Goal: Task Accomplishment & Management: Manage account settings

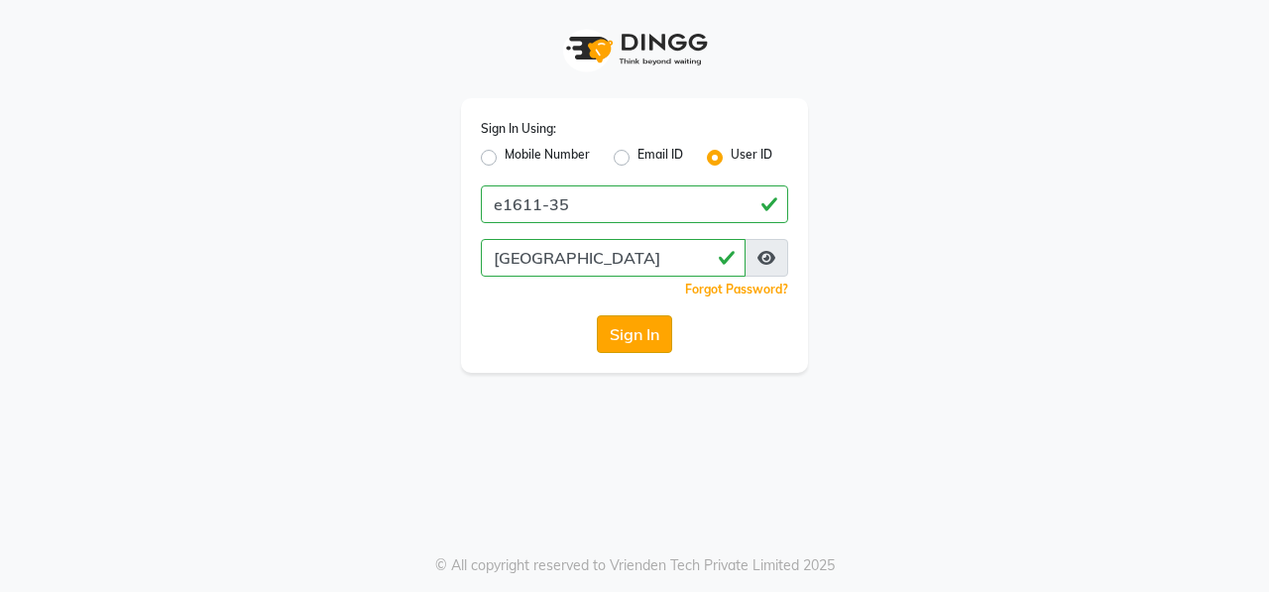
click at [629, 329] on button "Sign In" at bounding box center [634, 334] width 75 height 38
click at [622, 329] on button "Sign In" at bounding box center [634, 334] width 75 height 38
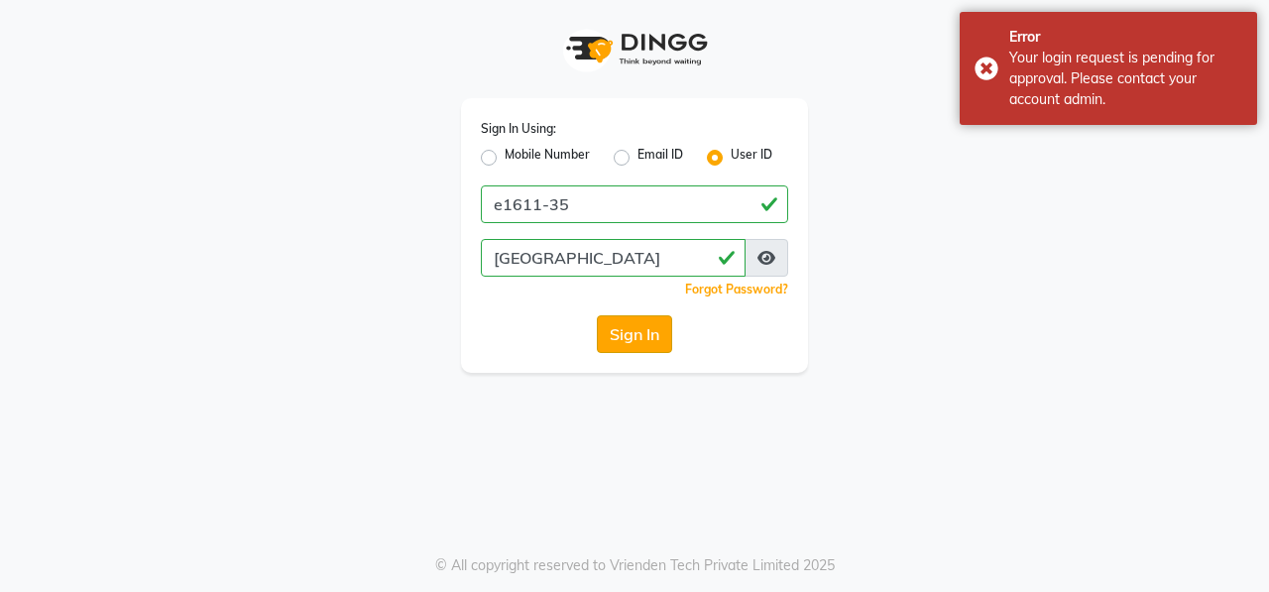
click at [645, 338] on button "Sign In" at bounding box center [634, 334] width 75 height 38
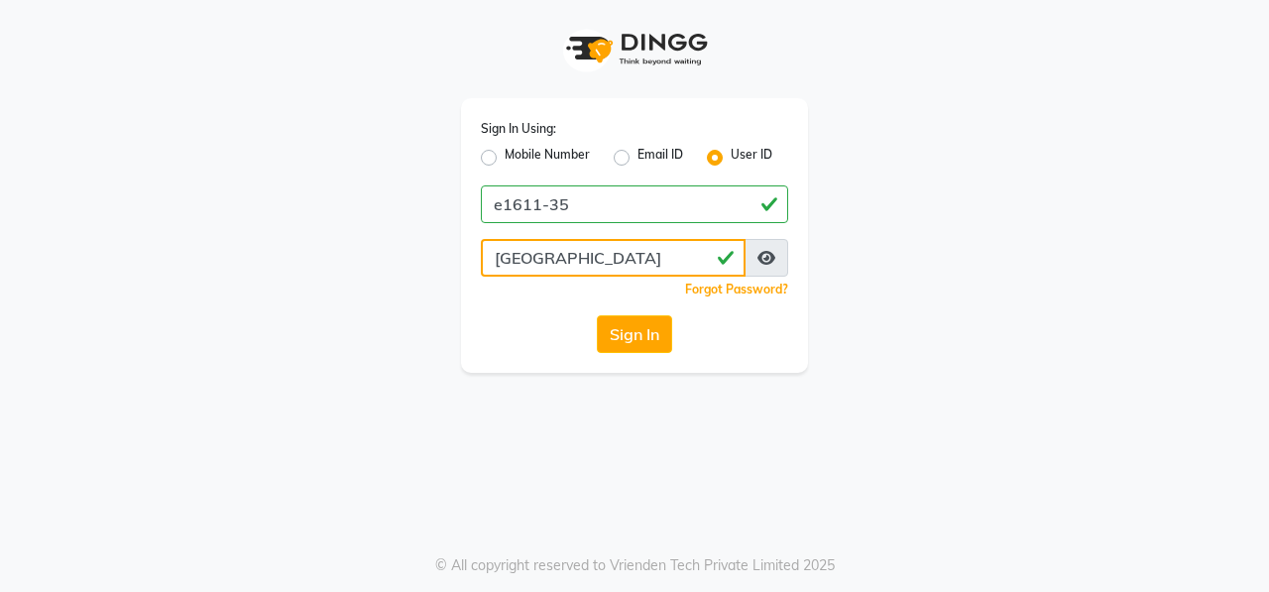
click at [573, 257] on input "[GEOGRAPHIC_DATA]" at bounding box center [613, 258] width 265 height 38
type input "h"
type input "[GEOGRAPHIC_DATA]"
click at [626, 332] on button "Sign In" at bounding box center [634, 334] width 75 height 38
click at [625, 336] on button "Sign In" at bounding box center [634, 334] width 75 height 38
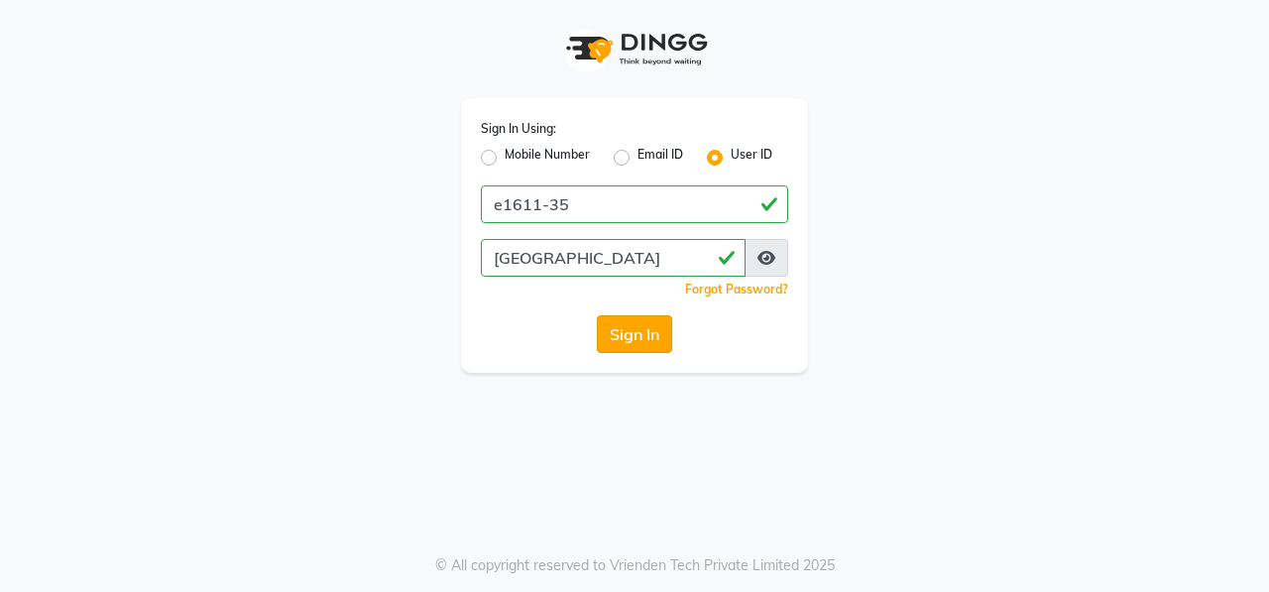
click at [626, 331] on button "Sign In" at bounding box center [634, 334] width 75 height 38
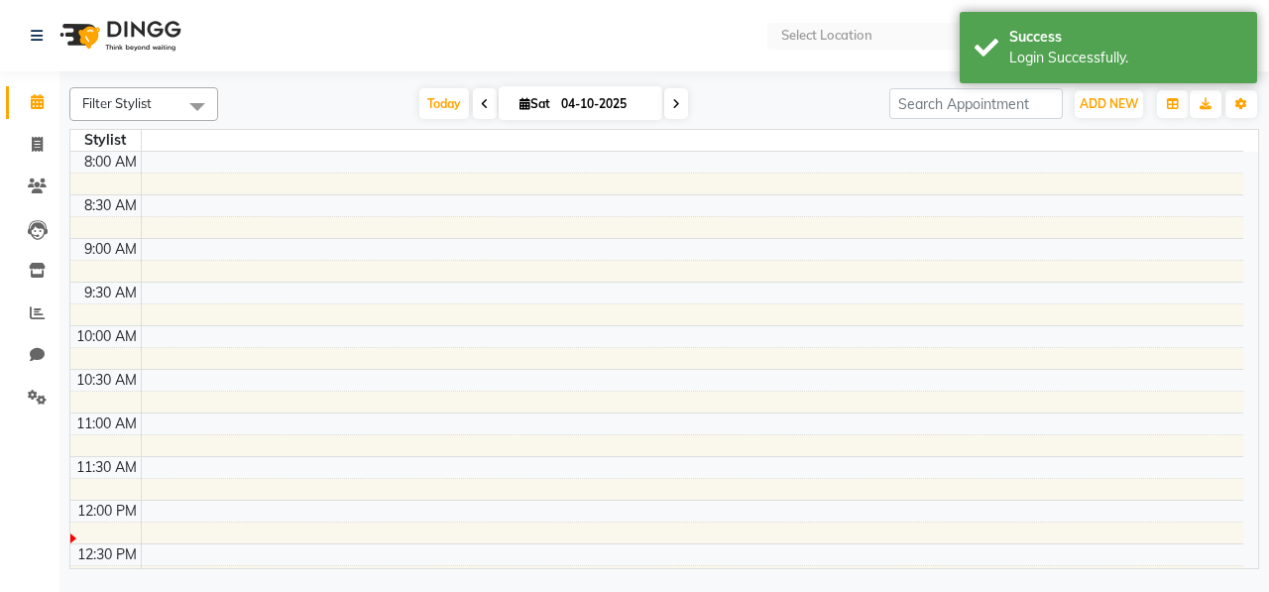
select select "en"
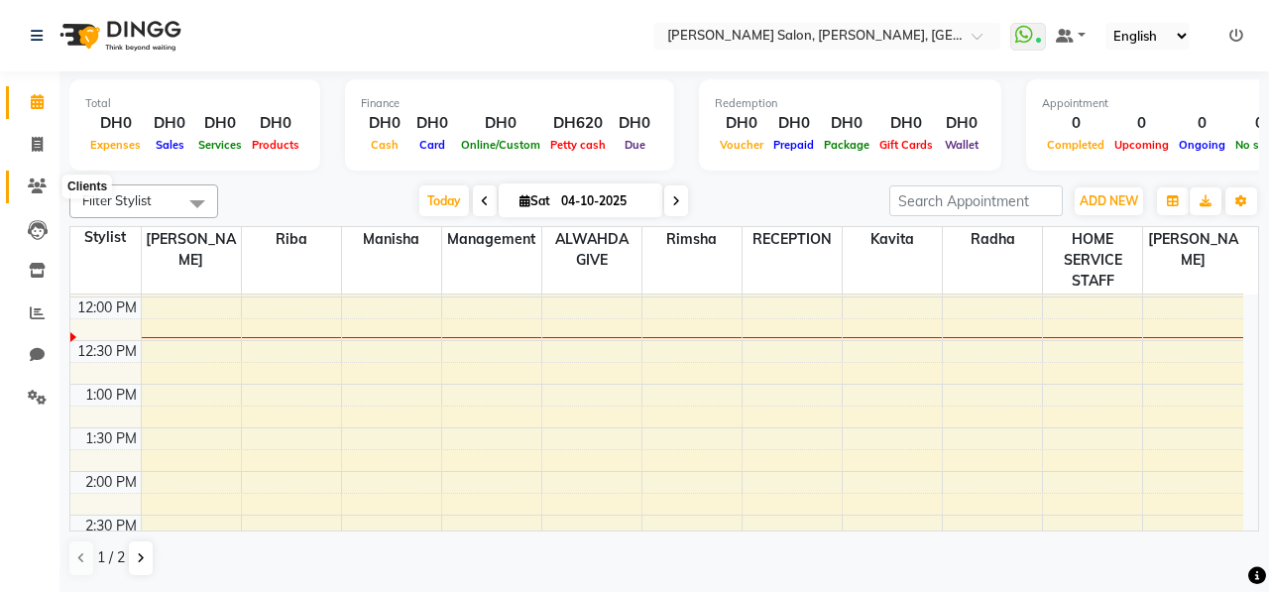
click at [34, 175] on span at bounding box center [37, 186] width 35 height 23
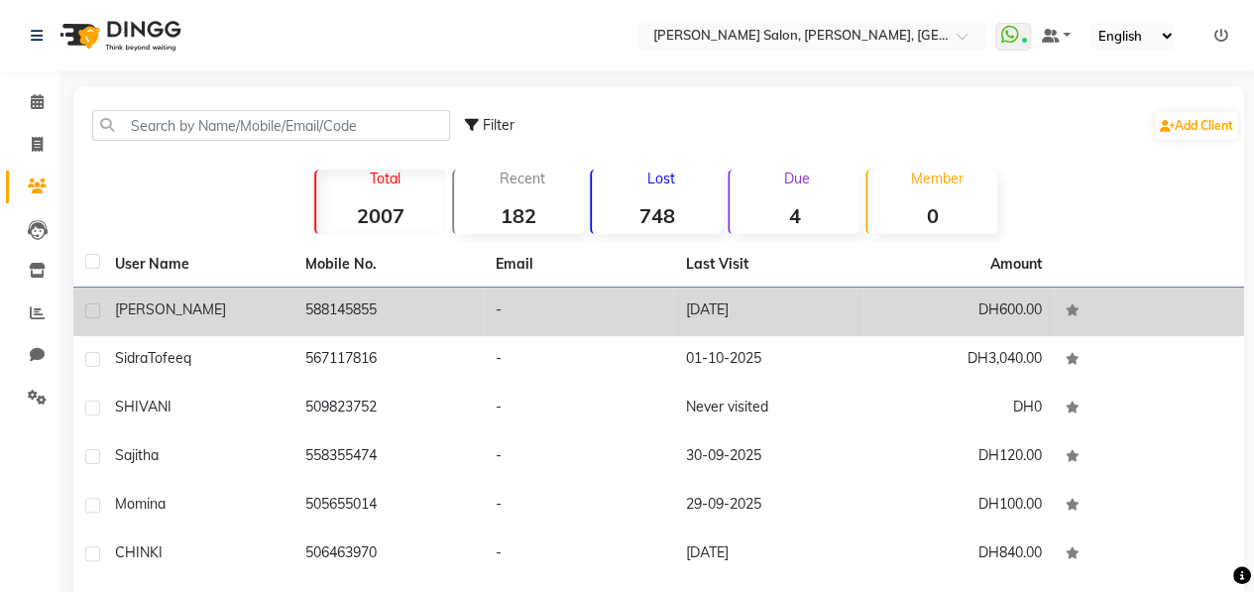
click at [206, 300] on div "[PERSON_NAME]" at bounding box center [198, 309] width 166 height 21
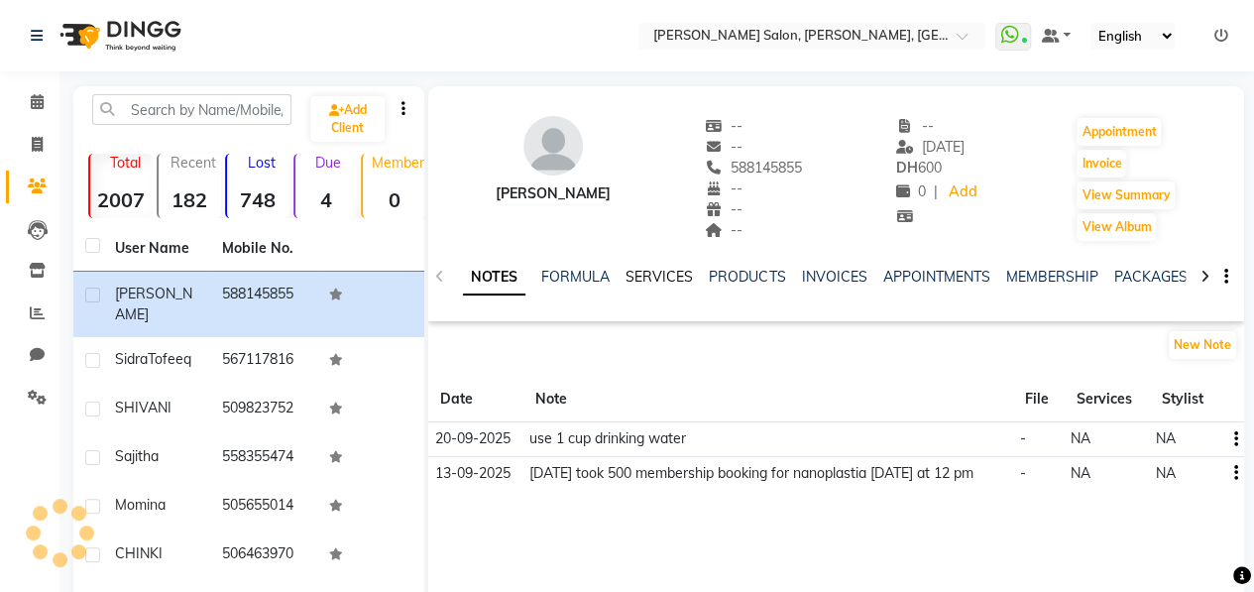
click at [652, 277] on link "SERVICES" at bounding box center [658, 277] width 67 height 18
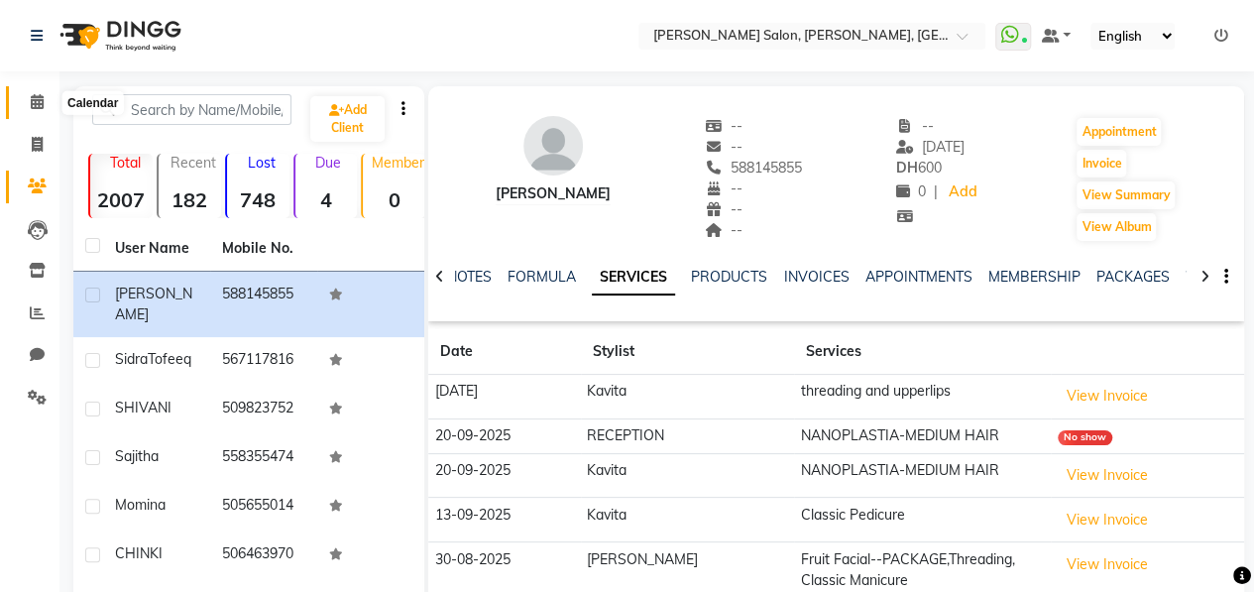
click at [38, 100] on icon at bounding box center [37, 101] width 13 height 15
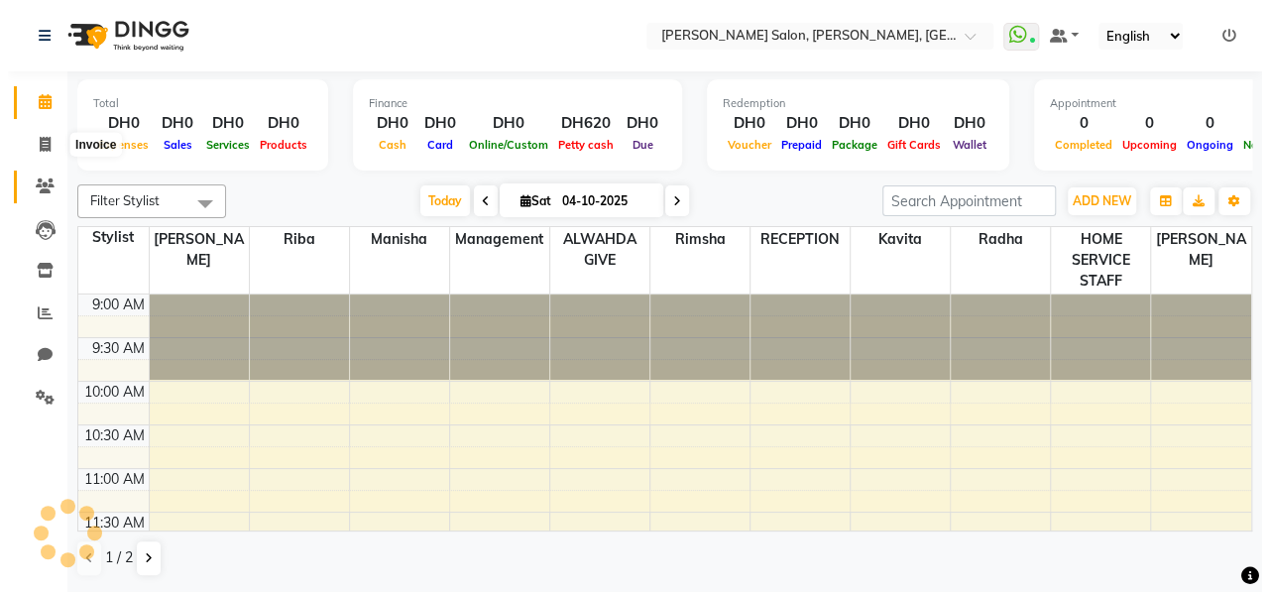
scroll to position [259, 0]
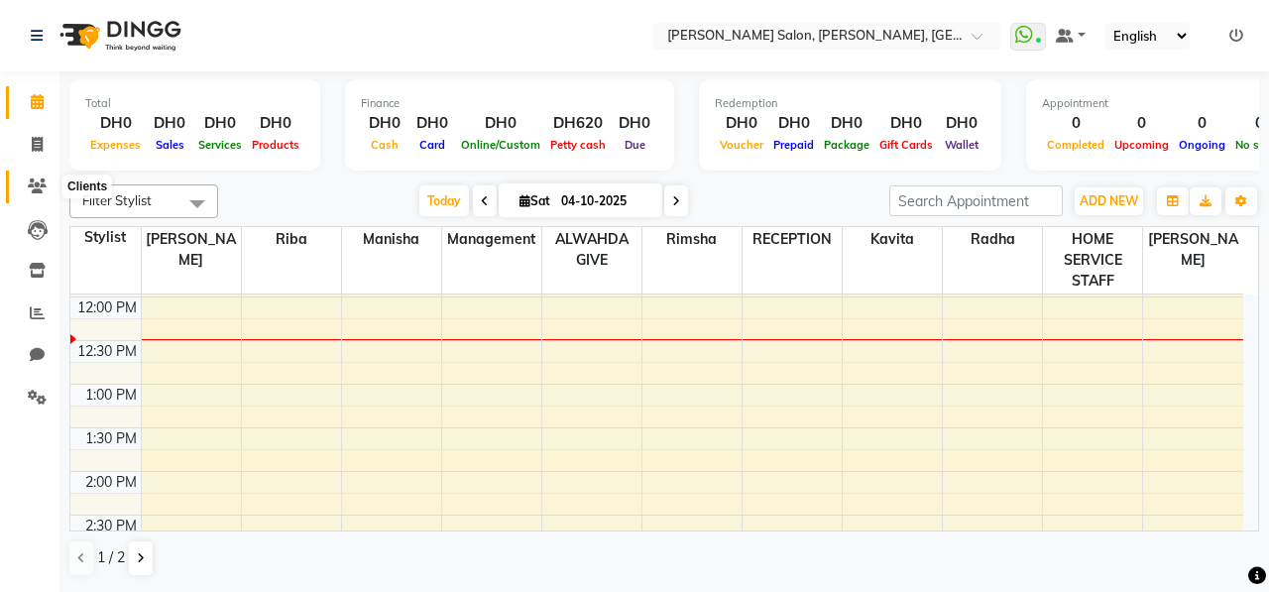
click at [45, 189] on icon at bounding box center [37, 185] width 19 height 15
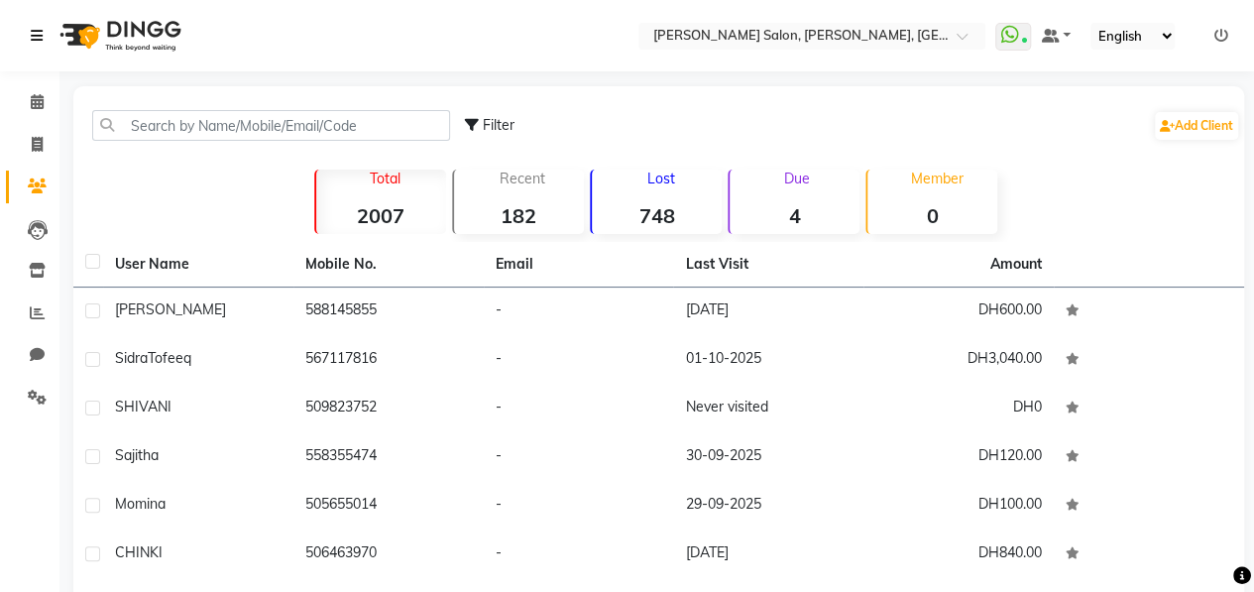
click at [36, 29] on icon at bounding box center [37, 36] width 12 height 14
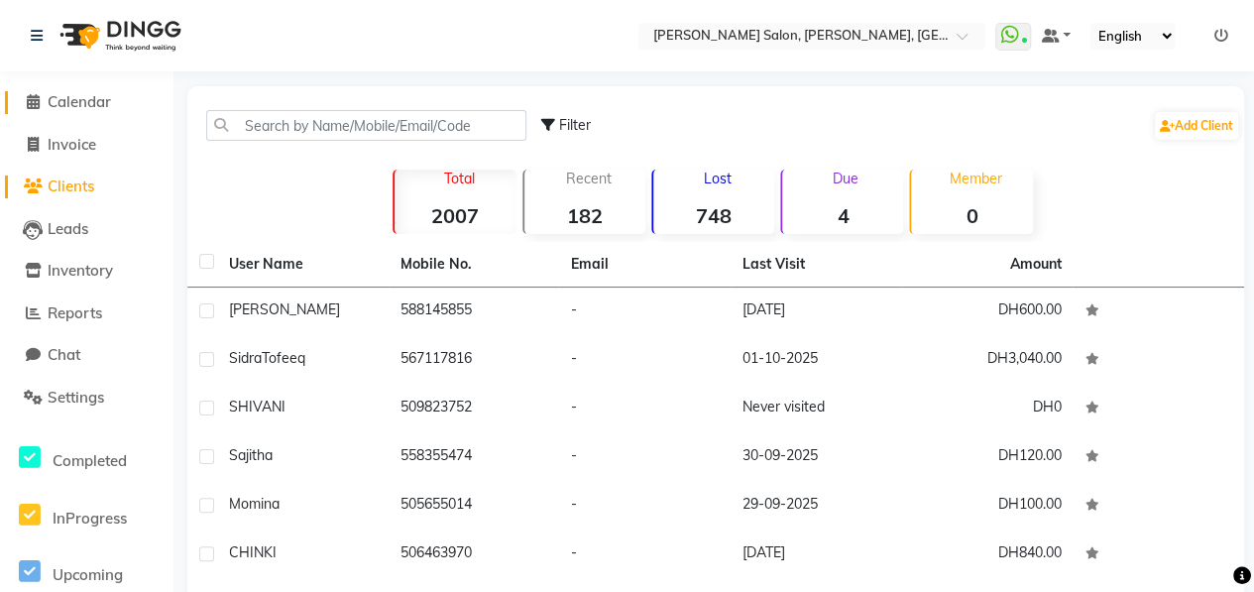
click at [40, 106] on span at bounding box center [33, 102] width 30 height 23
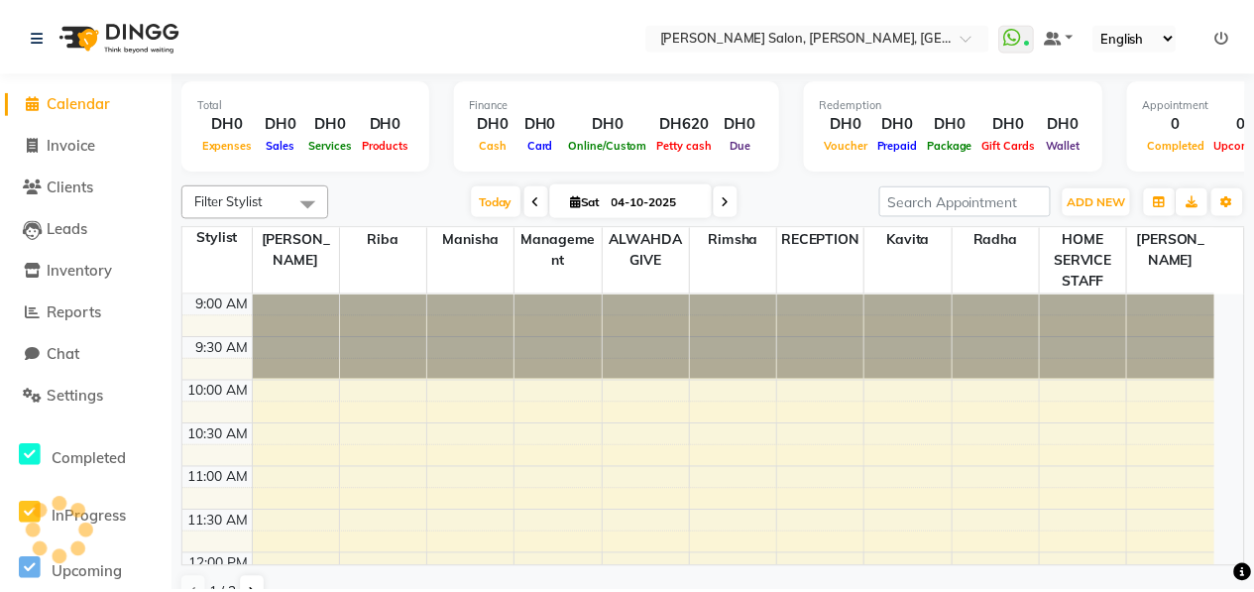
scroll to position [259, 0]
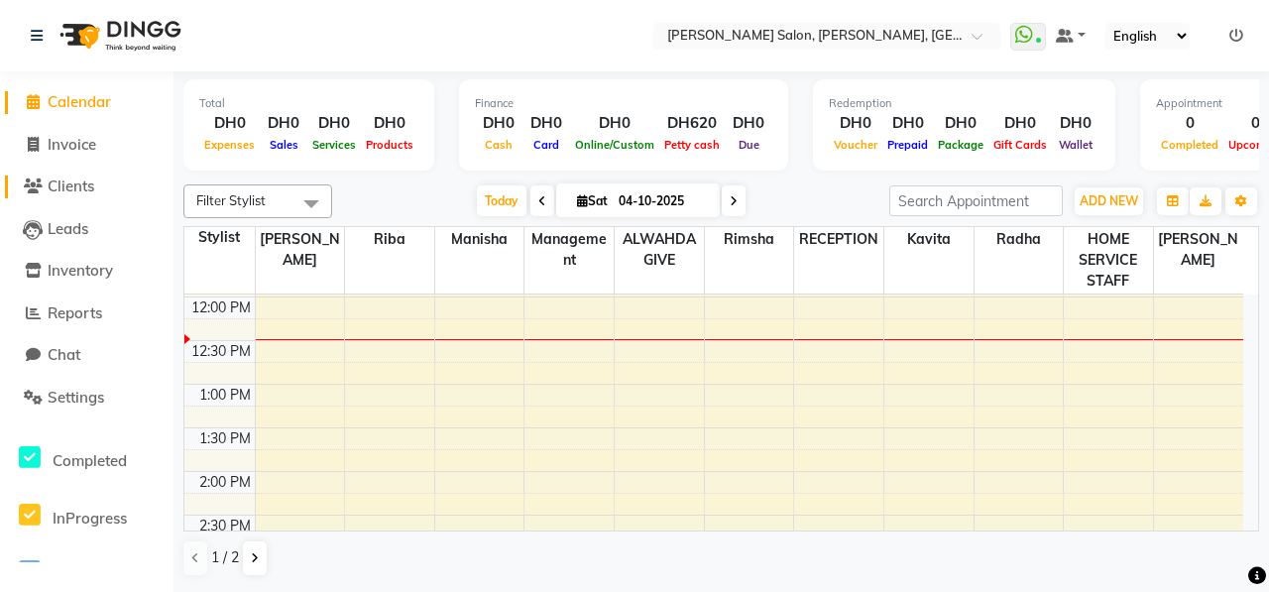
click at [71, 183] on span "Clients" at bounding box center [71, 185] width 47 height 19
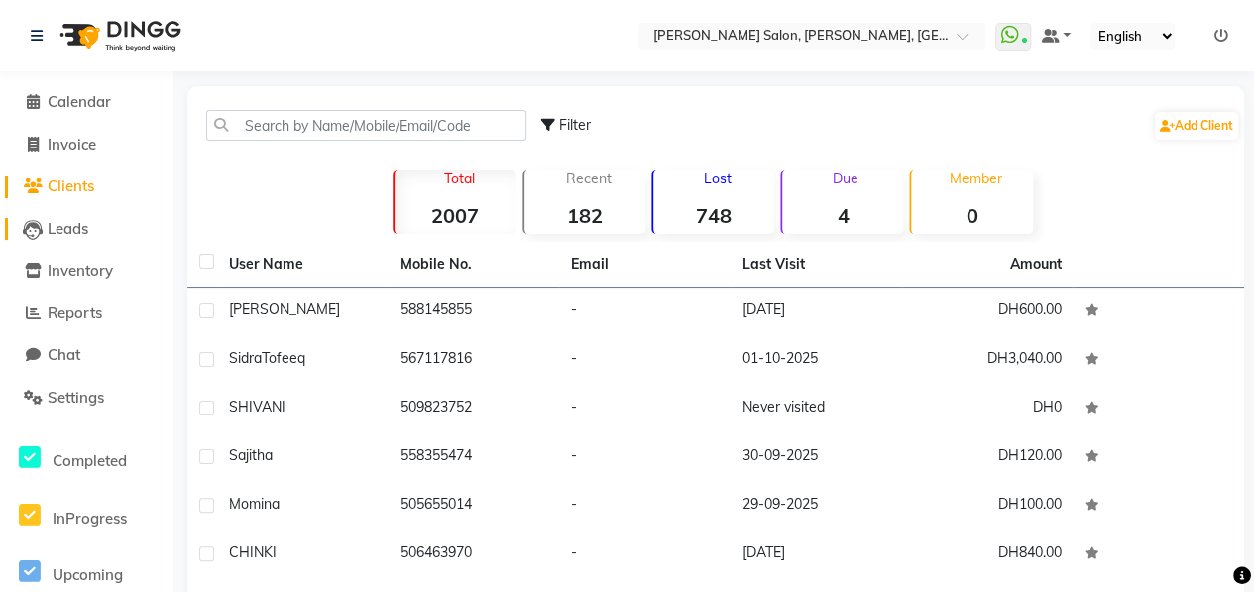
click at [70, 223] on span "Leads" at bounding box center [68, 228] width 41 height 19
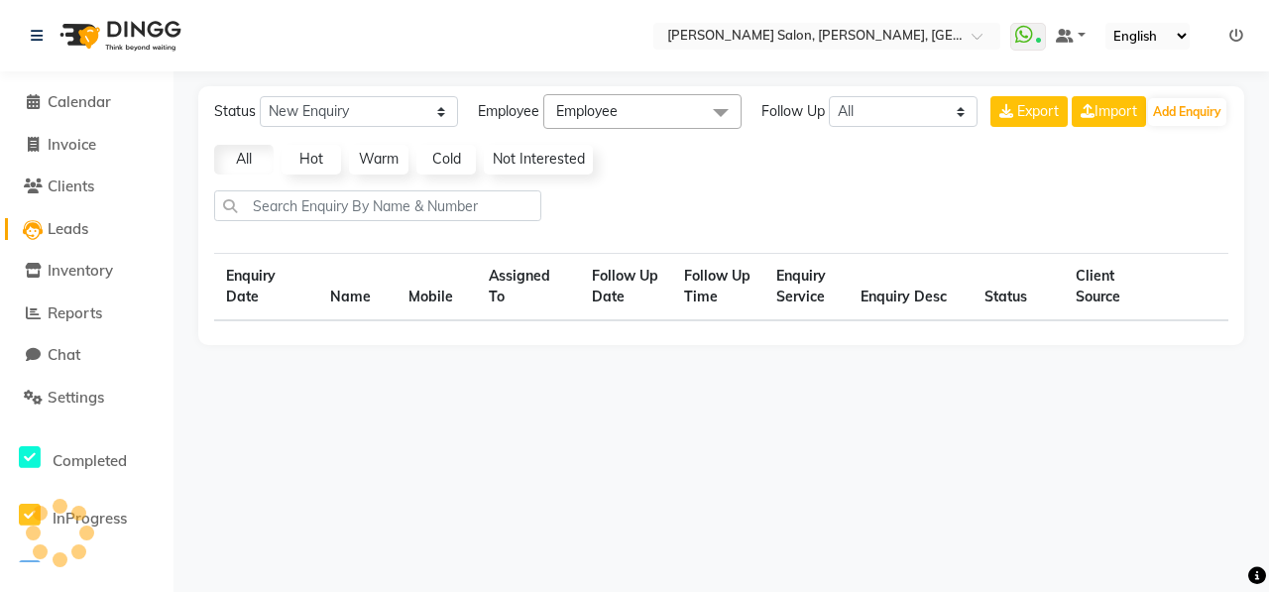
select select "10"
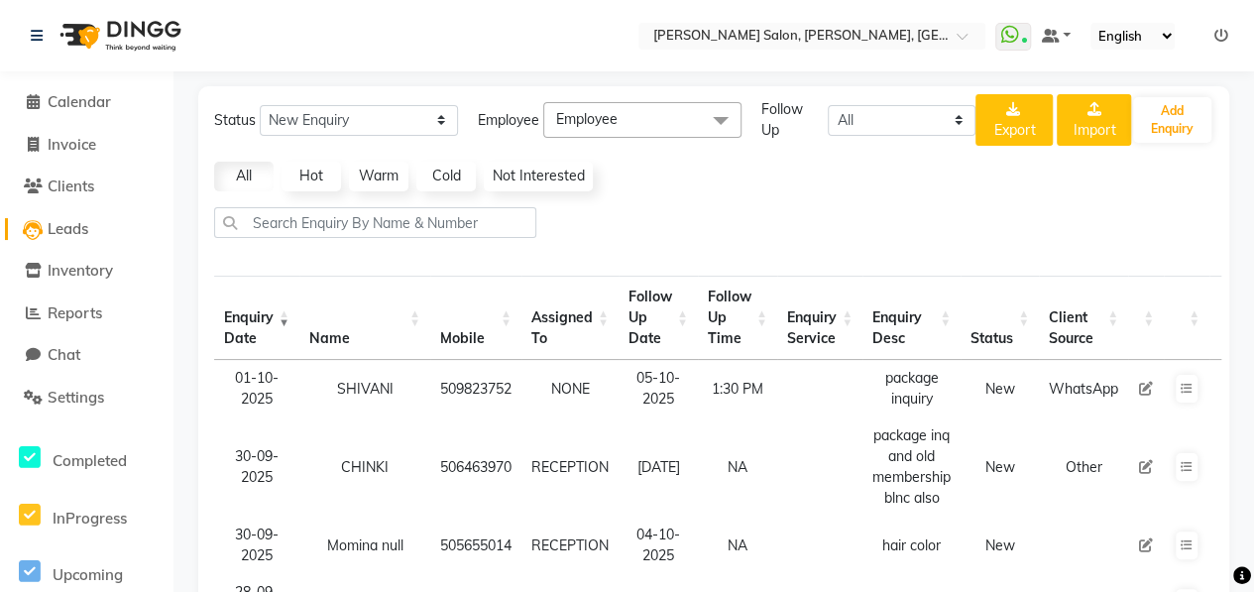
scroll to position [517, 0]
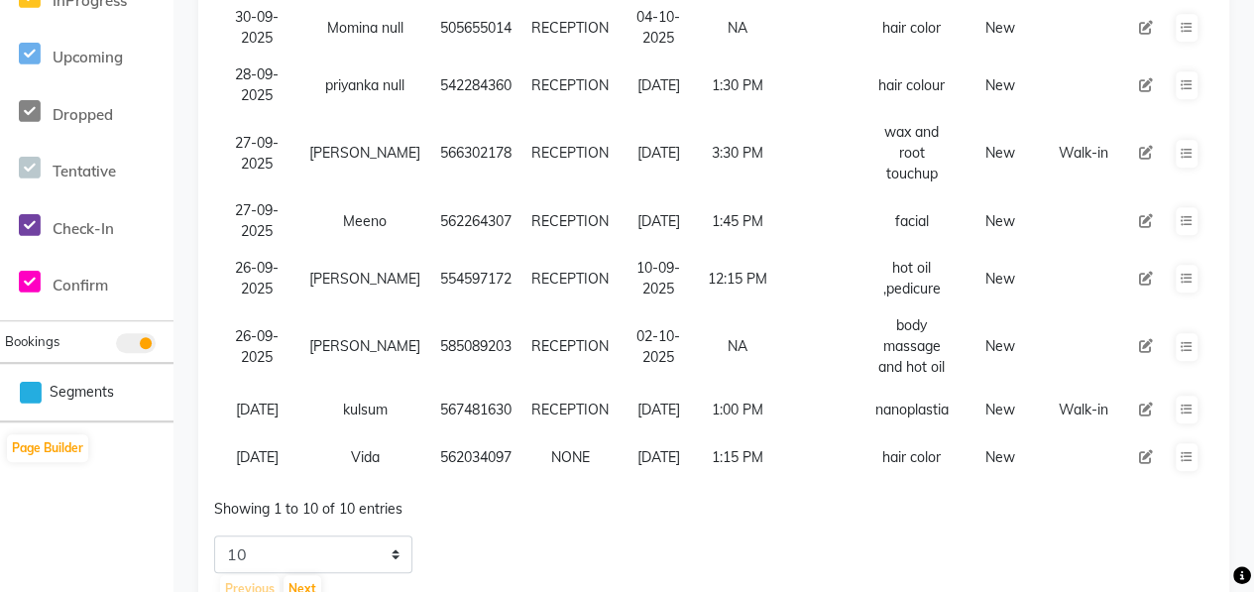
click at [1253, 202] on main "Status New Enquiry Open Enquiry Converted Enquiry All All New Open Converted Em…" at bounding box center [713, 105] width 1080 height 1073
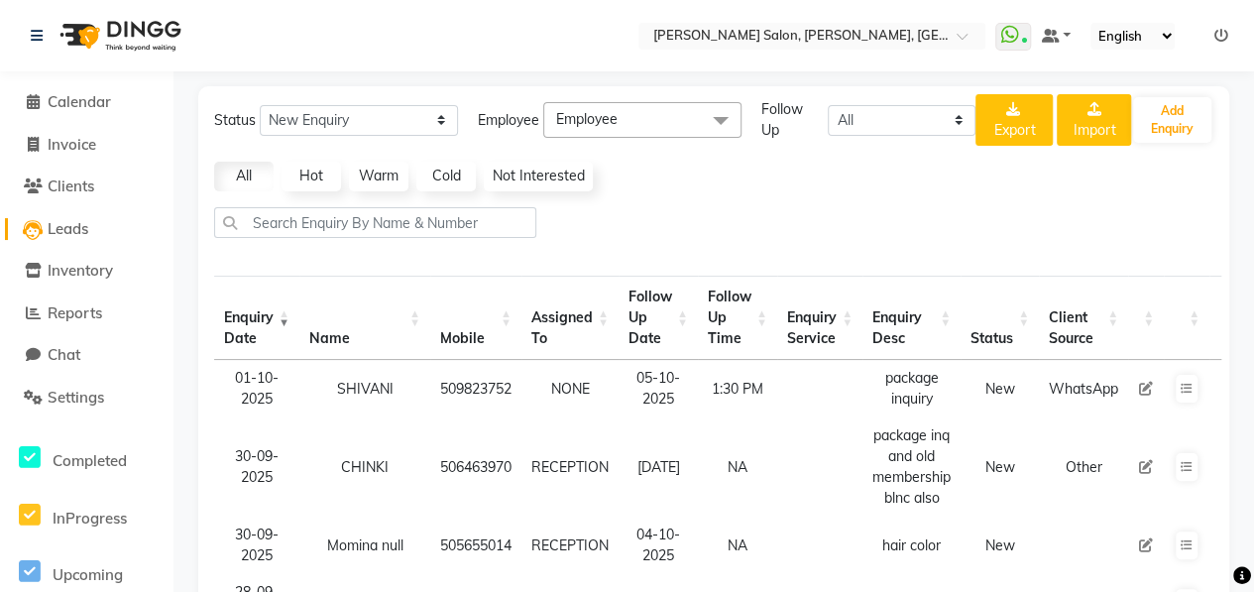
click at [74, 233] on span "Leads" at bounding box center [68, 228] width 41 height 19
click at [65, 225] on span "Leads" at bounding box center [68, 228] width 41 height 19
click at [73, 102] on span "Calendar" at bounding box center [79, 101] width 63 height 19
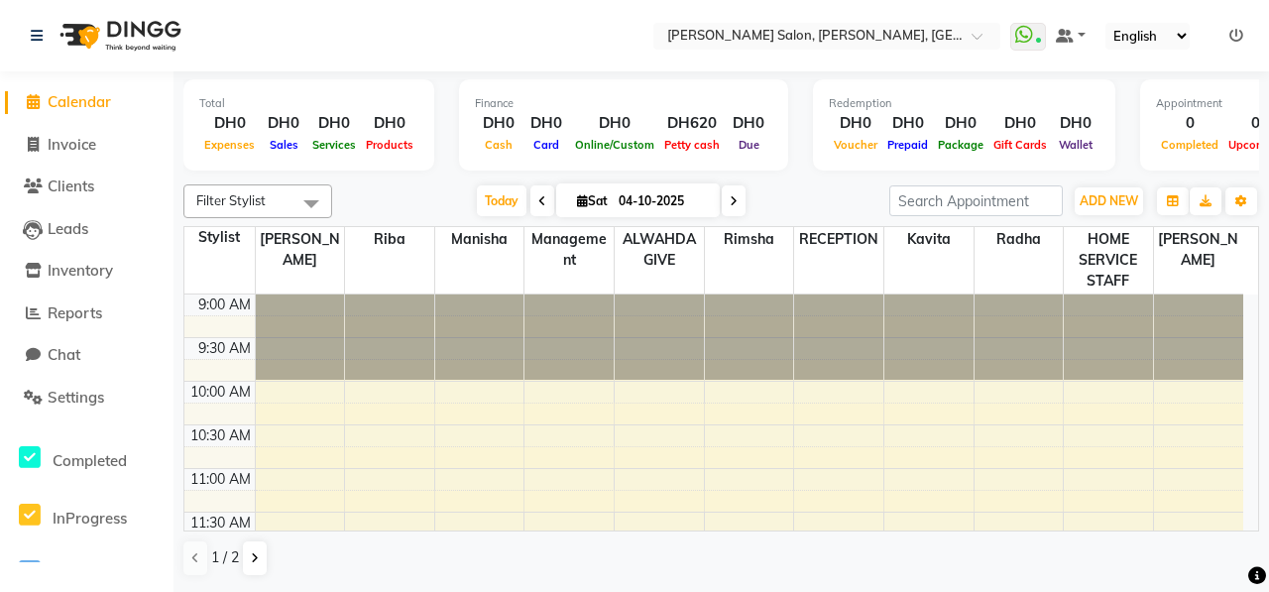
click at [89, 200] on li "Clients" at bounding box center [86, 187] width 173 height 43
click at [83, 185] on span "Clients" at bounding box center [71, 185] width 47 height 19
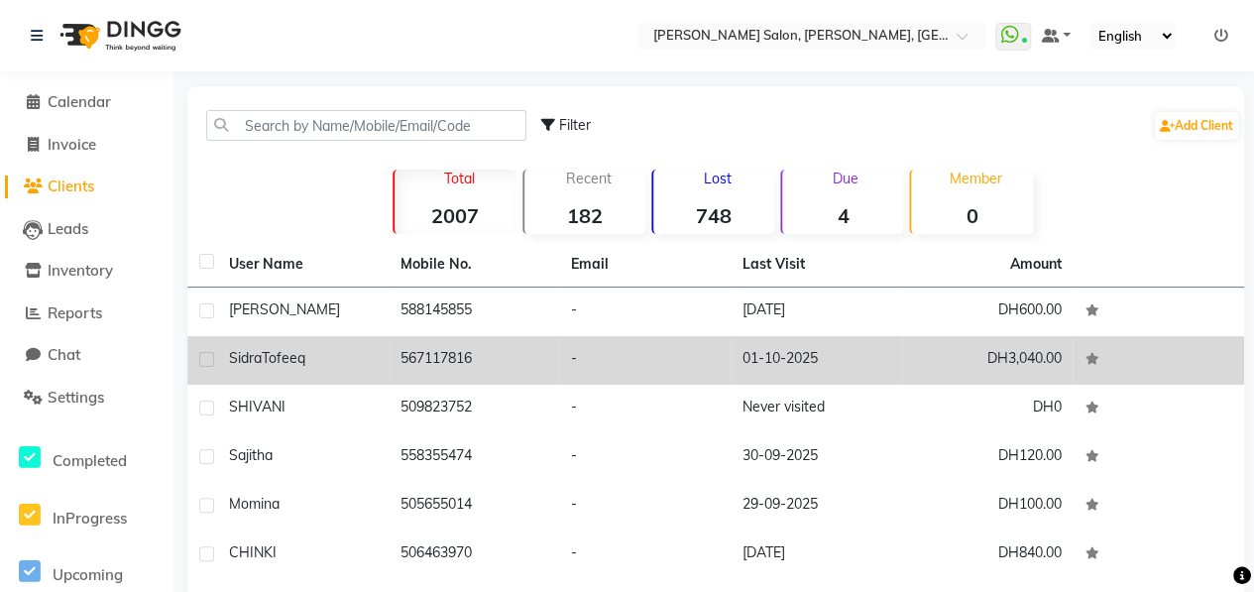
click at [340, 350] on div "[PERSON_NAME]" at bounding box center [303, 358] width 148 height 21
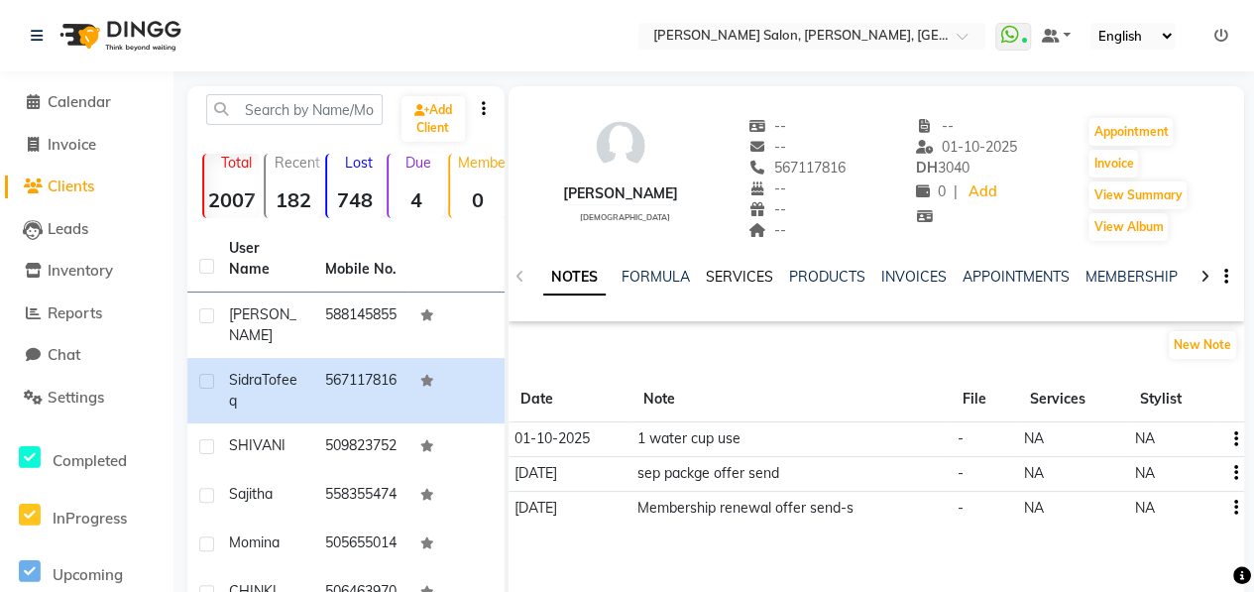
click at [719, 277] on link "SERVICES" at bounding box center [739, 277] width 67 height 18
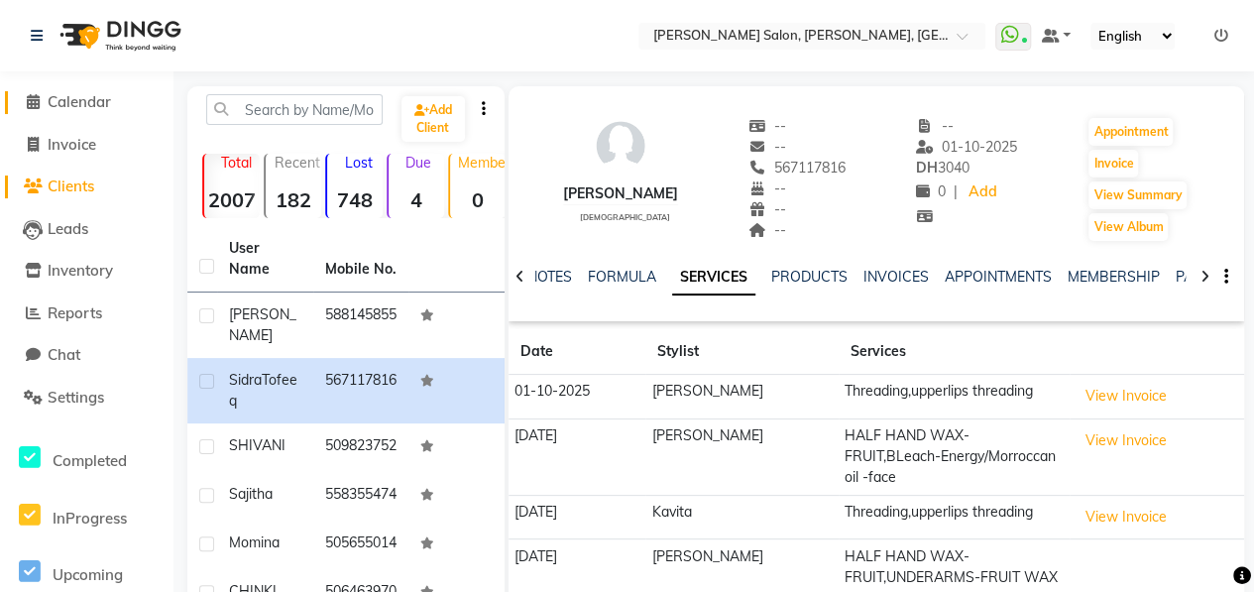
click at [87, 106] on span "Calendar" at bounding box center [79, 101] width 63 height 19
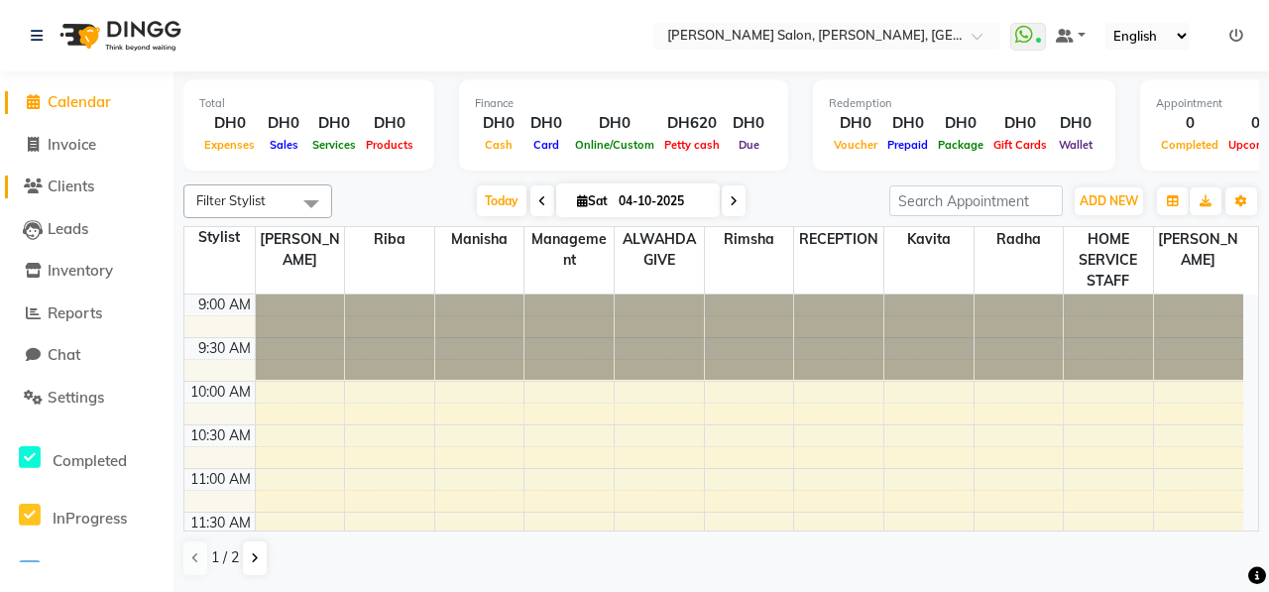
click at [80, 191] on span "Clients" at bounding box center [71, 185] width 47 height 19
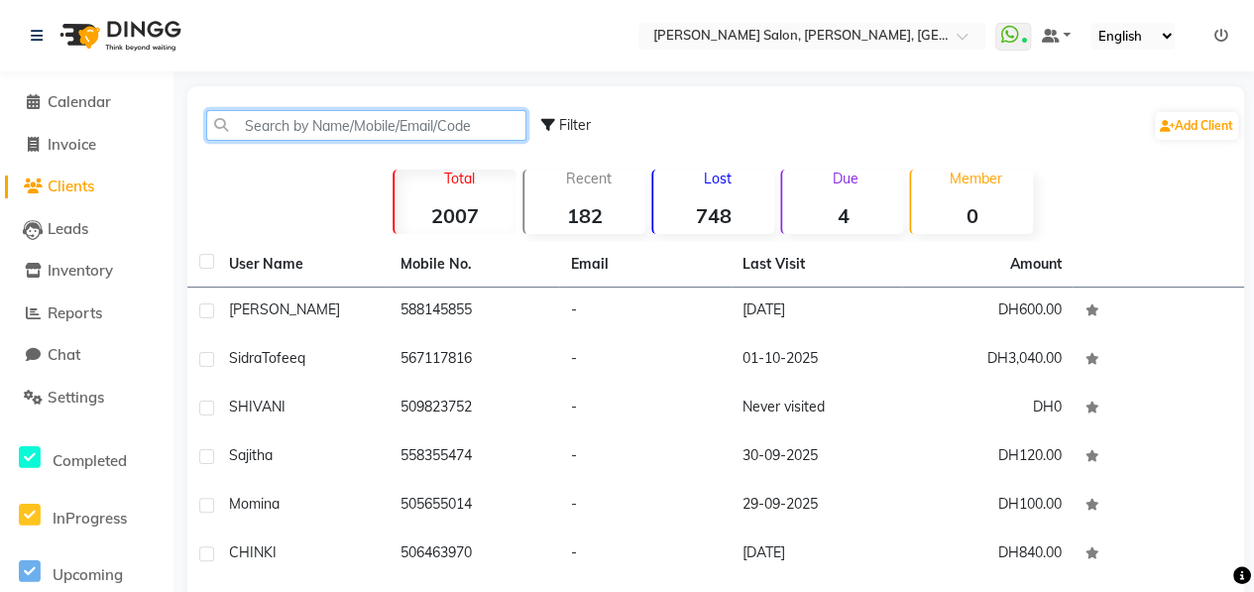
click at [310, 132] on input "text" at bounding box center [366, 125] width 320 height 31
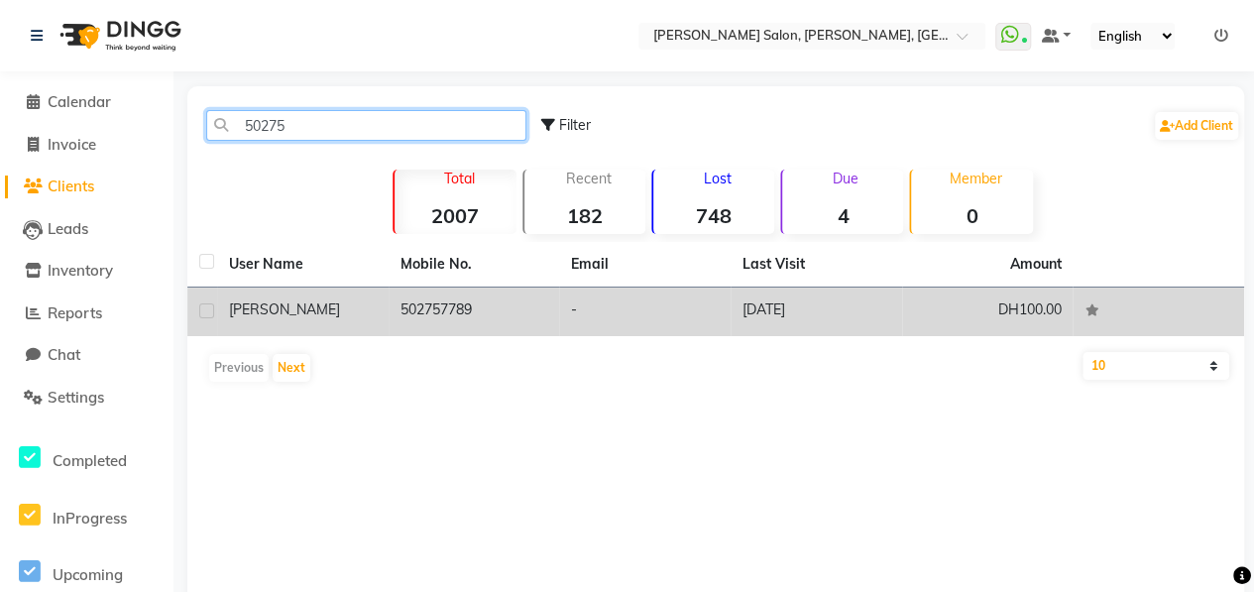
type input "50275"
click at [331, 322] on td "[PERSON_NAME]" at bounding box center [302, 311] width 171 height 49
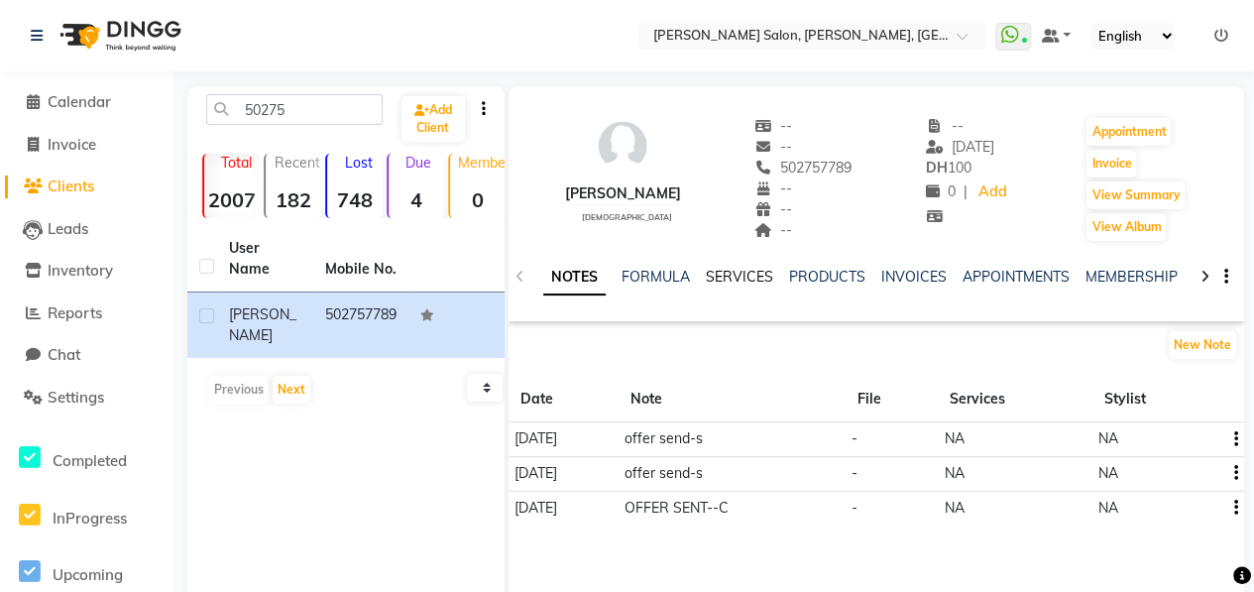
click at [730, 280] on link "SERVICES" at bounding box center [739, 277] width 67 height 18
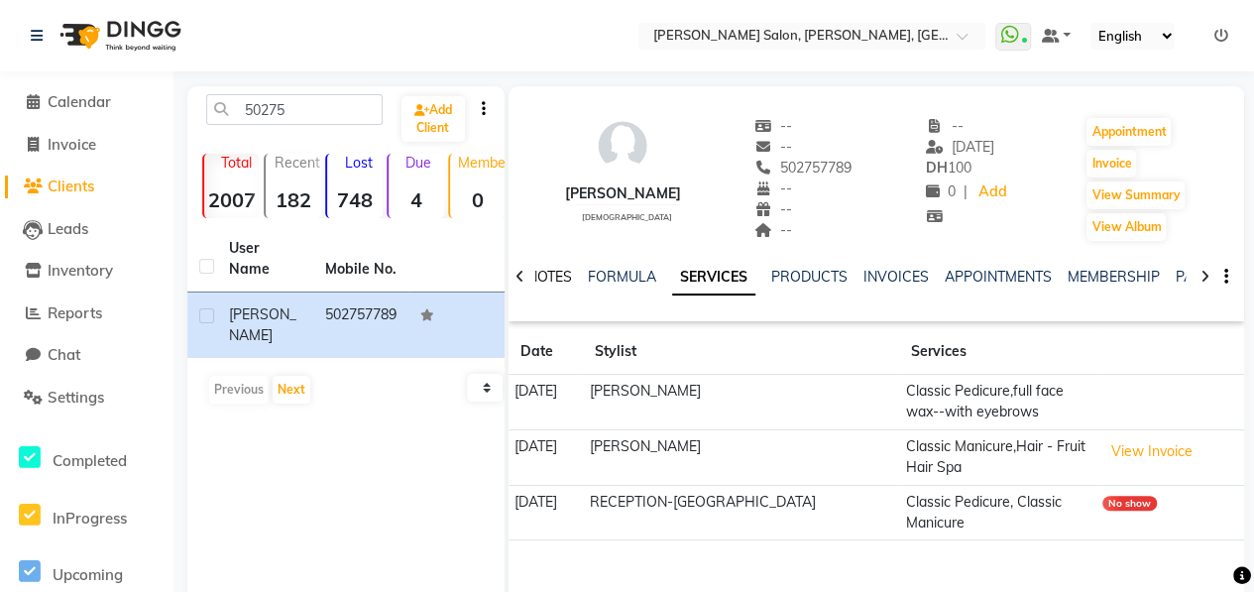
click at [551, 280] on link "NOTES" at bounding box center [549, 277] width 45 height 18
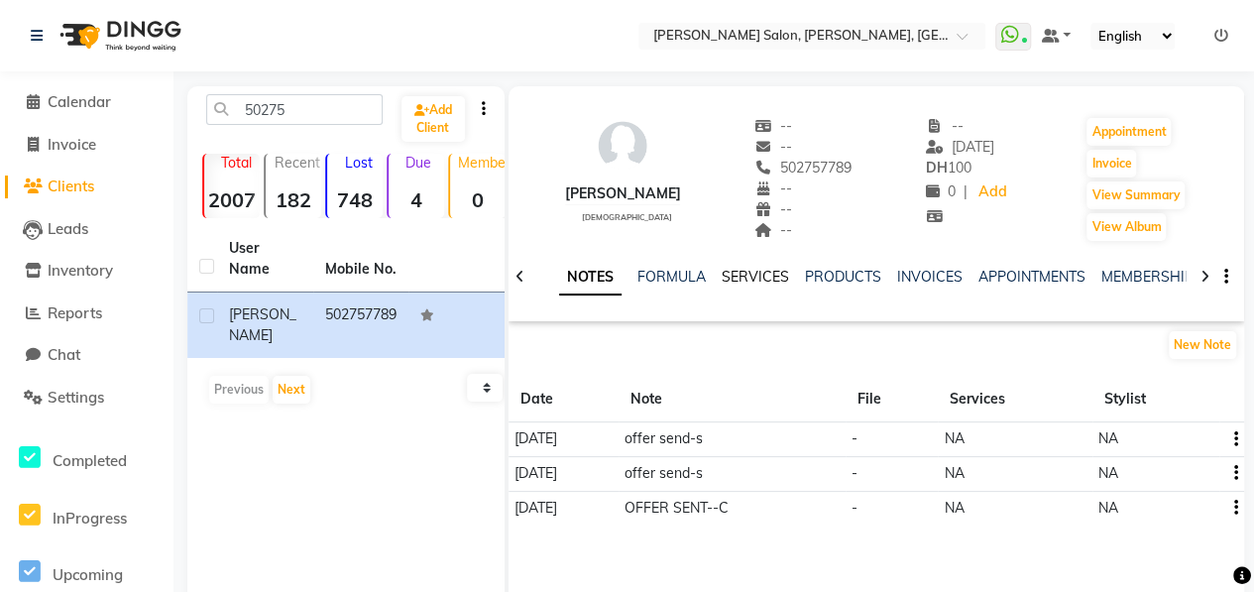
click at [752, 276] on link "SERVICES" at bounding box center [754, 277] width 67 height 18
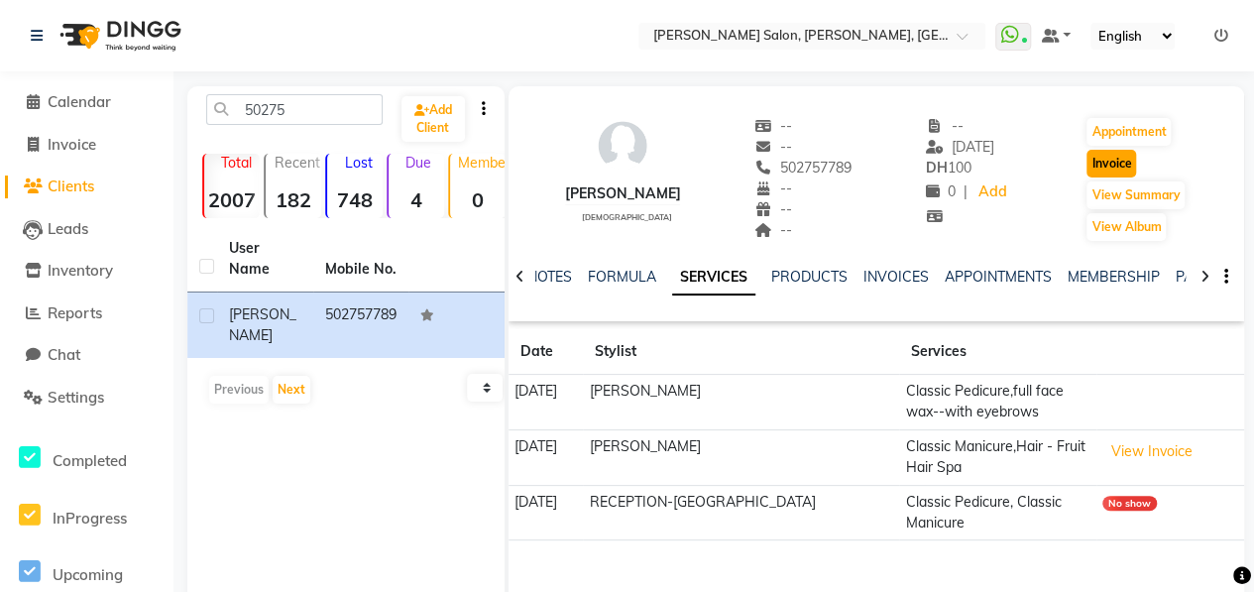
click at [1110, 160] on button "Invoice" at bounding box center [1111, 164] width 50 height 28
select select "service"
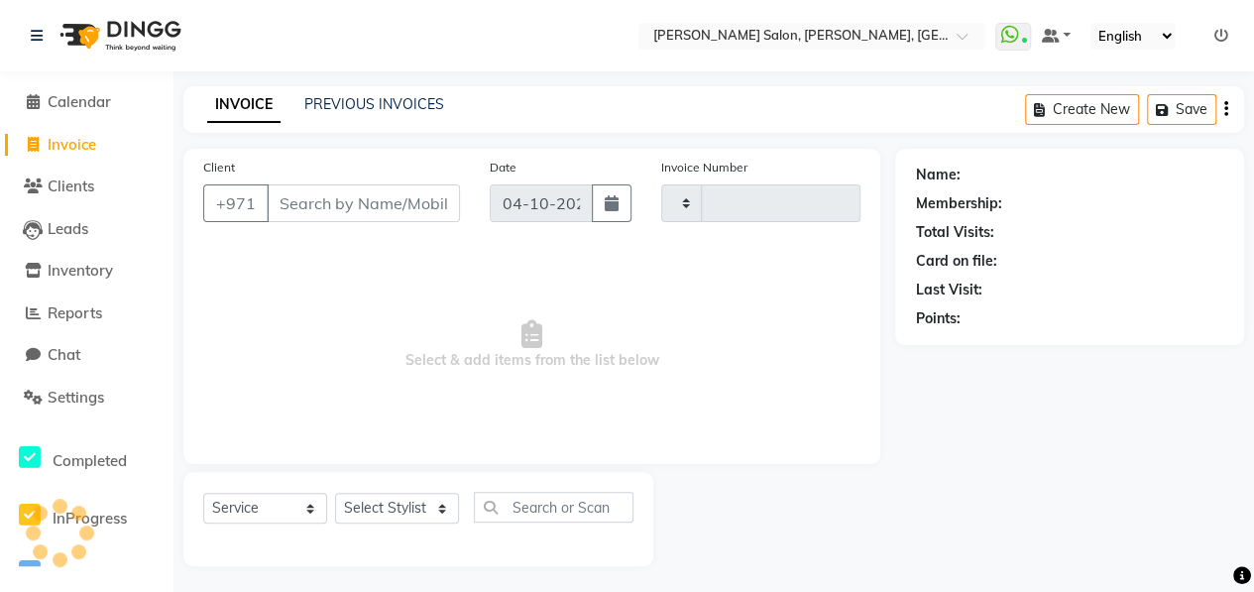
scroll to position [3, 0]
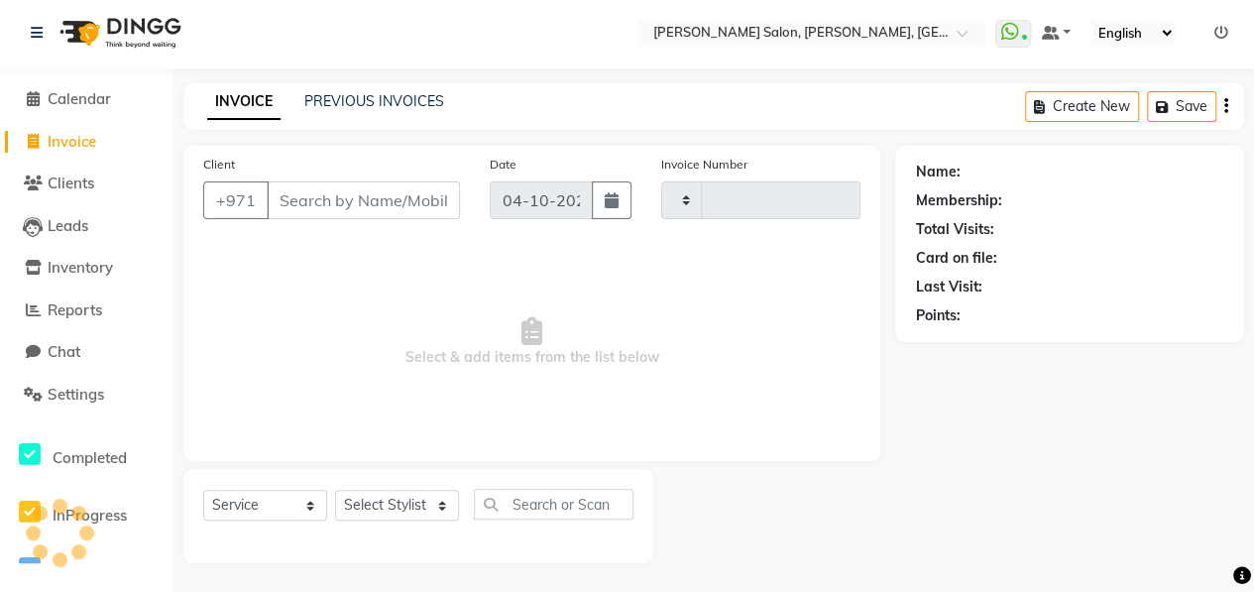
type input "1109"
select select "3934"
click at [402, 506] on select "Select Stylist" at bounding box center [397, 505] width 124 height 31
type input "502757789"
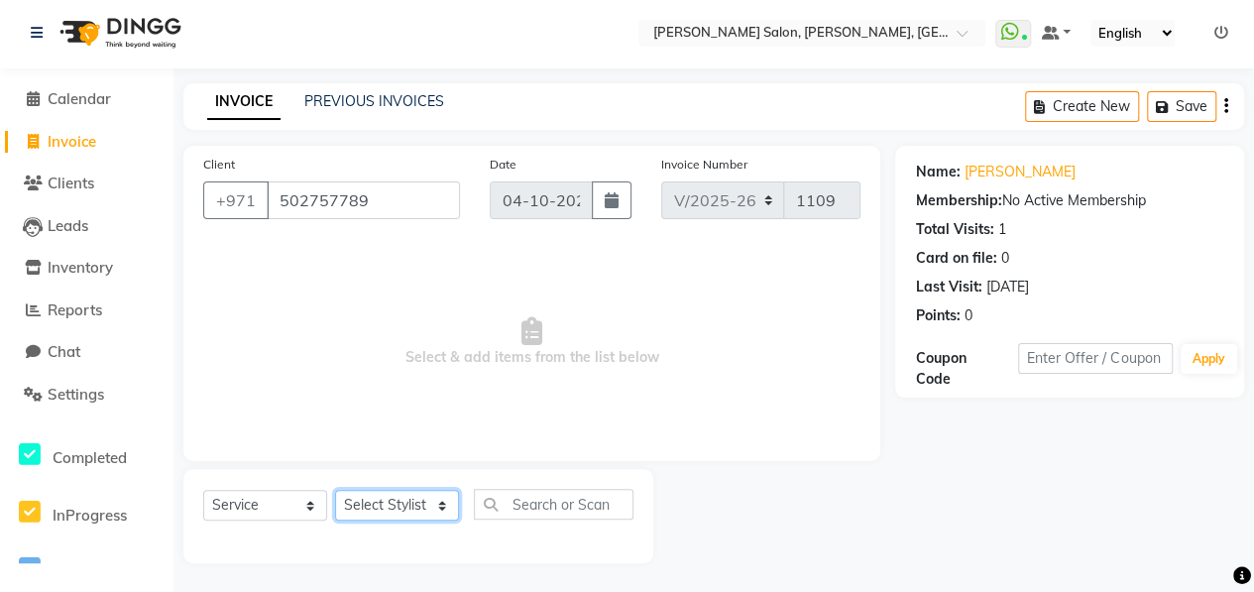
select select "76539"
click at [335, 490] on select "Select Stylist ALWAHDA GIVE HOME SERVICE STAFF [PERSON_NAME] [PERSON_NAME] Mana…" at bounding box center [397, 505] width 124 height 31
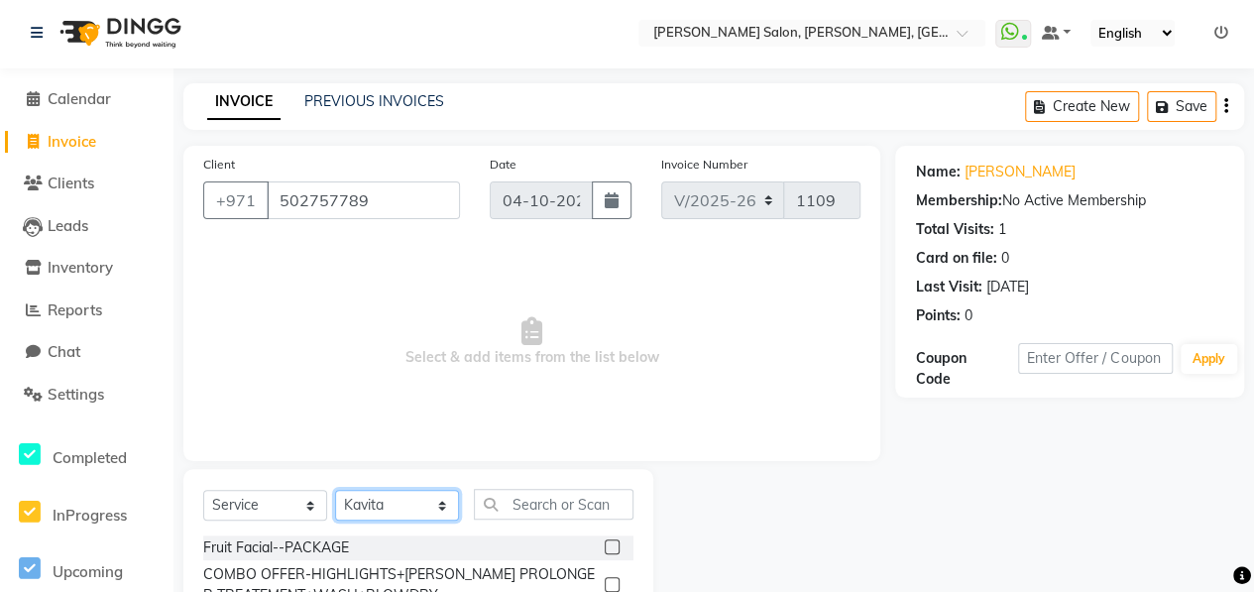
click at [427, 499] on select "Select Stylist ALWAHDA GIVE HOME SERVICE STAFF [PERSON_NAME] [PERSON_NAME] Mana…" at bounding box center [397, 505] width 124 height 31
click at [335, 490] on select "Select Stylist ALWAHDA GIVE HOME SERVICE STAFF [PERSON_NAME] [PERSON_NAME] Mana…" at bounding box center [397, 505] width 124 height 31
click at [504, 495] on input "text" at bounding box center [554, 504] width 160 height 31
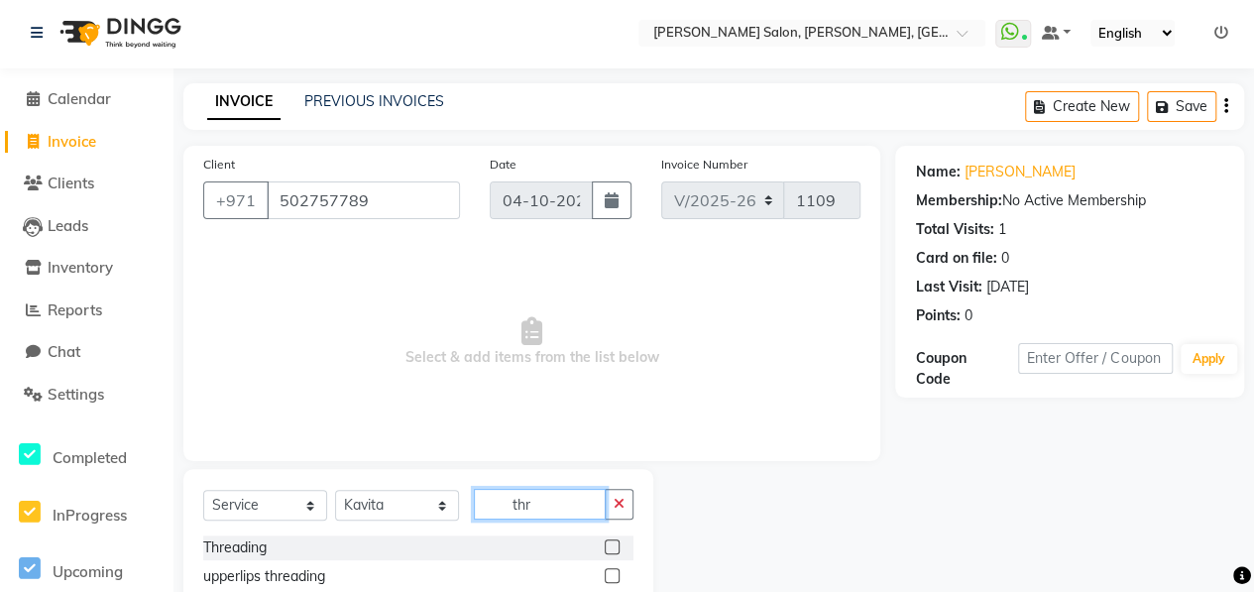
type input "thr"
click at [605, 539] on label at bounding box center [612, 546] width 15 height 15
click at [605, 541] on input "checkbox" at bounding box center [611, 547] width 13 height 13
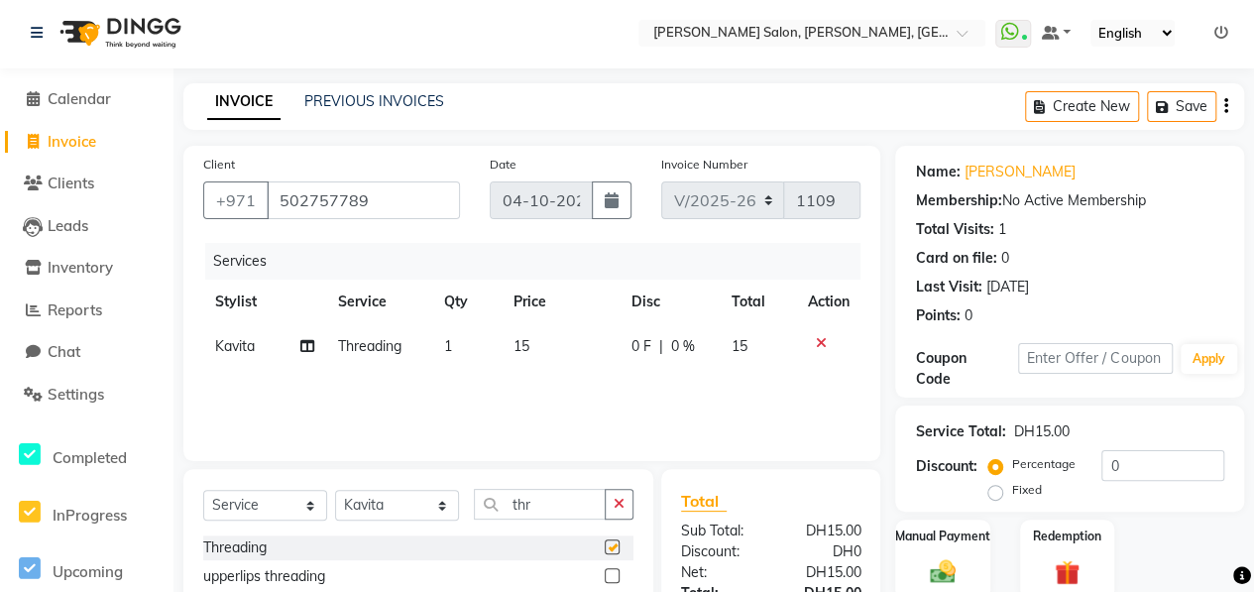
checkbox input "false"
click at [605, 577] on label at bounding box center [612, 575] width 15 height 15
click at [605, 577] on input "checkbox" at bounding box center [611, 576] width 13 height 13
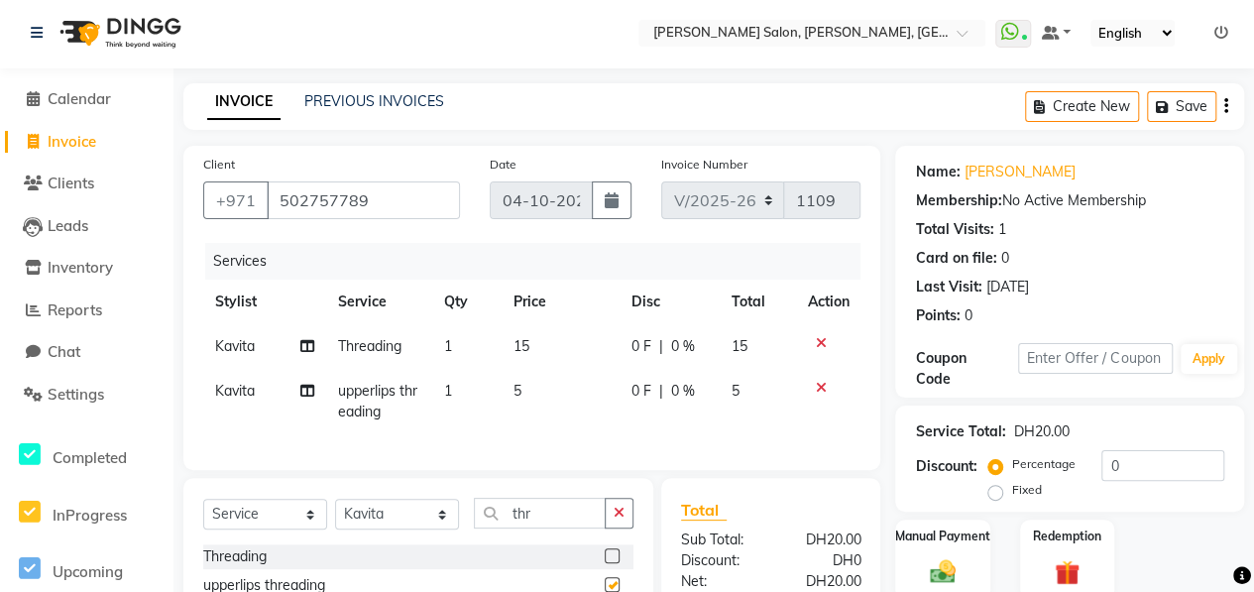
checkbox input "false"
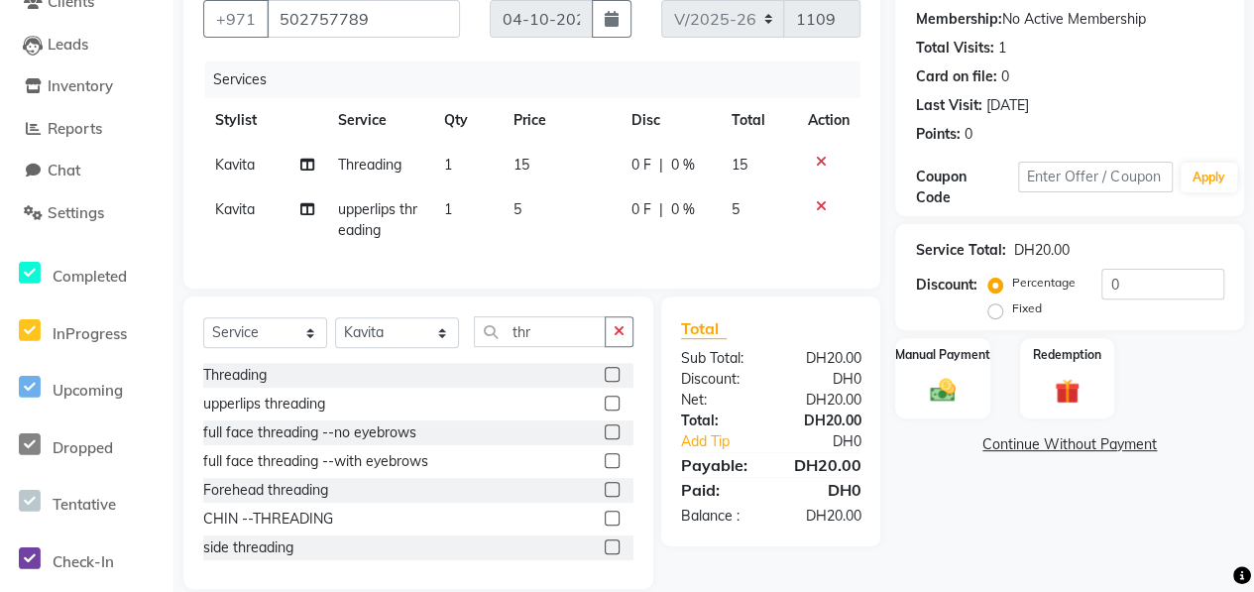
scroll to position [201, 0]
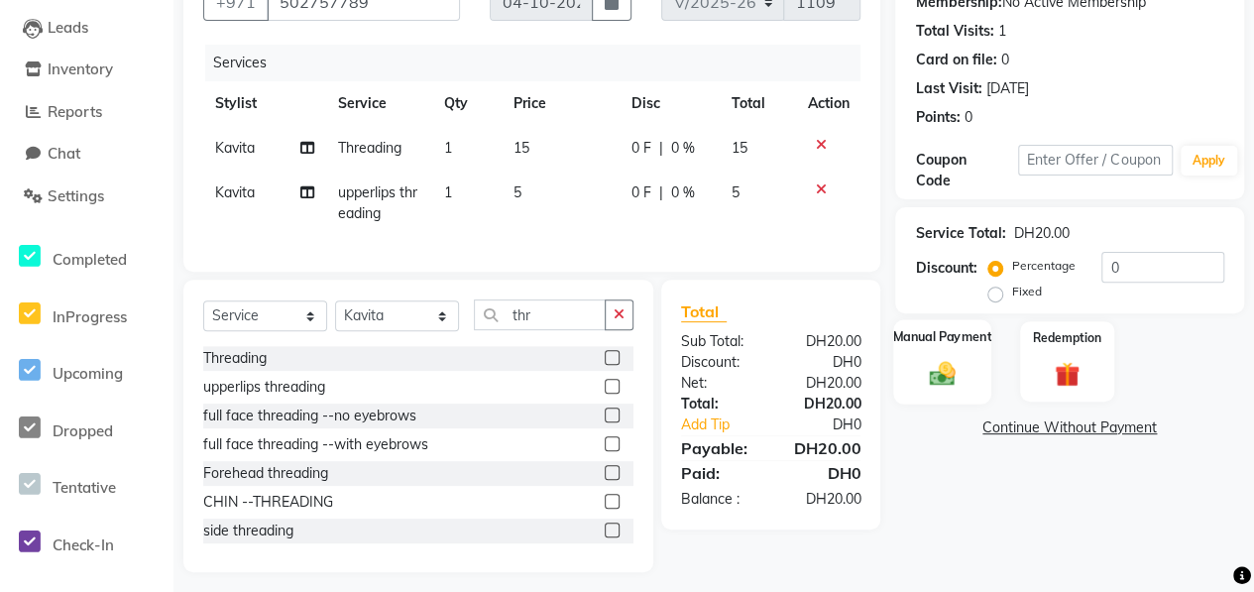
click at [930, 364] on img at bounding box center [942, 373] width 43 height 31
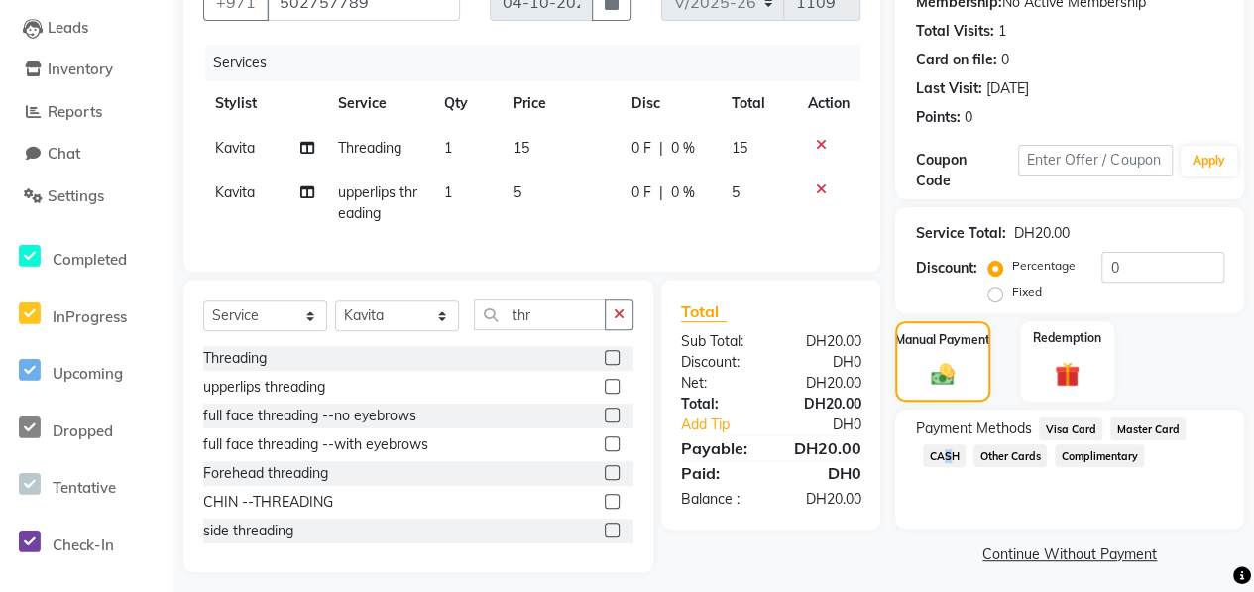
click at [941, 454] on span "CASH" at bounding box center [944, 455] width 43 height 23
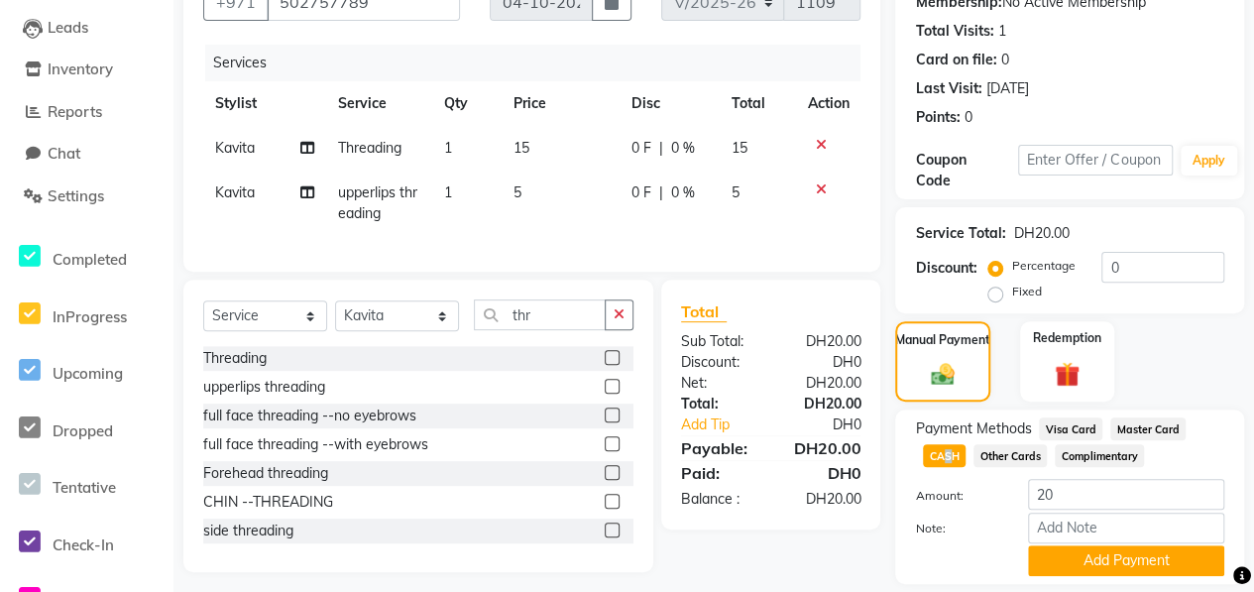
scroll to position [263, 0]
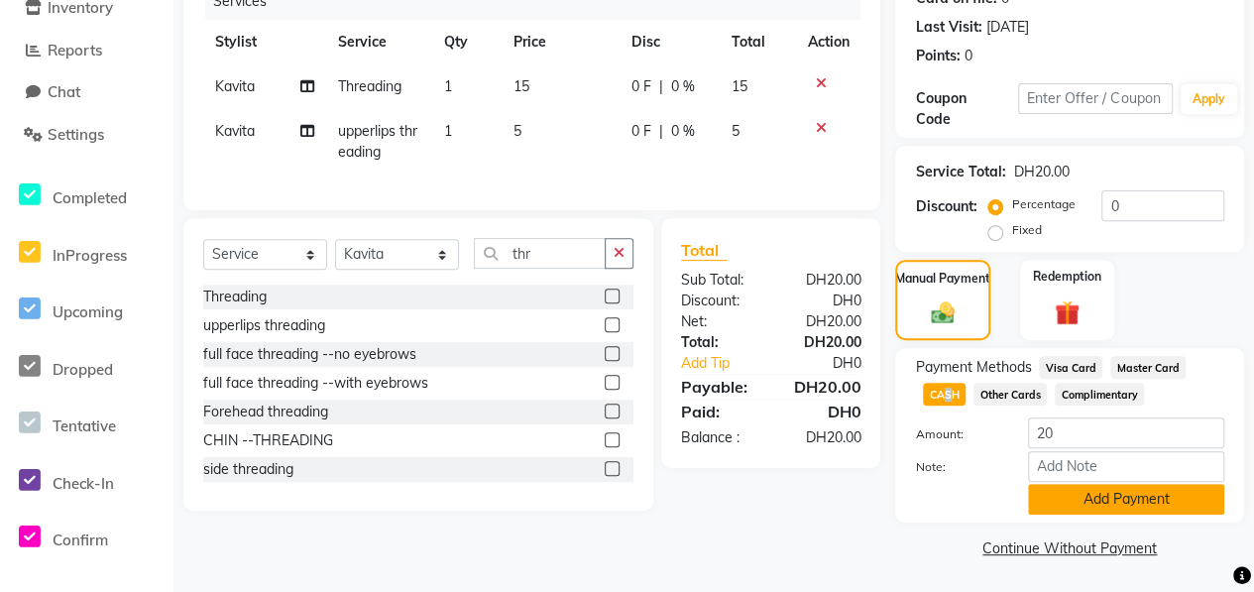
click at [1159, 489] on button "Add Payment" at bounding box center [1126, 499] width 196 height 31
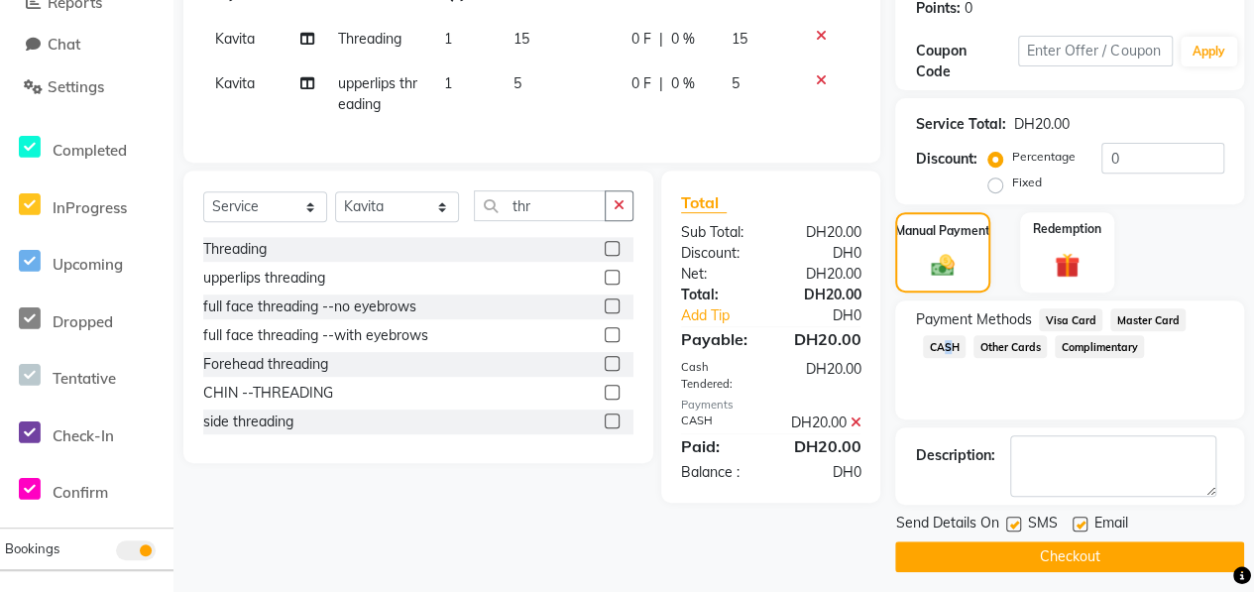
scroll to position [318, 0]
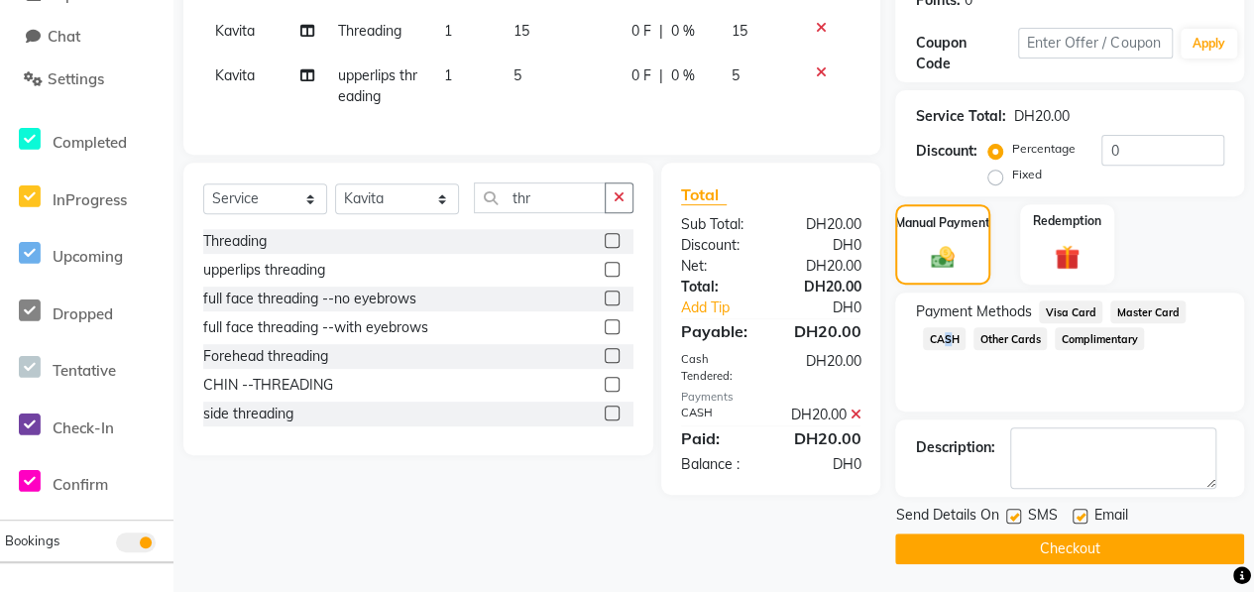
click at [1134, 546] on button "Checkout" at bounding box center [1069, 548] width 349 height 31
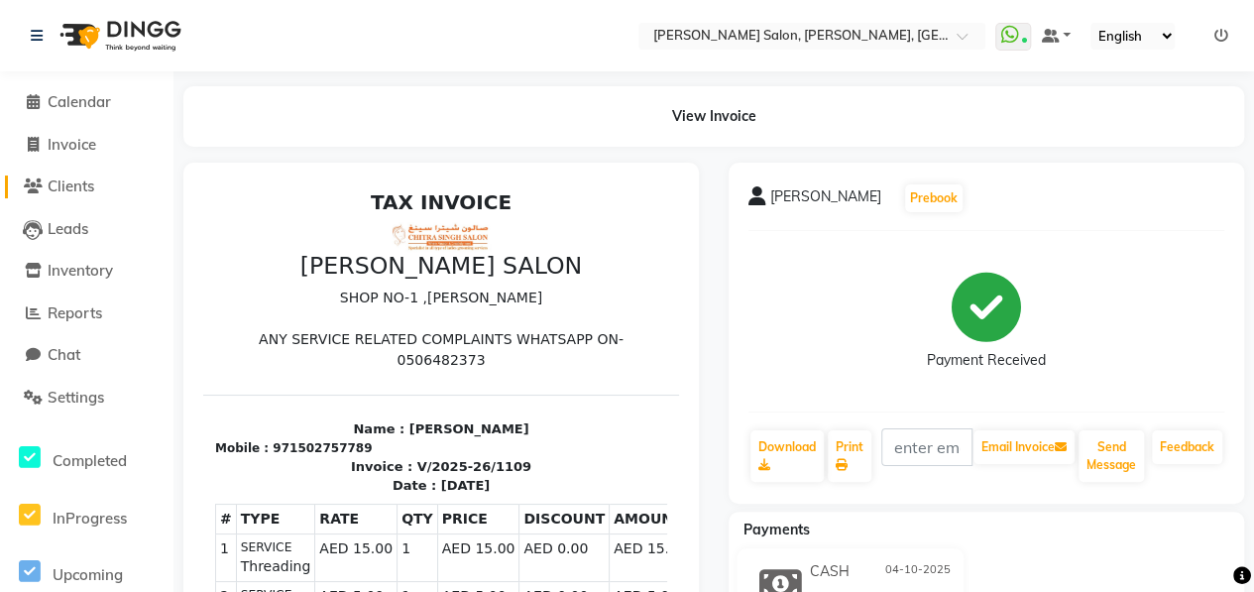
click at [67, 194] on span "Clients" at bounding box center [71, 185] width 47 height 19
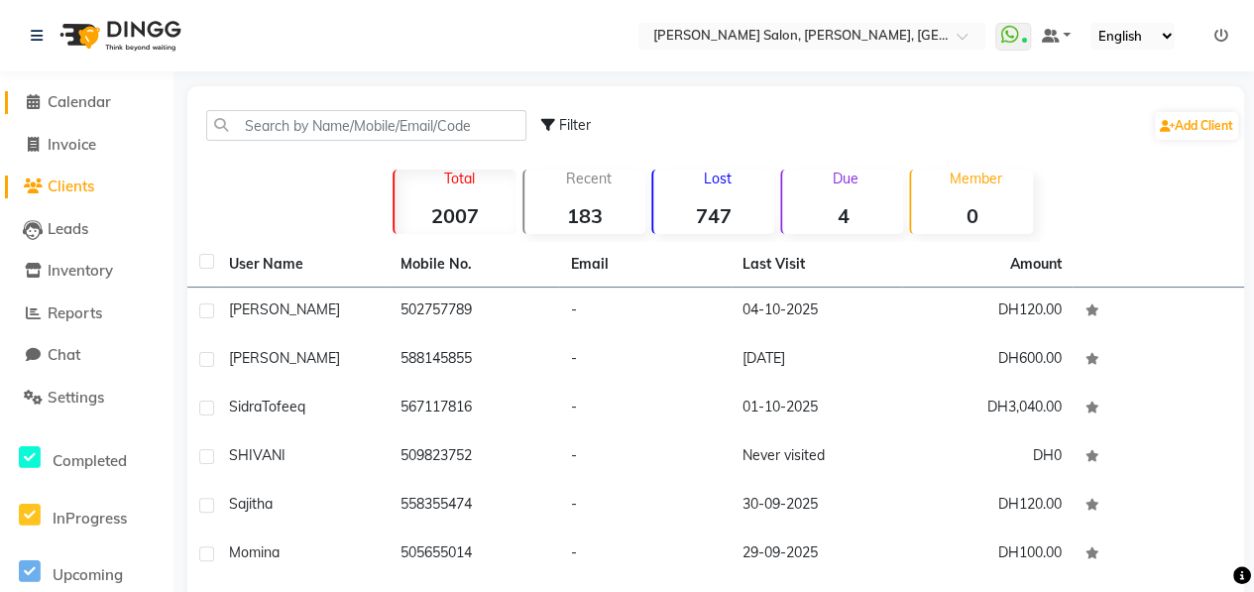
click at [89, 102] on span "Calendar" at bounding box center [79, 101] width 63 height 19
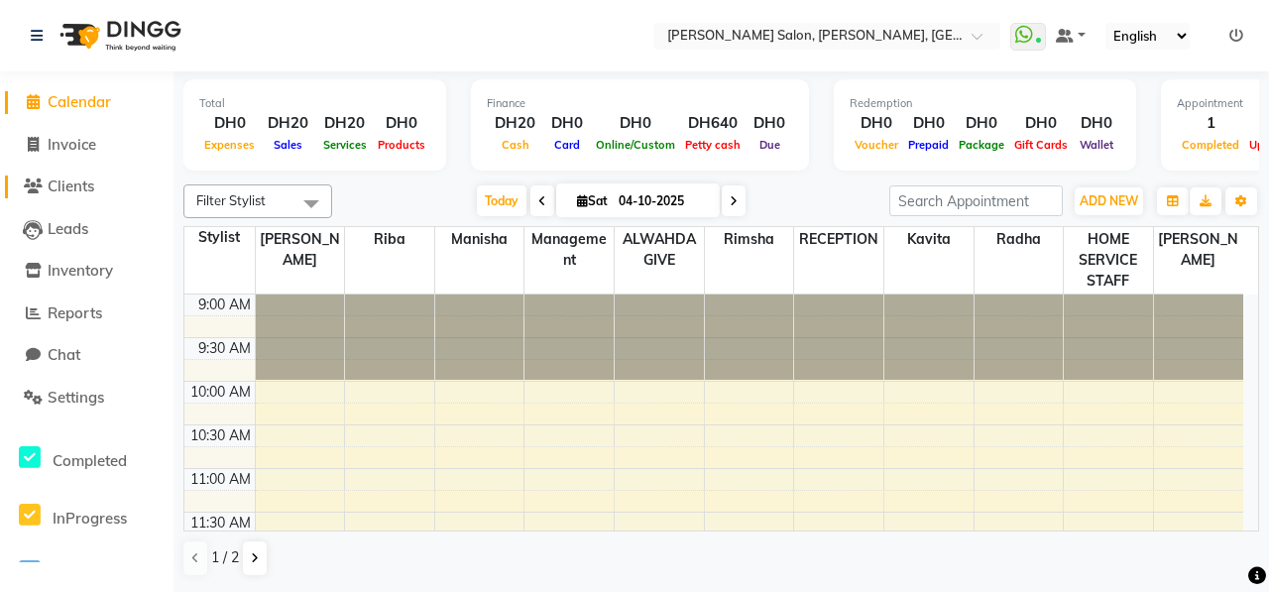
click at [73, 185] on span "Clients" at bounding box center [71, 185] width 47 height 19
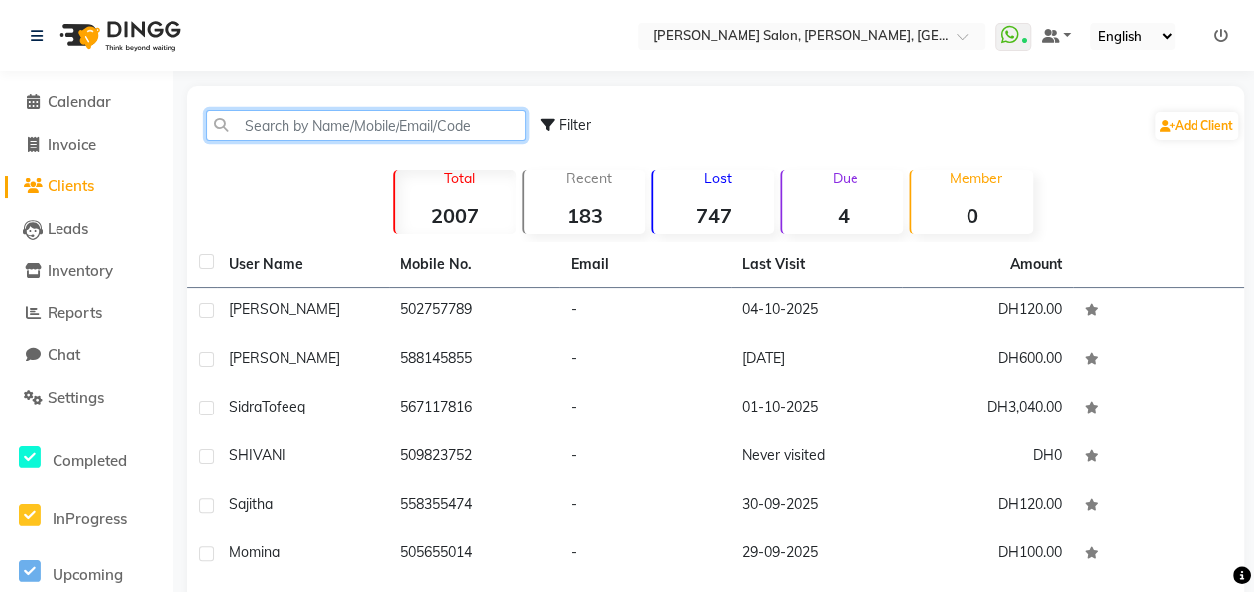
click at [293, 119] on input "text" at bounding box center [366, 125] width 320 height 31
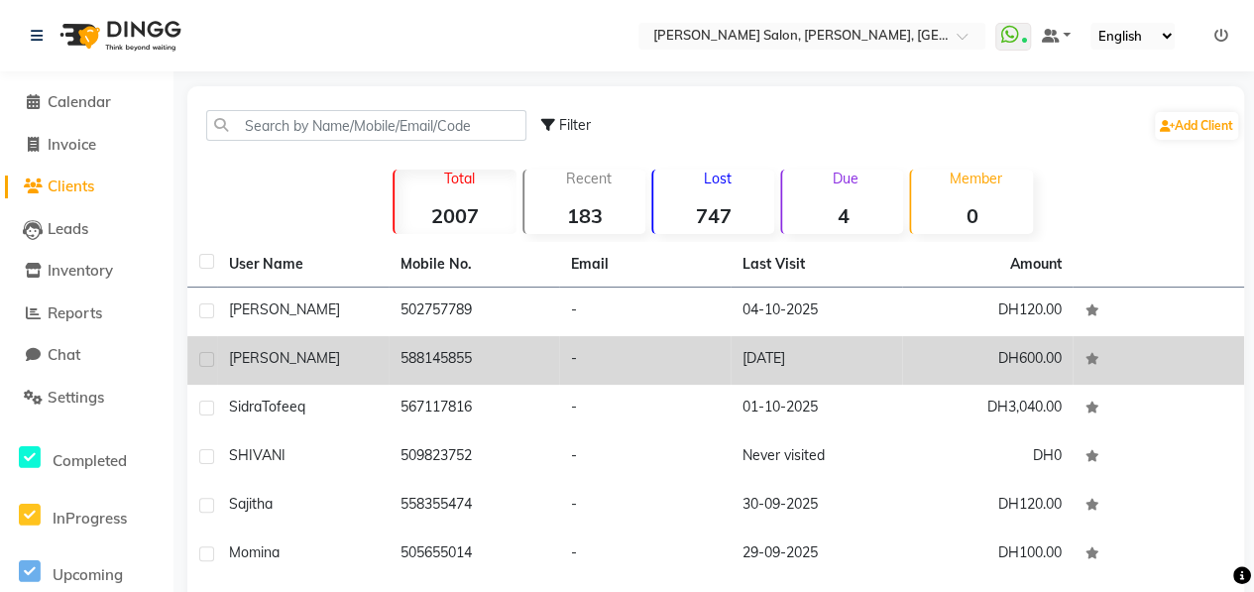
click at [357, 368] on td "[PERSON_NAME]" at bounding box center [302, 360] width 171 height 49
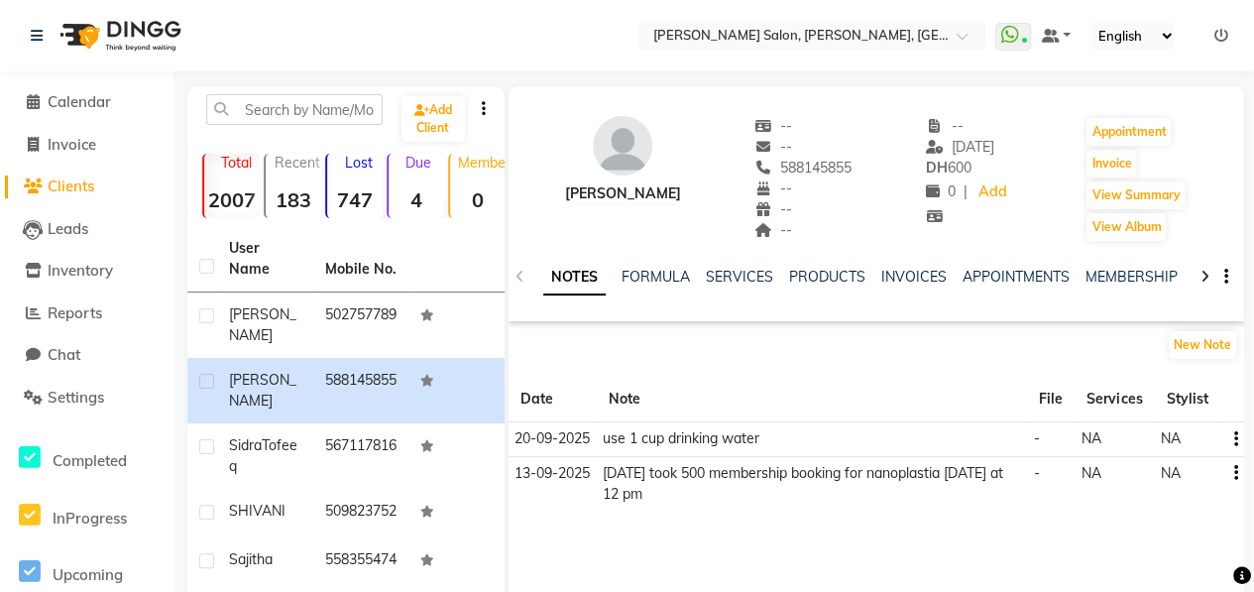
click at [1205, 282] on icon at bounding box center [1204, 277] width 9 height 14
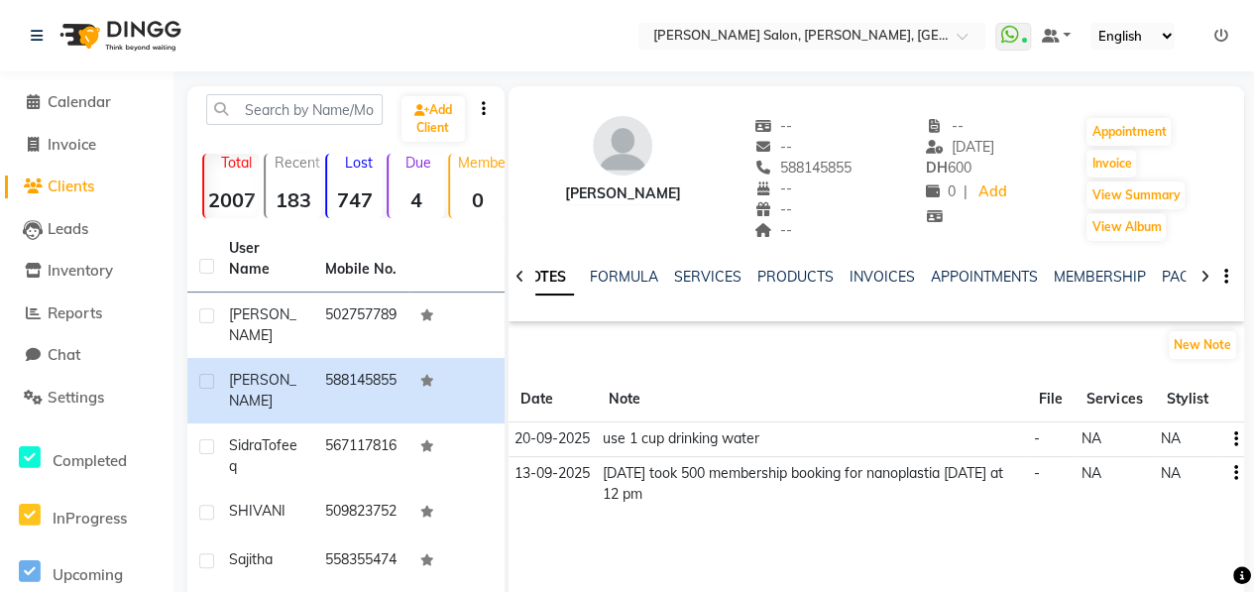
click at [1205, 282] on icon at bounding box center [1204, 277] width 9 height 14
drag, startPoint x: 1205, startPoint y: 282, endPoint x: 1144, endPoint y: 276, distance: 61.7
click at [1144, 276] on link "PACKAGES" at bounding box center [1166, 277] width 73 height 18
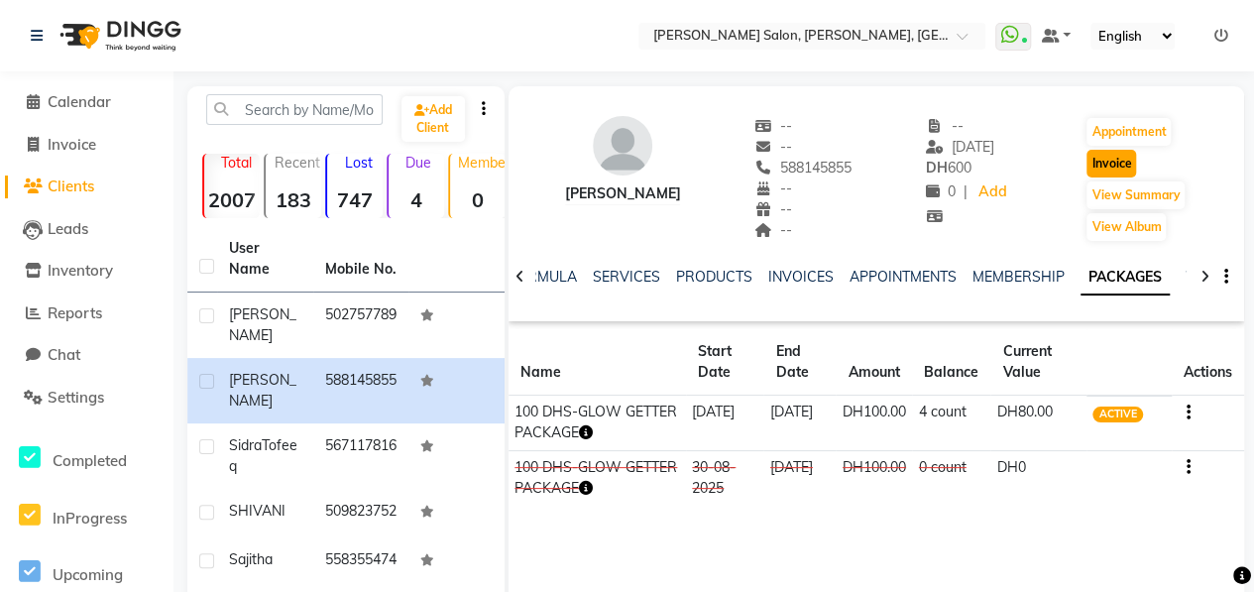
click at [1106, 166] on button "Invoice" at bounding box center [1111, 164] width 50 height 28
select select "service"
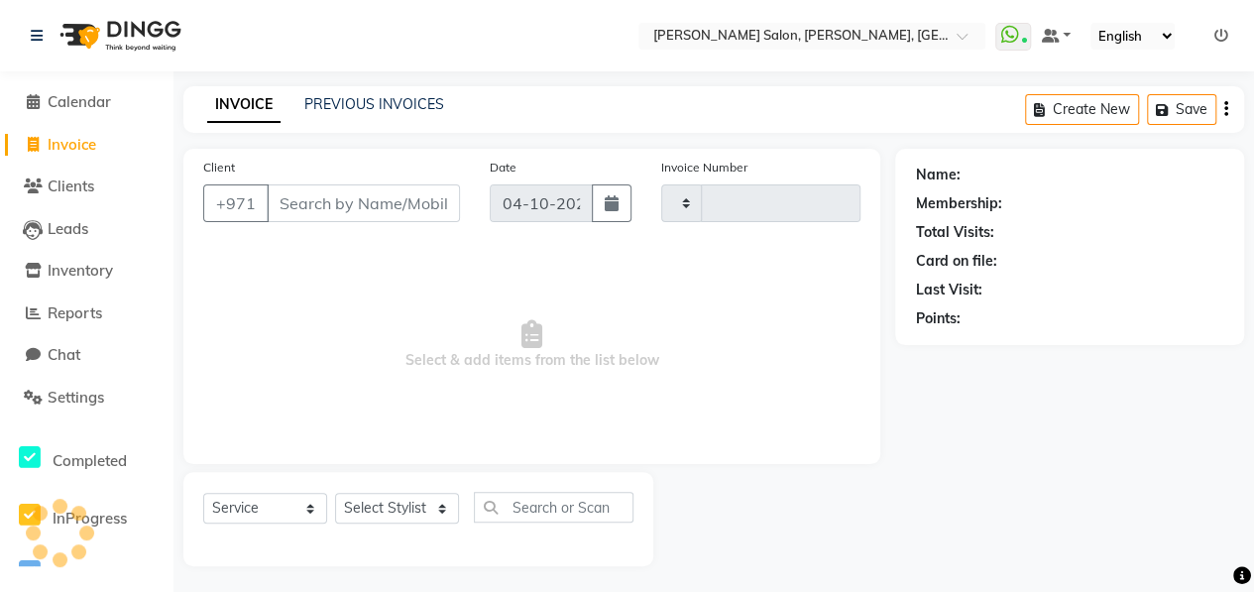
scroll to position [3, 0]
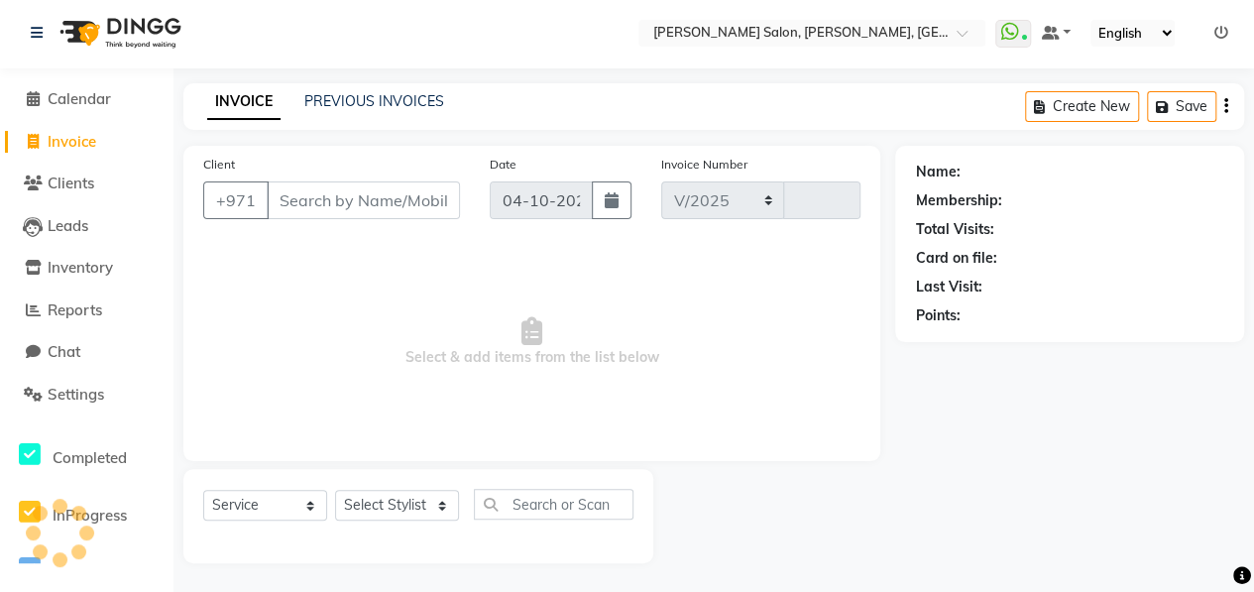
select select "3934"
type input "1110"
type input "588145855"
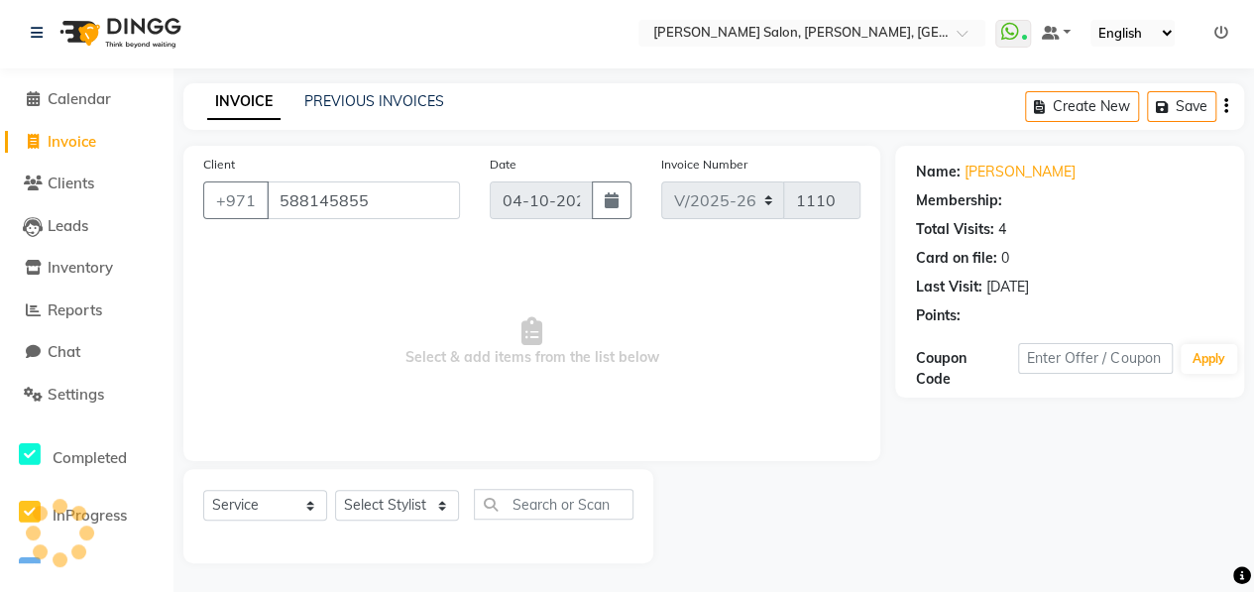
select select "1: Object"
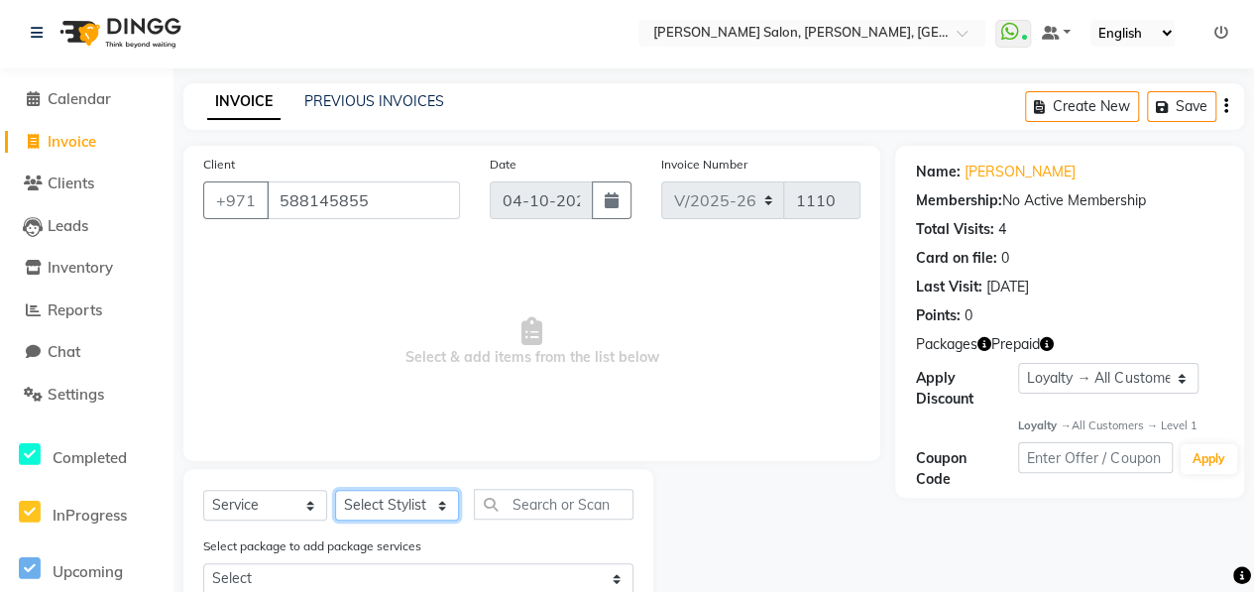
click at [422, 504] on select "Select Stylist ALWAHDA GIVE HOME SERVICE STAFF [PERSON_NAME] [PERSON_NAME] Mana…" at bounding box center [397, 505] width 124 height 31
select select "76539"
click at [335, 490] on select "Select Stylist ALWAHDA GIVE HOME SERVICE STAFF [PERSON_NAME] [PERSON_NAME] Mana…" at bounding box center [397, 505] width 124 height 31
click at [531, 501] on input "text" at bounding box center [554, 504] width 160 height 31
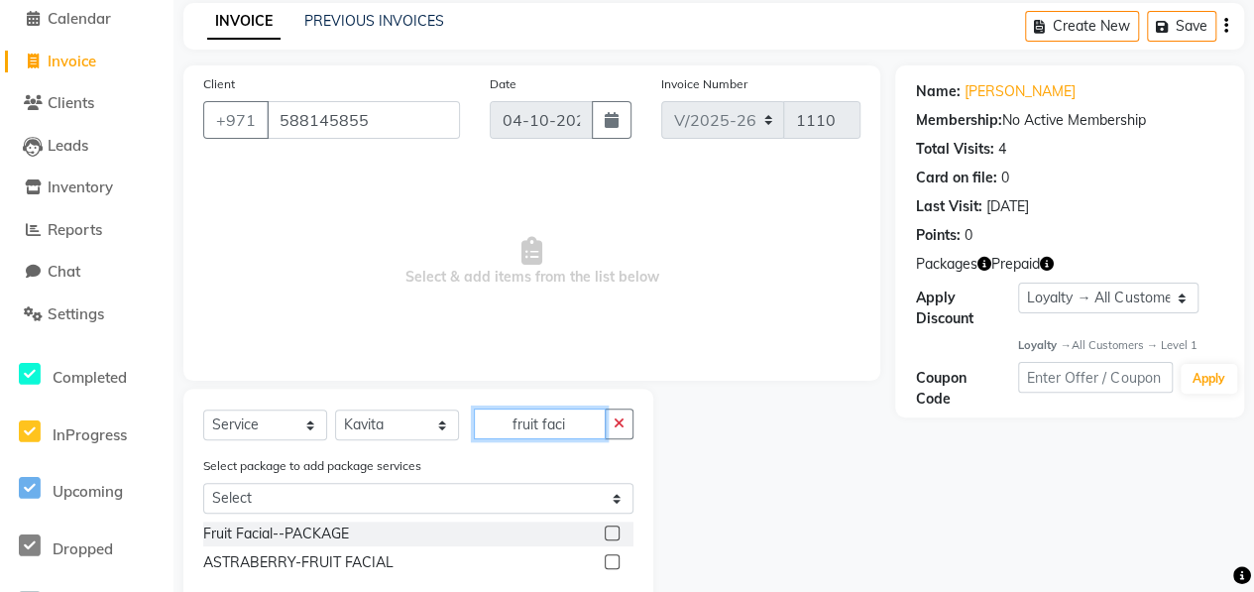
scroll to position [102, 0]
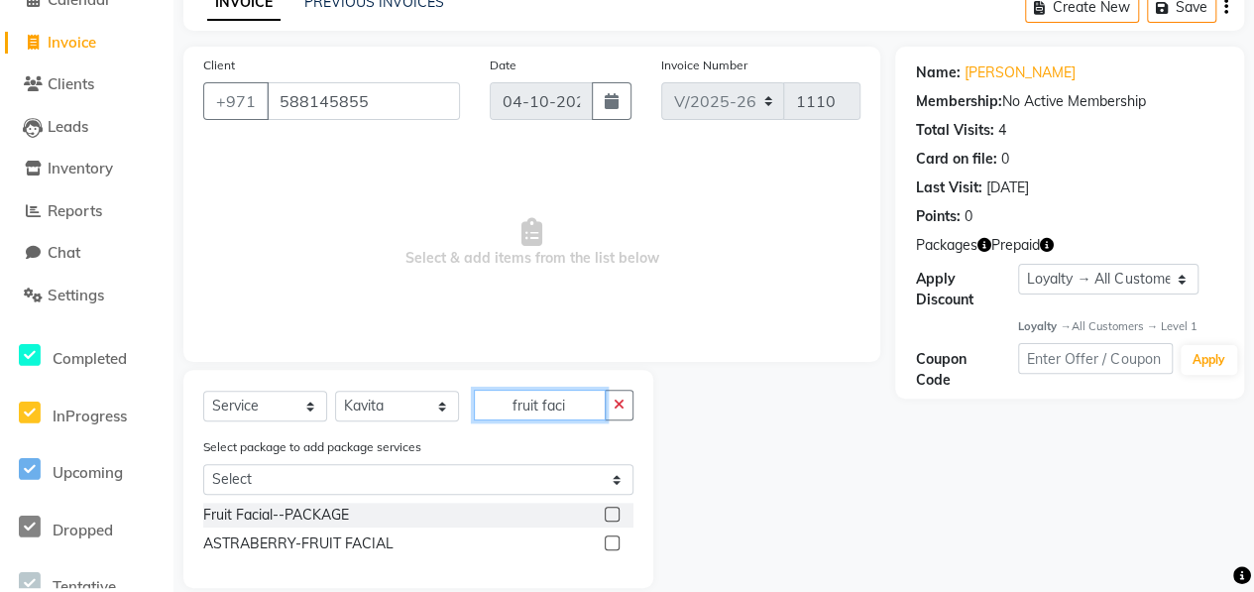
type input "fruit faci"
click at [613, 514] on label at bounding box center [612, 513] width 15 height 15
click at [613, 514] on input "checkbox" at bounding box center [611, 514] width 13 height 13
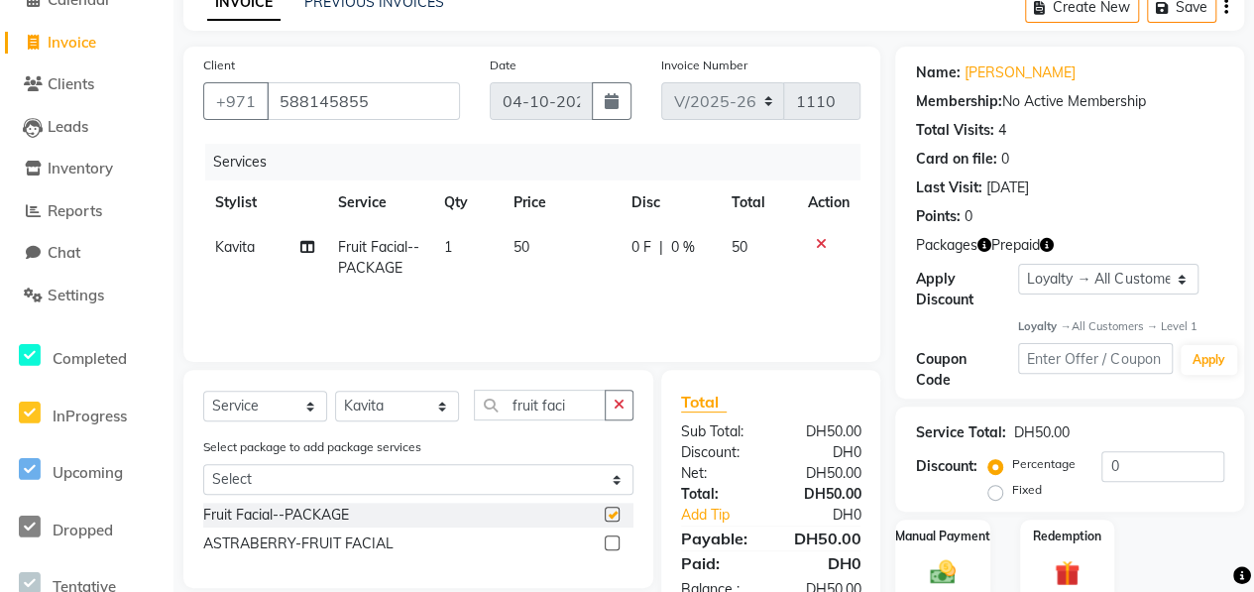
checkbox input "false"
click at [457, 250] on td "1" at bounding box center [466, 257] width 70 height 65
select select "76539"
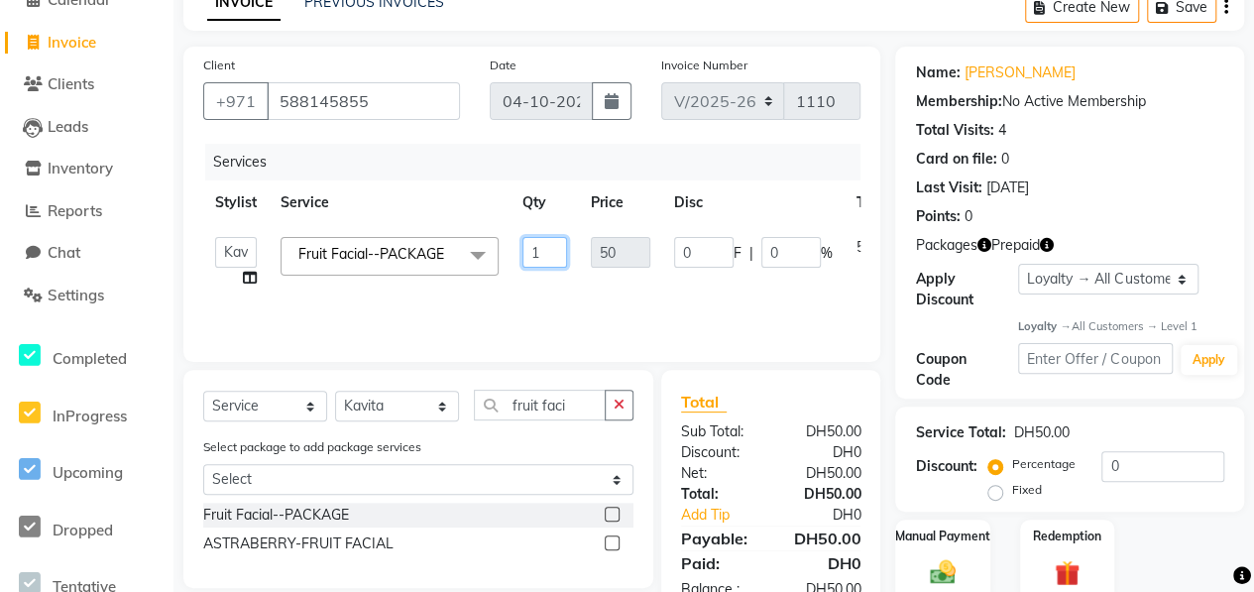
click at [545, 256] on input "1" at bounding box center [544, 252] width 45 height 31
type input "2"
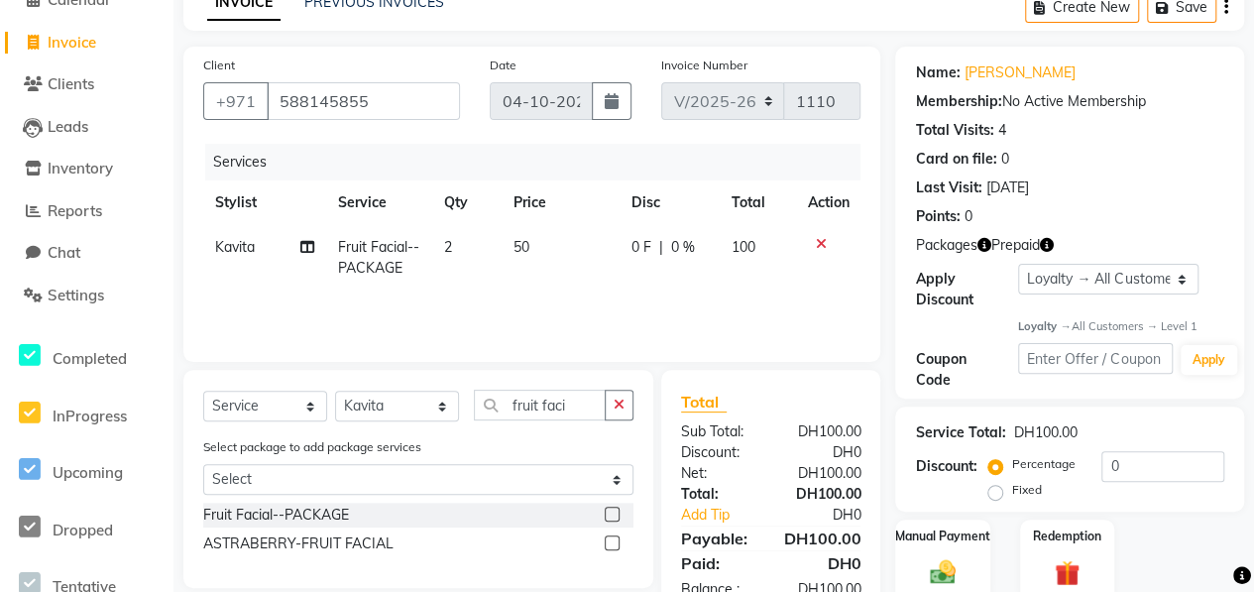
click at [693, 300] on div "Services Stylist Service Qty Price Disc Total Action Kavita Fruit Facial--PACKA…" at bounding box center [531, 243] width 657 height 198
click at [388, 407] on select "Select Stylist ALWAHDA GIVE HOME SERVICE STAFF [PERSON_NAME] [PERSON_NAME] Mana…" at bounding box center [397, 405] width 124 height 31
select select "37157"
click at [335, 390] on select "Select Stylist ALWAHDA GIVE HOME SERVICE STAFF [PERSON_NAME] [PERSON_NAME] Mana…" at bounding box center [397, 405] width 124 height 31
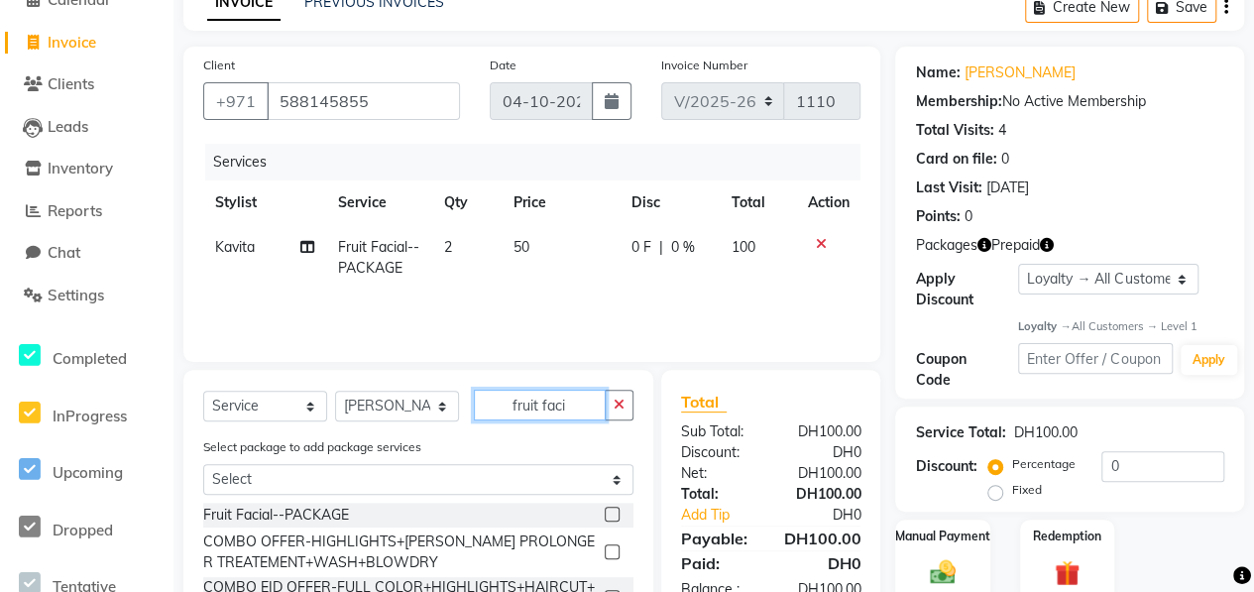
drag, startPoint x: 567, startPoint y: 403, endPoint x: 507, endPoint y: 392, distance: 60.5
click at [507, 392] on input "fruit faci" at bounding box center [540, 404] width 132 height 31
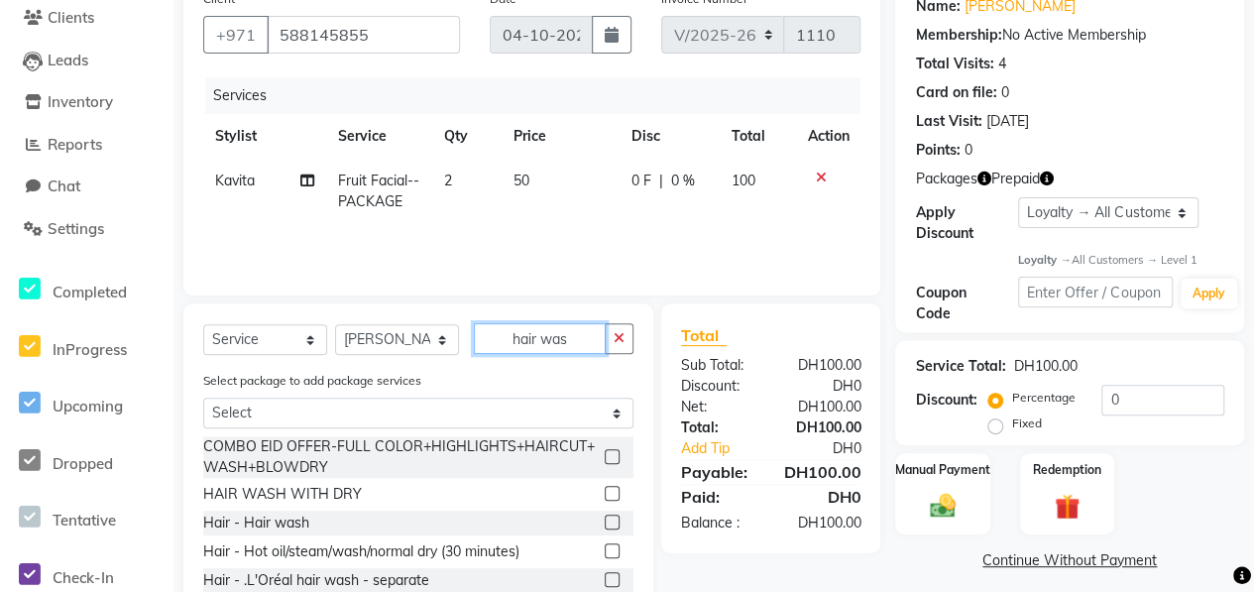
scroll to position [201, 0]
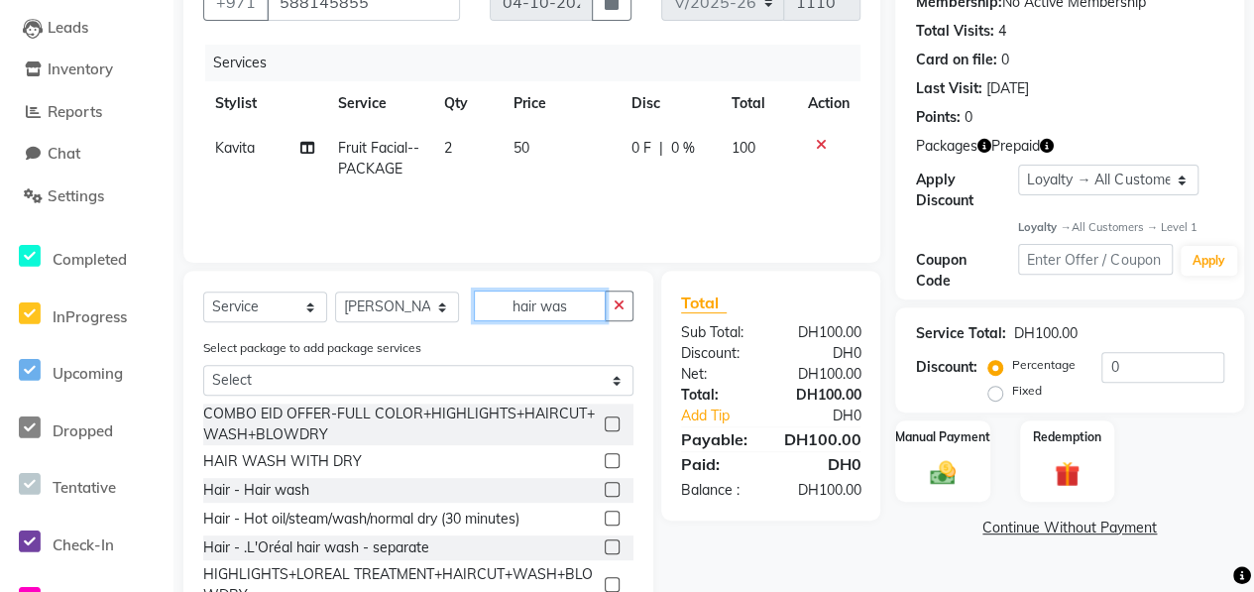
type input "hair was"
click at [605, 487] on label at bounding box center [612, 489] width 15 height 15
click at [605, 487] on input "checkbox" at bounding box center [611, 490] width 13 height 13
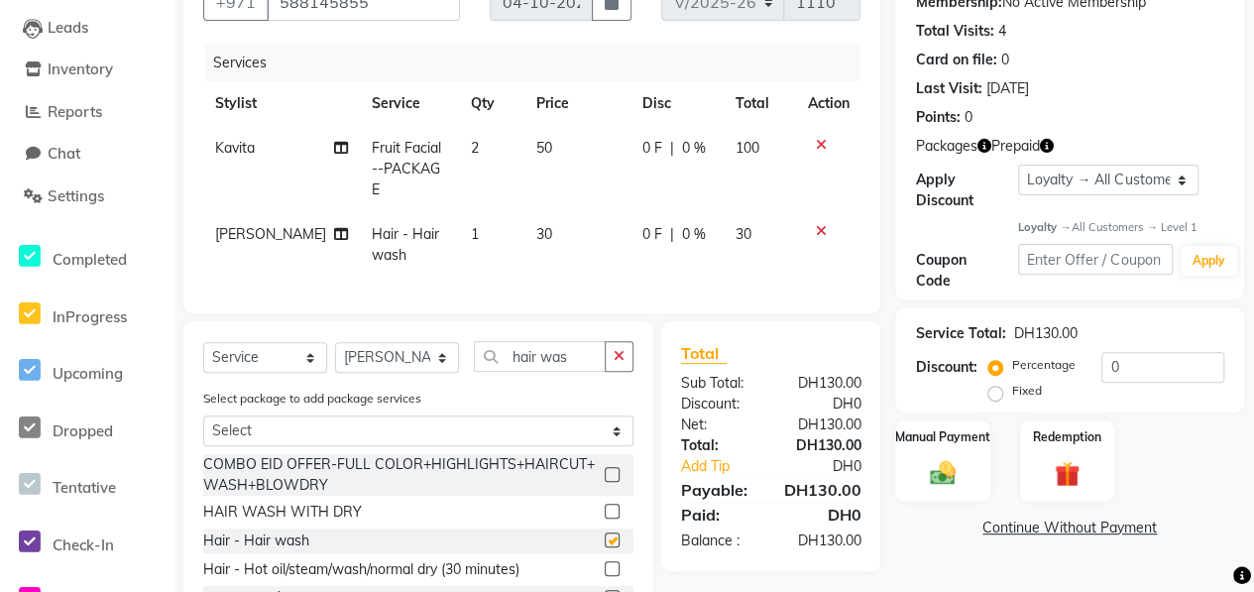
checkbox input "false"
drag, startPoint x: 577, startPoint y: 350, endPoint x: 498, endPoint y: 345, distance: 78.4
click at [498, 345] on input "hair was" at bounding box center [540, 356] width 132 height 31
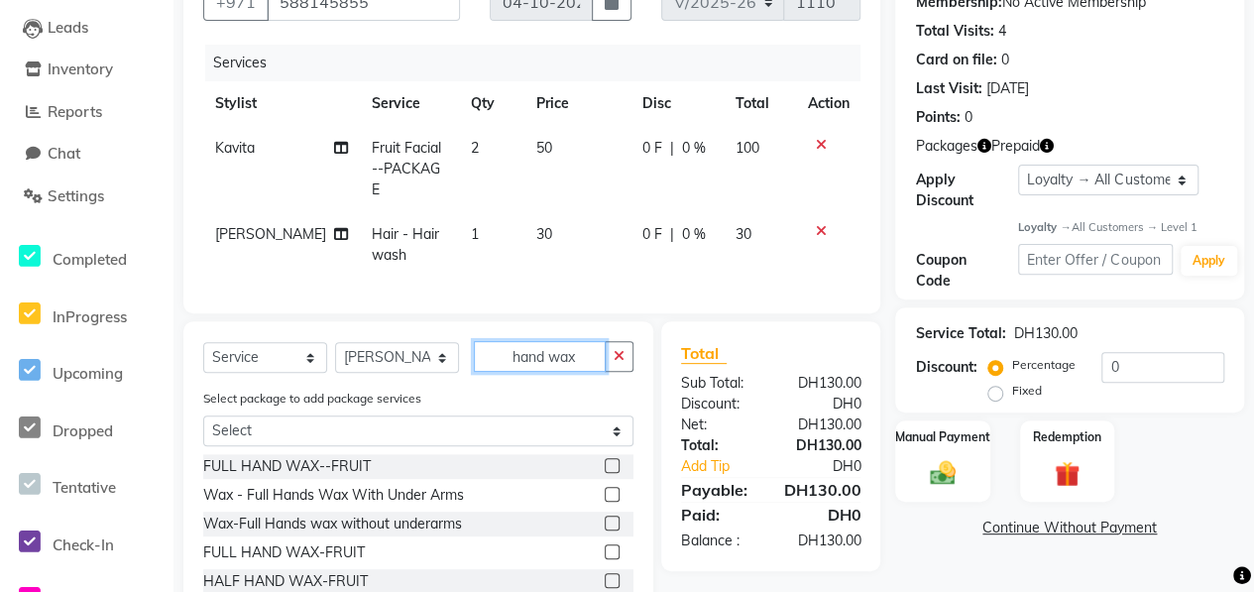
type input "hand wax"
click at [605, 487] on label at bounding box center [612, 494] width 15 height 15
click at [605, 489] on input "checkbox" at bounding box center [611, 495] width 13 height 13
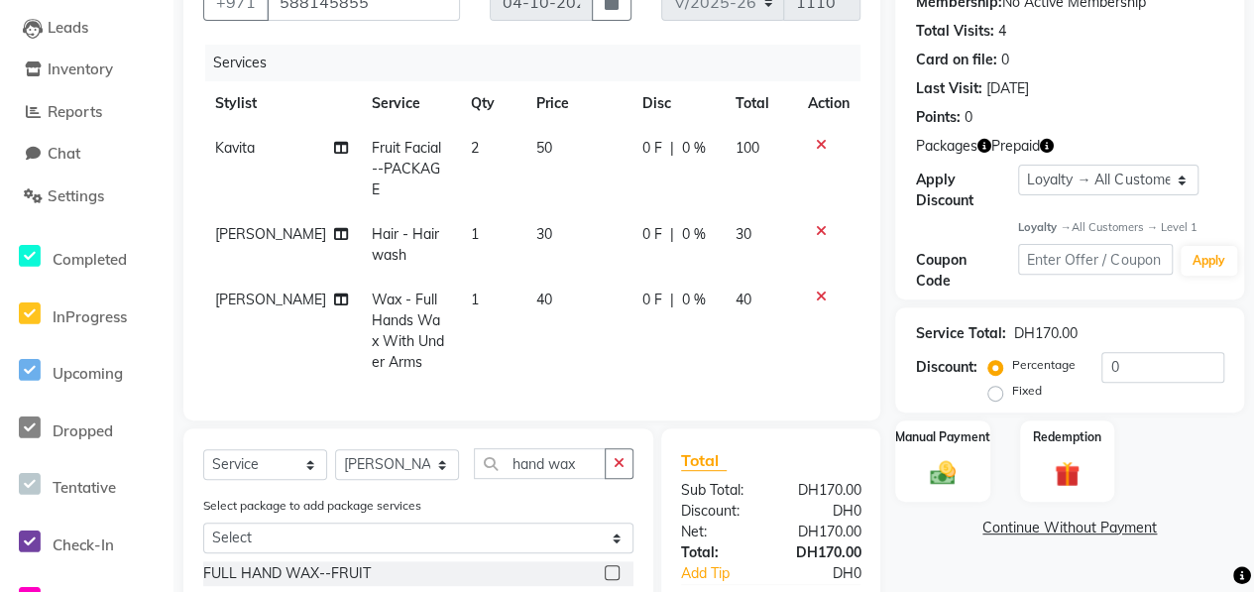
checkbox input "false"
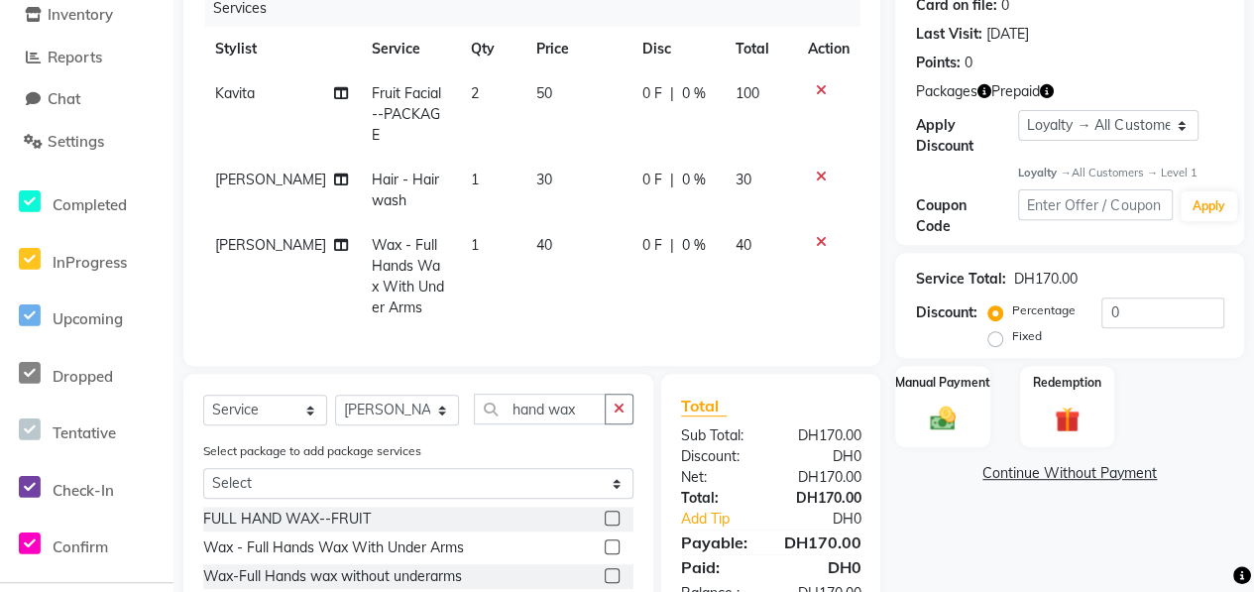
scroll to position [221, 0]
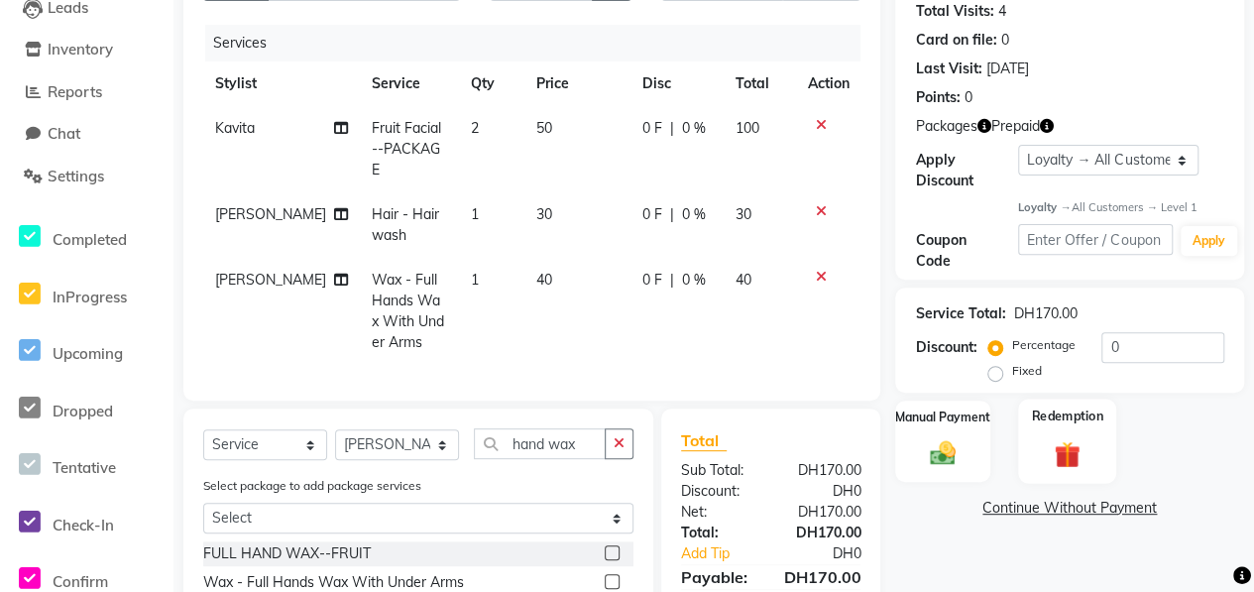
click at [1039, 460] on div "Redemption" at bounding box center [1067, 441] width 98 height 84
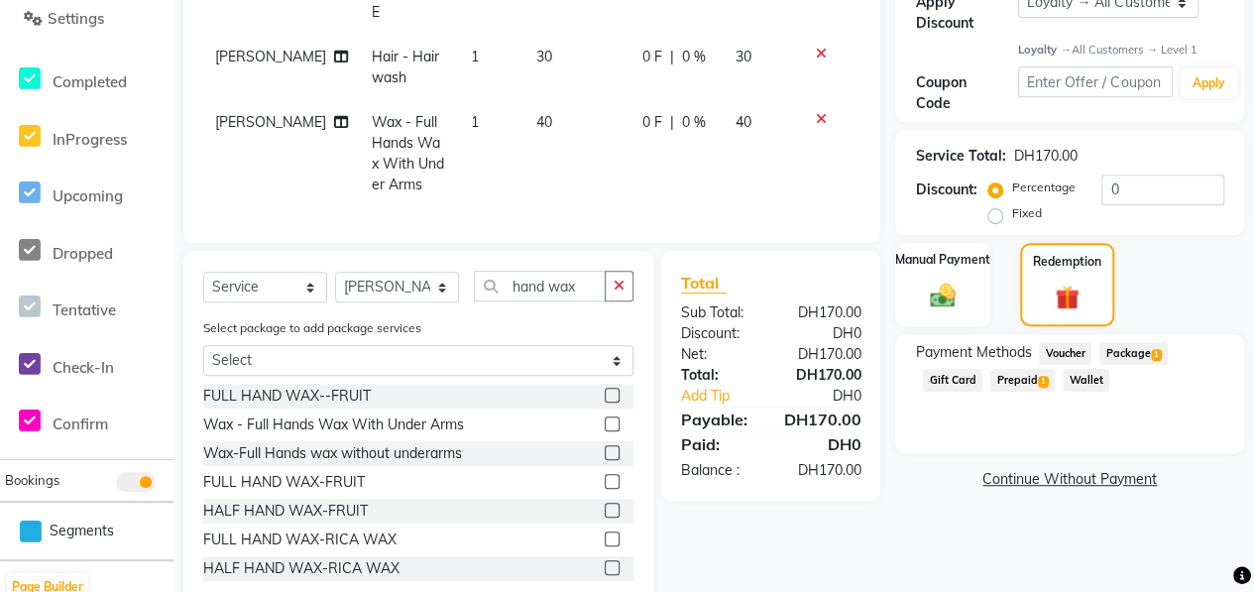
scroll to position [419, 0]
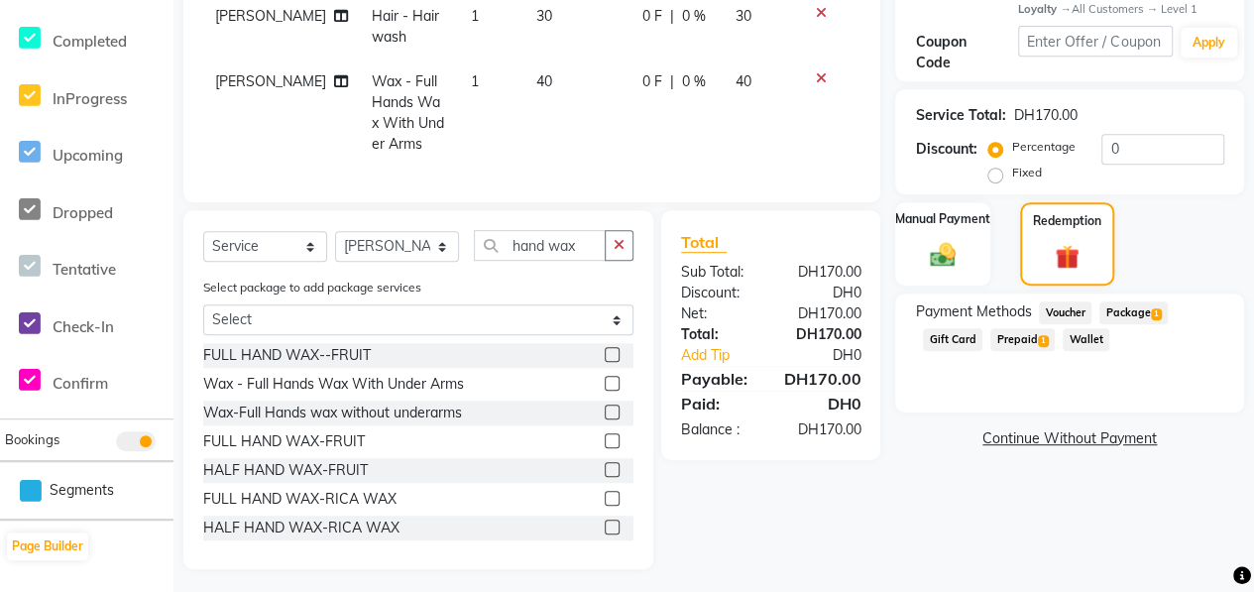
click at [1148, 312] on span "Package 1" at bounding box center [1133, 312] width 68 height 23
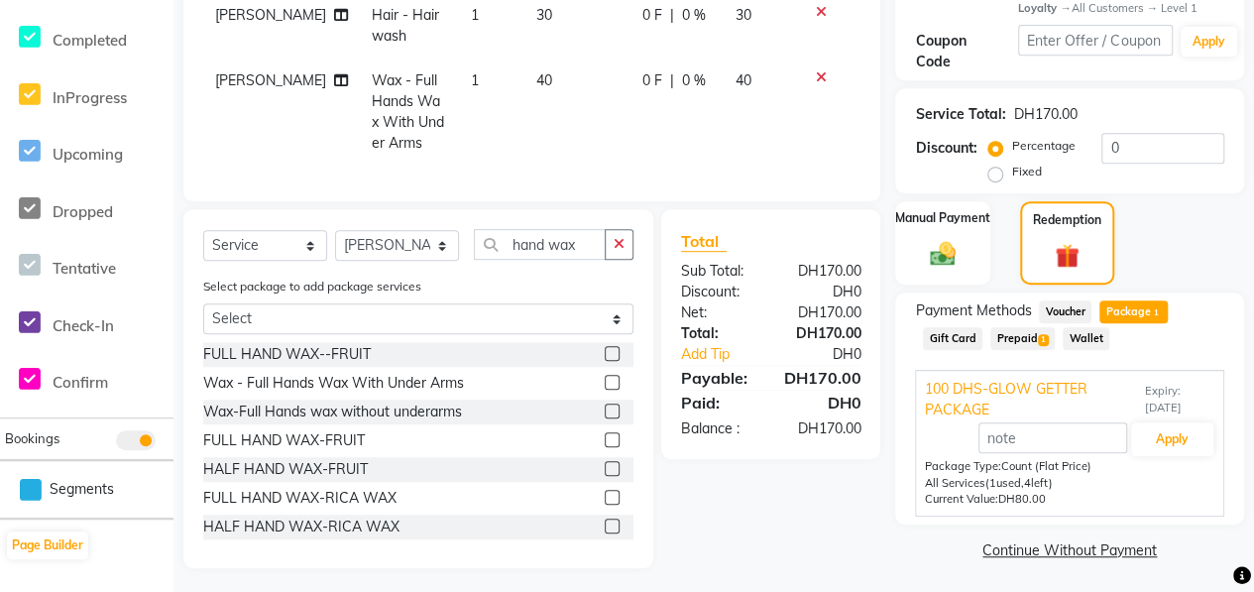
scroll to position [422, 0]
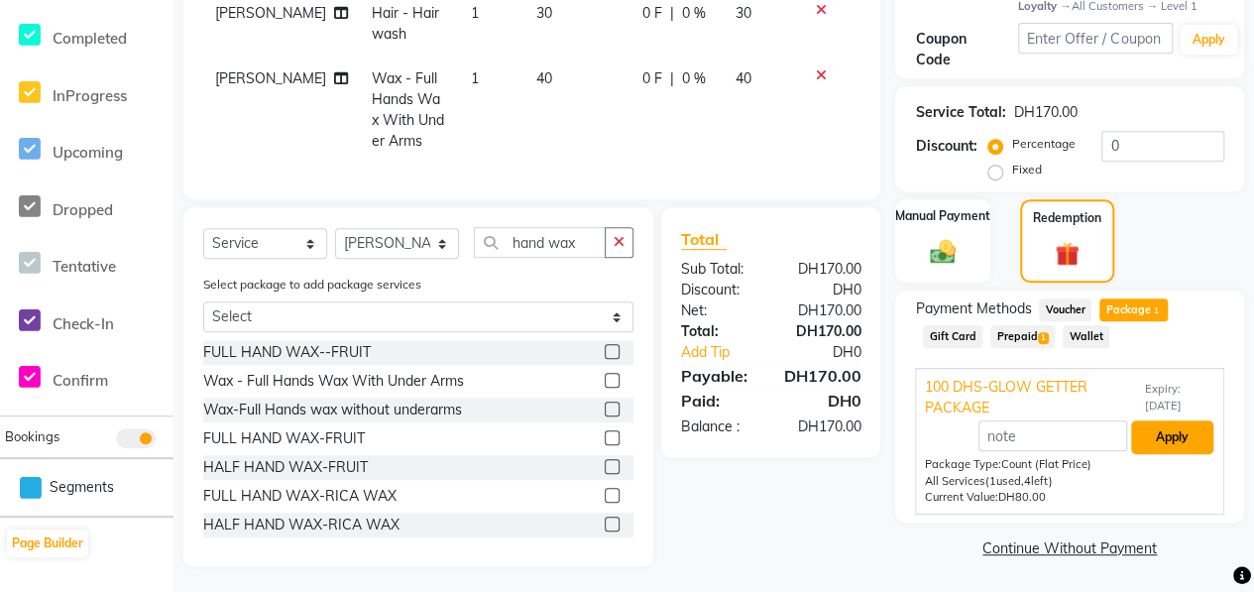
click at [1160, 439] on button "Apply" at bounding box center [1172, 437] width 82 height 34
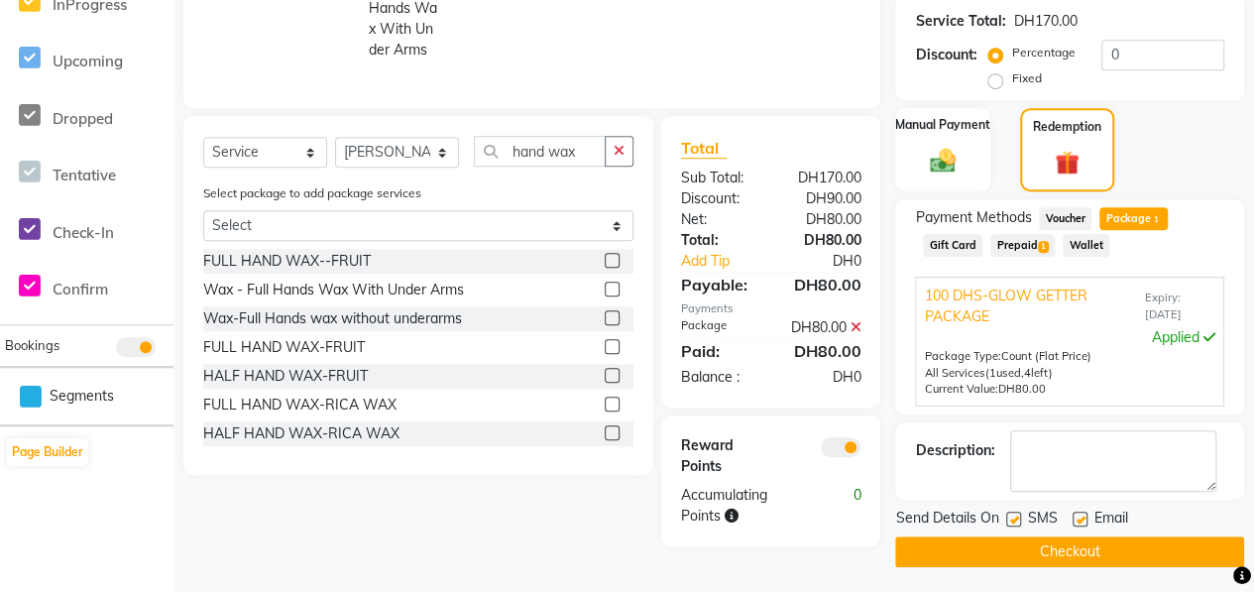
scroll to position [516, 0]
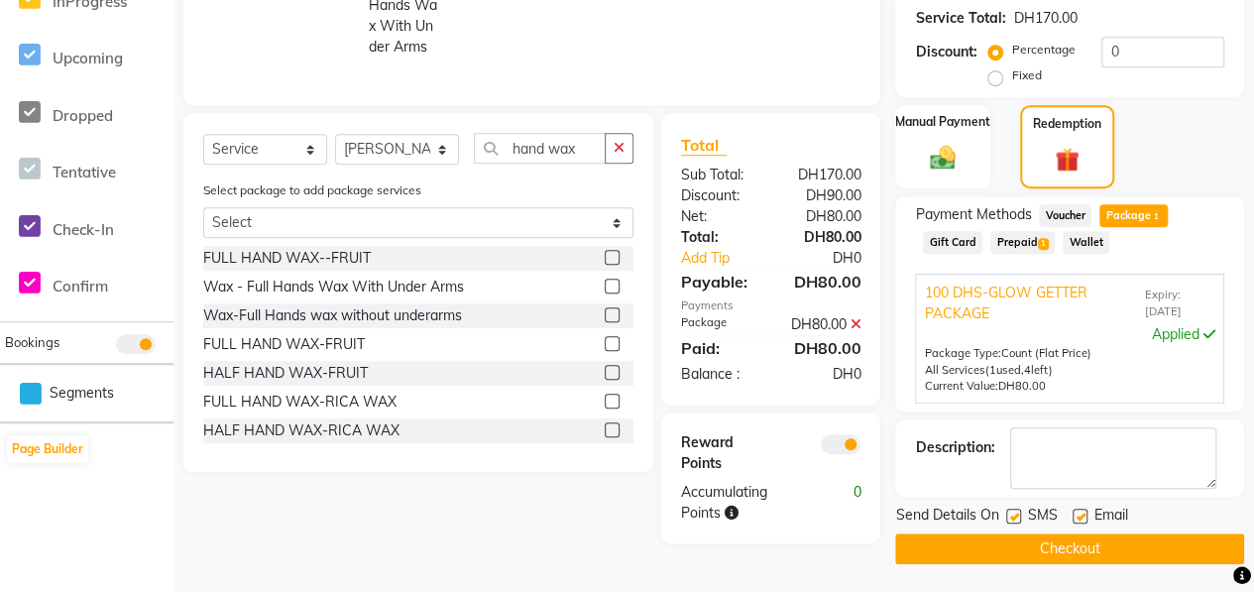
click at [1108, 550] on button "Checkout" at bounding box center [1069, 548] width 349 height 31
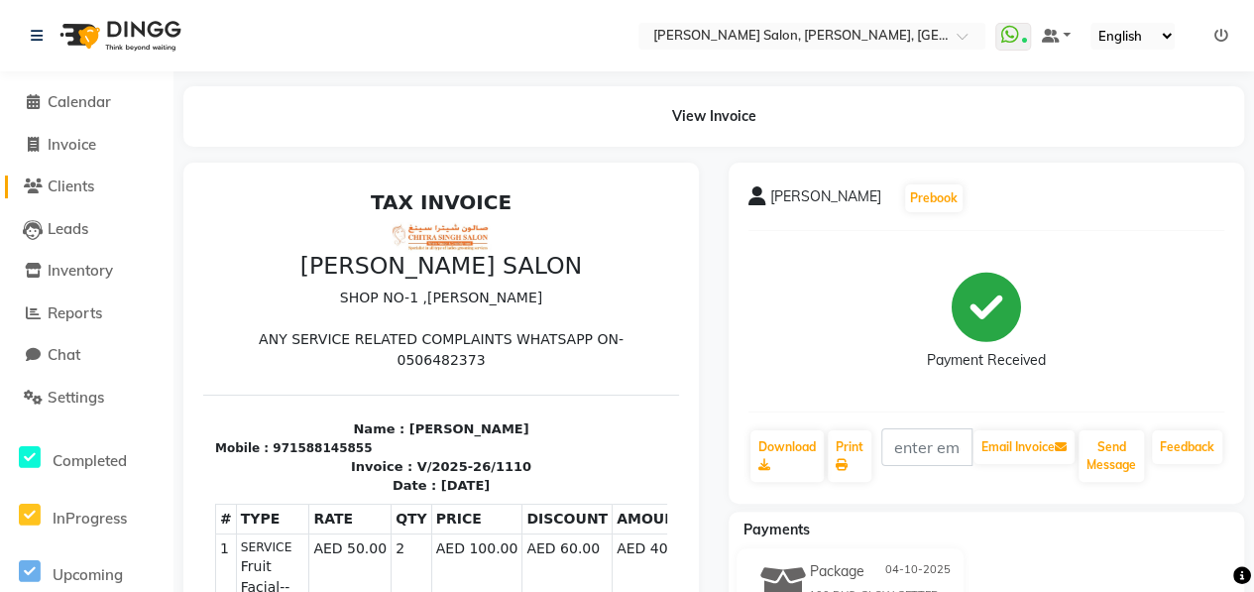
click at [69, 183] on span "Clients" at bounding box center [71, 185] width 47 height 19
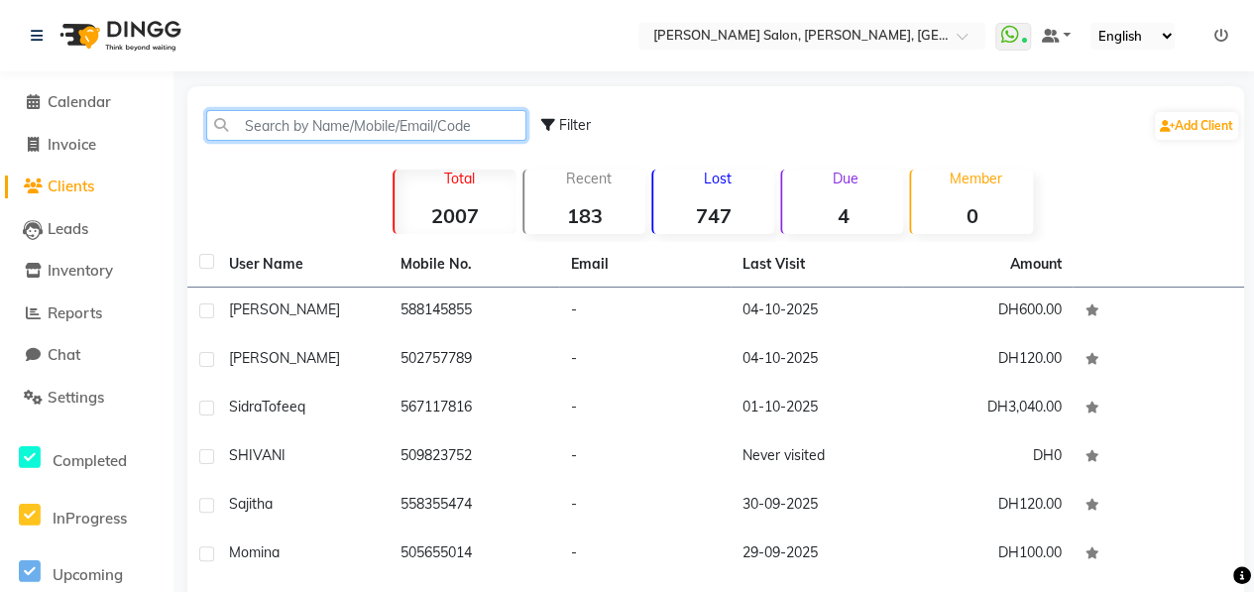
click at [325, 121] on input "text" at bounding box center [366, 125] width 320 height 31
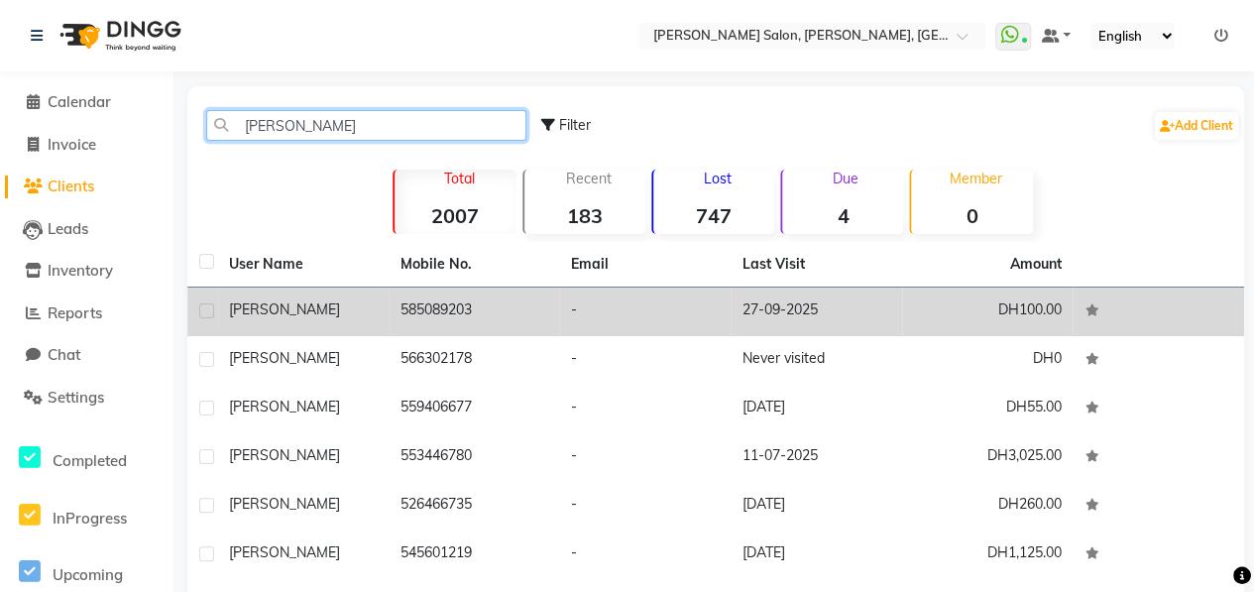
type input "[PERSON_NAME]"
click at [330, 329] on td "[PERSON_NAME]" at bounding box center [302, 311] width 171 height 49
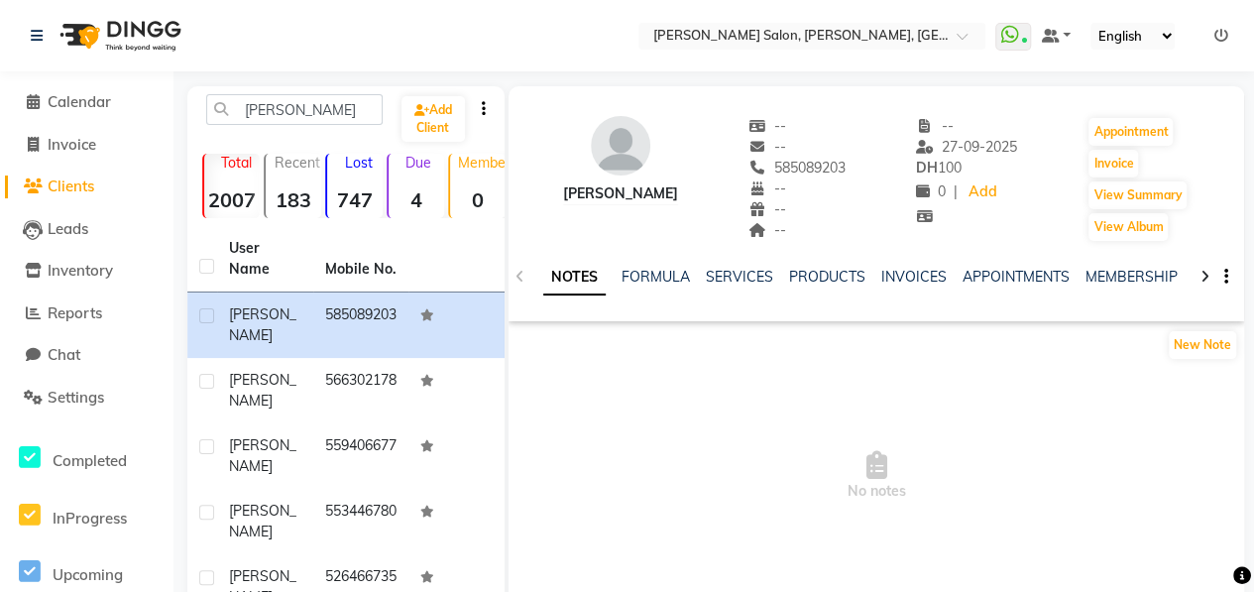
click at [1208, 279] on div at bounding box center [1204, 275] width 23 height 39
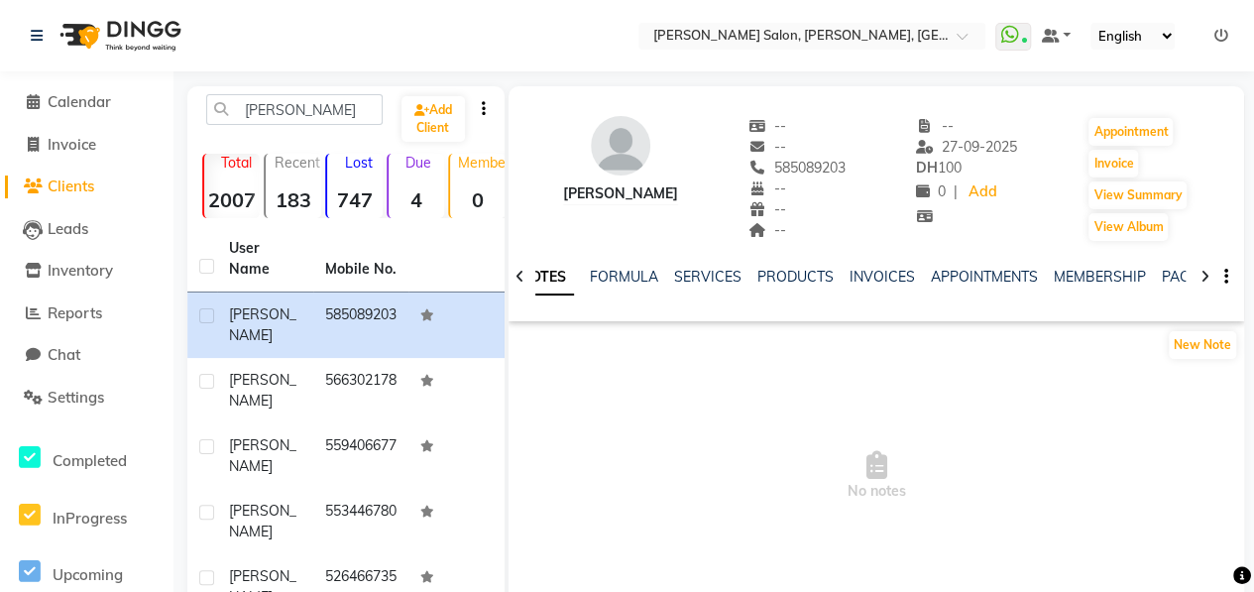
click at [1208, 279] on div at bounding box center [1204, 275] width 23 height 39
drag, startPoint x: 1208, startPoint y: 279, endPoint x: 1163, endPoint y: 270, distance: 45.7
click at [1163, 270] on link "PACKAGES" at bounding box center [1182, 277] width 73 height 18
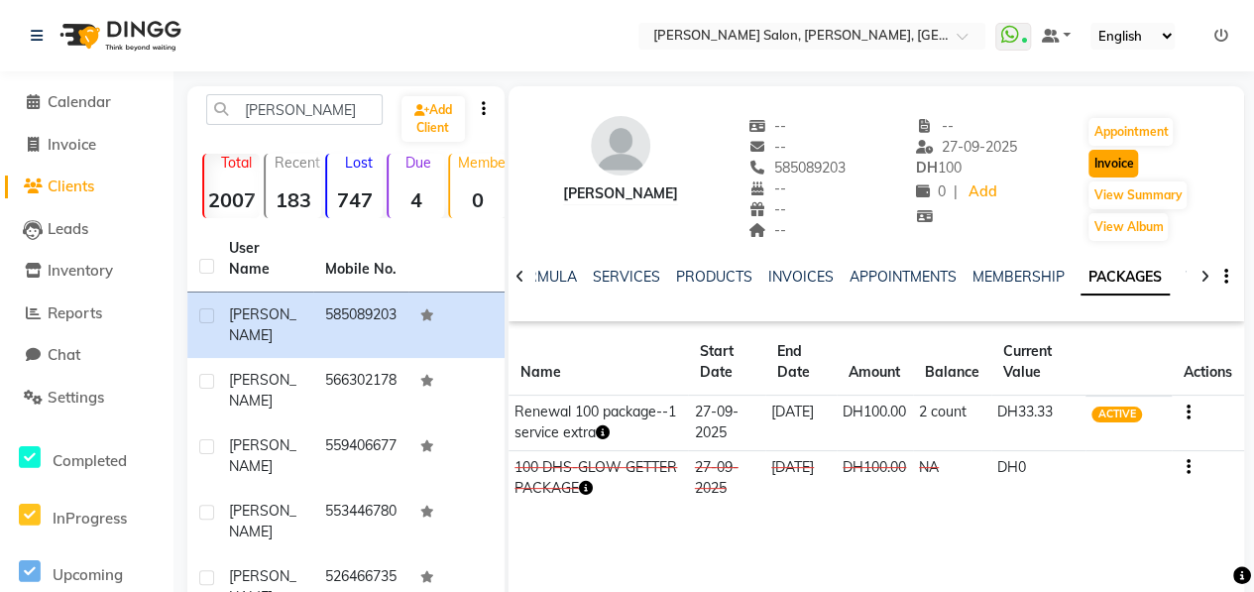
click at [1094, 169] on button "Invoice" at bounding box center [1113, 164] width 50 height 28
select select "service"
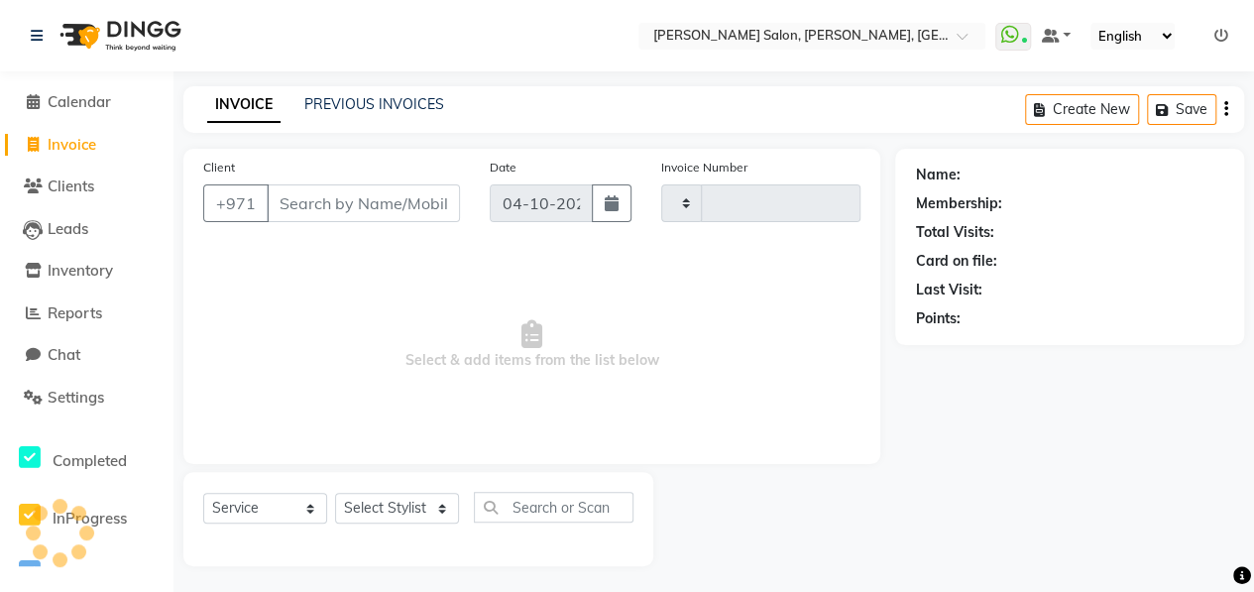
scroll to position [3, 0]
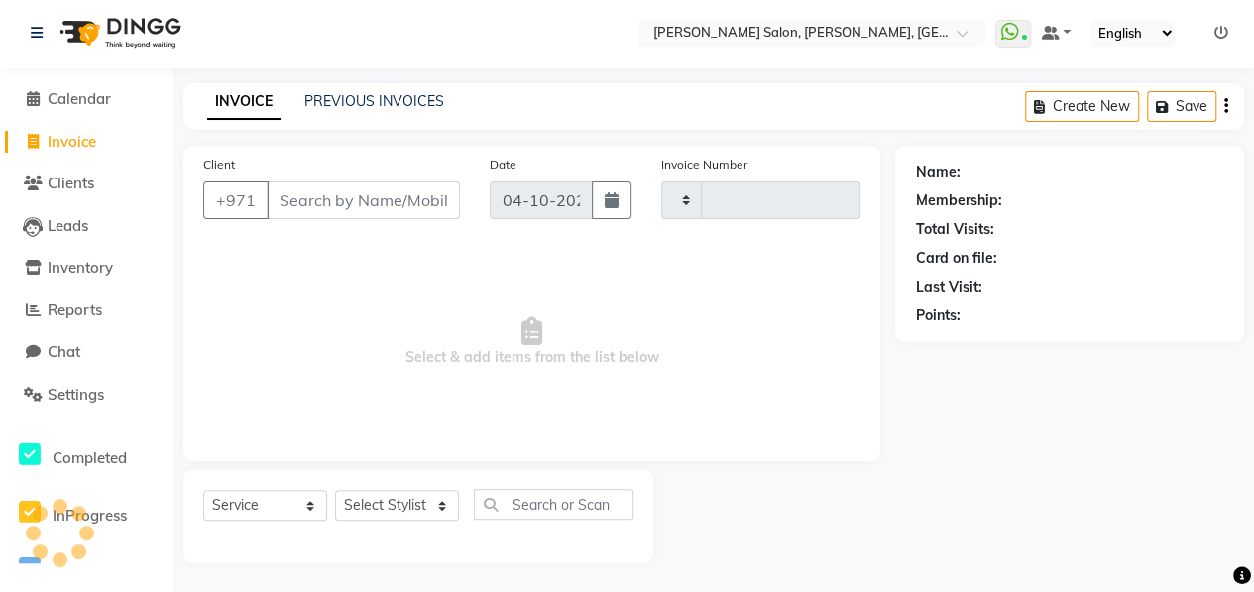
type input "1111"
select select "3934"
type input "585089203"
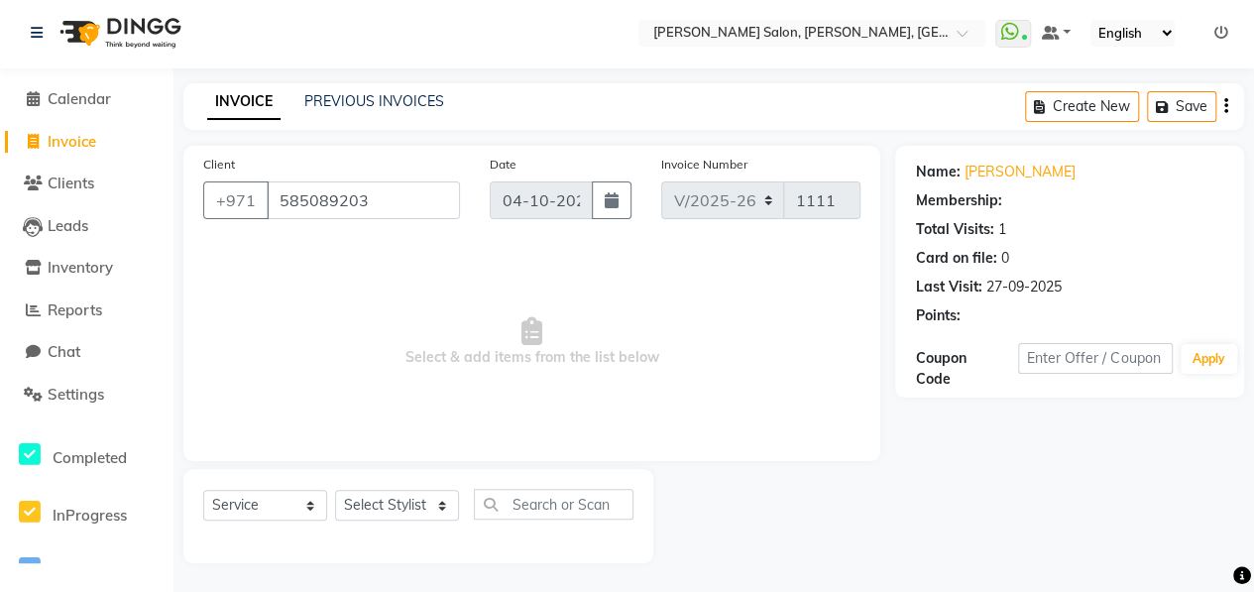
select select "1: Object"
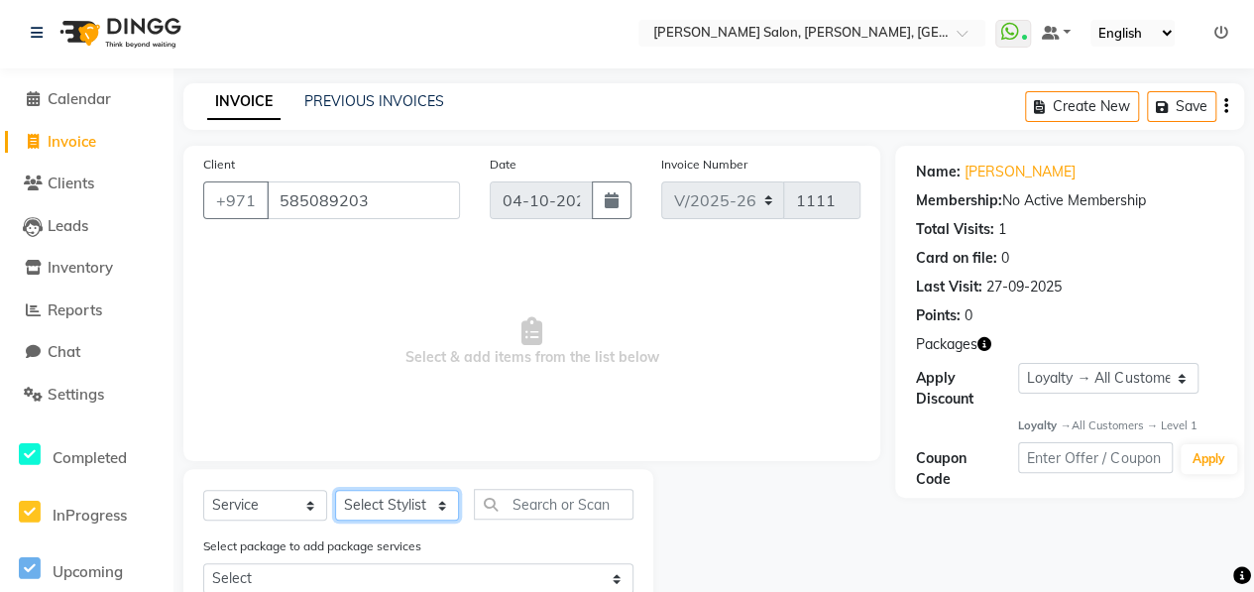
click at [385, 503] on select "Select Stylist ALWAHDA GIVE HOME SERVICE STAFF [PERSON_NAME] [PERSON_NAME] Mana…" at bounding box center [397, 505] width 124 height 31
select select "76539"
click at [335, 490] on select "Select Stylist ALWAHDA GIVE HOME SERVICE STAFF [PERSON_NAME] [PERSON_NAME] Mana…" at bounding box center [397, 505] width 124 height 31
click at [563, 496] on input "text" at bounding box center [554, 504] width 160 height 31
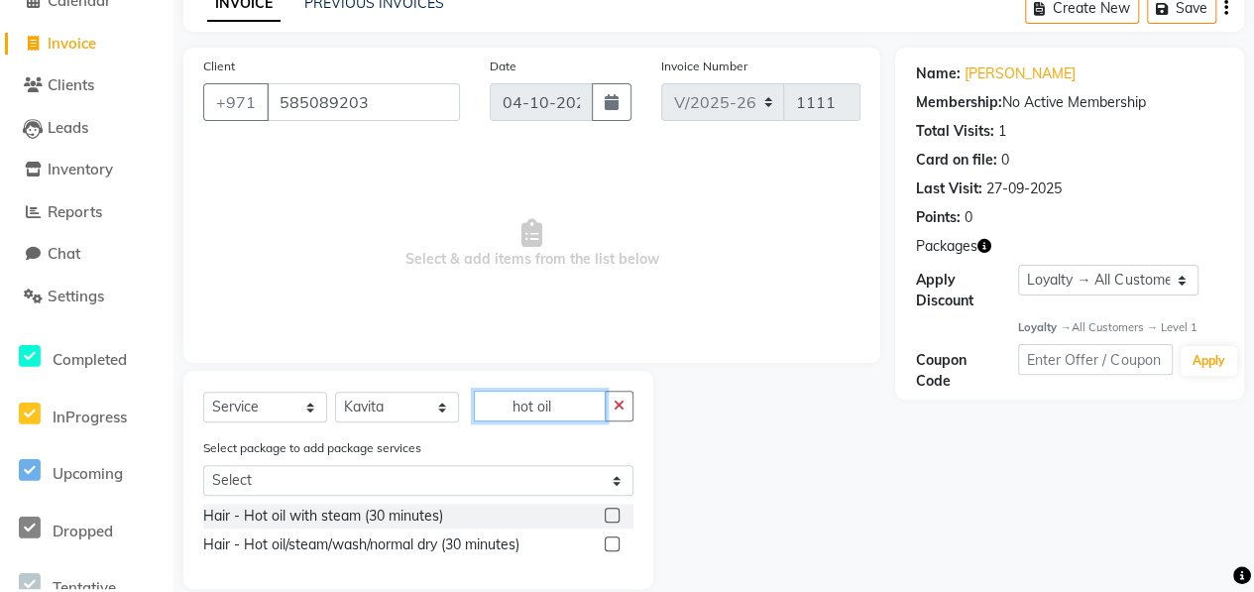
scroll to position [102, 0]
type input "hot oil"
click at [614, 539] on label at bounding box center [612, 542] width 15 height 15
click at [614, 539] on input "checkbox" at bounding box center [611, 543] width 13 height 13
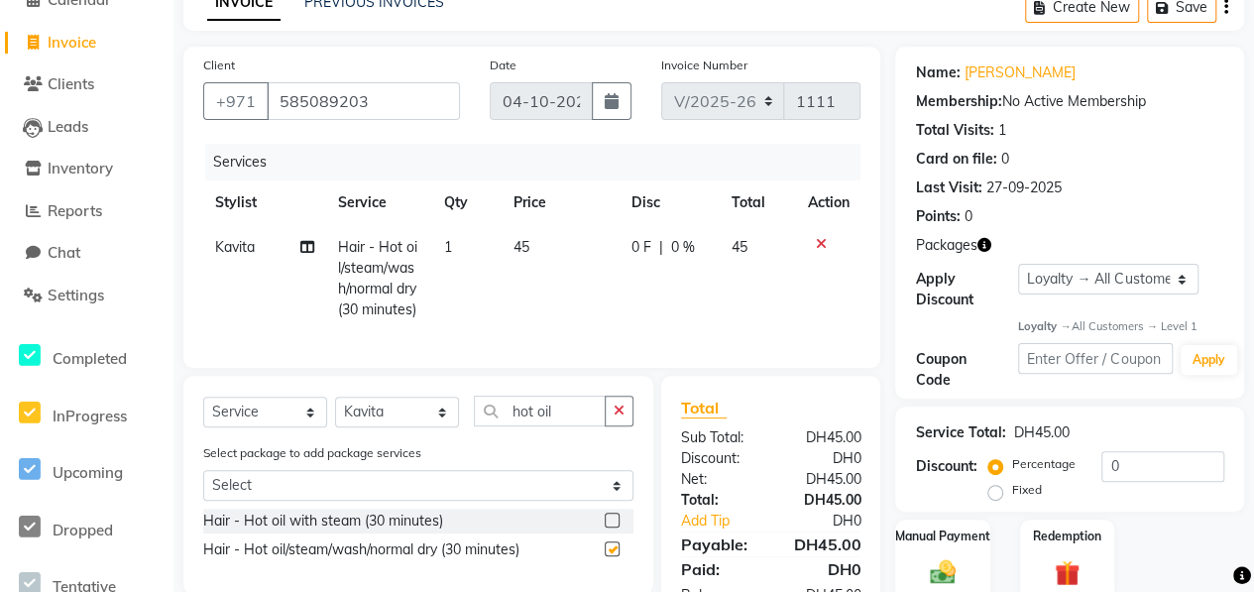
checkbox input "false"
click at [460, 251] on td "1" at bounding box center [466, 278] width 70 height 107
select select "76539"
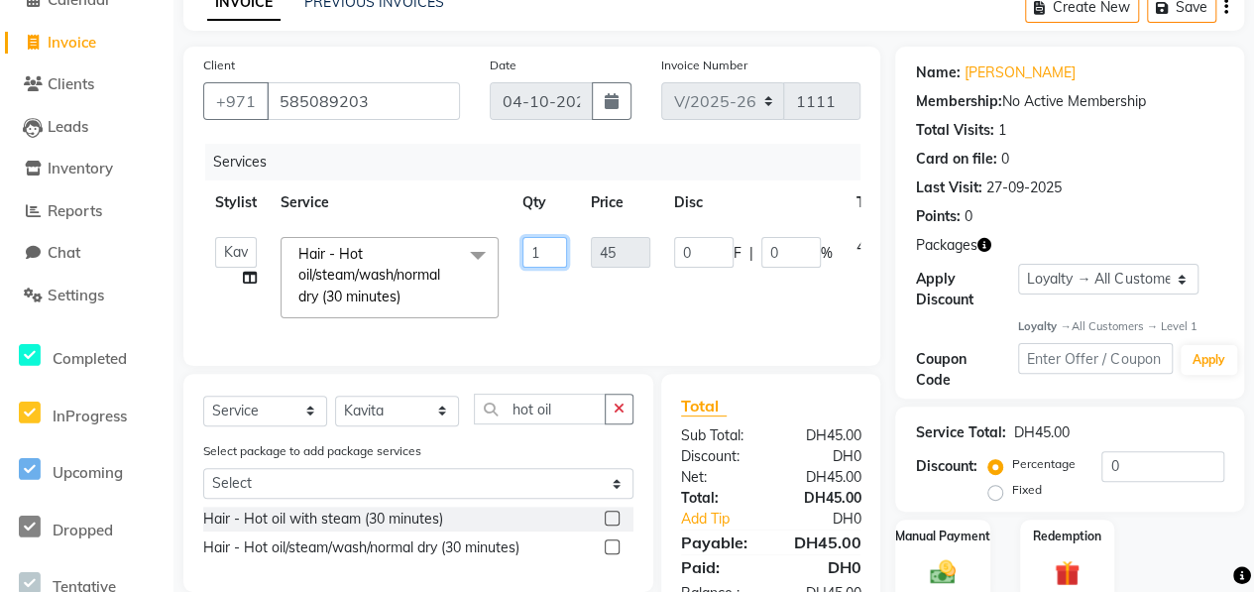
click at [541, 251] on input "1" at bounding box center [544, 252] width 45 height 31
type input "2"
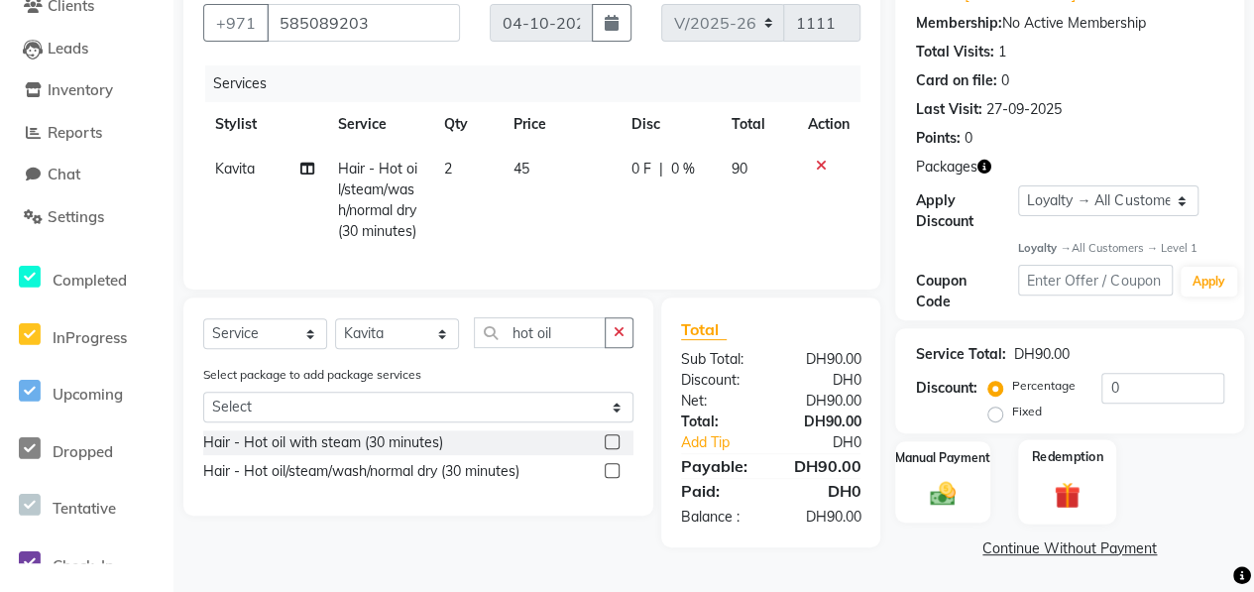
click at [1040, 473] on div "Redemption" at bounding box center [1067, 482] width 98 height 84
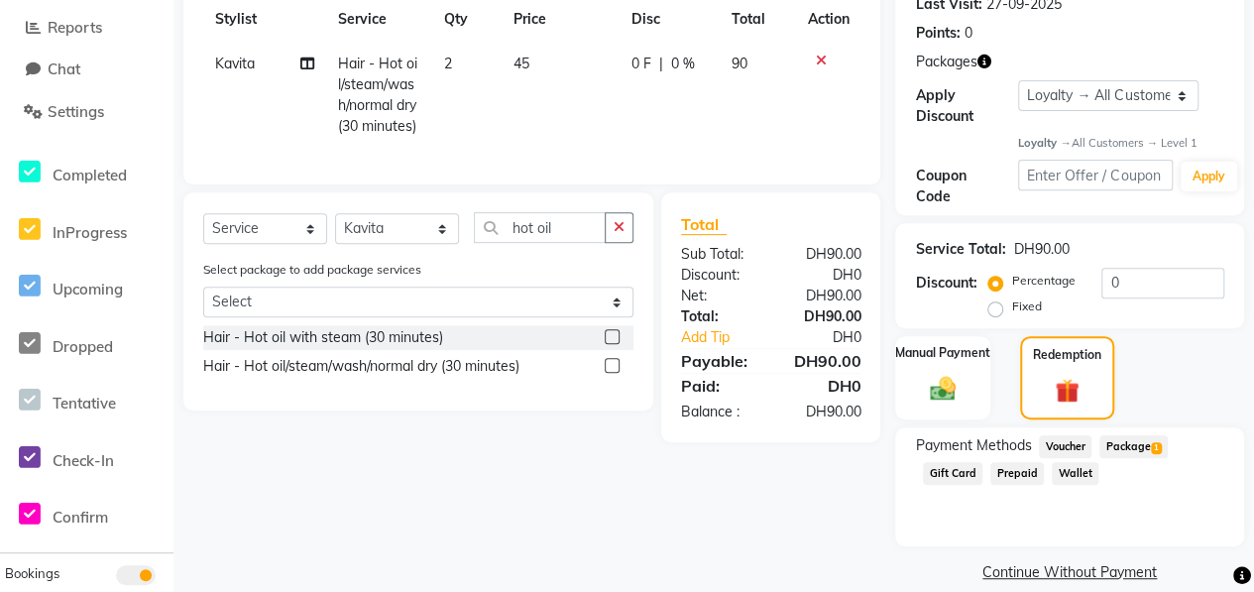
scroll to position [309, 0]
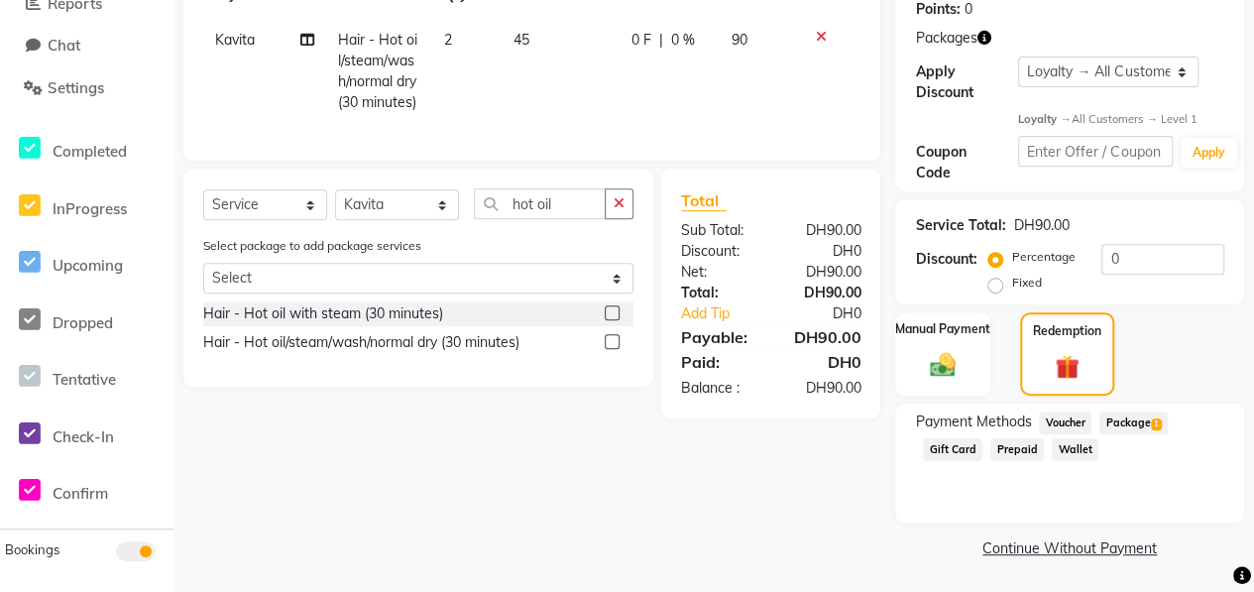
click at [1120, 423] on span "Package 1" at bounding box center [1133, 422] width 68 height 23
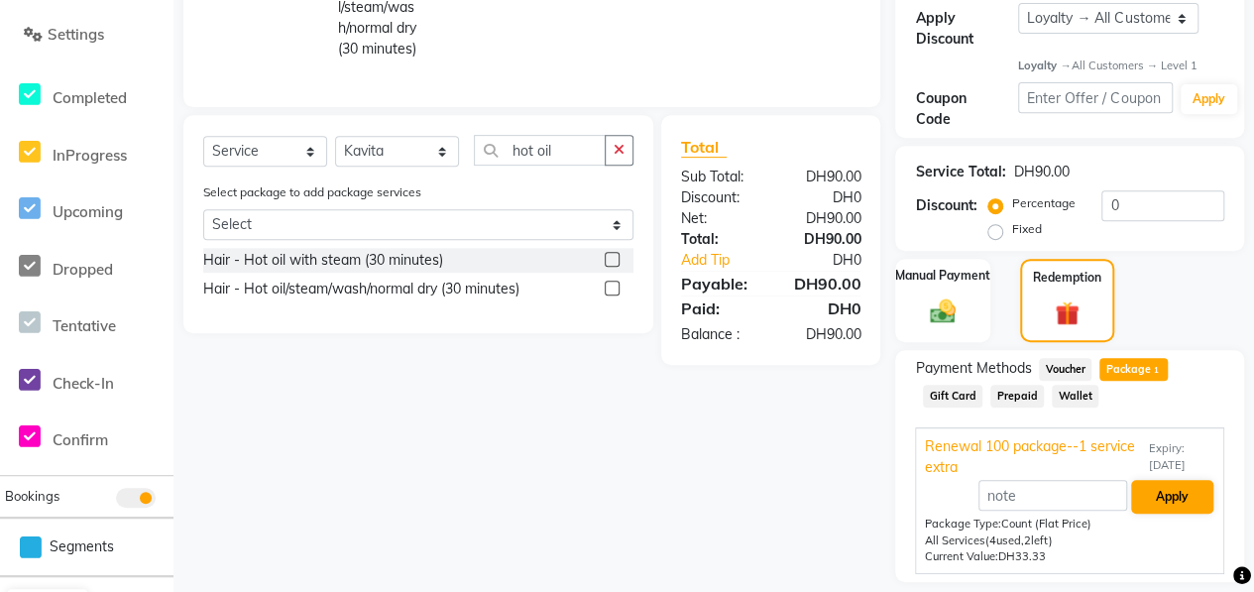
scroll to position [422, 0]
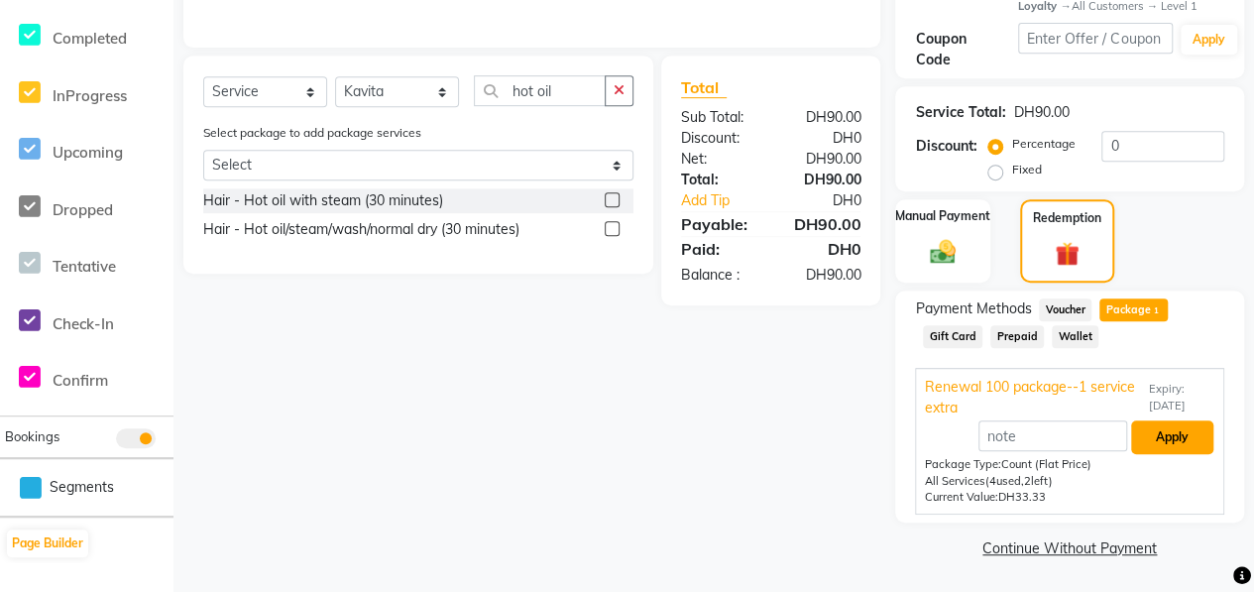
click at [1156, 431] on button "Apply" at bounding box center [1172, 437] width 82 height 34
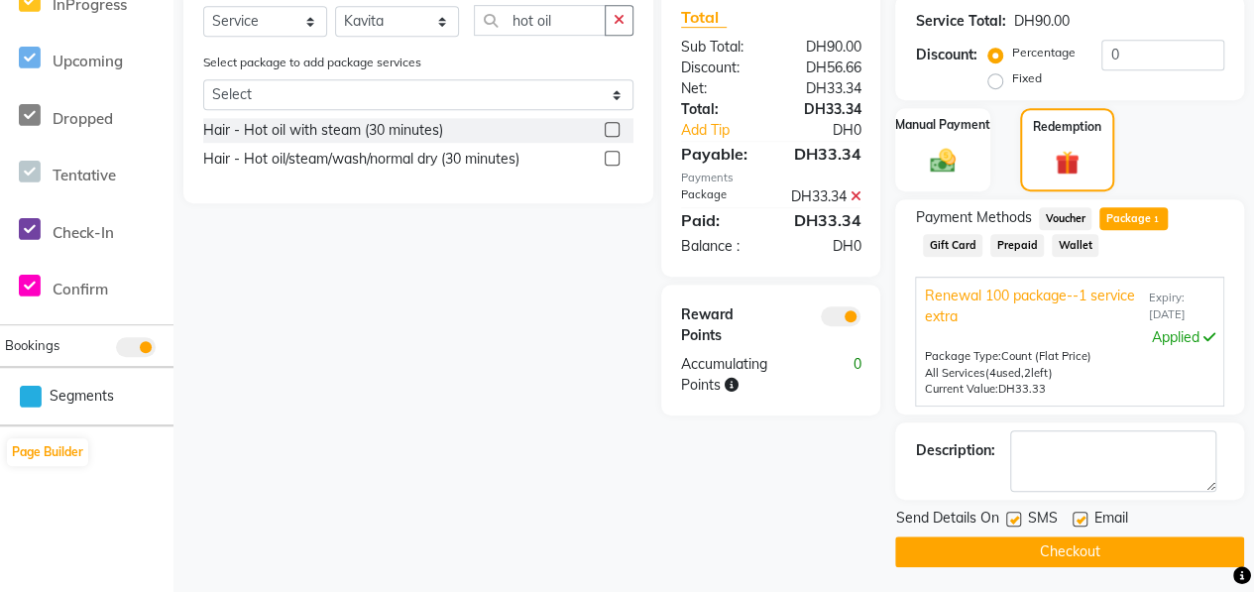
scroll to position [516, 0]
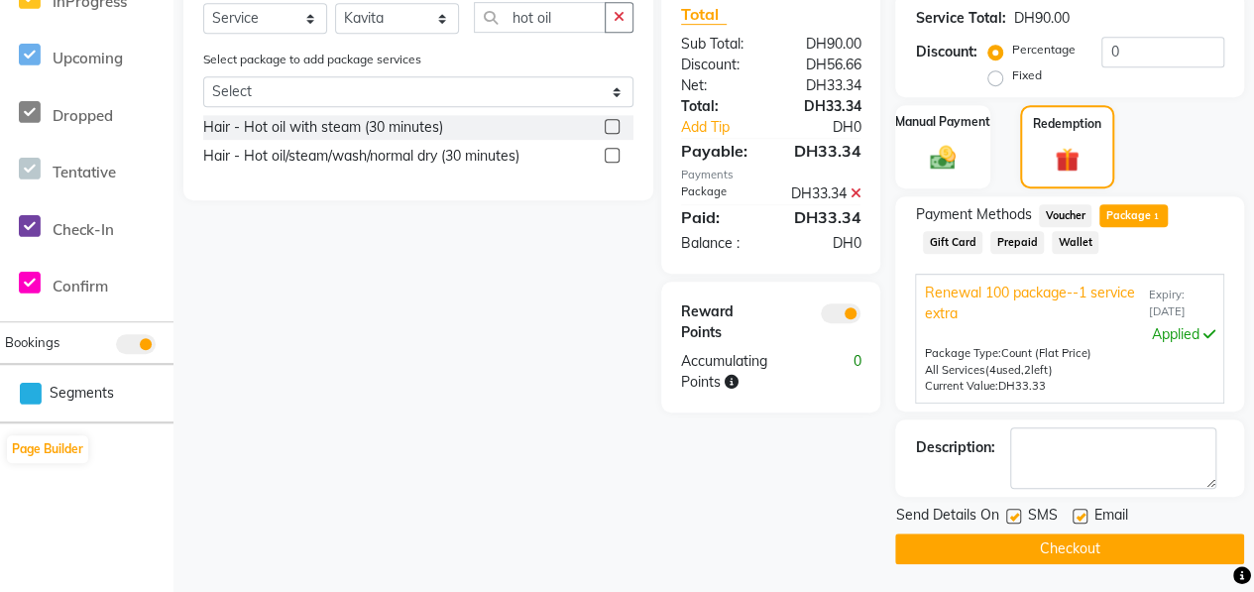
click at [1104, 540] on button "Checkout" at bounding box center [1069, 548] width 349 height 31
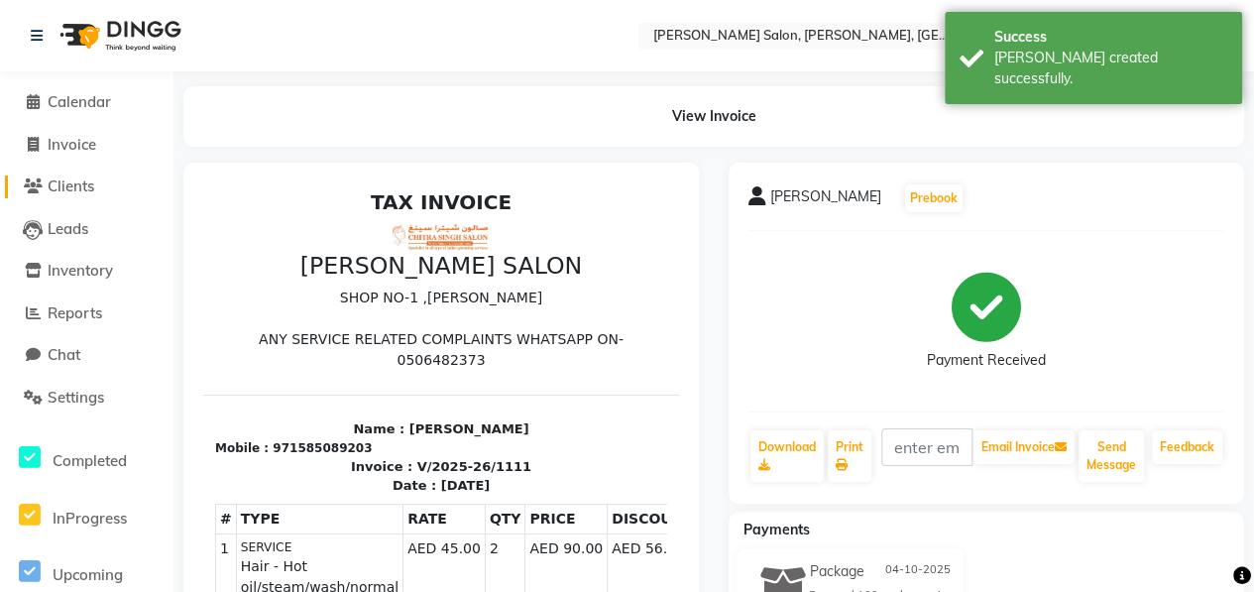
click at [72, 191] on span "Clients" at bounding box center [71, 185] width 47 height 19
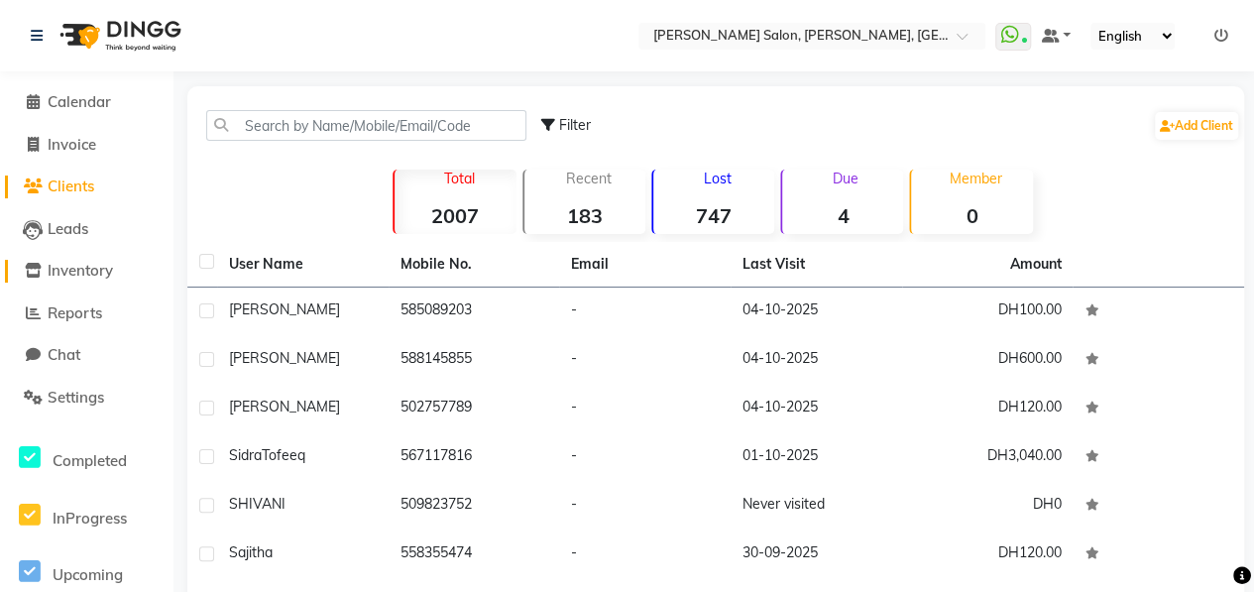
click at [81, 269] on span "Inventory" at bounding box center [80, 270] width 65 height 19
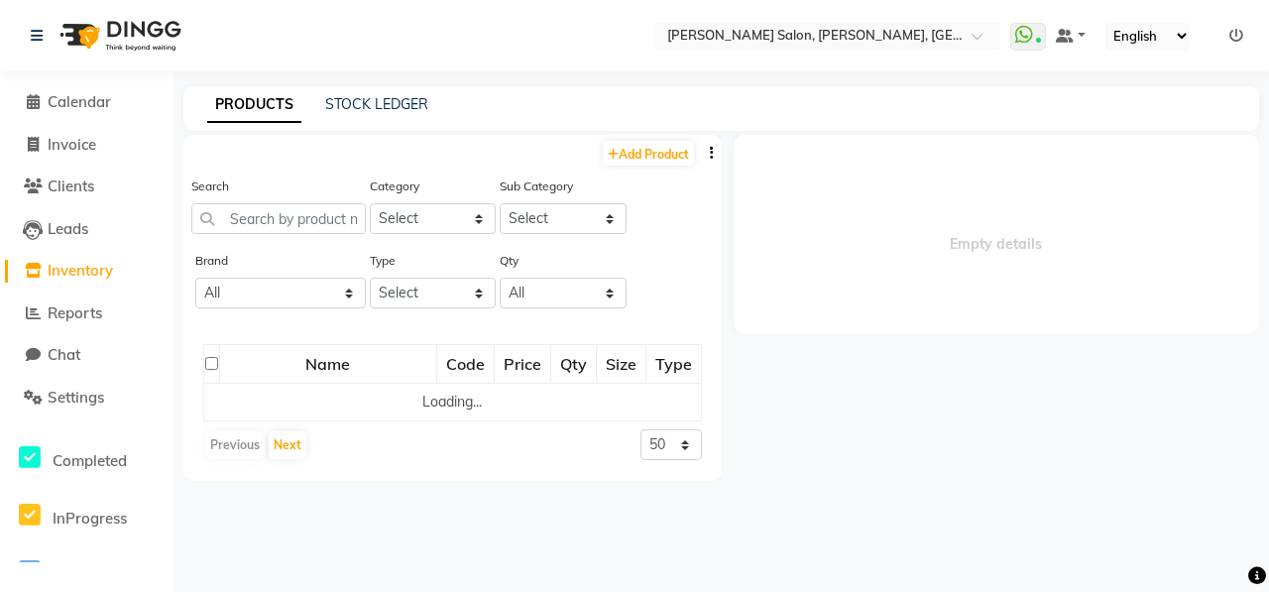
select select
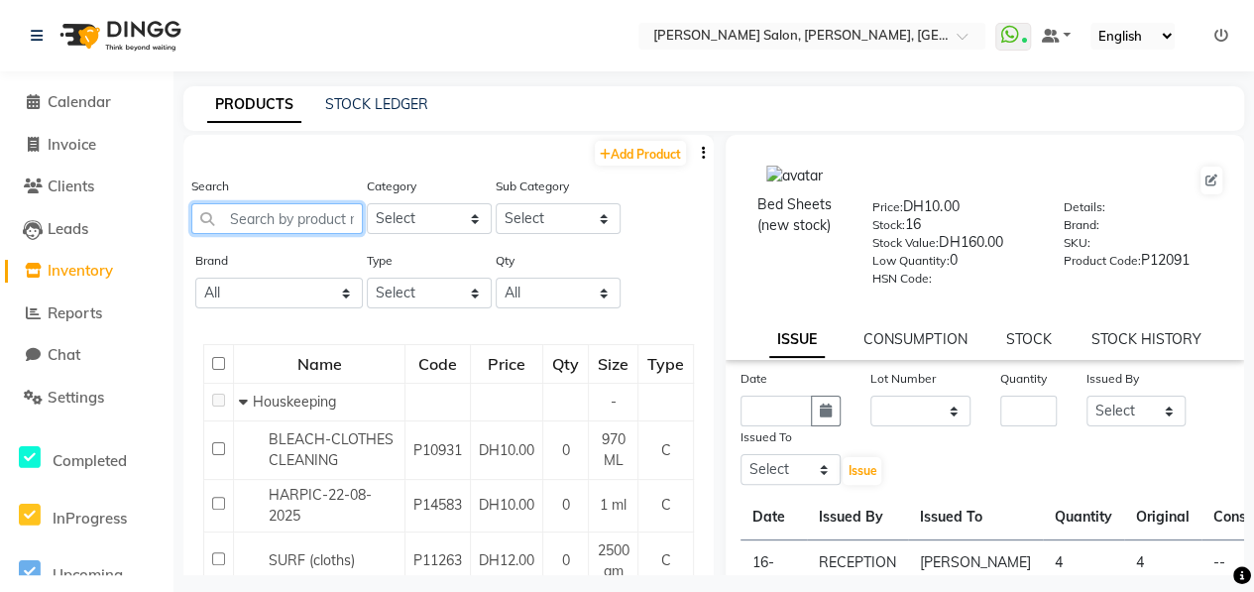
click at [293, 229] on input "text" at bounding box center [276, 218] width 171 height 31
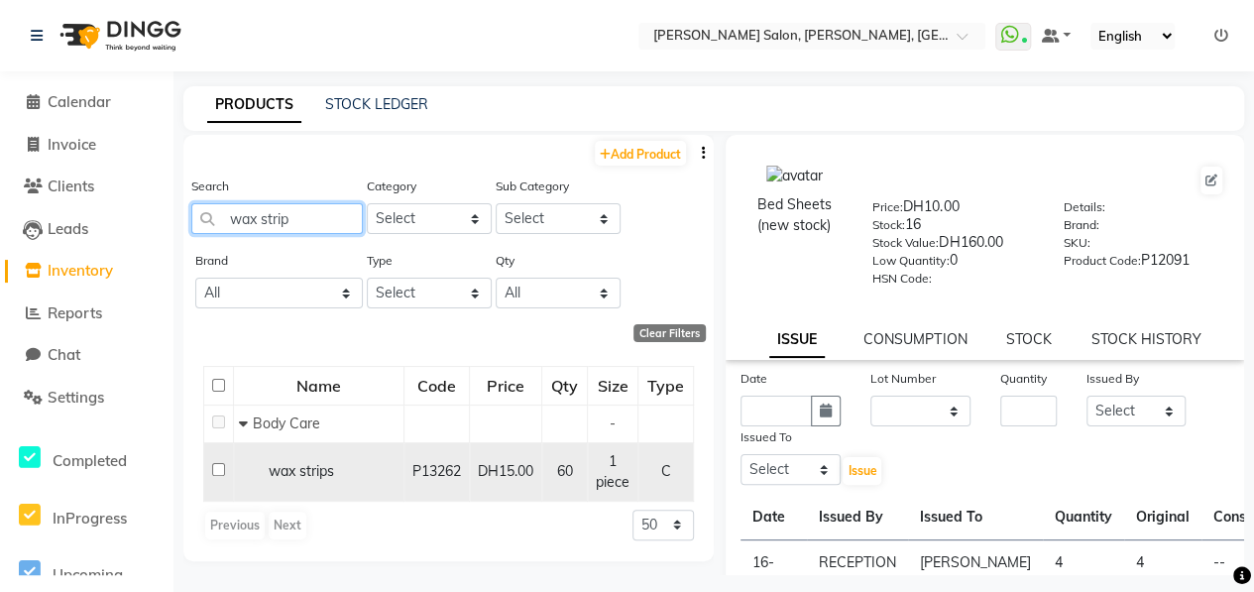
type input "wax strip"
click at [215, 473] on input "checkbox" at bounding box center [218, 469] width 13 height 13
checkbox input "true"
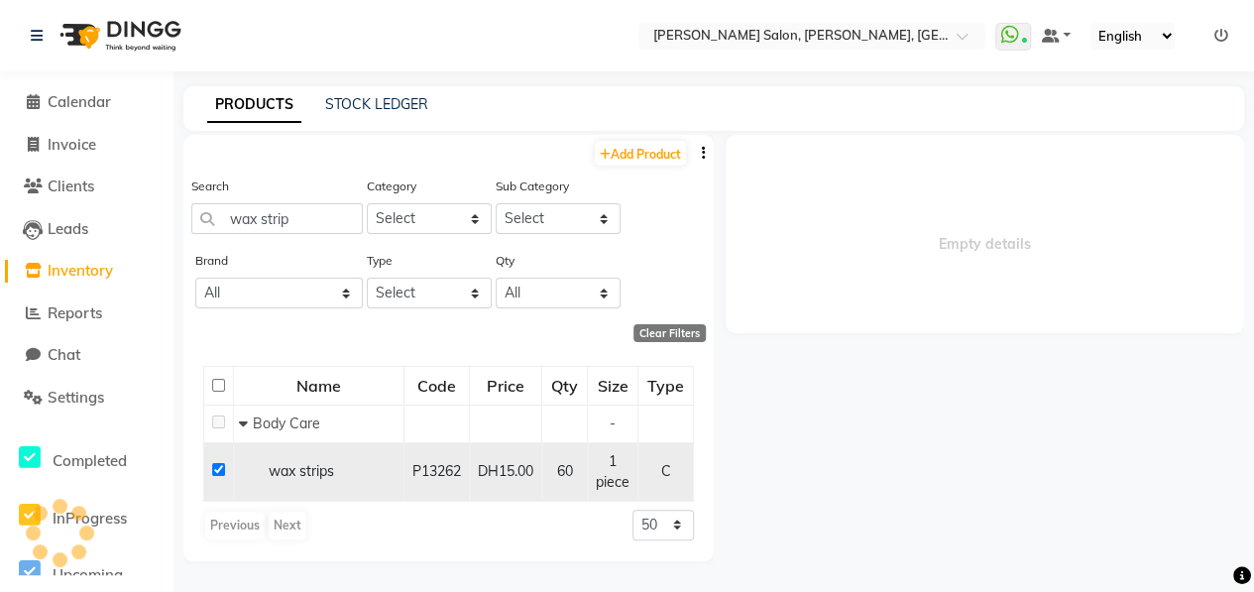
select select
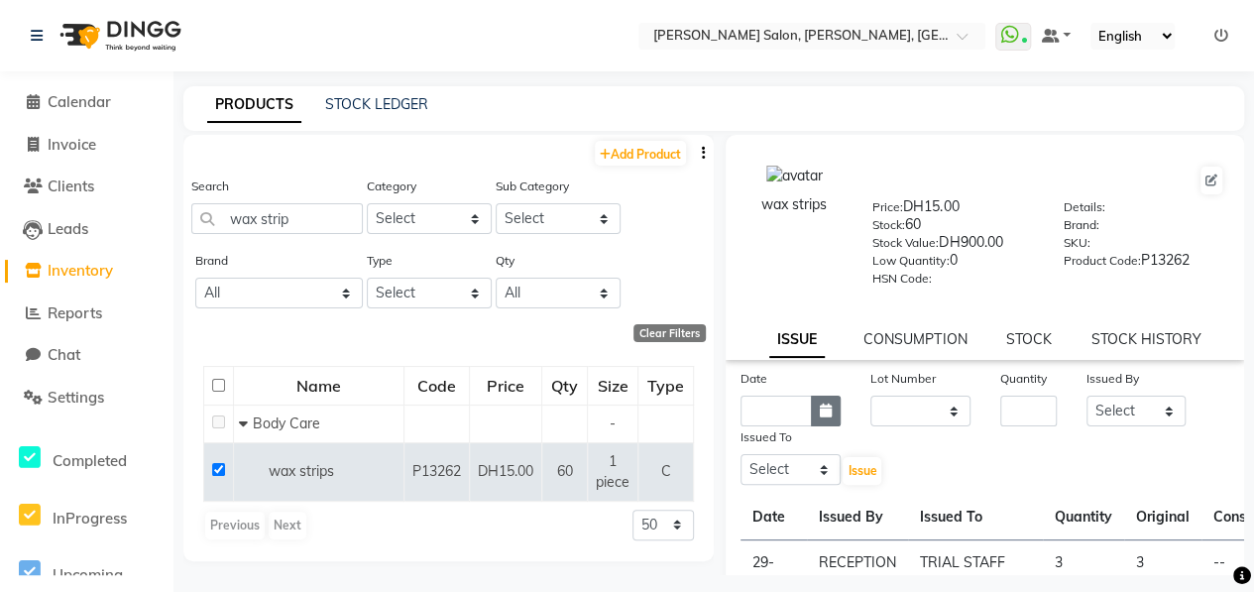
click at [817, 417] on button "button" at bounding box center [826, 410] width 30 height 31
select select "10"
select select "2025"
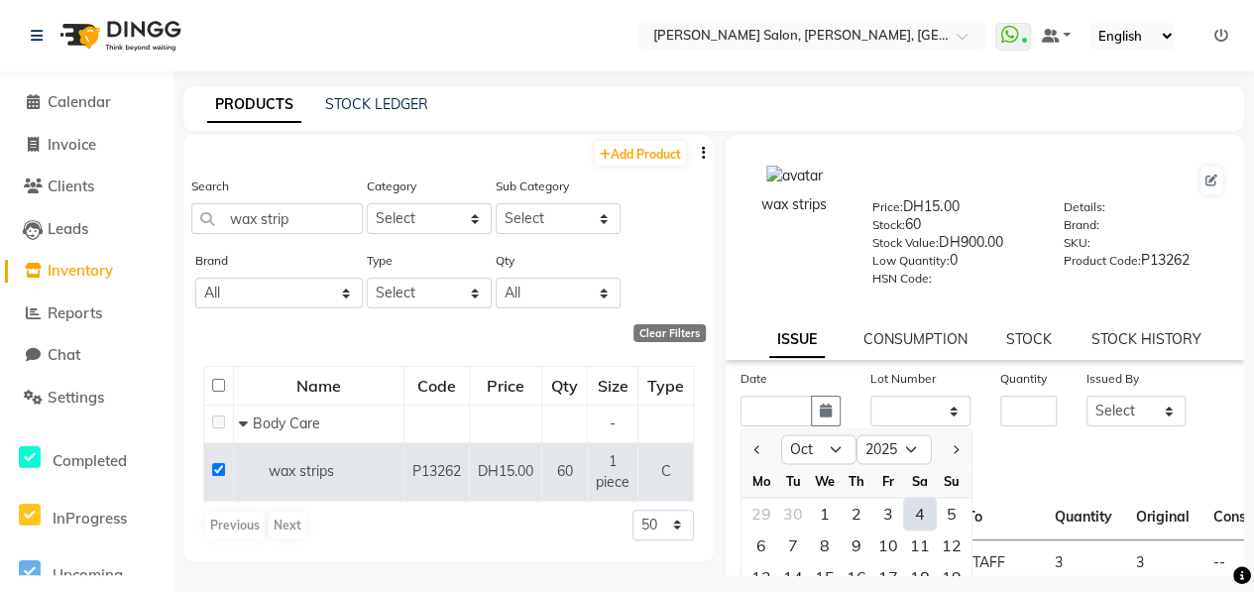
click at [926, 514] on div "4" at bounding box center [920, 513] width 32 height 32
type input "04-10-2025"
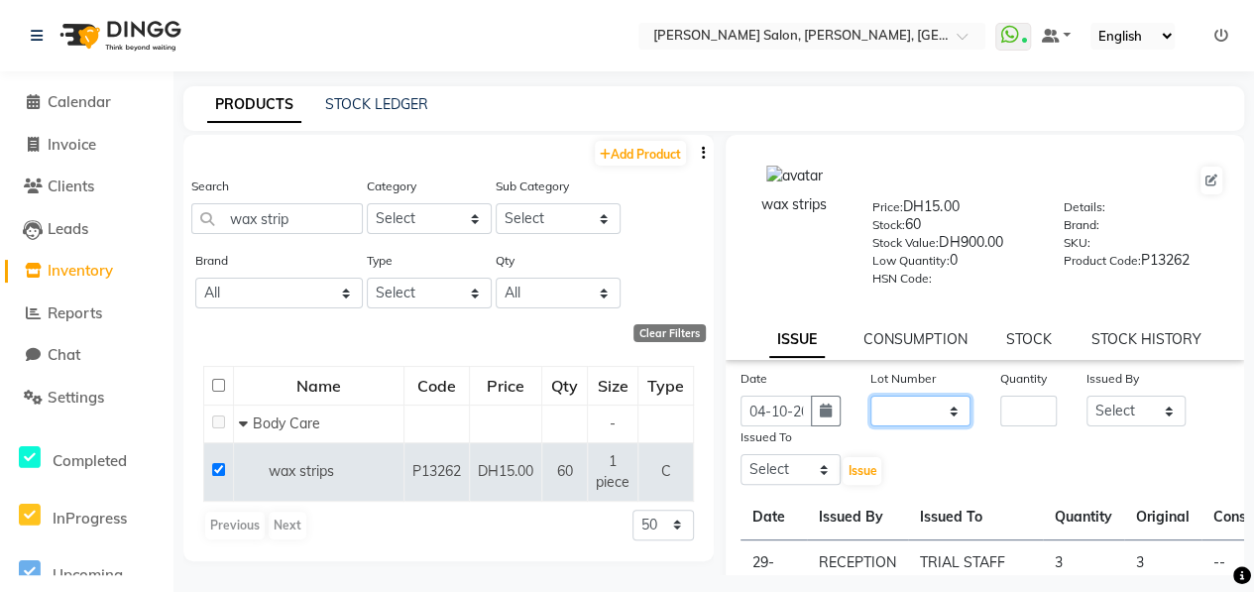
click at [903, 409] on select "None" at bounding box center [920, 410] width 100 height 31
select select "0: null"
click at [870, 395] on select "None" at bounding box center [920, 410] width 100 height 31
click at [1017, 398] on input "number" at bounding box center [1028, 410] width 56 height 31
type input "5"
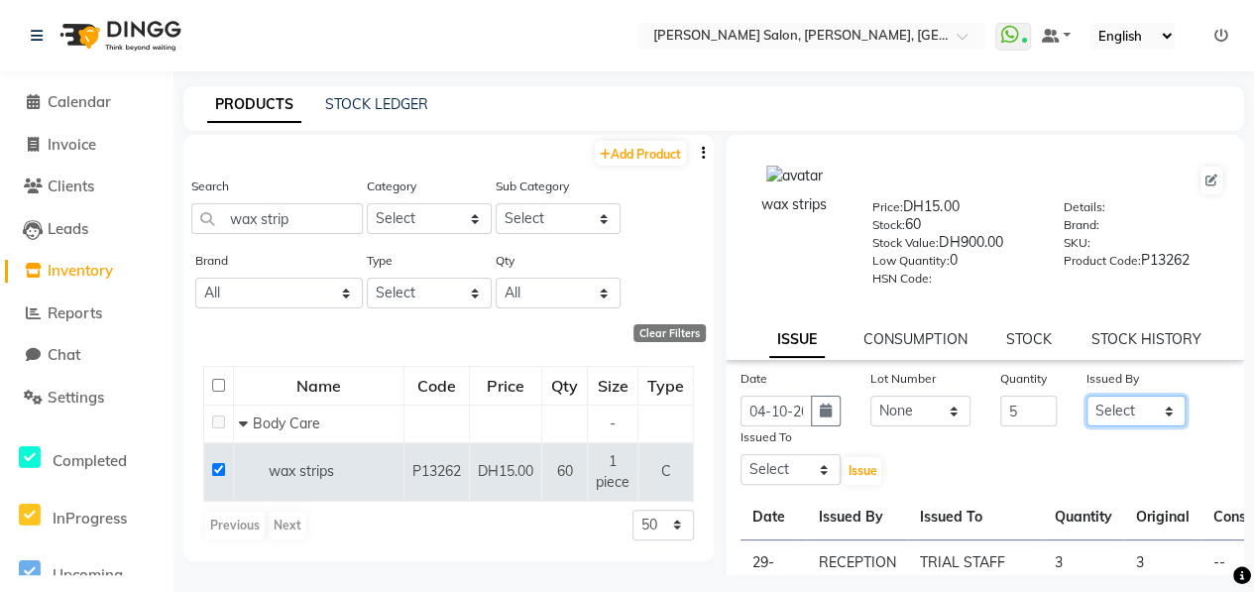
click at [1123, 411] on select "Select ALWAHDA GIVE HOME SERVICE STAFF [PERSON_NAME] [PERSON_NAME] Management […" at bounding box center [1136, 410] width 100 height 31
select select "76470"
click at [1086, 395] on select "Select ALWAHDA GIVE HOME SERVICE STAFF [PERSON_NAME] [PERSON_NAME] Management […" at bounding box center [1136, 410] width 100 height 31
click at [823, 463] on select "Select ALWAHDA GIVE HOME SERVICE STAFF [PERSON_NAME] [PERSON_NAME] Management […" at bounding box center [790, 469] width 100 height 31
select select "76539"
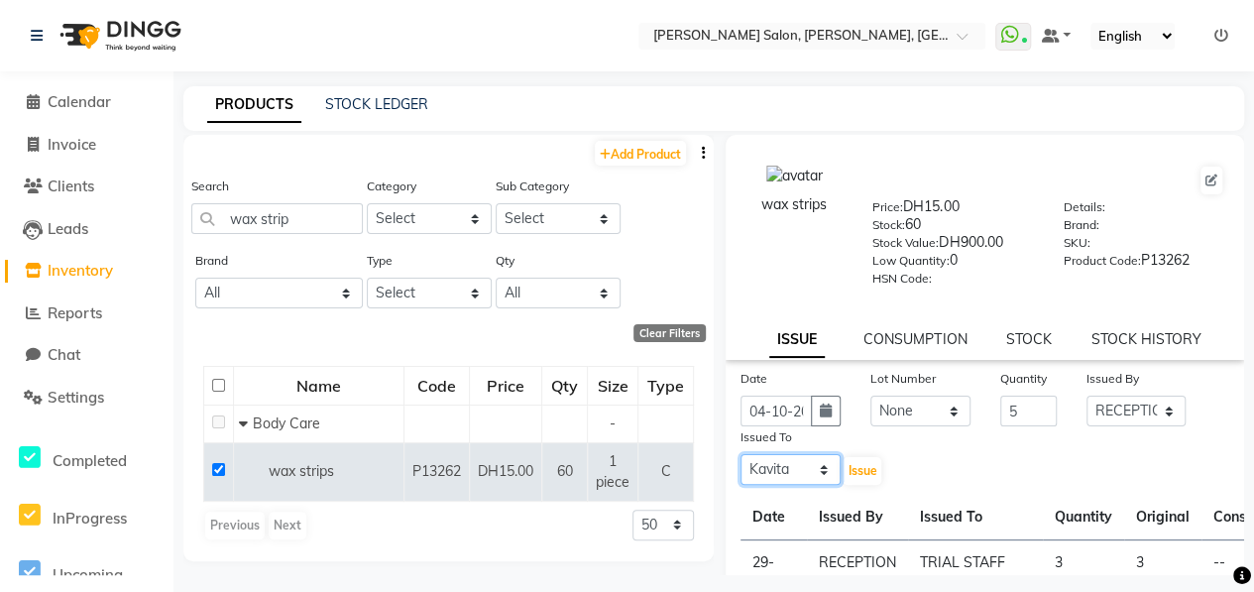
click at [740, 454] on select "Select ALWAHDA GIVE HOME SERVICE STAFF [PERSON_NAME] [PERSON_NAME] Management […" at bounding box center [790, 469] width 100 height 31
click at [863, 475] on span "Issue" at bounding box center [861, 470] width 29 height 15
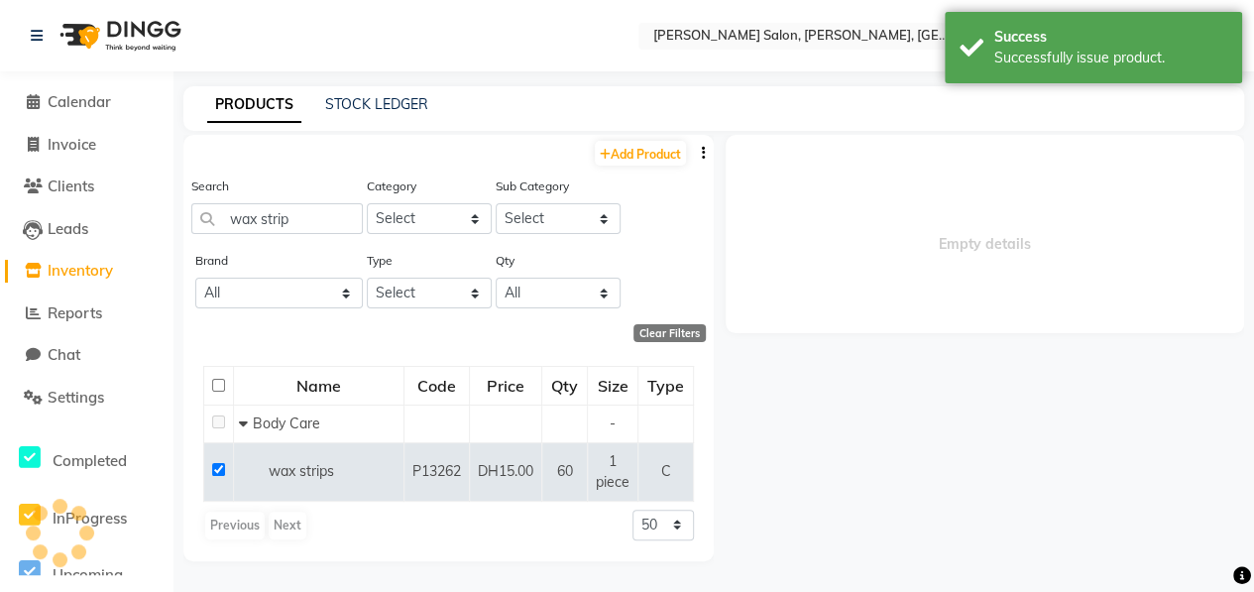
select select
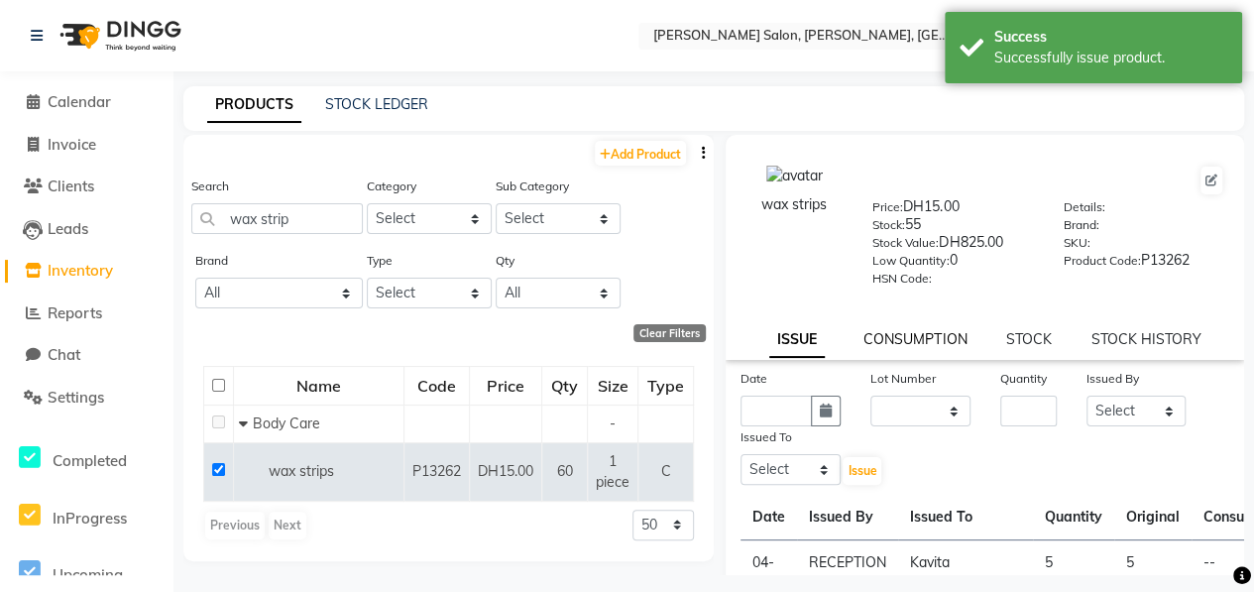
click at [900, 342] on link "CONSUMPTION" at bounding box center [914, 339] width 103 height 18
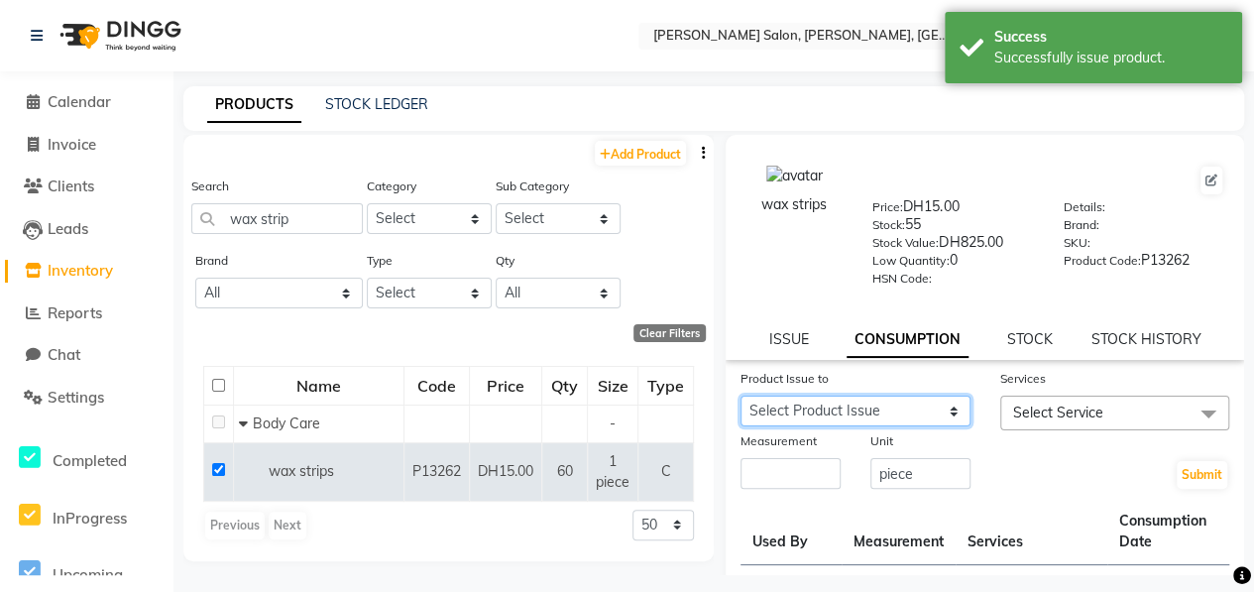
click at [884, 407] on select "Select Product Issue [DATE], Issued to: Kavita, Balance: 5 [DATE], Issued to: T…" at bounding box center [855, 410] width 230 height 31
select select "1285334"
click at [740, 395] on select "Select Product Issue [DATE], Issued to: Kavita, Balance: 5 [DATE], Issued to: T…" at bounding box center [855, 410] width 230 height 31
click at [1100, 413] on span "Select Service" at bounding box center [1115, 412] width 230 height 35
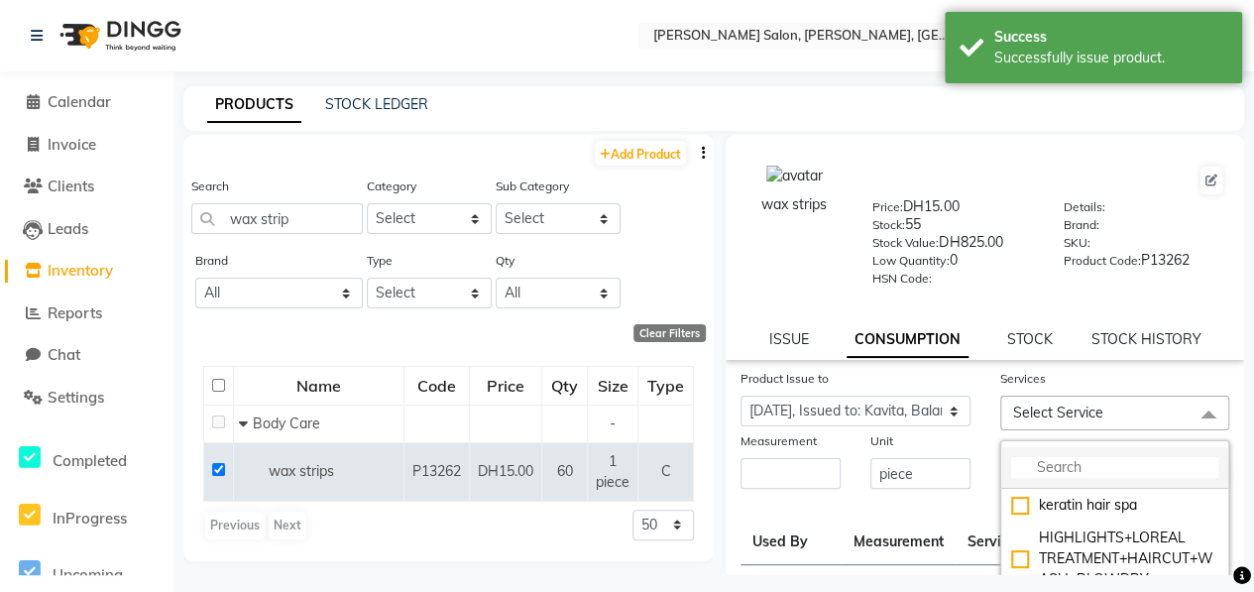
drag, startPoint x: 1121, startPoint y: 458, endPoint x: 1136, endPoint y: 447, distance: 18.4
click at [1123, 457] on input "multiselect-search" at bounding box center [1115, 467] width 208 height 21
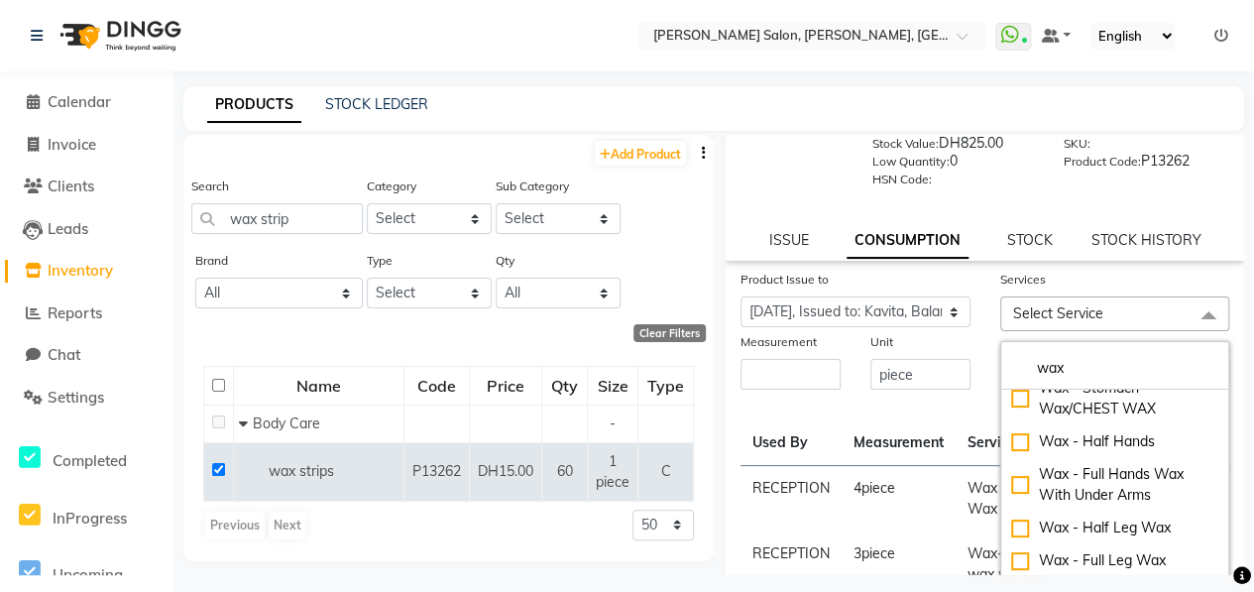
scroll to position [297, 0]
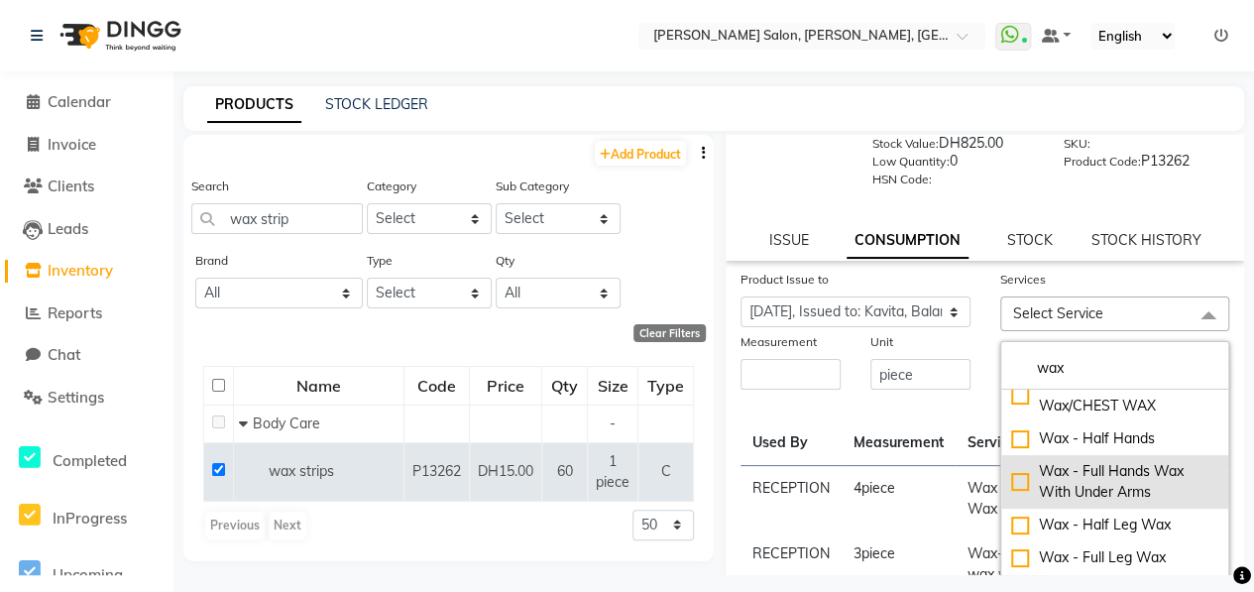
type input "wax"
click at [1011, 476] on div "Wax - Full Hands Wax With Under Arms" at bounding box center [1115, 482] width 208 height 42
checkbox input "true"
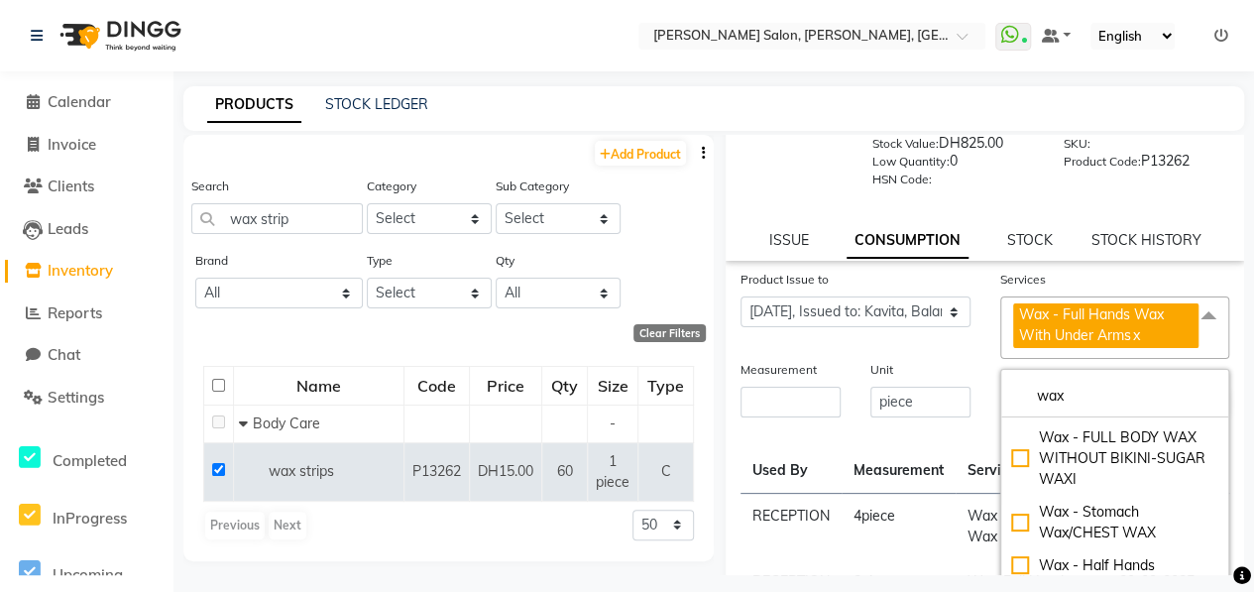
scroll to position [198, 0]
click at [809, 392] on input "number" at bounding box center [790, 401] width 100 height 31
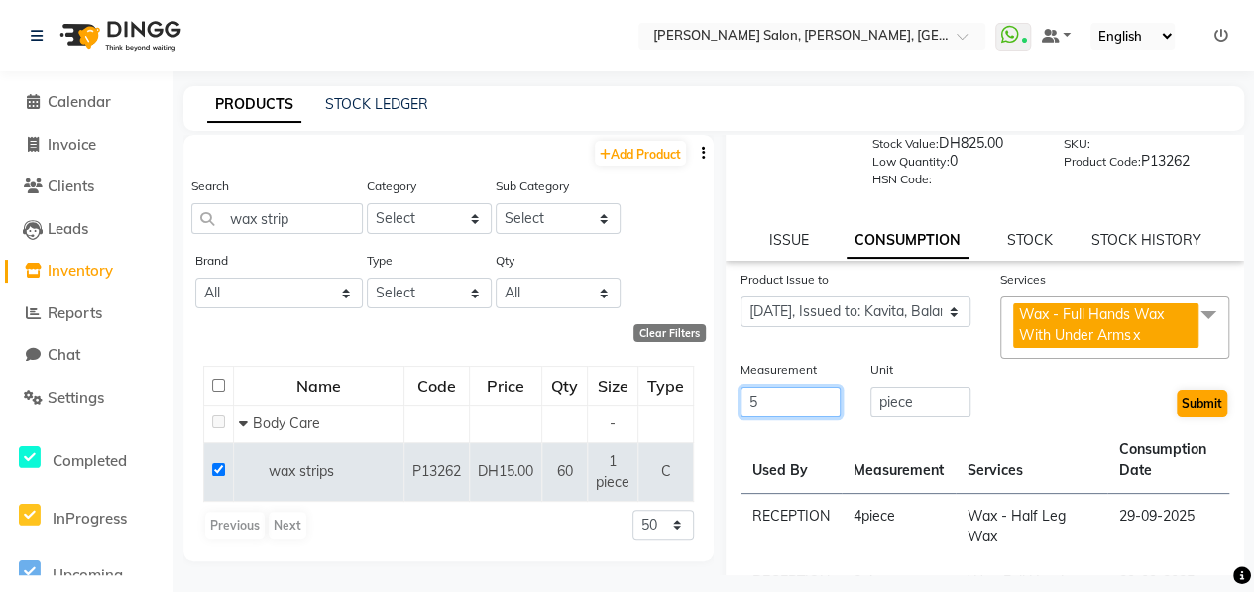
type input "5"
click at [1180, 404] on button "Submit" at bounding box center [1201, 403] width 51 height 28
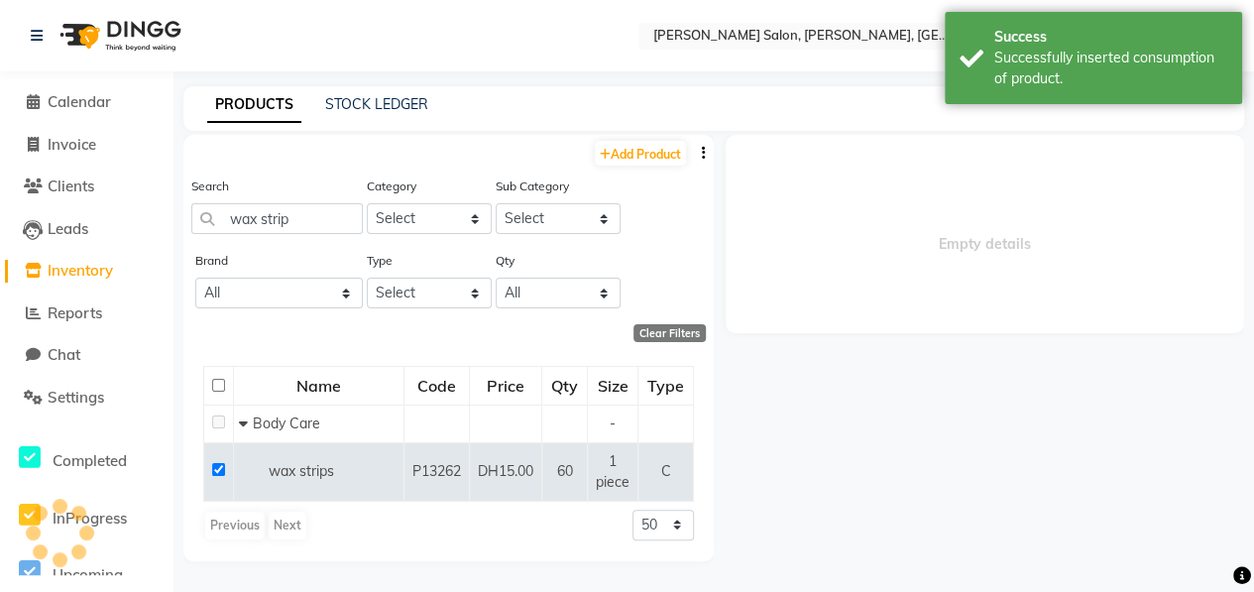
scroll to position [0, 0]
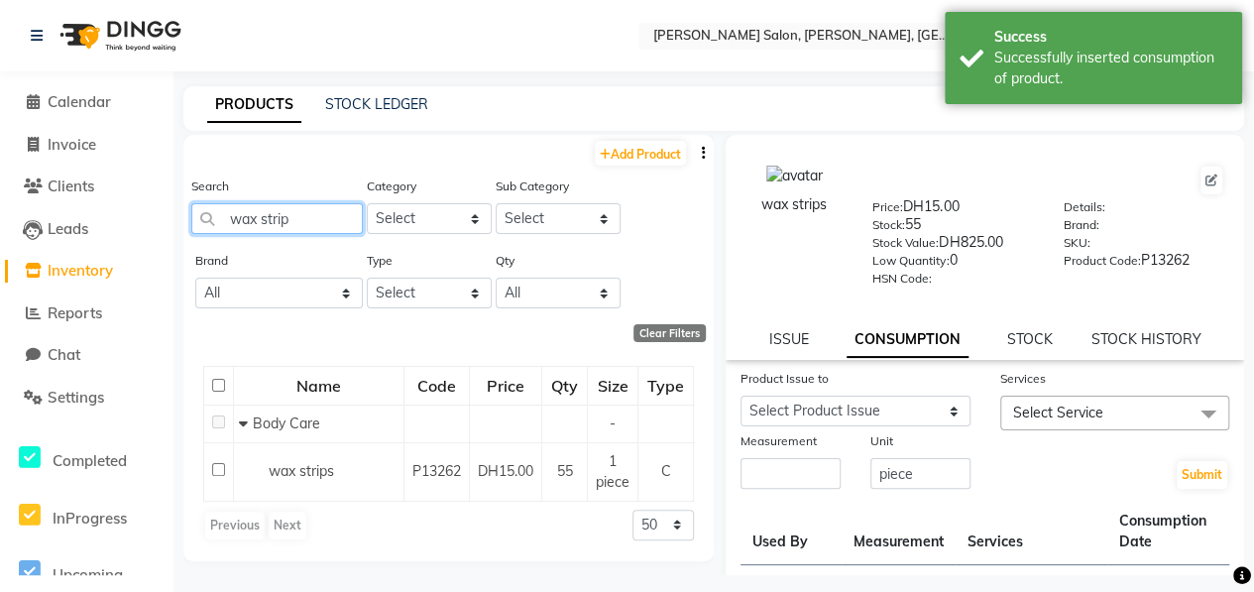
drag, startPoint x: 290, startPoint y: 215, endPoint x: 203, endPoint y: 214, distance: 87.2
click at [203, 214] on input "wax strip" at bounding box center [276, 218] width 171 height 31
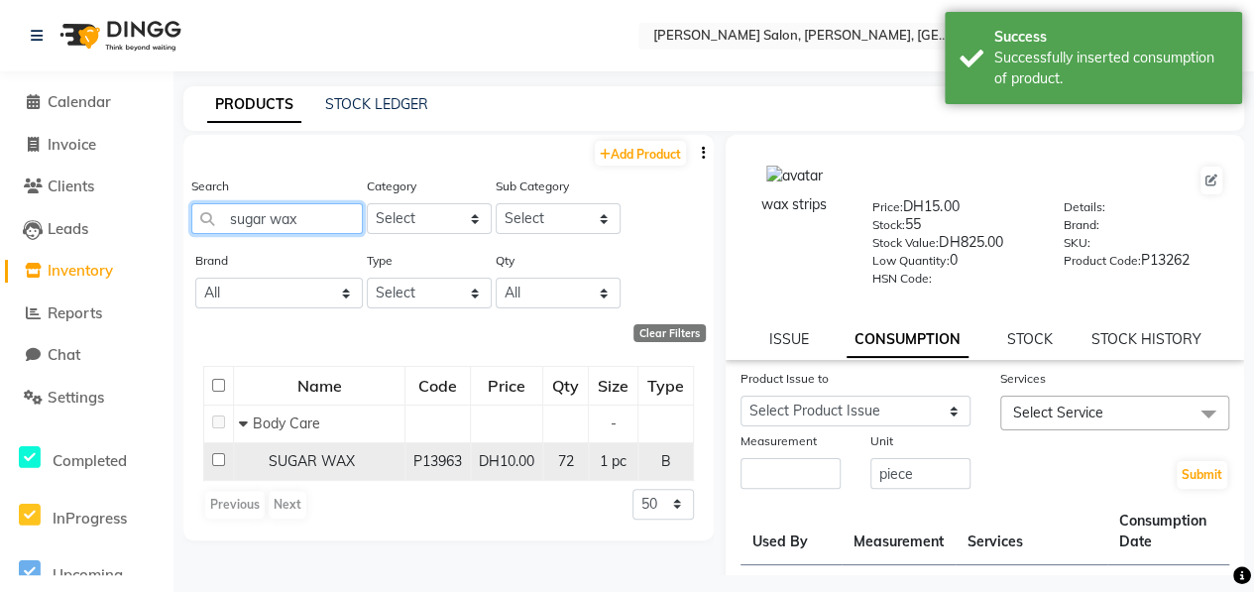
type input "sugar wax"
click at [220, 453] on input "checkbox" at bounding box center [218, 459] width 13 height 13
checkbox input "true"
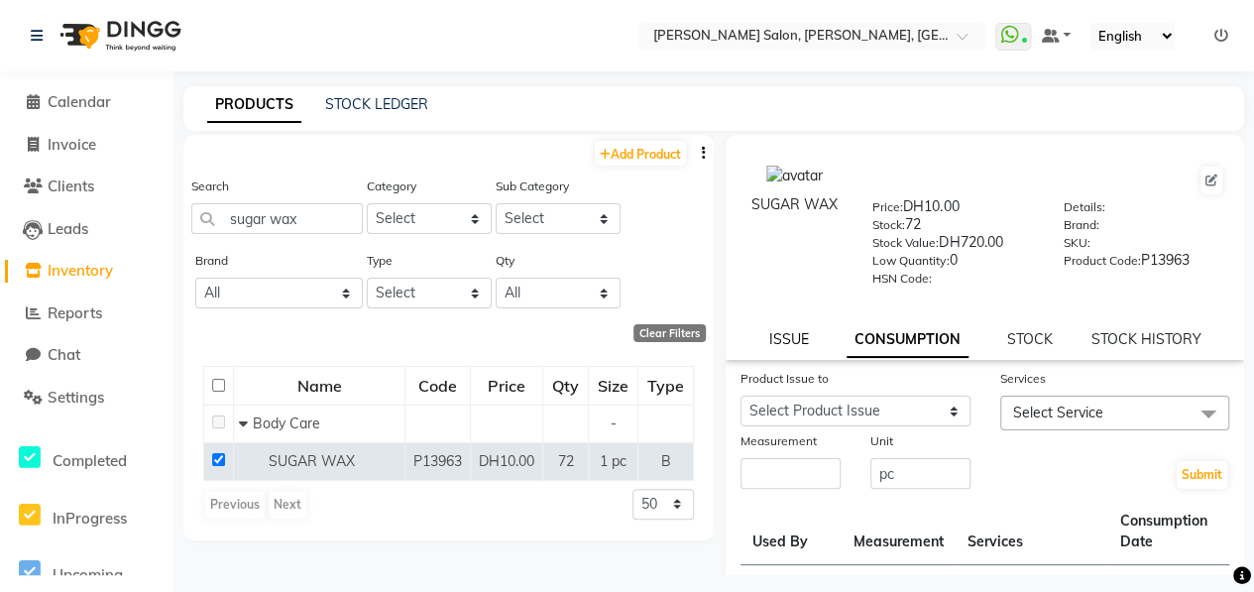
click at [775, 332] on link "ISSUE" at bounding box center [788, 339] width 40 height 18
select select
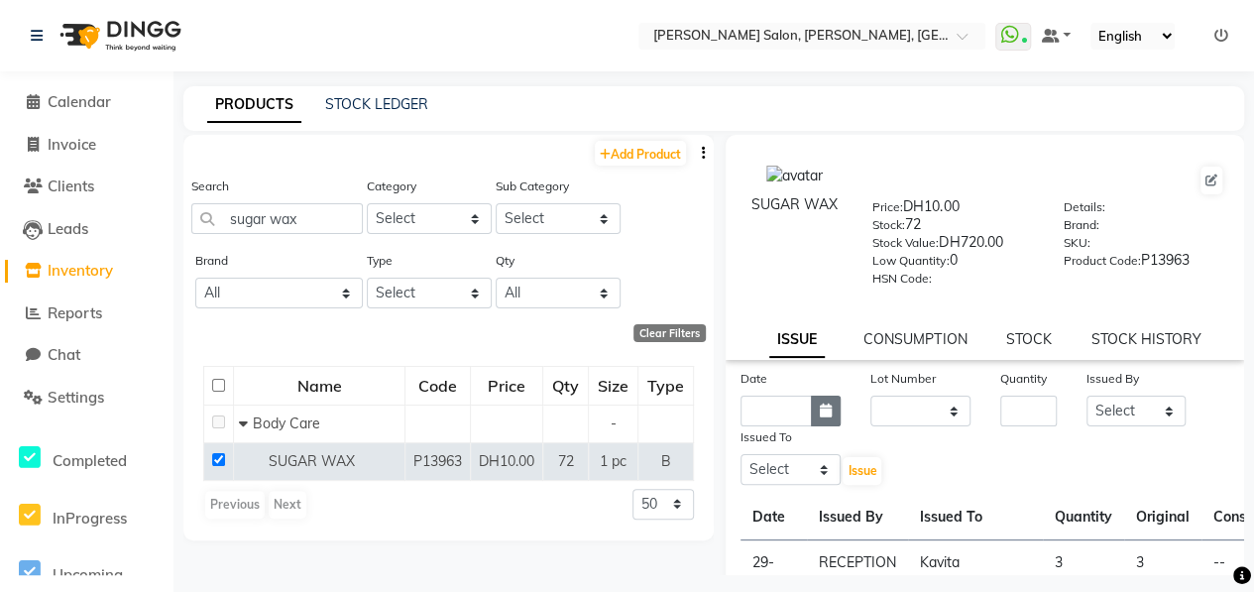
click at [820, 411] on icon "button" at bounding box center [826, 410] width 12 height 14
select select "10"
select select "2025"
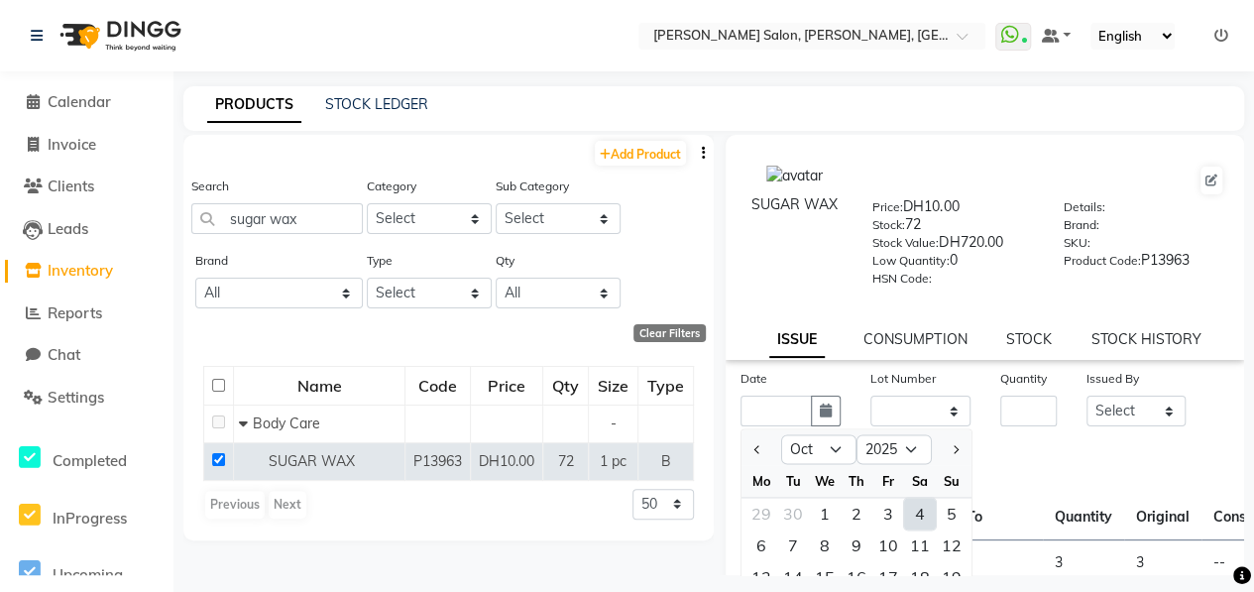
click at [913, 510] on div "4" at bounding box center [920, 513] width 32 height 32
type input "04-10-2025"
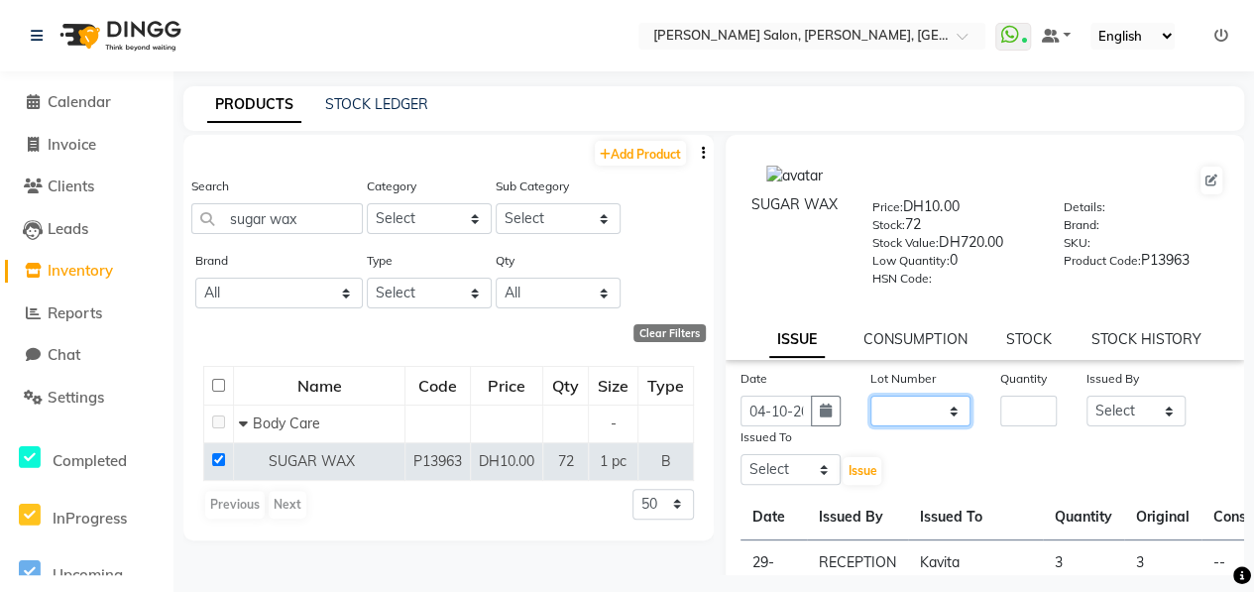
click at [912, 411] on select "None" at bounding box center [920, 410] width 100 height 31
select select "0: null"
click at [870, 395] on select "None" at bounding box center [920, 410] width 100 height 31
drag, startPoint x: 997, startPoint y: 406, endPoint x: 1013, endPoint y: 418, distance: 19.8
click at [1000, 407] on input "number" at bounding box center [1028, 410] width 56 height 31
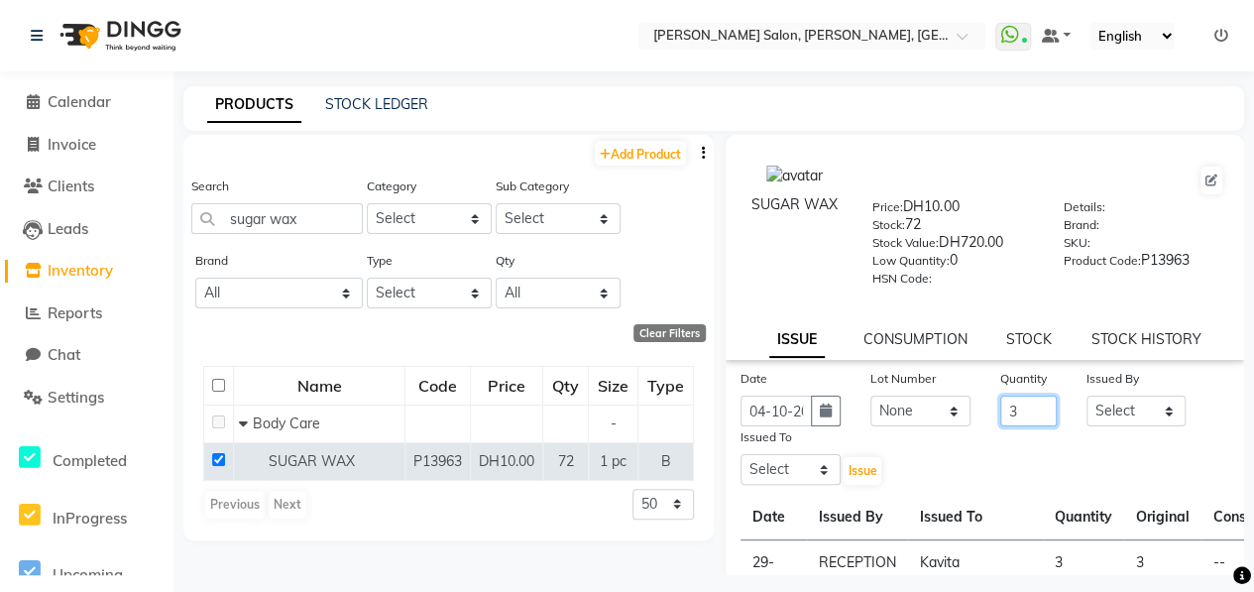
type input "3"
click at [1150, 413] on select "Select ALWAHDA GIVE HOME SERVICE STAFF [PERSON_NAME] [PERSON_NAME] Management […" at bounding box center [1136, 410] width 100 height 31
select select "76470"
click at [1086, 395] on select "Select ALWAHDA GIVE HOME SERVICE STAFF [PERSON_NAME] [PERSON_NAME] Management […" at bounding box center [1136, 410] width 100 height 31
drag, startPoint x: 813, startPoint y: 477, endPoint x: 815, endPoint y: 451, distance: 25.8
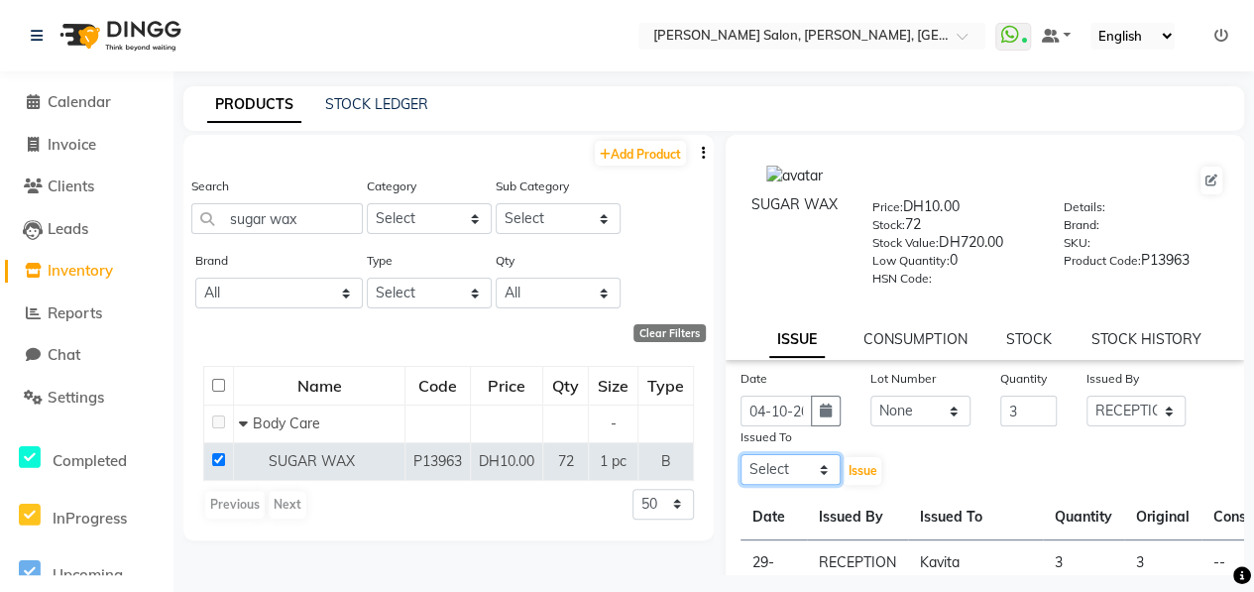
click at [818, 474] on select "Select ALWAHDA GIVE HOME SERVICE STAFF [PERSON_NAME] [PERSON_NAME] Management […" at bounding box center [790, 469] width 100 height 31
select select "37157"
click at [740, 454] on select "Select ALWAHDA GIVE HOME SERVICE STAFF [PERSON_NAME] [PERSON_NAME] Management […" at bounding box center [790, 469] width 100 height 31
click at [856, 461] on button "Issue" at bounding box center [861, 471] width 39 height 28
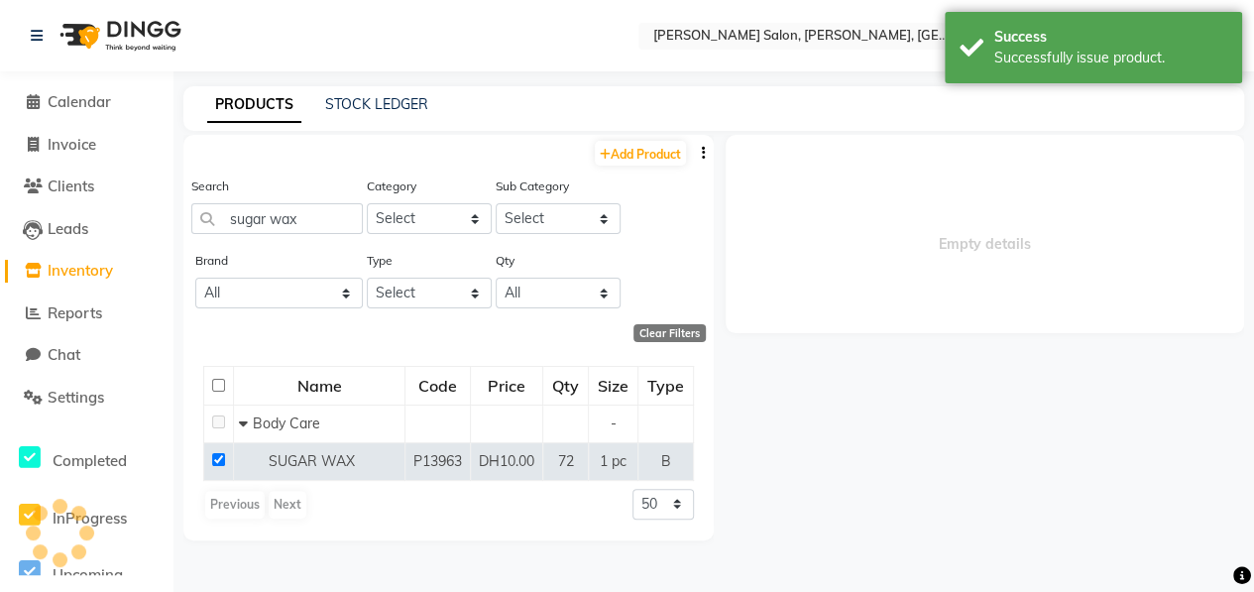
select select
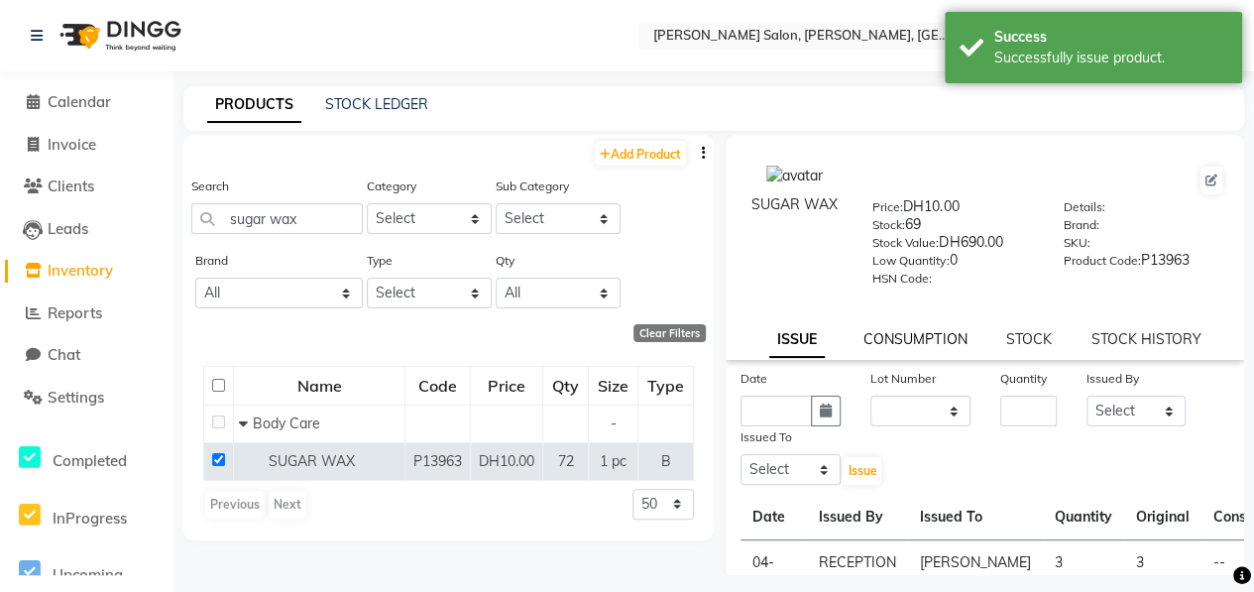
click at [895, 339] on link "CONSUMPTION" at bounding box center [914, 339] width 103 height 18
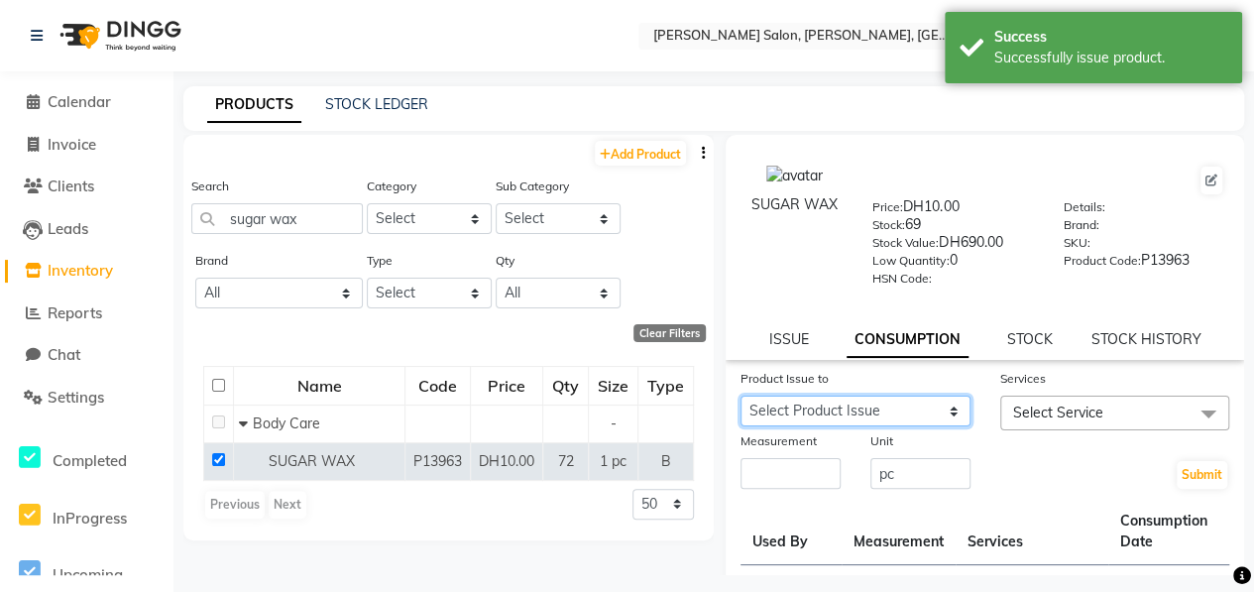
click at [891, 399] on select "Select Product Issue [DATE], Issued to: [PERSON_NAME], Balance: 3 [DATE], Issue…" at bounding box center [855, 410] width 230 height 31
select select "1285336"
click at [740, 395] on select "Select Product Issue [DATE], Issued to: [PERSON_NAME], Balance: 3 [DATE], Issue…" at bounding box center [855, 410] width 230 height 31
click at [1162, 412] on span "Select Service" at bounding box center [1115, 412] width 230 height 35
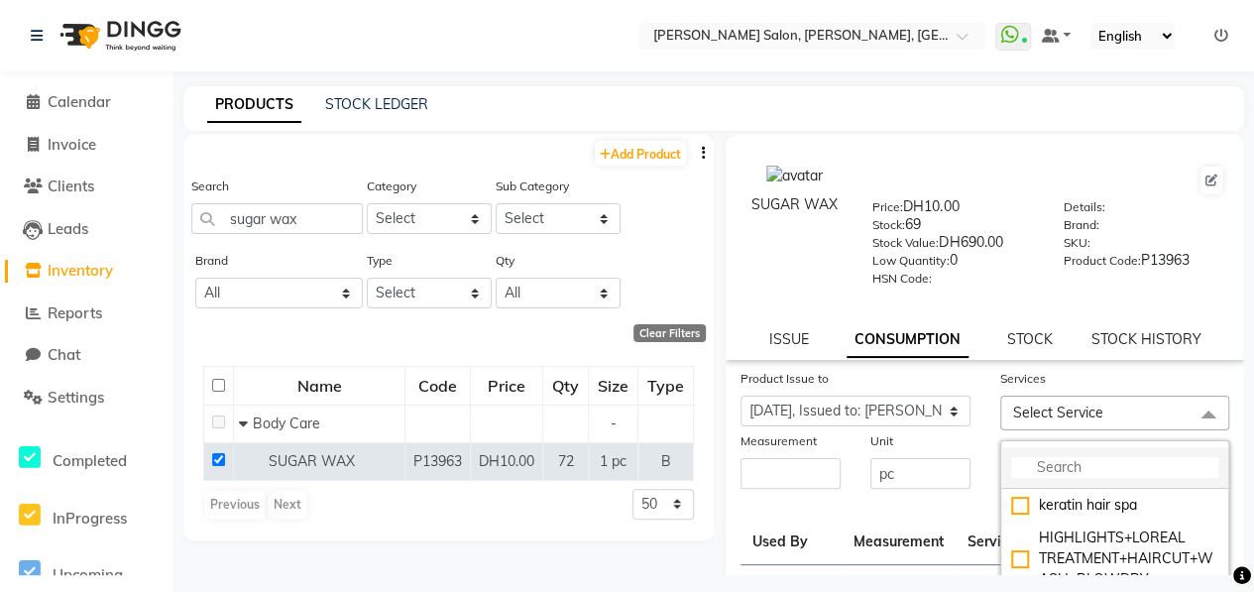
click at [1151, 463] on input "multiselect-search" at bounding box center [1115, 467] width 208 height 21
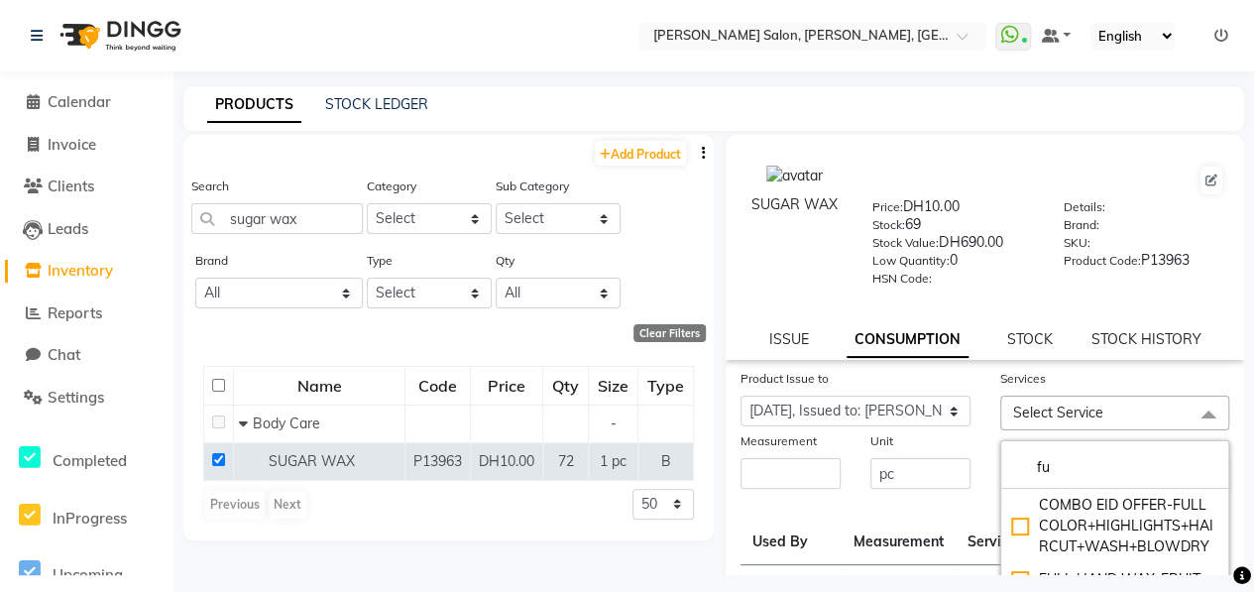
type input "f"
type input "h"
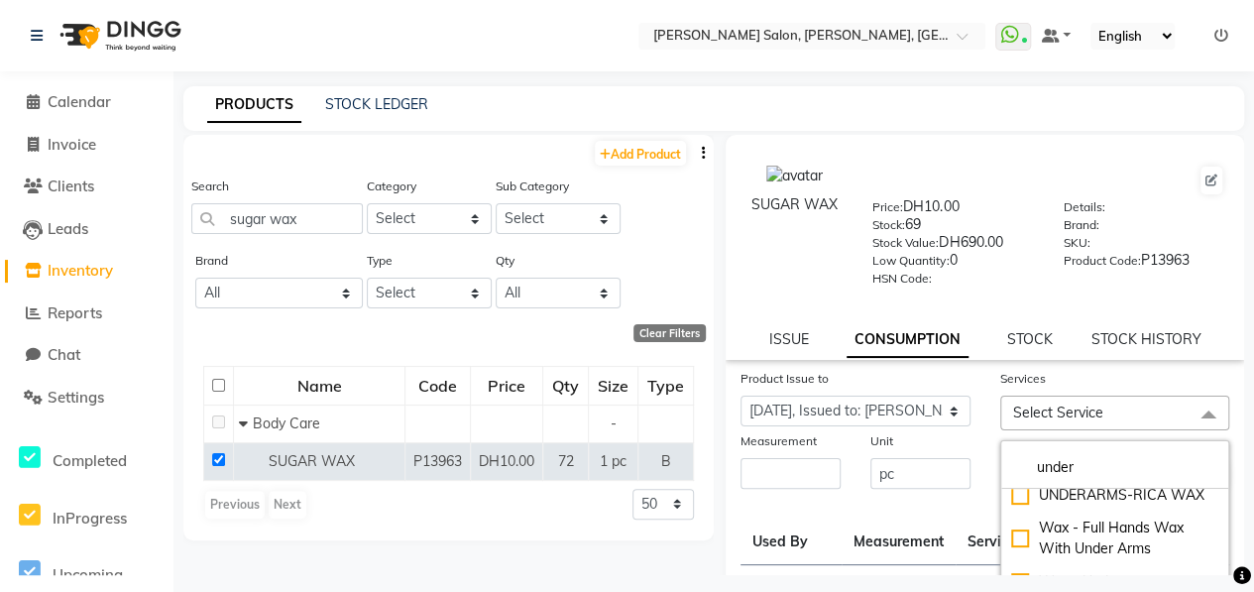
scroll to position [83, 0]
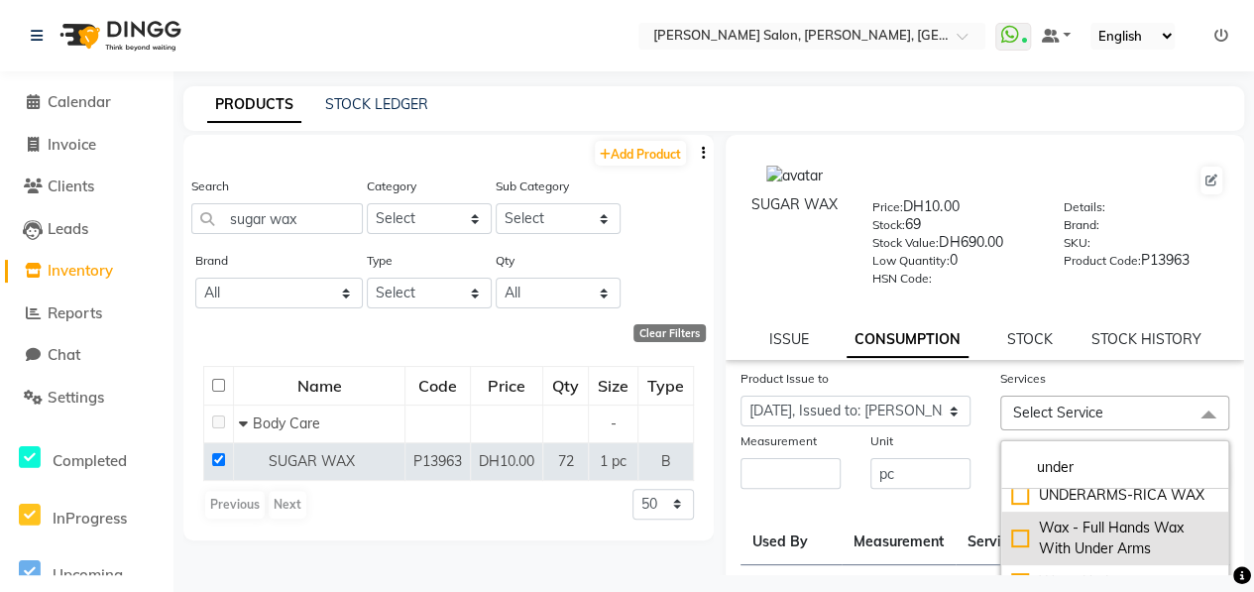
type input "under"
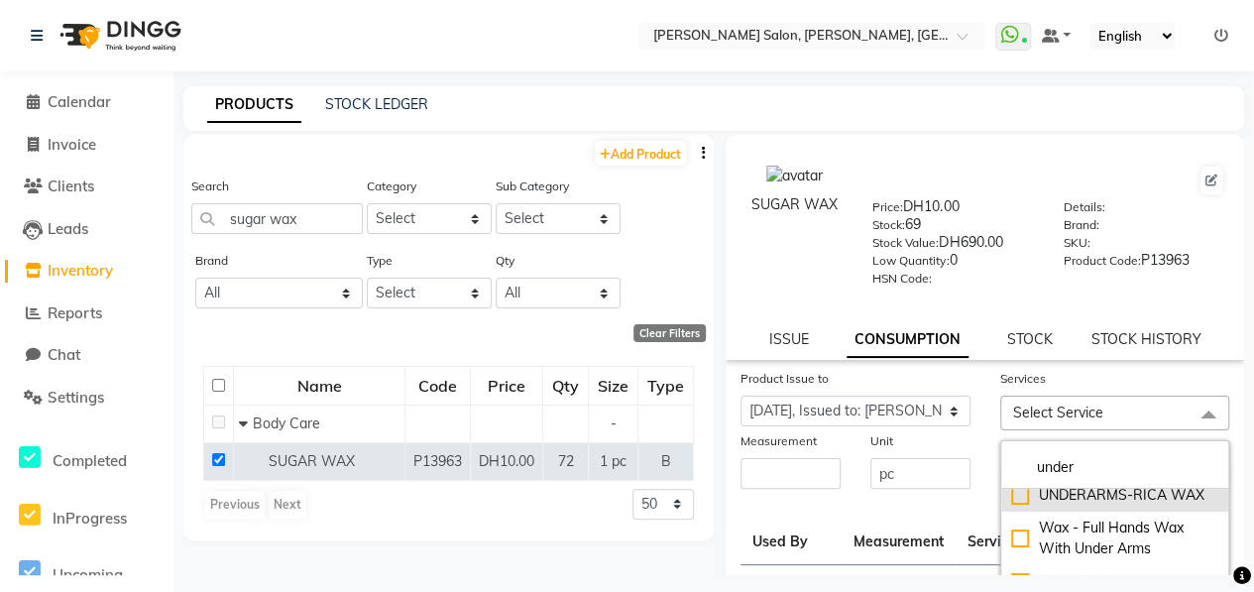
click at [1015, 535] on div "Wax - Full Hands Wax With Under Arms" at bounding box center [1115, 538] width 208 height 42
checkbox input "true"
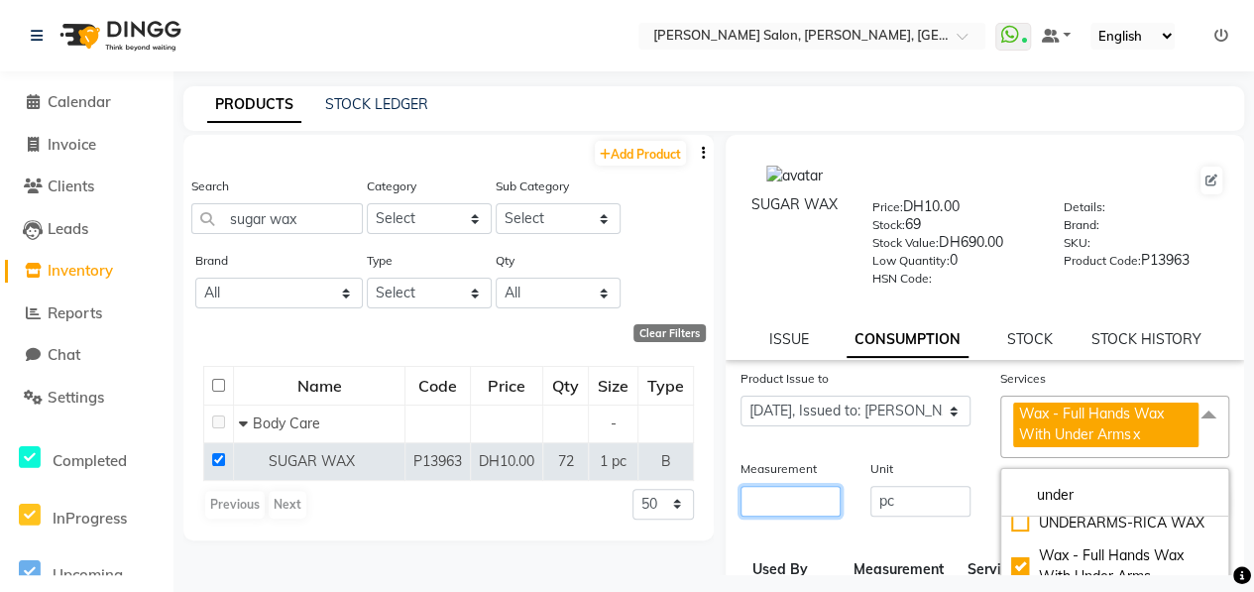
click at [804, 497] on input "number" at bounding box center [790, 501] width 100 height 31
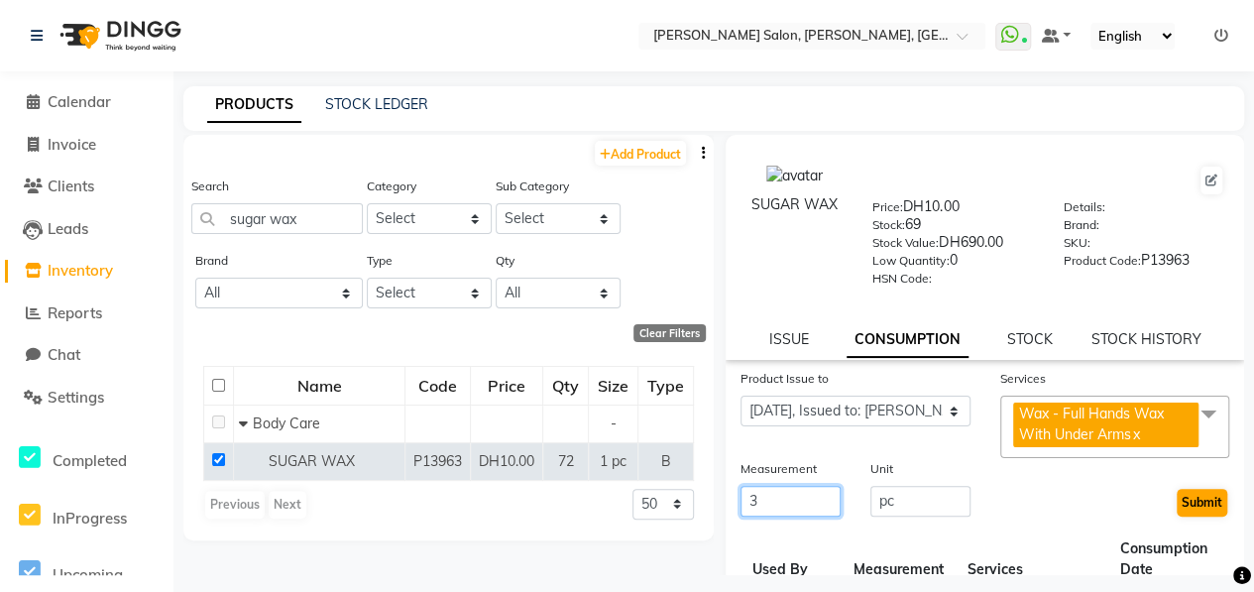
type input "3"
click at [1203, 494] on button "Submit" at bounding box center [1201, 503] width 51 height 28
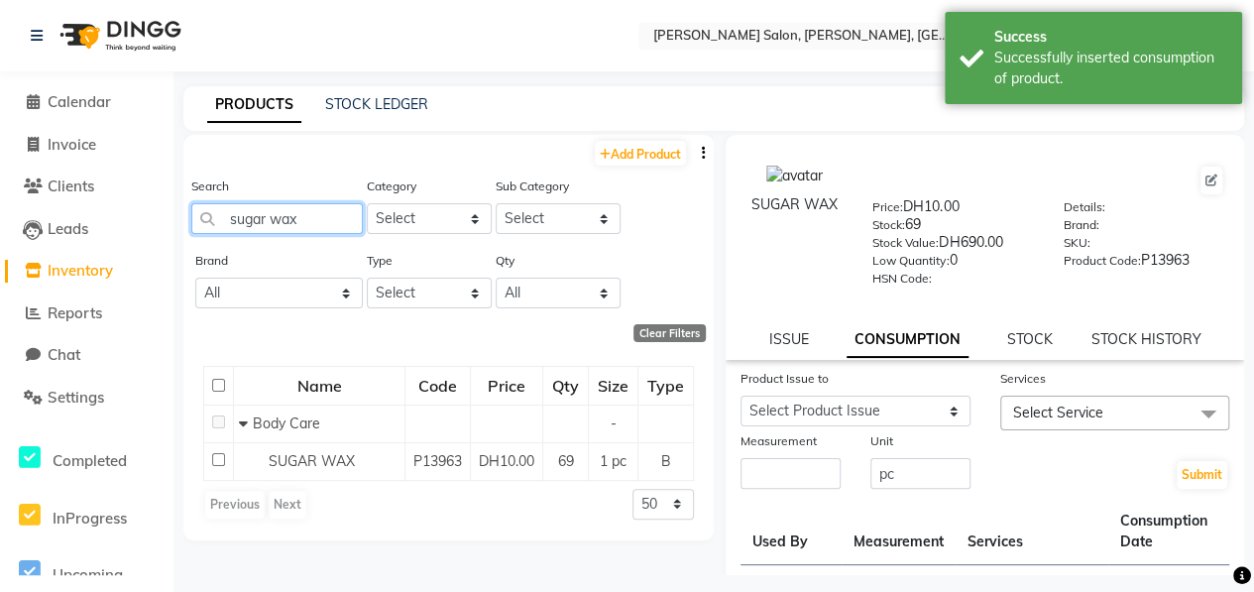
drag, startPoint x: 313, startPoint y: 217, endPoint x: 214, endPoint y: 223, distance: 99.3
click at [214, 223] on input "sugar wax" at bounding box center [276, 218] width 171 height 31
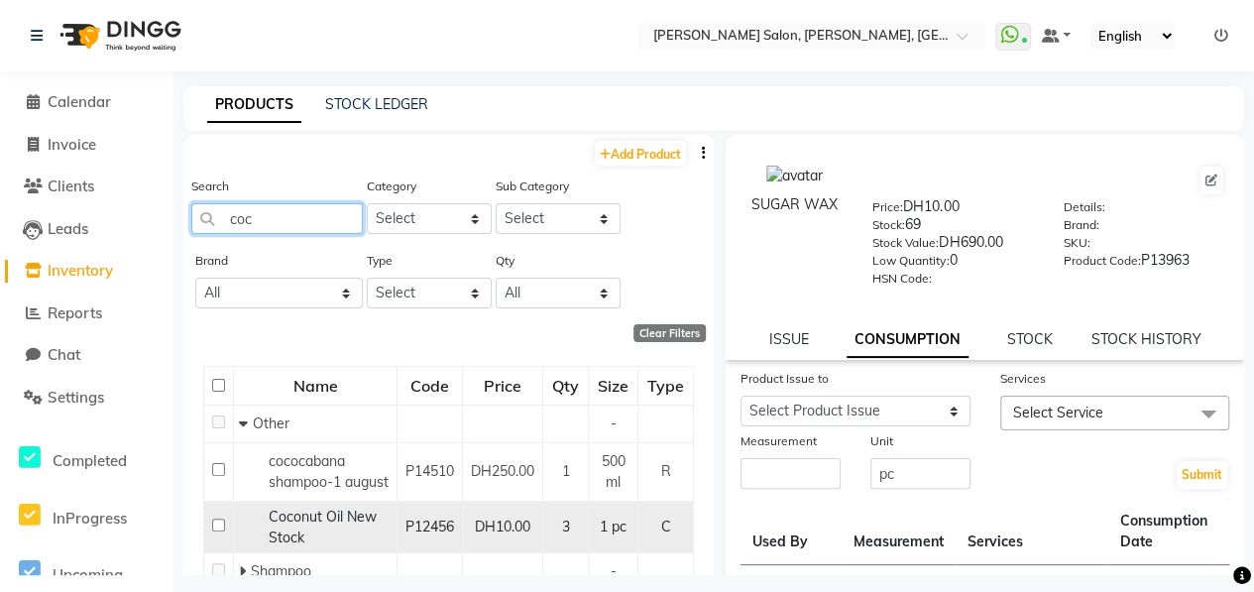
type input "coc"
click at [222, 531] on input "checkbox" at bounding box center [218, 524] width 13 height 13
checkbox input "true"
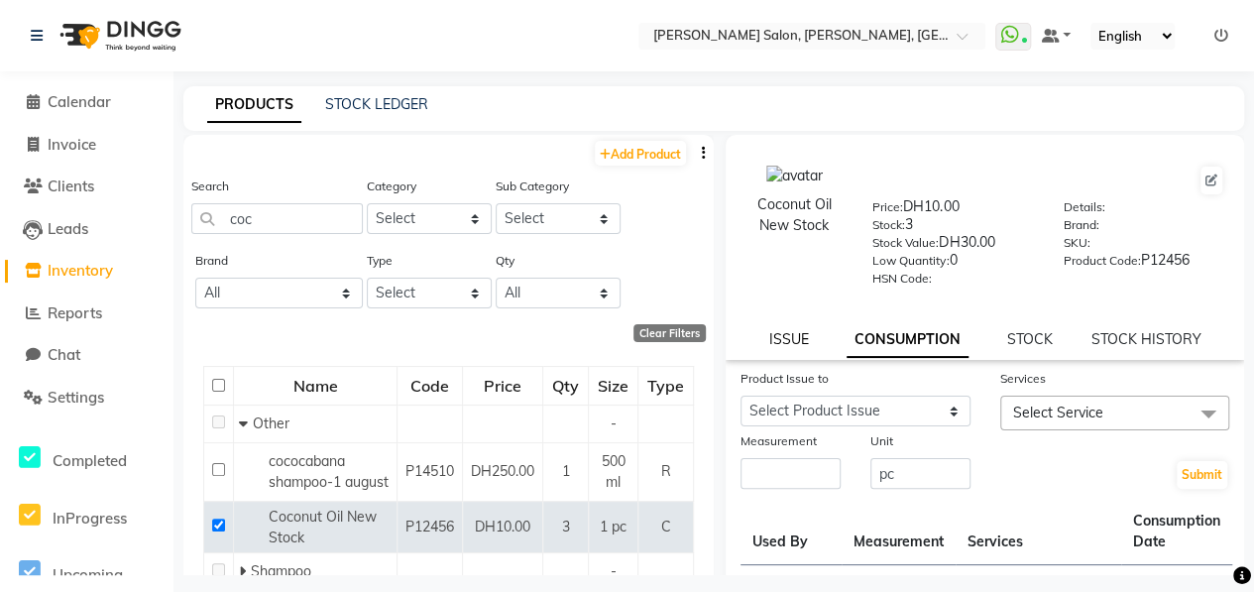
click at [791, 344] on link "ISSUE" at bounding box center [788, 339] width 40 height 18
select select
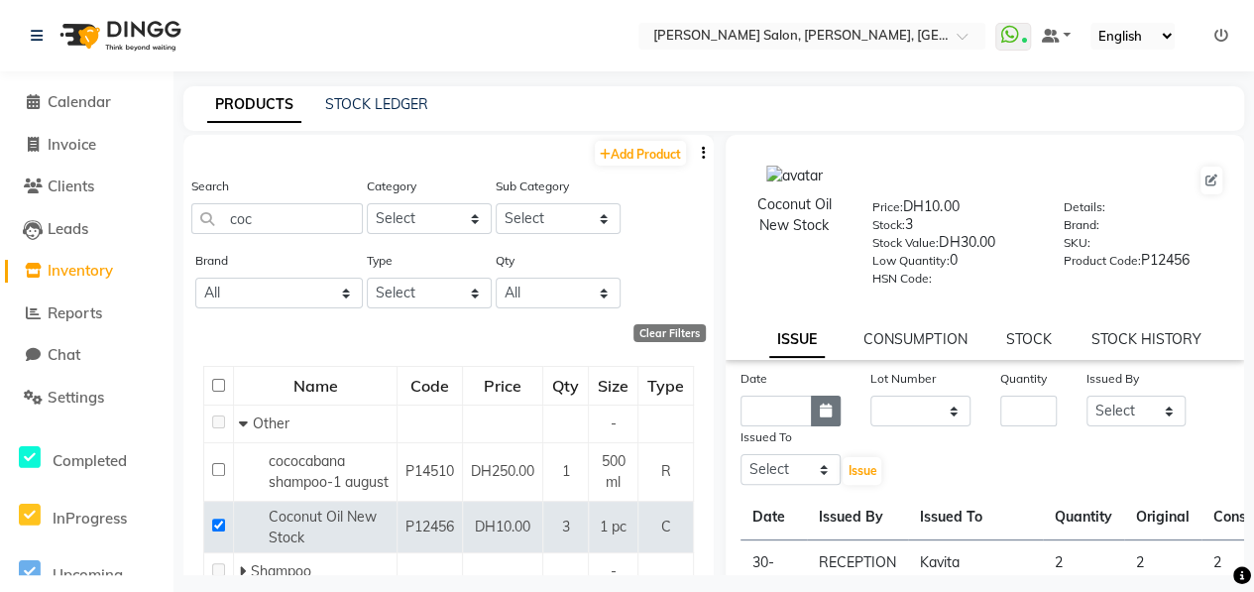
click at [820, 412] on icon "button" at bounding box center [826, 410] width 12 height 14
select select "10"
select select "2025"
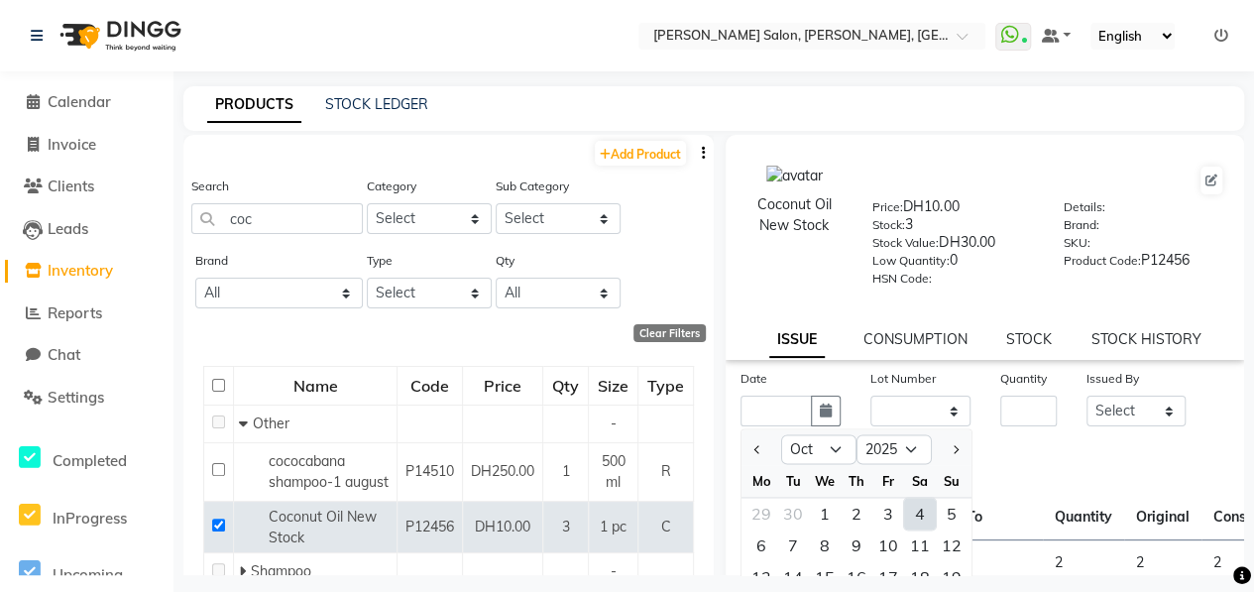
click at [918, 505] on div "4" at bounding box center [920, 513] width 32 height 32
type input "04-10-2025"
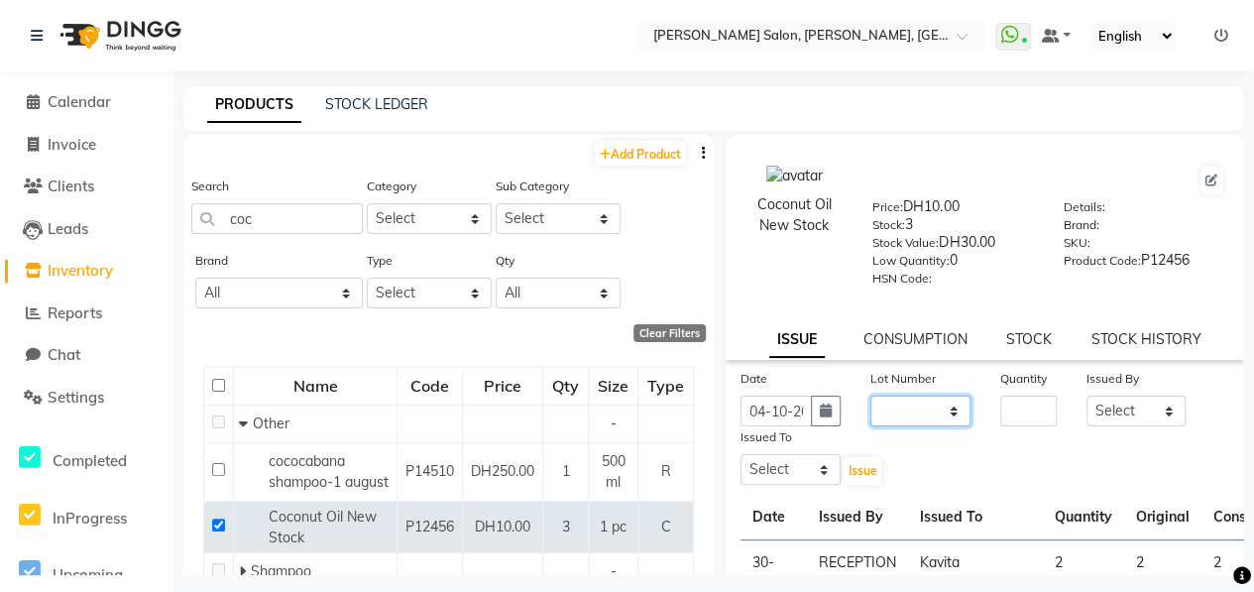
click at [920, 409] on select "None" at bounding box center [920, 410] width 100 height 31
select select "0: null"
click at [870, 395] on select "None" at bounding box center [920, 410] width 100 height 31
click at [1025, 408] on input "number" at bounding box center [1028, 410] width 56 height 31
type input "1"
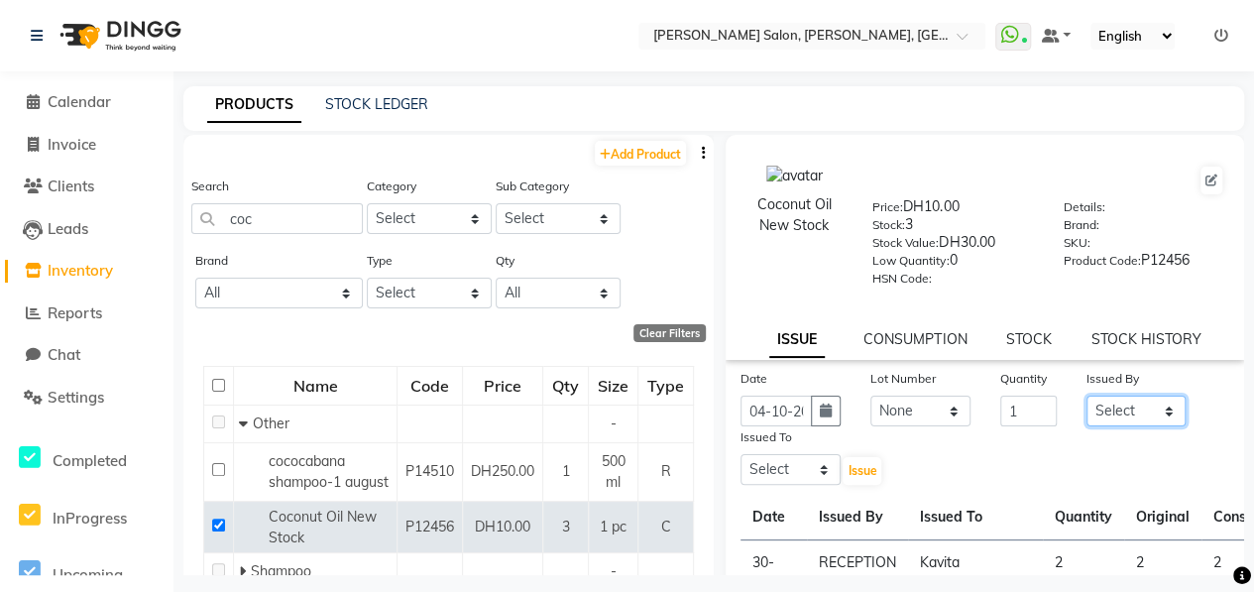
click at [1114, 405] on select "Select ALWAHDA GIVE HOME SERVICE STAFF [PERSON_NAME] [PERSON_NAME] Management […" at bounding box center [1136, 410] width 100 height 31
select select "76470"
click at [1086, 395] on select "Select ALWAHDA GIVE HOME SERVICE STAFF [PERSON_NAME] [PERSON_NAME] Management […" at bounding box center [1136, 410] width 100 height 31
click at [821, 464] on select "Select ALWAHDA GIVE HOME SERVICE STAFF [PERSON_NAME] [PERSON_NAME] Management […" at bounding box center [790, 469] width 100 height 31
click at [740, 454] on select "Select ALWAHDA GIVE HOME SERVICE STAFF [PERSON_NAME] [PERSON_NAME] Management […" at bounding box center [790, 469] width 100 height 31
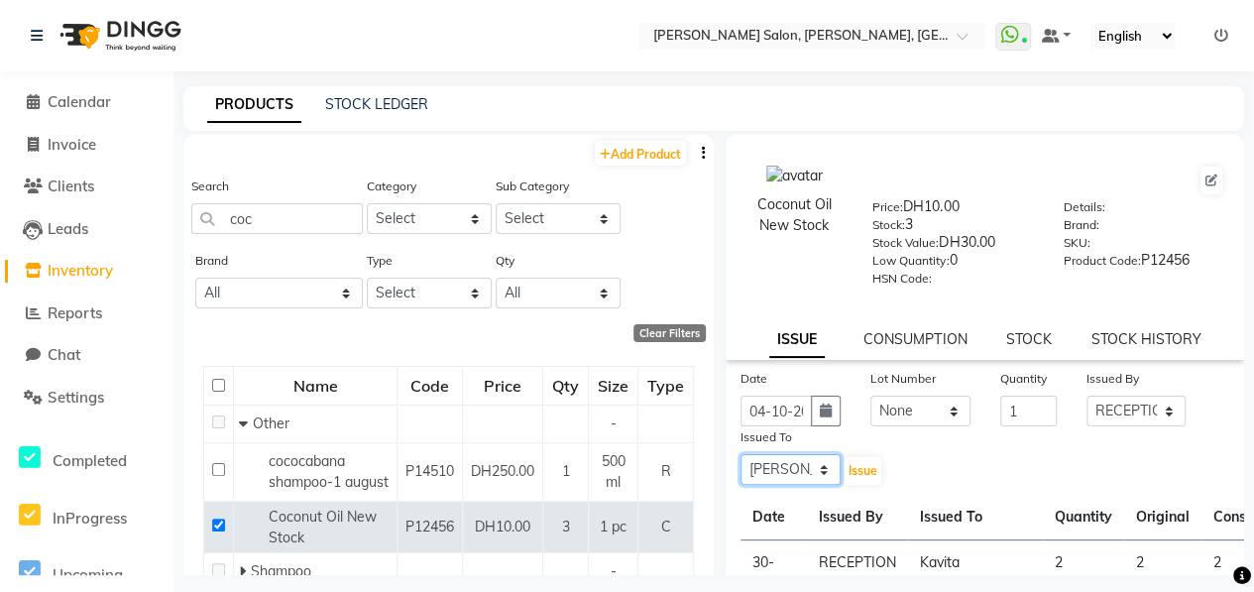
click at [826, 473] on select "Select ALWAHDA GIVE HOME SERVICE STAFF [PERSON_NAME] [PERSON_NAME] Management […" at bounding box center [790, 469] width 100 height 31
select select "90245"
click at [740, 454] on select "Select ALWAHDA GIVE HOME SERVICE STAFF [PERSON_NAME] [PERSON_NAME] Management […" at bounding box center [790, 469] width 100 height 31
click at [859, 467] on span "Issue" at bounding box center [861, 470] width 29 height 15
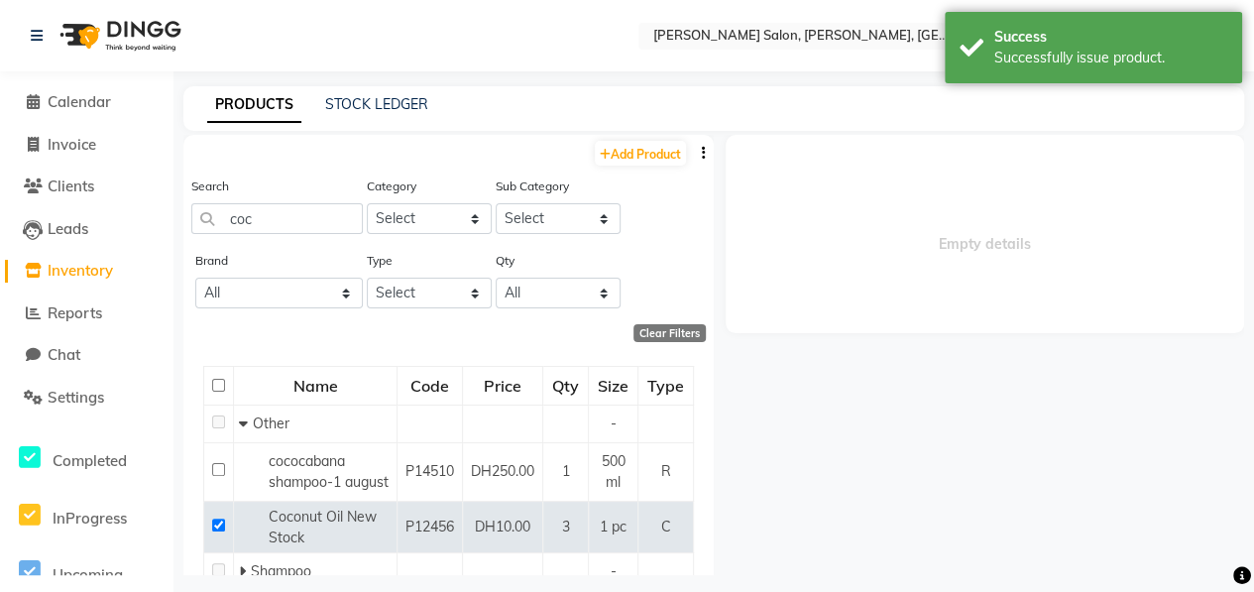
select select
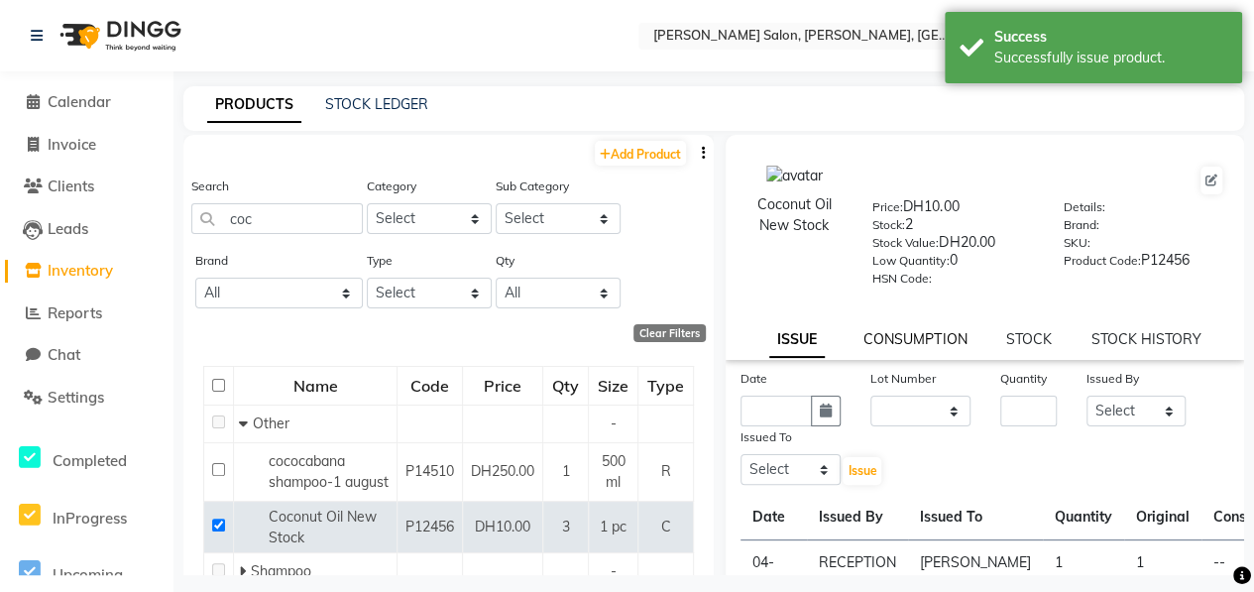
click at [957, 334] on link "CONSUMPTION" at bounding box center [914, 339] width 103 height 18
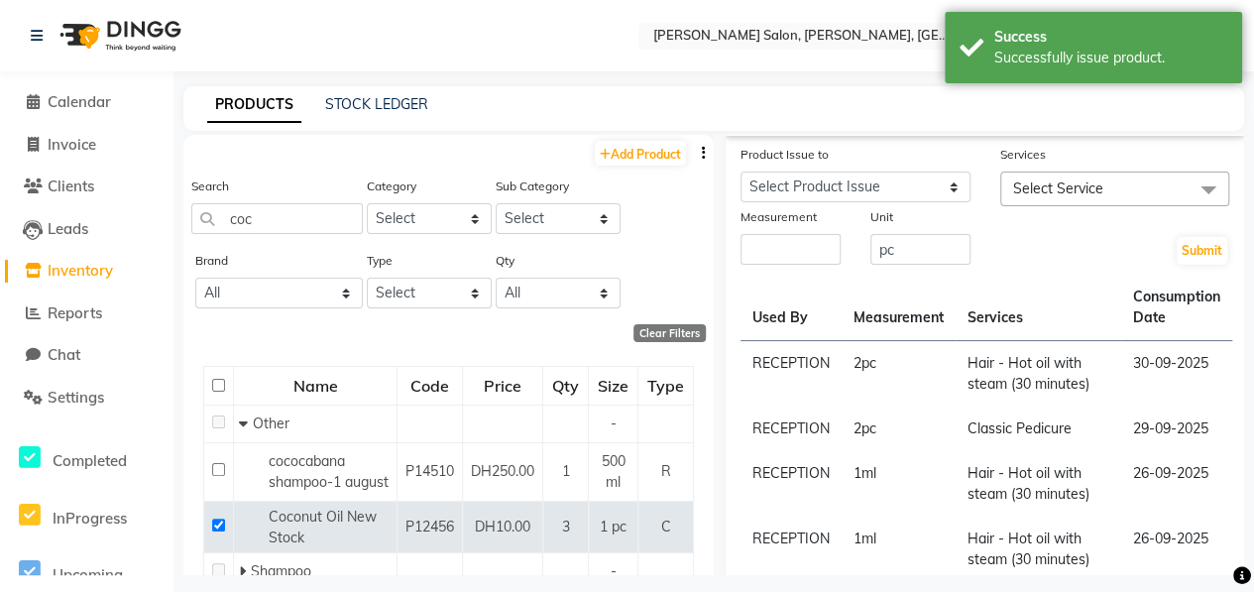
scroll to position [99, 0]
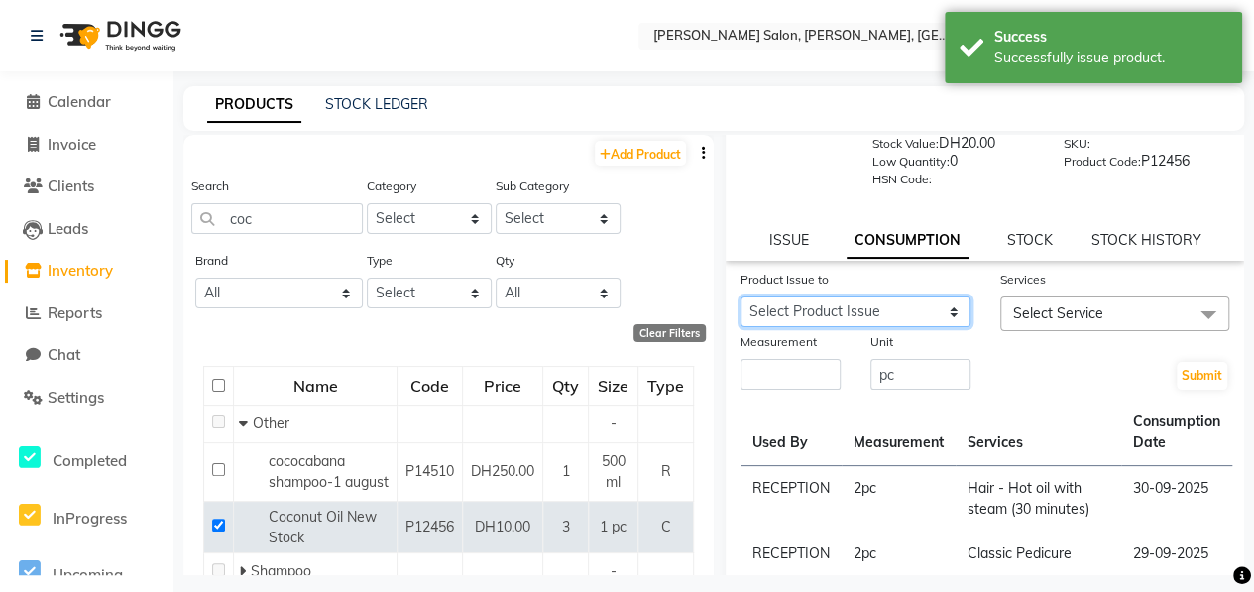
click at [892, 308] on select "Select Product Issue [DATE], Issued to: [PERSON_NAME], Balance: 1 [DATE], Issue…" at bounding box center [855, 311] width 230 height 31
select select "1285338"
click at [740, 296] on select "Select Product Issue [DATE], Issued to: [PERSON_NAME], Balance: 1 [DATE], Issue…" at bounding box center [855, 311] width 230 height 31
click at [1125, 309] on span "Select Service" at bounding box center [1115, 313] width 230 height 35
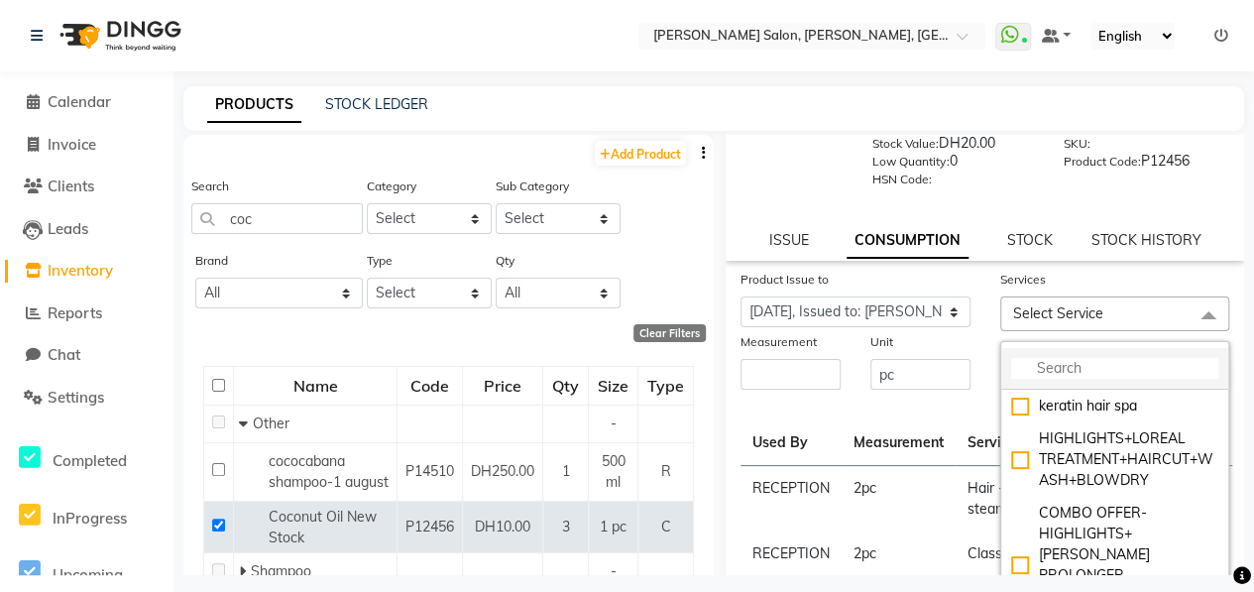
click at [1132, 362] on input "multiselect-search" at bounding box center [1115, 368] width 208 height 21
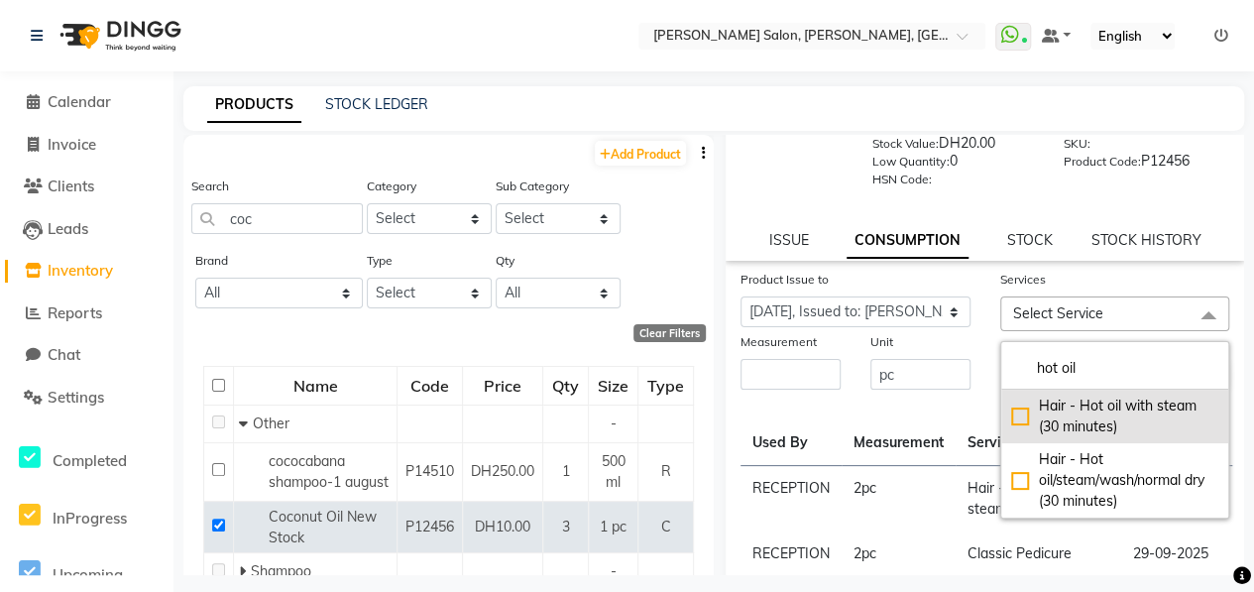
type input "hot oil"
click at [1011, 423] on div "Hair - Hot oil with steam (30 minutes)" at bounding box center [1115, 416] width 208 height 42
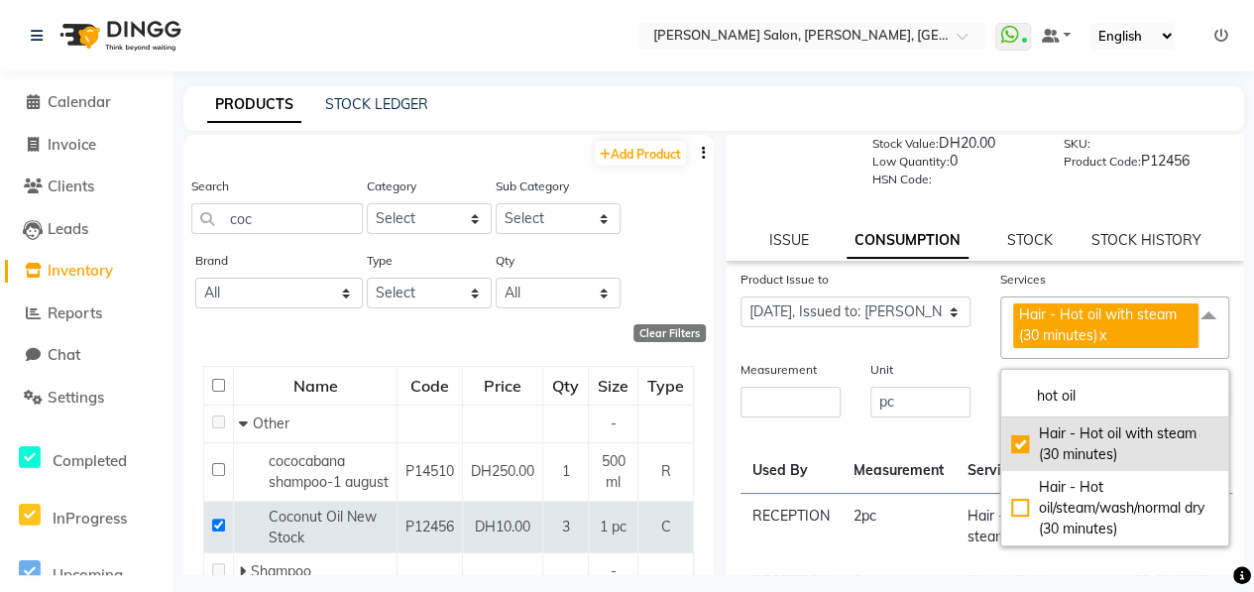
checkbox input "true"
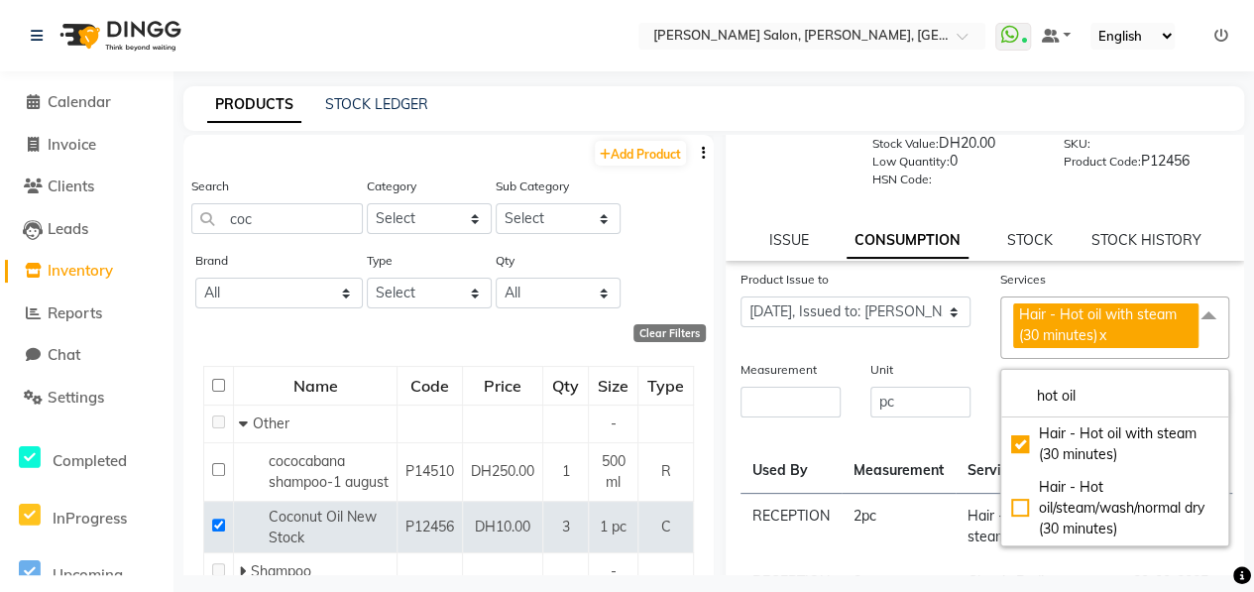
click at [810, 384] on div "Measurement" at bounding box center [790, 373] width 100 height 28
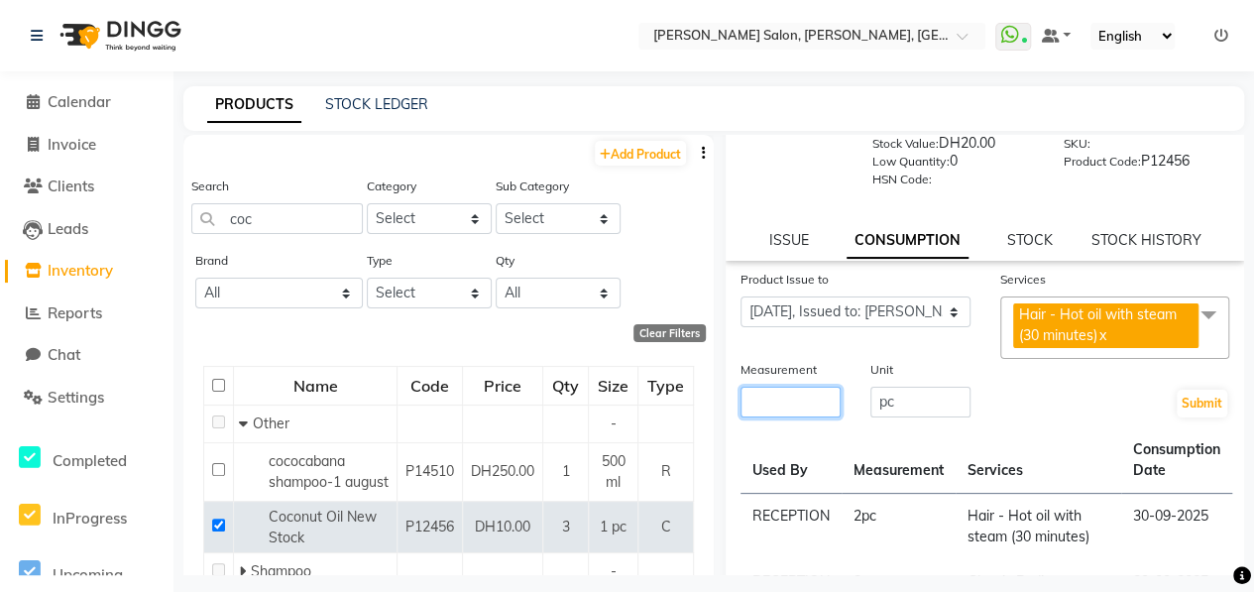
click at [797, 389] on input "number" at bounding box center [790, 401] width 100 height 31
type input "1"
click at [1192, 396] on button "Submit" at bounding box center [1201, 403] width 51 height 28
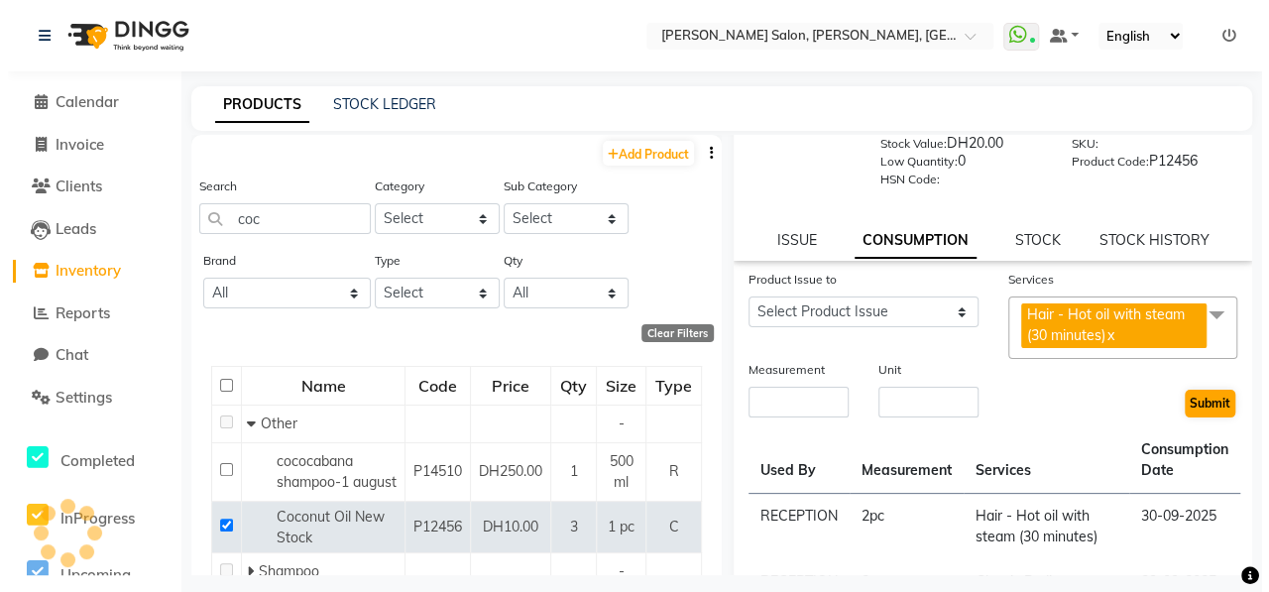
scroll to position [0, 0]
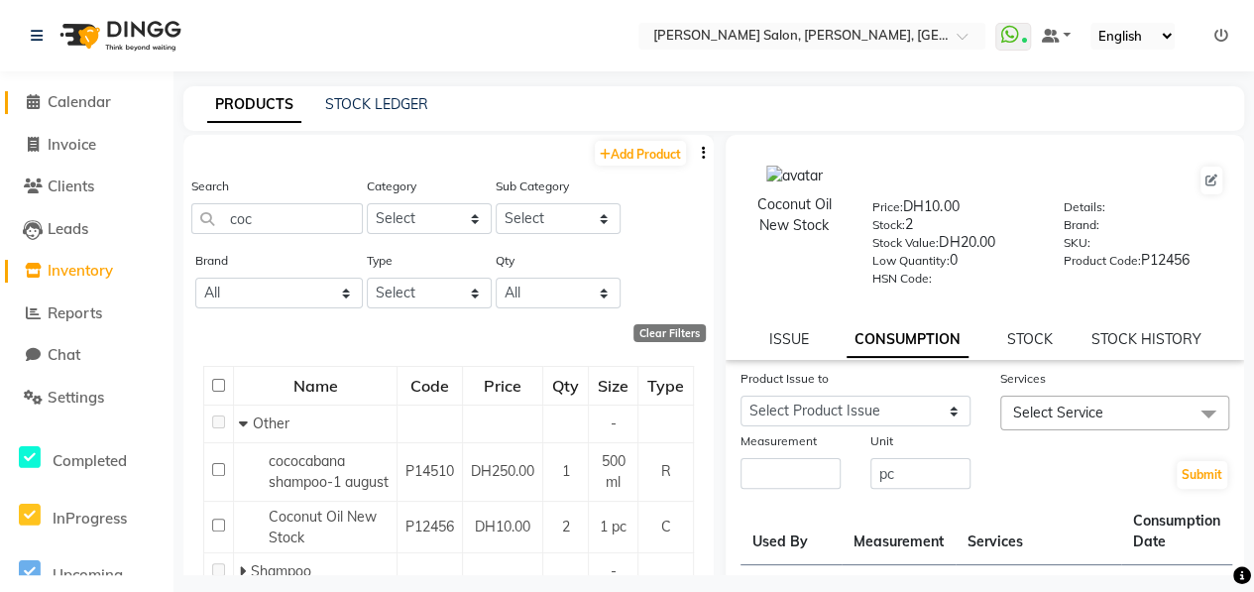
click at [65, 105] on span "Calendar" at bounding box center [79, 101] width 63 height 19
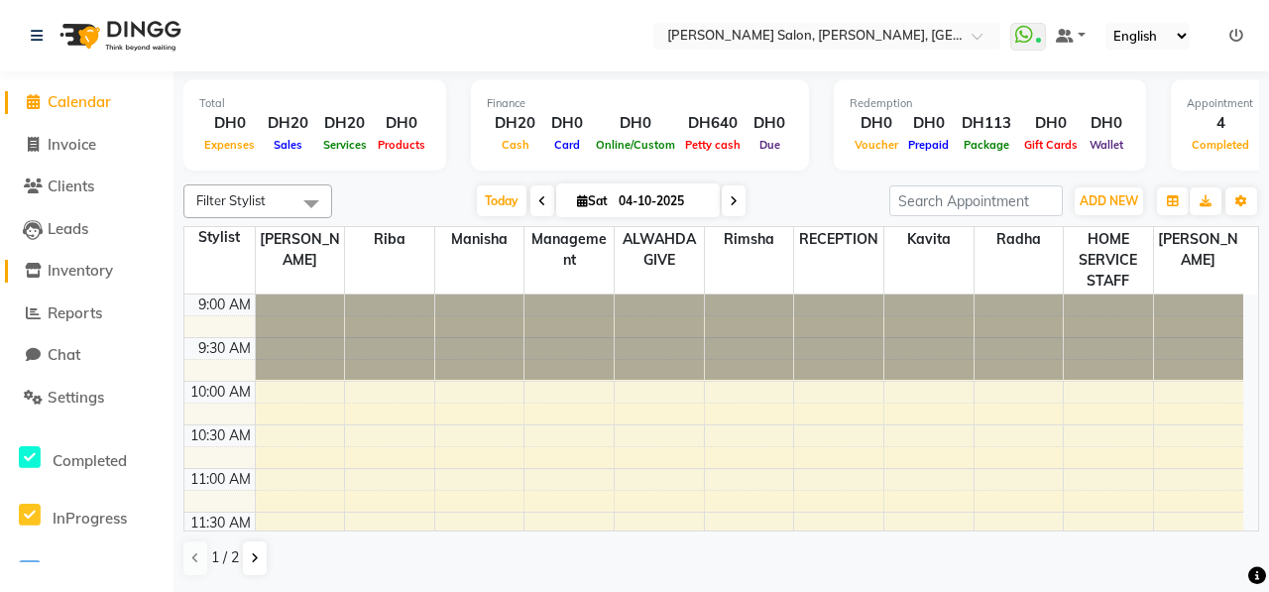
drag, startPoint x: 107, startPoint y: 276, endPoint x: 118, endPoint y: 268, distance: 13.5
click at [108, 275] on span "Inventory" at bounding box center [80, 270] width 65 height 19
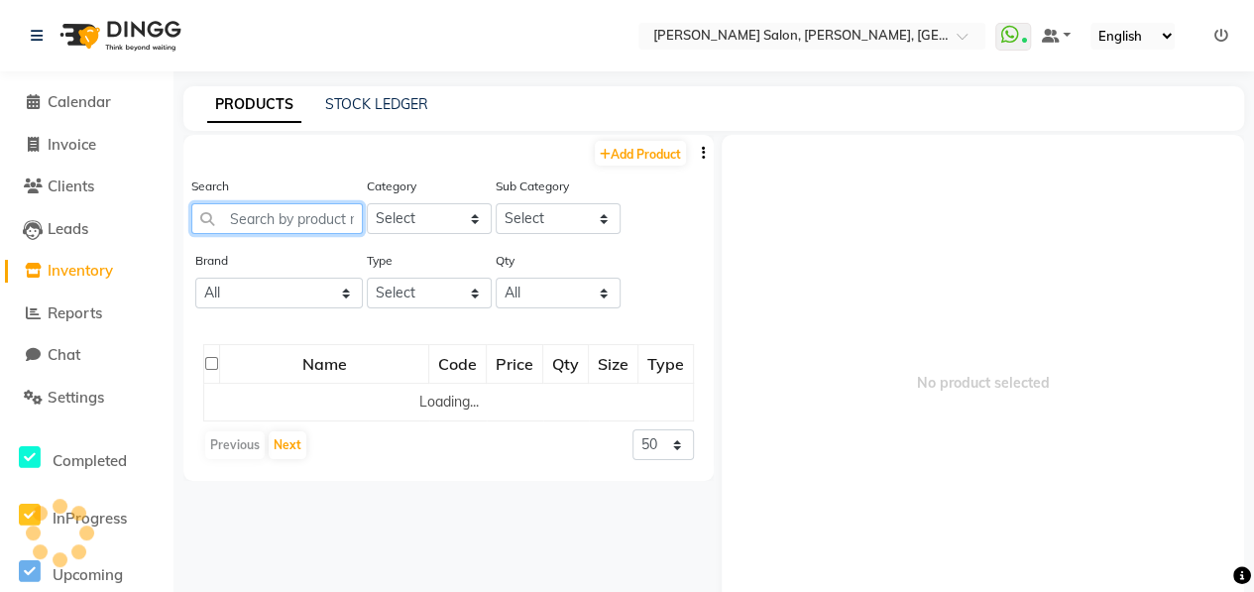
click at [259, 215] on input "text" at bounding box center [276, 218] width 171 height 31
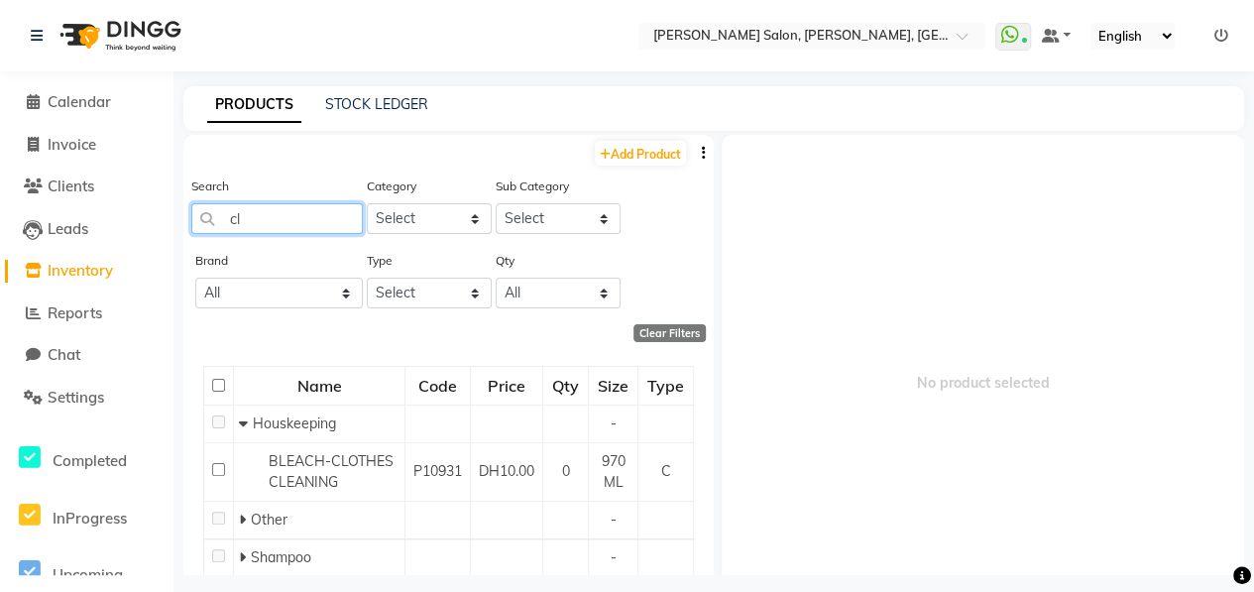
type input "c"
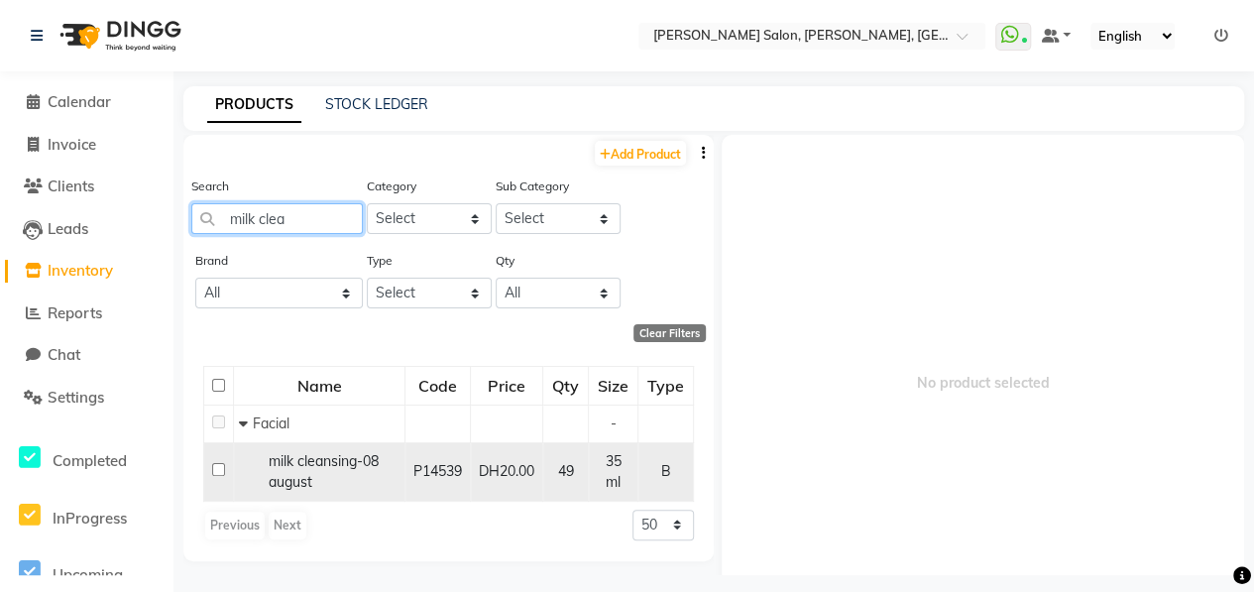
type input "milk clea"
click at [221, 469] on input "checkbox" at bounding box center [218, 469] width 13 height 13
checkbox input "true"
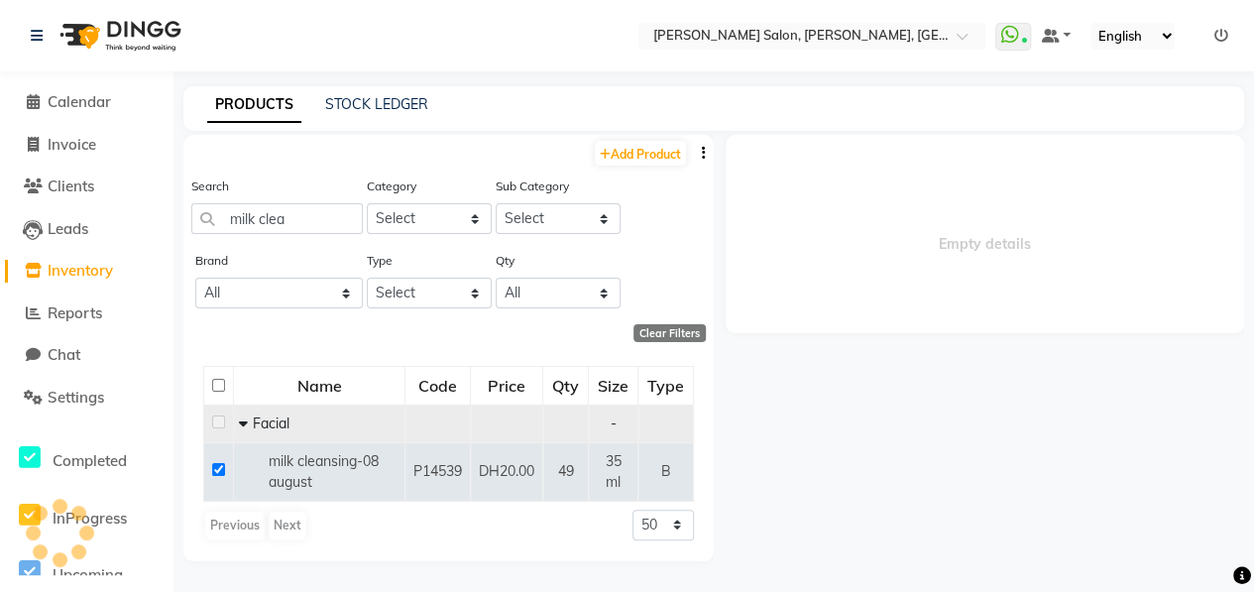
select select
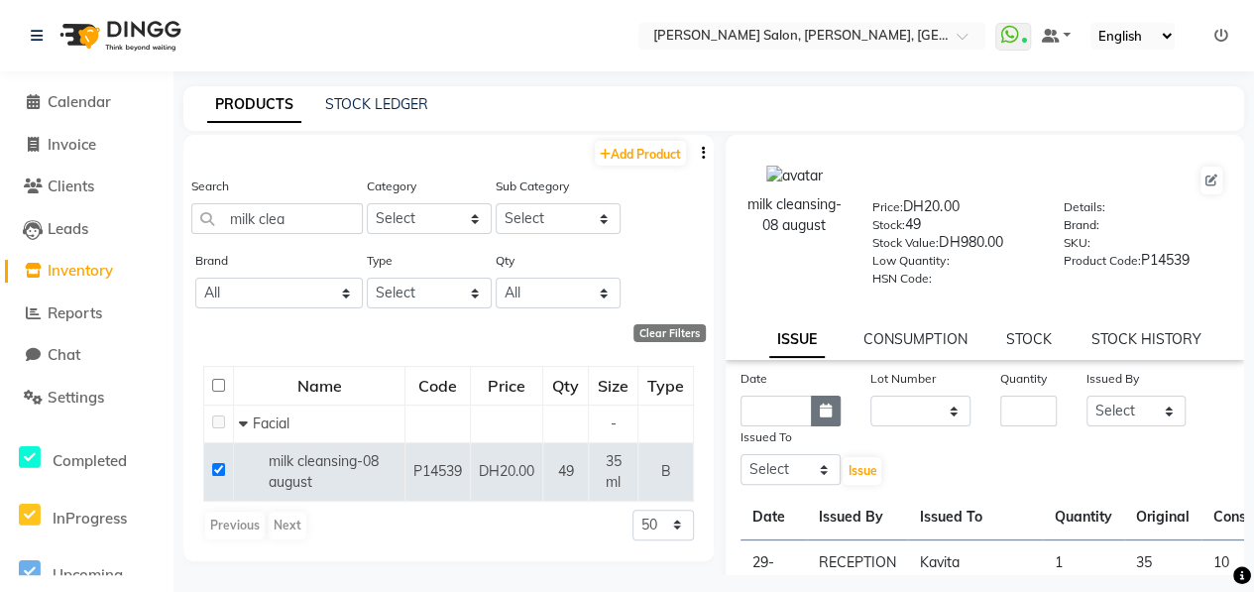
click at [825, 417] on button "button" at bounding box center [826, 410] width 30 height 31
select select "10"
select select "2025"
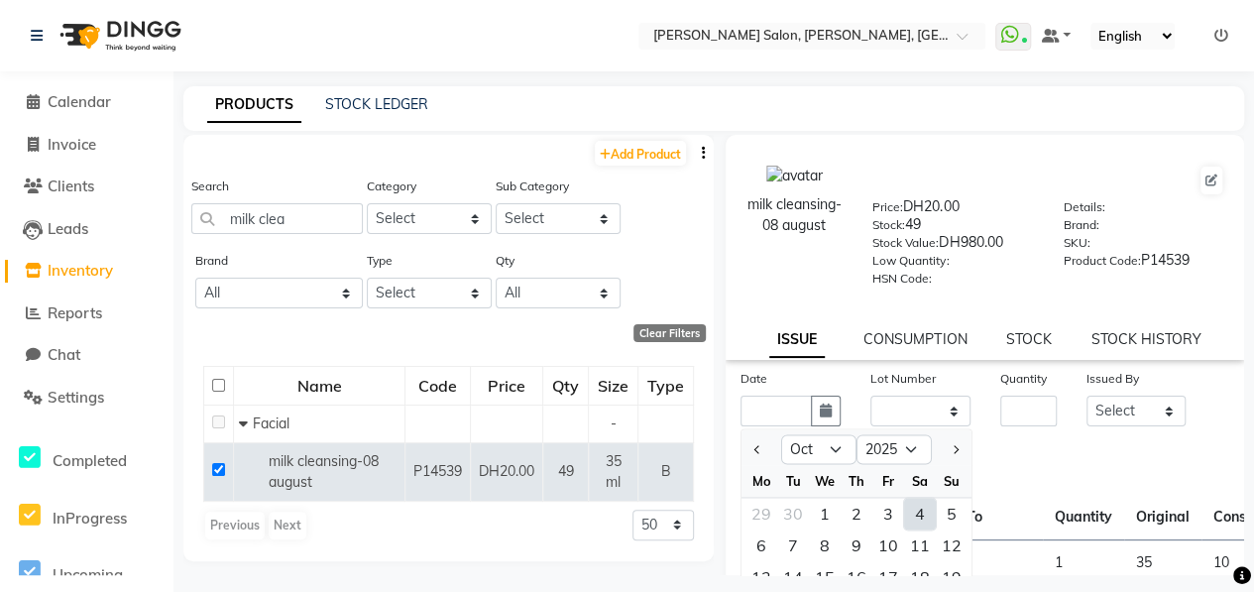
click at [918, 508] on div "4" at bounding box center [920, 513] width 32 height 32
type input "04-10-2025"
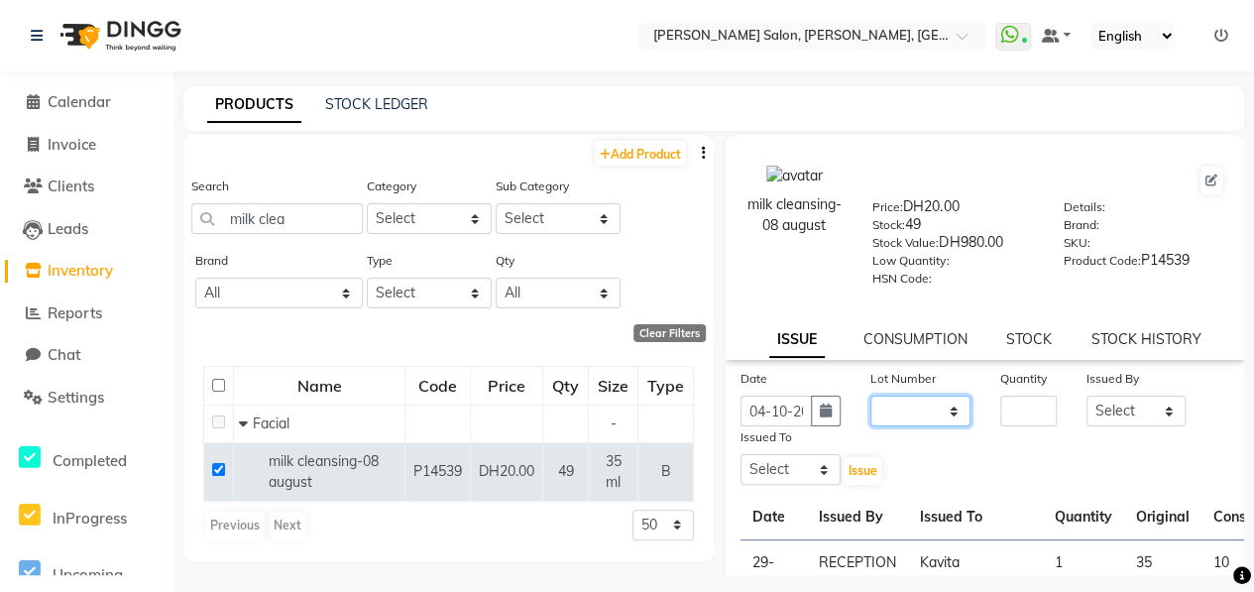
click at [917, 411] on select "None" at bounding box center [920, 410] width 100 height 31
select select "0: null"
click at [870, 395] on select "None" at bounding box center [920, 410] width 100 height 31
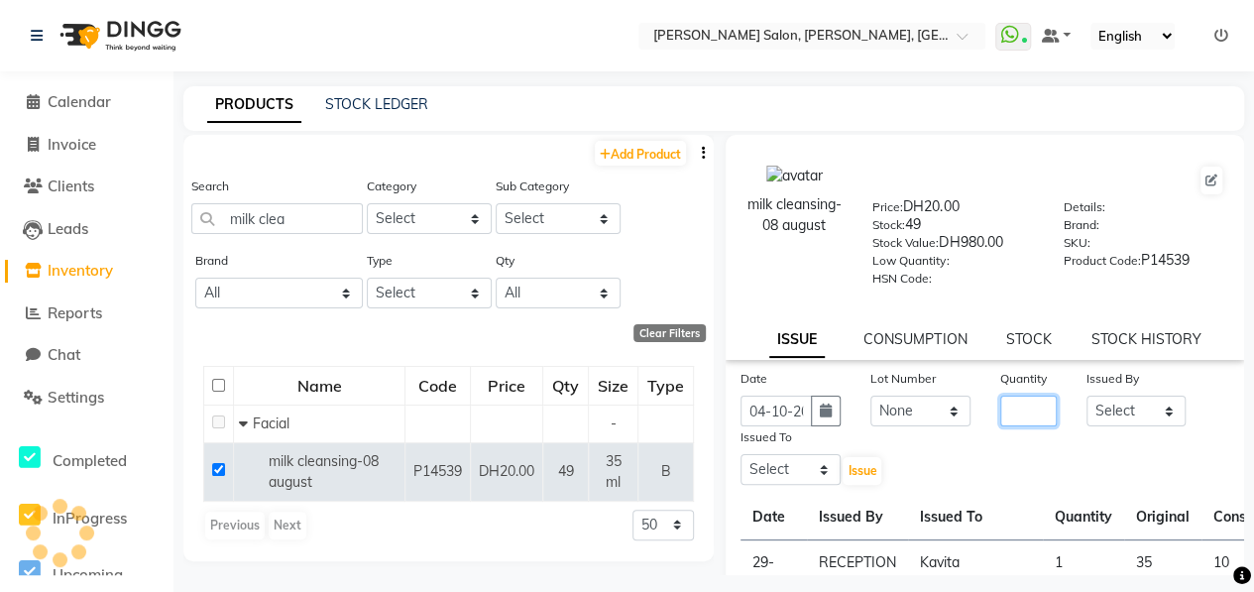
click at [1015, 423] on input "number" at bounding box center [1028, 410] width 56 height 31
type input "1"
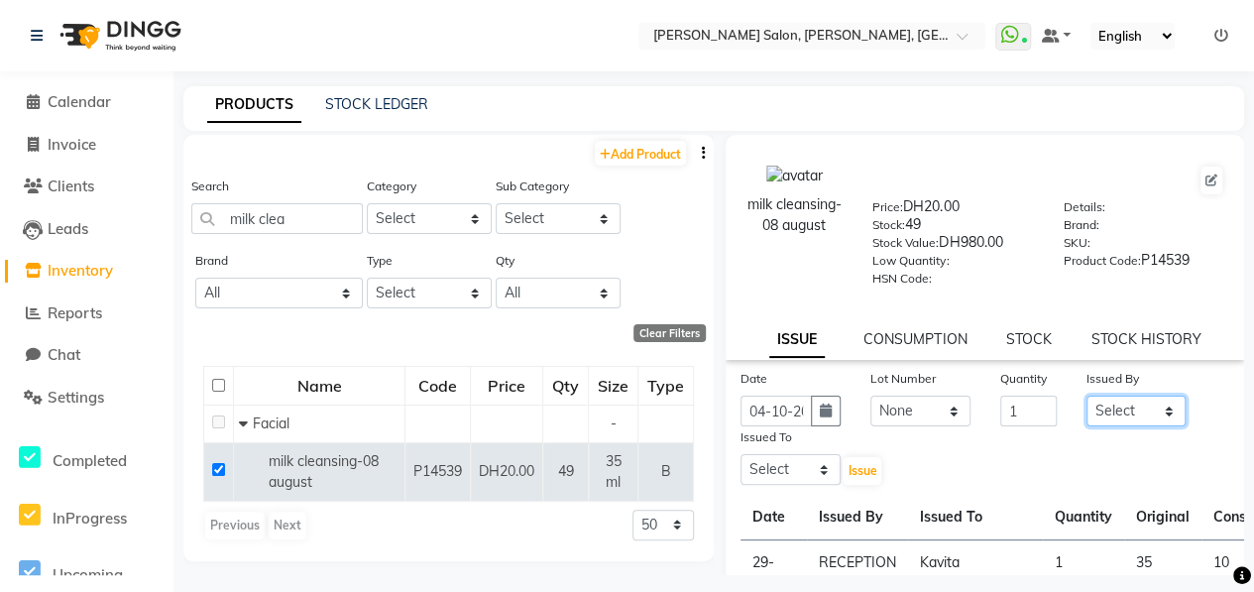
click at [1106, 413] on select "Select ALWAHDA GIVE HOME SERVICE STAFF [PERSON_NAME] [PERSON_NAME] Management […" at bounding box center [1136, 410] width 100 height 31
select select "76470"
click at [1086, 395] on select "Select ALWAHDA GIVE HOME SERVICE STAFF [PERSON_NAME] [PERSON_NAME] Management […" at bounding box center [1136, 410] width 100 height 31
click at [804, 468] on select "Select ALWAHDA GIVE HOME SERVICE STAFF [PERSON_NAME] [PERSON_NAME] Management […" at bounding box center [790, 469] width 100 height 31
select select "76539"
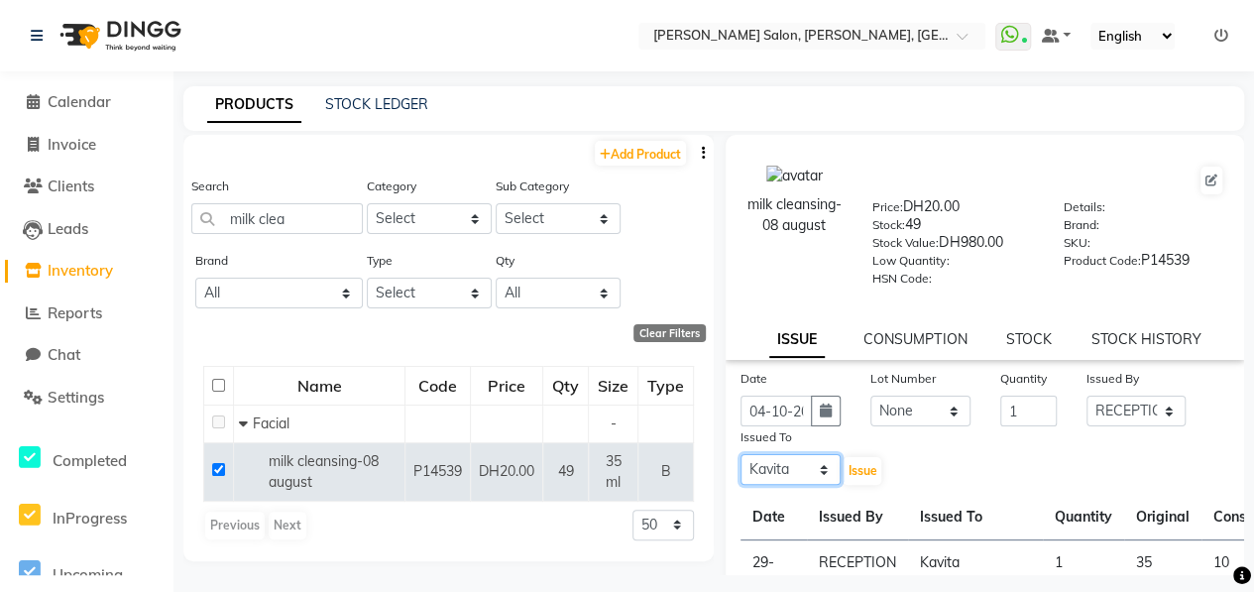
click at [740, 454] on select "Select ALWAHDA GIVE HOME SERVICE STAFF [PERSON_NAME] [PERSON_NAME] Management […" at bounding box center [790, 469] width 100 height 31
click at [856, 474] on span "Issue" at bounding box center [861, 470] width 29 height 15
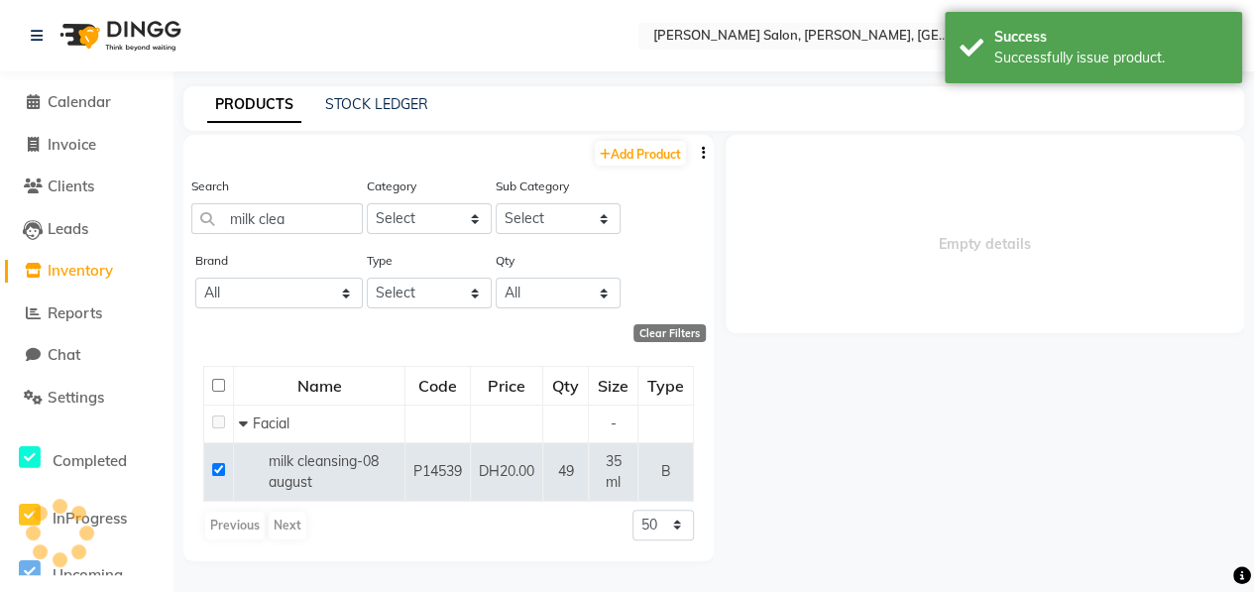
select select
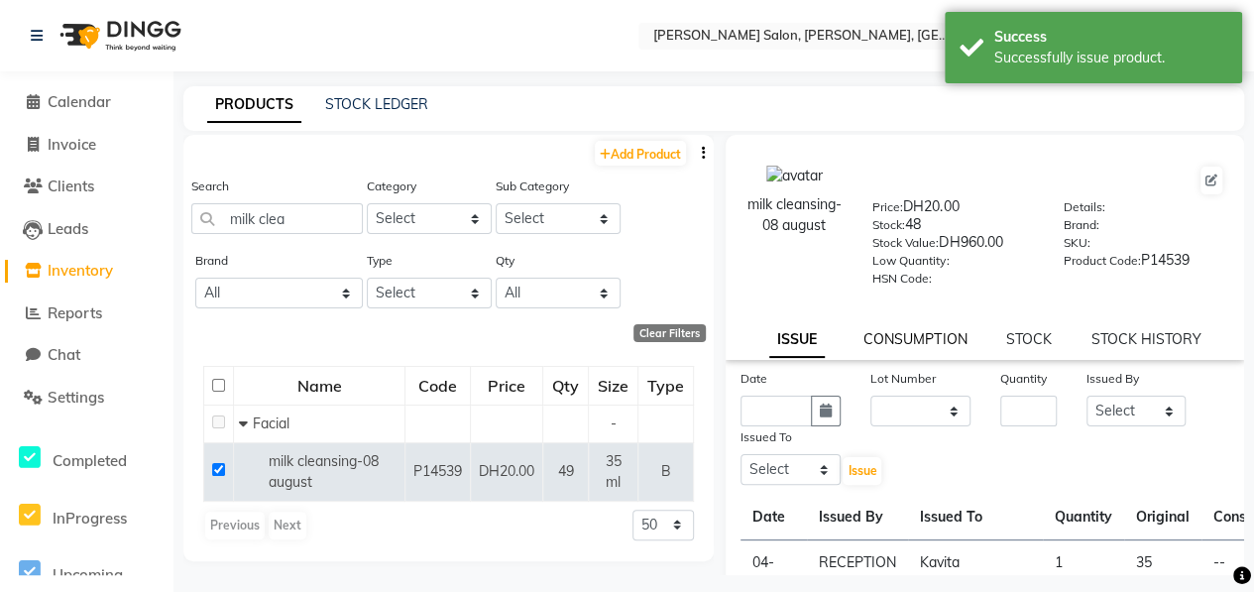
click at [898, 336] on link "CONSUMPTION" at bounding box center [914, 339] width 103 height 18
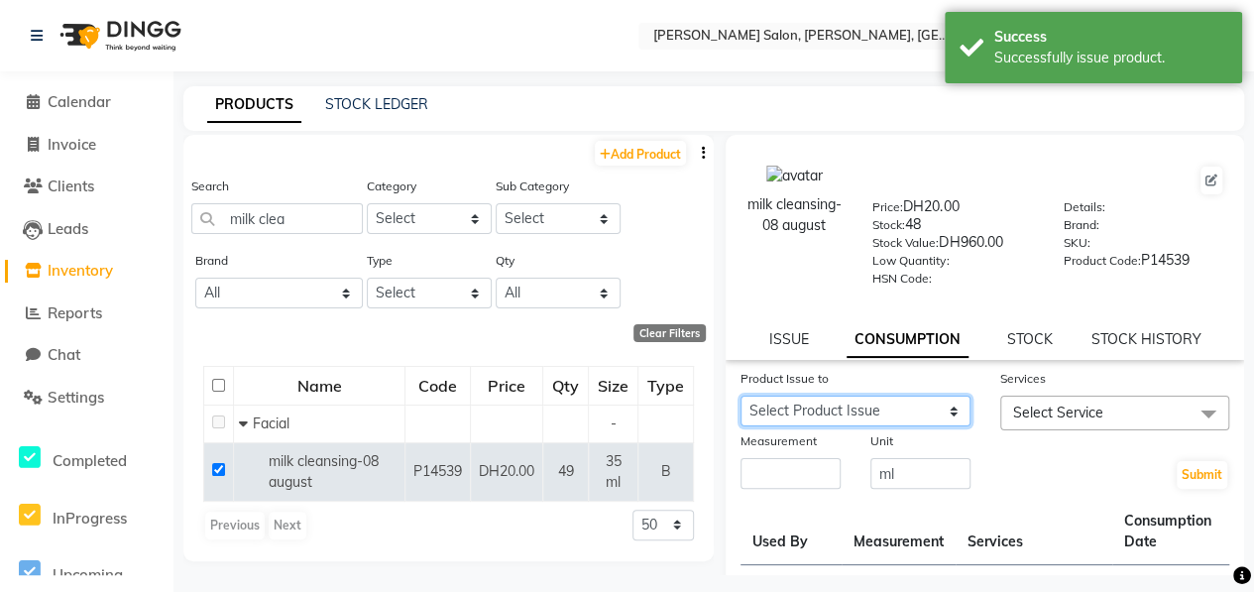
click at [926, 406] on select "Select Product Issue [DATE], Issued to: Kavita, Balance: 35 [DATE], Issued to: …" at bounding box center [855, 410] width 230 height 31
select select "1285340"
click at [740, 395] on select "Select Product Issue [DATE], Issued to: Kavita, Balance: 35 [DATE], Issued to: …" at bounding box center [855, 410] width 230 height 31
click at [1072, 406] on span "Select Service" at bounding box center [1058, 412] width 90 height 18
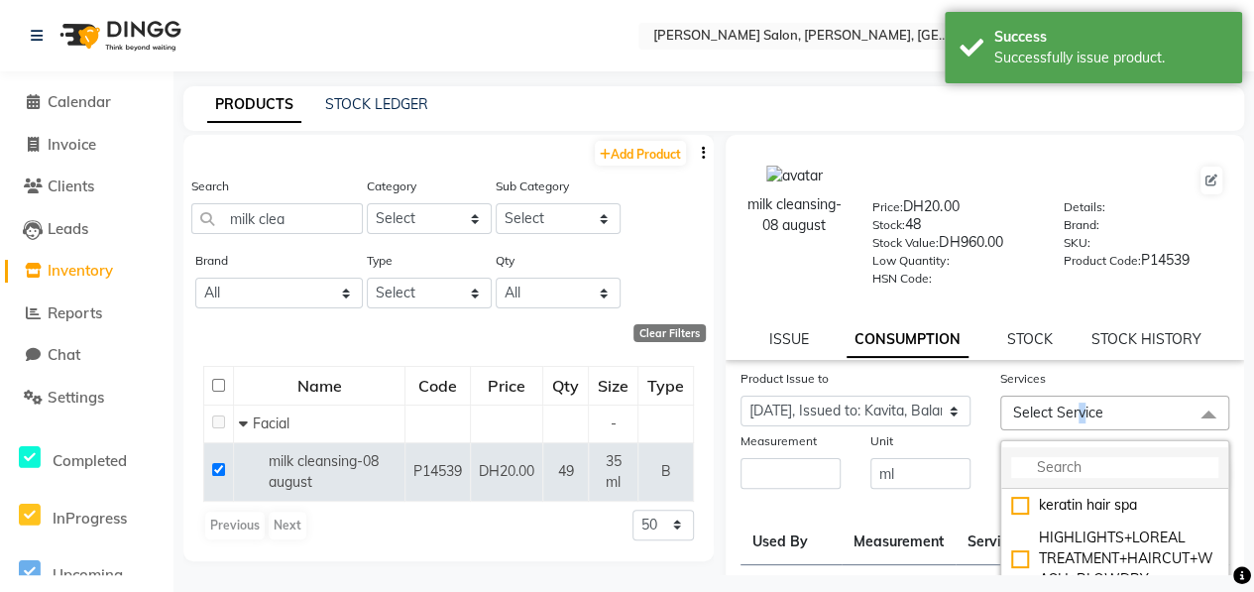
drag, startPoint x: 1072, startPoint y: 406, endPoint x: 1090, endPoint y: 461, distance: 57.4
click at [1090, 461] on input "multiselect-search" at bounding box center [1115, 467] width 208 height 21
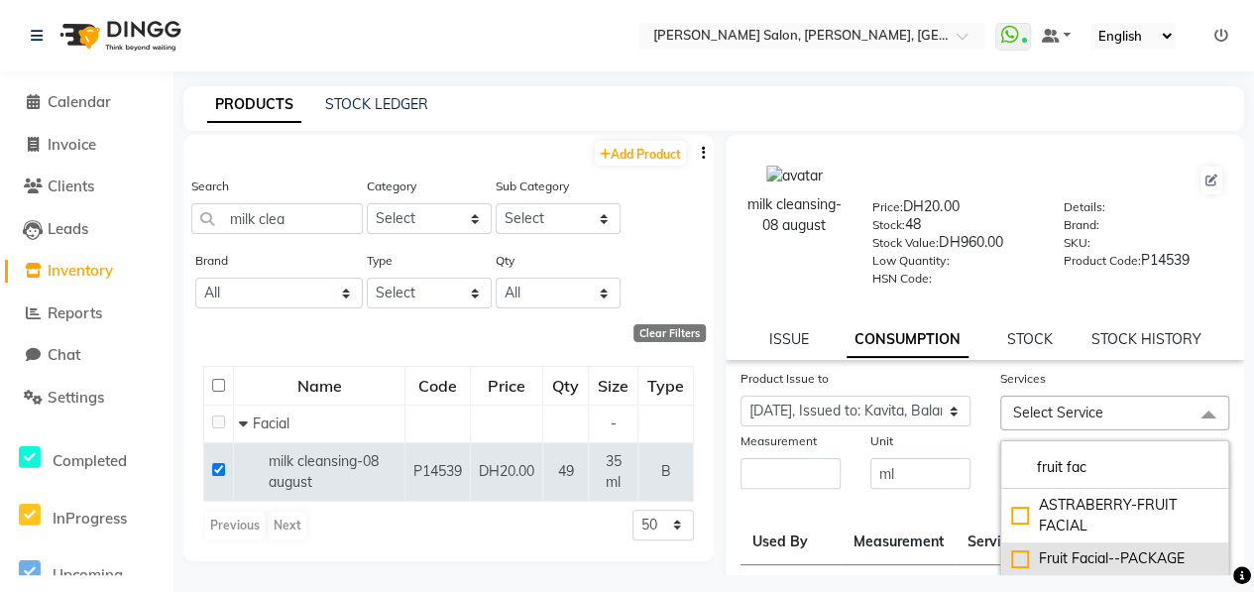
type input "fruit fac"
click at [1011, 558] on div "Fruit Facial--PACKAGE" at bounding box center [1115, 558] width 208 height 21
checkbox input "true"
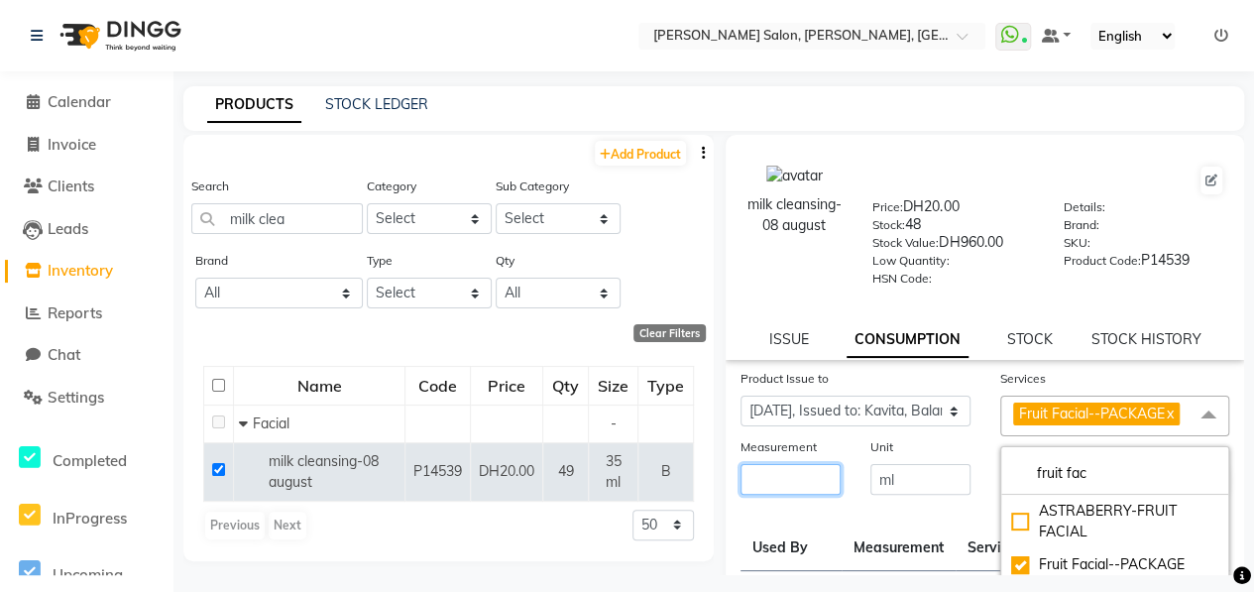
click at [801, 483] on input "number" at bounding box center [790, 479] width 100 height 31
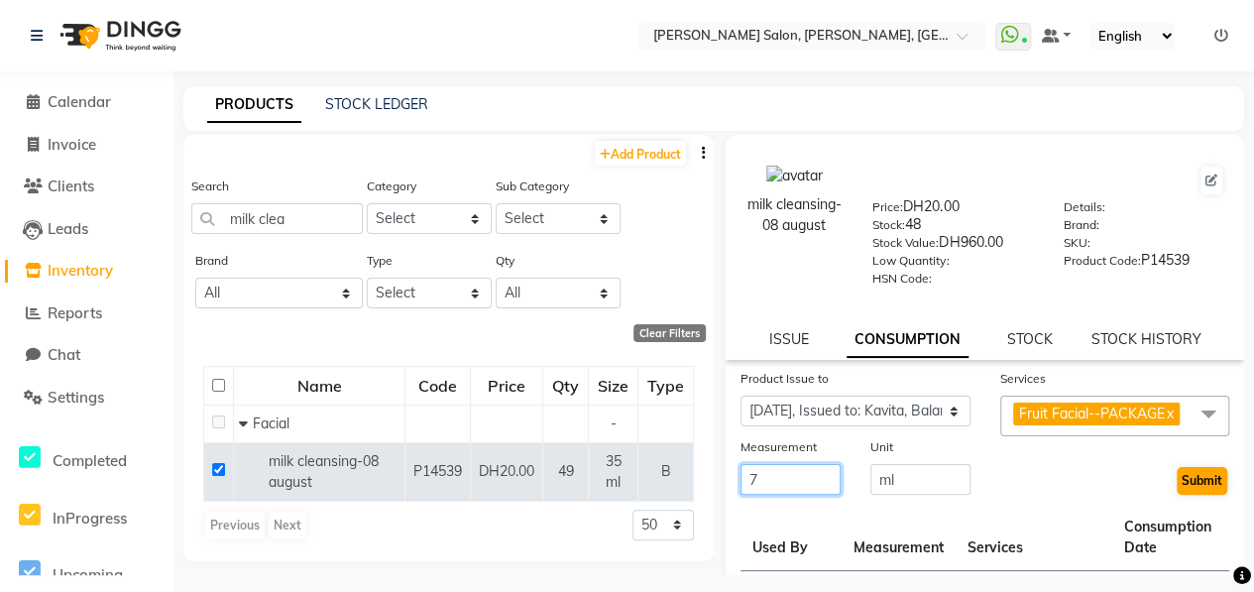
type input "7"
click at [1177, 476] on button "Submit" at bounding box center [1201, 481] width 51 height 28
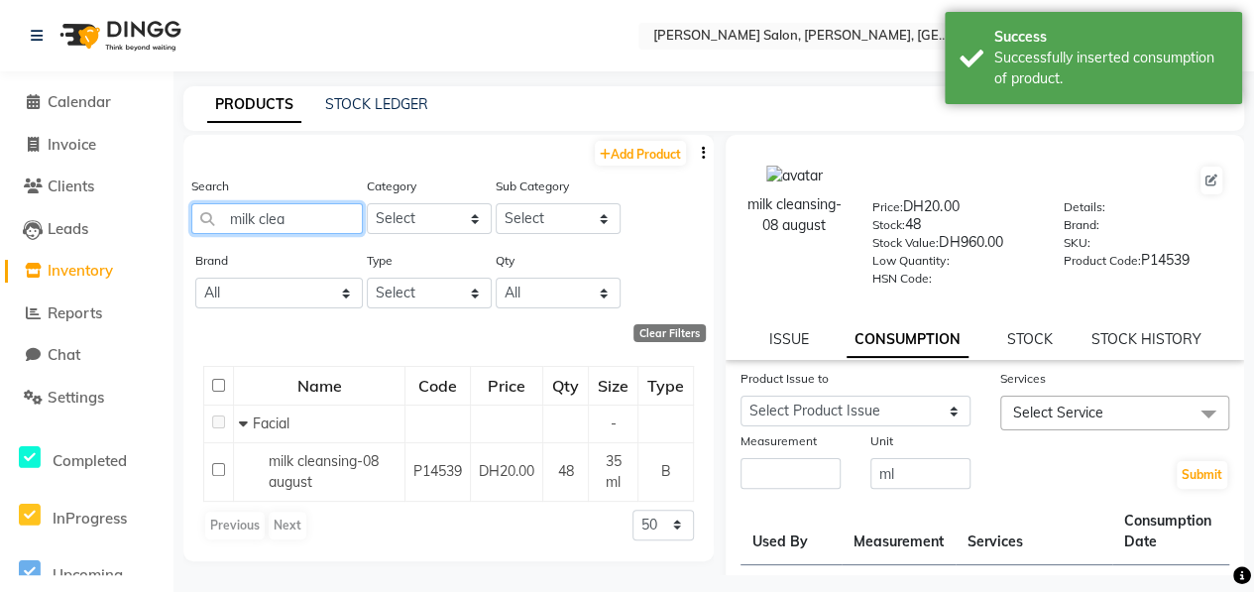
drag, startPoint x: 294, startPoint y: 221, endPoint x: 186, endPoint y: 224, distance: 108.1
click at [186, 224] on div "Search milk clea Category Select Hair Skin Makeup Personal Care Appliances [PER…" at bounding box center [448, 212] width 530 height 74
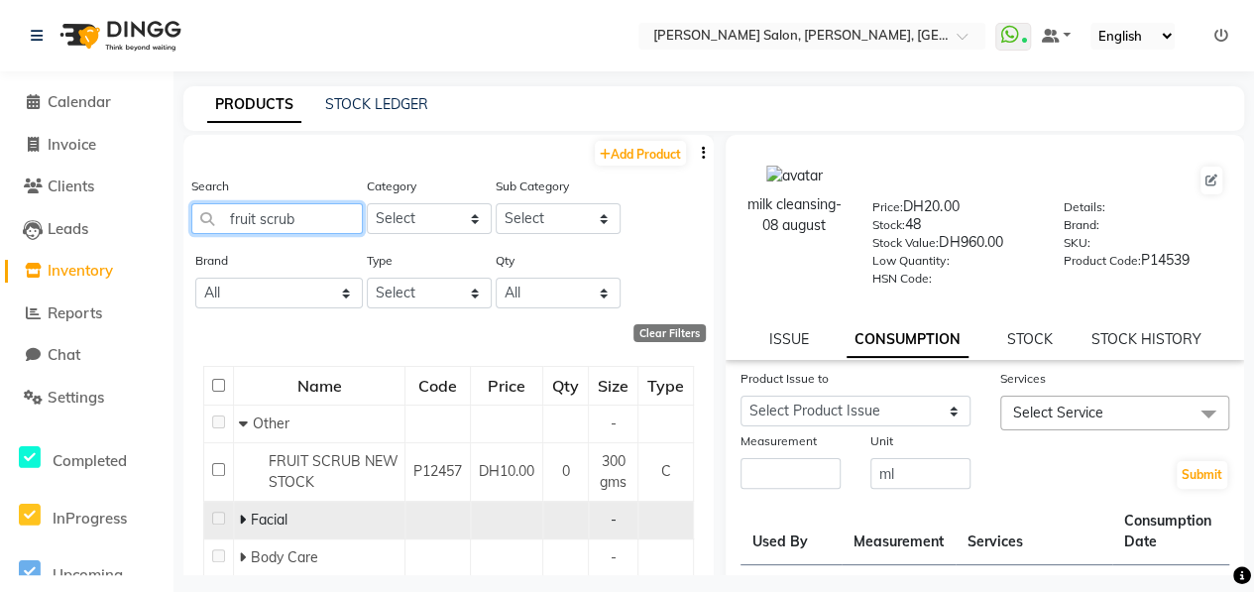
type input "fruit scrub"
click at [242, 515] on icon at bounding box center [242, 519] width 7 height 14
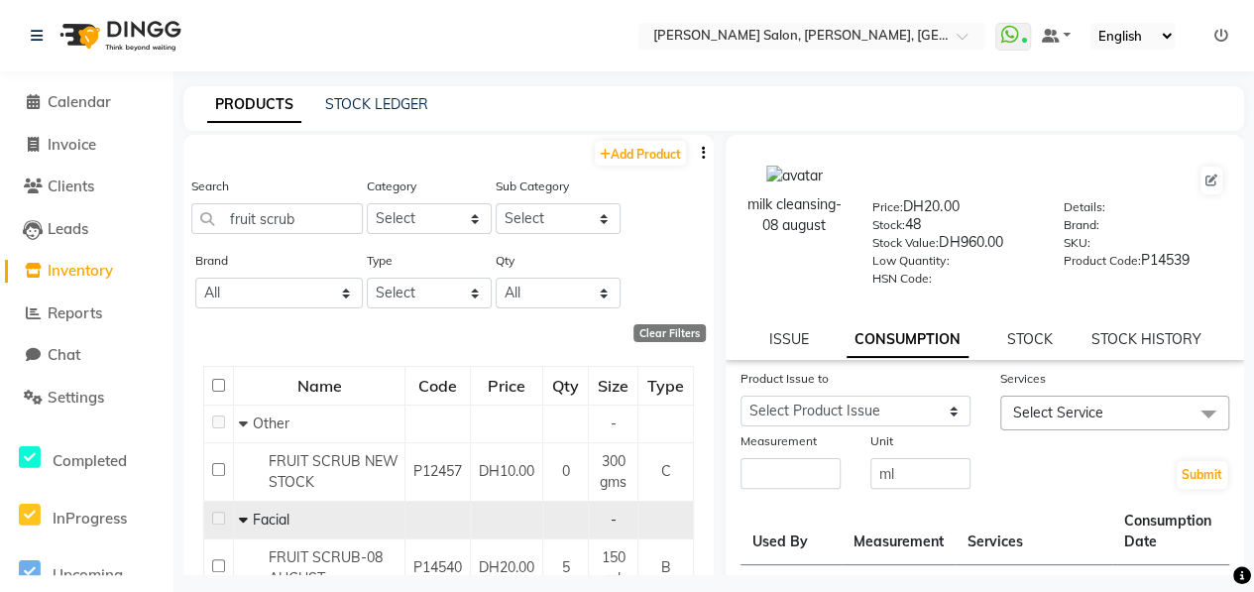
scroll to position [117, 0]
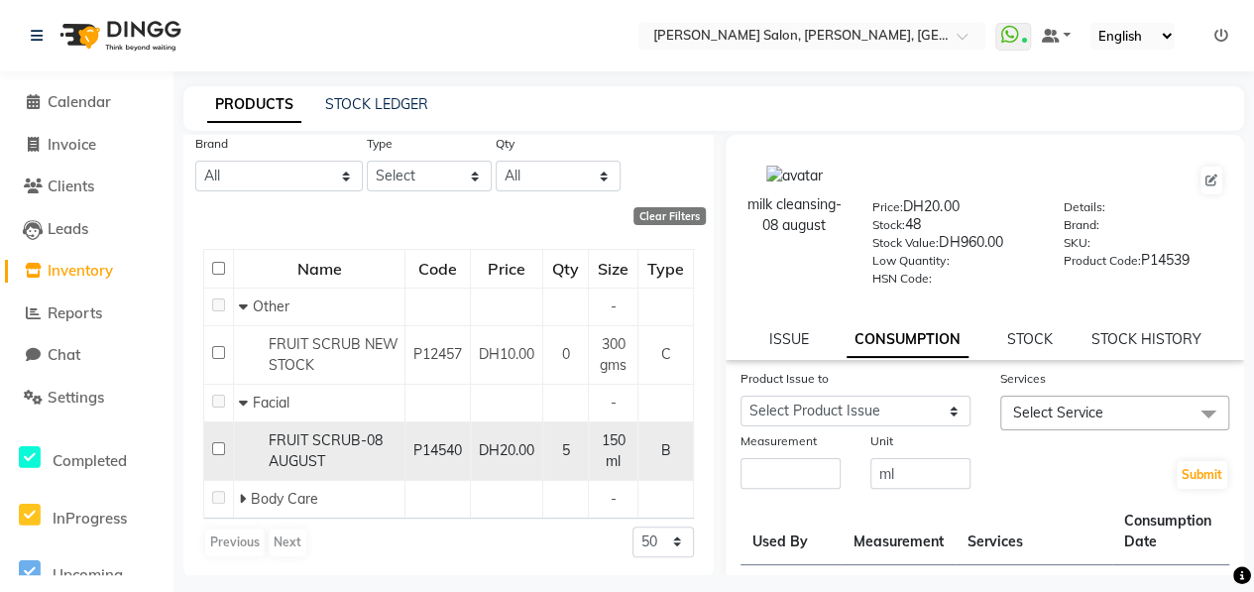
click at [208, 442] on td at bounding box center [219, 450] width 30 height 58
click at [220, 444] on input "checkbox" at bounding box center [218, 448] width 13 height 13
click at [217, 448] on input "checkbox" at bounding box center [218, 448] width 13 height 13
checkbox input "false"
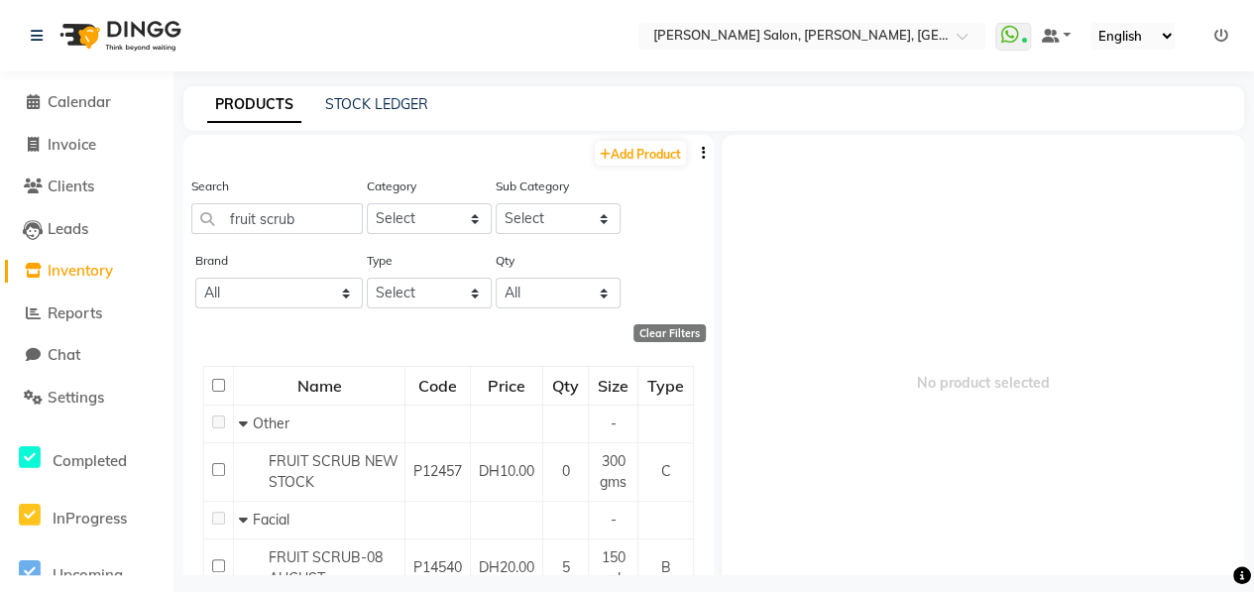
scroll to position [0, 0]
drag, startPoint x: 299, startPoint y: 217, endPoint x: 202, endPoint y: 221, distance: 97.2
click at [202, 221] on input "fruit scrub" at bounding box center [276, 218] width 171 height 31
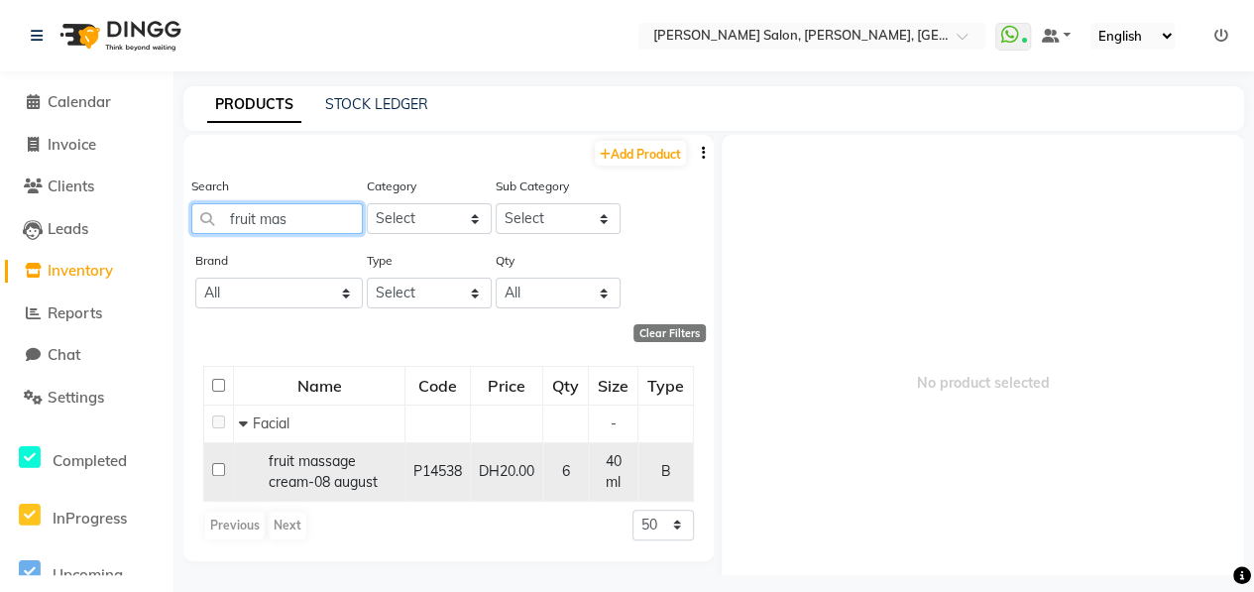
type input "fruit mas"
click at [227, 466] on td at bounding box center [219, 471] width 30 height 58
click at [218, 468] on input "checkbox" at bounding box center [218, 469] width 13 height 13
checkbox input "true"
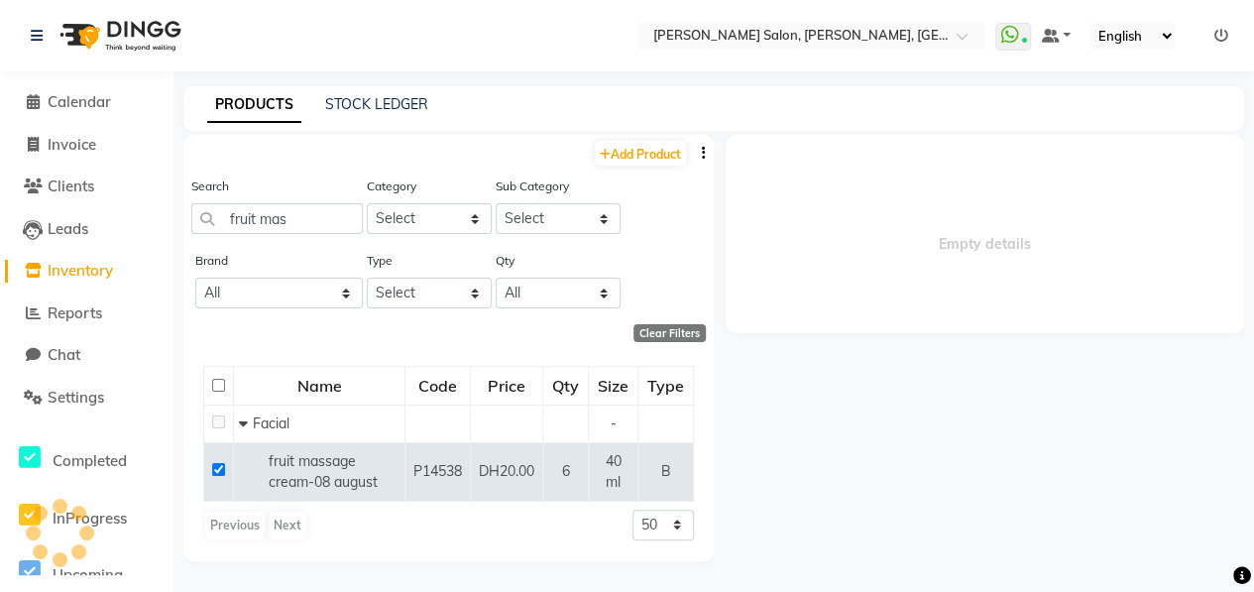
select select
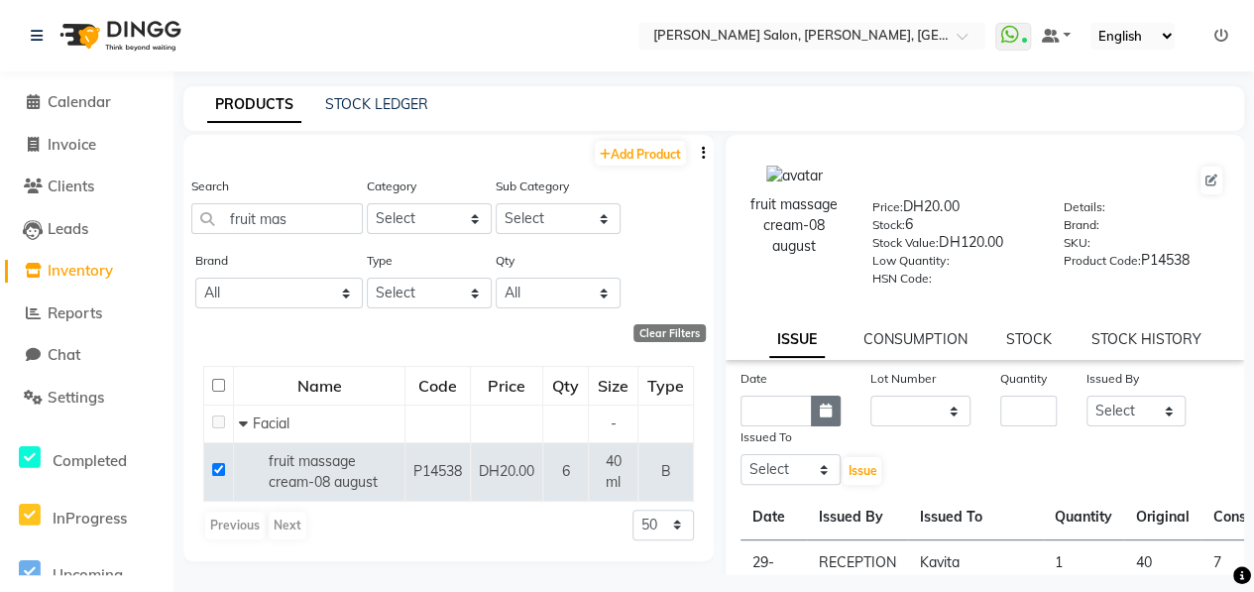
click at [823, 413] on icon "button" at bounding box center [826, 410] width 12 height 14
select select "10"
select select "2025"
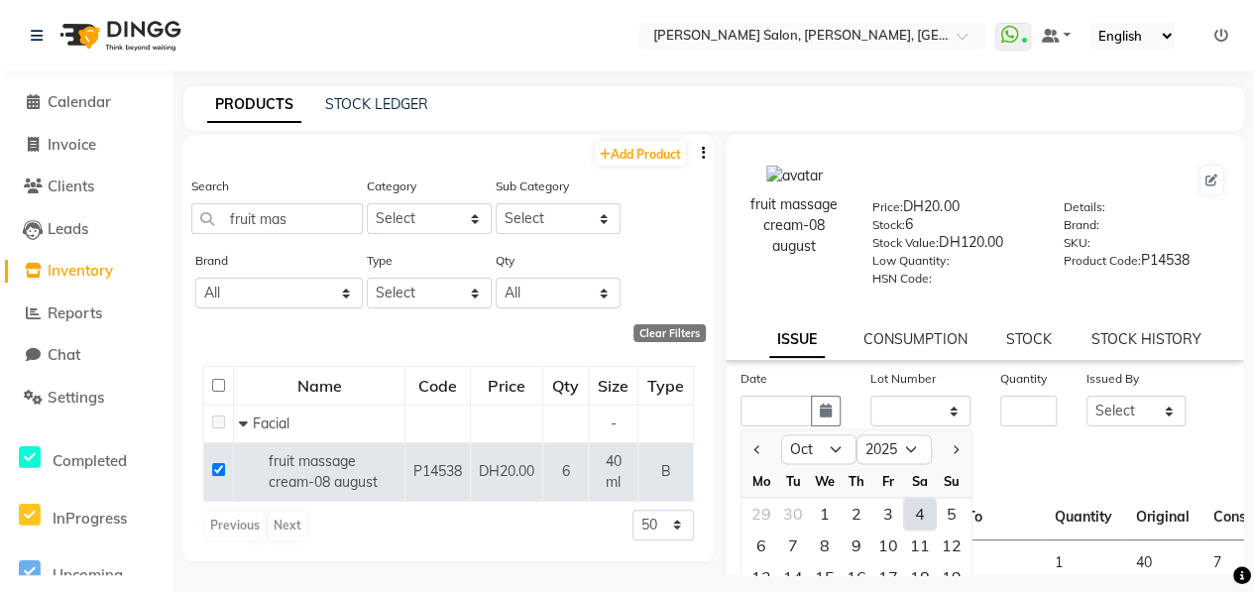
drag, startPoint x: 910, startPoint y: 514, endPoint x: 918, endPoint y: 497, distance: 19.5
click at [916, 502] on div "4" at bounding box center [920, 513] width 32 height 32
type input "04-10-2025"
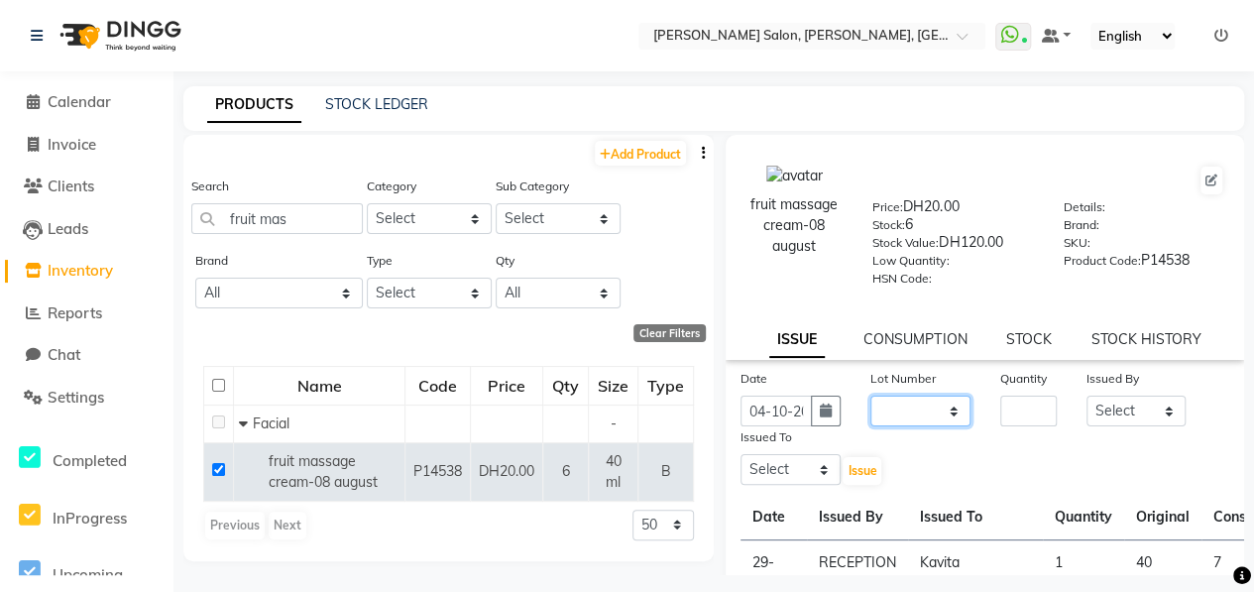
drag, startPoint x: 921, startPoint y: 409, endPoint x: 921, endPoint y: 425, distance: 15.9
click at [921, 409] on select "None" at bounding box center [920, 410] width 100 height 31
select select "0: null"
click at [870, 395] on select "None" at bounding box center [920, 410] width 100 height 31
click at [1028, 411] on input "number" at bounding box center [1028, 410] width 56 height 31
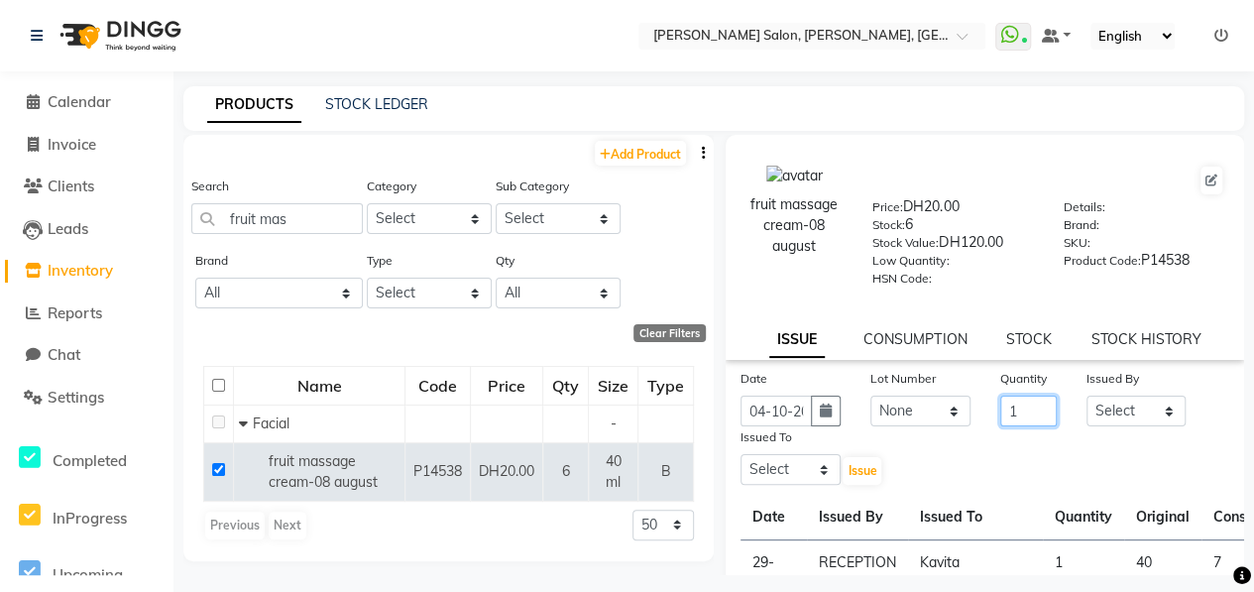
type input "1"
click at [1116, 413] on select "Select ALWAHDA GIVE HOME SERVICE STAFF [PERSON_NAME] [PERSON_NAME] Management […" at bounding box center [1136, 410] width 100 height 31
select select "76470"
click at [1086, 395] on select "Select ALWAHDA GIVE HOME SERVICE STAFF [PERSON_NAME] [PERSON_NAME] Management […" at bounding box center [1136, 410] width 100 height 31
click at [819, 471] on select "Select ALWAHDA GIVE HOME SERVICE STAFF [PERSON_NAME] [PERSON_NAME] Management […" at bounding box center [790, 469] width 100 height 31
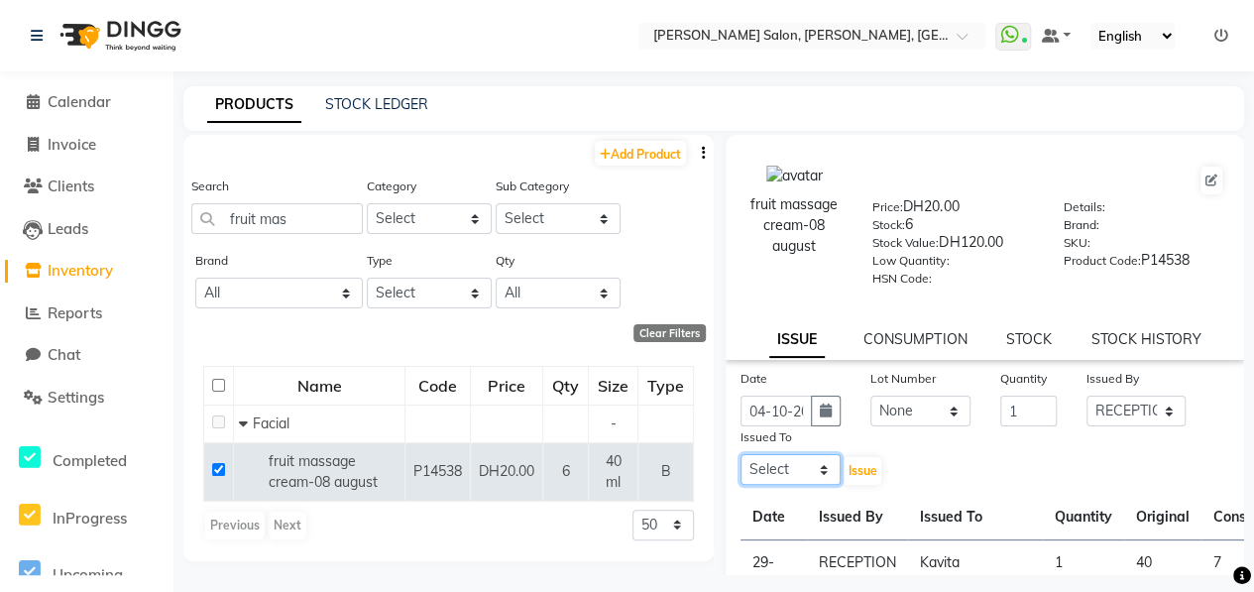
select select "76539"
click at [740, 454] on select "Select ALWAHDA GIVE HOME SERVICE STAFF [PERSON_NAME] [PERSON_NAME] Management […" at bounding box center [790, 469] width 100 height 31
click at [861, 468] on span "Issue" at bounding box center [861, 470] width 29 height 15
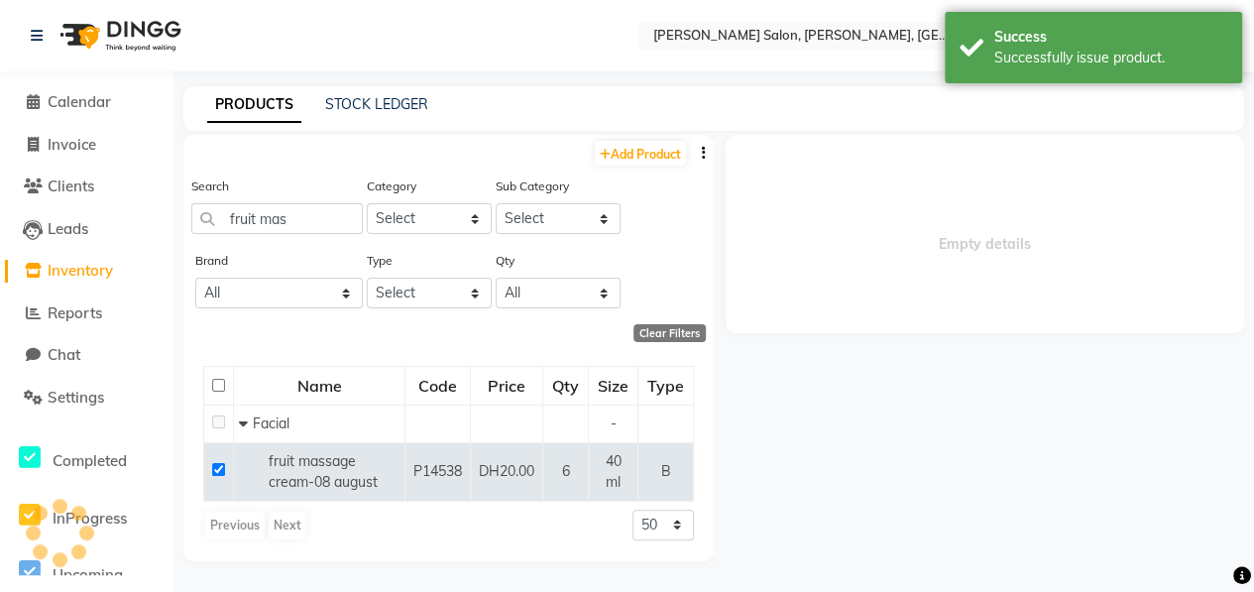
select select
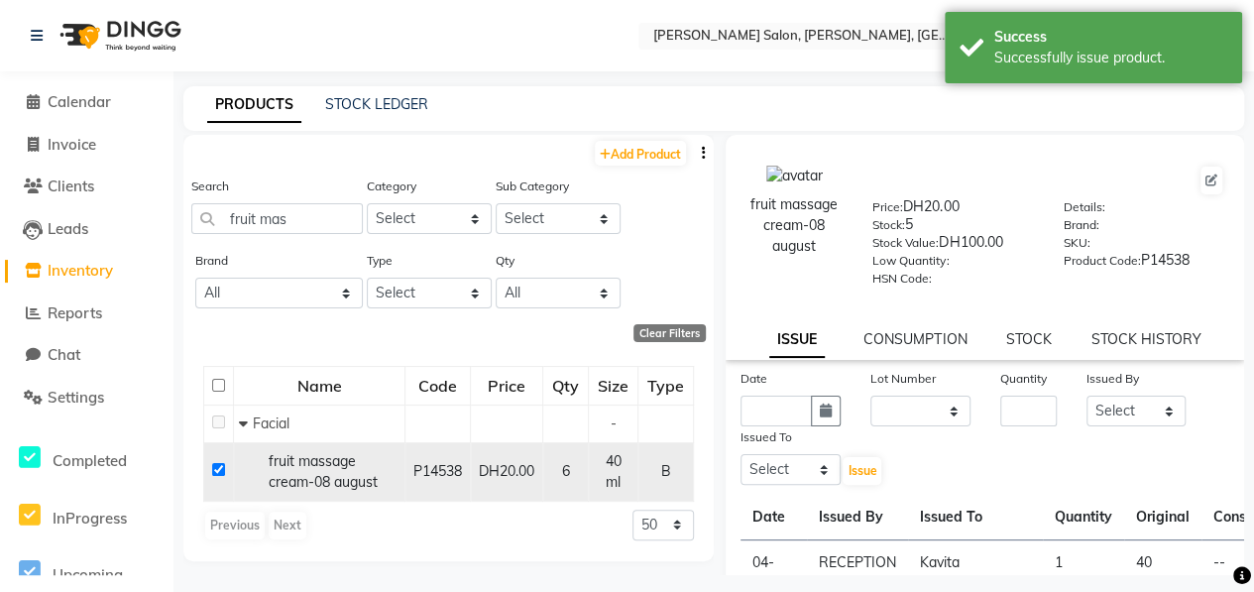
click at [213, 467] on input "checkbox" at bounding box center [218, 469] width 13 height 13
checkbox input "false"
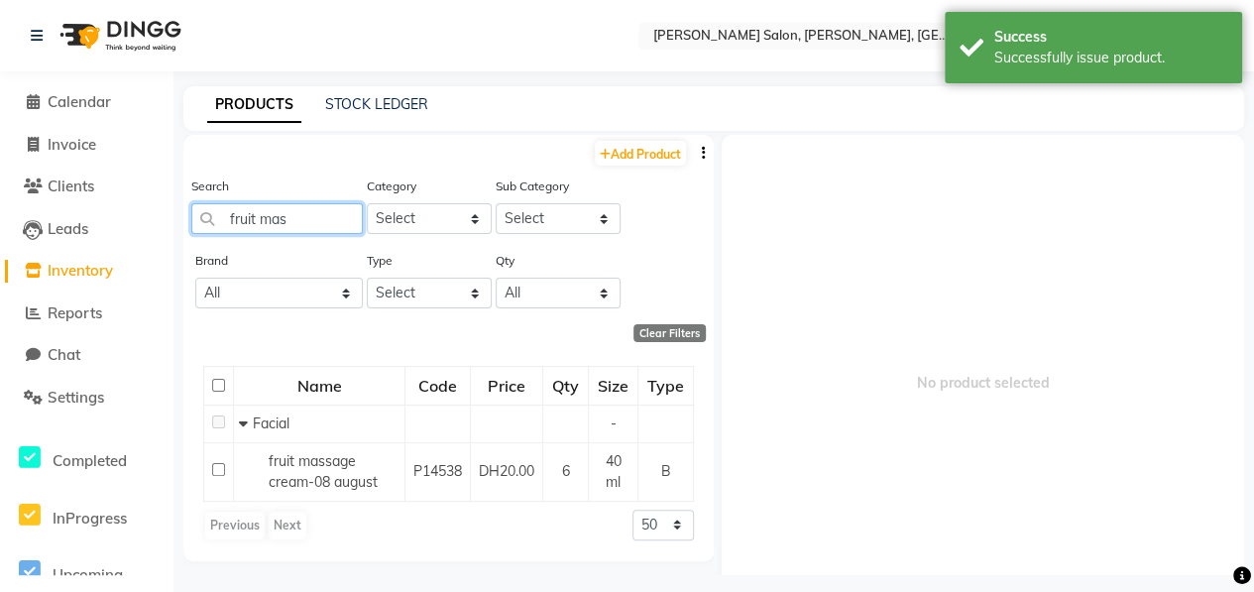
drag, startPoint x: 289, startPoint y: 212, endPoint x: 213, endPoint y: 237, distance: 80.2
click at [201, 230] on input "fruit mas" at bounding box center [276, 218] width 171 height 31
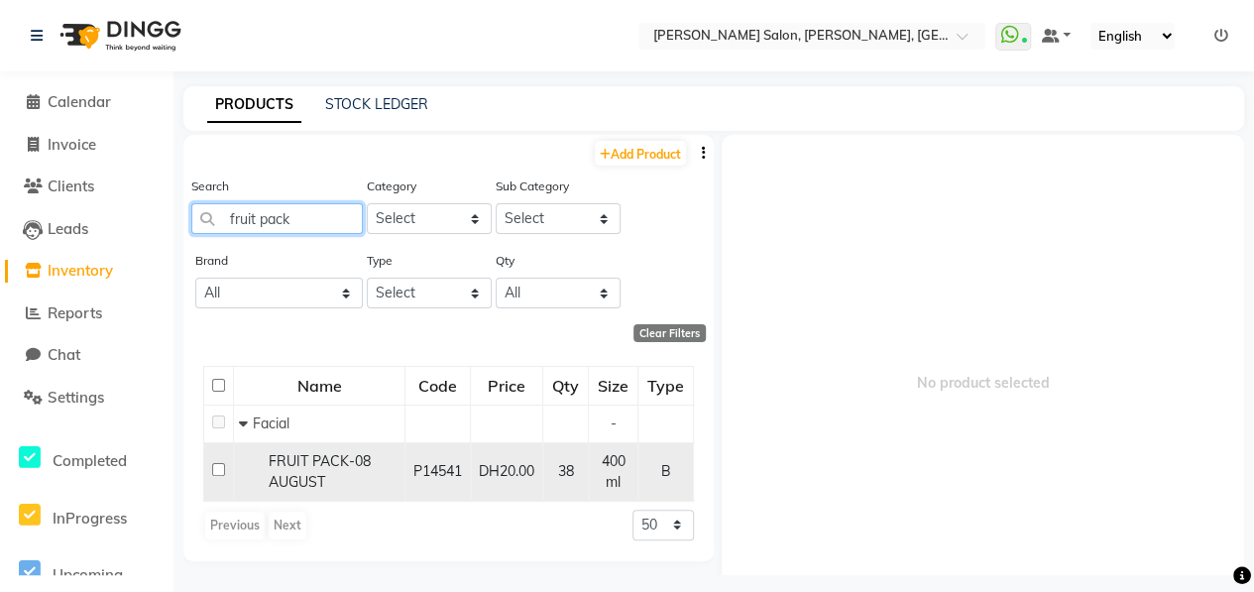
type input "fruit pack"
click at [214, 471] on input "checkbox" at bounding box center [218, 469] width 13 height 13
checkbox input "true"
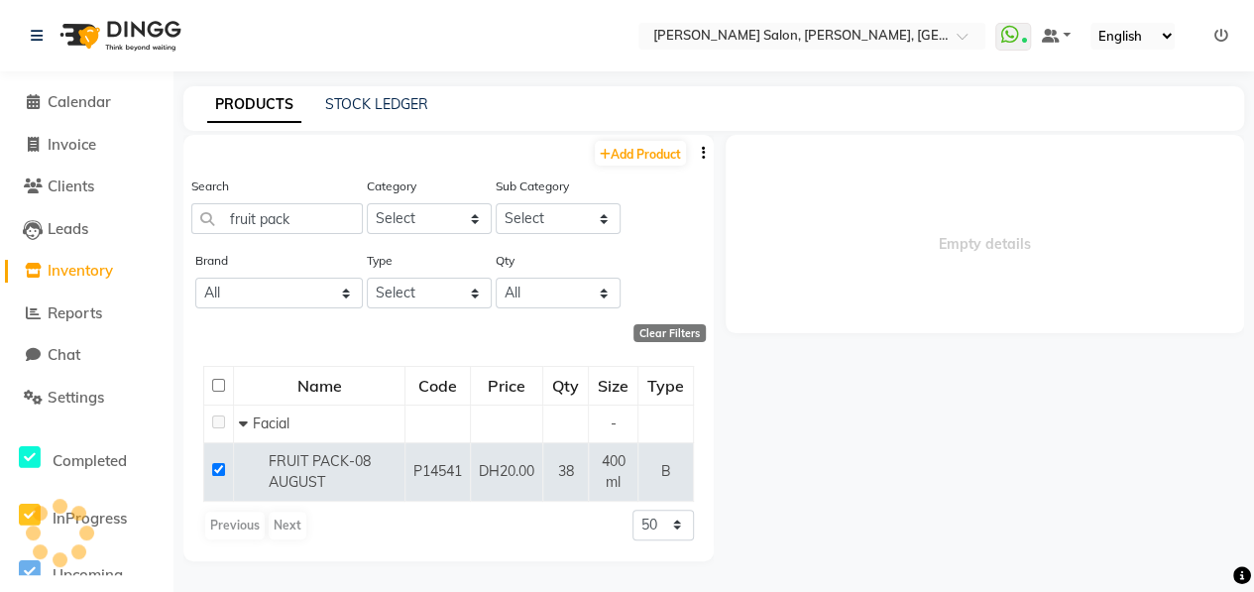
select select
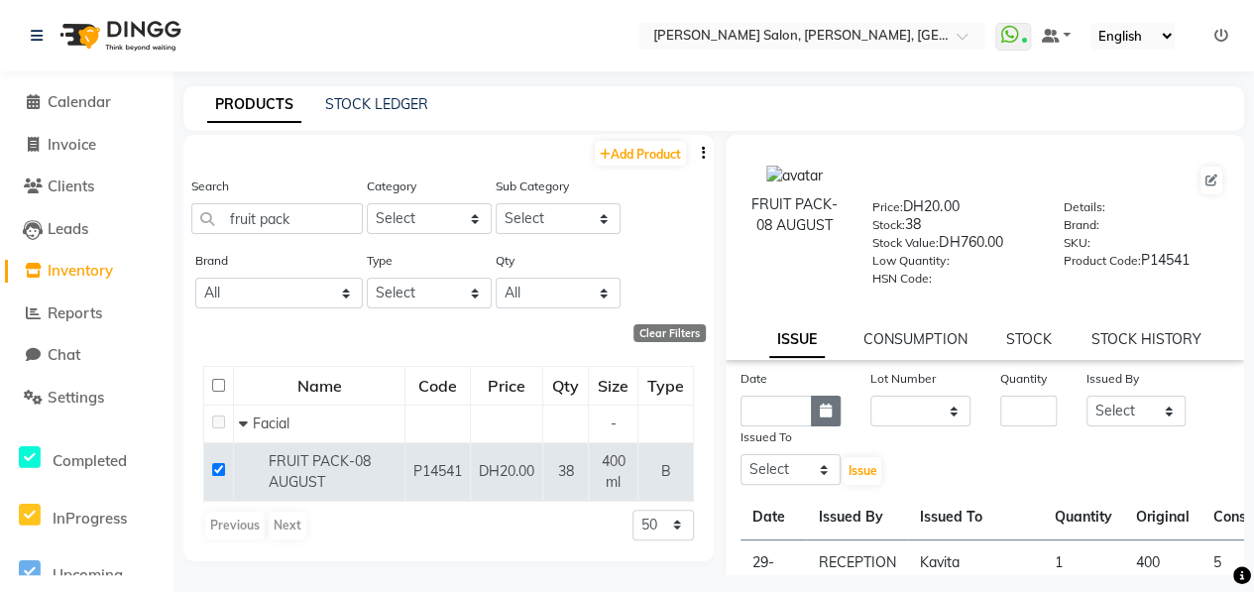
click at [821, 416] on icon "button" at bounding box center [826, 410] width 12 height 14
select select "10"
select select "2025"
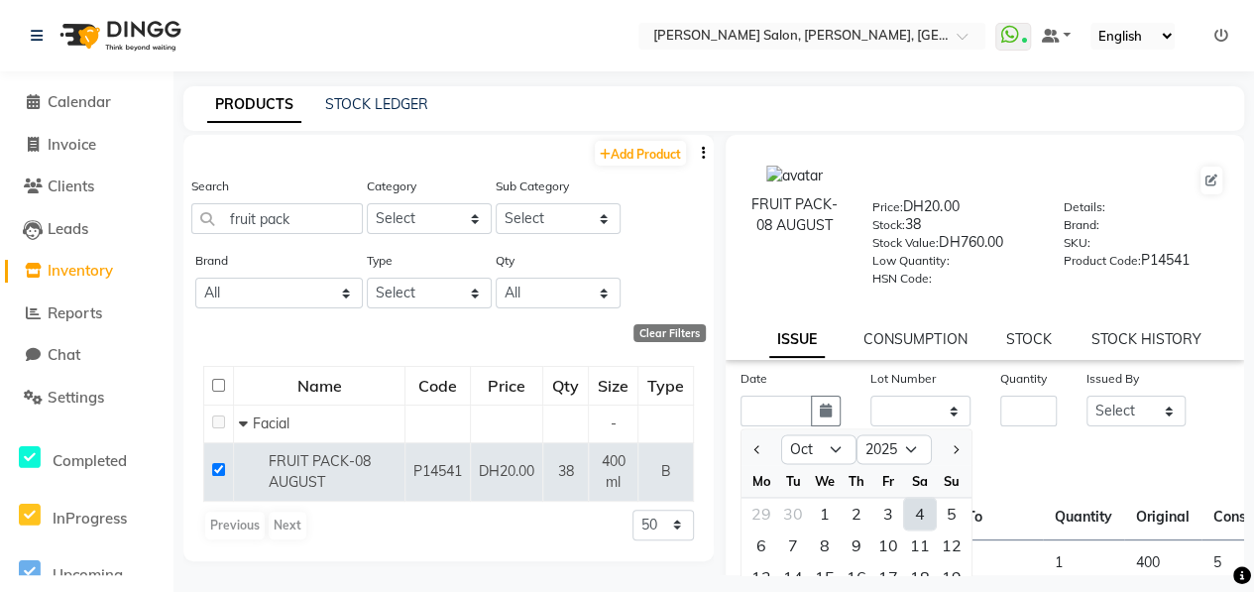
click at [918, 521] on div "4" at bounding box center [920, 513] width 32 height 32
type input "04-10-2025"
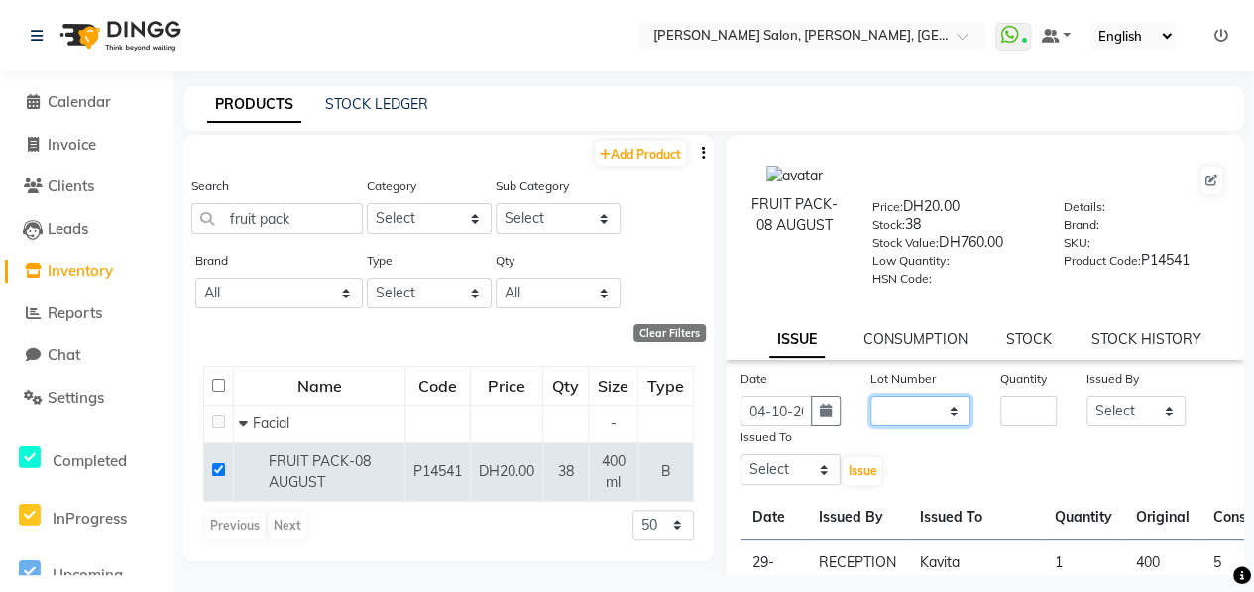
click at [921, 407] on select "None" at bounding box center [920, 410] width 100 height 31
select select "0: null"
click at [870, 395] on select "None" at bounding box center [920, 410] width 100 height 31
click at [1008, 403] on input "number" at bounding box center [1028, 410] width 56 height 31
type input "1"
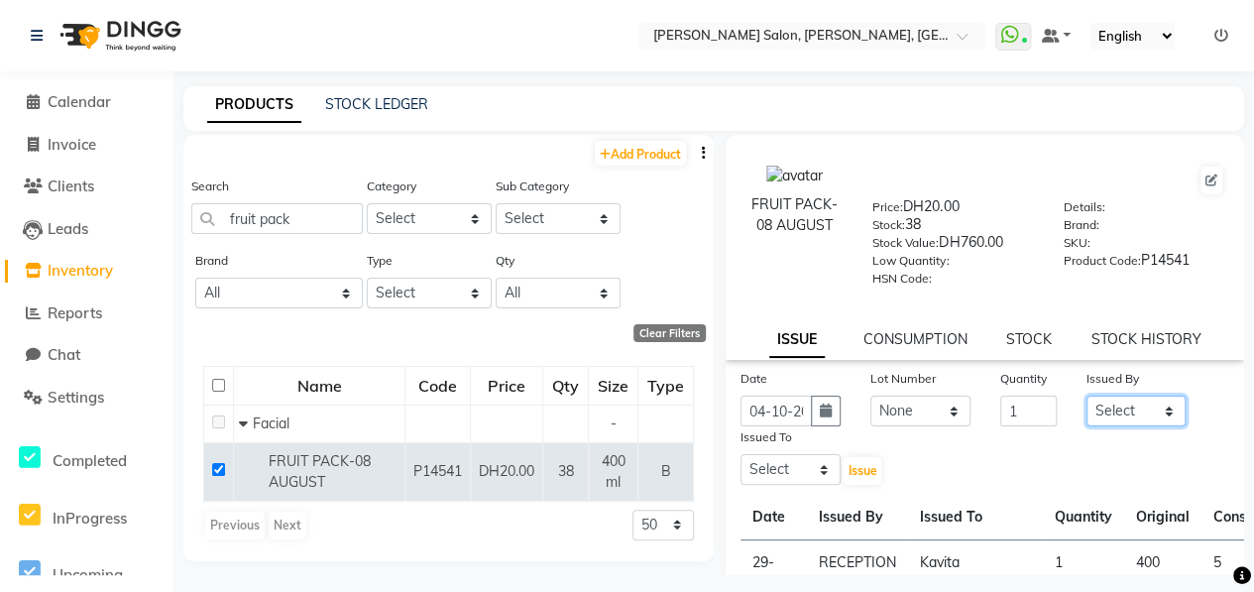
click at [1142, 407] on select "Select ALWAHDA GIVE HOME SERVICE STAFF [PERSON_NAME] [PERSON_NAME] Management […" at bounding box center [1136, 410] width 100 height 31
select select "76470"
click at [1086, 395] on select "Select ALWAHDA GIVE HOME SERVICE STAFF [PERSON_NAME] [PERSON_NAME] Management […" at bounding box center [1136, 410] width 100 height 31
click at [811, 465] on select "Select ALWAHDA GIVE HOME SERVICE STAFF [PERSON_NAME] [PERSON_NAME] Management […" at bounding box center [790, 469] width 100 height 31
select select "76539"
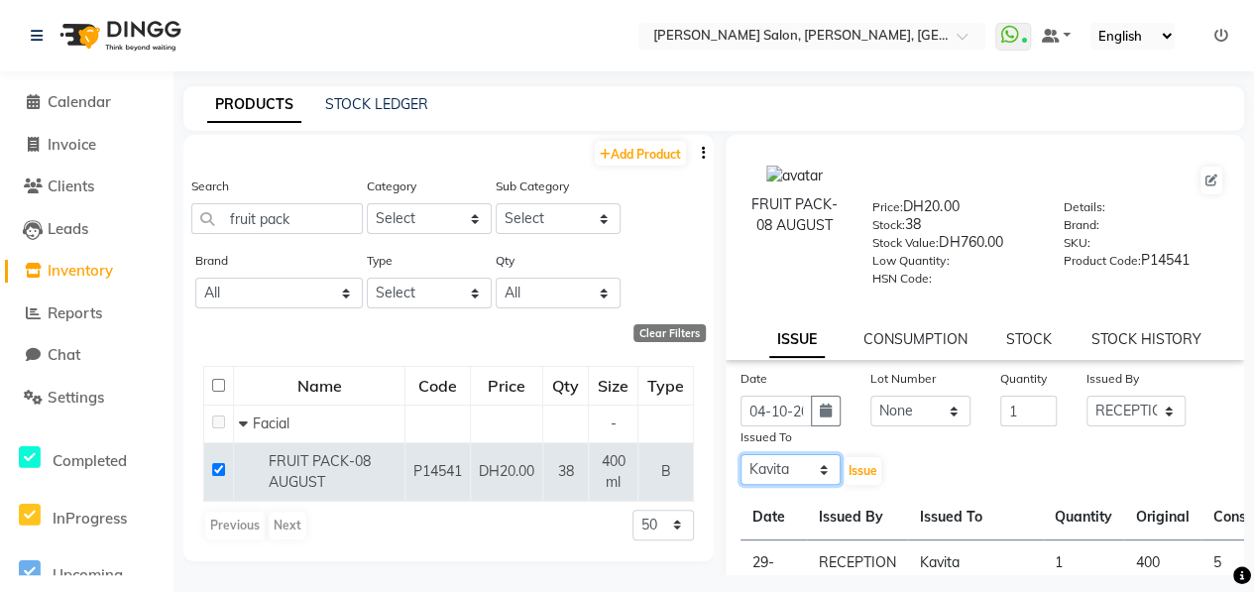
click at [740, 454] on select "Select ALWAHDA GIVE HOME SERVICE STAFF [PERSON_NAME] [PERSON_NAME] Management […" at bounding box center [790, 469] width 100 height 31
click at [870, 462] on button "Issue" at bounding box center [861, 471] width 39 height 28
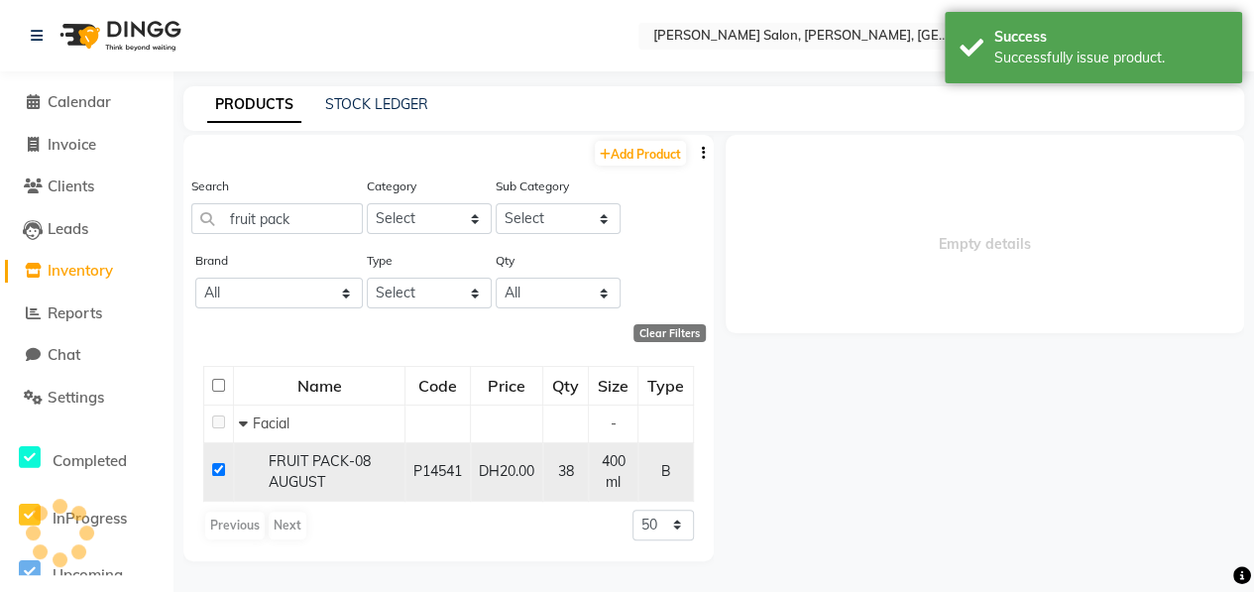
click at [222, 477] on td at bounding box center [219, 471] width 30 height 58
click at [210, 468] on td at bounding box center [219, 471] width 30 height 58
click at [218, 473] on input "checkbox" at bounding box center [218, 469] width 13 height 13
checkbox input "false"
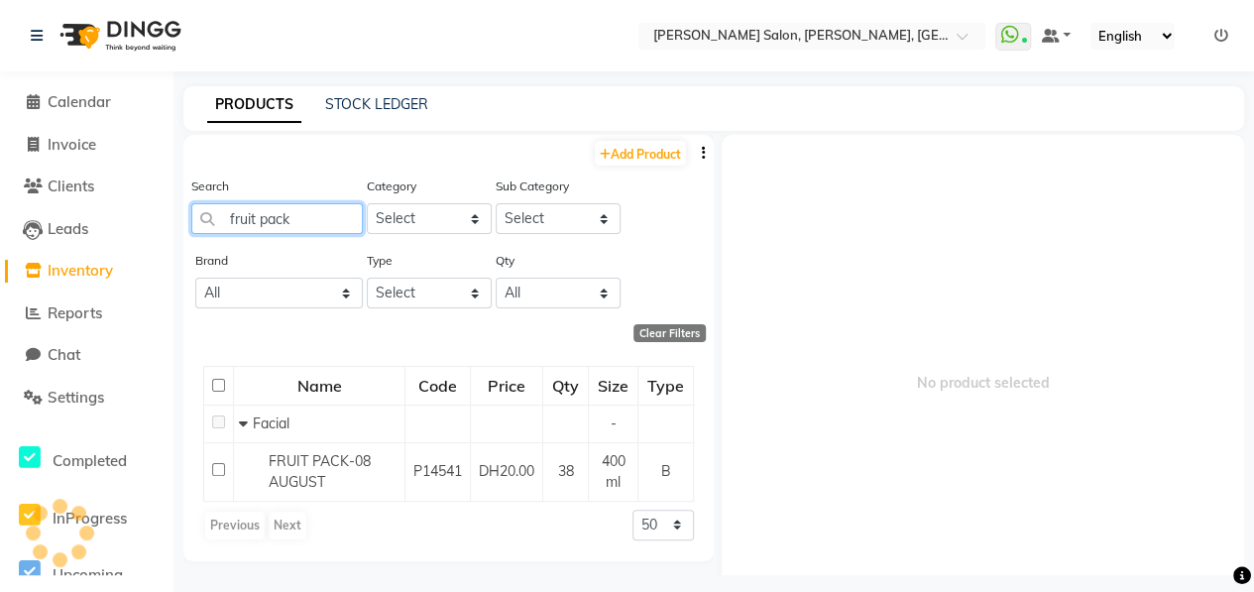
drag, startPoint x: 295, startPoint y: 220, endPoint x: 295, endPoint y: 249, distance: 28.7
click at [203, 223] on input "fruit pack" at bounding box center [276, 218] width 171 height 31
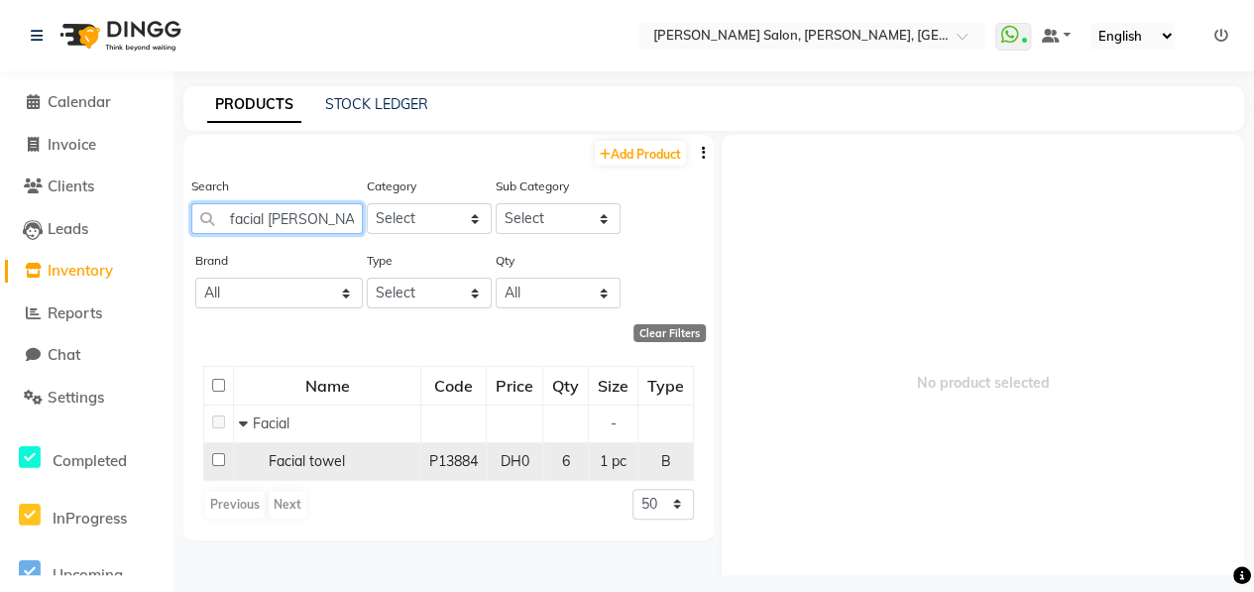
type input "facial [PERSON_NAME]"
click at [217, 455] on input "checkbox" at bounding box center [218, 459] width 13 height 13
checkbox input "true"
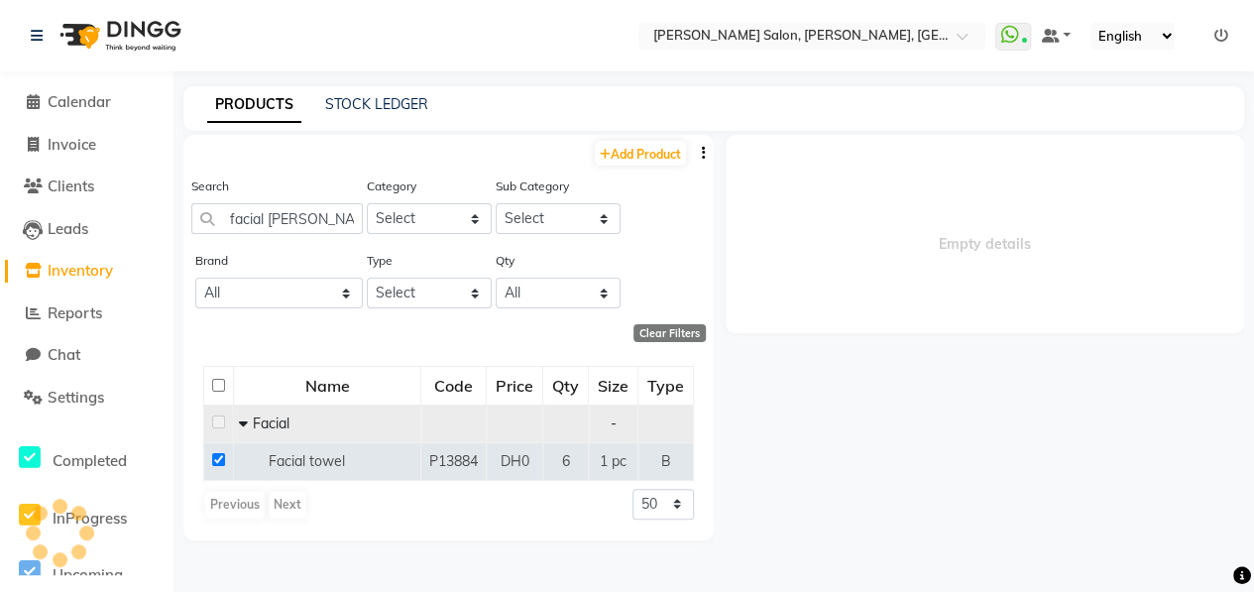
select select
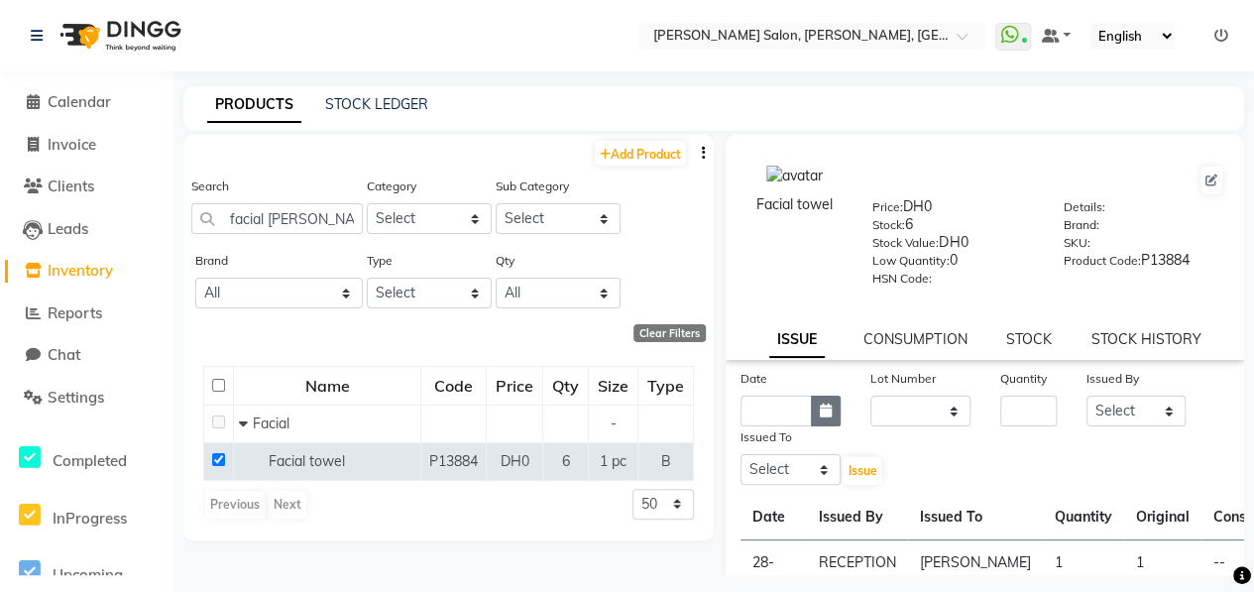
click at [821, 411] on icon "button" at bounding box center [826, 410] width 12 height 14
select select "10"
select select "2025"
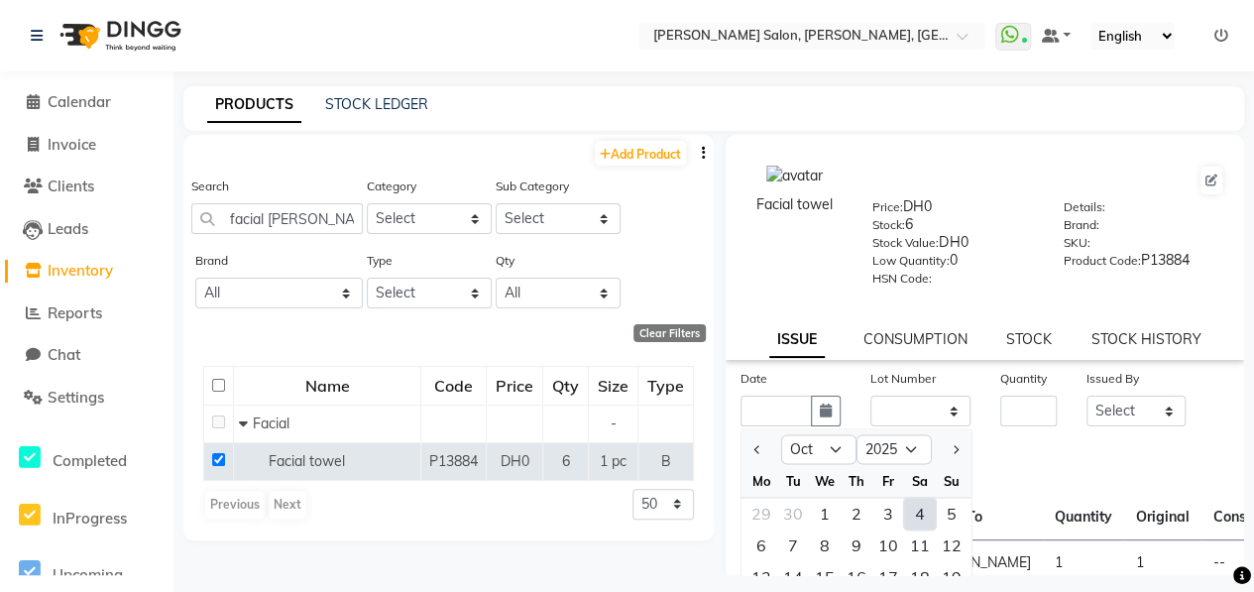
click at [932, 514] on div "4" at bounding box center [920, 513] width 32 height 32
type input "04-10-2025"
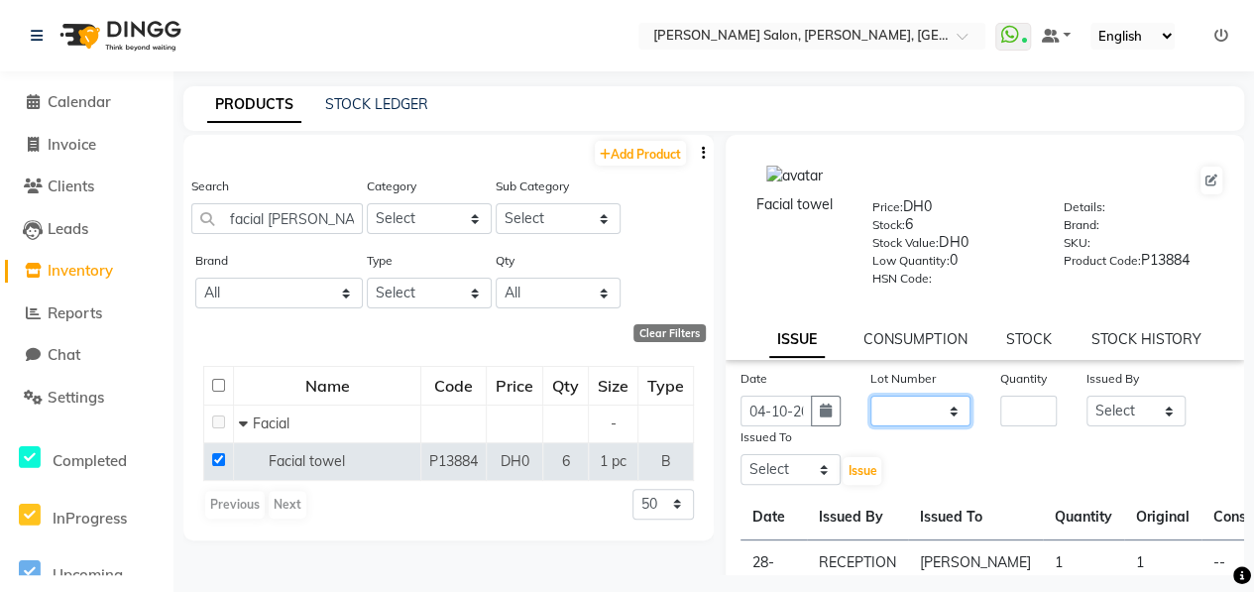
drag, startPoint x: 916, startPoint y: 407, endPoint x: 928, endPoint y: 417, distance: 15.5
click at [916, 407] on select "None" at bounding box center [920, 410] width 100 height 31
select select "0: null"
click at [870, 395] on select "None" at bounding box center [920, 410] width 100 height 31
click at [1028, 392] on div "Quantity" at bounding box center [1028, 382] width 56 height 28
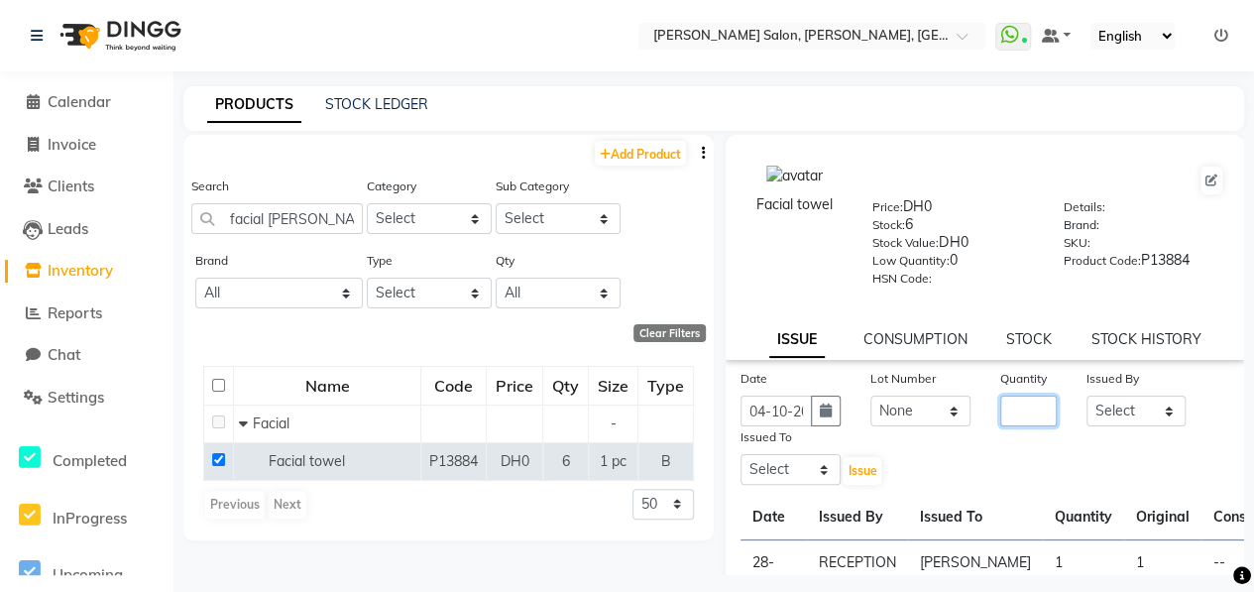
click at [1023, 414] on input "number" at bounding box center [1028, 410] width 56 height 31
type input "1"
click at [1123, 400] on select "Select ALWAHDA GIVE HOME SERVICE STAFF [PERSON_NAME] [PERSON_NAME] Management […" at bounding box center [1136, 410] width 100 height 31
click at [1086, 395] on select "Select ALWAHDA GIVE HOME SERVICE STAFF [PERSON_NAME] [PERSON_NAME] Management […" at bounding box center [1136, 410] width 100 height 31
drag, startPoint x: 1142, startPoint y: 411, endPoint x: 1130, endPoint y: 411, distance: 11.9
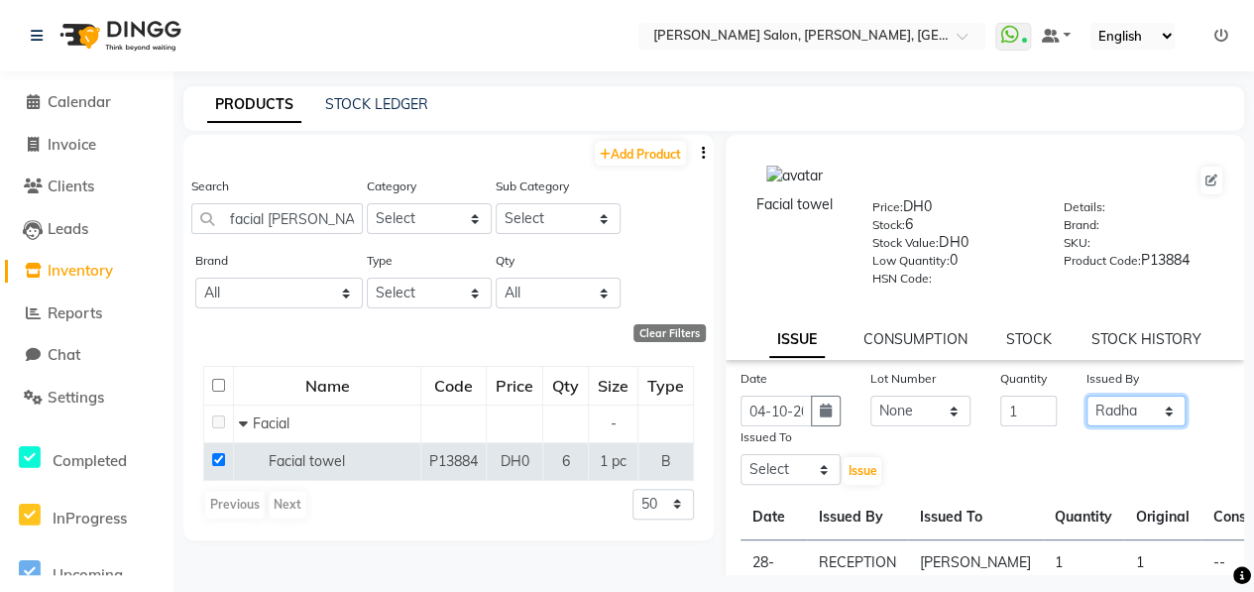
click at [1141, 413] on select "Select ALWAHDA GIVE HOME SERVICE STAFF [PERSON_NAME] [PERSON_NAME] Management […" at bounding box center [1136, 410] width 100 height 31
select select "76470"
click at [1086, 395] on select "Select ALWAHDA GIVE HOME SERVICE STAFF [PERSON_NAME] [PERSON_NAME] Management […" at bounding box center [1136, 410] width 100 height 31
click at [810, 469] on select "Select ALWAHDA GIVE HOME SERVICE STAFF [PERSON_NAME] [PERSON_NAME] Management […" at bounding box center [790, 469] width 100 height 31
select select "76539"
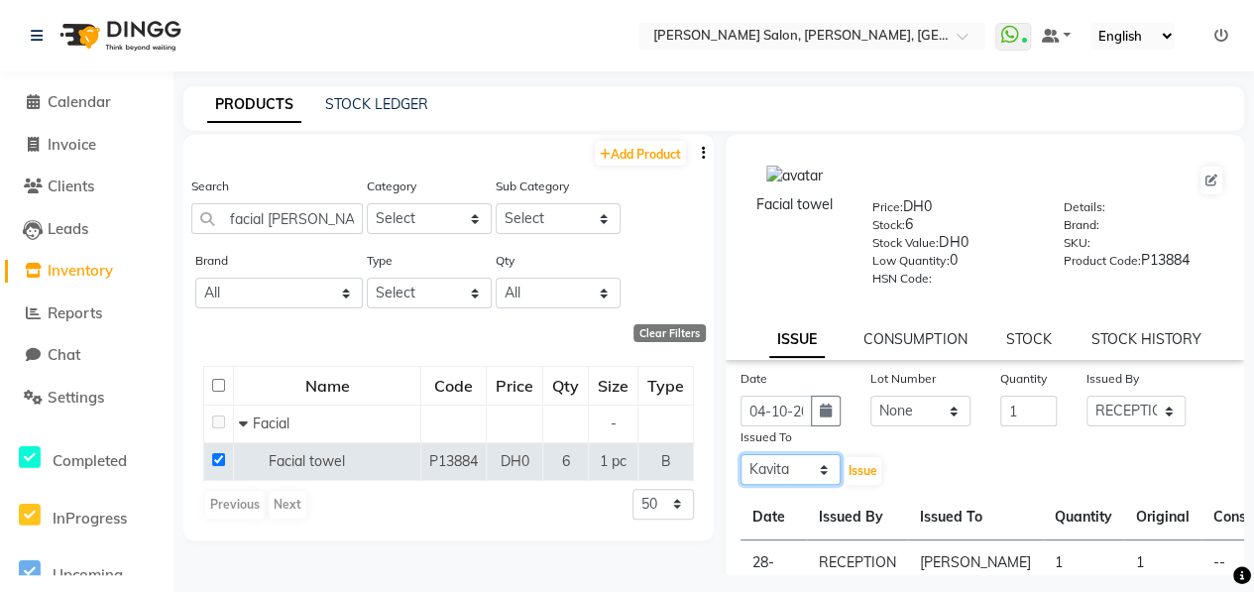
click at [740, 454] on select "Select ALWAHDA GIVE HOME SERVICE STAFF [PERSON_NAME] [PERSON_NAME] Management […" at bounding box center [790, 469] width 100 height 31
click at [847, 469] on span "Issue" at bounding box center [861, 470] width 29 height 15
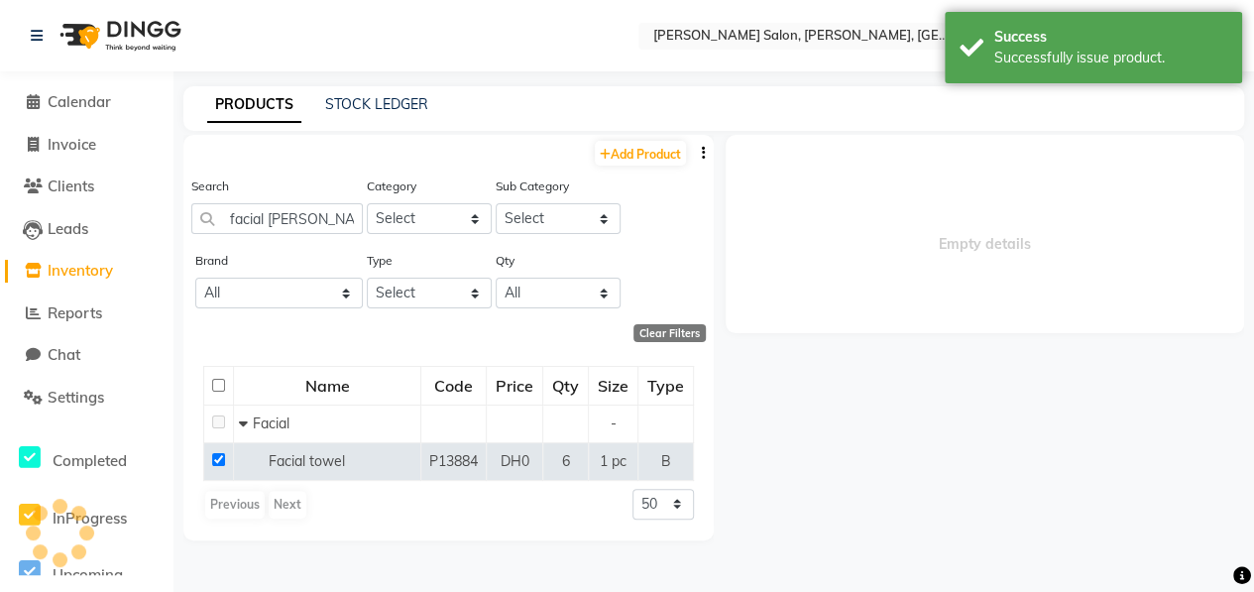
select select
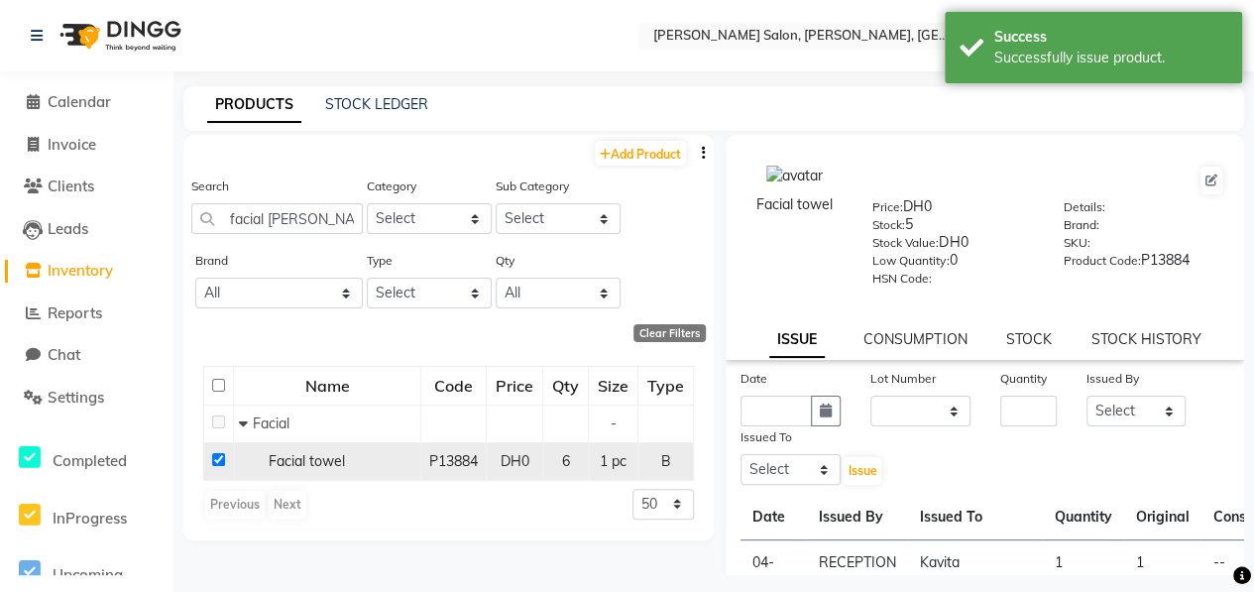
click at [218, 459] on input "checkbox" at bounding box center [218, 459] width 13 height 13
checkbox input "false"
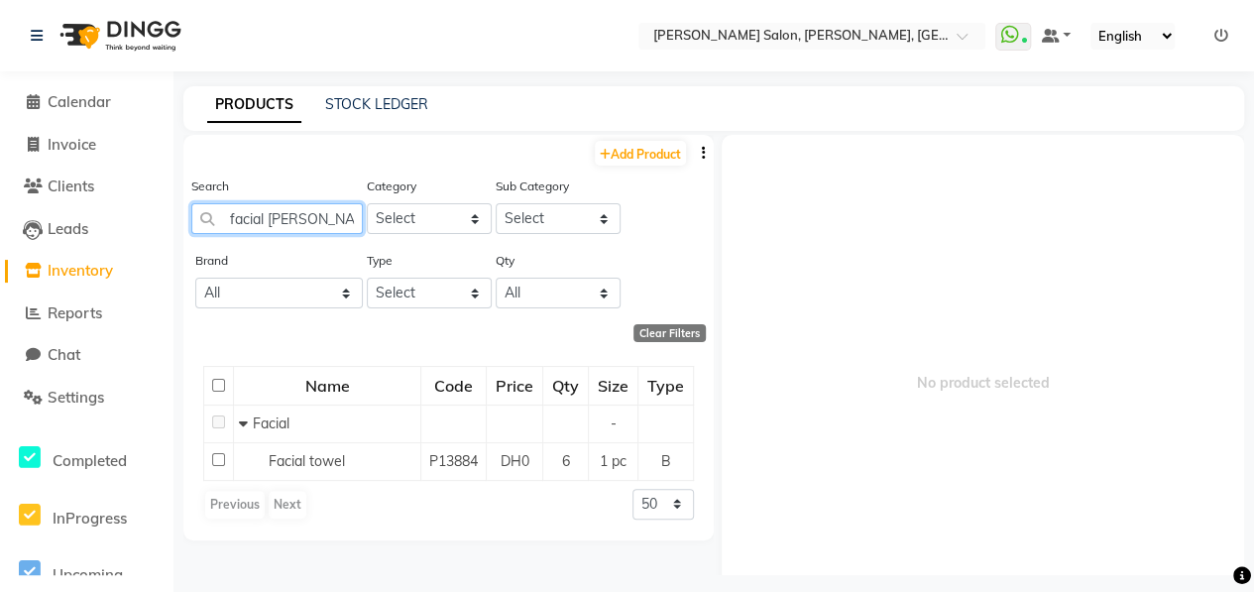
drag, startPoint x: 308, startPoint y: 214, endPoint x: 104, endPoint y: 245, distance: 206.4
click at [104, 245] on app-home "Select Location × [PERSON_NAME] Salon, [GEOGRAPHIC_DATA], Abu Shagara WhatsApp …" at bounding box center [627, 302] width 1254 height 605
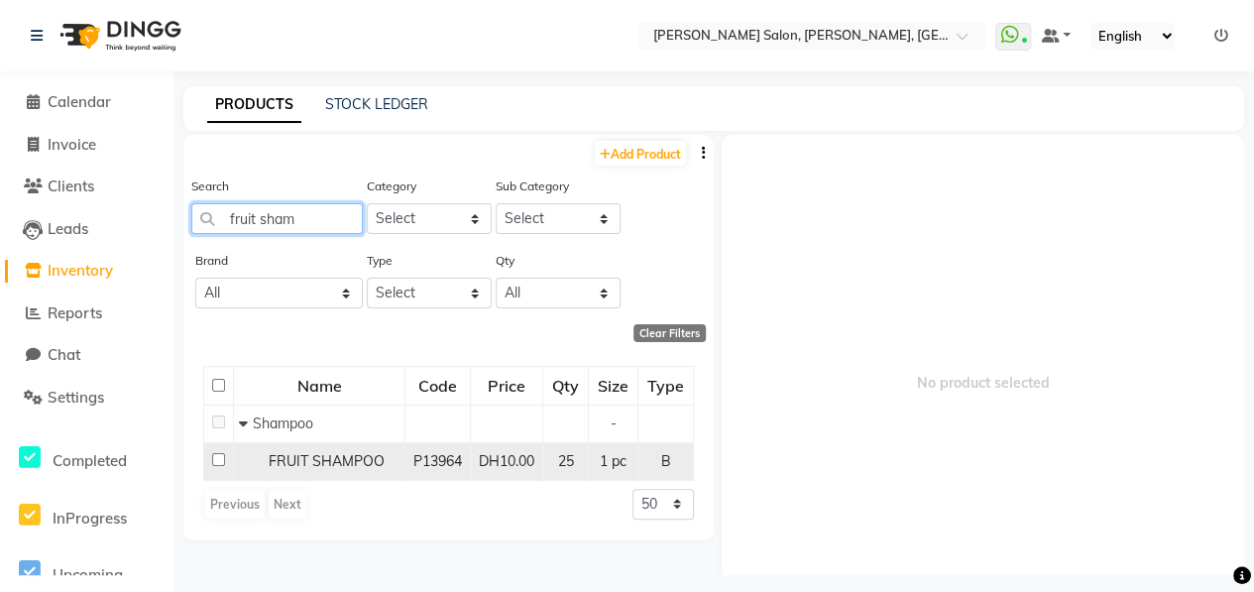
type input "fruit sham"
click at [217, 459] on input "checkbox" at bounding box center [218, 459] width 13 height 13
checkbox input "true"
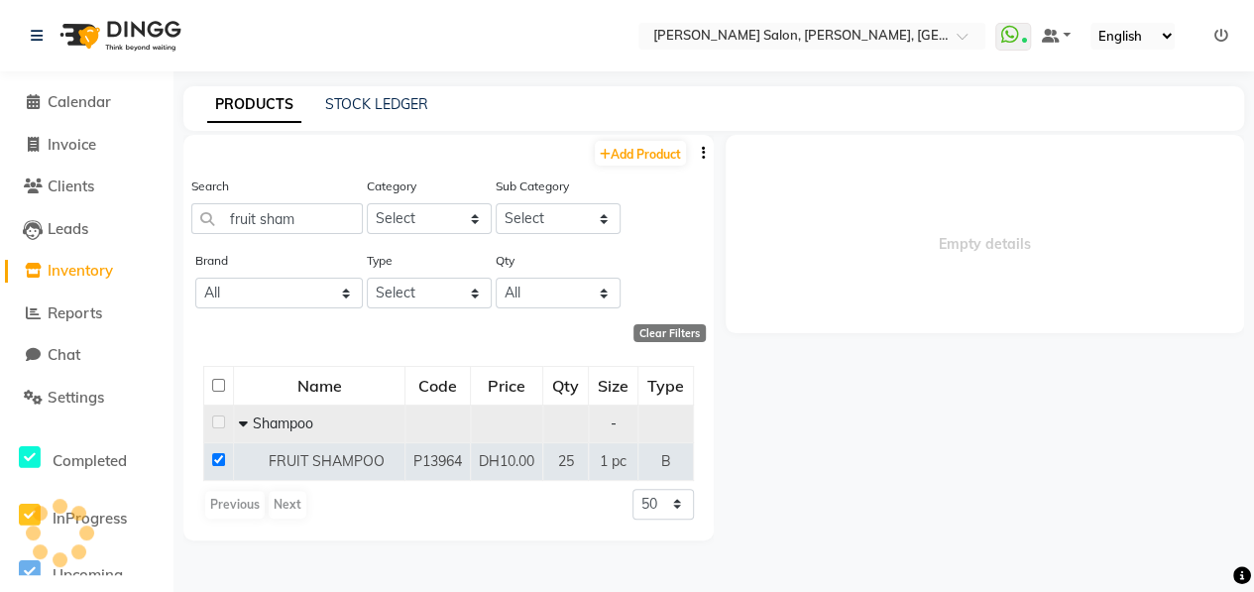
select select
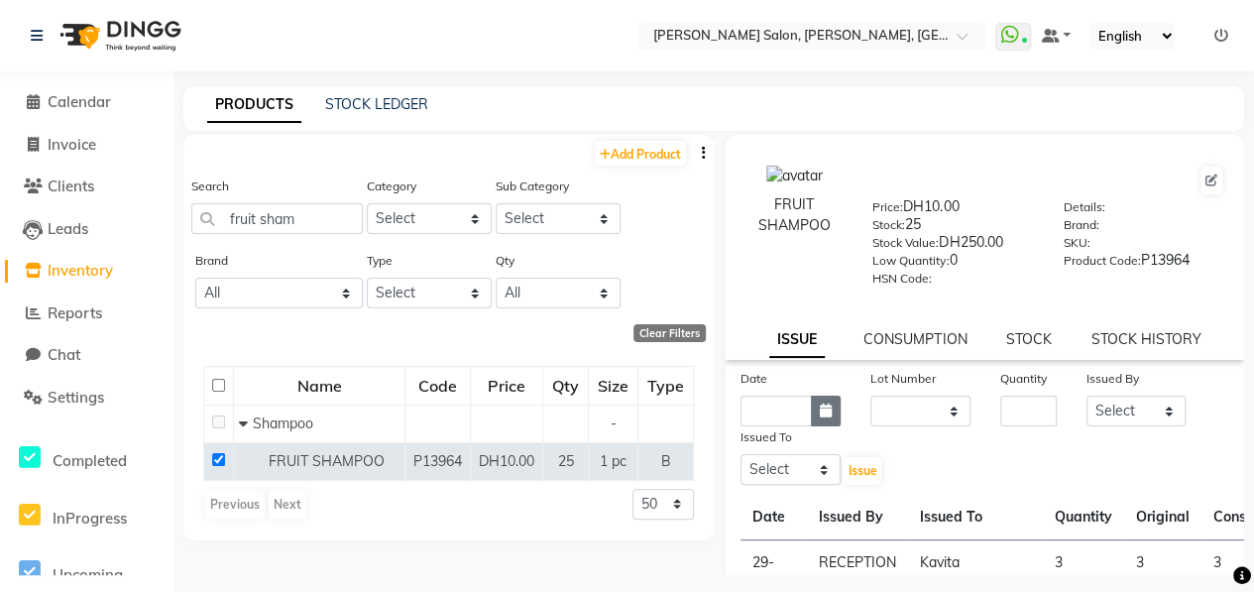
click at [821, 408] on icon "button" at bounding box center [826, 410] width 12 height 14
select select "10"
select select "2025"
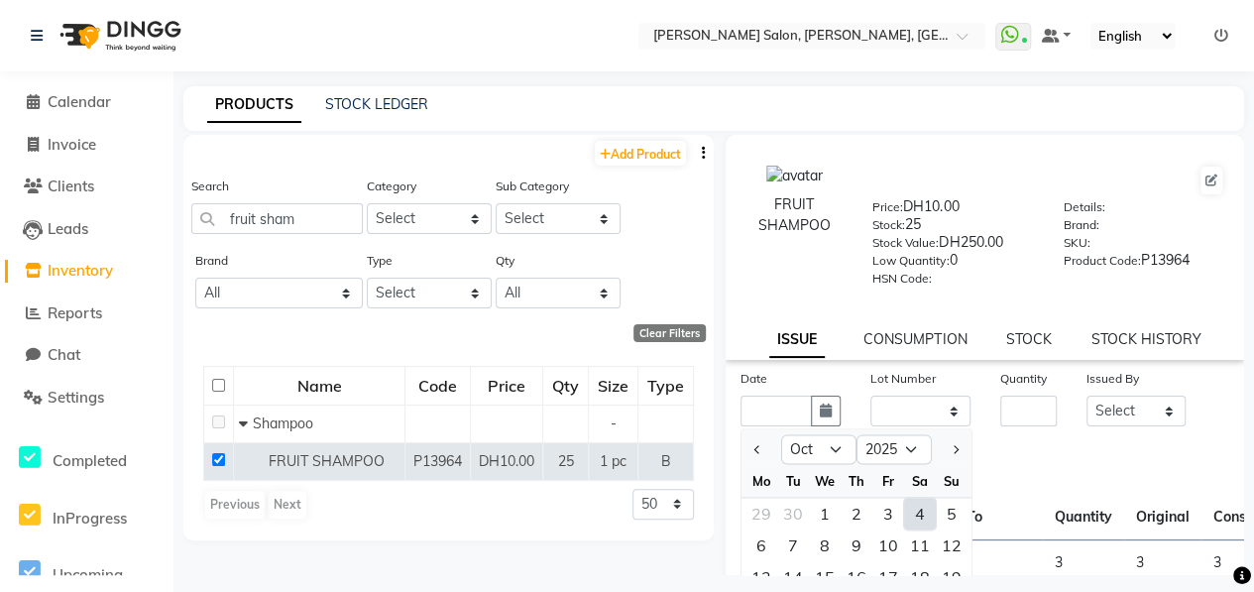
click at [924, 520] on div "4" at bounding box center [920, 513] width 32 height 32
type input "04-10-2025"
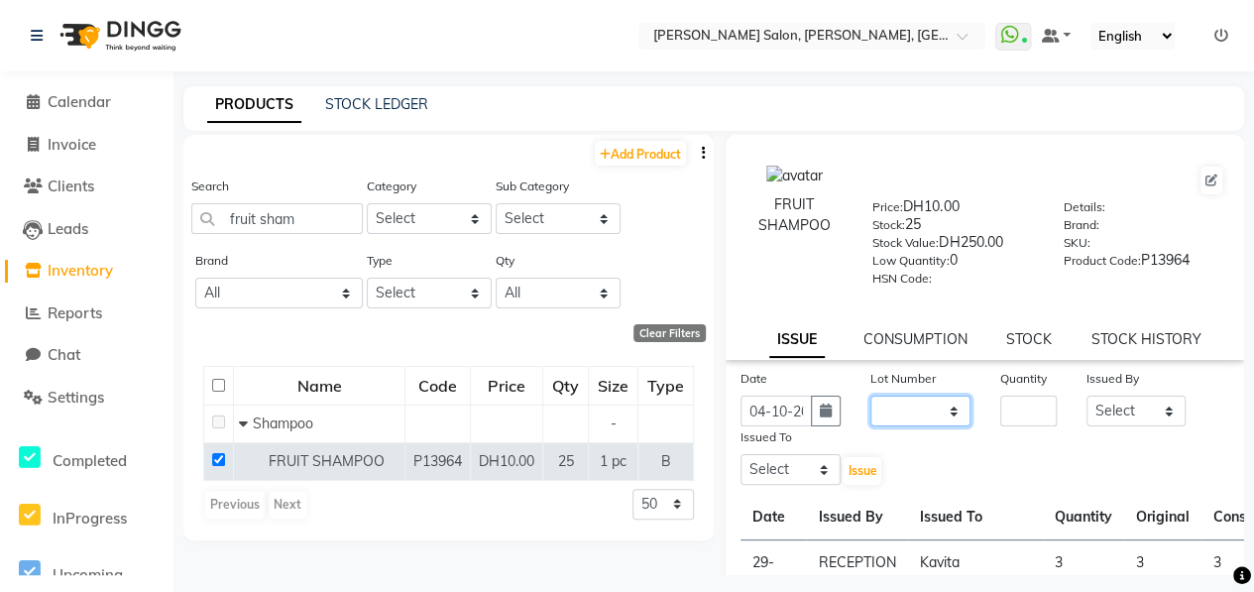
click at [919, 397] on select "None" at bounding box center [920, 410] width 100 height 31
select select "0: null"
click at [870, 395] on select "None" at bounding box center [920, 410] width 100 height 31
click at [1019, 401] on input "number" at bounding box center [1028, 410] width 56 height 31
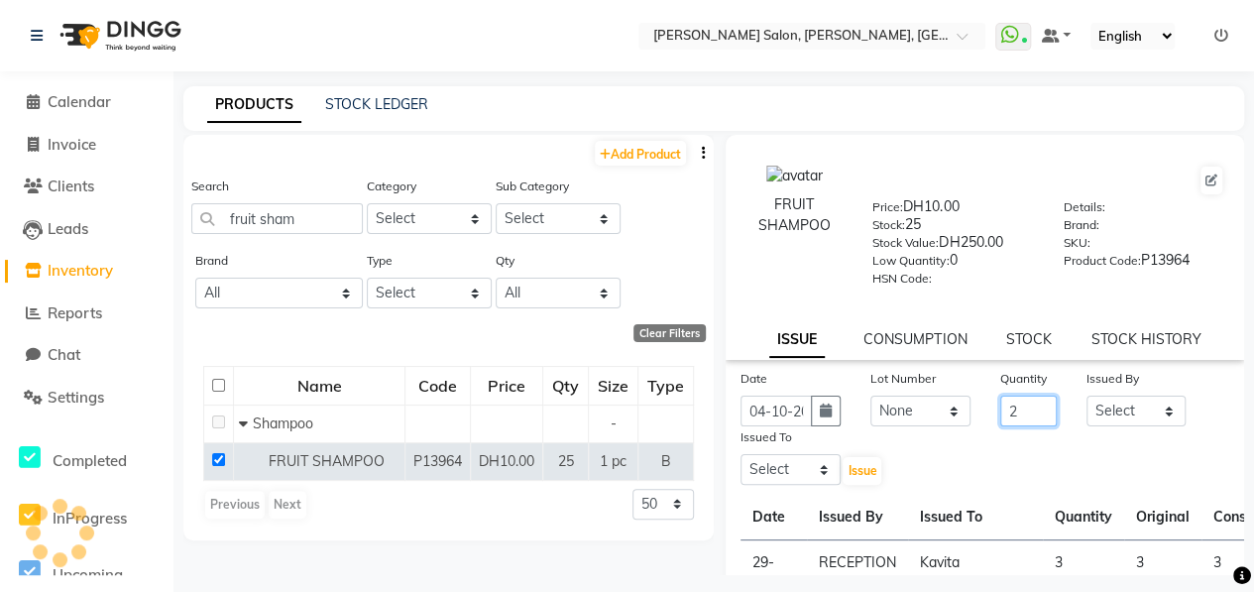
type input "2"
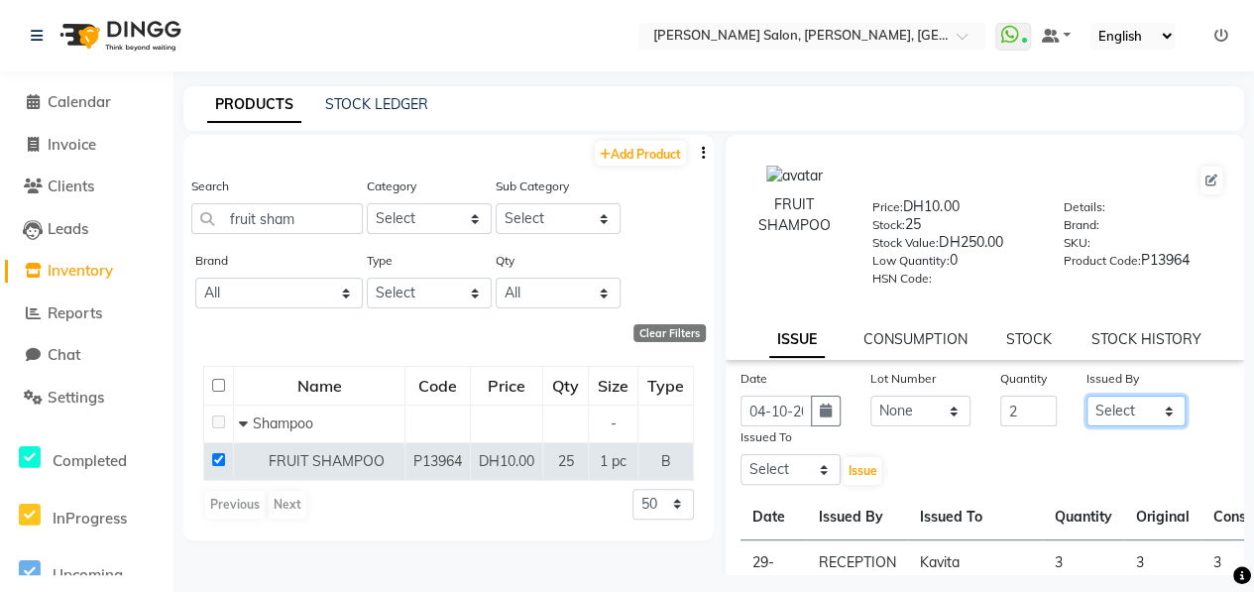
click at [1122, 405] on select "Select ALWAHDA GIVE HOME SERVICE STAFF [PERSON_NAME] [PERSON_NAME] Management […" at bounding box center [1136, 410] width 100 height 31
select select "76470"
click at [1086, 395] on select "Select ALWAHDA GIVE HOME SERVICE STAFF [PERSON_NAME] [PERSON_NAME] Management […" at bounding box center [1136, 410] width 100 height 31
click at [821, 481] on select "Select ALWAHDA GIVE HOME SERVICE STAFF [PERSON_NAME] [PERSON_NAME] Management […" at bounding box center [790, 469] width 100 height 31
select select "37157"
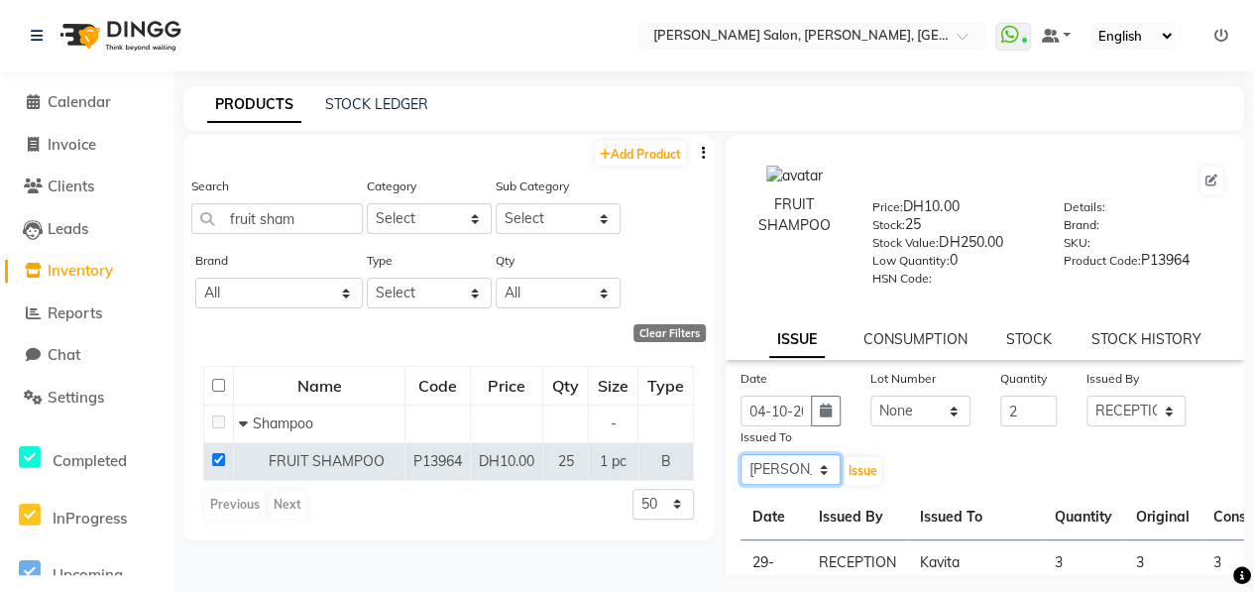
click at [740, 454] on select "Select ALWAHDA GIVE HOME SERVICE STAFF [PERSON_NAME] [PERSON_NAME] Management […" at bounding box center [790, 469] width 100 height 31
click at [852, 468] on span "Issue" at bounding box center [861, 470] width 29 height 15
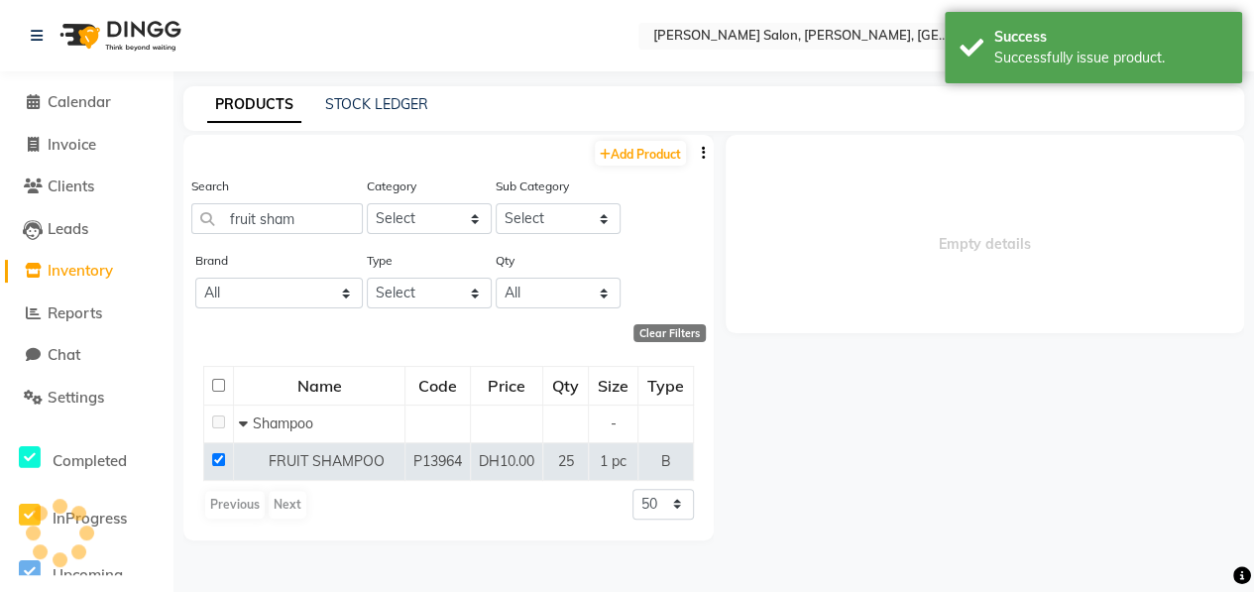
select select
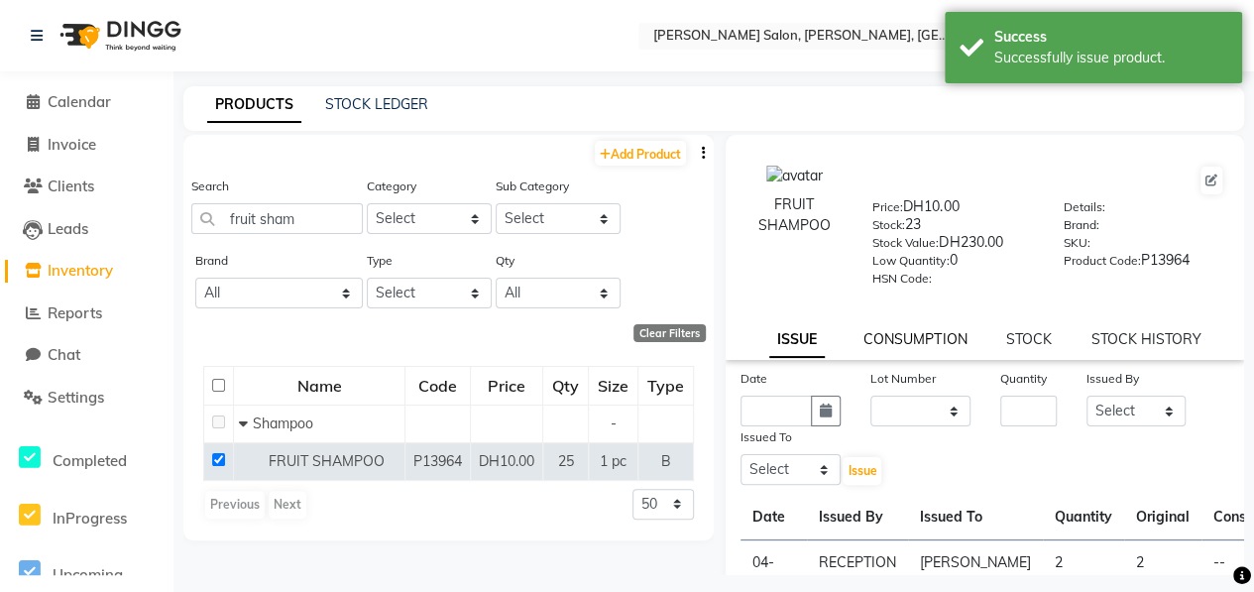
click at [928, 346] on link "CONSUMPTION" at bounding box center [914, 339] width 103 height 18
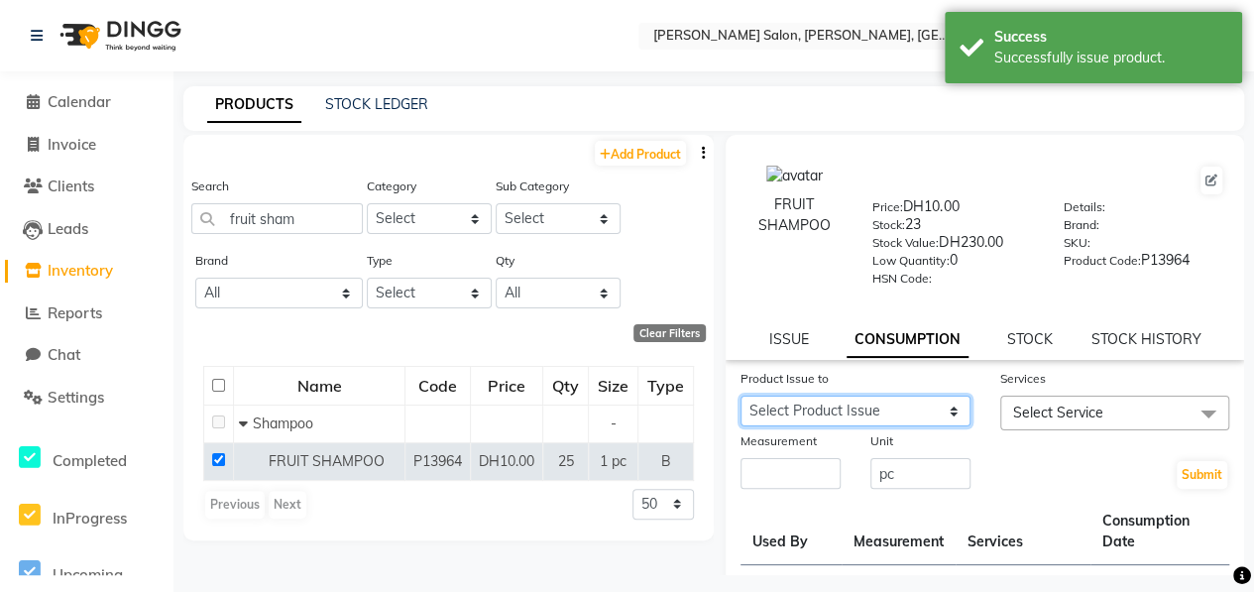
drag, startPoint x: 898, startPoint y: 410, endPoint x: 894, endPoint y: 395, distance: 15.4
click at [898, 408] on select "Select Product Issue [DATE], Issued to: [PERSON_NAME], Balance: 2 [DATE], Issue…" at bounding box center [855, 410] width 230 height 31
select select "1285364"
click at [740, 395] on select "Select Product Issue [DATE], Issued to: [PERSON_NAME], Balance: 2 [DATE], Issue…" at bounding box center [855, 410] width 230 height 31
click at [1112, 405] on span "Select Service" at bounding box center [1115, 412] width 230 height 35
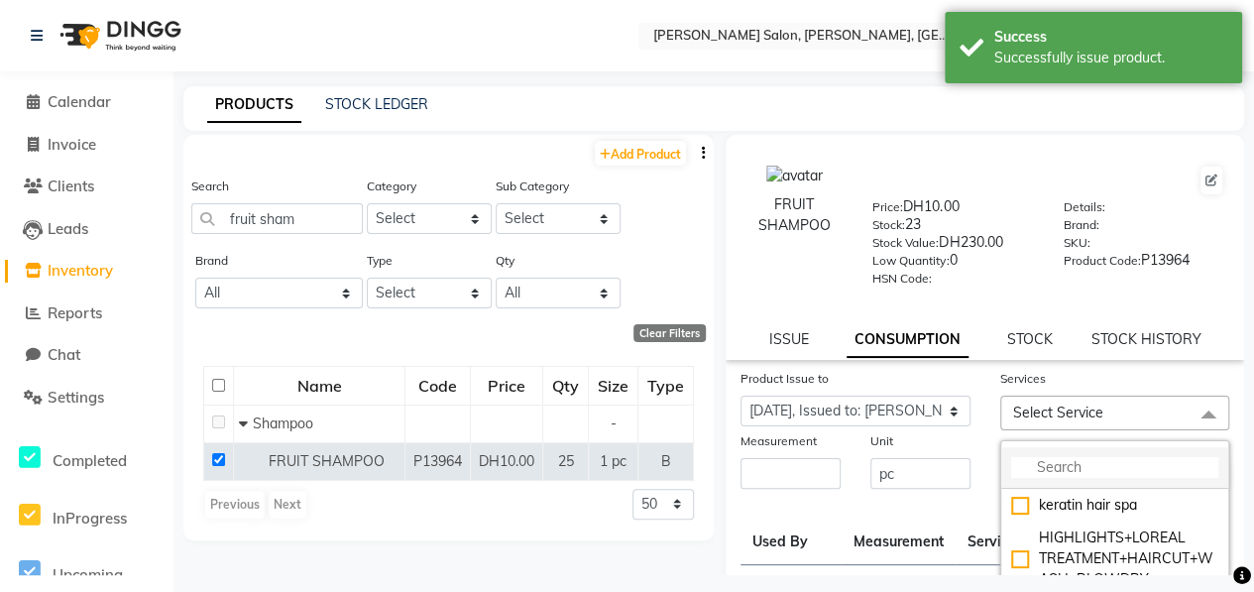
click at [1113, 466] on input "multiselect-search" at bounding box center [1115, 467] width 208 height 21
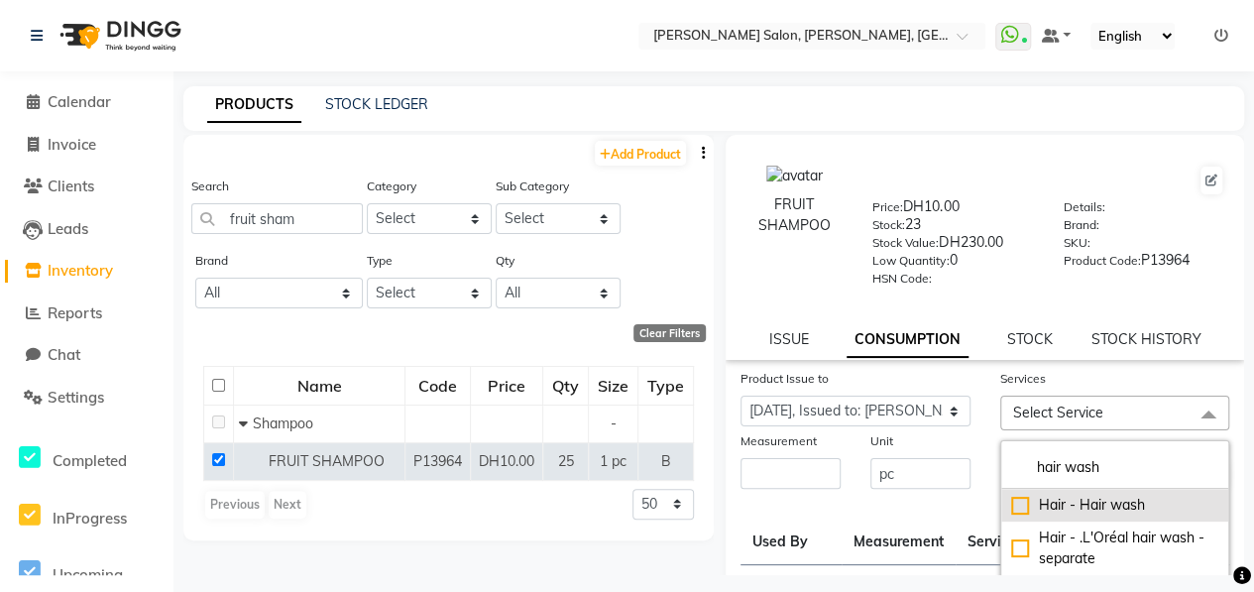
type input "hair wash"
click at [1013, 496] on div "Hair - Hair wash" at bounding box center [1115, 505] width 208 height 21
checkbox input "true"
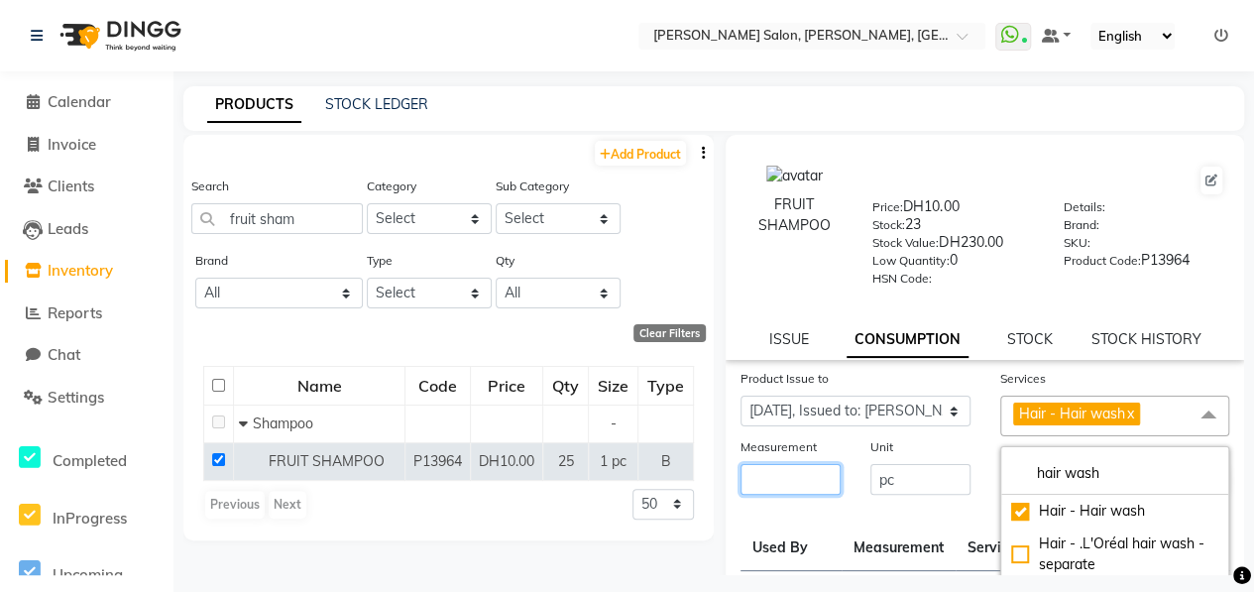
click at [804, 480] on input "number" at bounding box center [790, 479] width 100 height 31
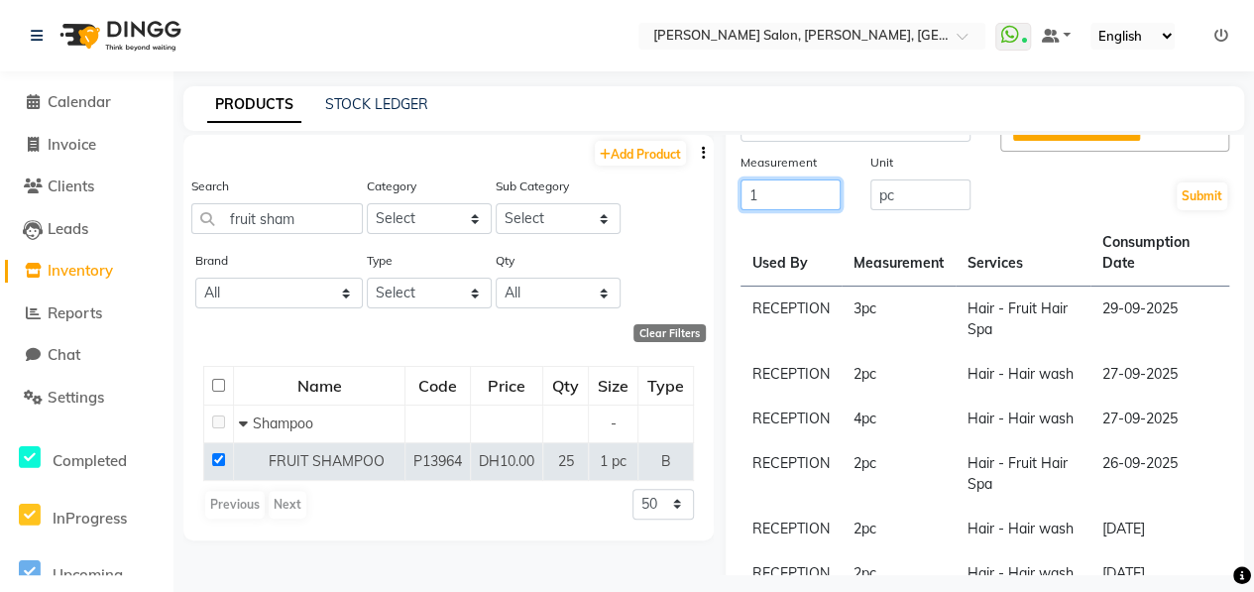
scroll to position [297, 0]
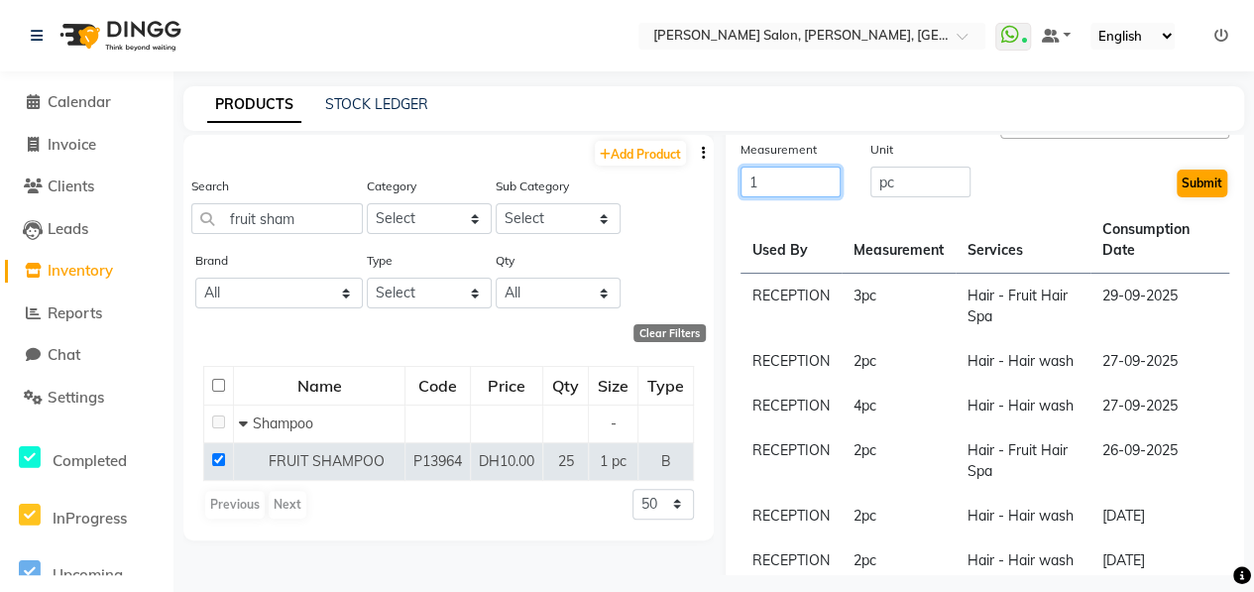
type input "1"
click at [1183, 177] on button "Submit" at bounding box center [1201, 183] width 51 height 28
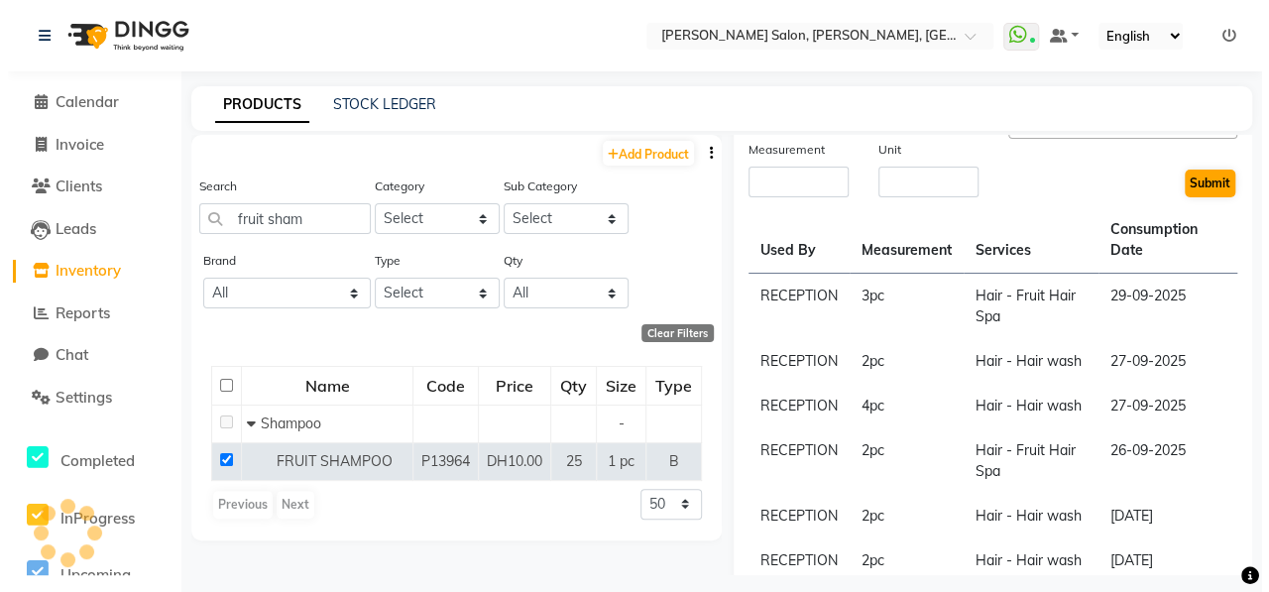
scroll to position [0, 0]
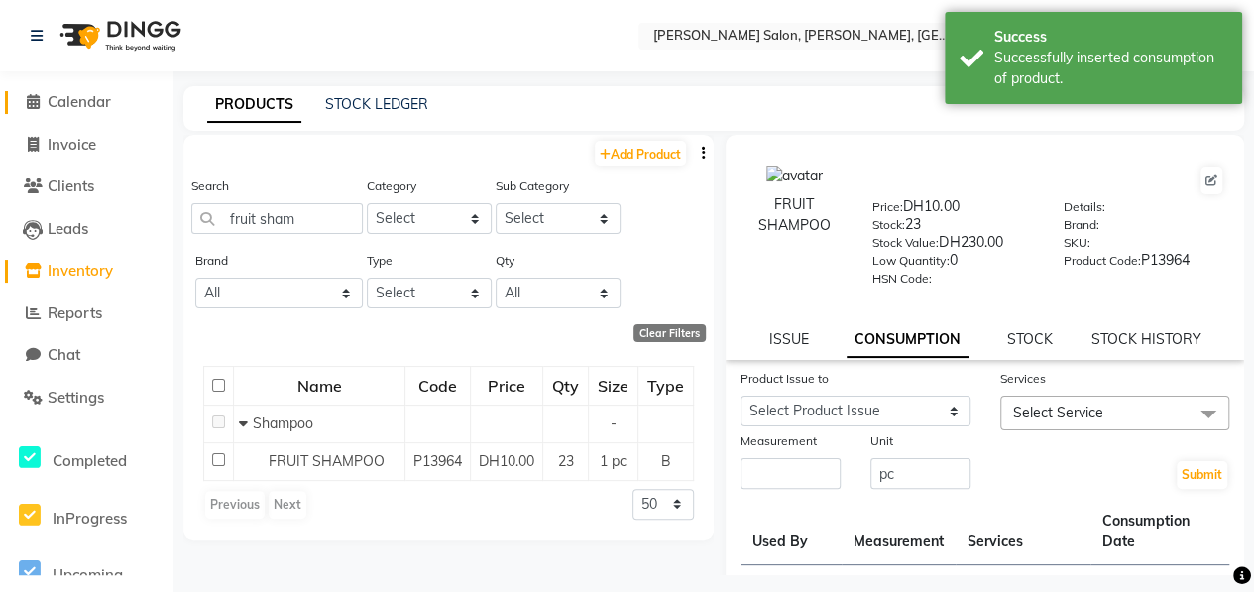
click at [81, 98] on span "Calendar" at bounding box center [79, 101] width 63 height 19
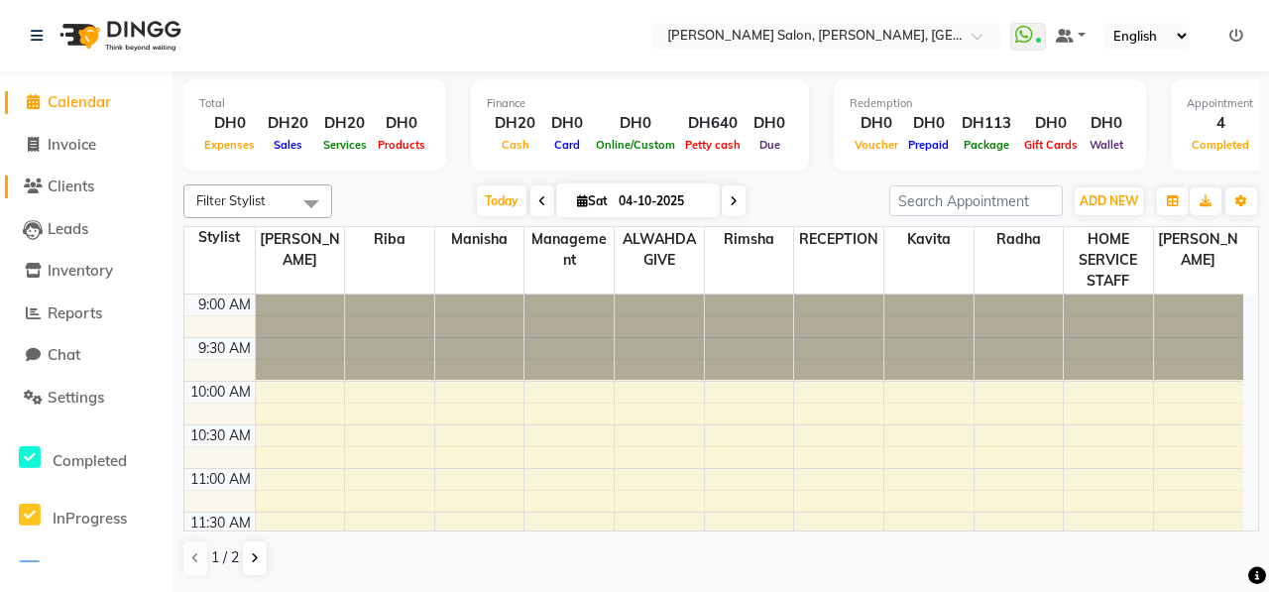
click at [73, 183] on span "Clients" at bounding box center [71, 185] width 47 height 19
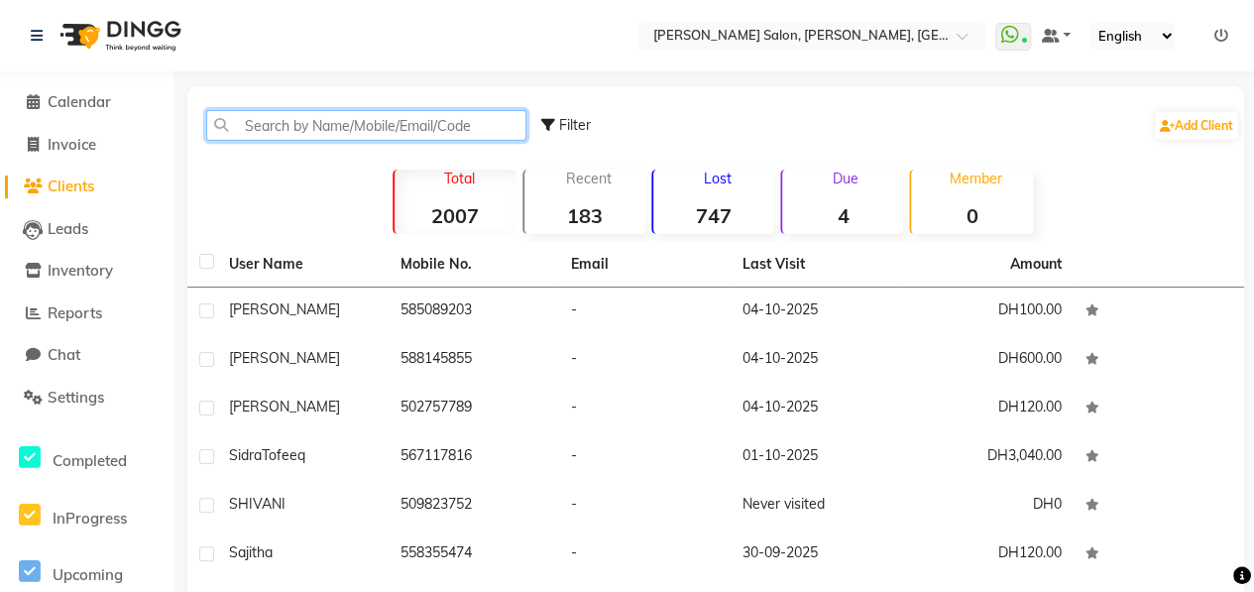
click at [289, 124] on input "text" at bounding box center [366, 125] width 320 height 31
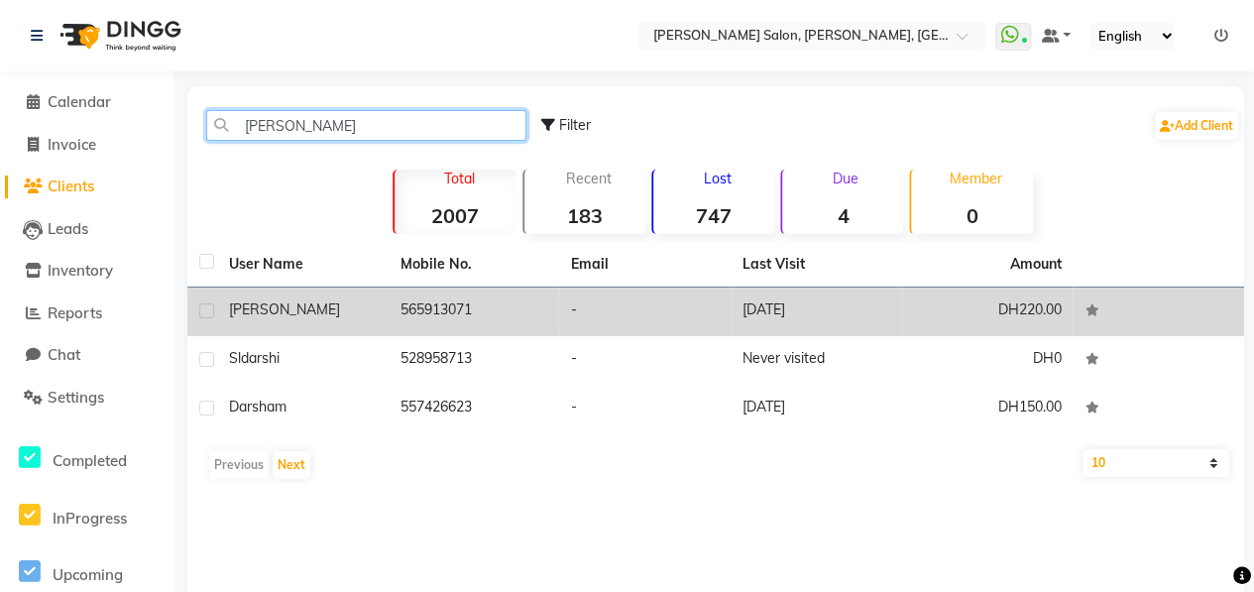
type input "[PERSON_NAME]"
click at [378, 317] on td "[PERSON_NAME]" at bounding box center [302, 311] width 171 height 49
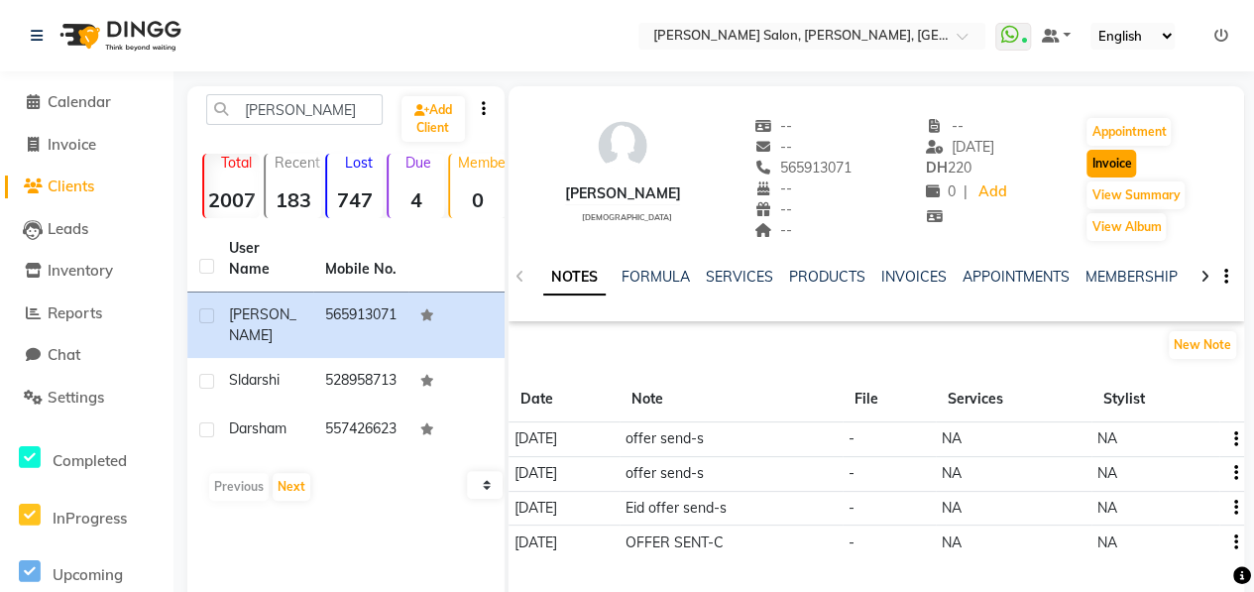
click at [1116, 161] on button "Invoice" at bounding box center [1111, 164] width 50 height 28
select select "service"
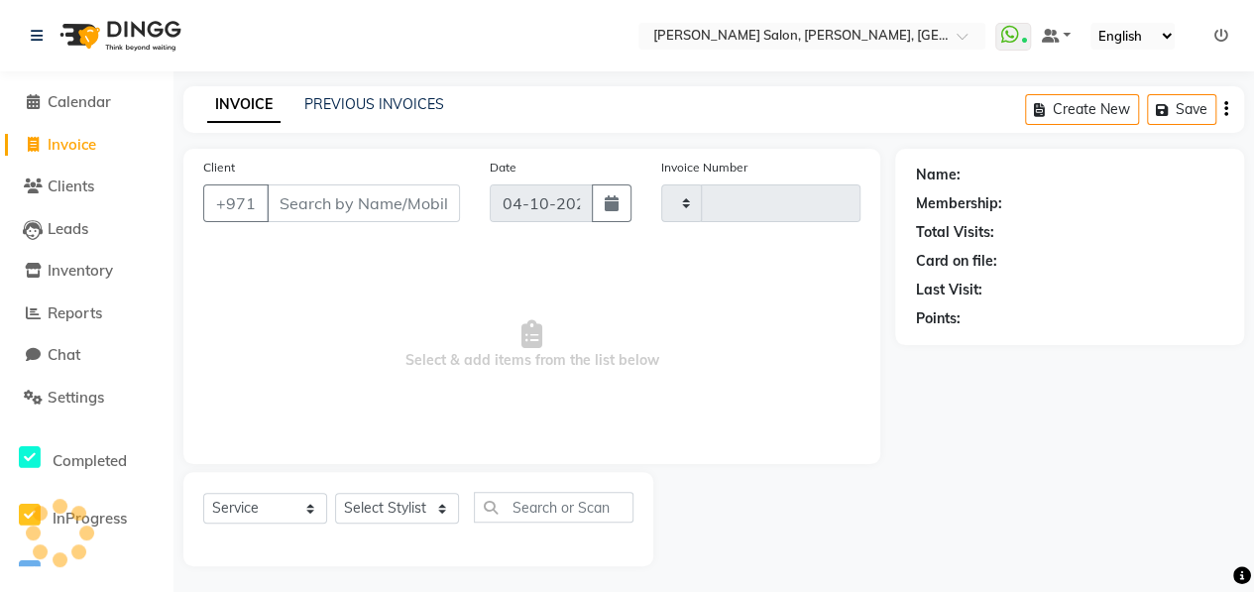
scroll to position [3, 0]
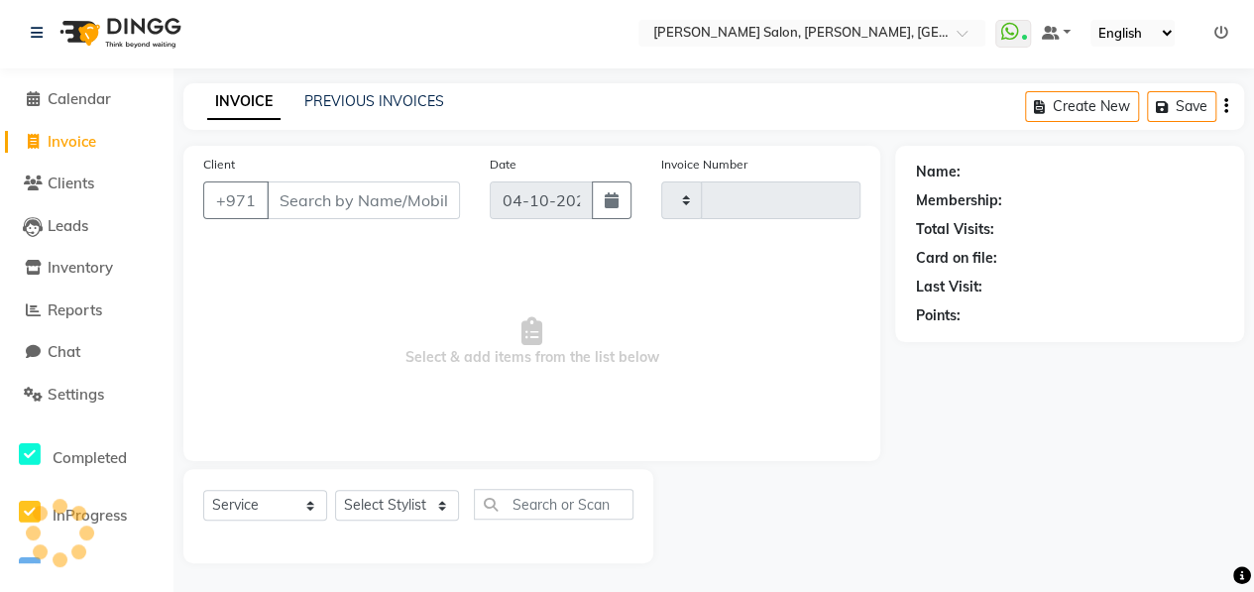
type input "565913071"
type input "1112"
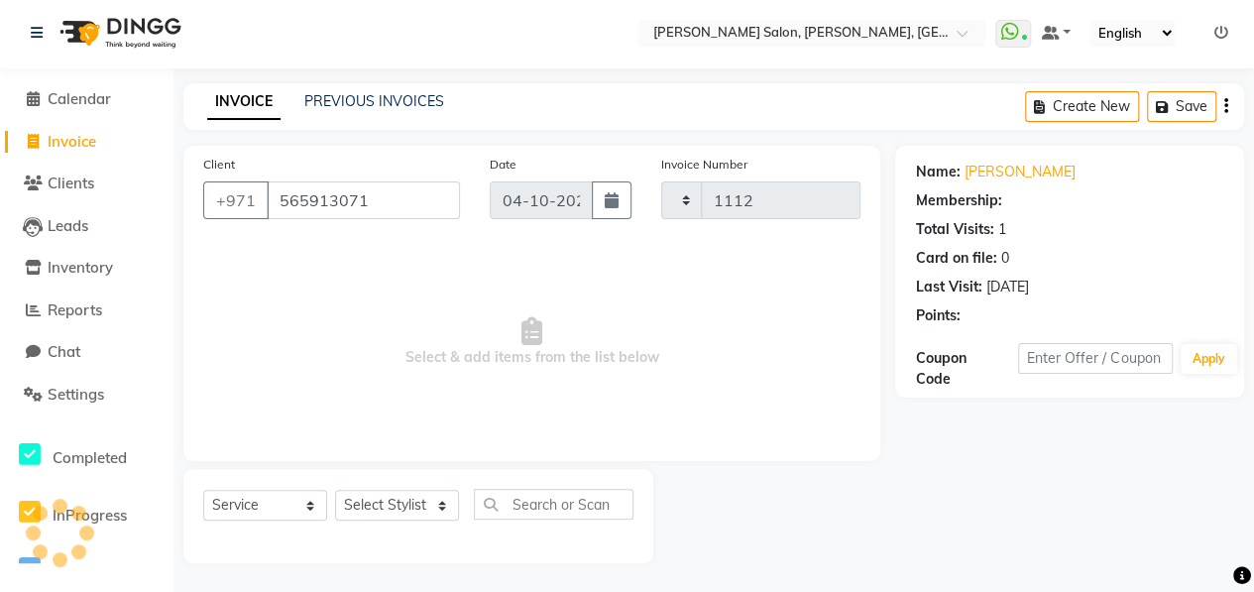
select select "3934"
select select "1: Object"
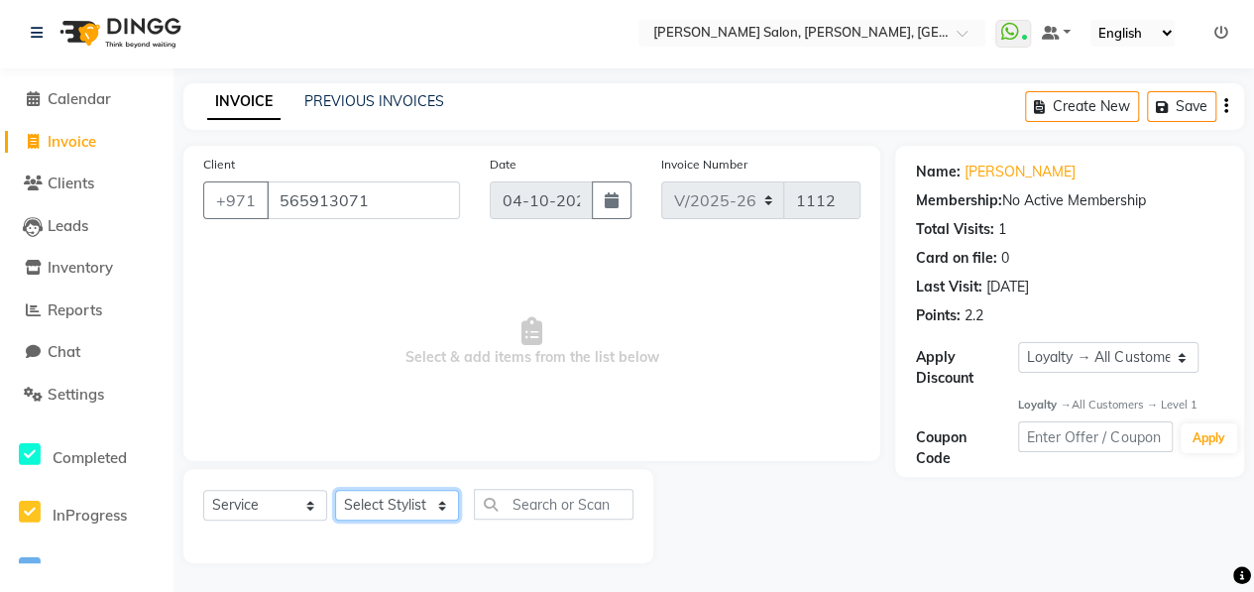
click at [388, 508] on select "Select Stylist ALWAHDA GIVE HOME SERVICE STAFF [PERSON_NAME] [PERSON_NAME] Mana…" at bounding box center [397, 505] width 124 height 31
select select "76539"
click at [335, 490] on select "Select Stylist ALWAHDA GIVE HOME SERVICE STAFF [PERSON_NAME] [PERSON_NAME] Mana…" at bounding box center [397, 505] width 124 height 31
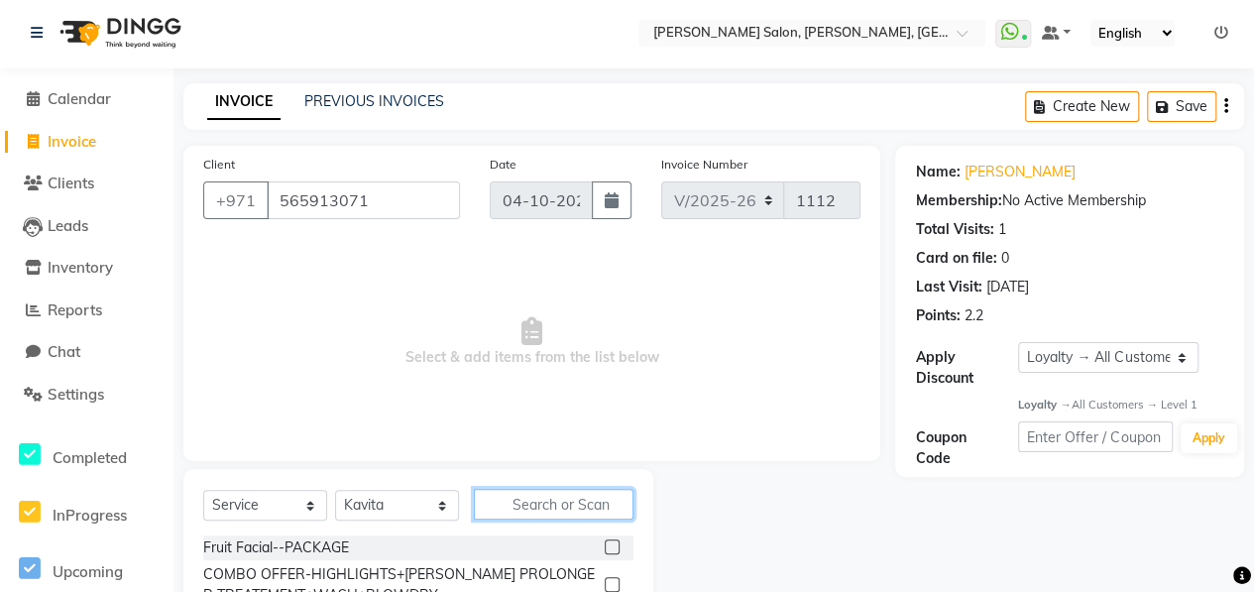
click at [542, 500] on input "text" at bounding box center [554, 504] width 160 height 31
click at [501, 490] on input "text" at bounding box center [554, 504] width 160 height 31
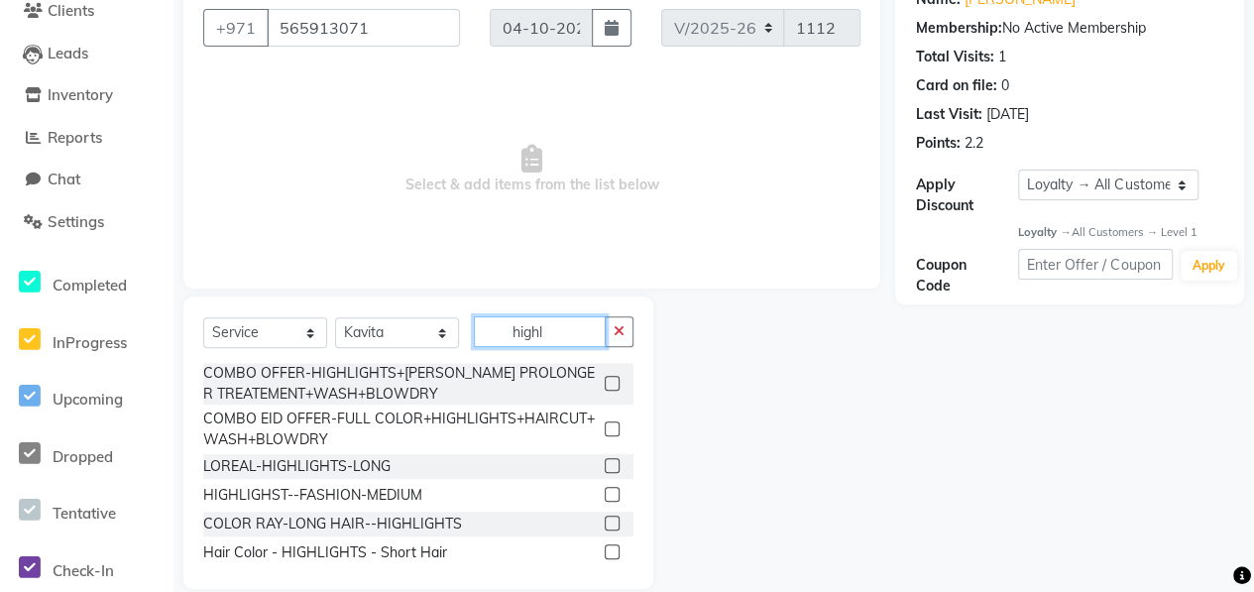
scroll to position [201, 0]
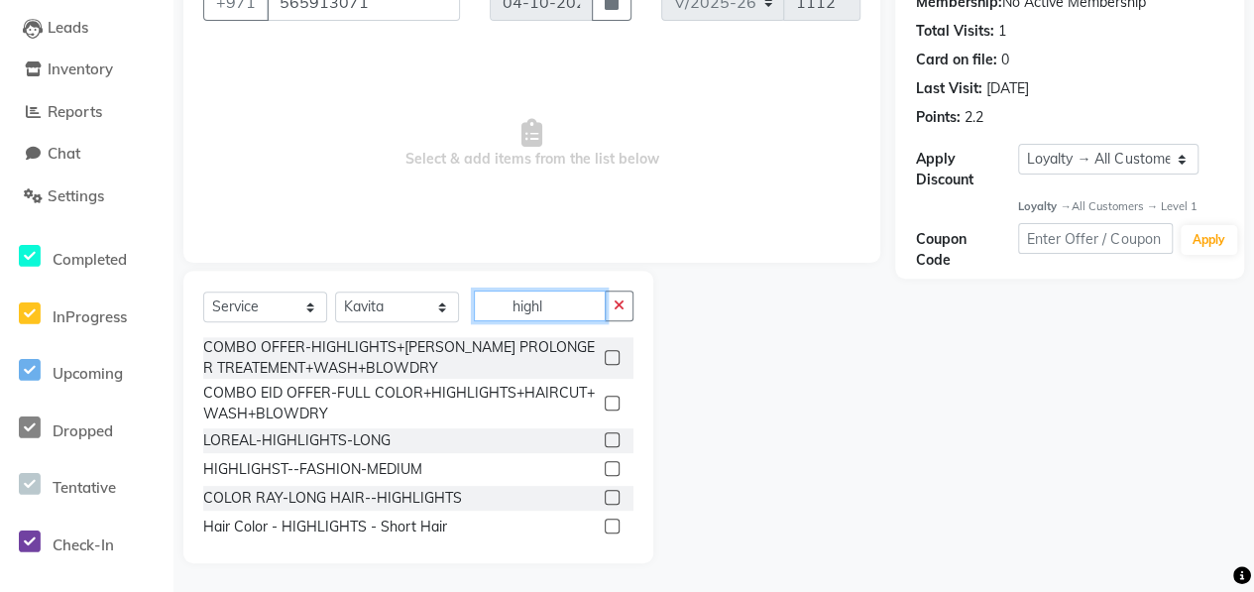
type input "highl"
click at [605, 524] on label at bounding box center [612, 525] width 15 height 15
click at [605, 524] on input "checkbox" at bounding box center [611, 526] width 13 height 13
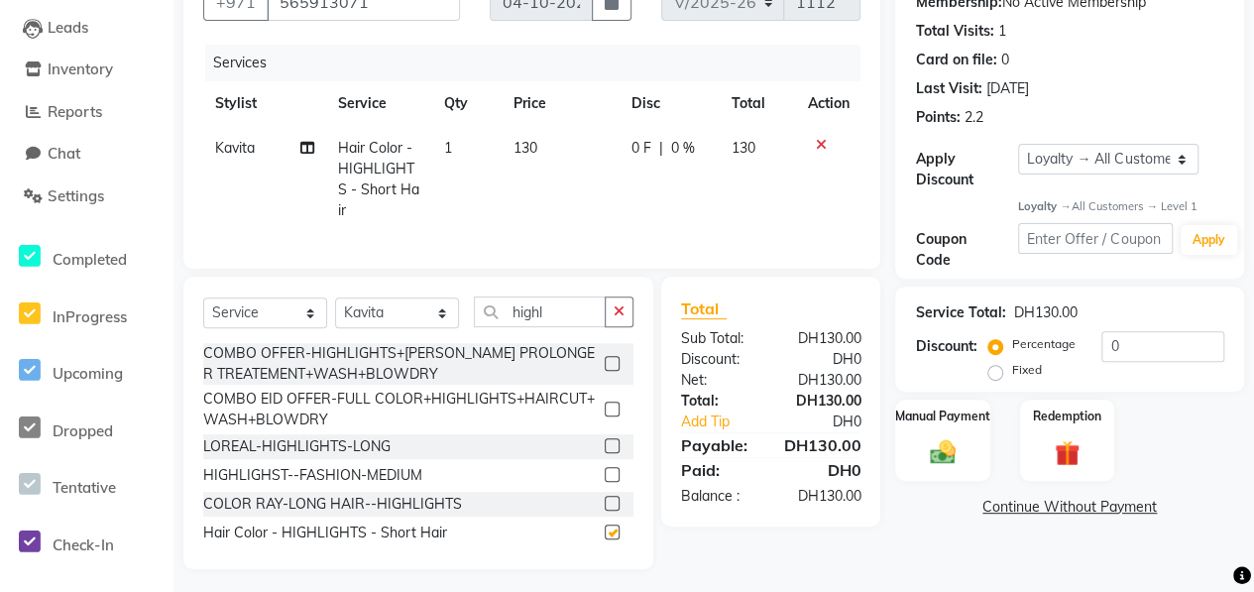
checkbox input "false"
click at [825, 142] on div at bounding box center [828, 145] width 42 height 14
click at [819, 140] on icon at bounding box center [820, 145] width 11 height 14
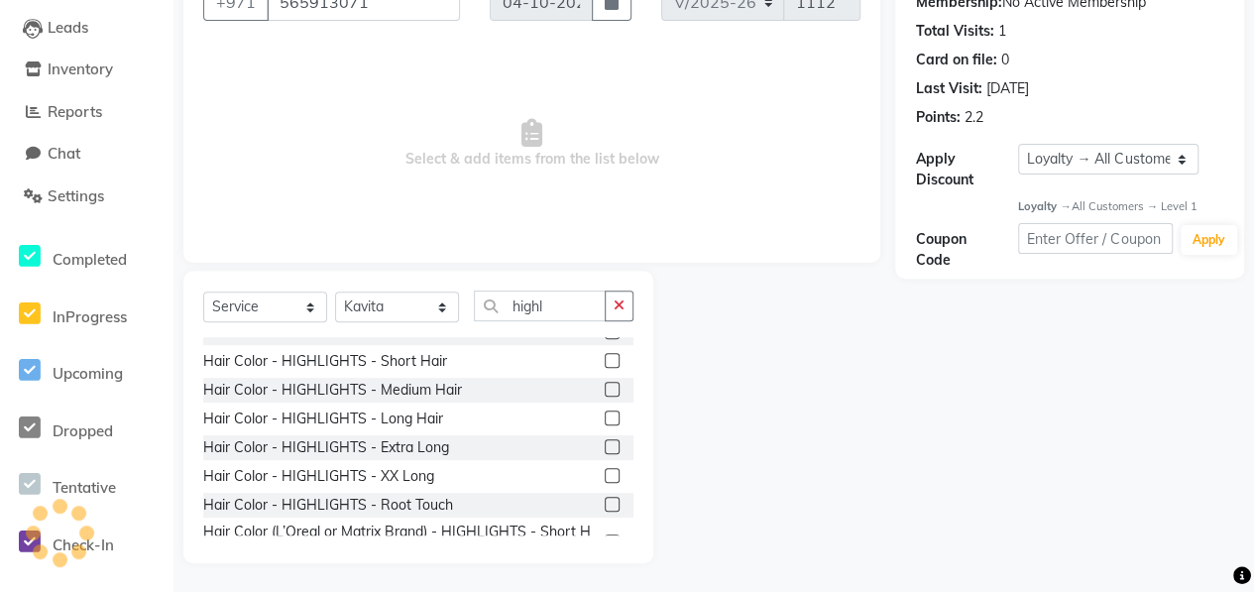
scroll to position [198, 0]
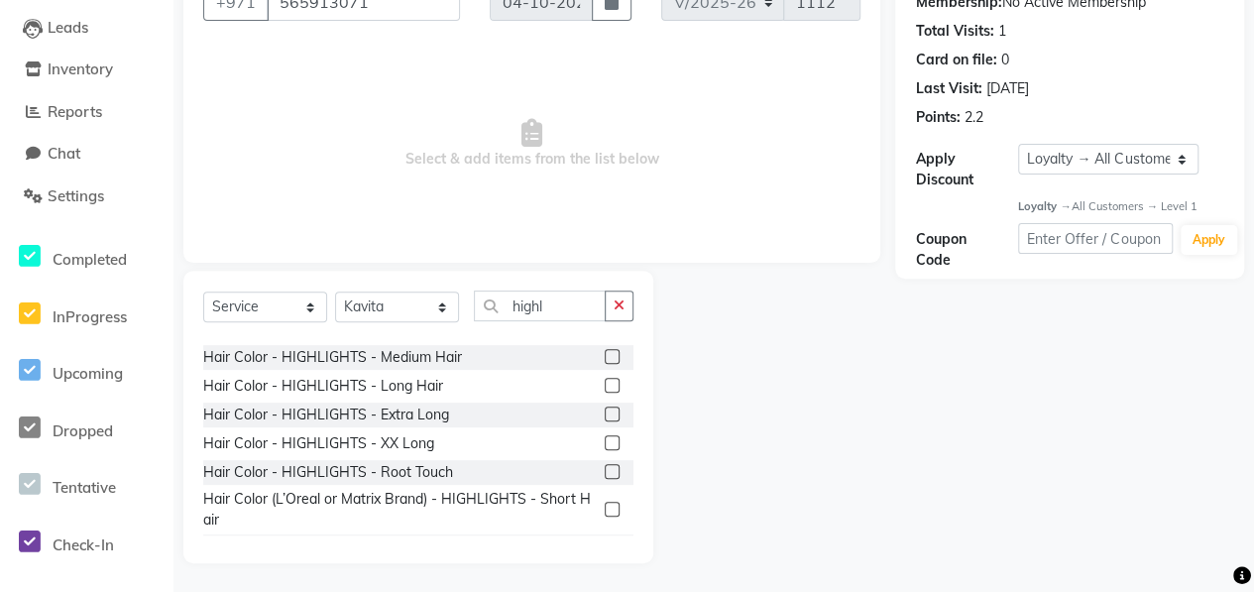
click at [605, 381] on label at bounding box center [612, 385] width 15 height 15
click at [605, 381] on input "checkbox" at bounding box center [611, 386] width 13 height 13
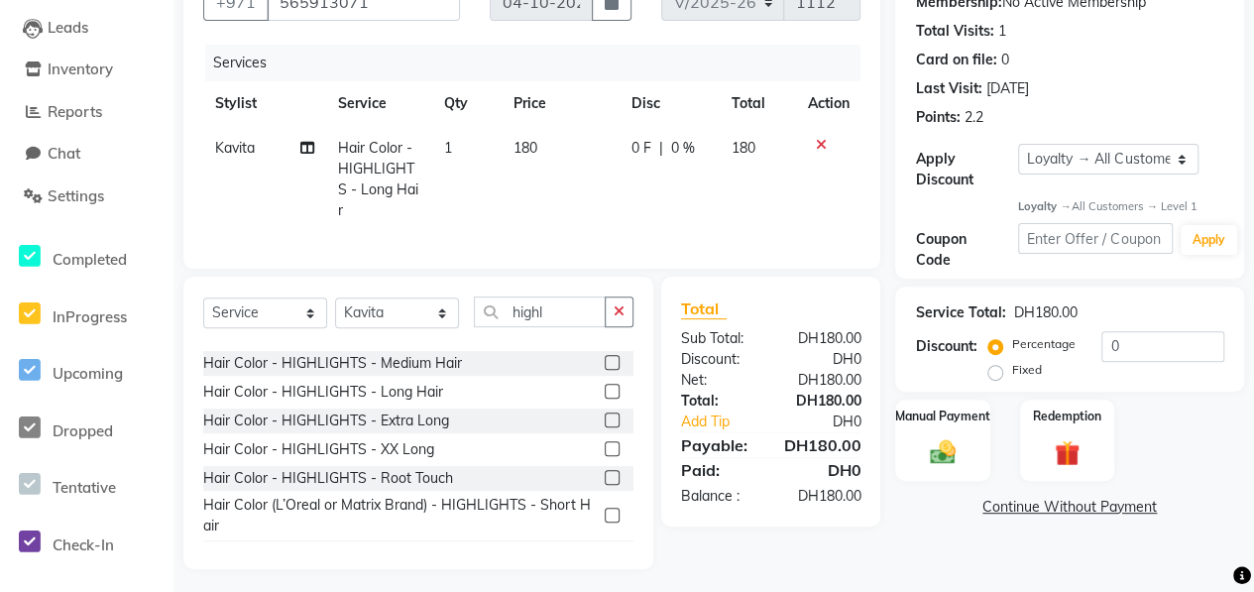
click at [820, 146] on icon at bounding box center [820, 145] width 11 height 14
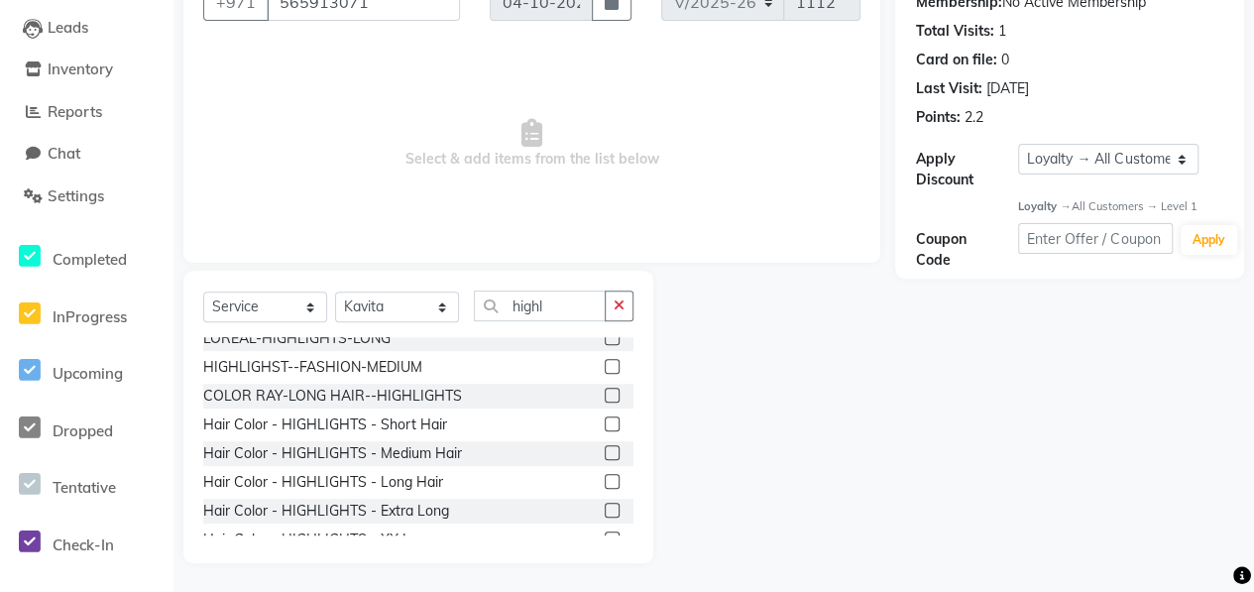
scroll to position [99, 0]
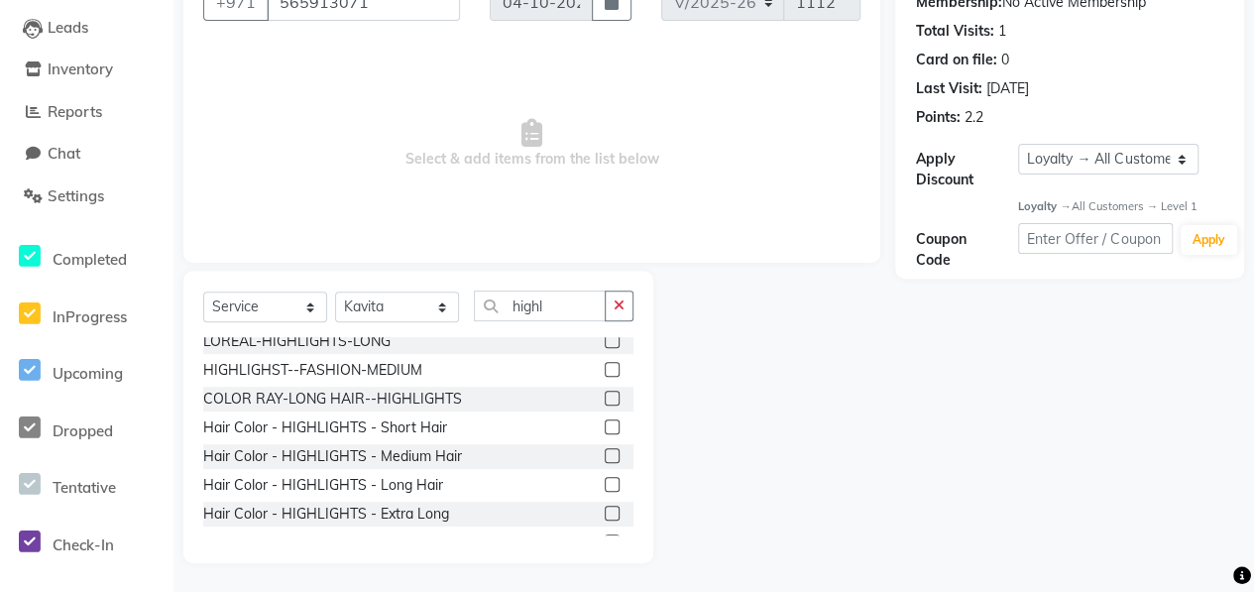
click at [605, 483] on label at bounding box center [612, 484] width 15 height 15
click at [605, 483] on input "checkbox" at bounding box center [611, 485] width 13 height 13
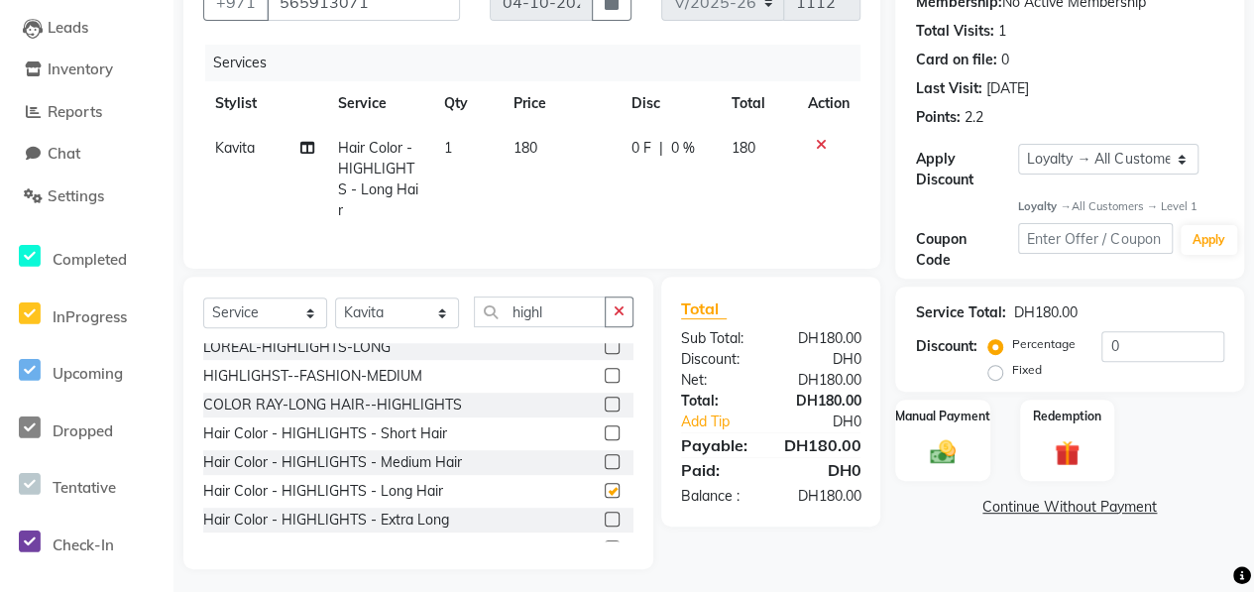
checkbox input "false"
click at [638, 148] on span "0 F" at bounding box center [641, 148] width 20 height 21
select select "76539"
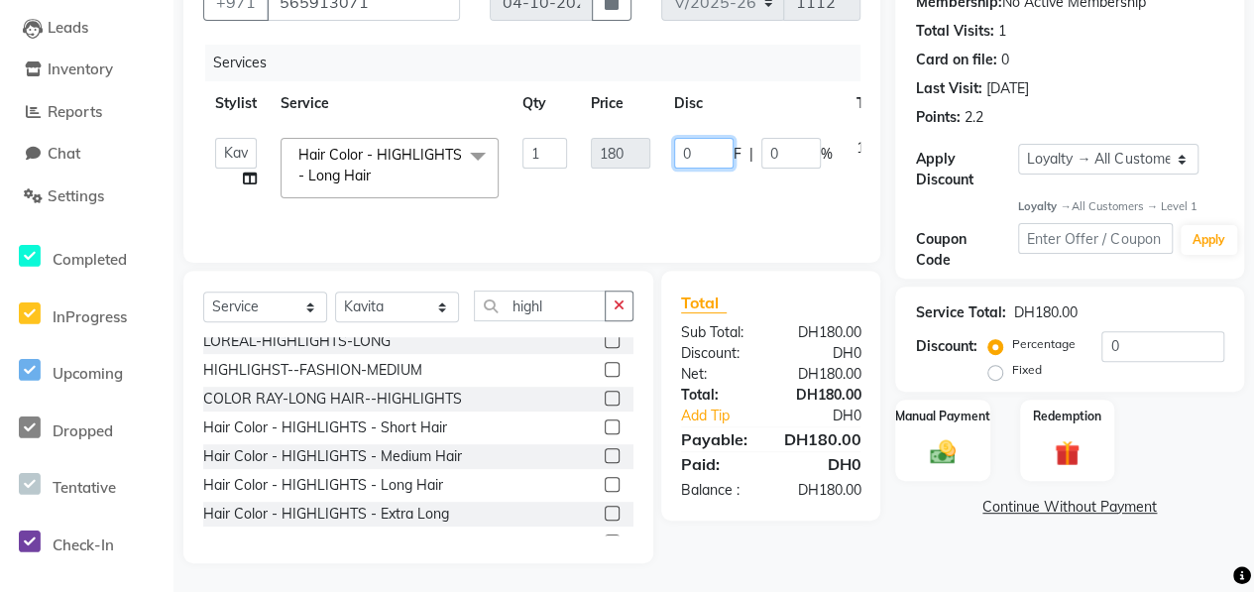
click at [696, 152] on input "0" at bounding box center [703, 153] width 59 height 31
type input "10"
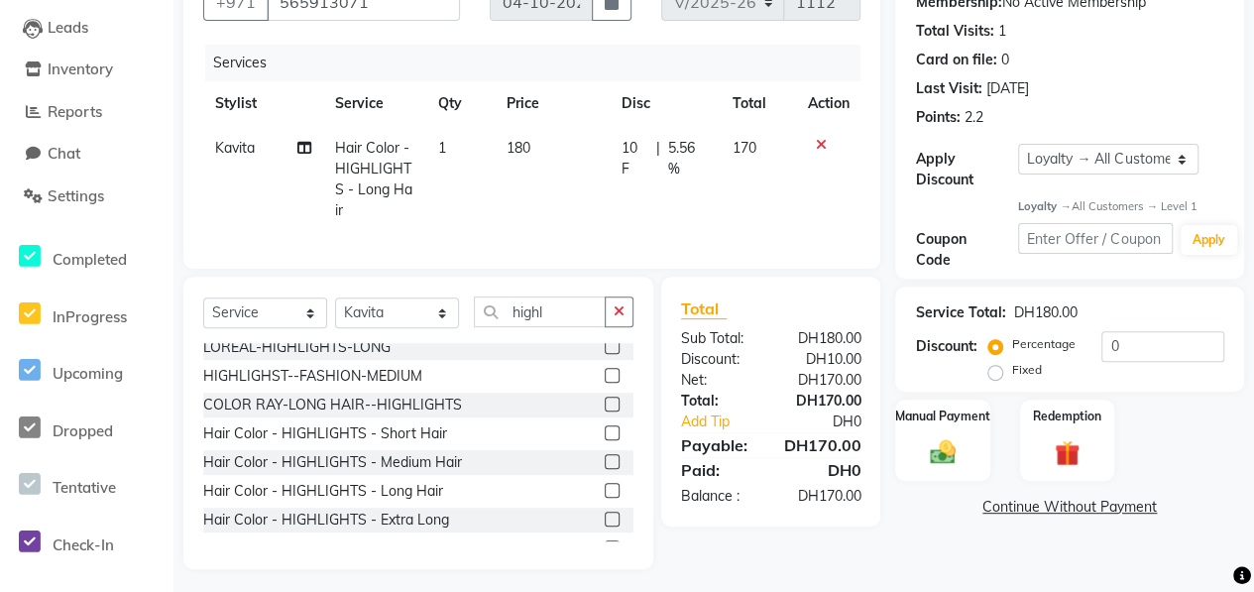
click at [730, 199] on tr "Kavita Hair Color - HIGHLIGHTS - Long Hair 1 180 10 F | 5.56 % 170" at bounding box center [531, 179] width 657 height 107
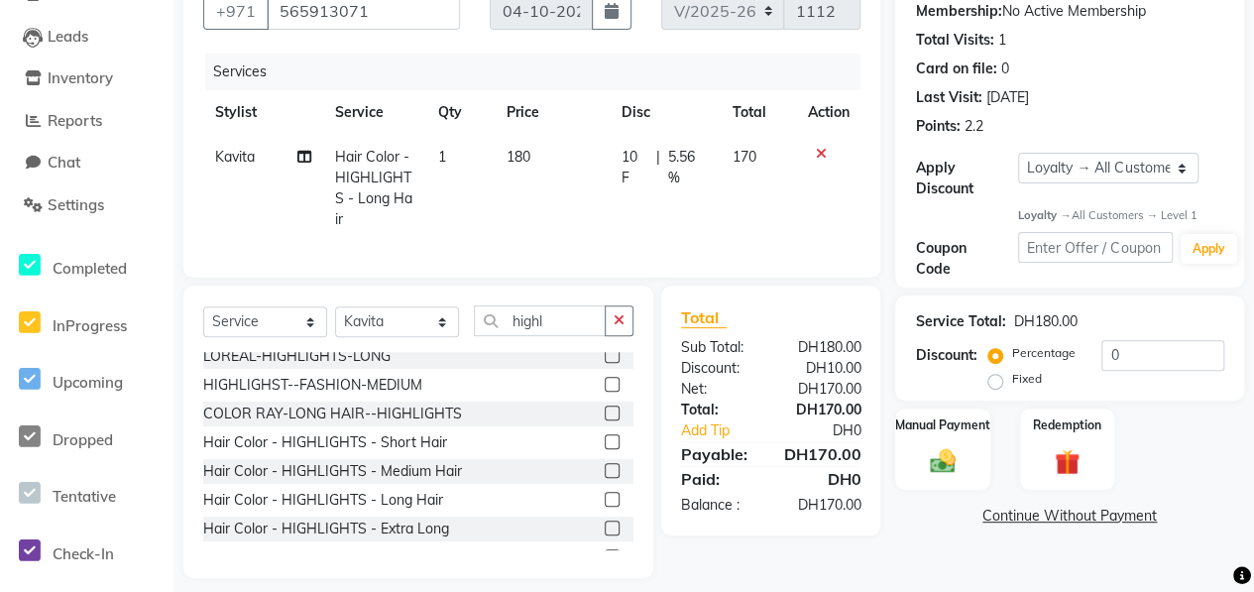
scroll to position [123, 0]
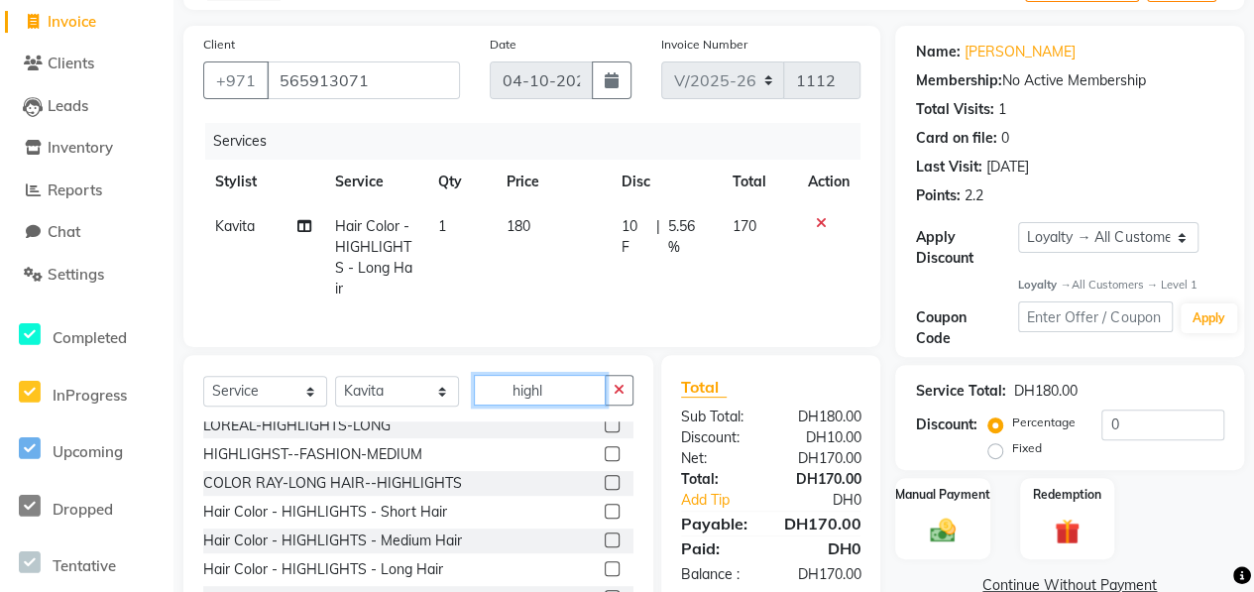
drag, startPoint x: 553, startPoint y: 400, endPoint x: 492, endPoint y: 402, distance: 61.5
click at [492, 402] on input "highl" at bounding box center [540, 390] width 132 height 31
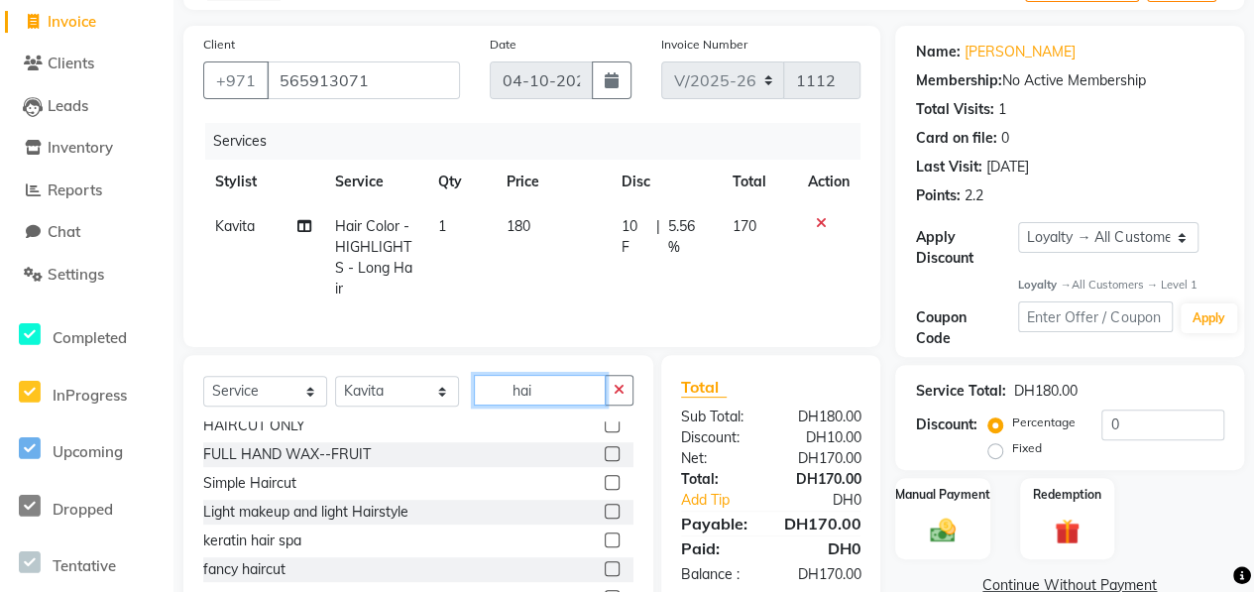
scroll to position [111, 0]
type input "hair"
click at [605, 461] on label at bounding box center [612, 453] width 15 height 15
click at [605, 461] on input "checkbox" at bounding box center [611, 454] width 13 height 13
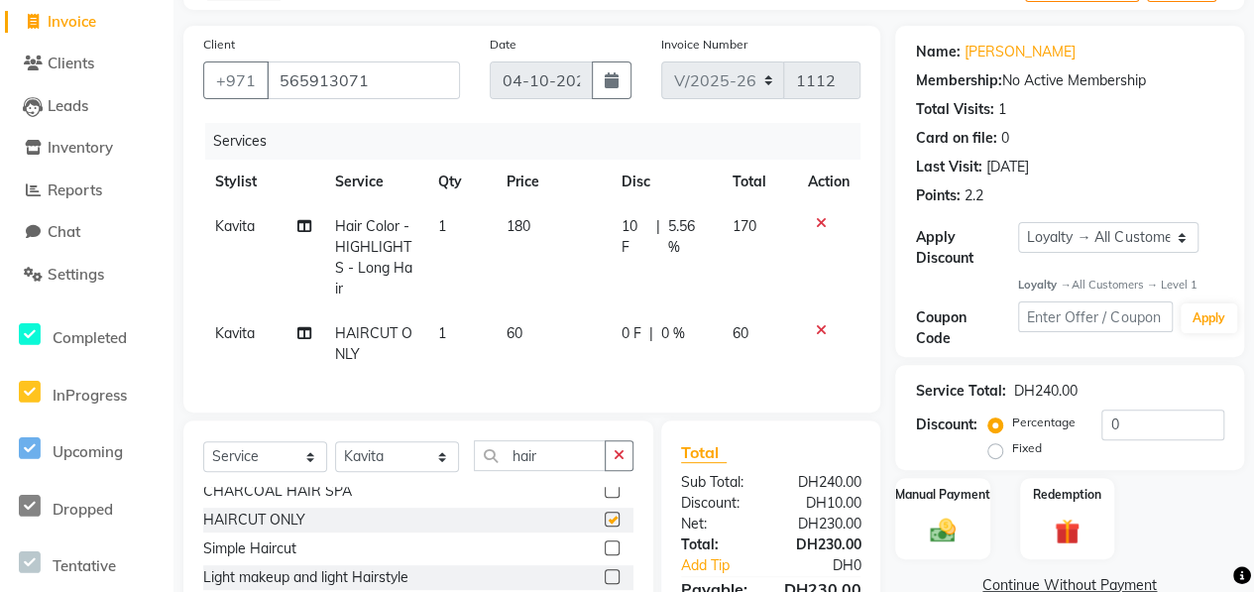
checkbox input "false"
click at [818, 329] on icon at bounding box center [820, 330] width 11 height 14
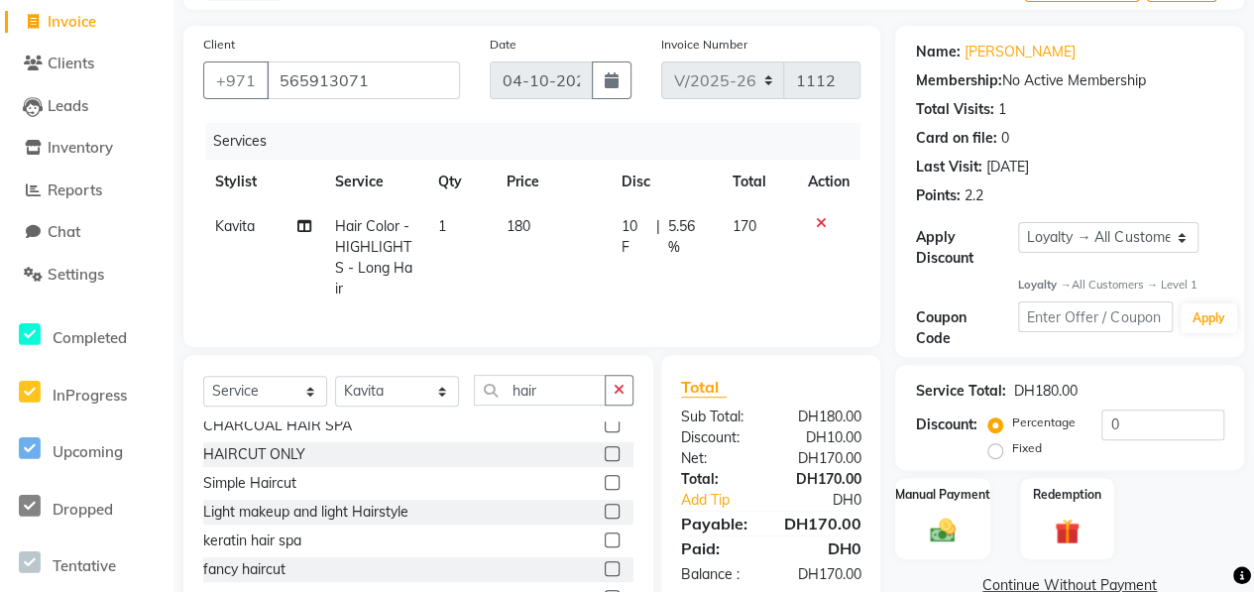
click at [821, 224] on icon at bounding box center [820, 223] width 11 height 14
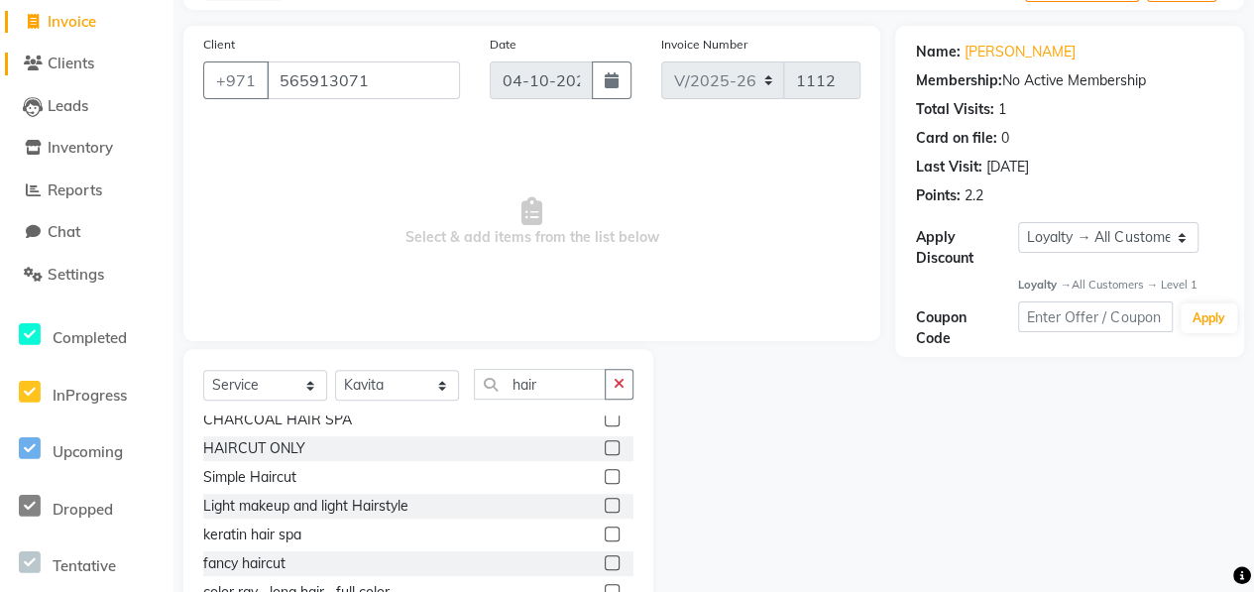
click at [67, 67] on span "Clients" at bounding box center [71, 63] width 47 height 19
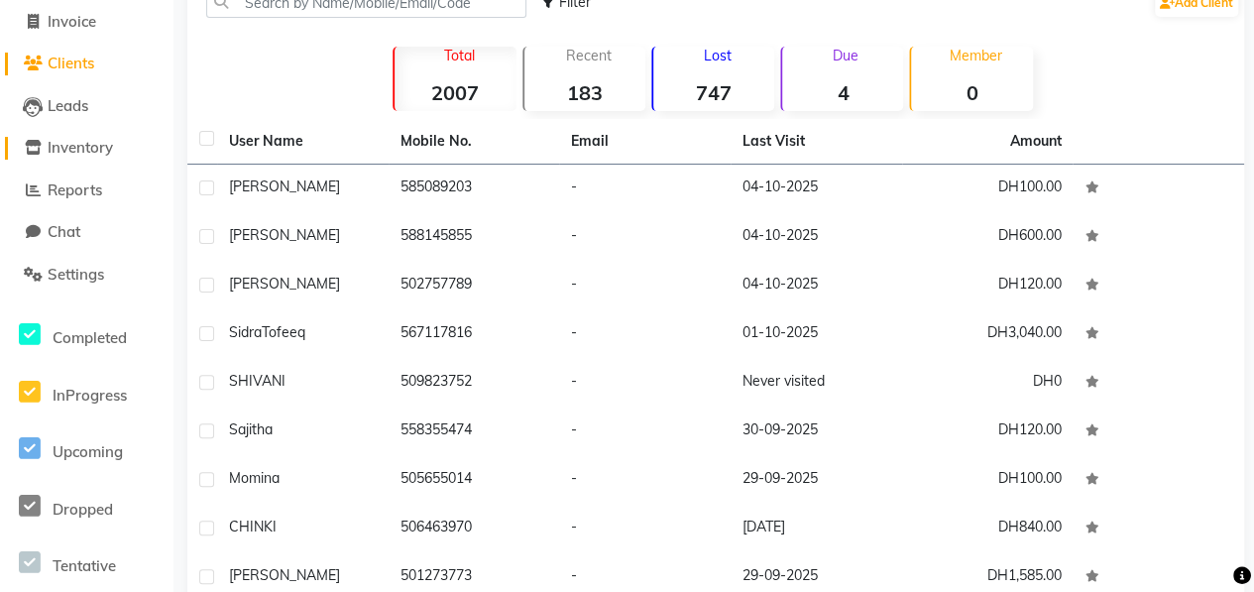
click at [94, 148] on span "Inventory" at bounding box center [80, 147] width 65 height 19
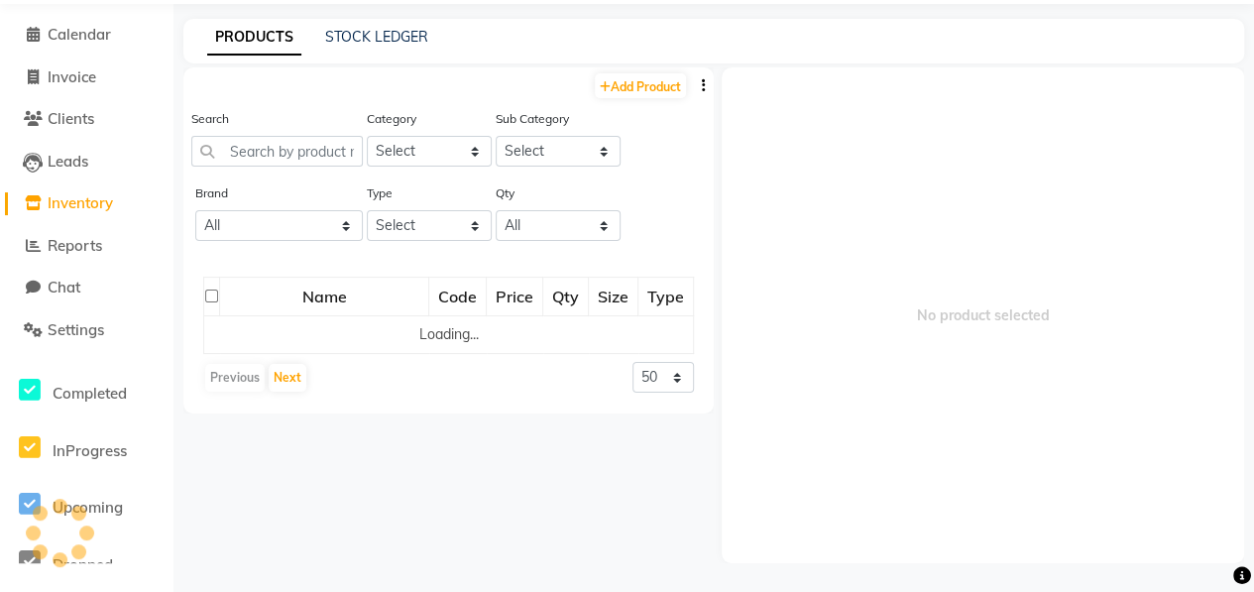
scroll to position [12, 0]
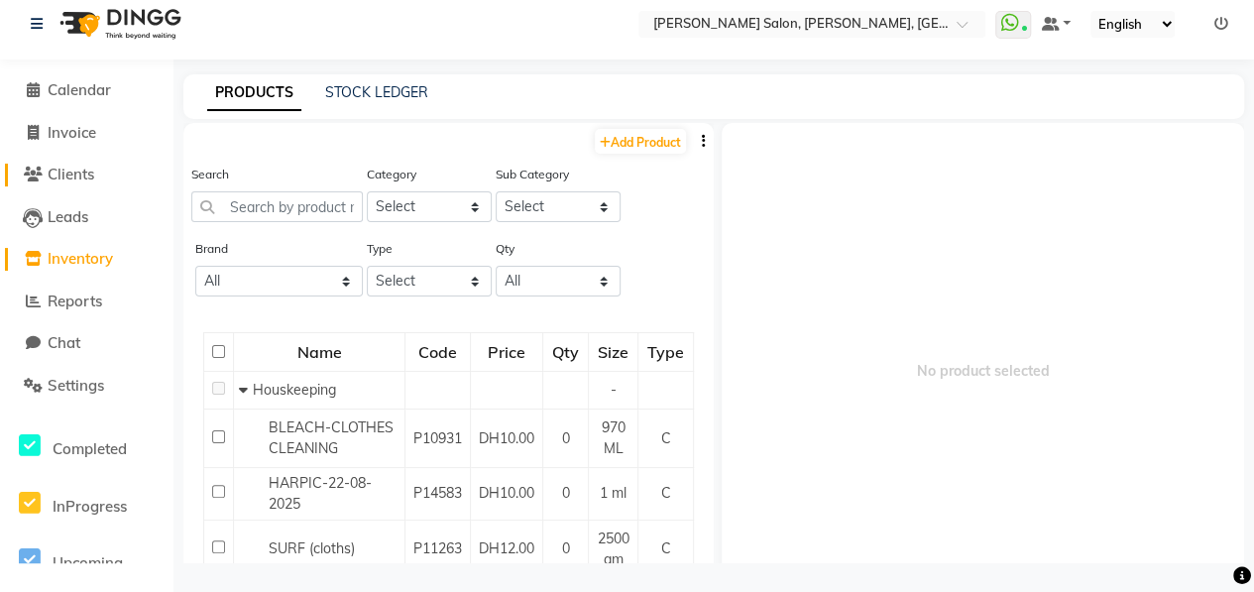
click at [99, 171] on link "Clients" at bounding box center [87, 175] width 164 height 23
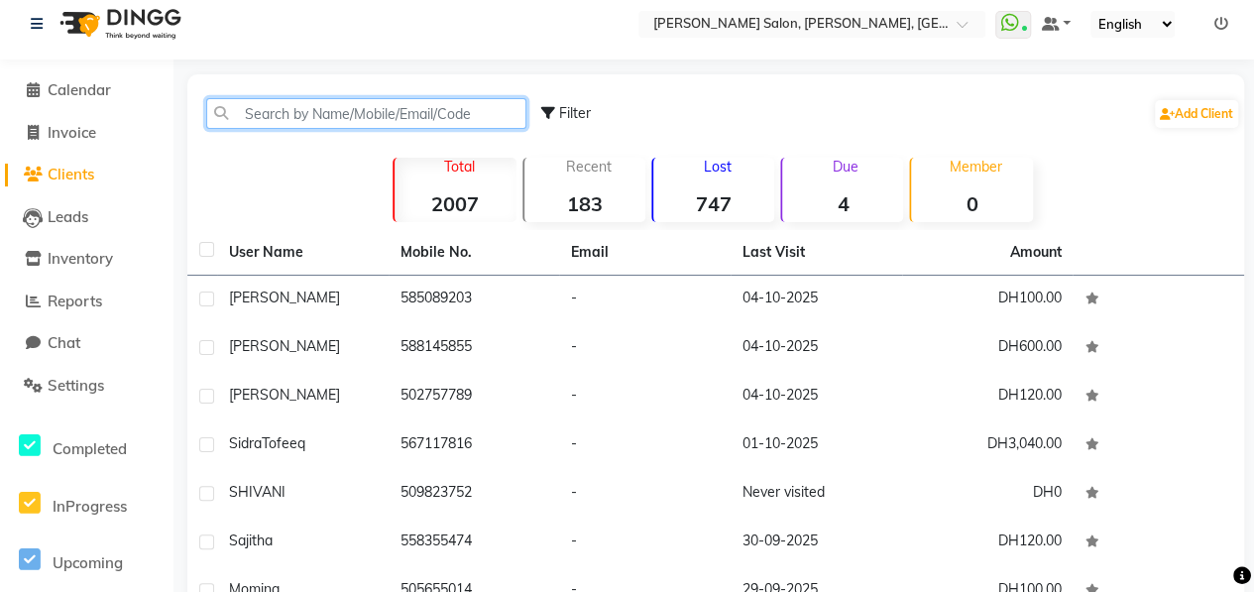
click at [303, 112] on input "text" at bounding box center [366, 113] width 320 height 31
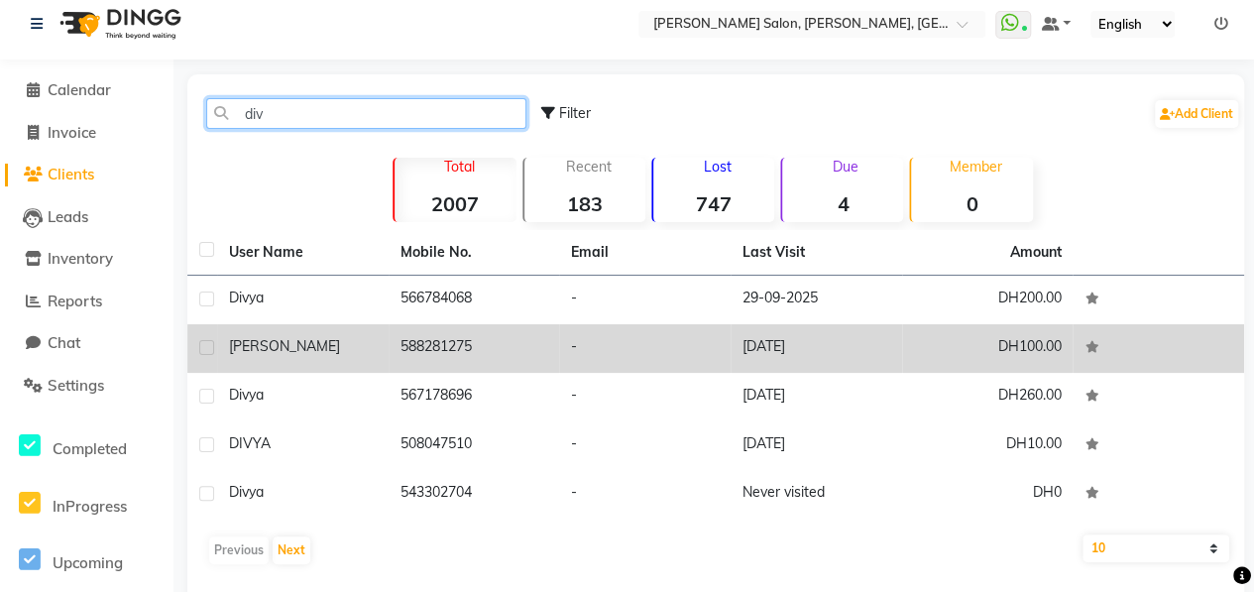
type input "div"
click at [358, 338] on div "[PERSON_NAME]" at bounding box center [303, 346] width 148 height 21
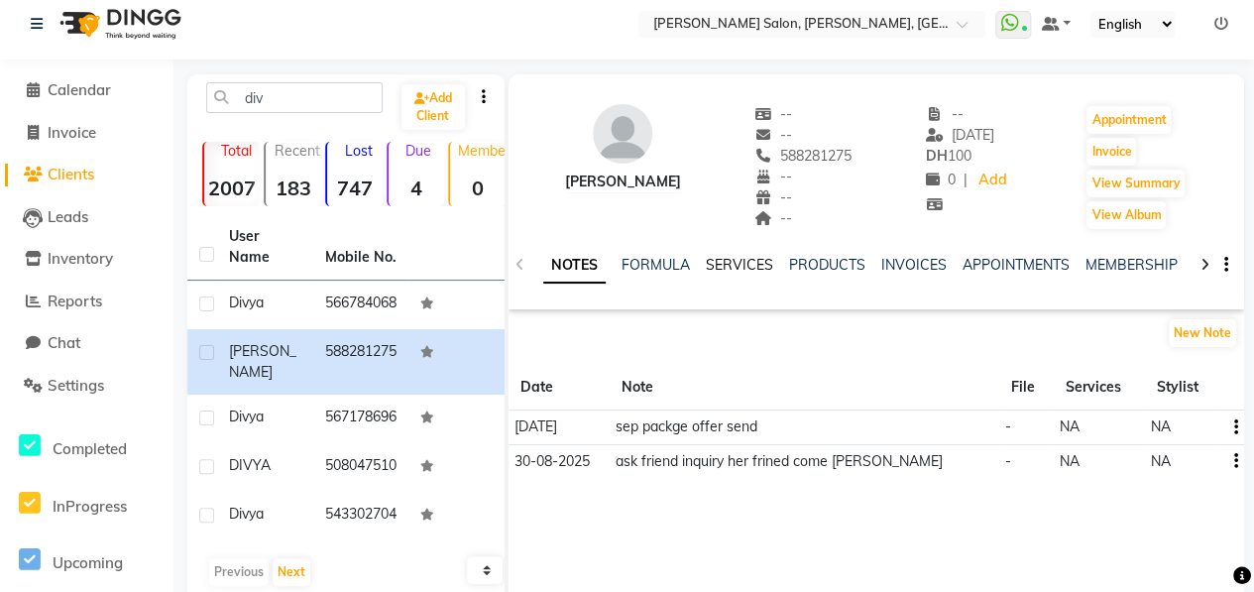
click at [757, 267] on link "SERVICES" at bounding box center [739, 265] width 67 height 18
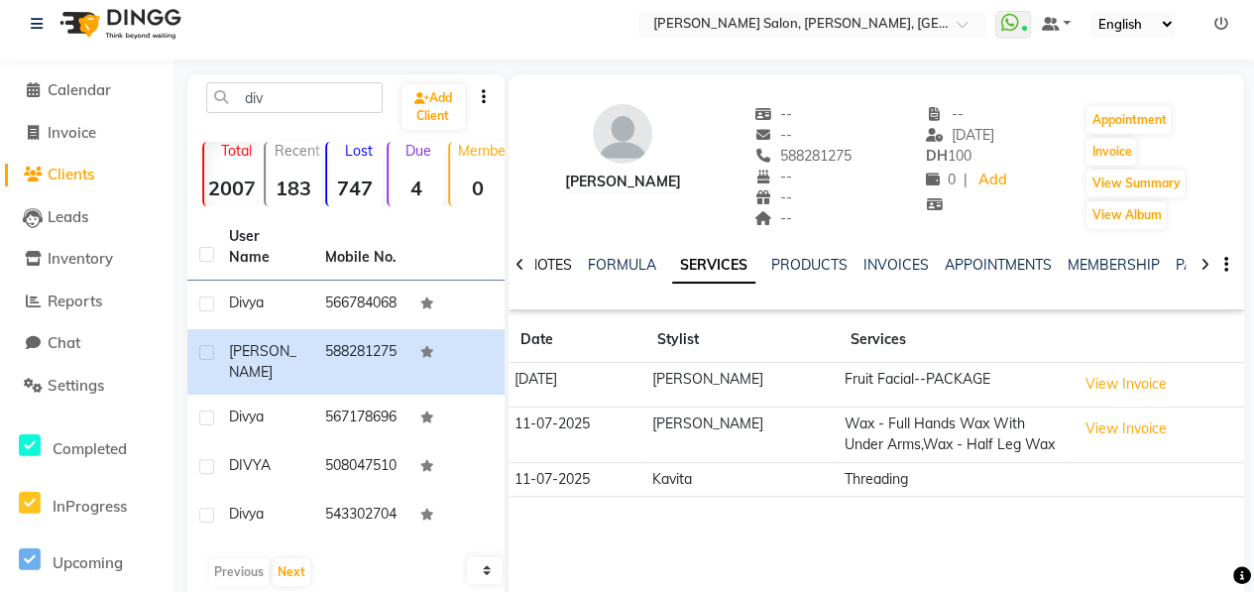
click at [560, 261] on link "NOTES" at bounding box center [549, 265] width 45 height 18
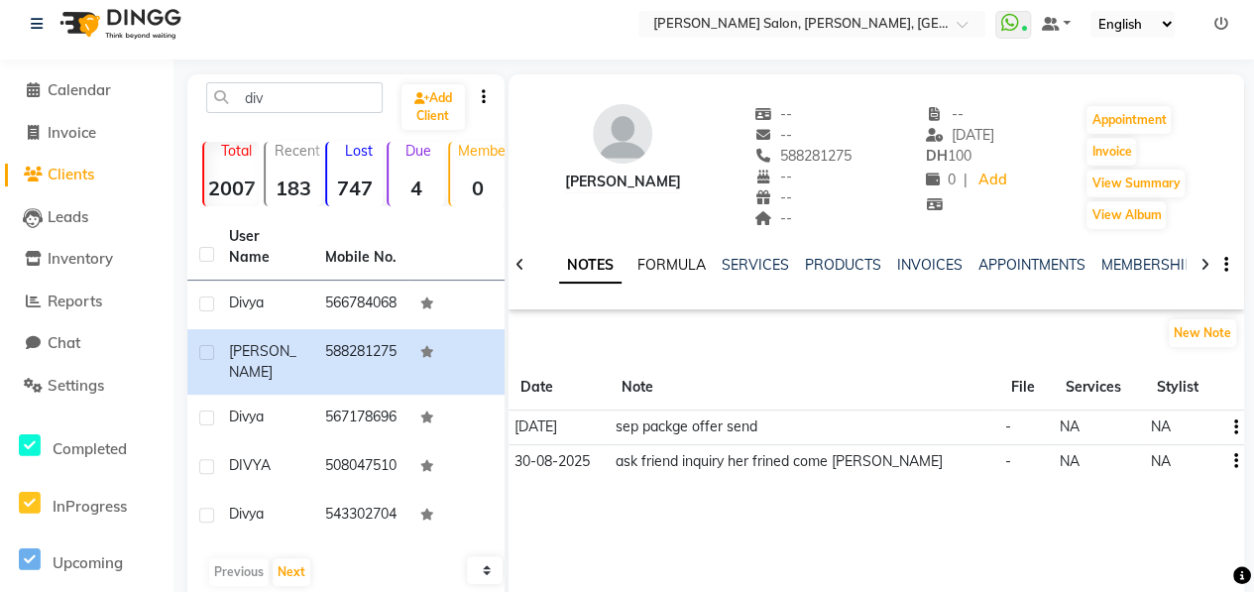
click at [672, 266] on link "FORMULA" at bounding box center [671, 265] width 68 height 18
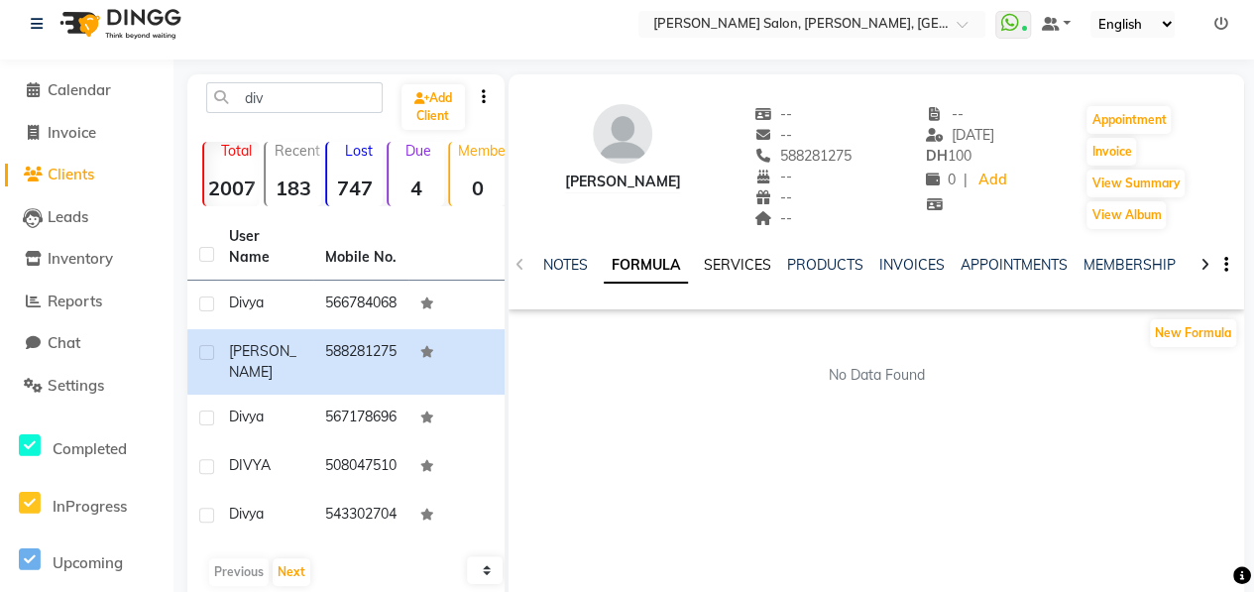
click at [710, 265] on link "SERVICES" at bounding box center [737, 265] width 67 height 18
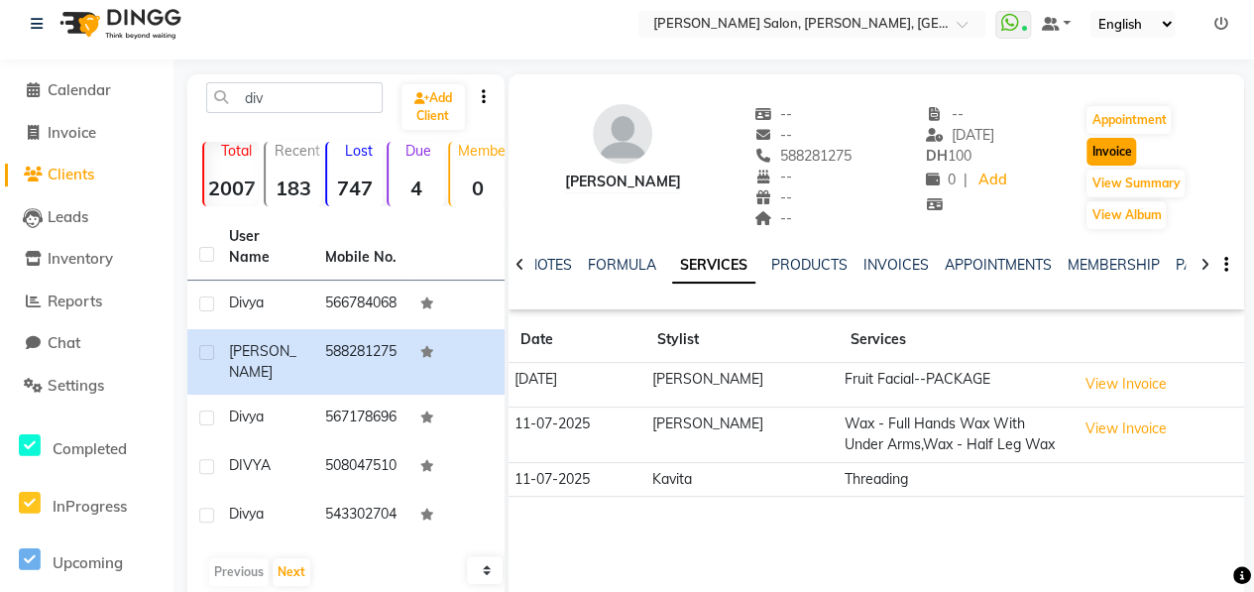
click at [1121, 154] on button "Invoice" at bounding box center [1111, 152] width 50 height 28
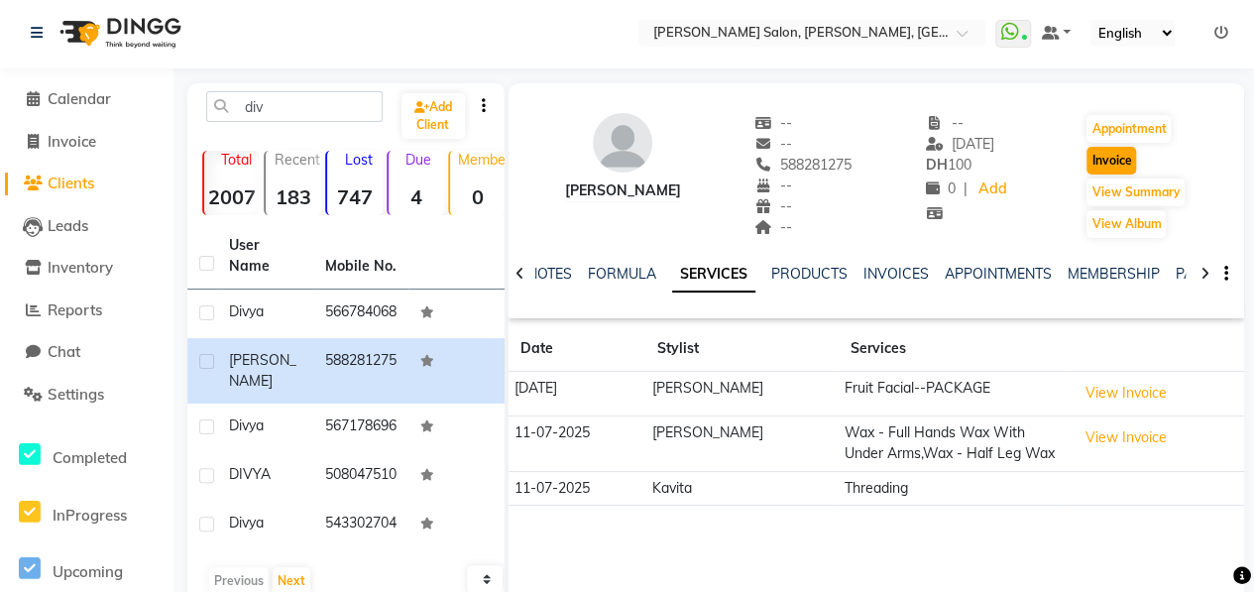
select select "service"
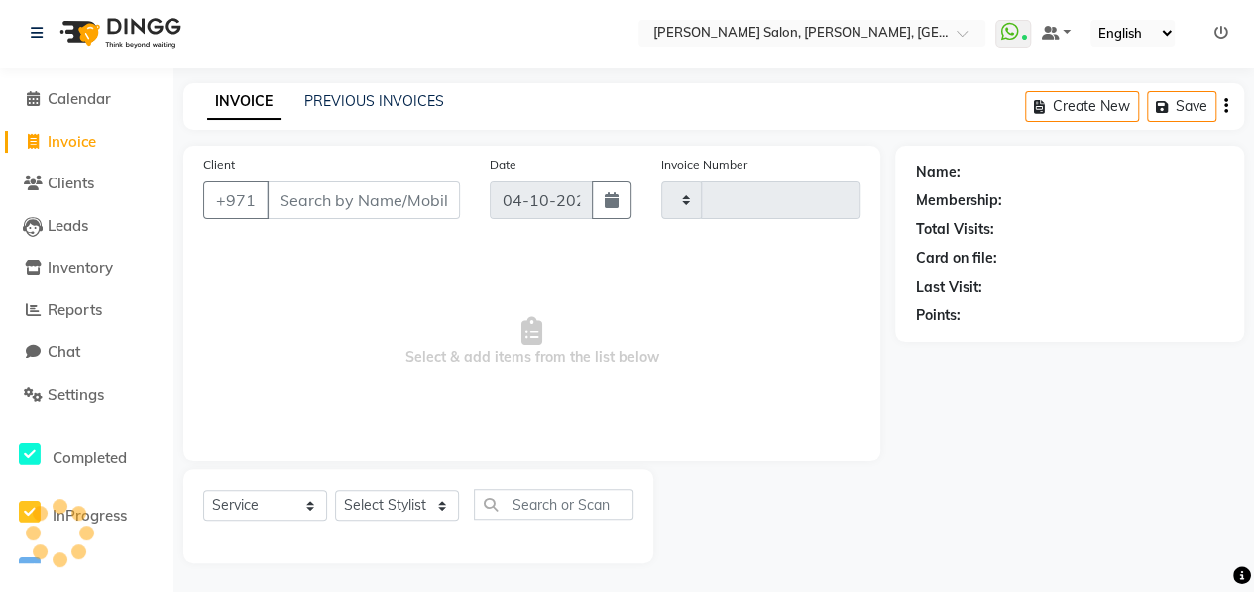
type input "1112"
select select "3934"
type input "588281275"
click at [413, 510] on select "Select Stylist ALWAHDA GIVE HOME SERVICE STAFF [PERSON_NAME] [PERSON_NAME] Mana…" at bounding box center [397, 505] width 124 height 31
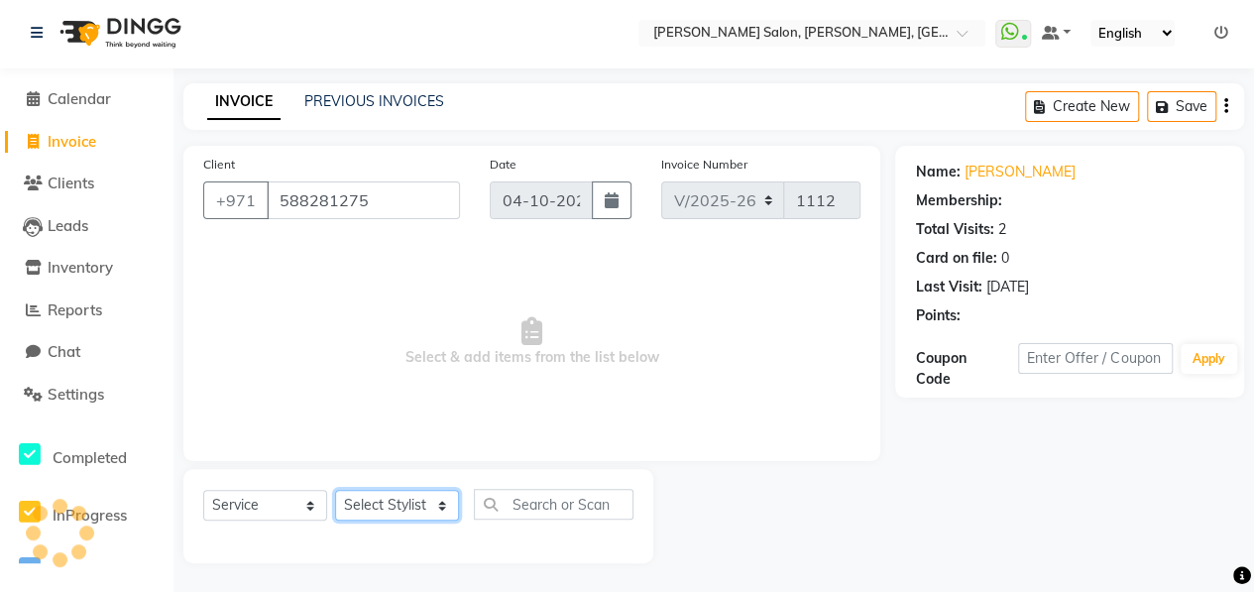
select select "1: Object"
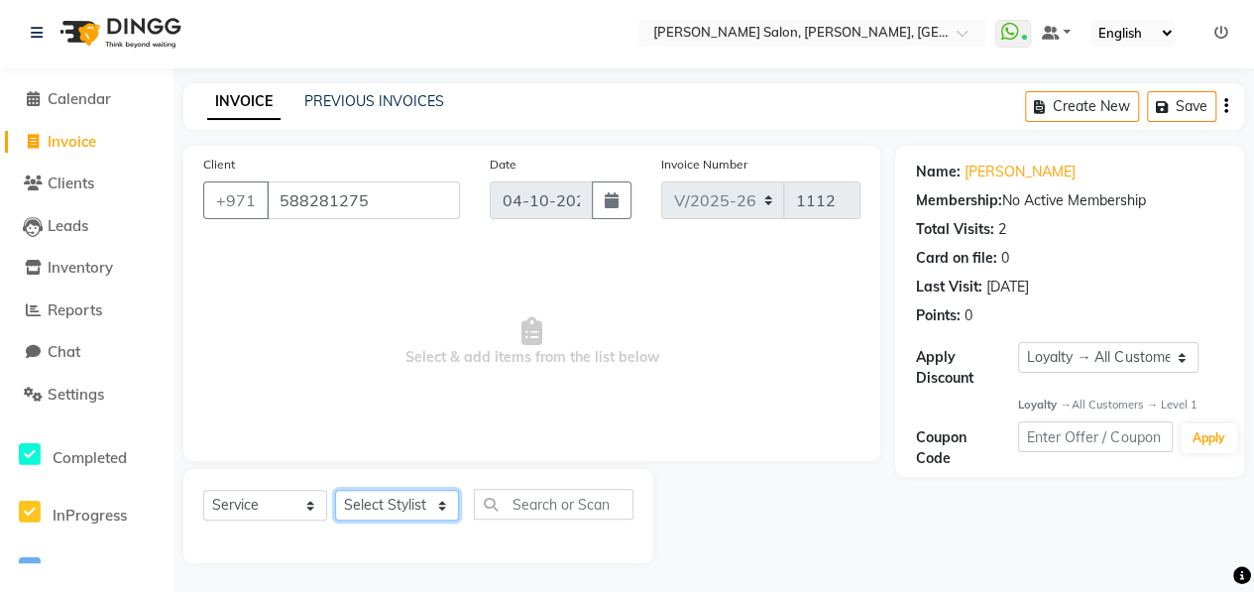
select select "76539"
click at [335, 490] on select "Select Stylist ALWAHDA GIVE HOME SERVICE STAFF [PERSON_NAME] [PERSON_NAME] Mana…" at bounding box center [397, 505] width 124 height 31
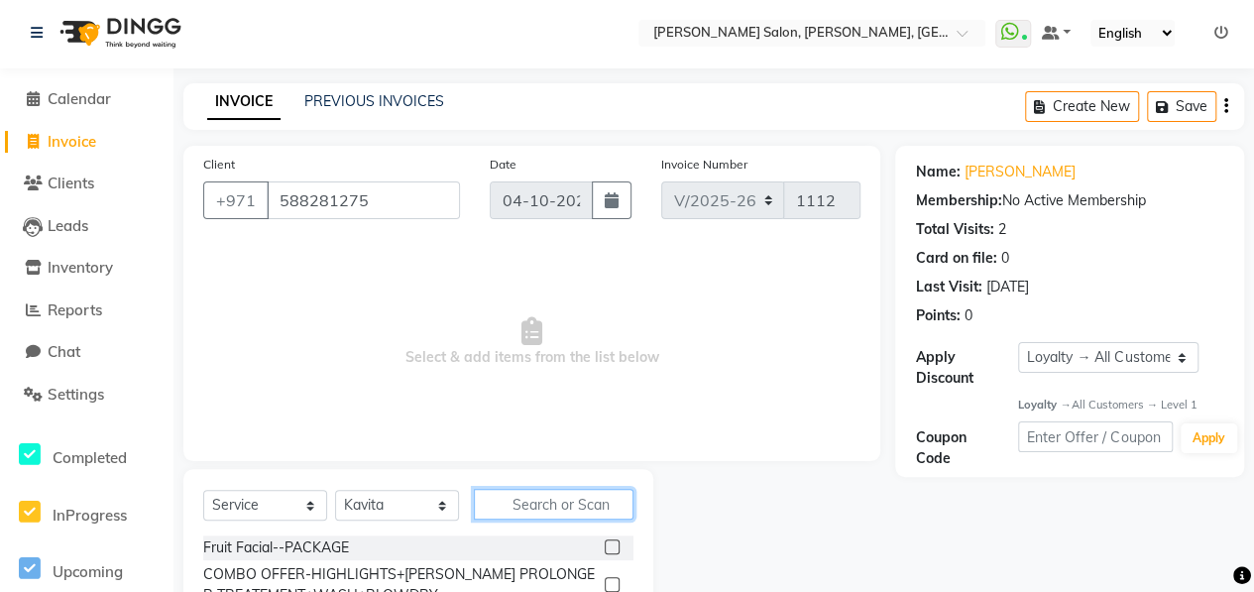
click at [537, 493] on input "text" at bounding box center [554, 504] width 160 height 31
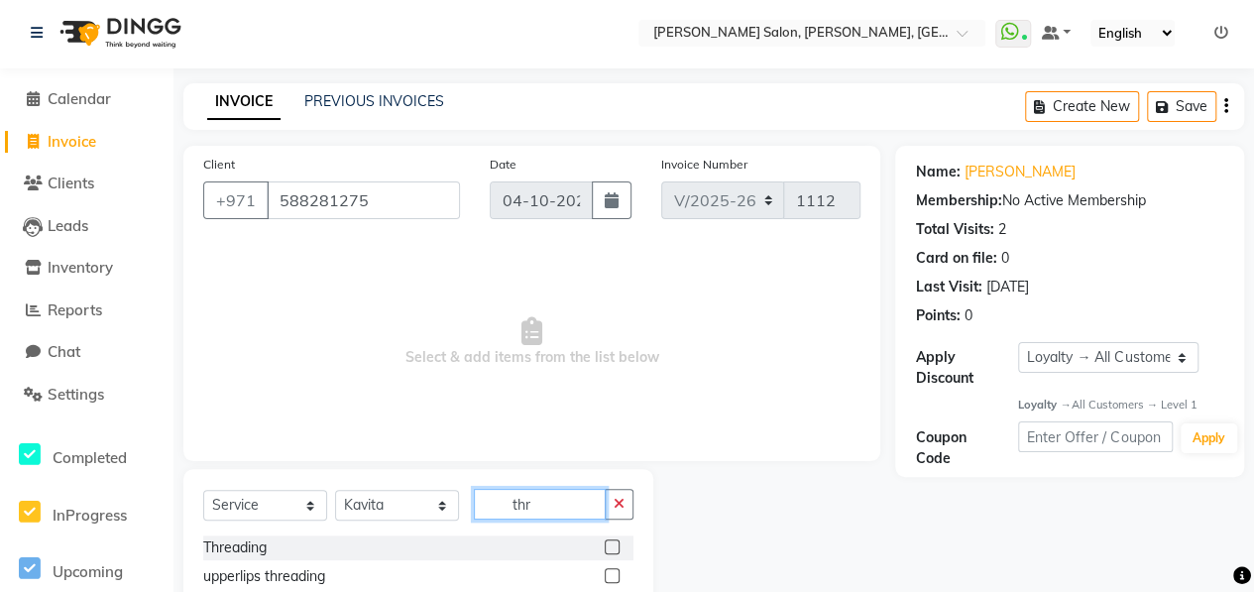
type input "thr"
click at [605, 544] on label at bounding box center [612, 546] width 15 height 15
click at [605, 544] on input "checkbox" at bounding box center [611, 547] width 13 height 13
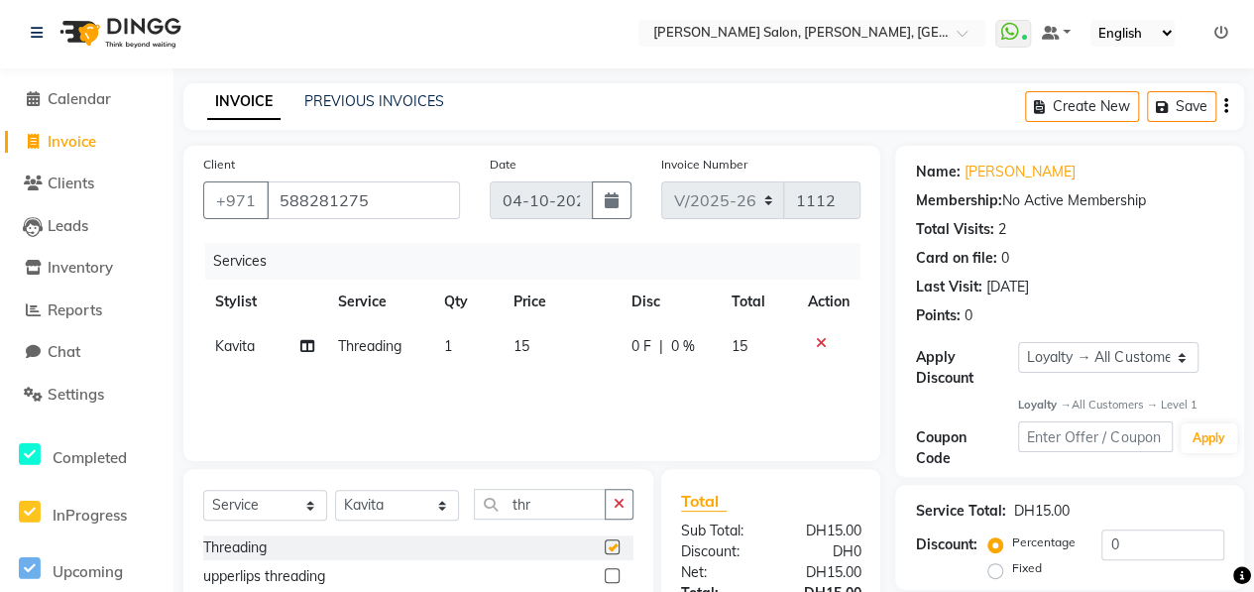
checkbox input "false"
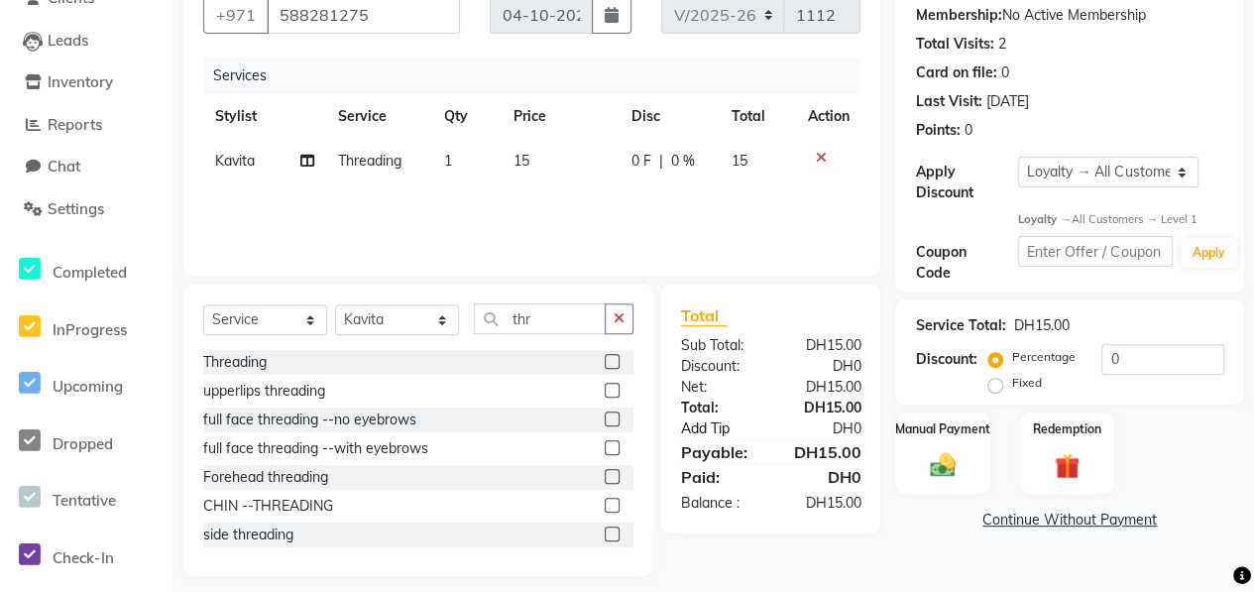
scroll to position [201, 0]
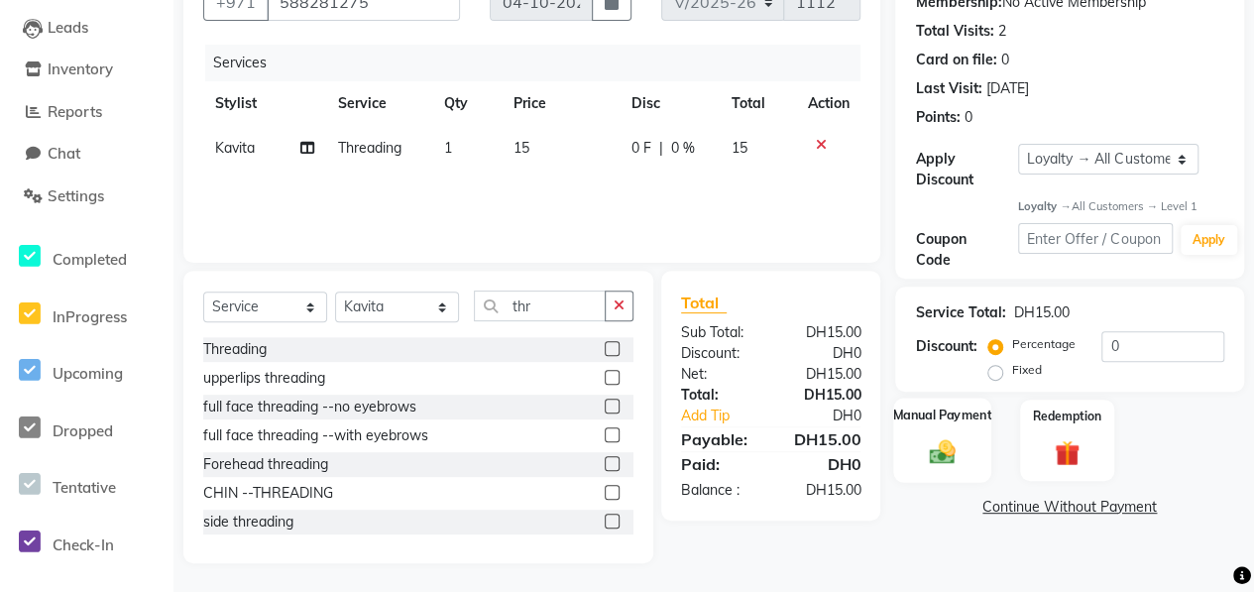
click at [947, 445] on img at bounding box center [942, 452] width 43 height 31
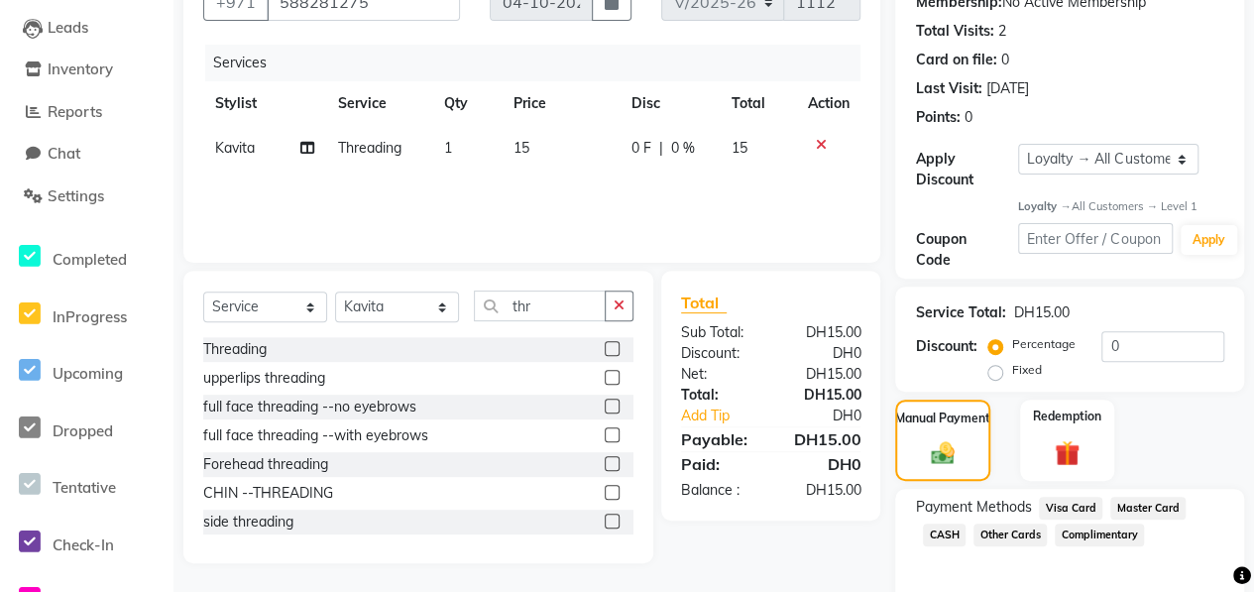
click at [943, 534] on span "CASH" at bounding box center [944, 534] width 43 height 23
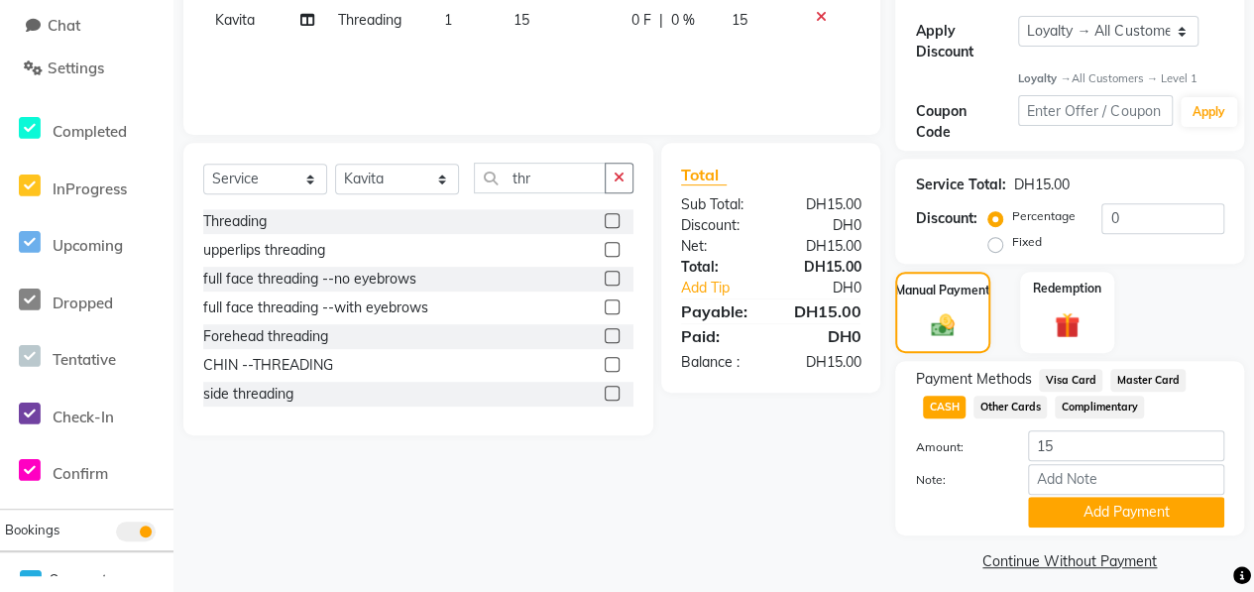
scroll to position [342, 0]
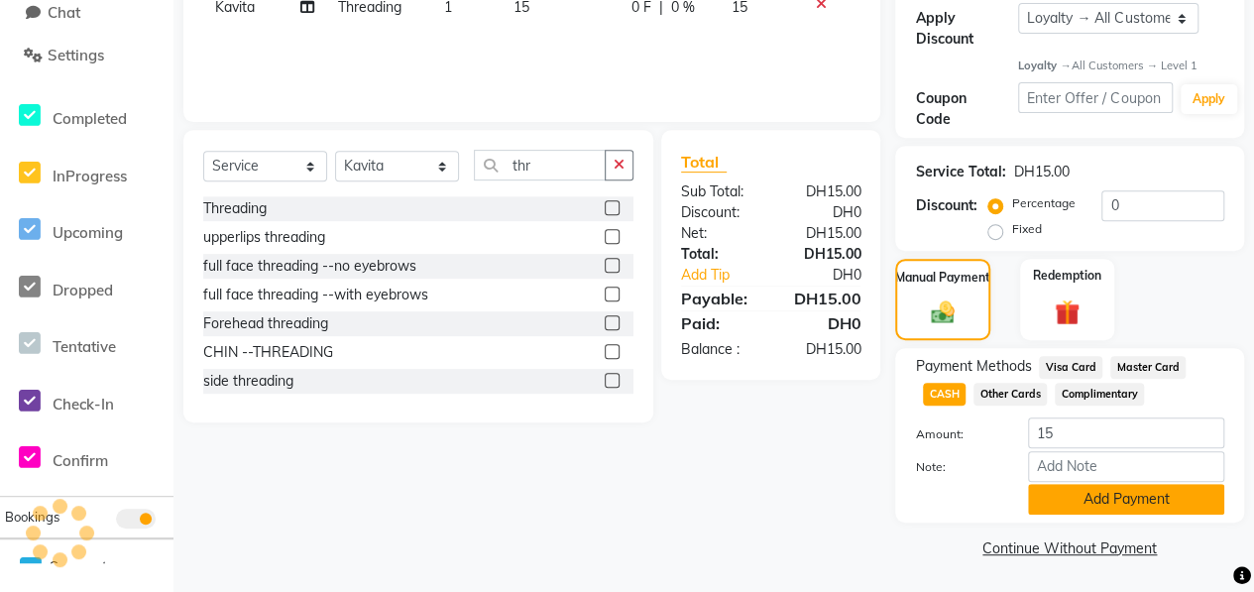
click at [1100, 502] on button "Add Payment" at bounding box center [1126, 499] width 196 height 31
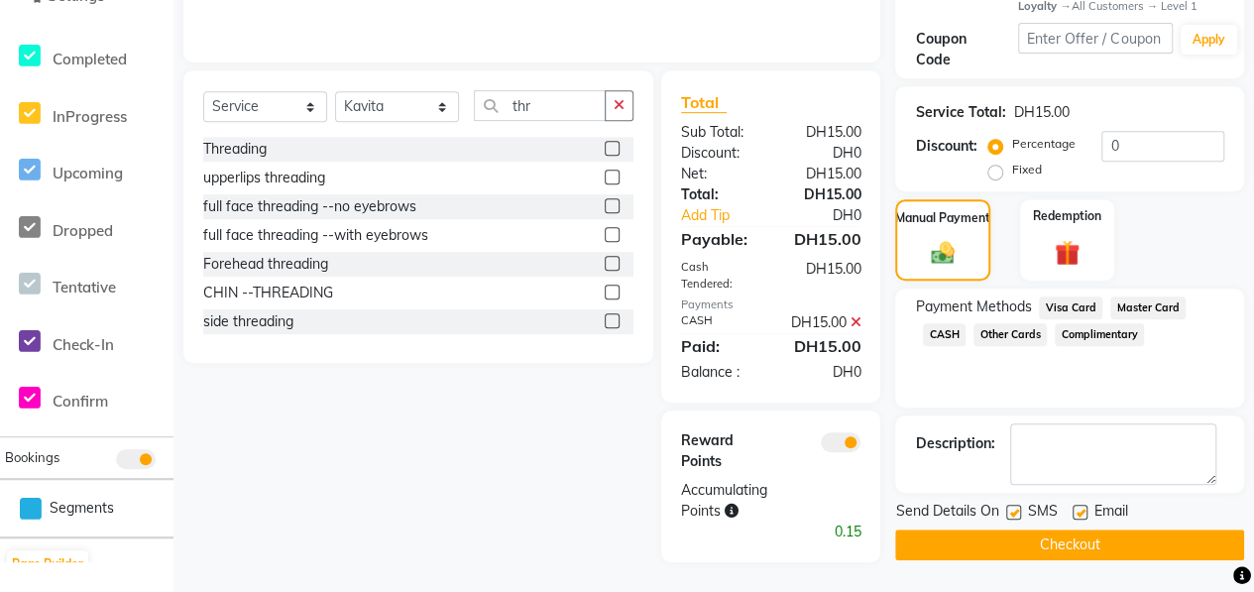
scroll to position [420, 0]
click at [1096, 529] on button "Checkout" at bounding box center [1069, 544] width 349 height 31
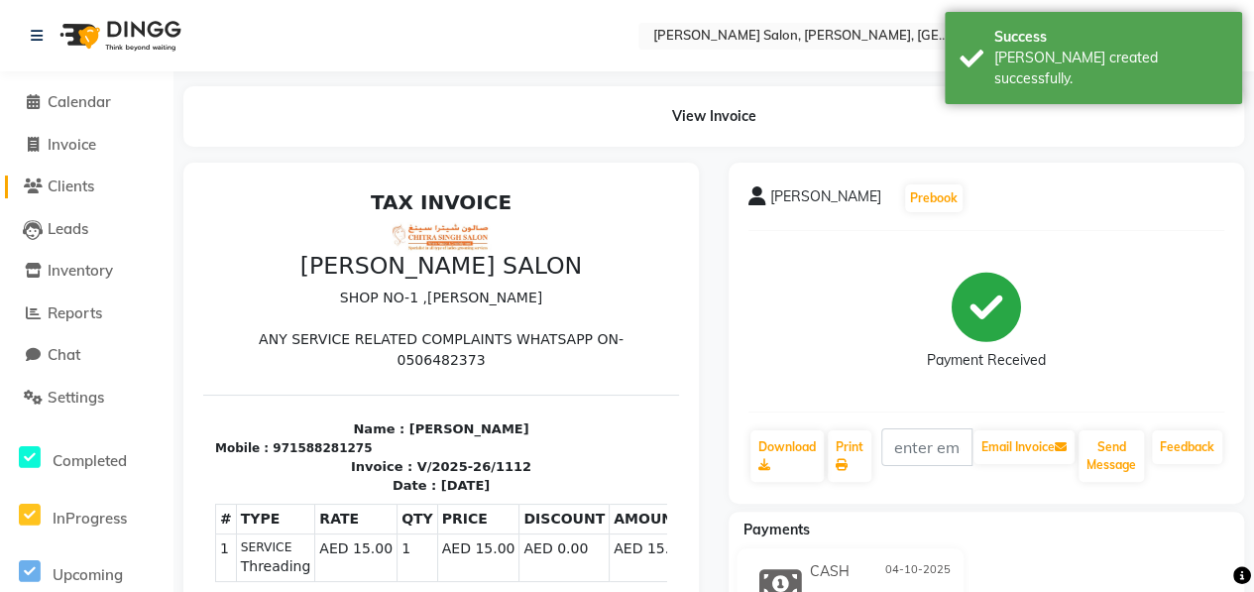
click at [86, 193] on span "Clients" at bounding box center [71, 185] width 47 height 19
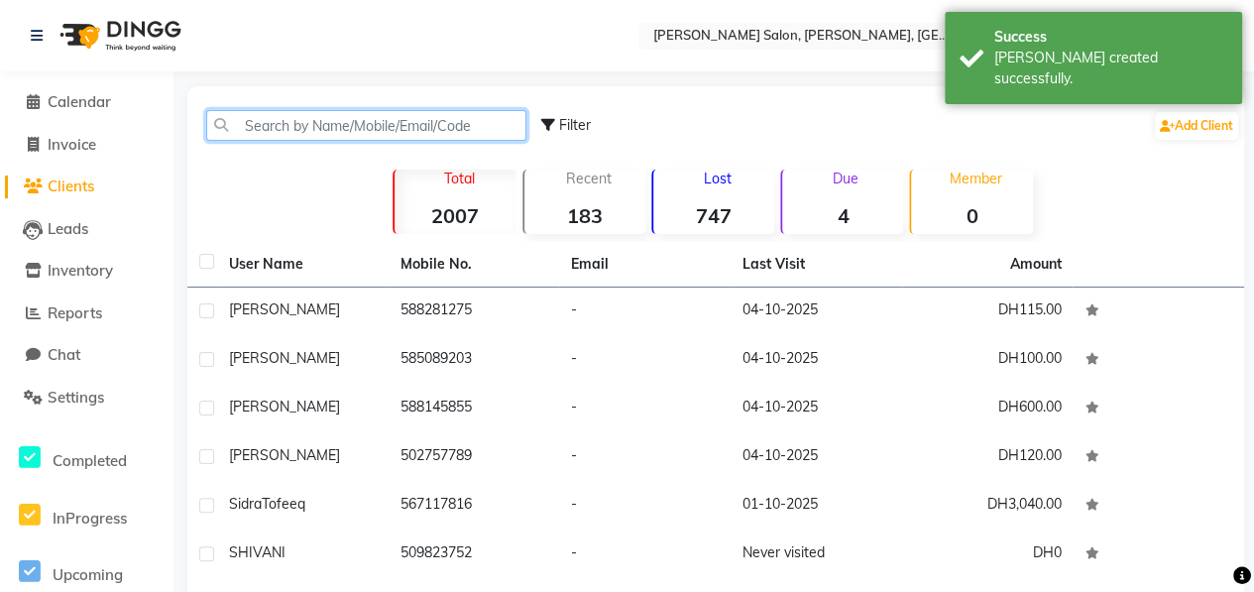
click at [280, 126] on input "text" at bounding box center [366, 125] width 320 height 31
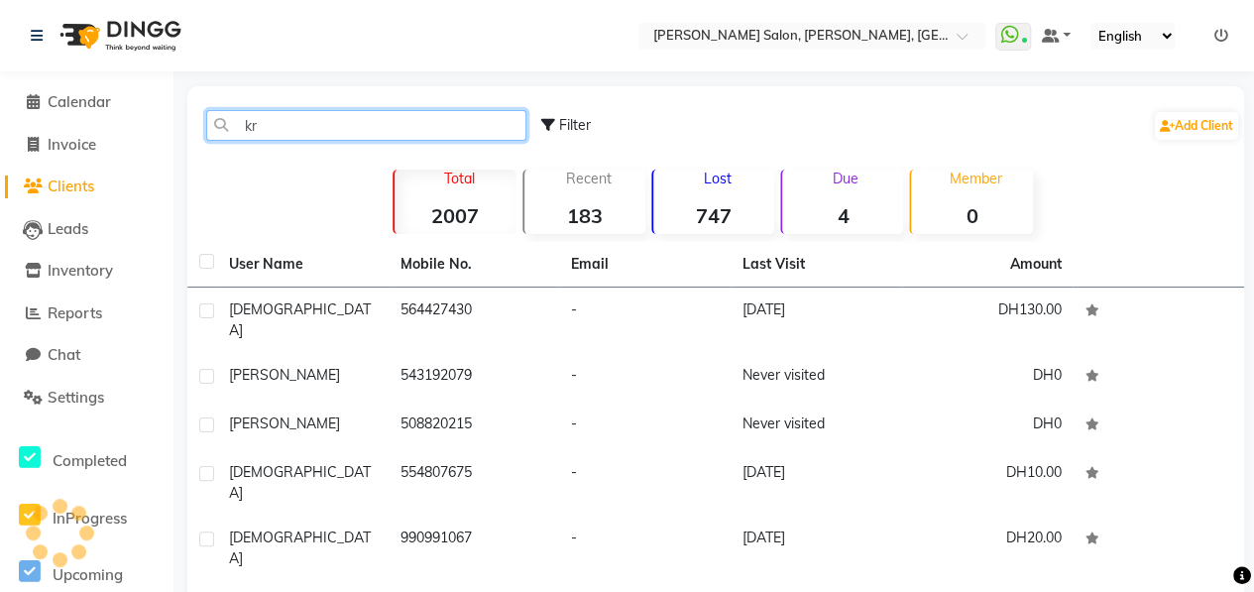
type input "k"
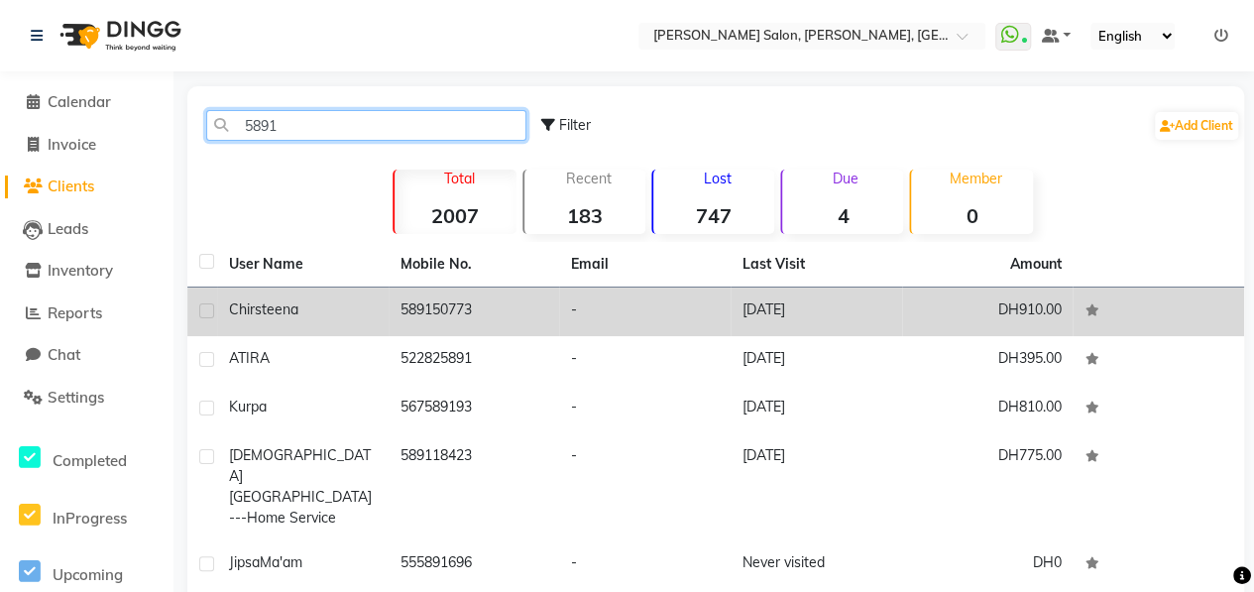
type input "5891"
click at [360, 300] on div "Chirsteena" at bounding box center [303, 309] width 148 height 21
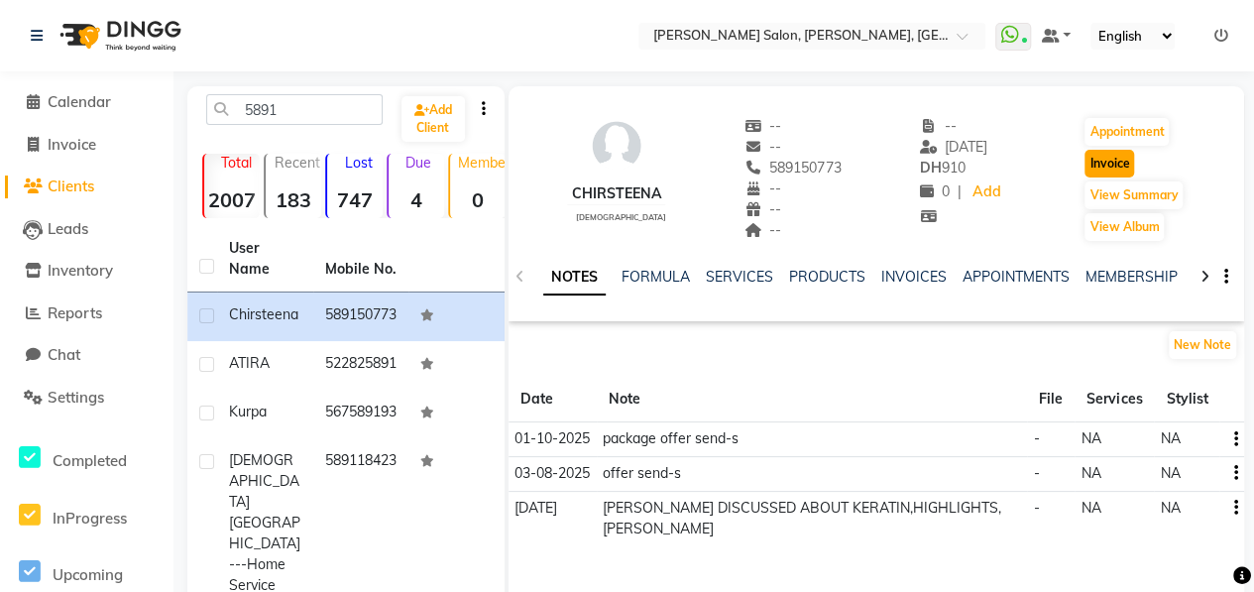
click at [1100, 166] on button "Invoice" at bounding box center [1109, 164] width 50 height 28
select select "service"
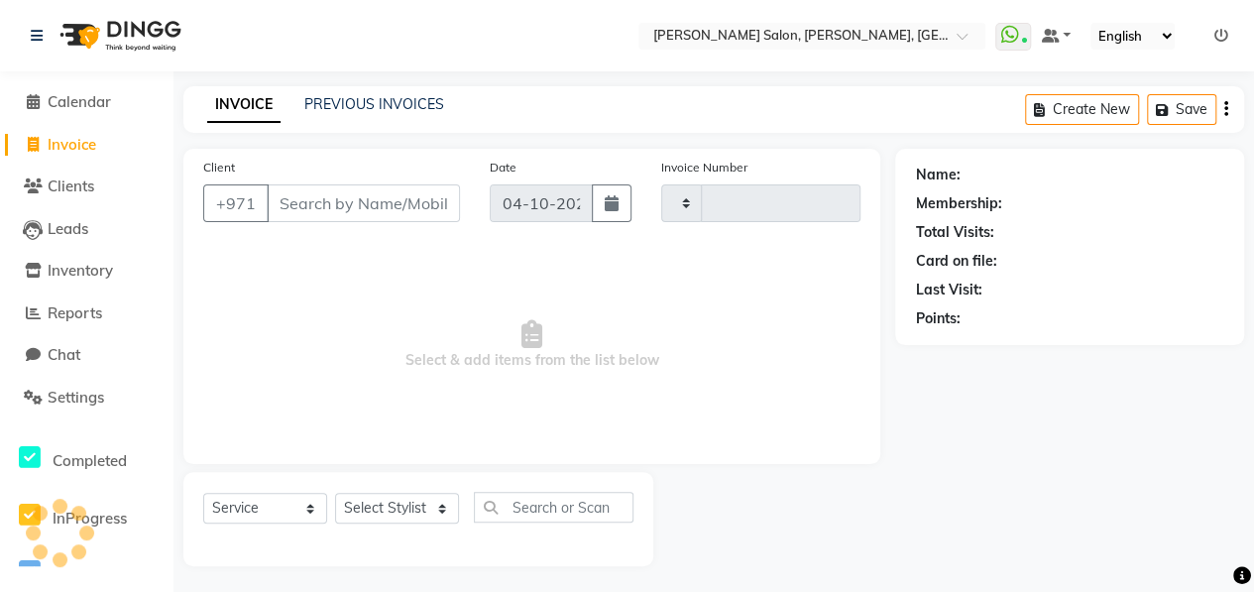
scroll to position [3, 0]
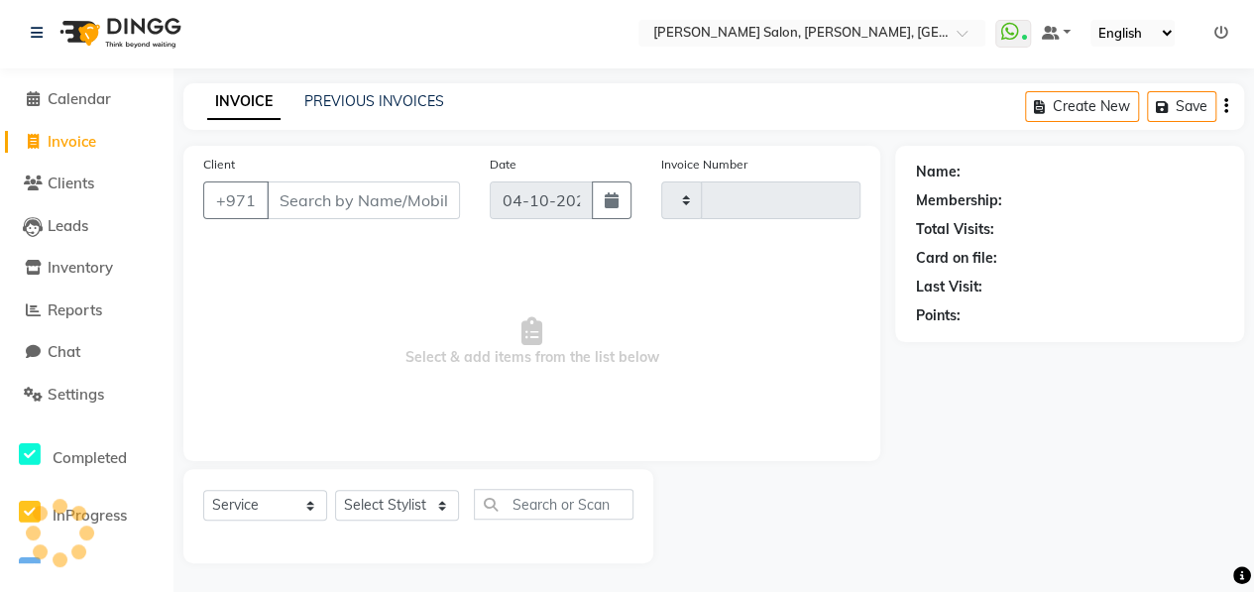
type input "1113"
select select "3934"
click at [381, 498] on select "Select Stylist" at bounding box center [397, 505] width 124 height 31
type input "589150773"
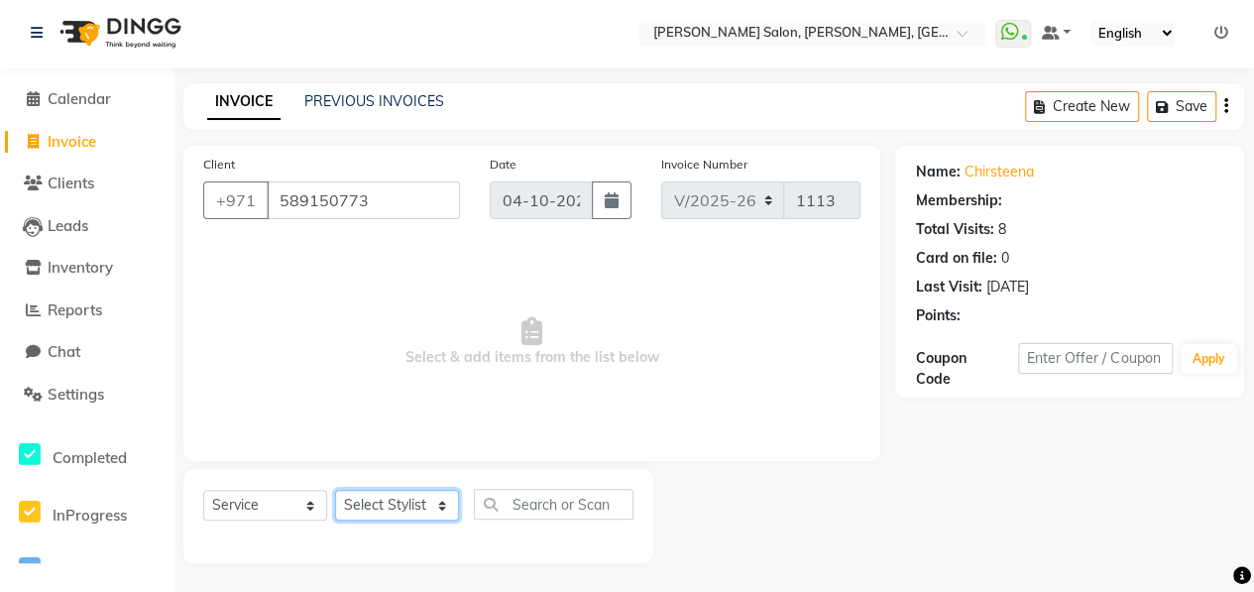
select select "1: Object"
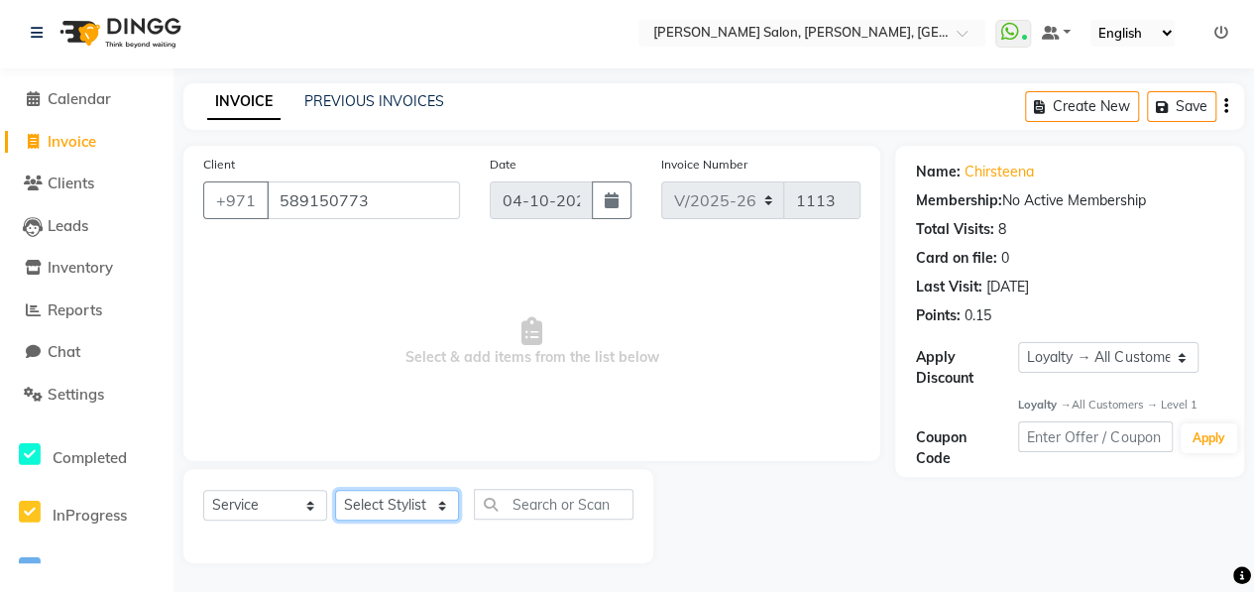
select select "76539"
click at [335, 490] on select "Select Stylist ALWAHDA GIVE HOME SERVICE STAFF [PERSON_NAME] [PERSON_NAME] Mana…" at bounding box center [397, 505] width 124 height 31
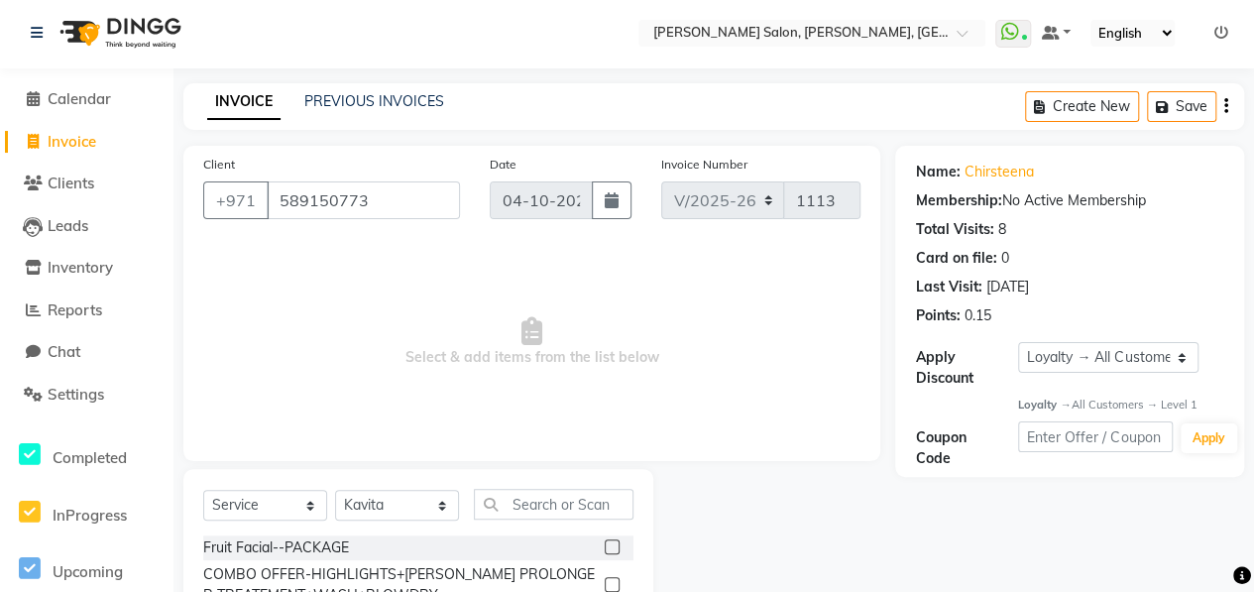
click at [551, 500] on input "text" at bounding box center [554, 504] width 160 height 31
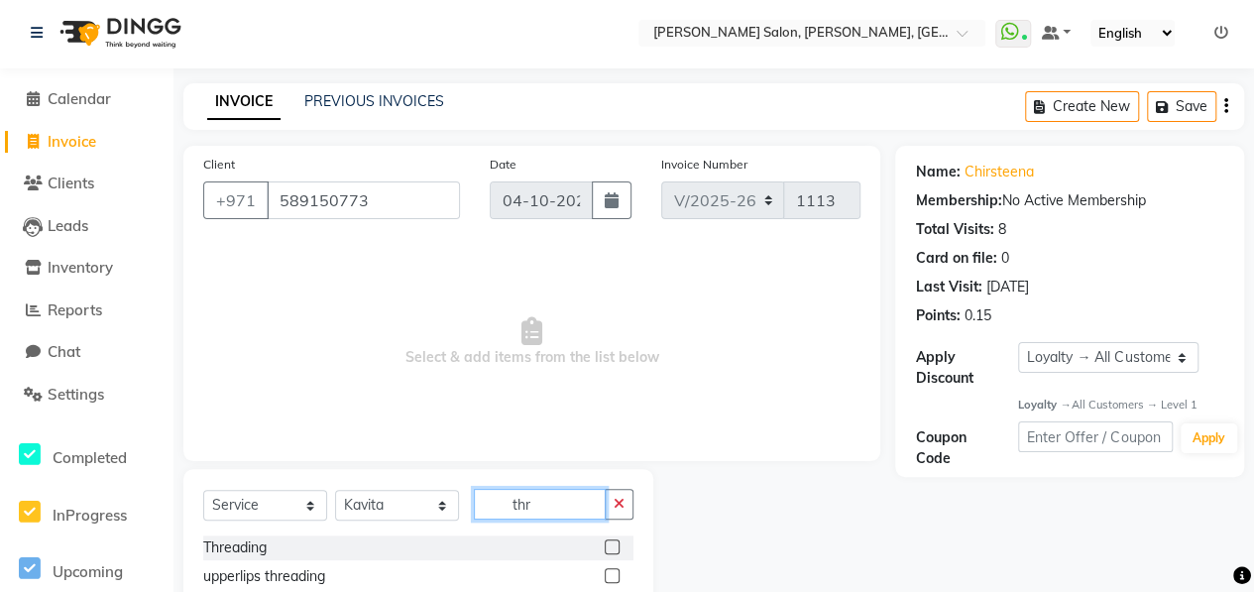
type input "thr"
click at [605, 544] on label at bounding box center [612, 546] width 15 height 15
click at [605, 544] on input "checkbox" at bounding box center [611, 547] width 13 height 13
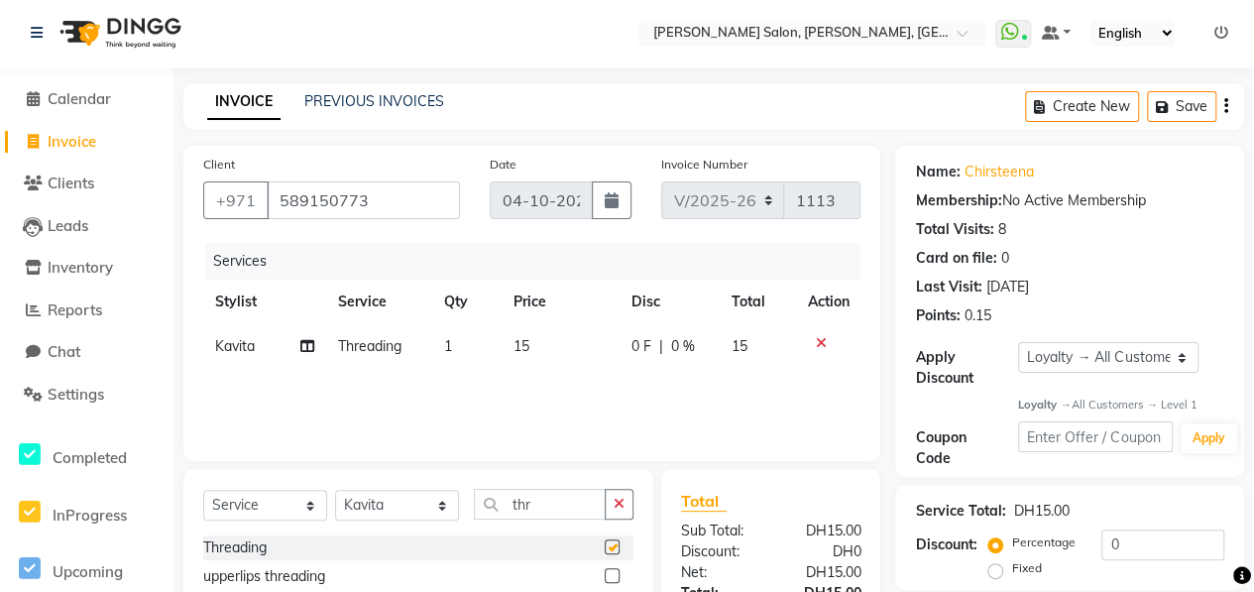
checkbox input "false"
click at [432, 508] on select "Select Stylist ALWAHDA GIVE HOME SERVICE STAFF [PERSON_NAME] [PERSON_NAME] Mana…" at bounding box center [397, 505] width 124 height 31
select select "47300"
click at [335, 490] on select "Select Stylist ALWAHDA GIVE HOME SERVICE STAFF [PERSON_NAME] [PERSON_NAME] Mana…" at bounding box center [397, 505] width 124 height 31
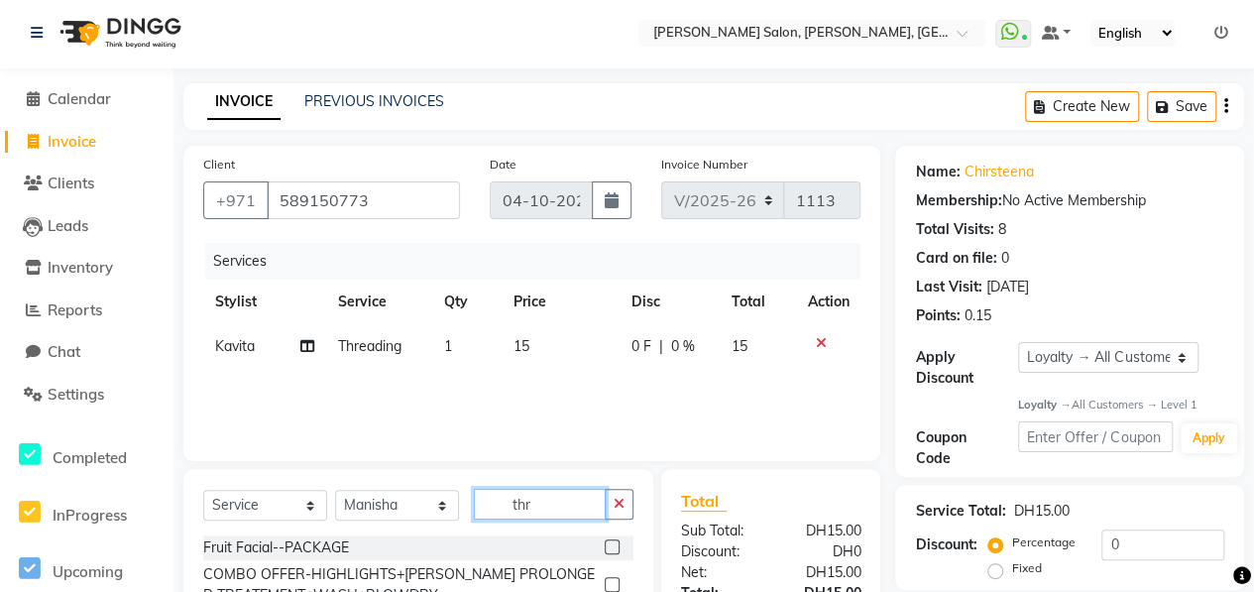
drag, startPoint x: 535, startPoint y: 500, endPoint x: 486, endPoint y: 500, distance: 49.6
click at [486, 500] on input "thr" at bounding box center [540, 504] width 132 height 31
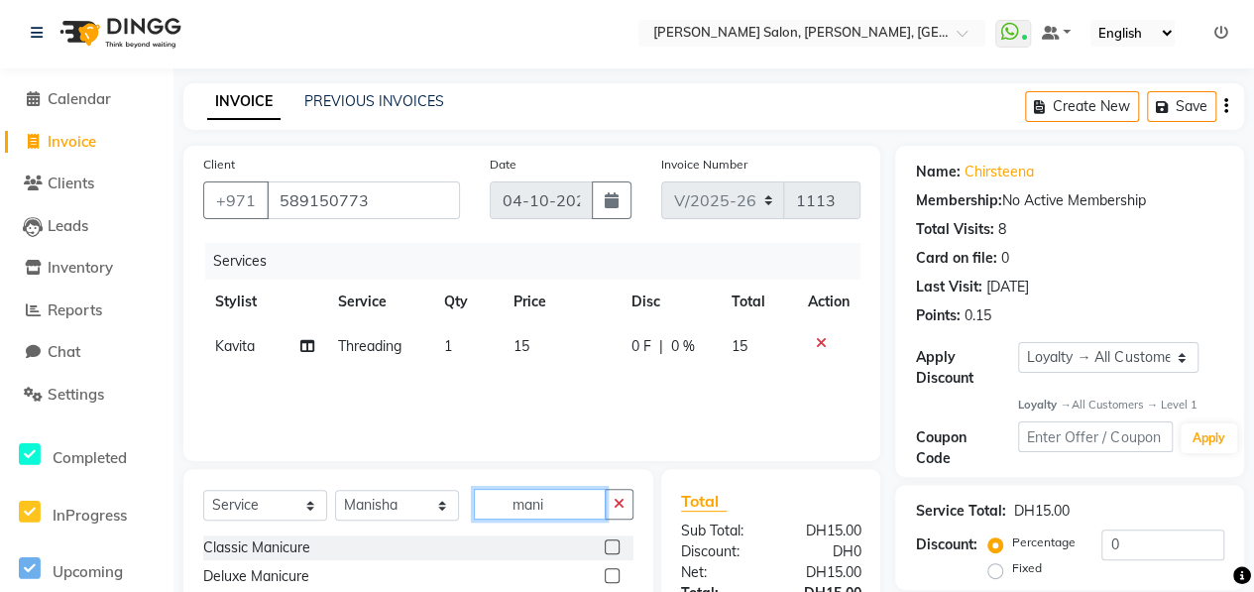
type input "mani"
click at [610, 549] on label at bounding box center [612, 546] width 15 height 15
click at [610, 549] on input "checkbox" at bounding box center [611, 547] width 13 height 13
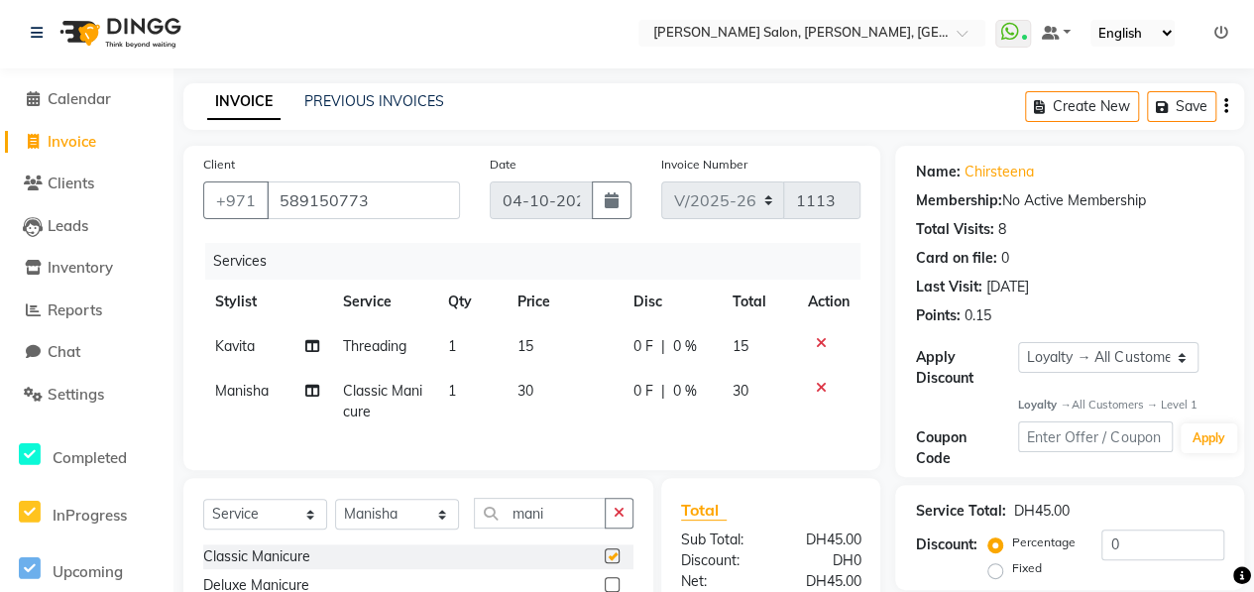
checkbox input "false"
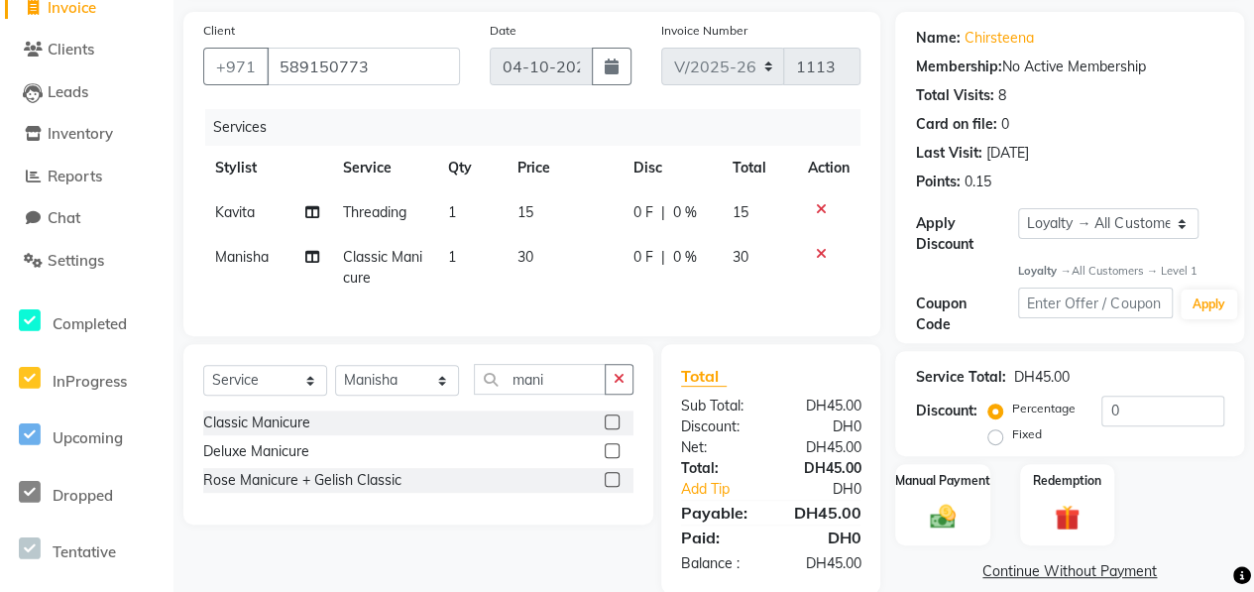
scroll to position [182, 0]
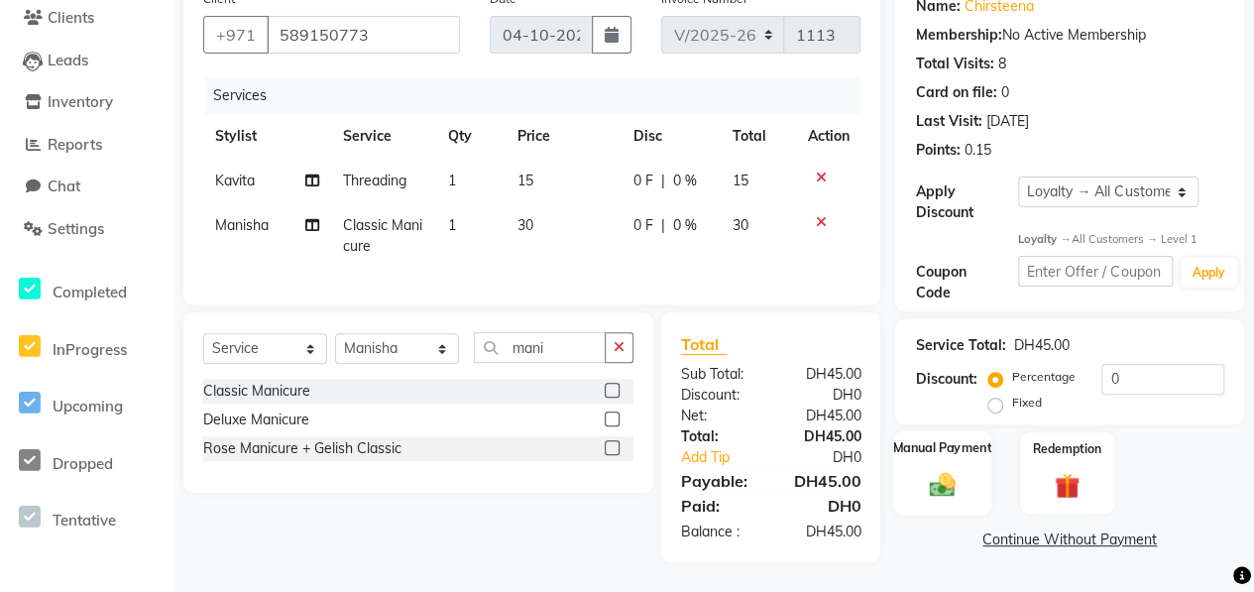
click at [962, 440] on label "Manual Payment" at bounding box center [942, 448] width 99 height 19
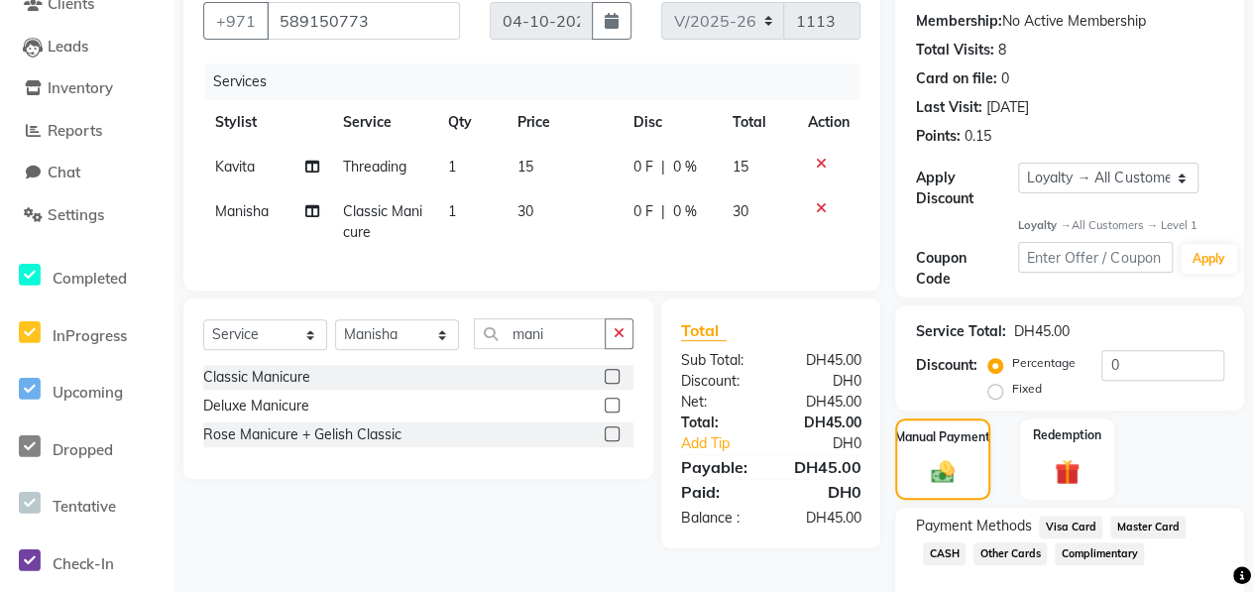
click at [945, 551] on span "CASH" at bounding box center [944, 553] width 43 height 23
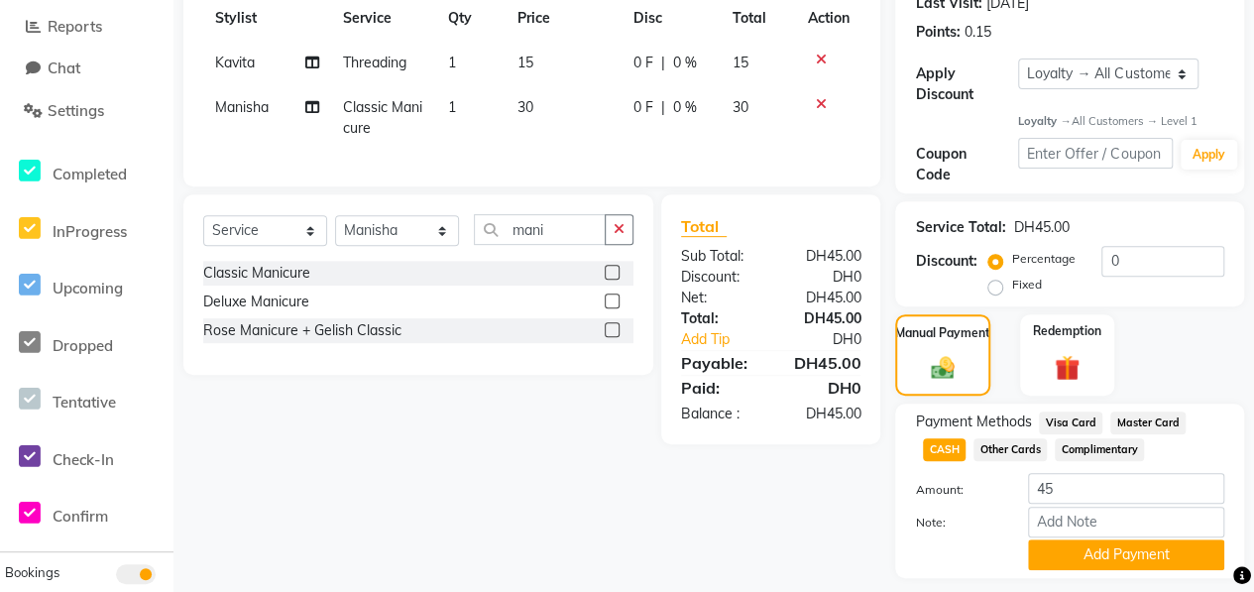
scroll to position [342, 0]
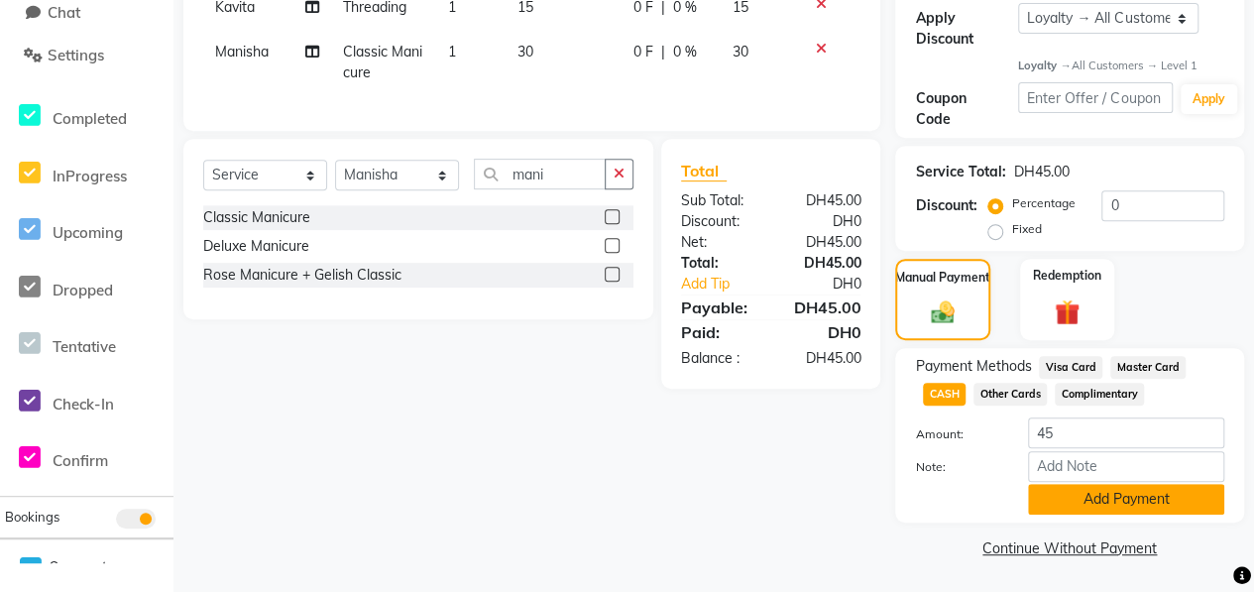
click at [1058, 502] on button "Add Payment" at bounding box center [1126, 499] width 196 height 31
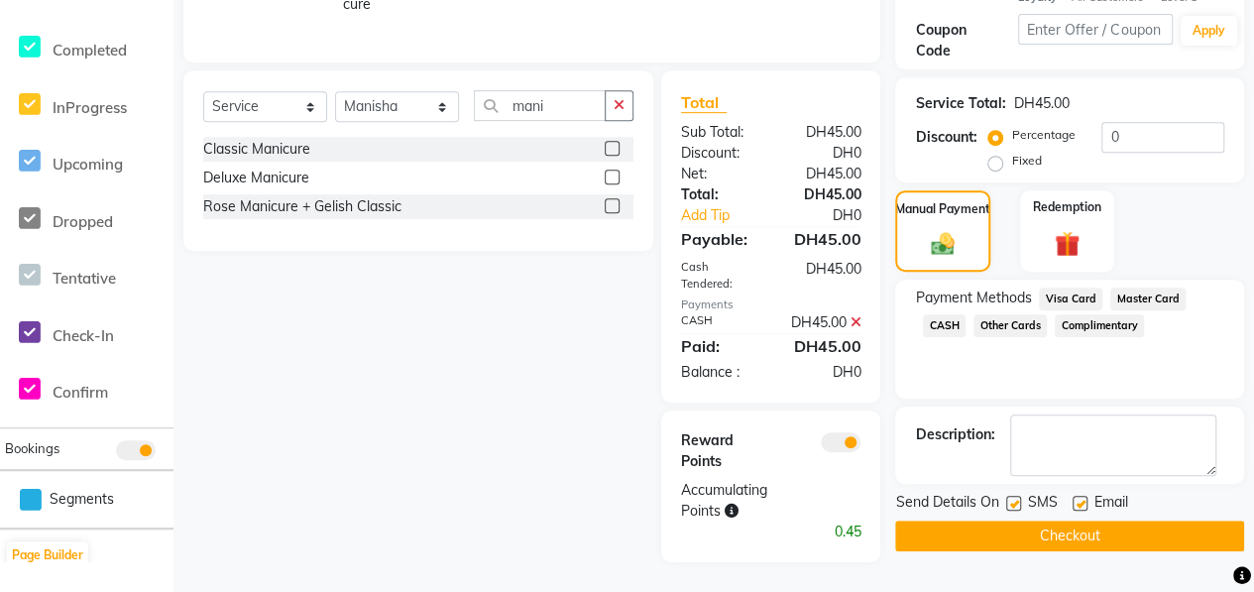
scroll to position [445, 0]
click at [1059, 520] on button "Checkout" at bounding box center [1069, 535] width 349 height 31
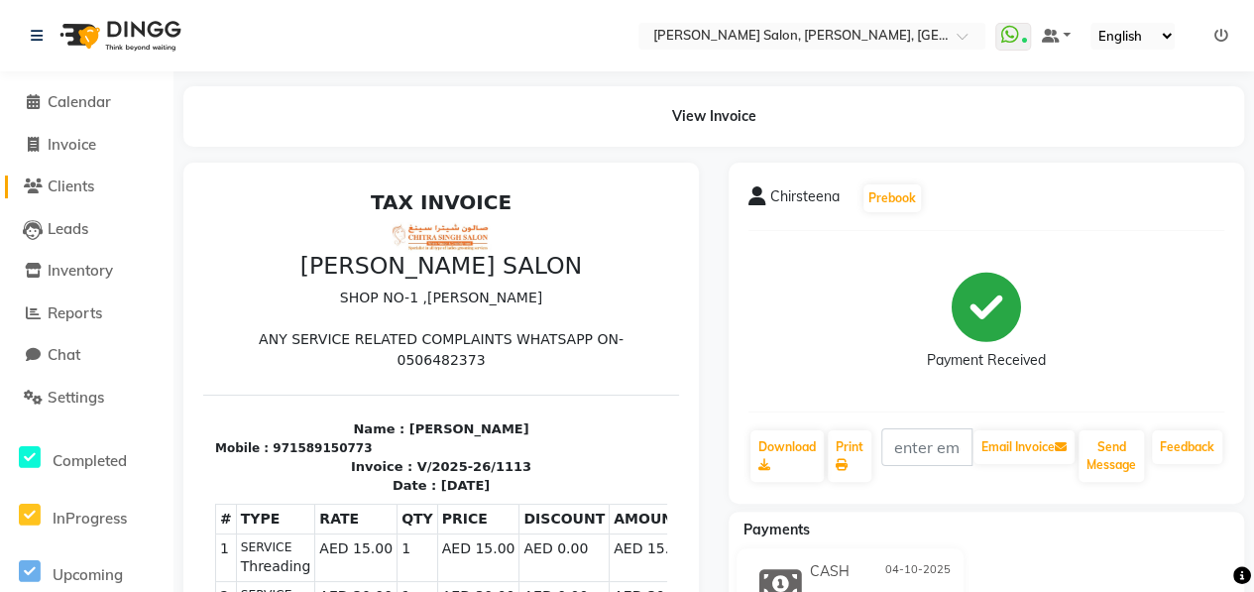
click at [60, 189] on span "Clients" at bounding box center [71, 185] width 47 height 19
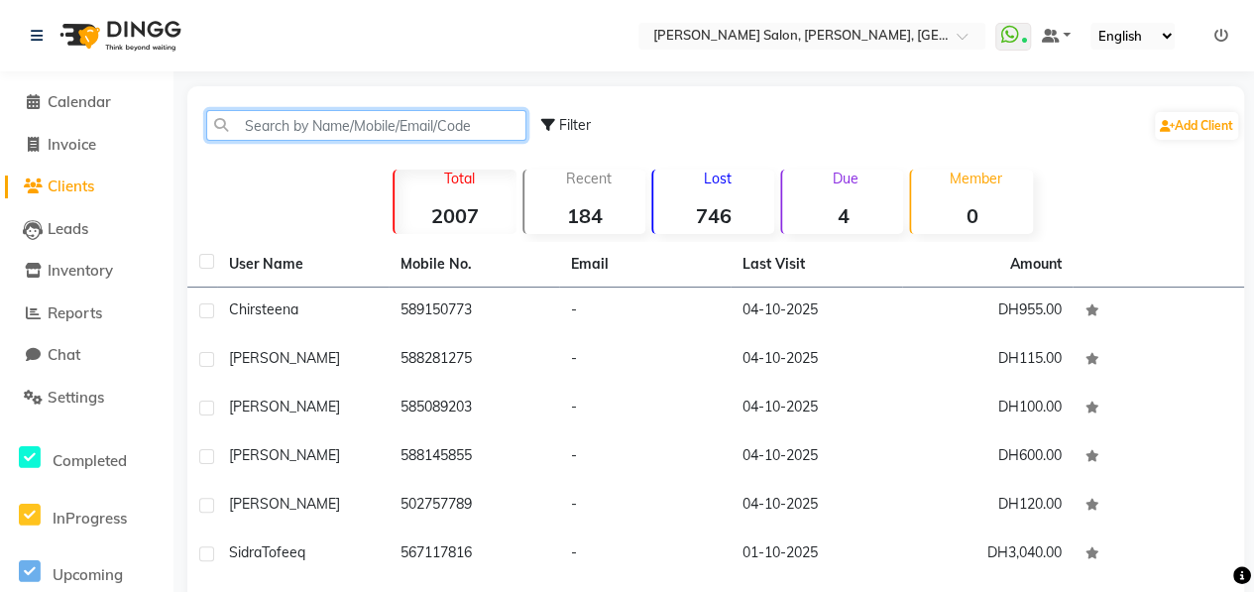
click at [388, 123] on input "text" at bounding box center [366, 125] width 320 height 31
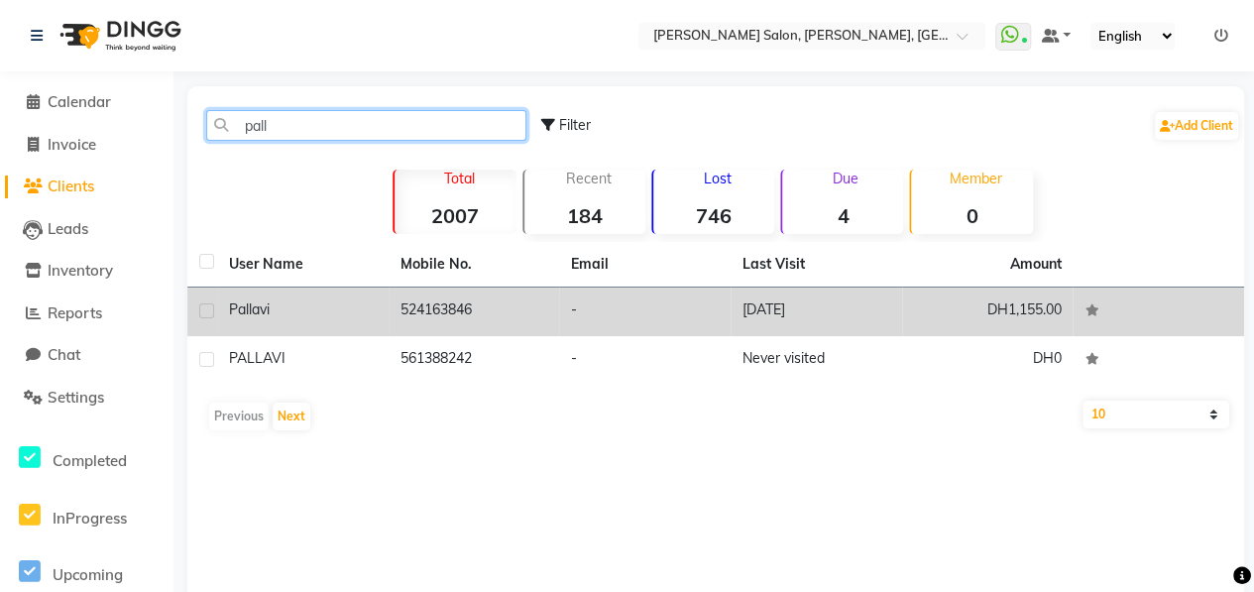
type input "pall"
click at [355, 299] on div "Pallavi" at bounding box center [303, 309] width 148 height 21
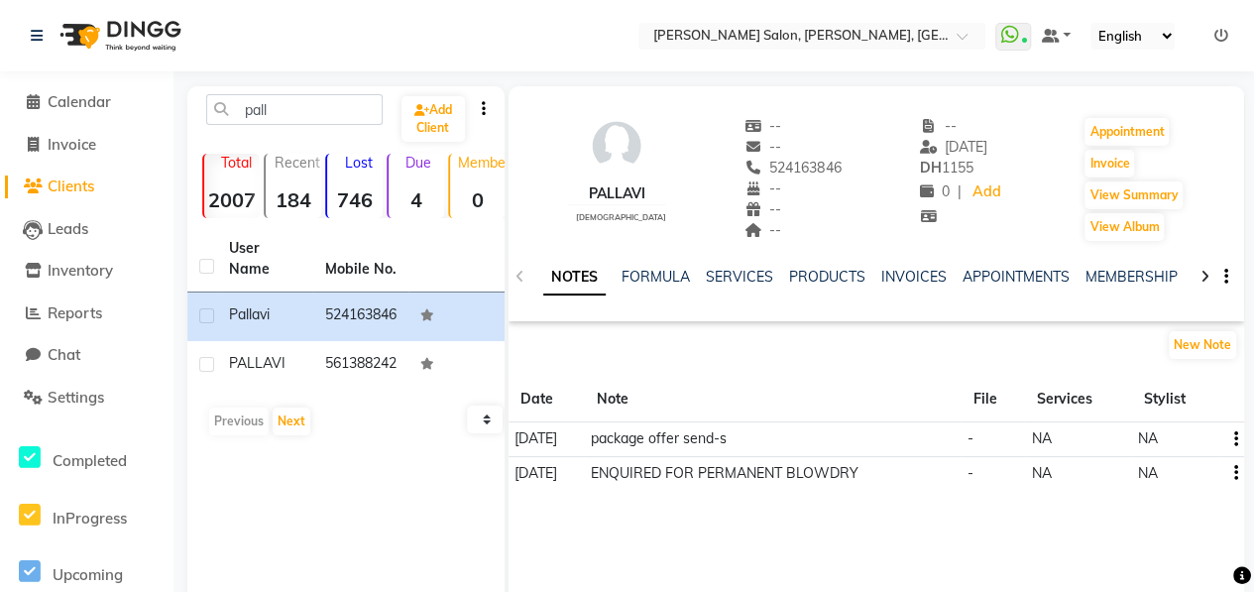
click at [1205, 271] on icon at bounding box center [1204, 277] width 9 height 14
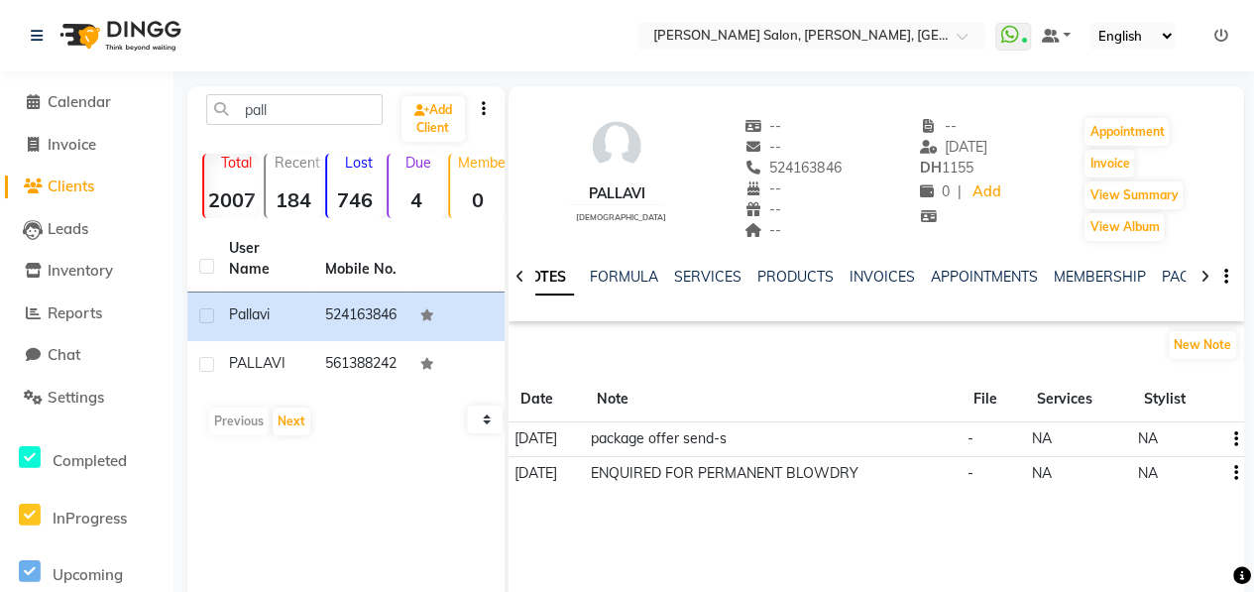
click at [1205, 271] on icon at bounding box center [1204, 277] width 9 height 14
click at [1203, 275] on icon at bounding box center [1204, 277] width 9 height 14
click at [1187, 275] on link "VOUCHERS" at bounding box center [1226, 277] width 78 height 18
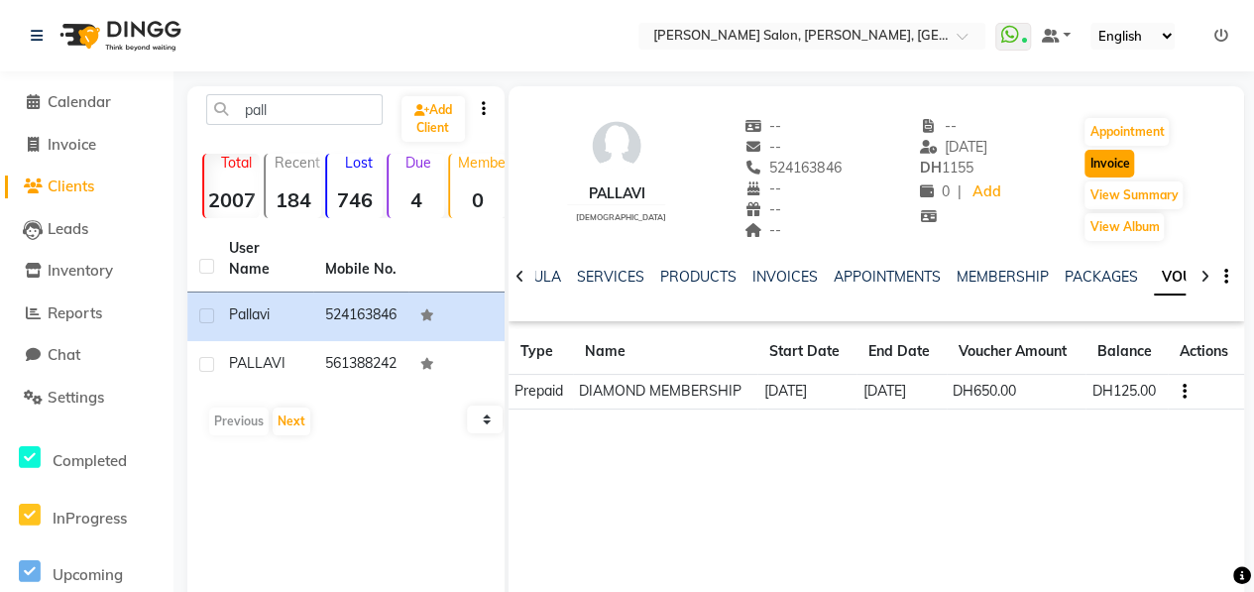
click at [1111, 156] on button "Invoice" at bounding box center [1109, 164] width 50 height 28
select select "service"
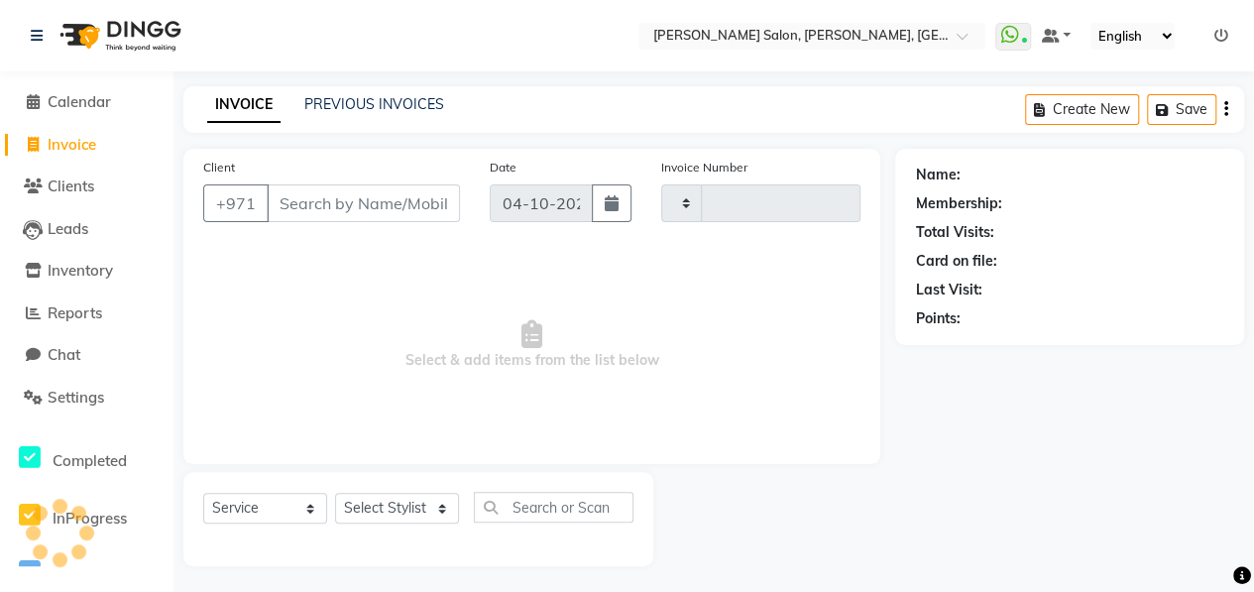
scroll to position [3, 0]
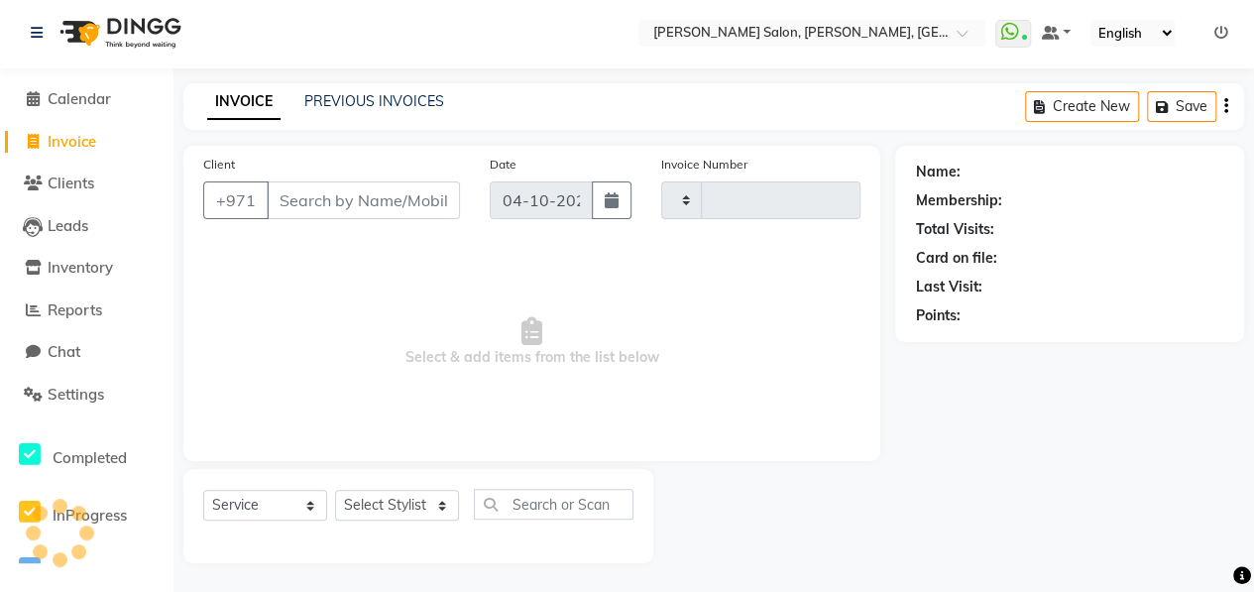
type input "1114"
select select "3934"
type input "524163846"
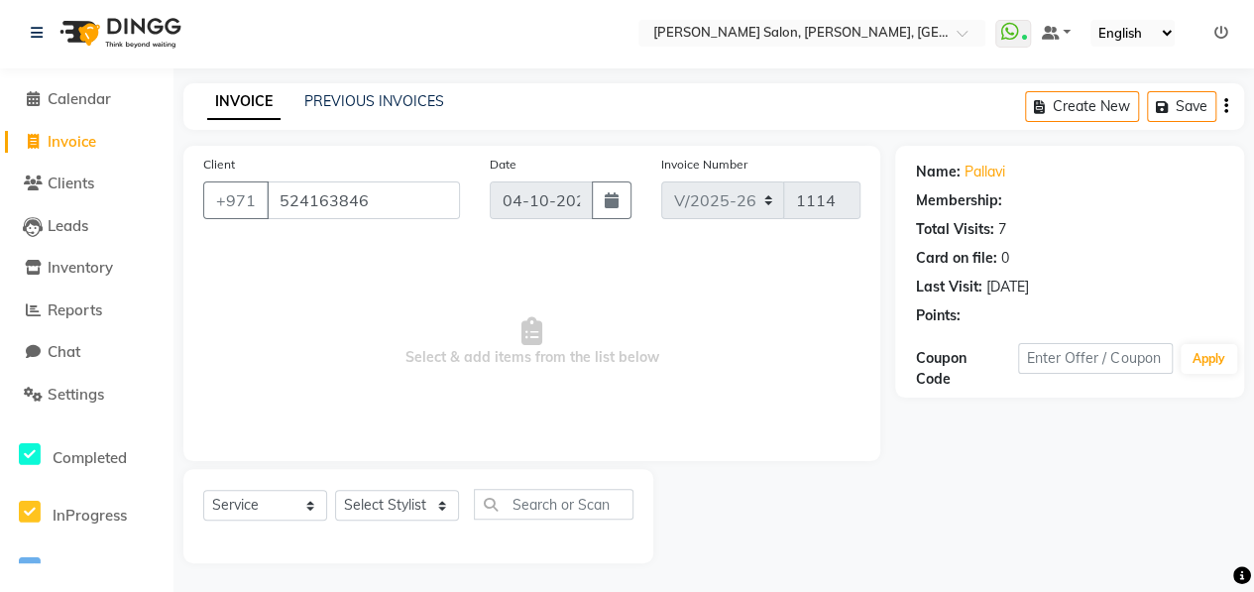
select select "1: Object"
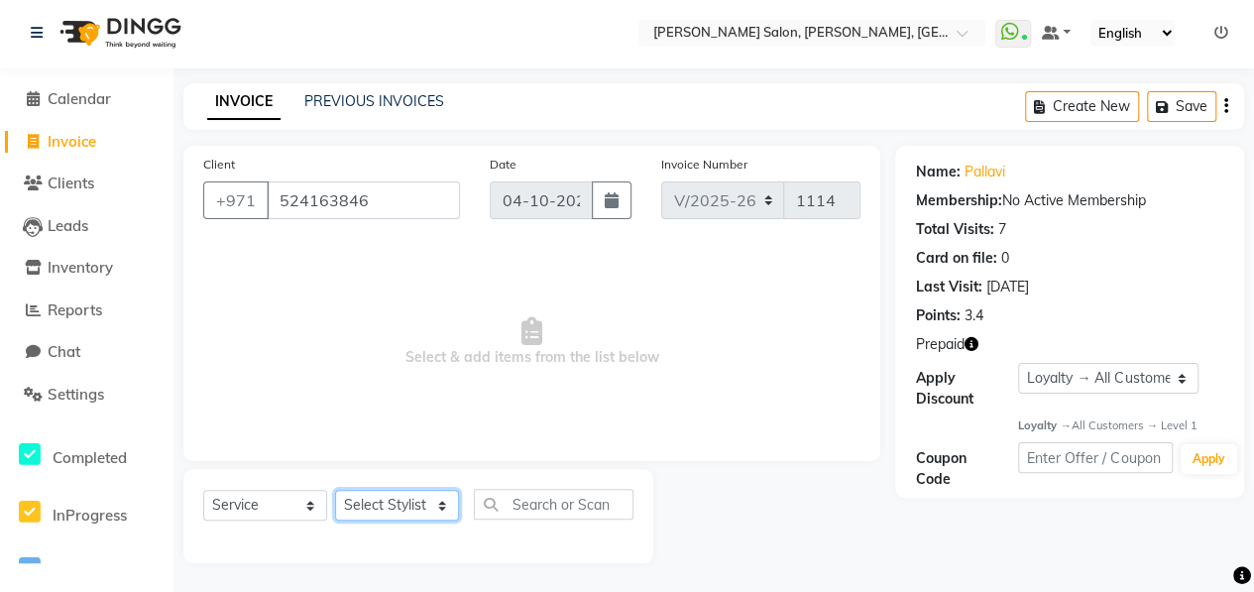
click at [427, 509] on select "Select Stylist ALWAHDA GIVE HOME SERVICE STAFF [PERSON_NAME] [PERSON_NAME] Mana…" at bounding box center [397, 505] width 124 height 31
select select "76539"
click at [335, 490] on select "Select Stylist ALWAHDA GIVE HOME SERVICE STAFF [PERSON_NAME] [PERSON_NAME] Mana…" at bounding box center [397, 505] width 124 height 31
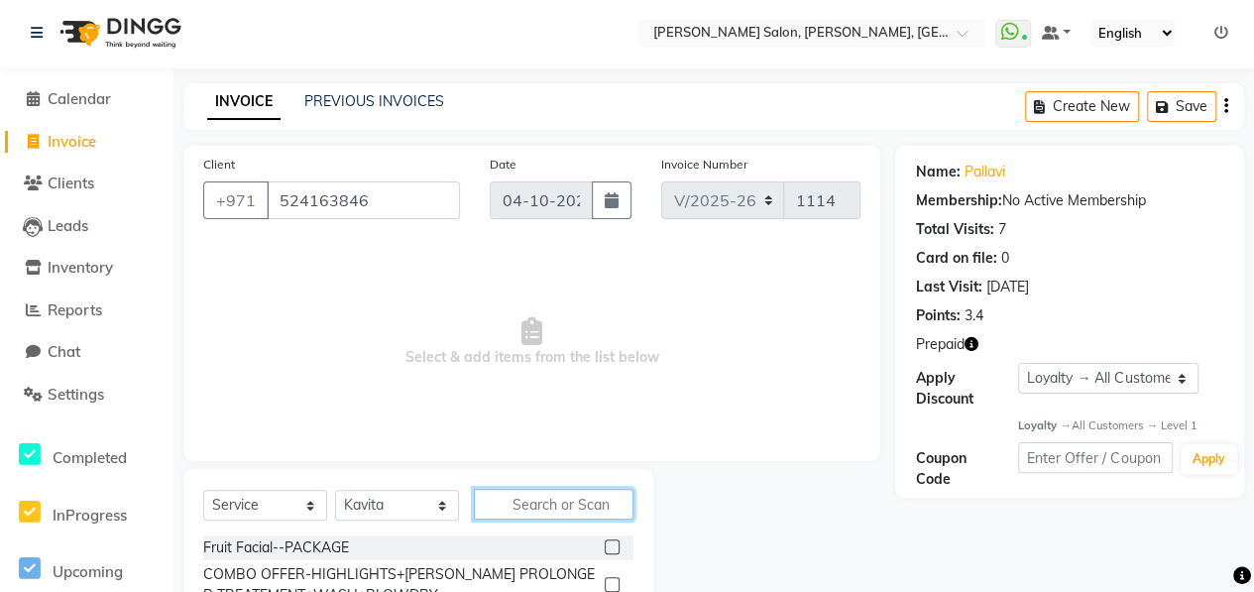
click at [529, 497] on input "text" at bounding box center [554, 504] width 160 height 31
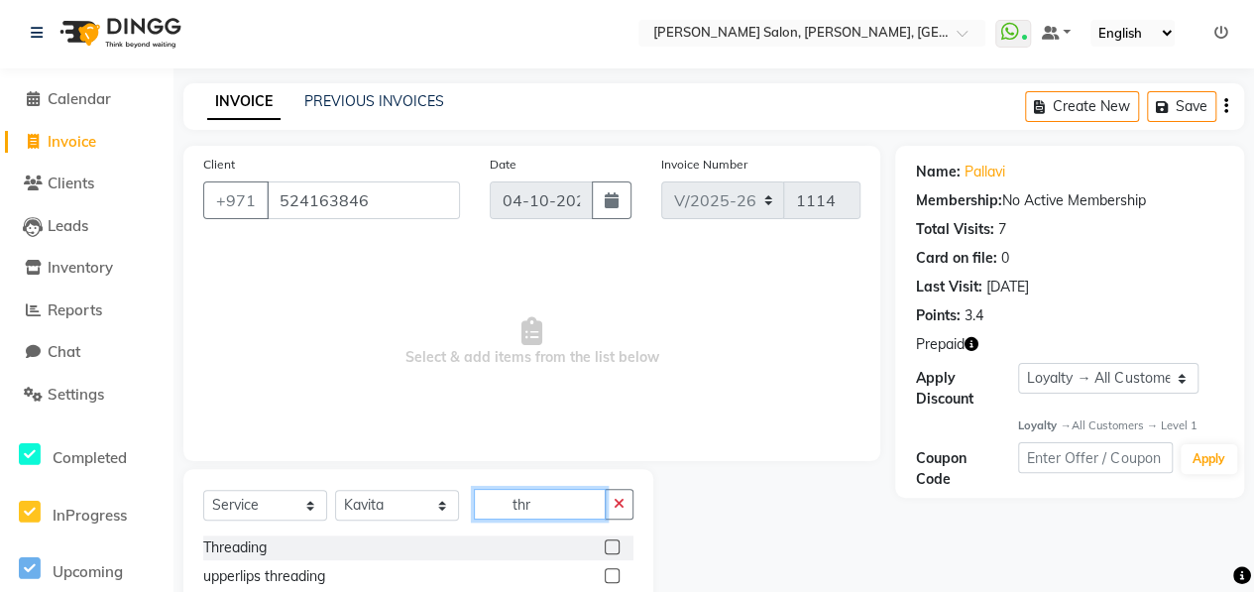
type input "thr"
click at [605, 547] on label at bounding box center [612, 546] width 15 height 15
click at [605, 547] on input "checkbox" at bounding box center [611, 547] width 13 height 13
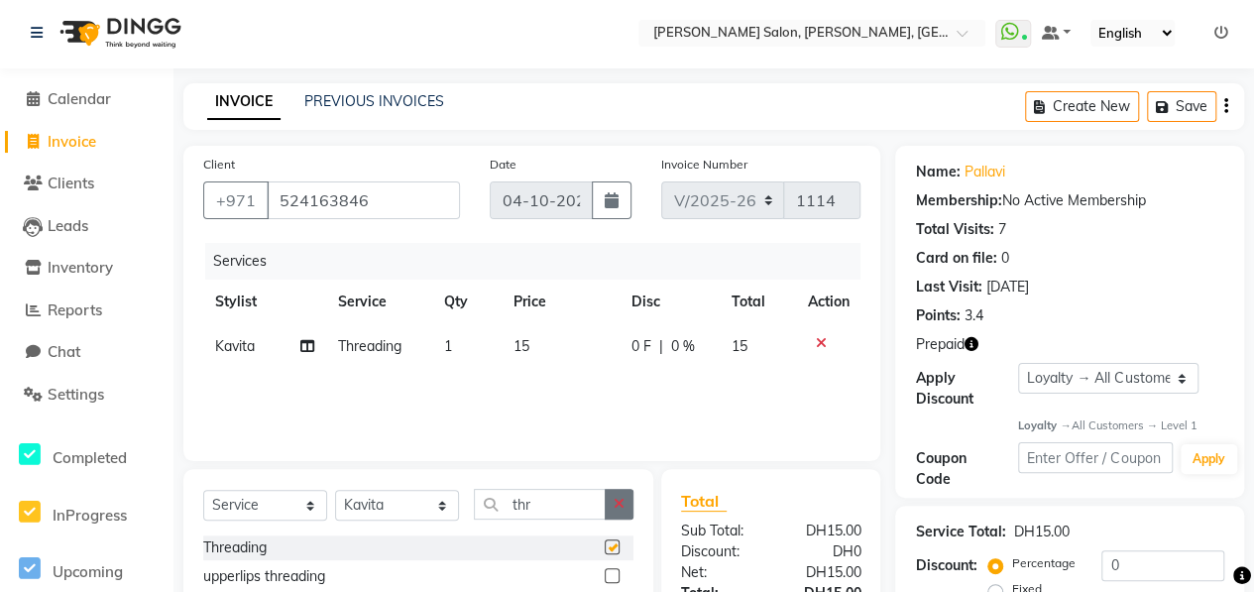
checkbox input "false"
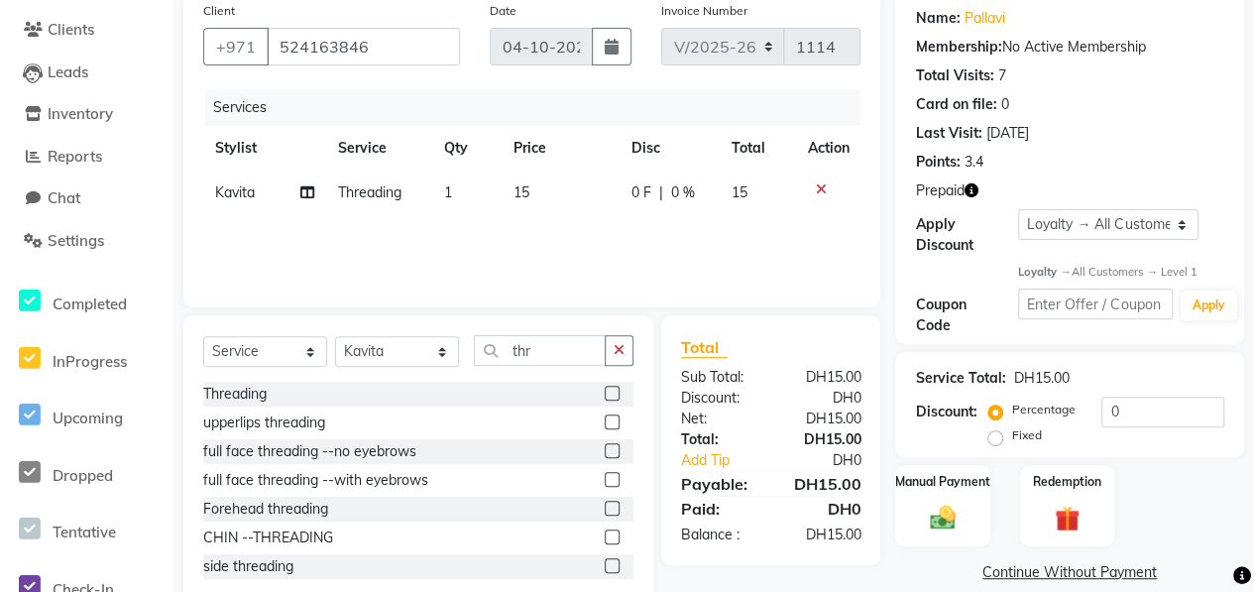
scroll to position [201, 0]
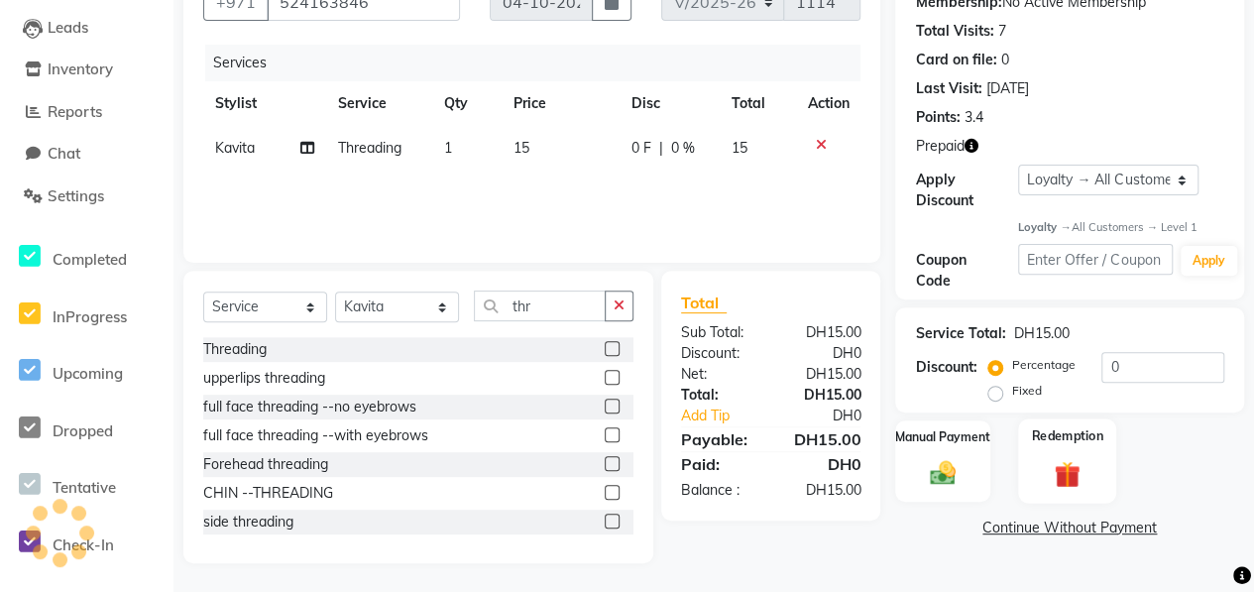
click at [1060, 450] on div "Redemption" at bounding box center [1067, 461] width 98 height 84
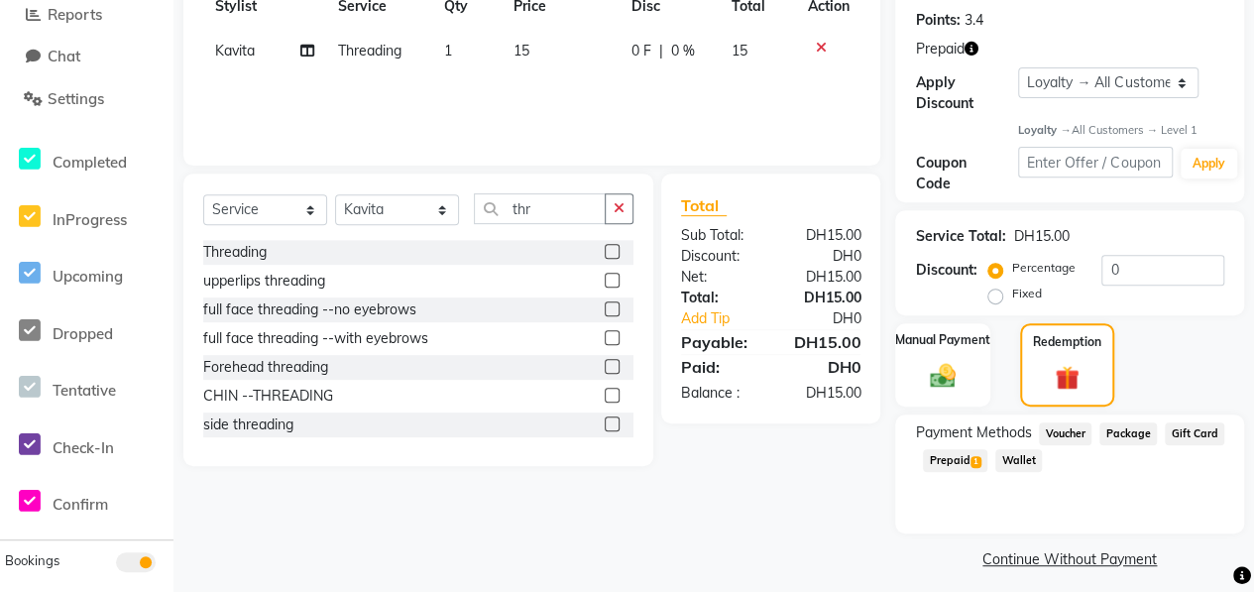
scroll to position [309, 0]
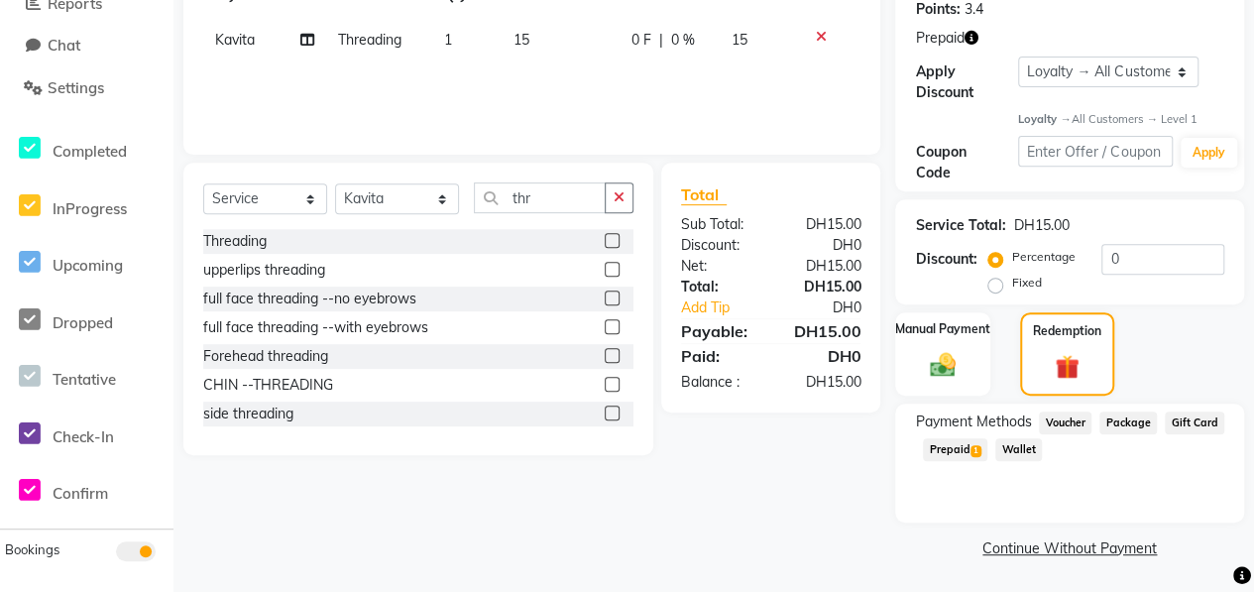
click at [962, 451] on span "Prepaid 1" at bounding box center [955, 449] width 64 height 23
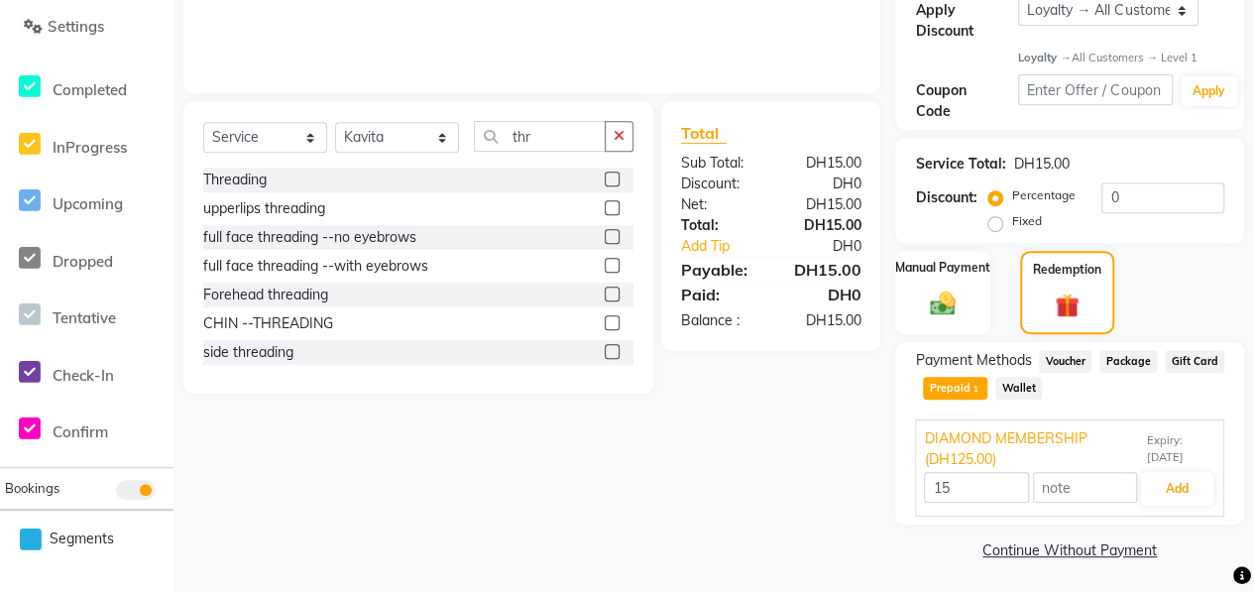
scroll to position [373, 0]
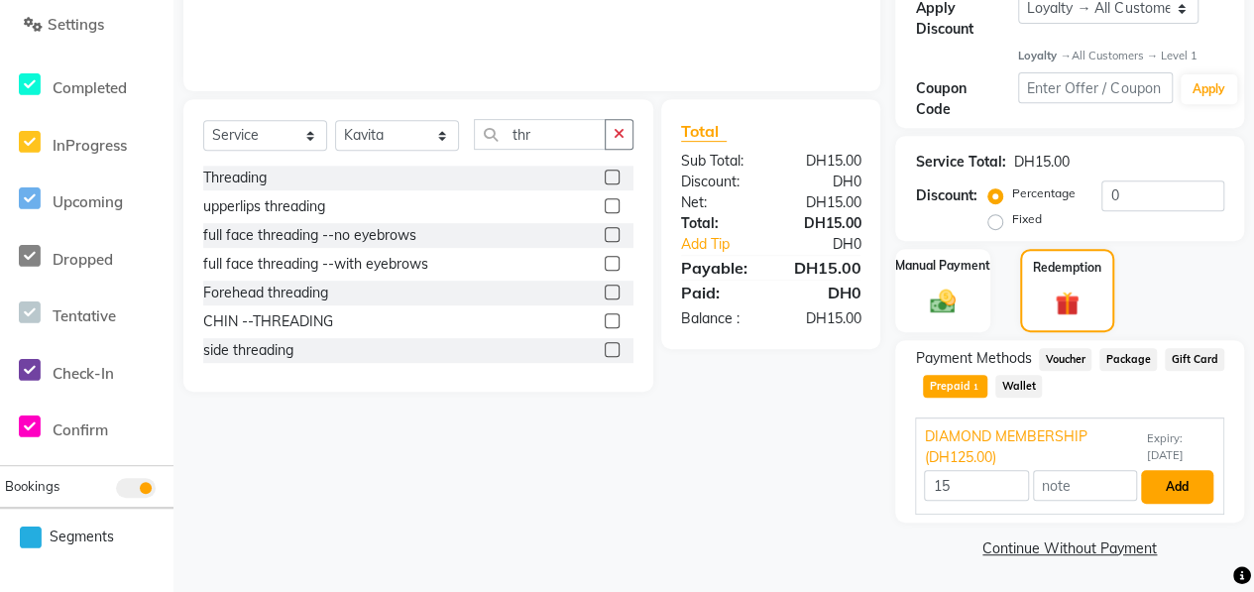
click at [1161, 485] on button "Add" at bounding box center [1177, 487] width 72 height 34
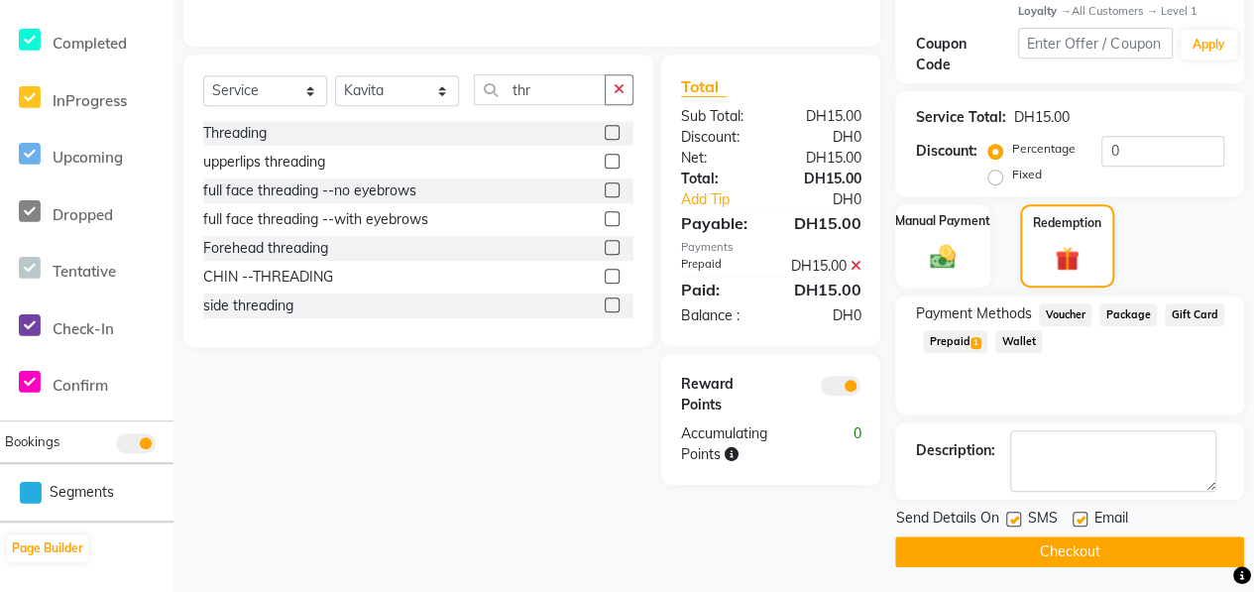
scroll to position [420, 0]
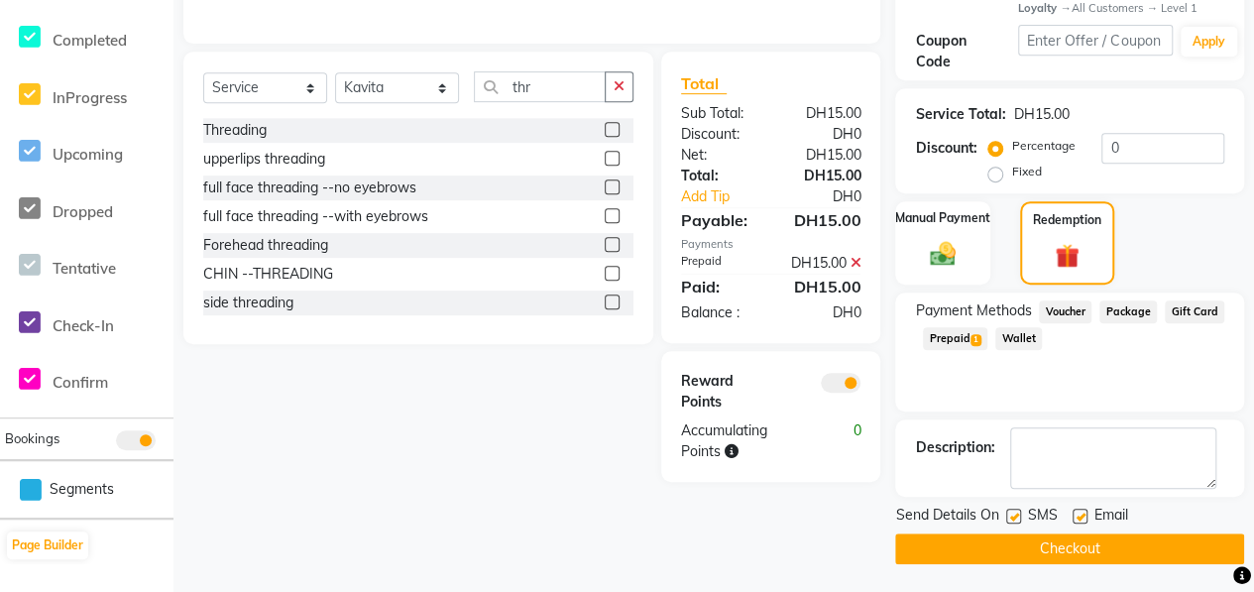
click at [1140, 536] on button "Checkout" at bounding box center [1069, 548] width 349 height 31
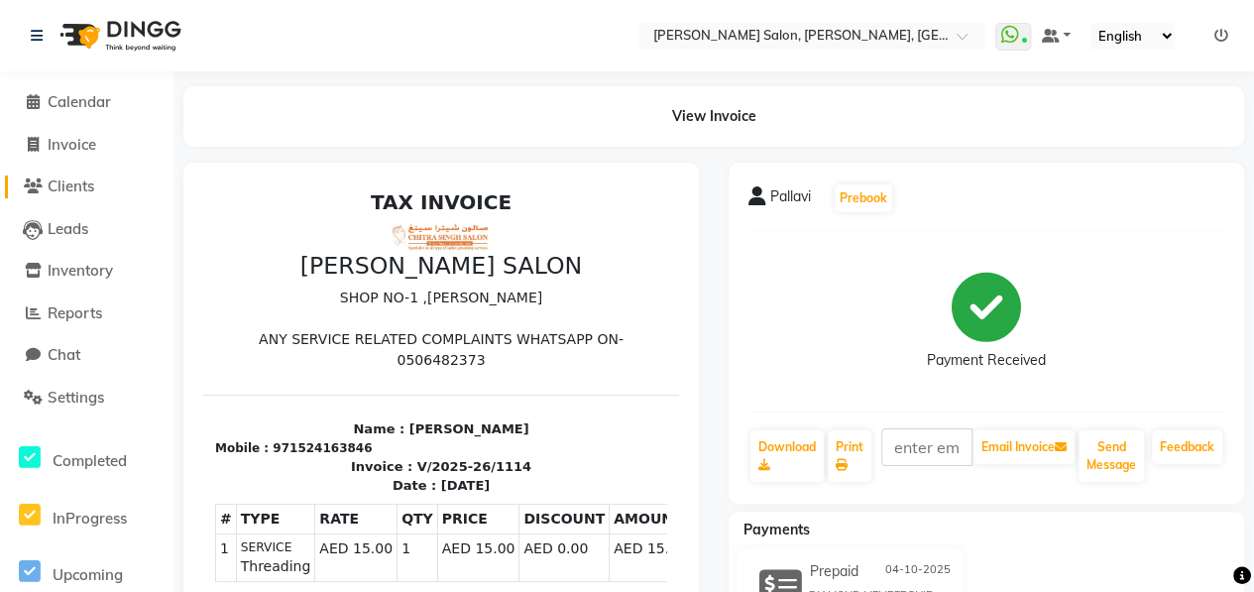
click at [79, 195] on span "Clients" at bounding box center [71, 185] width 47 height 19
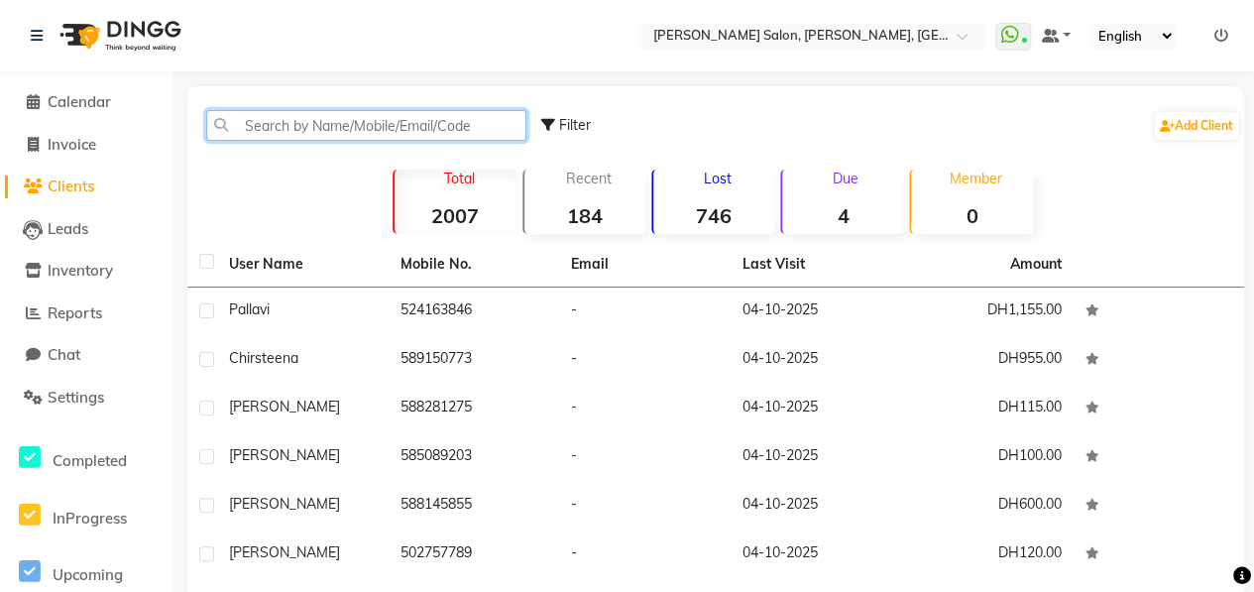
click at [327, 115] on input "text" at bounding box center [366, 125] width 320 height 31
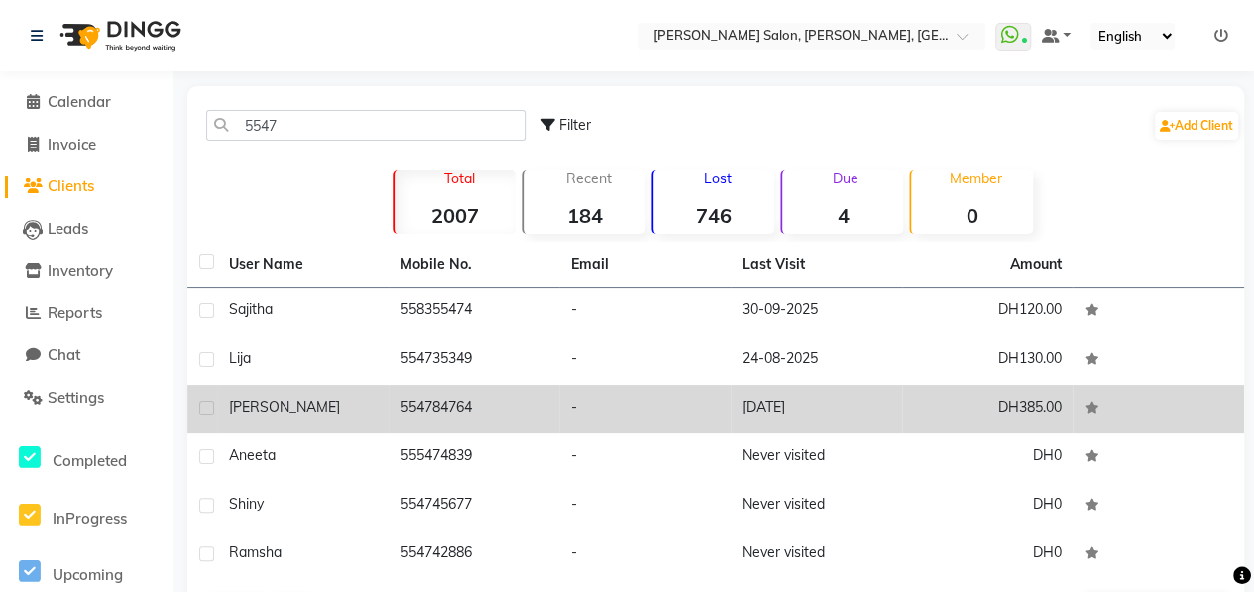
click at [316, 395] on td "[PERSON_NAME]" at bounding box center [302, 409] width 171 height 49
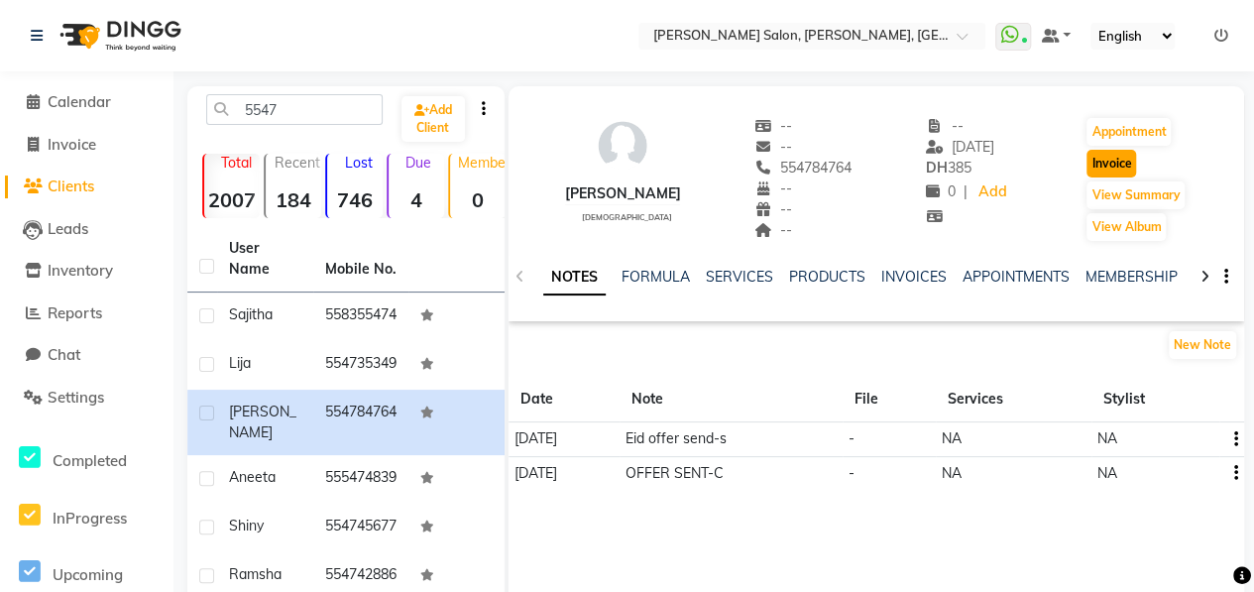
click at [1101, 169] on button "Invoice" at bounding box center [1111, 164] width 50 height 28
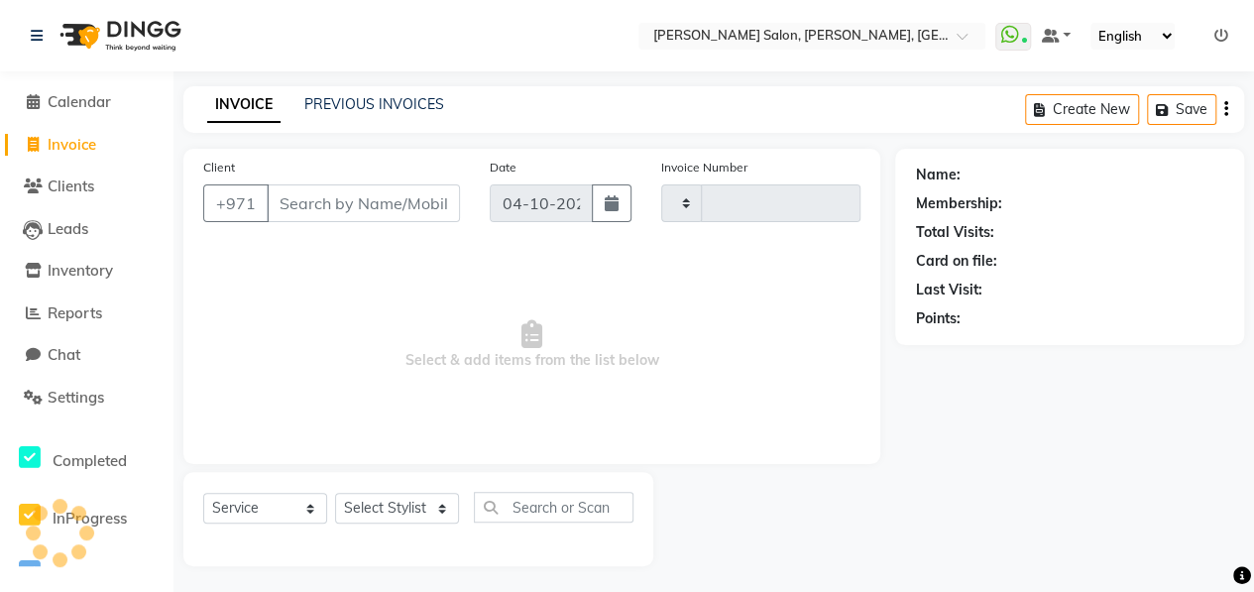
scroll to position [3, 0]
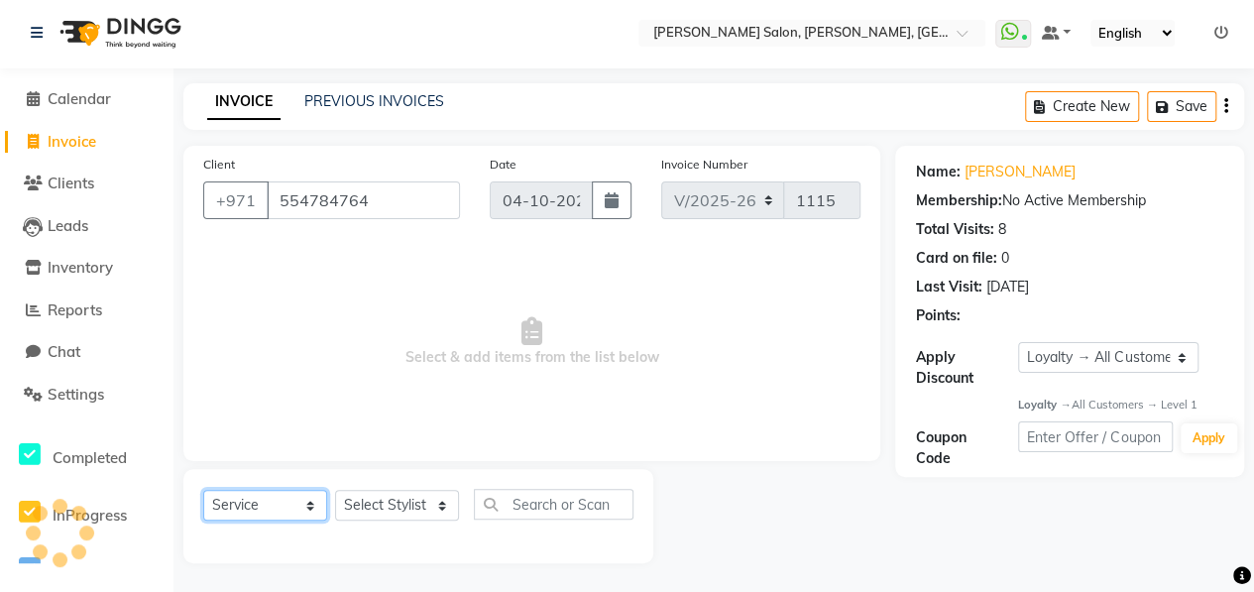
click at [297, 506] on select "Select Service Product Membership Package Voucher Prepaid Gift Card" at bounding box center [265, 505] width 124 height 31
click at [203, 490] on select "Select Service Product Membership Package Voucher Prepaid Gift Card" at bounding box center [265, 505] width 124 height 31
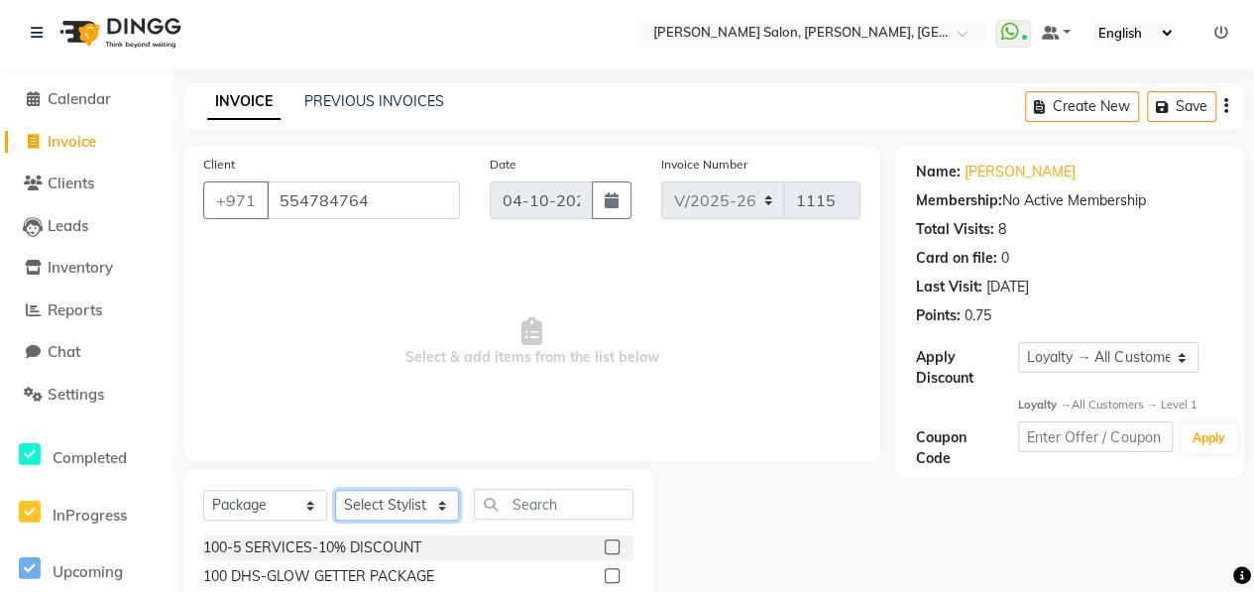
click at [422, 501] on select "Select Stylist ALWAHDA GIVE HOME SERVICE STAFF [PERSON_NAME] [PERSON_NAME] Mana…" at bounding box center [397, 505] width 124 height 31
click at [335, 490] on select "Select Stylist ALWAHDA GIVE HOME SERVICE STAFF [PERSON_NAME] [PERSON_NAME] Mana…" at bounding box center [397, 505] width 124 height 31
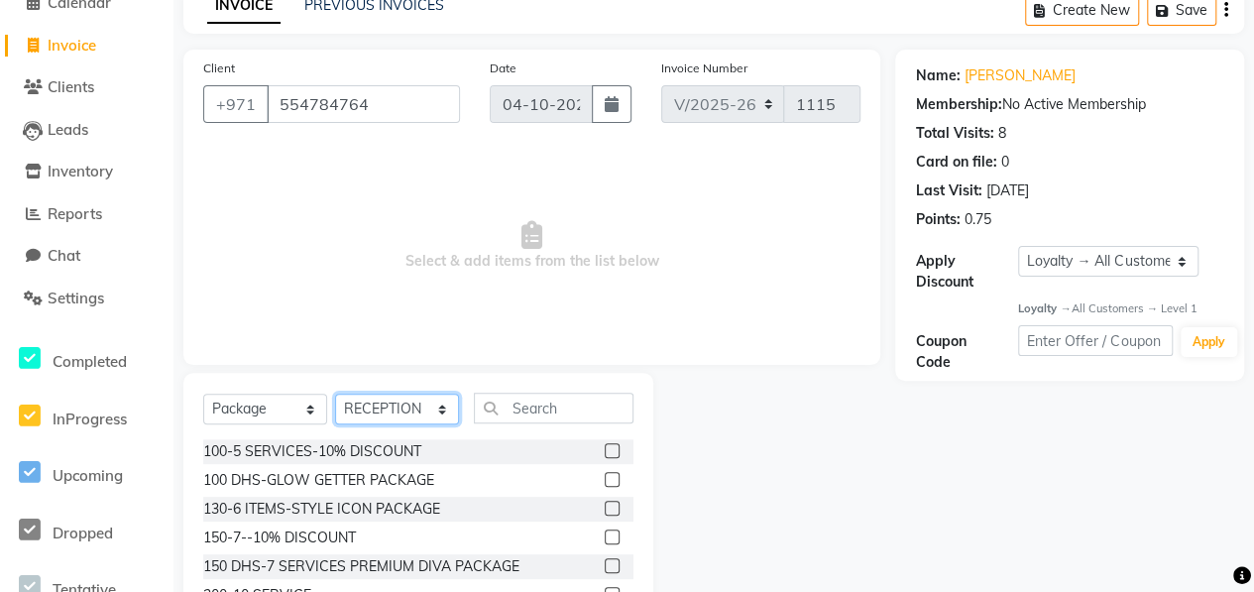
scroll to position [102, 0]
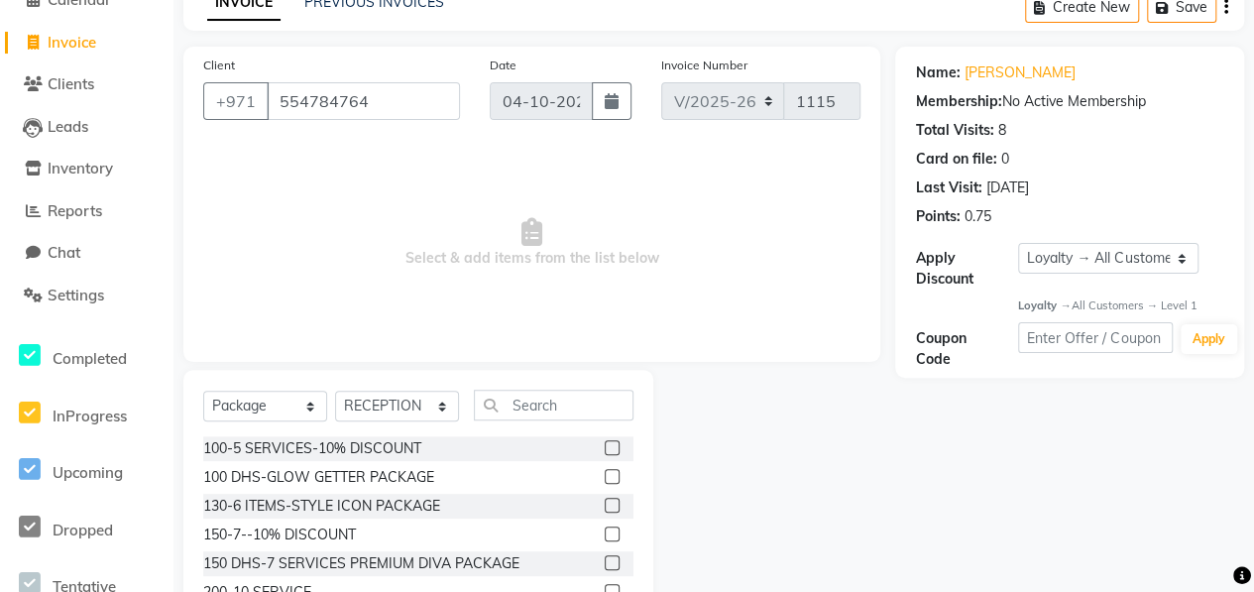
click at [605, 477] on label at bounding box center [612, 476] width 15 height 15
click at [605, 477] on input "checkbox" at bounding box center [611, 477] width 13 height 13
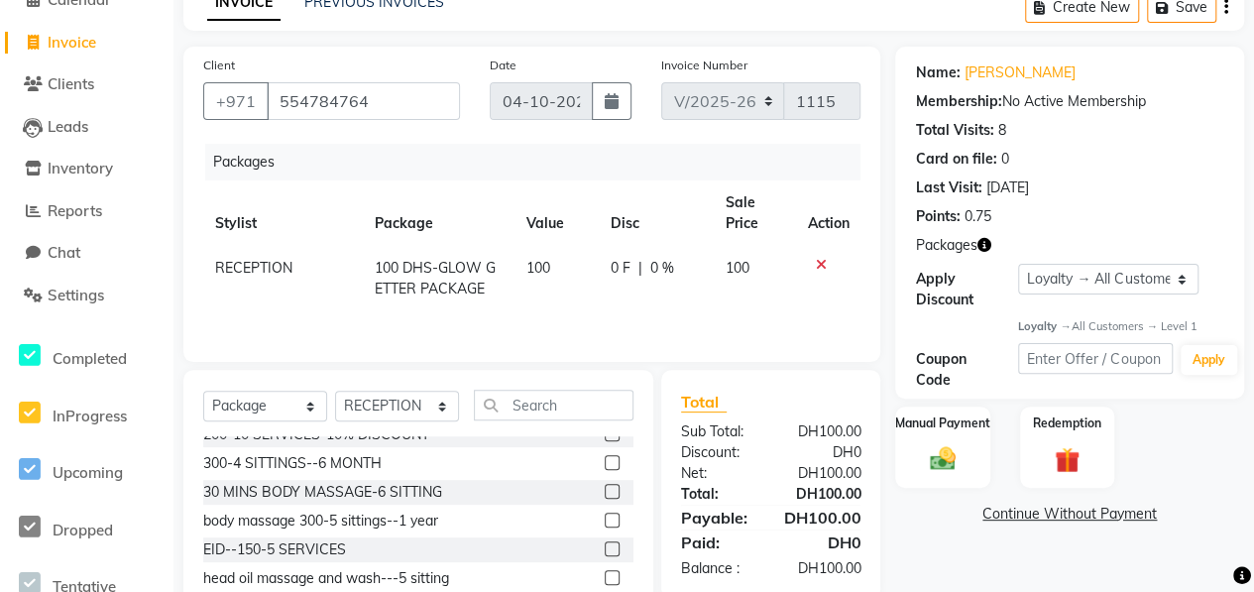
scroll to position [297, 0]
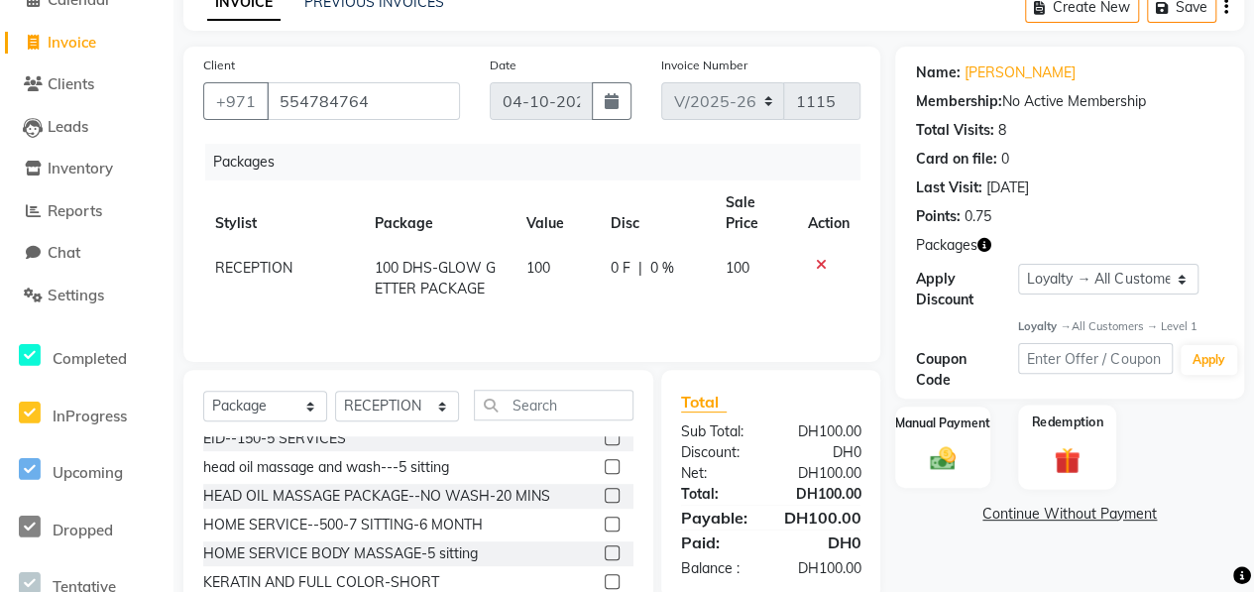
click at [1049, 447] on img at bounding box center [1067, 460] width 43 height 33
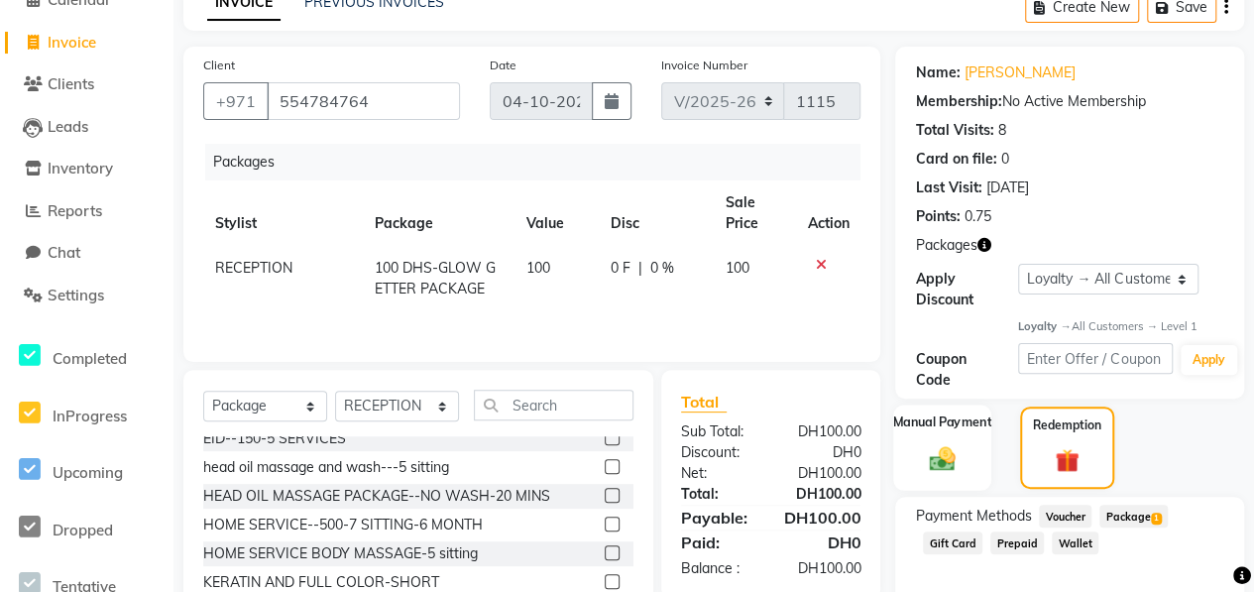
click at [954, 440] on div "Manual Payment" at bounding box center [942, 447] width 98 height 86
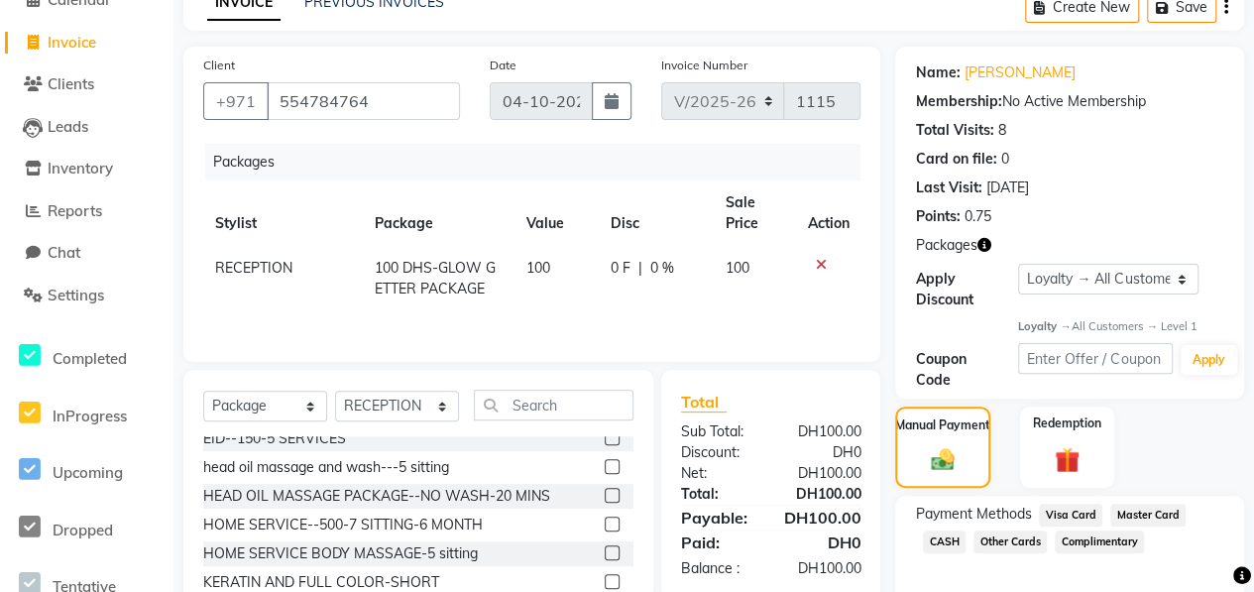
click at [956, 544] on span "CASH" at bounding box center [944, 541] width 43 height 23
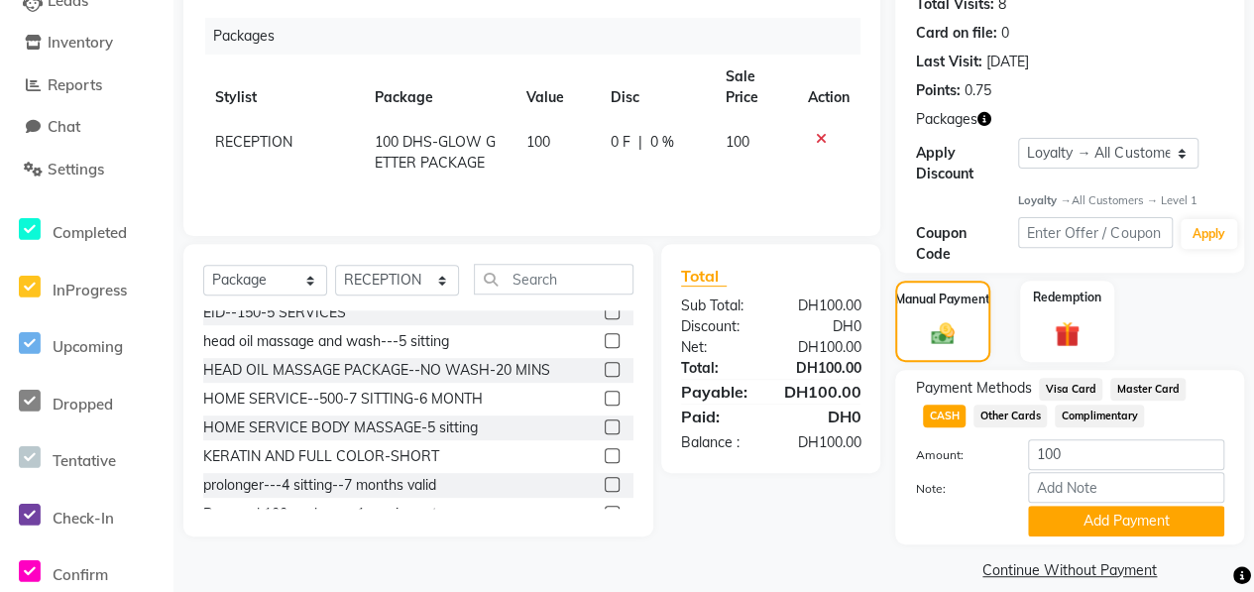
scroll to position [249, 0]
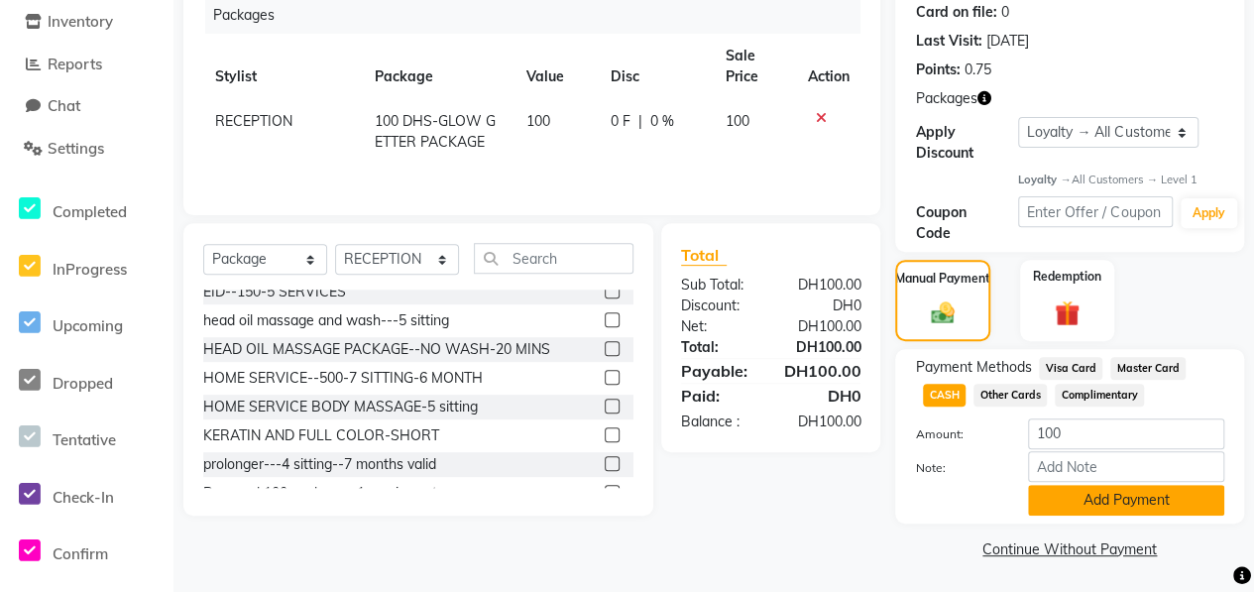
click at [1103, 501] on button "Add Payment" at bounding box center [1126, 500] width 196 height 31
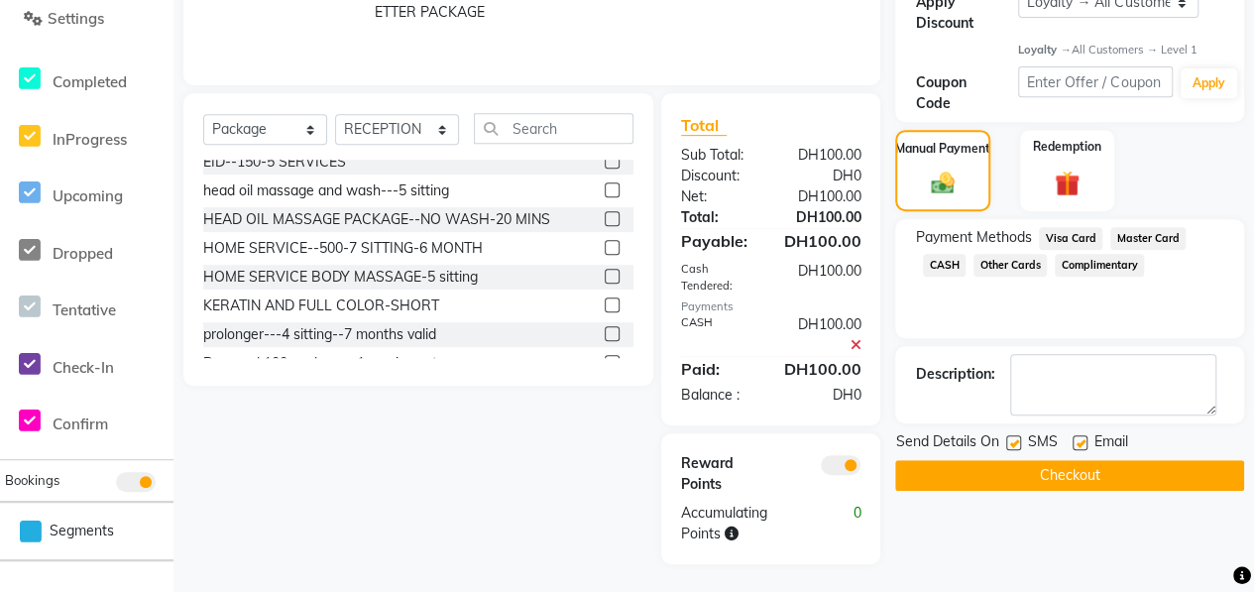
scroll to position [380, 0]
click at [1088, 476] on button "Checkout" at bounding box center [1069, 474] width 349 height 31
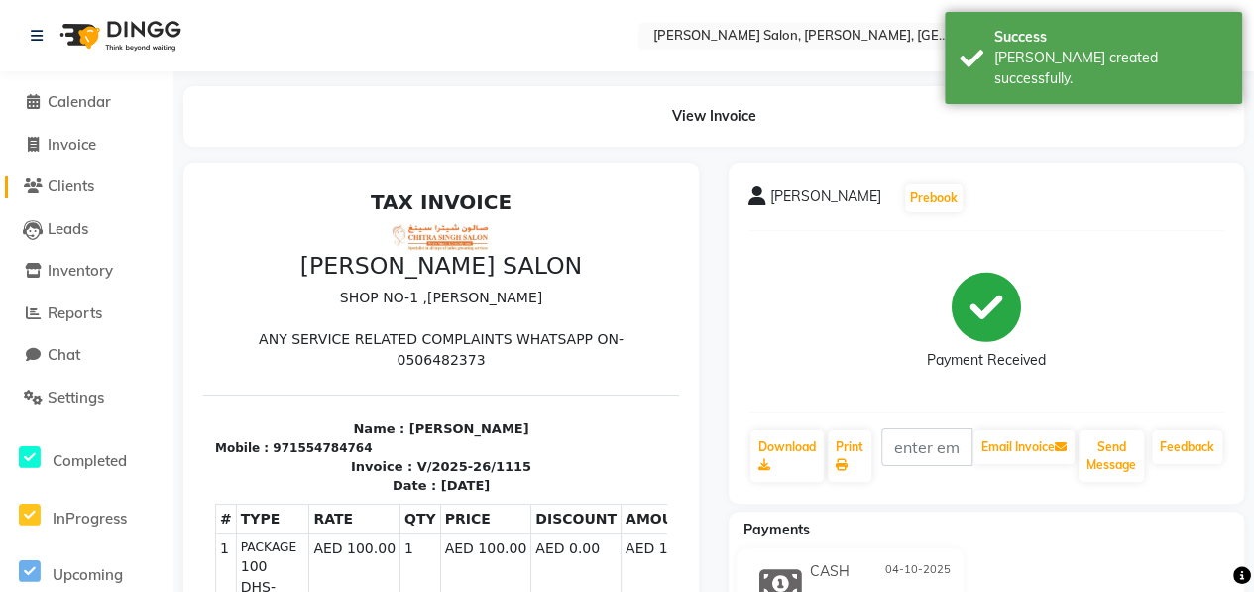
click at [67, 189] on span "Clients" at bounding box center [71, 185] width 47 height 19
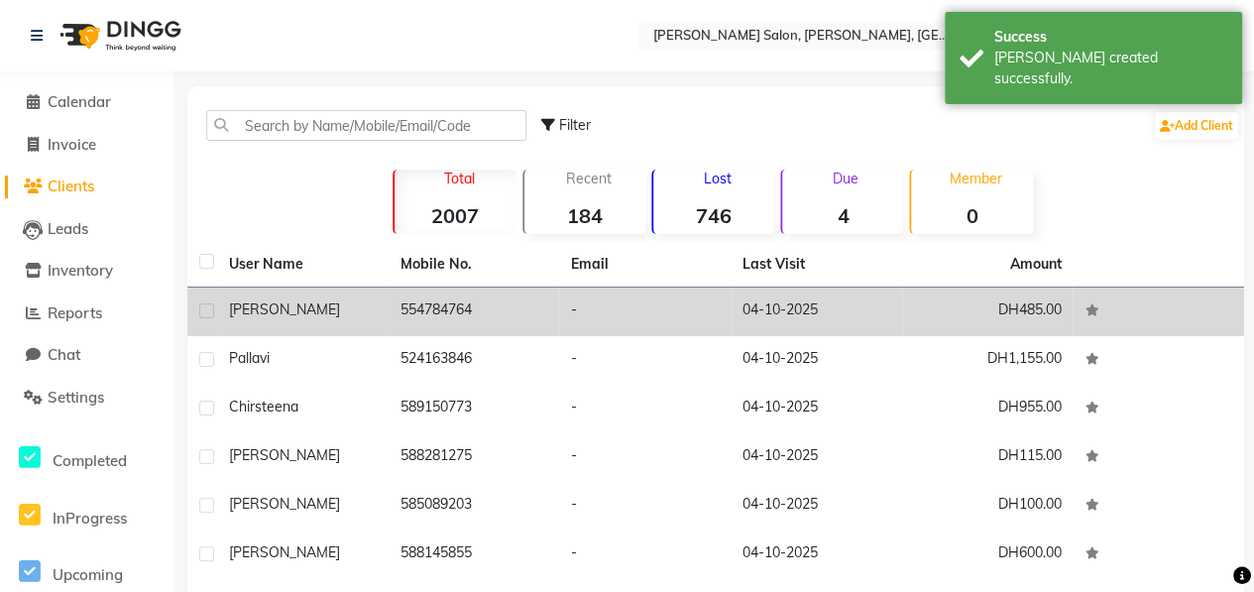
click at [323, 320] on td "[PERSON_NAME]" at bounding box center [302, 311] width 171 height 49
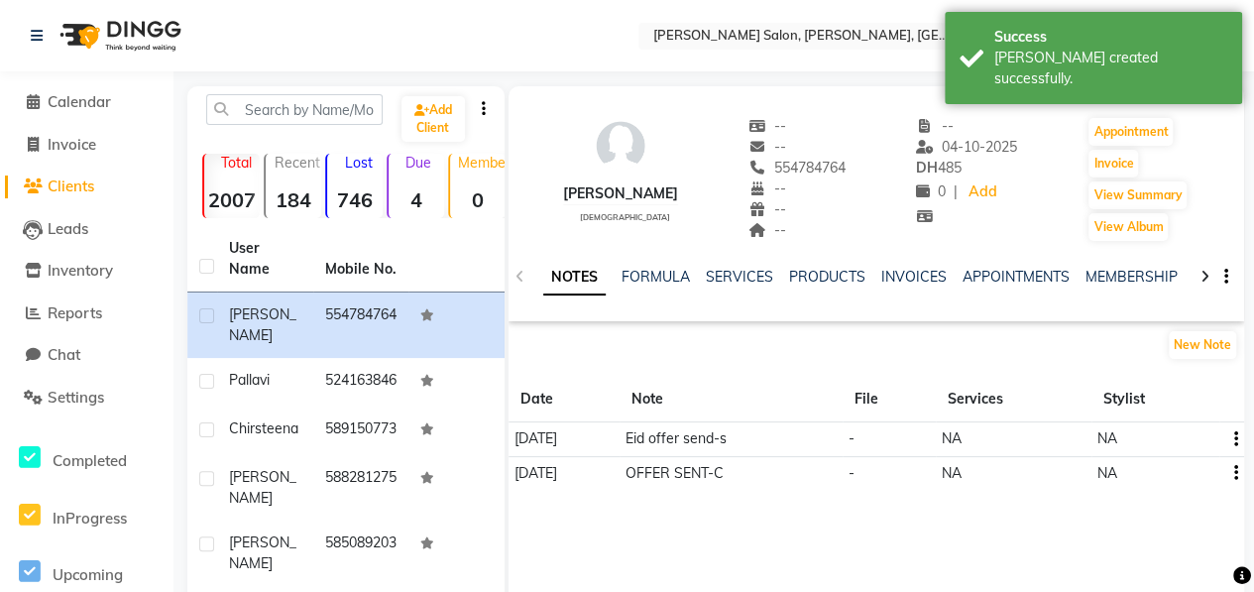
click at [1205, 280] on icon at bounding box center [1204, 277] width 9 height 14
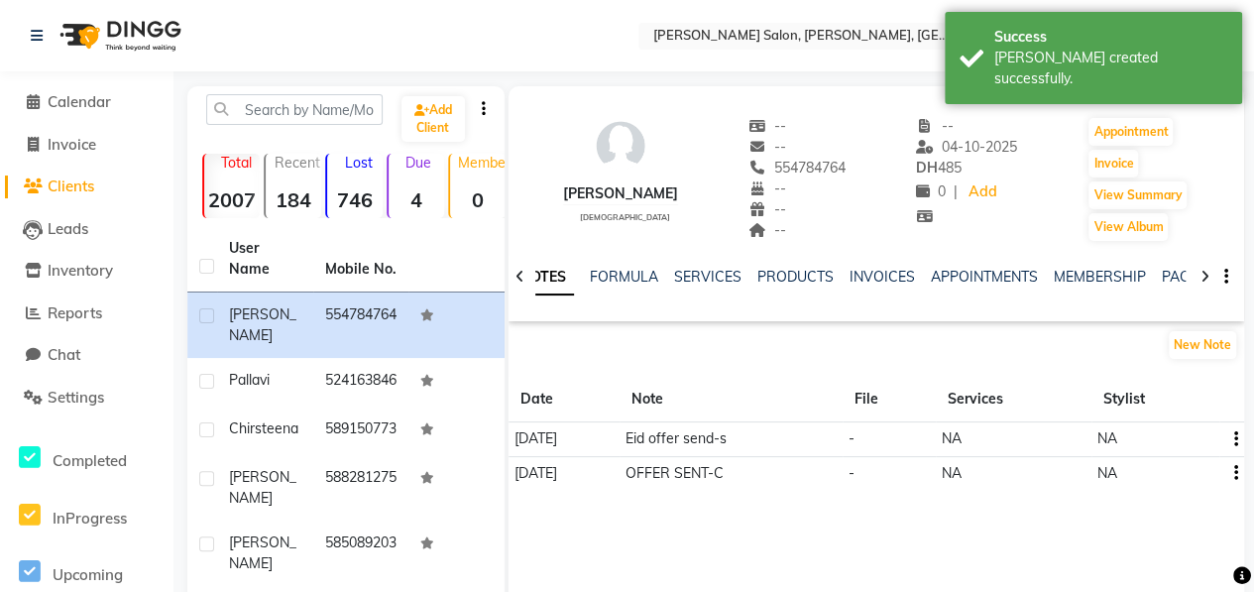
click at [1205, 280] on icon at bounding box center [1204, 277] width 9 height 14
drag, startPoint x: 1205, startPoint y: 280, endPoint x: 1152, endPoint y: 272, distance: 54.3
click at [1152, 272] on link "PACKAGES" at bounding box center [1166, 277] width 73 height 18
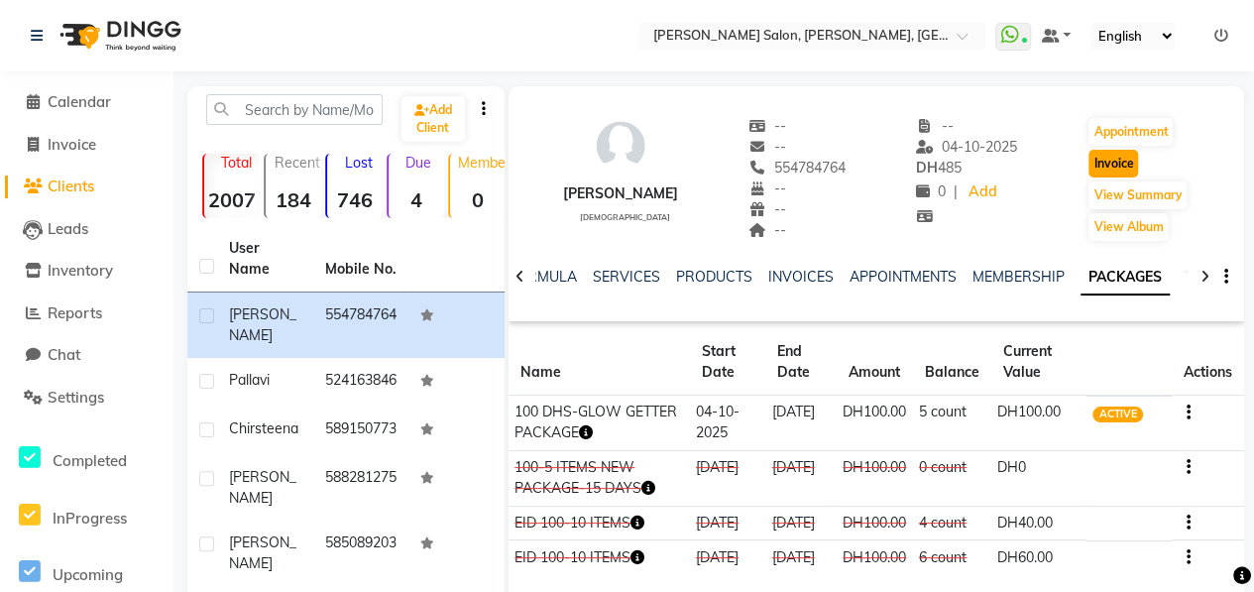
click at [1092, 160] on button "Invoice" at bounding box center [1113, 164] width 50 height 28
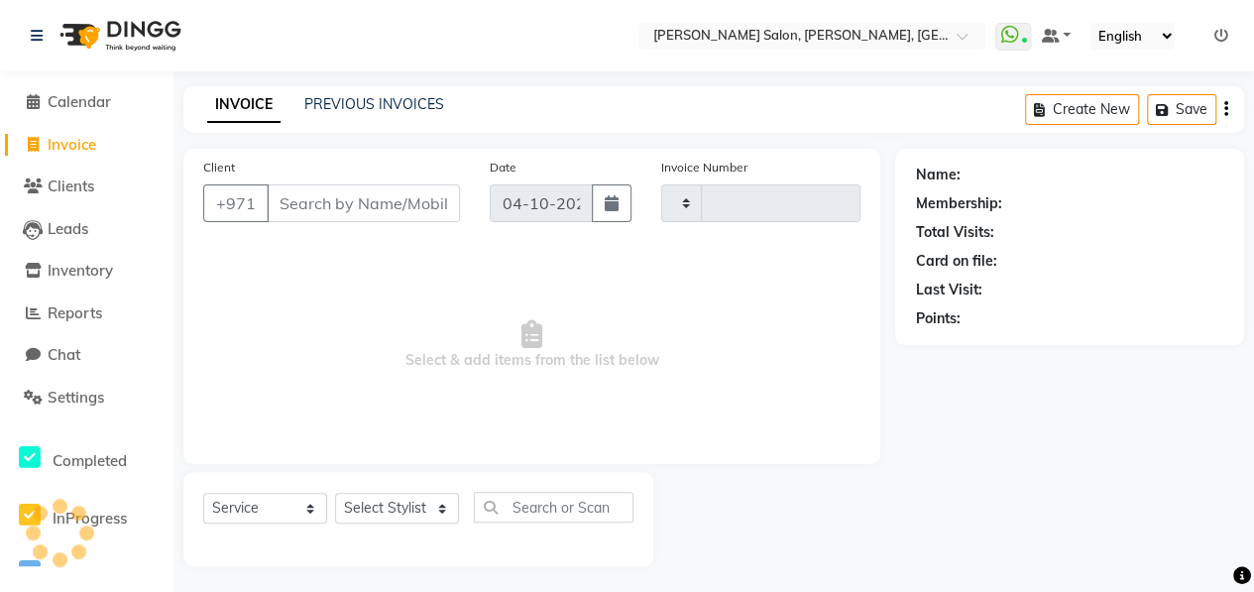
scroll to position [3, 0]
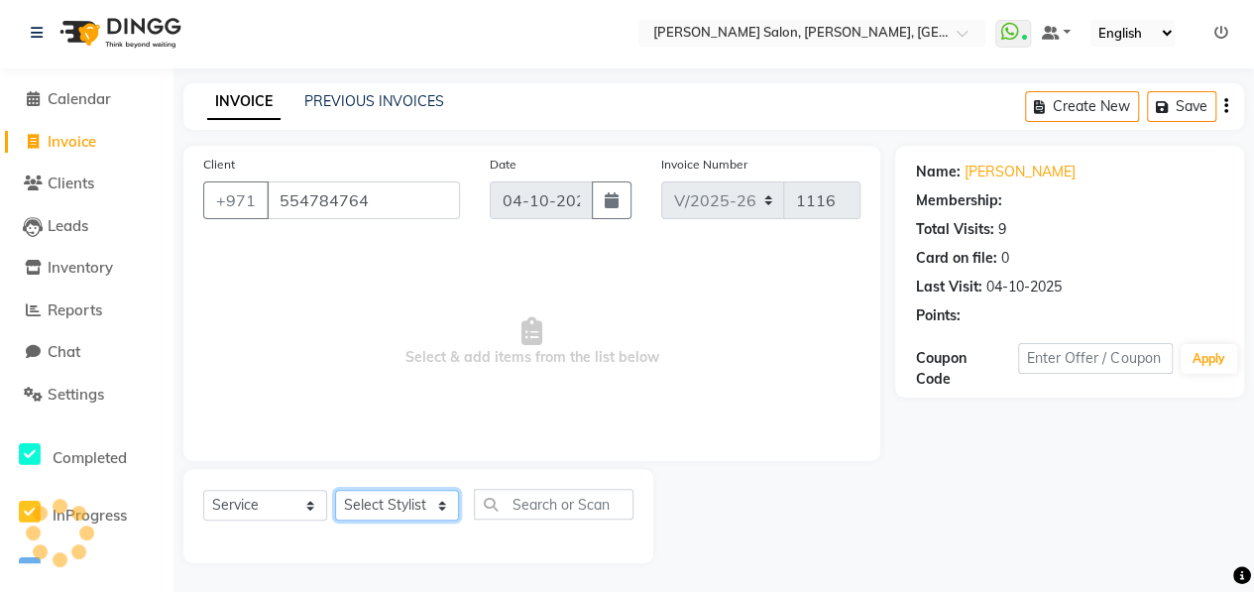
click at [419, 505] on select "Select Stylist ALWAHDA GIVE HOME SERVICE STAFF [PERSON_NAME] [PERSON_NAME] Mana…" at bounding box center [397, 505] width 124 height 31
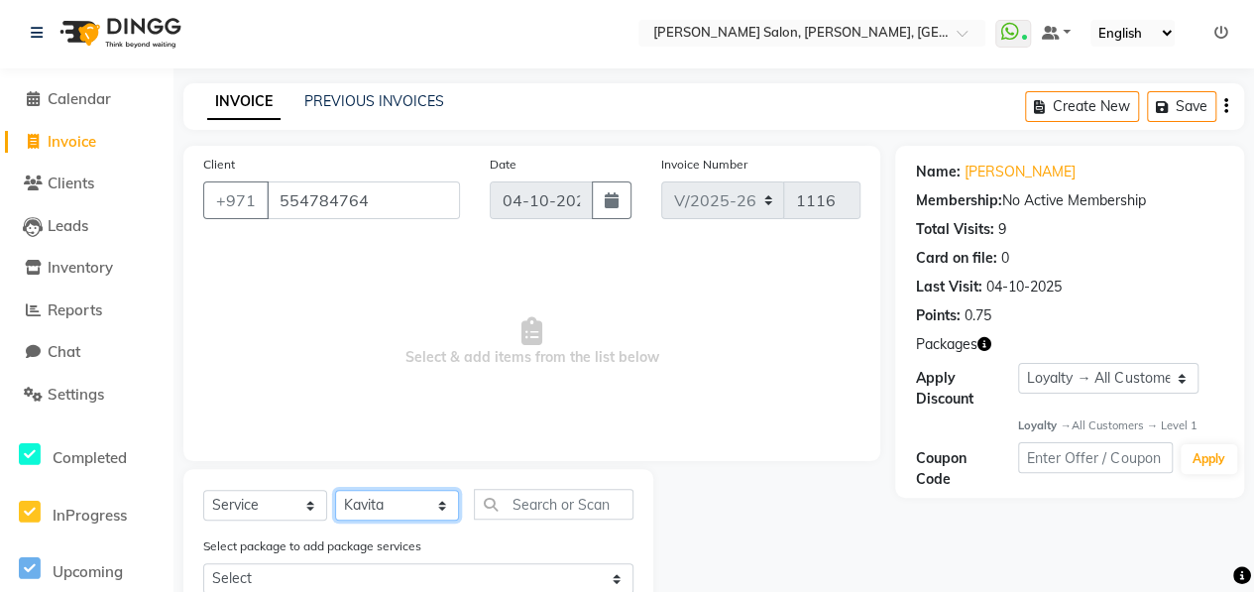
click at [335, 490] on select "Select Stylist ALWAHDA GIVE HOME SERVICE STAFF [PERSON_NAME] [PERSON_NAME] Mana…" at bounding box center [397, 505] width 124 height 31
click at [536, 502] on input "text" at bounding box center [554, 504] width 160 height 31
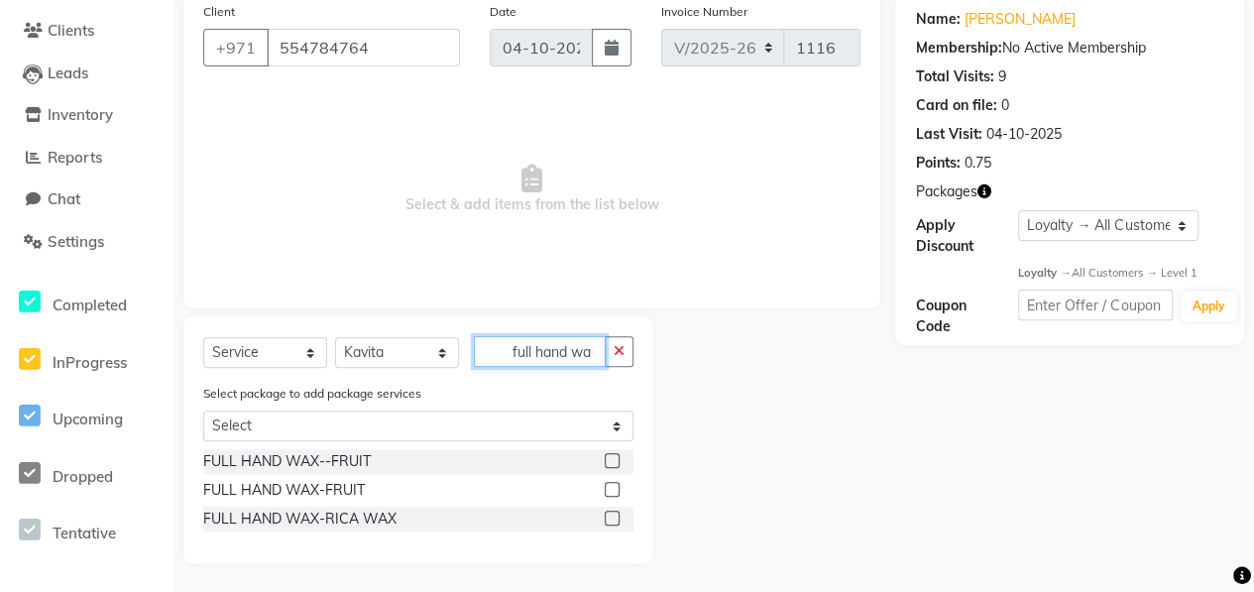
scroll to position [0, 0]
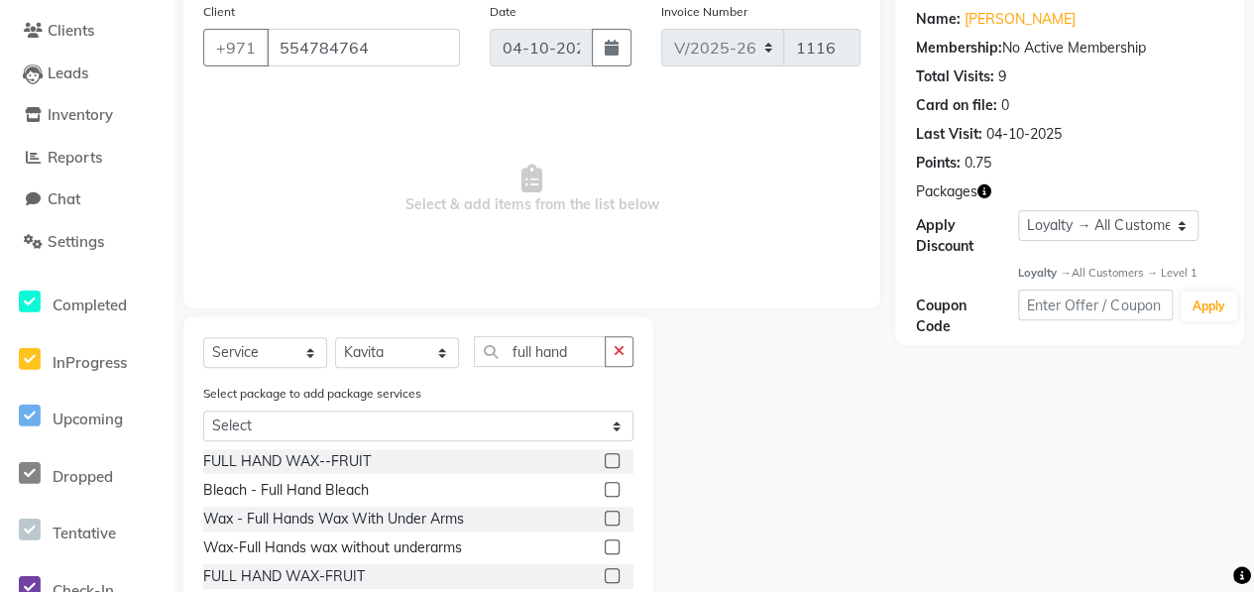
click at [613, 524] on div at bounding box center [611, 520] width 13 height 21
click at [610, 518] on label at bounding box center [612, 517] width 15 height 15
click at [610, 518] on input "checkbox" at bounding box center [611, 518] width 13 height 13
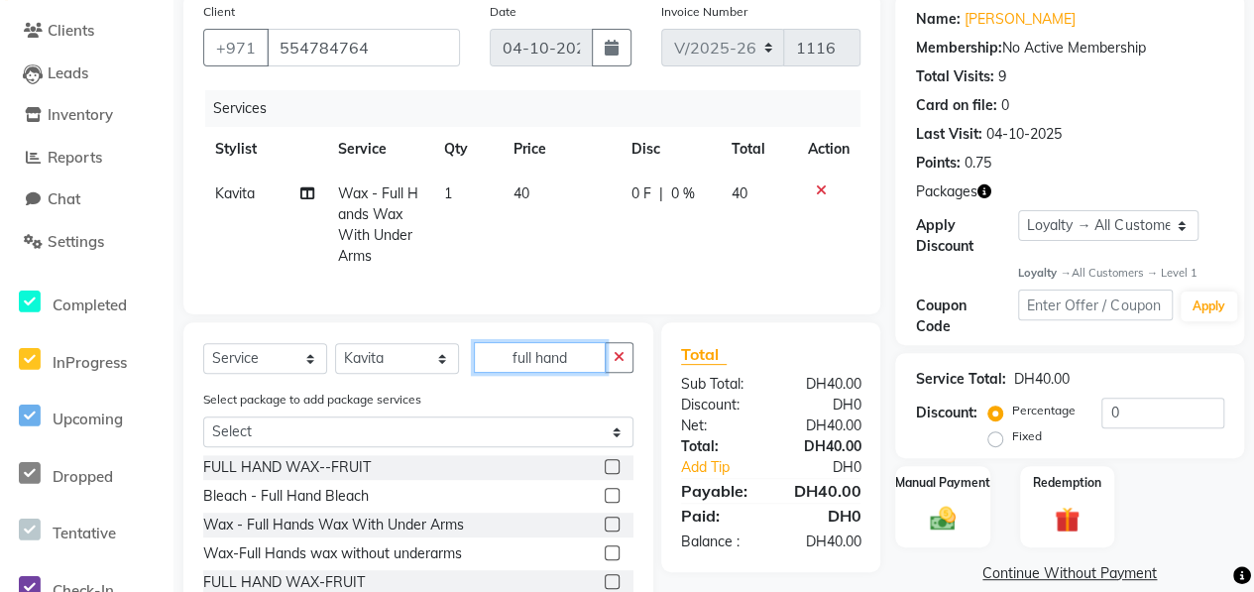
drag, startPoint x: 569, startPoint y: 375, endPoint x: 494, endPoint y: 355, distance: 77.9
click at [494, 355] on div "Select Service Product Membership Package Voucher Prepaid Gift Card Select Styl…" at bounding box center [418, 488] width 470 height 333
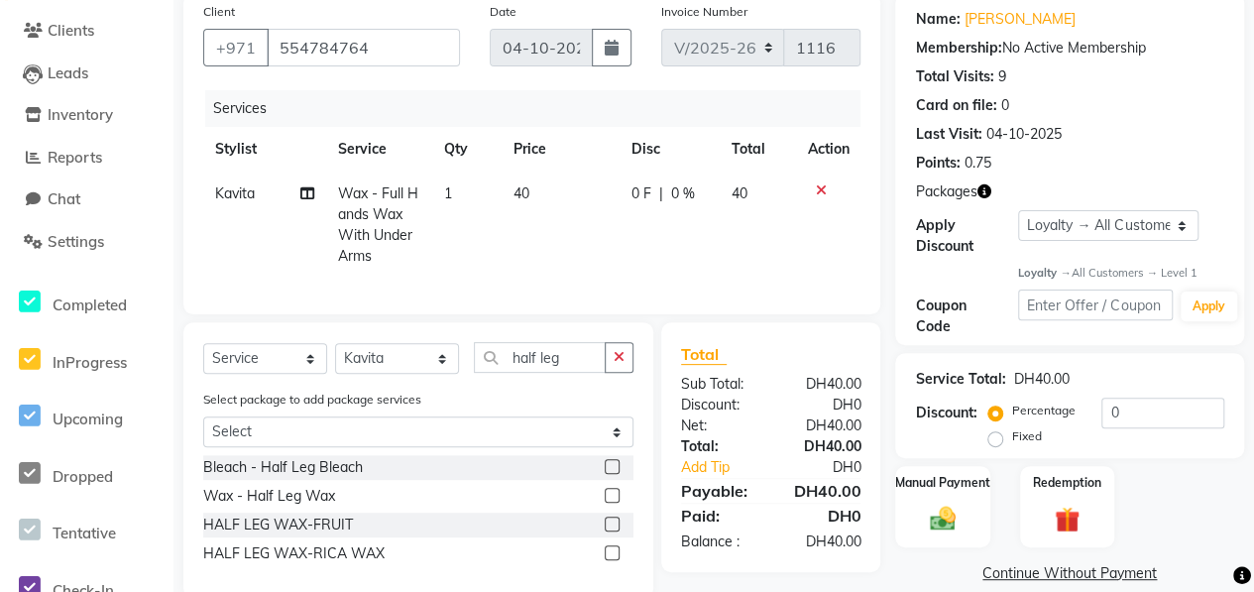
click at [616, 502] on label at bounding box center [612, 495] width 15 height 15
click at [616, 502] on input "checkbox" at bounding box center [611, 496] width 13 height 13
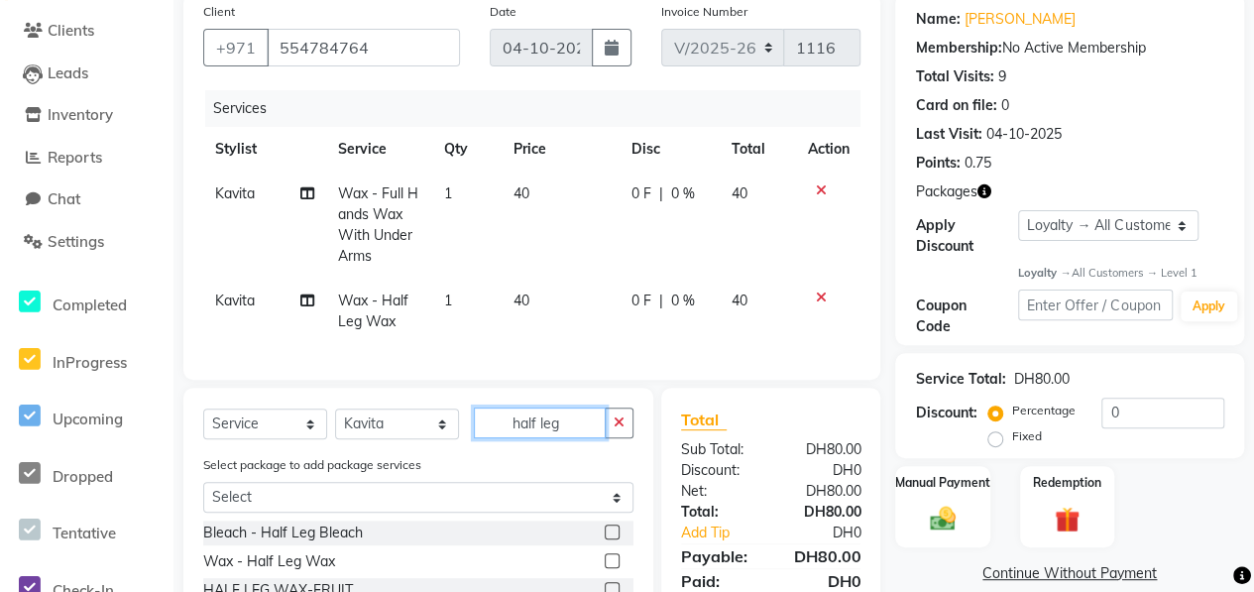
drag, startPoint x: 563, startPoint y: 439, endPoint x: 482, endPoint y: 431, distance: 81.6
click at [482, 431] on input "half leg" at bounding box center [540, 422] width 132 height 31
click at [607, 539] on label at bounding box center [612, 531] width 15 height 15
click at [607, 539] on input "checkbox" at bounding box center [611, 532] width 13 height 13
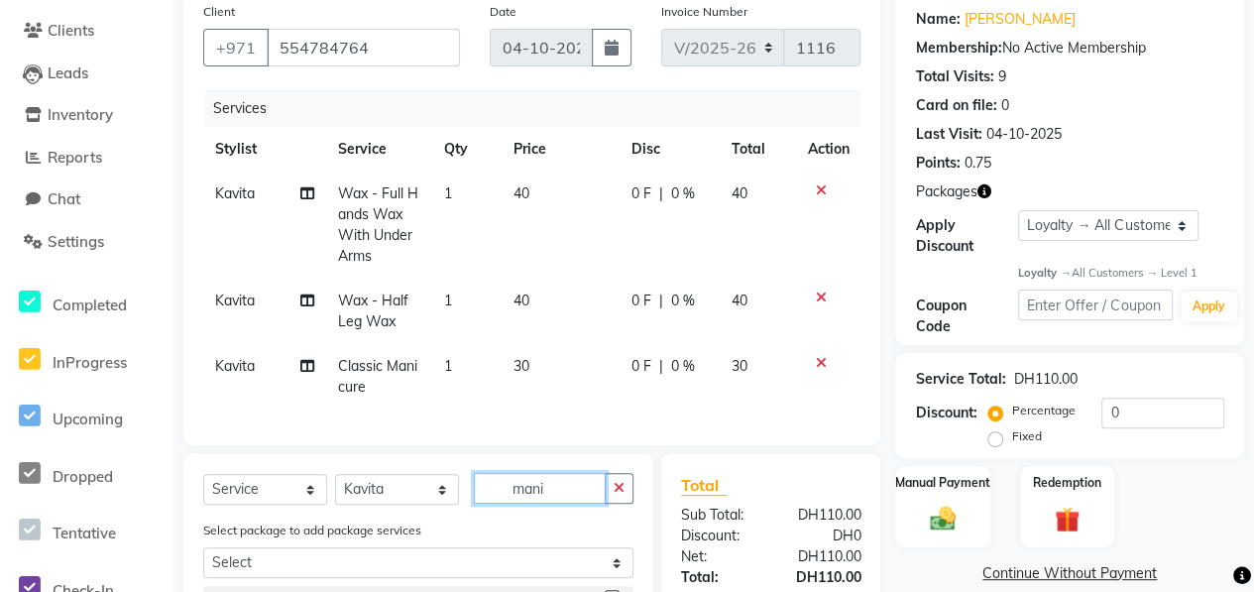
drag, startPoint x: 551, startPoint y: 499, endPoint x: 440, endPoint y: 487, distance: 111.7
click at [458, 485] on div "Select Service Product Membership Package Voucher Prepaid Gift Card Select Styl…" at bounding box center [418, 576] width 470 height 247
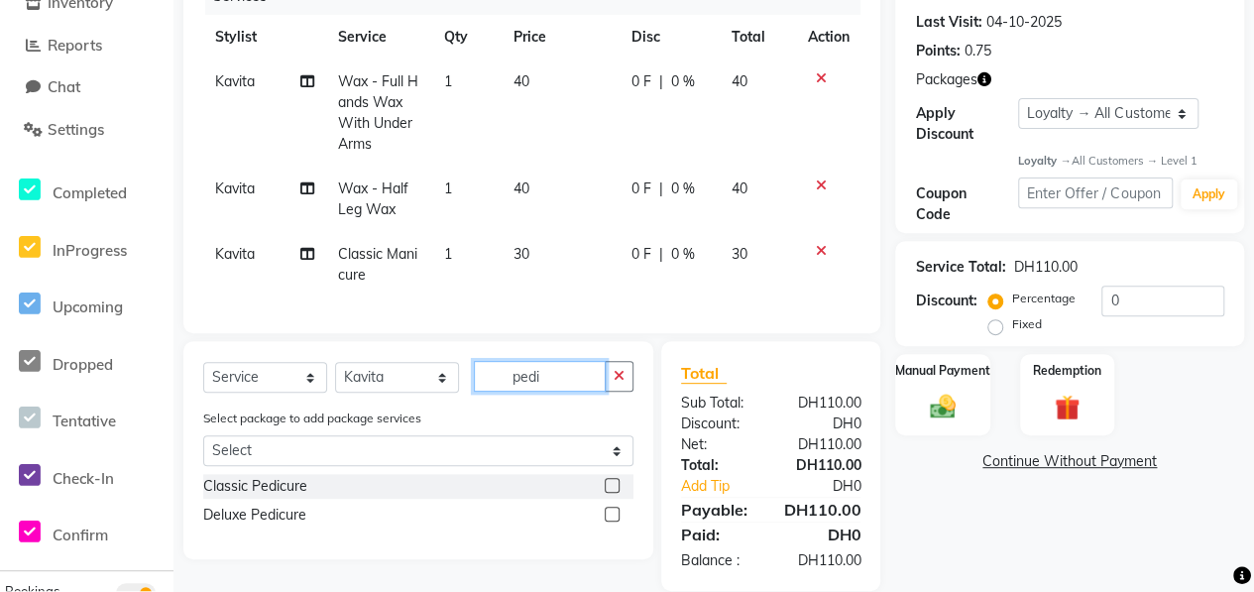
scroll to position [309, 0]
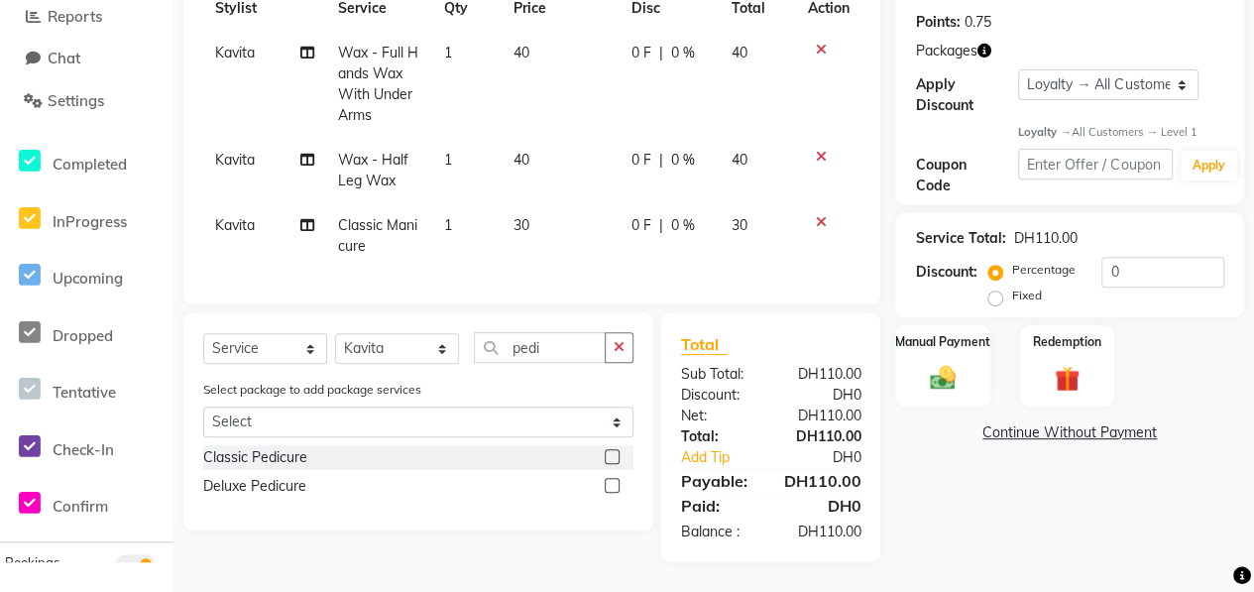
click at [611, 455] on label at bounding box center [612, 456] width 15 height 15
click at [611, 455] on input "checkbox" at bounding box center [611, 457] width 13 height 13
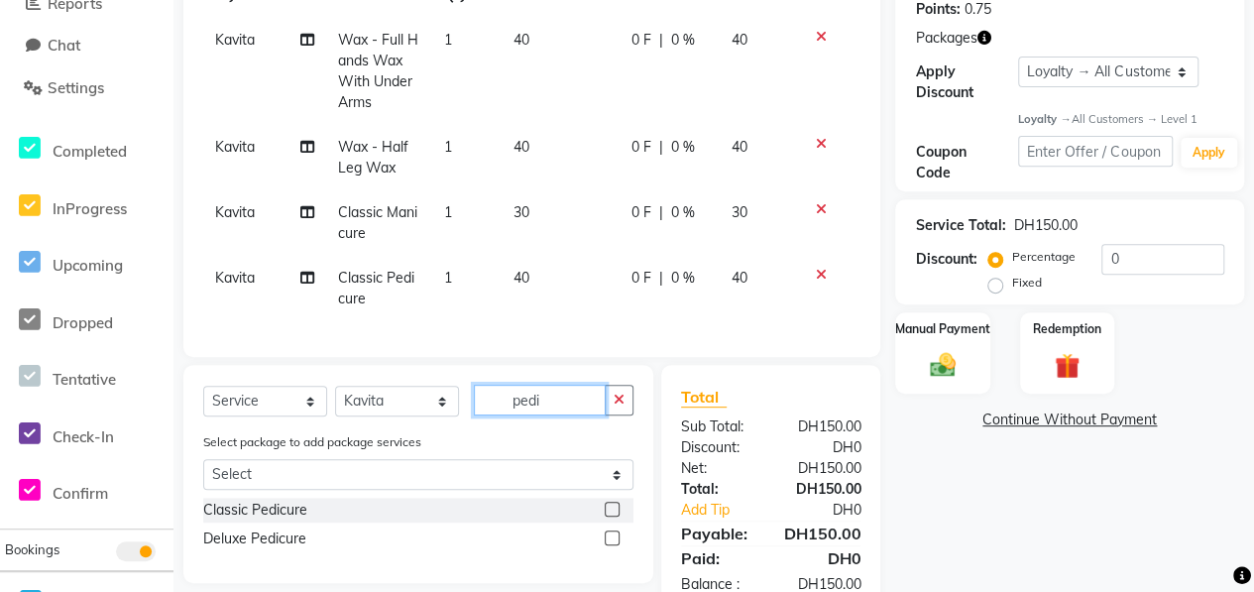
drag, startPoint x: 549, startPoint y: 409, endPoint x: 472, endPoint y: 403, distance: 77.5
click at [472, 403] on div "Select Service Product Membership Package Voucher Prepaid Gift Card Select Styl…" at bounding box center [418, 408] width 430 height 47
click at [825, 276] on div at bounding box center [828, 275] width 42 height 14
click at [817, 207] on icon at bounding box center [820, 209] width 11 height 14
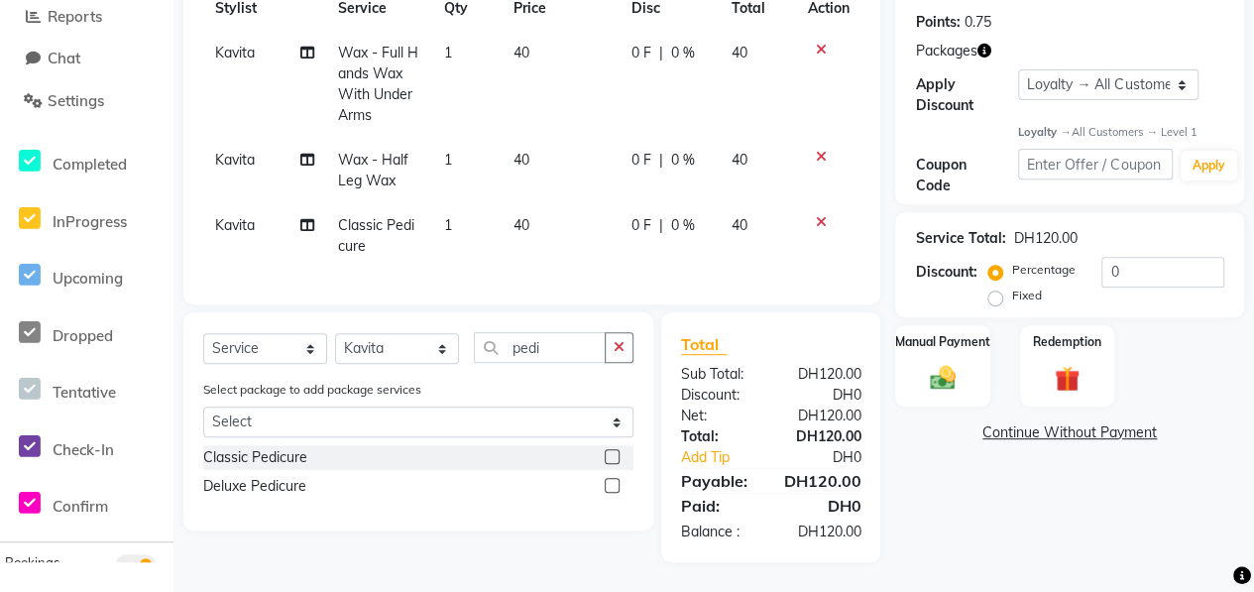
click at [823, 215] on icon at bounding box center [820, 222] width 11 height 14
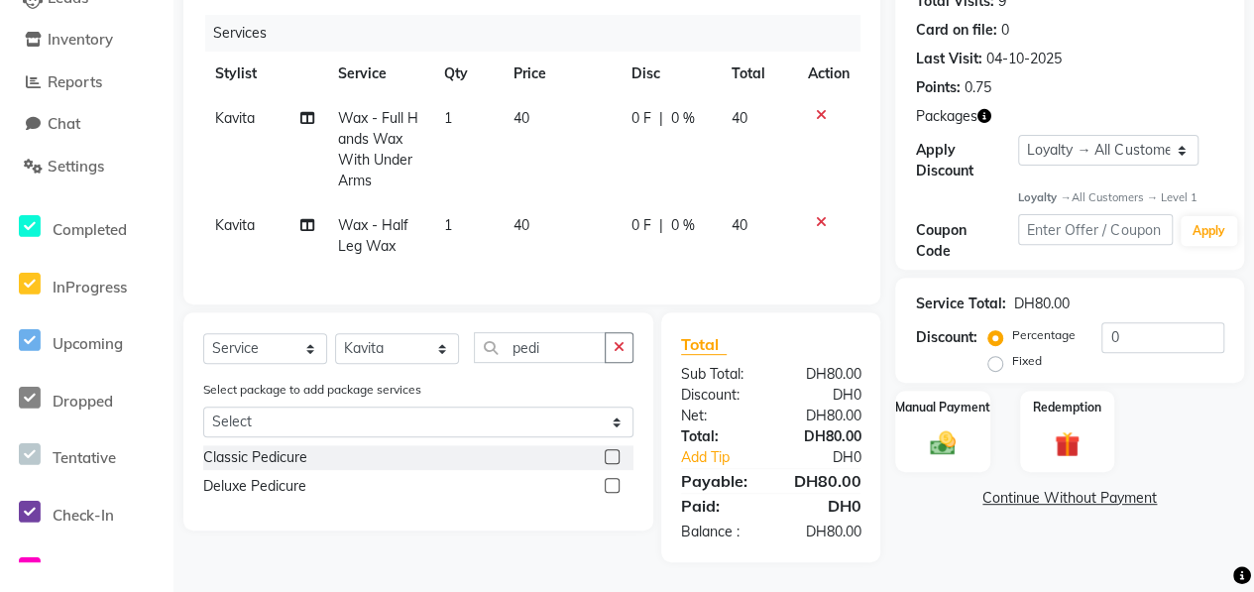
scroll to position [244, 0]
click at [565, 350] on input "pedi" at bounding box center [540, 347] width 132 height 31
click at [428, 336] on select "Select Stylist ALWAHDA GIVE HOME SERVICE STAFF [PERSON_NAME] [PERSON_NAME] Mana…" at bounding box center [397, 348] width 124 height 31
click at [335, 334] on select "Select Stylist ALWAHDA GIVE HOME SERVICE STAFF [PERSON_NAME] [PERSON_NAME] Mana…" at bounding box center [397, 348] width 124 height 31
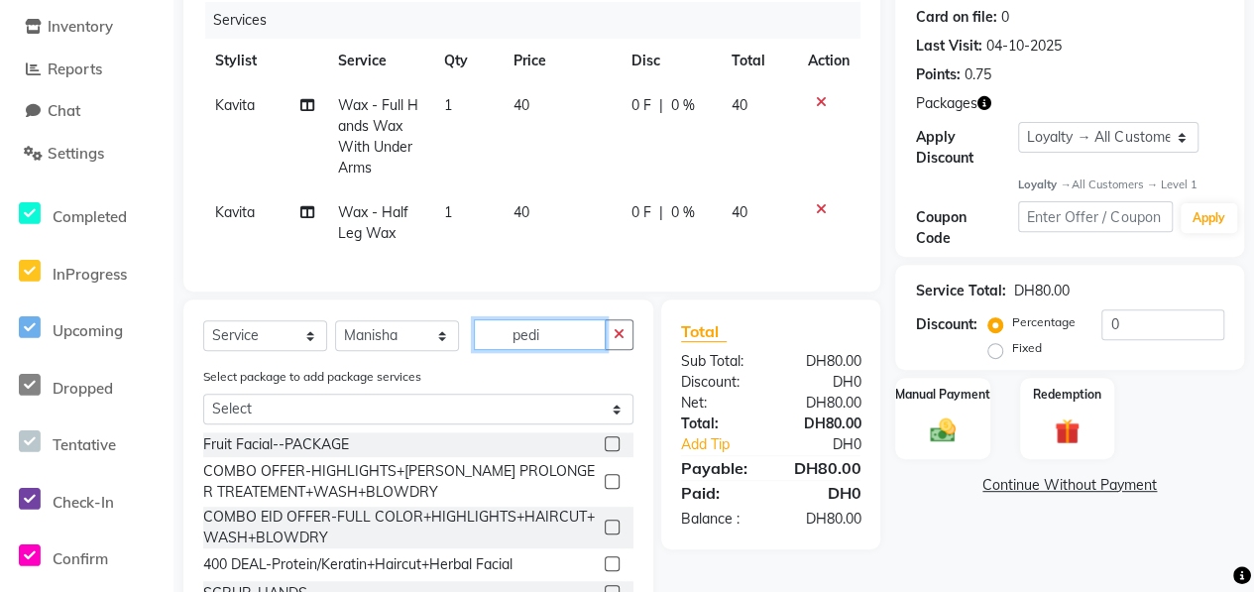
drag, startPoint x: 560, startPoint y: 345, endPoint x: 440, endPoint y: 340, distance: 120.0
click at [456, 344] on div "Select Service Product Membership Package Voucher Prepaid Gift Card Select Styl…" at bounding box center [418, 342] width 430 height 47
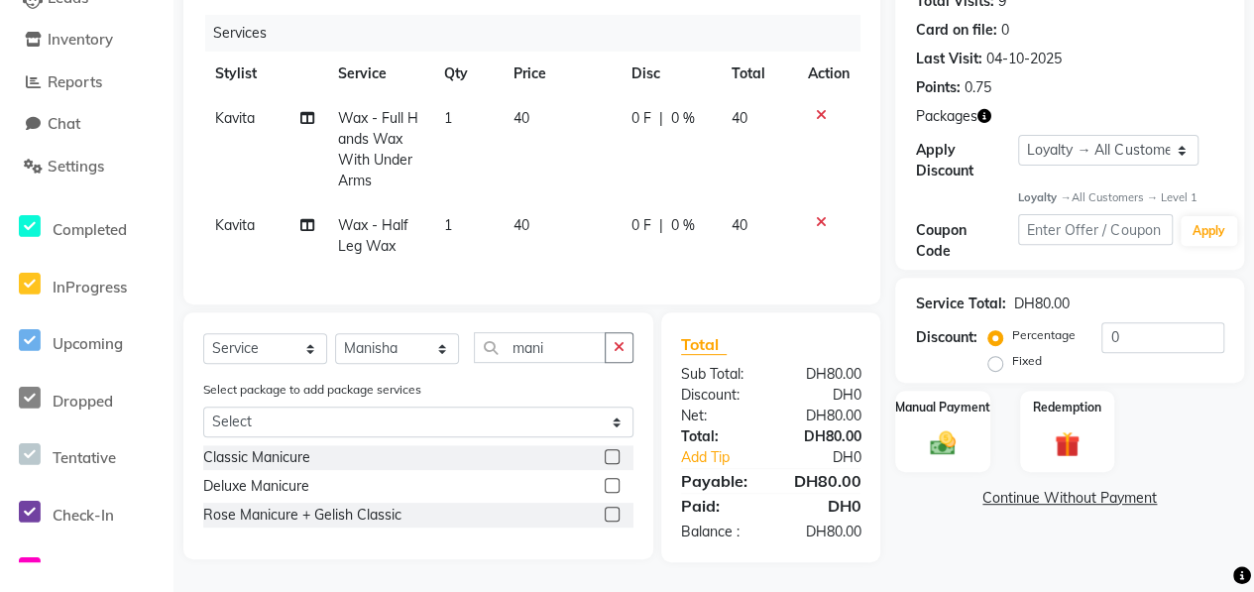
click at [609, 449] on div at bounding box center [619, 457] width 29 height 25
click at [609, 462] on label at bounding box center [612, 456] width 15 height 15
click at [609, 462] on input "checkbox" at bounding box center [611, 457] width 13 height 13
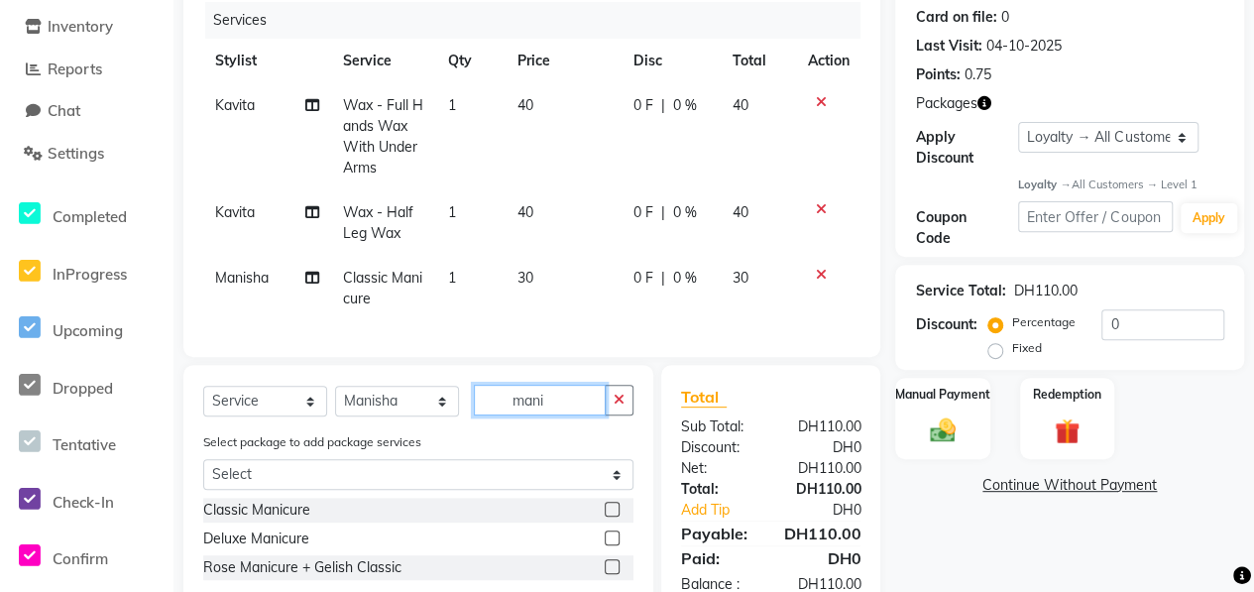
drag, startPoint x: 553, startPoint y: 413, endPoint x: 478, endPoint y: 406, distance: 75.6
click at [478, 406] on input "mani" at bounding box center [540, 400] width 132 height 31
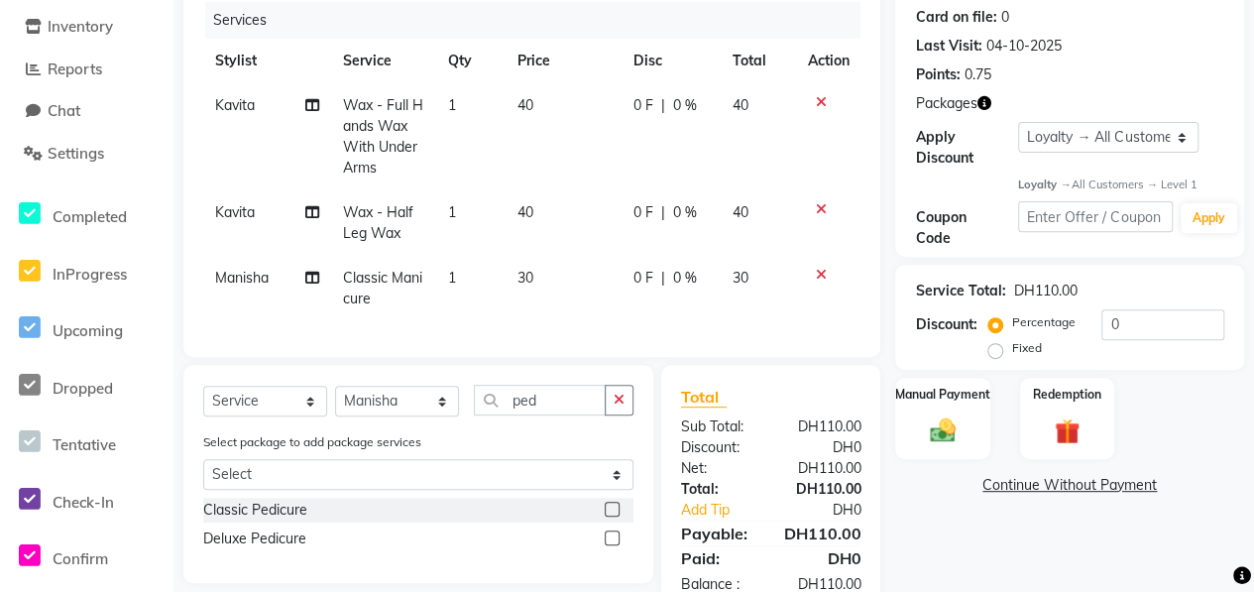
click at [611, 516] on label at bounding box center [612, 508] width 15 height 15
click at [611, 516] on input "checkbox" at bounding box center [611, 509] width 13 height 13
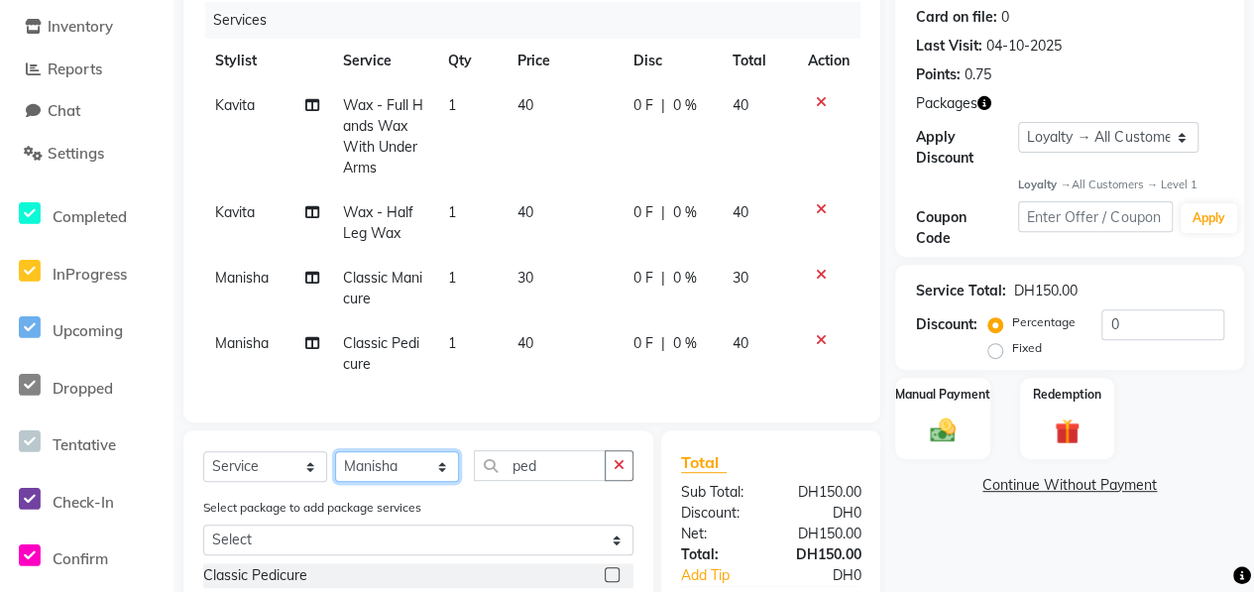
click at [435, 482] on select "Select Stylist ALWAHDA GIVE HOME SERVICE STAFF [PERSON_NAME] [PERSON_NAME] Mana…" at bounding box center [397, 466] width 124 height 31
click at [335, 465] on select "Select Stylist ALWAHDA GIVE HOME SERVICE STAFF [PERSON_NAME] [PERSON_NAME] Mana…" at bounding box center [397, 466] width 124 height 31
drag, startPoint x: 560, startPoint y: 480, endPoint x: 486, endPoint y: 487, distance: 74.6
click at [486, 481] on input "ped" at bounding box center [540, 465] width 132 height 31
click at [424, 482] on select "Select Stylist ALWAHDA GIVE HOME SERVICE STAFF [PERSON_NAME] [PERSON_NAME] Mana…" at bounding box center [397, 466] width 124 height 31
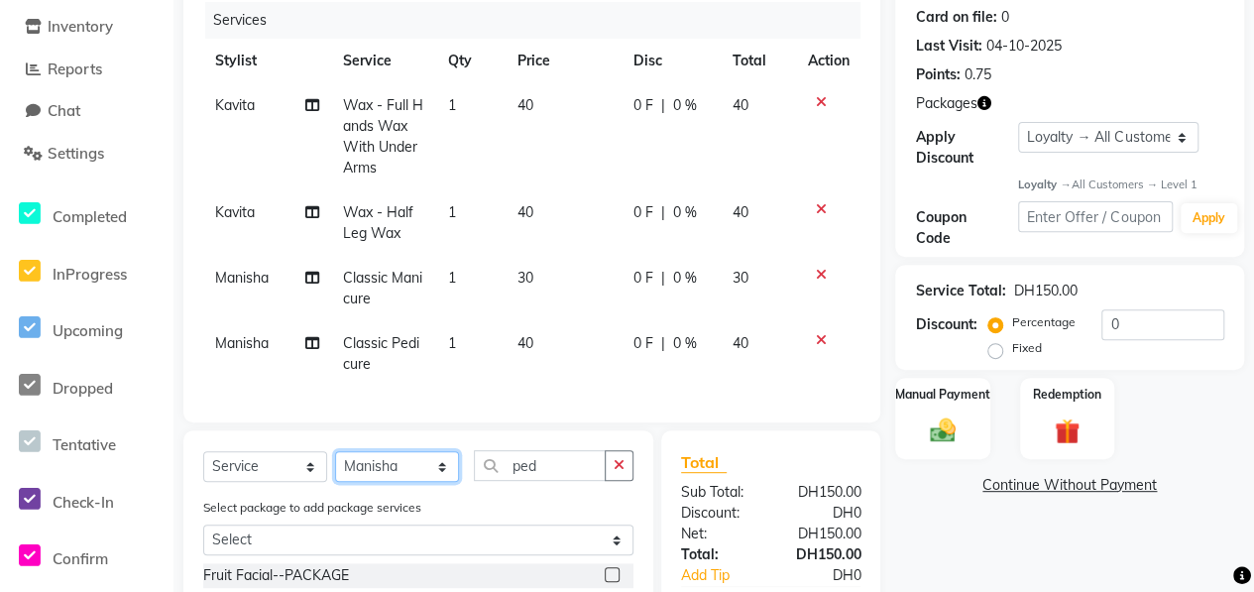
click at [335, 465] on select "Select Stylist ALWAHDA GIVE HOME SERVICE STAFF [PERSON_NAME] [PERSON_NAME] Mana…" at bounding box center [397, 466] width 124 height 31
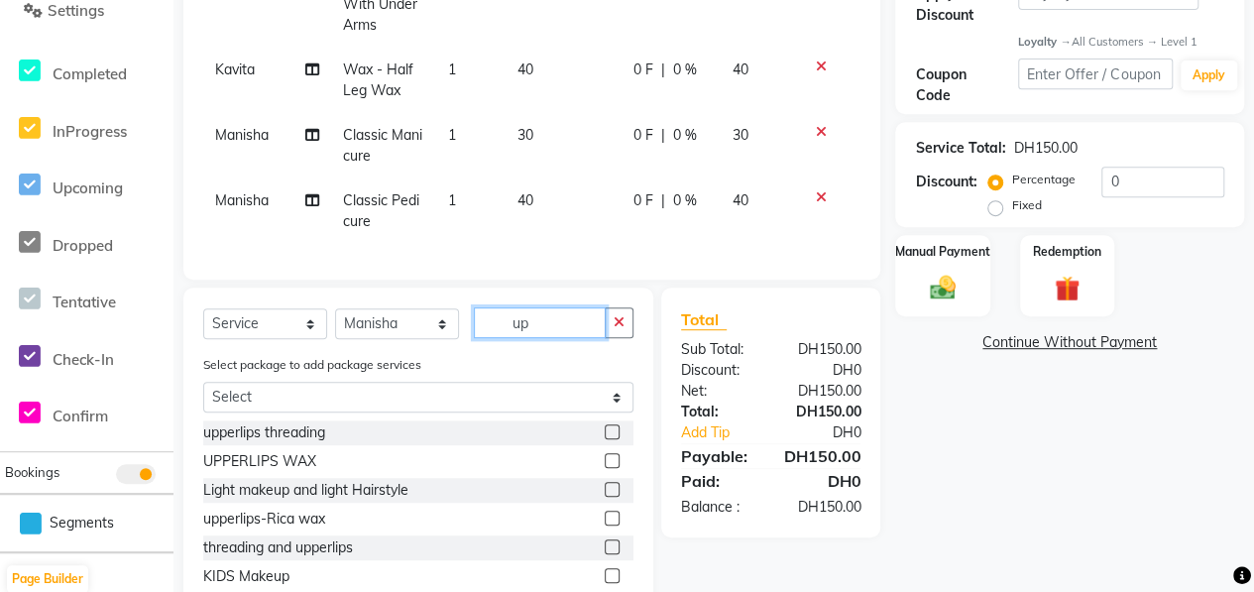
scroll to position [442, 0]
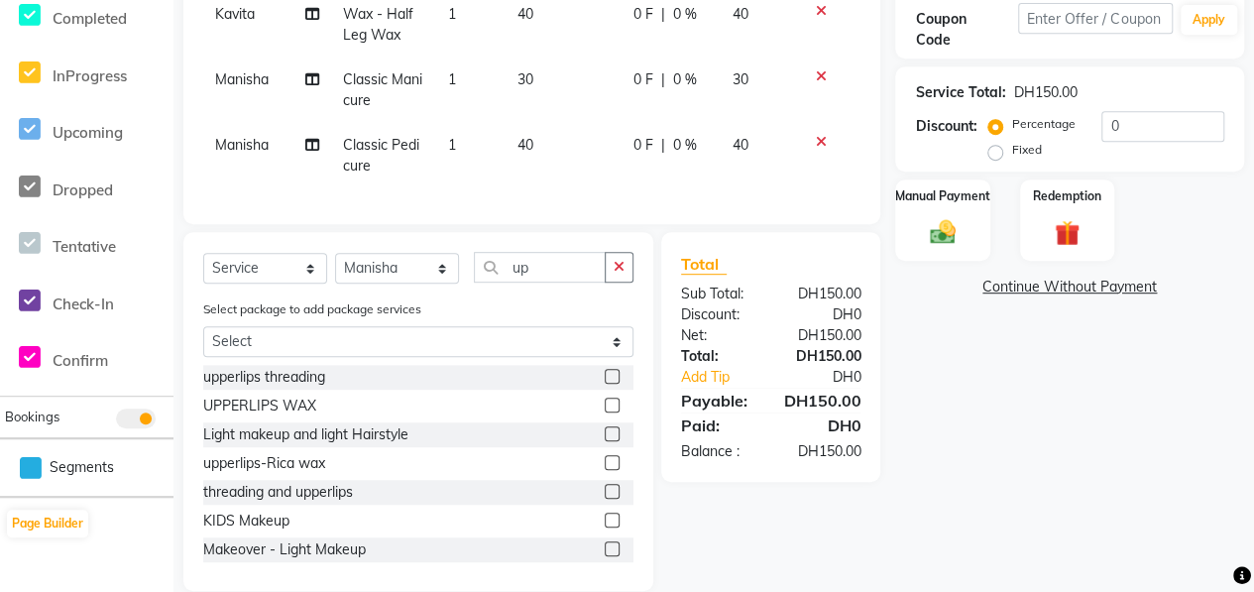
click at [605, 384] on label at bounding box center [612, 376] width 15 height 15
click at [605, 384] on input "checkbox" at bounding box center [611, 377] width 13 height 13
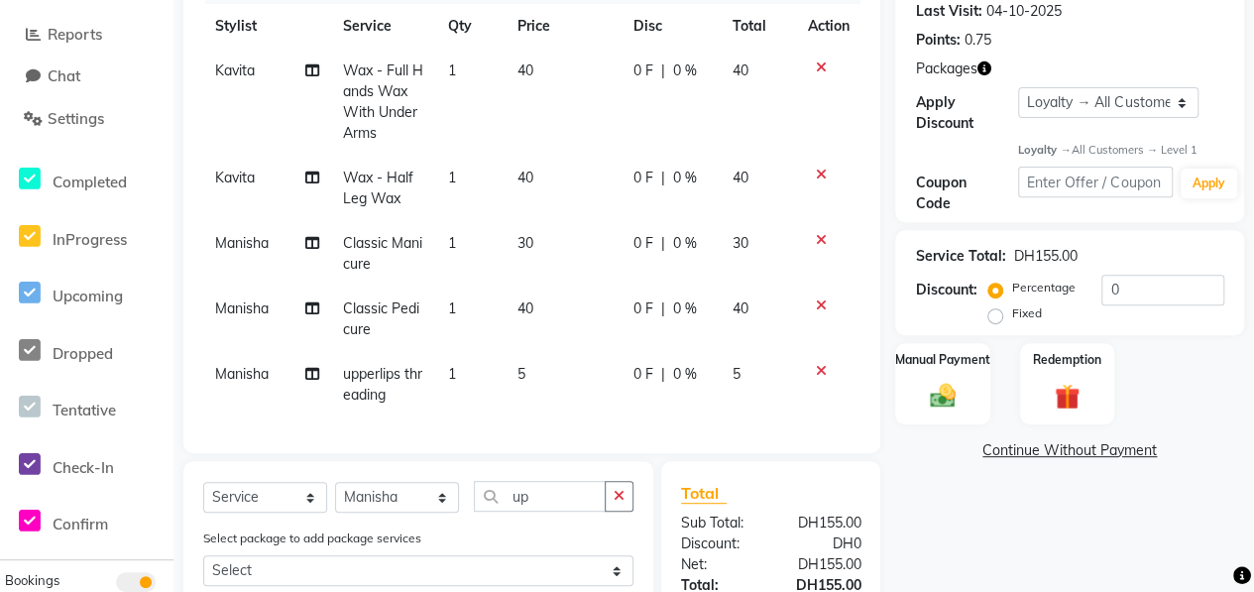
scroll to position [244, 0]
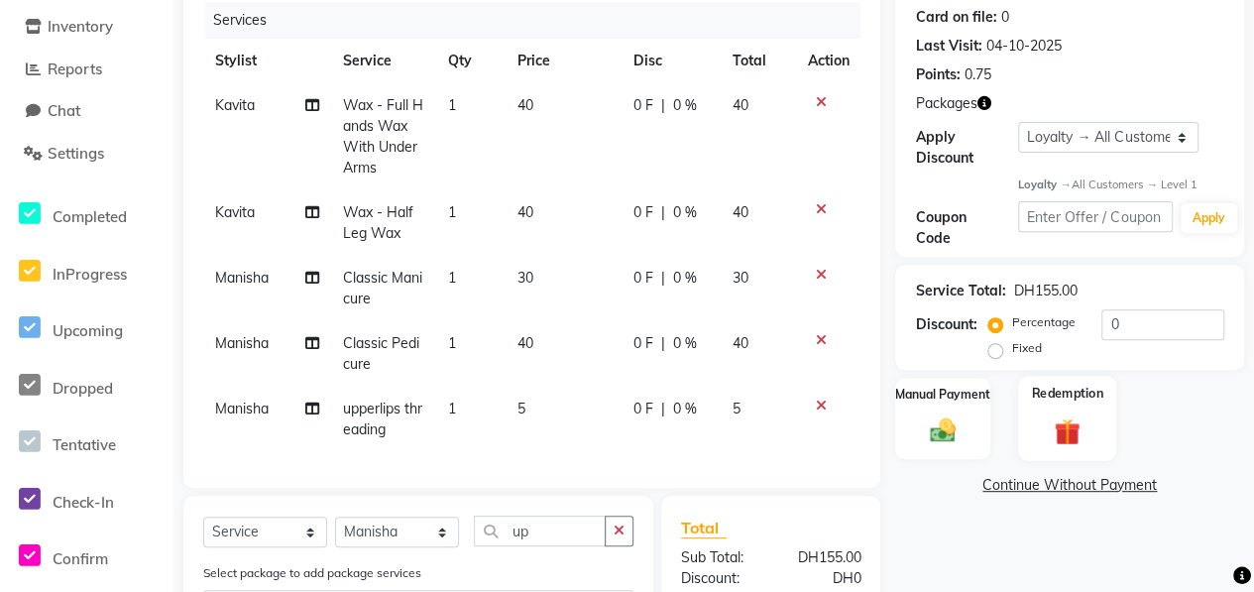
click at [1042, 418] on div "Redemption" at bounding box center [1067, 419] width 98 height 84
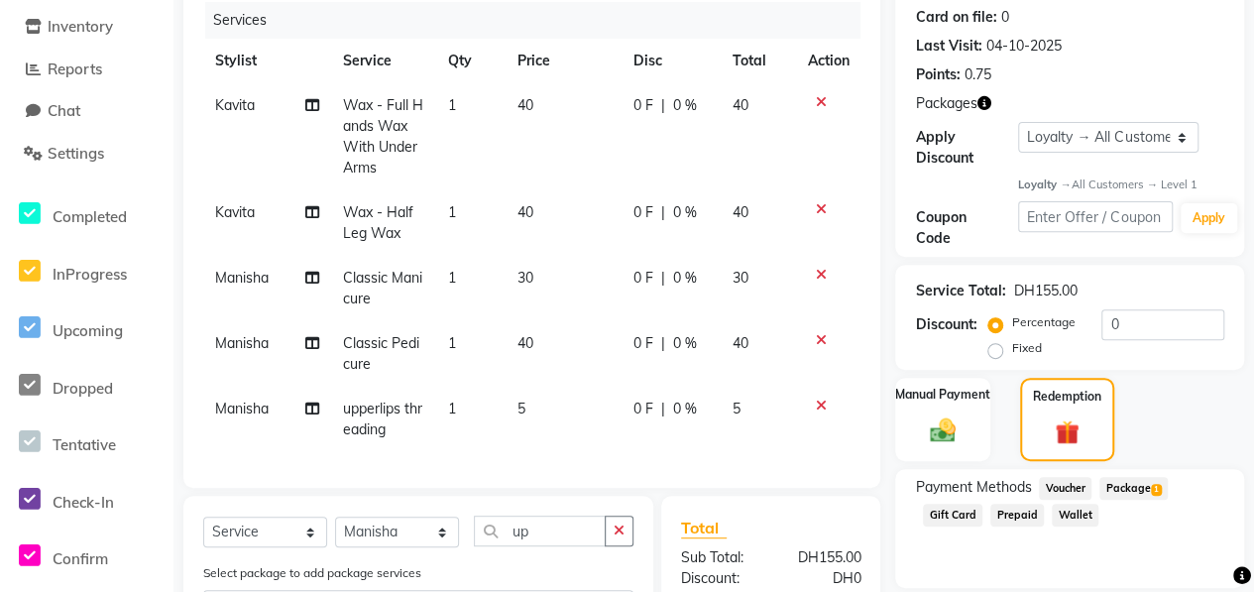
click at [1142, 483] on span "Package 1" at bounding box center [1133, 488] width 68 height 23
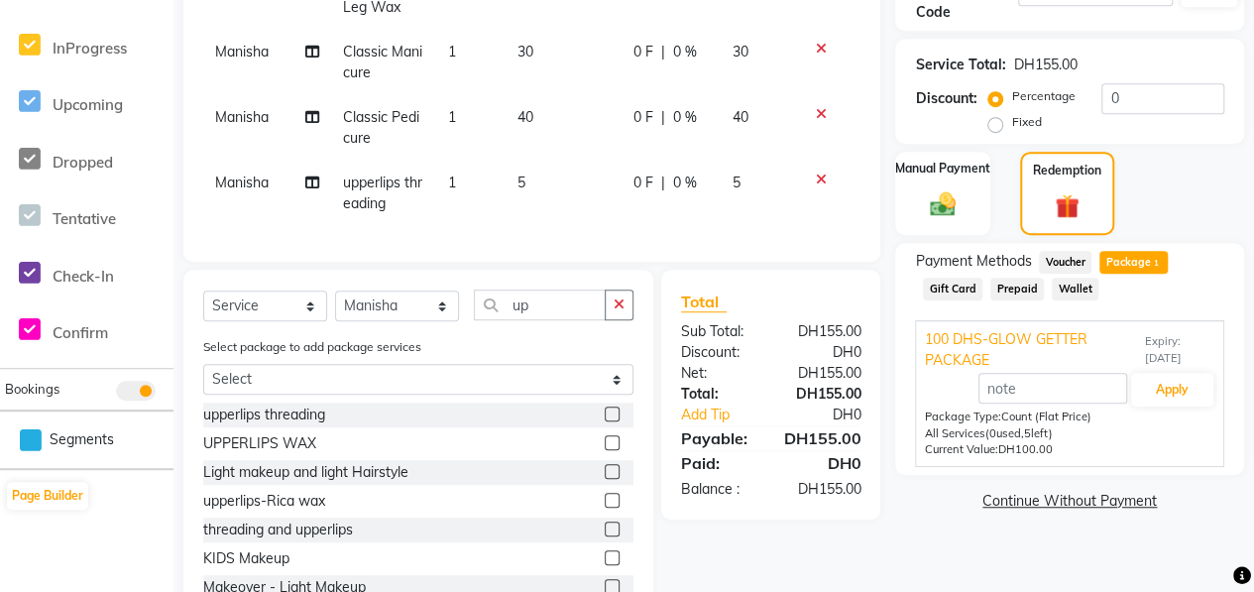
scroll to position [550, 0]
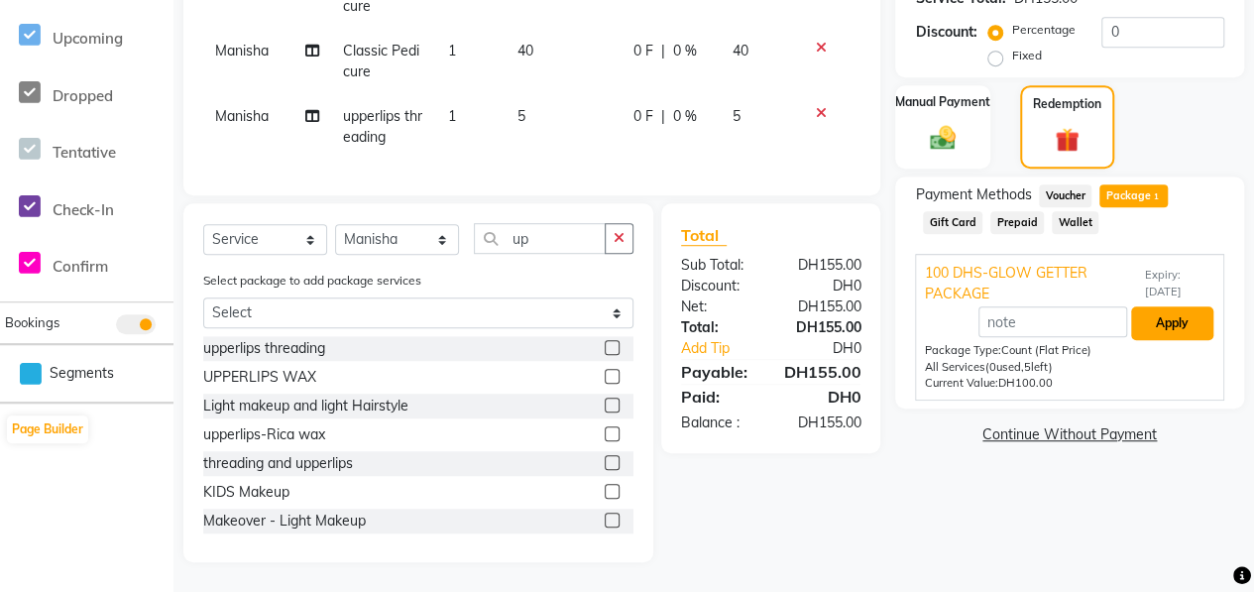
click at [1165, 312] on button "Apply" at bounding box center [1172, 323] width 82 height 34
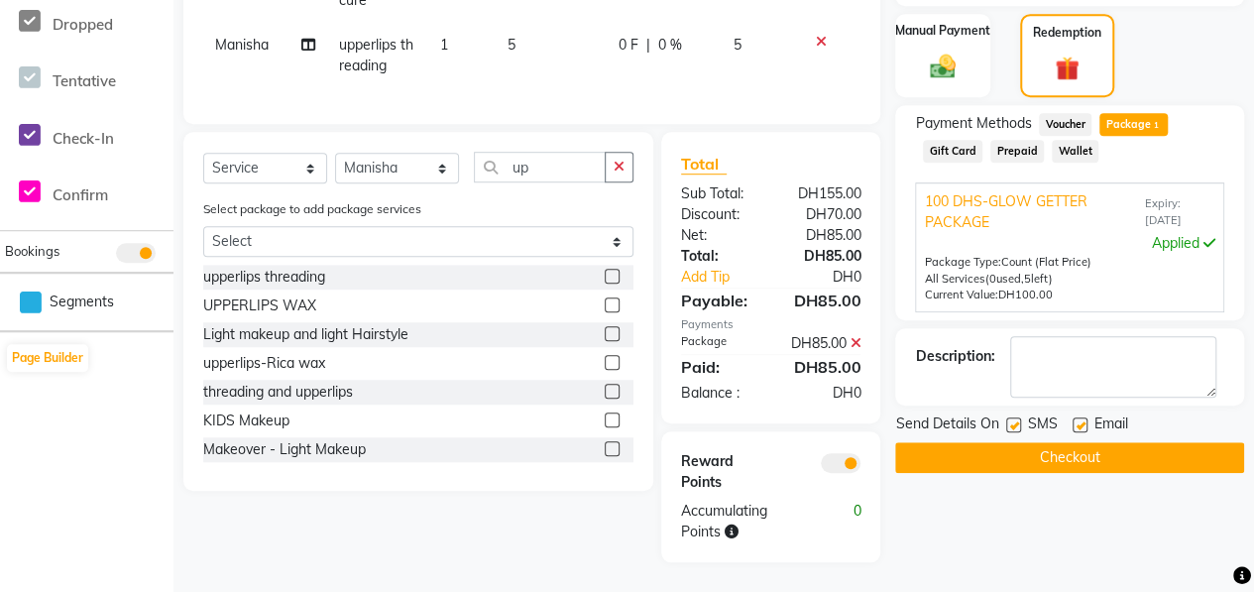
scroll to position [641, 0]
click at [1066, 442] on button "Checkout" at bounding box center [1069, 457] width 349 height 31
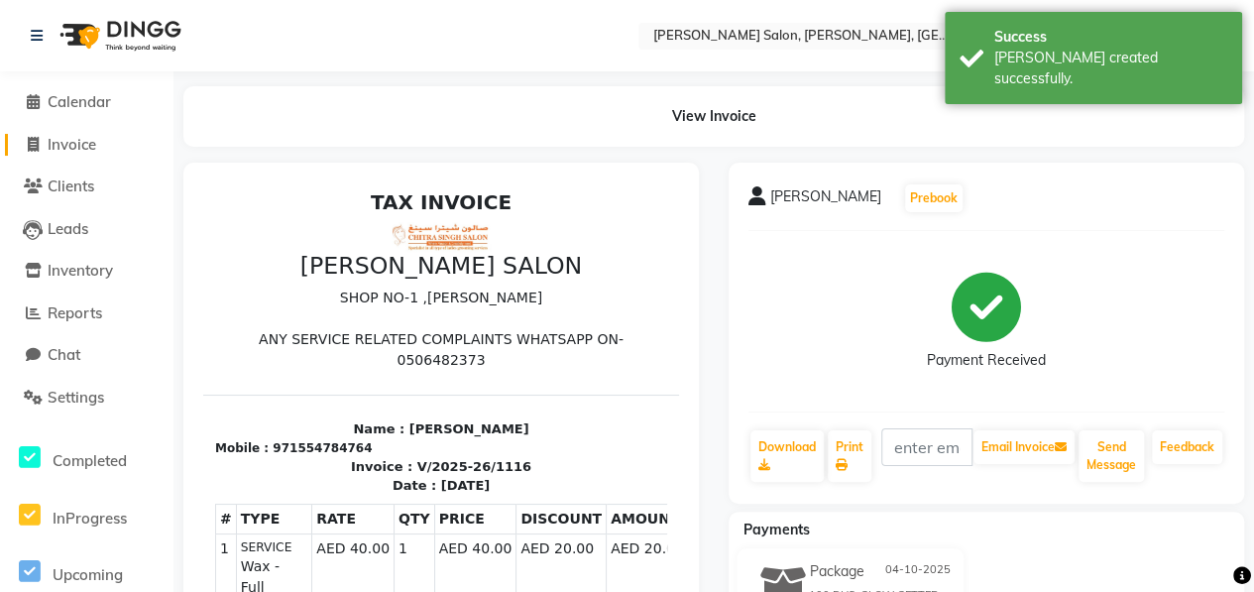
click at [87, 148] on span "Invoice" at bounding box center [72, 144] width 49 height 19
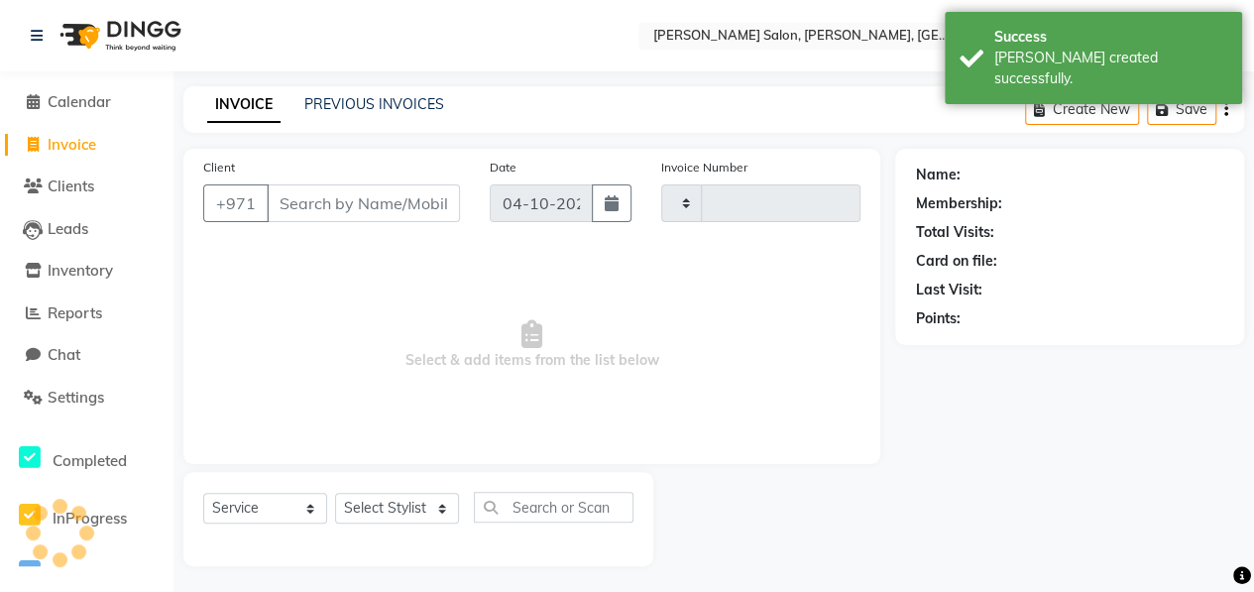
scroll to position [3, 0]
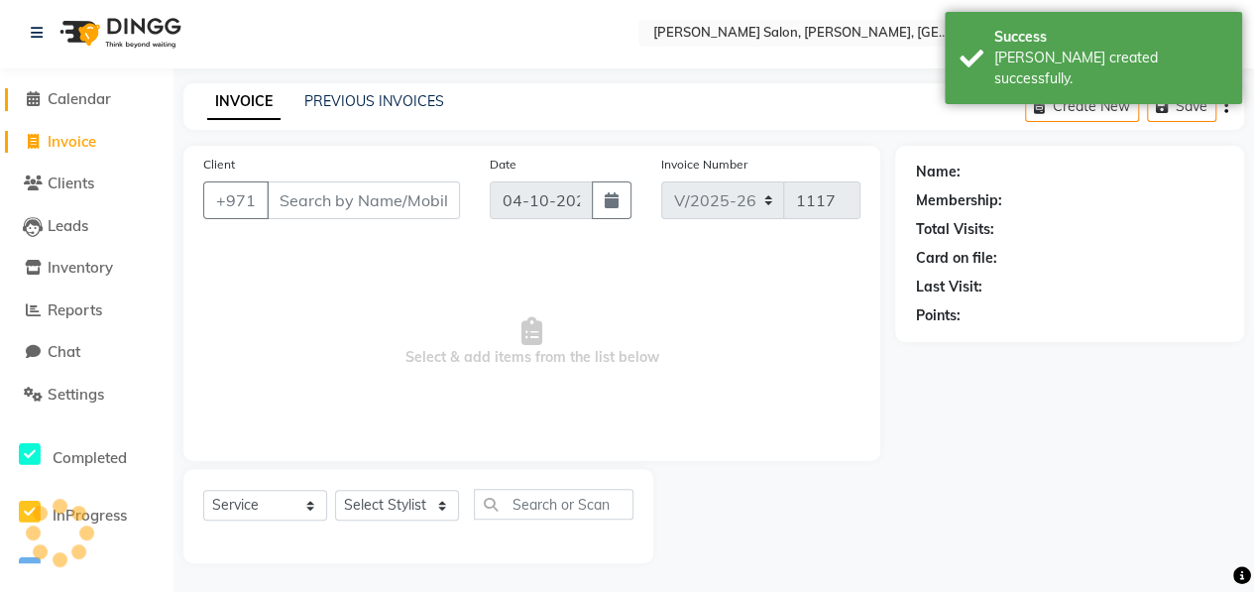
click at [93, 101] on span "Calendar" at bounding box center [79, 98] width 63 height 19
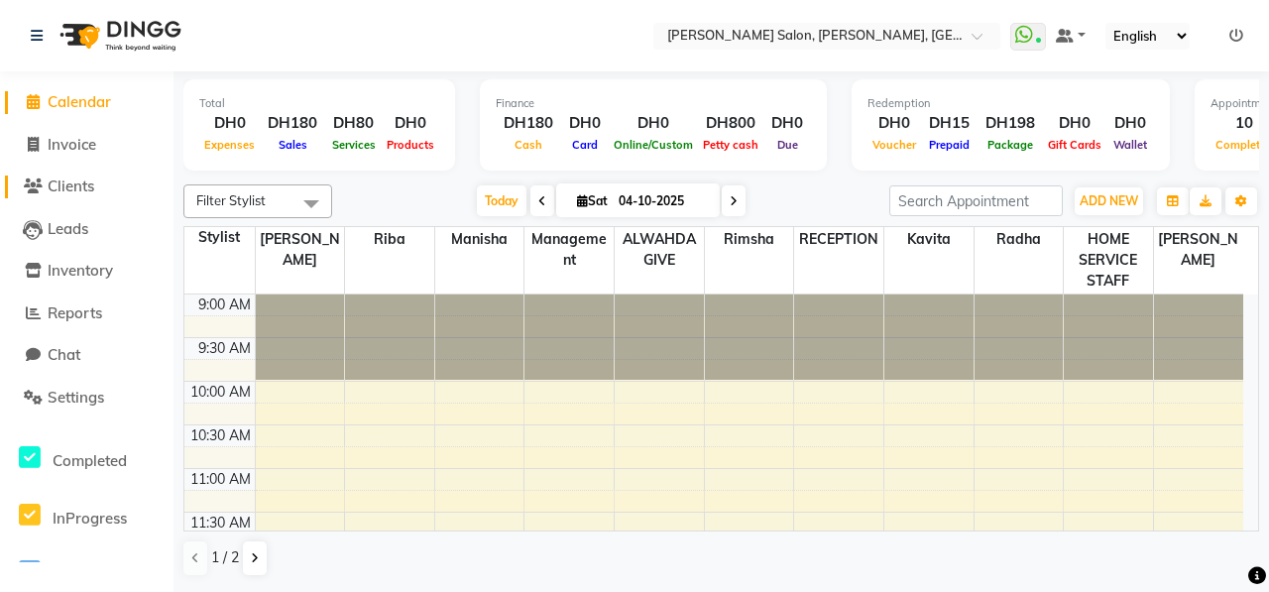
click at [100, 189] on link "Clients" at bounding box center [87, 186] width 164 height 23
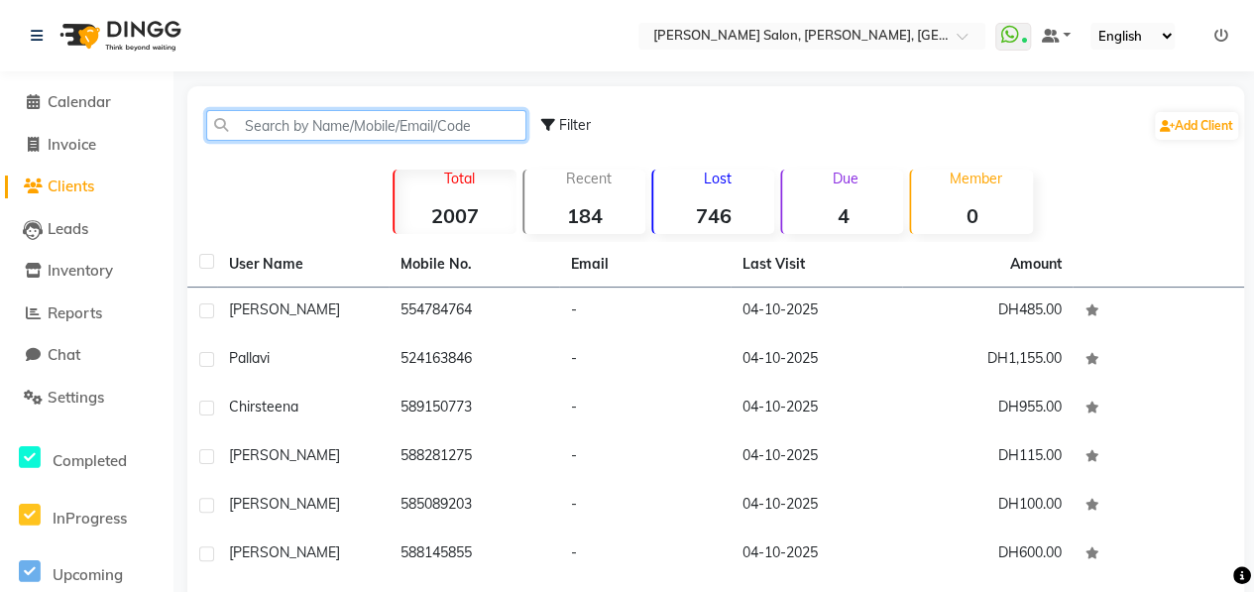
click at [283, 126] on input "text" at bounding box center [366, 125] width 320 height 31
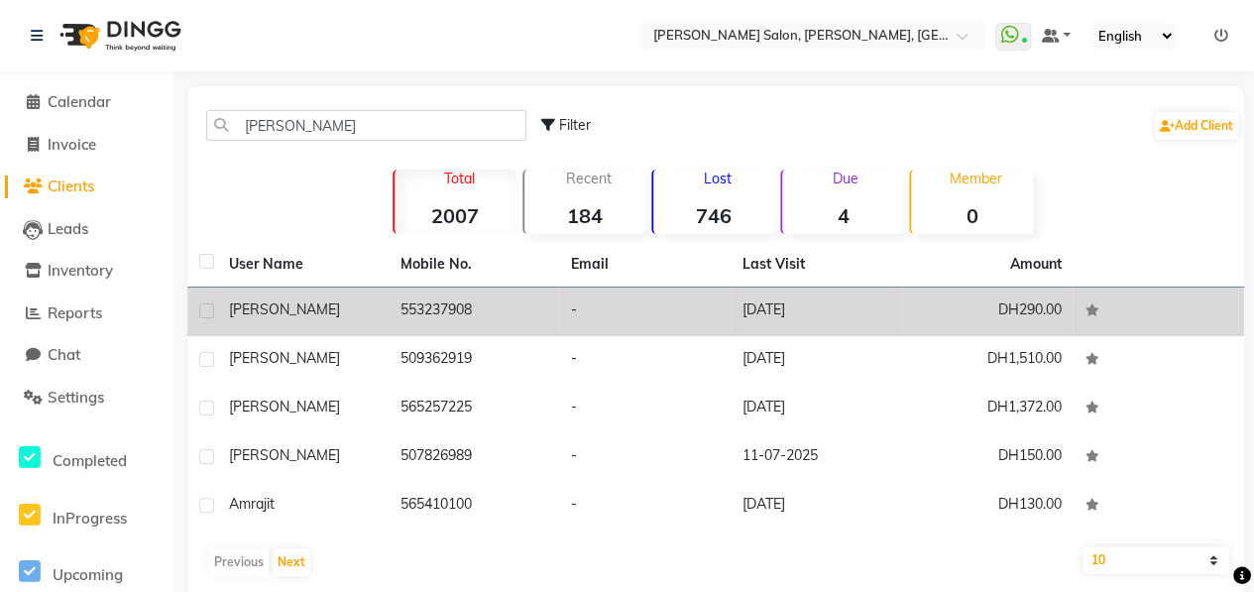
click at [337, 310] on div "[PERSON_NAME]" at bounding box center [303, 309] width 148 height 21
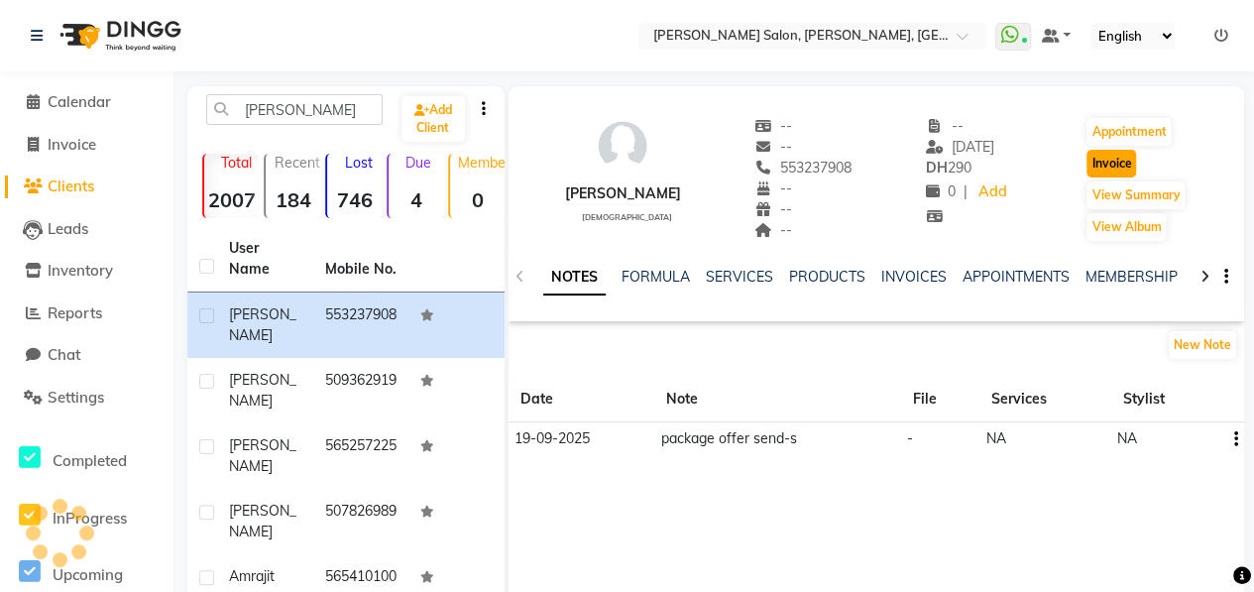
click at [1112, 167] on button "Invoice" at bounding box center [1111, 164] width 50 height 28
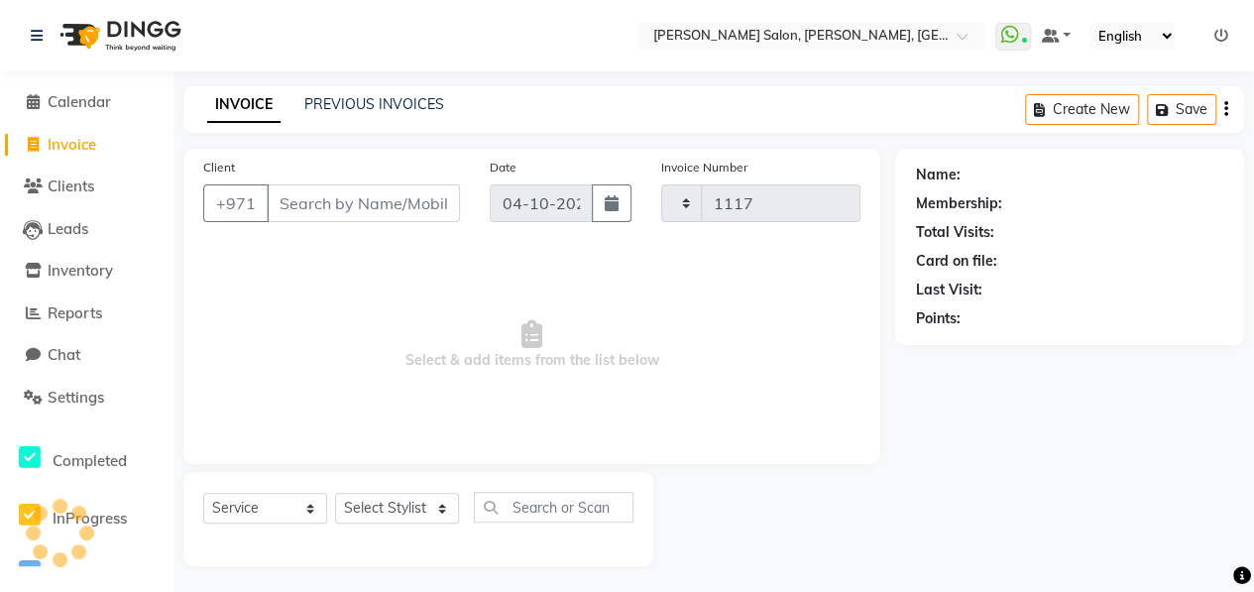
scroll to position [3, 0]
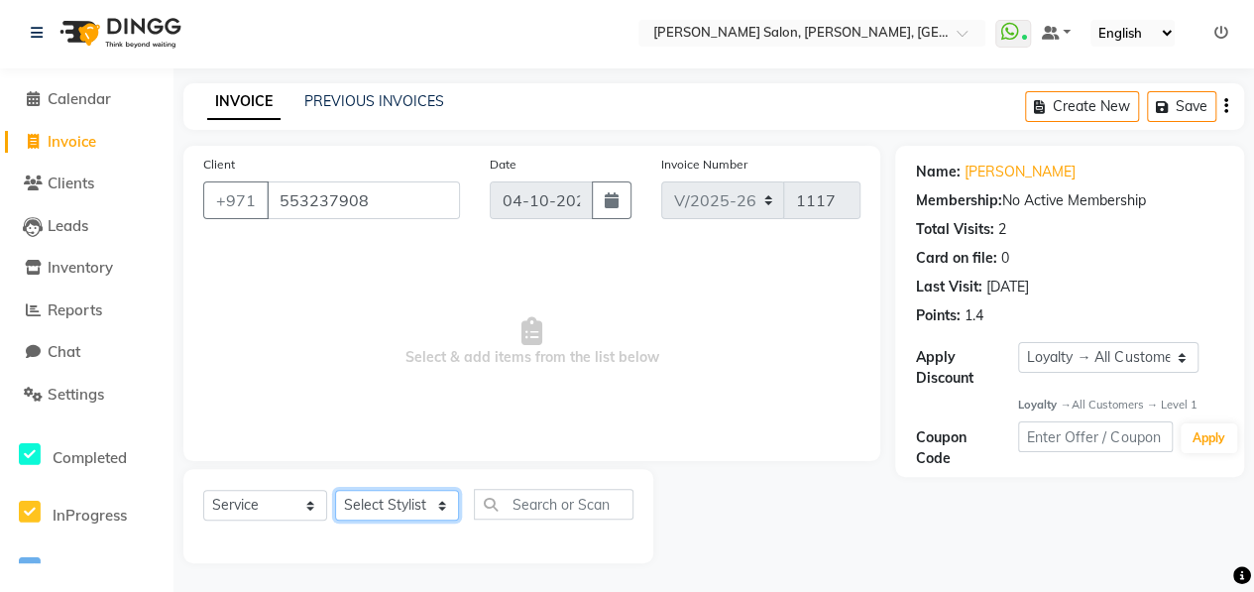
click at [405, 507] on select "Select Stylist ALWAHDA GIVE HOME SERVICE STAFF [PERSON_NAME] [PERSON_NAME] Mana…" at bounding box center [397, 505] width 124 height 31
click at [335, 490] on select "Select Stylist ALWAHDA GIVE HOME SERVICE STAFF [PERSON_NAME] [PERSON_NAME] Mana…" at bounding box center [397, 505] width 124 height 31
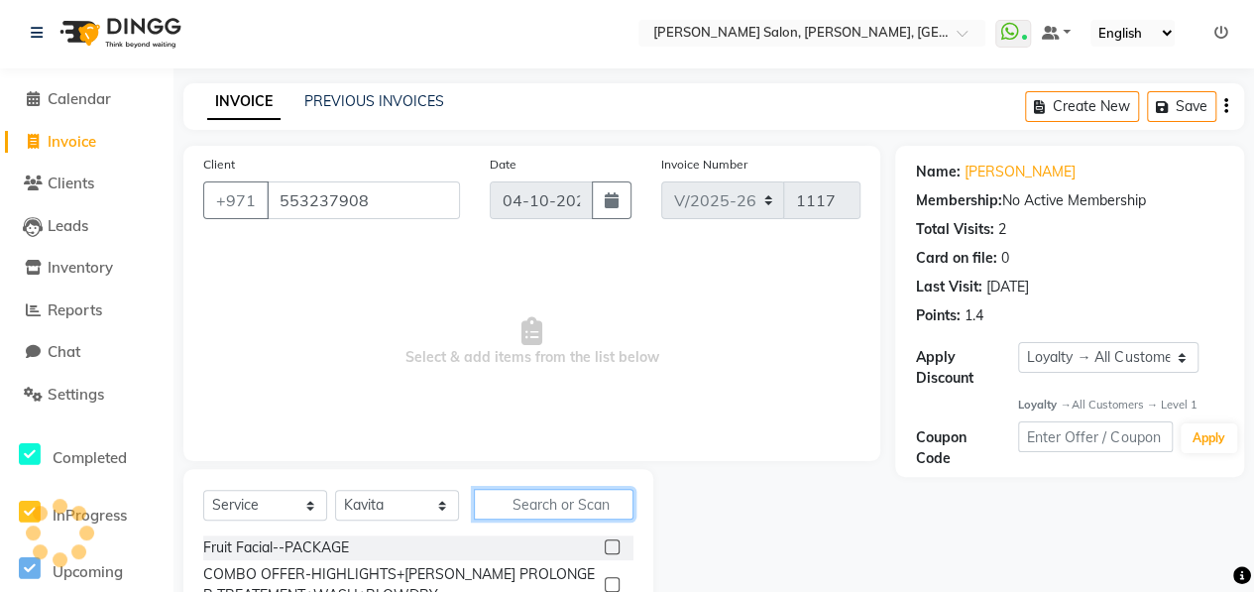
click at [531, 501] on input "text" at bounding box center [554, 504] width 160 height 31
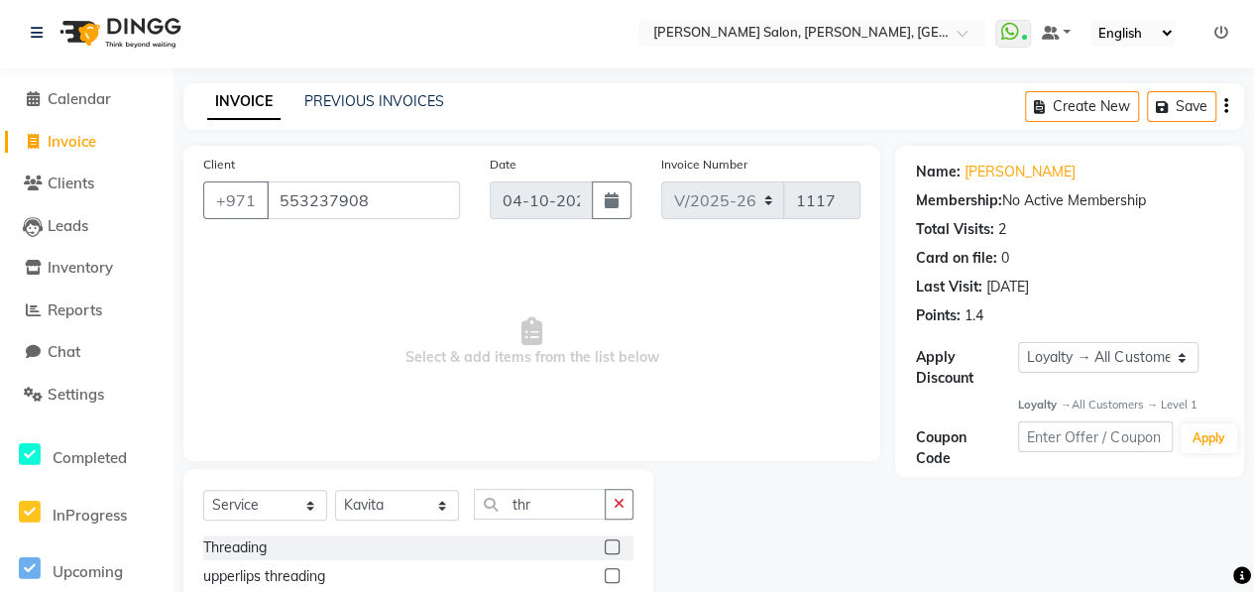
click at [605, 542] on label at bounding box center [612, 546] width 15 height 15
click at [605, 542] on input "checkbox" at bounding box center [611, 547] width 13 height 13
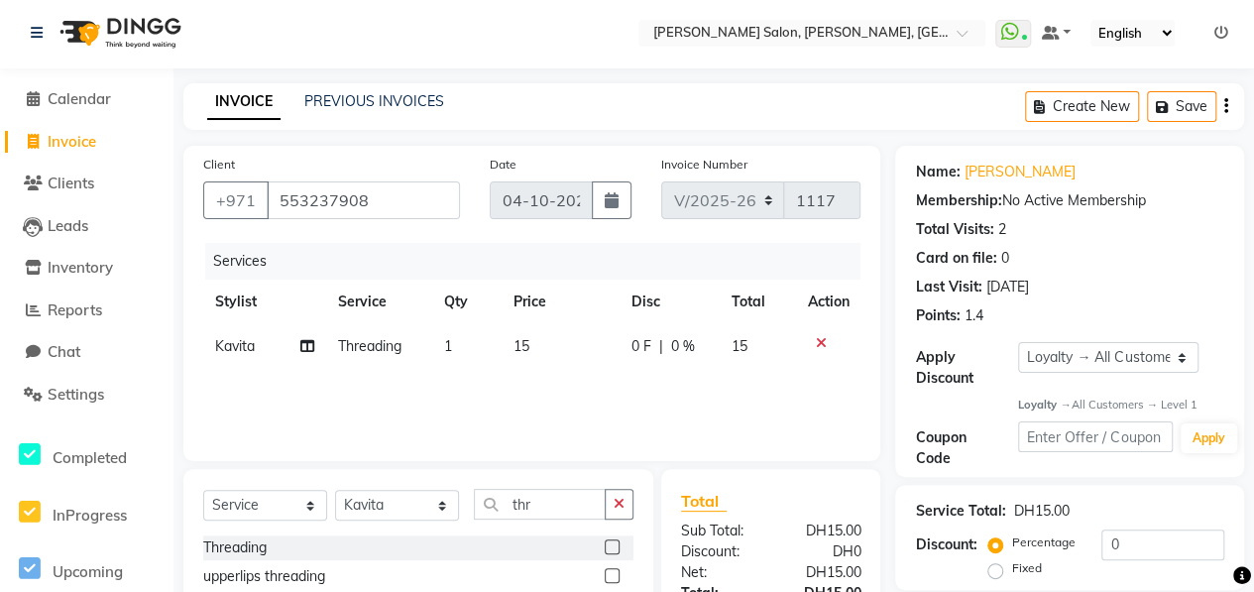
click at [605, 571] on label at bounding box center [612, 575] width 15 height 15
click at [605, 571] on input "checkbox" at bounding box center [611, 576] width 13 height 13
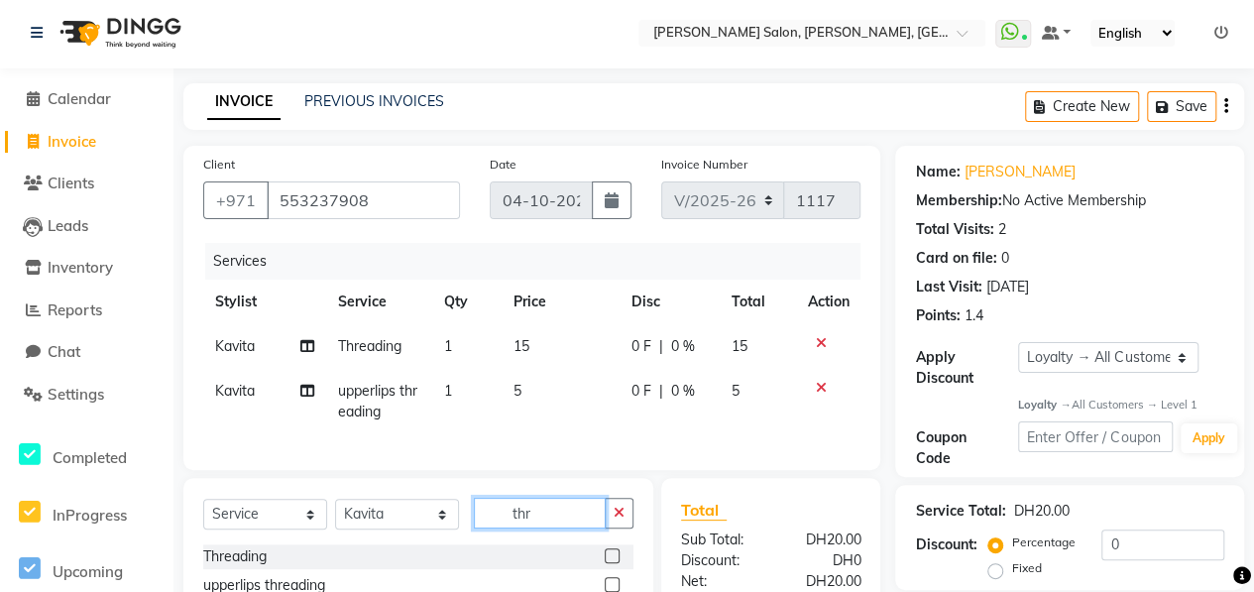
drag, startPoint x: 538, startPoint y: 523, endPoint x: 466, endPoint y: 528, distance: 72.5
click at [467, 527] on div "Select Service Product Membership Package Voucher Prepaid Gift Card Select Styl…" at bounding box center [418, 520] width 430 height 47
click at [608, 563] on label at bounding box center [612, 555] width 15 height 15
click at [608, 563] on input "checkbox" at bounding box center [611, 556] width 13 height 13
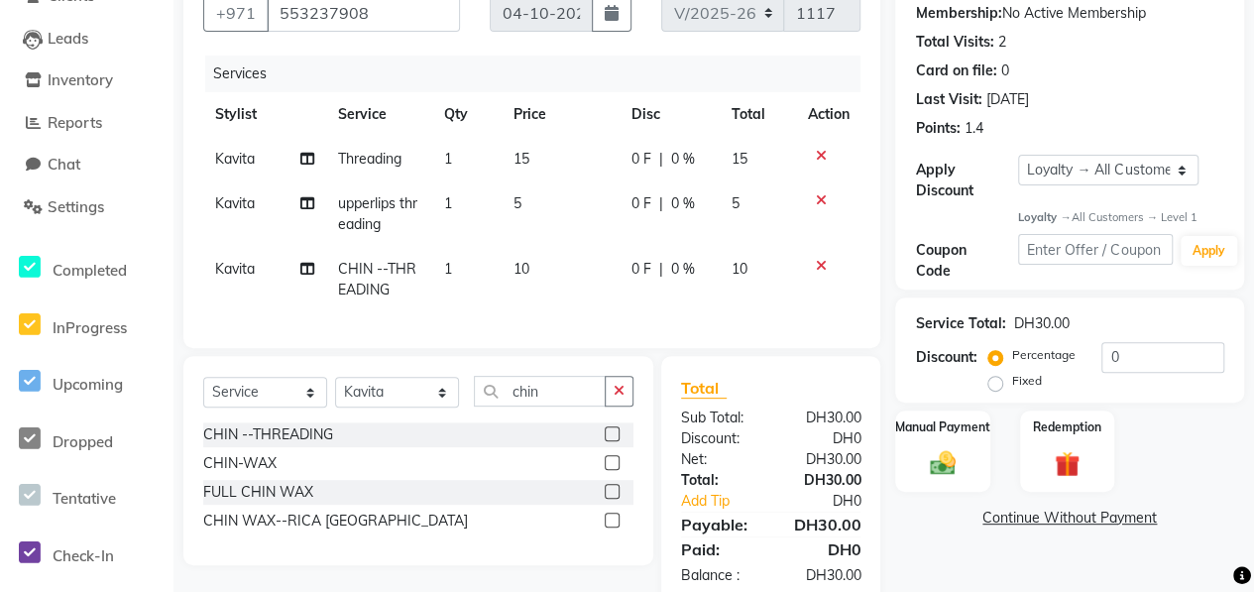
scroll to position [248, 0]
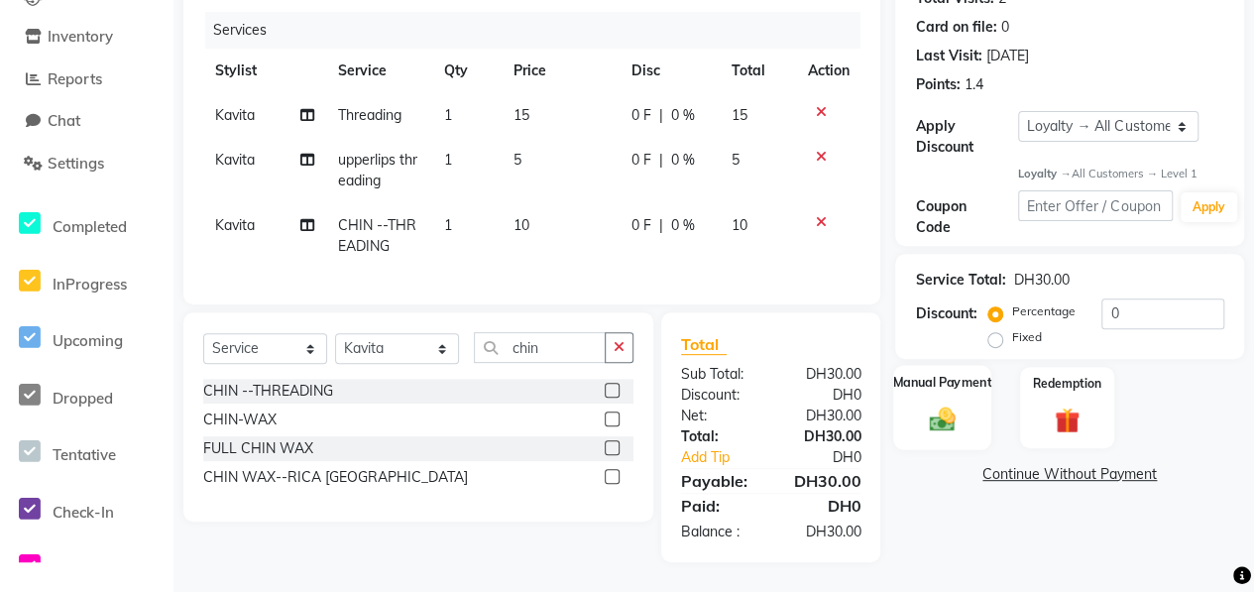
click at [950, 407] on img at bounding box center [942, 419] width 43 height 31
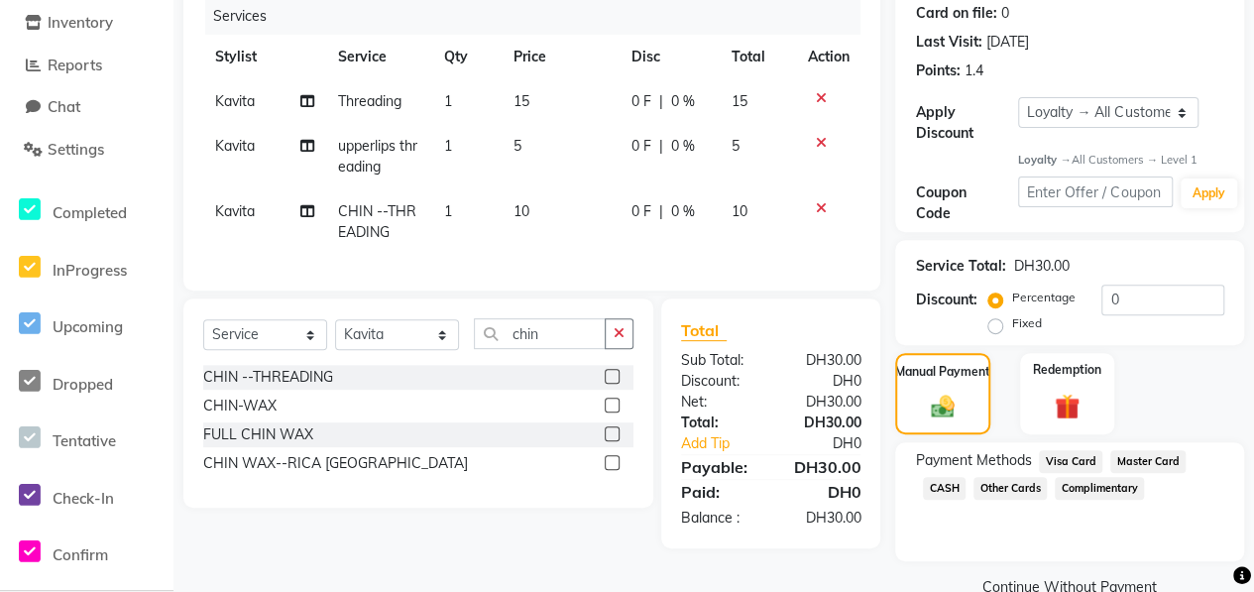
click at [943, 486] on span "CASH" at bounding box center [944, 488] width 43 height 23
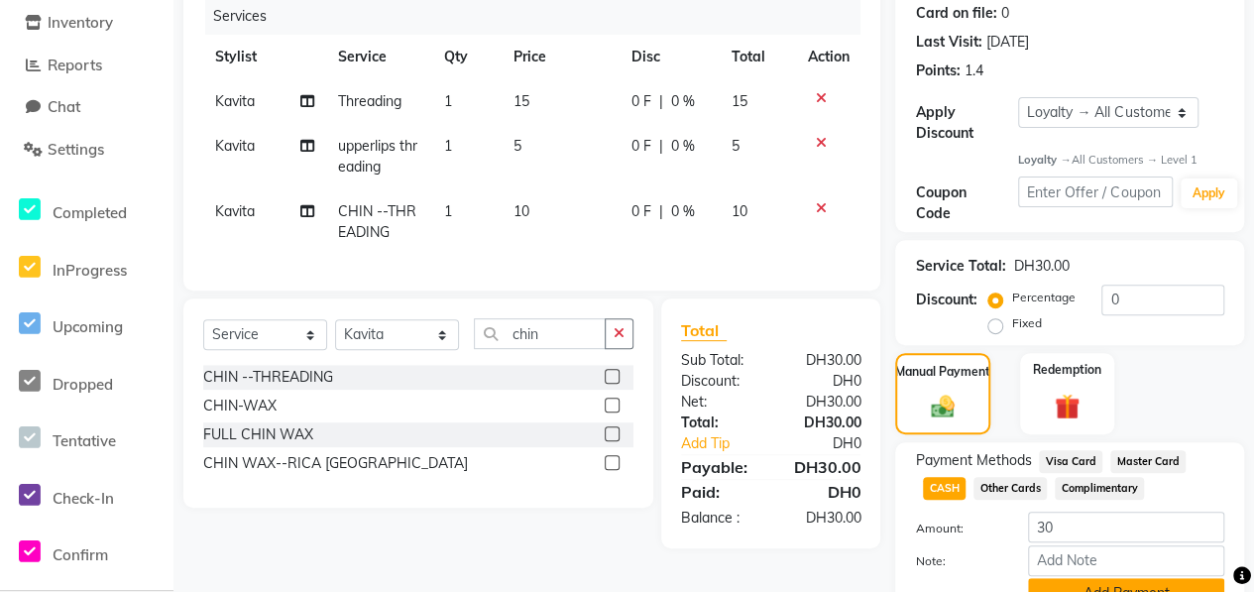
scroll to position [342, 0]
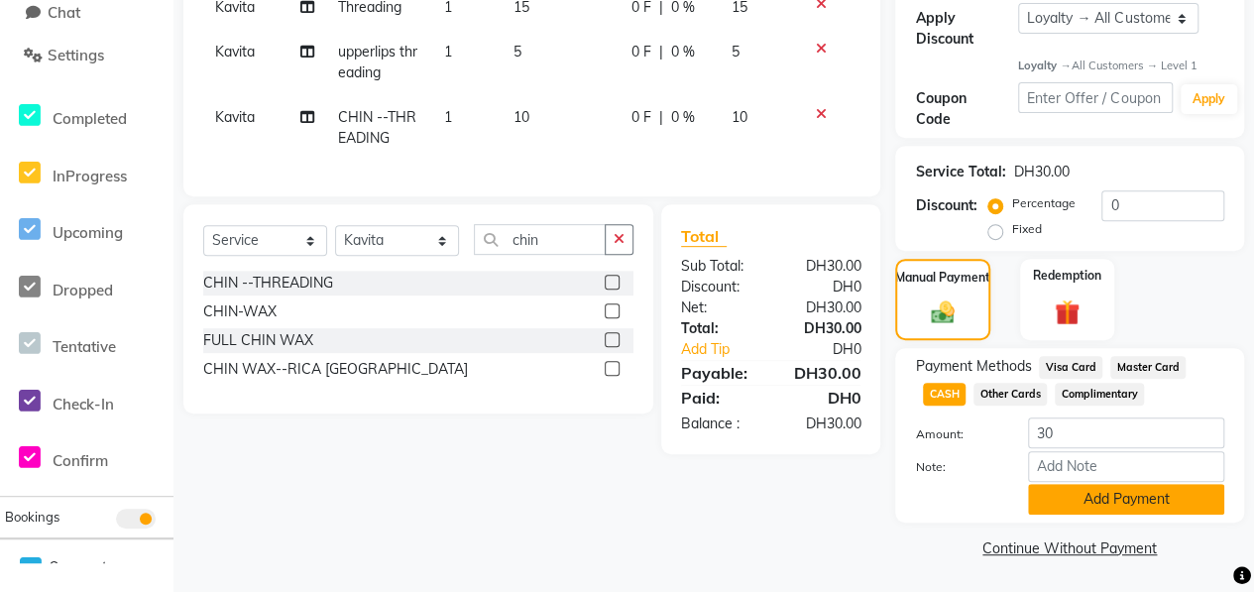
click at [1073, 498] on button "Add Payment" at bounding box center [1126, 499] width 196 height 31
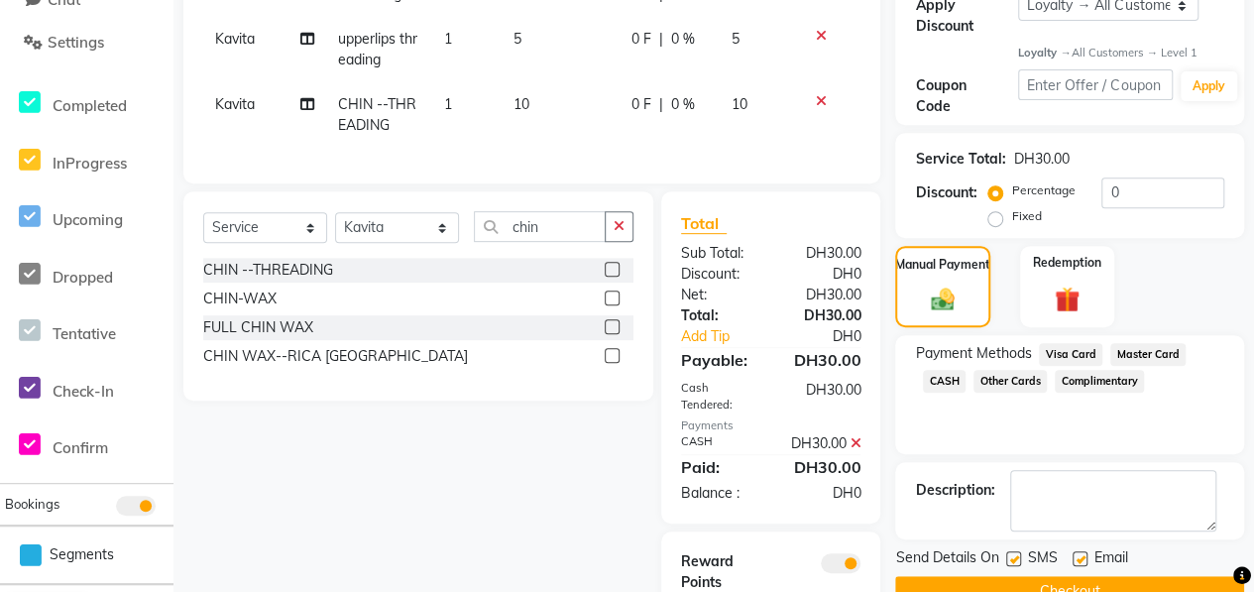
scroll to position [490, 0]
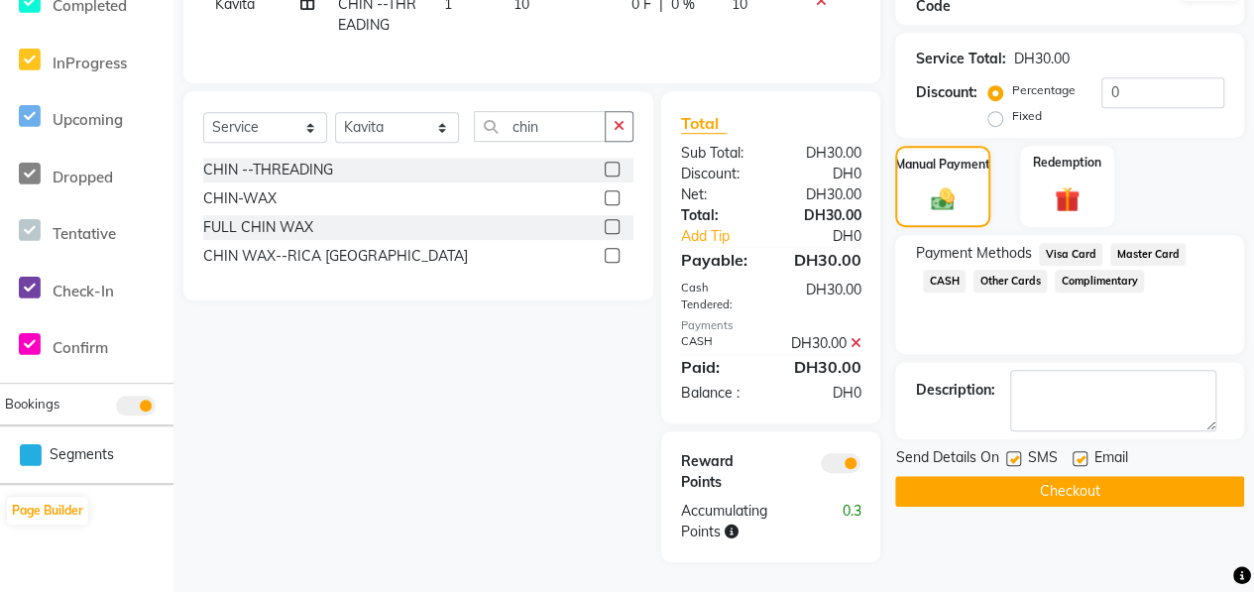
click at [1076, 476] on button "Checkout" at bounding box center [1069, 491] width 349 height 31
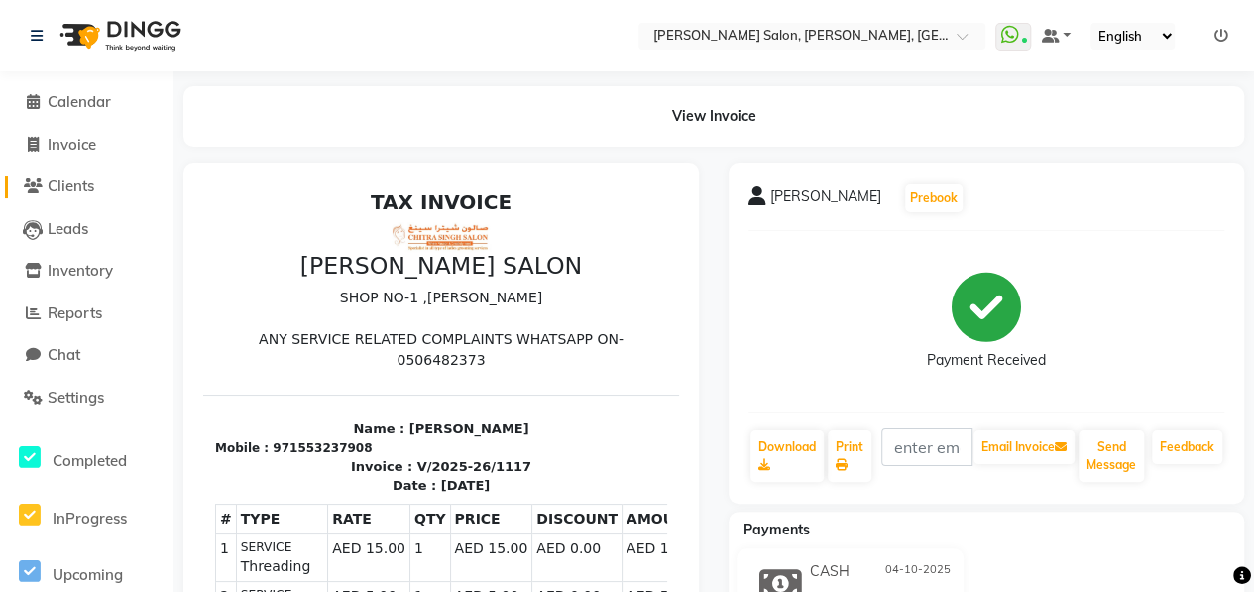
click at [61, 191] on span "Clients" at bounding box center [71, 185] width 47 height 19
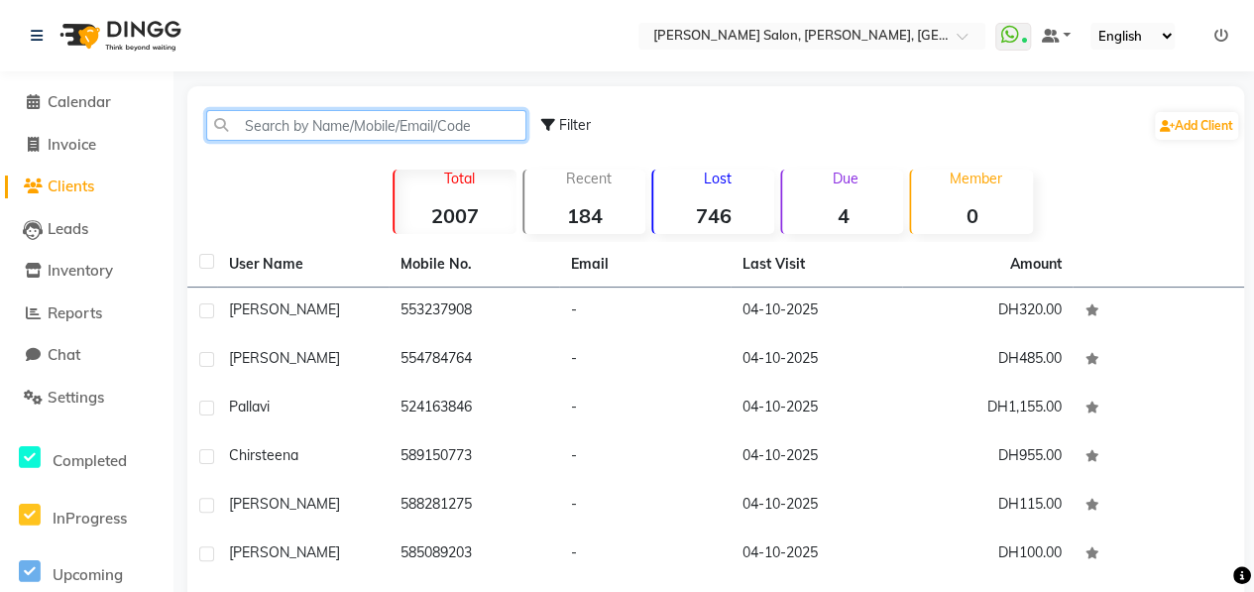
click at [311, 121] on input "text" at bounding box center [366, 125] width 320 height 31
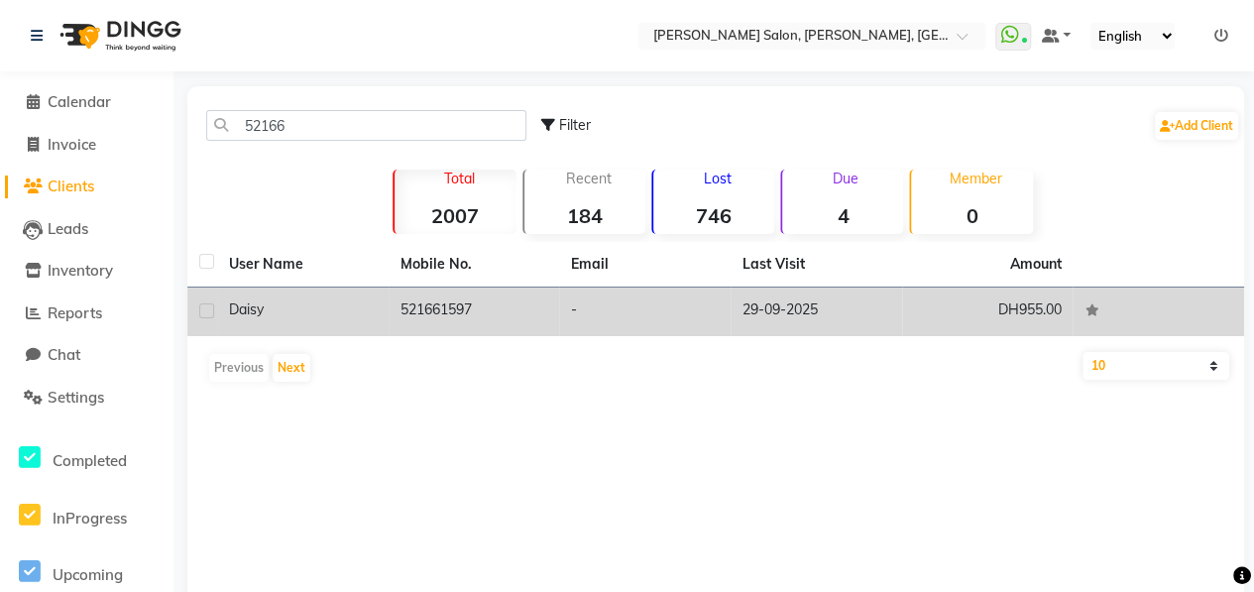
click at [336, 304] on div "Daisy" at bounding box center [303, 309] width 148 height 21
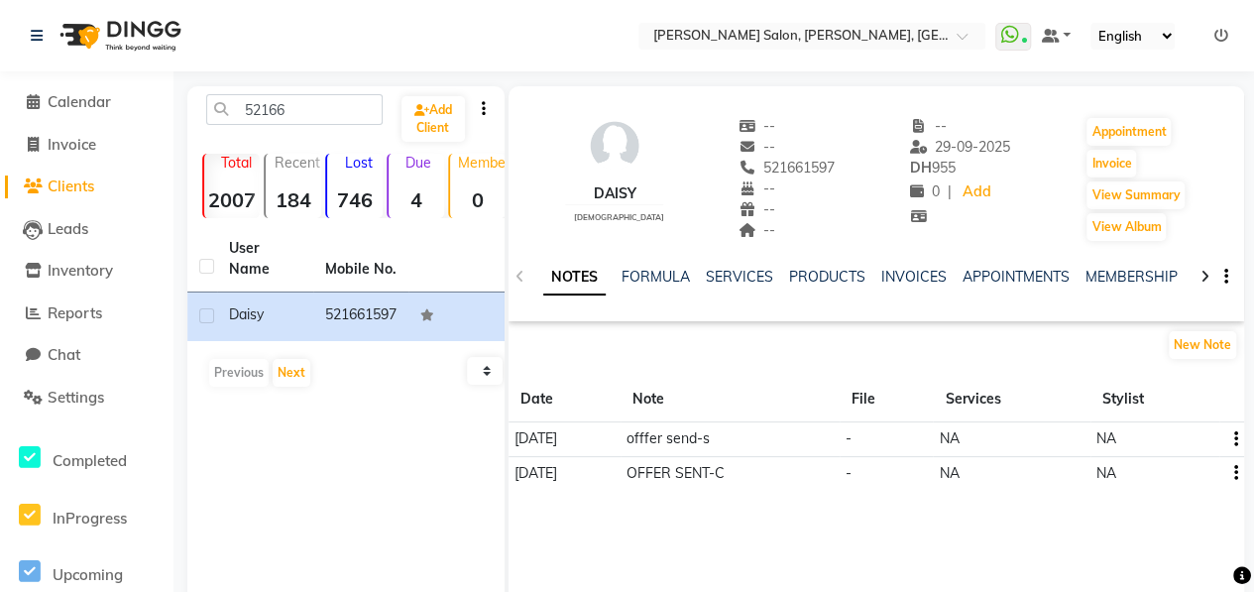
click at [1202, 275] on icon at bounding box center [1204, 277] width 9 height 14
click at [1201, 276] on icon at bounding box center [1204, 277] width 9 height 14
click at [1200, 277] on icon at bounding box center [1204, 277] width 9 height 14
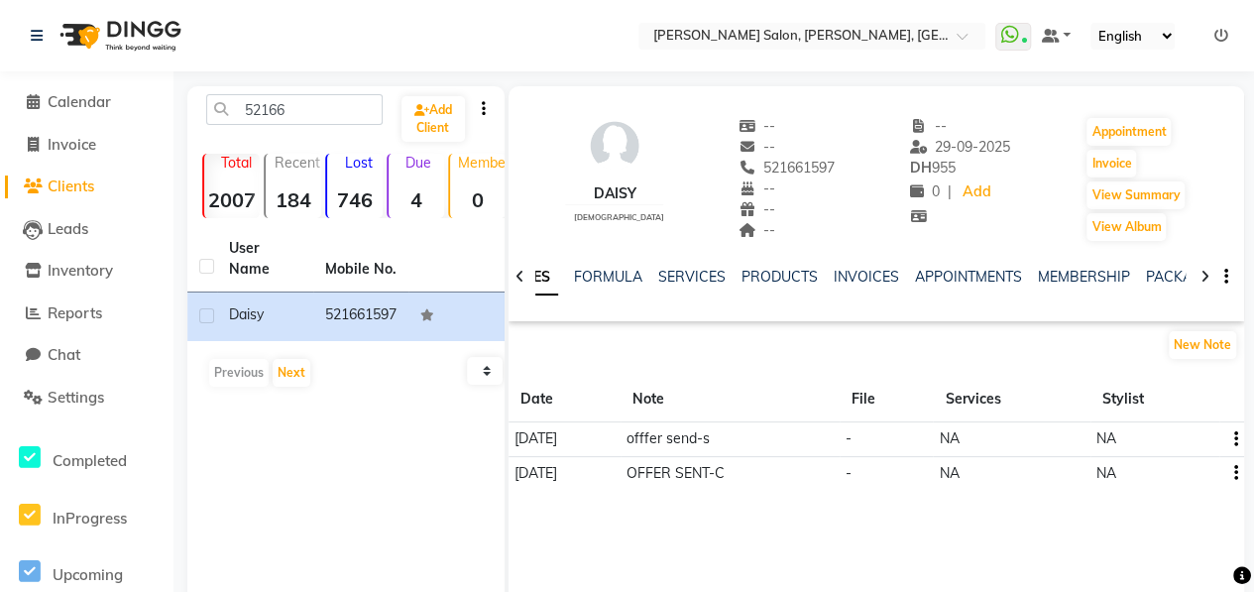
click at [1200, 278] on icon at bounding box center [1204, 277] width 9 height 14
click at [1156, 267] on div "PACKAGES" at bounding box center [1166, 277] width 73 height 21
click at [1156, 274] on link "PACKAGES" at bounding box center [1166, 277] width 73 height 18
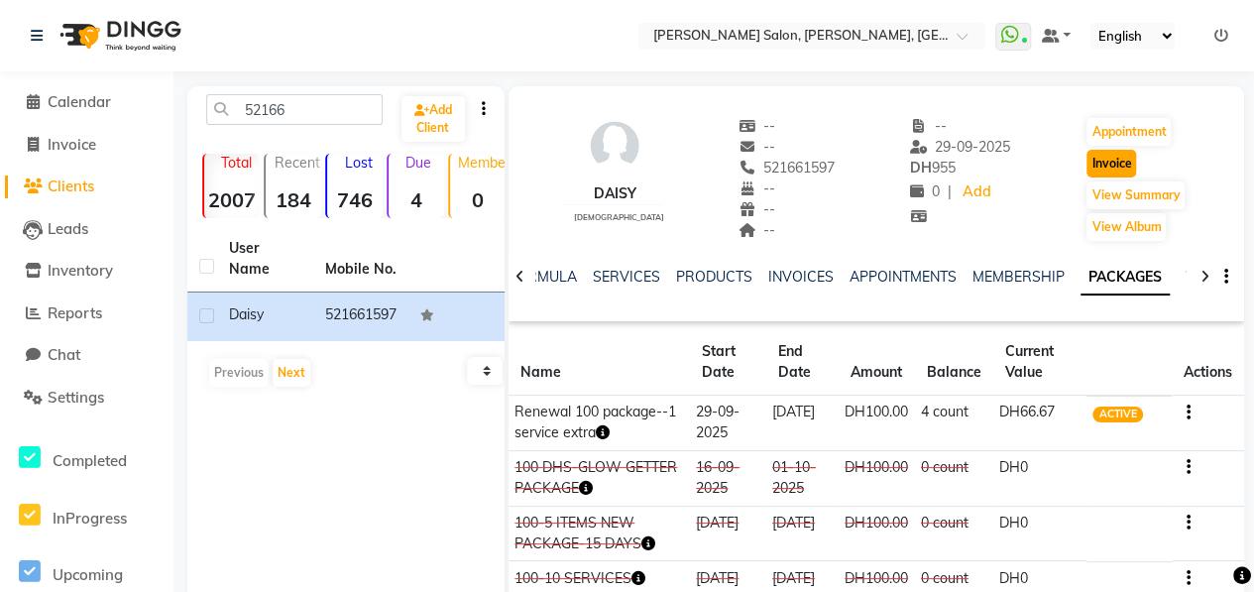
click at [1122, 157] on button "Invoice" at bounding box center [1111, 164] width 50 height 28
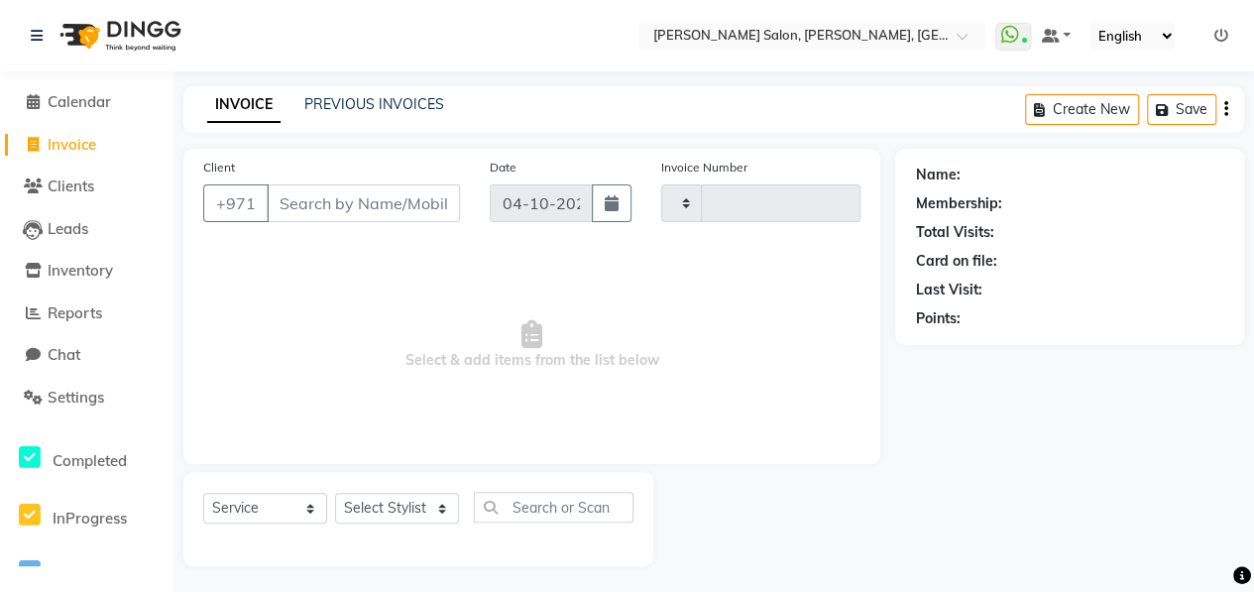
scroll to position [3, 0]
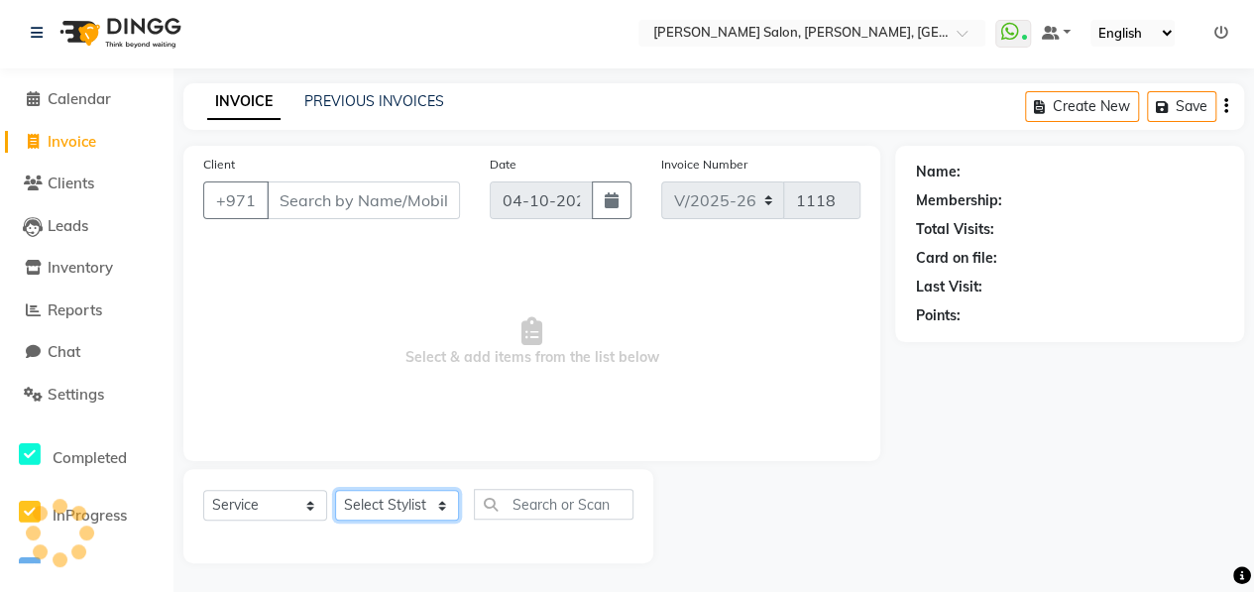
click at [428, 510] on select "Select Stylist" at bounding box center [397, 505] width 124 height 31
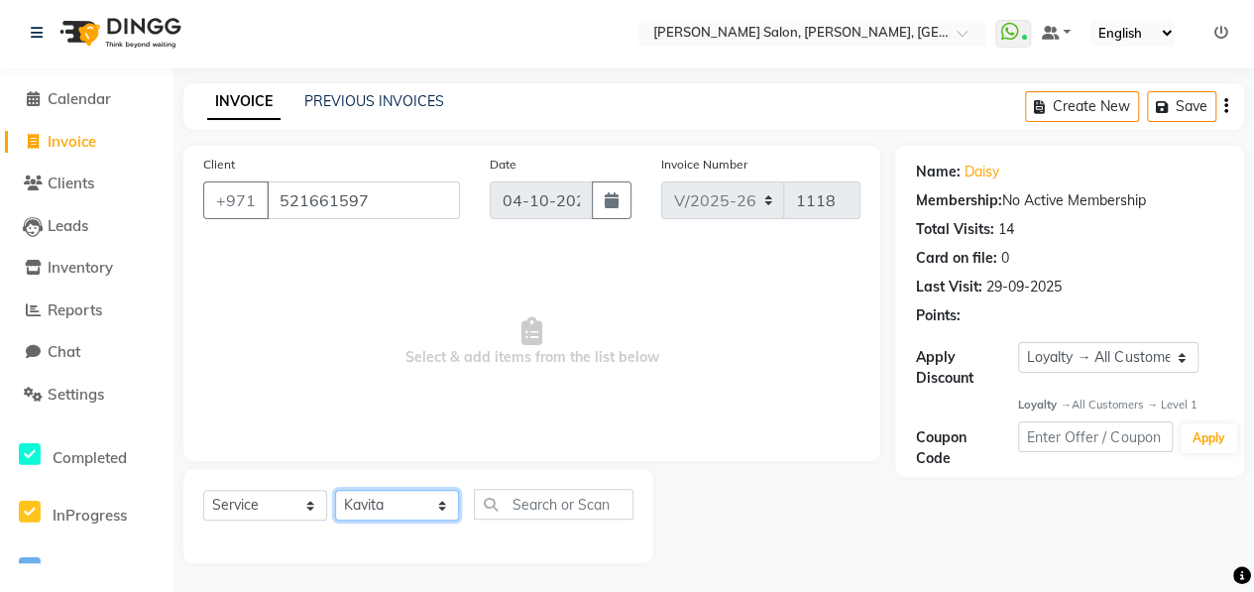
click at [335, 490] on select "Select Stylist ALWAHDA GIVE HOME SERVICE STAFF [PERSON_NAME] [PERSON_NAME] Mana…" at bounding box center [397, 505] width 124 height 31
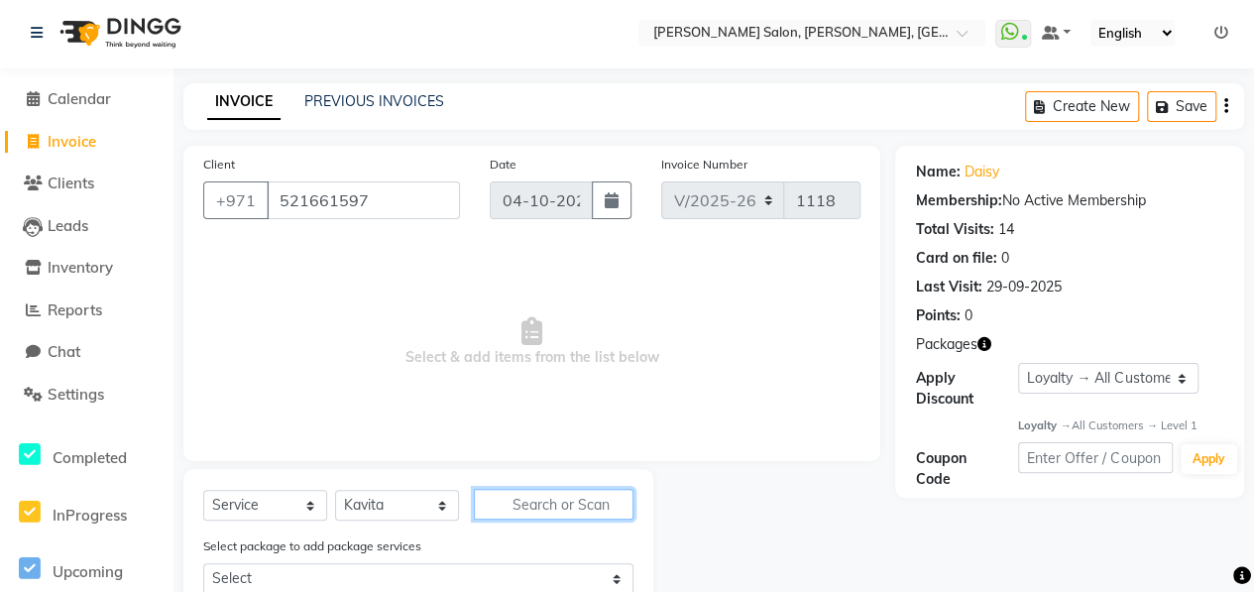
click at [549, 505] on input "text" at bounding box center [554, 504] width 160 height 31
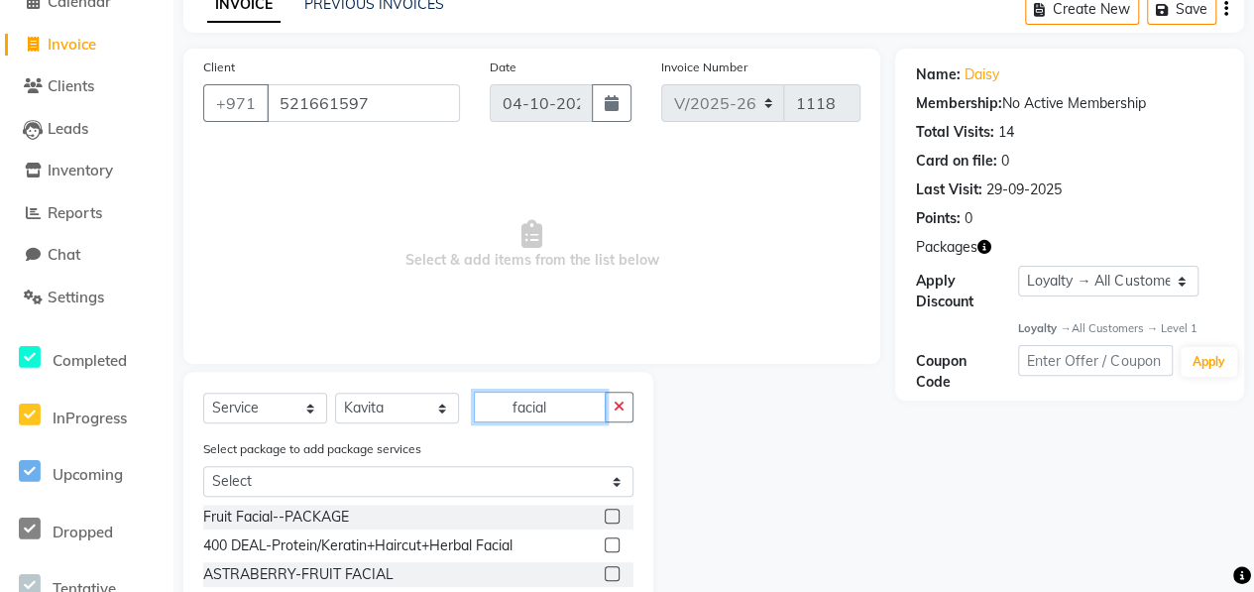
scroll to position [102, 0]
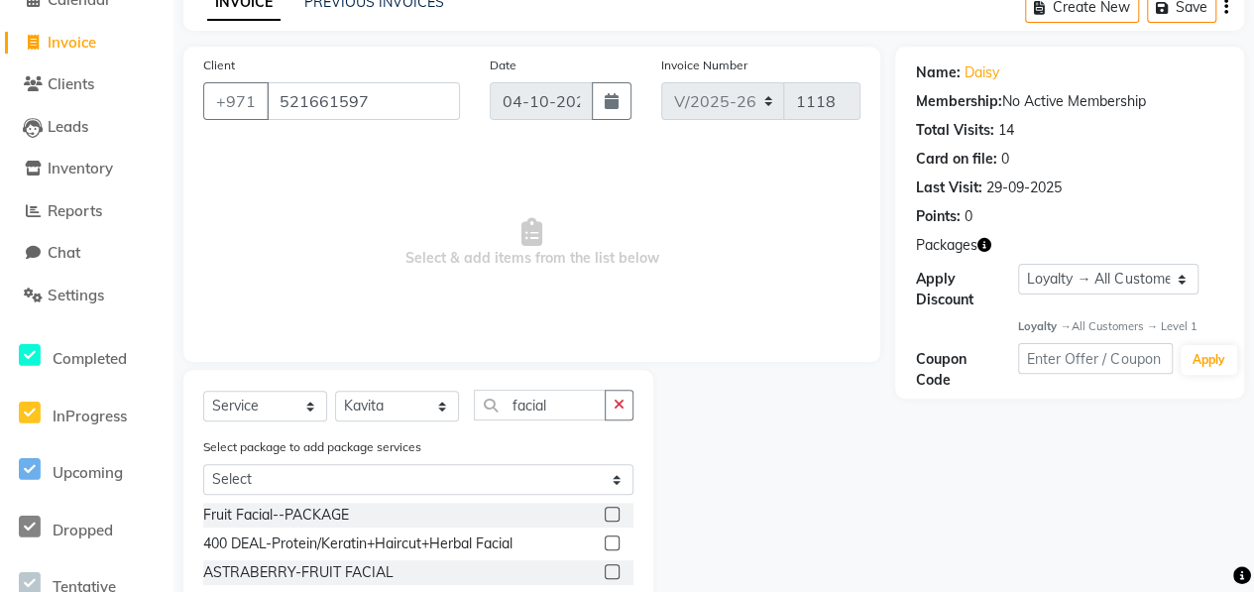
click at [605, 512] on label at bounding box center [612, 513] width 15 height 15
click at [605, 512] on input "checkbox" at bounding box center [611, 514] width 13 height 13
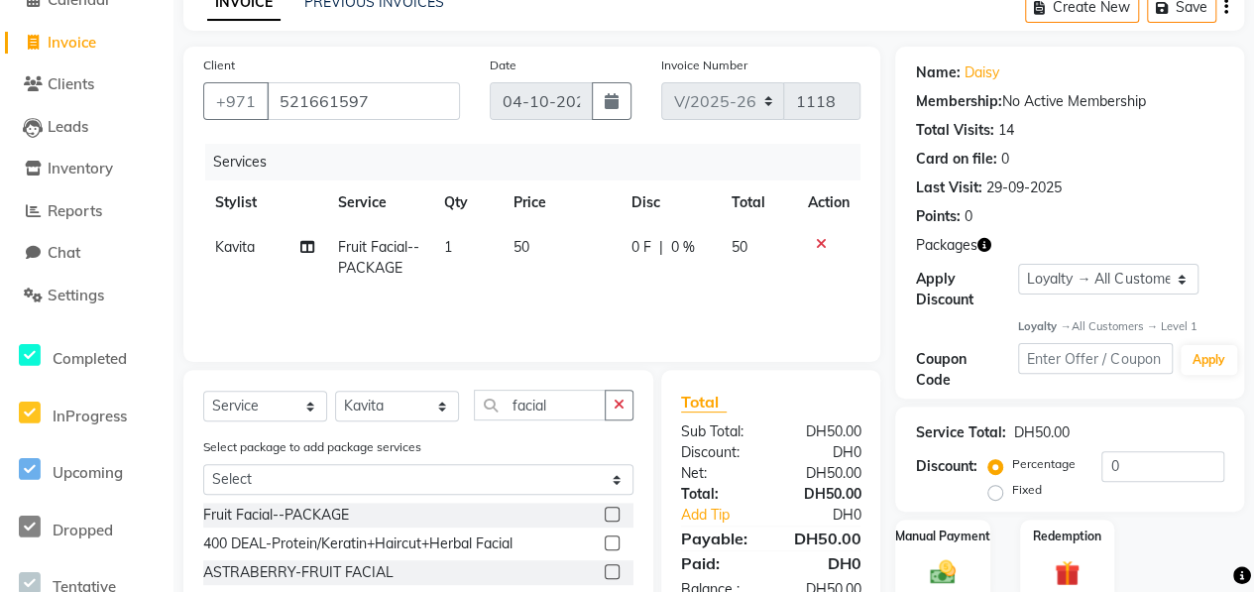
click at [460, 241] on td "1" at bounding box center [466, 257] width 70 height 65
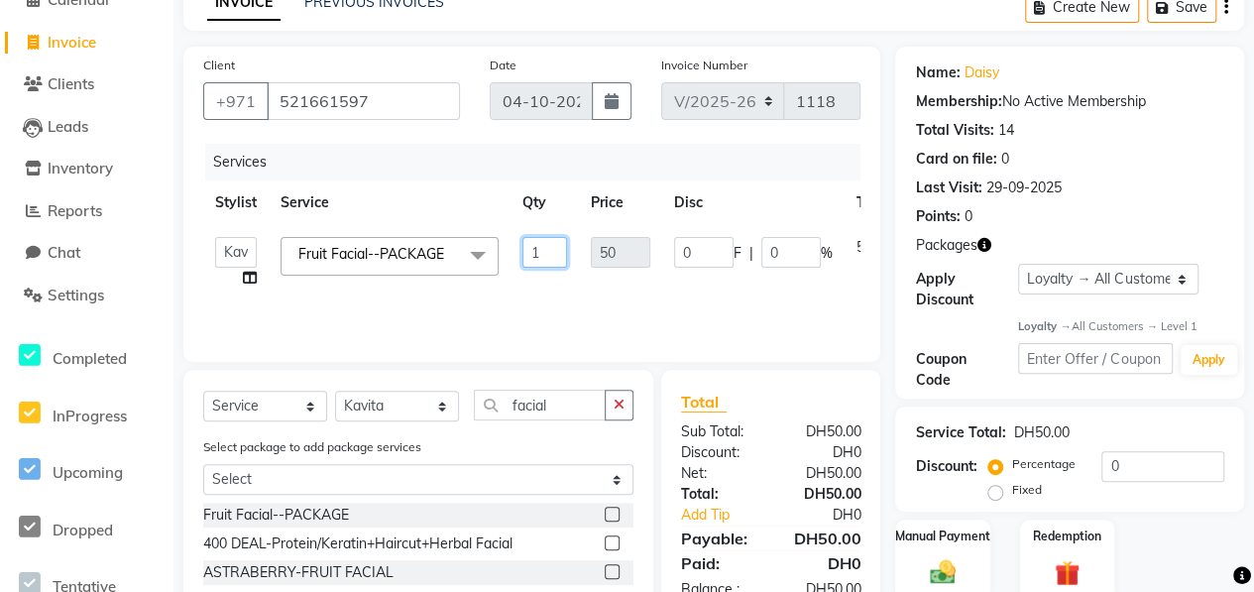
click at [539, 247] on input "1" at bounding box center [544, 252] width 45 height 31
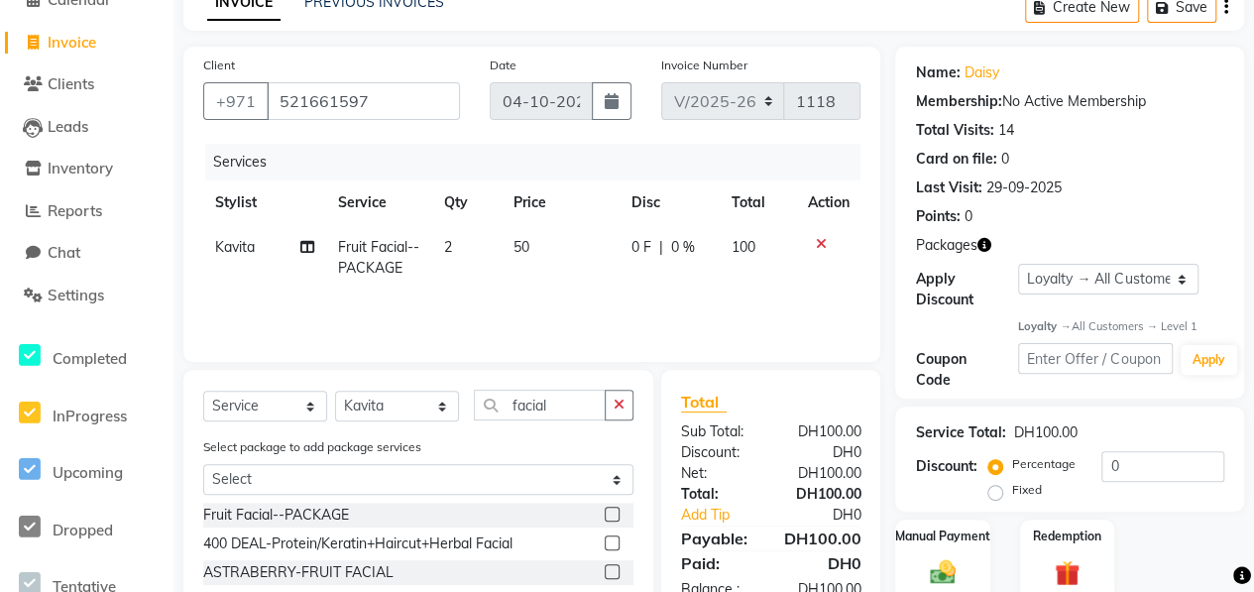
click at [553, 288] on tr "Kavita Fruit Facial--PACKAGE 2 50 0 F | 0 % 100" at bounding box center [531, 257] width 657 height 65
click at [419, 403] on select "Select Stylist ALWAHDA GIVE HOME SERVICE STAFF [PERSON_NAME] [PERSON_NAME] Mana…" at bounding box center [397, 405] width 124 height 31
click at [335, 390] on select "Select Stylist ALWAHDA GIVE HOME SERVICE STAFF [PERSON_NAME] [PERSON_NAME] Mana…" at bounding box center [397, 405] width 124 height 31
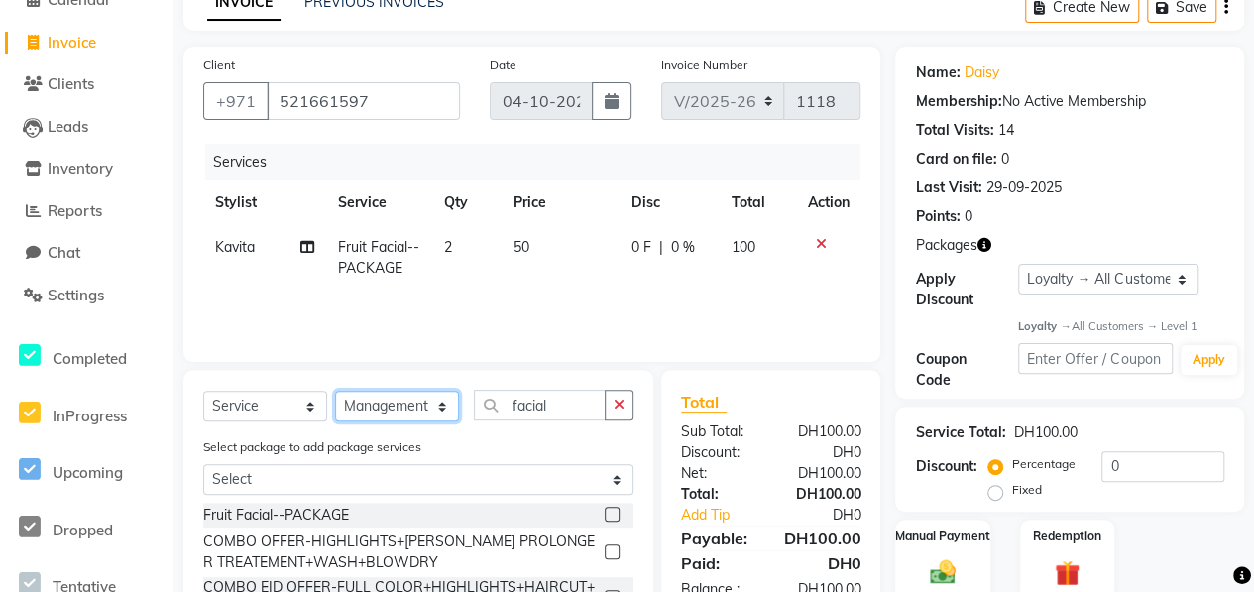
click at [428, 397] on select "Select Stylist ALWAHDA GIVE HOME SERVICE STAFF [PERSON_NAME] [PERSON_NAME] Mana…" at bounding box center [397, 405] width 124 height 31
click at [335, 390] on select "Select Stylist ALWAHDA GIVE HOME SERVICE STAFF [PERSON_NAME] [PERSON_NAME] Mana…" at bounding box center [397, 405] width 124 height 31
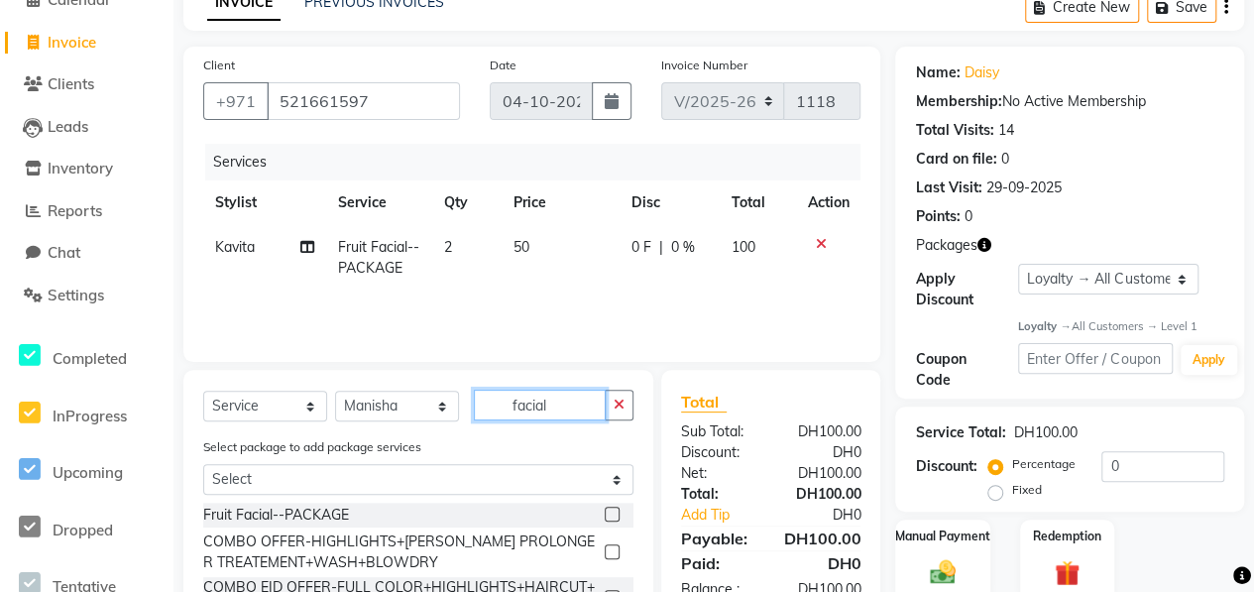
drag, startPoint x: 556, startPoint y: 400, endPoint x: 463, endPoint y: 393, distance: 93.4
click at [472, 392] on div "Select Service Product Membership Package Voucher Prepaid Gift Card Select Styl…" at bounding box center [418, 412] width 430 height 47
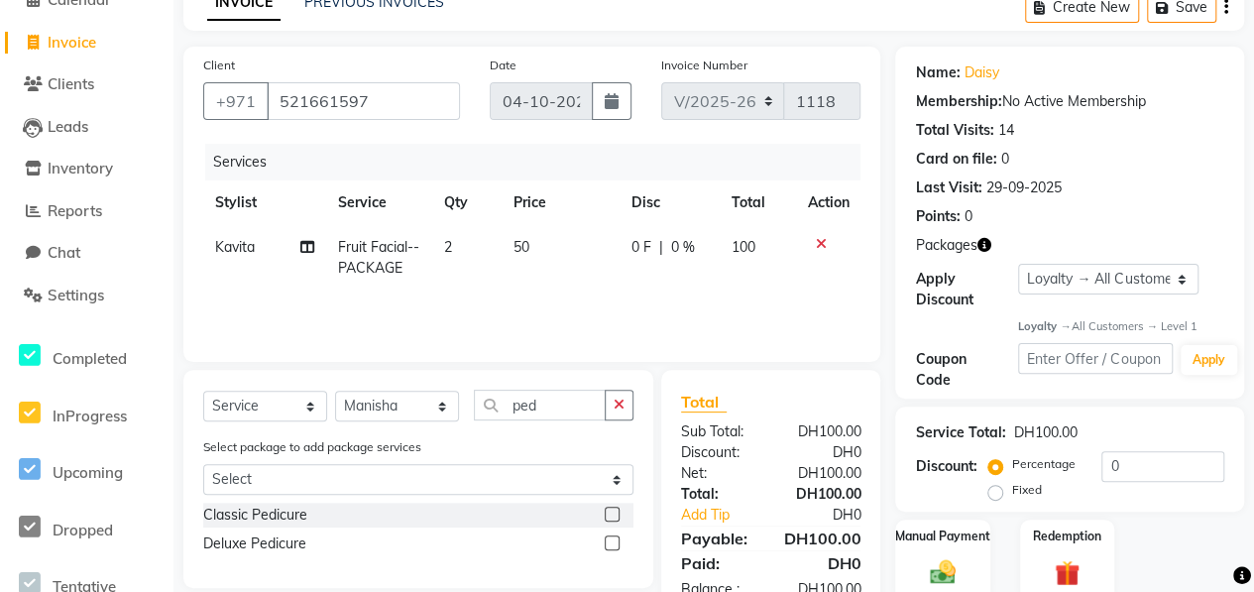
click at [610, 509] on label at bounding box center [612, 513] width 15 height 15
click at [610, 509] on input "checkbox" at bounding box center [611, 514] width 13 height 13
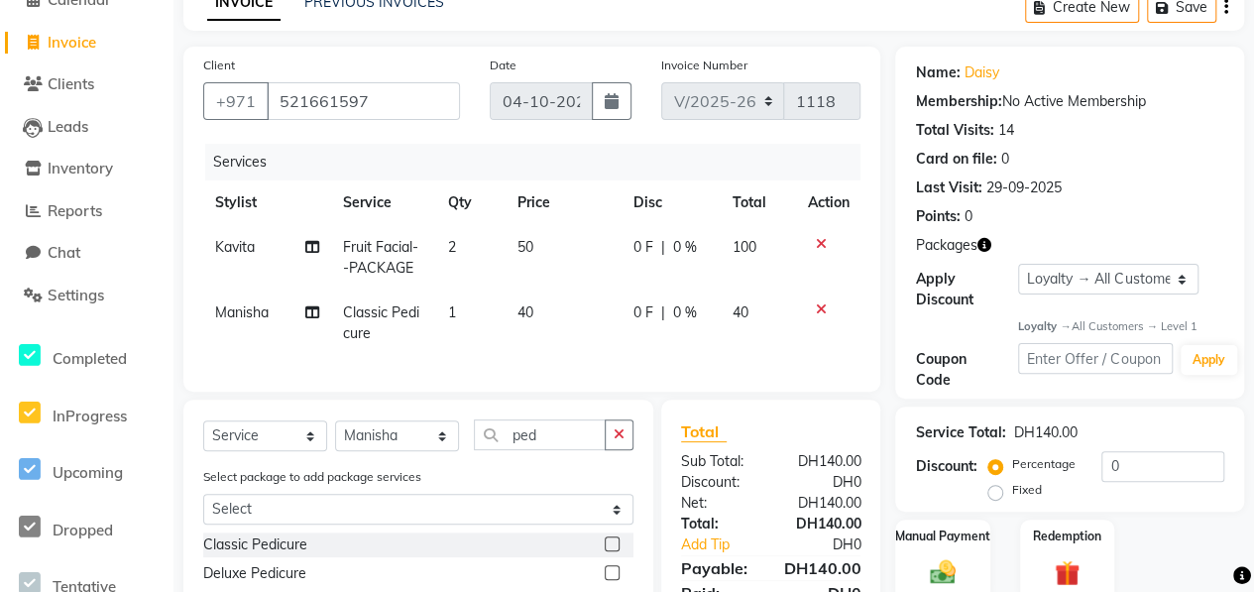
click at [465, 294] on td "1" at bounding box center [470, 322] width 69 height 65
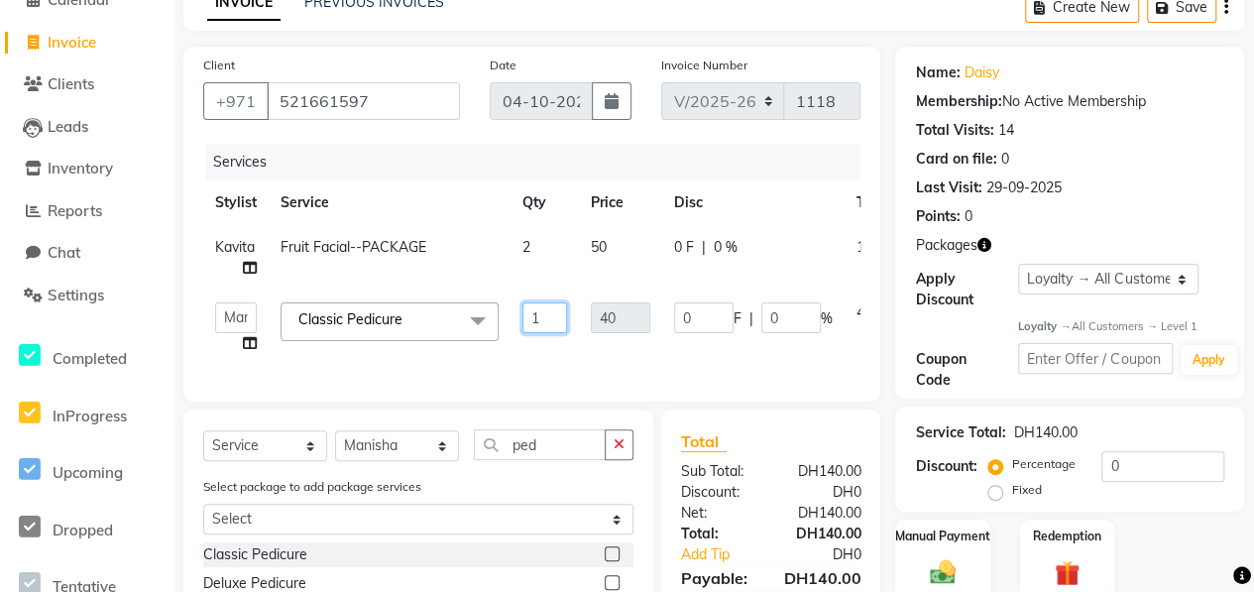
click at [539, 311] on input "1" at bounding box center [544, 317] width 45 height 31
click at [567, 342] on tr "ALWAHDA GIVE HOME SERVICE STAFF [PERSON_NAME] [PERSON_NAME] Management [PERSON_…" at bounding box center [585, 327] width 764 height 75
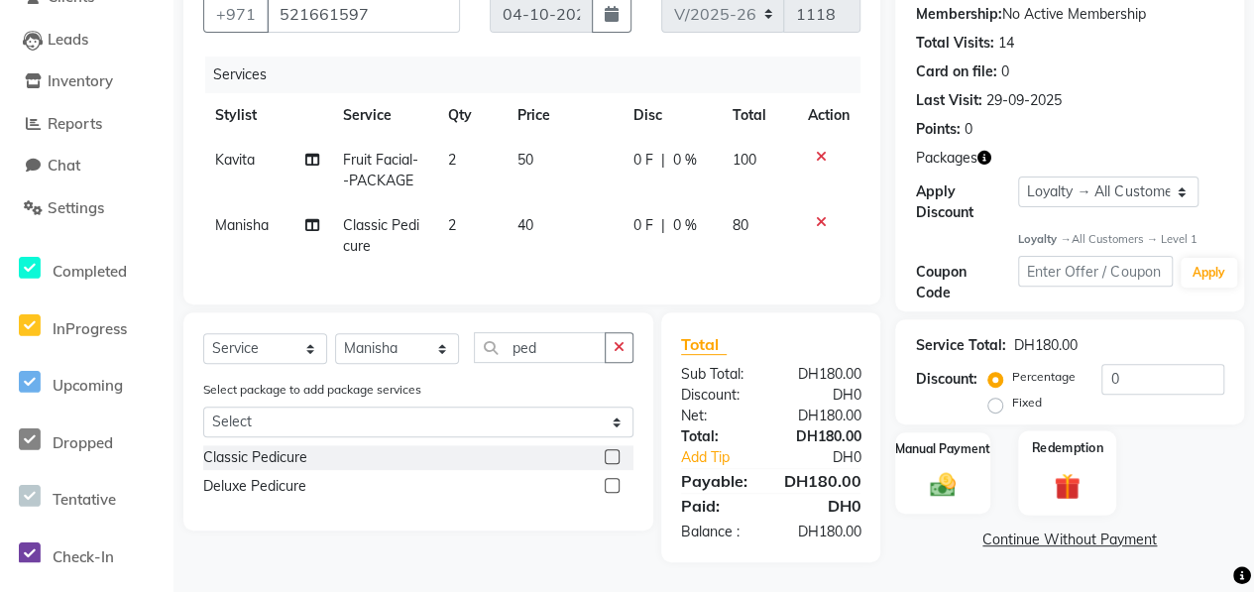
click at [1056, 450] on div "Redemption" at bounding box center [1067, 473] width 98 height 84
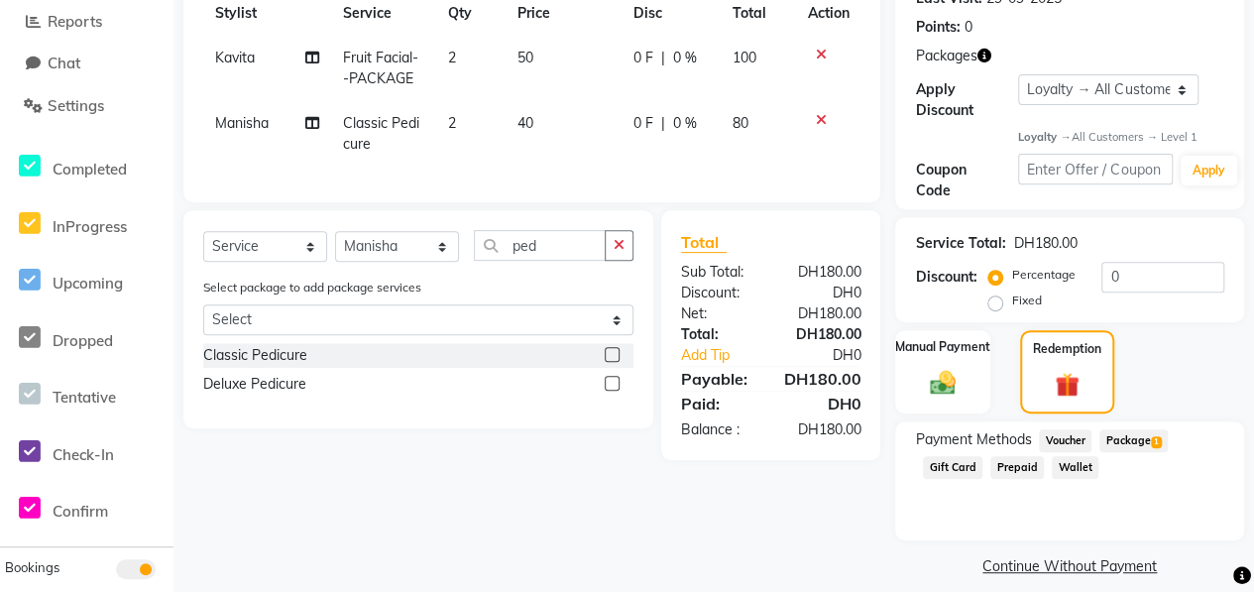
scroll to position [309, 0]
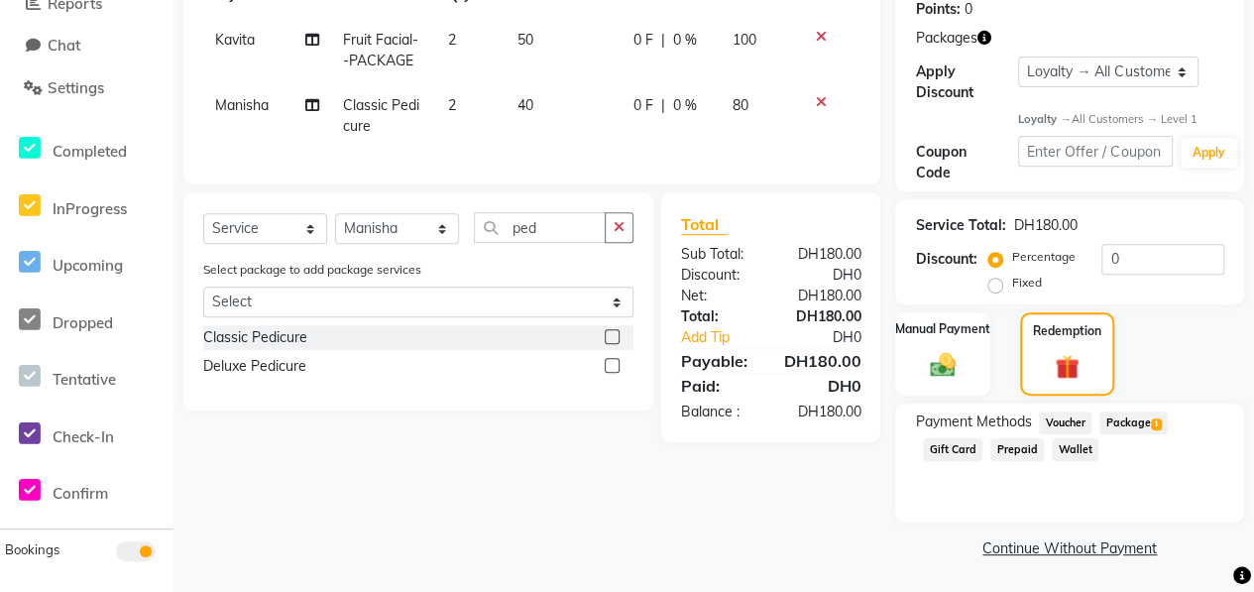
click at [1124, 423] on span "Package 1" at bounding box center [1133, 422] width 68 height 23
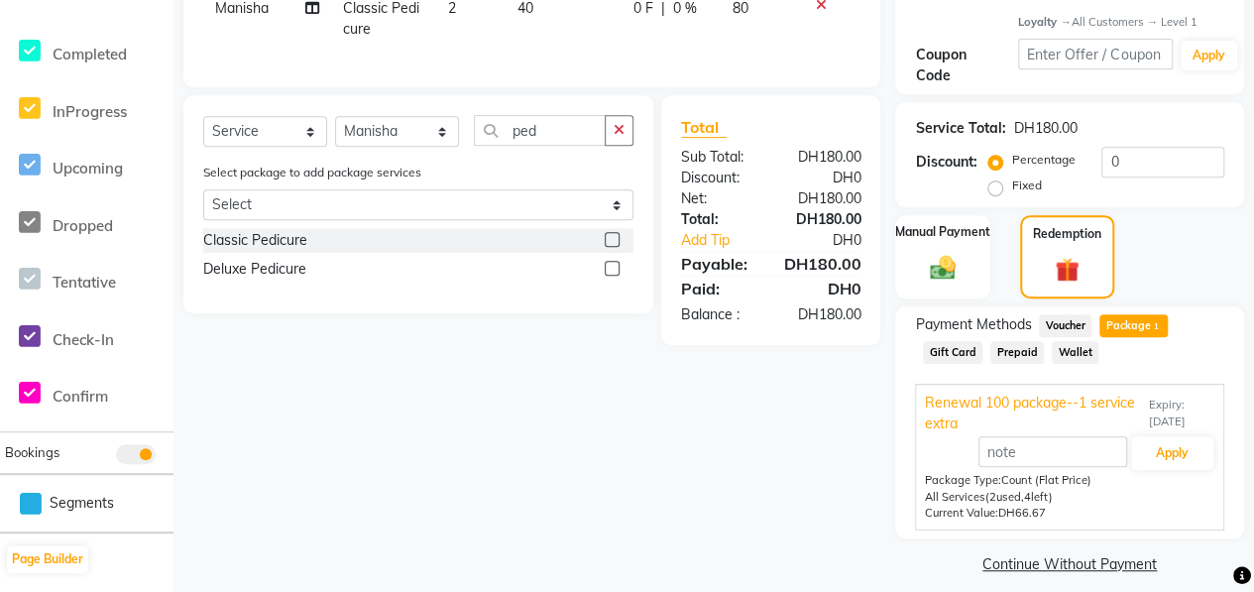
scroll to position [422, 0]
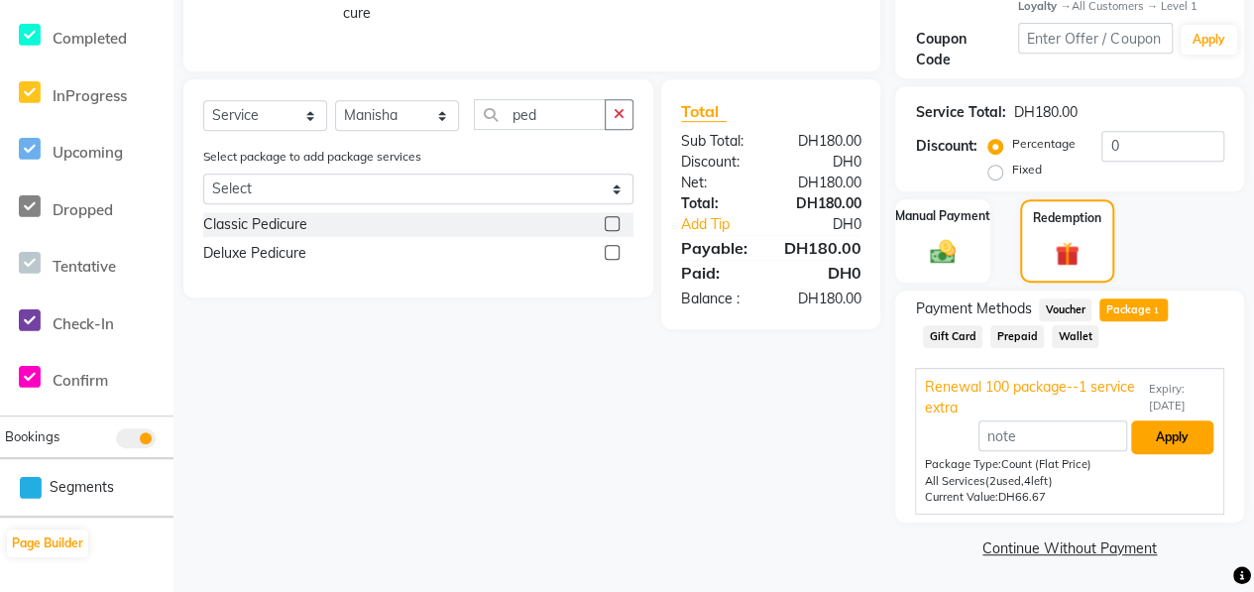
click at [1169, 447] on button "Apply" at bounding box center [1172, 437] width 82 height 34
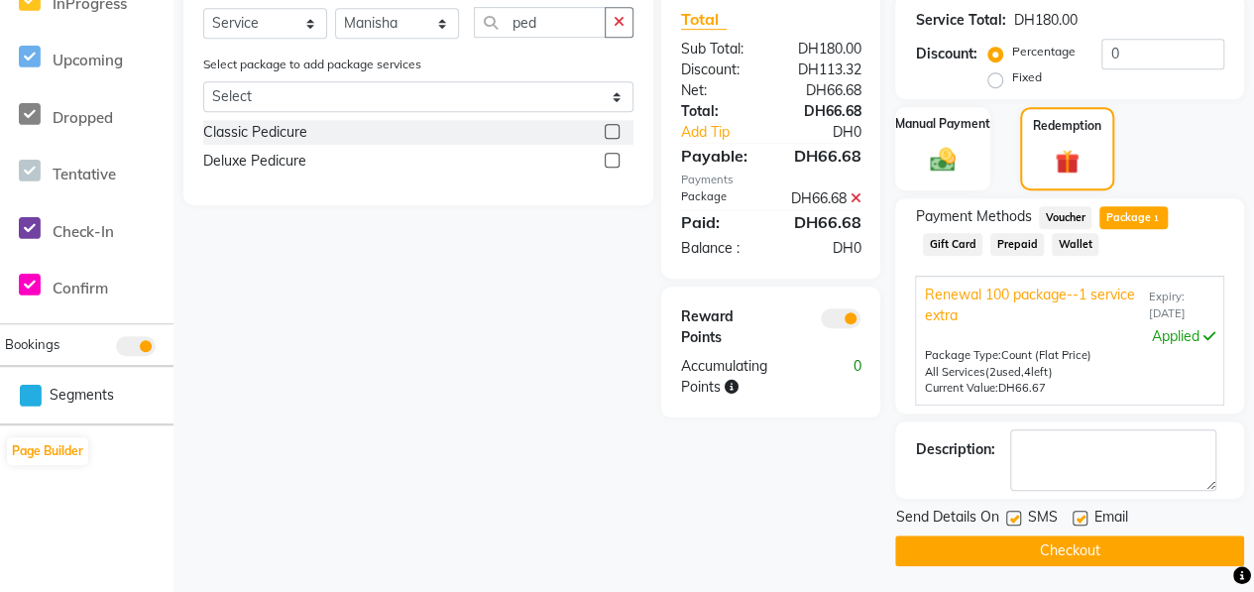
scroll to position [516, 0]
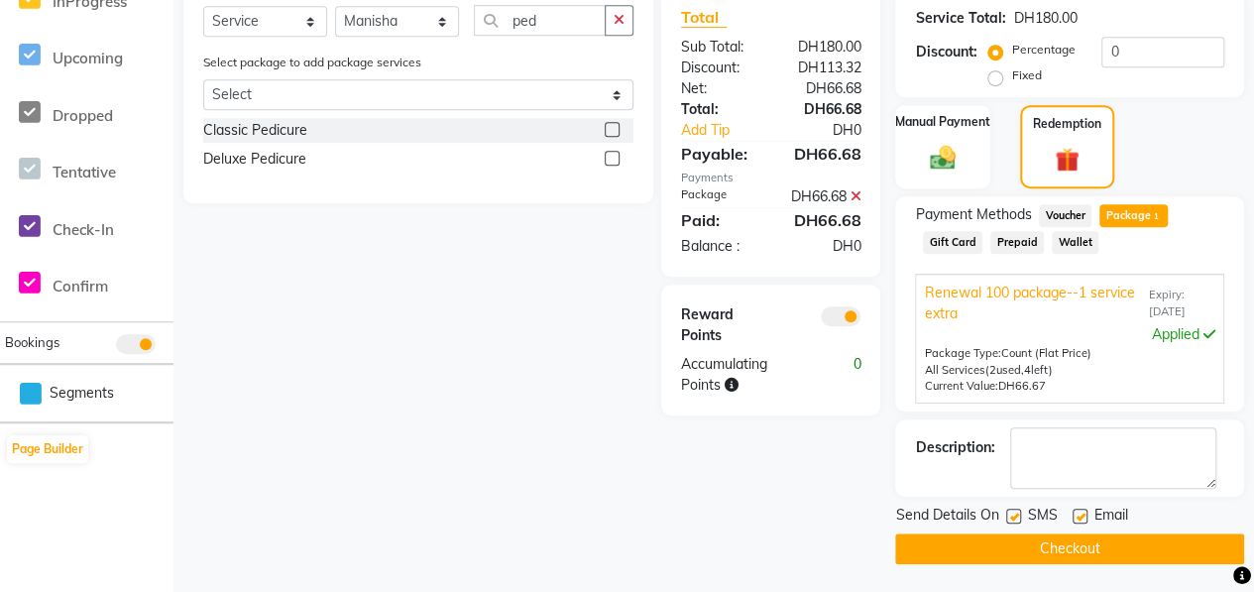
click at [1150, 540] on button "Checkout" at bounding box center [1069, 548] width 349 height 31
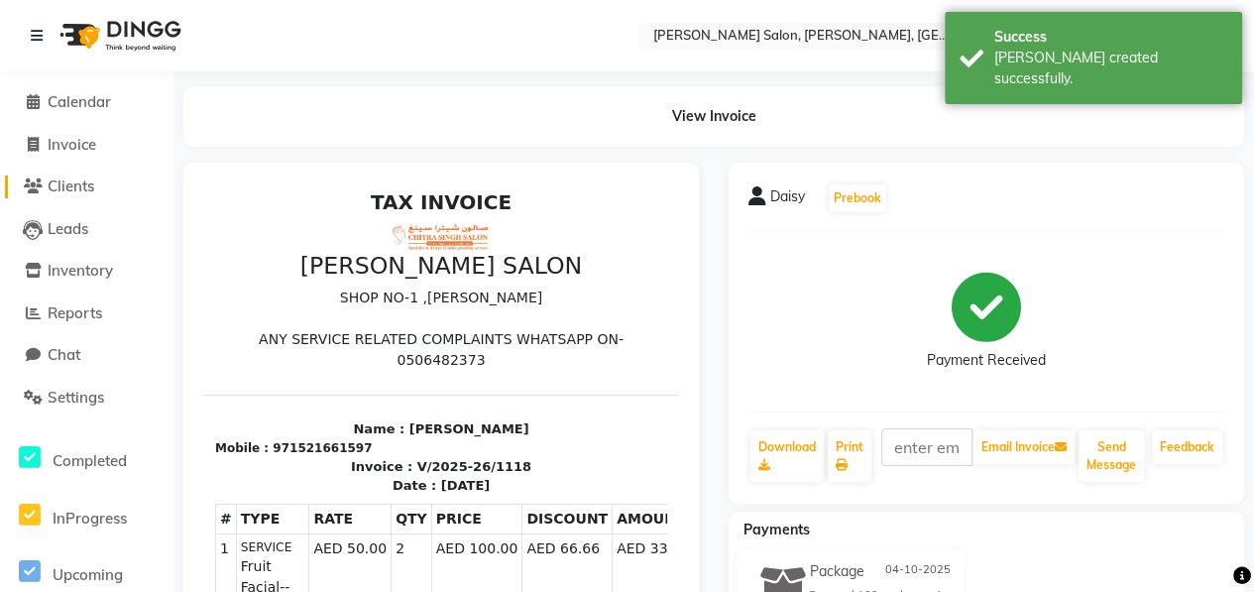
click at [73, 179] on span "Clients" at bounding box center [71, 185] width 47 height 19
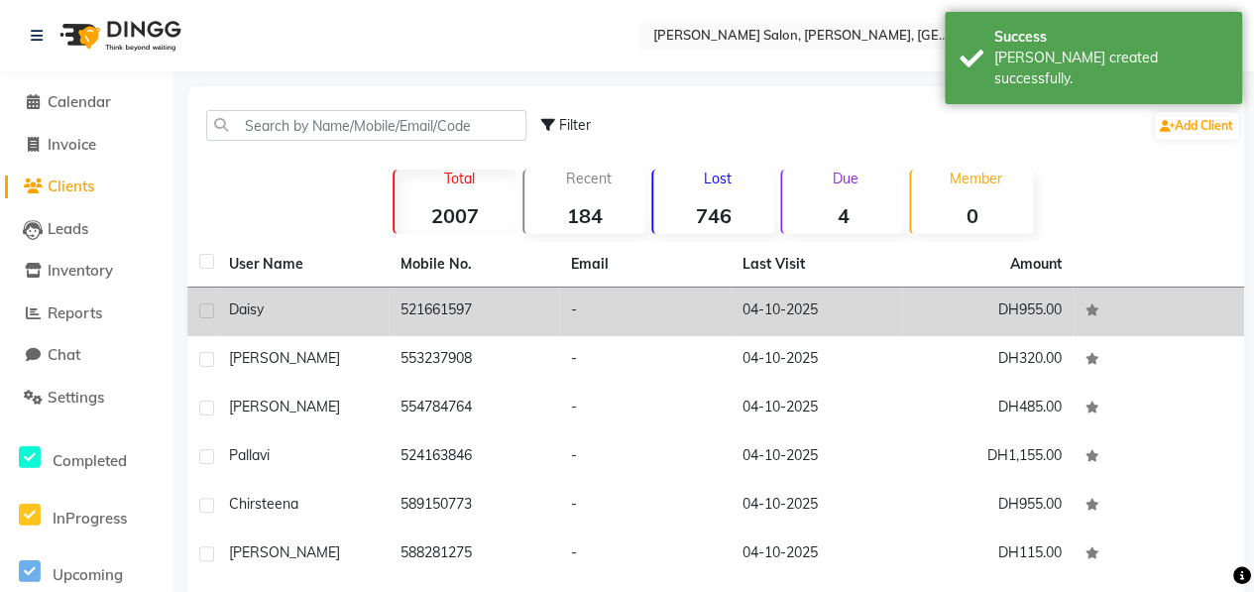
click at [335, 303] on div "Daisy" at bounding box center [303, 309] width 148 height 21
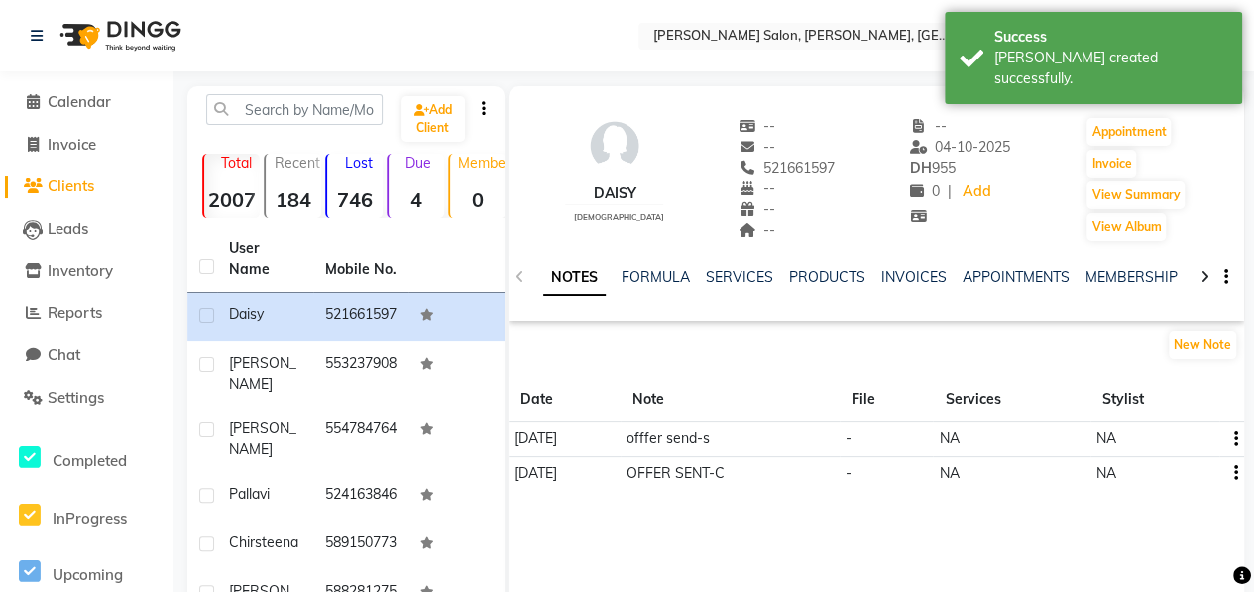
click at [1211, 272] on div at bounding box center [1204, 275] width 23 height 39
click at [1212, 272] on div at bounding box center [1204, 275] width 23 height 39
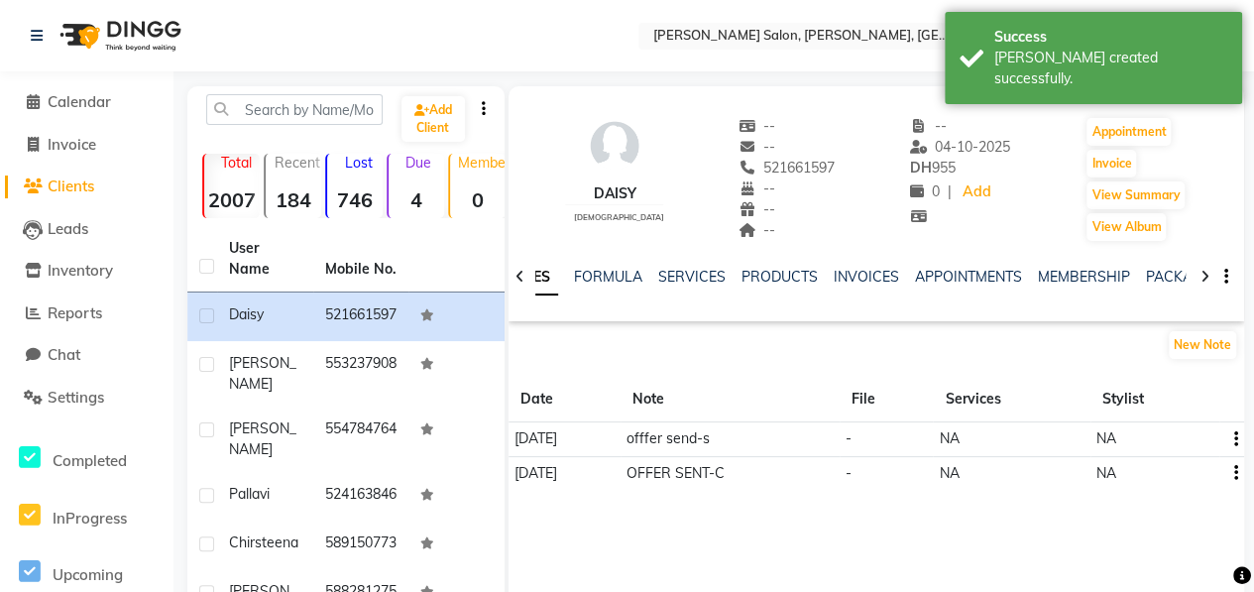
click at [1213, 271] on div at bounding box center [1204, 275] width 23 height 39
click at [1216, 272] on button "button" at bounding box center [1222, 277] width 12 height 21
click at [1105, 322] on div "Daisy [DEMOGRAPHIC_DATA] -- -- 521661597 -- -- -- -- [DATE] DH 955 0 | Add Appo…" at bounding box center [875, 296] width 735 height 420
click at [1146, 275] on link "PACKAGES" at bounding box center [1166, 277] width 73 height 18
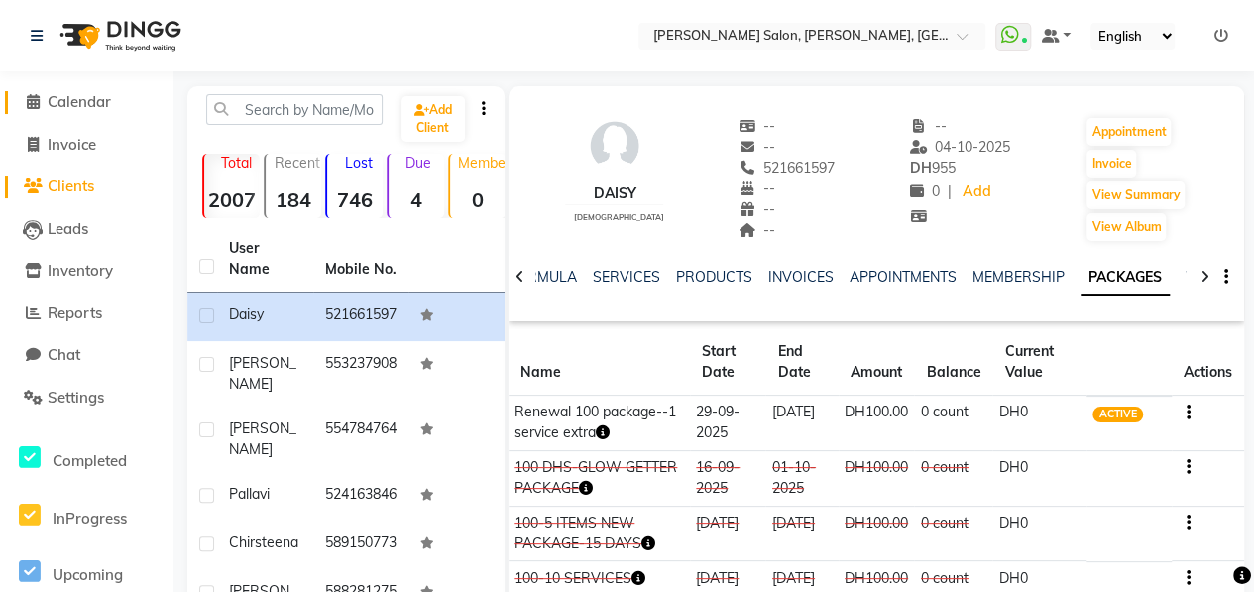
click at [89, 105] on span "Calendar" at bounding box center [79, 101] width 63 height 19
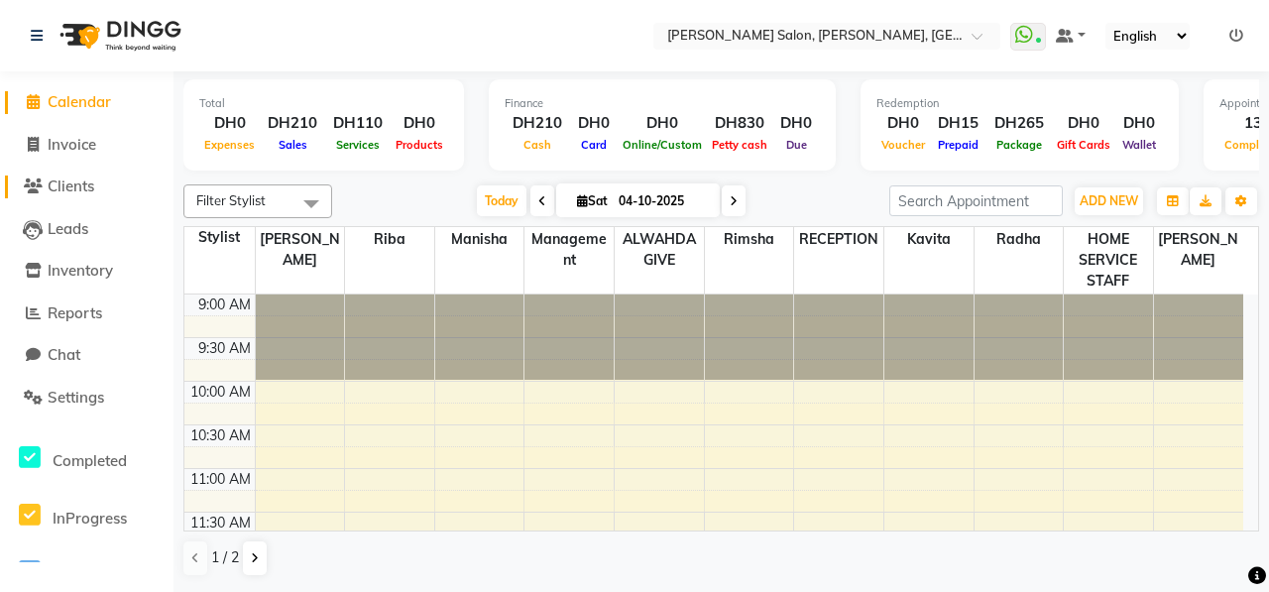
click at [77, 190] on span "Clients" at bounding box center [71, 185] width 47 height 19
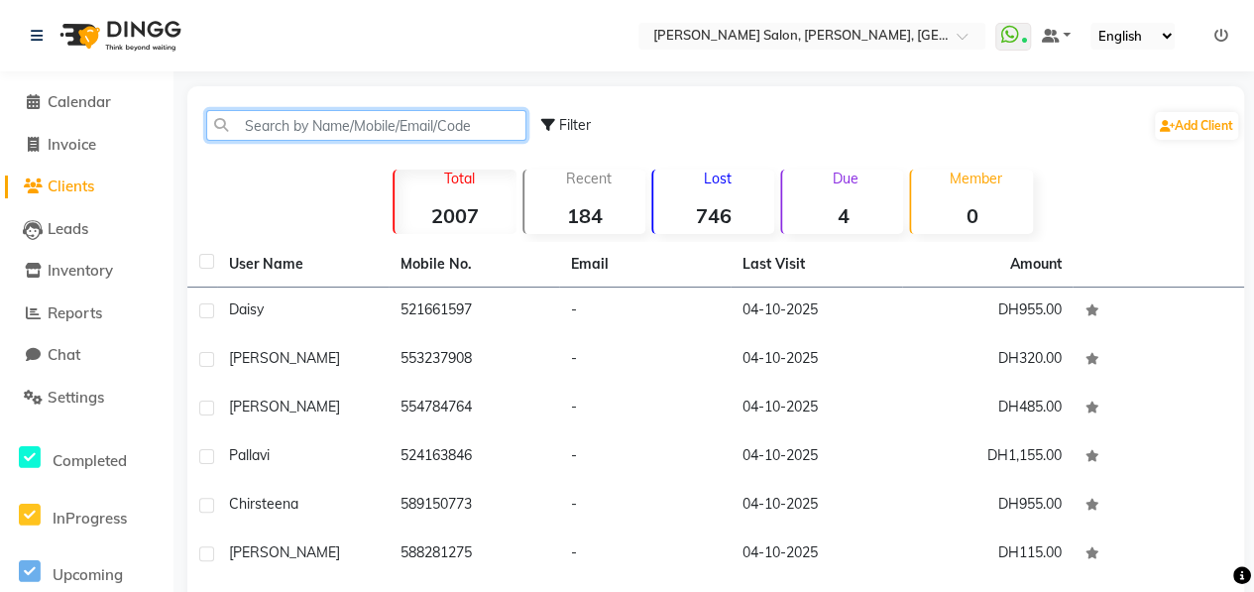
click at [304, 120] on input "text" at bounding box center [366, 125] width 320 height 31
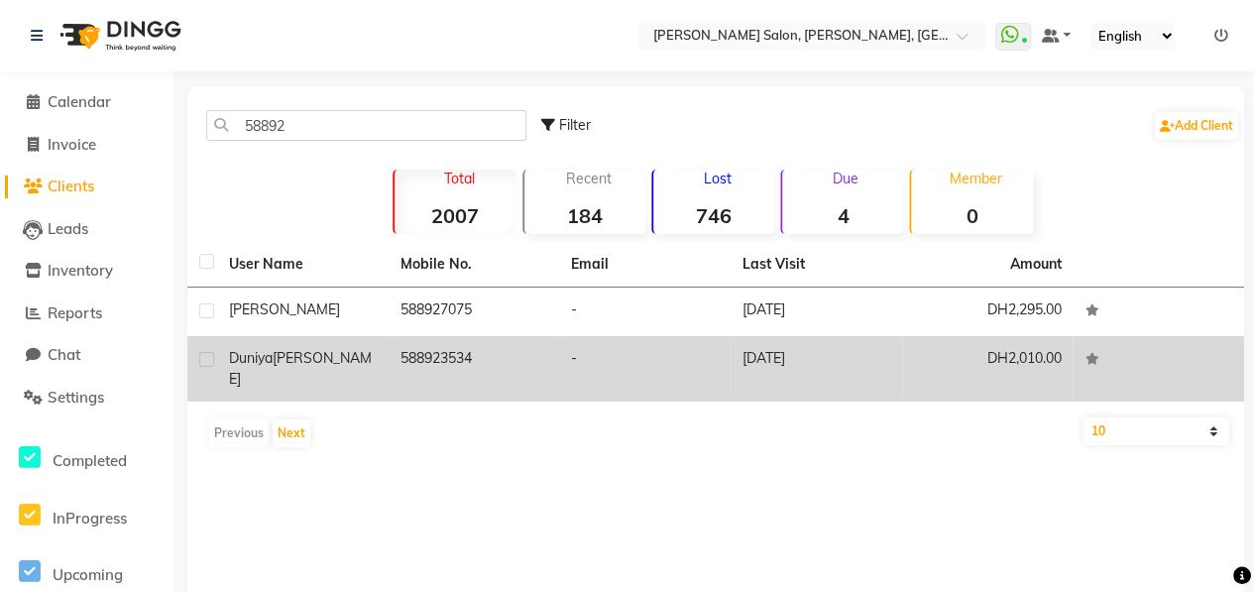
click at [396, 364] on td "588923534" at bounding box center [473, 368] width 171 height 65
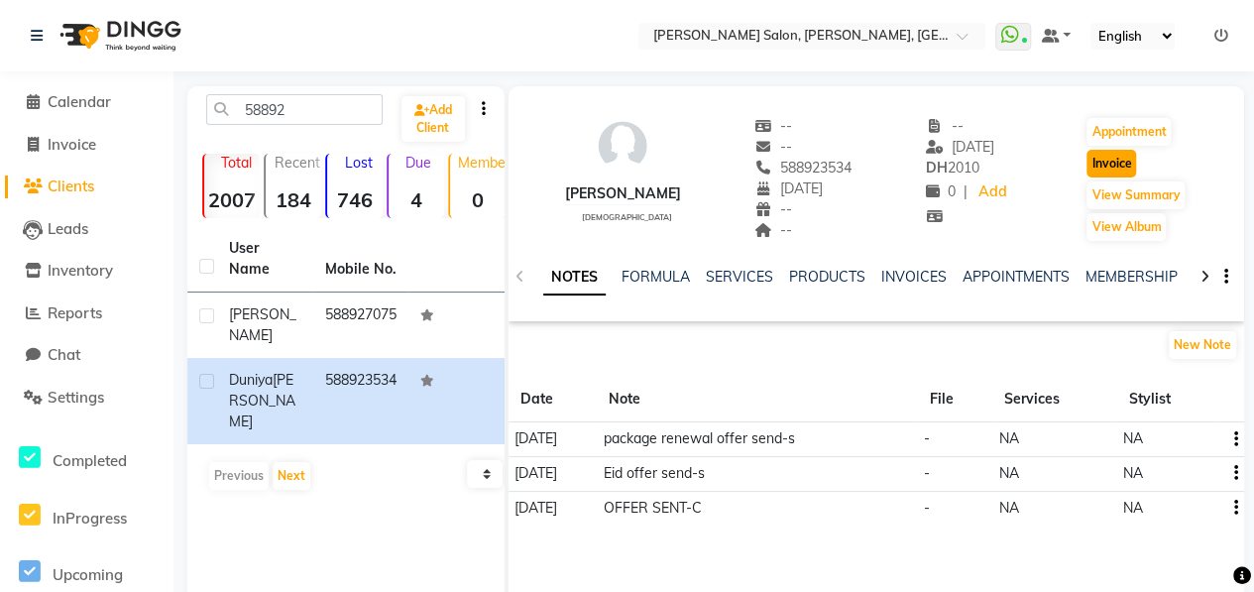
click at [1106, 160] on button "Invoice" at bounding box center [1111, 164] width 50 height 28
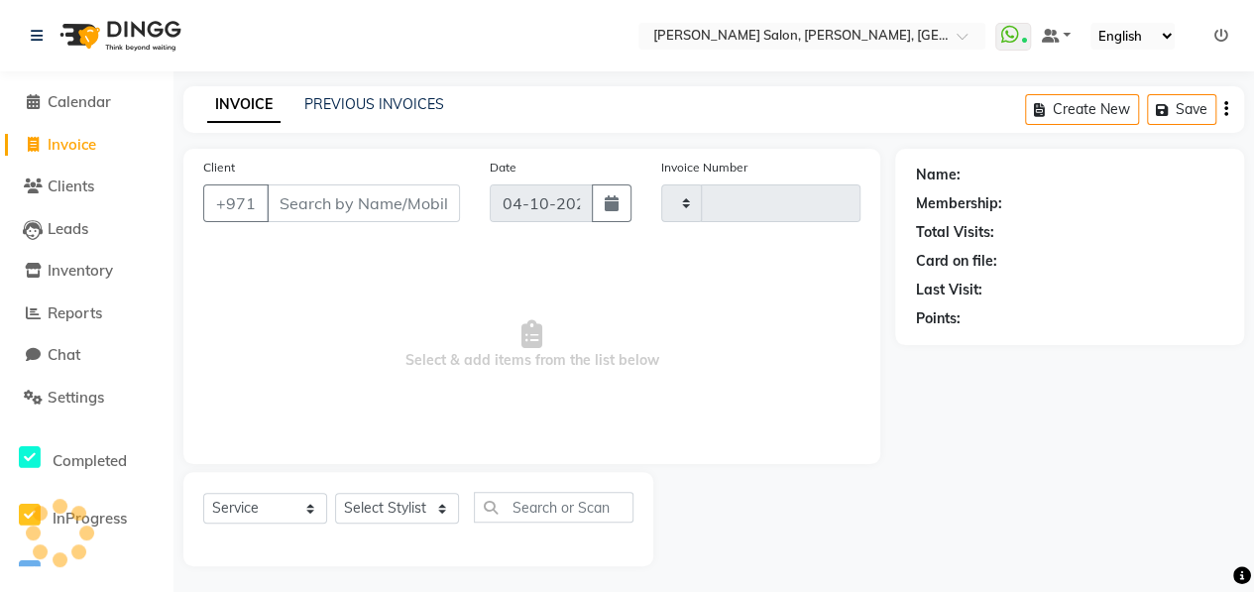
scroll to position [3, 0]
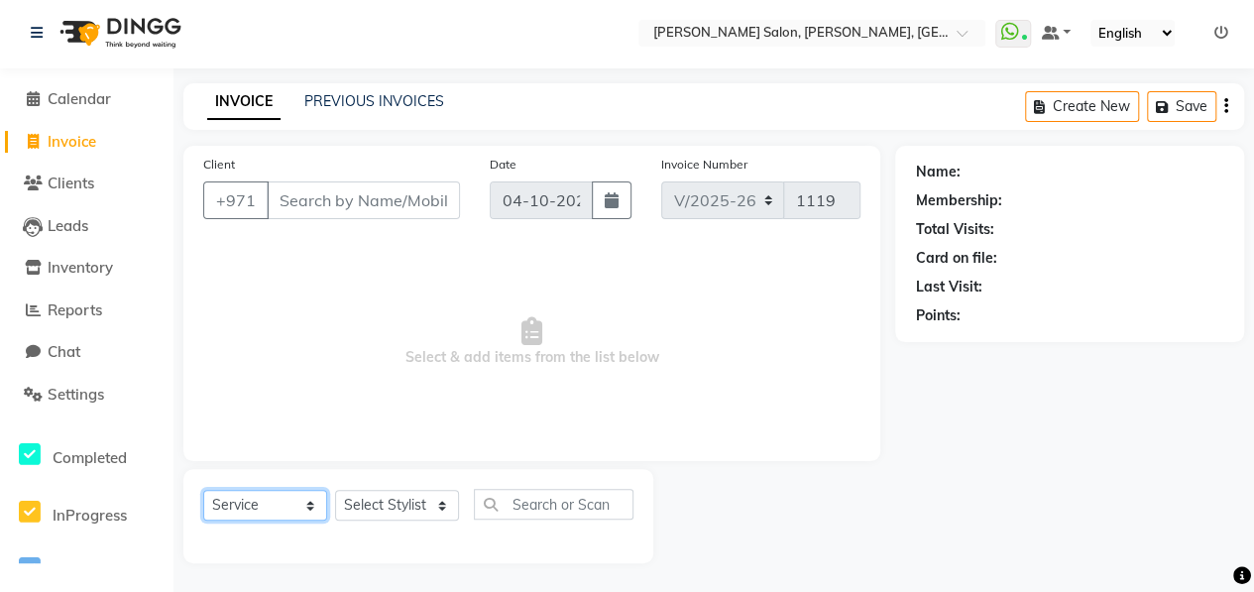
click at [301, 503] on select "Select Service Product Membership Package Voucher Prepaid Gift Card" at bounding box center [265, 505] width 124 height 31
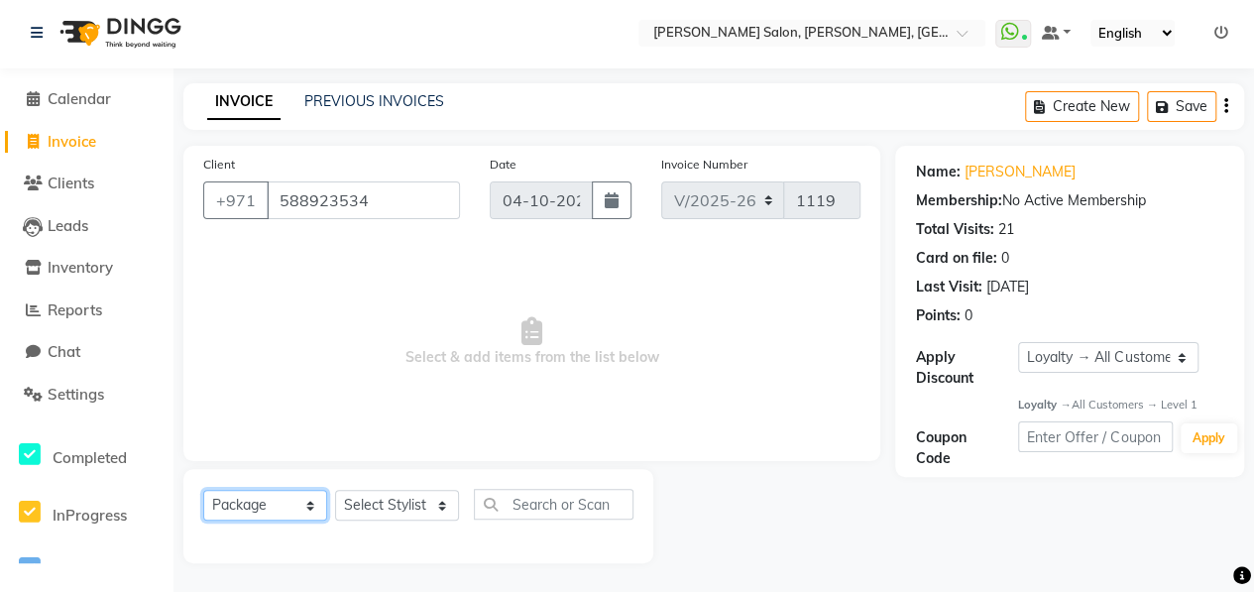
click at [203, 490] on select "Select Service Product Membership Package Voucher Prepaid Gift Card" at bounding box center [265, 505] width 124 height 31
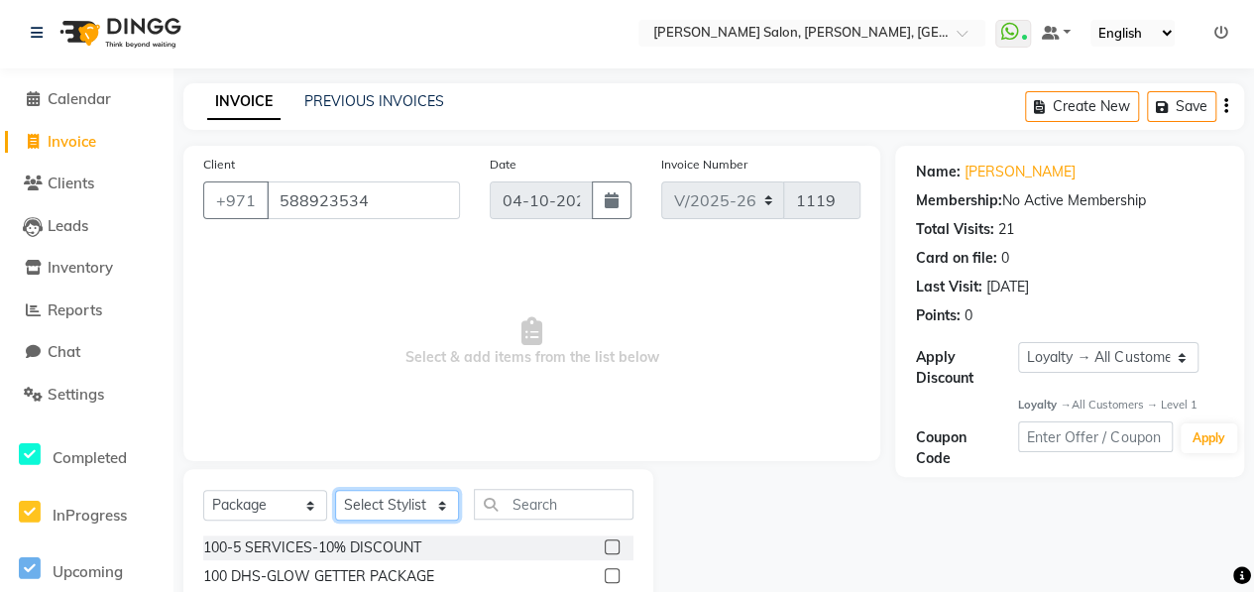
click at [408, 498] on select "Select Stylist ALWAHDA GIVE HOME SERVICE STAFF [PERSON_NAME] [PERSON_NAME] Mana…" at bounding box center [397, 505] width 124 height 31
click at [335, 490] on select "Select Stylist ALWAHDA GIVE HOME SERVICE STAFF [PERSON_NAME] [PERSON_NAME] Mana…" at bounding box center [397, 505] width 124 height 31
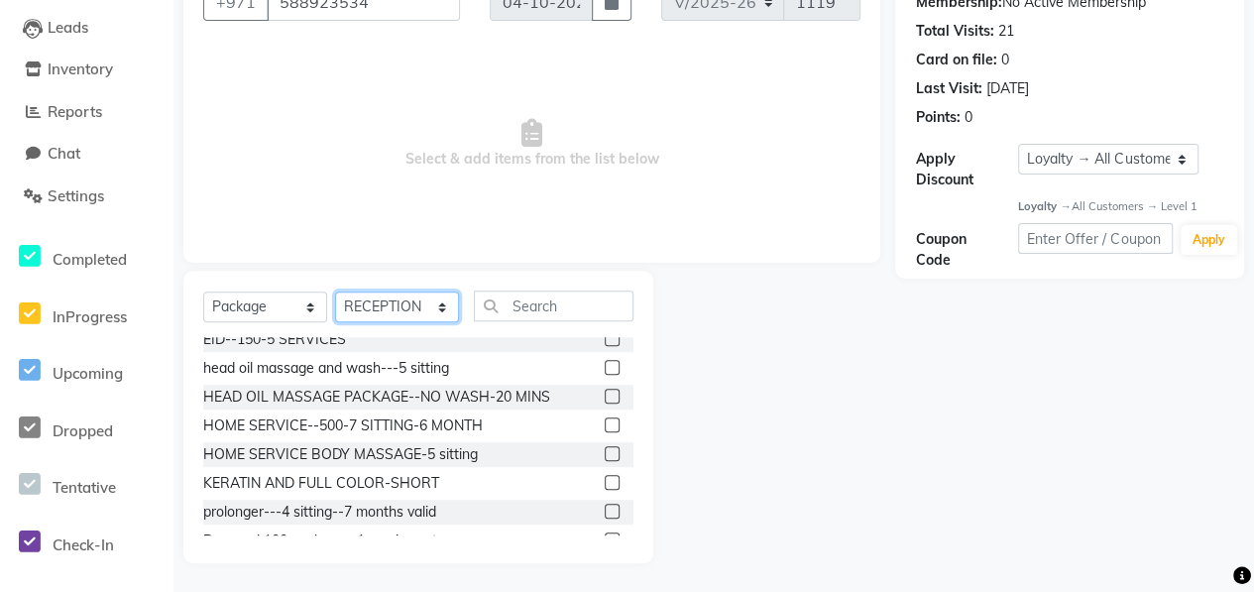
scroll to position [377, 0]
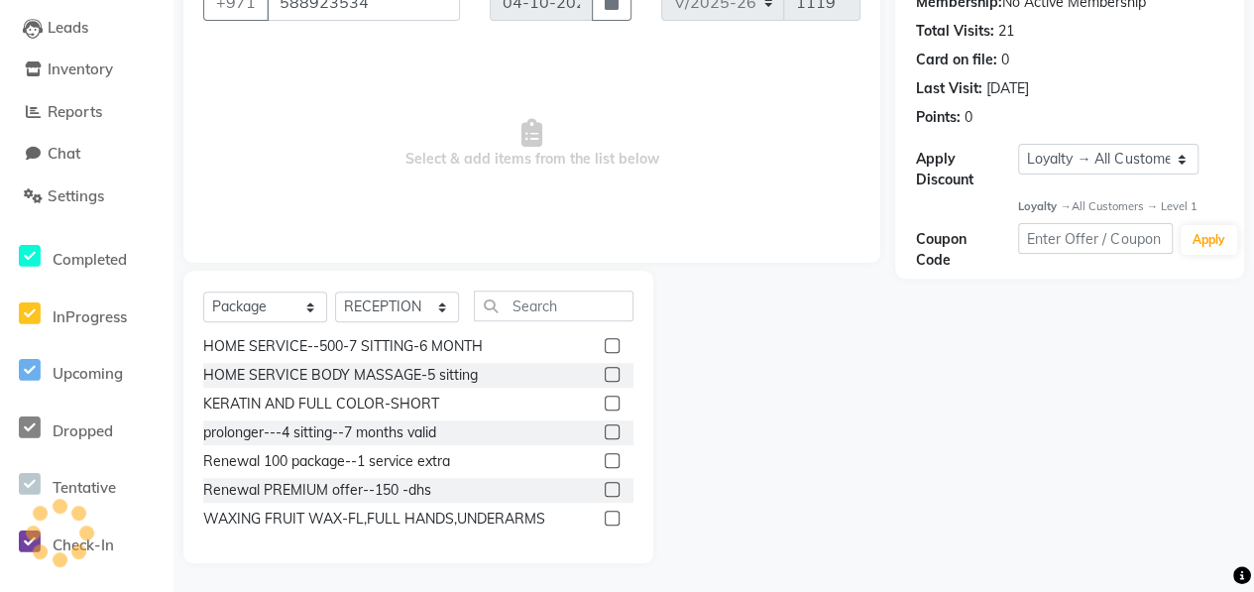
click at [605, 458] on label at bounding box center [612, 460] width 15 height 15
click at [605, 458] on input "checkbox" at bounding box center [611, 461] width 13 height 13
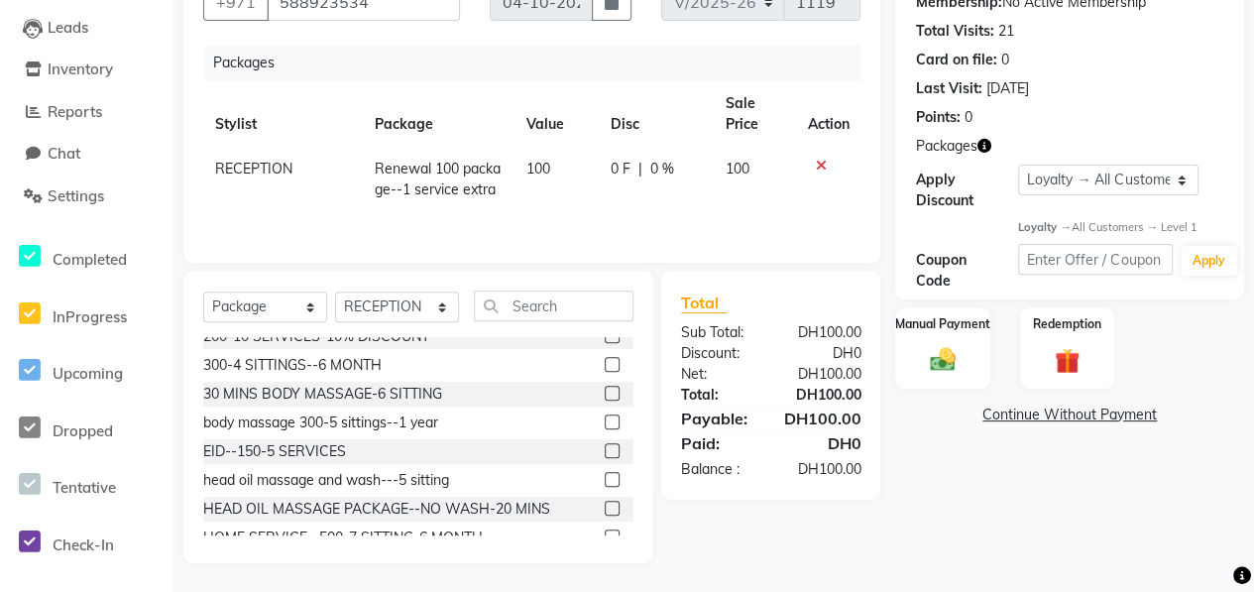
scroll to position [0, 0]
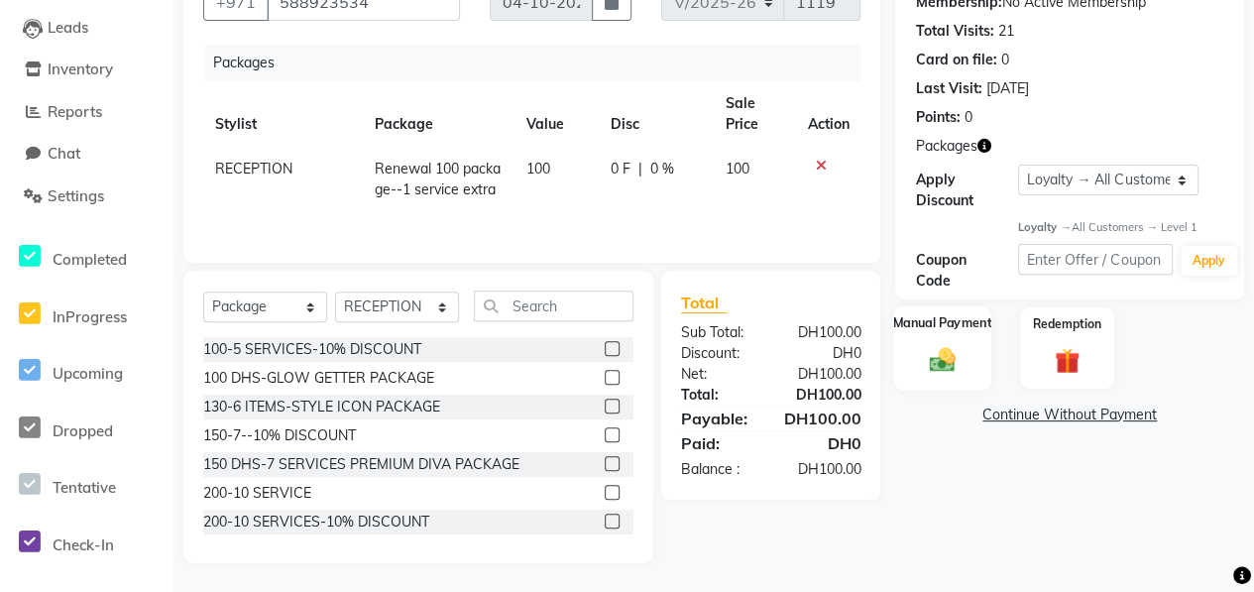
click at [963, 354] on img at bounding box center [942, 360] width 43 height 31
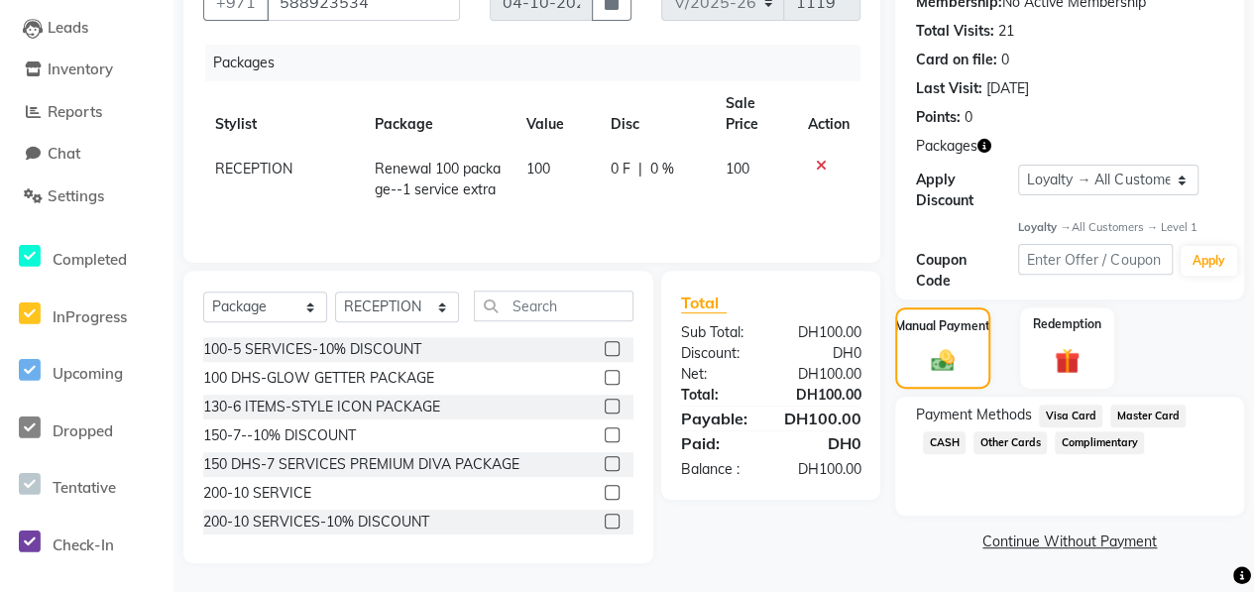
click at [939, 448] on span "CASH" at bounding box center [944, 442] width 43 height 23
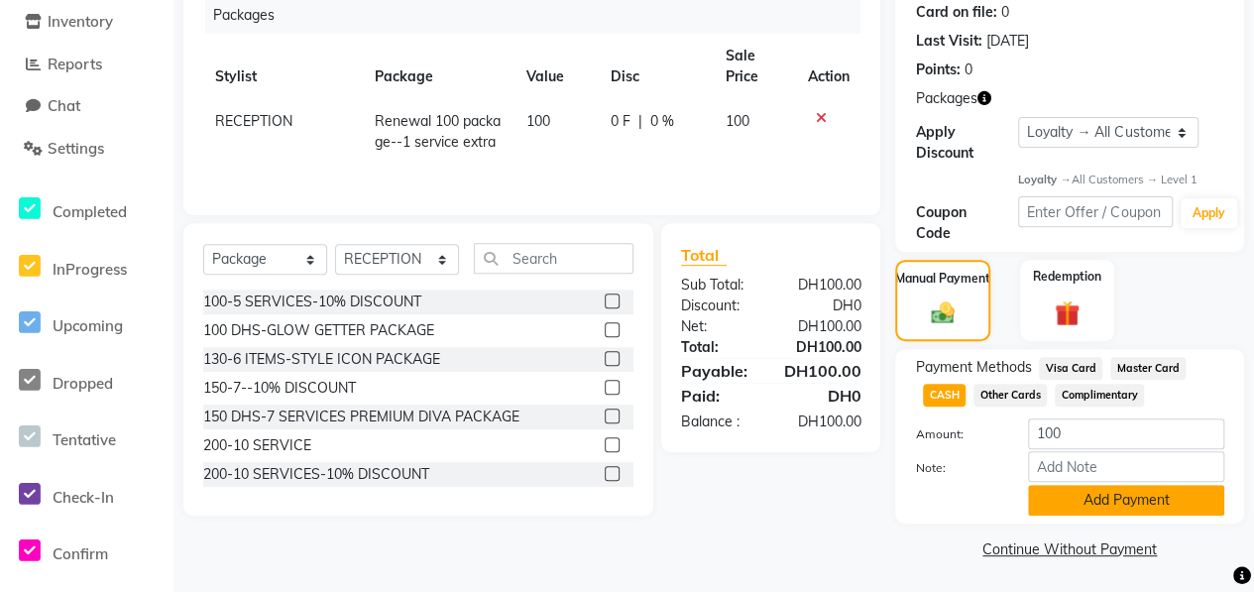
click at [1037, 497] on button "Add Payment" at bounding box center [1126, 500] width 196 height 31
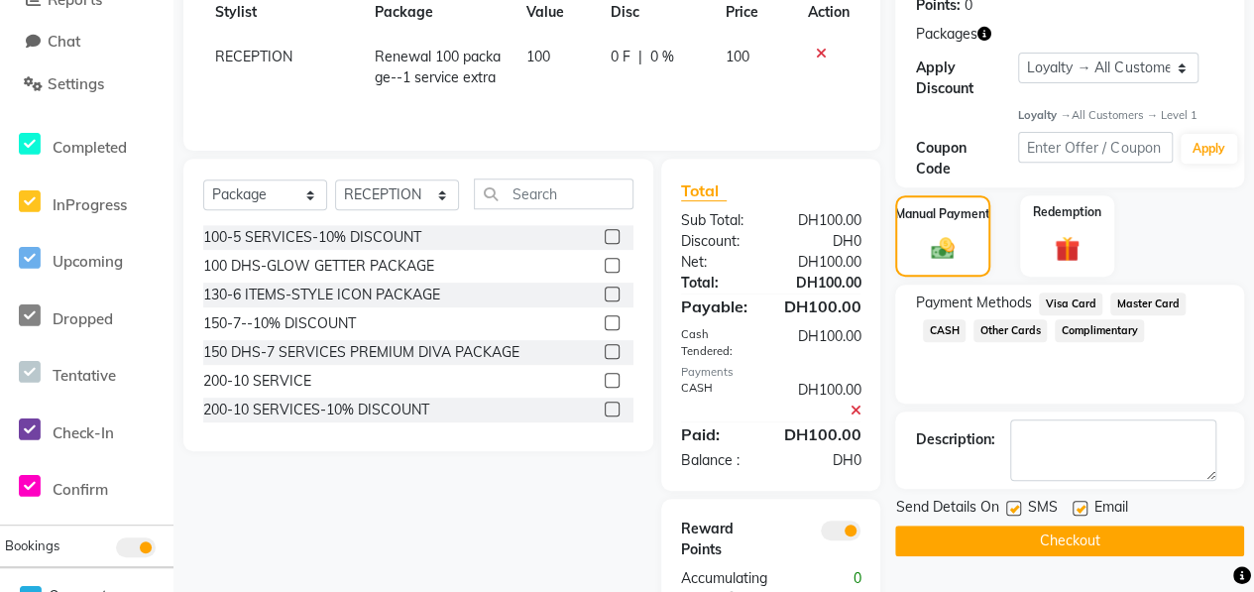
scroll to position [400, 0]
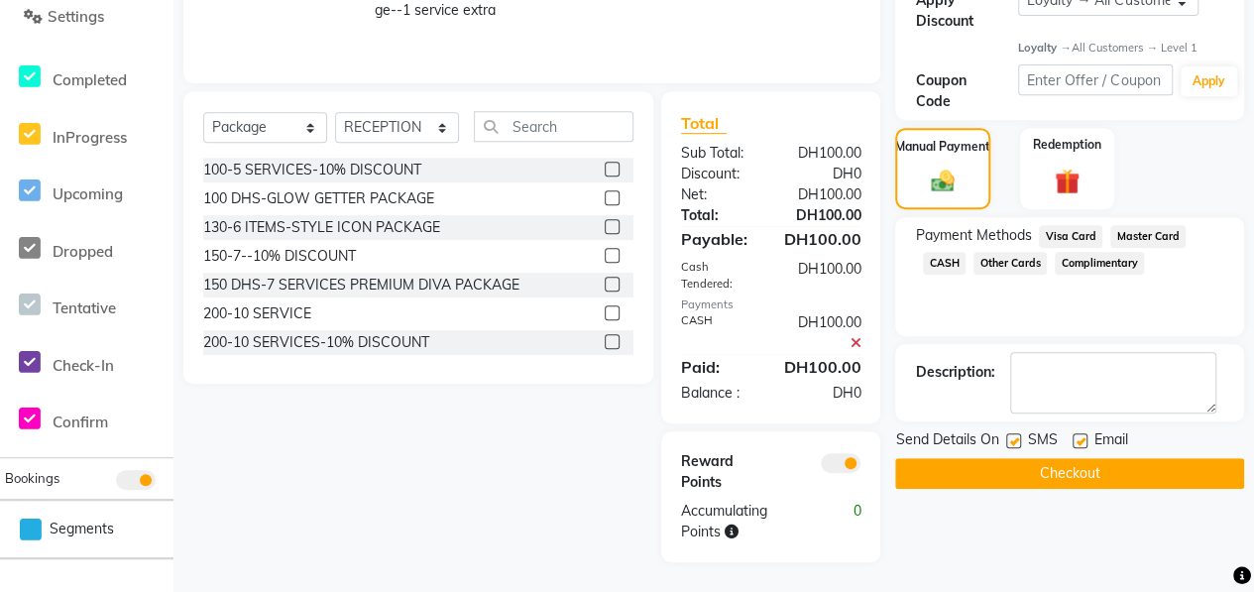
click at [1002, 458] on button "Checkout" at bounding box center [1069, 473] width 349 height 31
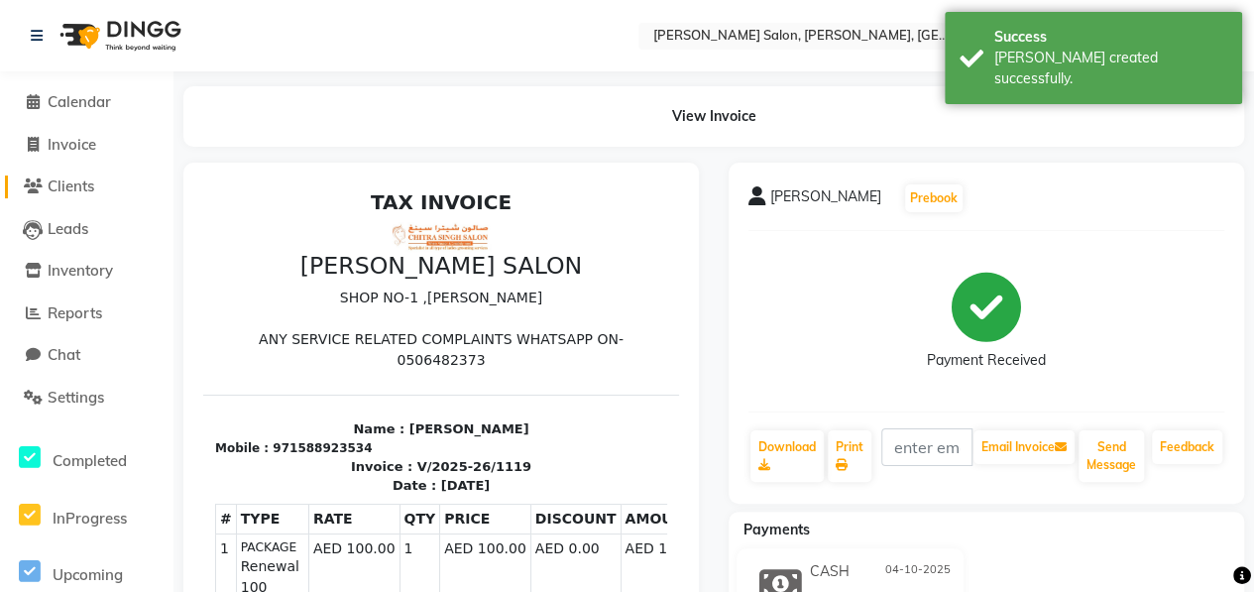
click at [79, 187] on span "Clients" at bounding box center [71, 185] width 47 height 19
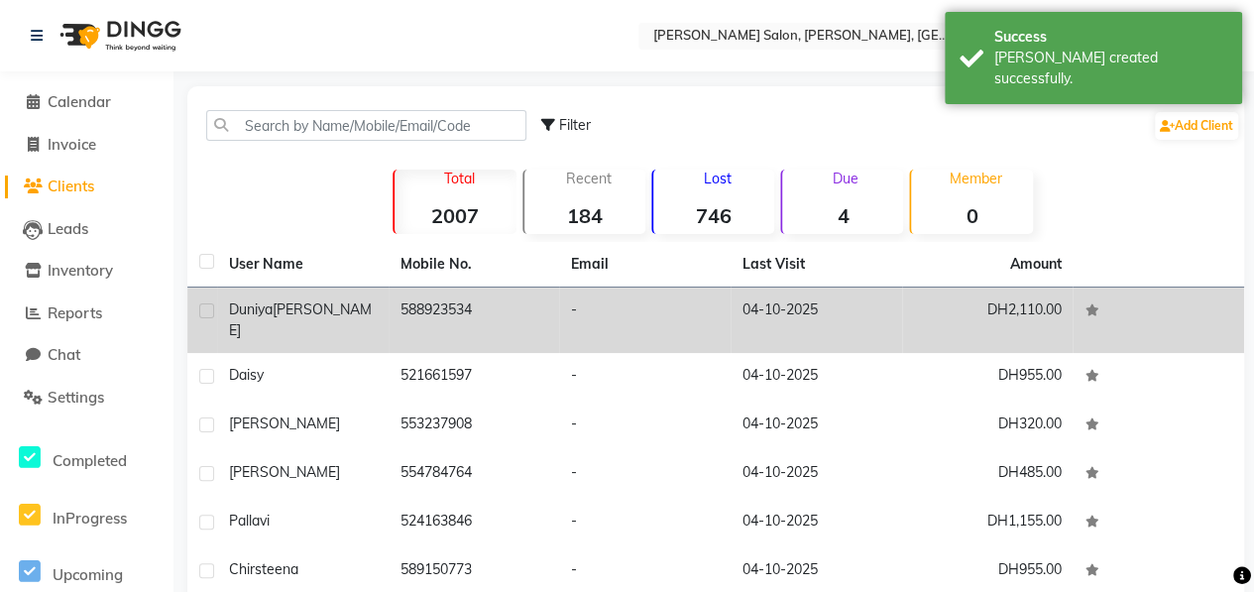
click at [386, 308] on td "[PERSON_NAME]" at bounding box center [302, 319] width 171 height 65
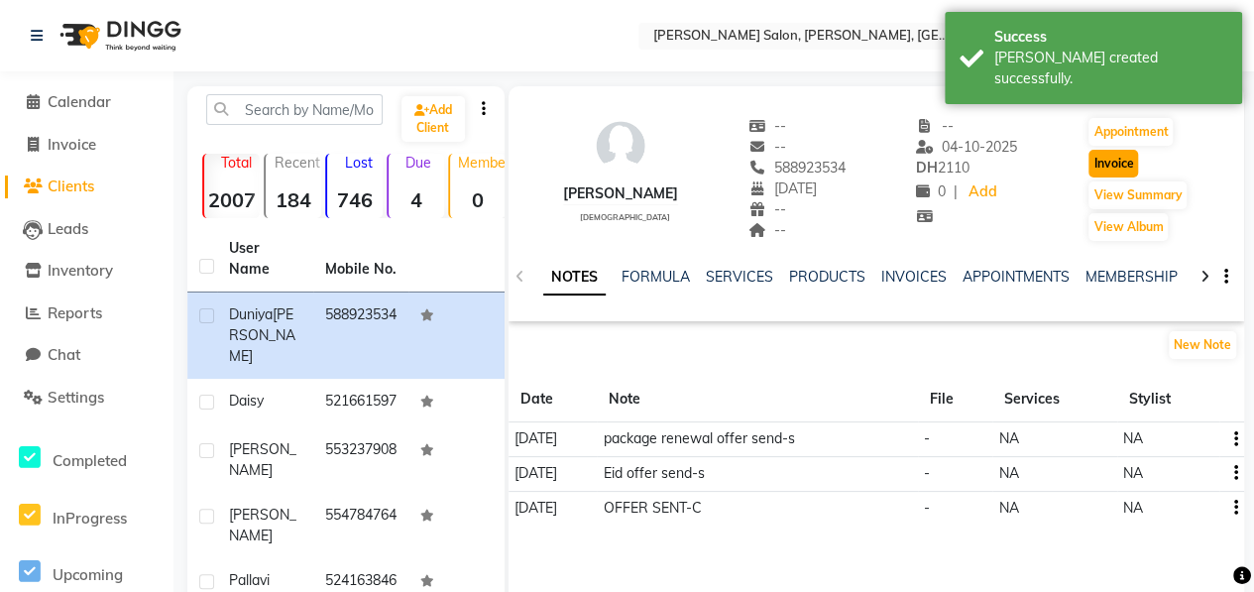
click at [1112, 164] on button "Invoice" at bounding box center [1113, 164] width 50 height 28
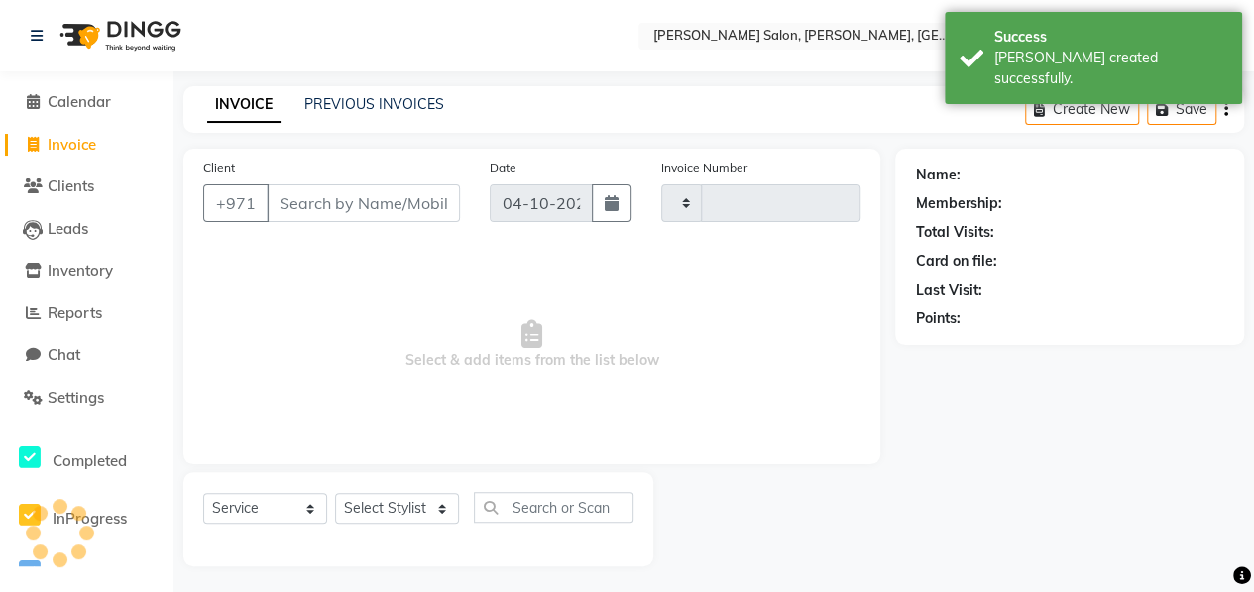
scroll to position [3, 0]
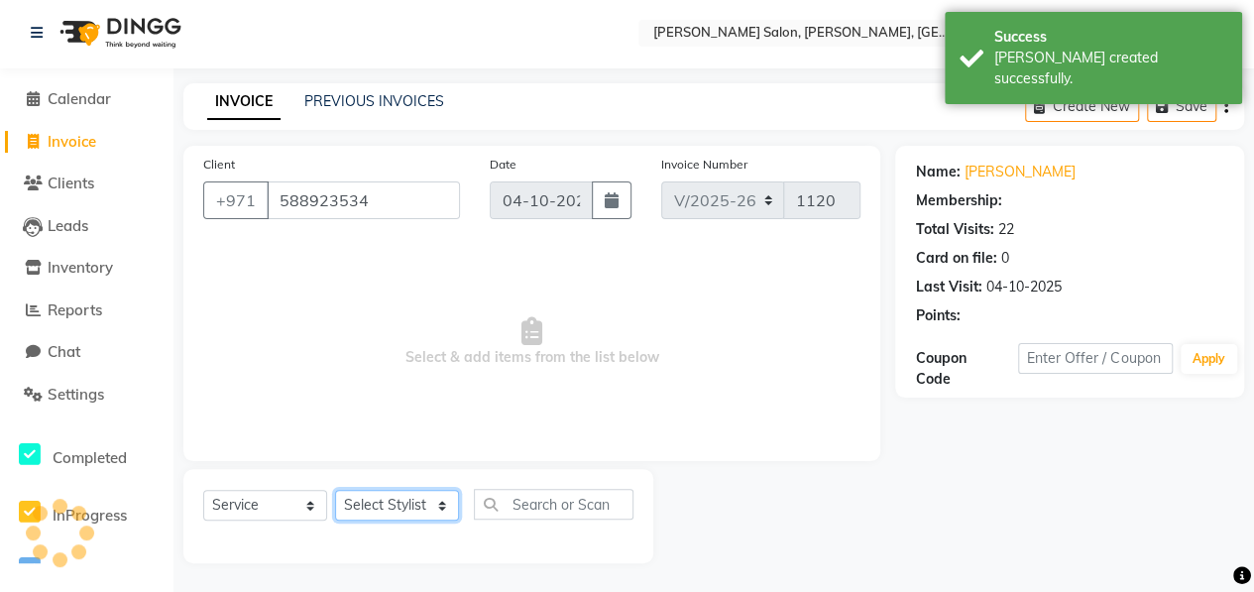
drag, startPoint x: 422, startPoint y: 506, endPoint x: 434, endPoint y: 501, distance: 12.9
click at [424, 506] on select "Select Stylist ALWAHDA GIVE HOME SERVICE STAFF [PERSON_NAME] [PERSON_NAME] Mana…" at bounding box center [397, 505] width 124 height 31
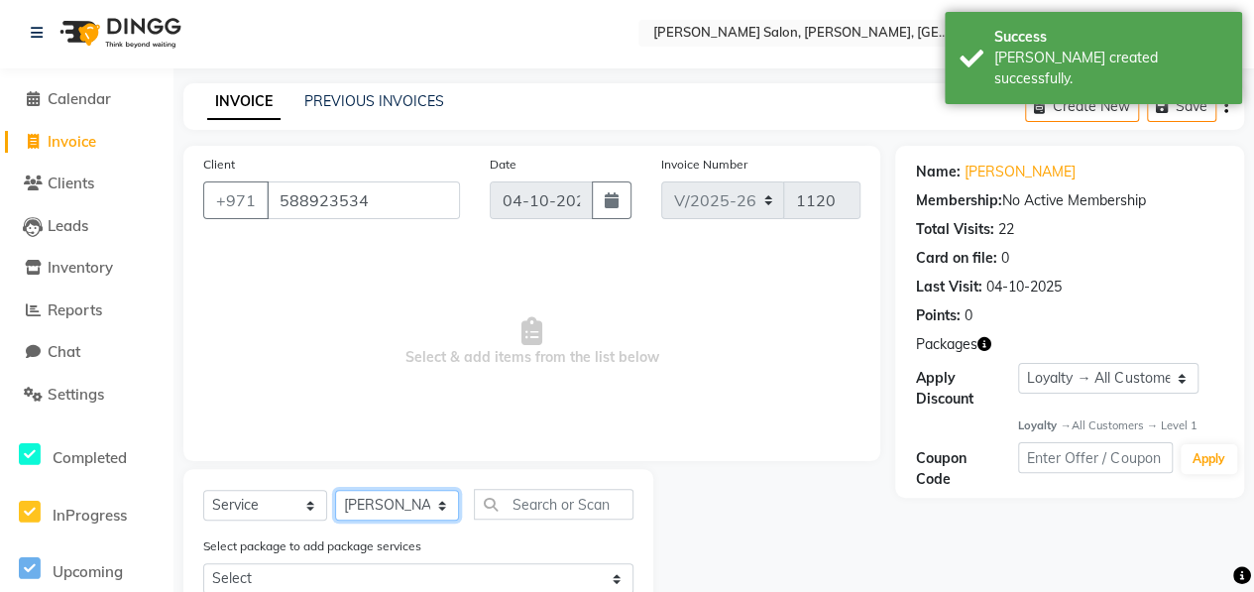
click at [335, 490] on select "Select Stylist ALWAHDA GIVE HOME SERVICE STAFF [PERSON_NAME] [PERSON_NAME] Mana…" at bounding box center [397, 505] width 124 height 31
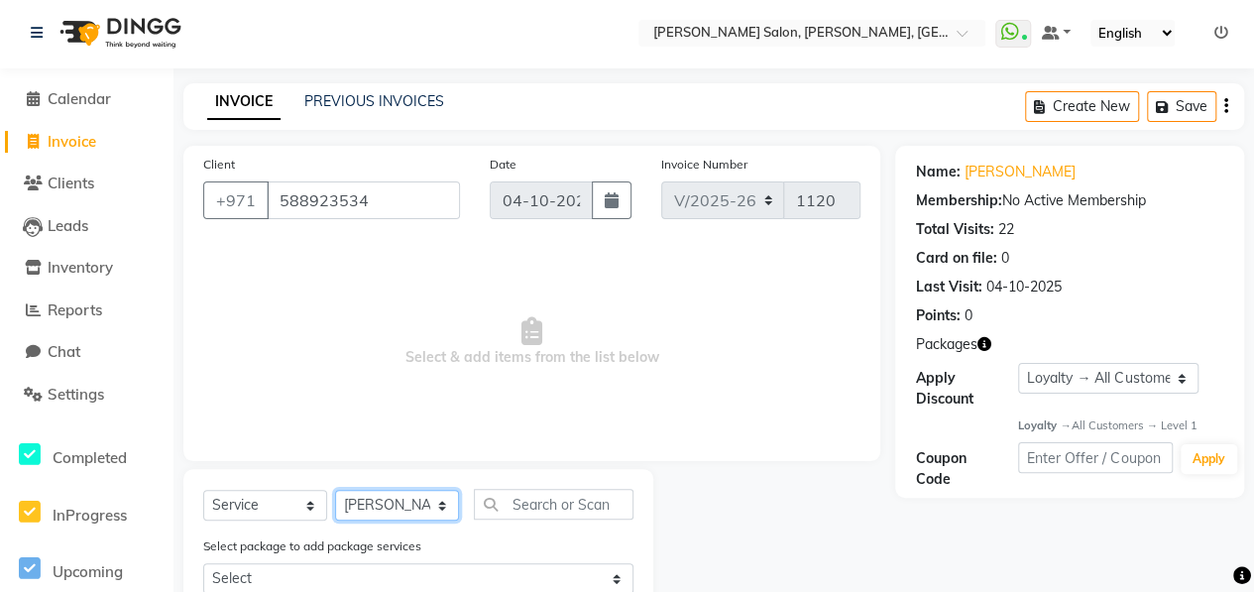
drag, startPoint x: 438, startPoint y: 510, endPoint x: 416, endPoint y: 508, distance: 21.9
click at [438, 510] on select "Select Stylist ALWAHDA GIVE HOME SERVICE STAFF [PERSON_NAME] [PERSON_NAME] Mana…" at bounding box center [397, 505] width 124 height 31
click at [335, 490] on select "Select Stylist ALWAHDA GIVE HOME SERVICE STAFF [PERSON_NAME] [PERSON_NAME] Mana…" at bounding box center [397, 505] width 124 height 31
click at [517, 499] on input "text" at bounding box center [554, 504] width 160 height 31
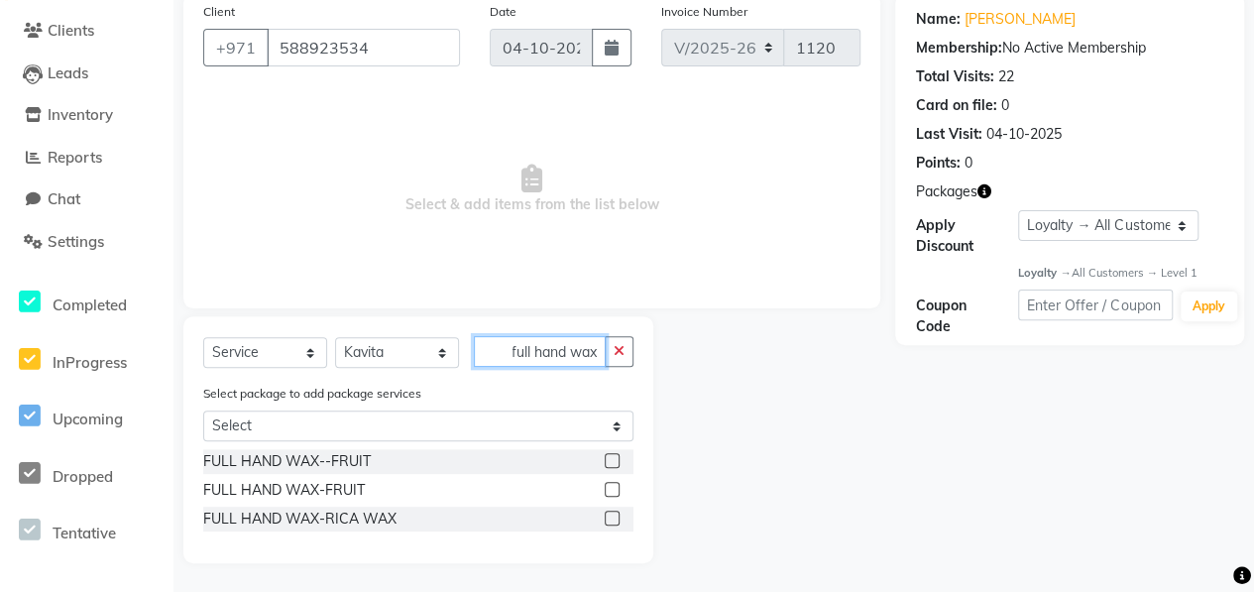
scroll to position [0, 0]
drag, startPoint x: 602, startPoint y: 350, endPoint x: 469, endPoint y: 347, distance: 132.8
click at [469, 347] on div "Select Service Product Membership Package Voucher Prepaid Gift Card Select Styl…" at bounding box center [418, 359] width 430 height 47
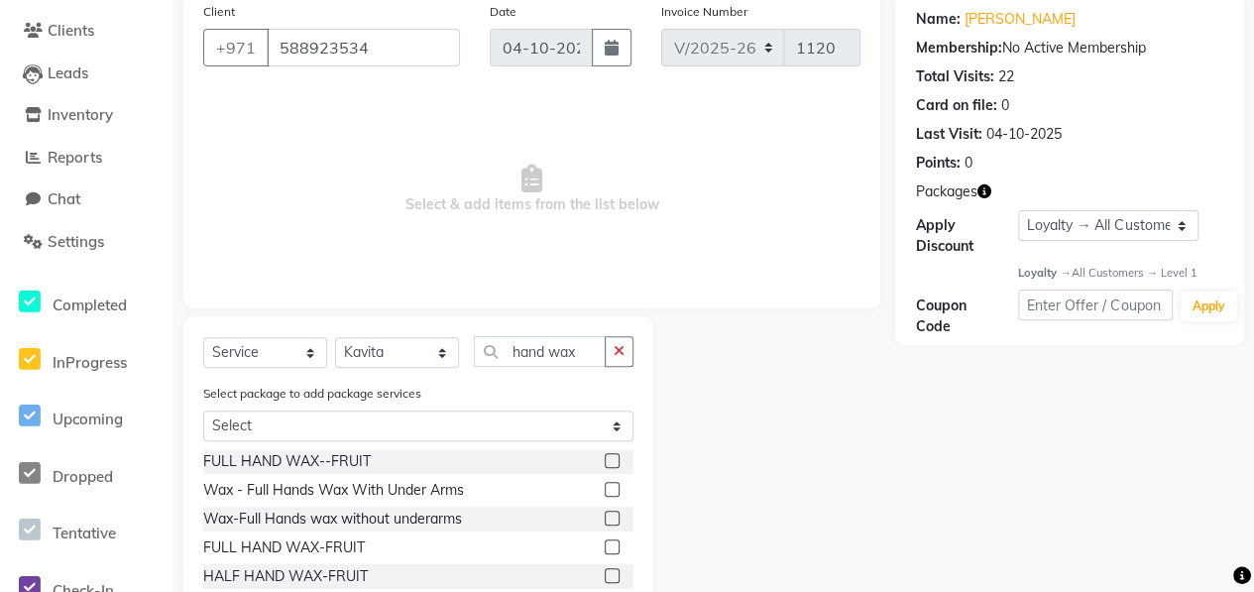
click at [605, 487] on label at bounding box center [612, 489] width 15 height 15
click at [605, 487] on input "checkbox" at bounding box center [611, 490] width 13 height 13
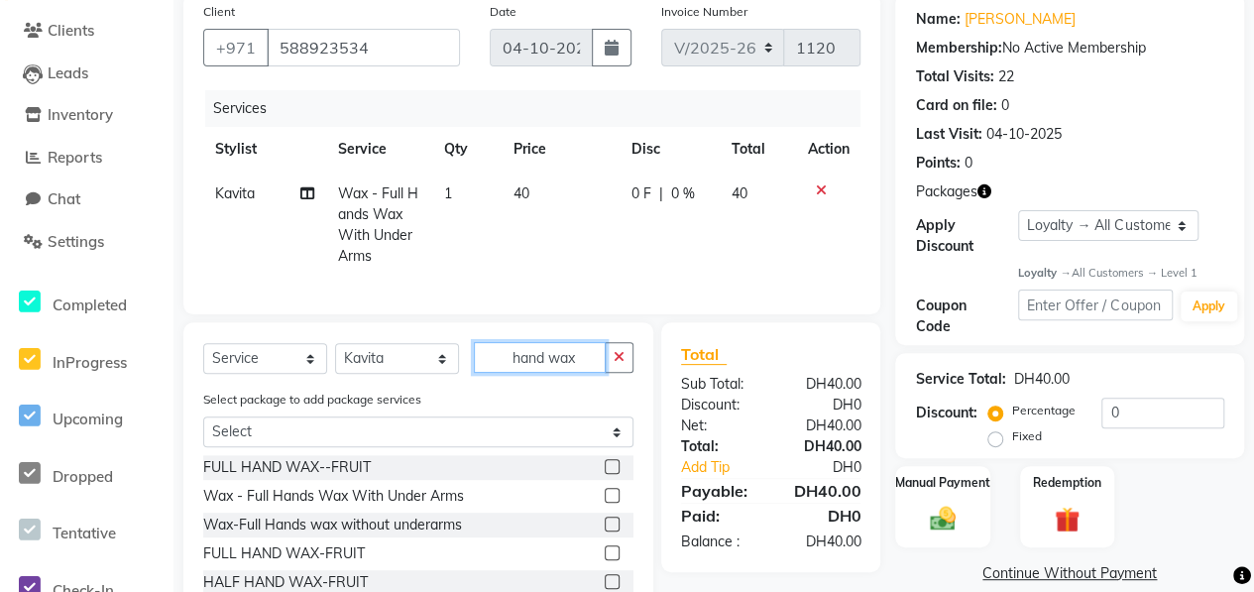
drag, startPoint x: 585, startPoint y: 373, endPoint x: 469, endPoint y: 372, distance: 116.0
click at [469, 372] on div "Select Service Product Membership Package Voucher Prepaid Gift Card Select Styl…" at bounding box center [418, 365] width 430 height 47
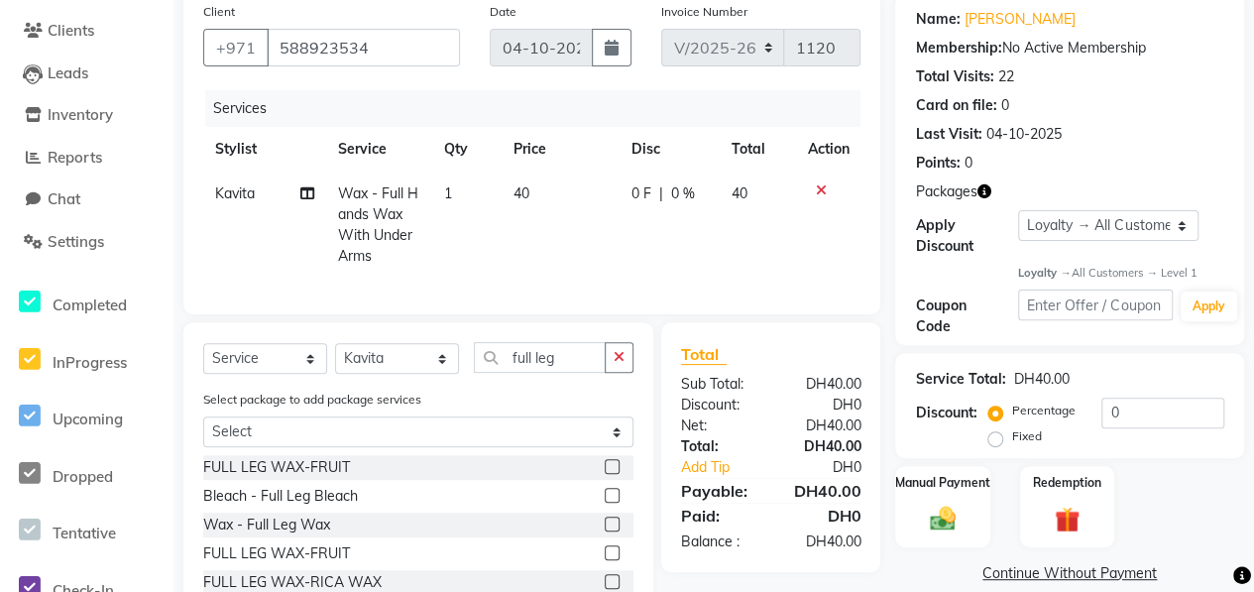
click at [610, 531] on label at bounding box center [612, 523] width 15 height 15
click at [610, 531] on input "checkbox" at bounding box center [611, 524] width 13 height 13
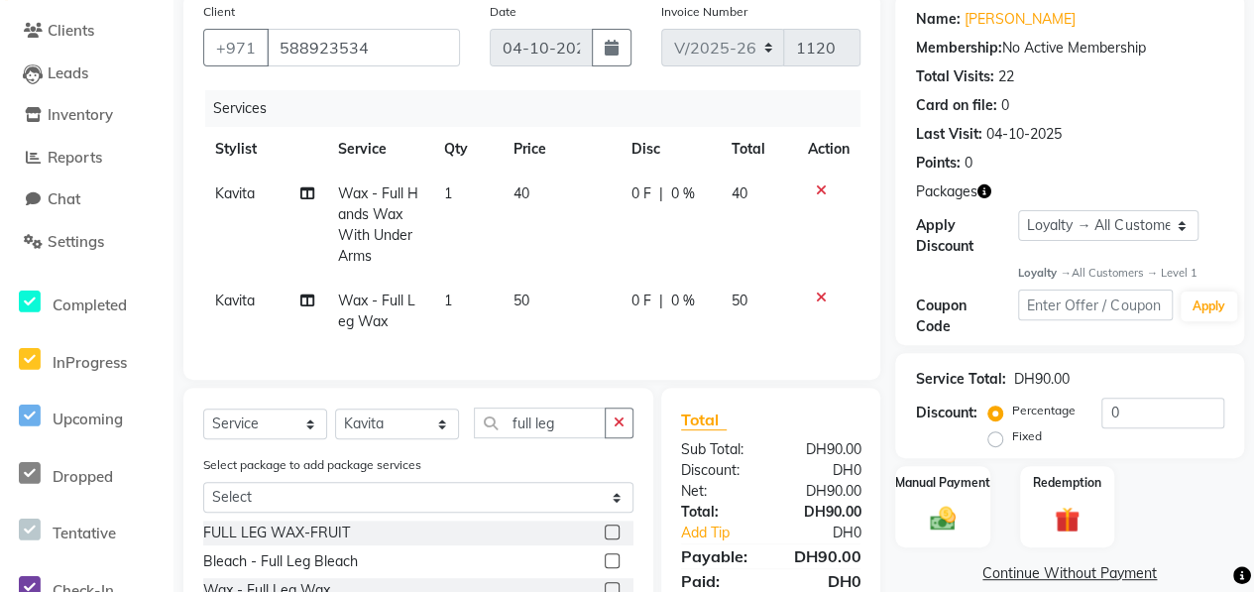
click at [452, 293] on td "1" at bounding box center [466, 310] width 70 height 65
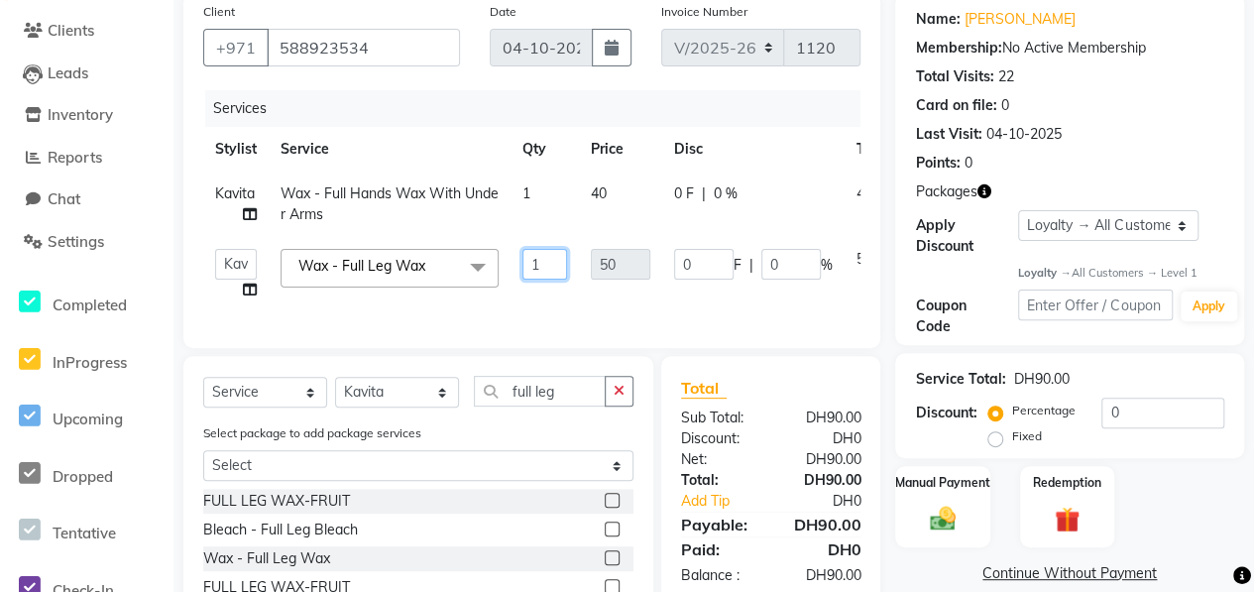
click at [541, 258] on input "1" at bounding box center [544, 264] width 45 height 31
click at [592, 302] on td "50" at bounding box center [620, 274] width 83 height 75
drag, startPoint x: 569, startPoint y: 407, endPoint x: 486, endPoint y: 397, distance: 83.8
click at [486, 397] on input "full leg" at bounding box center [540, 391] width 132 height 31
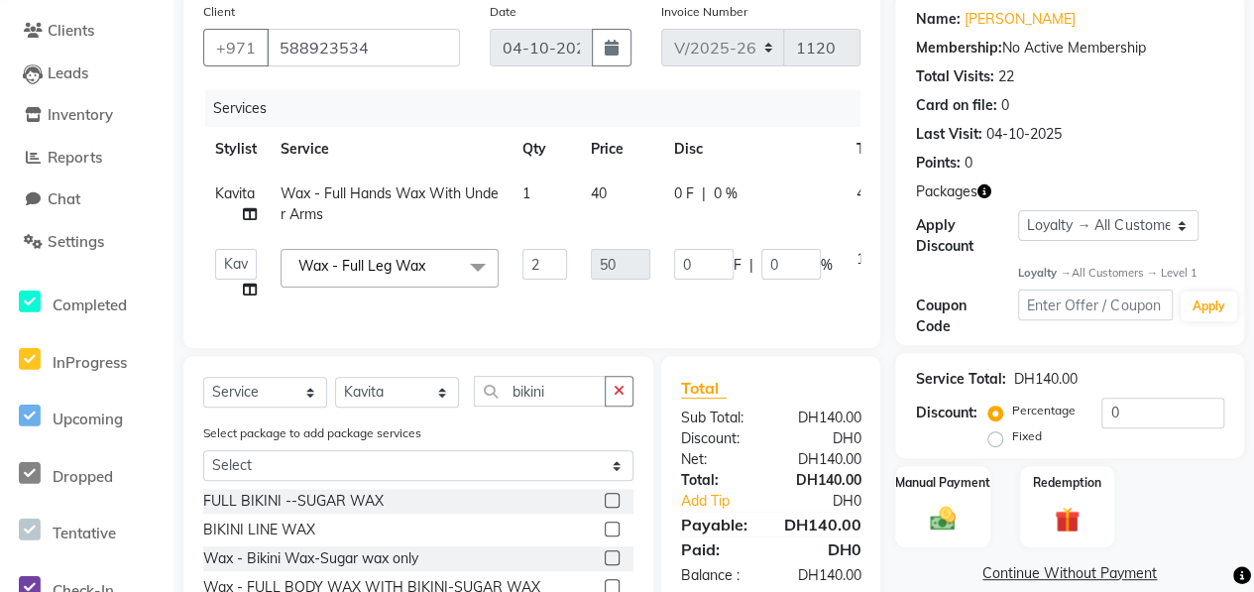
click at [605, 507] on label at bounding box center [612, 500] width 15 height 15
click at [605, 507] on input "checkbox" at bounding box center [611, 501] width 13 height 13
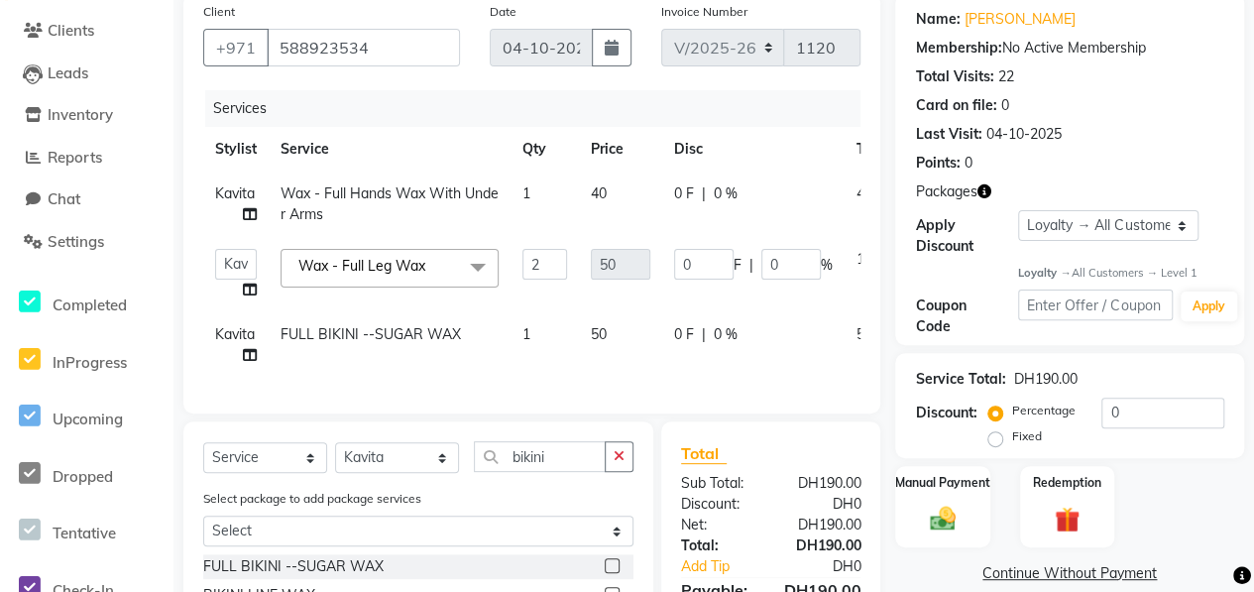
click at [525, 334] on span "1" at bounding box center [526, 334] width 8 height 18
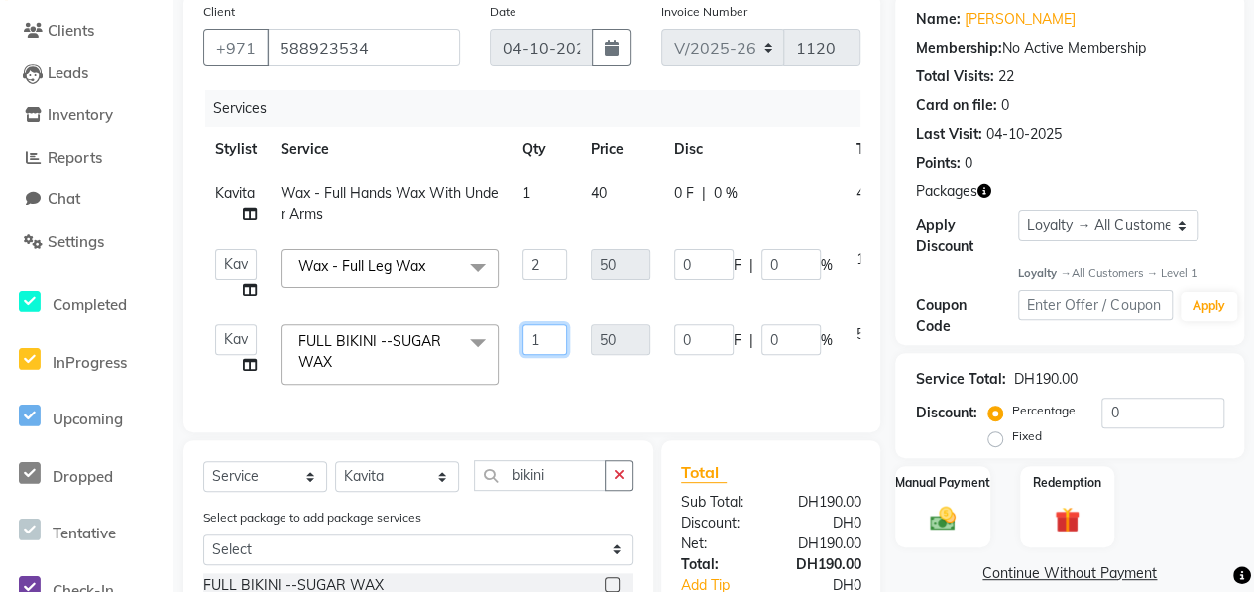
drag, startPoint x: 543, startPoint y: 336, endPoint x: 513, endPoint y: 344, distance: 30.8
click at [513, 344] on td "1" at bounding box center [544, 354] width 68 height 84
click at [556, 380] on div "Services Stylist Service Qty Price Disc Total Action Kavita Wax - Full Hands Wa…" at bounding box center [531, 251] width 657 height 322
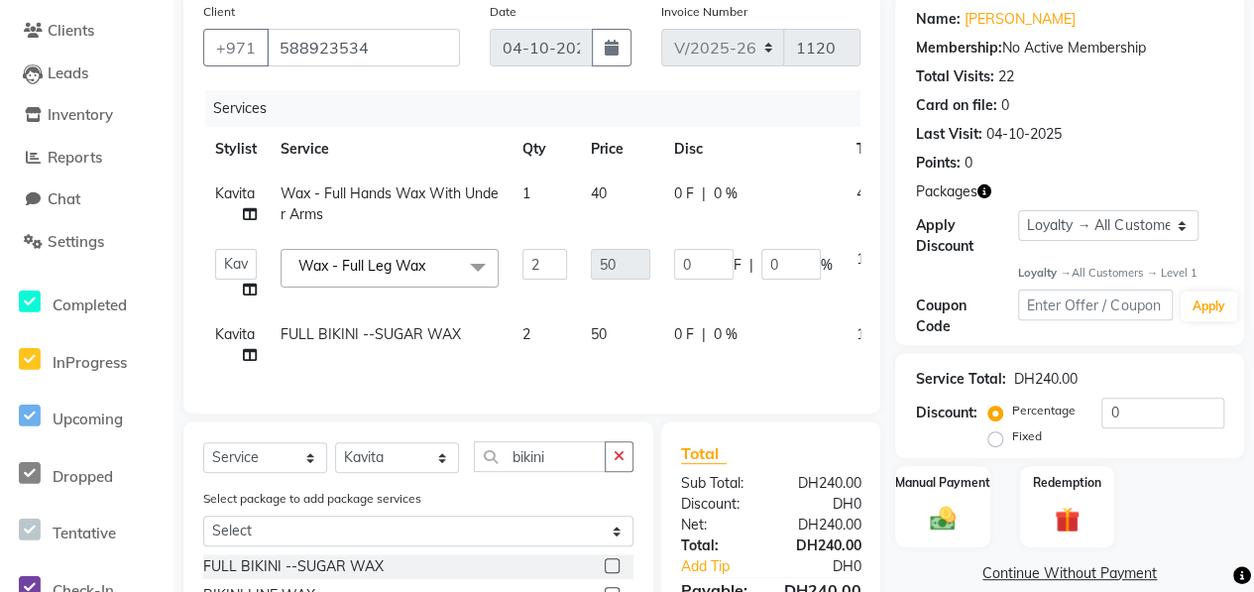
click at [543, 191] on td "1" at bounding box center [544, 203] width 68 height 65
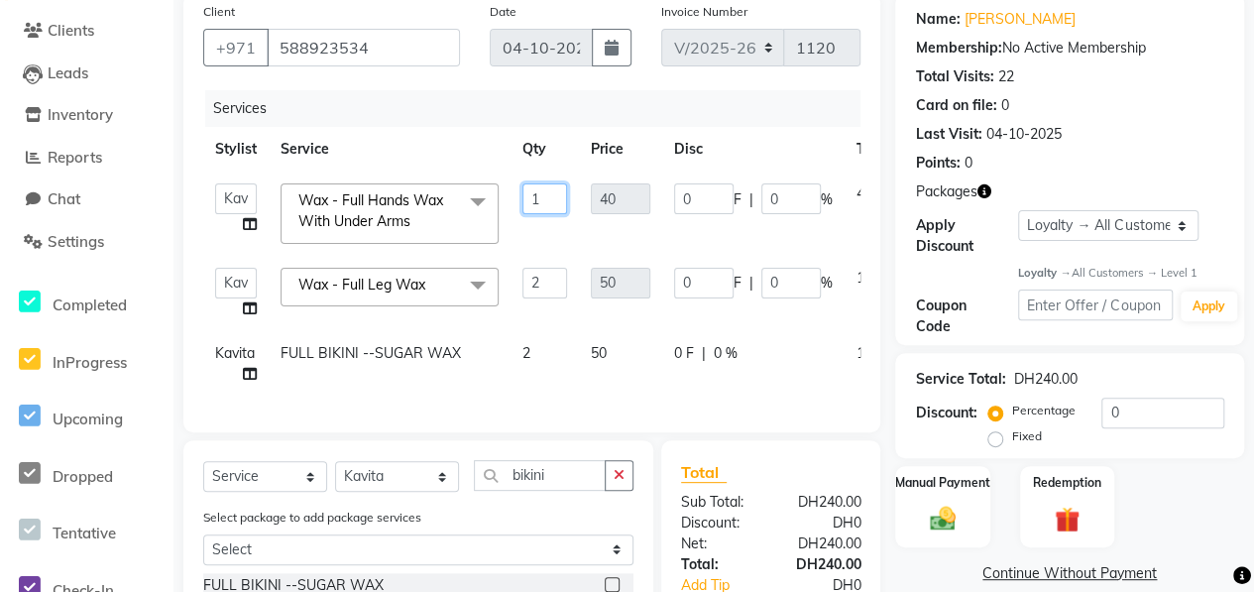
click at [547, 197] on input "1" at bounding box center [544, 198] width 45 height 31
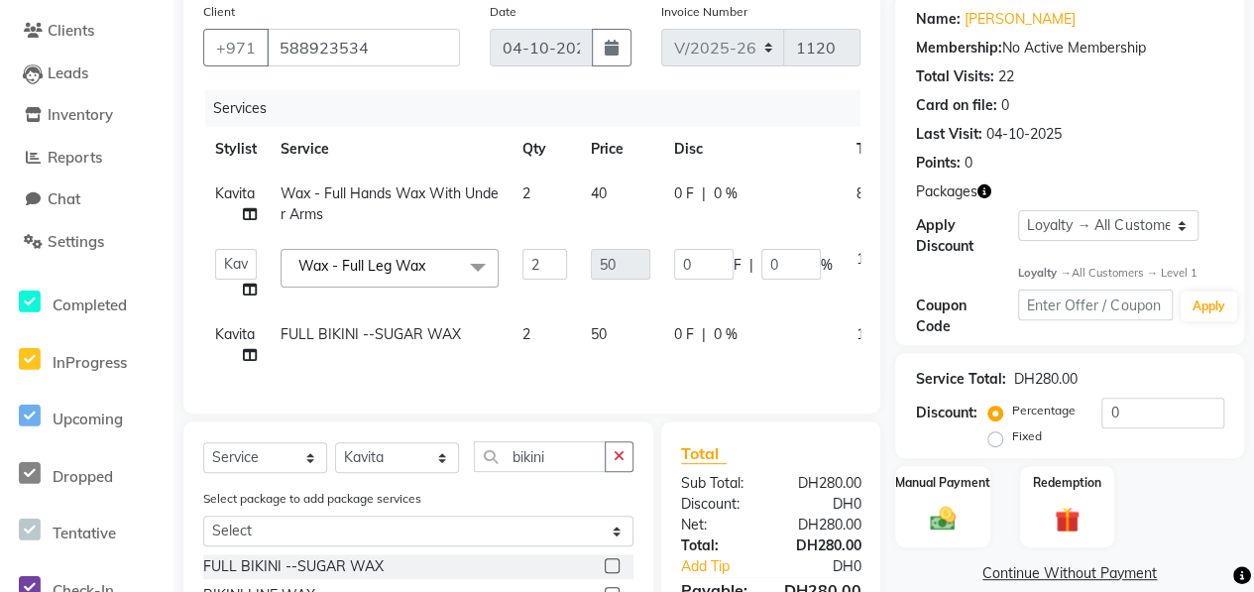
click at [538, 328] on td "2" at bounding box center [544, 344] width 68 height 65
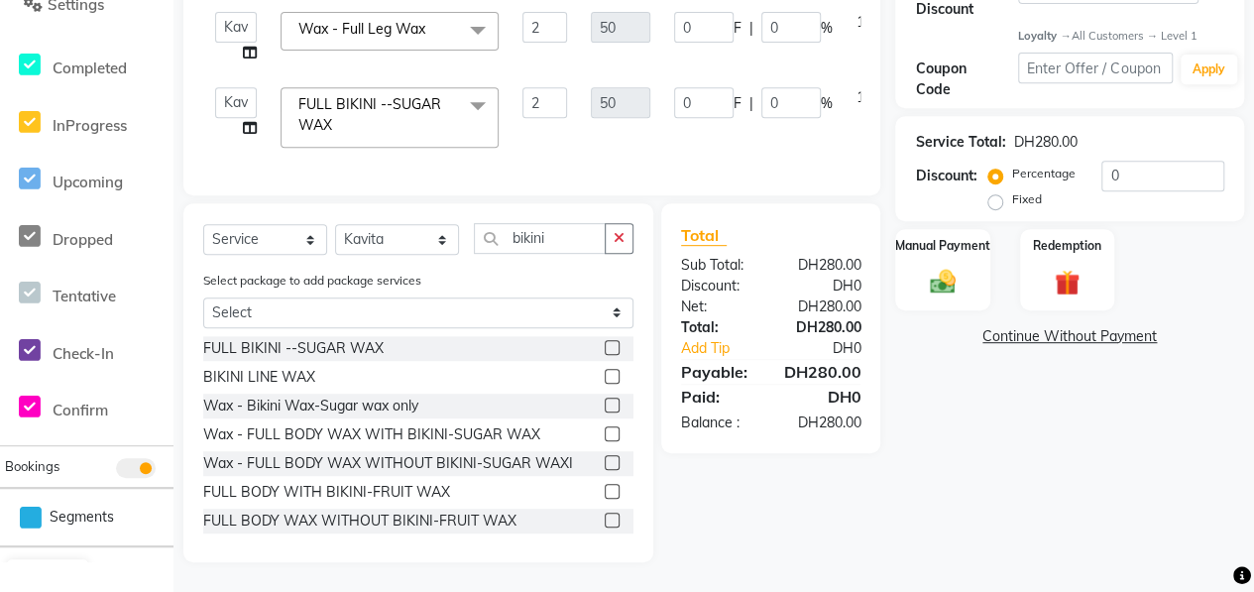
scroll to position [405, 0]
click at [1052, 267] on img at bounding box center [1067, 283] width 43 height 33
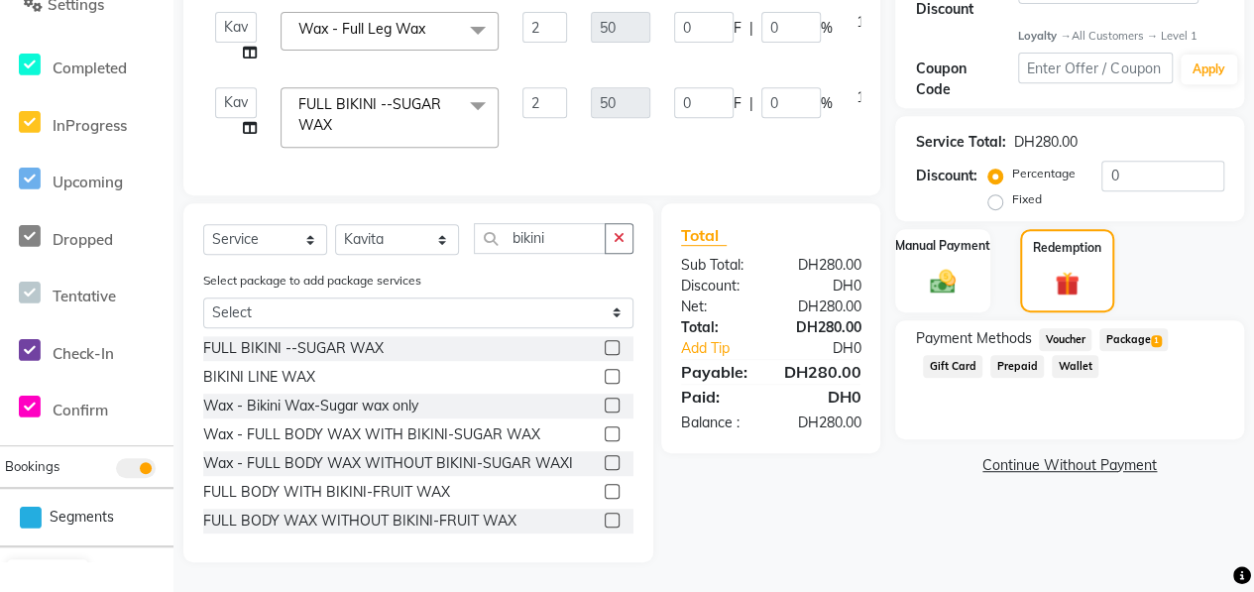
click at [1124, 328] on span "Package 1" at bounding box center [1133, 339] width 68 height 23
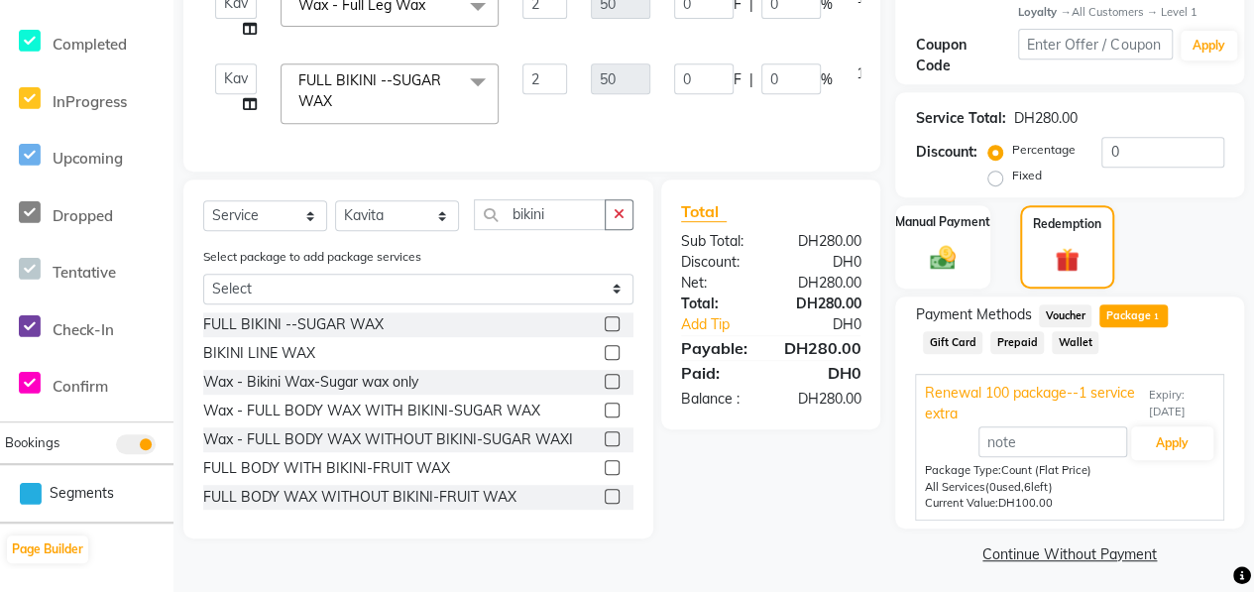
scroll to position [422, 0]
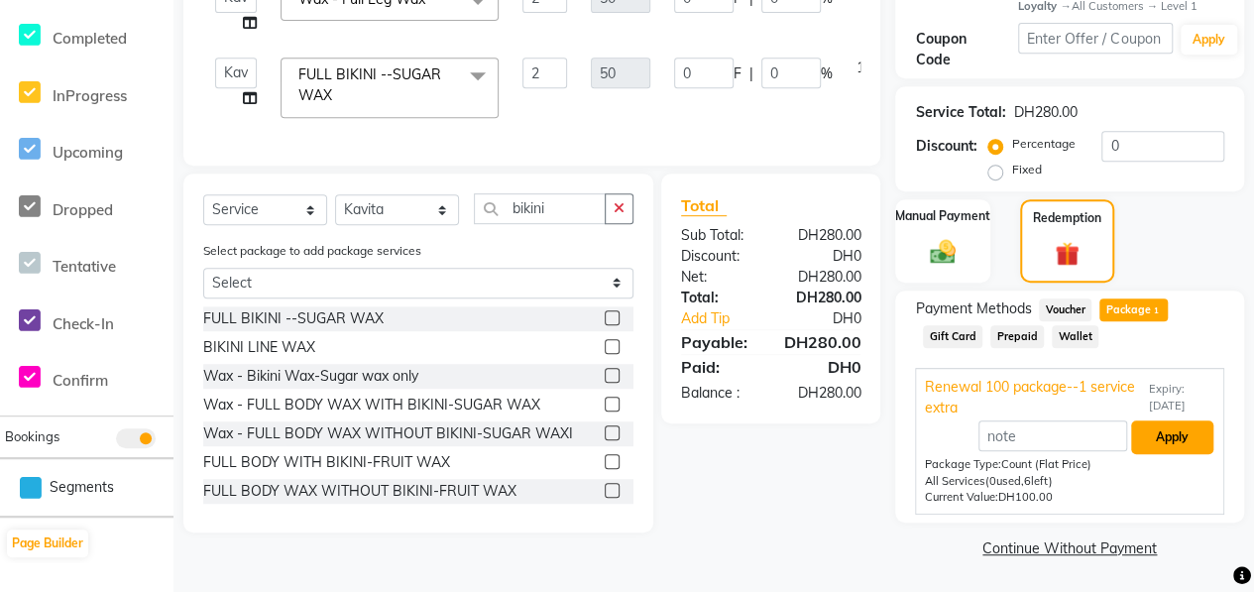
click at [1177, 438] on button "Apply" at bounding box center [1172, 437] width 82 height 34
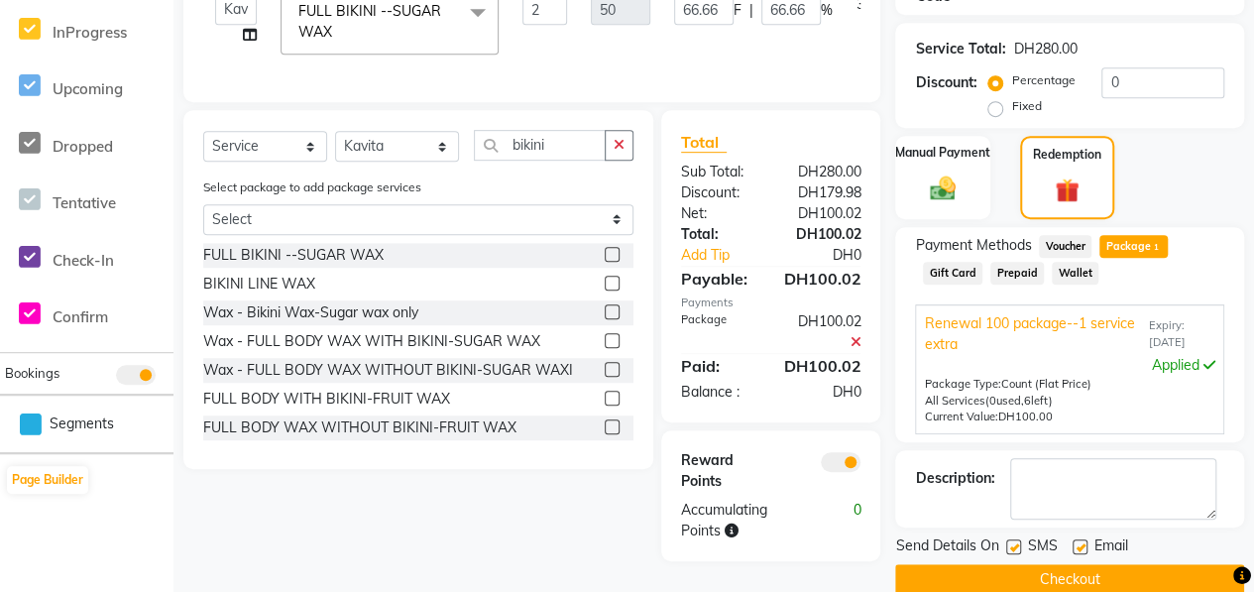
scroll to position [516, 0]
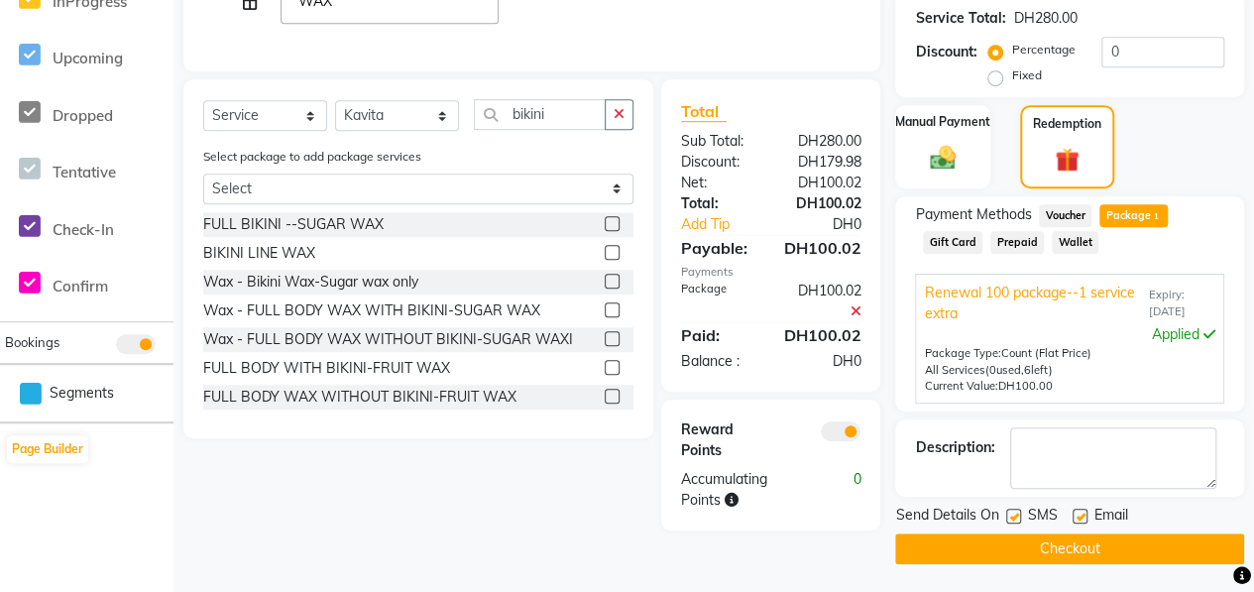
click at [1013, 553] on button "Checkout" at bounding box center [1069, 548] width 349 height 31
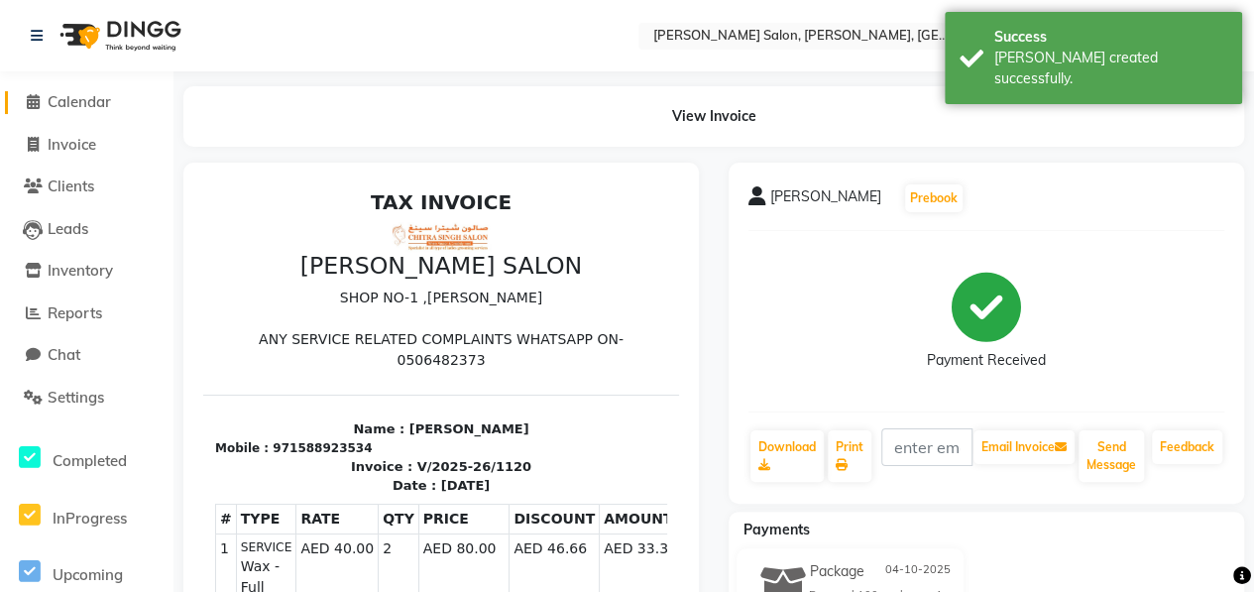
click at [83, 101] on span "Calendar" at bounding box center [79, 101] width 63 height 19
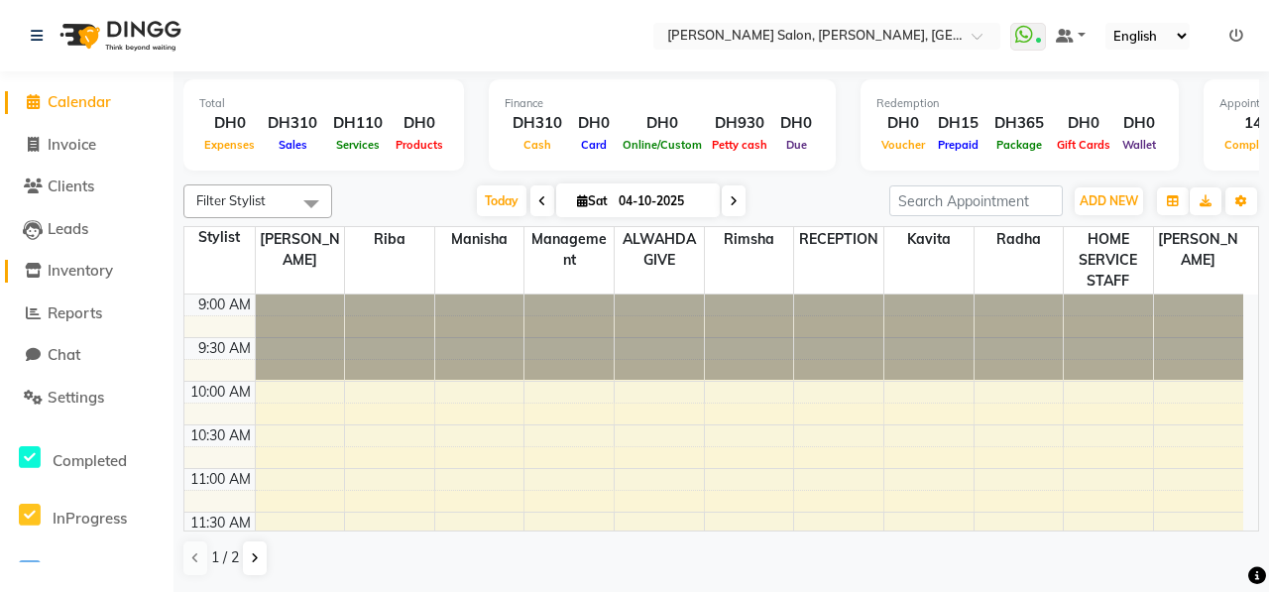
click at [101, 271] on span "Inventory" at bounding box center [80, 270] width 65 height 19
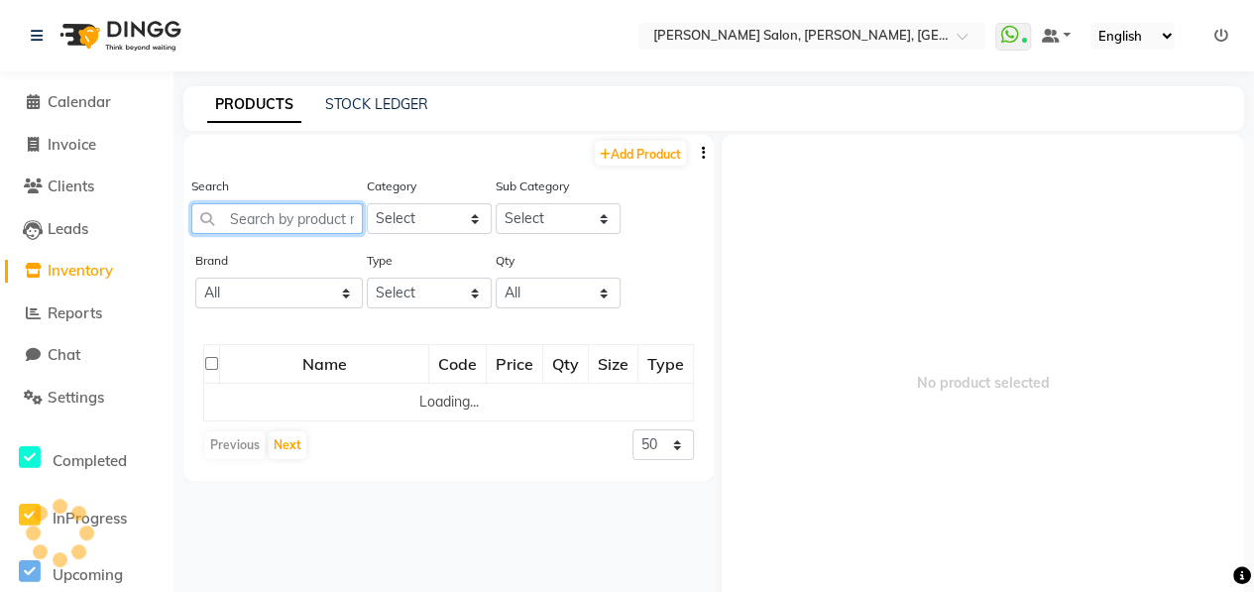
click at [259, 221] on input "text" at bounding box center [276, 218] width 171 height 31
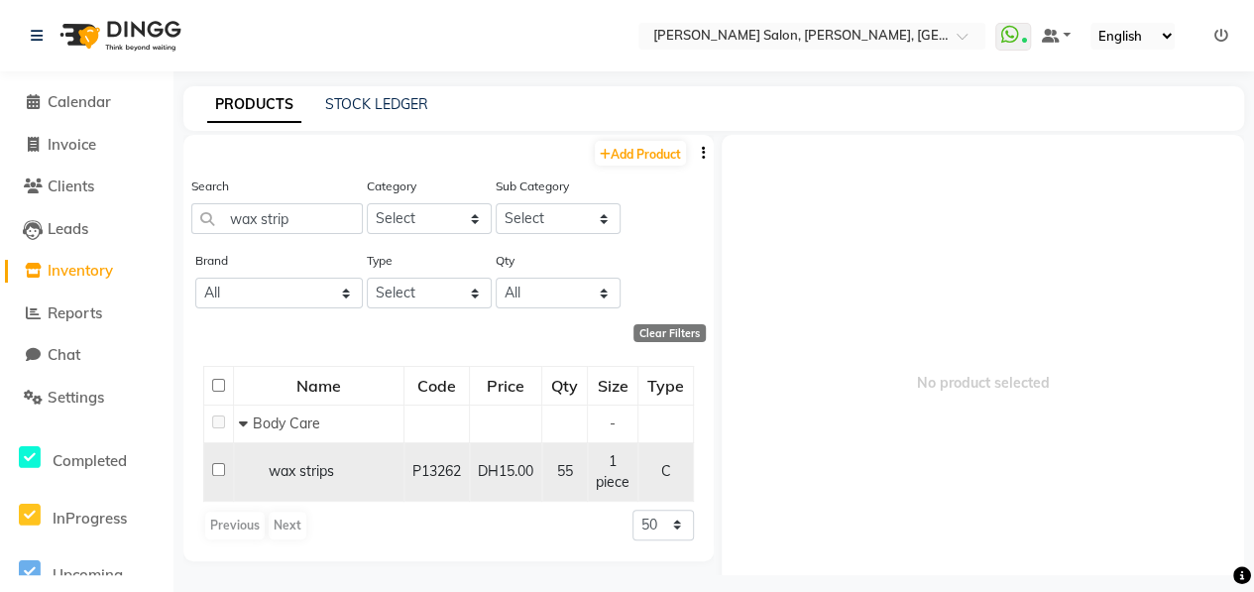
click at [220, 465] on input "checkbox" at bounding box center [218, 469] width 13 height 13
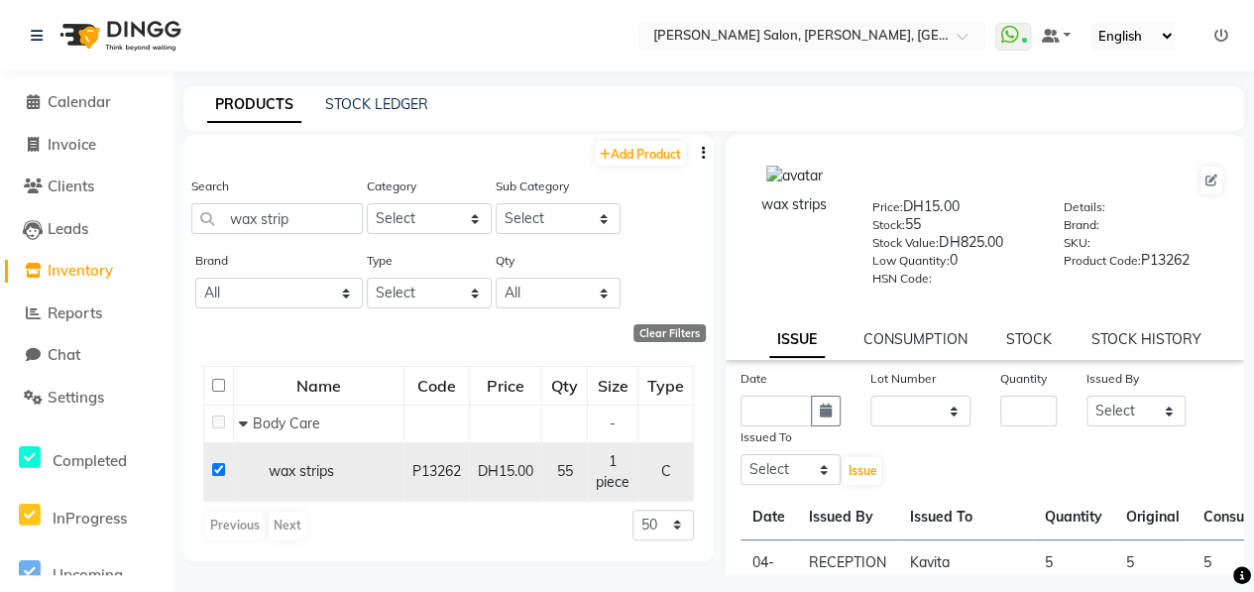
click at [216, 469] on input "checkbox" at bounding box center [218, 469] width 13 height 13
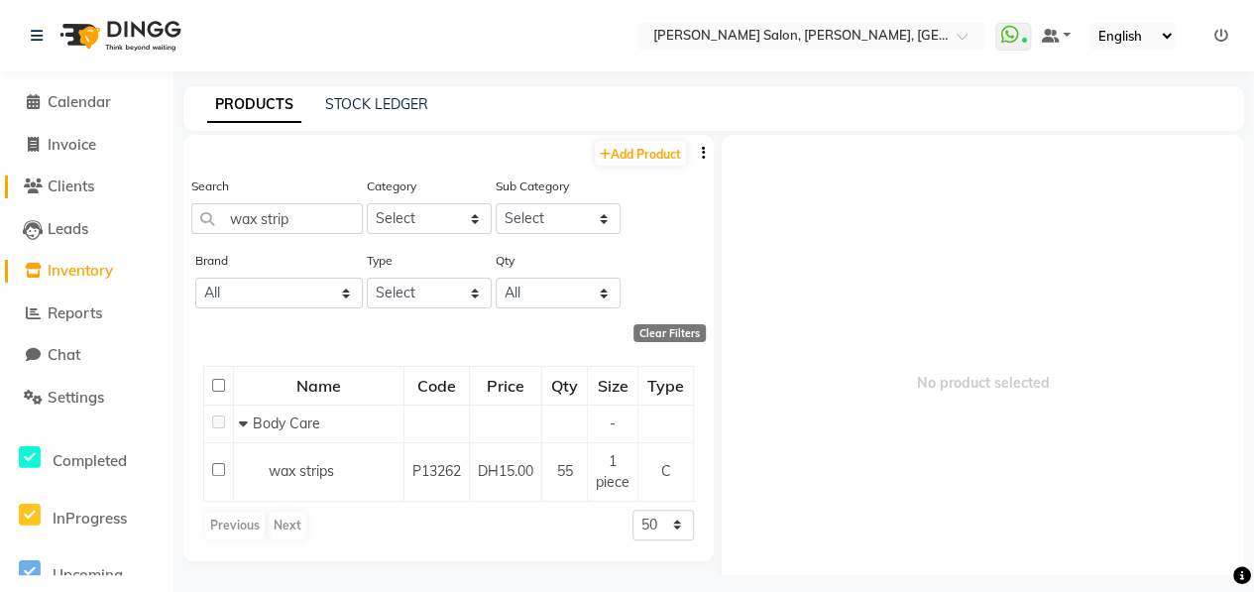
click at [85, 189] on span "Clients" at bounding box center [71, 185] width 47 height 19
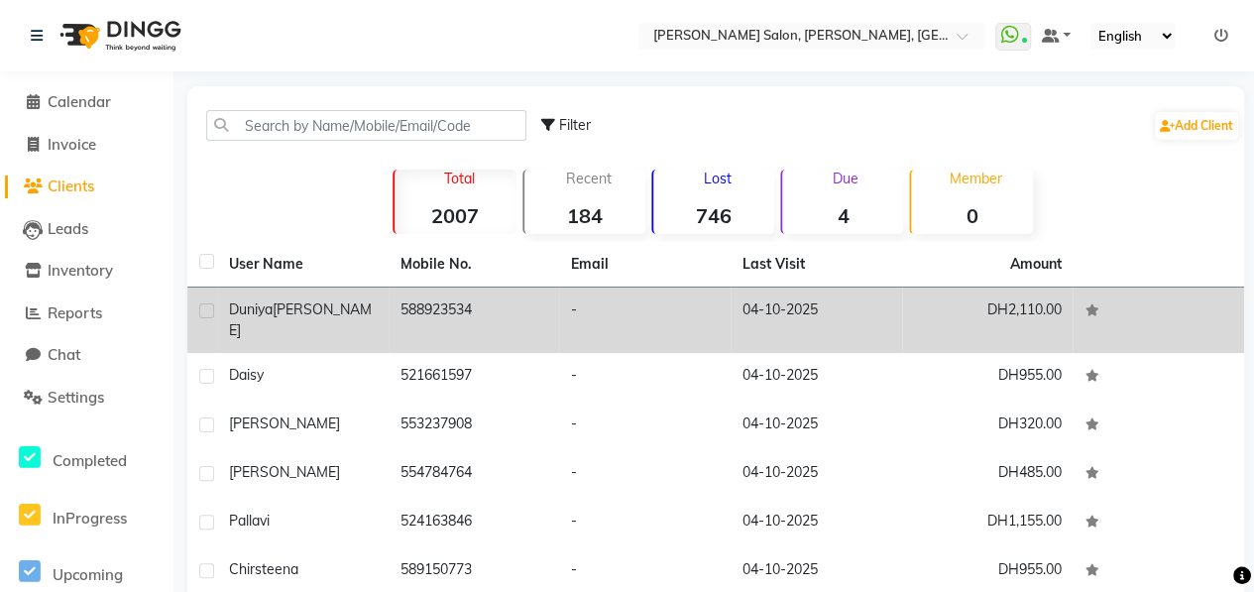
click at [389, 309] on tr "[PERSON_NAME] 588923534 - [DATE] DH2,110.00" at bounding box center [715, 319] width 1056 height 65
click at [367, 310] on div "[PERSON_NAME]" at bounding box center [303, 320] width 148 height 42
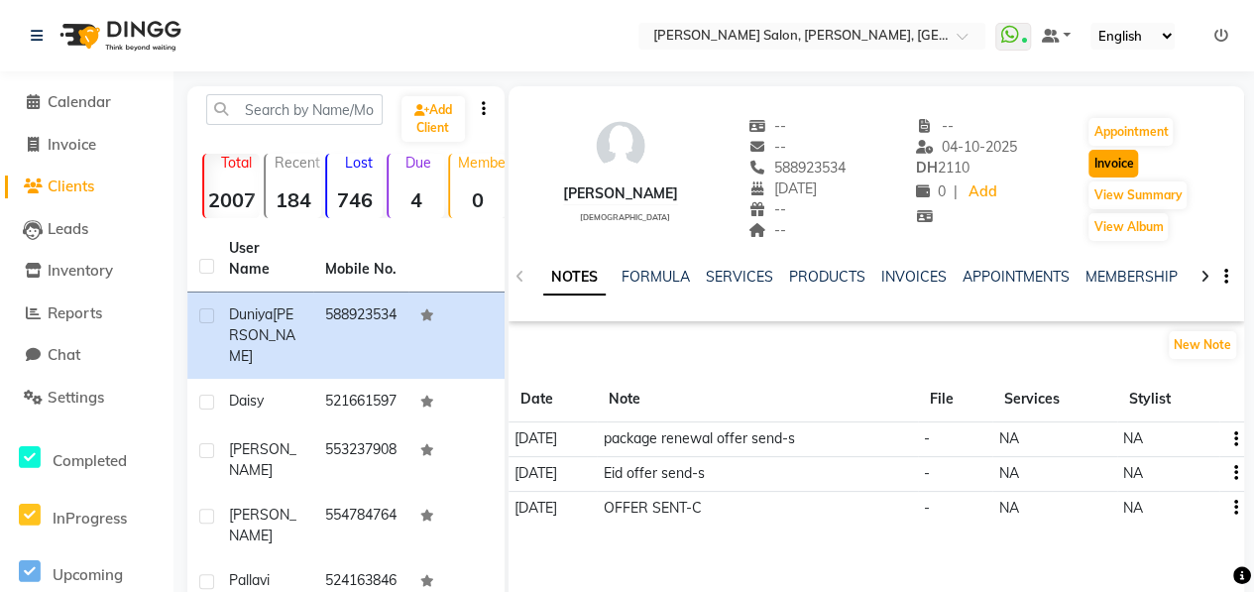
click at [1107, 163] on button "Invoice" at bounding box center [1113, 164] width 50 height 28
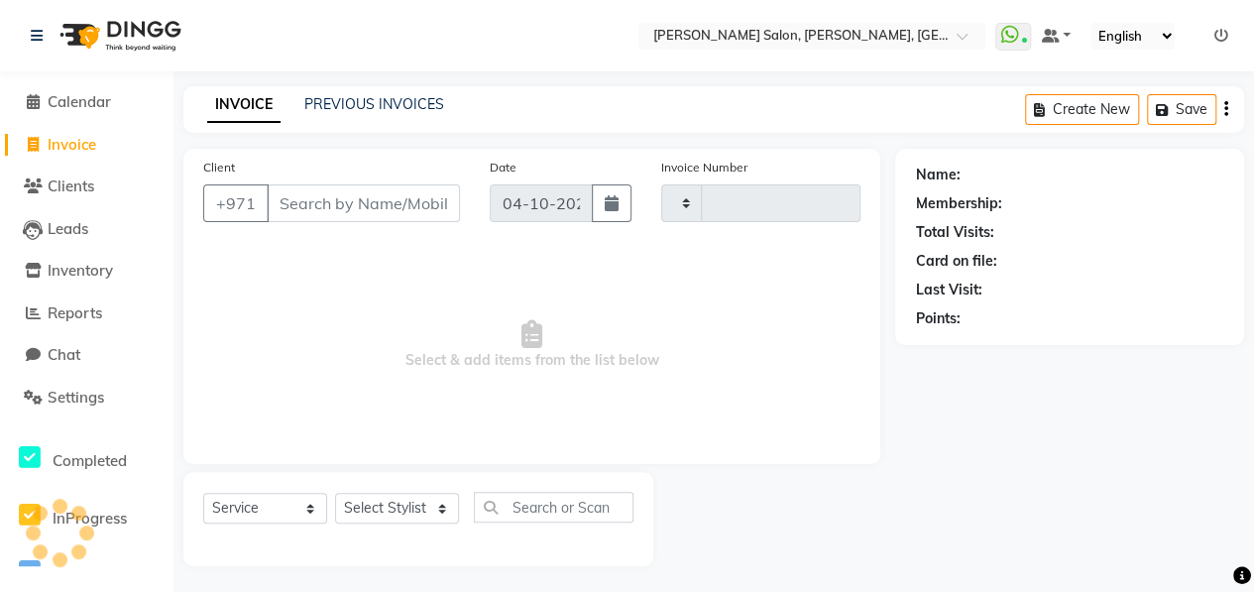
scroll to position [3, 0]
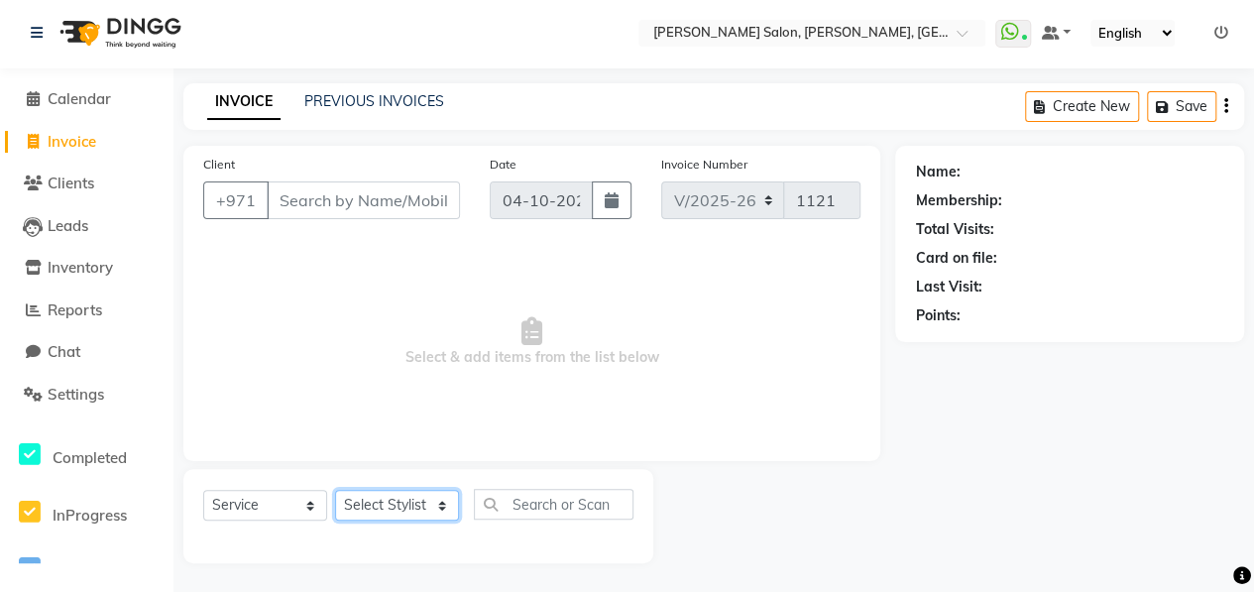
click at [418, 506] on select "Select Stylist" at bounding box center [397, 505] width 124 height 31
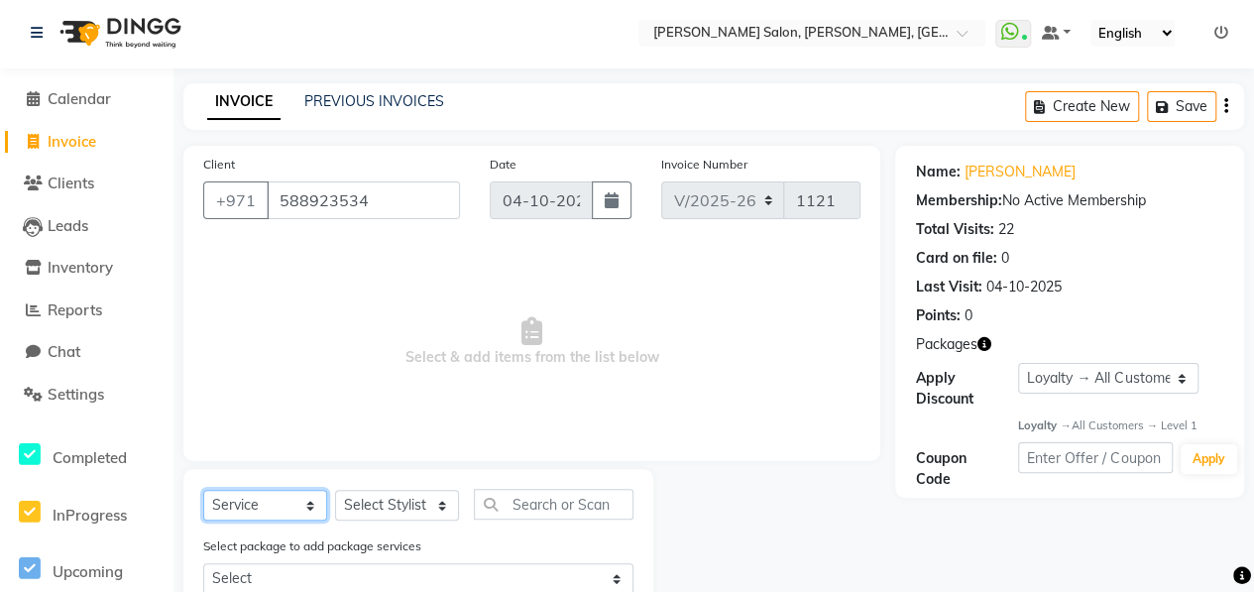
click at [297, 493] on select "Select Service Product Membership Package Voucher Prepaid Gift Card" at bounding box center [265, 505] width 124 height 31
click at [203, 490] on select "Select Service Product Membership Package Voucher Prepaid Gift Card" at bounding box center [265, 505] width 124 height 31
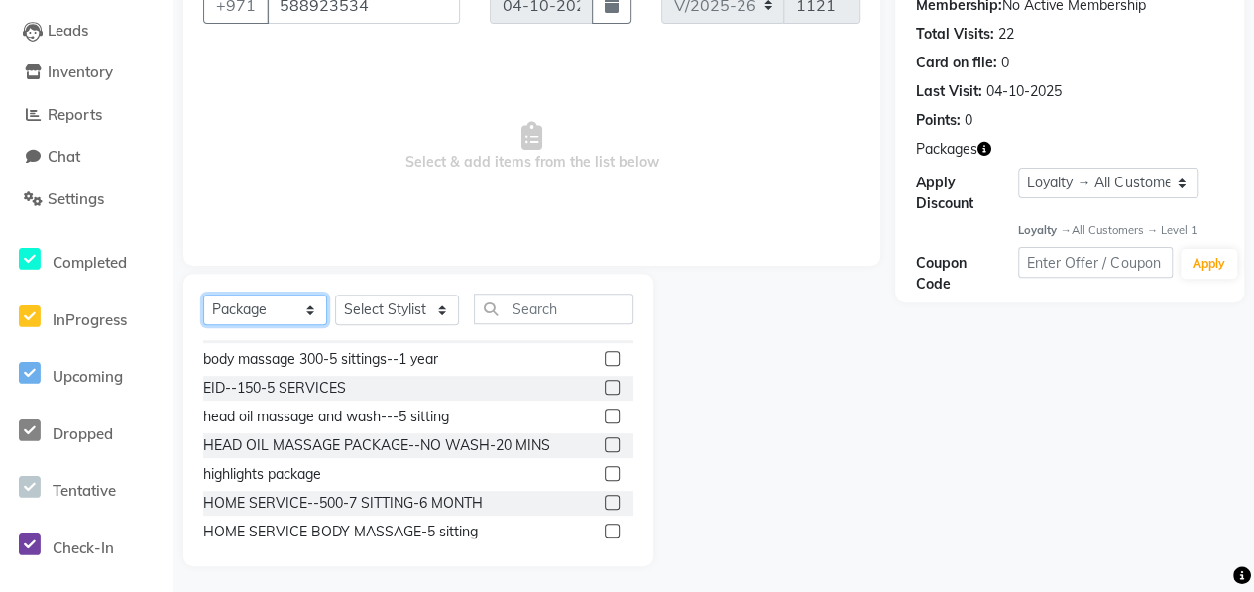
scroll to position [297, 0]
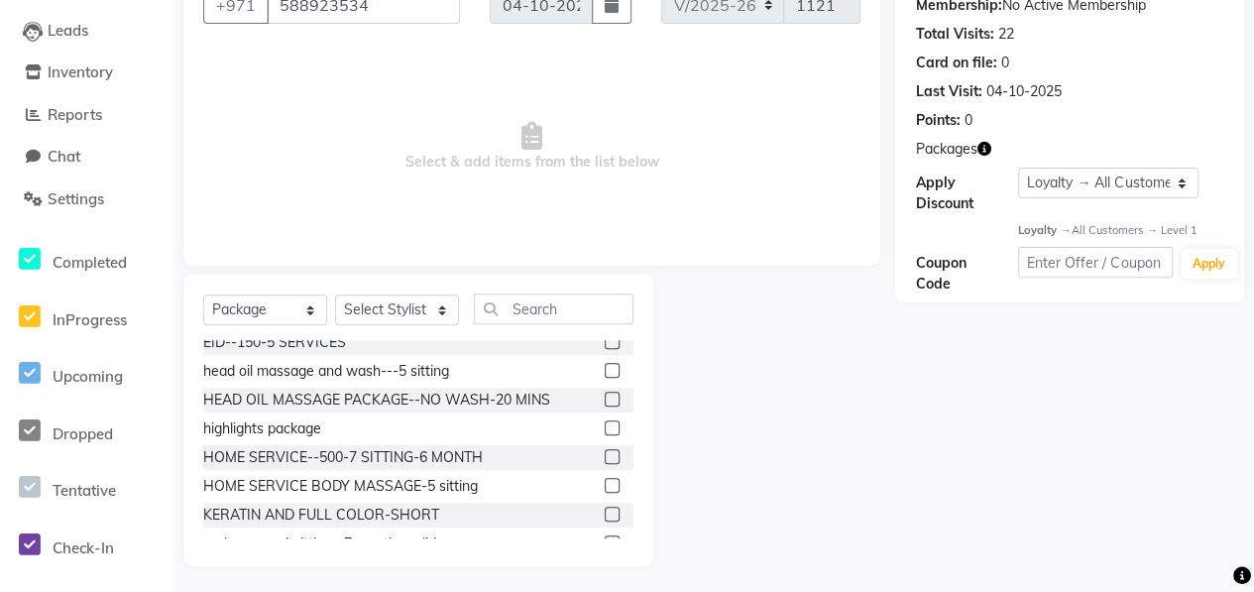
click at [605, 423] on label at bounding box center [612, 427] width 15 height 15
click at [605, 423] on input "checkbox" at bounding box center [611, 428] width 13 height 13
click at [605, 428] on label at bounding box center [612, 427] width 15 height 15
click at [605, 428] on input "checkbox" at bounding box center [611, 428] width 13 height 13
click at [439, 320] on select "Select Stylist ALWAHDA GIVE HOME SERVICE STAFF [PERSON_NAME] [PERSON_NAME] Mana…" at bounding box center [397, 309] width 124 height 31
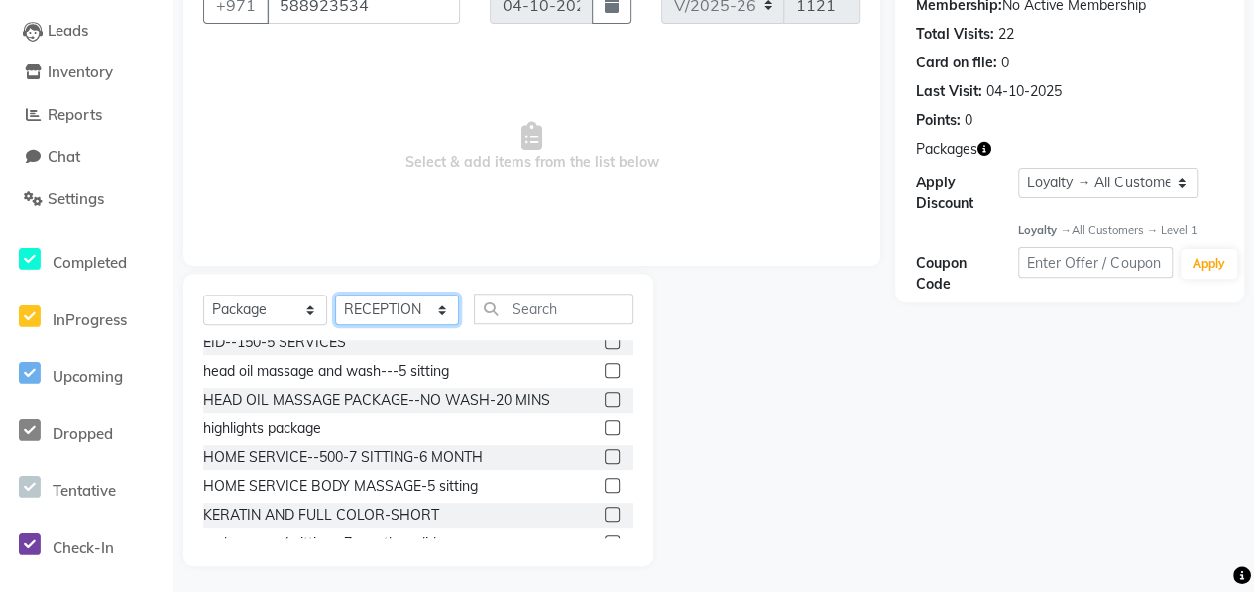
click at [335, 294] on select "Select Stylist ALWAHDA GIVE HOME SERVICE STAFF [PERSON_NAME] [PERSON_NAME] Mana…" at bounding box center [397, 309] width 124 height 31
click at [545, 309] on input "text" at bounding box center [554, 308] width 160 height 31
click at [605, 428] on label at bounding box center [612, 427] width 15 height 15
click at [605, 428] on input "checkbox" at bounding box center [611, 428] width 13 height 13
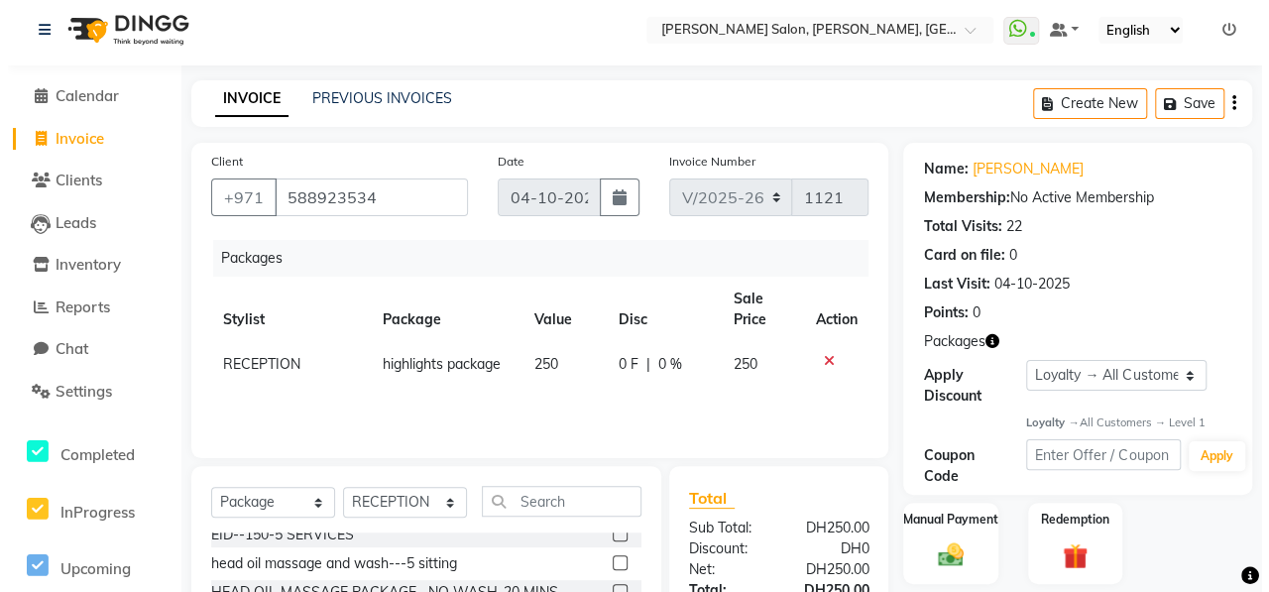
scroll to position [0, 0]
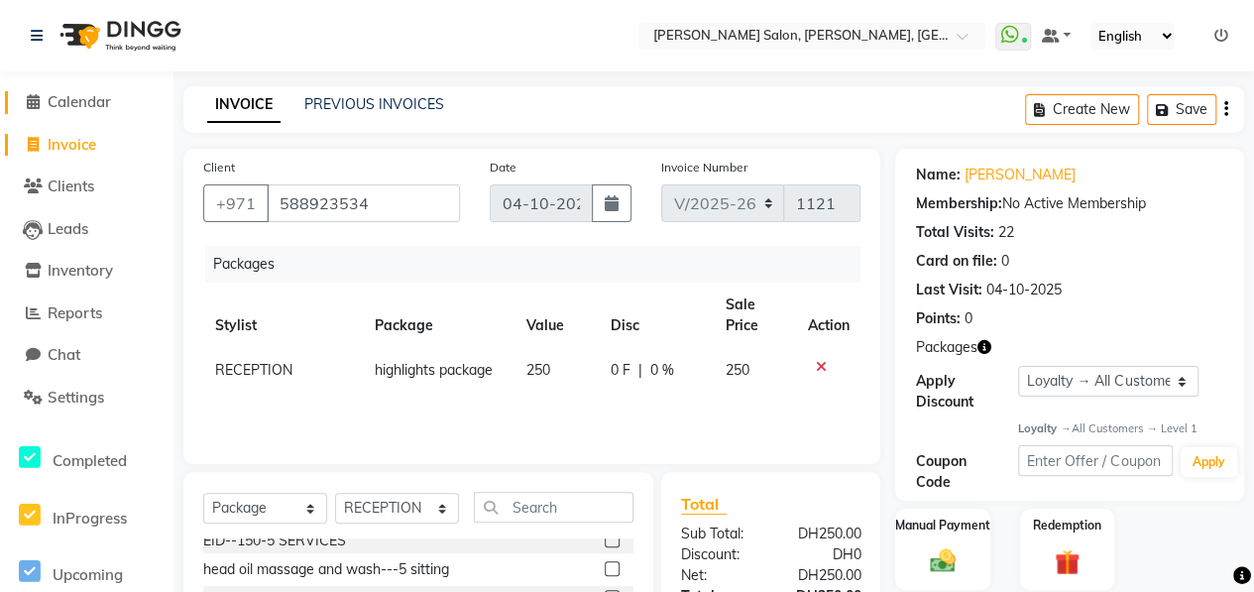
click at [99, 102] on span "Calendar" at bounding box center [79, 101] width 63 height 19
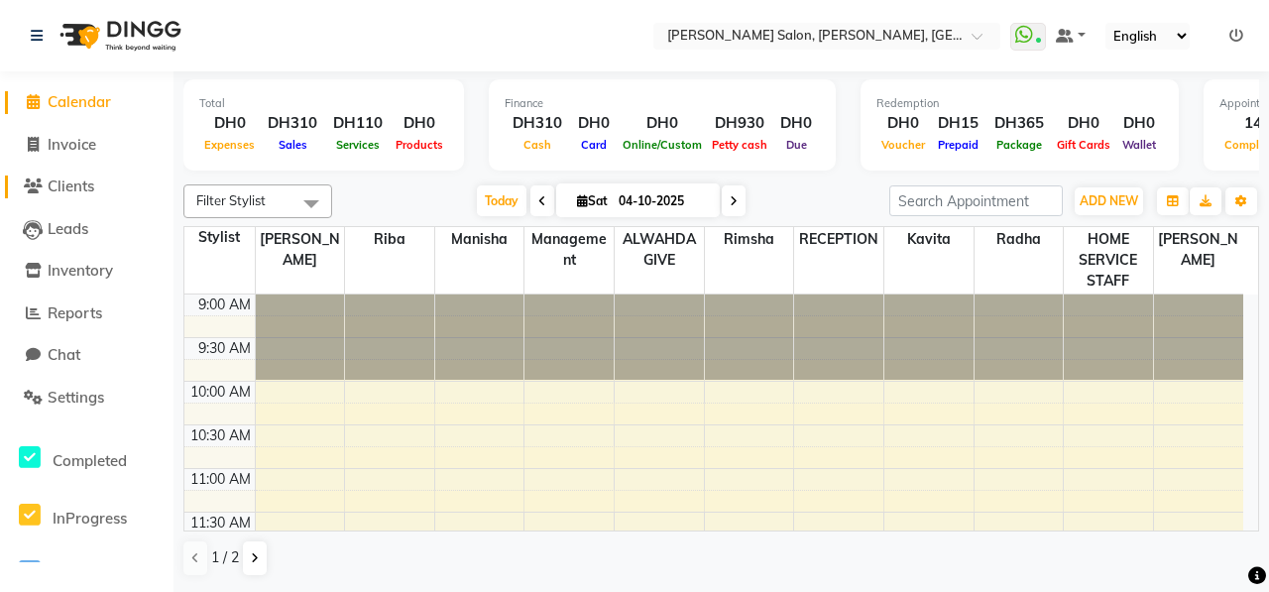
click at [75, 189] on span "Clients" at bounding box center [71, 185] width 47 height 19
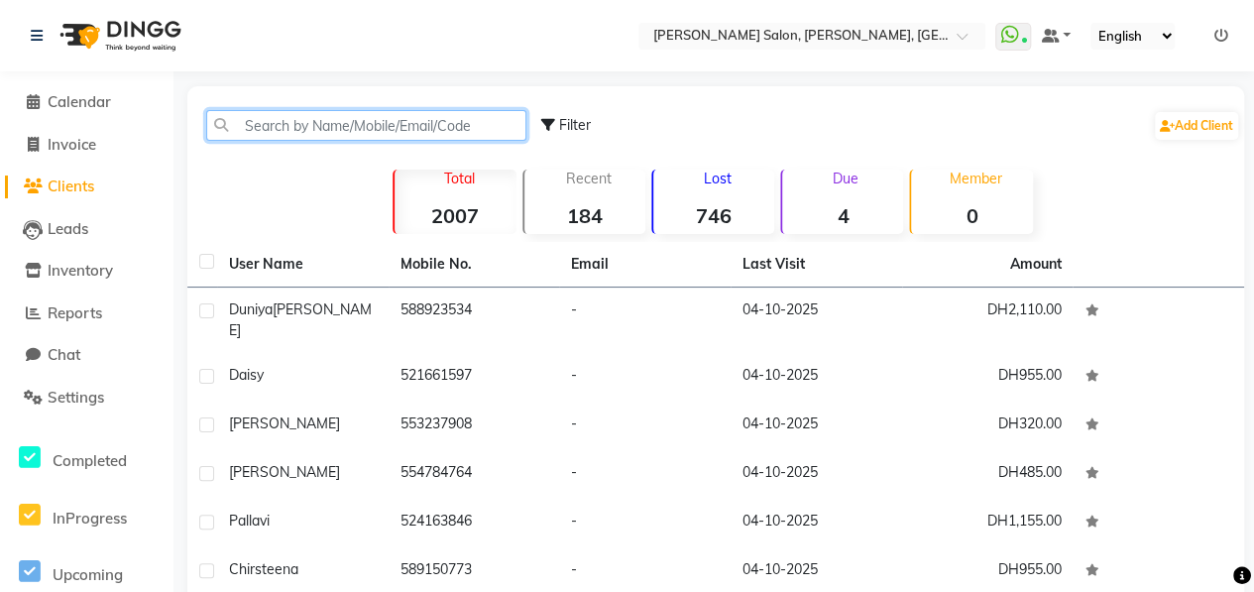
click at [314, 122] on input "text" at bounding box center [366, 125] width 320 height 31
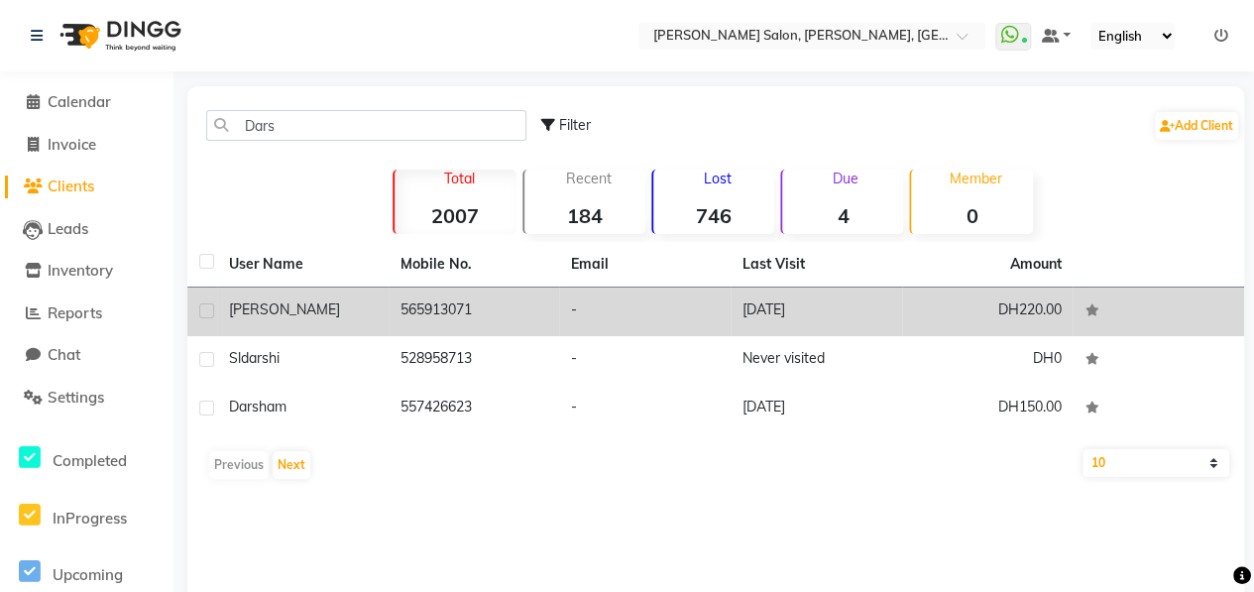
click at [324, 324] on td "[PERSON_NAME]" at bounding box center [302, 311] width 171 height 49
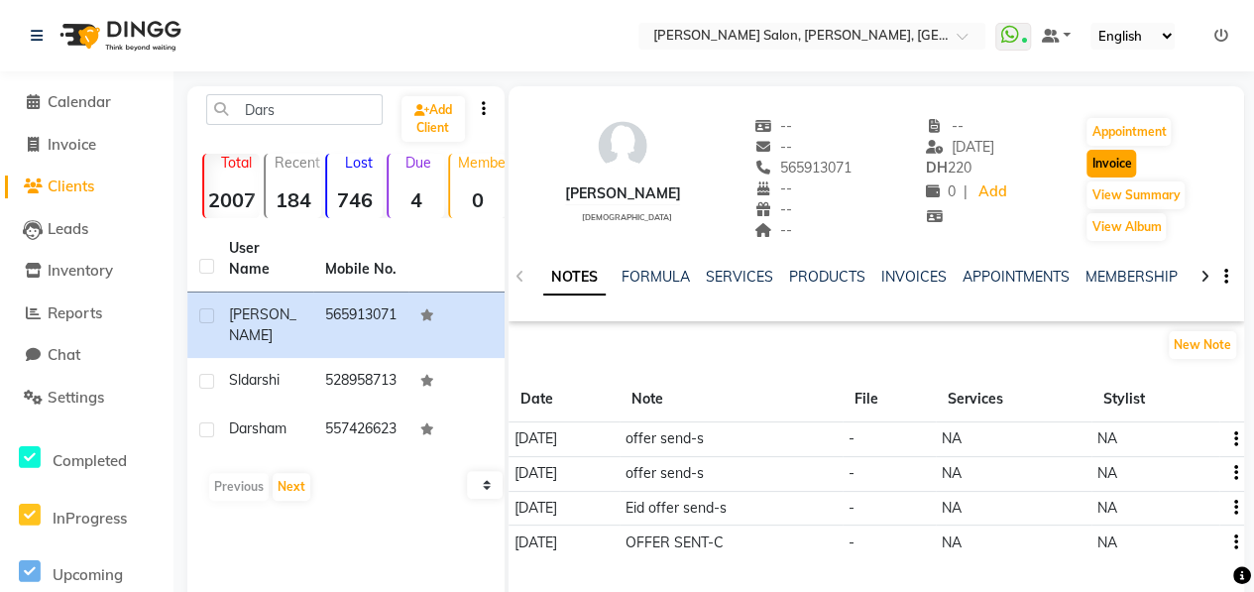
click at [1128, 158] on button "Invoice" at bounding box center [1111, 164] width 50 height 28
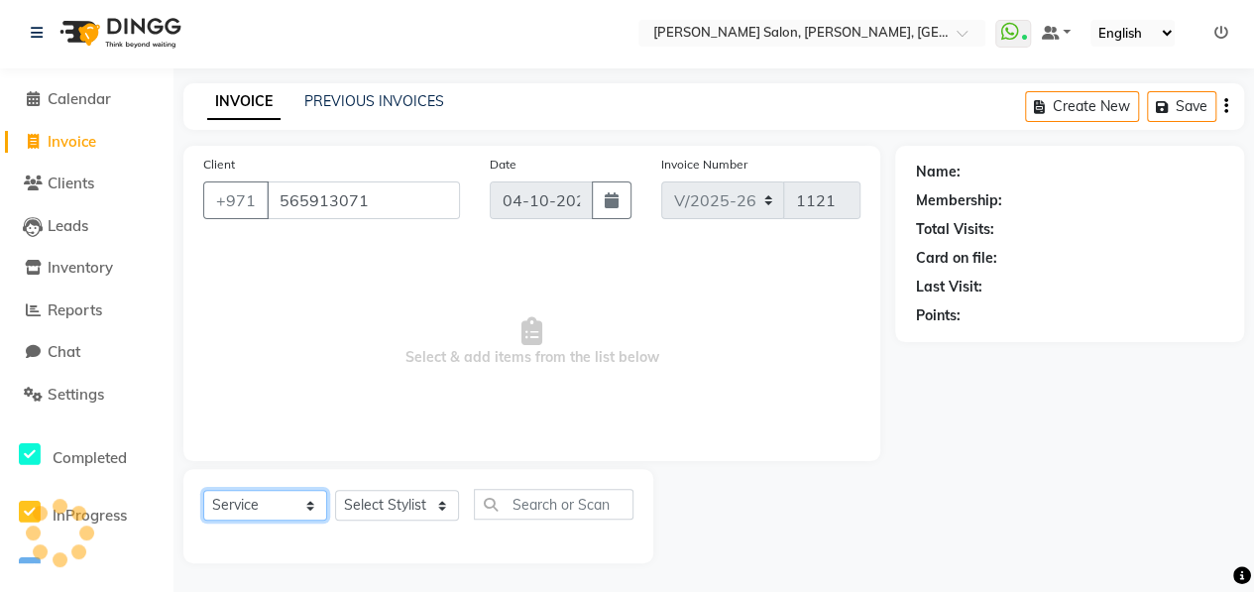
click at [307, 512] on select "Select Service Product Membership Package Voucher Prepaid Gift Card" at bounding box center [265, 505] width 124 height 31
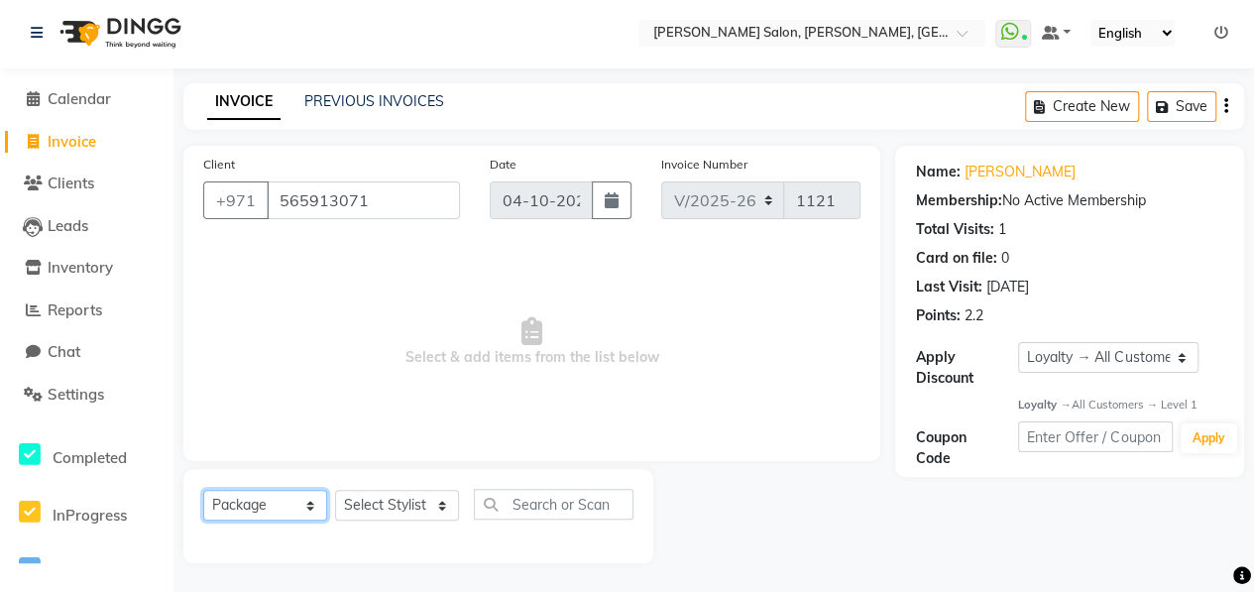
click at [203, 490] on select "Select Service Product Membership Package Voucher Prepaid Gift Card" at bounding box center [265, 505] width 124 height 31
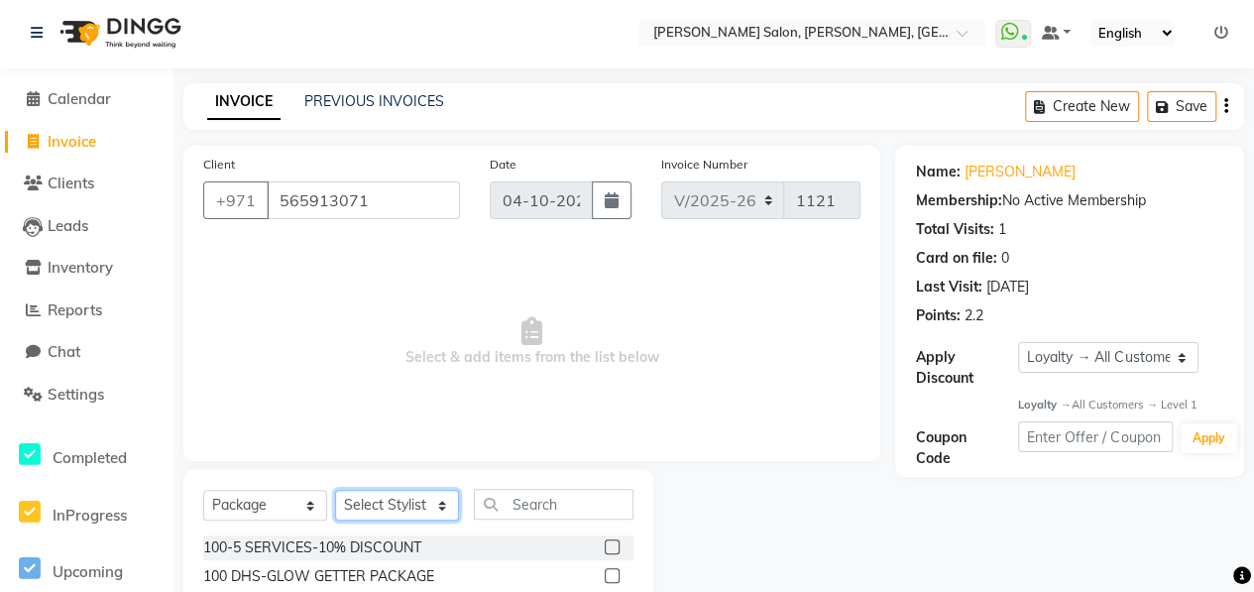
click at [402, 502] on select "Select Stylist ALWAHDA GIVE HOME SERVICE STAFF [PERSON_NAME] [PERSON_NAME] Mana…" at bounding box center [397, 505] width 124 height 31
click at [335, 490] on select "Select Stylist ALWAHDA GIVE HOME SERVICE STAFF [PERSON_NAME] [PERSON_NAME] Mana…" at bounding box center [397, 505] width 124 height 31
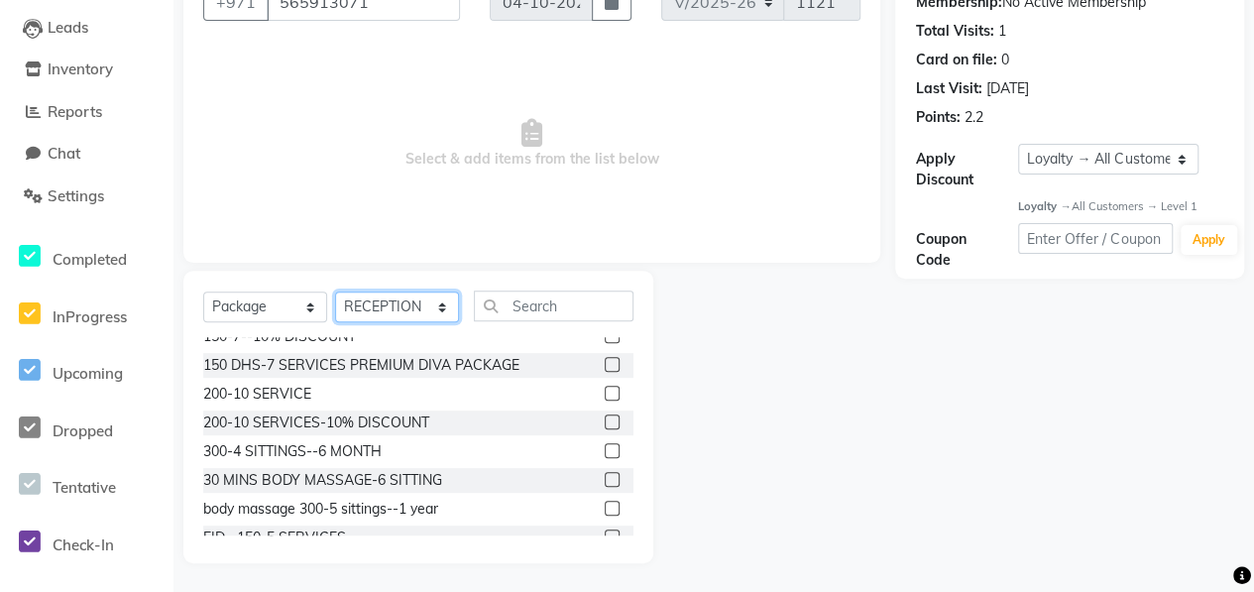
scroll to position [198, 0]
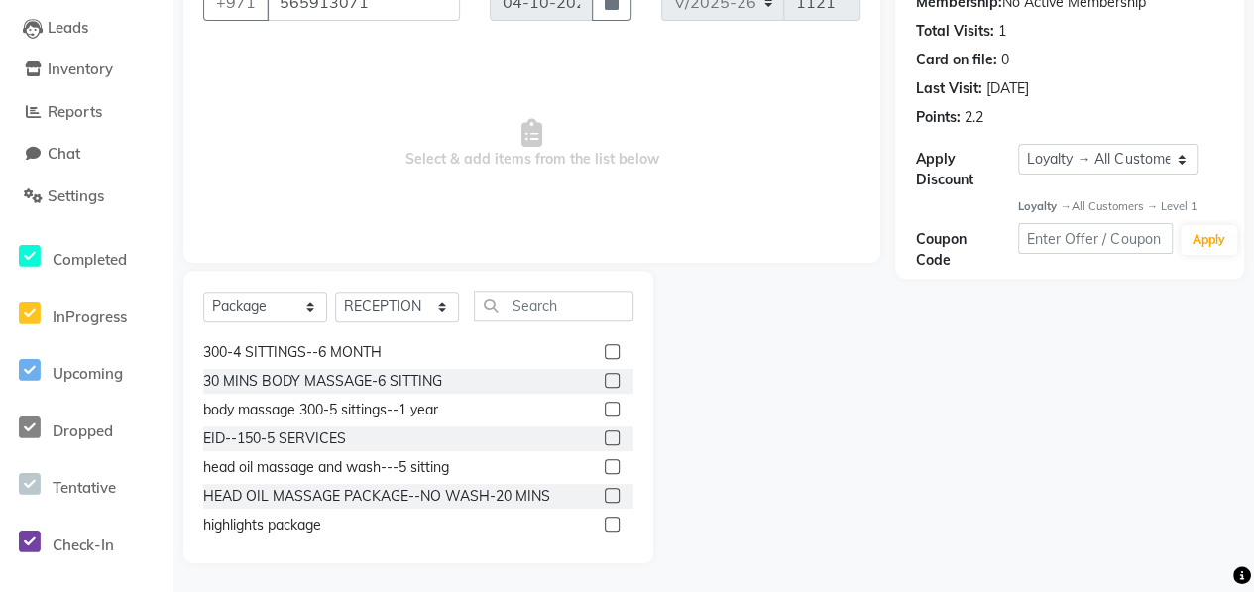
click at [605, 521] on label at bounding box center [612, 523] width 15 height 15
click at [605, 521] on input "checkbox" at bounding box center [611, 524] width 13 height 13
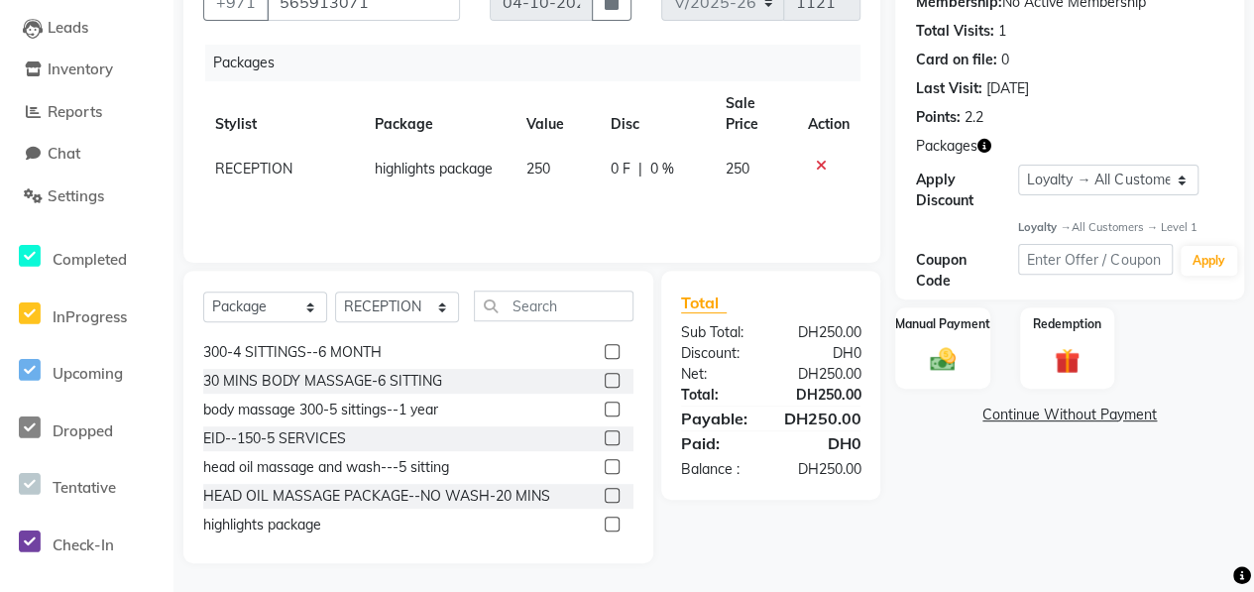
click at [614, 168] on span "0 F" at bounding box center [620, 169] width 20 height 21
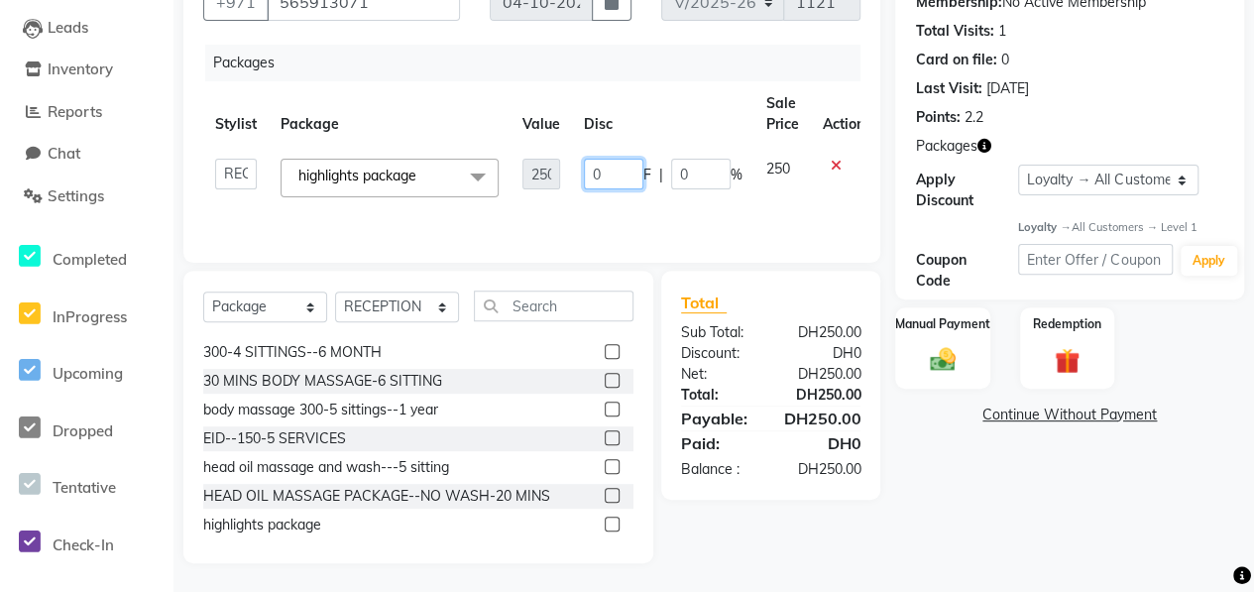
click at [614, 169] on input "0" at bounding box center [613, 174] width 59 height 31
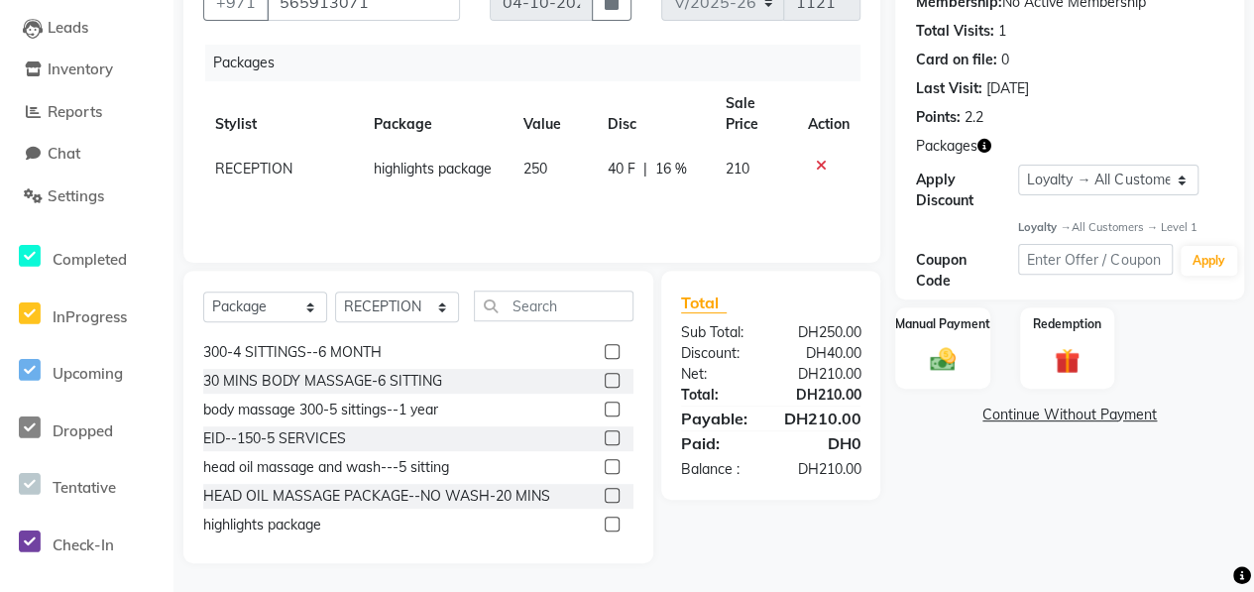
click at [612, 196] on div "Packages Stylist Package Value Disc Sale Price Action RECEPTION highlights pack…" at bounding box center [531, 144] width 657 height 198
click at [932, 358] on img at bounding box center [942, 360] width 43 height 31
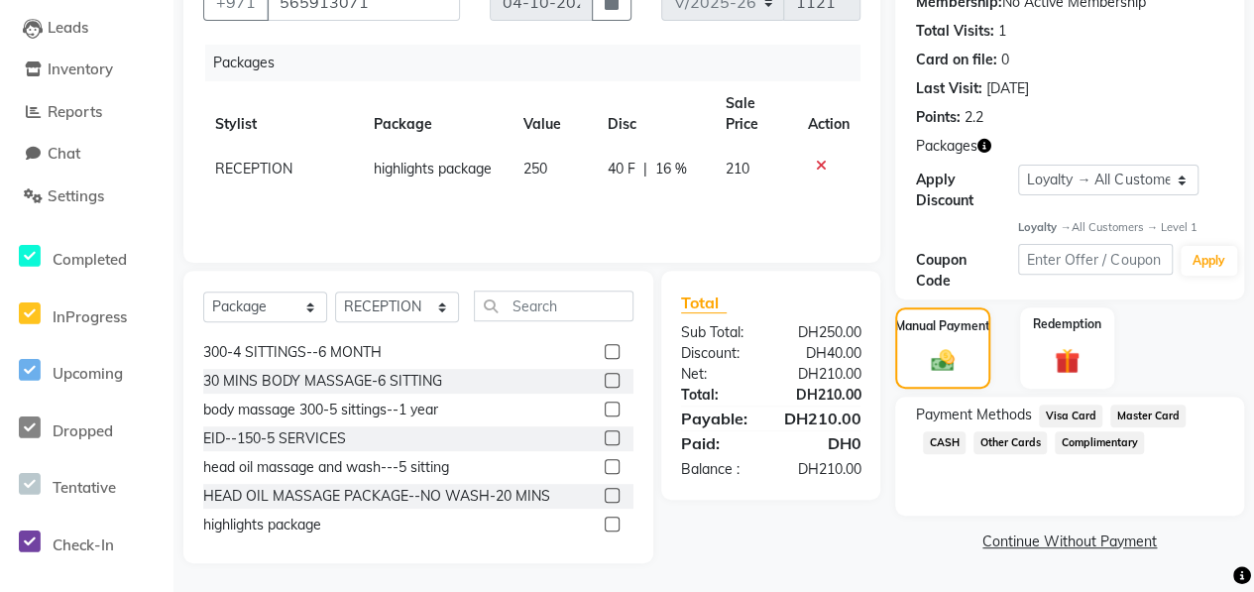
click at [946, 446] on span "CASH" at bounding box center [944, 442] width 43 height 23
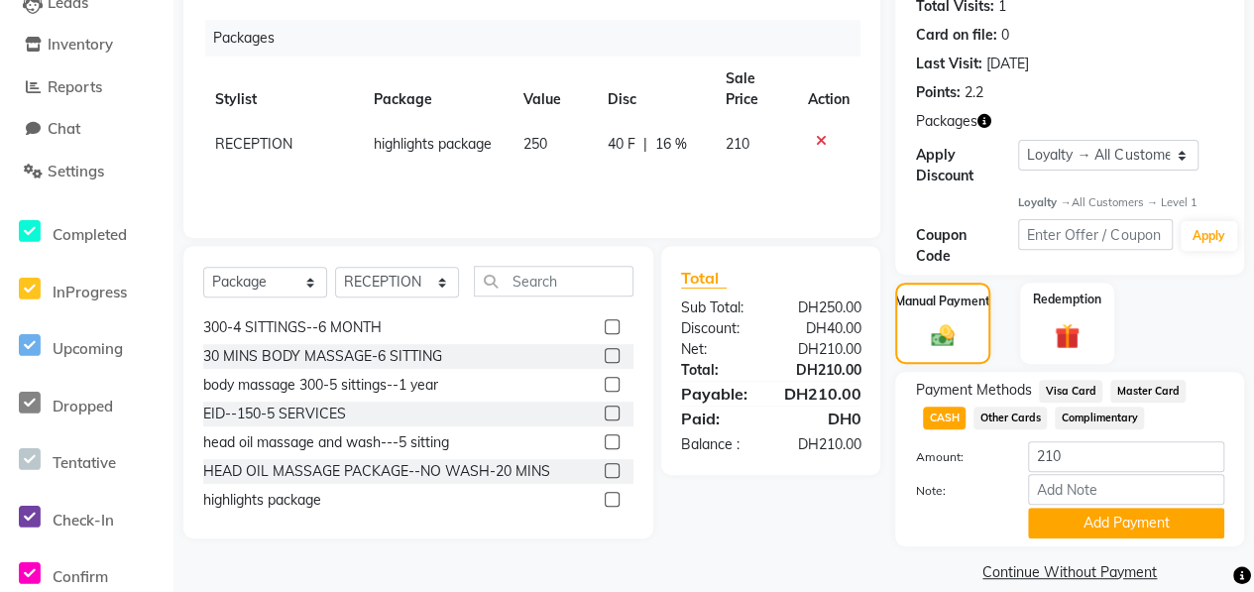
scroll to position [249, 0]
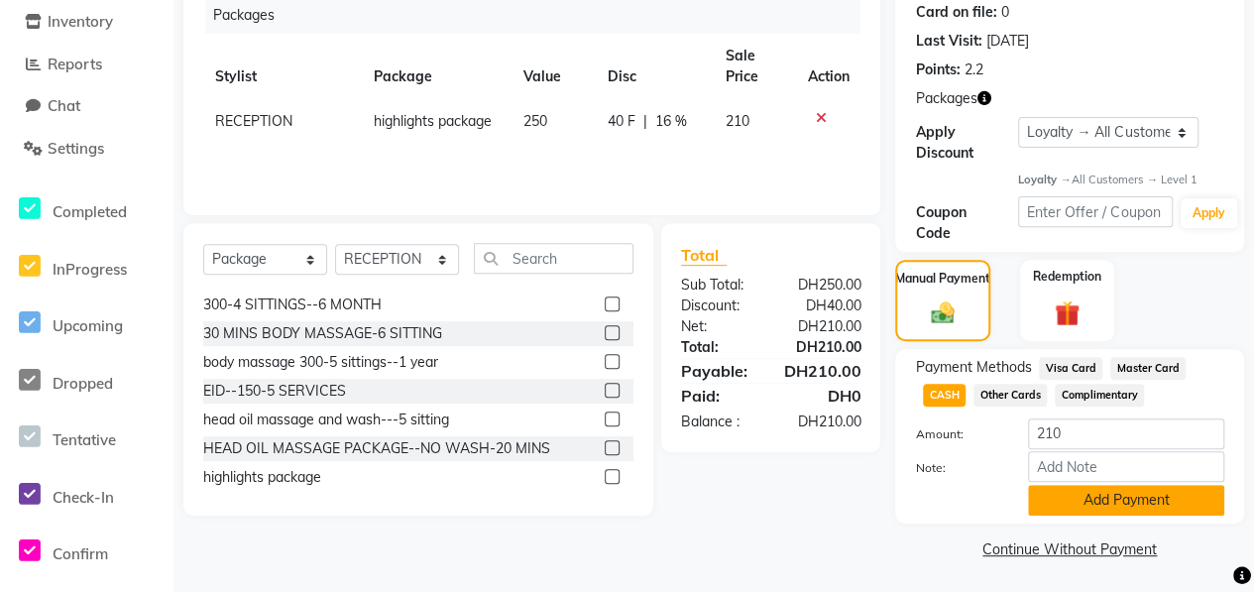
click at [1063, 497] on button "Add Payment" at bounding box center [1126, 500] width 196 height 31
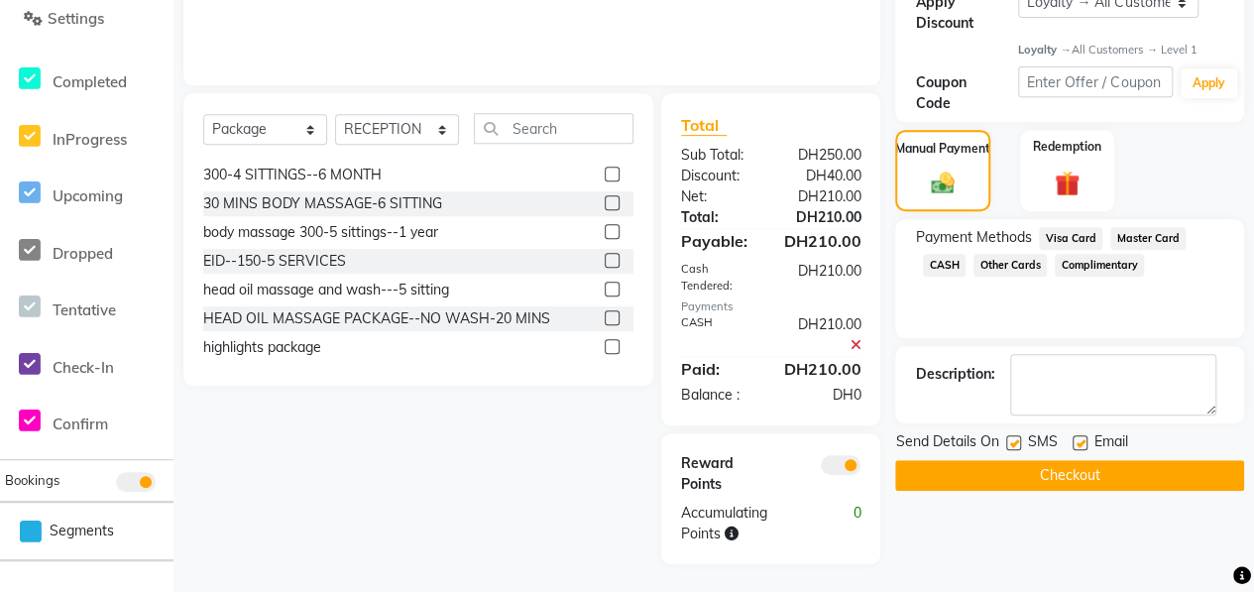
scroll to position [379, 0]
click at [1019, 475] on button "Checkout" at bounding box center [1069, 475] width 349 height 31
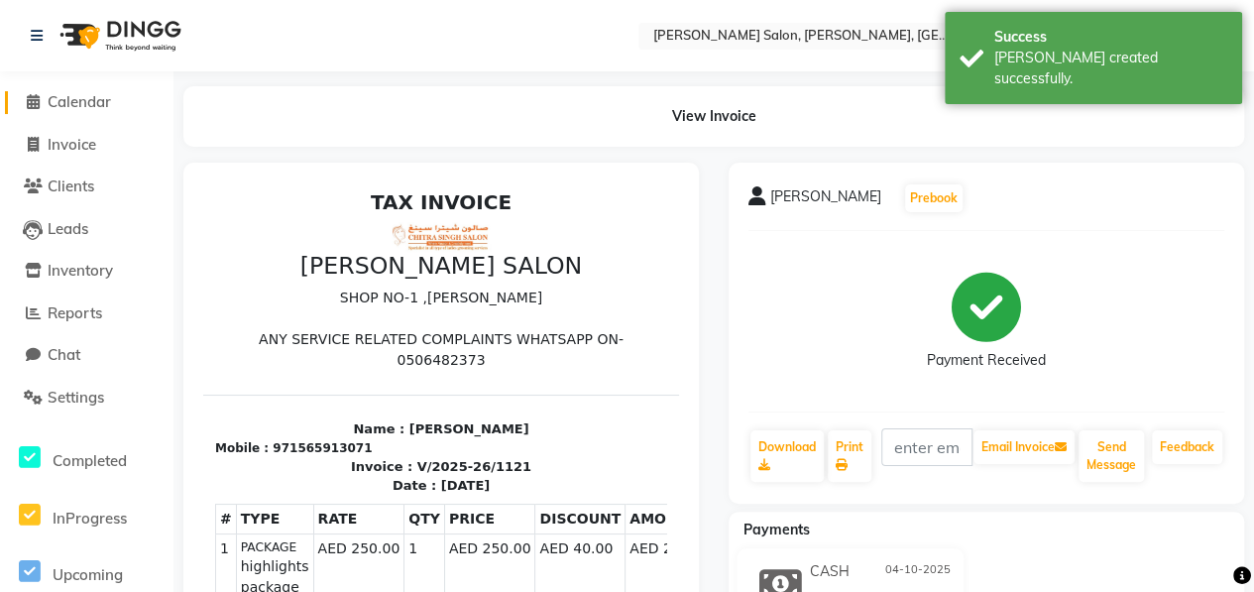
click at [95, 100] on span "Calendar" at bounding box center [79, 101] width 63 height 19
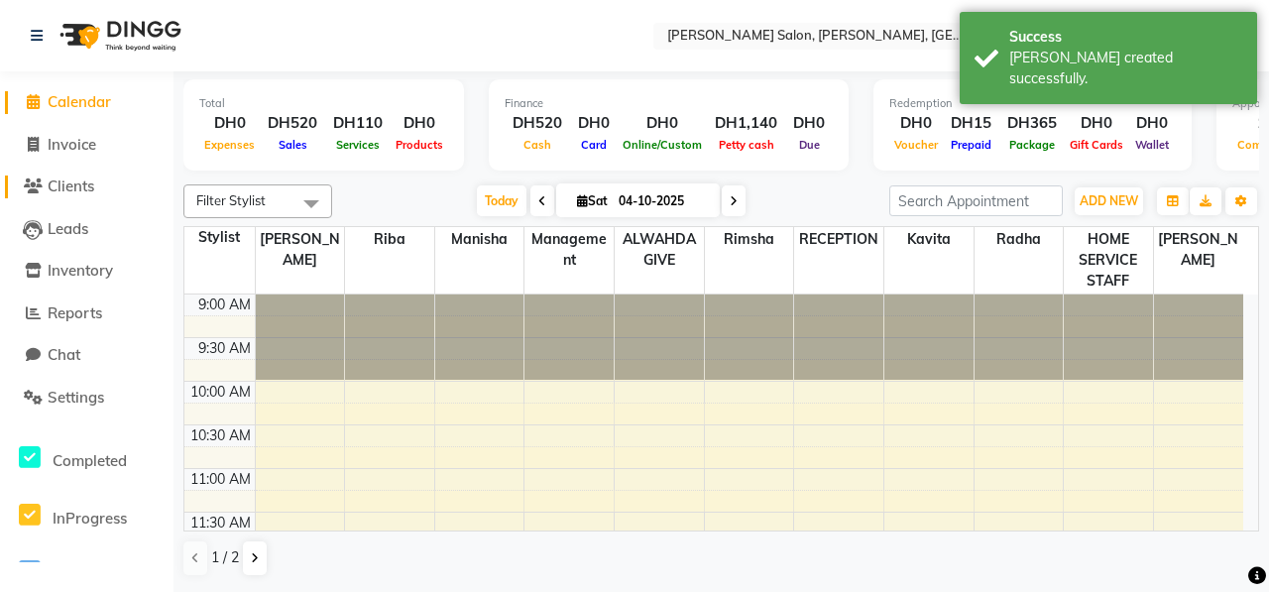
click at [90, 189] on span "Clients" at bounding box center [71, 185] width 47 height 19
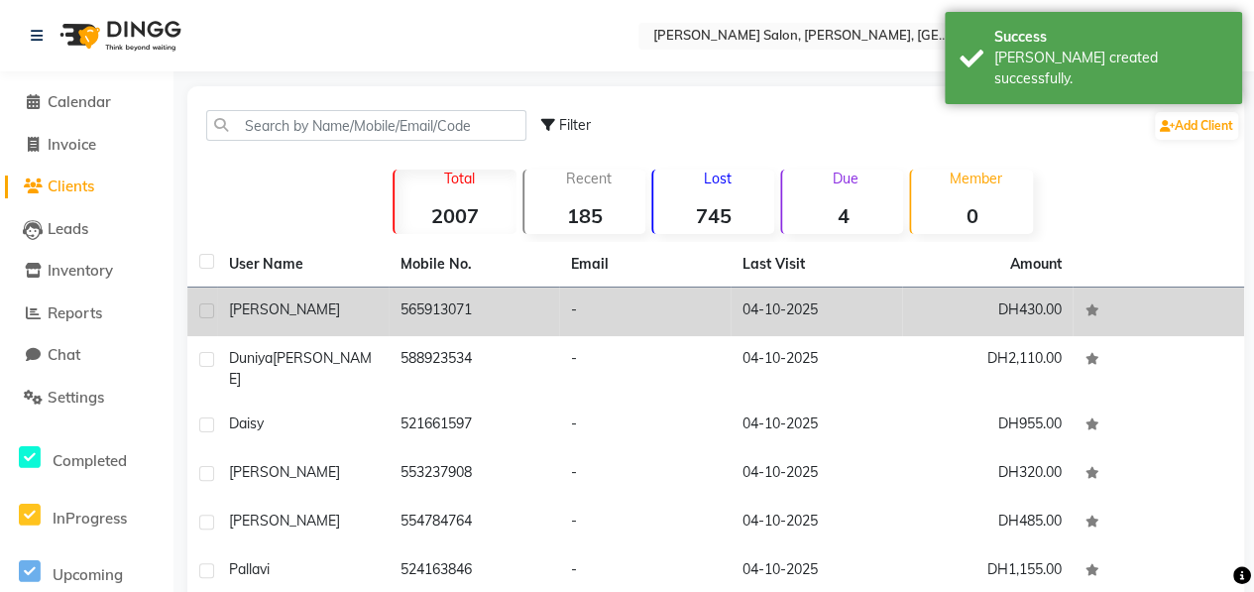
click at [311, 314] on div "[PERSON_NAME]" at bounding box center [303, 309] width 148 height 21
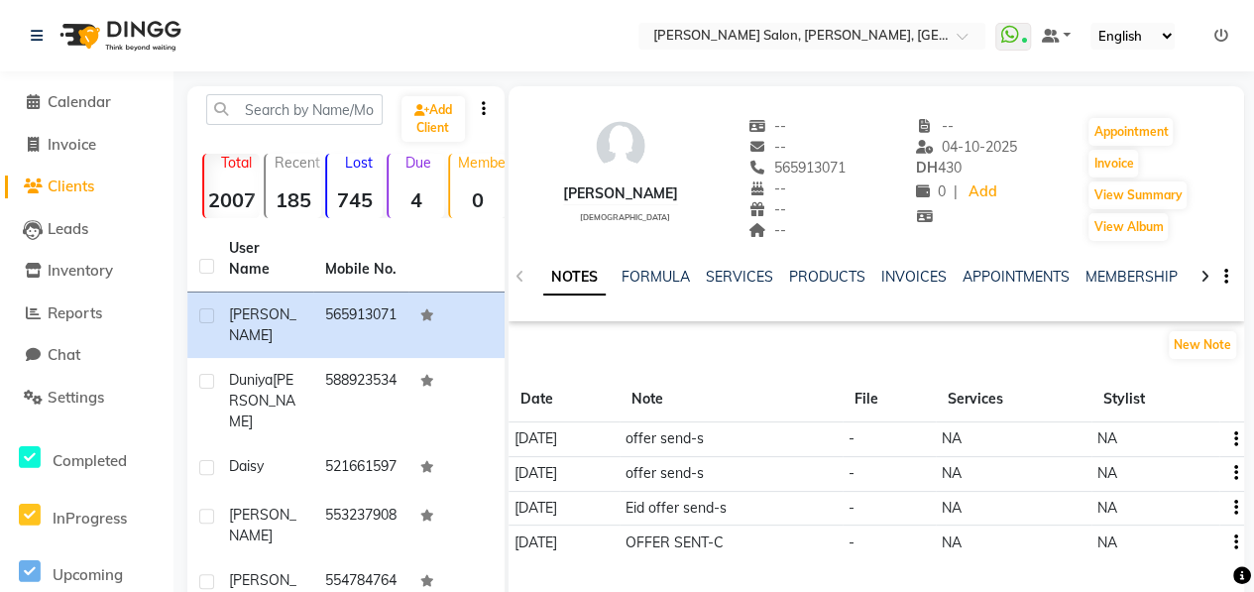
click at [1207, 273] on icon at bounding box center [1204, 277] width 9 height 14
click at [1207, 275] on icon at bounding box center [1204, 277] width 9 height 14
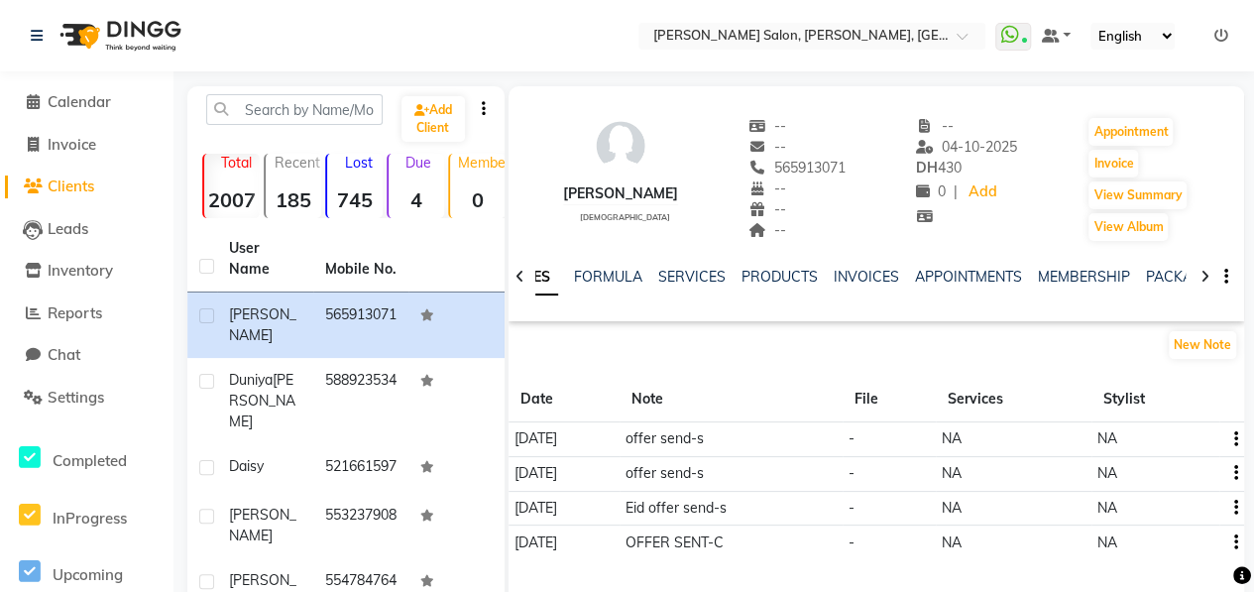
click at [1207, 275] on icon at bounding box center [1204, 277] width 9 height 14
drag, startPoint x: 1207, startPoint y: 275, endPoint x: 1154, endPoint y: 275, distance: 53.5
click at [1154, 275] on link "PACKAGES" at bounding box center [1166, 277] width 73 height 18
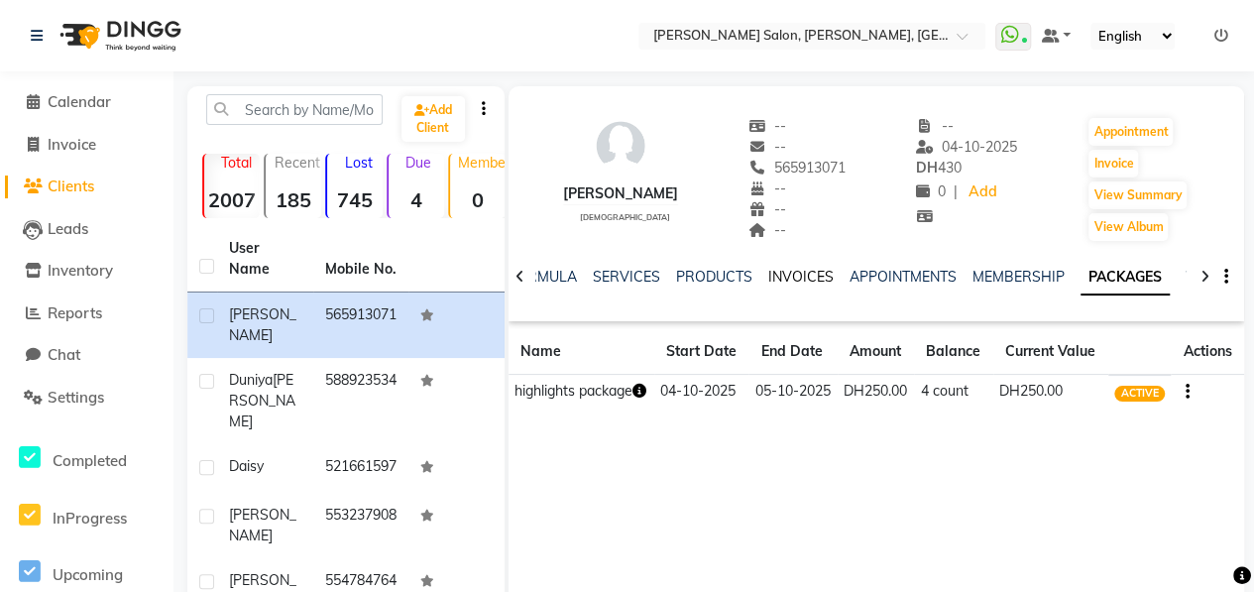
click at [782, 278] on link "INVOICES" at bounding box center [800, 277] width 65 height 18
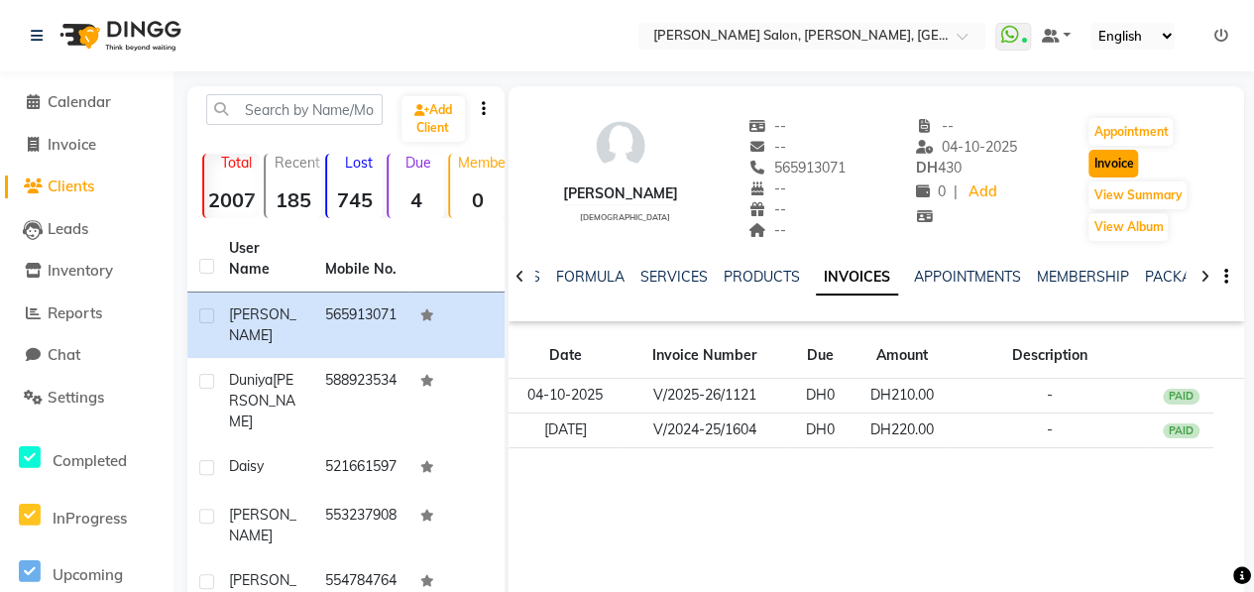
click at [1102, 161] on button "Invoice" at bounding box center [1113, 164] width 50 height 28
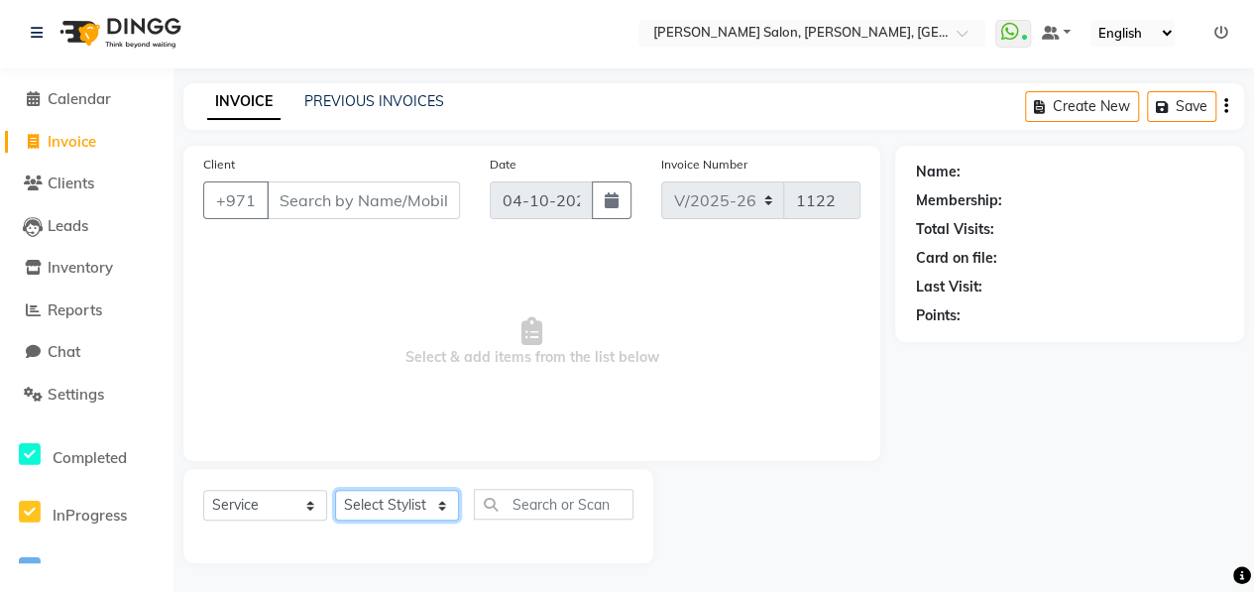
click at [401, 505] on select "Select Stylist" at bounding box center [397, 505] width 124 height 31
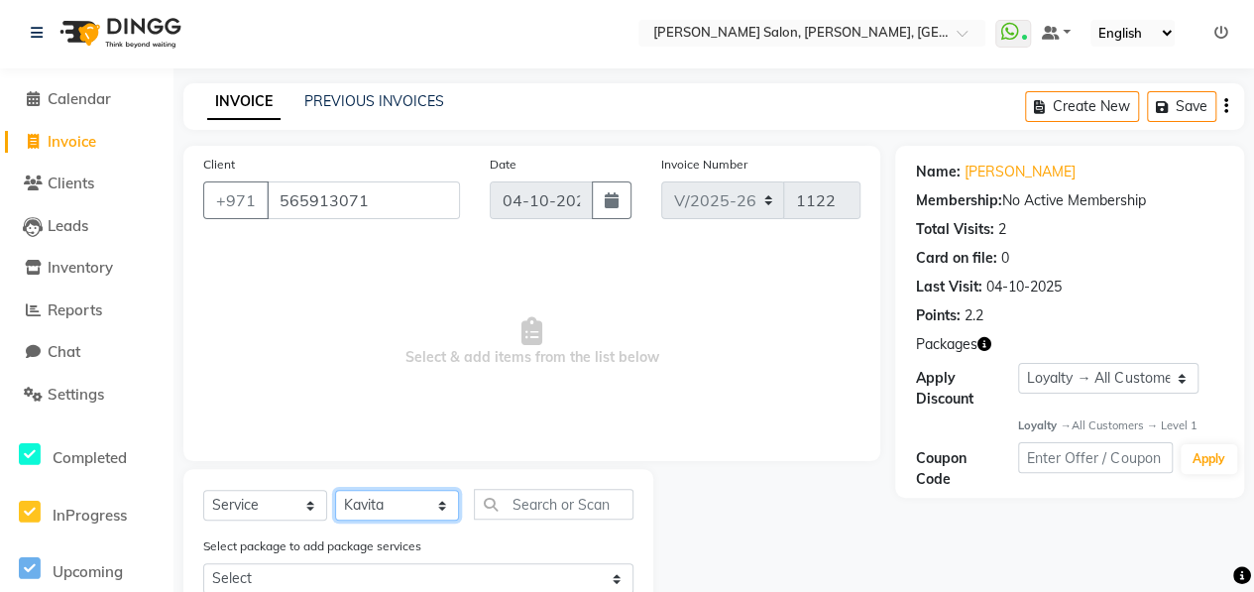
click at [335, 490] on select "Select Stylist ALWAHDA GIVE HOME SERVICE STAFF [PERSON_NAME] [PERSON_NAME] Mana…" at bounding box center [397, 505] width 124 height 31
click at [539, 508] on input "text" at bounding box center [554, 504] width 160 height 31
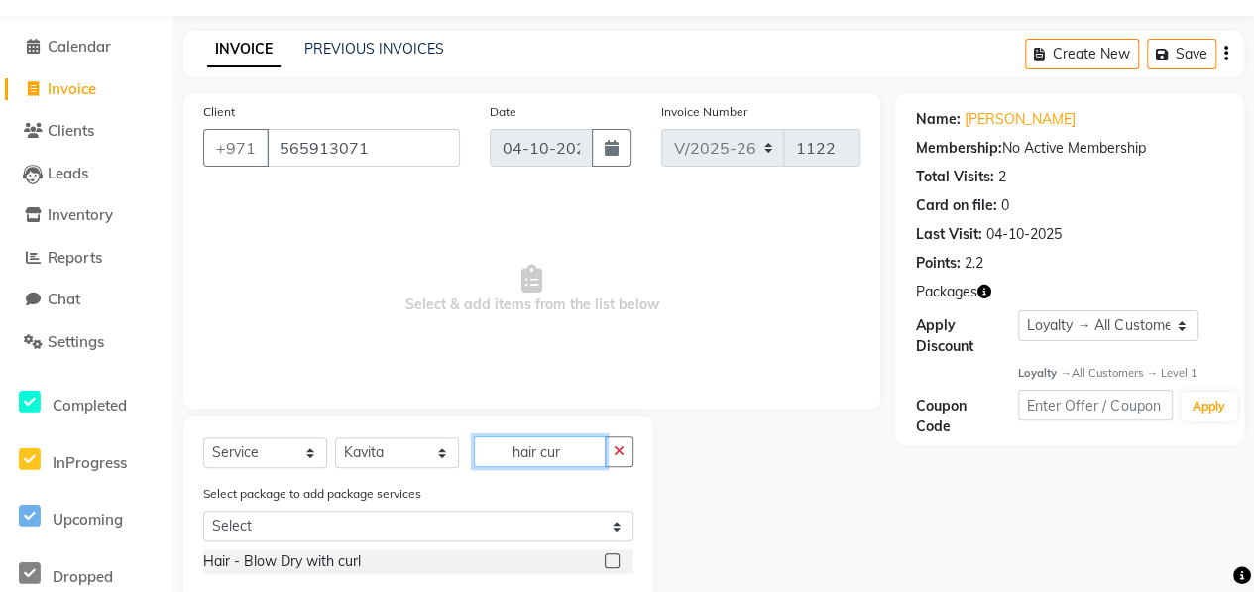
scroll to position [98, 0]
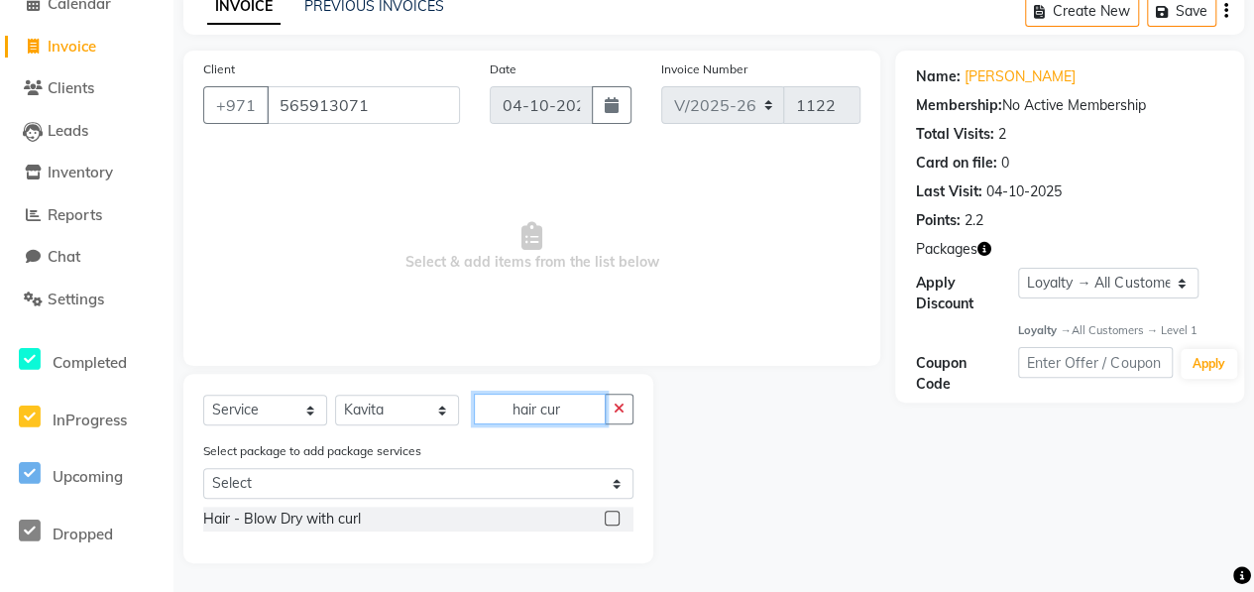
drag, startPoint x: 564, startPoint y: 409, endPoint x: 463, endPoint y: 405, distance: 101.2
click at [464, 405] on div "Select Service Product Membership Package Voucher Prepaid Gift Card Select Styl…" at bounding box center [418, 416] width 430 height 47
click at [607, 547] on label at bounding box center [612, 546] width 15 height 15
click at [607, 547] on input "checkbox" at bounding box center [611, 547] width 13 height 13
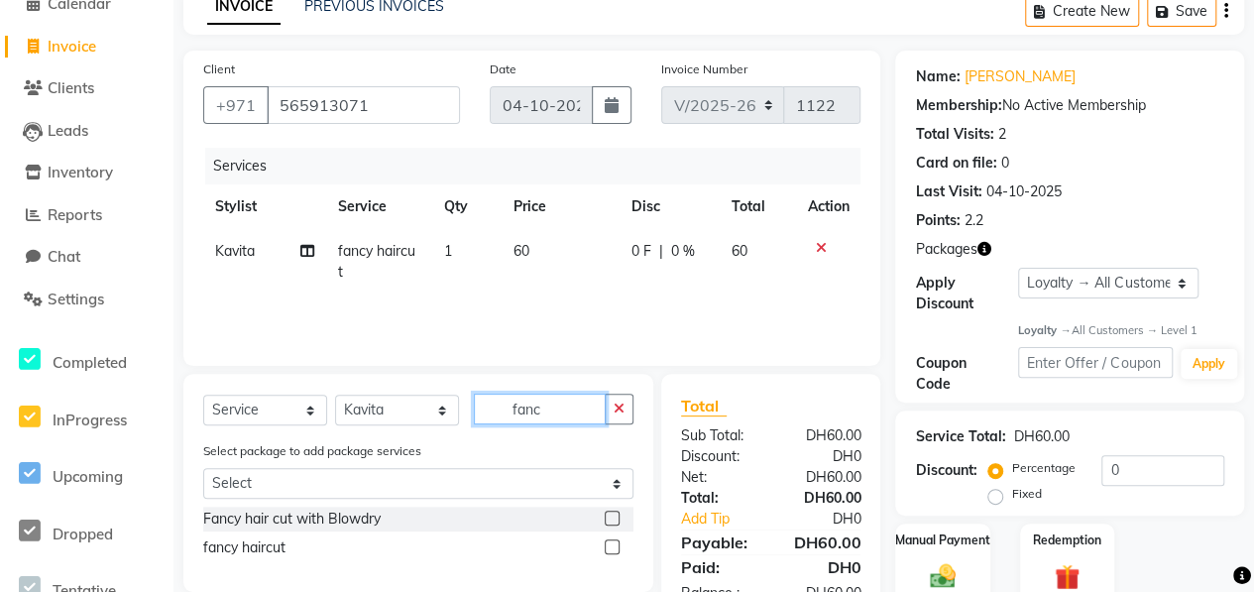
drag, startPoint x: 545, startPoint y: 411, endPoint x: 500, endPoint y: 409, distance: 44.6
click at [500, 409] on input "fanc" at bounding box center [540, 408] width 132 height 31
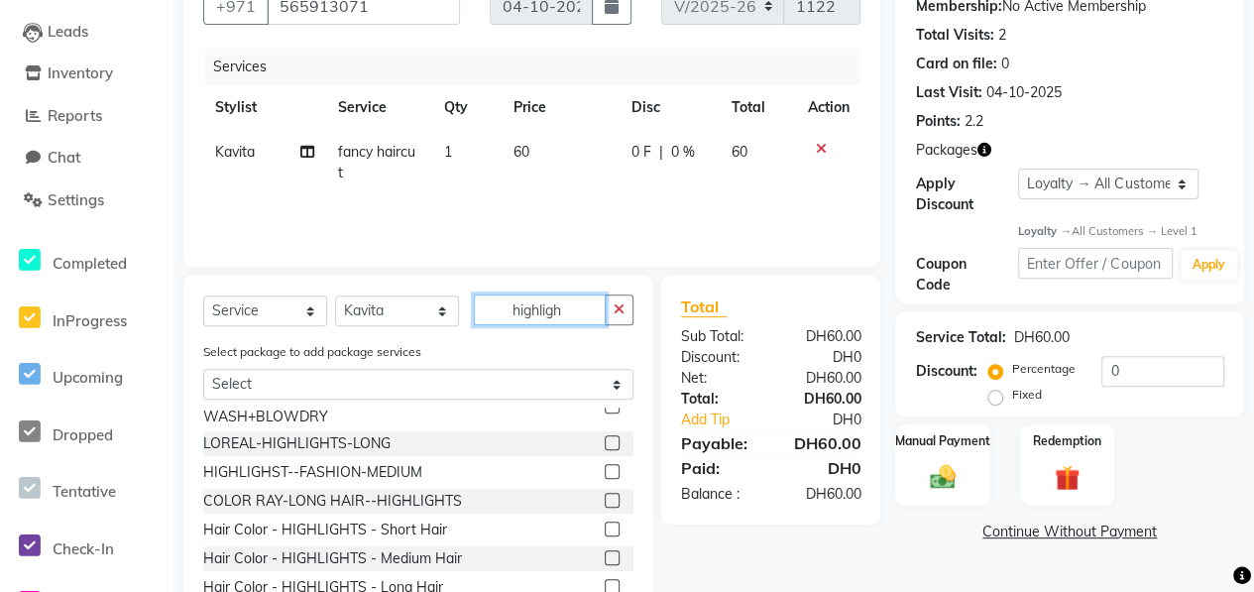
scroll to position [99, 0]
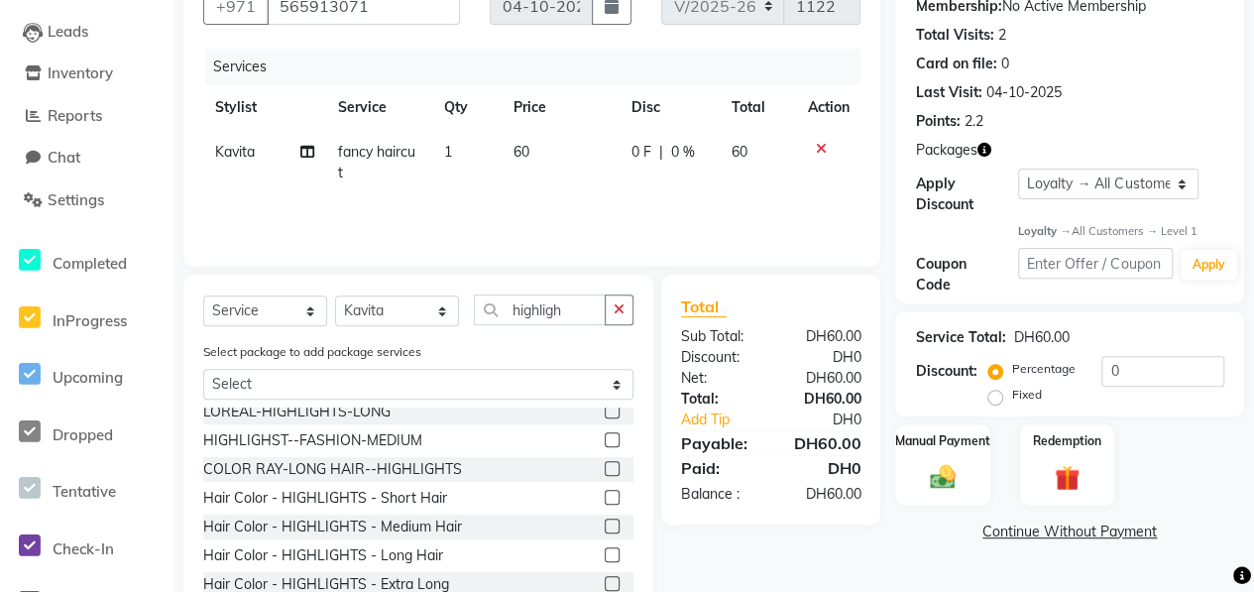
click at [605, 560] on label at bounding box center [612, 554] width 15 height 15
click at [605, 560] on input "checkbox" at bounding box center [611, 555] width 13 height 13
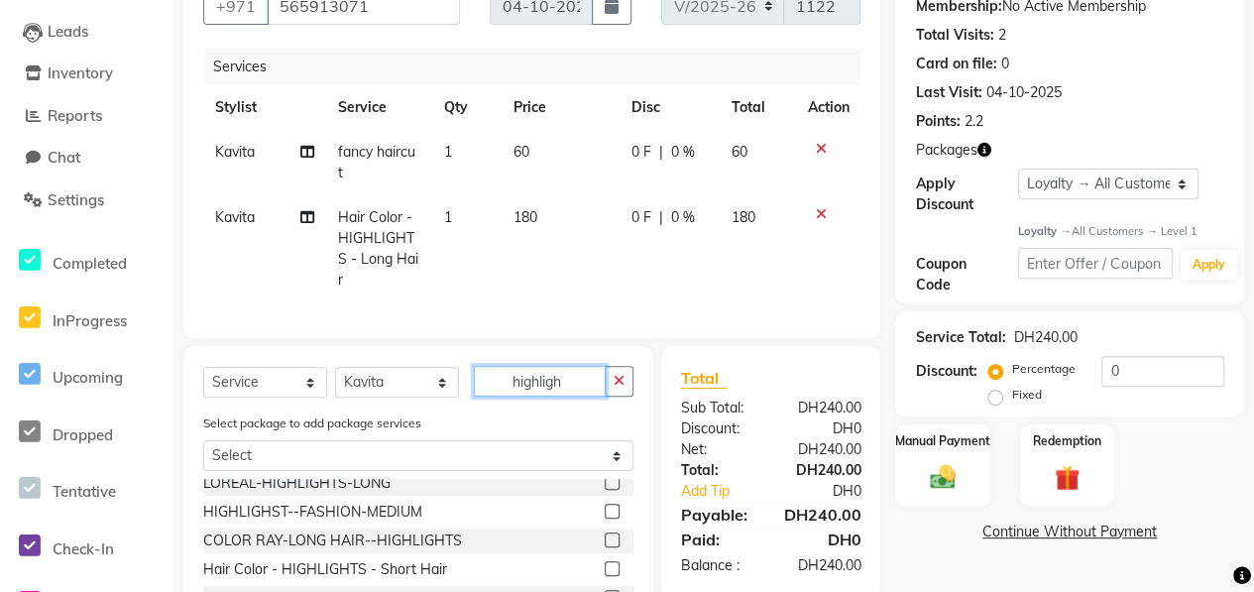
drag, startPoint x: 563, startPoint y: 399, endPoint x: 481, endPoint y: 394, distance: 82.4
click at [481, 394] on input "highligh" at bounding box center [540, 381] width 132 height 31
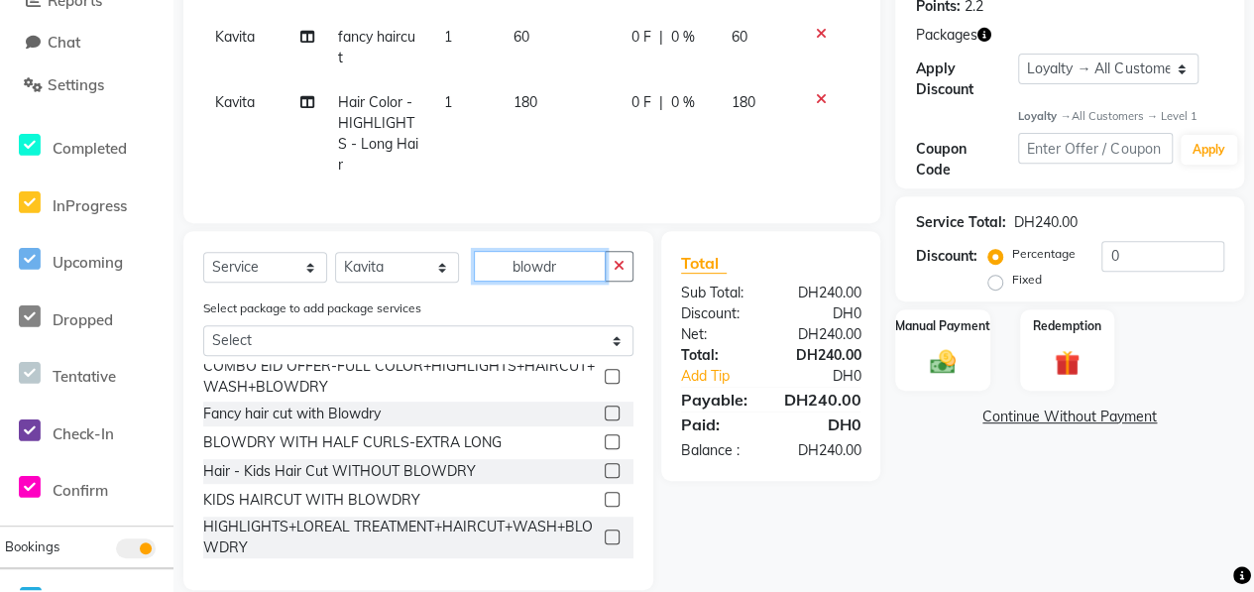
scroll to position [354, 0]
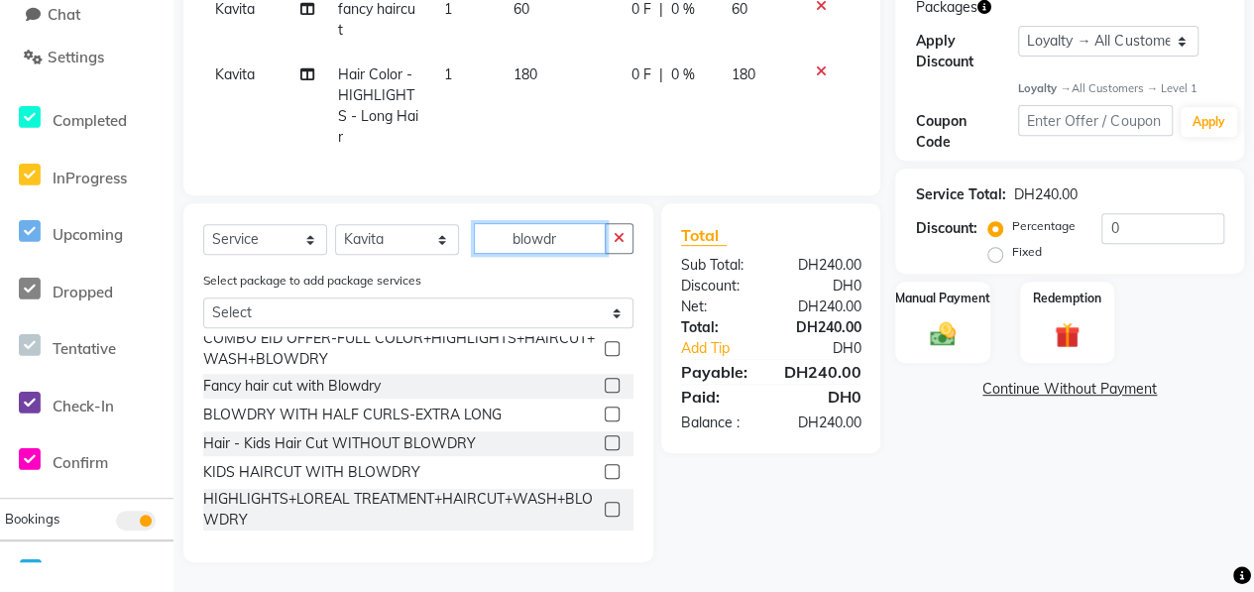
drag, startPoint x: 569, startPoint y: 243, endPoint x: 531, endPoint y: 326, distance: 91.4
click at [448, 276] on div "Select Service Product Membership Package Voucher Prepaid Gift Card Select Styl…" at bounding box center [418, 382] width 470 height 359
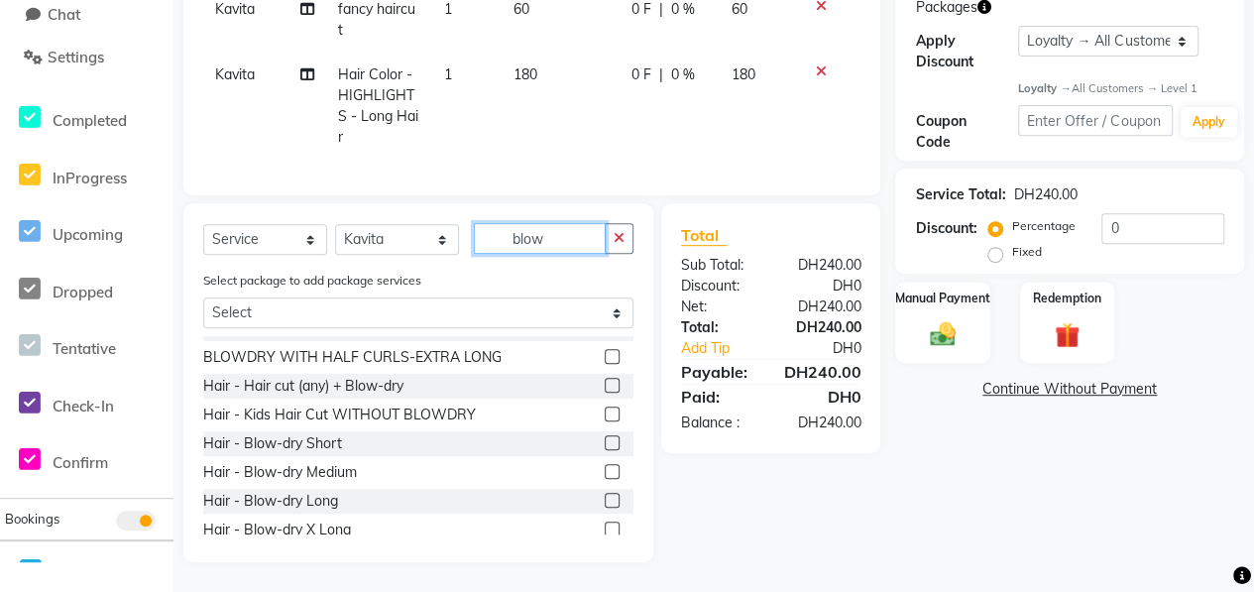
scroll to position [153, 0]
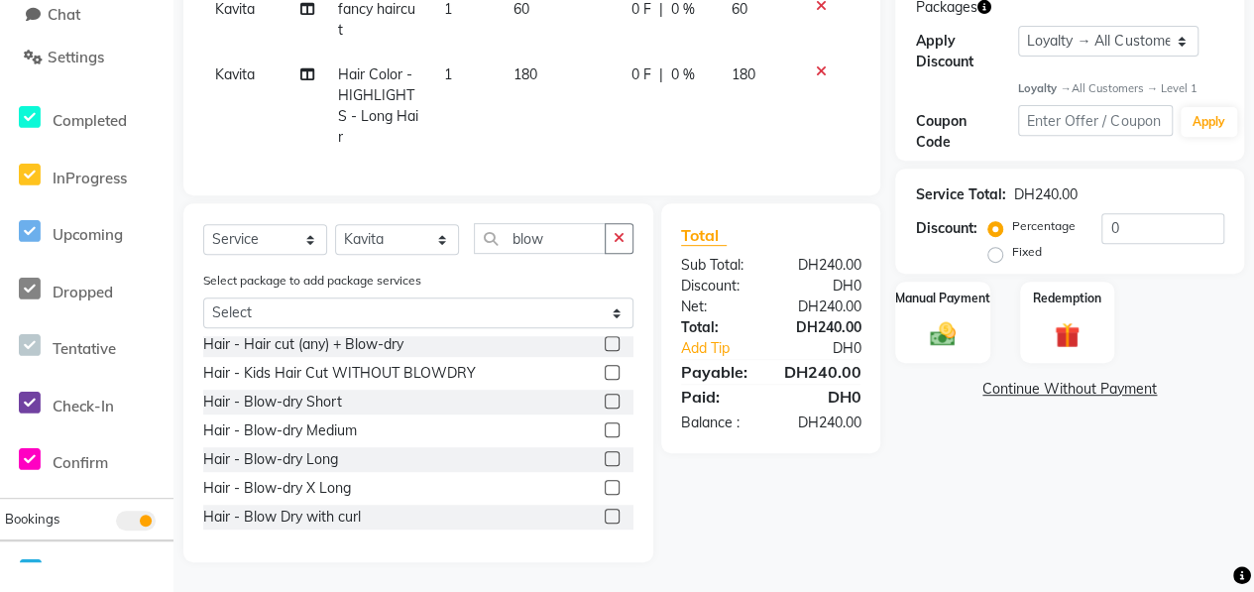
click at [605, 458] on label at bounding box center [612, 458] width 15 height 15
click at [605, 458] on input "checkbox" at bounding box center [611, 459] width 13 height 13
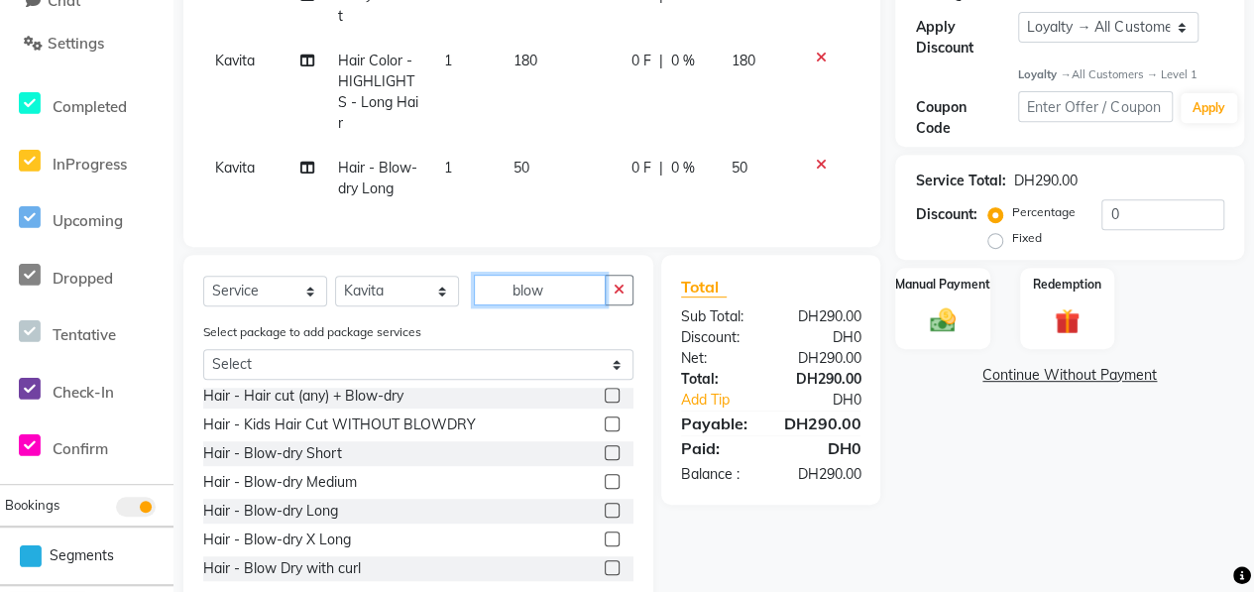
drag, startPoint x: 552, startPoint y: 297, endPoint x: 482, endPoint y: 308, distance: 71.2
click at [483, 305] on input "blow" at bounding box center [540, 290] width 132 height 31
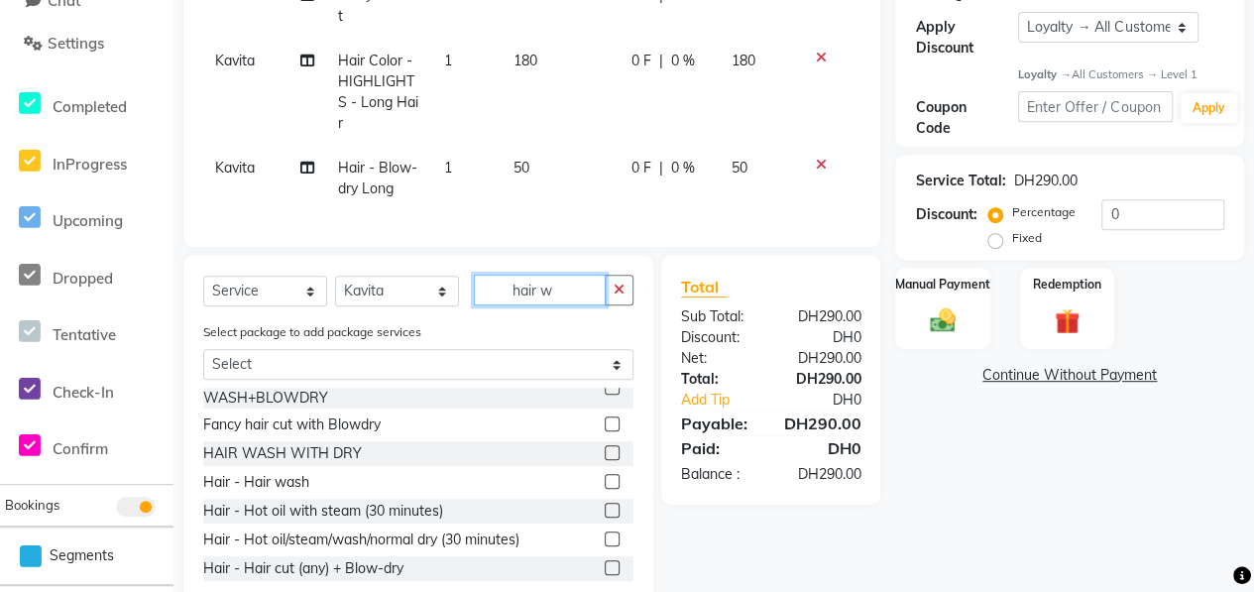
scroll to position [0, 0]
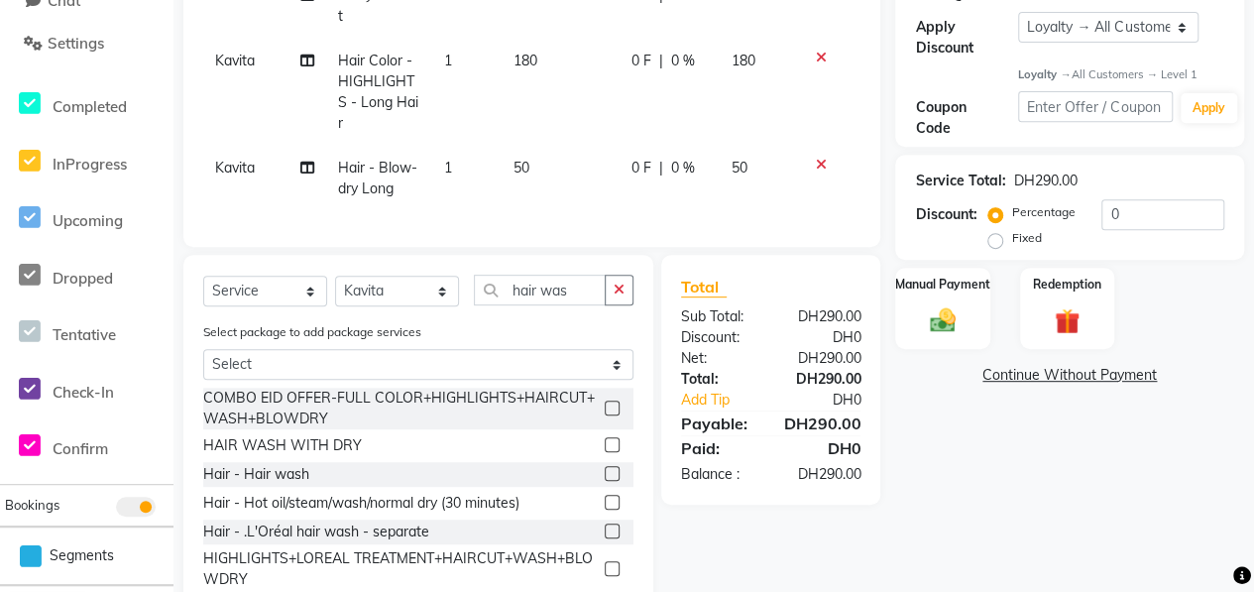
click at [605, 481] on label at bounding box center [612, 473] width 15 height 15
click at [605, 481] on input "checkbox" at bounding box center [611, 474] width 13 height 13
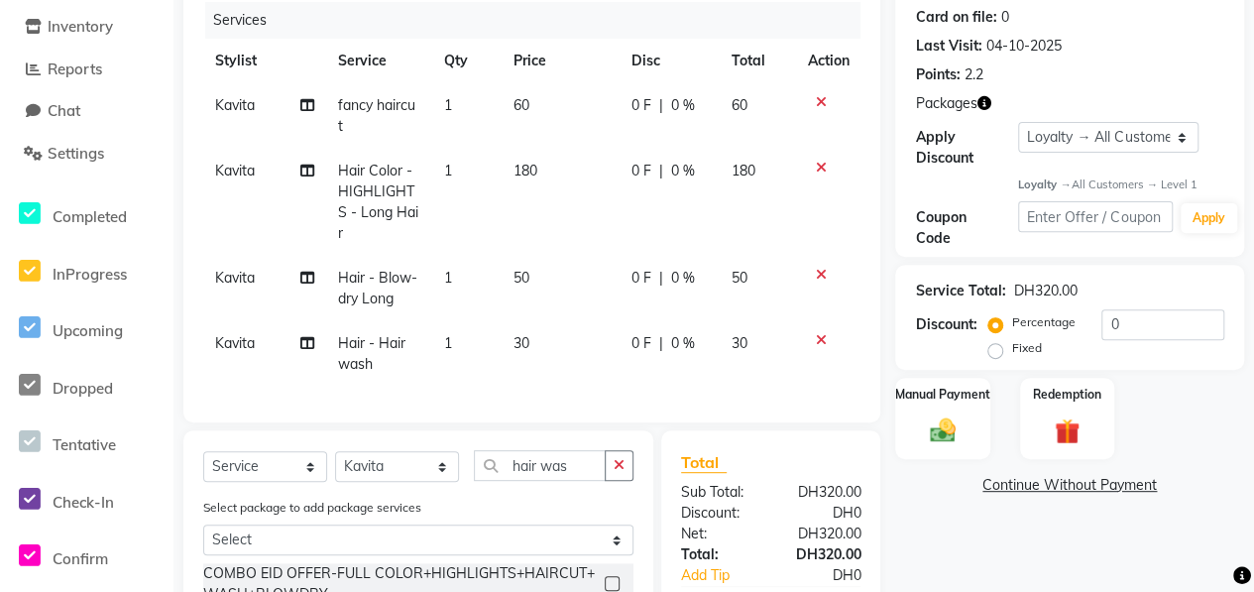
scroll to position [453, 0]
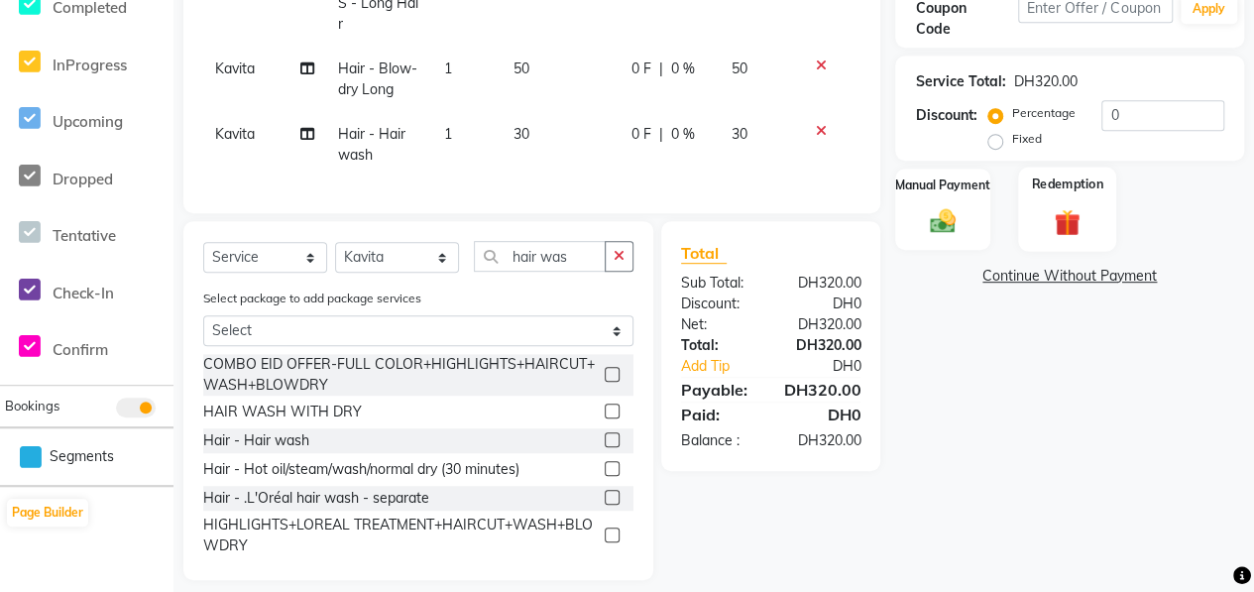
click at [1067, 217] on img at bounding box center [1067, 222] width 43 height 33
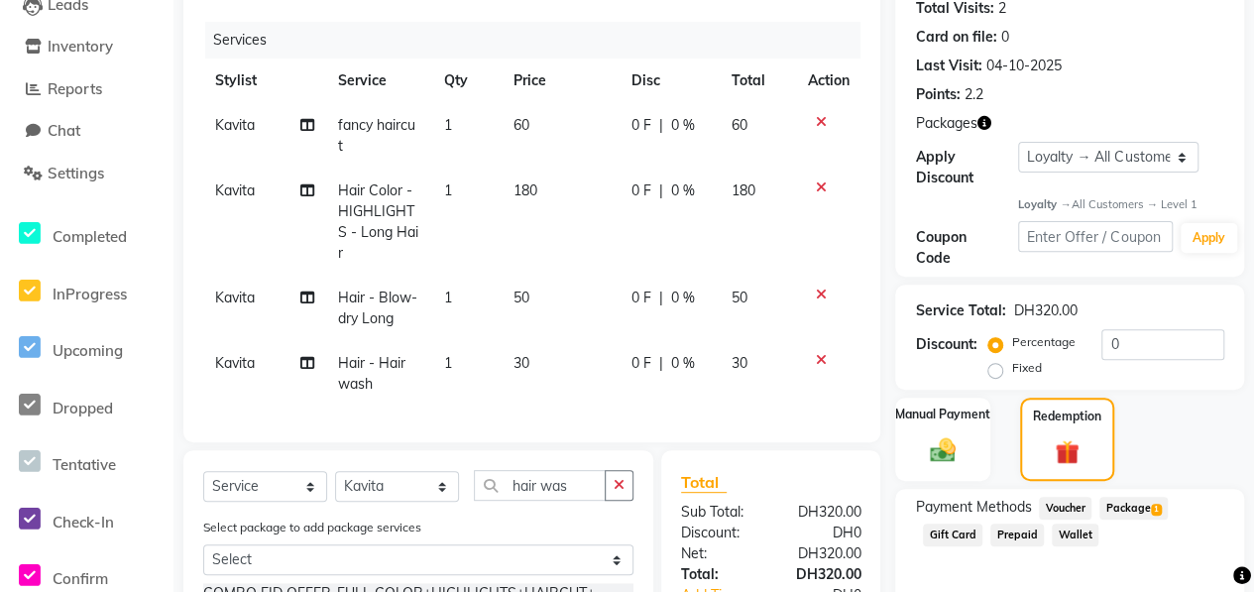
scroll to position [255, 0]
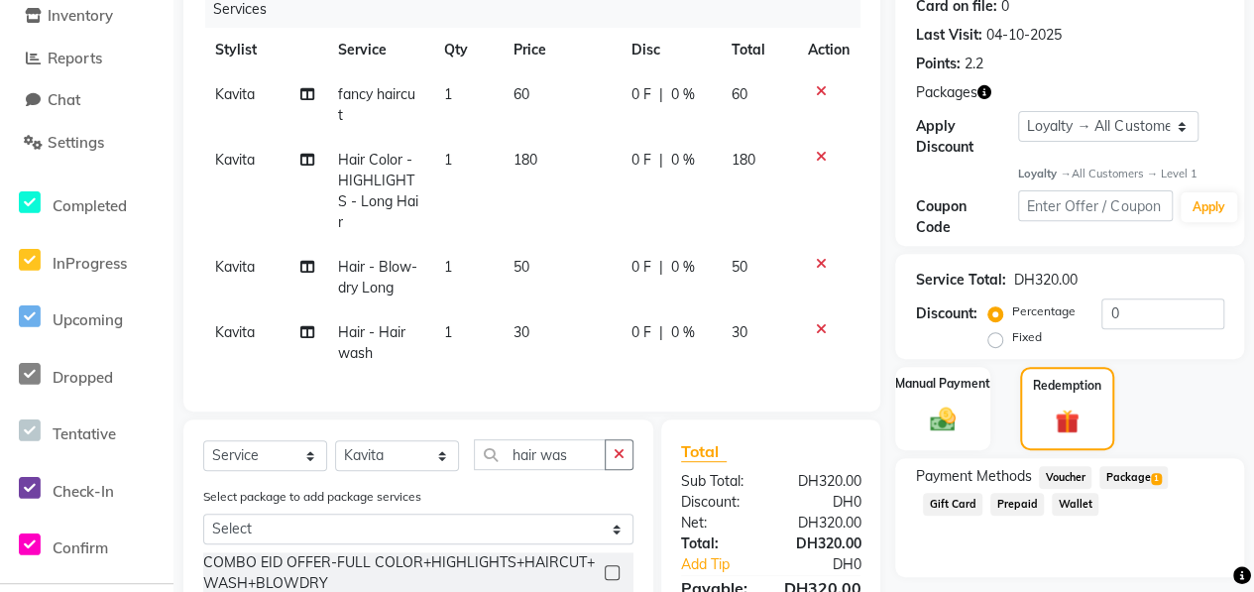
click at [1141, 476] on span "Package 1" at bounding box center [1133, 477] width 68 height 23
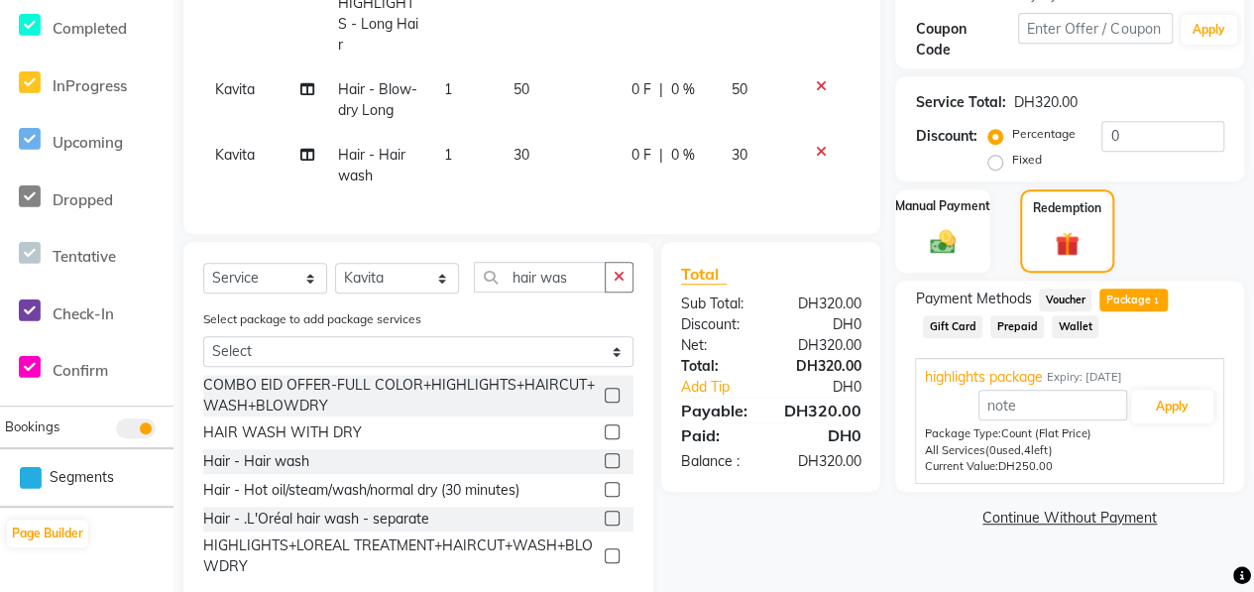
scroll to position [485, 0]
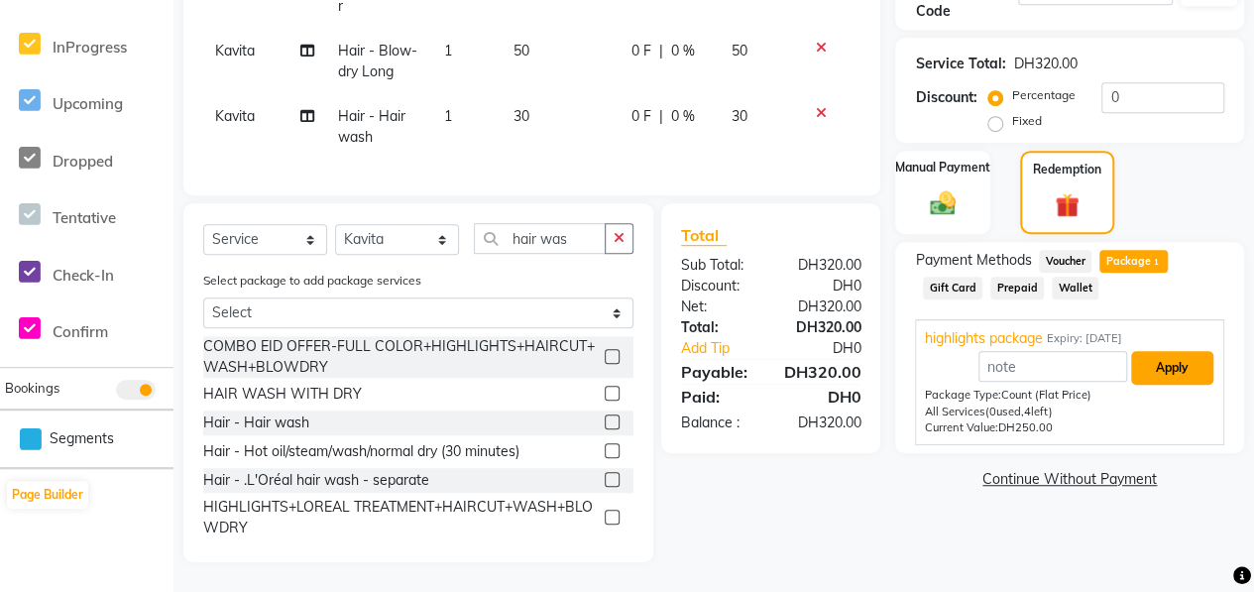
click at [1187, 351] on button "Apply" at bounding box center [1172, 368] width 82 height 34
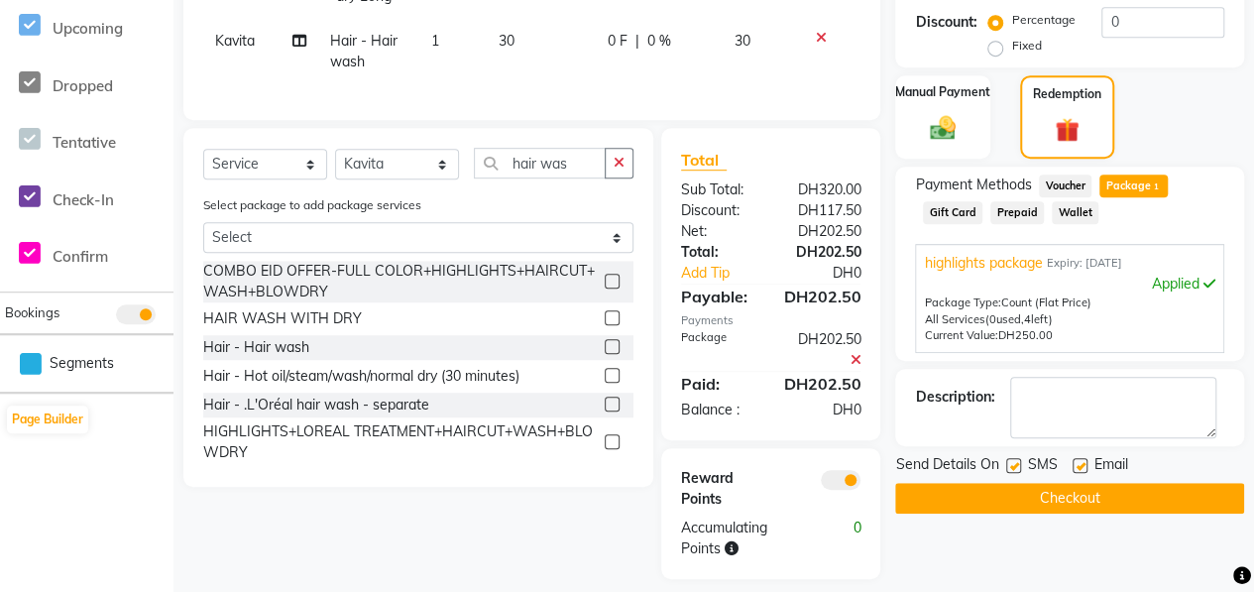
scroll to position [576, 0]
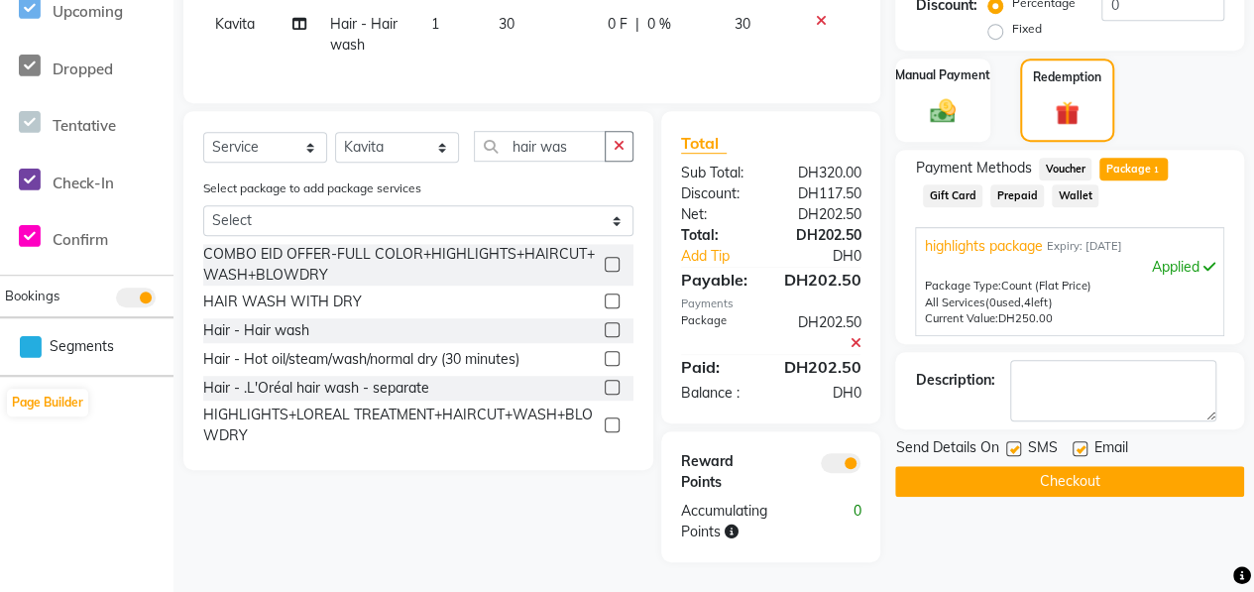
click at [1075, 466] on button "Checkout" at bounding box center [1069, 481] width 349 height 31
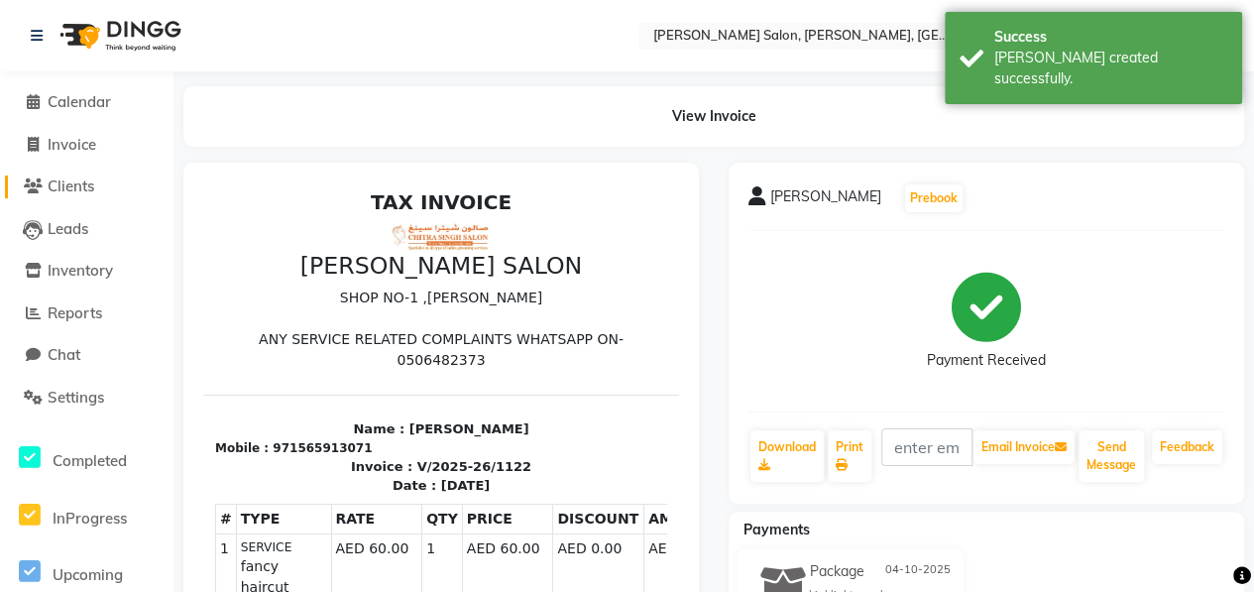
click at [77, 177] on span "Clients" at bounding box center [71, 185] width 47 height 19
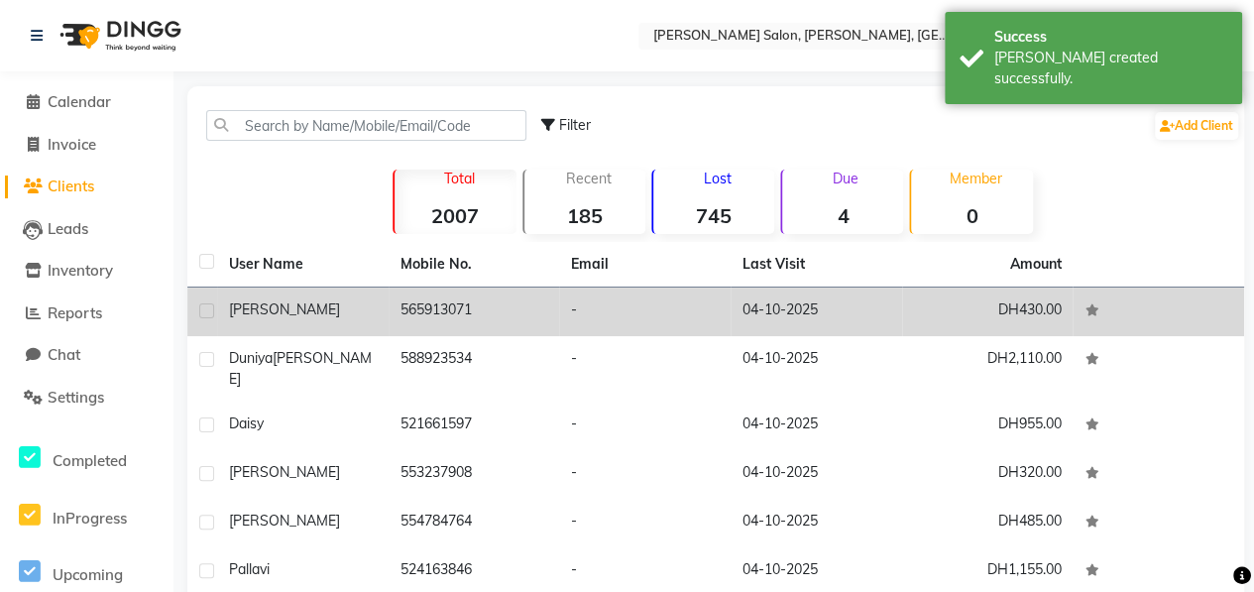
click at [316, 309] on div "[PERSON_NAME]" at bounding box center [303, 309] width 148 height 21
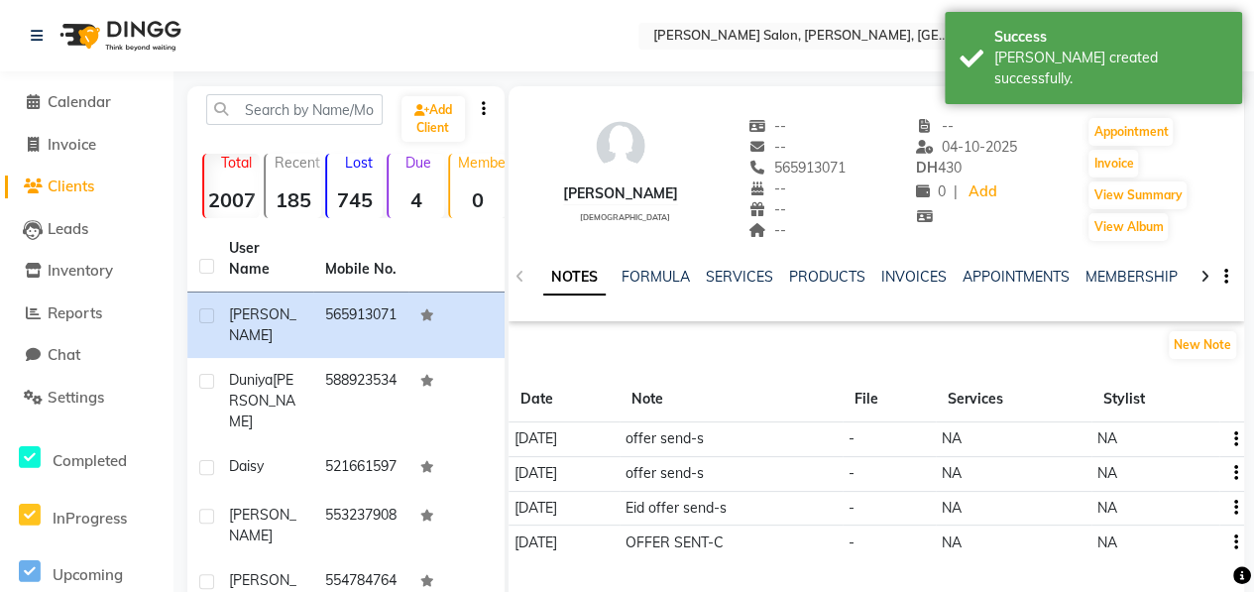
click at [1203, 271] on icon at bounding box center [1204, 277] width 9 height 14
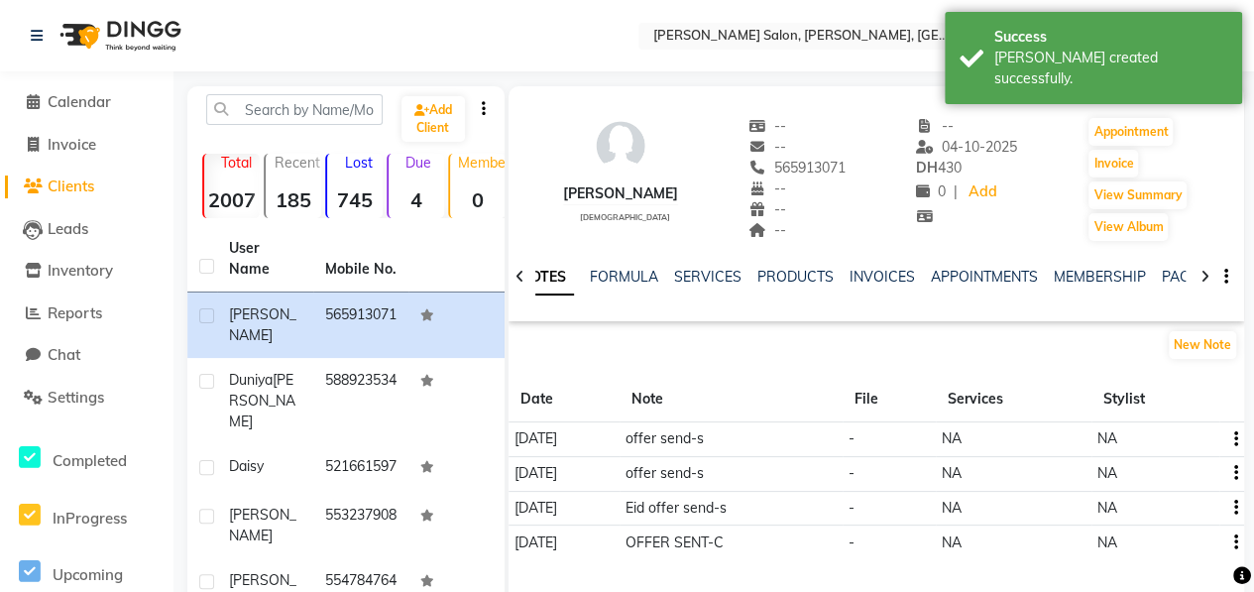
click at [1203, 271] on icon at bounding box center [1204, 277] width 9 height 14
drag, startPoint x: 1203, startPoint y: 271, endPoint x: 1142, endPoint y: 273, distance: 61.5
click at [1142, 273] on link "PACKAGES" at bounding box center [1150, 277] width 73 height 18
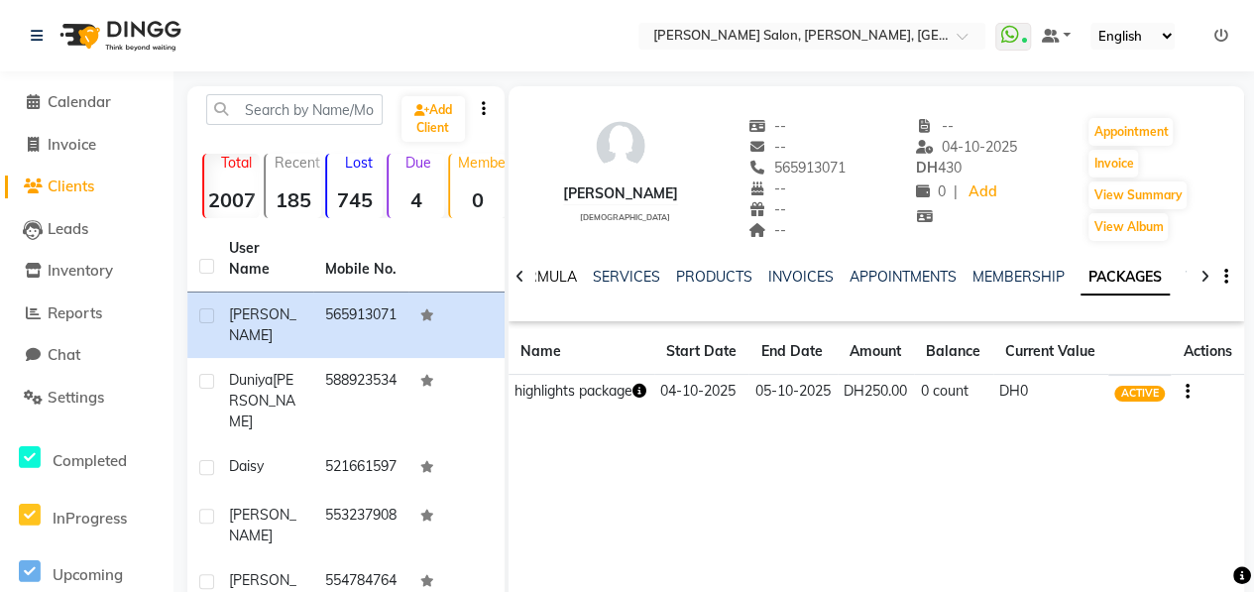
click at [557, 275] on link "FORMULA" at bounding box center [542, 277] width 68 height 18
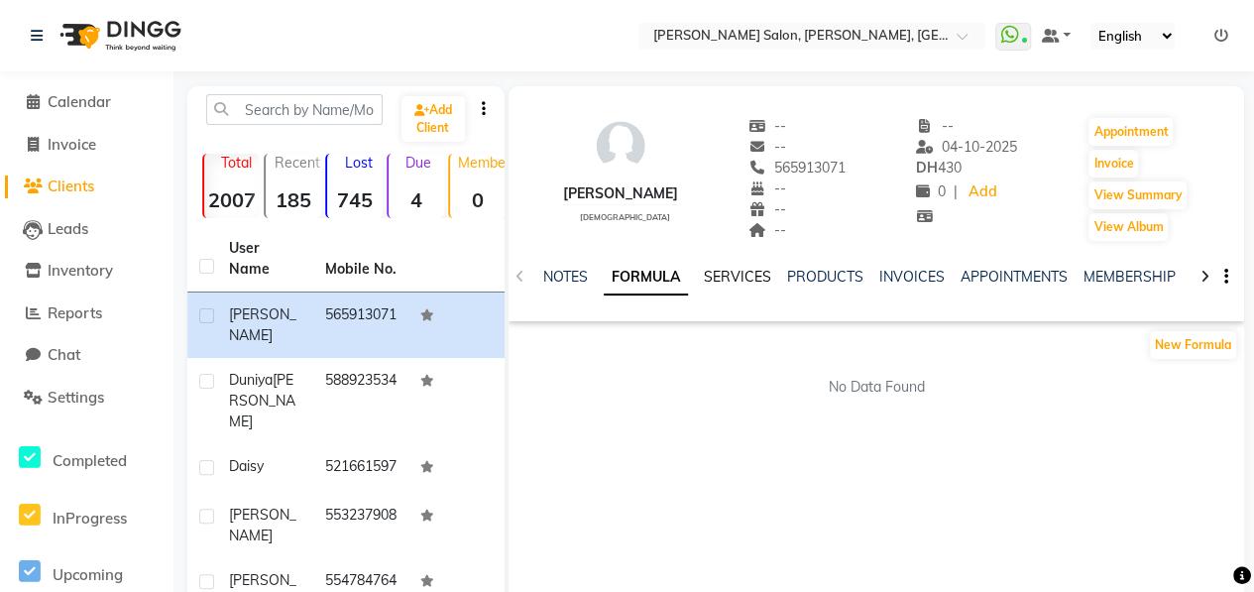
click at [732, 276] on link "SERVICES" at bounding box center [737, 277] width 67 height 18
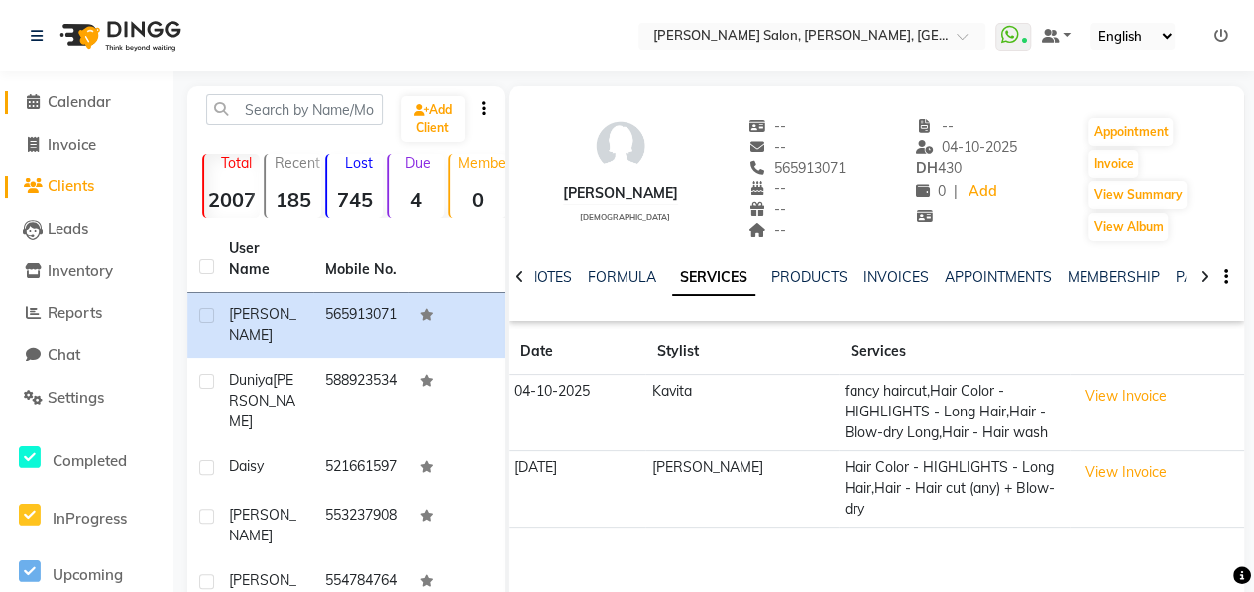
click at [82, 107] on span "Calendar" at bounding box center [79, 101] width 63 height 19
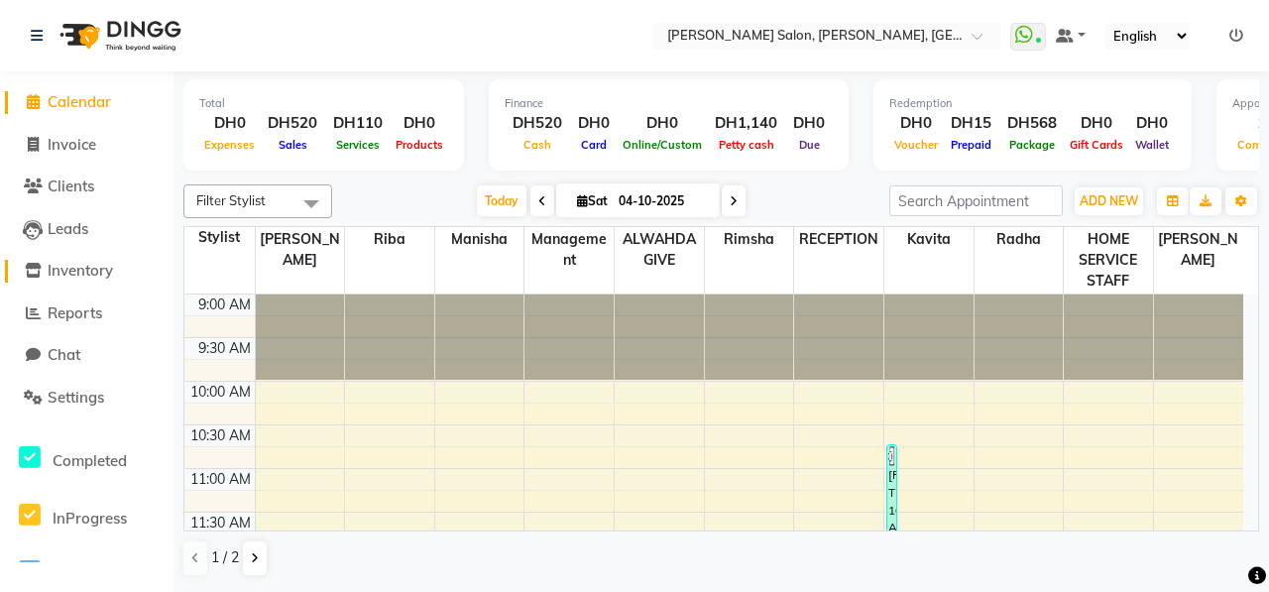
click at [103, 270] on span "Inventory" at bounding box center [80, 270] width 65 height 19
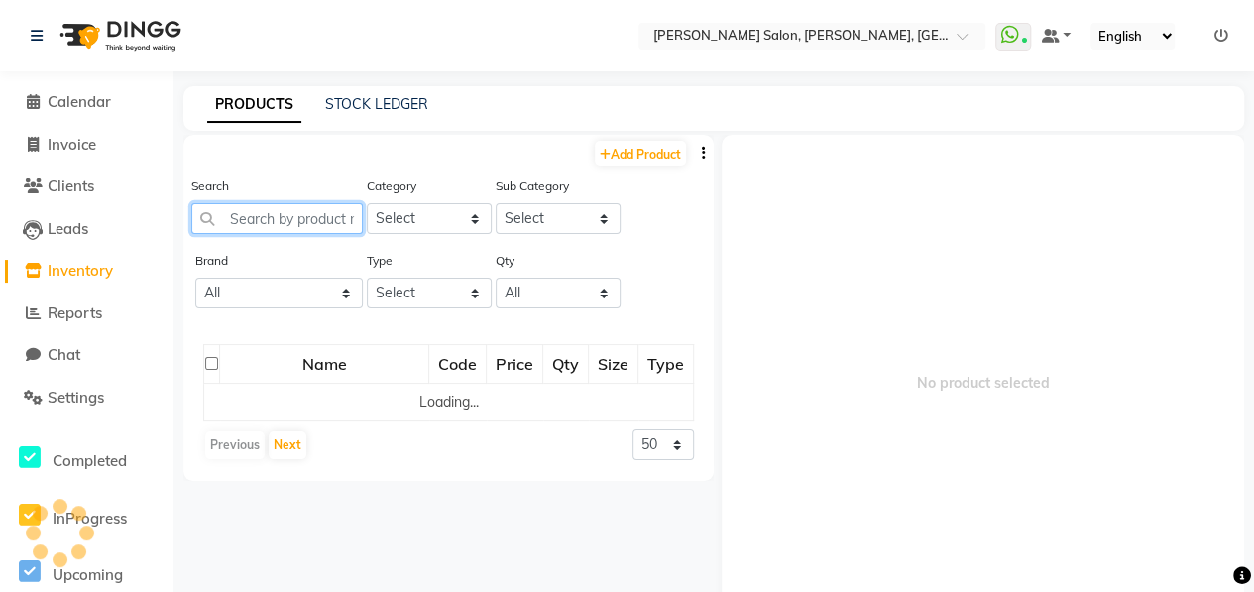
click at [261, 213] on input "text" at bounding box center [276, 218] width 171 height 31
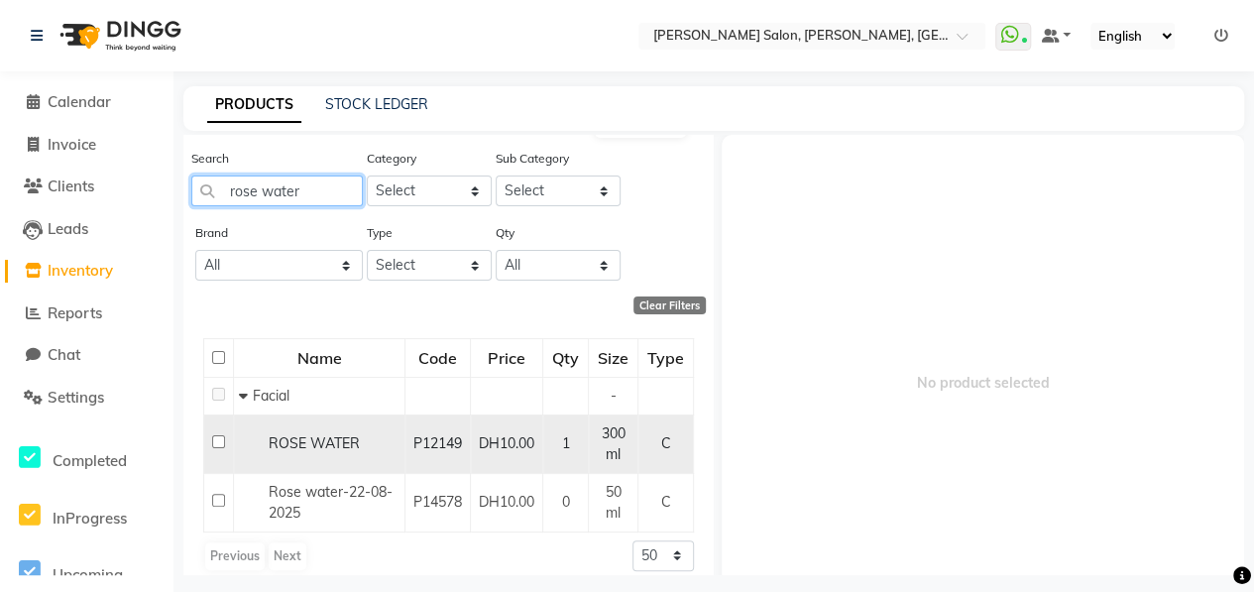
scroll to position [43, 0]
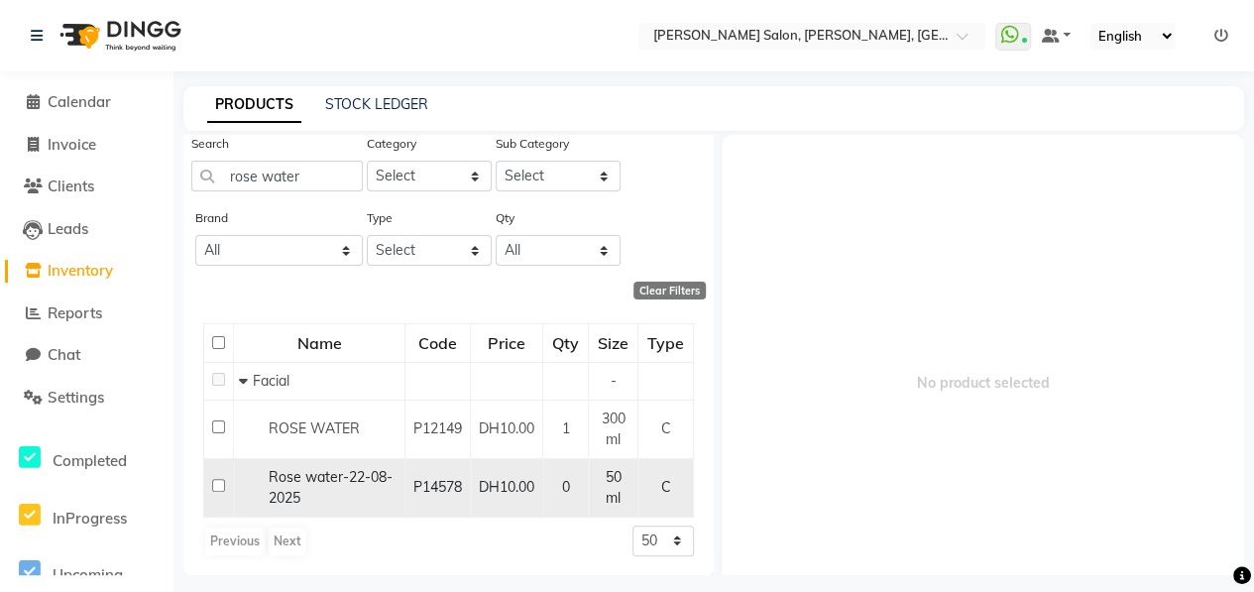
click at [214, 489] on input "checkbox" at bounding box center [218, 485] width 13 height 13
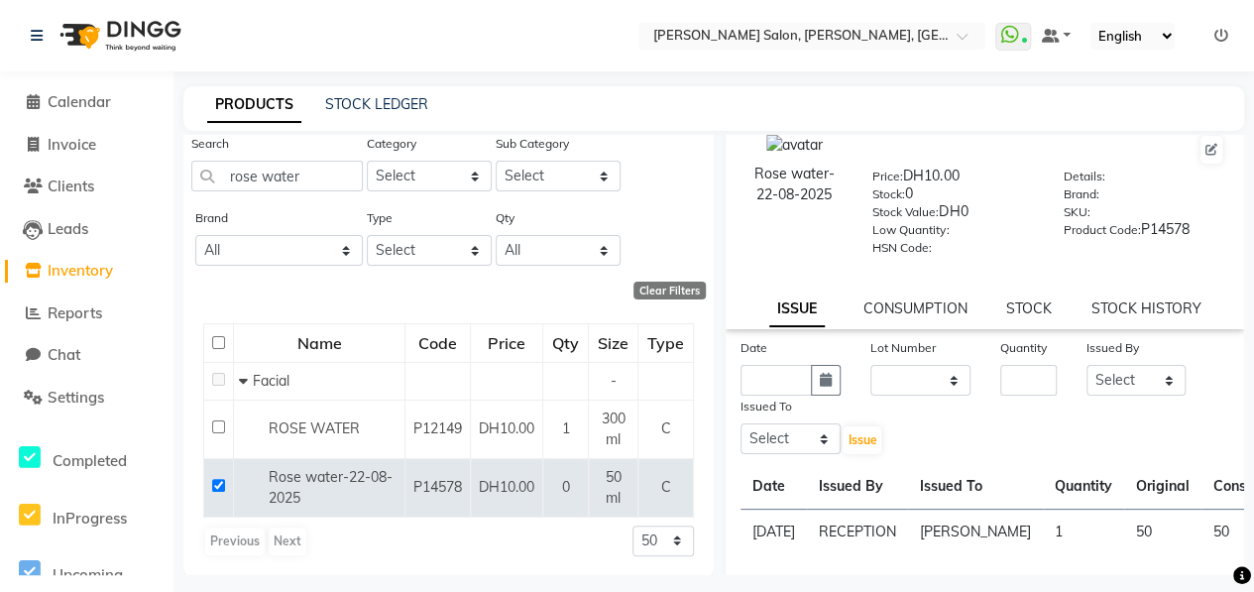
scroll to position [0, 0]
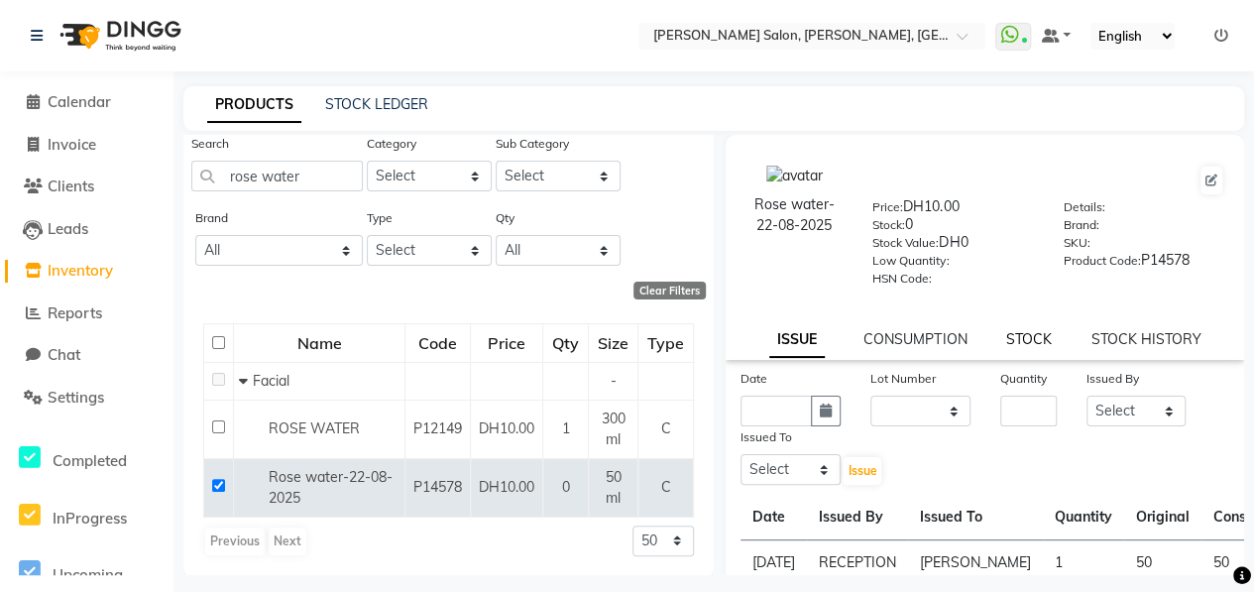
click at [1012, 332] on link "STOCK" at bounding box center [1029, 339] width 46 height 18
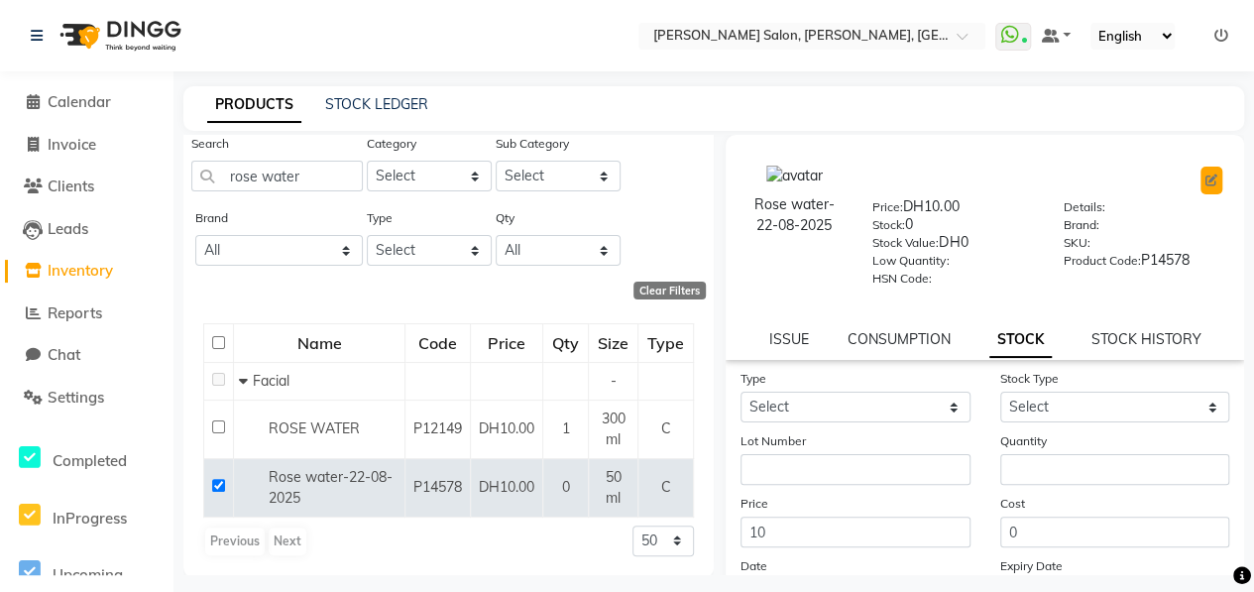
click at [1200, 171] on button at bounding box center [1211, 180] width 22 height 28
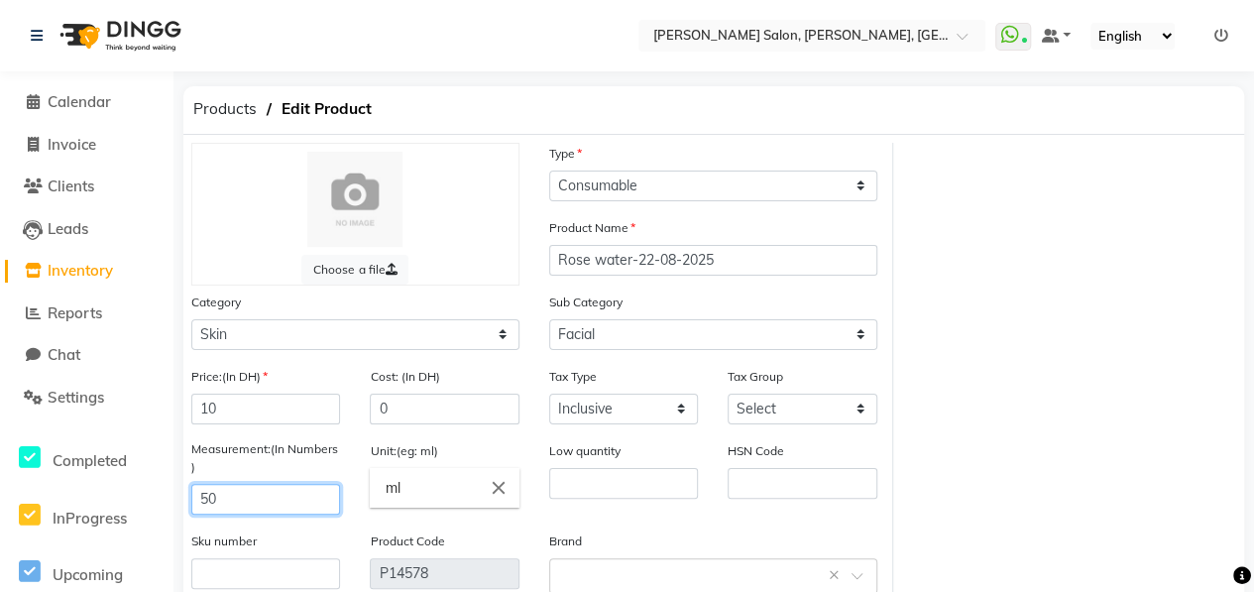
click at [232, 500] on input "50" at bounding box center [265, 499] width 149 height 31
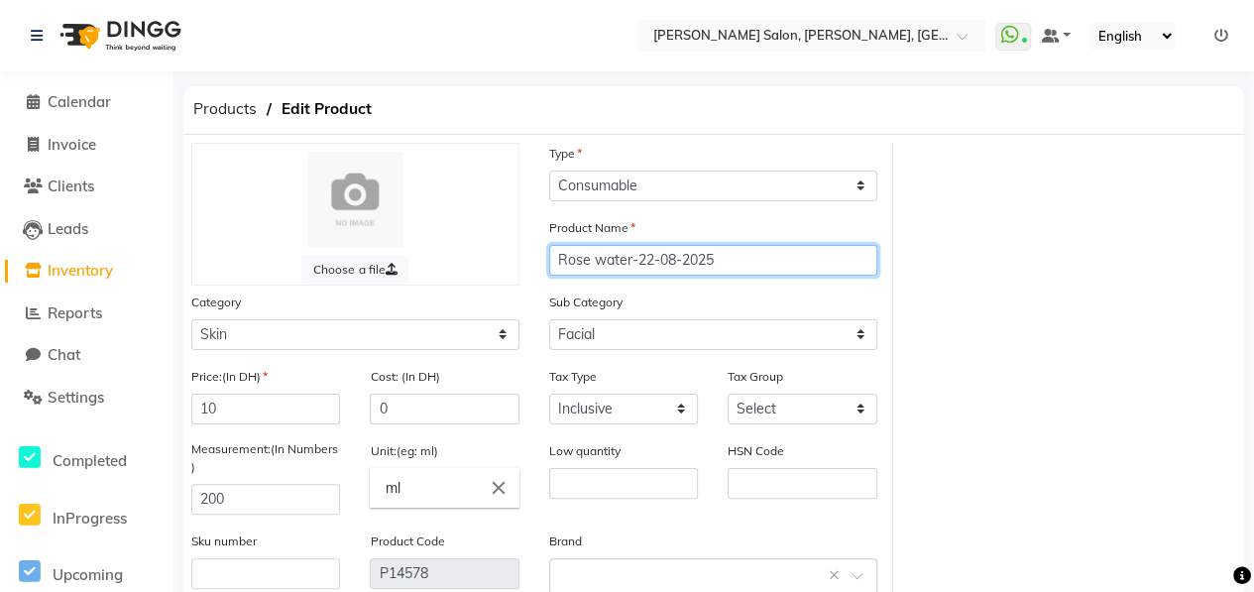
click at [652, 257] on input "Rose water-22-08-2025" at bounding box center [713, 260] width 328 height 31
click at [672, 259] on input "Rose water-04-08-2025" at bounding box center [713, 260] width 328 height 31
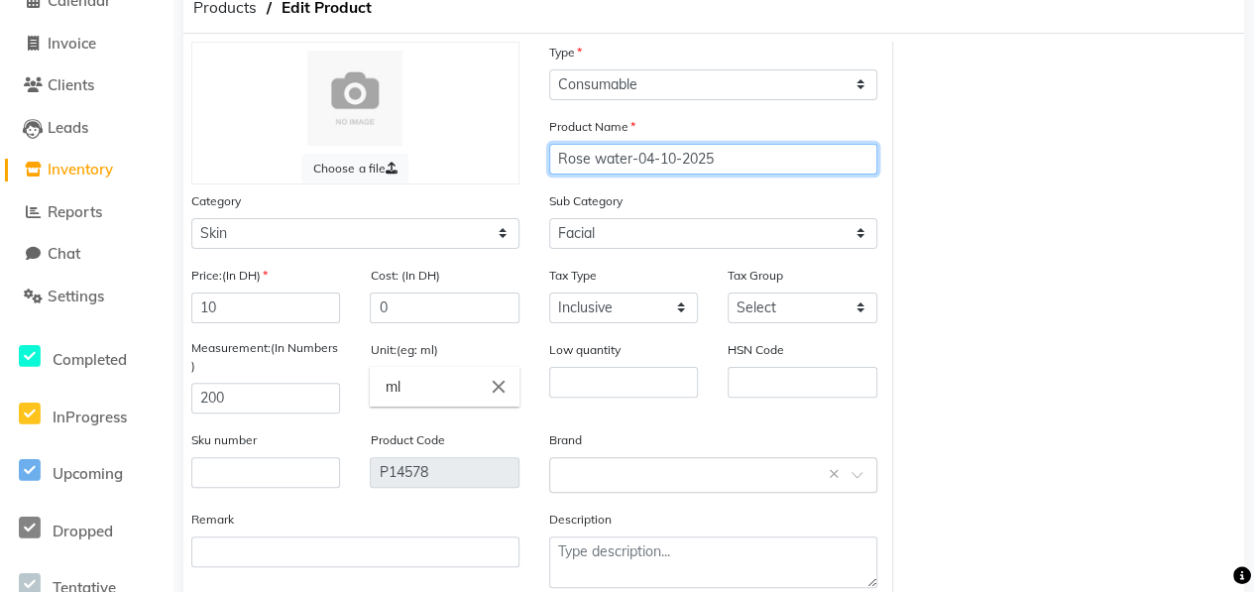
scroll to position [206, 0]
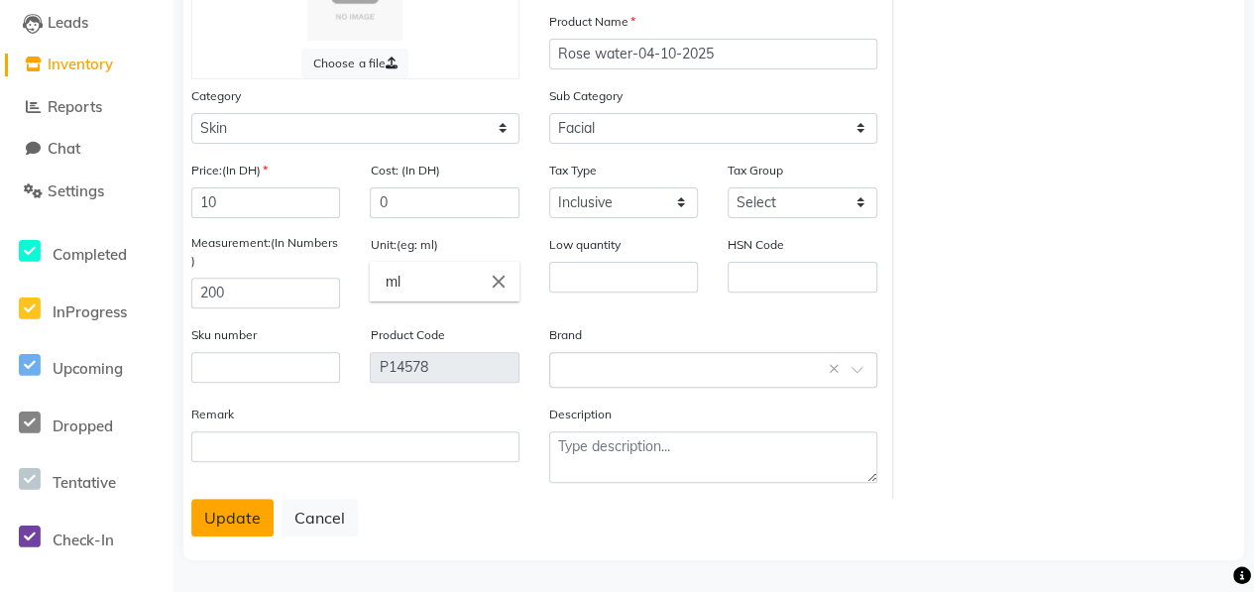
click at [234, 518] on button "Update" at bounding box center [232, 517] width 82 height 38
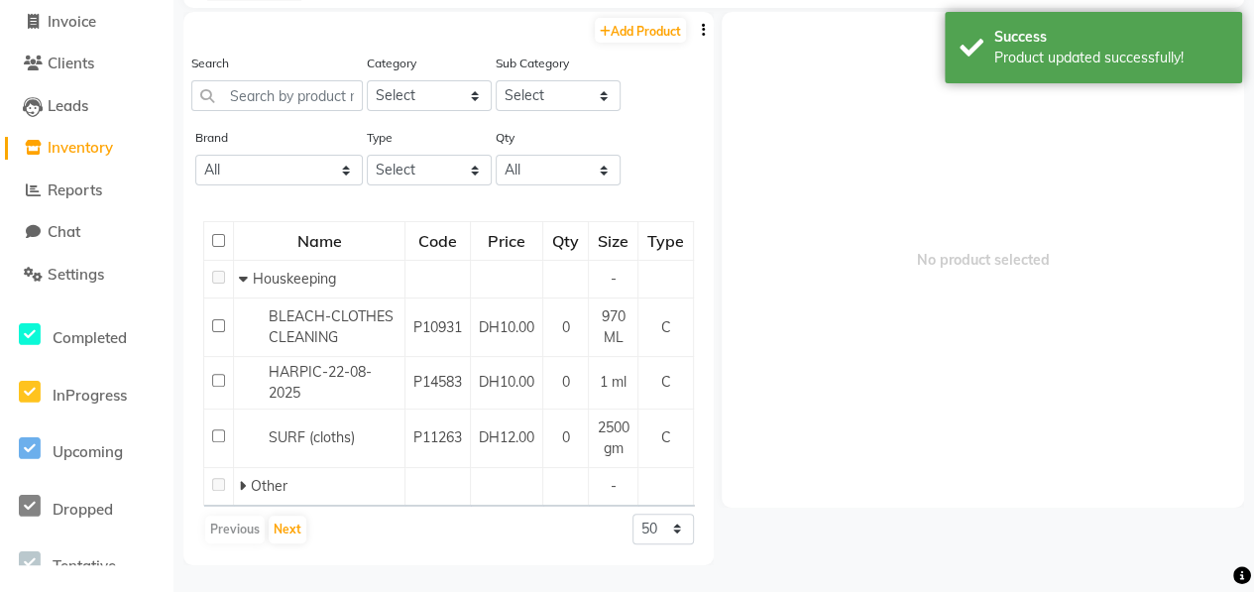
scroll to position [12, 0]
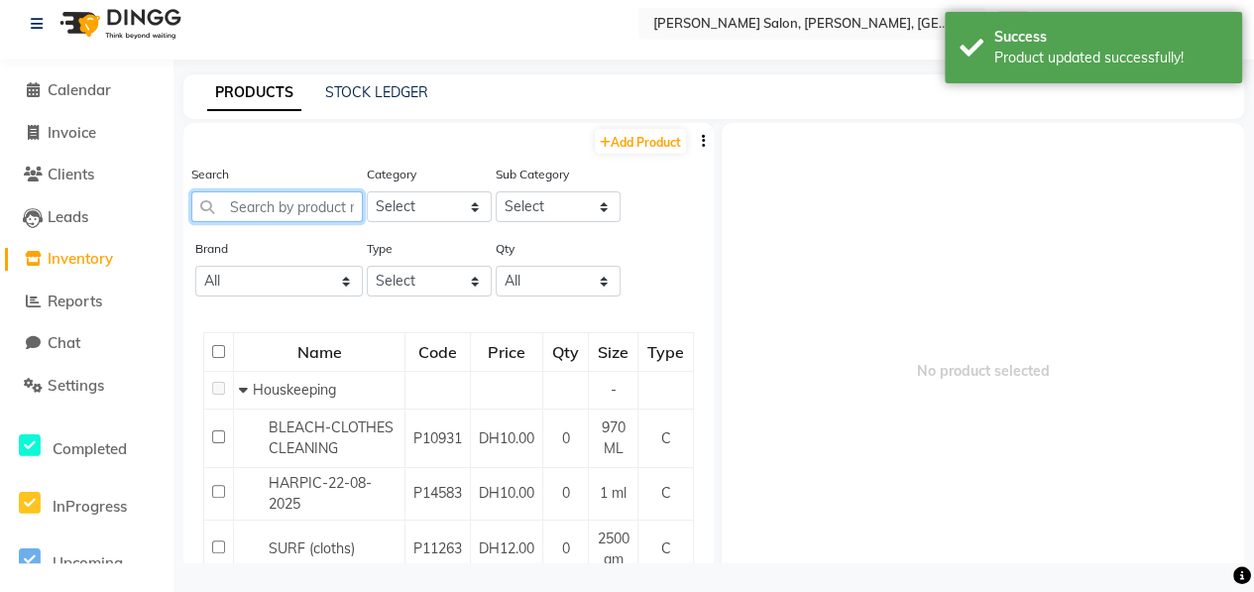
click at [317, 209] on input "text" at bounding box center [276, 206] width 171 height 31
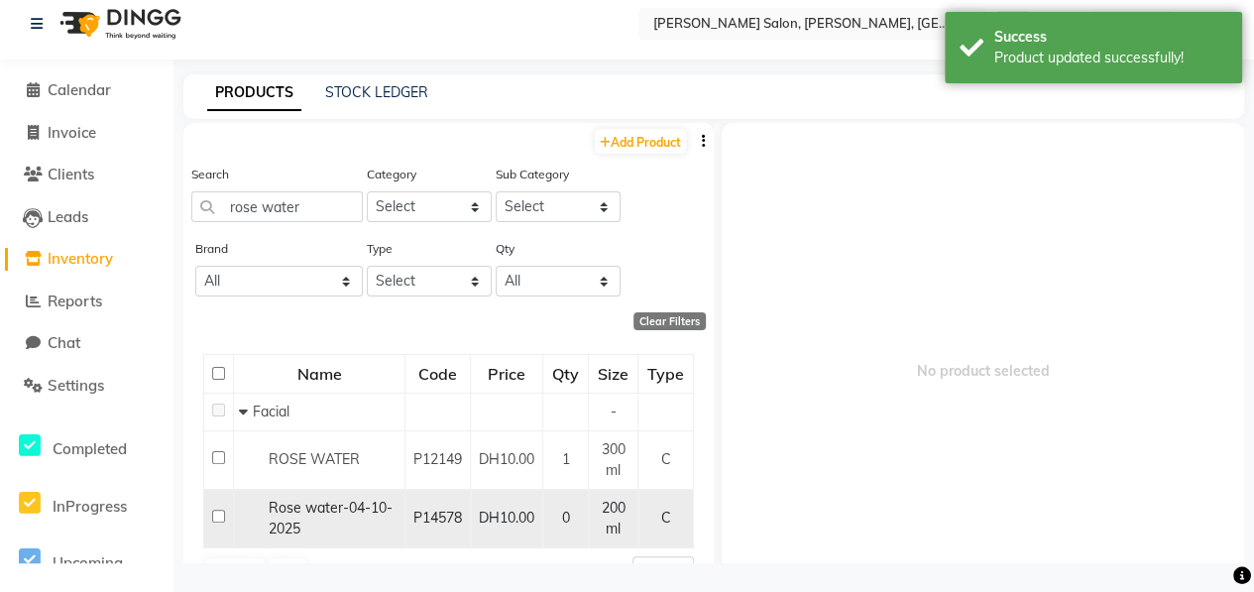
click at [218, 509] on input "checkbox" at bounding box center [218, 515] width 13 height 13
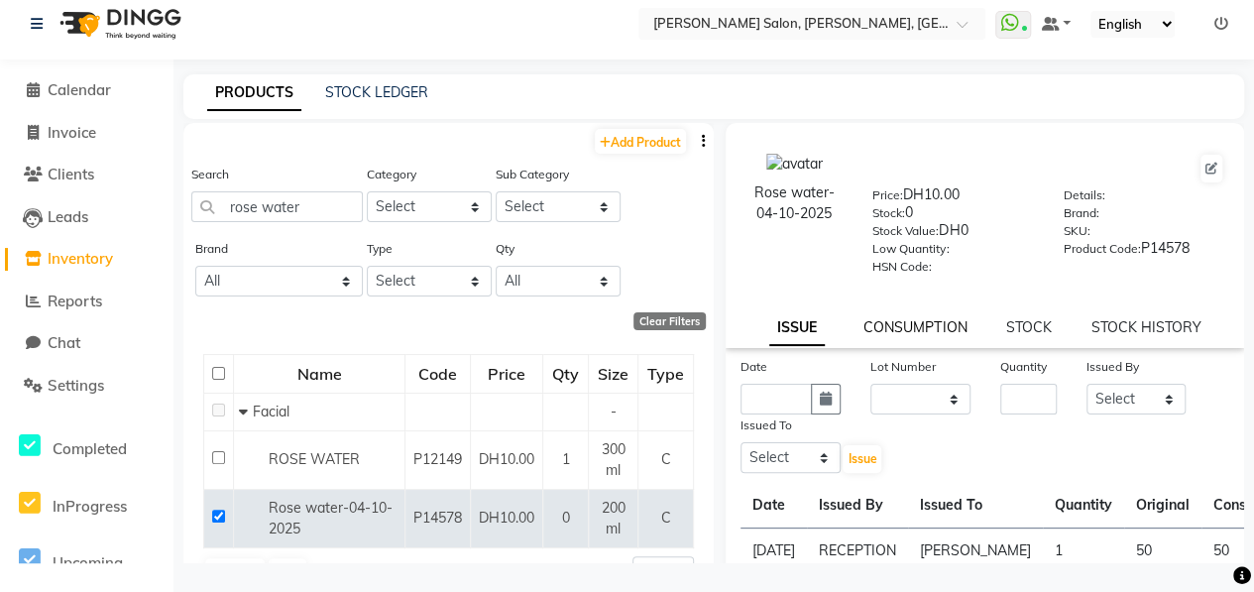
click at [908, 322] on link "CONSUMPTION" at bounding box center [914, 327] width 103 height 18
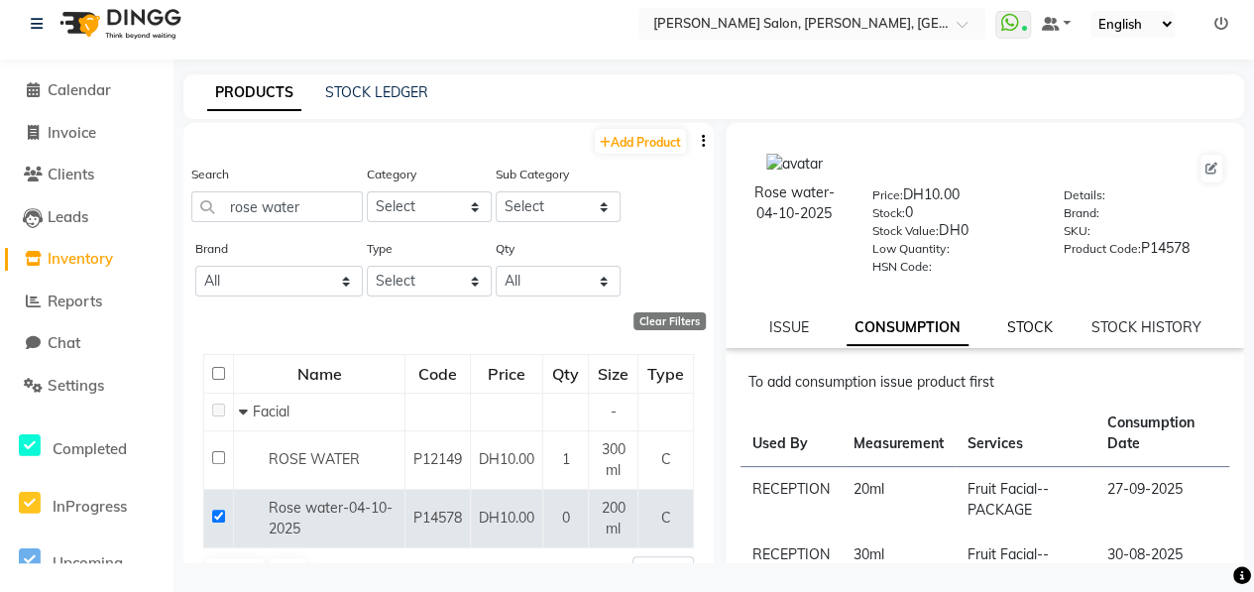
click at [1015, 320] on link "STOCK" at bounding box center [1030, 327] width 46 height 18
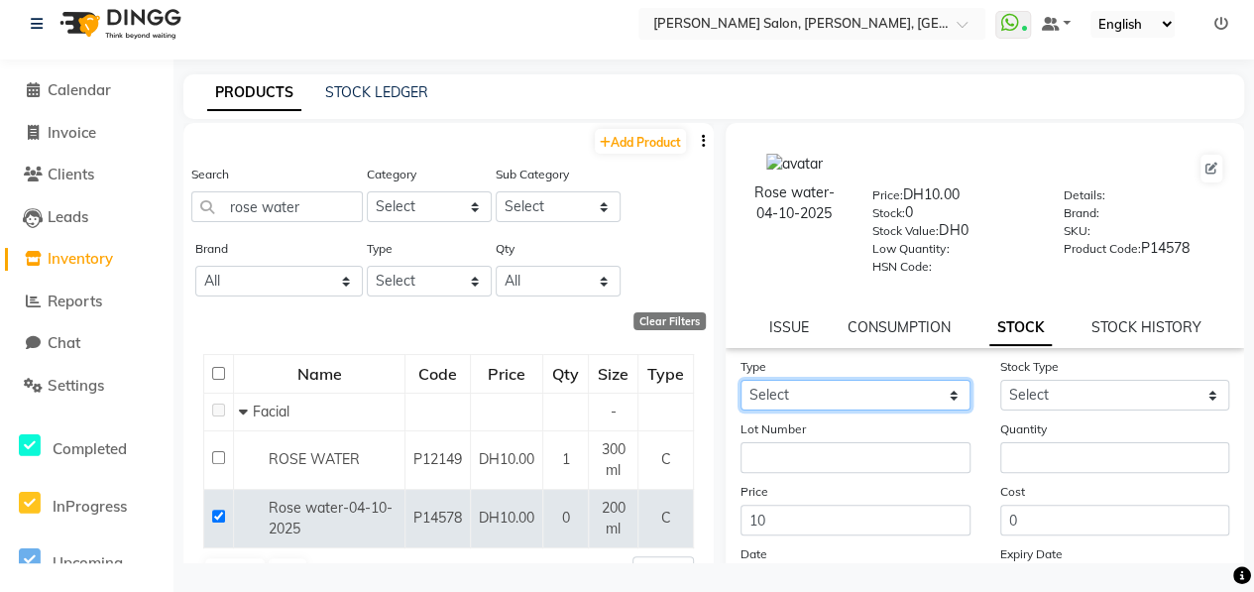
click at [909, 399] on select "Select In" at bounding box center [855, 395] width 230 height 31
click at [740, 380] on select "Select In" at bounding box center [855, 395] width 230 height 31
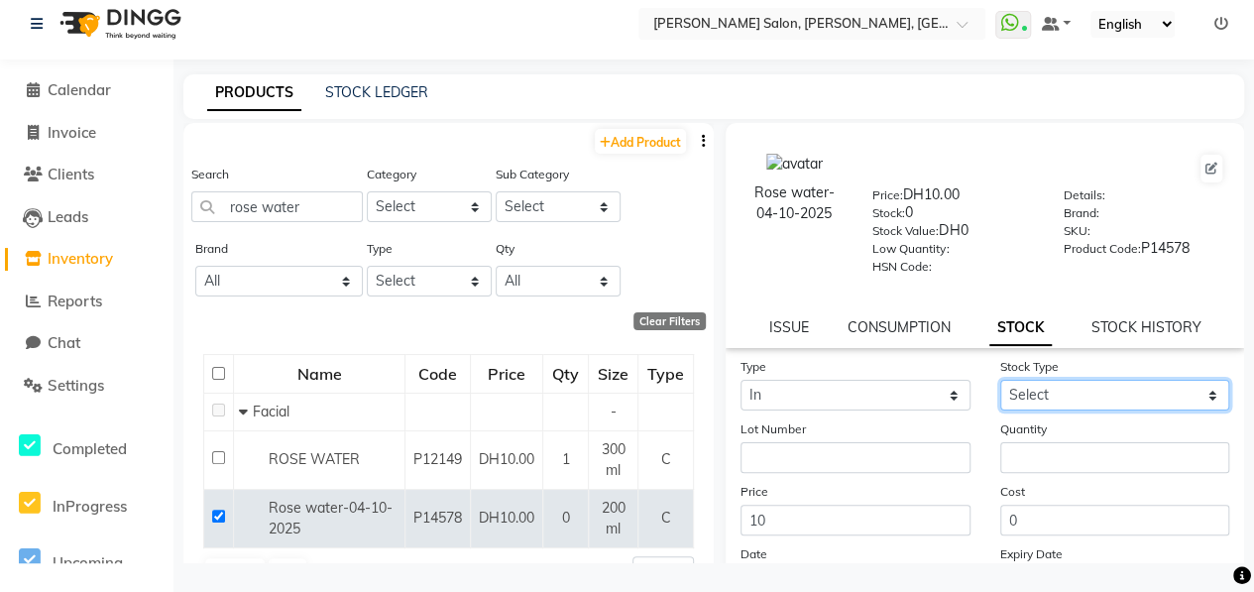
click at [1043, 394] on select "Select New Stock Adjustment Return Other" at bounding box center [1115, 395] width 230 height 31
click at [1000, 380] on select "Select New Stock Adjustment Return Other" at bounding box center [1115, 395] width 230 height 31
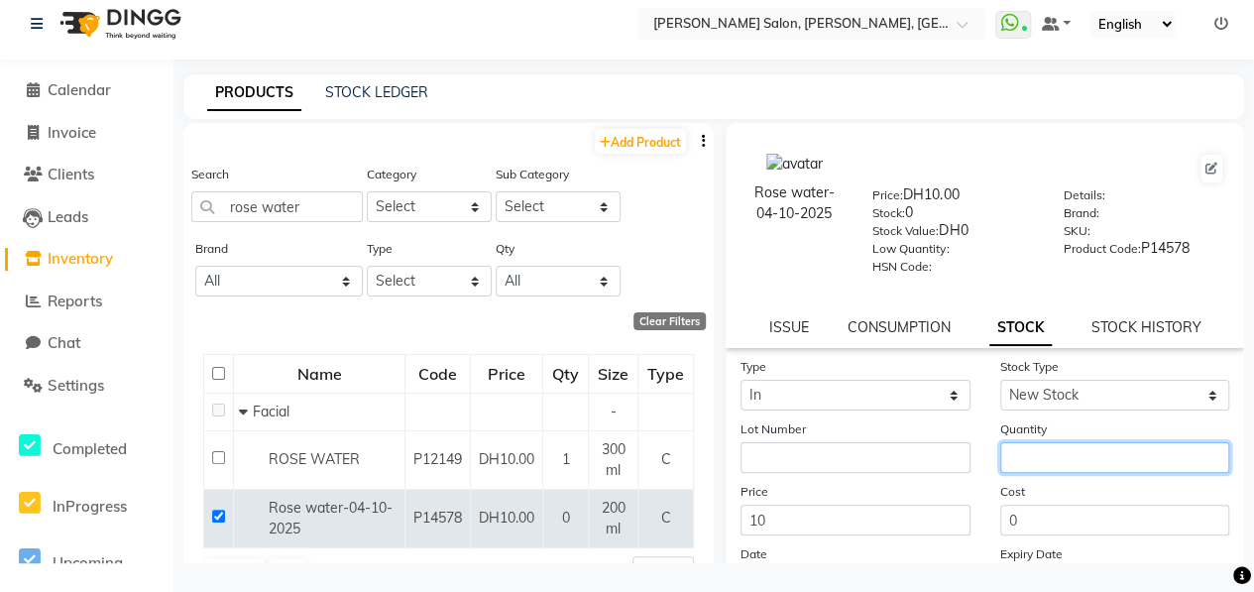
click at [1048, 462] on input "number" at bounding box center [1115, 457] width 230 height 31
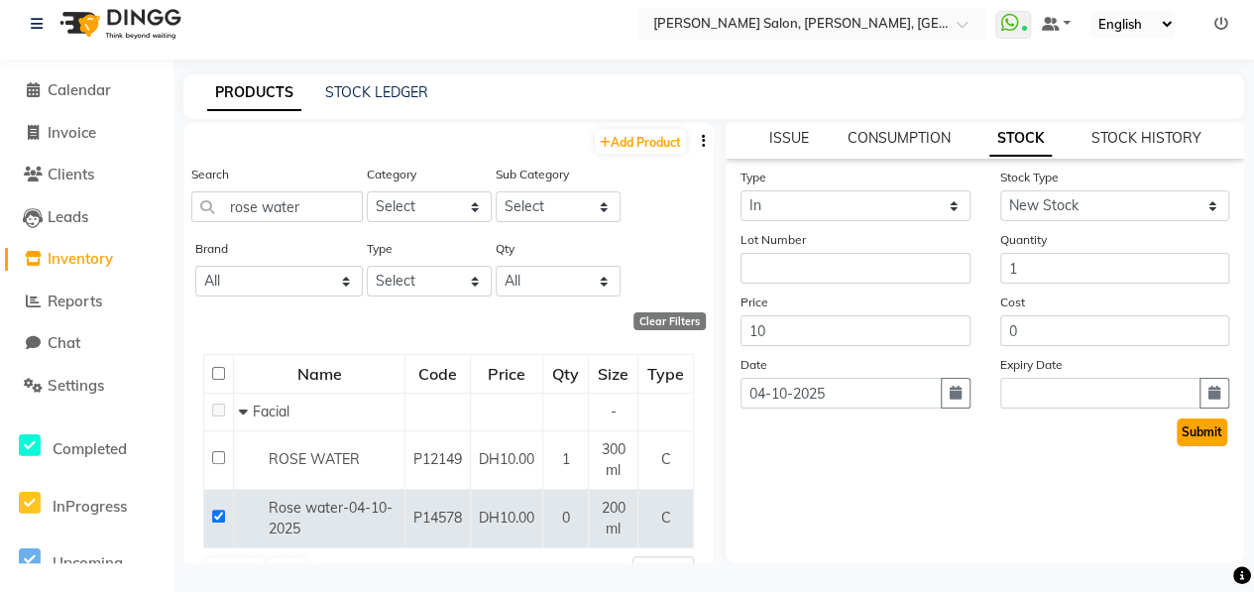
click at [1182, 419] on button "Submit" at bounding box center [1201, 432] width 51 height 28
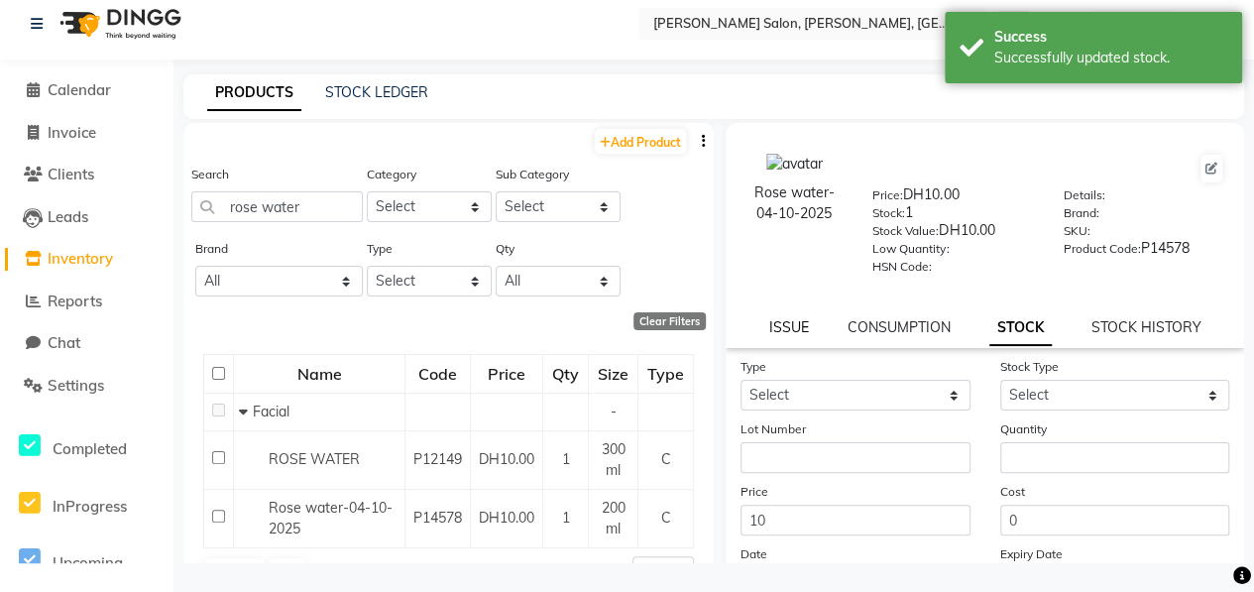
click at [792, 326] on link "ISSUE" at bounding box center [789, 327] width 40 height 18
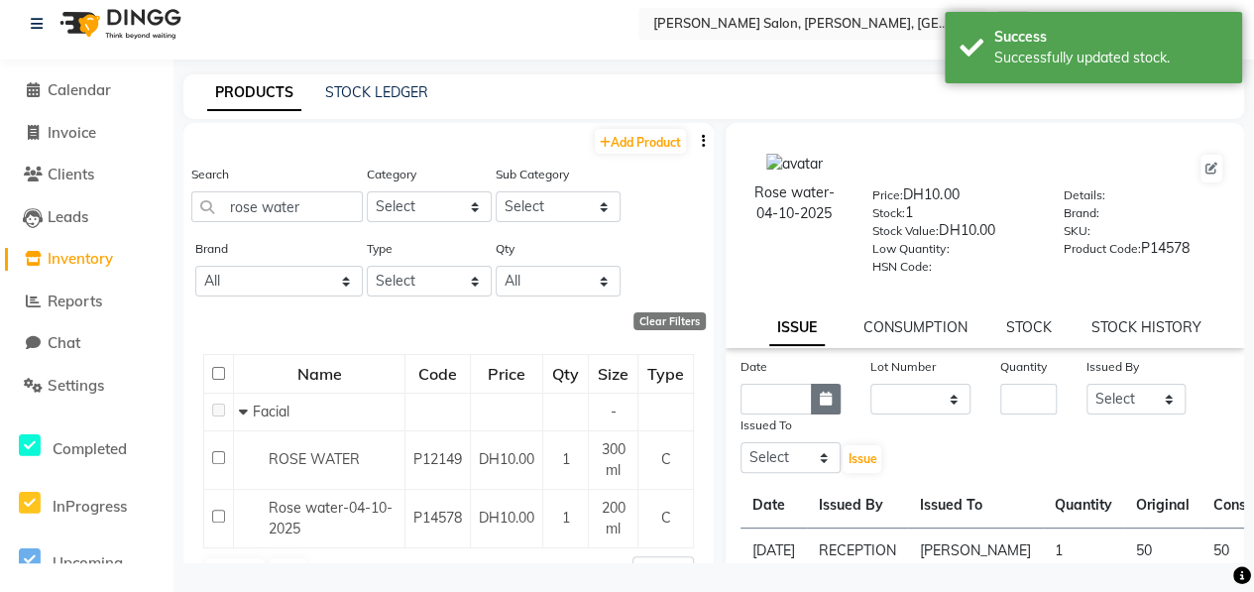
click at [825, 403] on icon "button" at bounding box center [826, 398] width 12 height 14
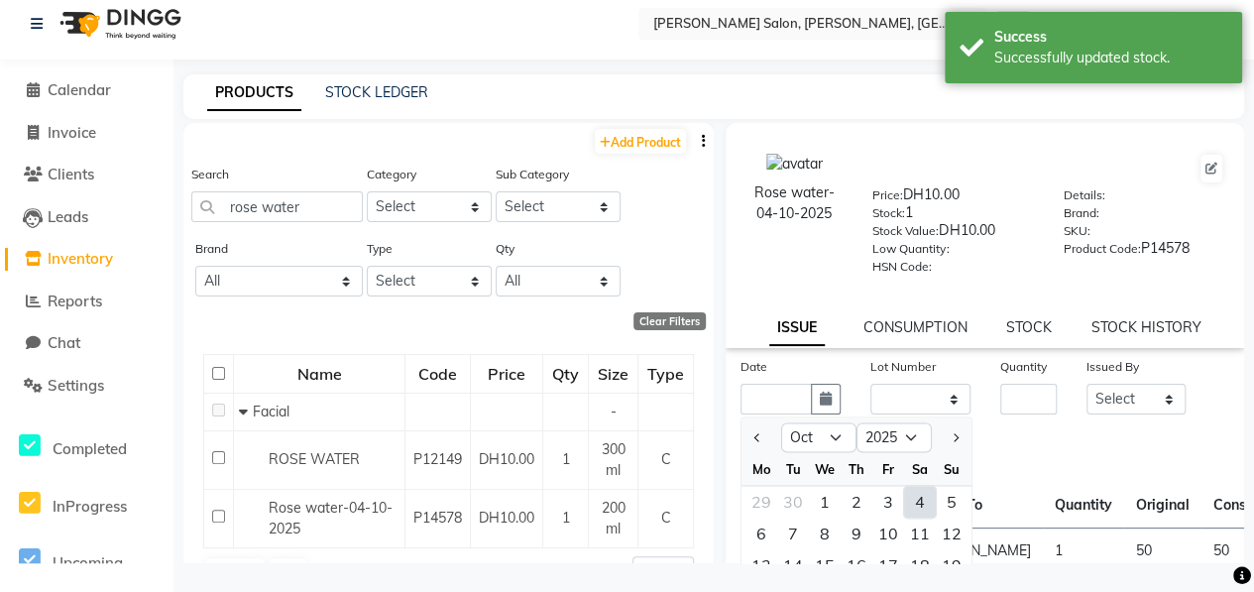
click at [919, 496] on div "4" at bounding box center [920, 502] width 32 height 32
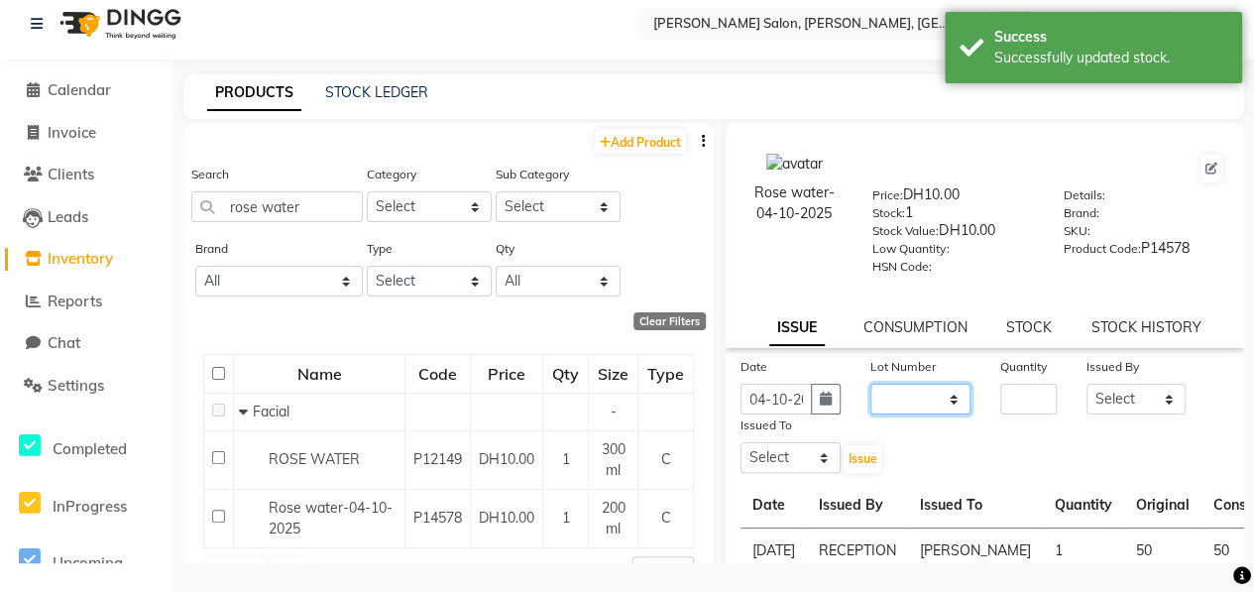
click at [899, 405] on select "None" at bounding box center [920, 399] width 100 height 31
click at [870, 384] on select "None" at bounding box center [920, 399] width 100 height 31
click at [1007, 399] on input "number" at bounding box center [1028, 399] width 56 height 31
click at [1110, 398] on select "Select ALWAHDA GIVE HOME SERVICE STAFF [PERSON_NAME] [PERSON_NAME] Management […" at bounding box center [1136, 399] width 100 height 31
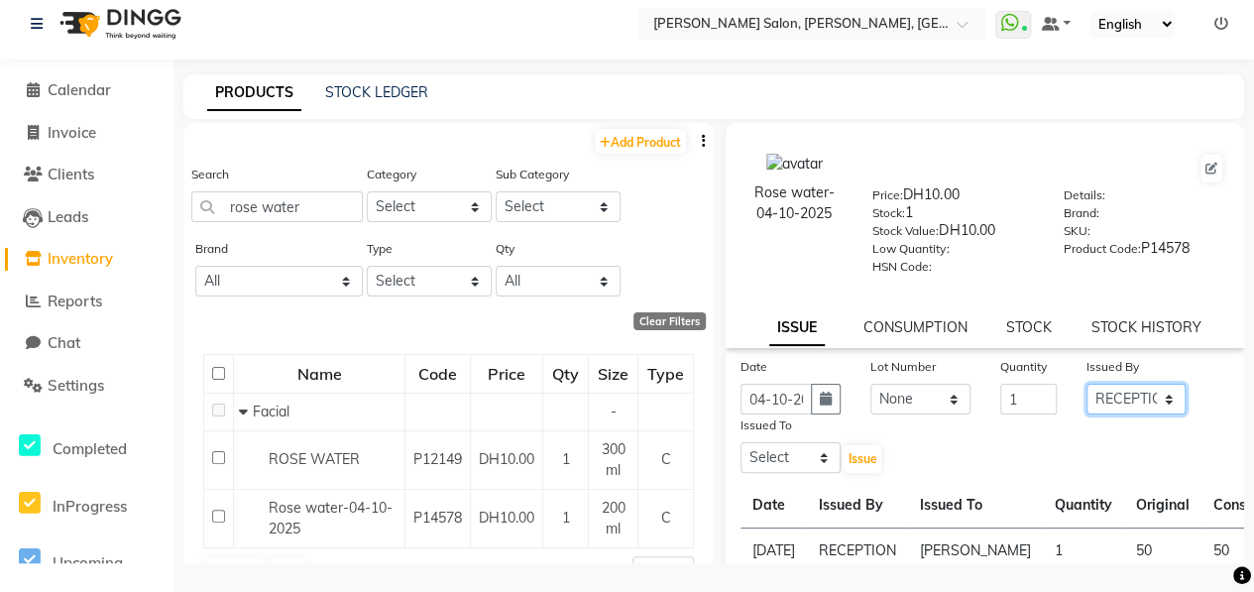
click at [1086, 384] on select "Select ALWAHDA GIVE HOME SERVICE STAFF [PERSON_NAME] [PERSON_NAME] Management […" at bounding box center [1136, 399] width 100 height 31
click at [822, 443] on select "Select ALWAHDA GIVE HOME SERVICE STAFF [PERSON_NAME] [PERSON_NAME] Management […" at bounding box center [790, 457] width 100 height 31
click at [740, 442] on select "Select ALWAHDA GIVE HOME SERVICE STAFF [PERSON_NAME] [PERSON_NAME] Management […" at bounding box center [790, 457] width 100 height 31
click at [848, 457] on span "Issue" at bounding box center [861, 458] width 29 height 15
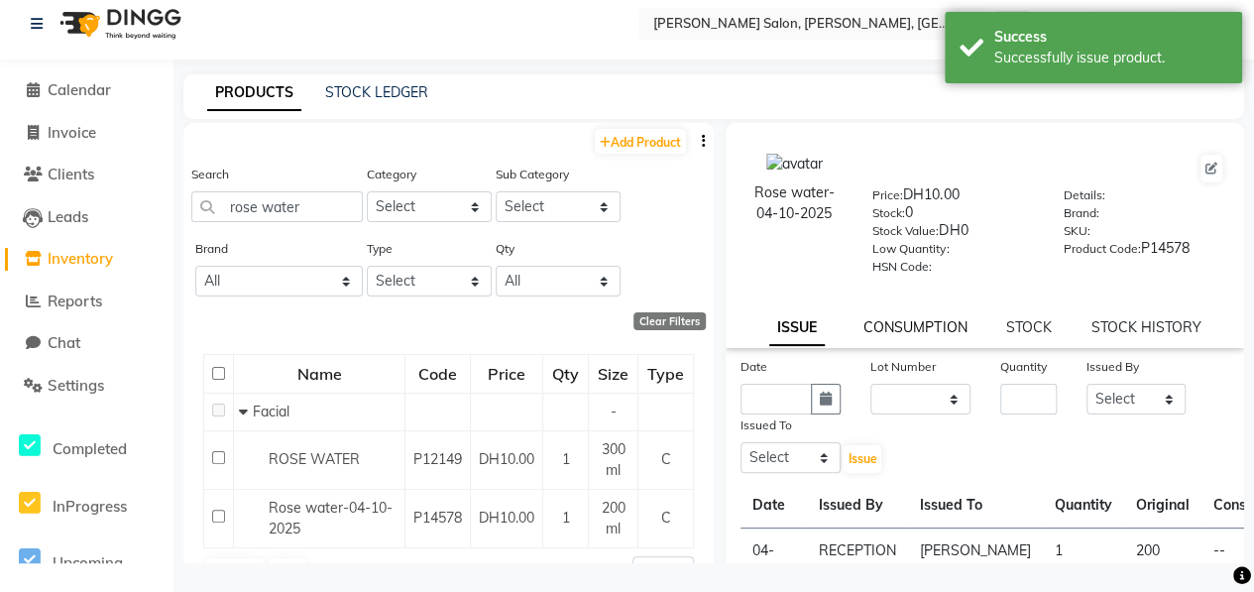
click at [895, 328] on link "CONSUMPTION" at bounding box center [914, 327] width 103 height 18
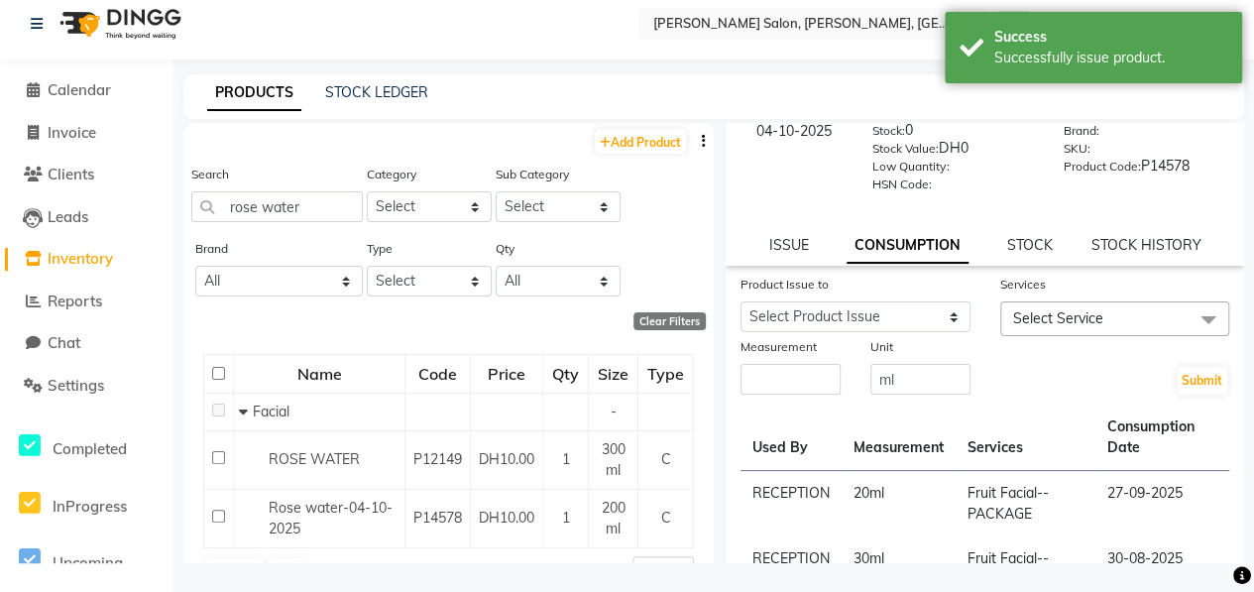
scroll to position [189, 0]
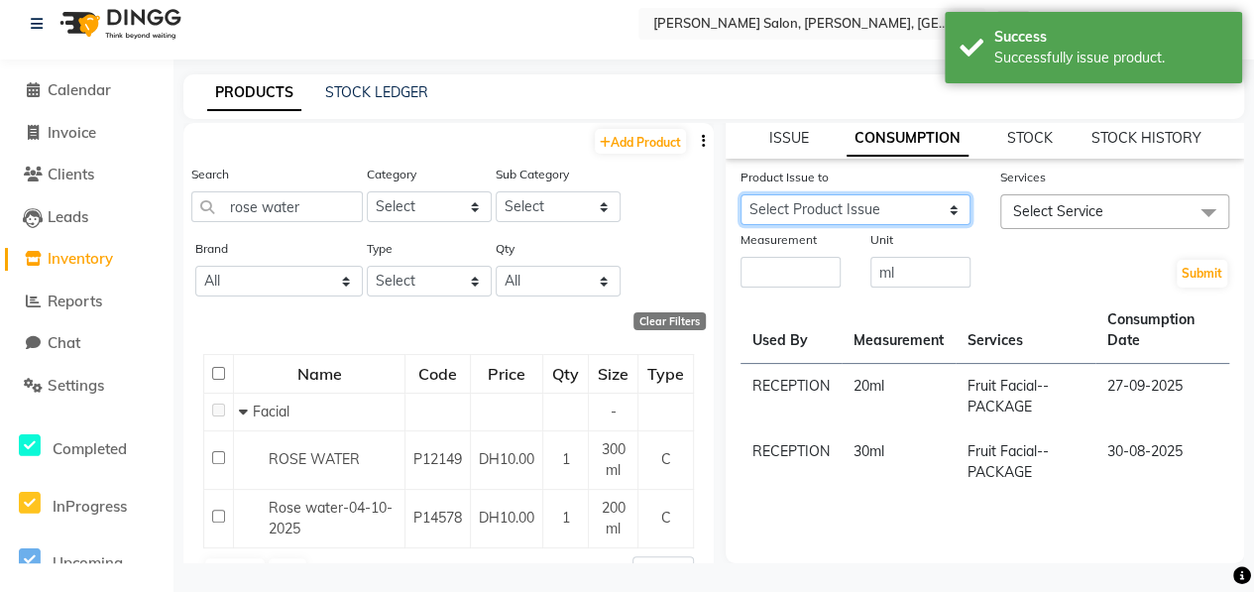
click at [840, 209] on select "Select Product Issue [DATE], Issued to: [PERSON_NAME], Balance: 200" at bounding box center [855, 209] width 230 height 31
click at [740, 194] on select "Select Product Issue [DATE], Issued to: [PERSON_NAME], Balance: 200" at bounding box center [855, 209] width 230 height 31
drag, startPoint x: 1020, startPoint y: 201, endPoint x: 1031, endPoint y: 204, distance: 11.3
click at [1021, 202] on span "Select Service" at bounding box center [1058, 211] width 90 height 18
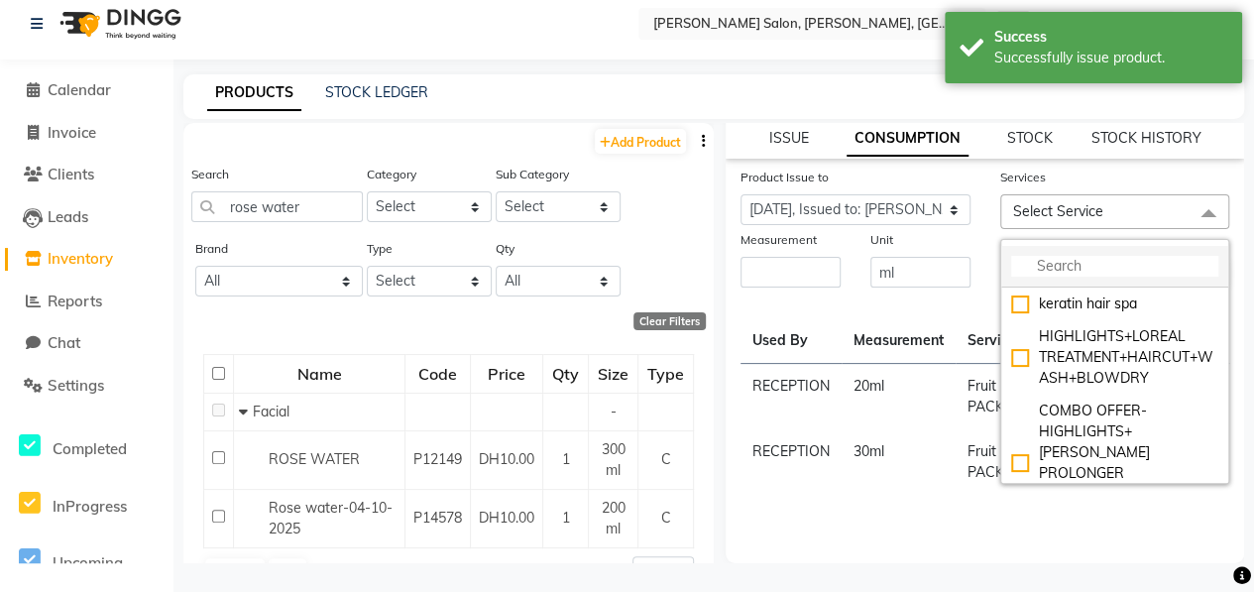
click at [1077, 267] on input "multiselect-search" at bounding box center [1115, 266] width 208 height 21
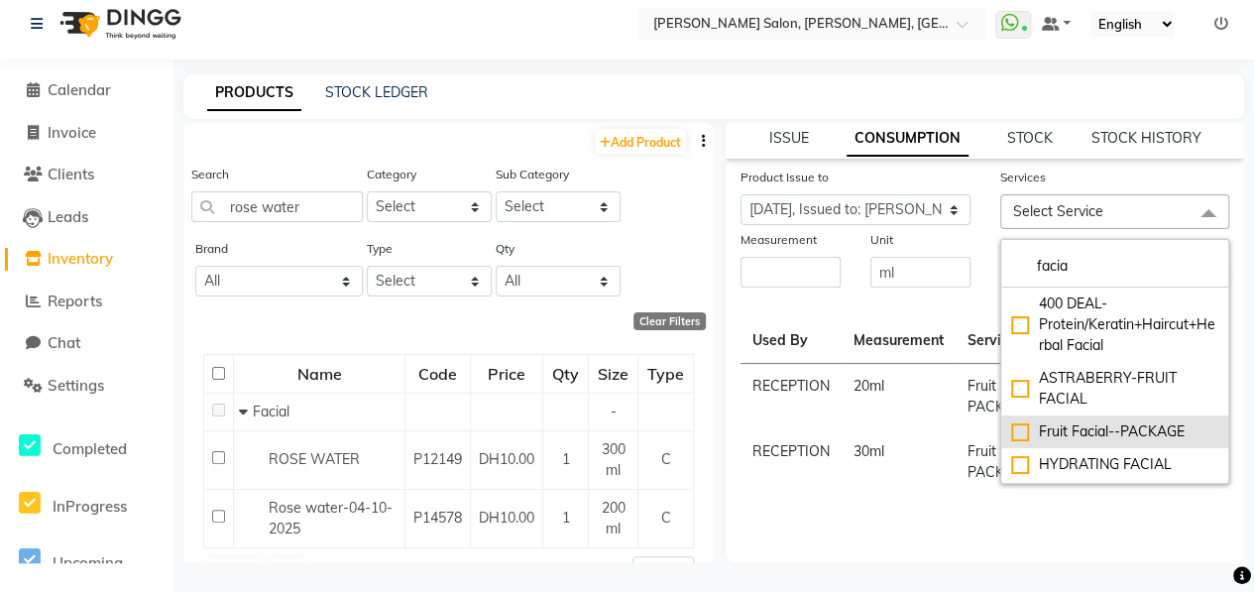
click at [1015, 427] on div "Fruit Facial--PACKAGE" at bounding box center [1115, 431] width 208 height 21
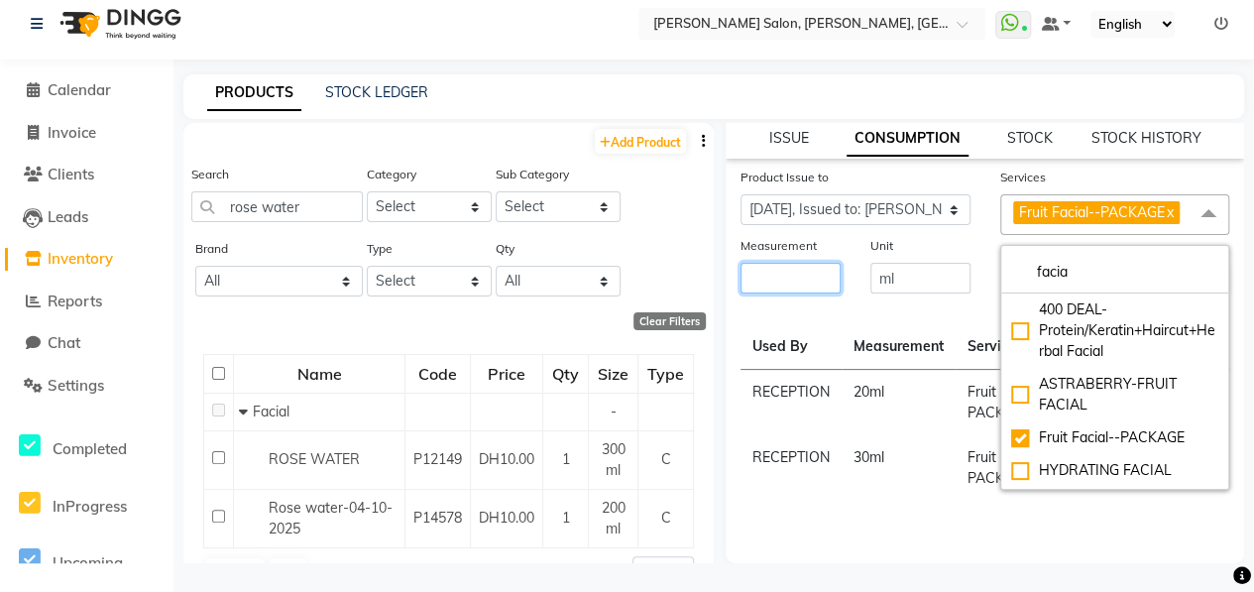
click at [785, 273] on input "number" at bounding box center [790, 278] width 100 height 31
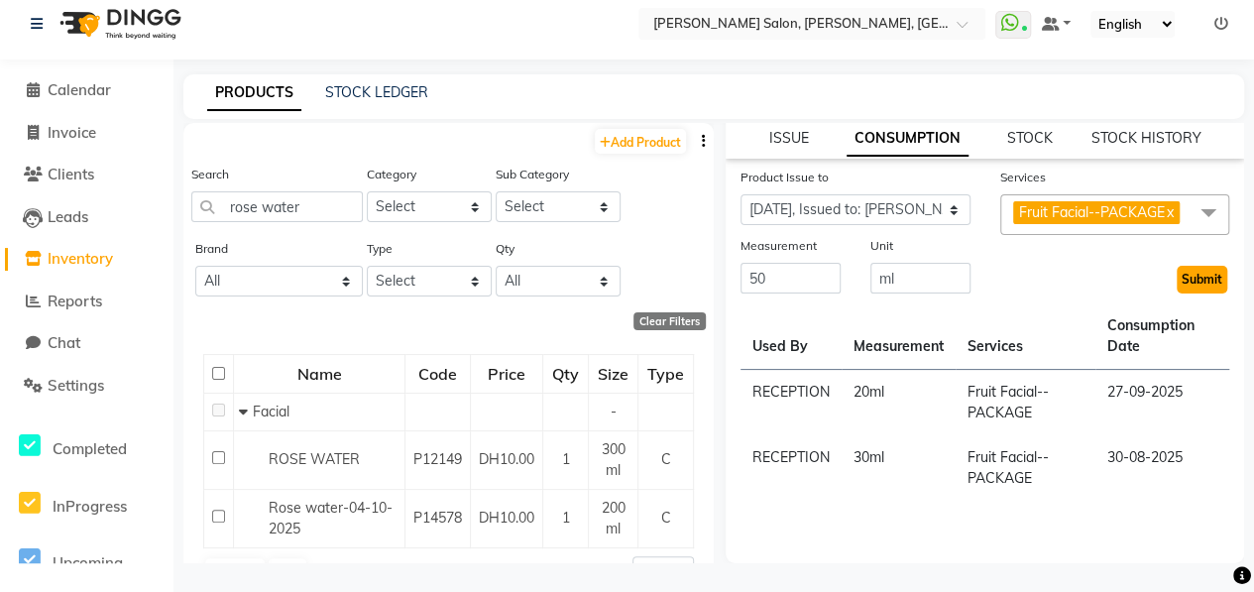
click at [1180, 276] on button "Submit" at bounding box center [1201, 280] width 51 height 28
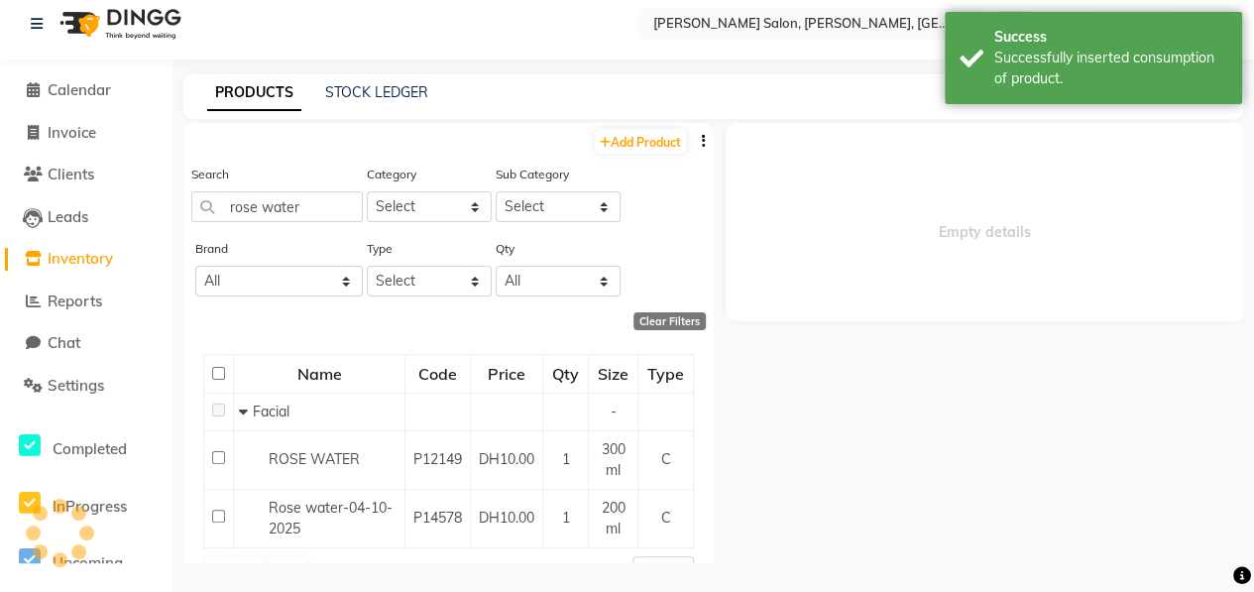
scroll to position [0, 0]
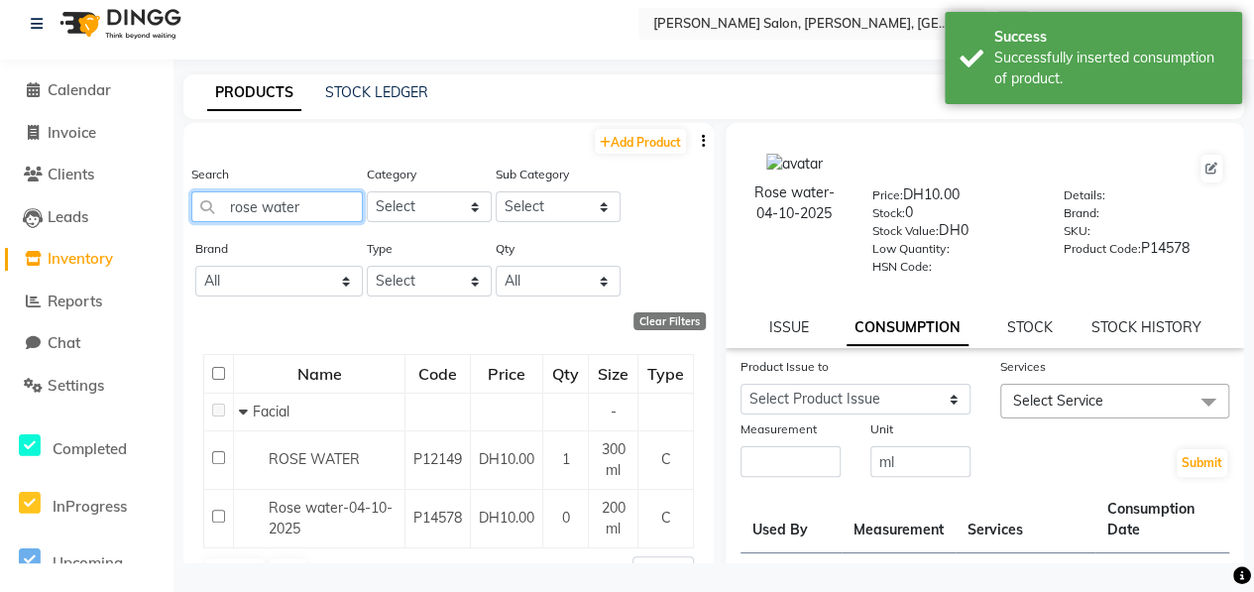
drag, startPoint x: 306, startPoint y: 201, endPoint x: 187, endPoint y: 200, distance: 118.9
click at [187, 200] on div "Search rose water Category Select Hair Skin Makeup Personal Care Appliances [PE…" at bounding box center [448, 201] width 530 height 74
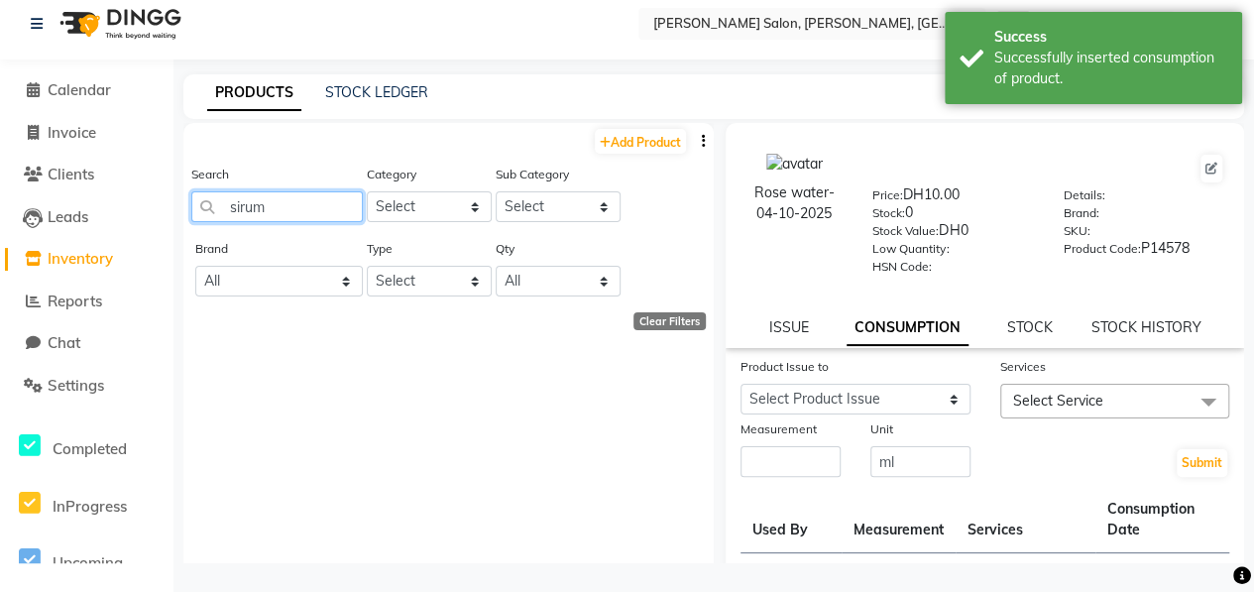
drag, startPoint x: 289, startPoint y: 200, endPoint x: 175, endPoint y: 201, distance: 114.0
click at [180, 199] on main "PRODUCTS STOCK LEDGER Add Product Search sirum Category Select Hair Skin Makeup…" at bounding box center [713, 333] width 1080 height 518
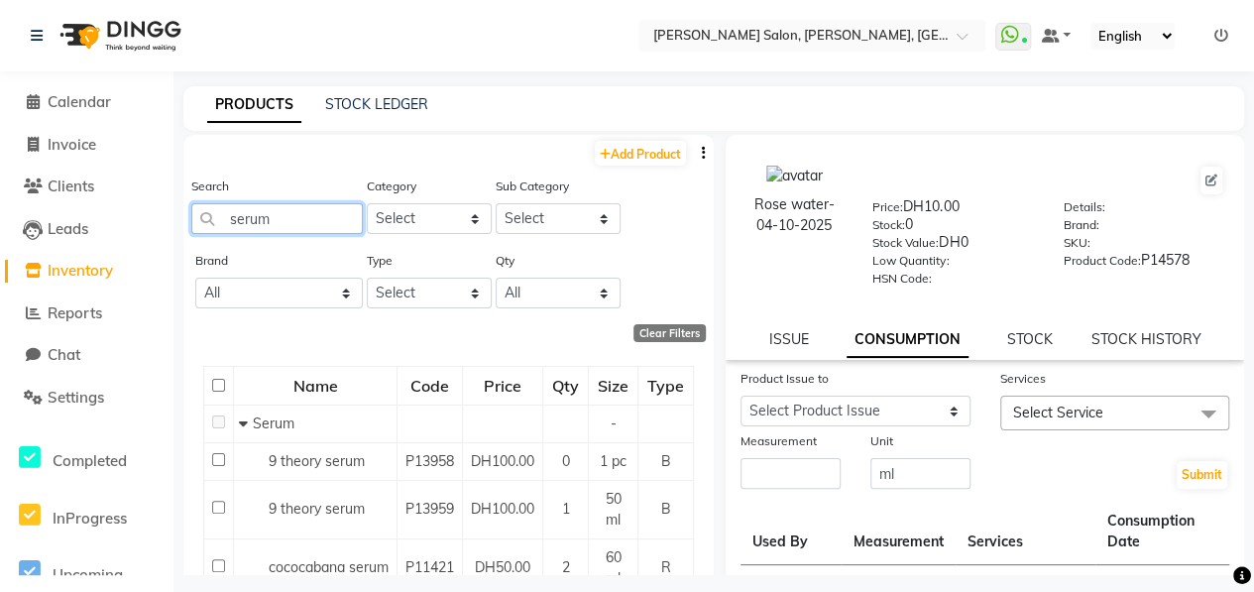
drag, startPoint x: 289, startPoint y: 213, endPoint x: 167, endPoint y: 247, distance: 126.5
click at [167, 247] on app-home "Select Location × [PERSON_NAME] Salon, [GEOGRAPHIC_DATA], Abu Shagara WhatsApp …" at bounding box center [627, 302] width 1254 height 605
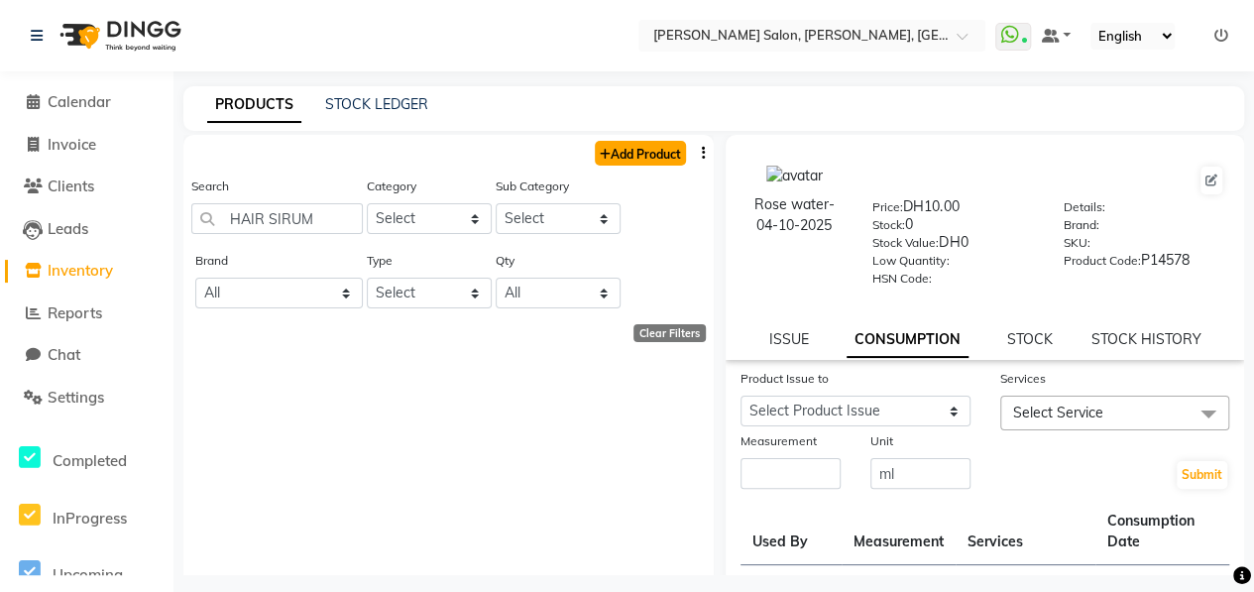
click at [638, 153] on link "Add Product" at bounding box center [640, 153] width 91 height 25
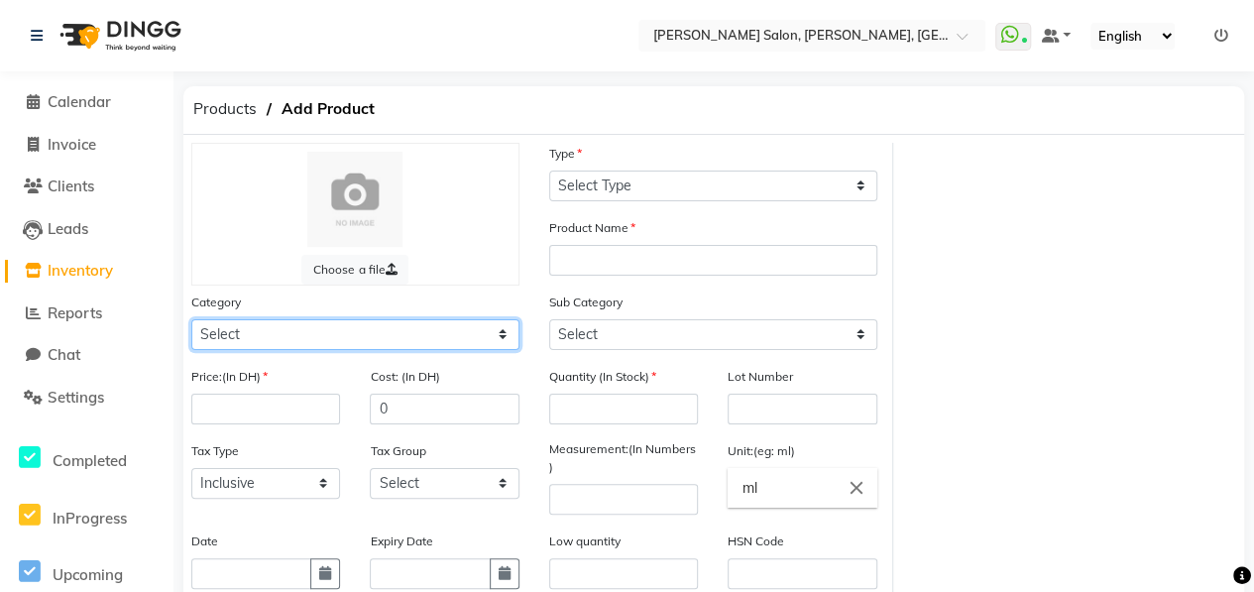
click at [376, 327] on select "Select Hair Skin Makeup Personal Care Appliances [PERSON_NAME] Waxing Disposabl…" at bounding box center [355, 334] width 328 height 31
click at [191, 319] on select "Select Hair Skin Makeup Personal Care Appliances [PERSON_NAME] Waxing Disposabl…" at bounding box center [355, 334] width 328 height 31
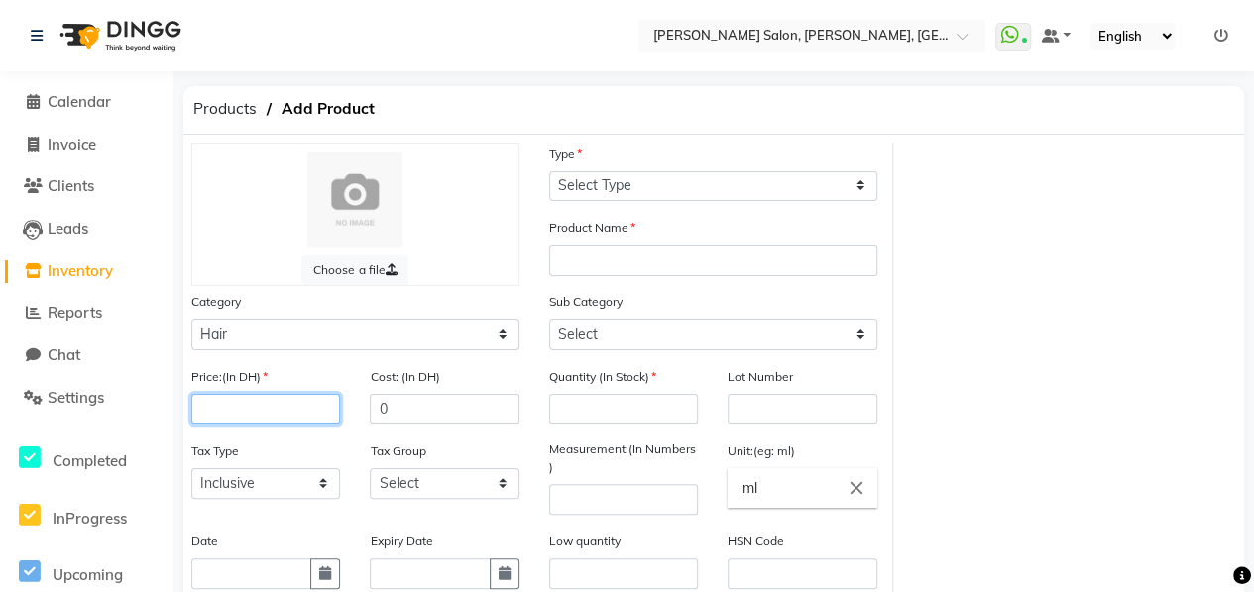
click at [285, 411] on input "number" at bounding box center [265, 408] width 149 height 31
click at [335, 563] on button "button" at bounding box center [325, 573] width 30 height 31
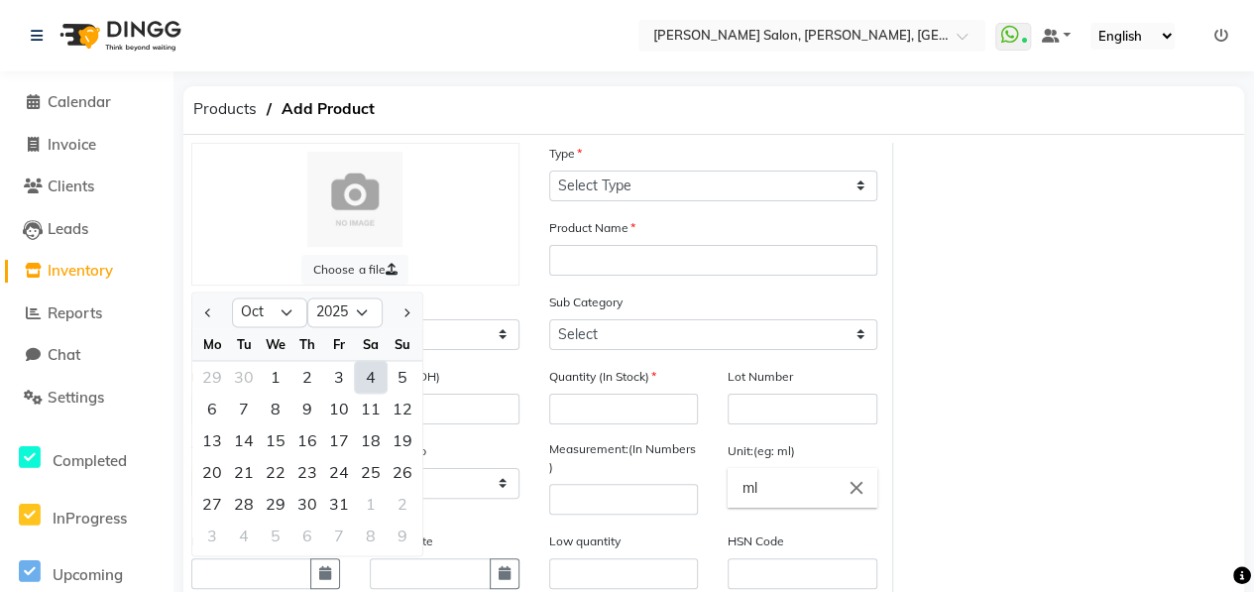
click at [373, 385] on div "4" at bounding box center [371, 377] width 32 height 32
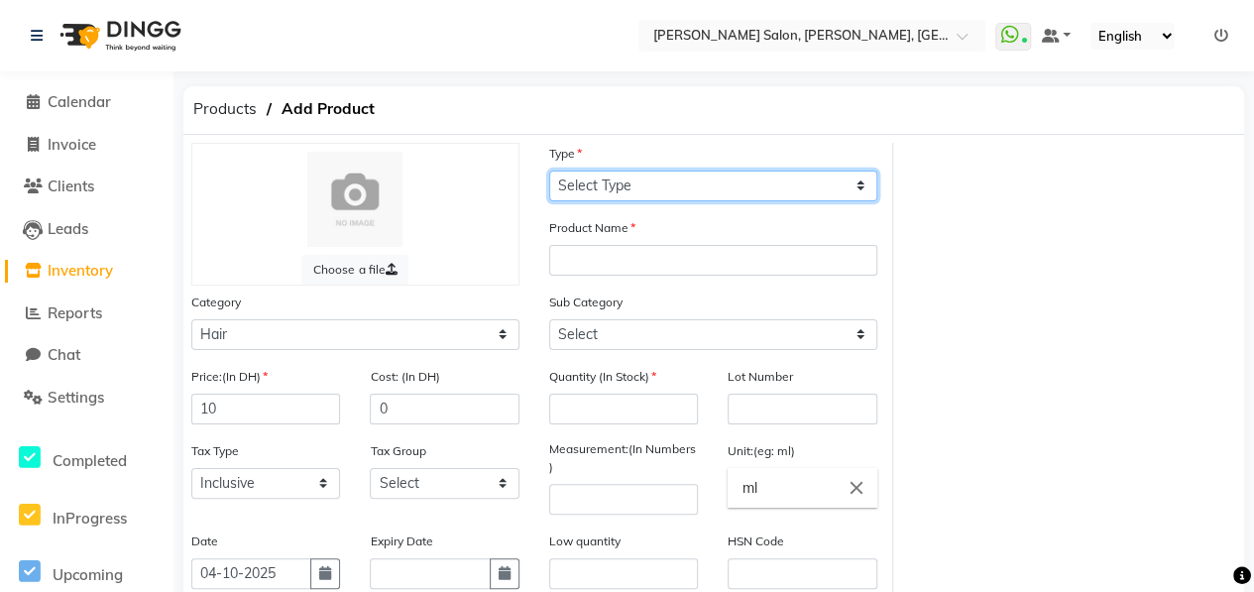
click at [620, 182] on select "Select Type Both Retail Consumable" at bounding box center [713, 185] width 328 height 31
click at [549, 170] on select "Select Type Both Retail Consumable" at bounding box center [713, 185] width 328 height 31
click at [627, 191] on select "Select Type Both Retail Consumable" at bounding box center [713, 185] width 328 height 31
click at [549, 170] on select "Select Type Both Retail Consumable" at bounding box center [713, 185] width 328 height 31
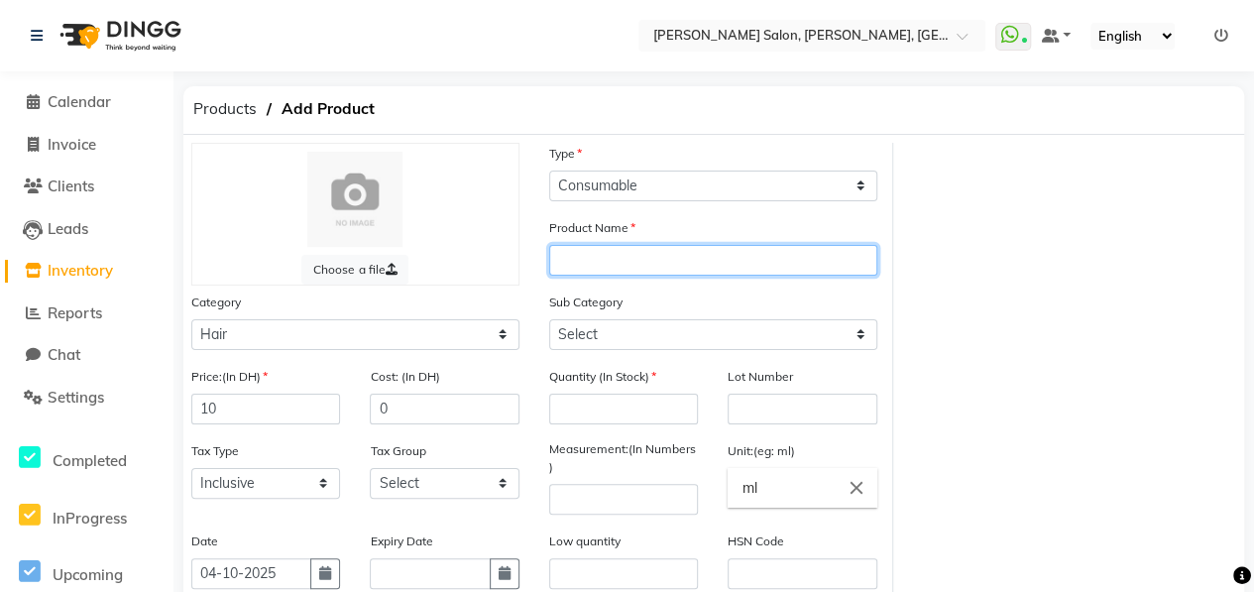
click at [653, 261] on input "text" at bounding box center [713, 260] width 328 height 31
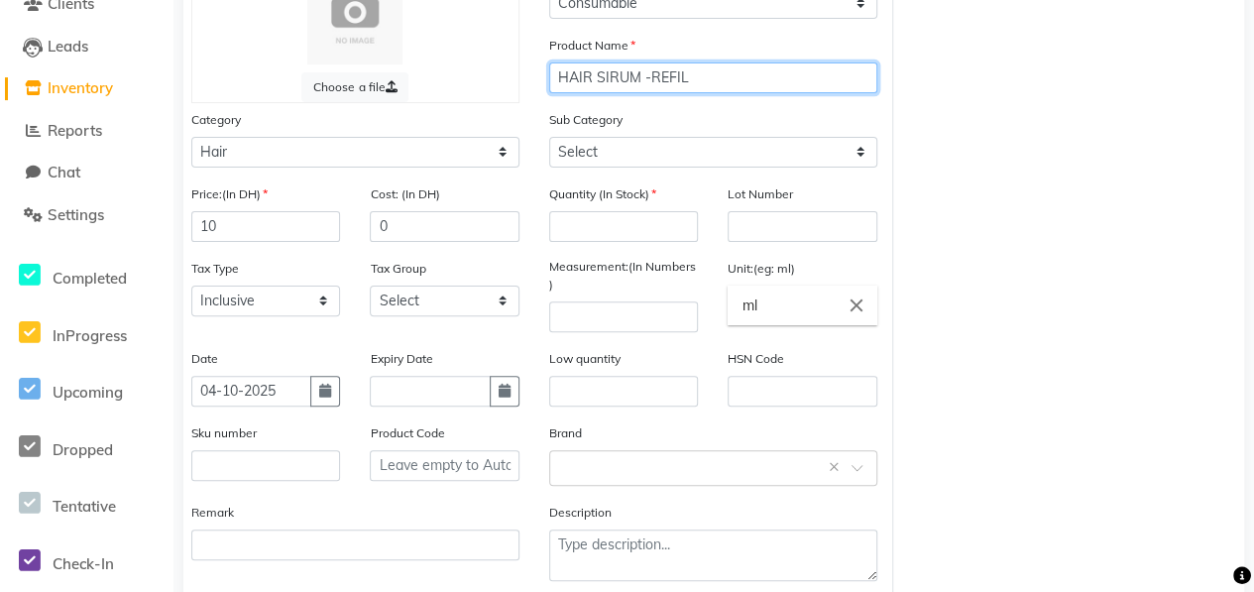
scroll to position [180, 0]
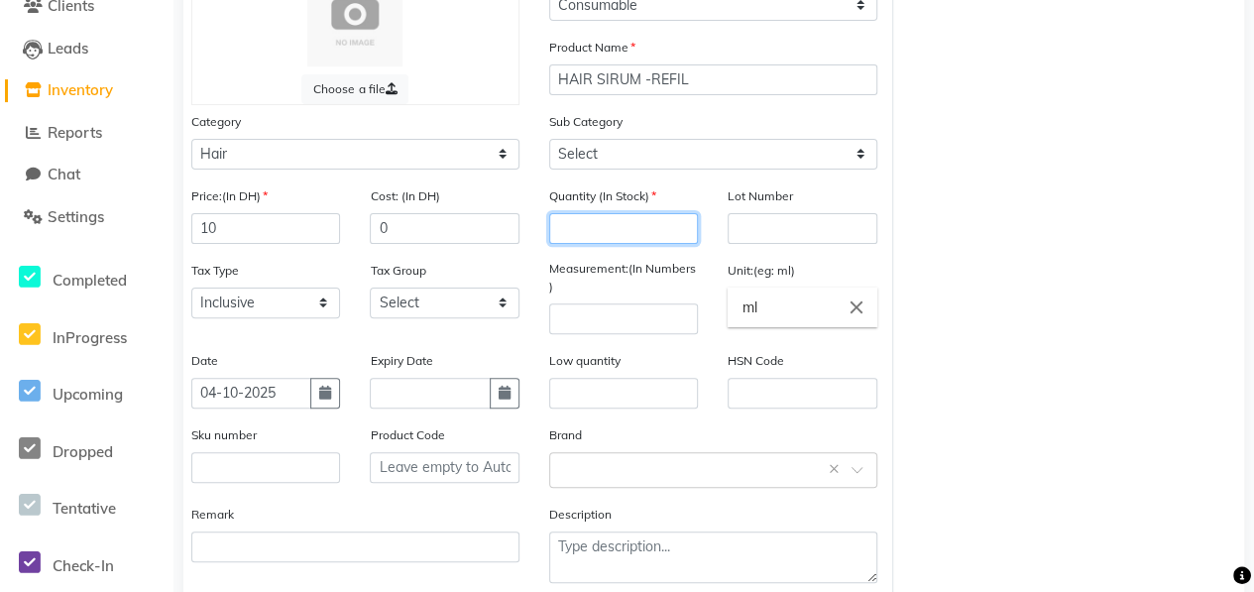
click at [624, 227] on input "number" at bounding box center [623, 228] width 149 height 31
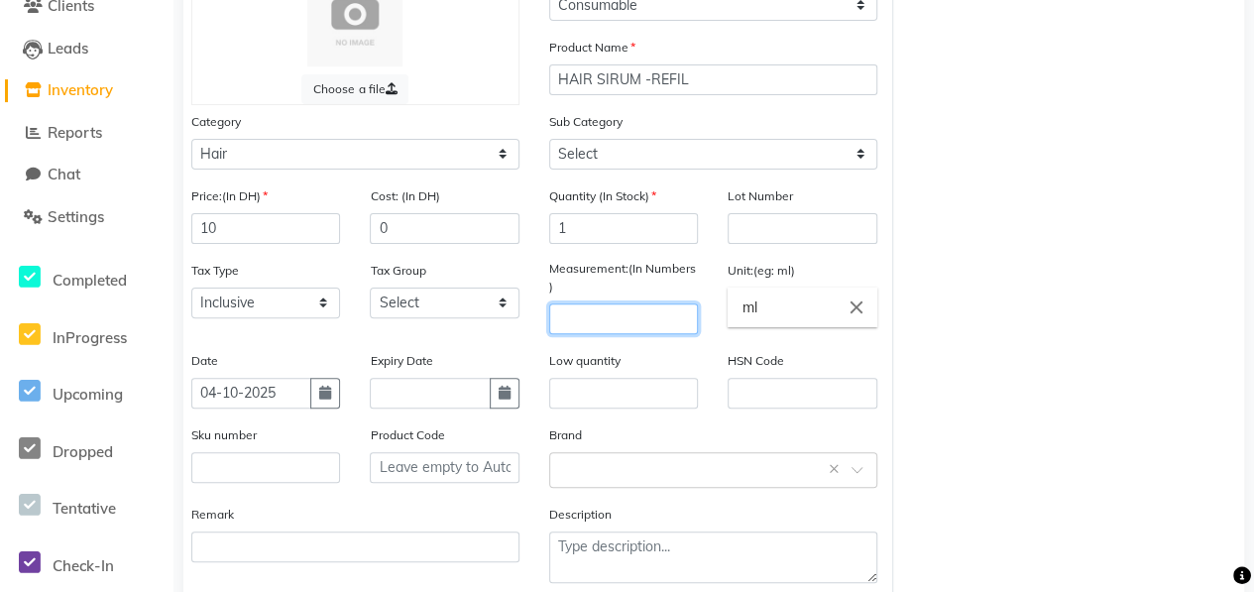
click at [632, 318] on input "number" at bounding box center [623, 318] width 149 height 31
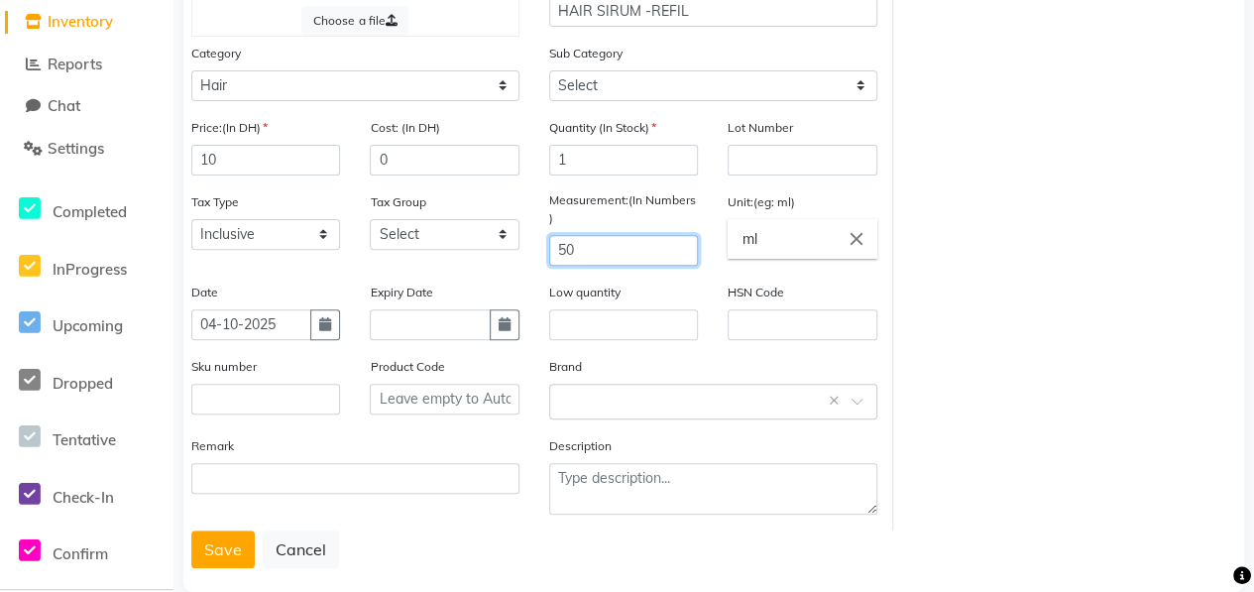
scroll to position [279, 0]
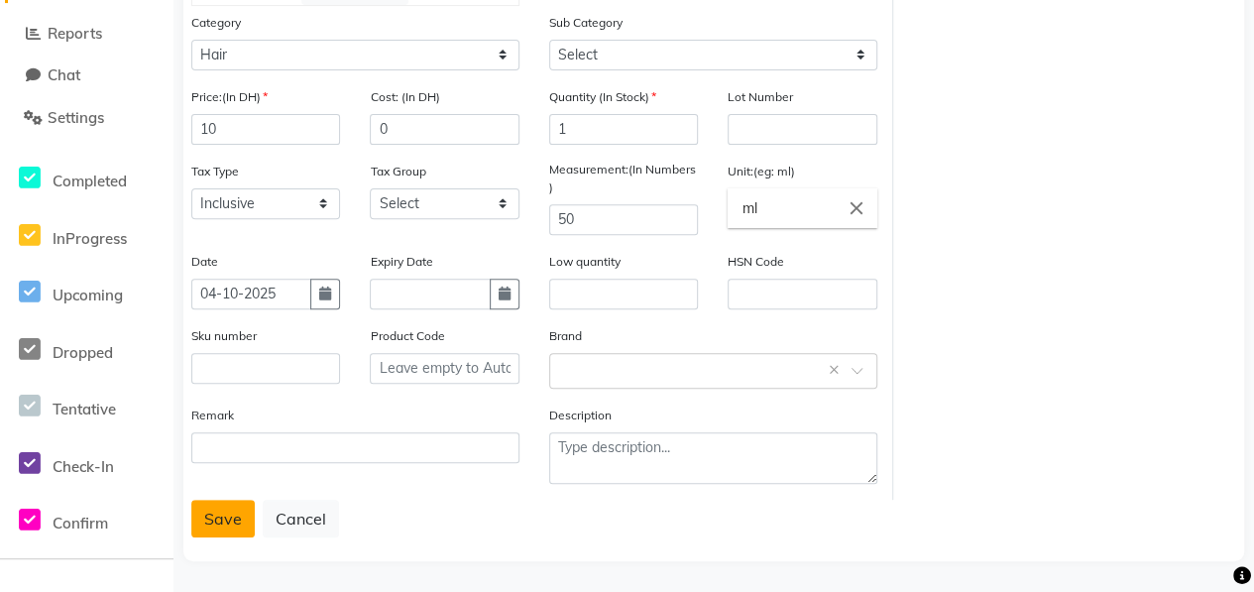
click at [213, 517] on button "Save" at bounding box center [222, 518] width 63 height 38
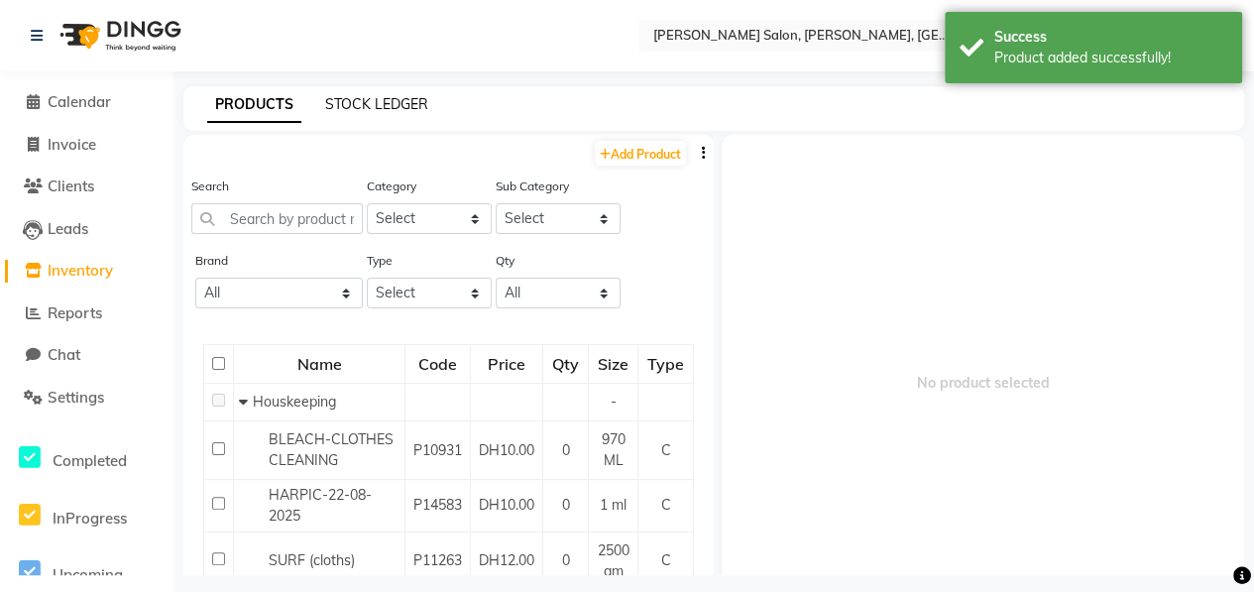
click at [375, 102] on link "STOCK LEDGER" at bounding box center [376, 104] width 103 height 18
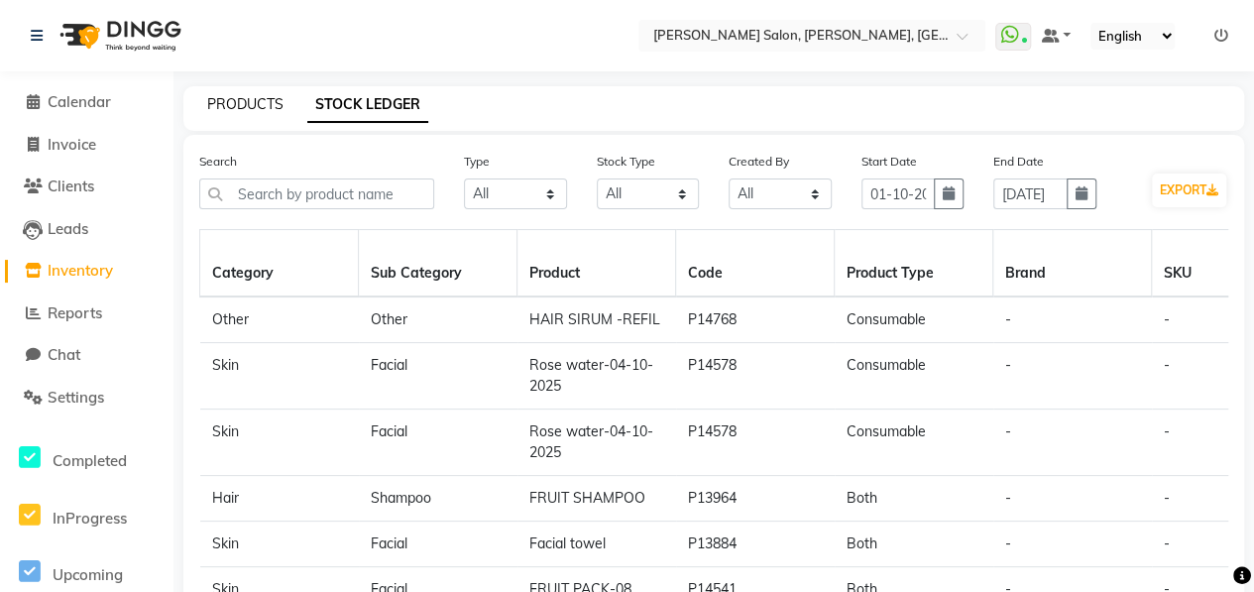
click at [242, 111] on link "PRODUCTS" at bounding box center [245, 104] width 76 height 18
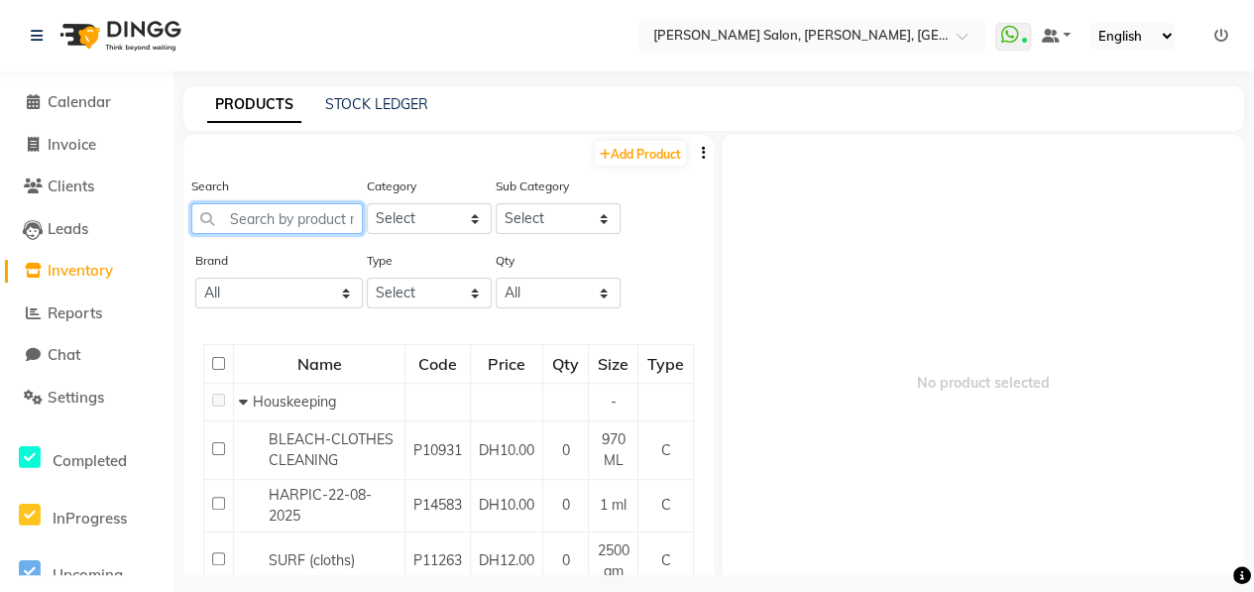
click at [298, 222] on input "text" at bounding box center [276, 218] width 171 height 31
click at [100, 110] on span "Calendar" at bounding box center [79, 101] width 63 height 19
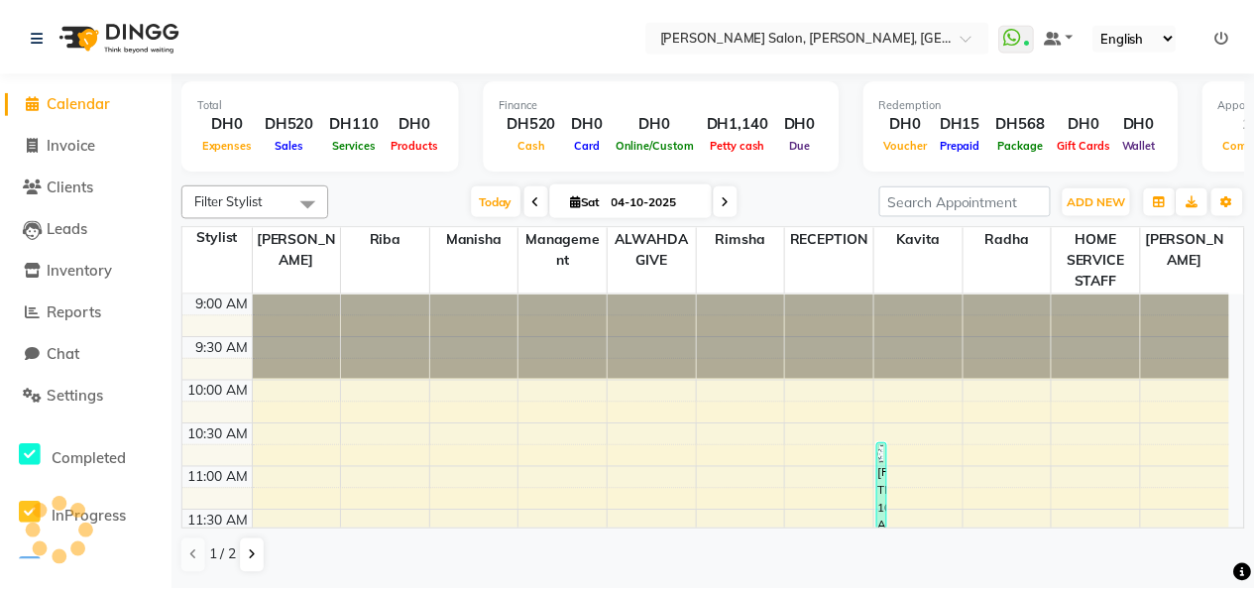
scroll to position [345, 0]
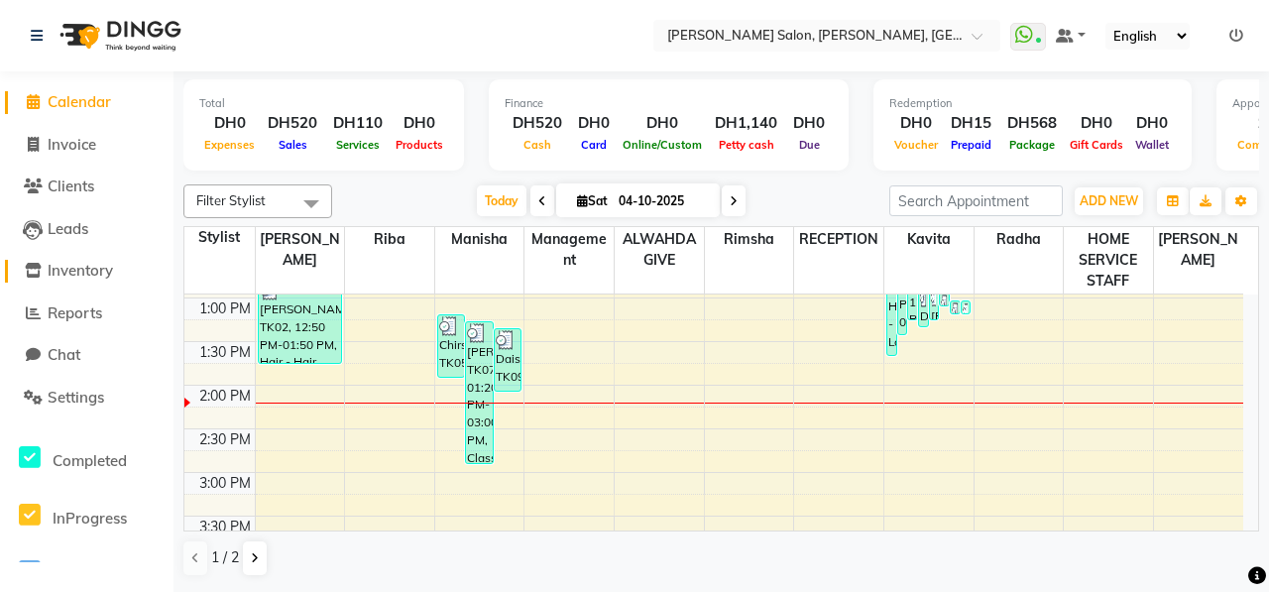
click at [107, 275] on span "Inventory" at bounding box center [80, 270] width 65 height 19
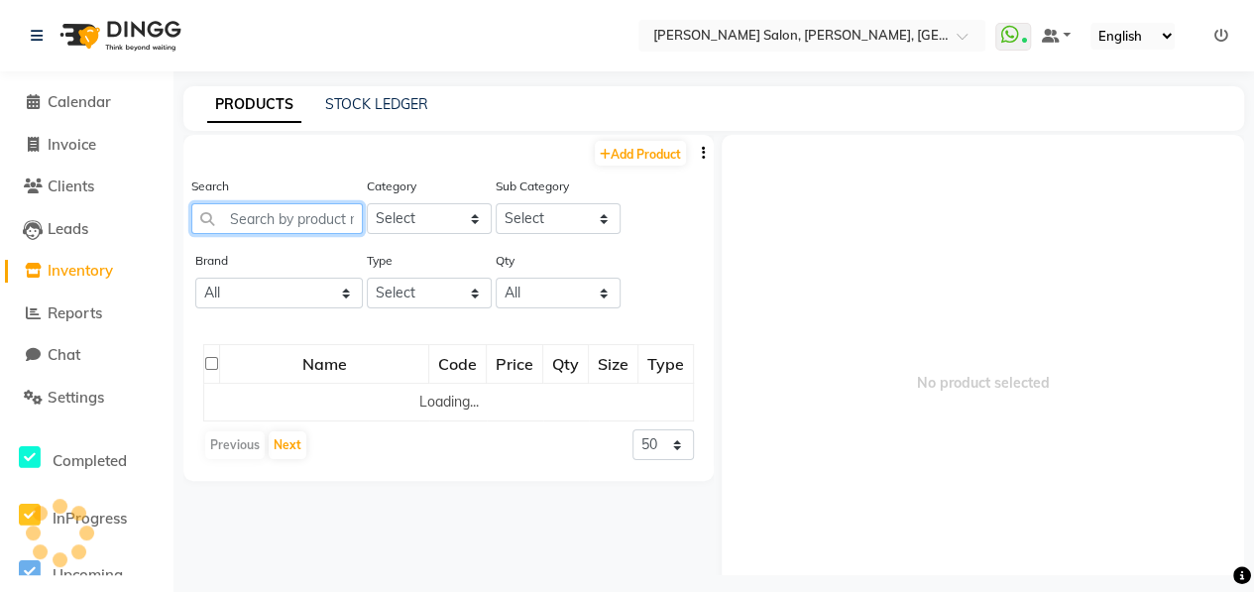
click at [296, 215] on input "text" at bounding box center [276, 218] width 171 height 31
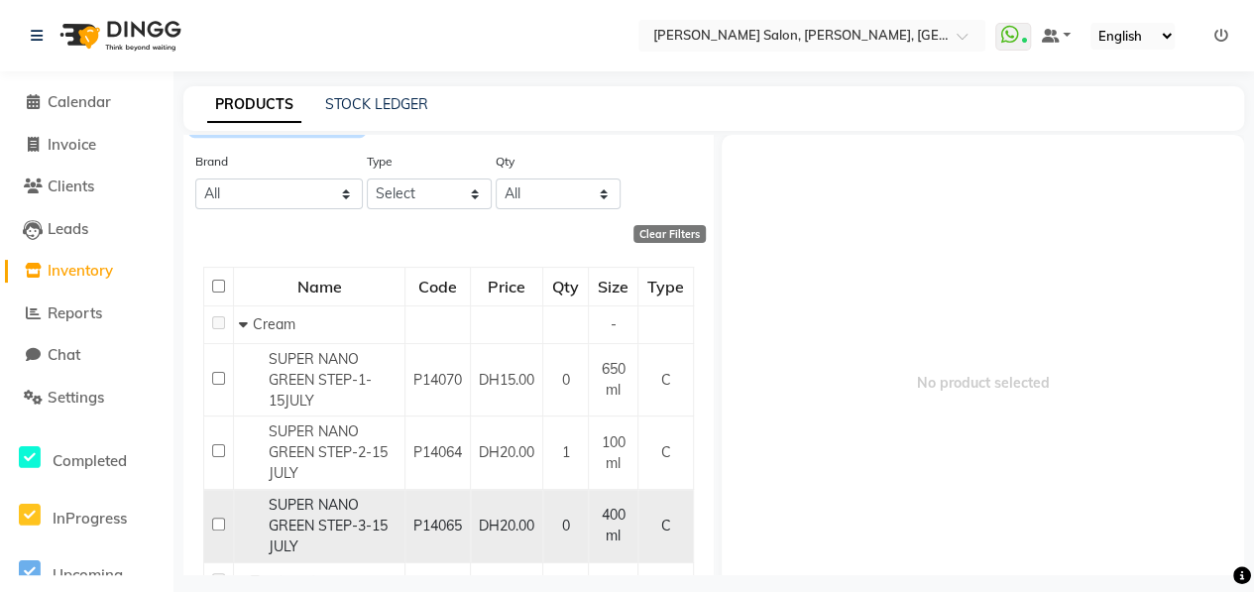
scroll to position [181, 0]
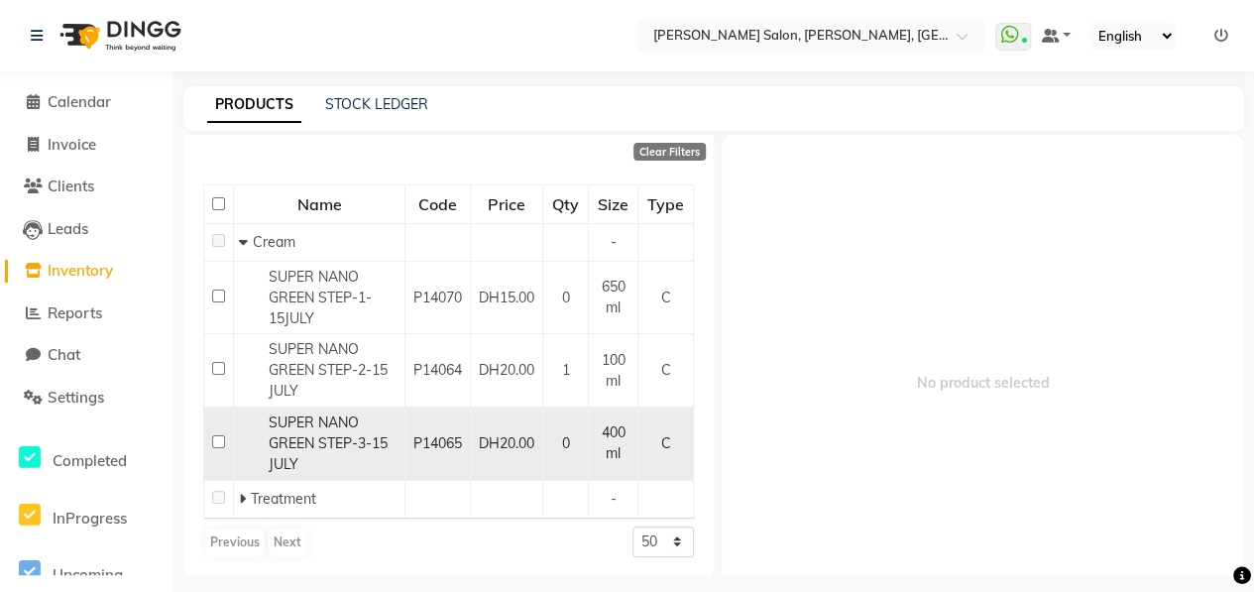
click at [214, 439] on input "checkbox" at bounding box center [218, 441] width 13 height 13
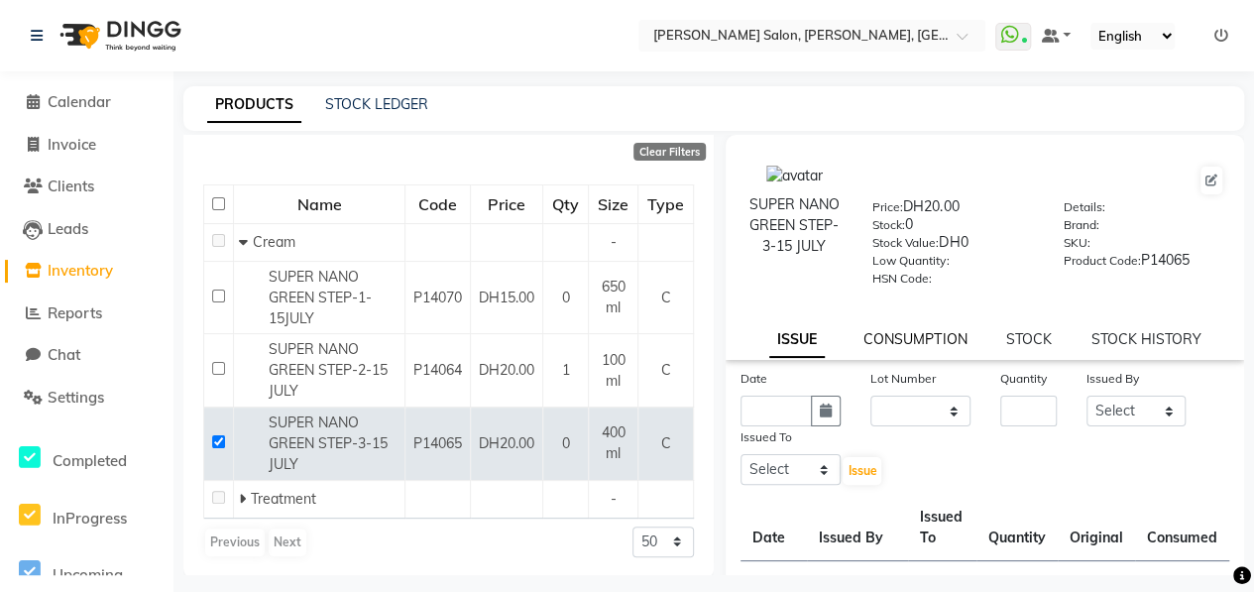
click at [916, 343] on link "CONSUMPTION" at bounding box center [914, 339] width 103 height 18
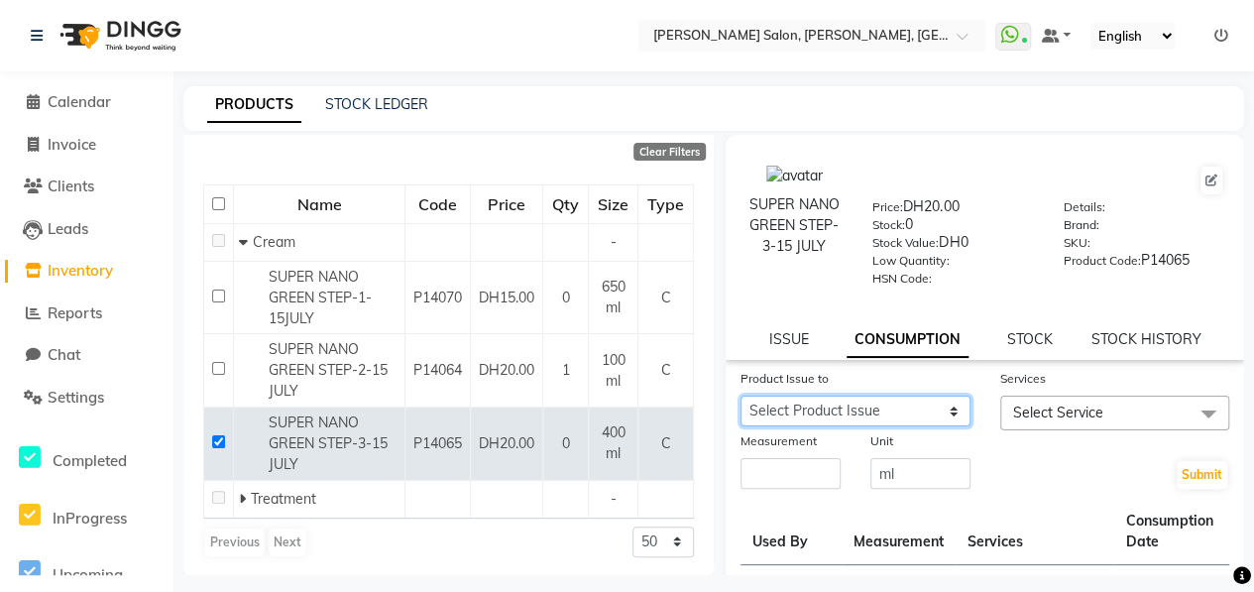
click at [891, 401] on select "Select Product Issue [DATE], Issued to: , Balance: 320" at bounding box center [855, 410] width 230 height 31
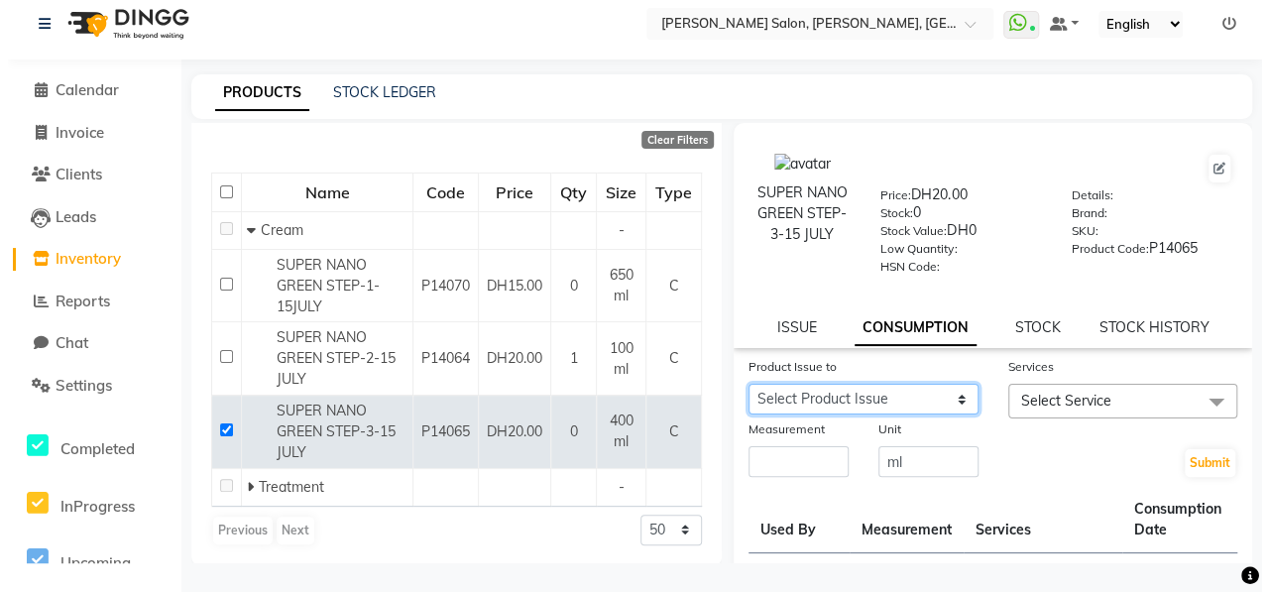
scroll to position [0, 0]
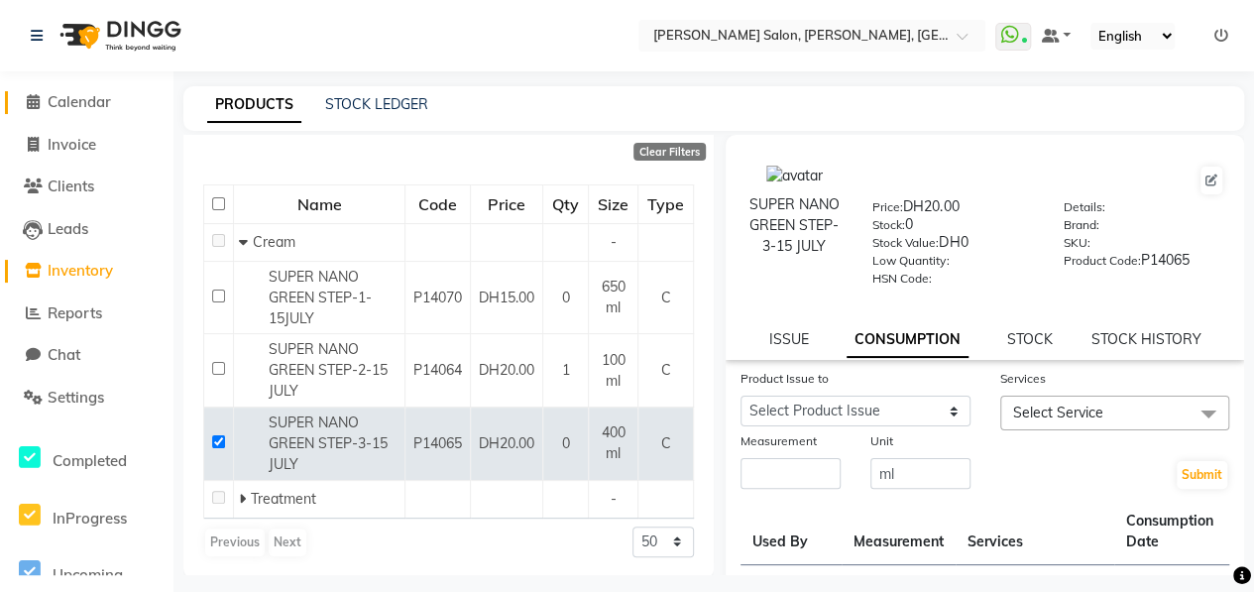
click at [97, 107] on span "Calendar" at bounding box center [79, 101] width 63 height 19
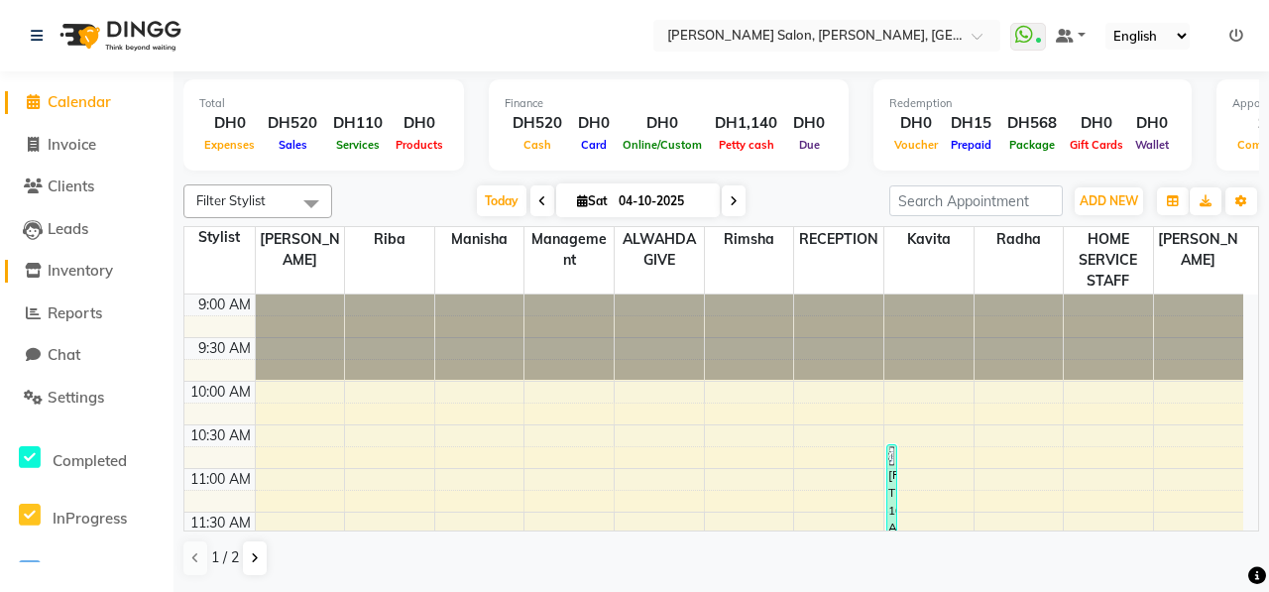
click at [101, 273] on span "Inventory" at bounding box center [80, 270] width 65 height 19
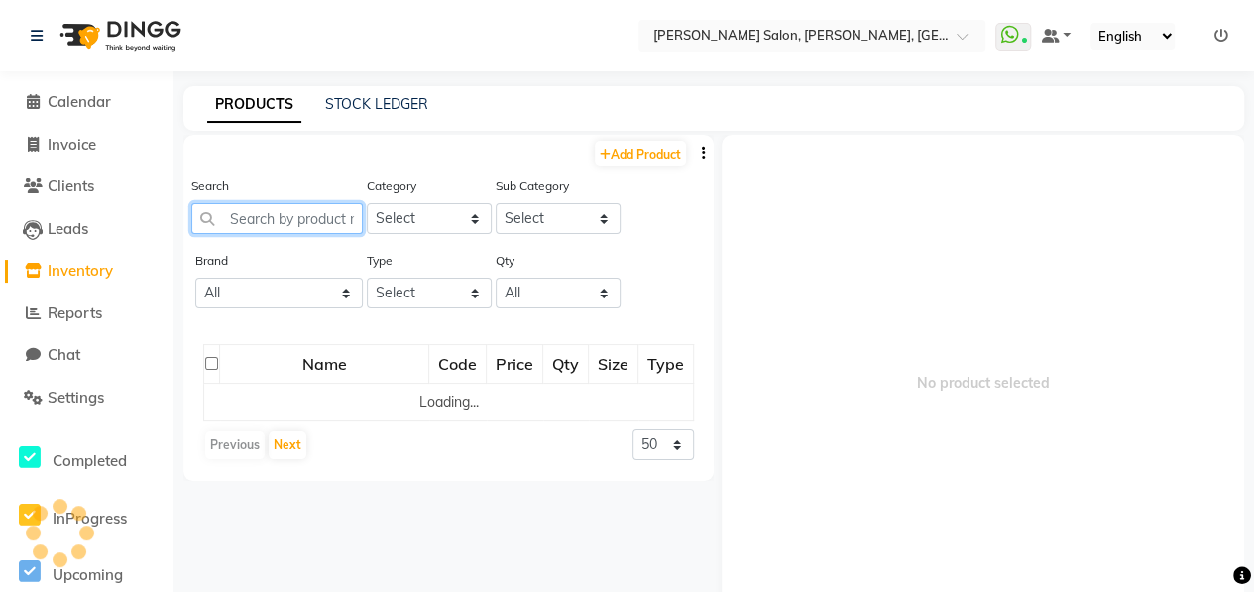
click at [304, 212] on input "text" at bounding box center [276, 218] width 171 height 31
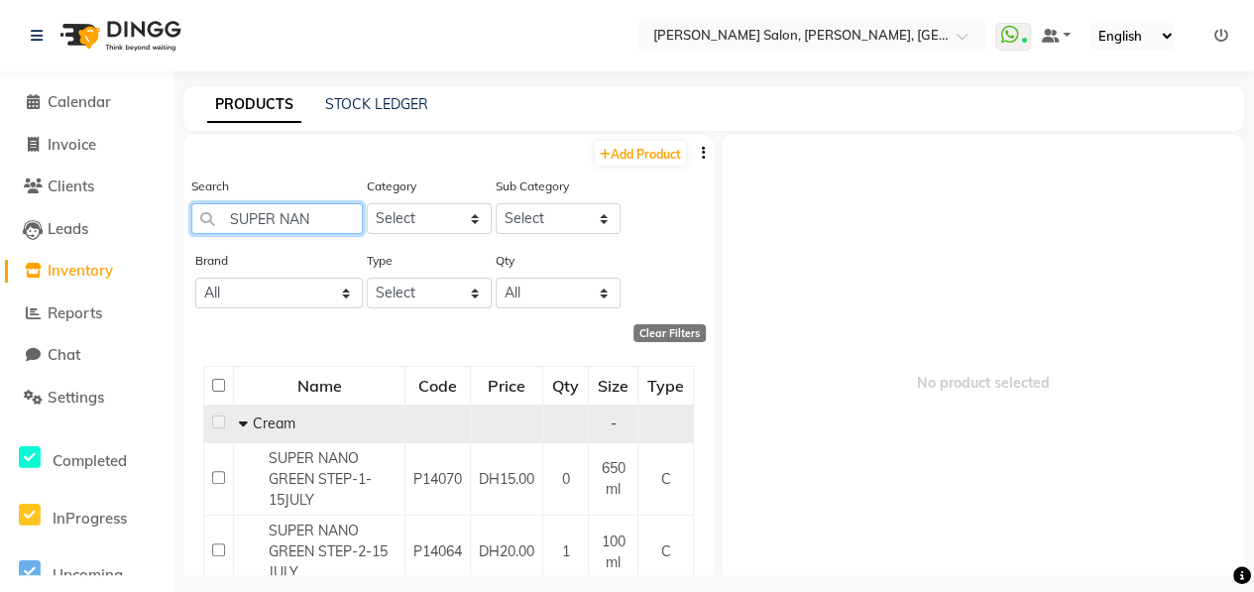
scroll to position [99, 0]
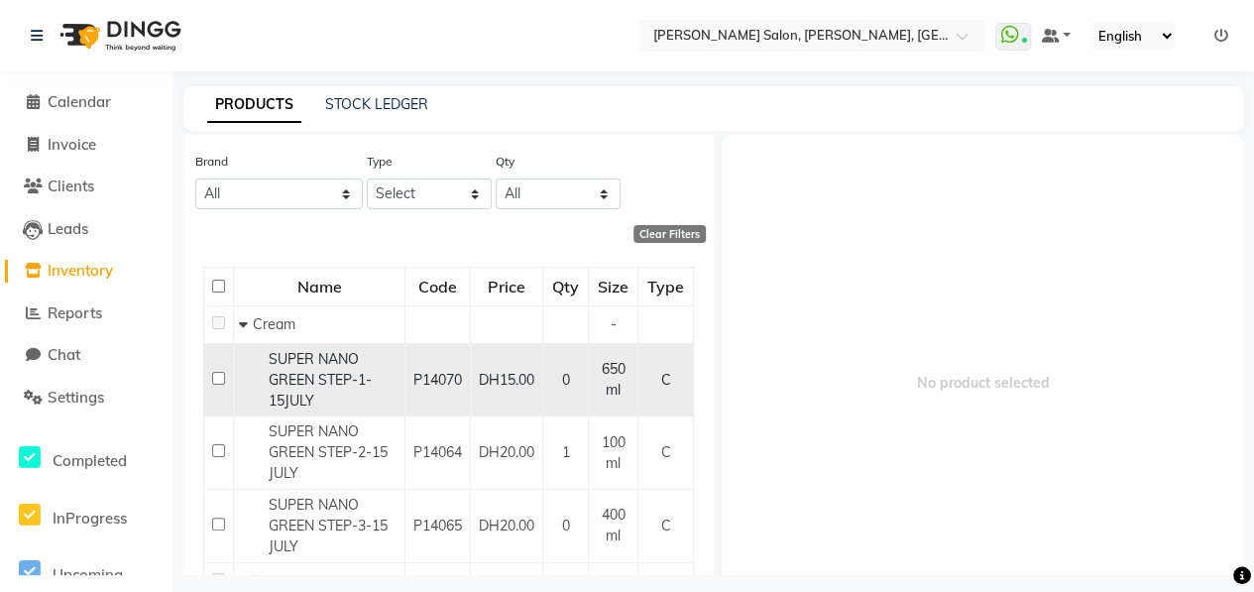
click at [221, 372] on input "checkbox" at bounding box center [218, 378] width 13 height 13
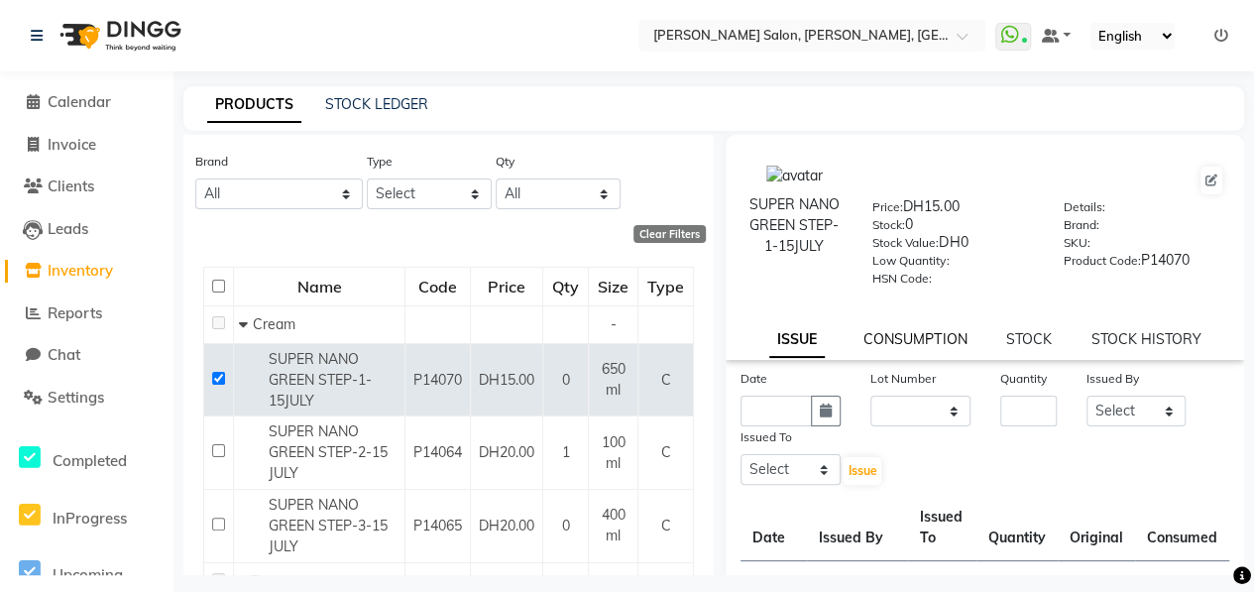
click at [878, 331] on link "CONSUMPTION" at bounding box center [914, 339] width 103 height 18
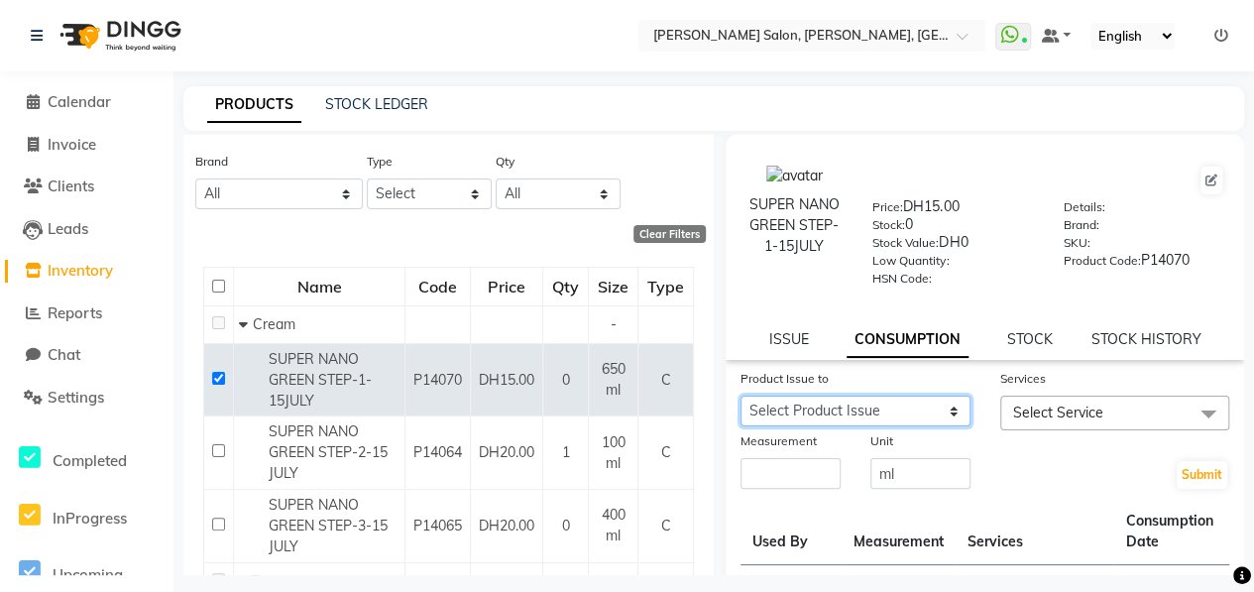
click at [873, 404] on select "Select Product Issue [DATE], Issued to: Kavita, Balance: 600" at bounding box center [855, 410] width 230 height 31
click at [1057, 497] on div "Product Issue to Select Product Issue [DATE], Issued to: Kavita, Balance: 600 S…" at bounding box center [984, 585] width 518 height 435
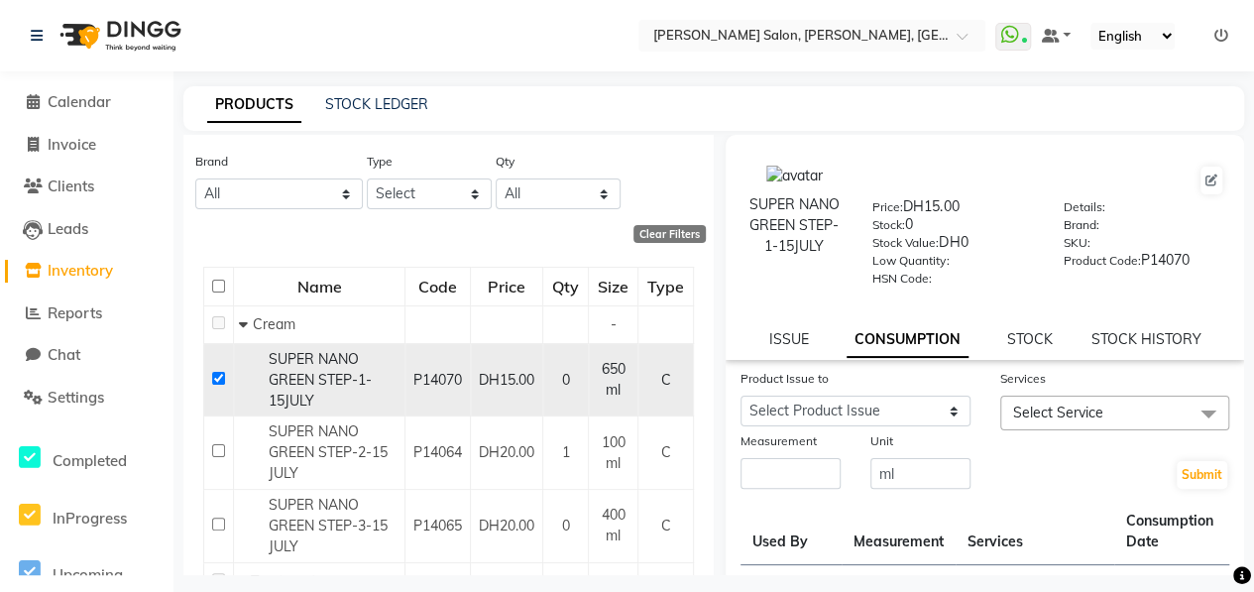
click at [213, 378] on input "checkbox" at bounding box center [218, 378] width 13 height 13
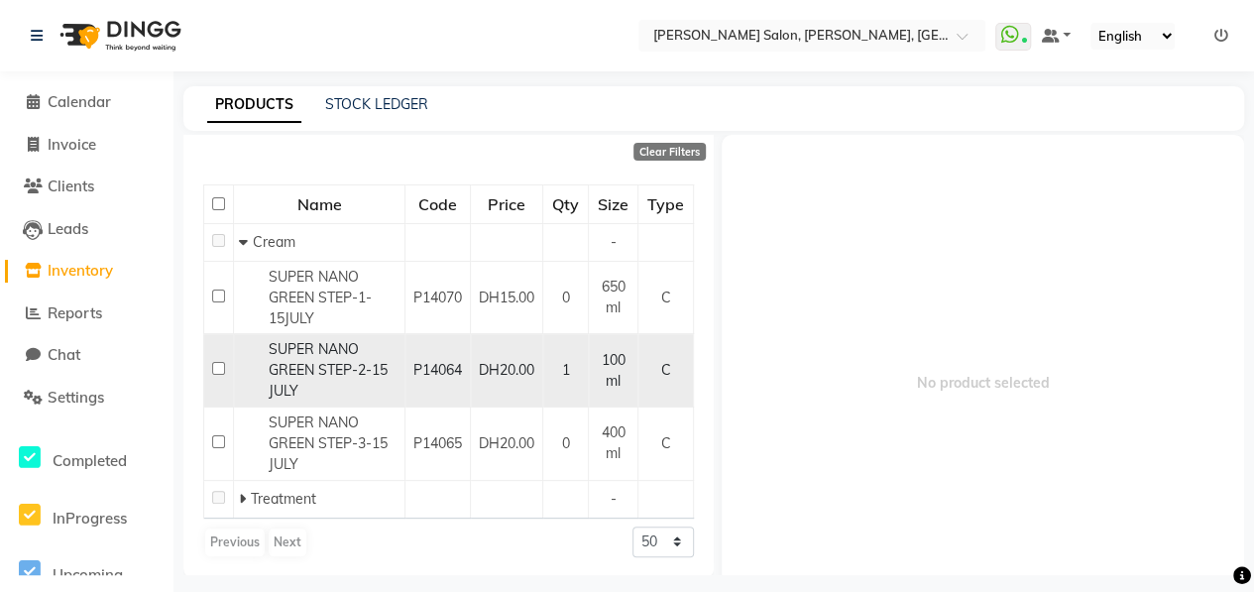
scroll to position [12, 0]
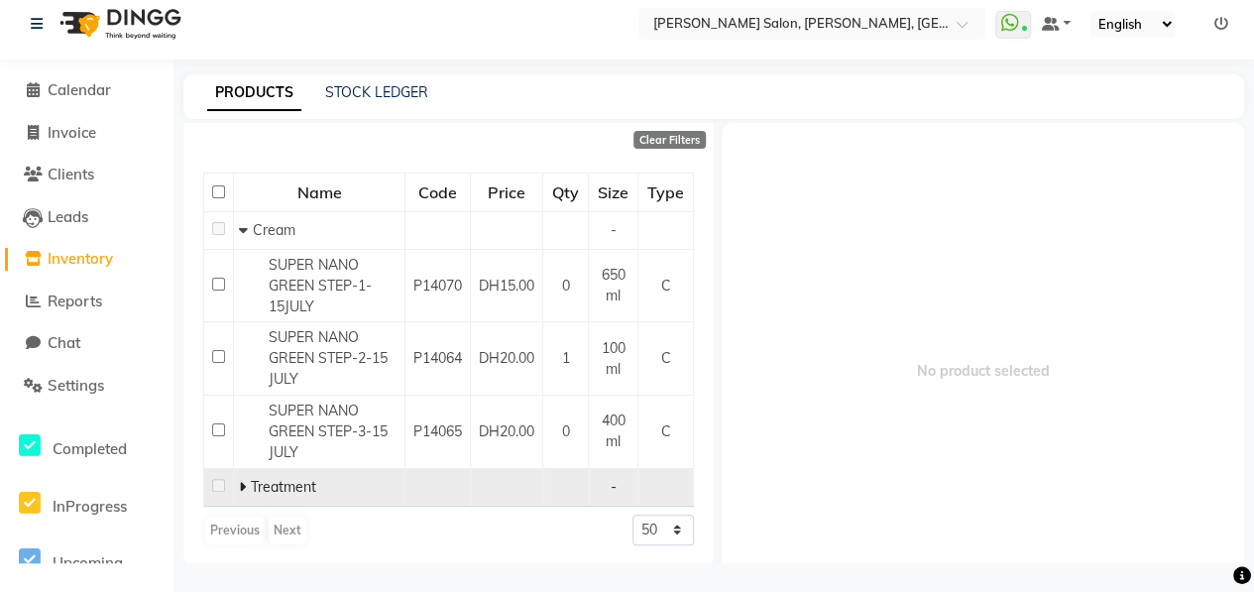
click at [244, 487] on icon at bounding box center [242, 487] width 7 height 14
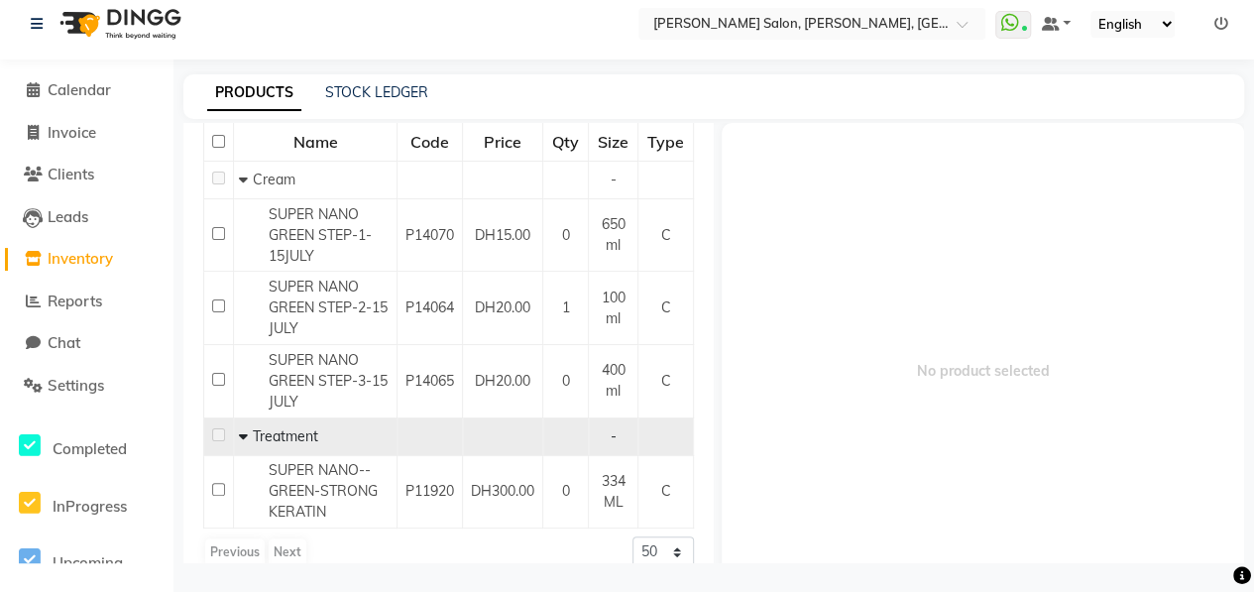
scroll to position [275, 0]
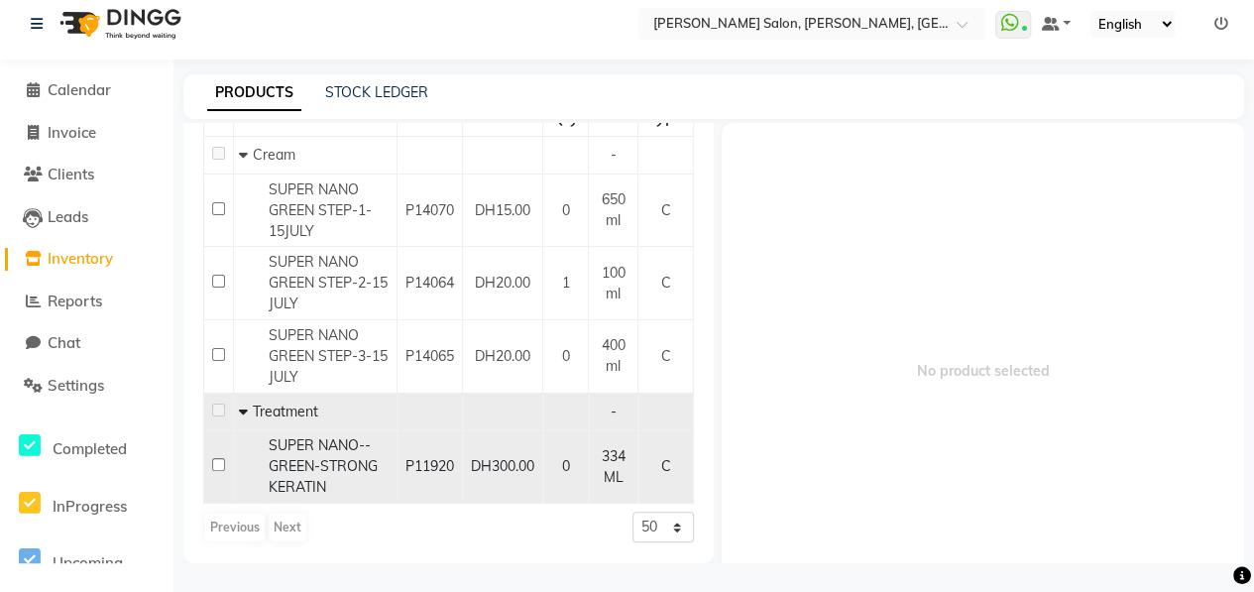
click at [214, 458] on input "checkbox" at bounding box center [218, 464] width 13 height 13
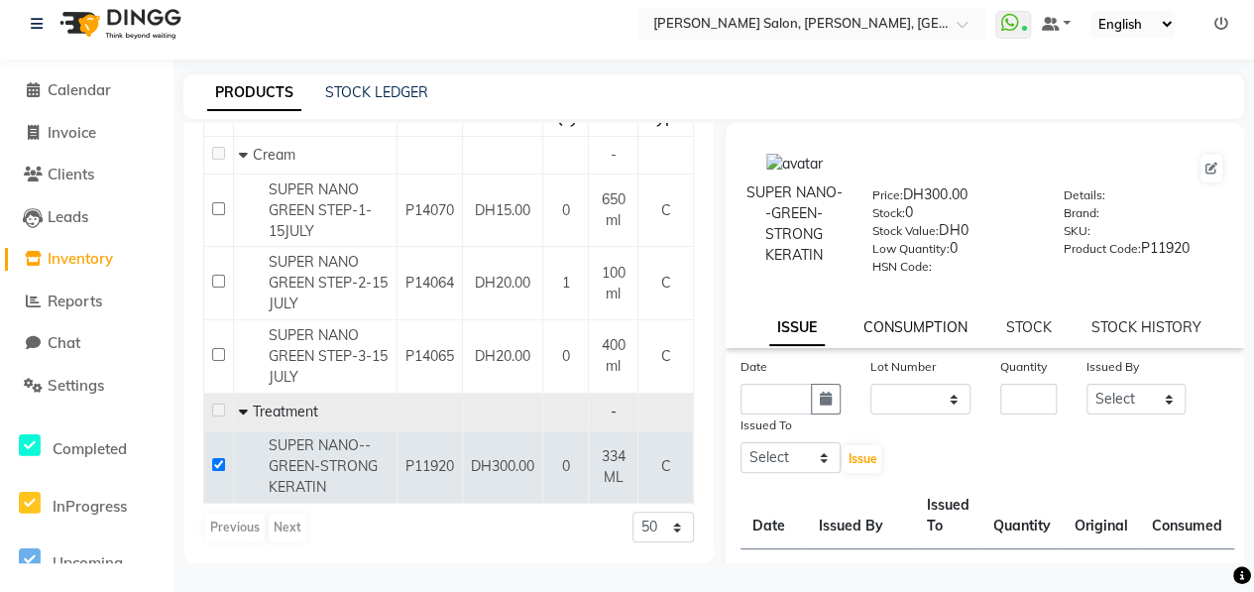
click at [894, 336] on link "CONSUMPTION" at bounding box center [914, 327] width 103 height 18
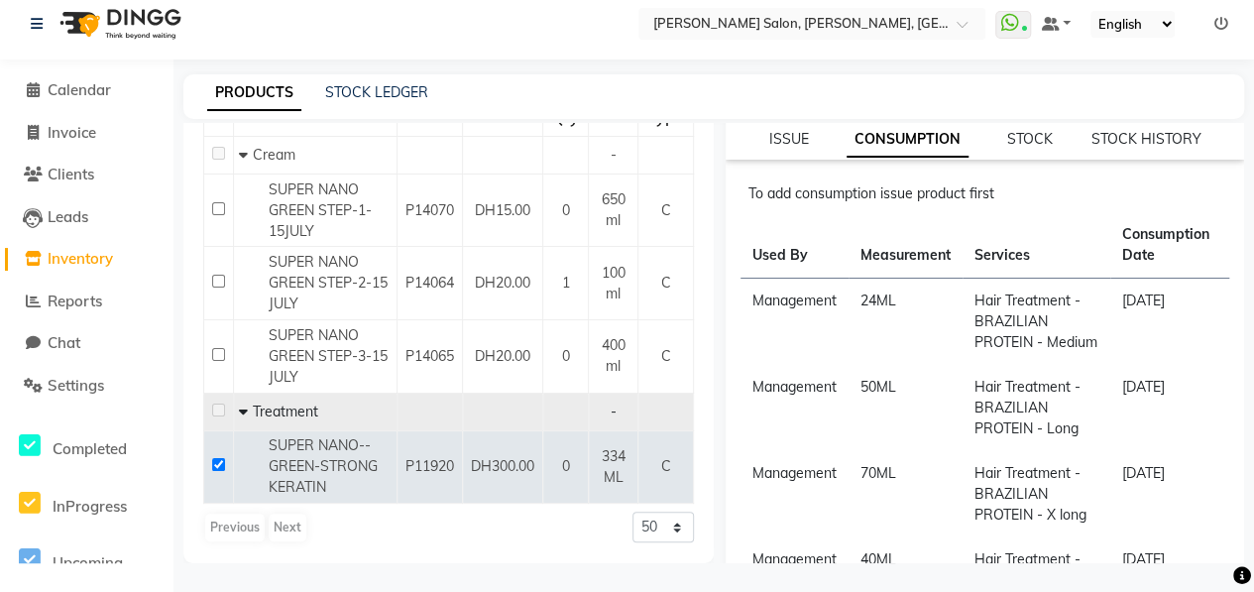
scroll to position [99, 0]
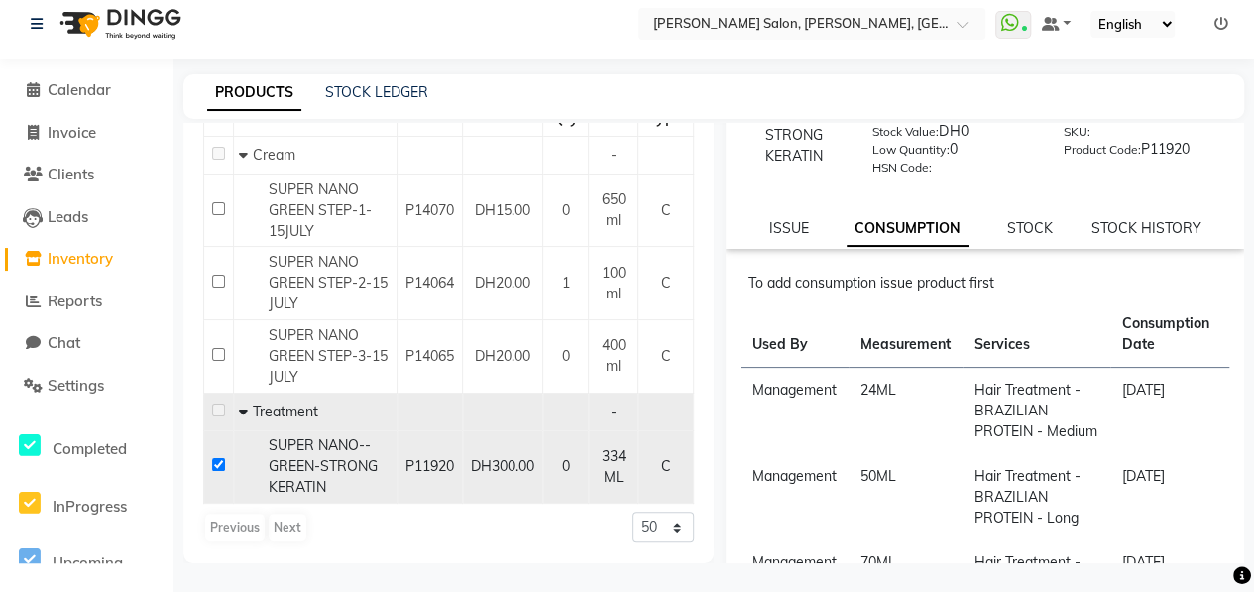
click at [216, 458] on input "checkbox" at bounding box center [218, 464] width 13 height 13
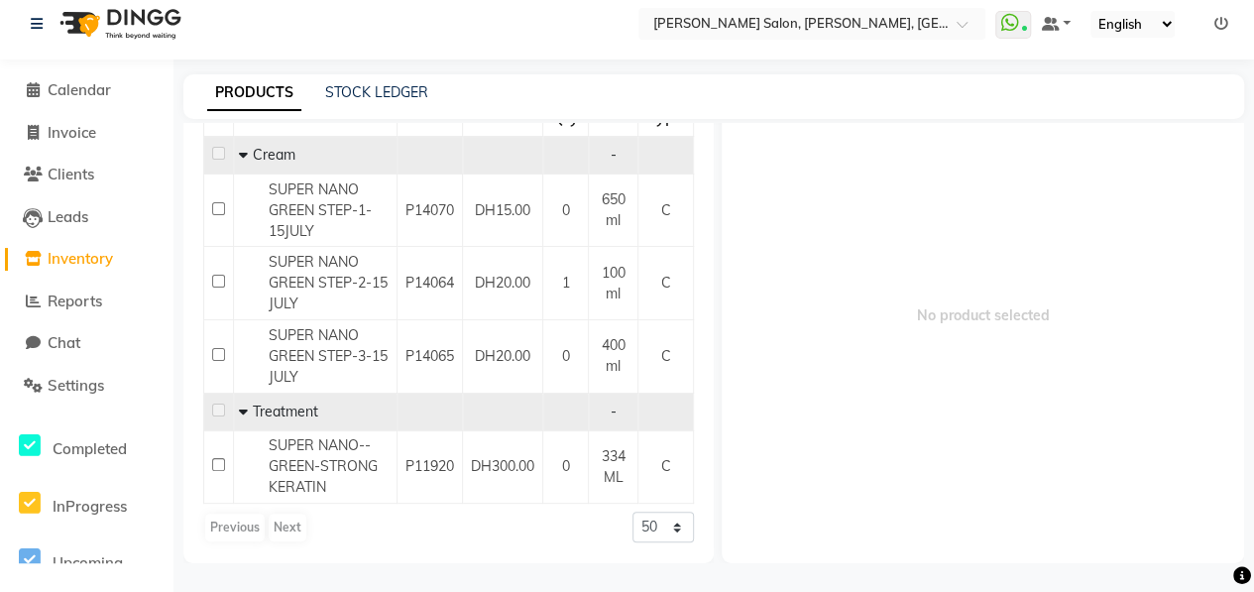
scroll to position [0, 0]
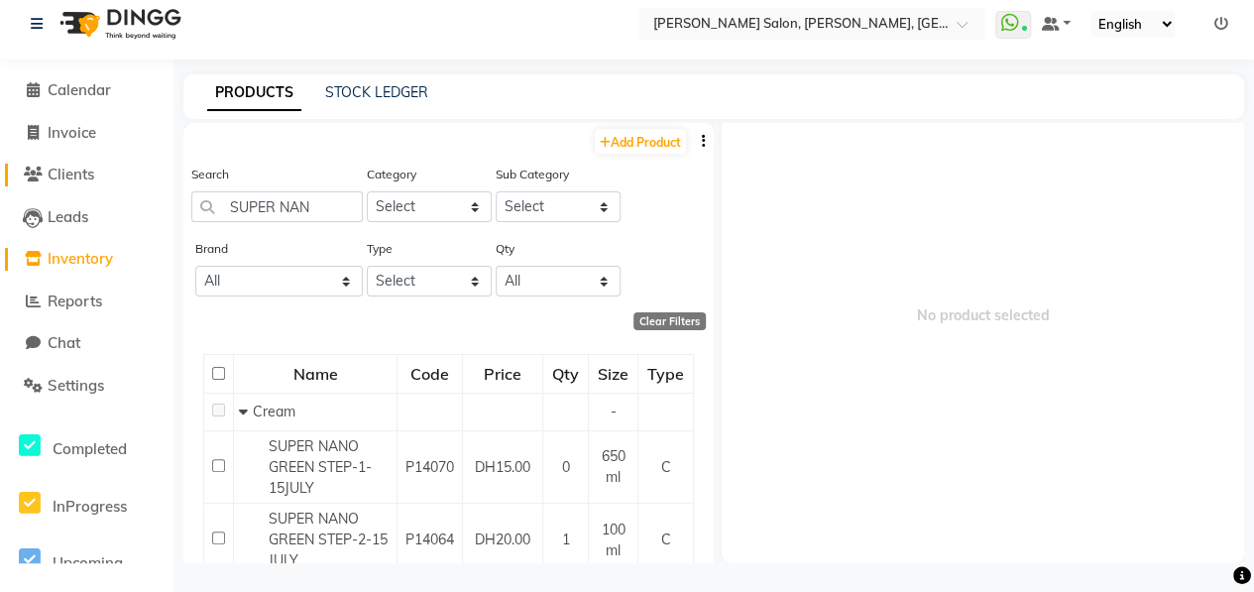
click at [83, 173] on span "Clients" at bounding box center [71, 174] width 47 height 19
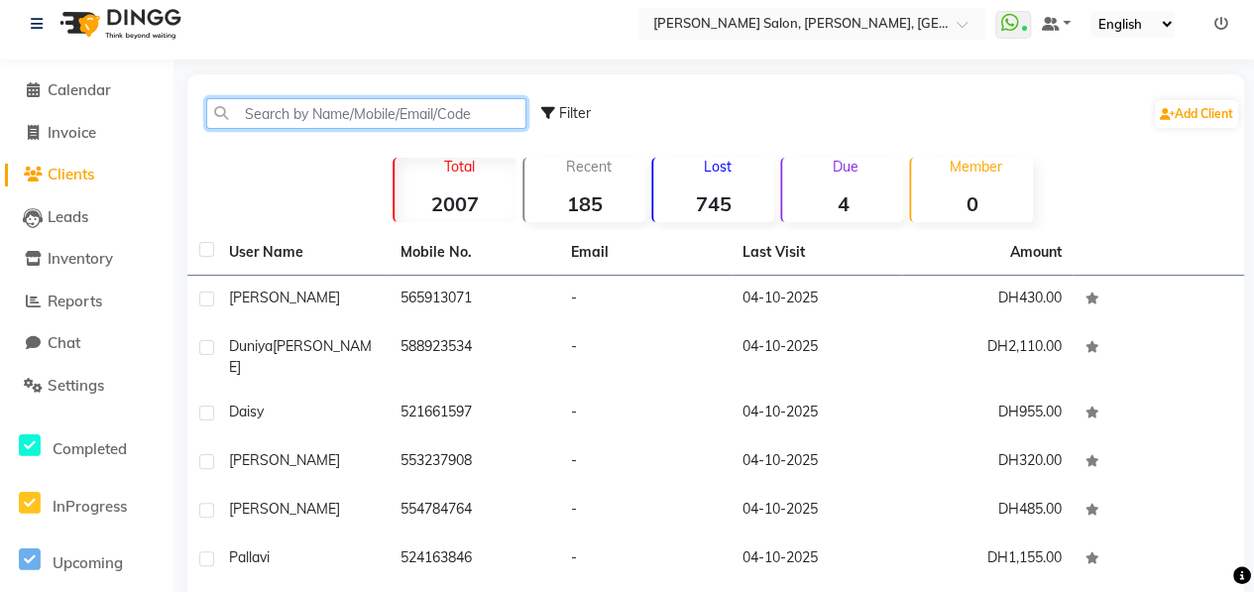
click at [336, 117] on input "text" at bounding box center [366, 113] width 320 height 31
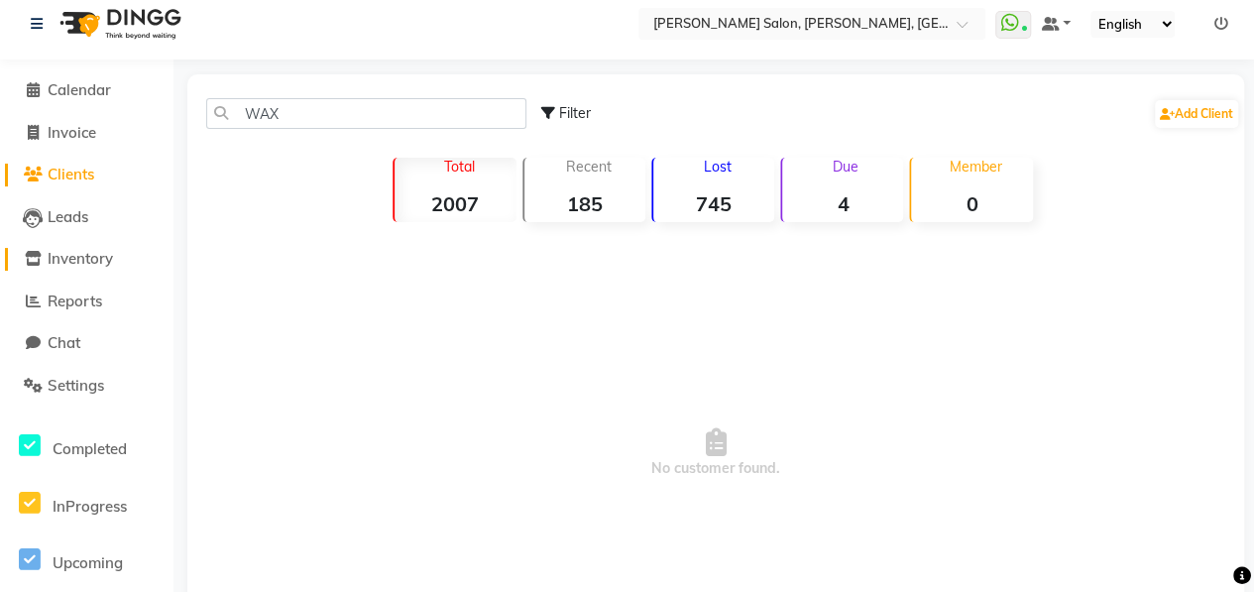
click at [85, 266] on span "Inventory" at bounding box center [80, 258] width 65 height 19
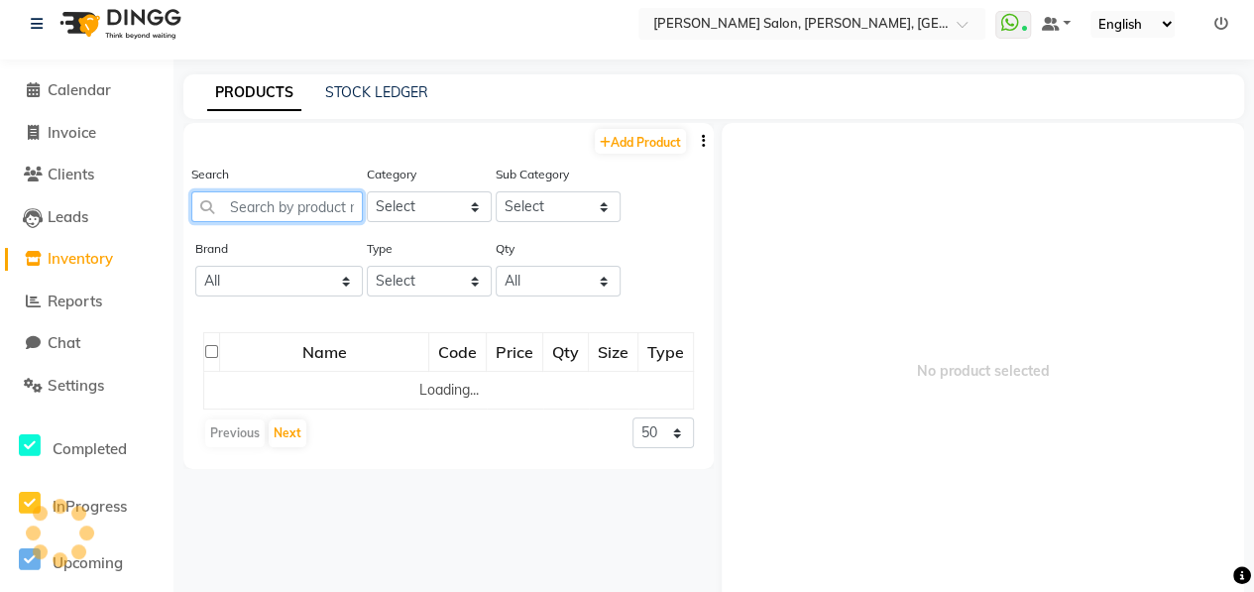
click at [285, 196] on input "text" at bounding box center [276, 206] width 171 height 31
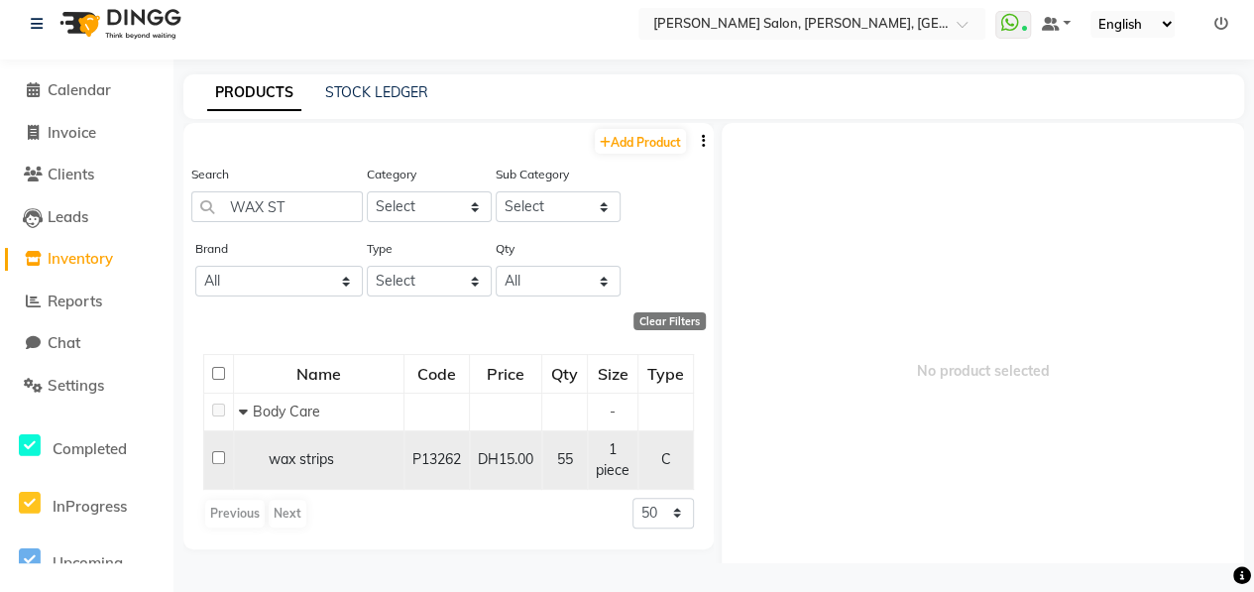
click at [214, 453] on input "checkbox" at bounding box center [218, 457] width 13 height 13
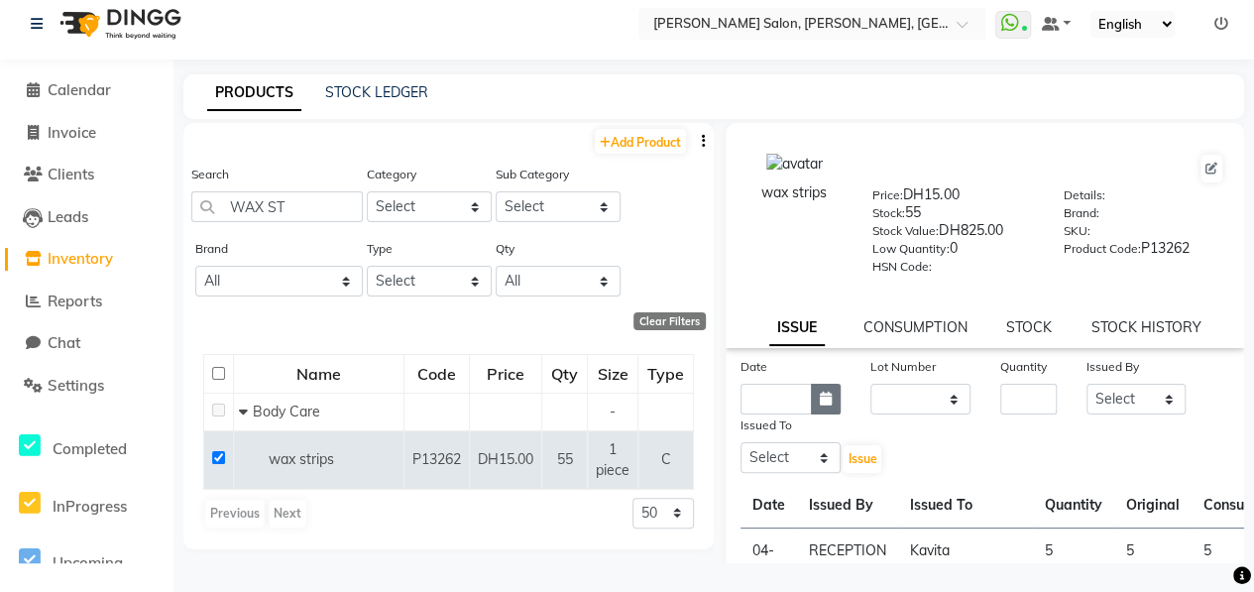
click at [820, 396] on icon "button" at bounding box center [826, 398] width 12 height 14
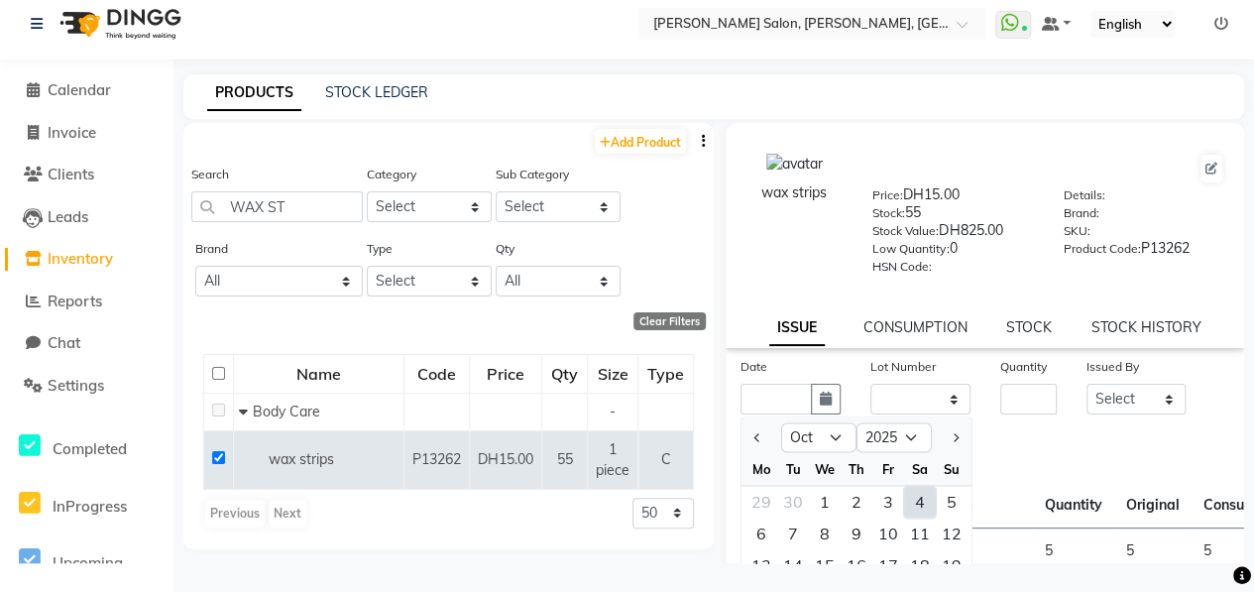
click at [914, 499] on div "4" at bounding box center [920, 502] width 32 height 32
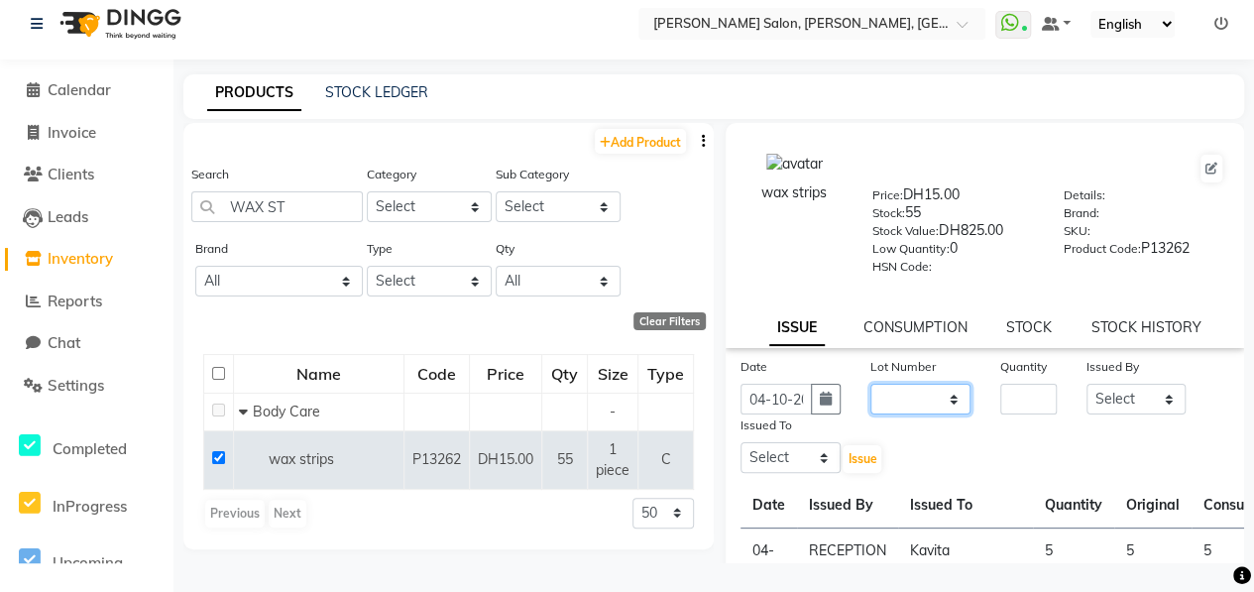
click at [924, 389] on select "None" at bounding box center [920, 399] width 100 height 31
click at [870, 384] on select "None" at bounding box center [920, 399] width 100 height 31
click at [1025, 399] on input "number" at bounding box center [1028, 399] width 56 height 31
click at [1121, 395] on select "Select ALWAHDA GIVE HOME SERVICE STAFF [PERSON_NAME] [PERSON_NAME] Management […" at bounding box center [1136, 399] width 100 height 31
click at [1086, 384] on select "Select ALWAHDA GIVE HOME SERVICE STAFF [PERSON_NAME] [PERSON_NAME] Management […" at bounding box center [1136, 399] width 100 height 31
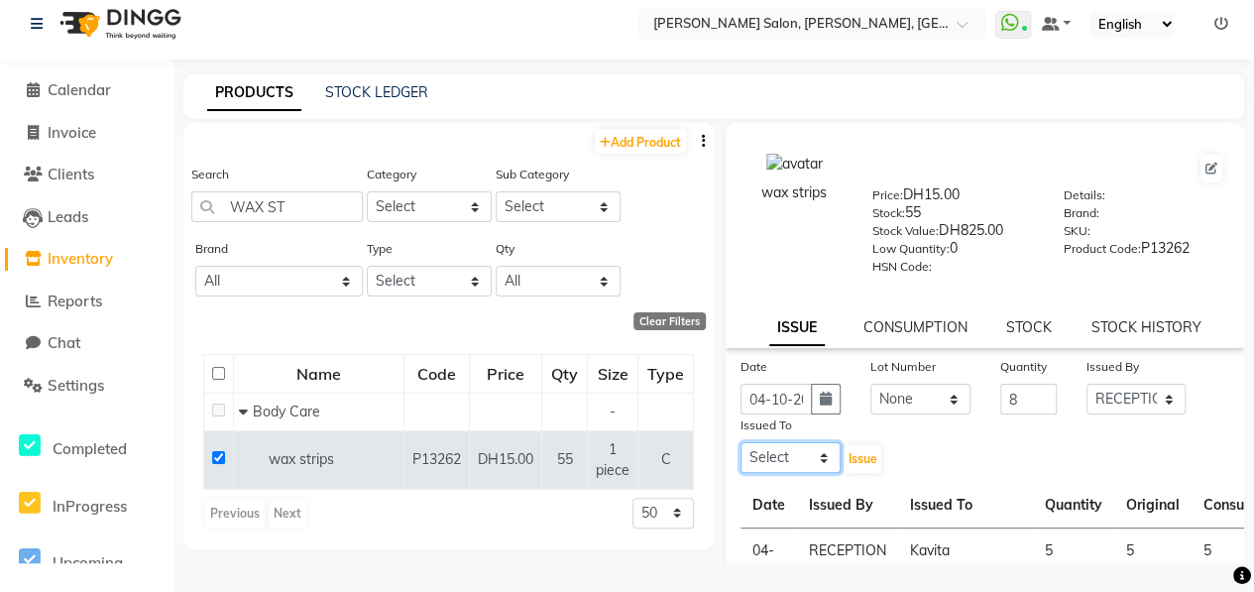
click at [815, 459] on select "Select ALWAHDA GIVE HOME SERVICE STAFF [PERSON_NAME] [PERSON_NAME] Management […" at bounding box center [790, 457] width 100 height 31
click at [740, 442] on select "Select ALWAHDA GIVE HOME SERVICE STAFF [PERSON_NAME] [PERSON_NAME] Management […" at bounding box center [790, 457] width 100 height 31
click at [854, 465] on button "Issue" at bounding box center [861, 459] width 39 height 28
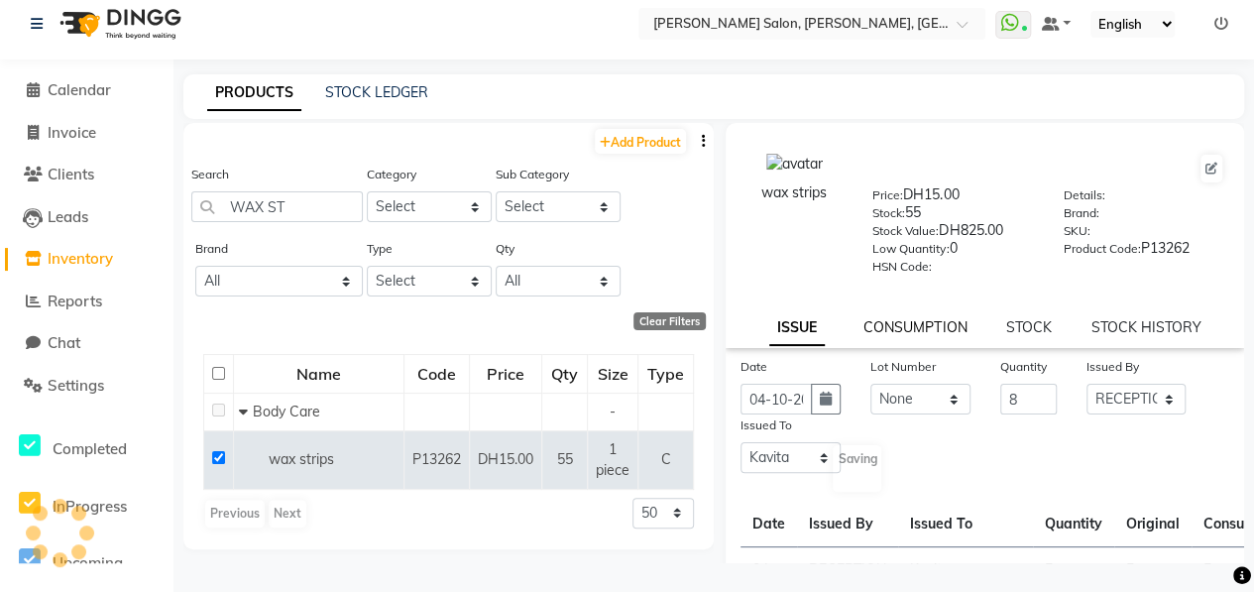
click at [896, 322] on link "CONSUMPTION" at bounding box center [914, 327] width 103 height 18
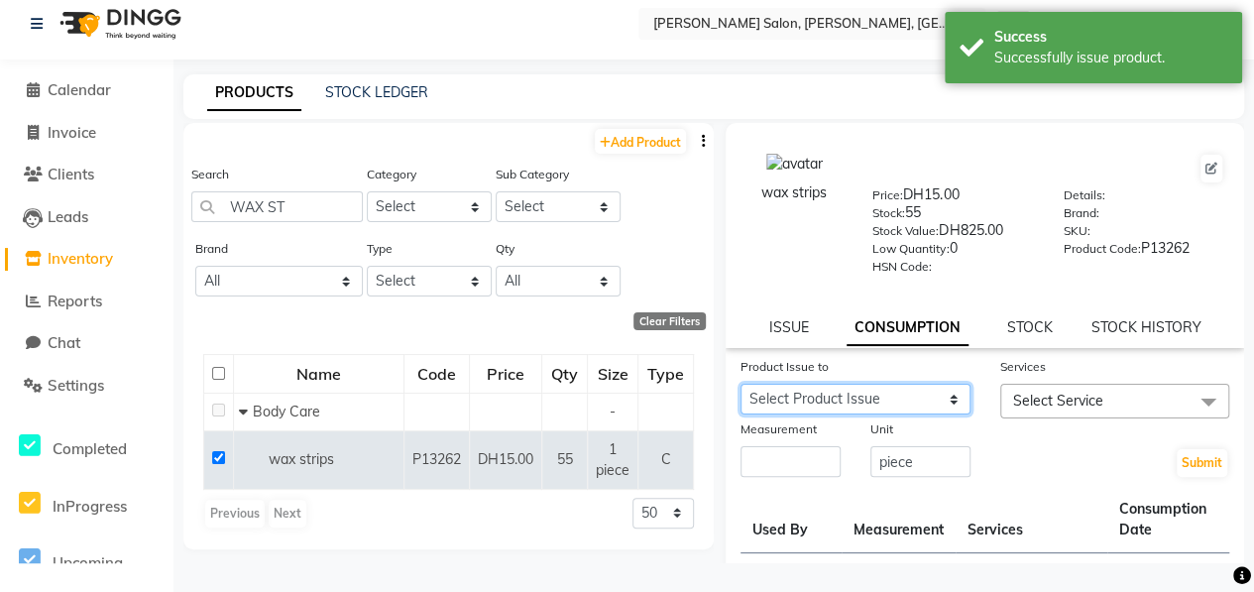
click at [880, 397] on select "Select Product Issue [DATE], Issued to: TRIAL STAFF, Balance: 3 [DATE], Issued …" at bounding box center [855, 399] width 230 height 31
click at [1113, 284] on div "wax strips Price: DH15.00 Stock: 55 Stock Value: DH825.00 Low Quantity: 0 HSN C…" at bounding box center [985, 213] width 548 height 161
click at [780, 336] on div "ISSUE" at bounding box center [788, 327] width 40 height 21
click at [776, 333] on link "ISSUE" at bounding box center [788, 327] width 40 height 18
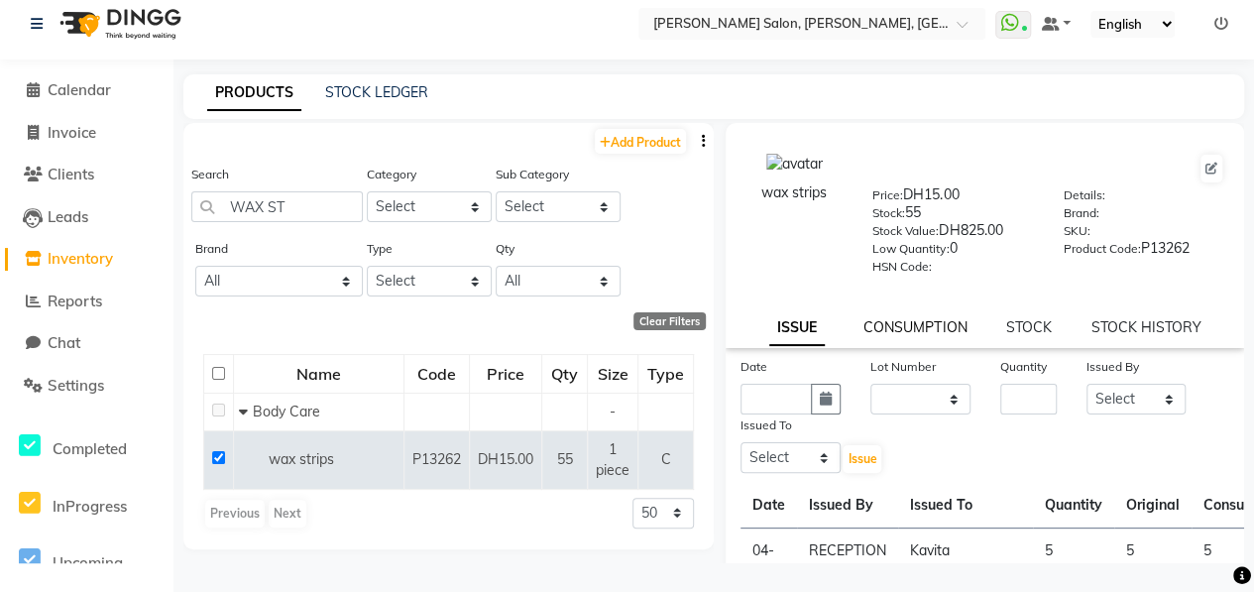
click at [901, 329] on link "CONSUMPTION" at bounding box center [914, 327] width 103 height 18
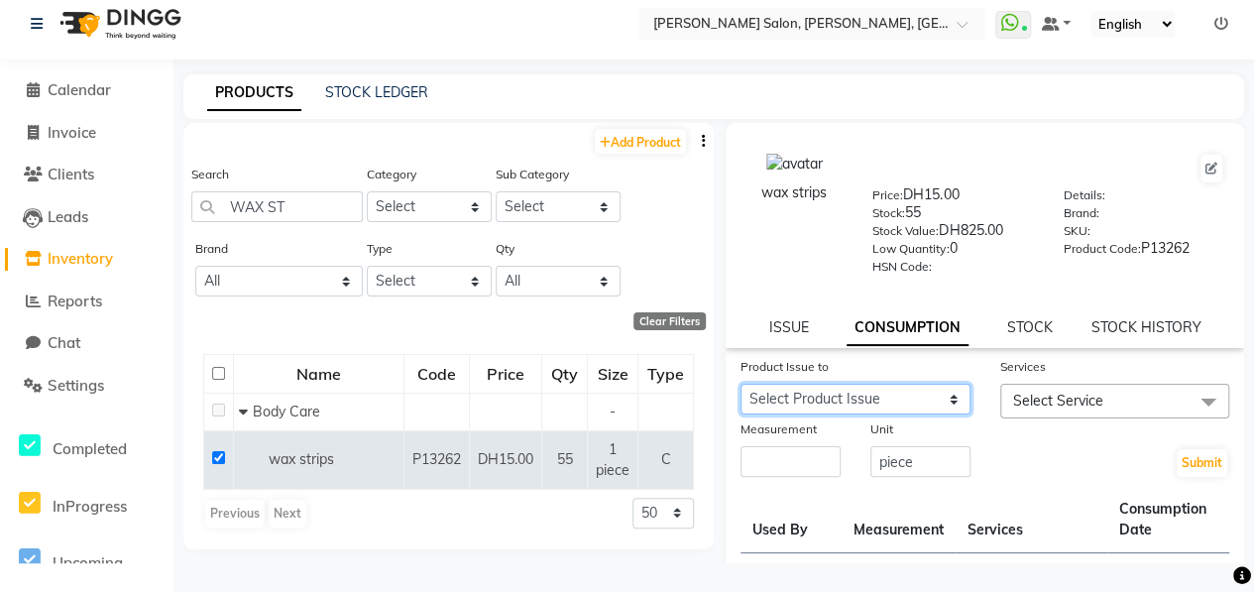
click at [933, 399] on select "Select Product Issue [DATE], Issued to: TRIAL STAFF, Balance: 3 [DATE], Issued …" at bounding box center [855, 399] width 230 height 31
click at [740, 384] on select "Select Product Issue [DATE], Issued to: TRIAL STAFF, Balance: 3 [DATE], Issued …" at bounding box center [855, 399] width 230 height 31
click at [785, 318] on link "ISSUE" at bounding box center [788, 327] width 40 height 18
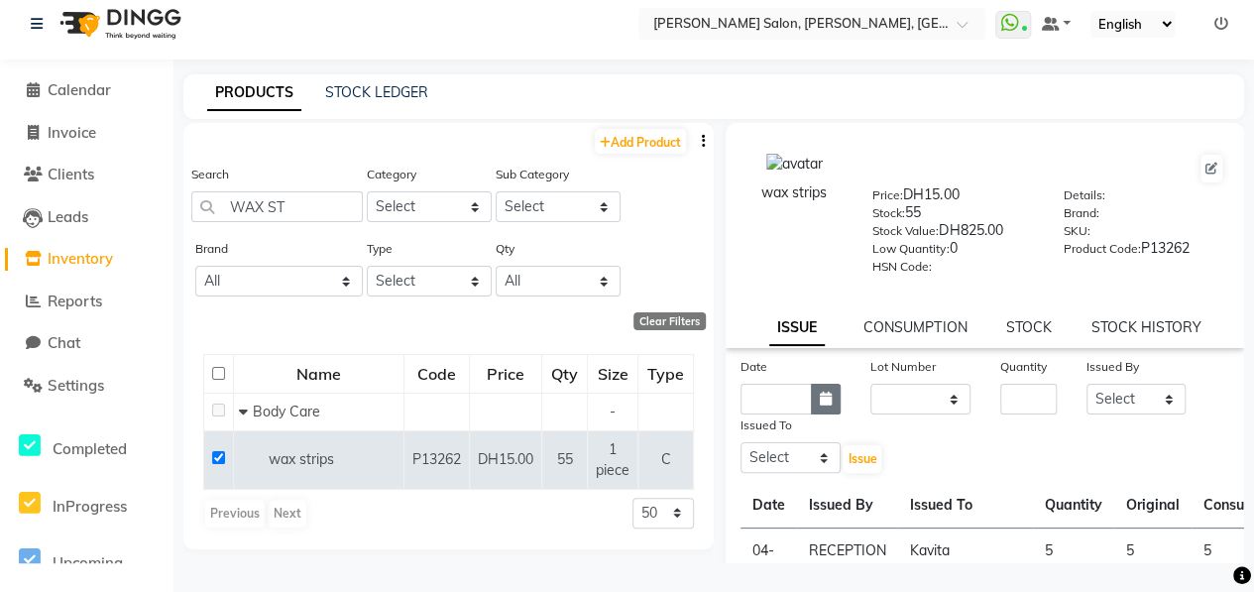
click at [815, 398] on button "button" at bounding box center [826, 399] width 30 height 31
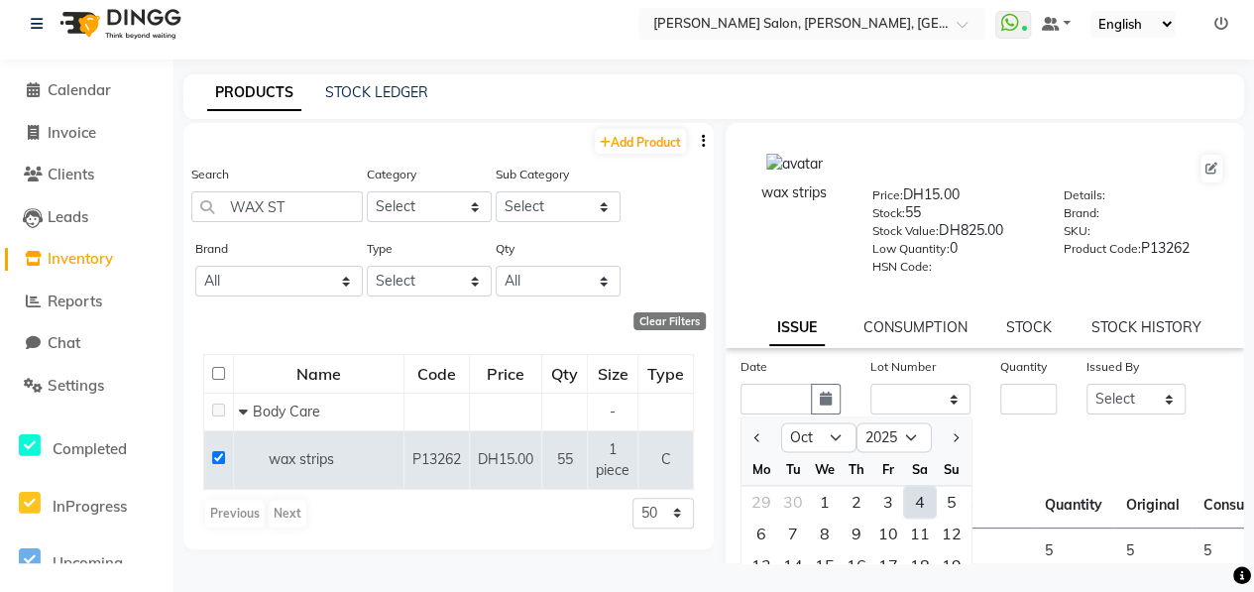
click at [913, 499] on div "4" at bounding box center [920, 502] width 32 height 32
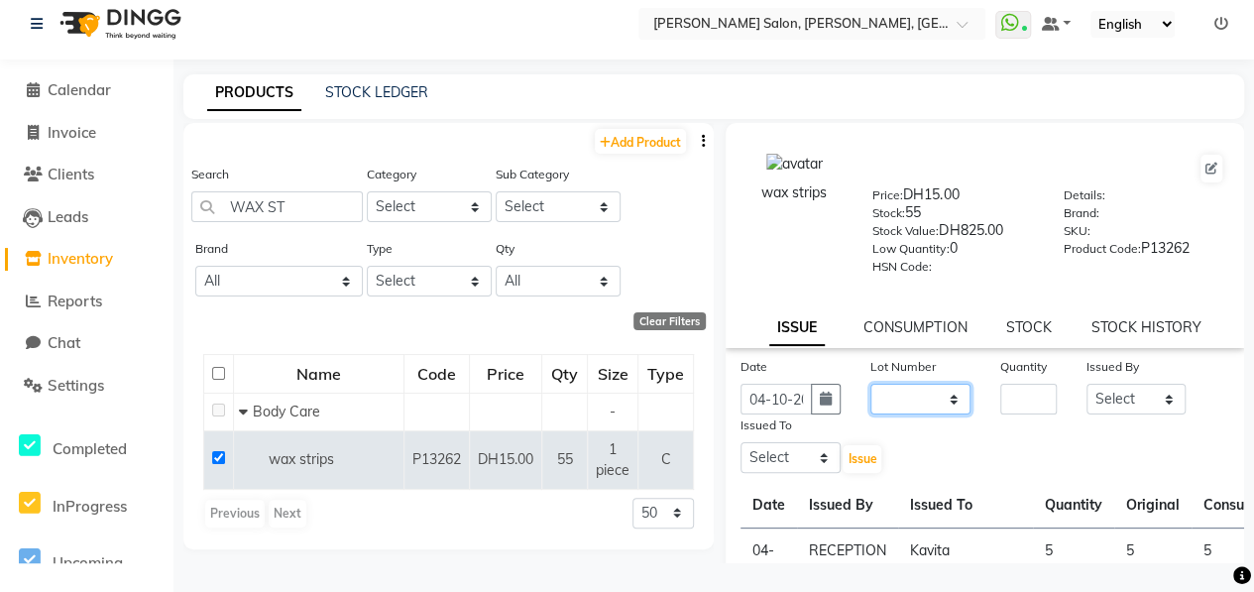
click at [903, 400] on select "None" at bounding box center [920, 399] width 100 height 31
click at [870, 384] on select "None" at bounding box center [920, 399] width 100 height 31
click at [1019, 378] on div "Quantity" at bounding box center [1028, 370] width 56 height 28
click at [1019, 391] on input "number" at bounding box center [1028, 399] width 56 height 31
click at [1102, 393] on select "Select ALWAHDA GIVE HOME SERVICE STAFF [PERSON_NAME] [PERSON_NAME] Management […" at bounding box center [1136, 399] width 100 height 31
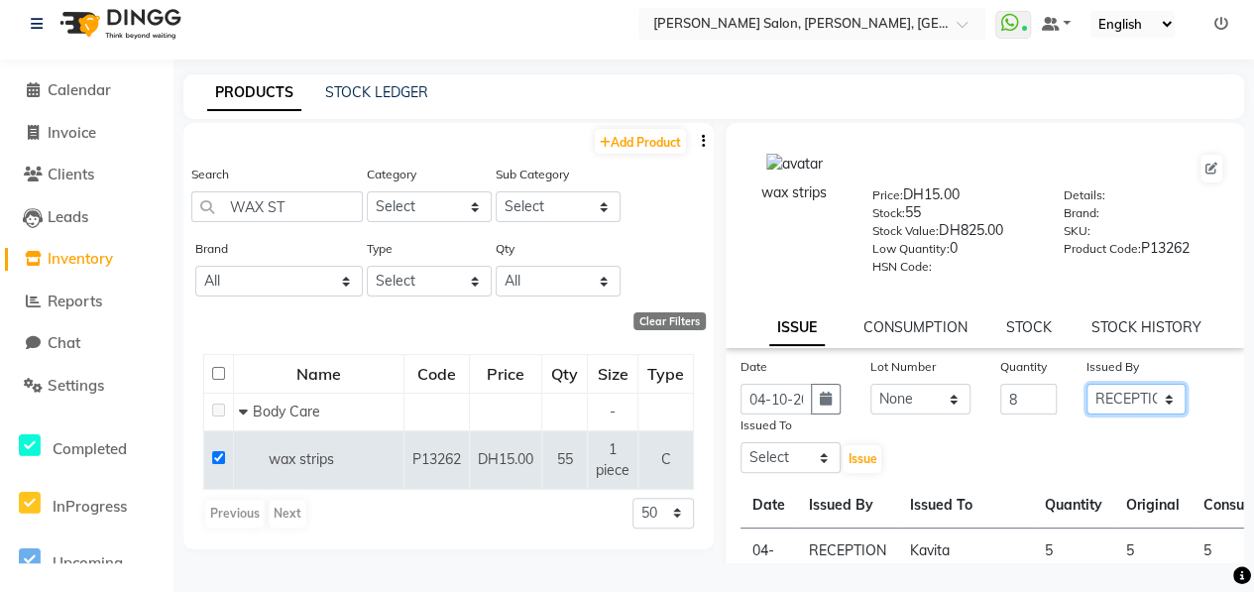
click at [1086, 384] on select "Select ALWAHDA GIVE HOME SERVICE STAFF [PERSON_NAME] [PERSON_NAME] Management […" at bounding box center [1136, 399] width 100 height 31
click at [810, 455] on select "Select ALWAHDA GIVE HOME SERVICE STAFF [PERSON_NAME] [PERSON_NAME] Management […" at bounding box center [790, 457] width 100 height 31
click at [740, 442] on select "Select ALWAHDA GIVE HOME SERVICE STAFF [PERSON_NAME] [PERSON_NAME] Management […" at bounding box center [790, 457] width 100 height 31
click at [848, 465] on span "Issue" at bounding box center [861, 458] width 29 height 15
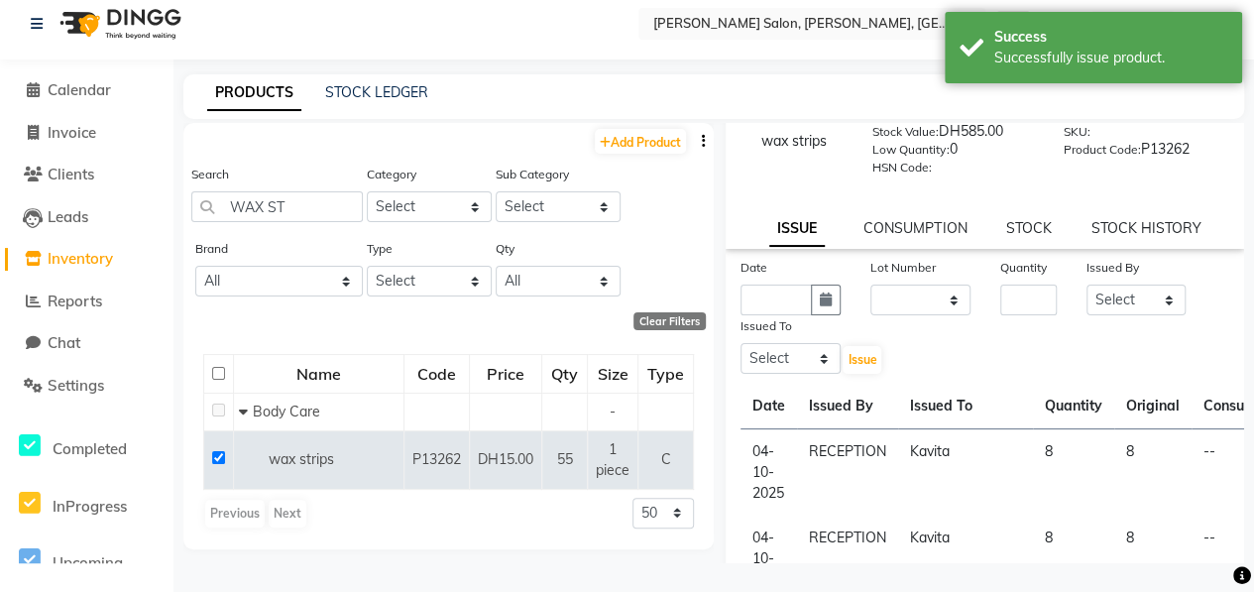
scroll to position [99, 0]
click at [912, 297] on select "None" at bounding box center [920, 299] width 100 height 31
click at [907, 227] on link "CONSUMPTION" at bounding box center [914, 228] width 103 height 18
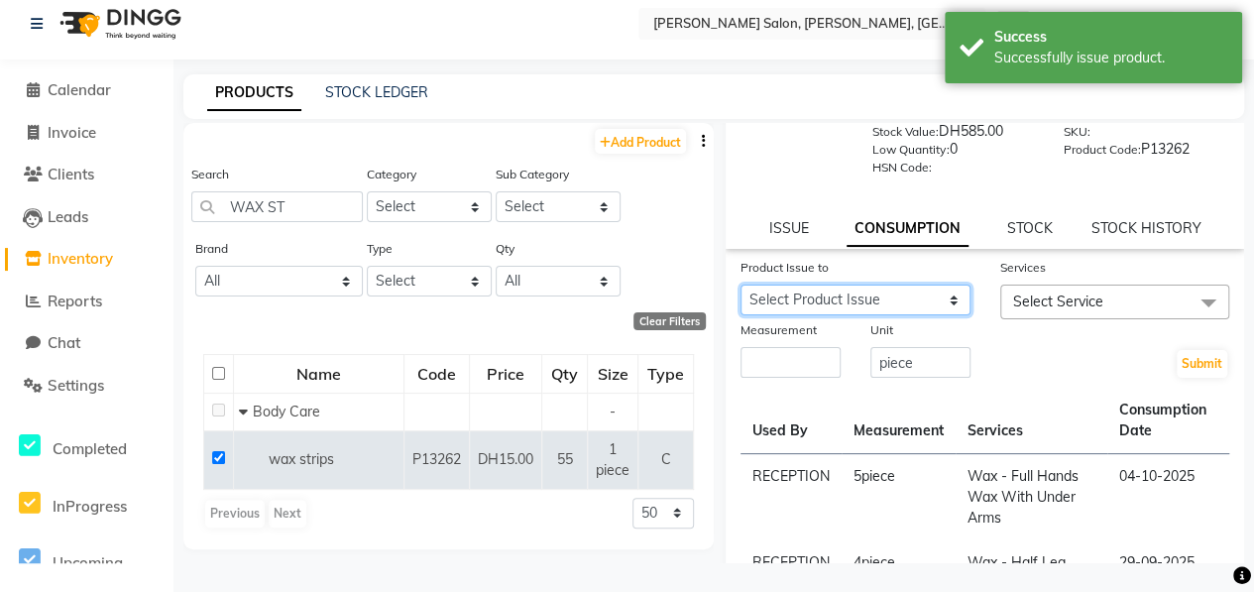
click at [936, 289] on select "Select Product Issue [DATE], Issued to: Kavita, Balance: 8 [DATE], Issued to: K…" at bounding box center [855, 299] width 230 height 31
click at [740, 284] on select "Select Product Issue [DATE], Issued to: Kavita, Balance: 8 [DATE], Issued to: K…" at bounding box center [855, 299] width 230 height 31
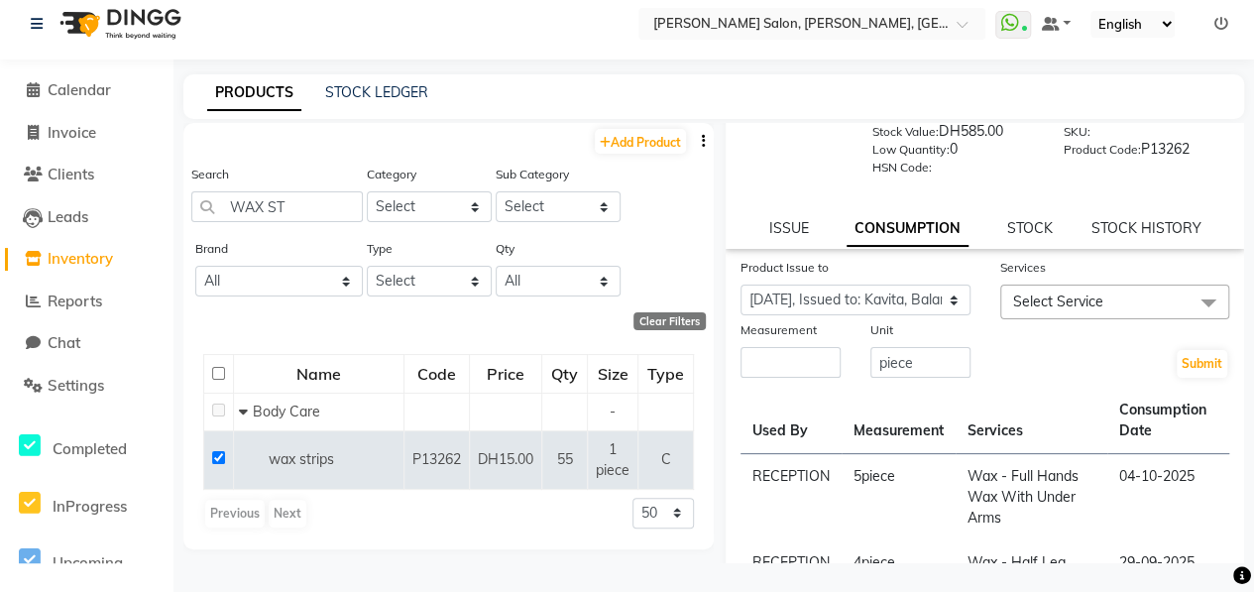
click at [1021, 296] on span "Select Service" at bounding box center [1058, 301] width 90 height 18
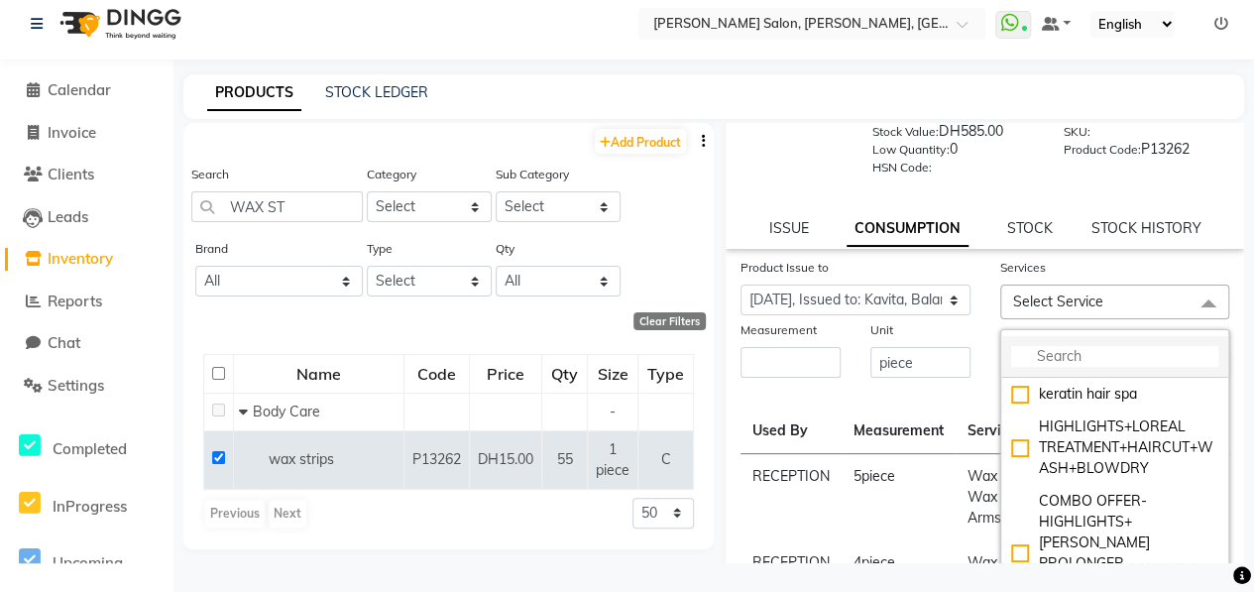
click at [1078, 350] on input "multiselect-search" at bounding box center [1115, 356] width 208 height 21
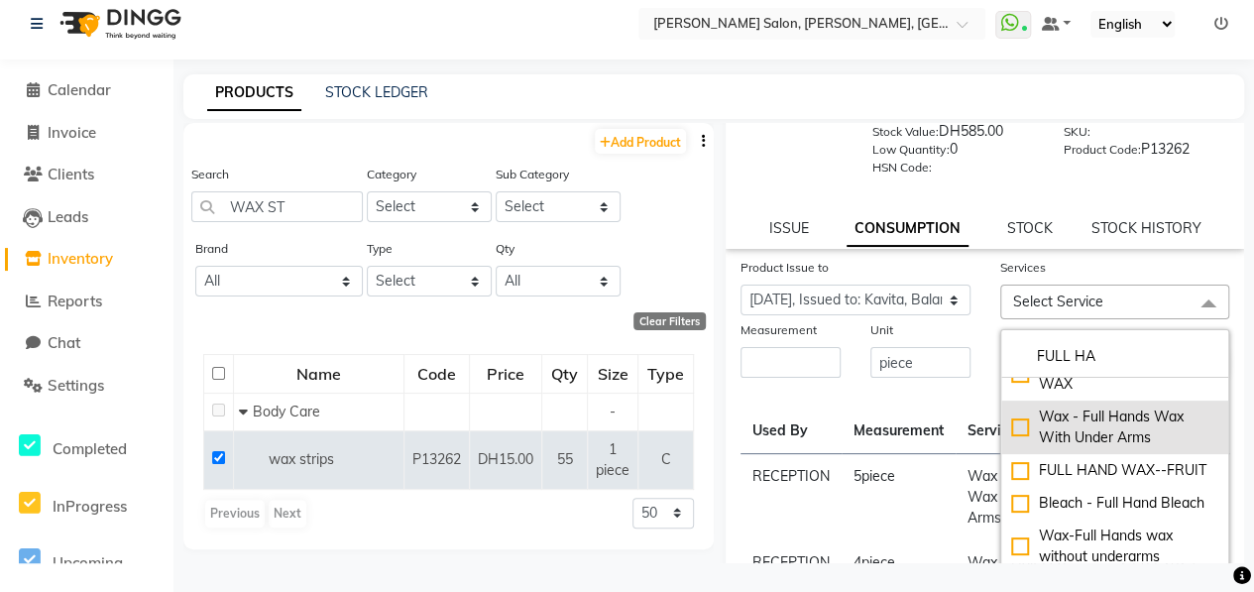
click at [1011, 407] on div "Wax - Full Hands Wax With Under Arms" at bounding box center [1115, 427] width 208 height 42
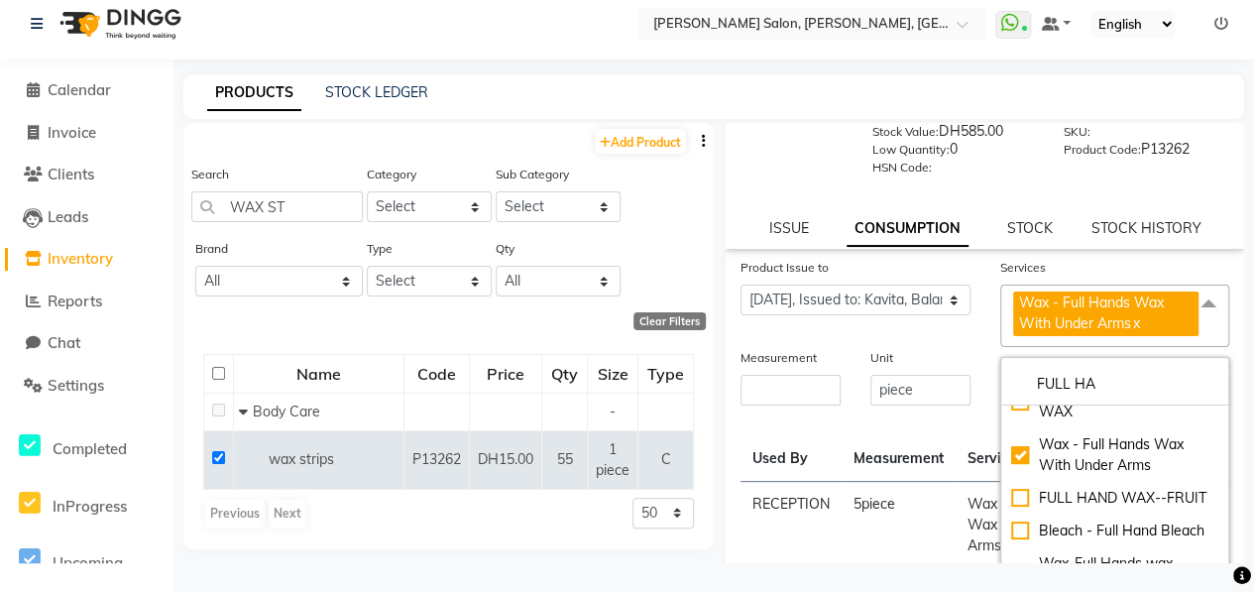
click at [813, 370] on div "Measurement" at bounding box center [790, 361] width 100 height 28
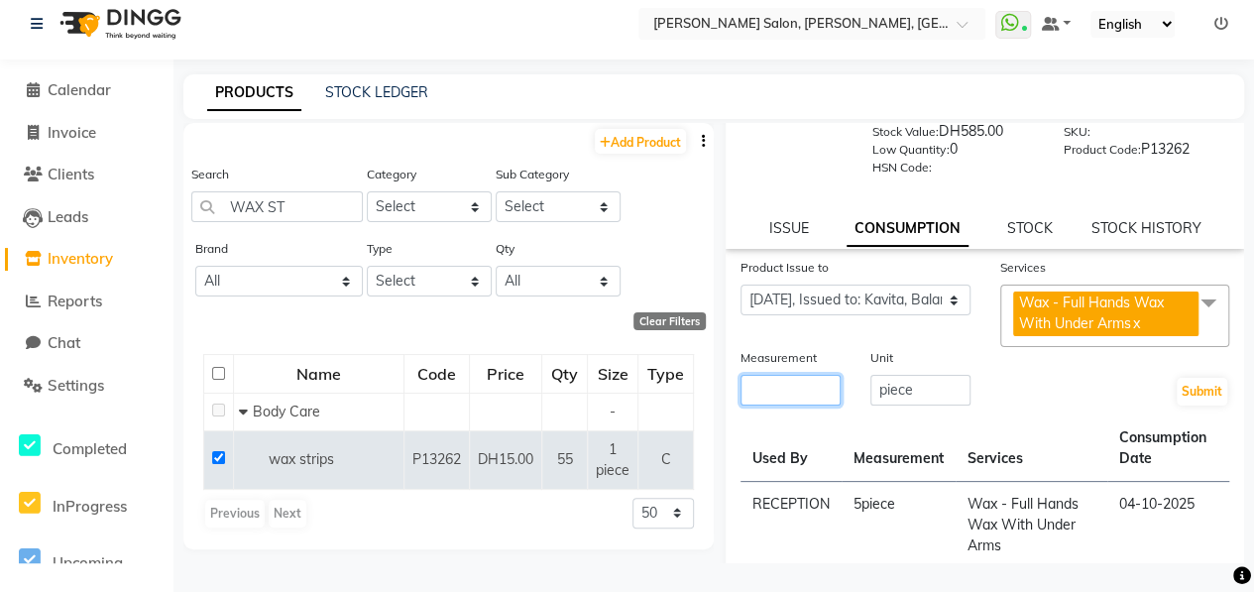
click at [797, 391] on input "number" at bounding box center [790, 390] width 100 height 31
click at [1176, 383] on button "Submit" at bounding box center [1201, 392] width 51 height 28
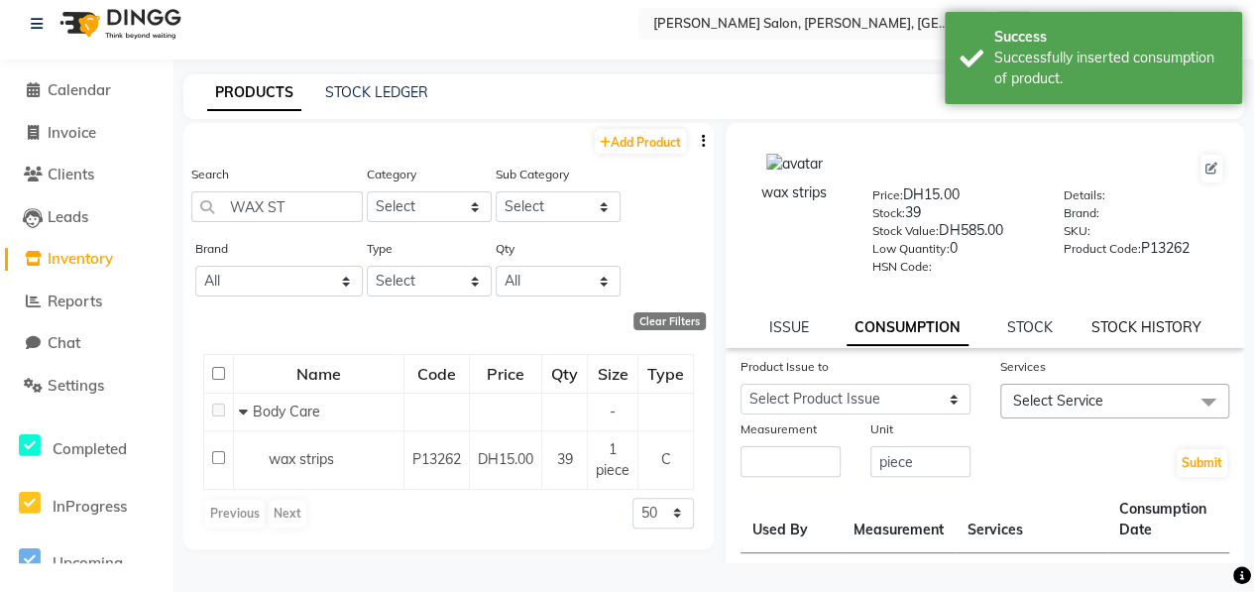
scroll to position [0, 0]
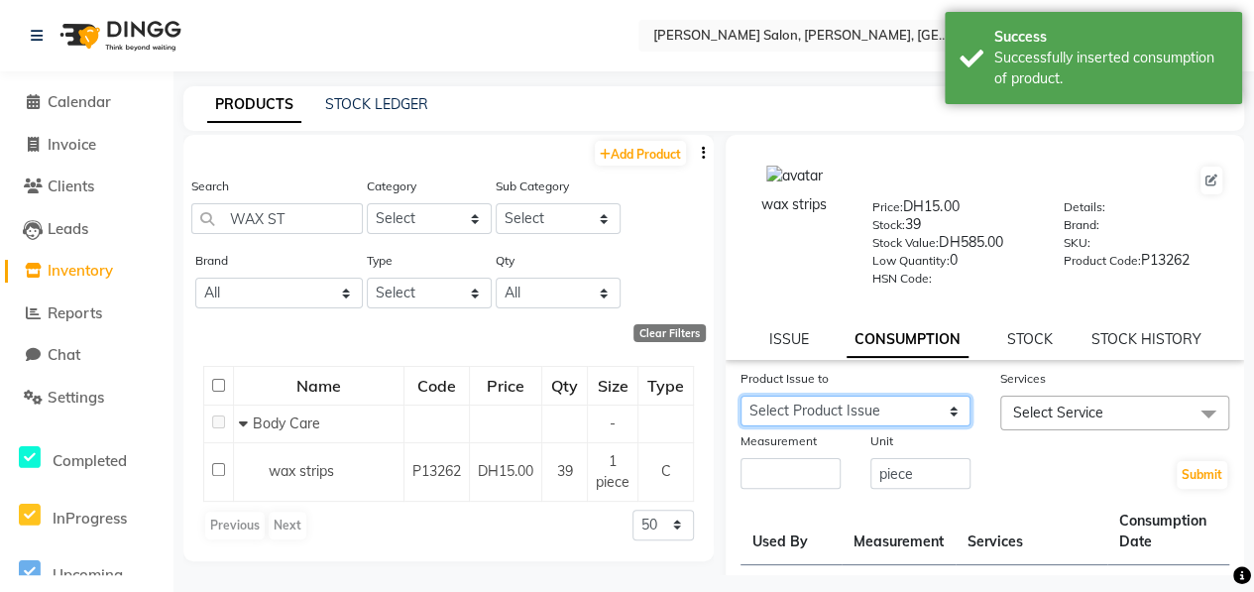
drag, startPoint x: 882, startPoint y: 412, endPoint x: 871, endPoint y: 405, distance: 12.9
click at [882, 412] on select "Select Product Issue [DATE], Issued to: Kavita, Balance: 8 [DATE], Issued to: T…" at bounding box center [855, 410] width 230 height 31
click at [740, 395] on select "Select Product Issue [DATE], Issued to: Kavita, Balance: 8 [DATE], Issued to: T…" at bounding box center [855, 410] width 230 height 31
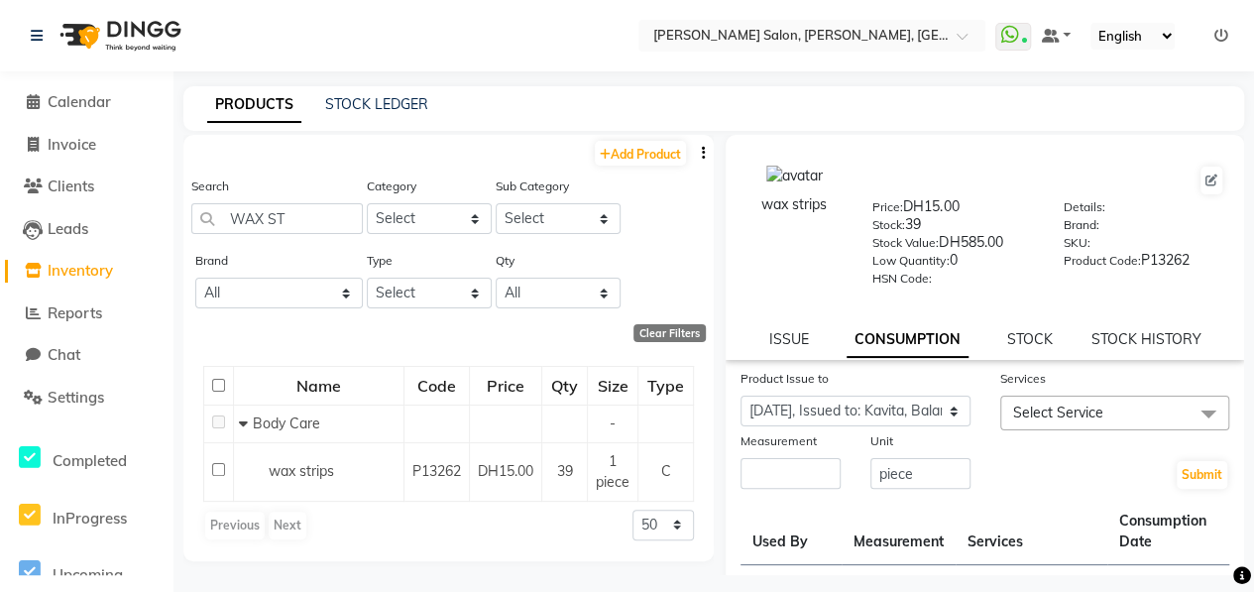
click at [1056, 410] on span "Select Service" at bounding box center [1058, 412] width 90 height 18
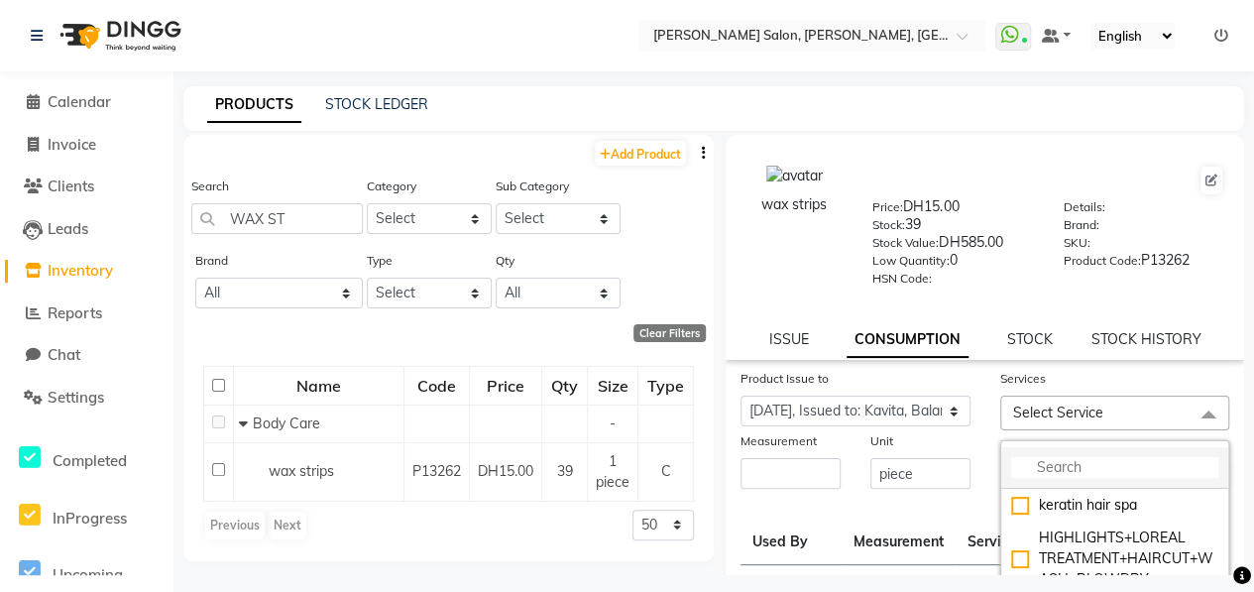
click at [1078, 461] on input "multiselect-search" at bounding box center [1115, 467] width 208 height 21
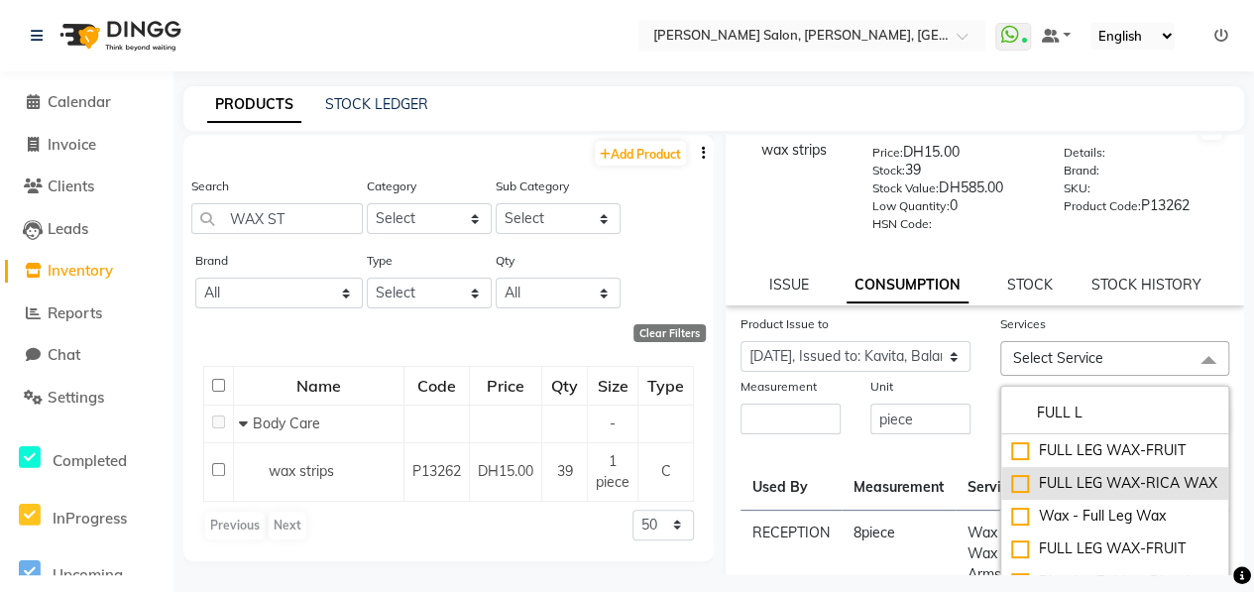
scroll to position [99, 0]
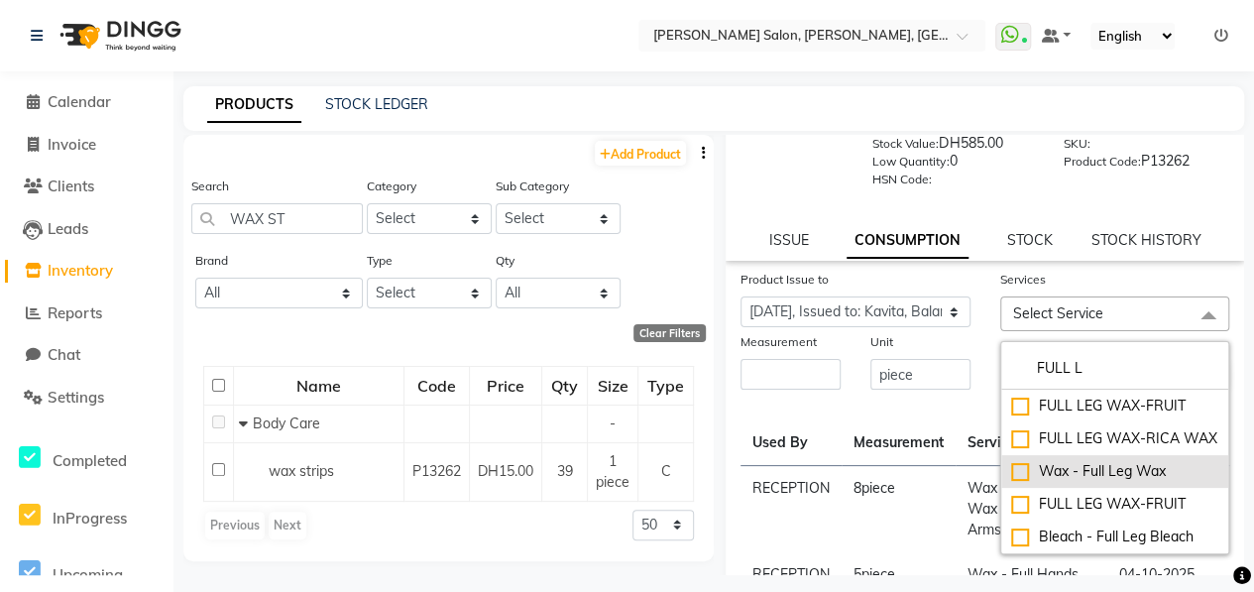
click at [1011, 482] on div "Wax - Full Leg Wax" at bounding box center [1115, 471] width 208 height 21
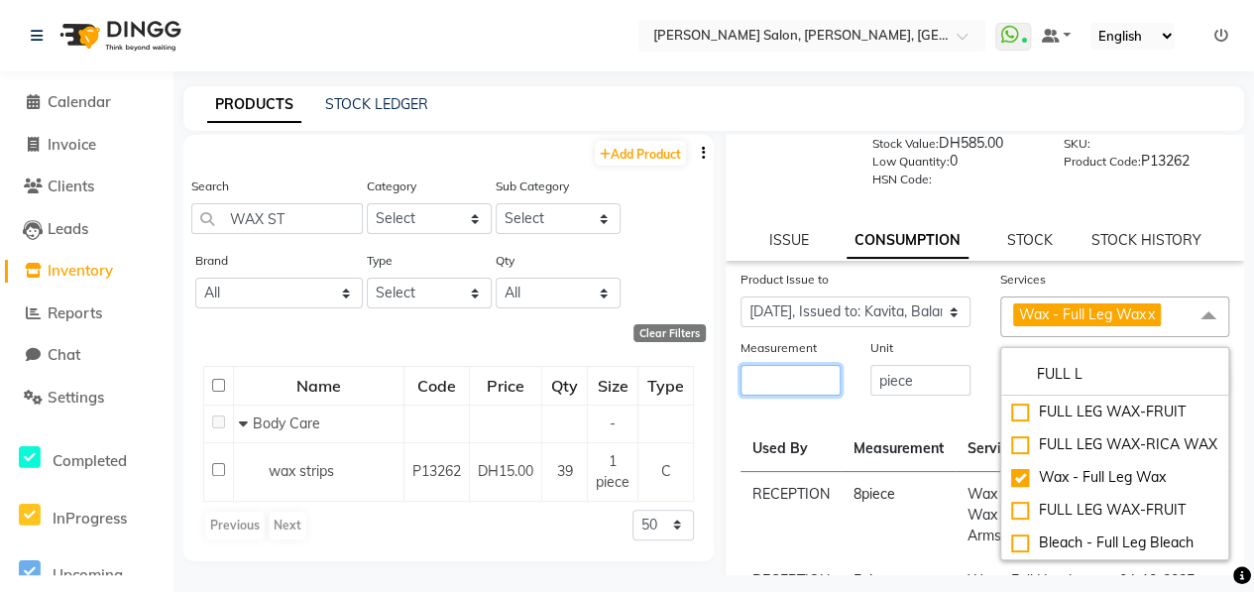
click at [789, 377] on input "number" at bounding box center [790, 380] width 100 height 31
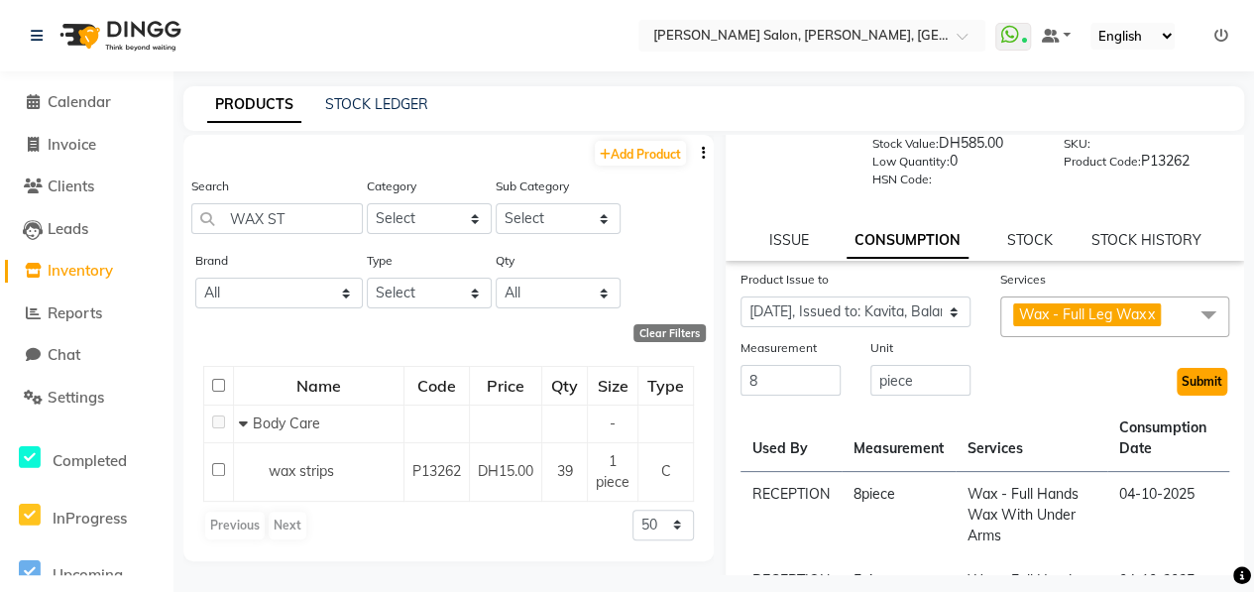
click at [1179, 376] on button "Submit" at bounding box center [1201, 382] width 51 height 28
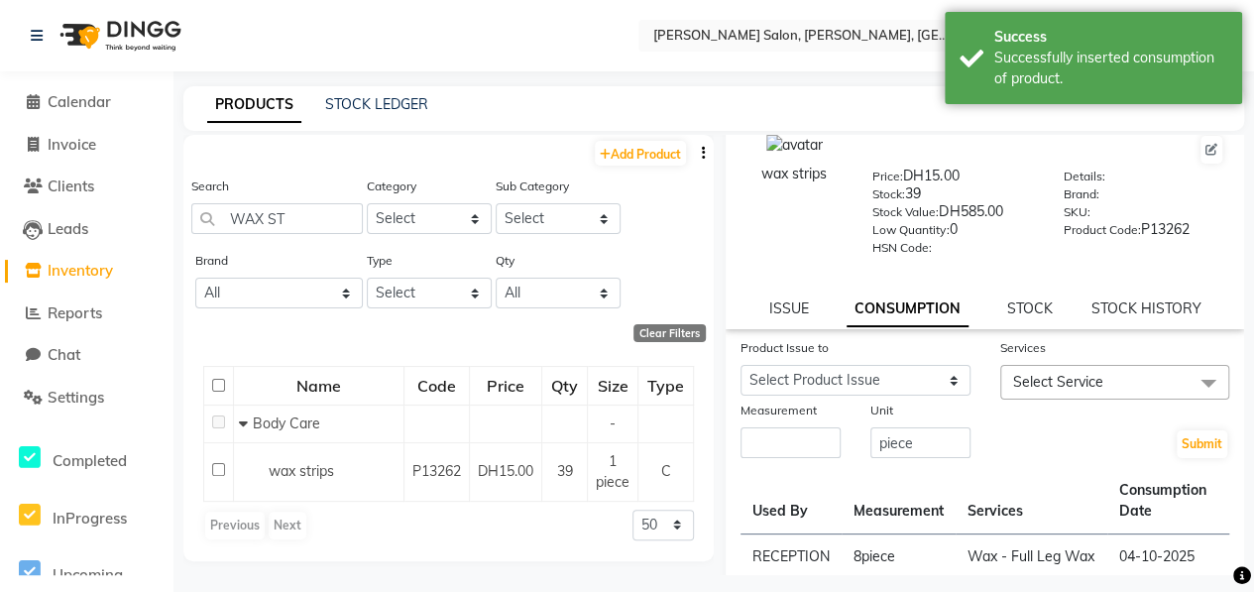
scroll to position [0, 0]
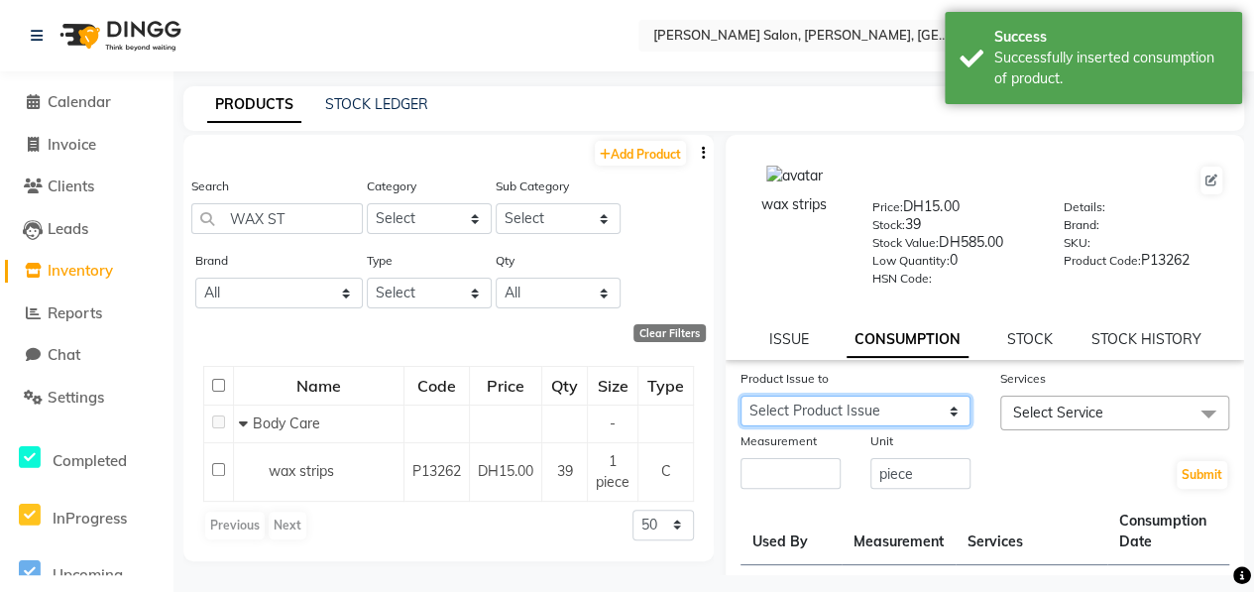
click at [868, 409] on select "Select Product Issue [DATE], Issued to: TRIAL STAFF, Balance: 3 [DATE], Issued …" at bounding box center [855, 410] width 230 height 31
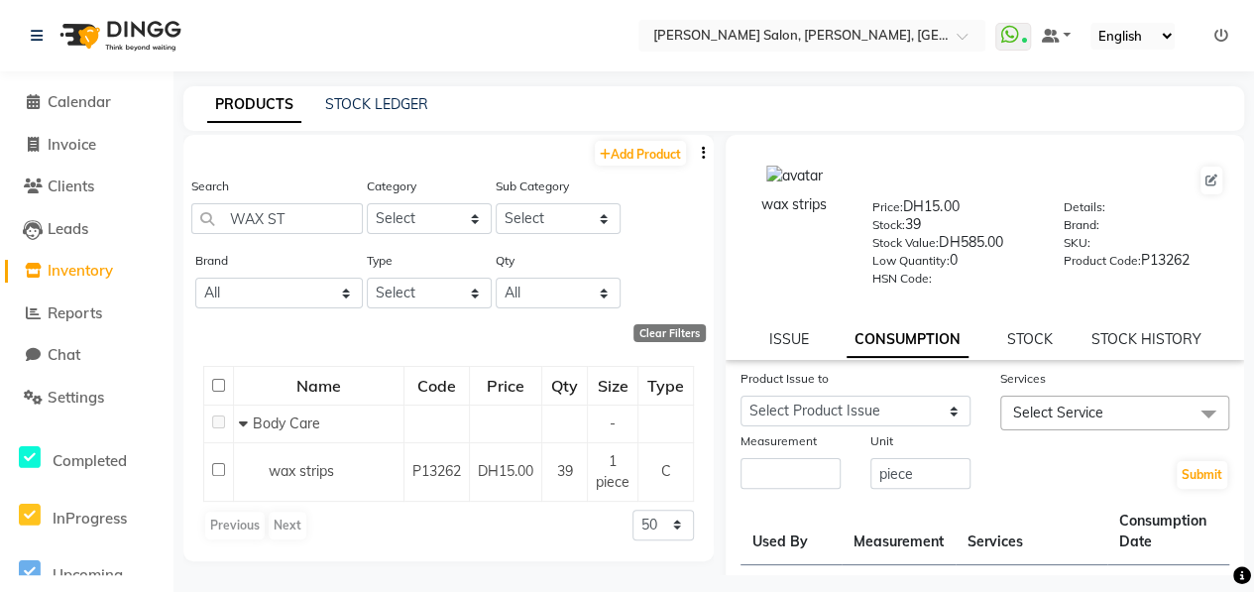
click at [635, 255] on div "Brand All 03 Full Kit 3delux 3 Delux 9 Theory Aromatic Bigen Brand Casmara Coba…" at bounding box center [448, 287] width 530 height 74
click at [786, 338] on link "ISSUE" at bounding box center [788, 339] width 40 height 18
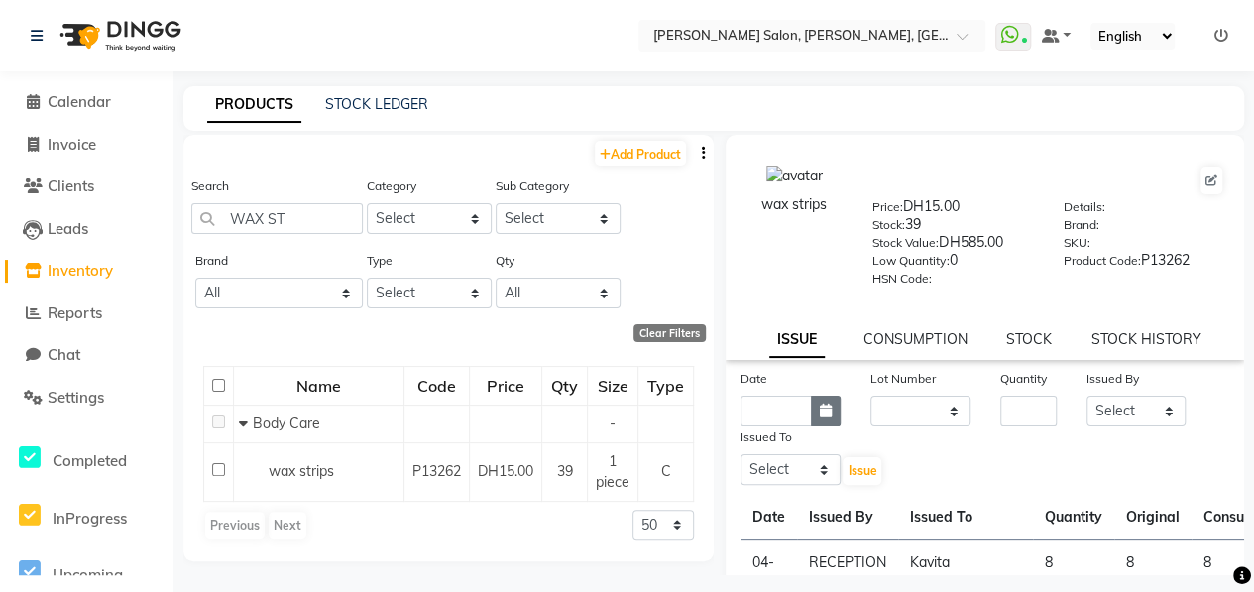
click at [820, 409] on icon "button" at bounding box center [826, 410] width 12 height 14
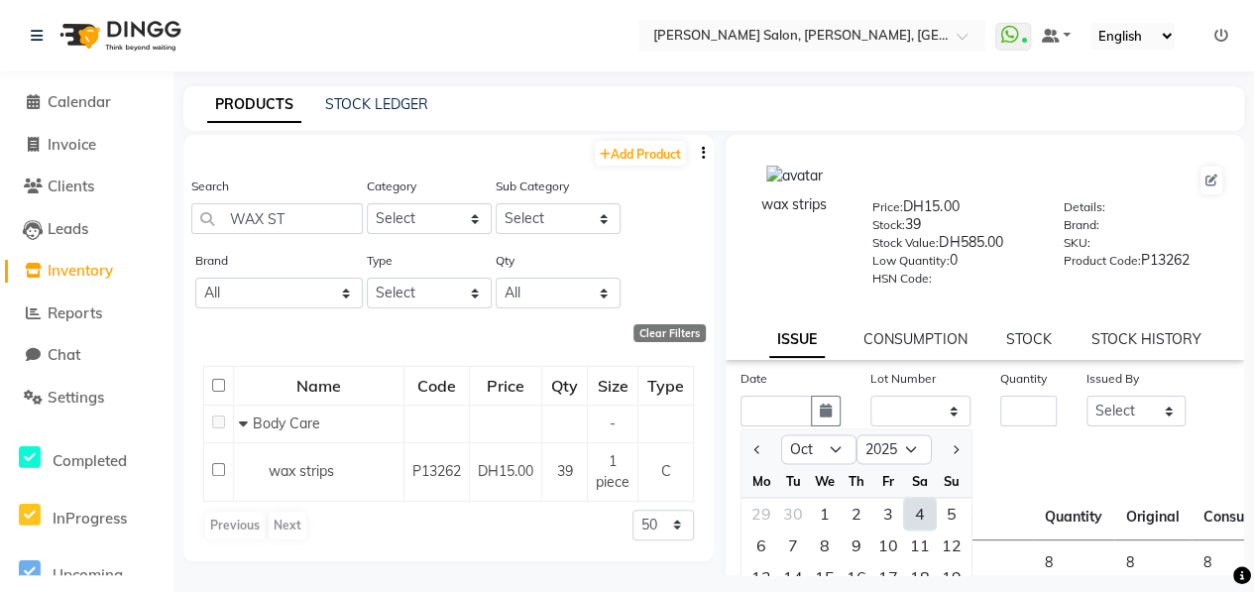
drag, startPoint x: 922, startPoint y: 506, endPoint x: 918, endPoint y: 452, distance: 54.7
click at [924, 506] on div "4" at bounding box center [920, 513] width 32 height 32
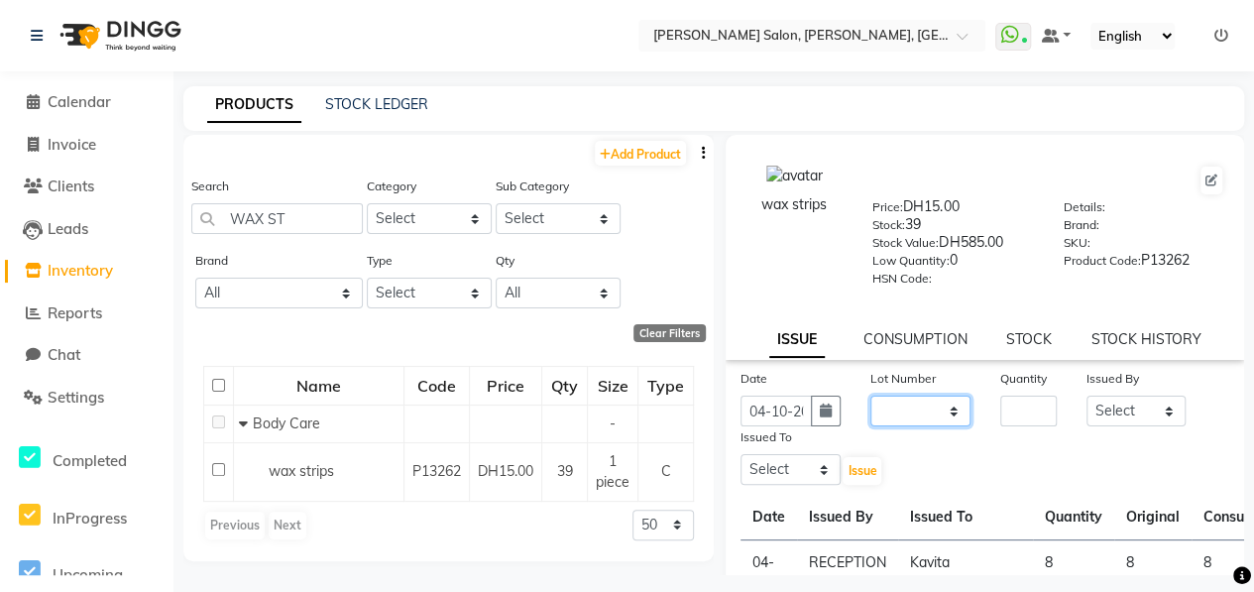
click at [904, 408] on select "None" at bounding box center [920, 410] width 100 height 31
click at [870, 395] on select "None" at bounding box center [920, 410] width 100 height 31
click at [1033, 389] on div "Quantity" at bounding box center [1028, 382] width 56 height 28
click at [1014, 411] on input "number" at bounding box center [1028, 410] width 56 height 31
click at [1124, 412] on select "Select ALWAHDA GIVE HOME SERVICE STAFF [PERSON_NAME] [PERSON_NAME] Management […" at bounding box center [1136, 410] width 100 height 31
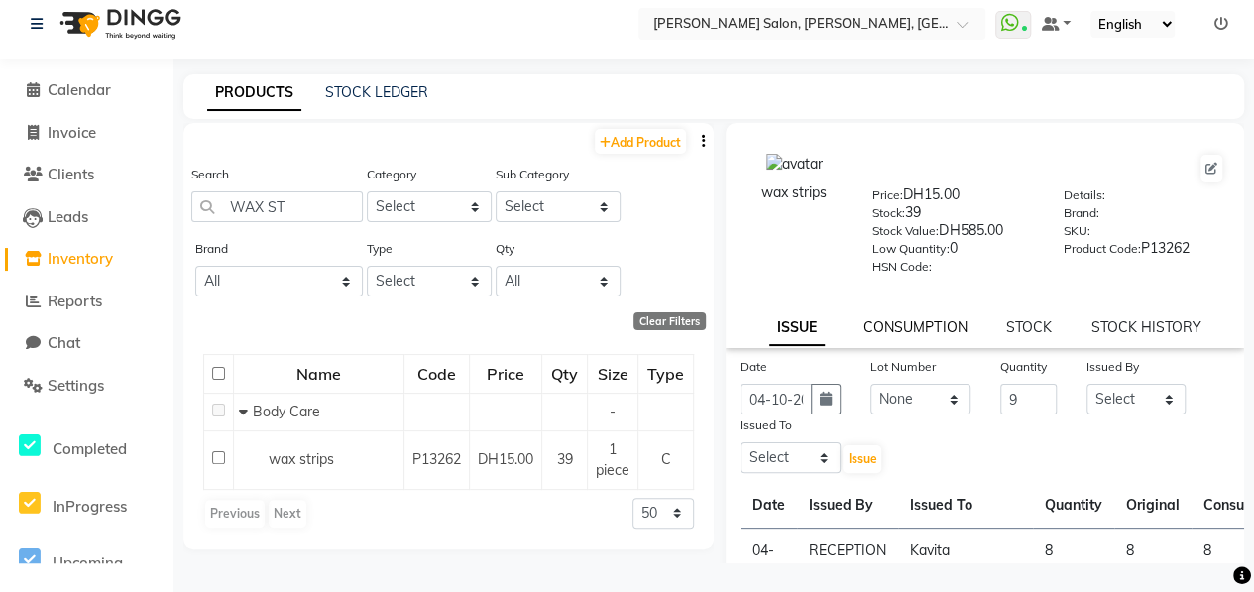
click at [938, 324] on link "CONSUMPTION" at bounding box center [914, 327] width 103 height 18
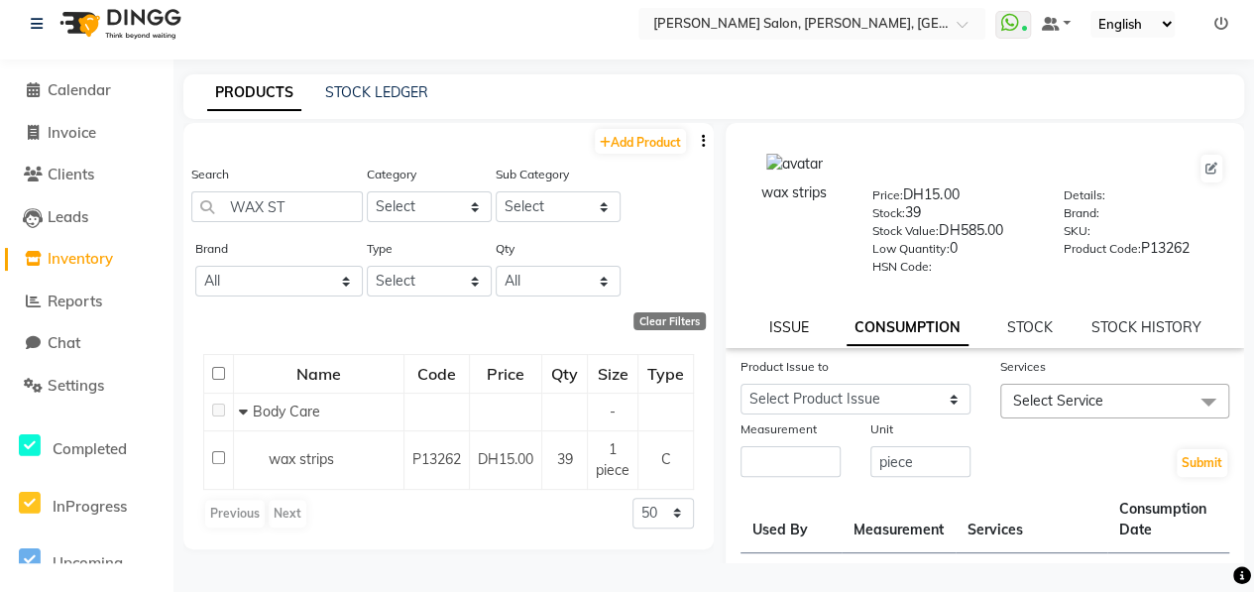
click at [775, 330] on link "ISSUE" at bounding box center [788, 327] width 40 height 18
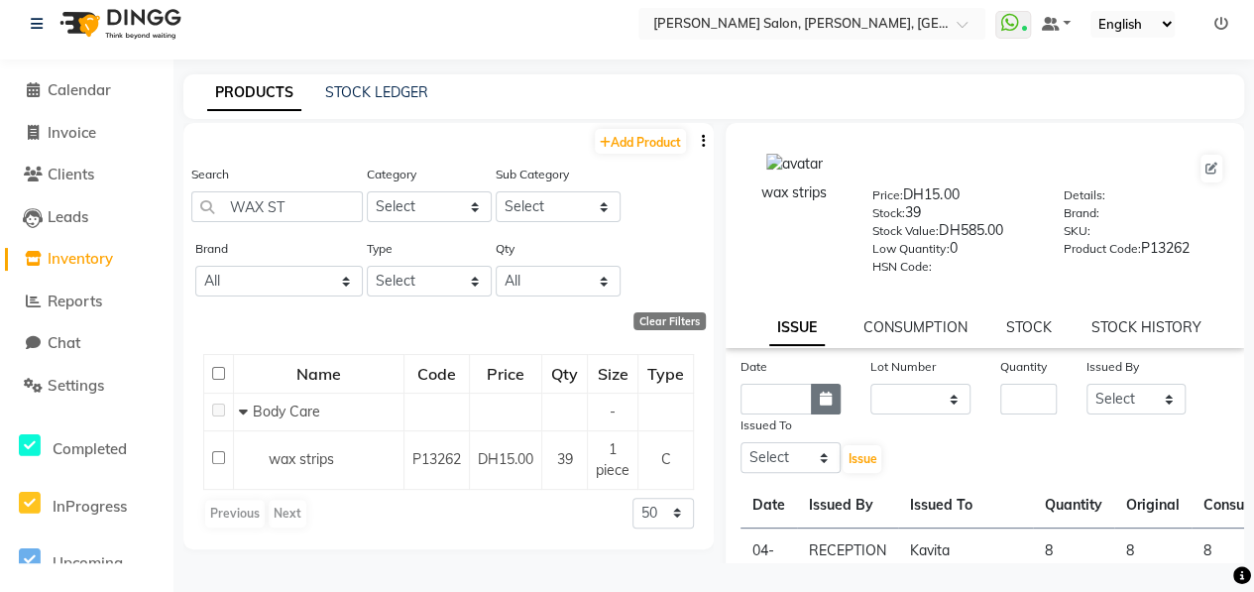
click at [821, 397] on icon "button" at bounding box center [826, 398] width 12 height 14
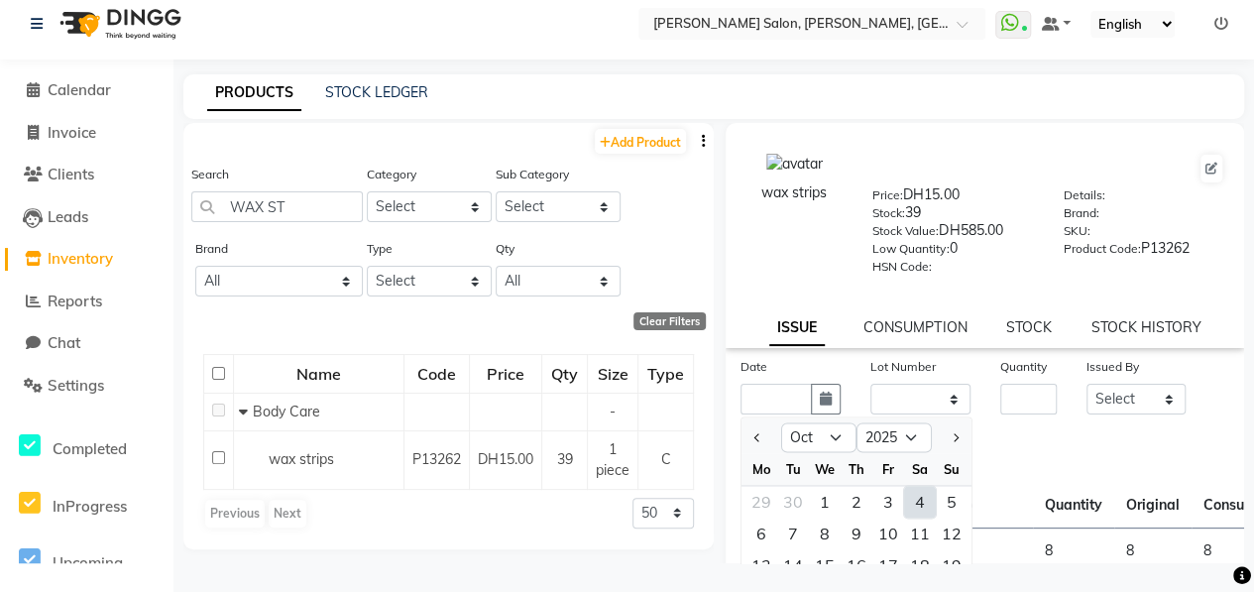
click at [913, 505] on div "4" at bounding box center [920, 502] width 32 height 32
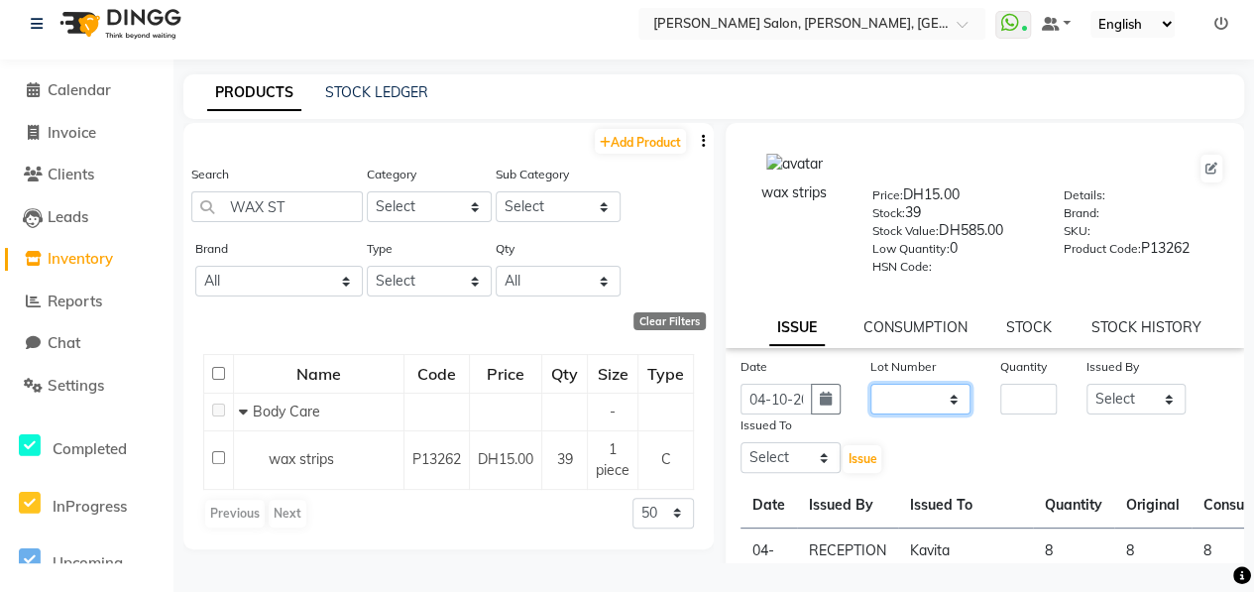
click at [914, 403] on select "None" at bounding box center [920, 399] width 100 height 31
click at [870, 384] on select "None" at bounding box center [920, 399] width 100 height 31
click at [1017, 405] on input "number" at bounding box center [1028, 399] width 56 height 31
click at [1143, 377] on div "Issued By" at bounding box center [1136, 370] width 100 height 28
click at [1138, 393] on select "Select ALWAHDA GIVE HOME SERVICE STAFF [PERSON_NAME] [PERSON_NAME] Management […" at bounding box center [1136, 399] width 100 height 31
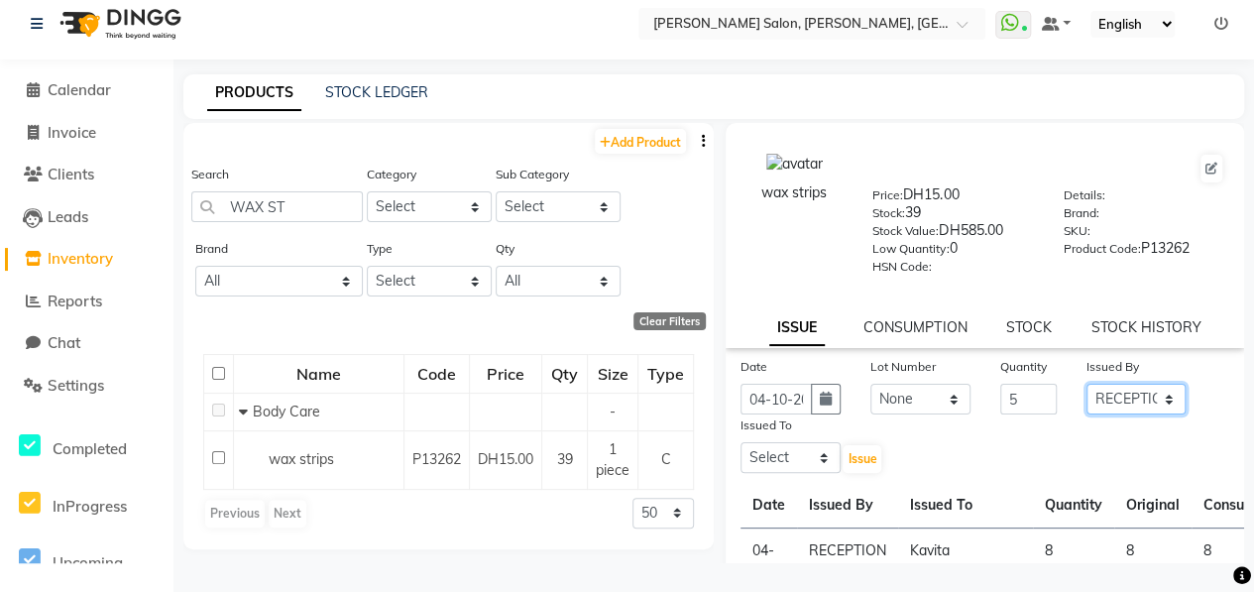
click at [1086, 384] on select "Select ALWAHDA GIVE HOME SERVICE STAFF [PERSON_NAME] [PERSON_NAME] Management […" at bounding box center [1136, 399] width 100 height 31
click at [819, 461] on select "Select ALWAHDA GIVE HOME SERVICE STAFF [PERSON_NAME] [PERSON_NAME] Management […" at bounding box center [790, 457] width 100 height 31
click at [740, 442] on select "Select ALWAHDA GIVE HOME SERVICE STAFF [PERSON_NAME] [PERSON_NAME] Management […" at bounding box center [790, 457] width 100 height 31
click at [861, 457] on span "Issue" at bounding box center [861, 458] width 29 height 15
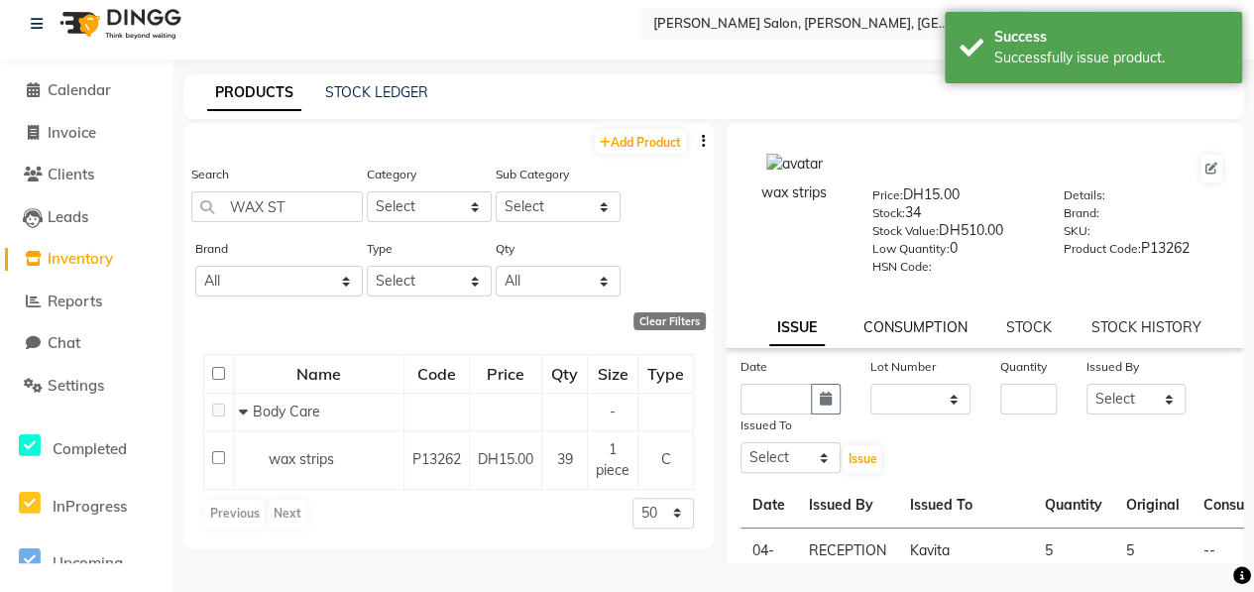
click at [884, 330] on link "CONSUMPTION" at bounding box center [914, 327] width 103 height 18
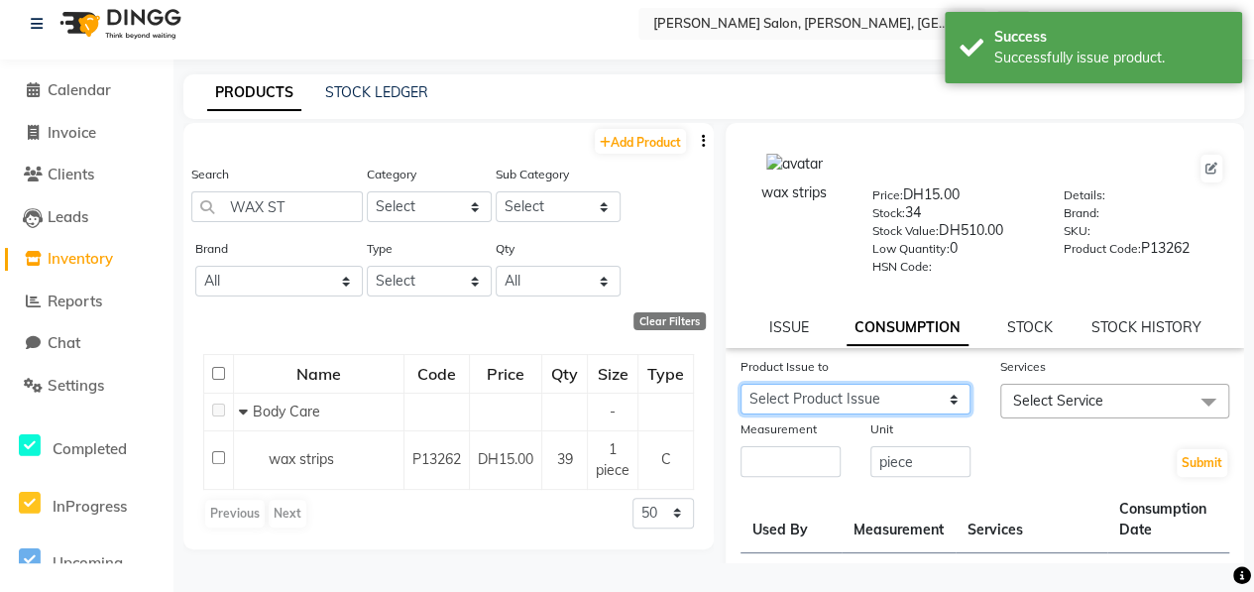
click at [886, 398] on select "Select Product Issue [DATE], Issued to: Kavita, Balance: 5 [DATE], Issued to: T…" at bounding box center [855, 399] width 230 height 31
click at [740, 384] on select "Select Product Issue [DATE], Issued to: Kavita, Balance: 5 [DATE], Issued to: T…" at bounding box center [855, 399] width 230 height 31
click at [1056, 395] on span "Select Service" at bounding box center [1058, 400] width 90 height 18
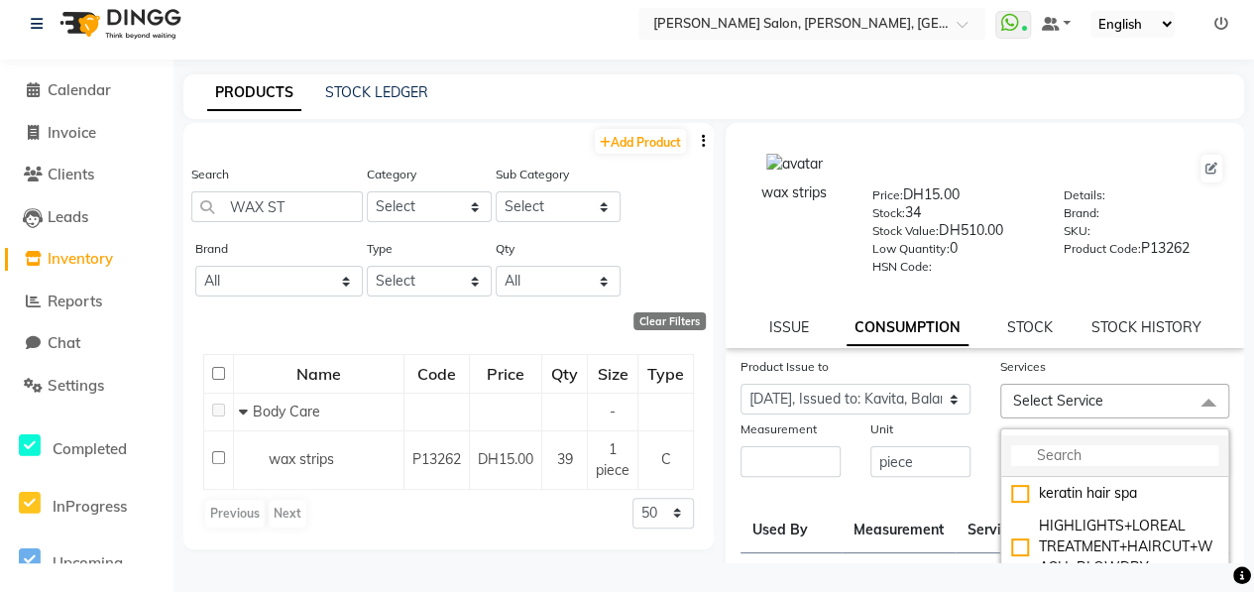
drag, startPoint x: 1054, startPoint y: 398, endPoint x: 1070, endPoint y: 447, distance: 51.1
click at [1070, 447] on input "multiselect-search" at bounding box center [1115, 455] width 208 height 21
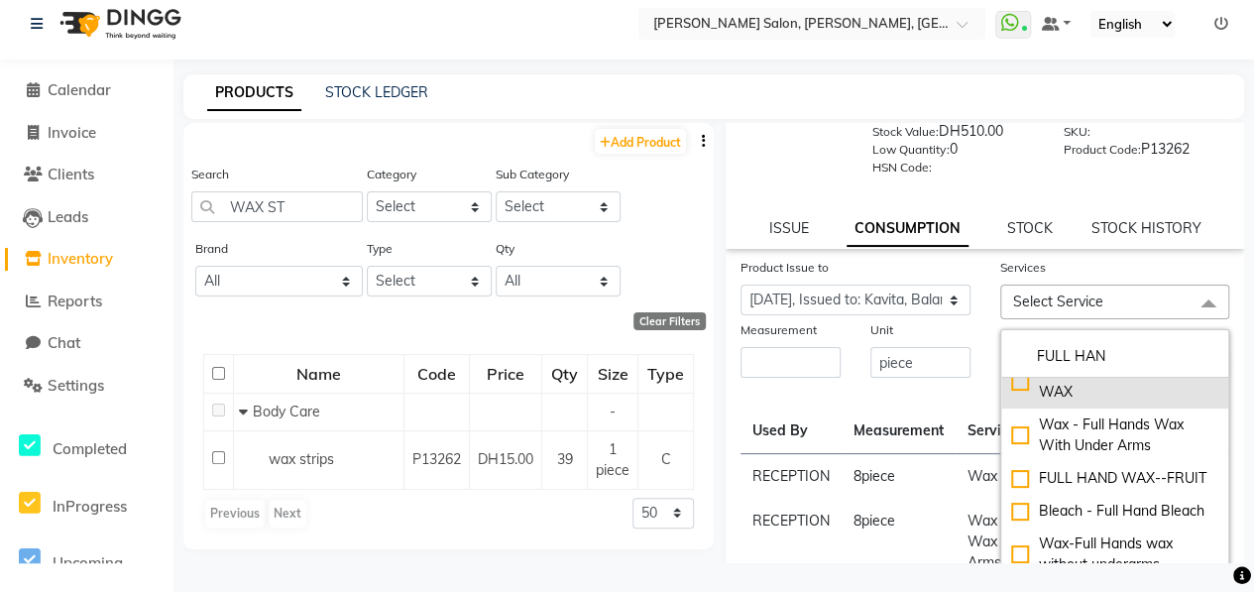
scroll to position [99, 0]
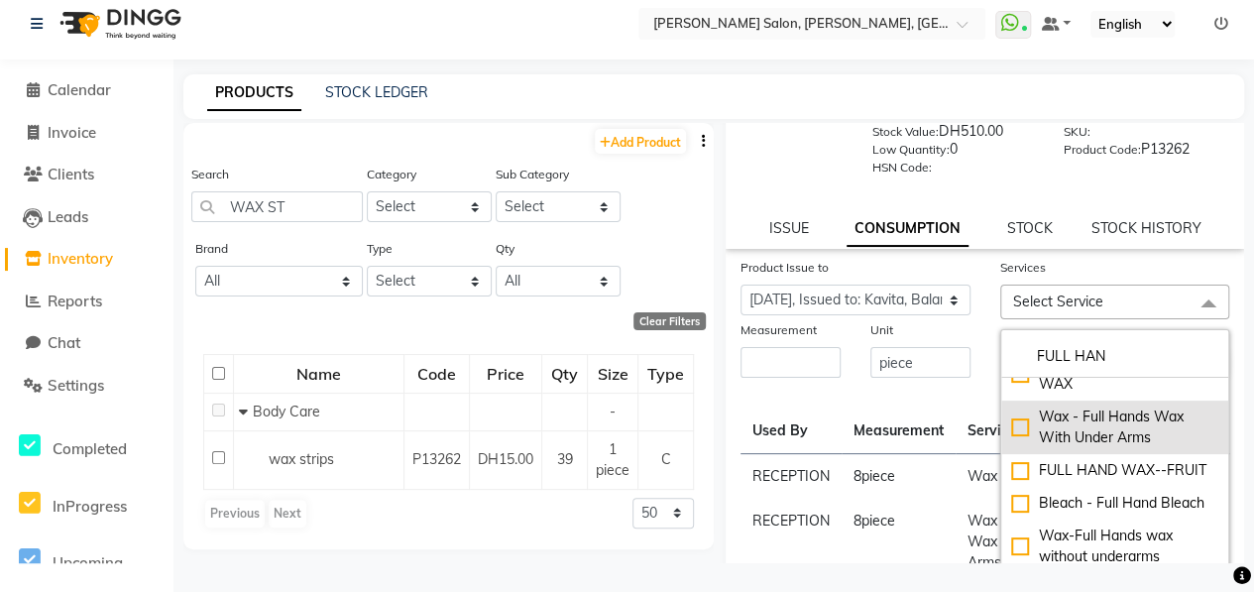
click at [1013, 413] on div "Wax - Full Hands Wax With Under Arms" at bounding box center [1115, 427] width 208 height 42
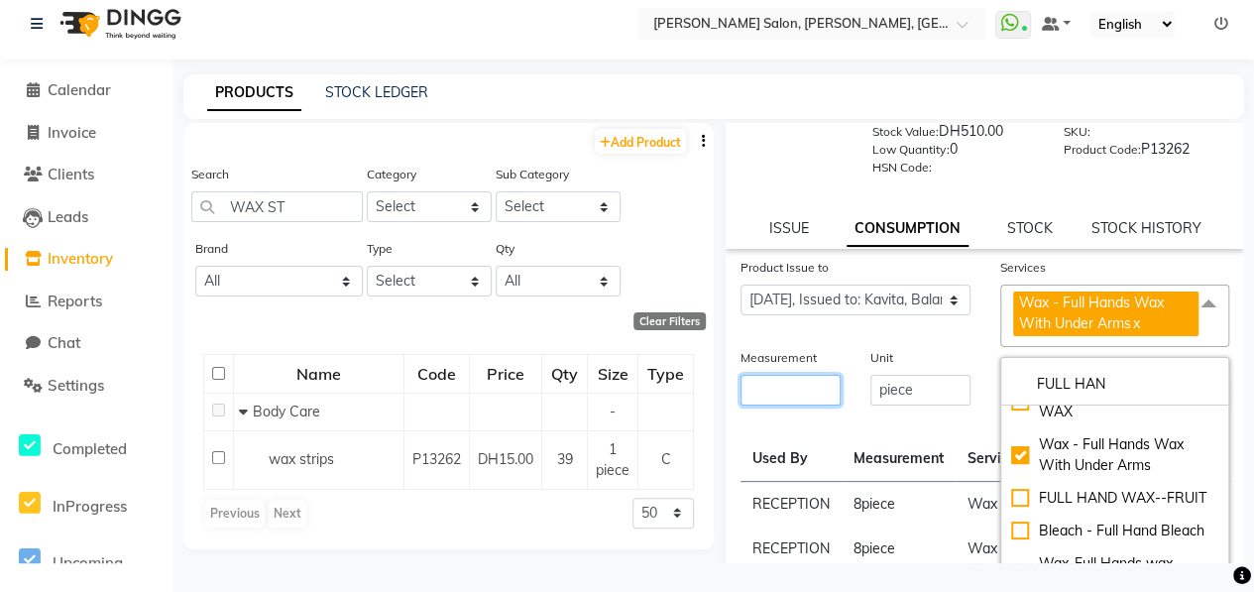
click at [808, 388] on input "number" at bounding box center [790, 390] width 100 height 31
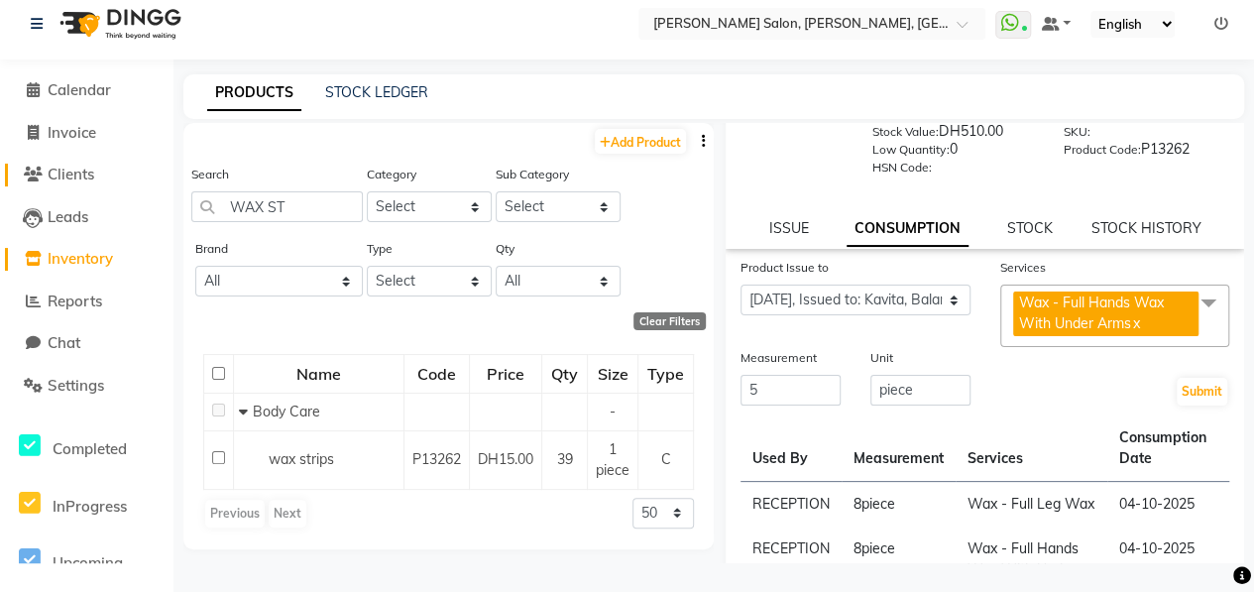
click at [74, 179] on span "Clients" at bounding box center [71, 174] width 47 height 19
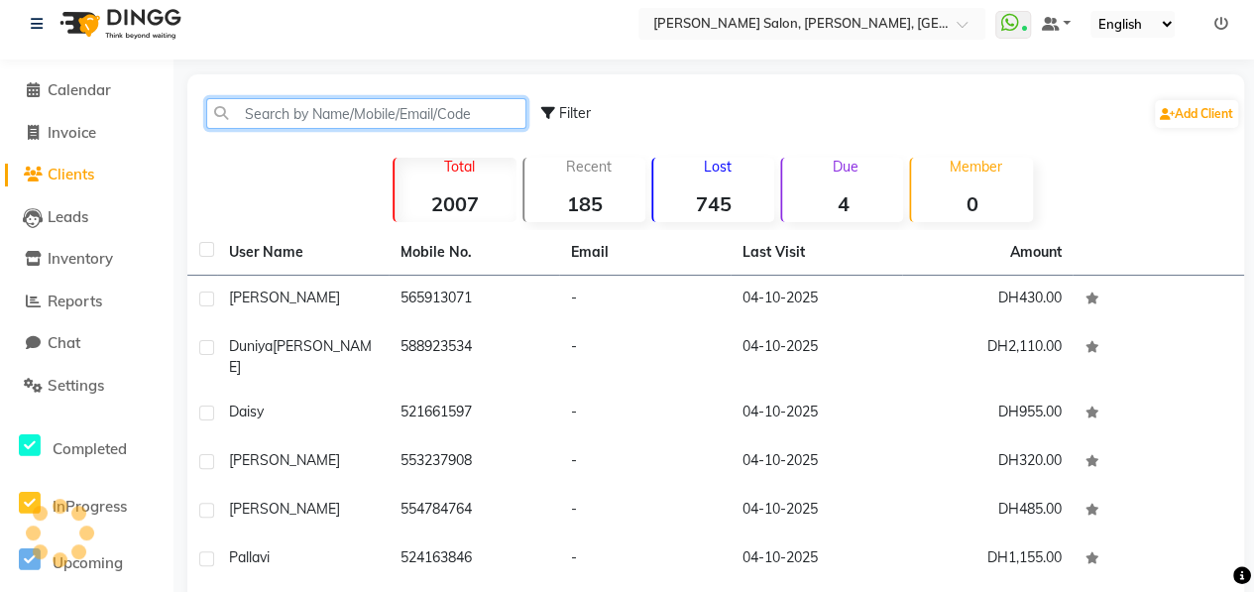
click at [343, 111] on input "text" at bounding box center [366, 113] width 320 height 31
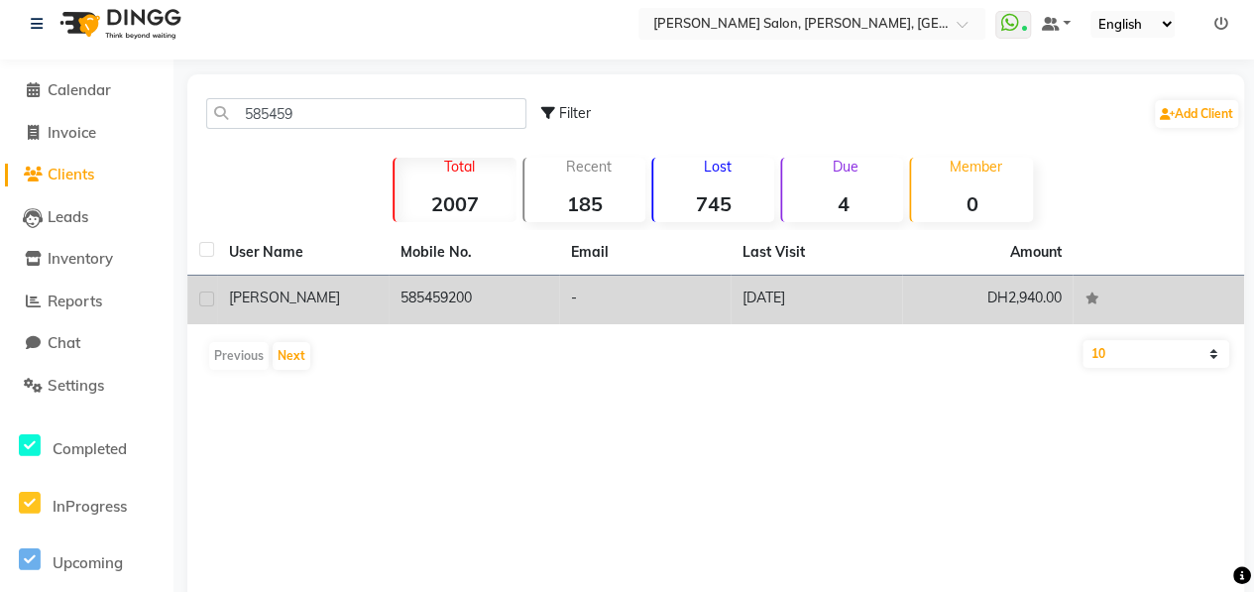
click at [347, 304] on div "[PERSON_NAME]" at bounding box center [303, 297] width 148 height 21
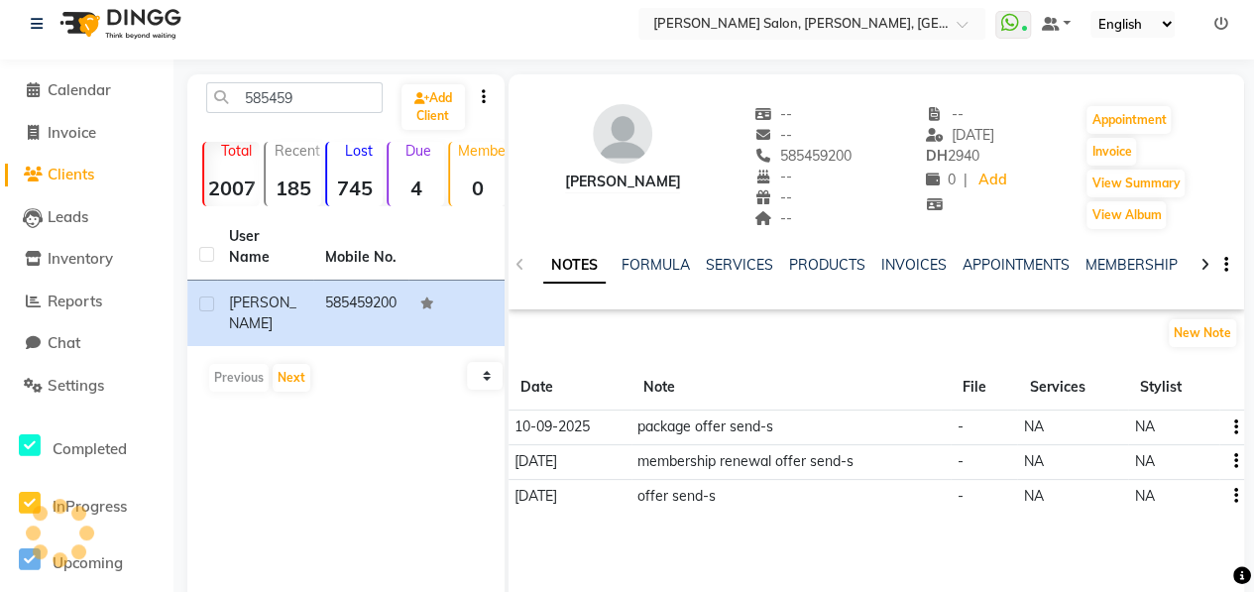
click at [1200, 265] on icon at bounding box center [1204, 265] width 9 height 14
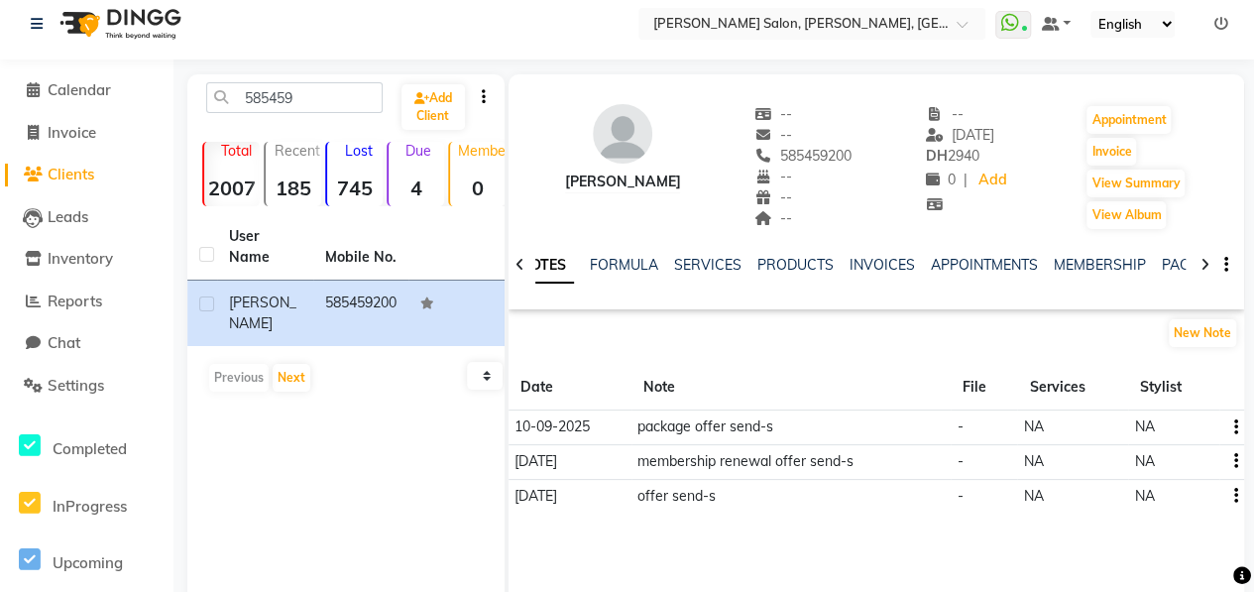
click at [1200, 265] on icon at bounding box center [1204, 265] width 9 height 14
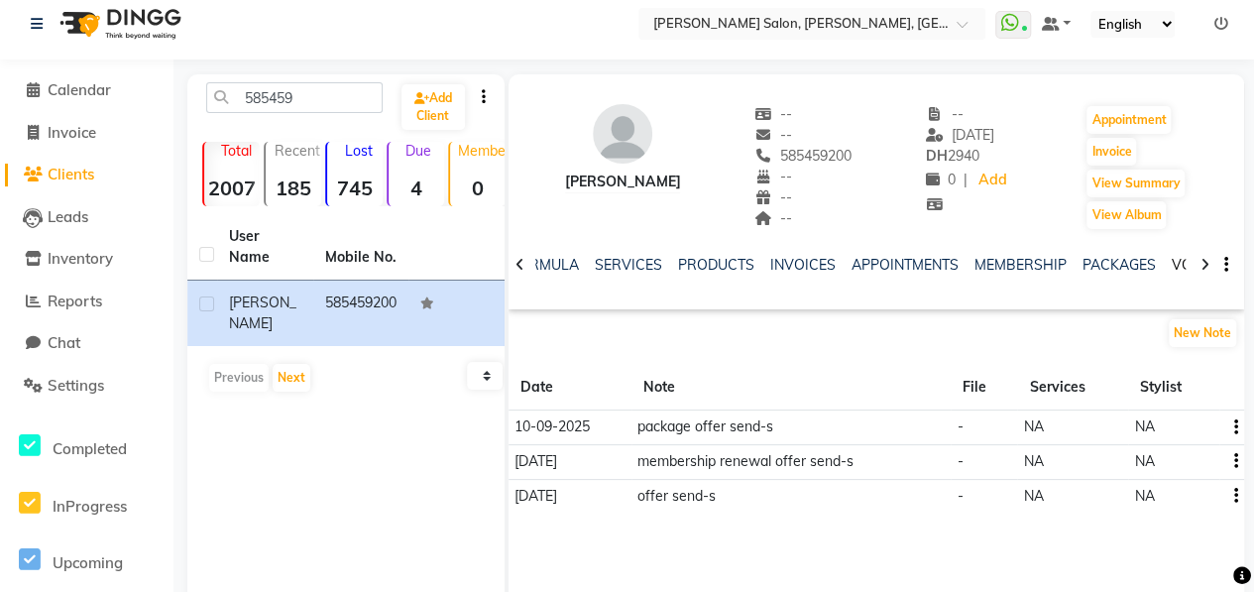
drag, startPoint x: 1199, startPoint y: 265, endPoint x: 1163, endPoint y: 257, distance: 36.5
click at [1171, 257] on link "VOUCHERS" at bounding box center [1210, 265] width 78 height 18
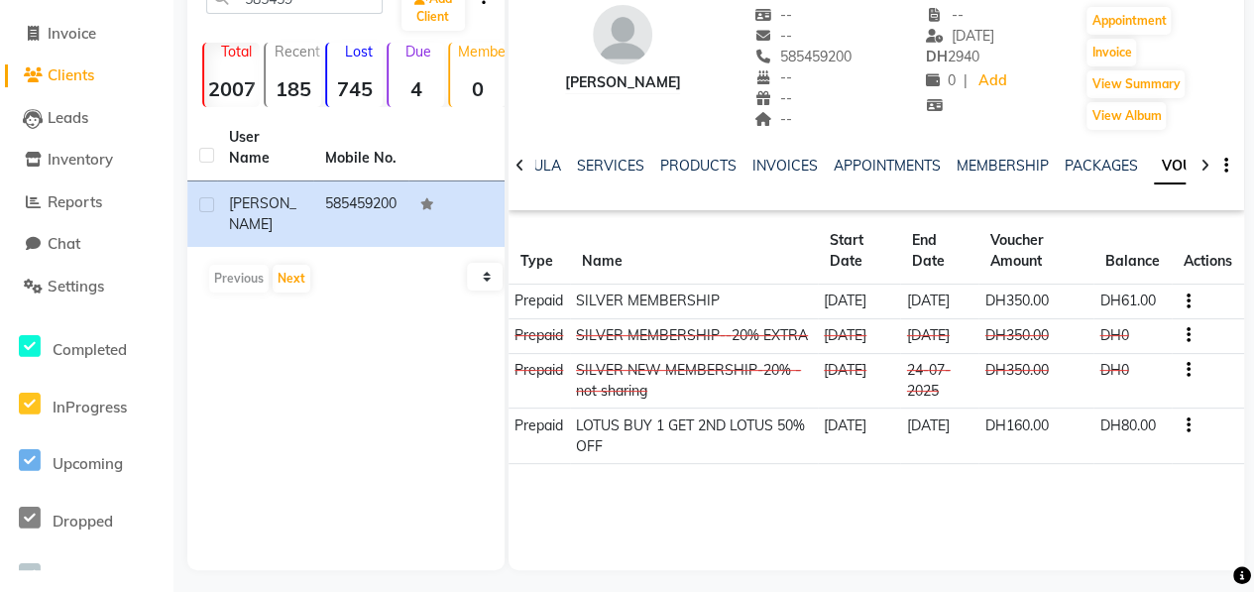
scroll to position [12, 0]
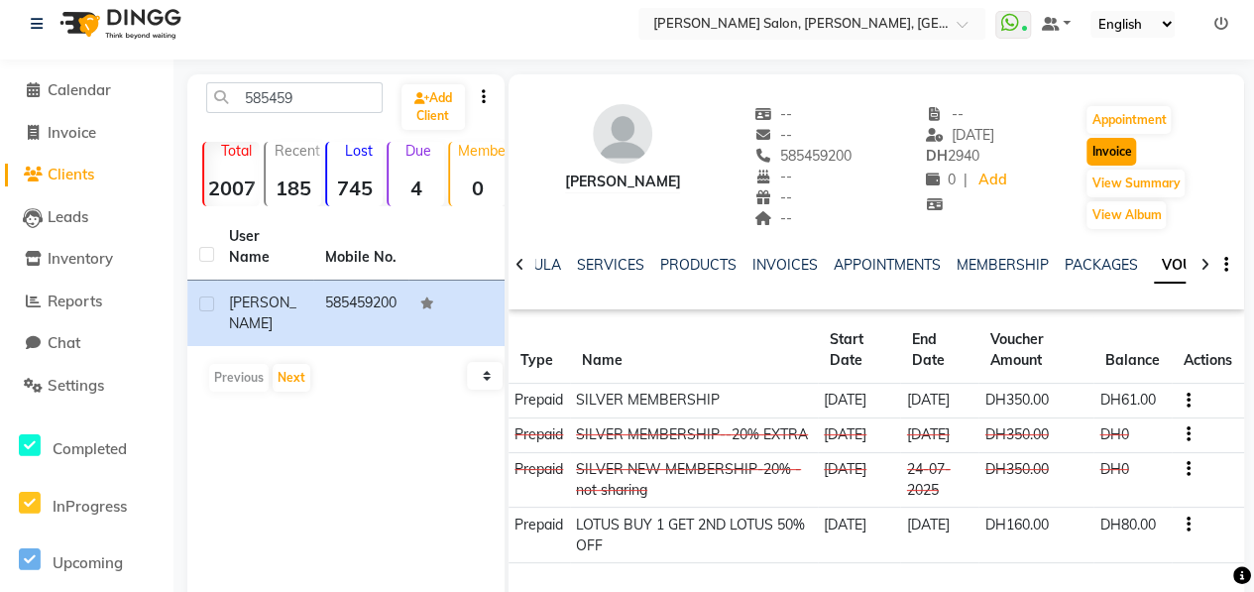
click at [1114, 145] on button "Invoice" at bounding box center [1111, 152] width 50 height 28
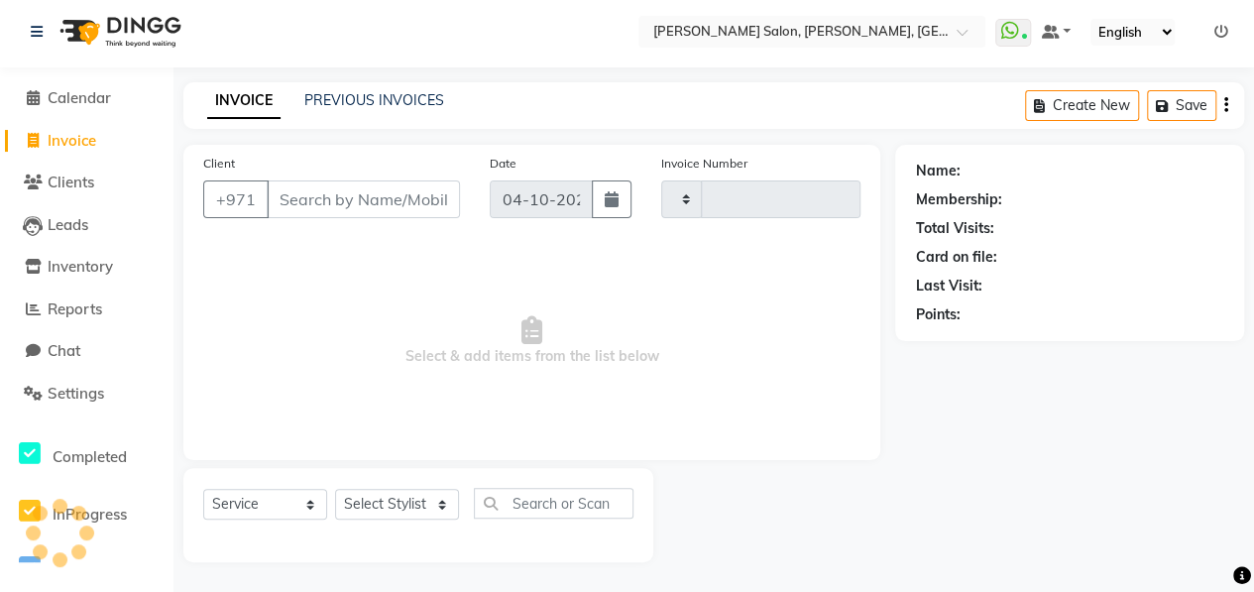
scroll to position [3, 0]
click at [429, 503] on select "Select Stylist" at bounding box center [397, 505] width 124 height 31
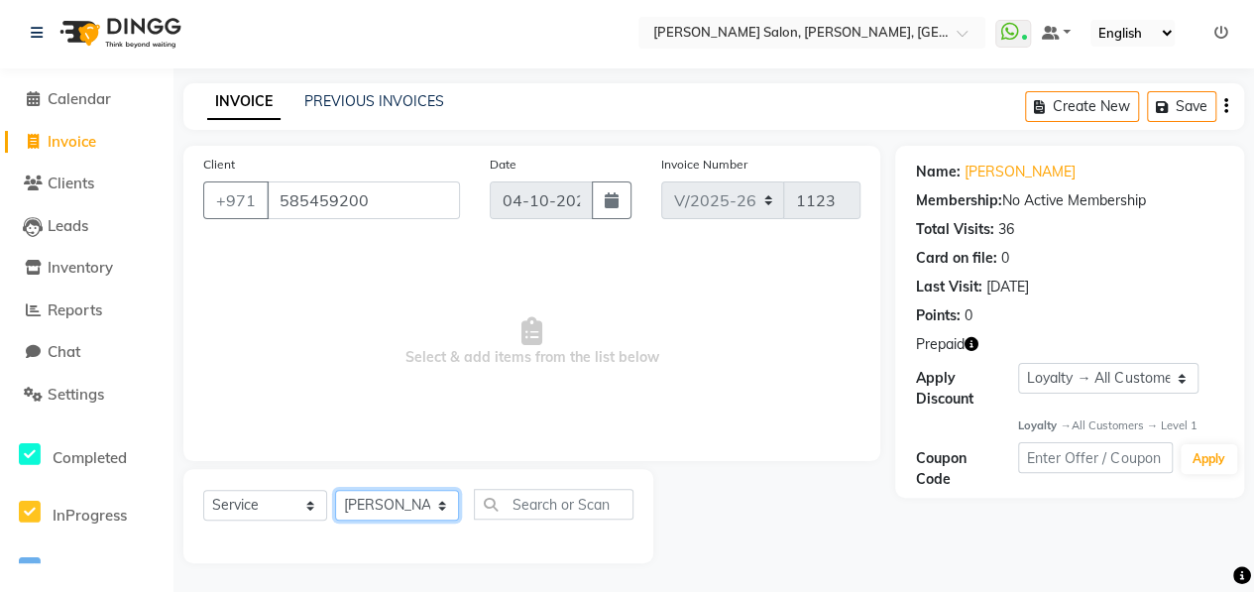
click at [335, 490] on select "Select Stylist ALWAHDA GIVE HOME SERVICE STAFF [PERSON_NAME] [PERSON_NAME] Mana…" at bounding box center [397, 505] width 124 height 31
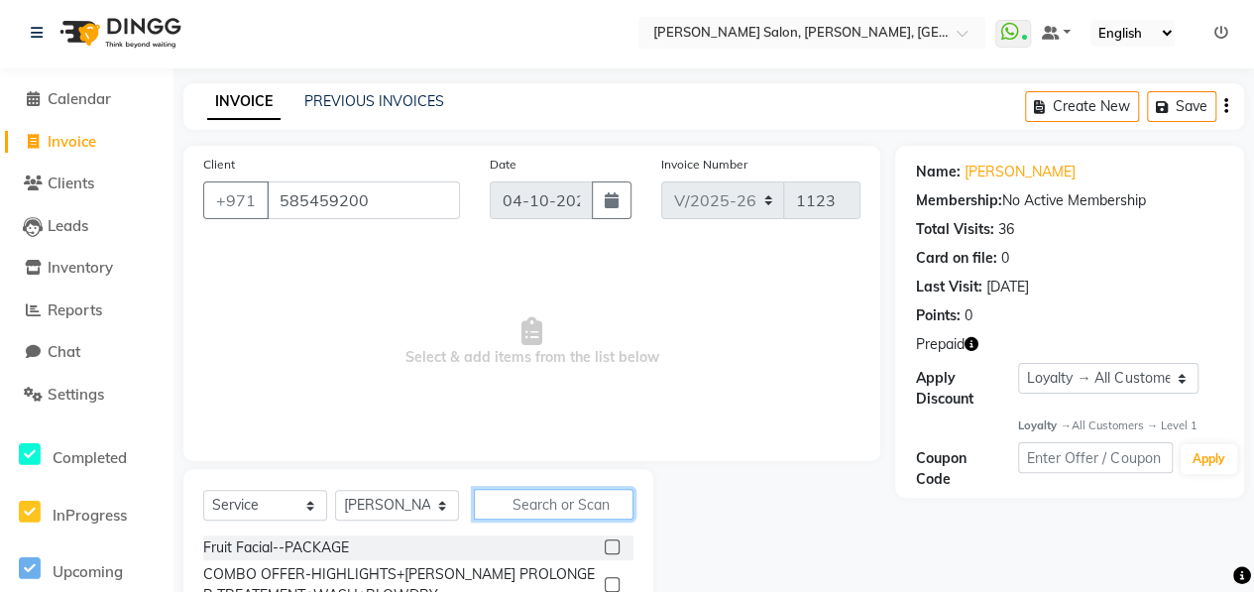
click at [531, 500] on input "text" at bounding box center [554, 504] width 160 height 31
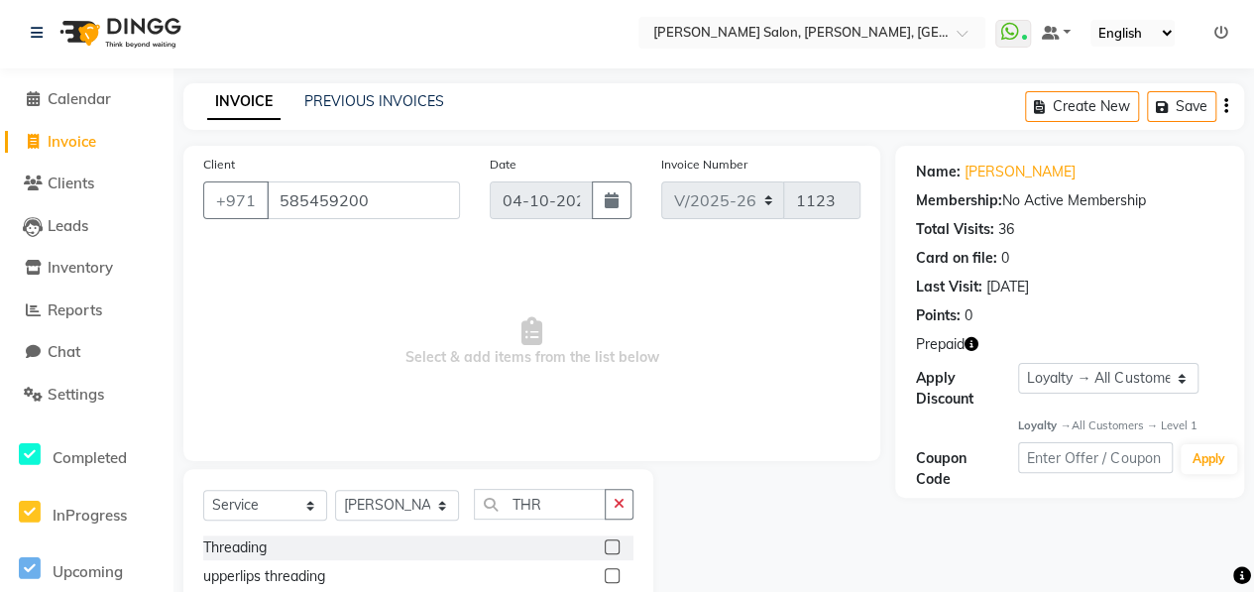
click at [605, 544] on label at bounding box center [612, 546] width 15 height 15
click at [605, 544] on input "checkbox" at bounding box center [611, 547] width 13 height 13
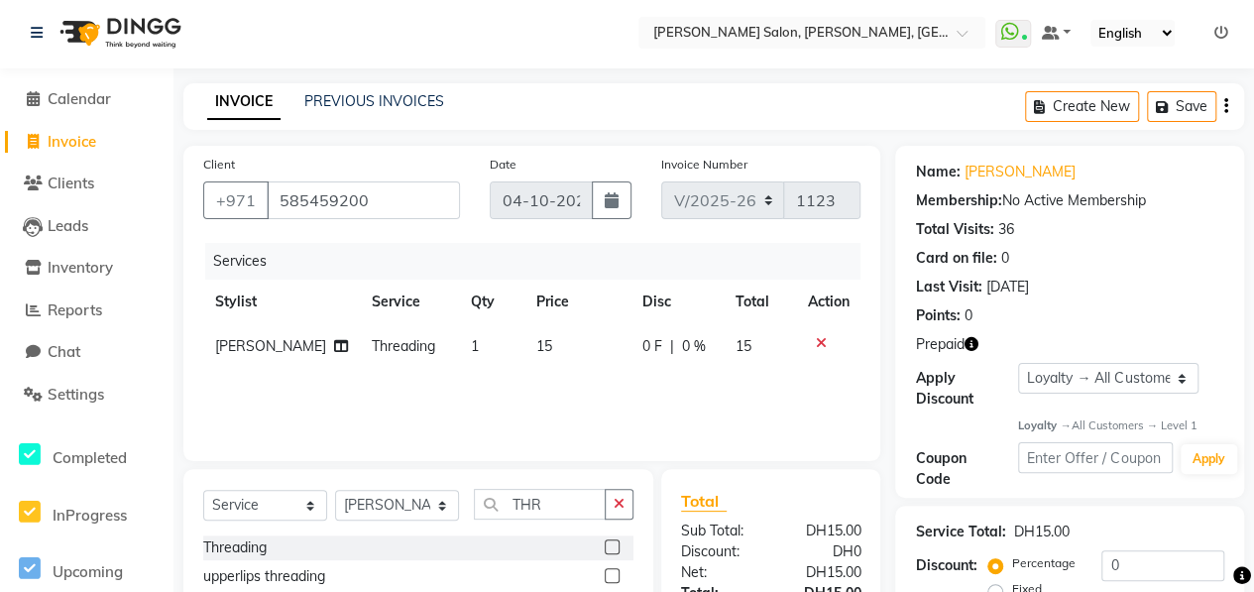
click at [605, 566] on div at bounding box center [619, 576] width 29 height 25
click at [605, 574] on label at bounding box center [612, 575] width 15 height 15
click at [605, 574] on input "checkbox" at bounding box center [611, 576] width 13 height 13
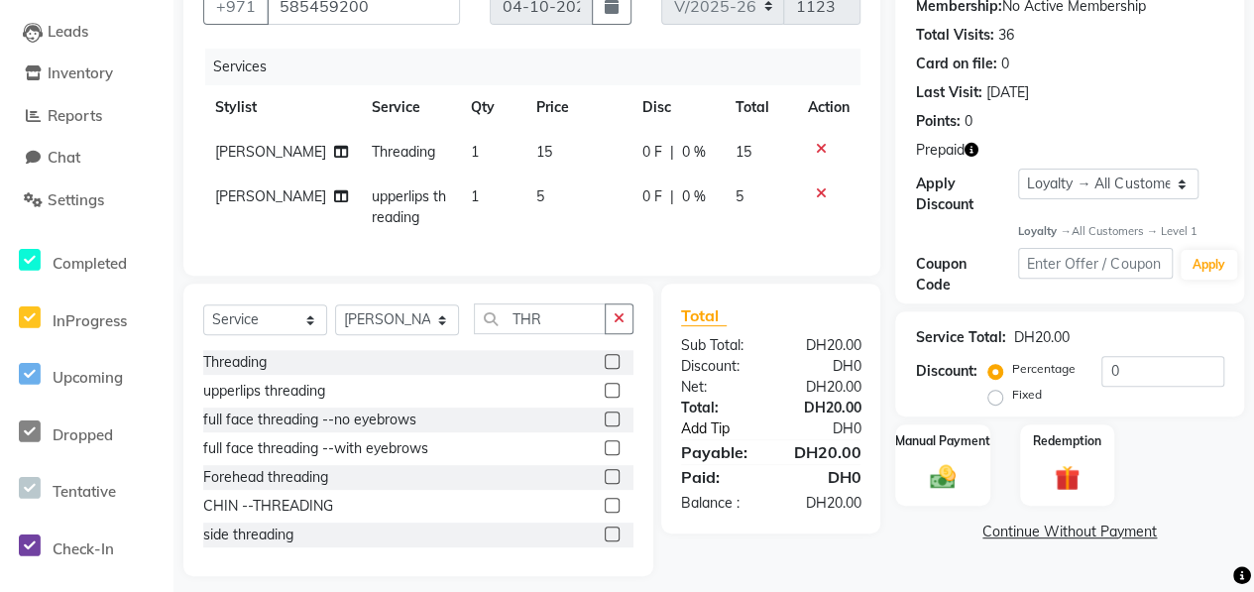
scroll to position [225, 0]
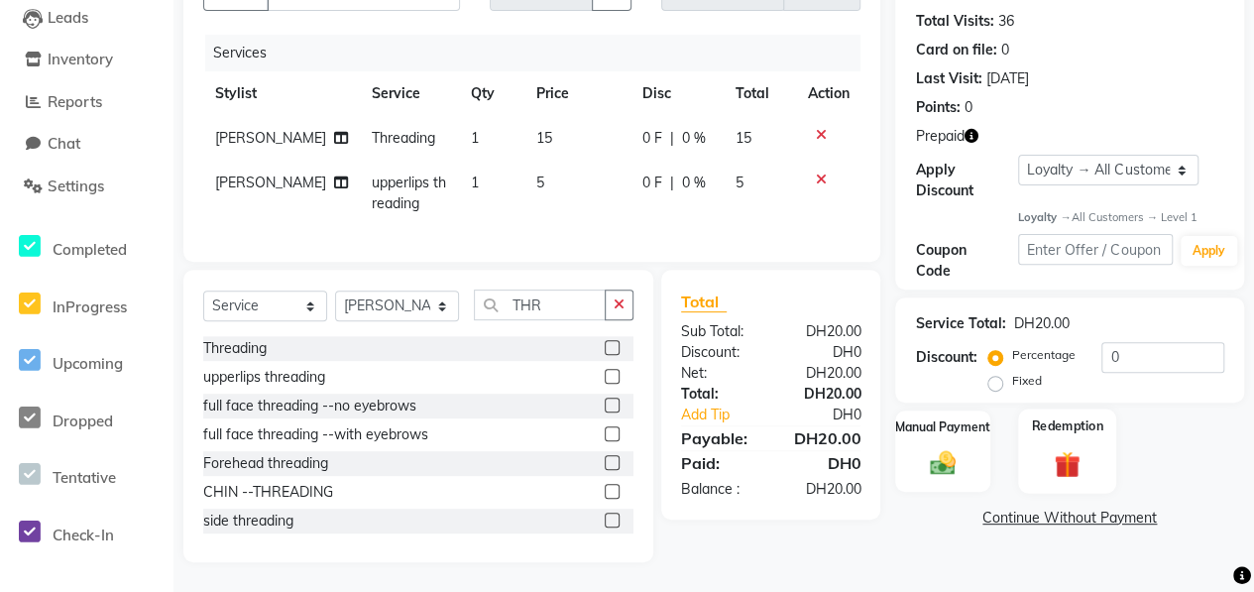
click at [1045, 447] on div "Redemption" at bounding box center [1067, 451] width 98 height 84
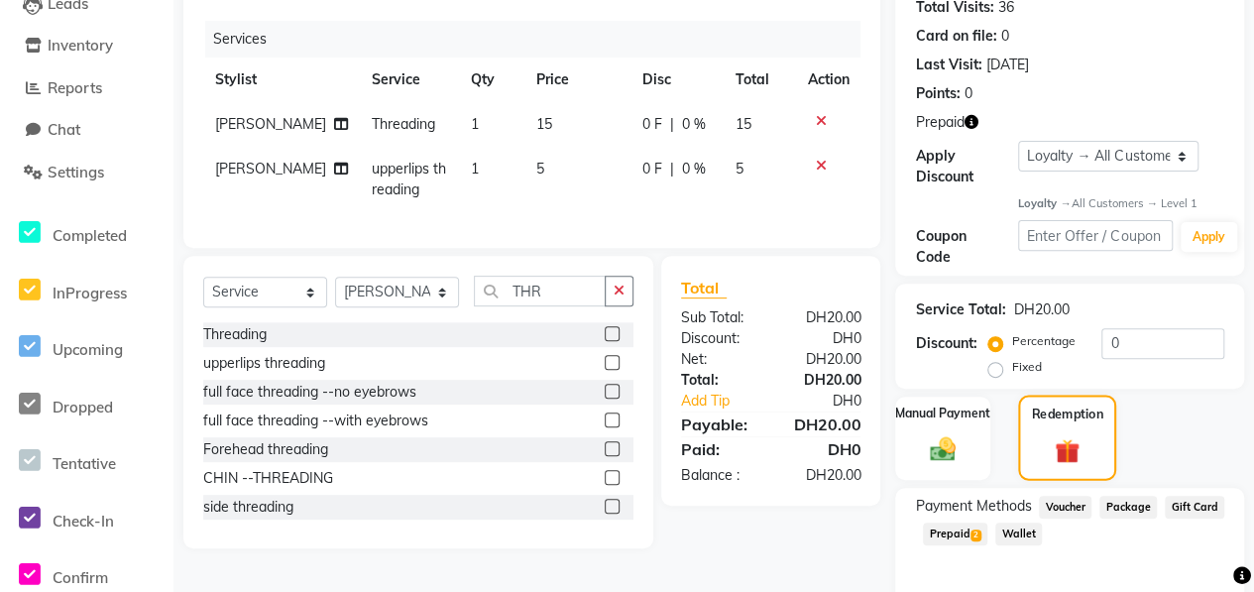
scroll to position [309, 0]
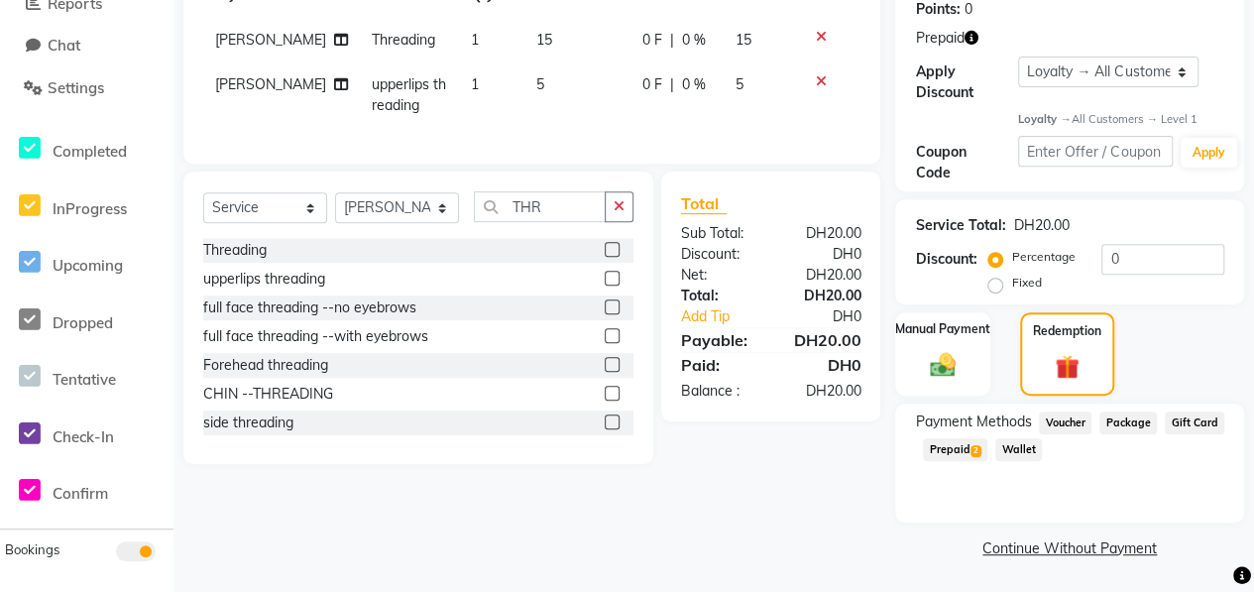
click at [955, 453] on span "Prepaid 2" at bounding box center [955, 449] width 64 height 23
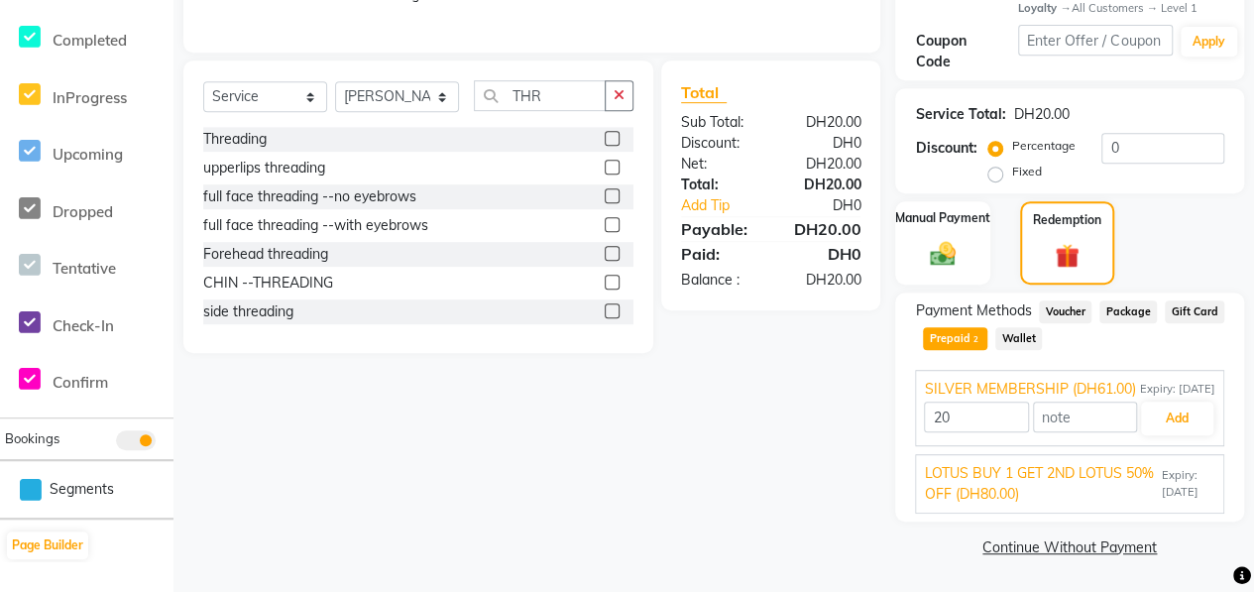
scroll to position [439, 0]
click at [1165, 424] on button "Add" at bounding box center [1177, 418] width 72 height 34
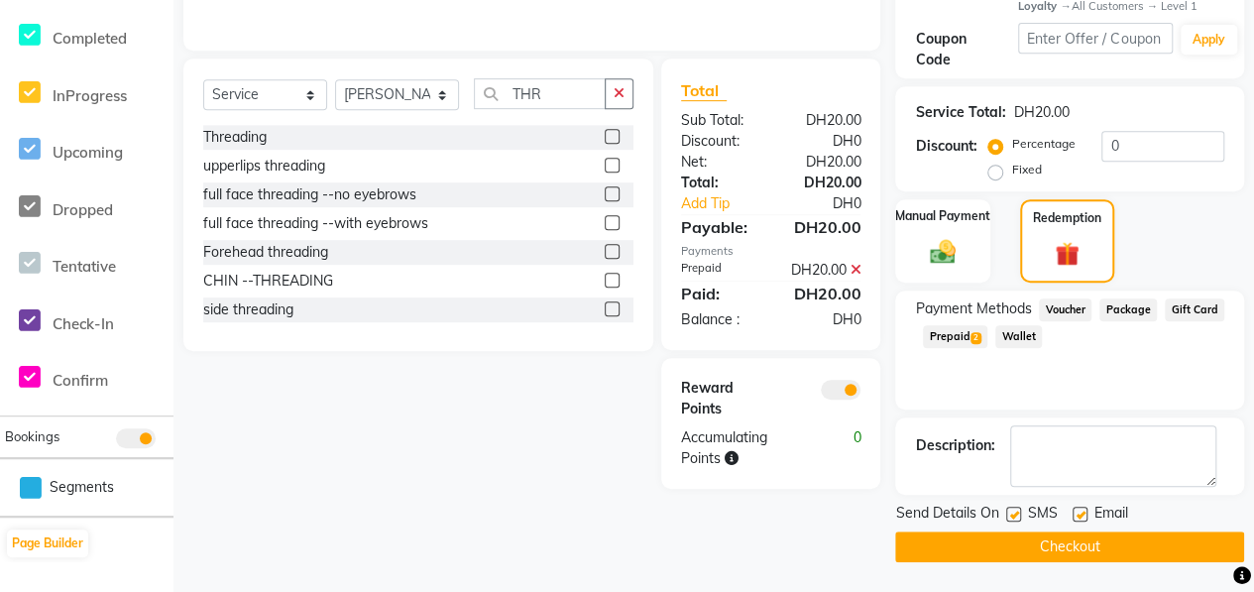
scroll to position [420, 0]
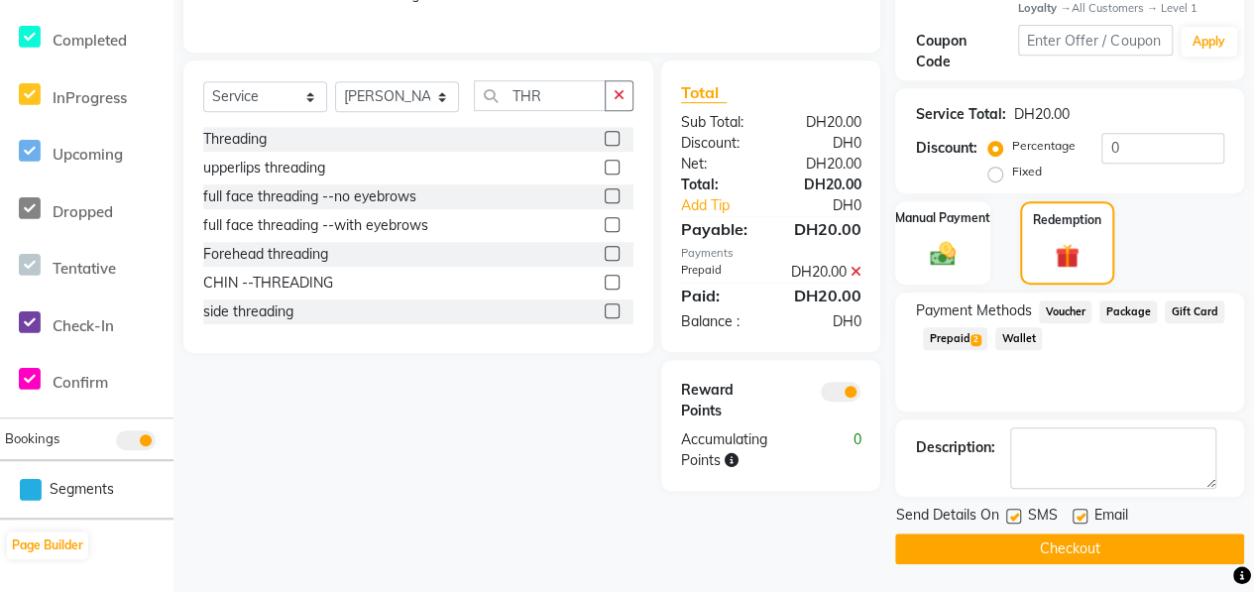
click at [1062, 552] on button "Checkout" at bounding box center [1069, 548] width 349 height 31
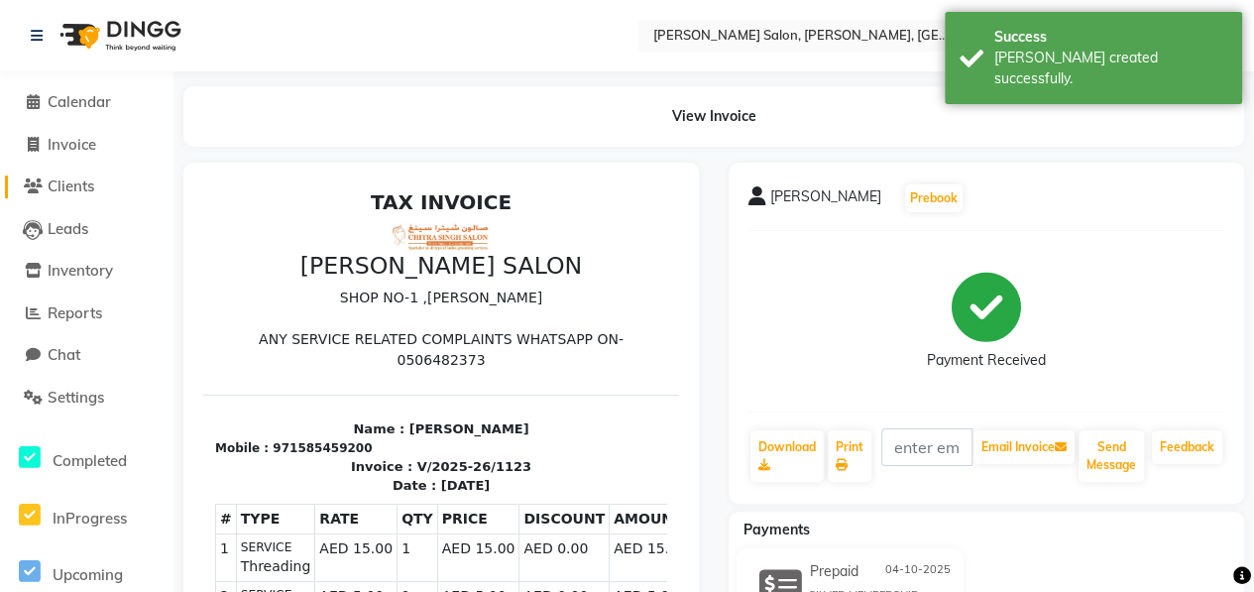
click at [86, 185] on span "Clients" at bounding box center [71, 185] width 47 height 19
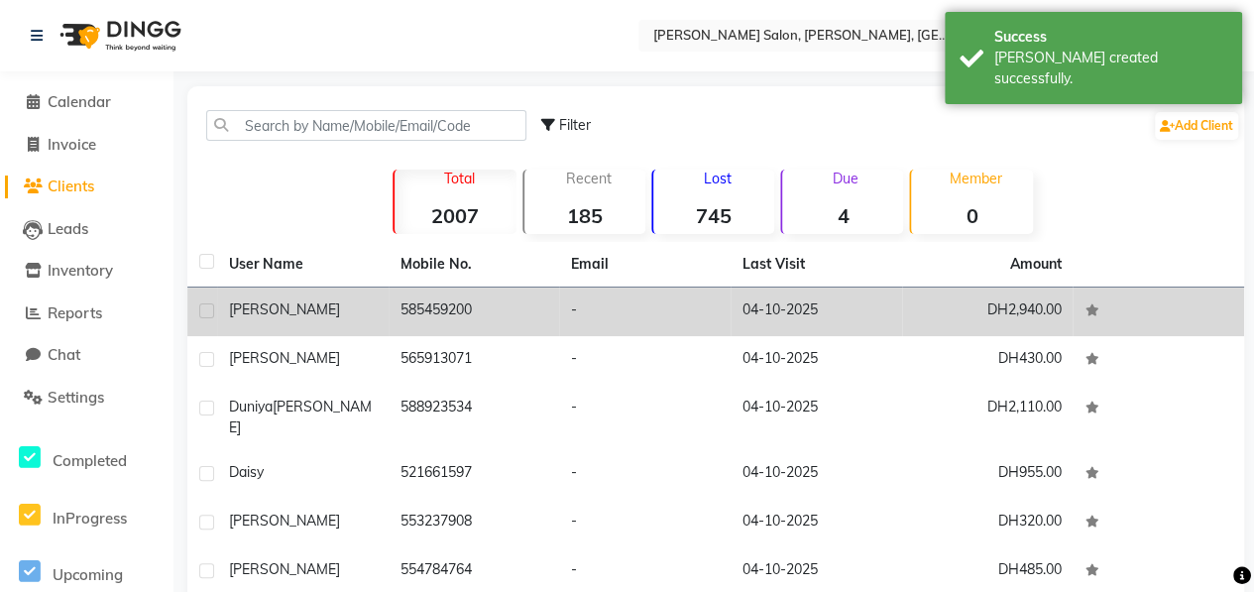
click at [305, 306] on div "[PERSON_NAME]" at bounding box center [303, 309] width 148 height 21
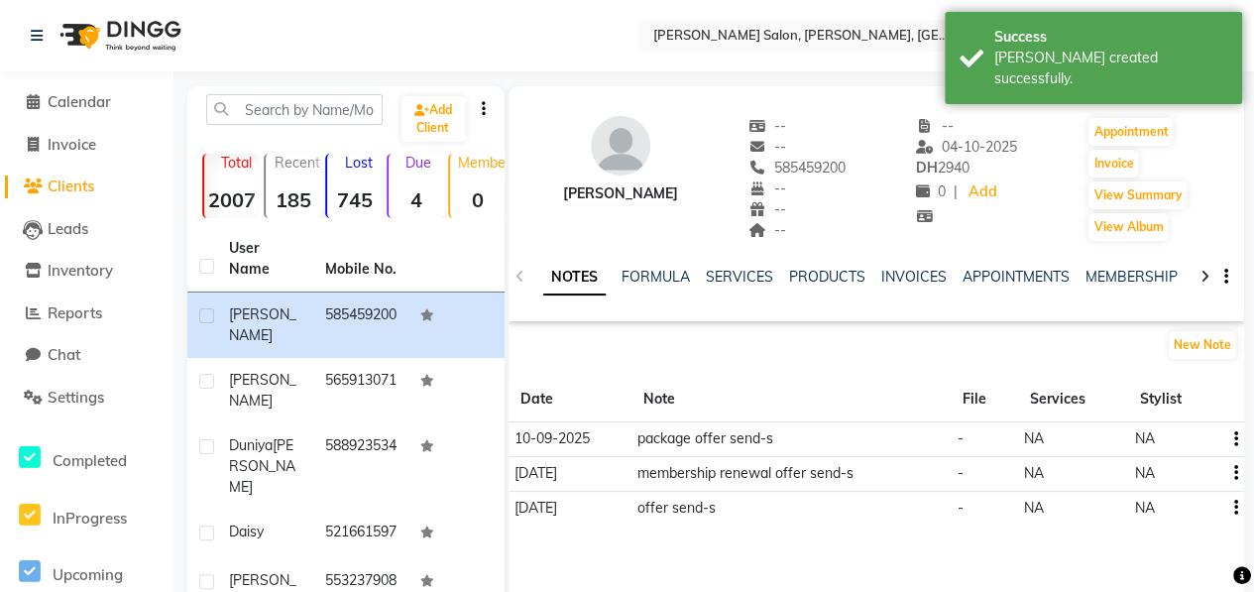
click at [1200, 278] on icon at bounding box center [1204, 277] width 9 height 14
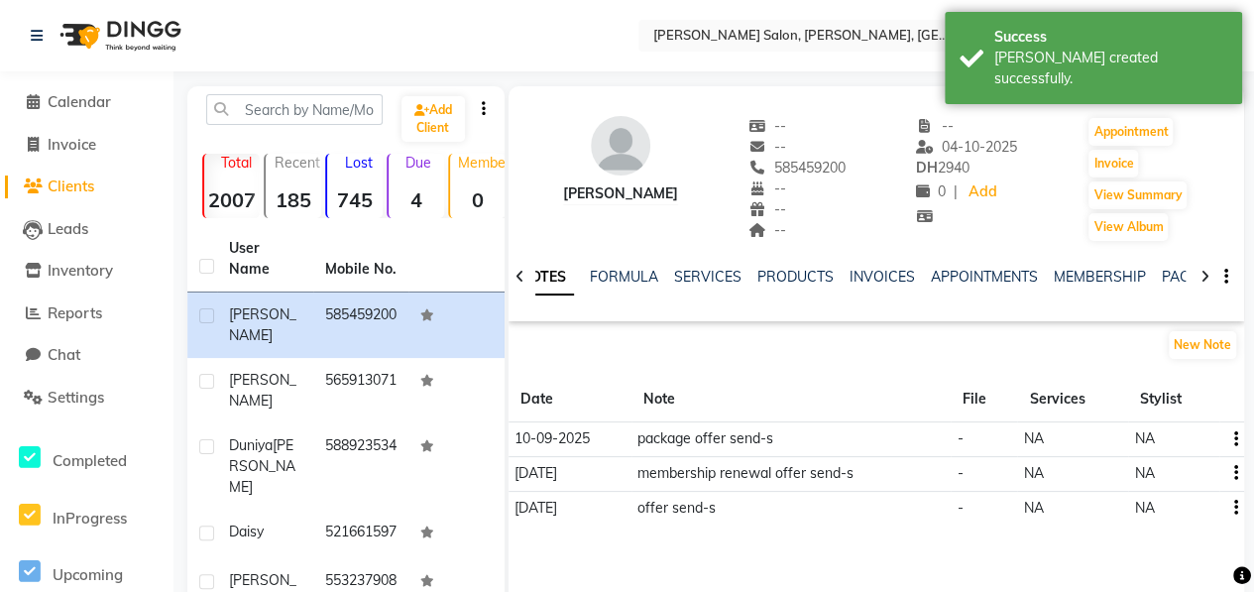
click at [1200, 278] on icon at bounding box center [1204, 277] width 9 height 14
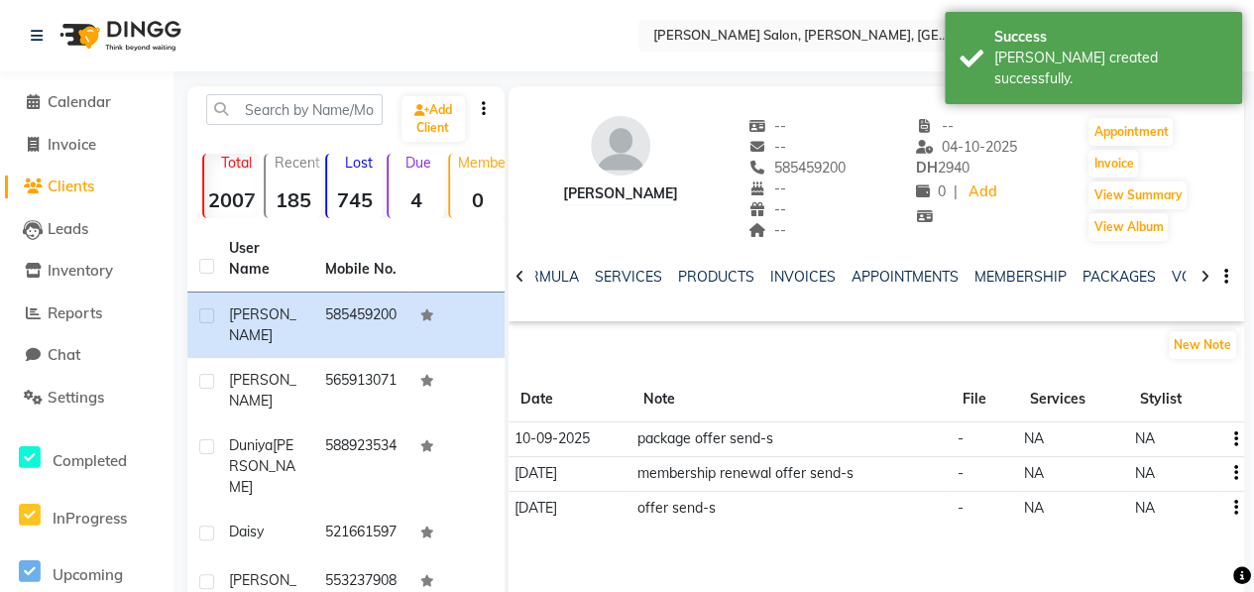
click at [1200, 278] on icon at bounding box center [1204, 277] width 9 height 14
drag, startPoint x: 1199, startPoint y: 278, endPoint x: 1153, endPoint y: 276, distance: 46.7
click at [1153, 276] on link "VOUCHERS" at bounding box center [1179, 277] width 78 height 18
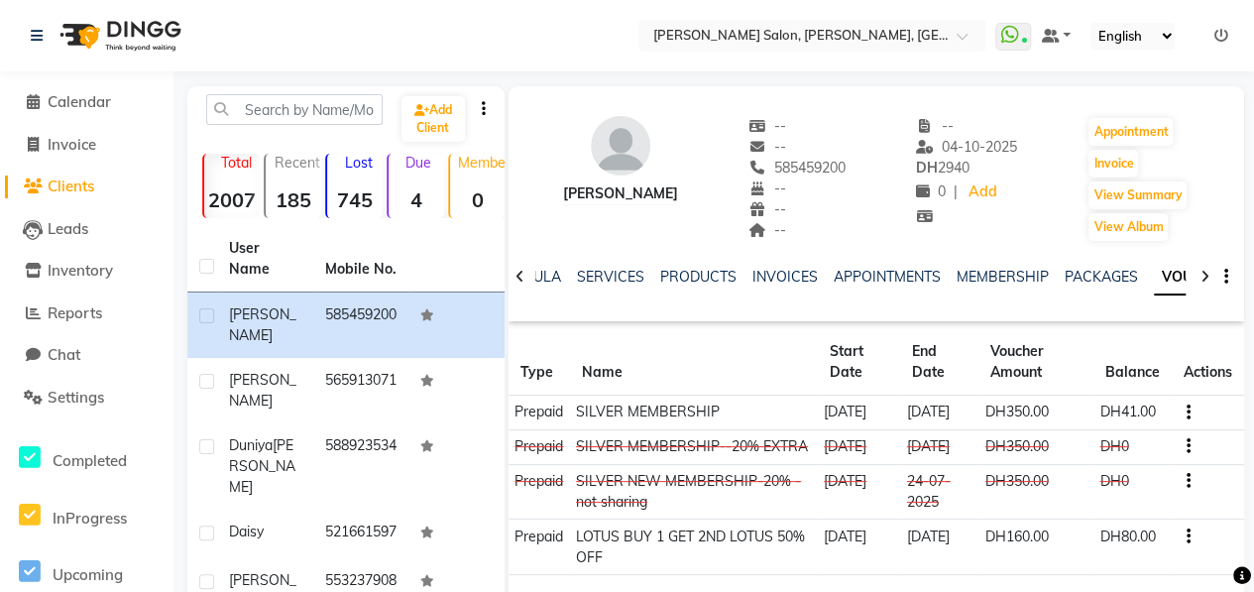
click at [94, 187] on span "Clients" at bounding box center [71, 185] width 47 height 19
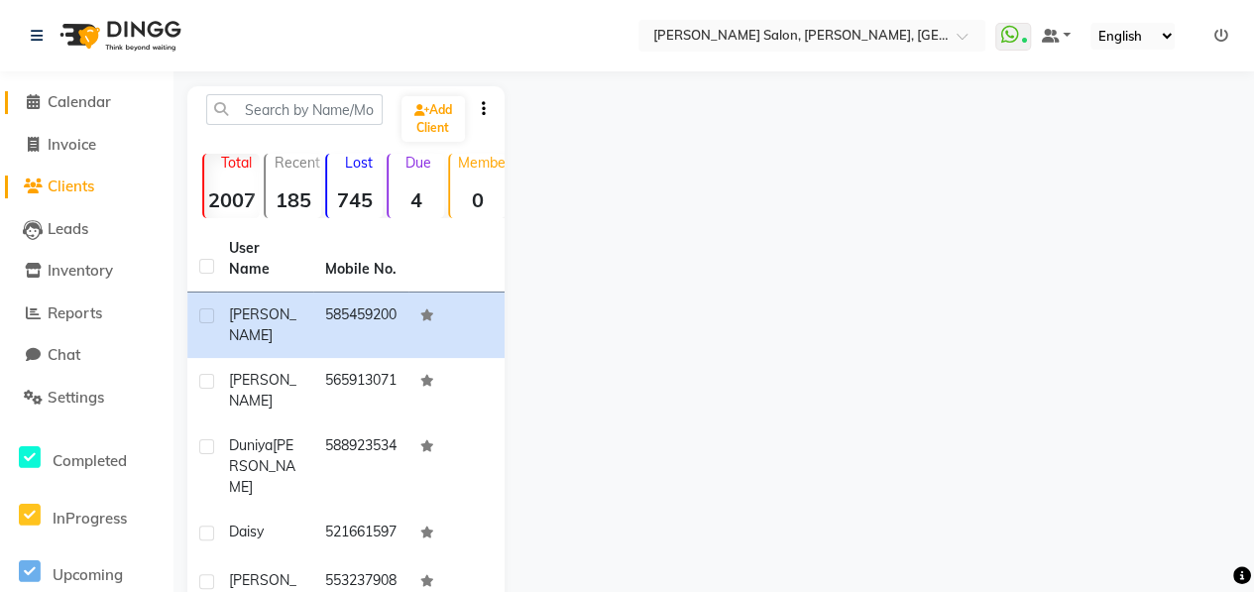
click at [93, 104] on span "Calendar" at bounding box center [79, 101] width 63 height 19
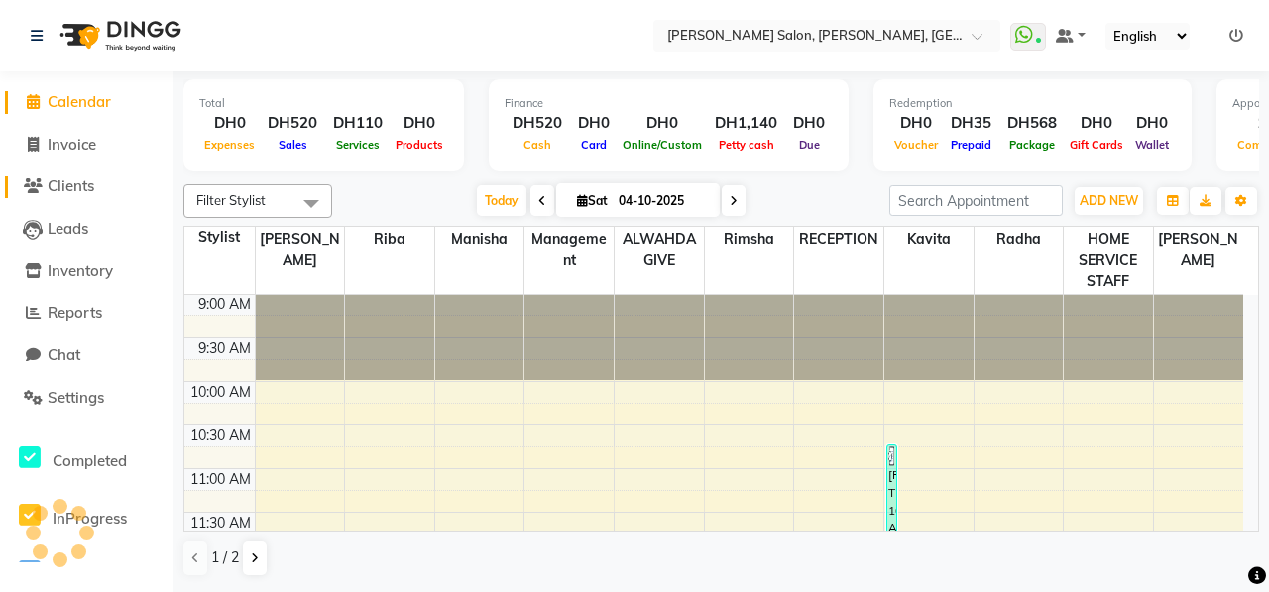
click at [72, 187] on span "Clients" at bounding box center [71, 185] width 47 height 19
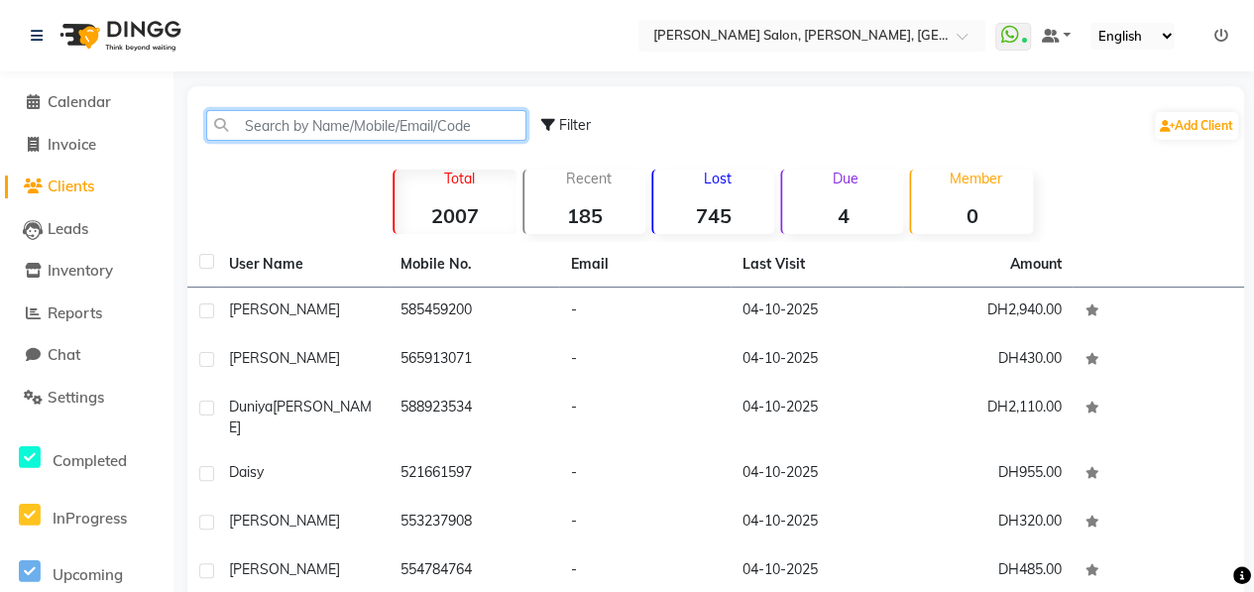
click at [280, 115] on input "text" at bounding box center [366, 125] width 320 height 31
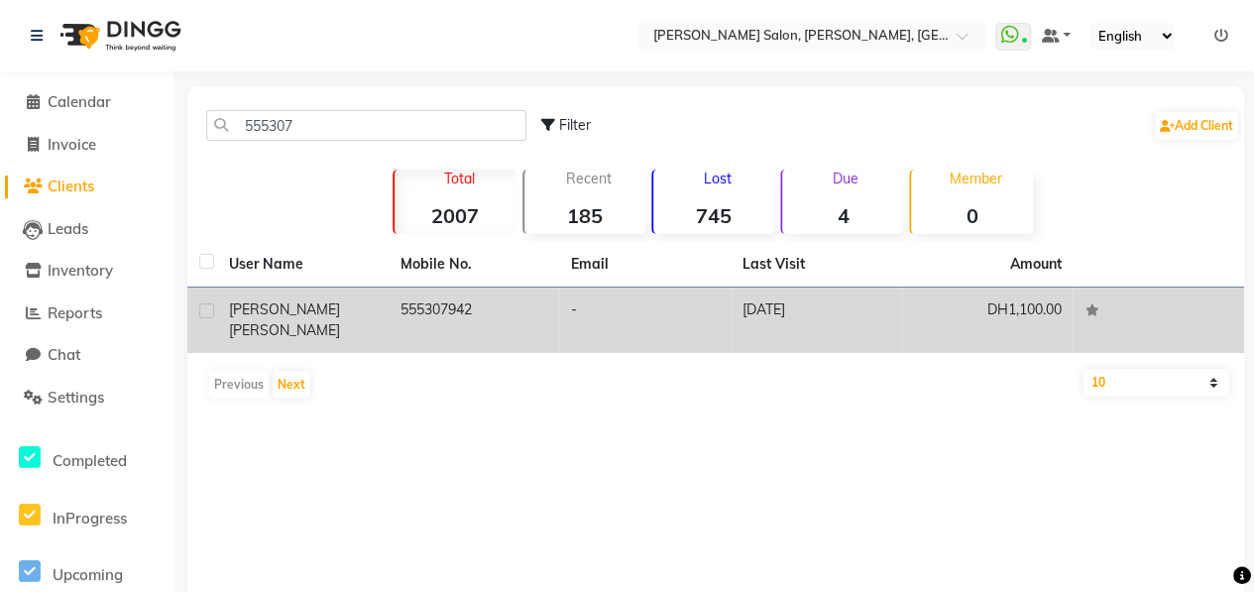
type input "555307"
click at [357, 316] on div "Sarita Sachan" at bounding box center [303, 320] width 148 height 42
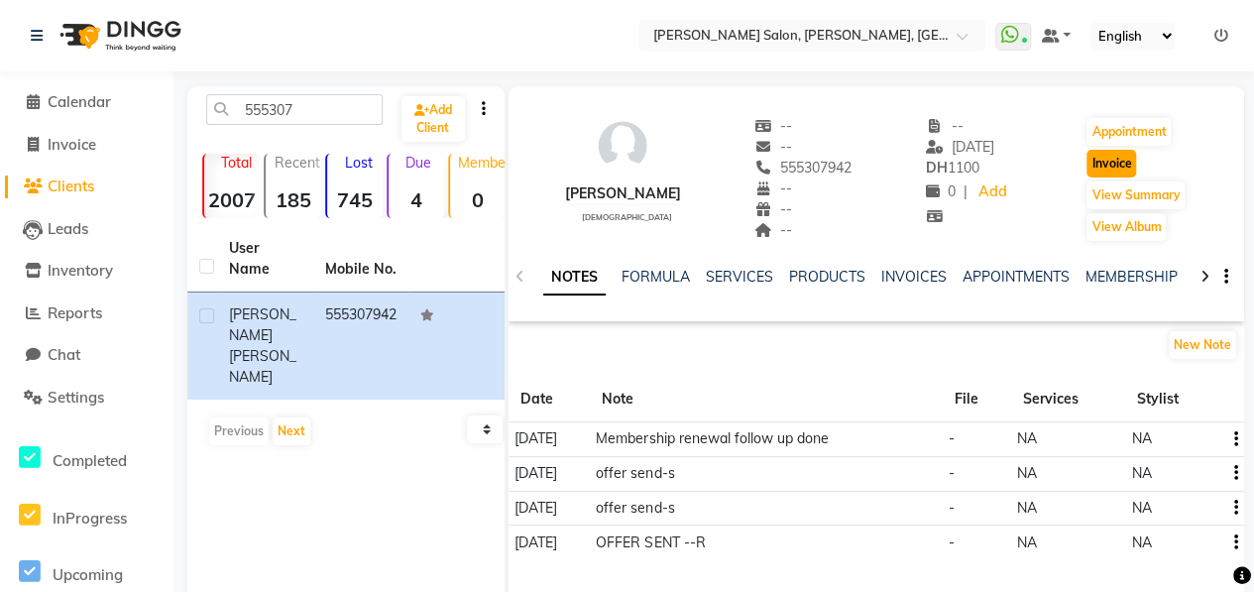
click at [1136, 169] on button "Invoice" at bounding box center [1111, 164] width 50 height 28
select select "service"
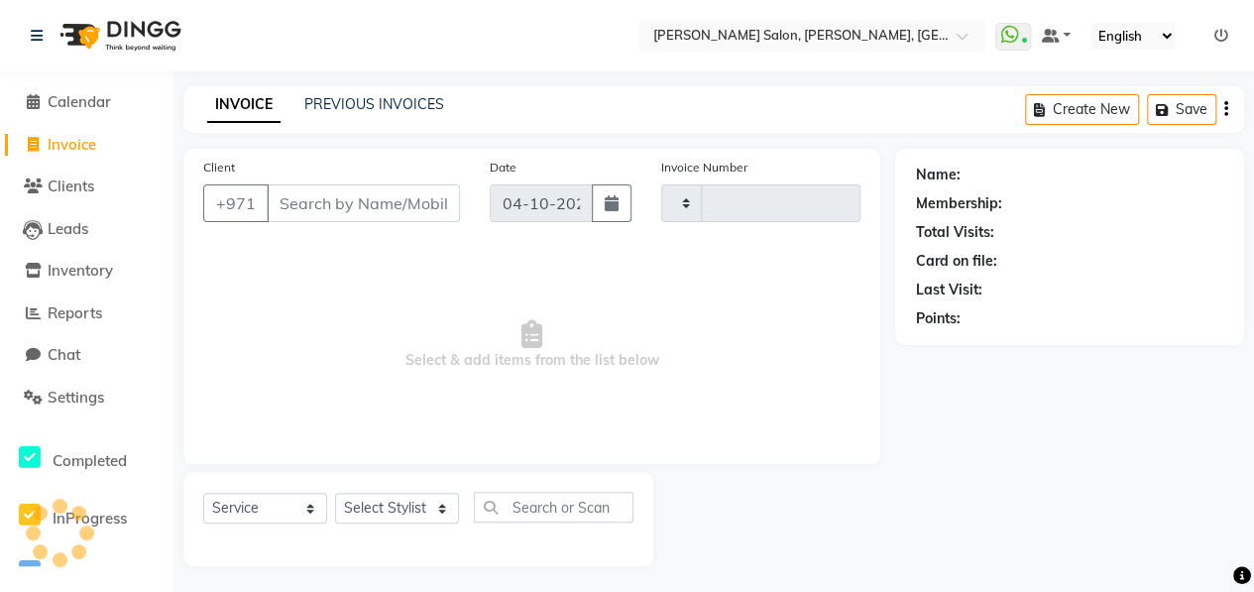
scroll to position [3, 0]
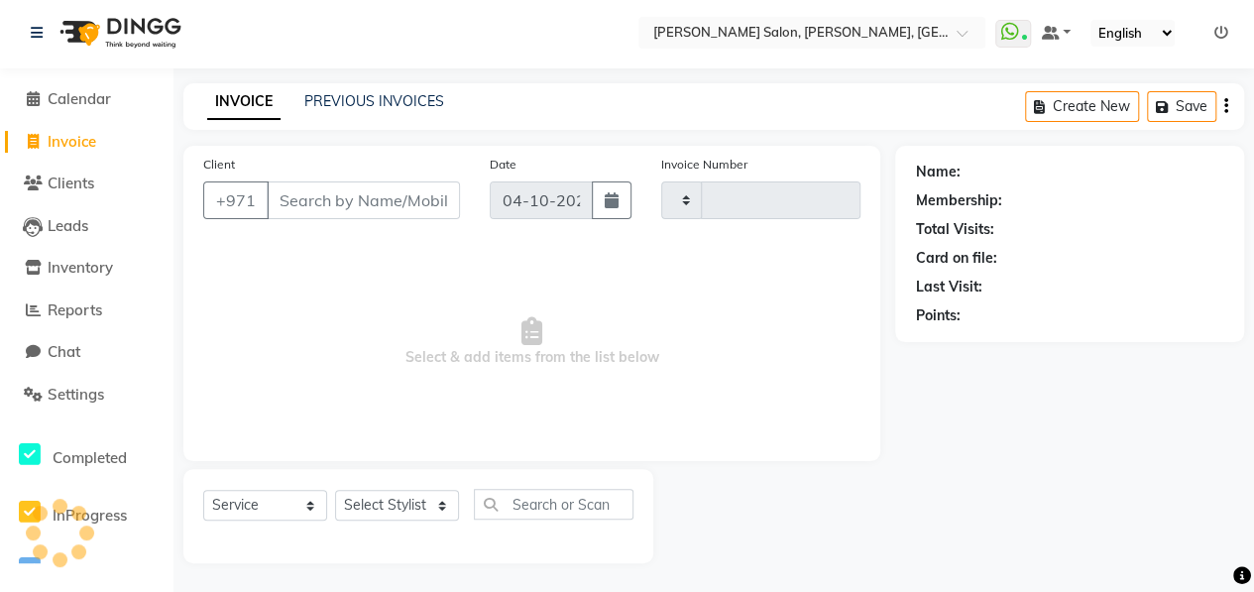
type input "1124"
select select "3934"
type input "555307942"
click at [283, 506] on select "Select Service Product Membership Package Voucher Prepaid Gift Card" at bounding box center [265, 505] width 124 height 31
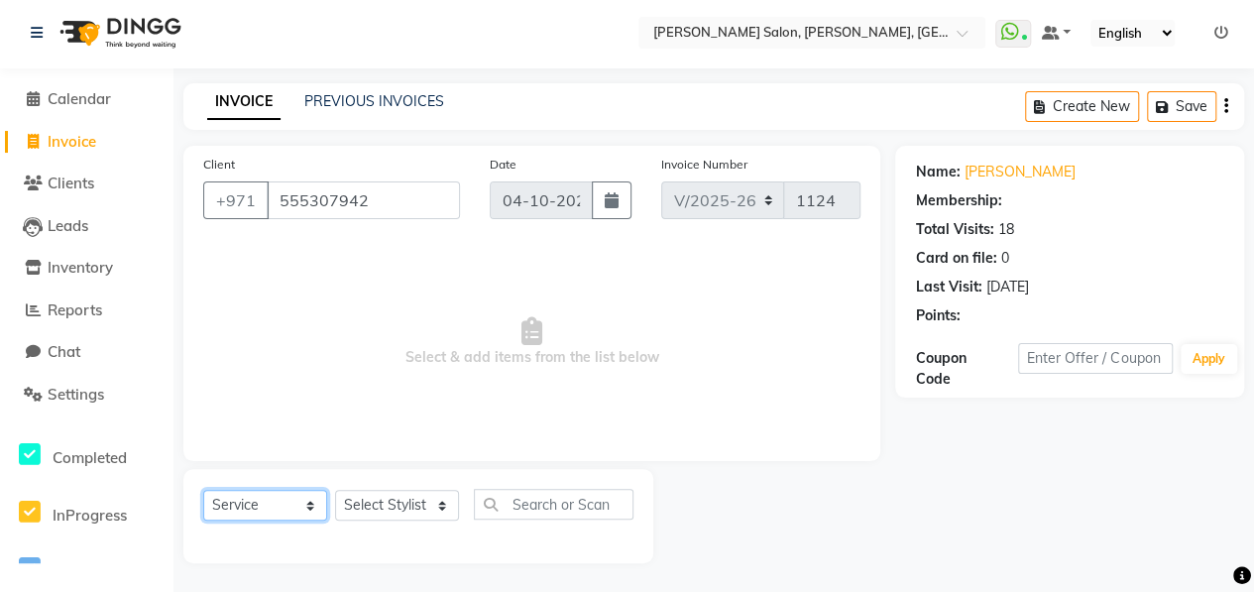
select select "1: Object"
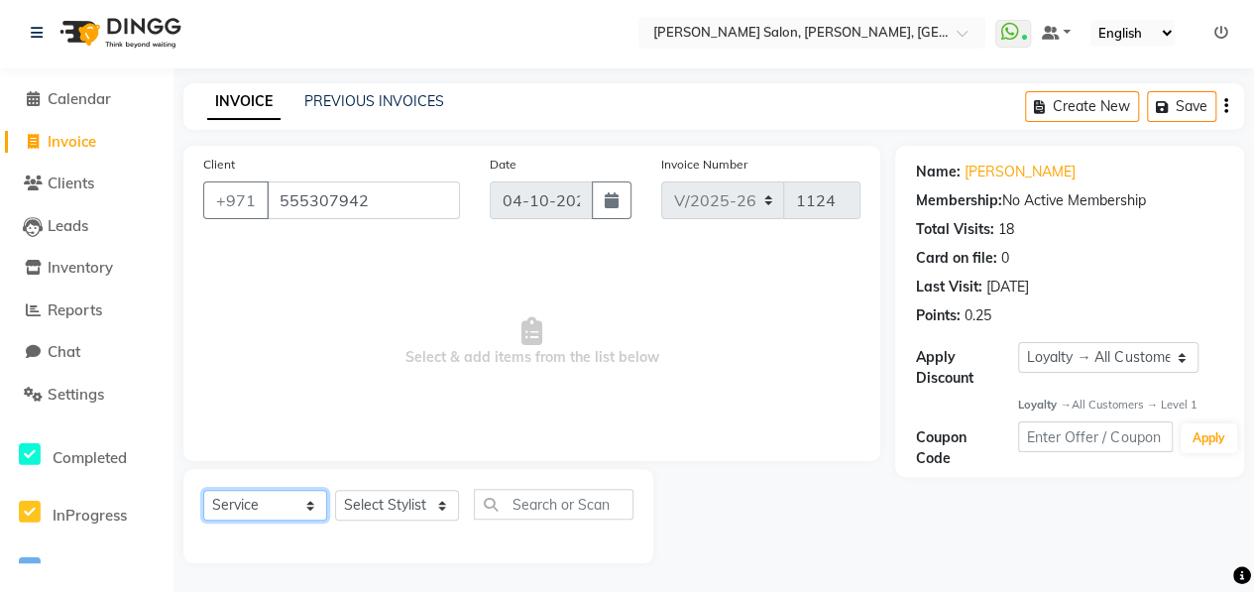
select select "package"
click at [203, 490] on select "Select Service Product Membership Package Voucher Prepaid Gift Card" at bounding box center [265, 505] width 124 height 31
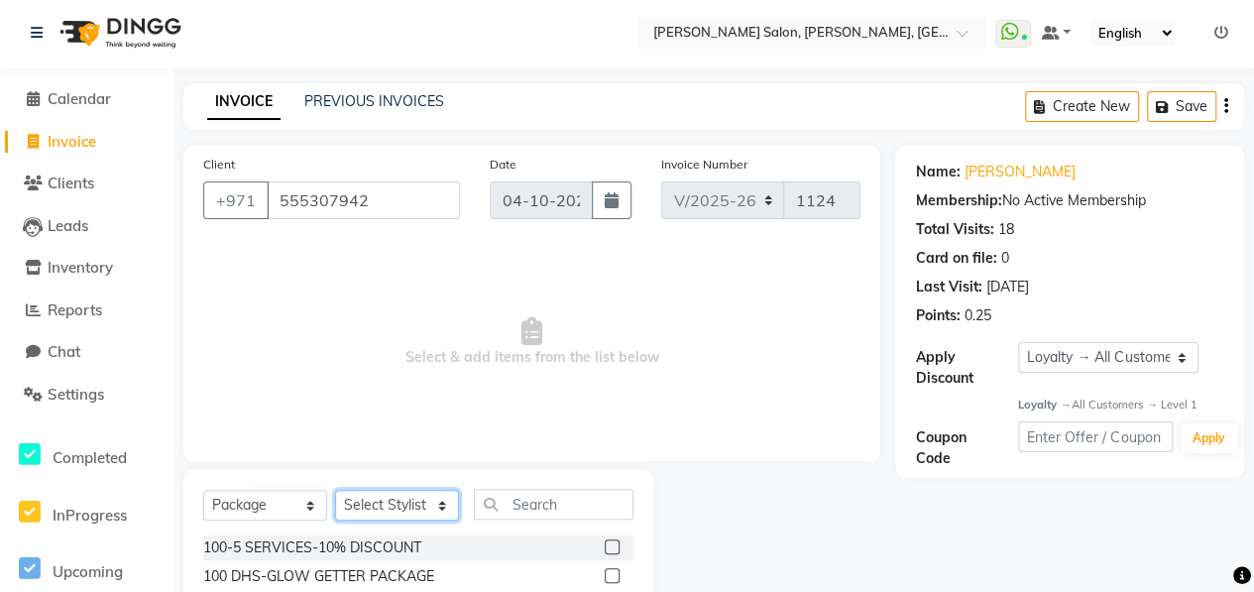
click at [402, 507] on select "Select Stylist ALWAHDA GIVE HOME SERVICE STAFF [PERSON_NAME] [PERSON_NAME] Mana…" at bounding box center [397, 505] width 124 height 31
select select "76470"
click at [335, 490] on select "Select Stylist ALWAHDA GIVE HOME SERVICE STAFF [PERSON_NAME] [PERSON_NAME] Mana…" at bounding box center [397, 505] width 124 height 31
click at [512, 495] on input "text" at bounding box center [554, 504] width 160 height 31
click at [605, 577] on label at bounding box center [612, 575] width 15 height 15
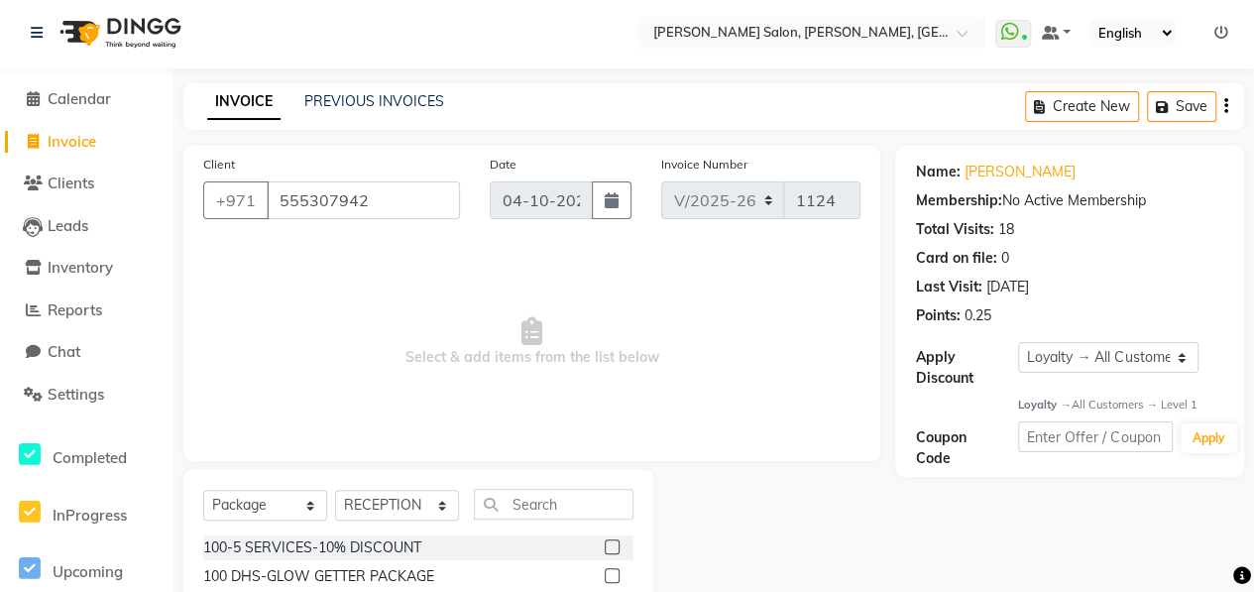
click at [605, 577] on input "checkbox" at bounding box center [611, 576] width 13 height 13
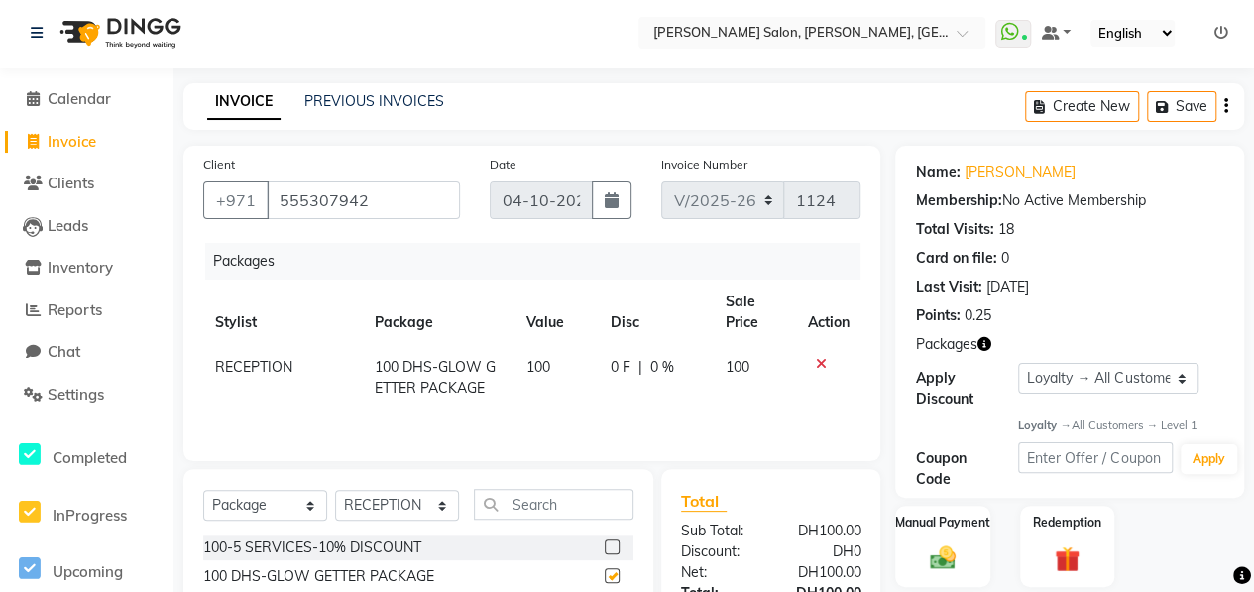
checkbox input "false"
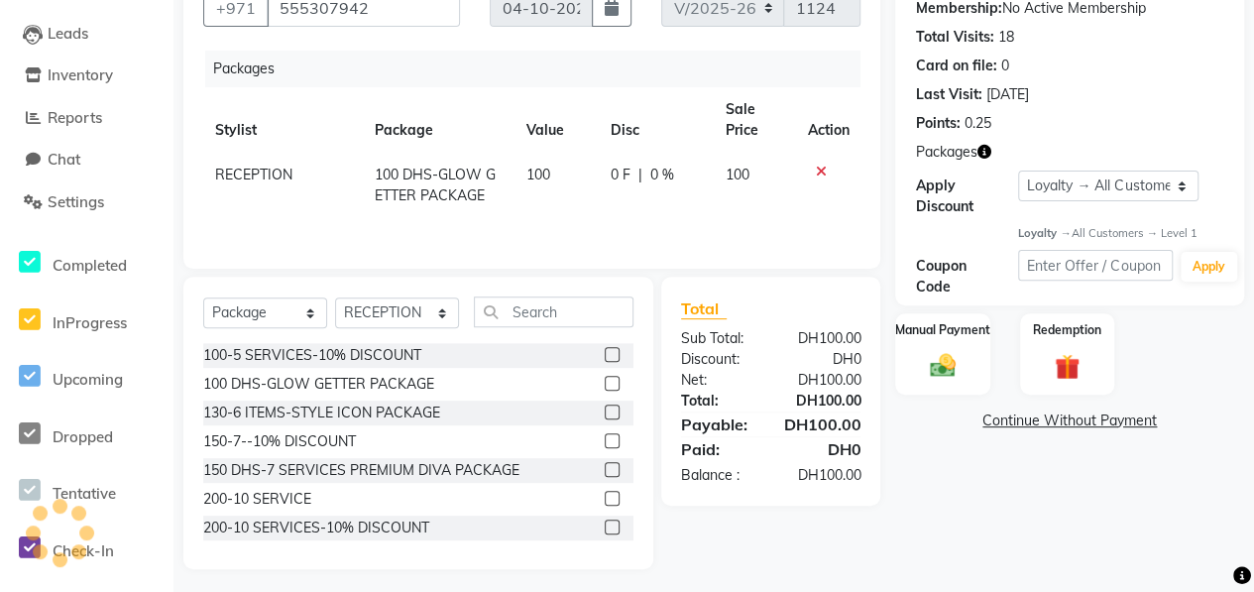
scroll to position [201, 0]
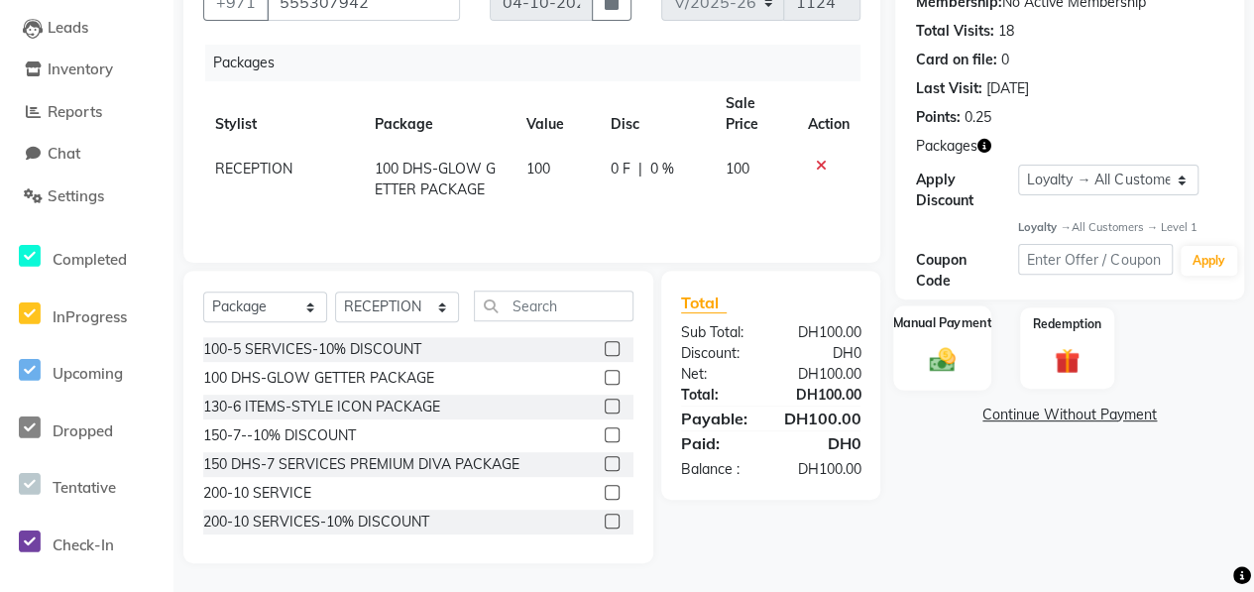
click at [975, 351] on div "Manual Payment" at bounding box center [942, 347] width 98 height 84
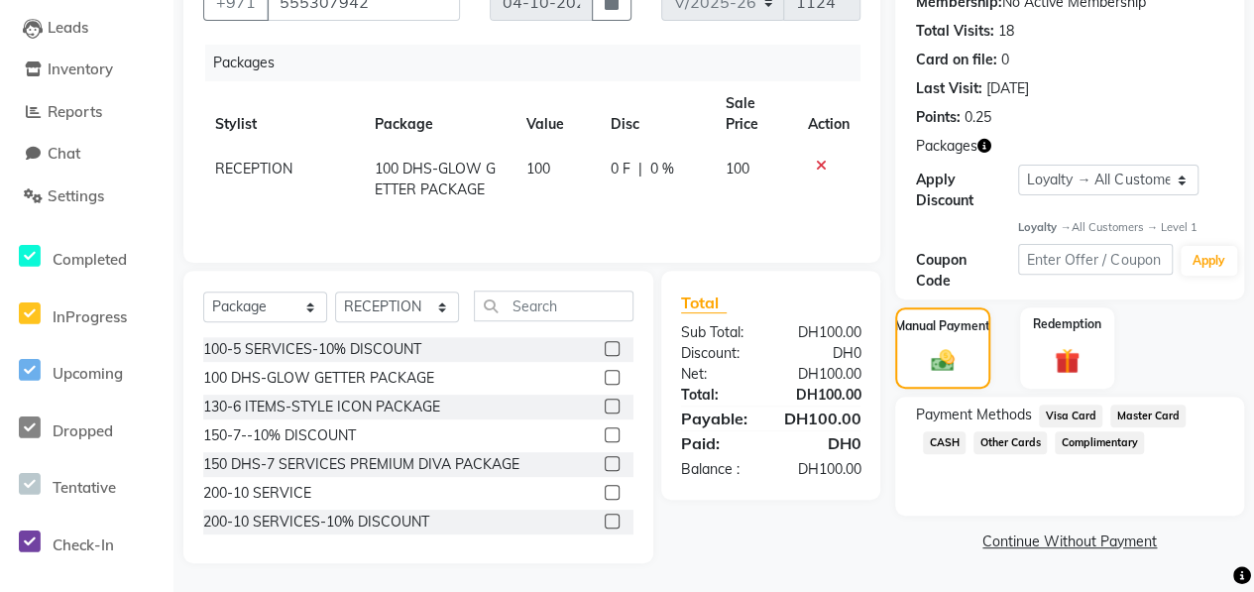
click at [1064, 408] on span "Visa Card" at bounding box center [1070, 415] width 63 height 23
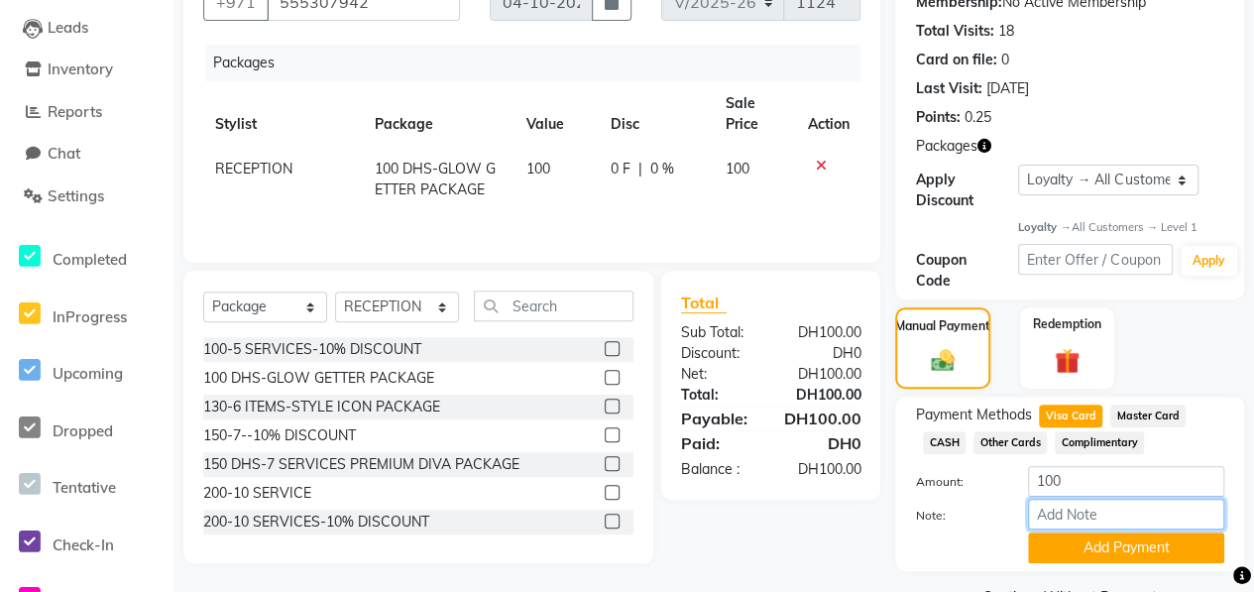
click at [1095, 516] on input "Note:" at bounding box center [1126, 513] width 196 height 31
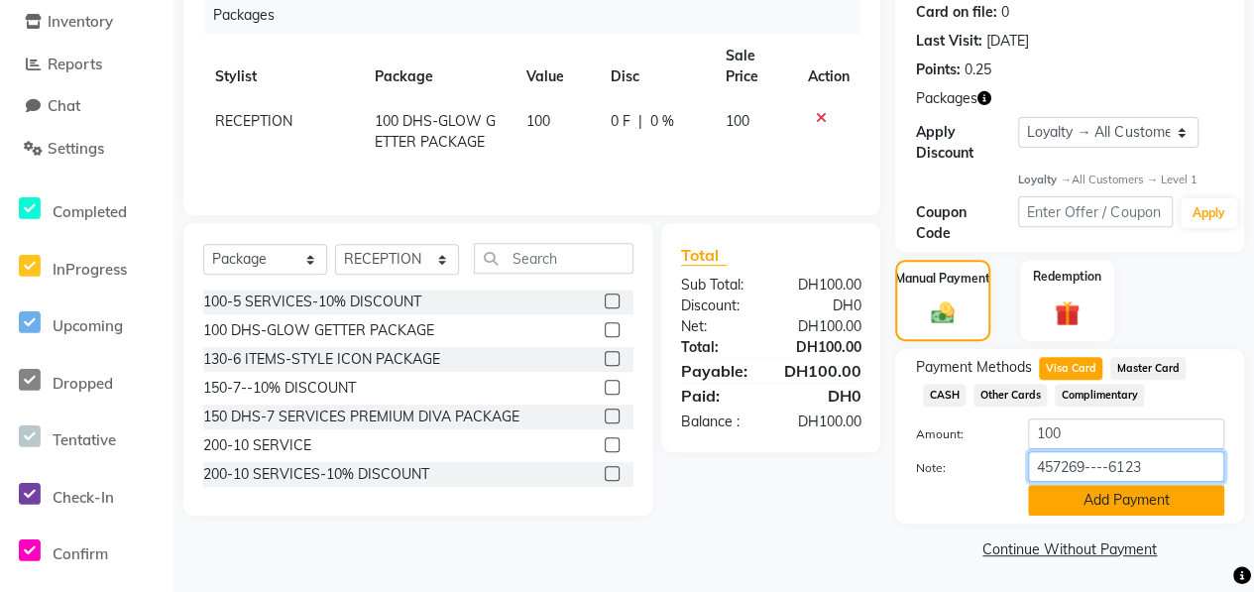
type input "457269----6123"
click at [1103, 501] on button "Add Payment" at bounding box center [1126, 500] width 196 height 31
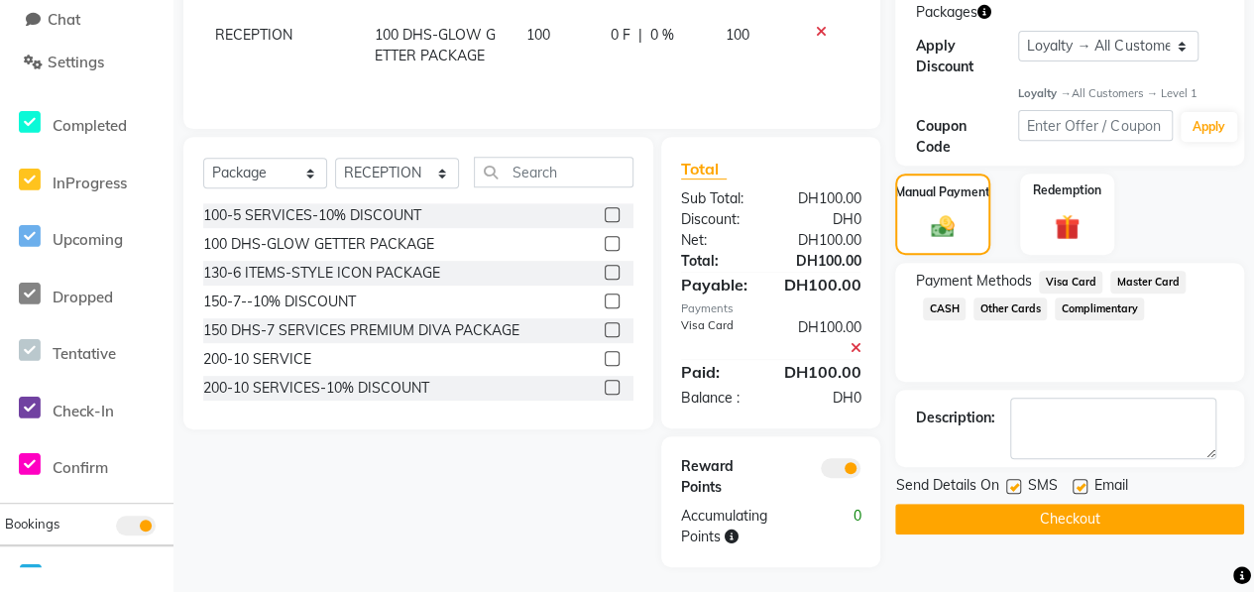
scroll to position [338, 0]
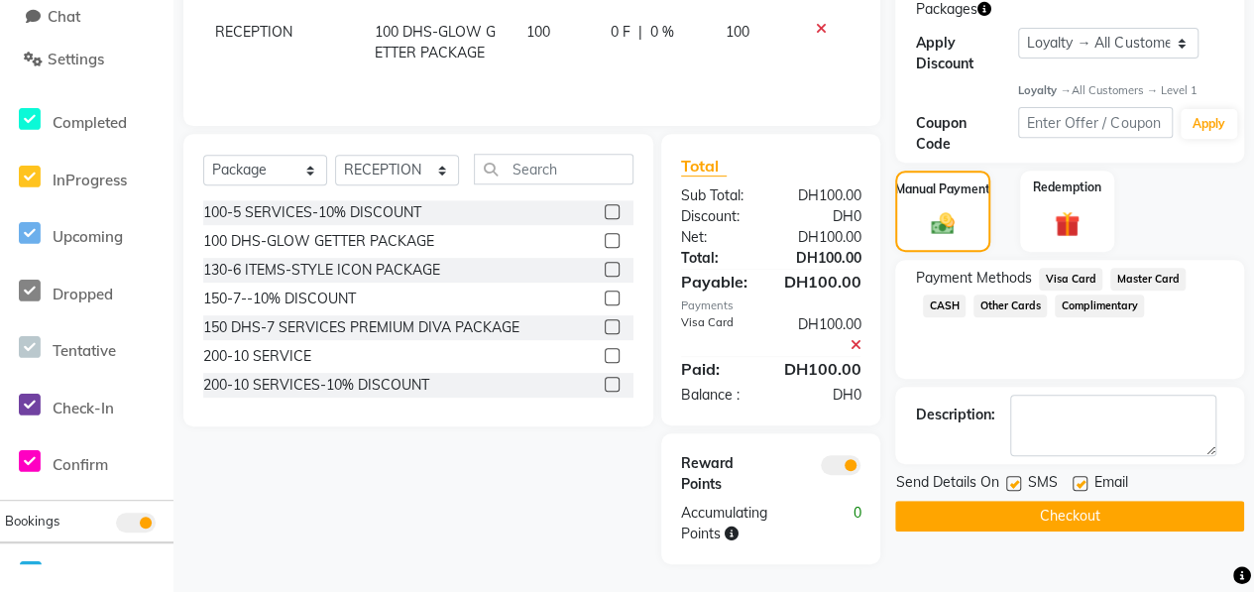
click at [1084, 510] on button "Checkout" at bounding box center [1069, 515] width 349 height 31
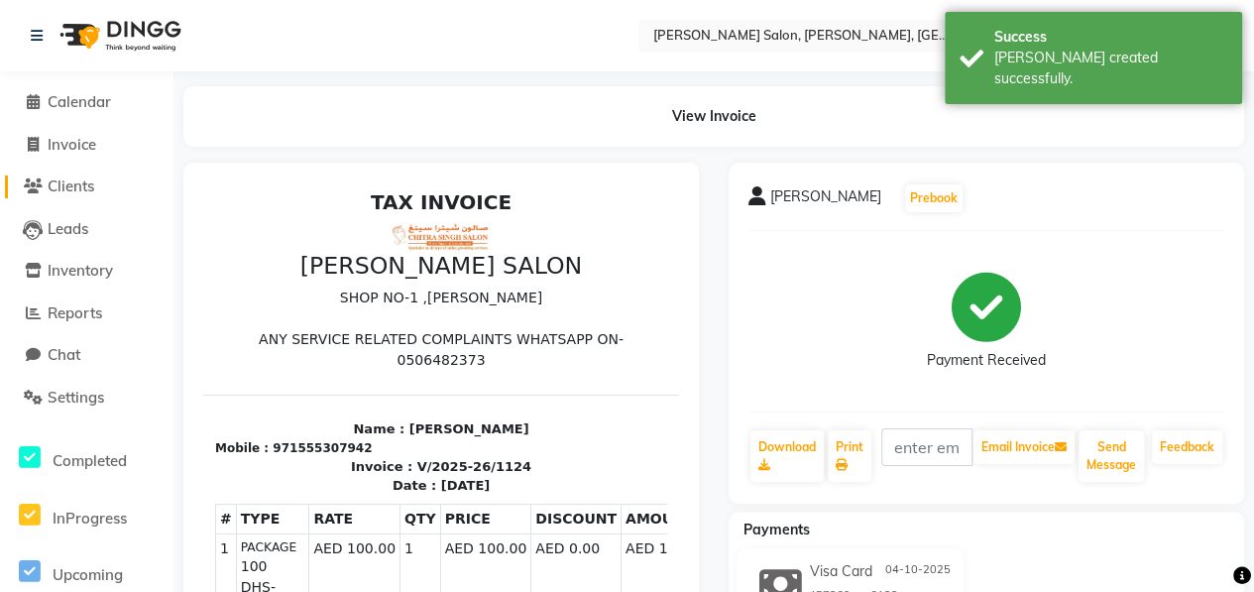
click at [86, 189] on span "Clients" at bounding box center [71, 185] width 47 height 19
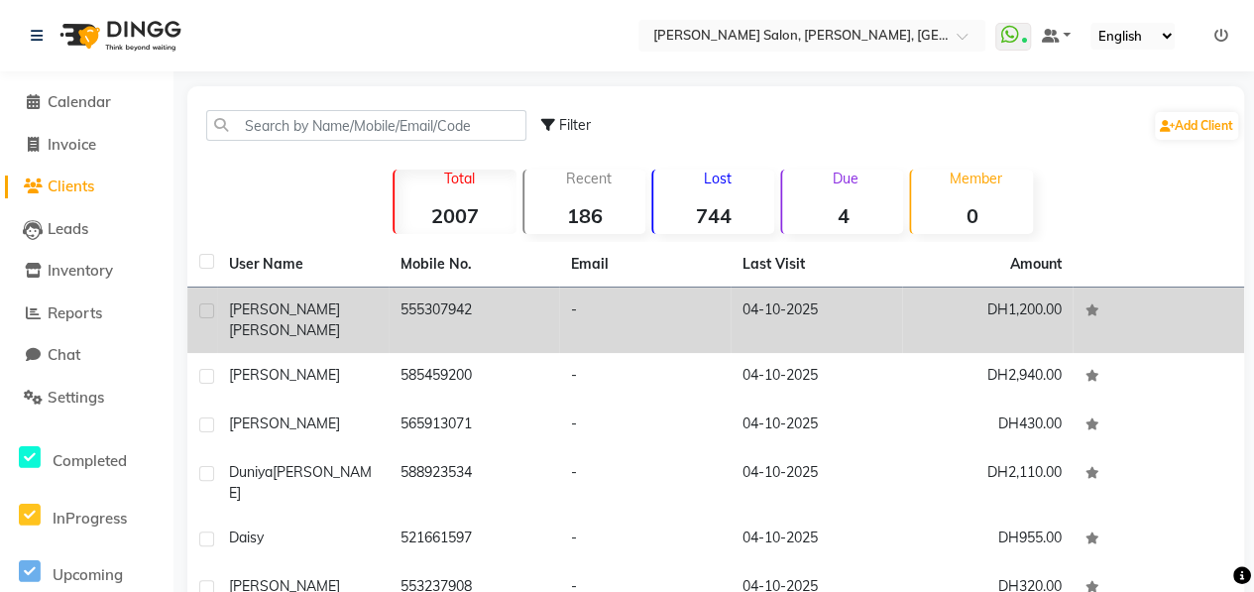
click at [341, 305] on div "Sarita Sachan" at bounding box center [303, 320] width 148 height 42
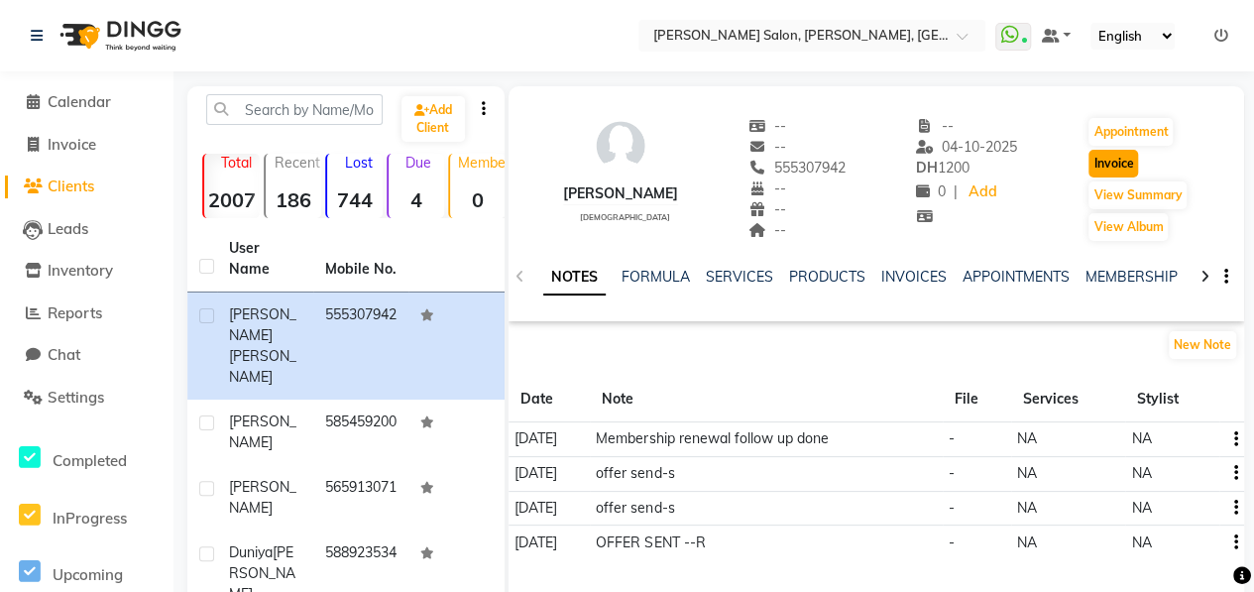
click at [1102, 163] on button "Invoice" at bounding box center [1113, 164] width 50 height 28
select select "service"
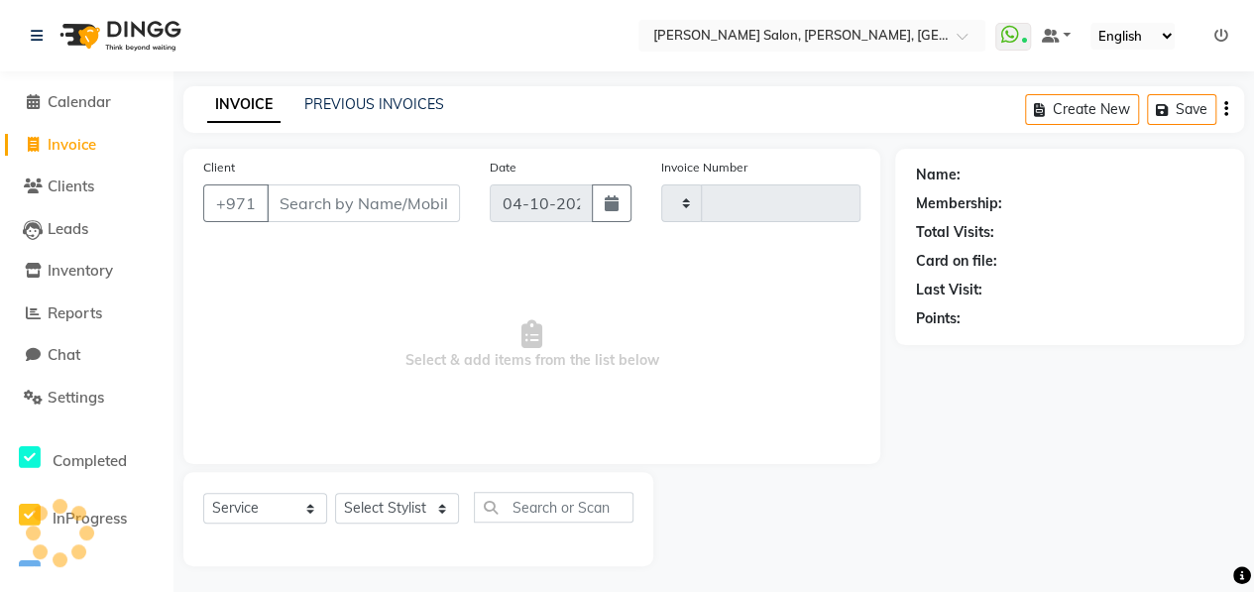
scroll to position [3, 0]
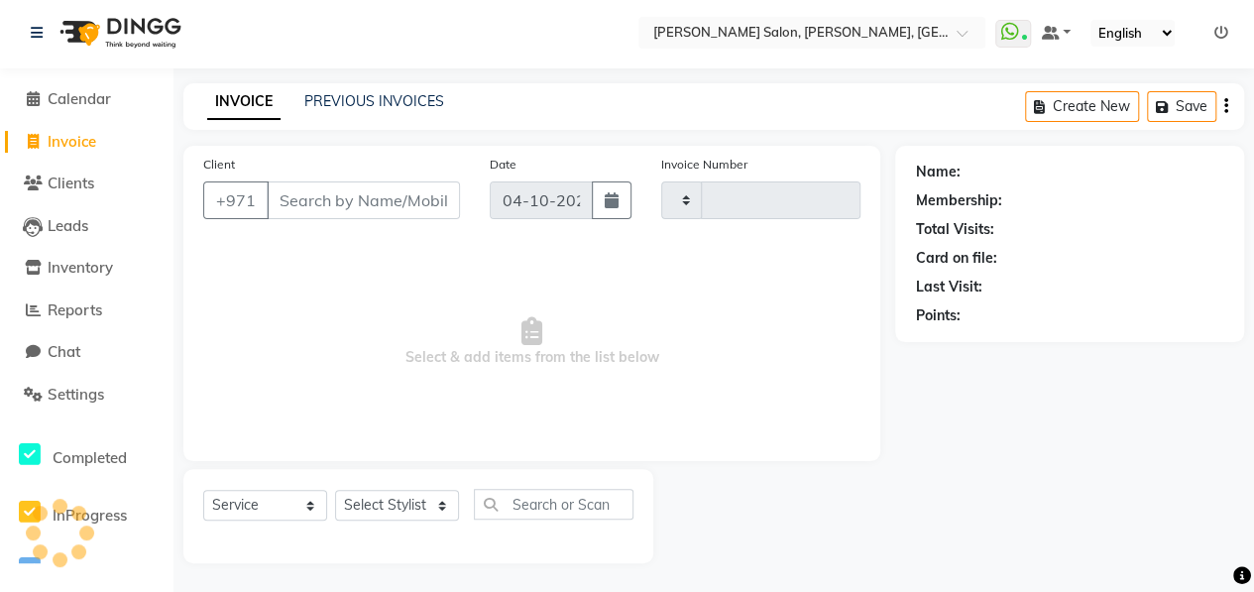
type input "1125"
select select "3934"
type input "555307942"
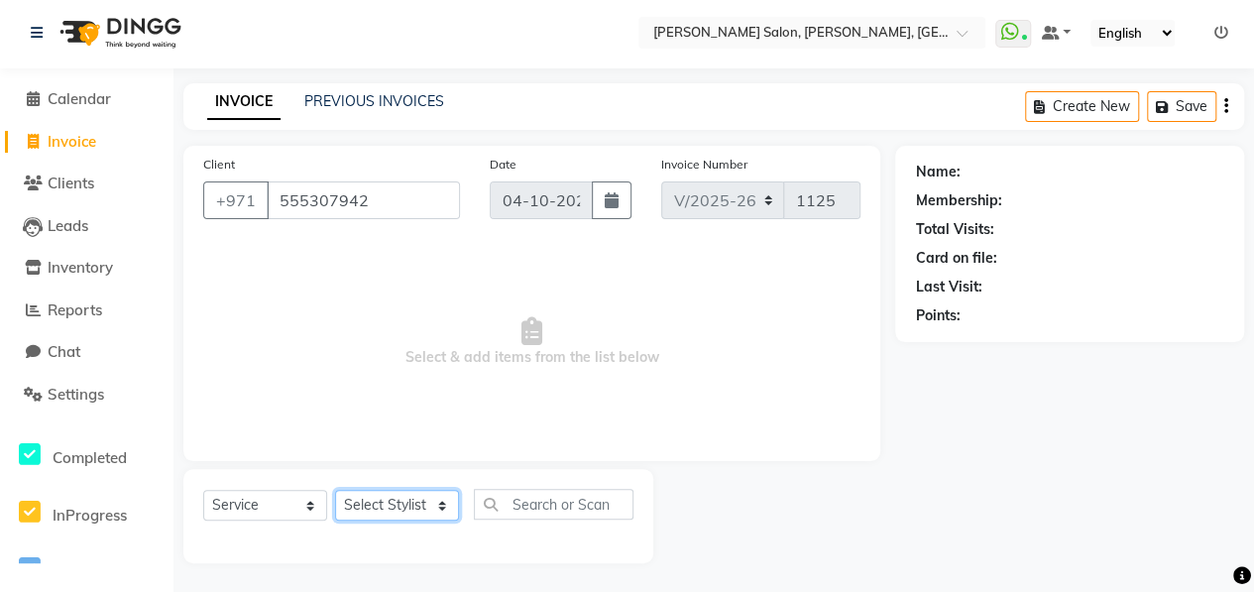
click at [439, 492] on select "Select Stylist ALWAHDA GIVE HOME SERVICE STAFF [PERSON_NAME] [PERSON_NAME] Mana…" at bounding box center [397, 505] width 124 height 31
select select "1: Object"
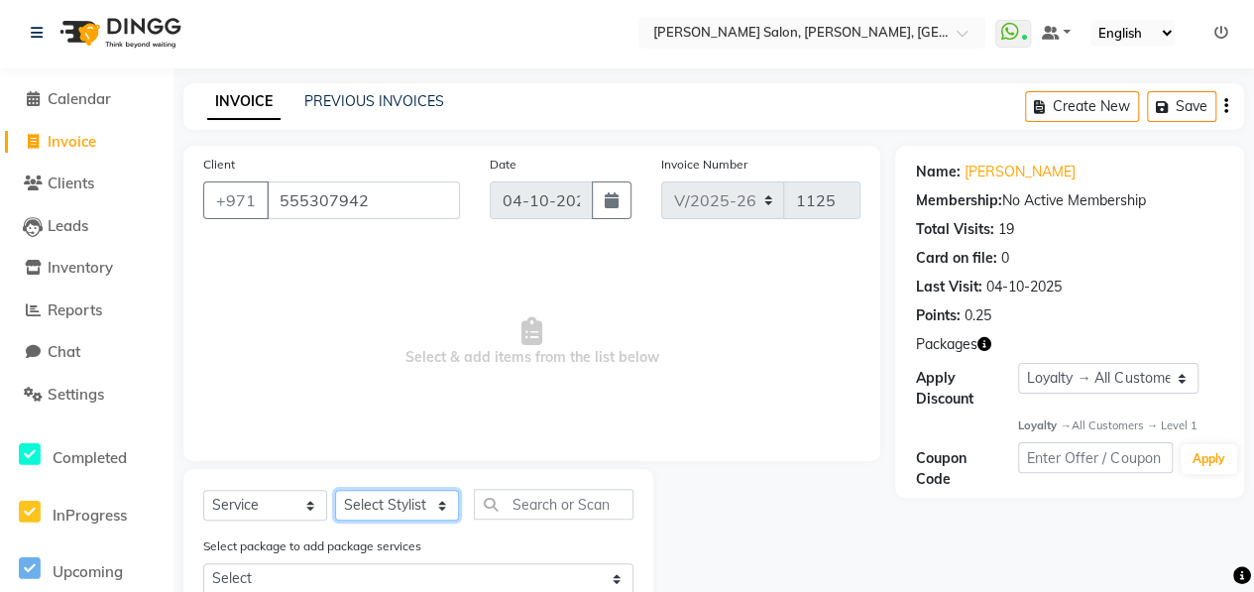
select select "76539"
click at [335, 490] on select "Select Stylist ALWAHDA GIVE HOME SERVICE STAFF [PERSON_NAME] [PERSON_NAME] Mana…" at bounding box center [397, 505] width 124 height 31
click at [517, 491] on input "text" at bounding box center [554, 504] width 160 height 31
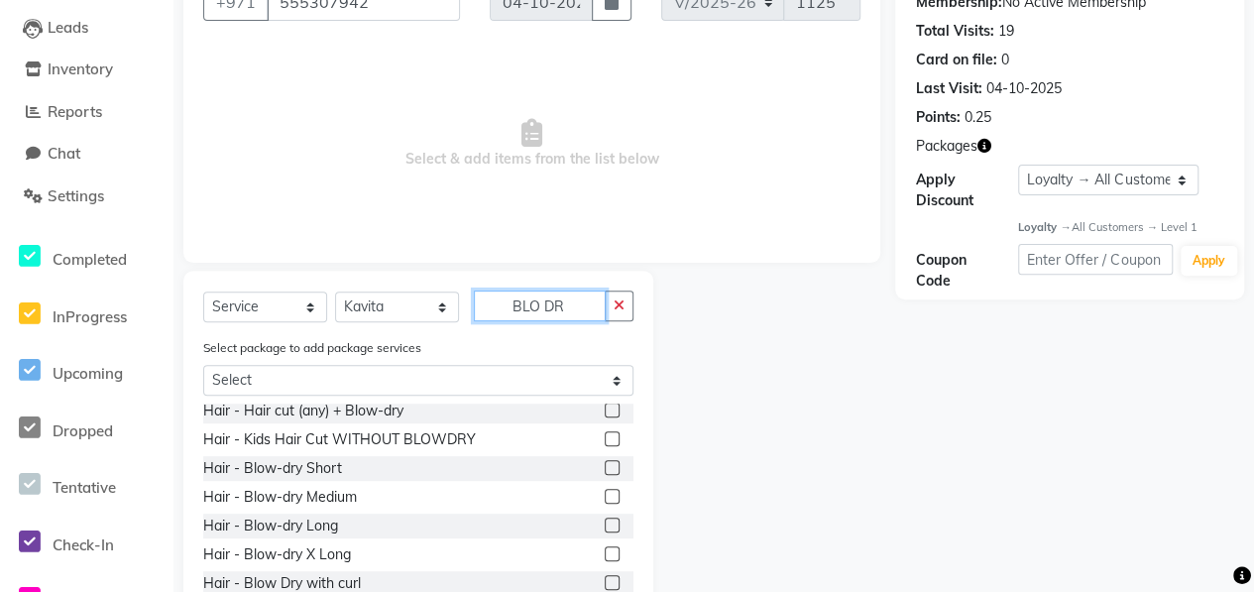
scroll to position [198, 0]
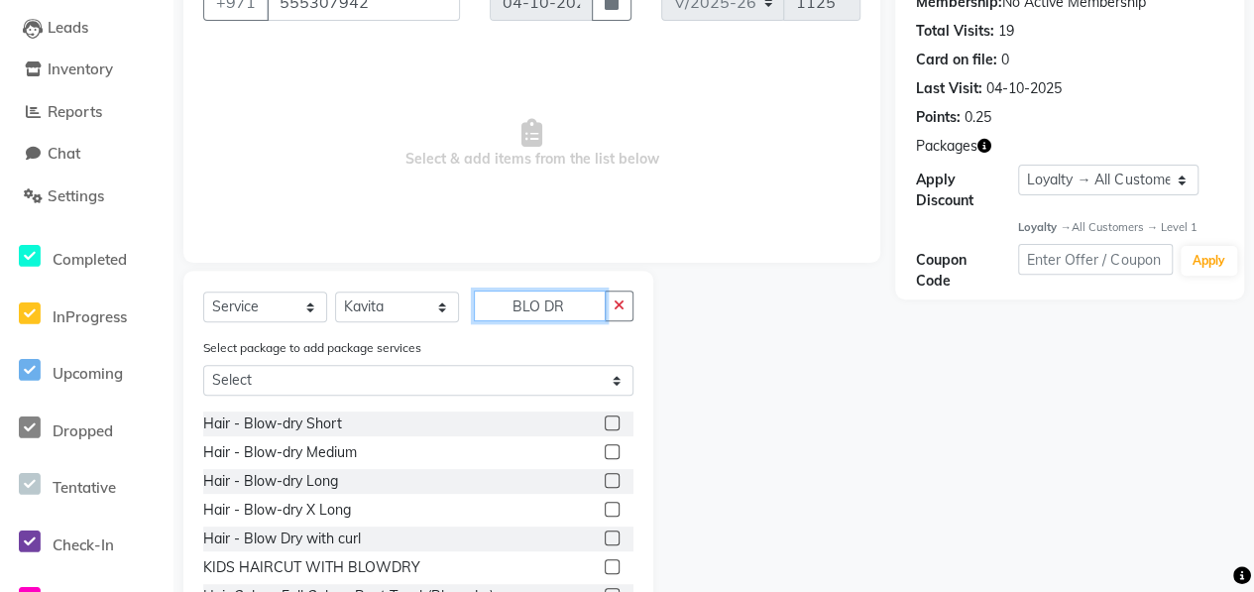
type input "BLO DR"
click at [605, 453] on label at bounding box center [612, 451] width 15 height 15
click at [605, 453] on input "checkbox" at bounding box center [611, 452] width 13 height 13
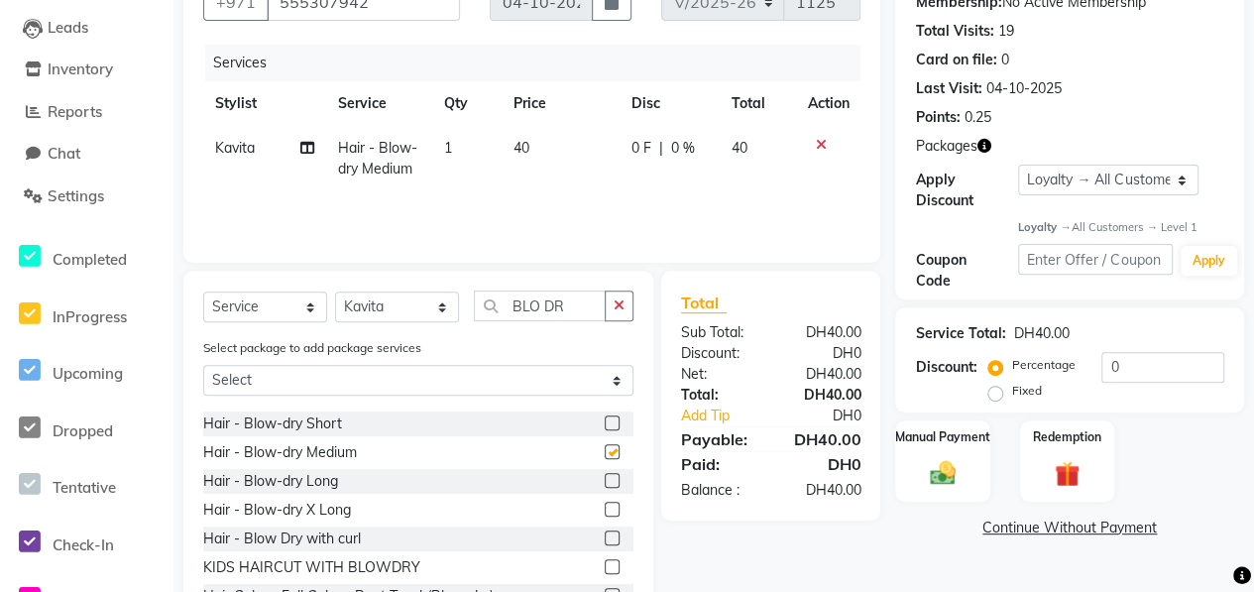
checkbox input "false"
click at [819, 148] on icon at bounding box center [820, 145] width 11 height 14
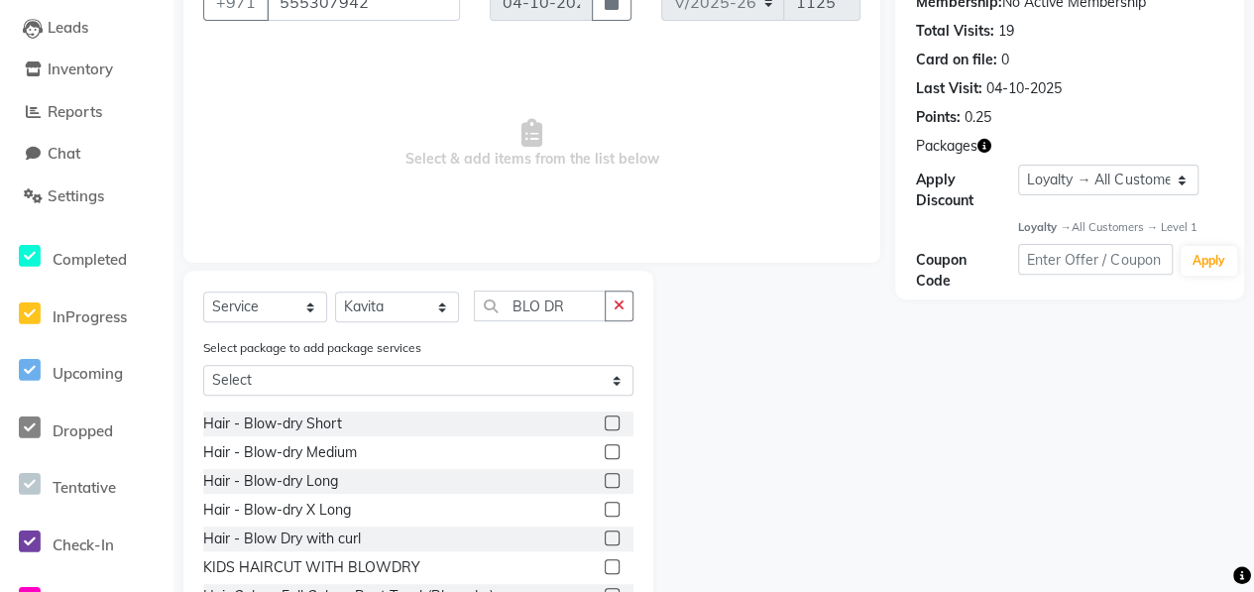
click at [605, 479] on label at bounding box center [612, 480] width 15 height 15
click at [605, 479] on input "checkbox" at bounding box center [611, 481] width 13 height 13
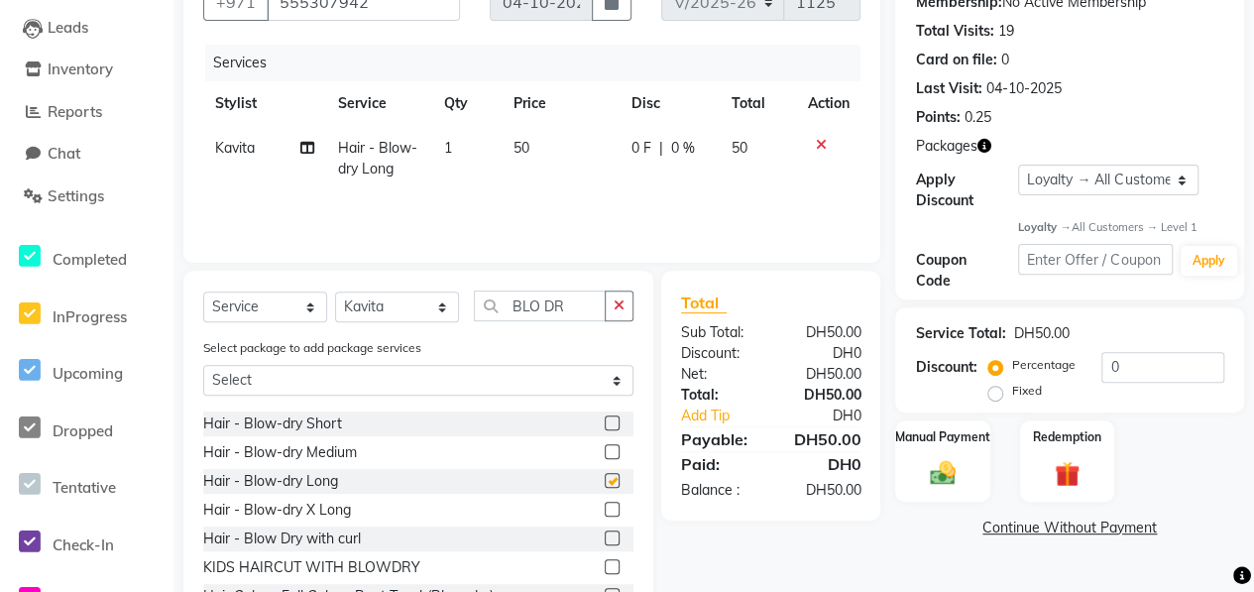
checkbox input "false"
click at [455, 142] on td "1" at bounding box center [466, 158] width 70 height 65
select select "76539"
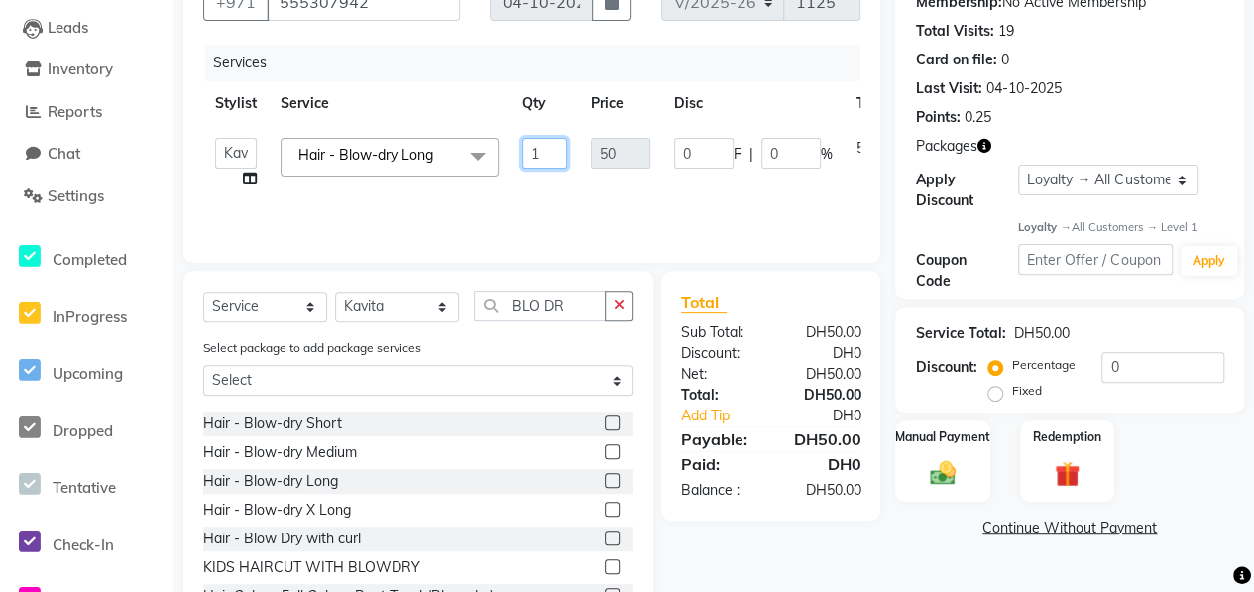
click at [541, 152] on input "1" at bounding box center [544, 153] width 45 height 31
type input "2"
click at [535, 187] on tr "ALWAHDA GIVE HOME SERVICE STAFF KABITA-LASH Kavita LAXMI Management Manisha Rad…" at bounding box center [585, 163] width 764 height 75
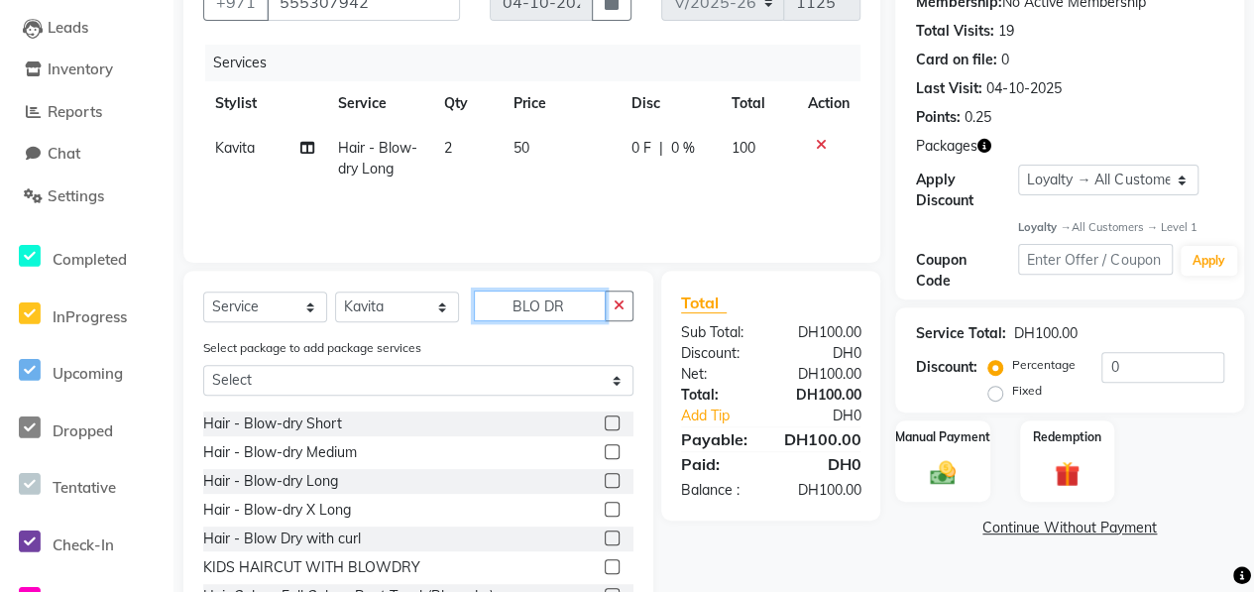
drag, startPoint x: 569, startPoint y: 302, endPoint x: 473, endPoint y: 302, distance: 96.1
click at [473, 302] on div "Select Service Product Membership Package Voucher Prepaid Gift Card Select Styl…" at bounding box center [418, 313] width 430 height 47
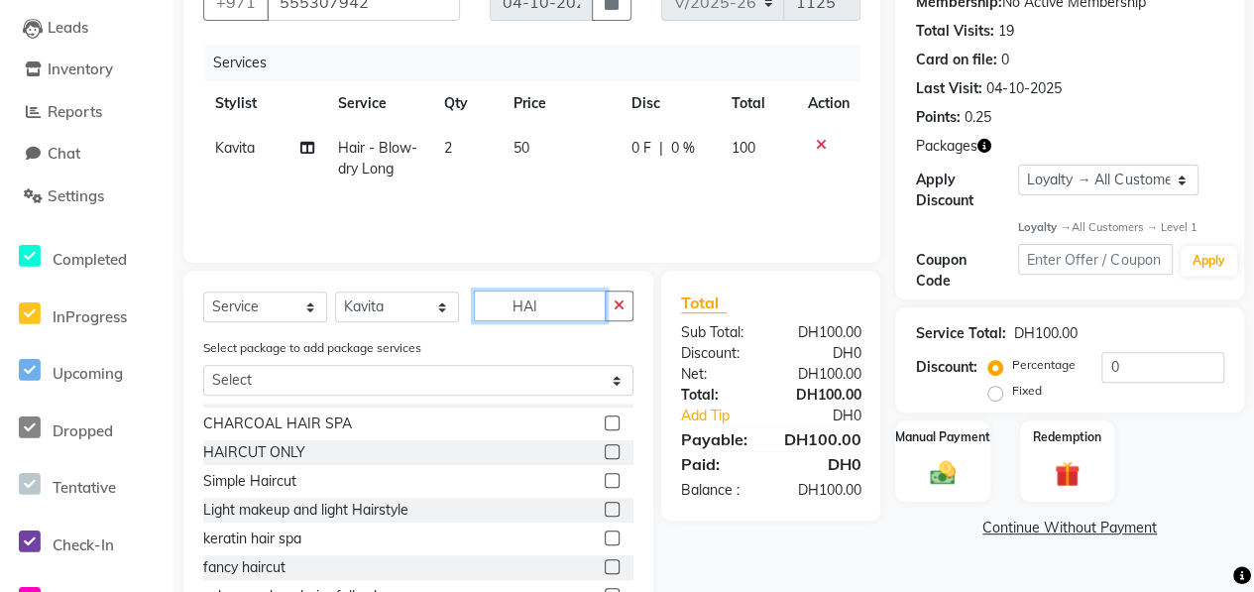
scroll to position [66, 0]
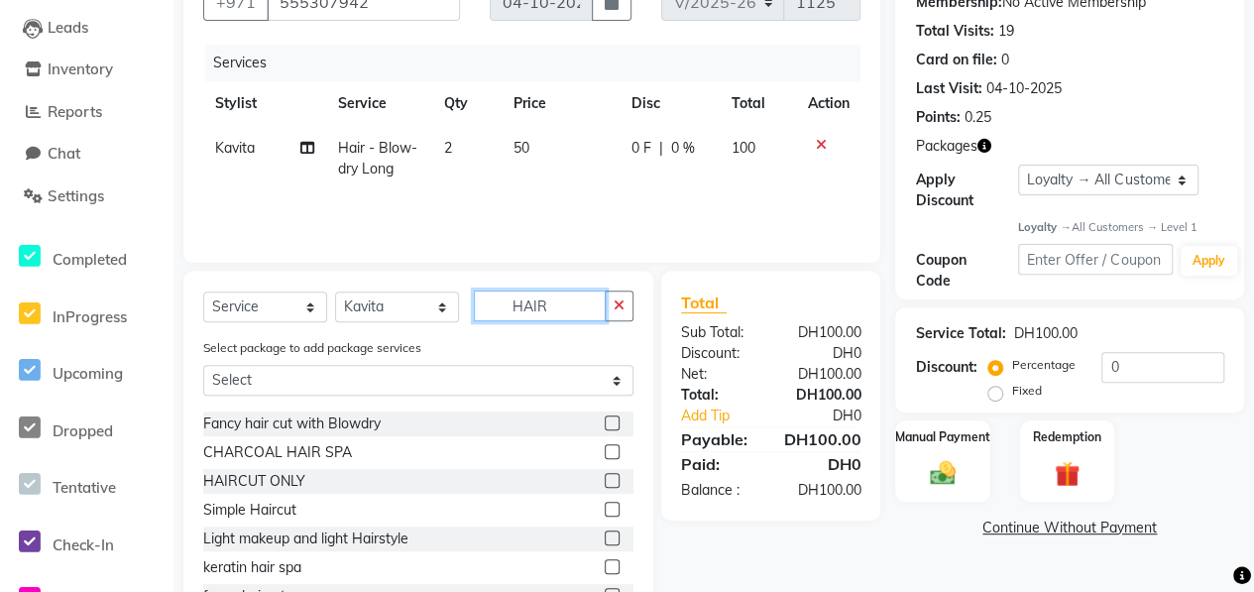
type input "HAIR"
click at [605, 475] on label at bounding box center [612, 480] width 15 height 15
click at [605, 475] on input "checkbox" at bounding box center [611, 481] width 13 height 13
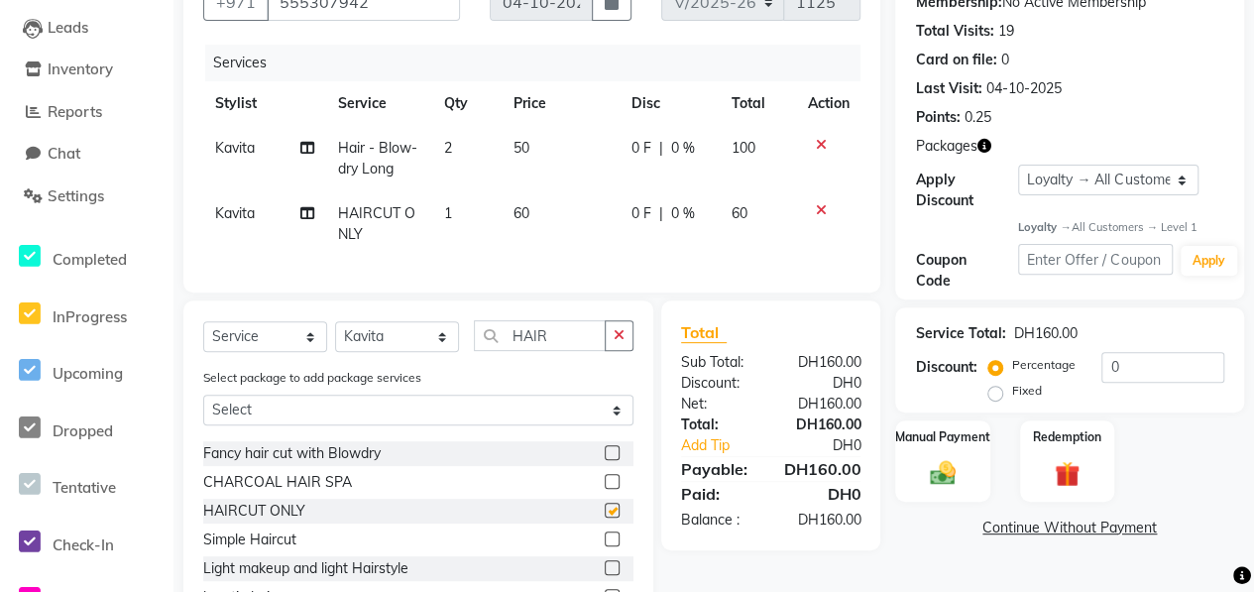
checkbox input "false"
click at [457, 214] on td "1" at bounding box center [466, 223] width 70 height 65
select select "76539"
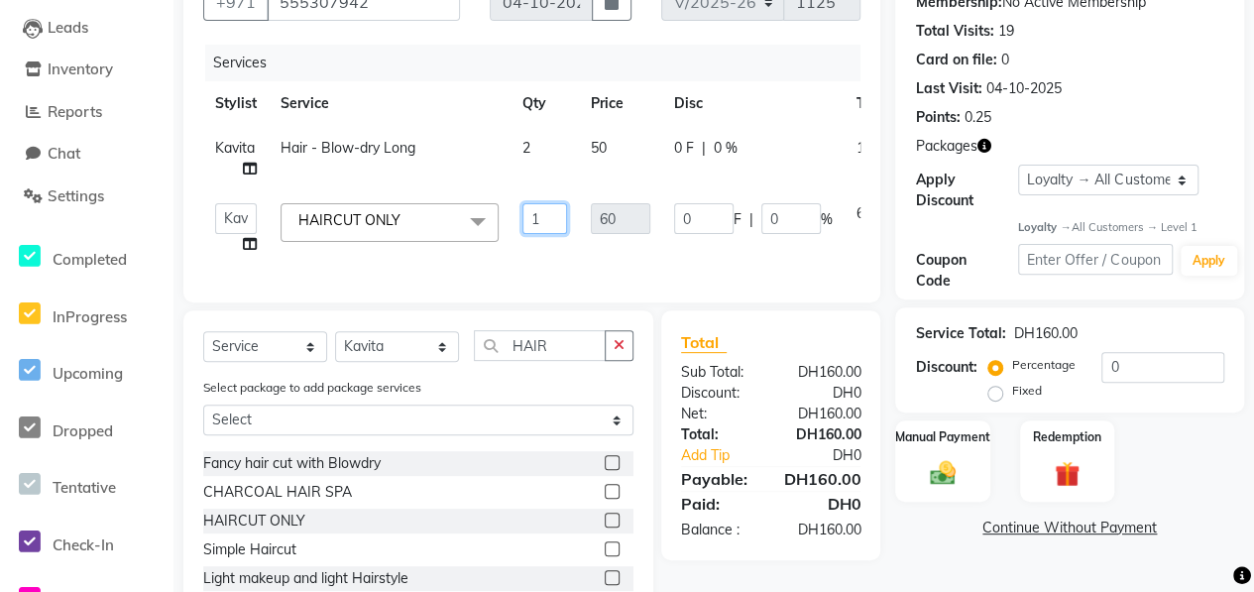
click at [536, 219] on input "1" at bounding box center [544, 218] width 45 height 31
type input "2"
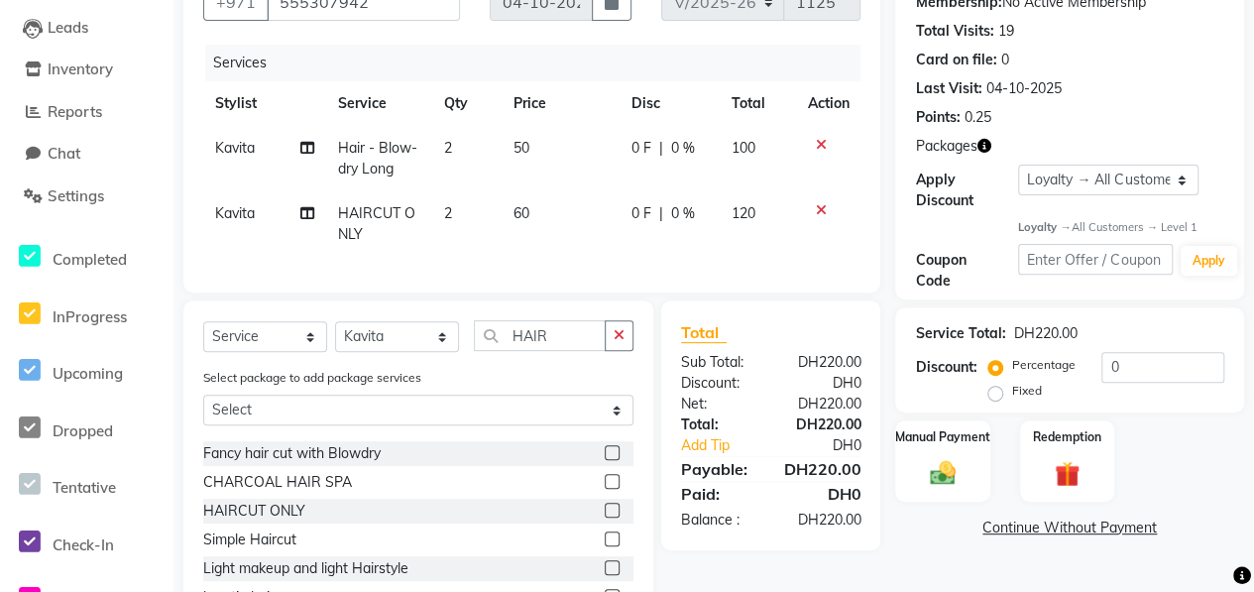
click at [539, 237] on tr "Kavita HAIRCUT ONLY 2 60 0 F | 0 % 120" at bounding box center [531, 223] width 657 height 65
click at [448, 150] on span "2" at bounding box center [447, 148] width 8 height 18
select select "76539"
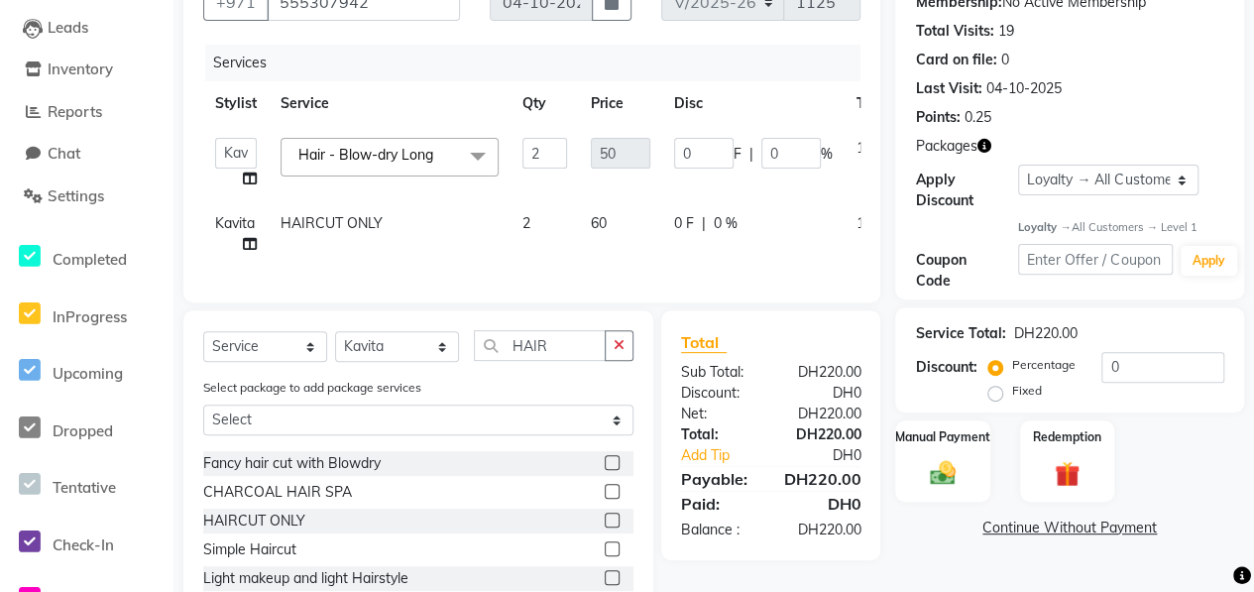
click at [480, 159] on span at bounding box center [478, 157] width 40 height 38
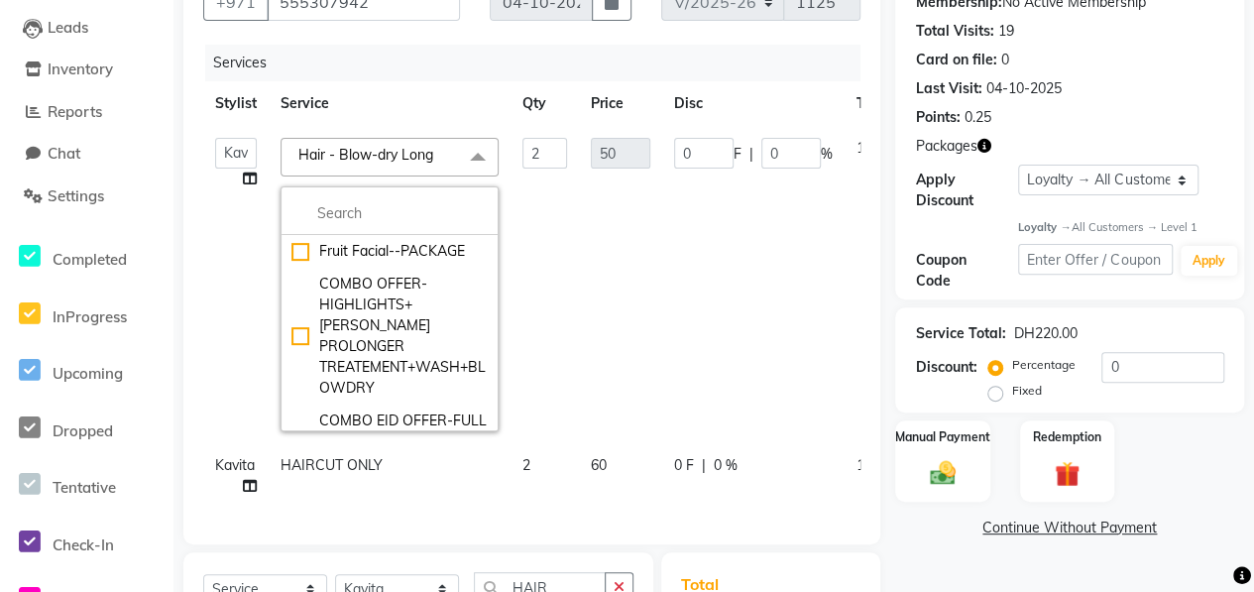
click at [585, 215] on td "50" at bounding box center [620, 284] width 83 height 317
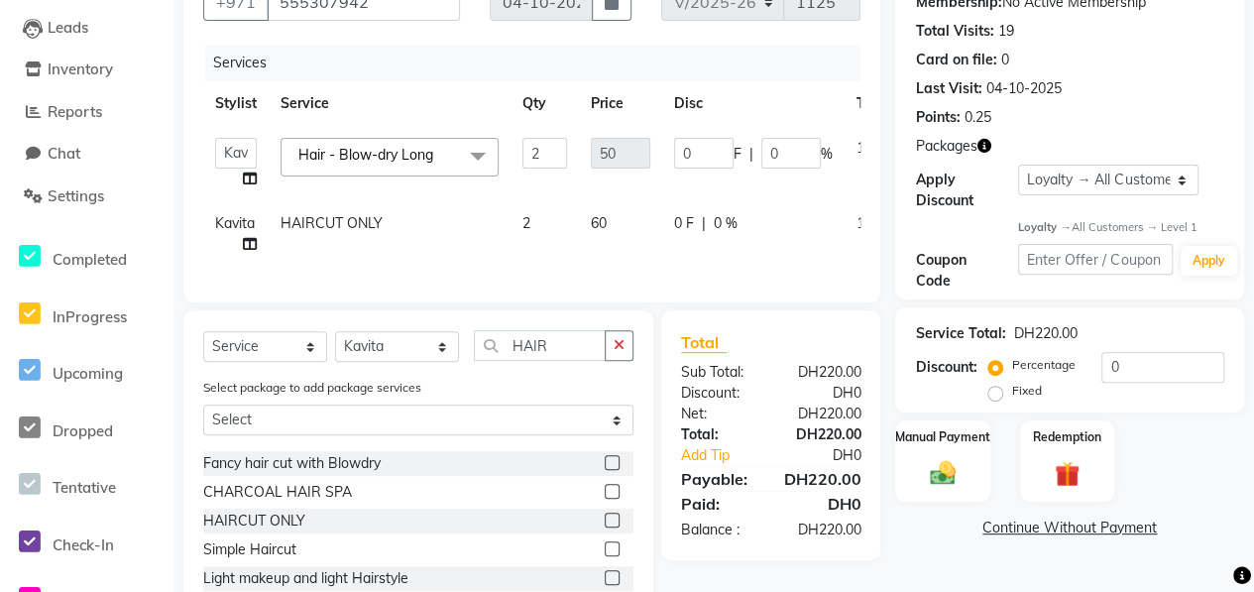
scroll to position [0, 106]
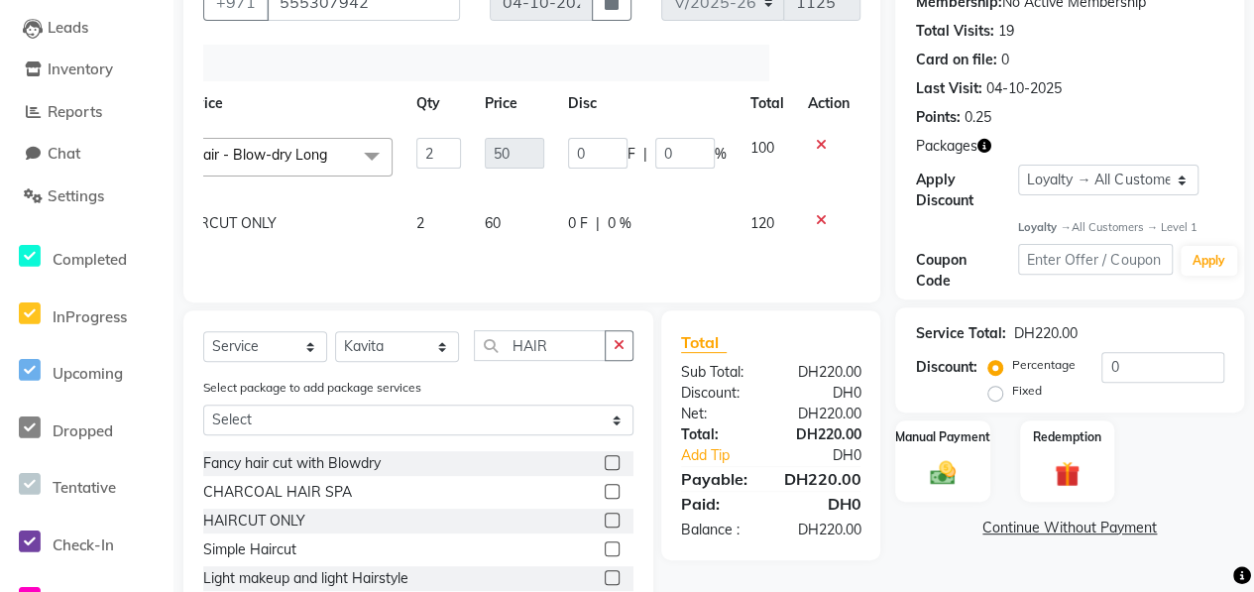
click at [816, 143] on icon at bounding box center [821, 145] width 11 height 14
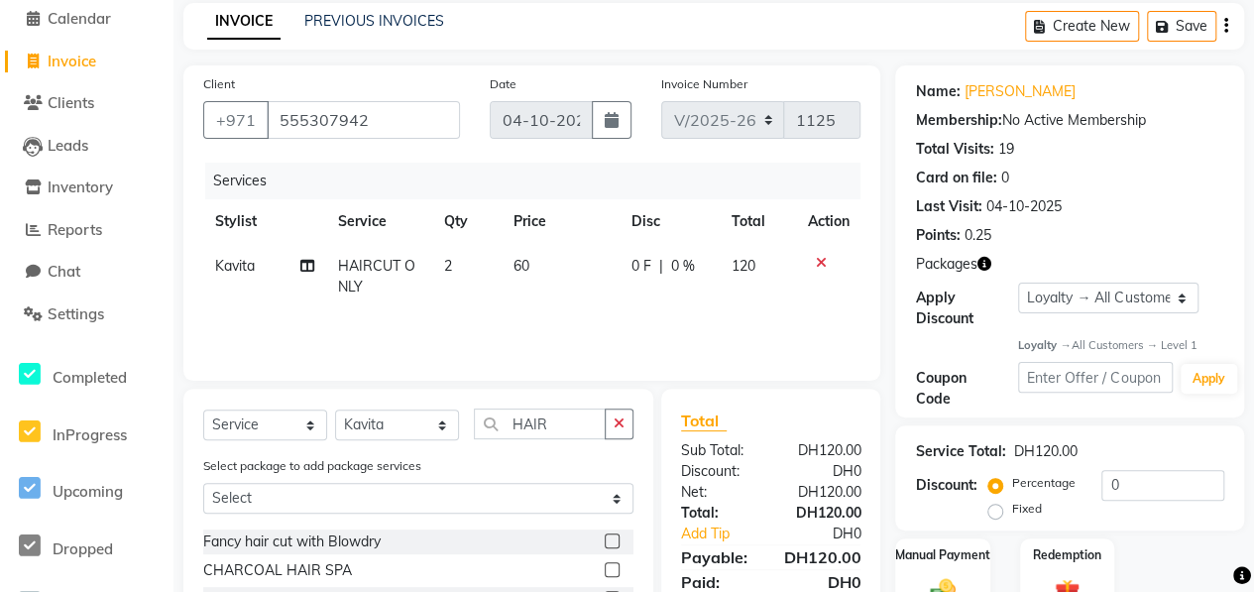
scroll to position [69, 0]
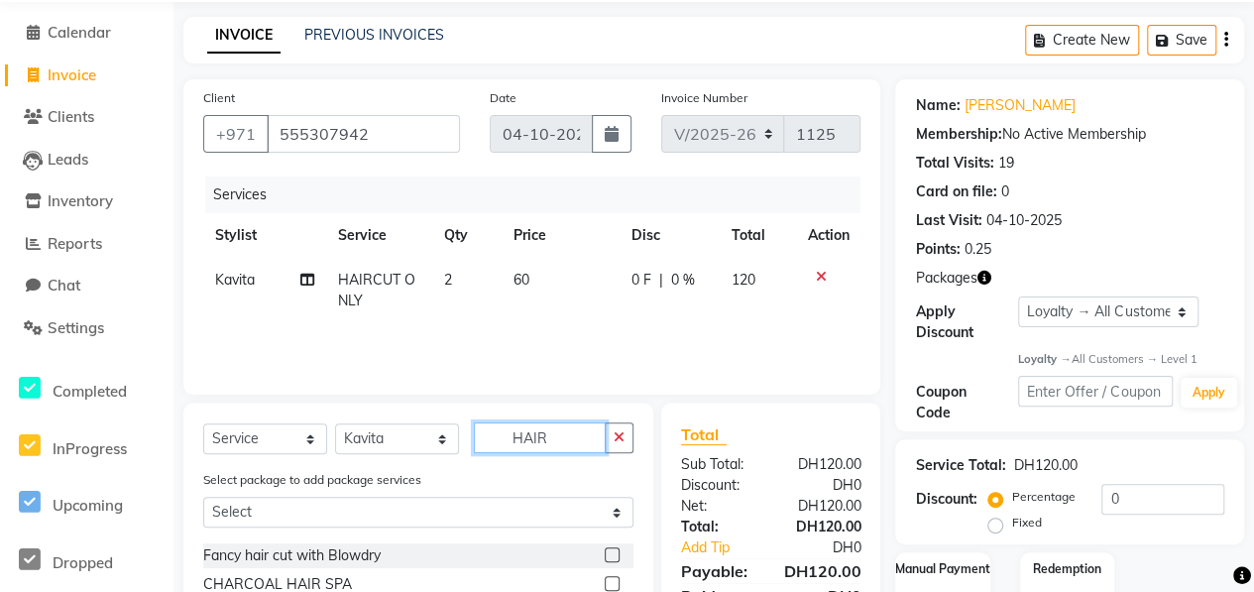
drag, startPoint x: 549, startPoint y: 435, endPoint x: 449, endPoint y: 449, distance: 101.1
click at [458, 447] on div "Select Service Product Membership Package Voucher Prepaid Gift Card Select Styl…" at bounding box center [418, 445] width 430 height 47
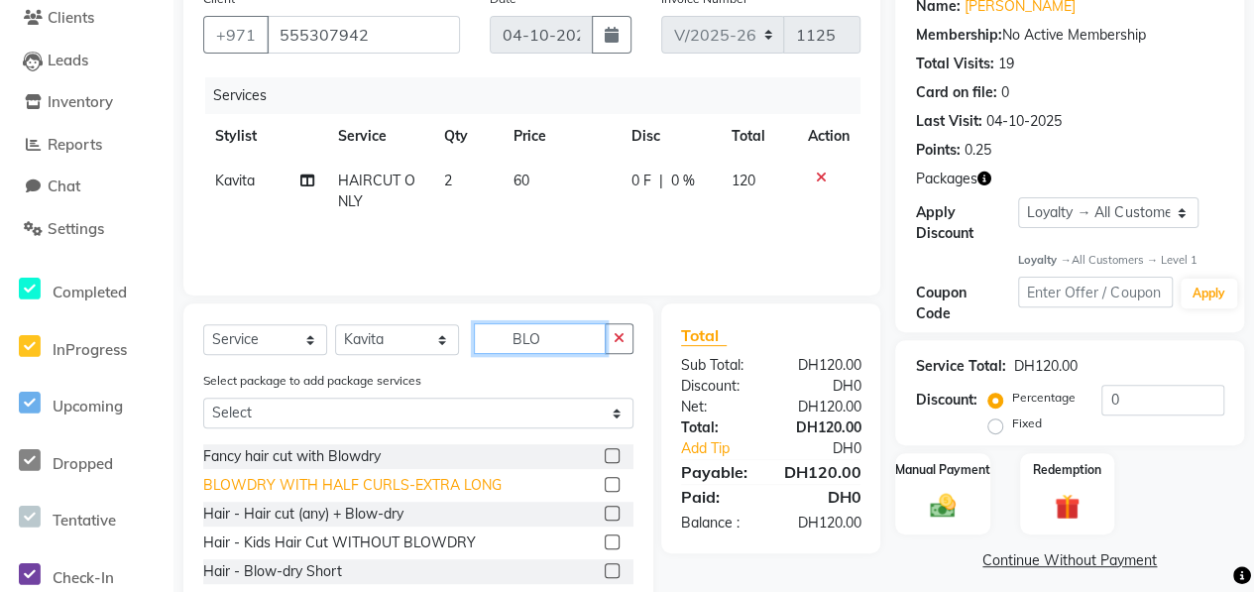
scroll to position [182, 0]
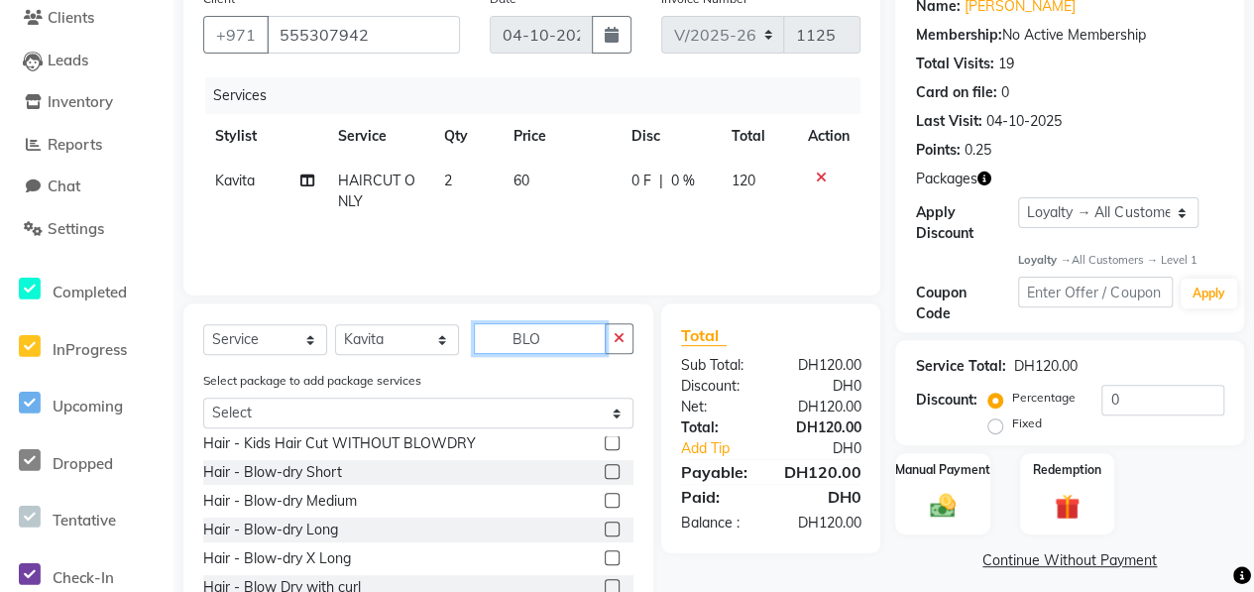
type input "BLO"
click at [605, 498] on label at bounding box center [612, 500] width 15 height 15
click at [605, 498] on input "checkbox" at bounding box center [611, 501] width 13 height 13
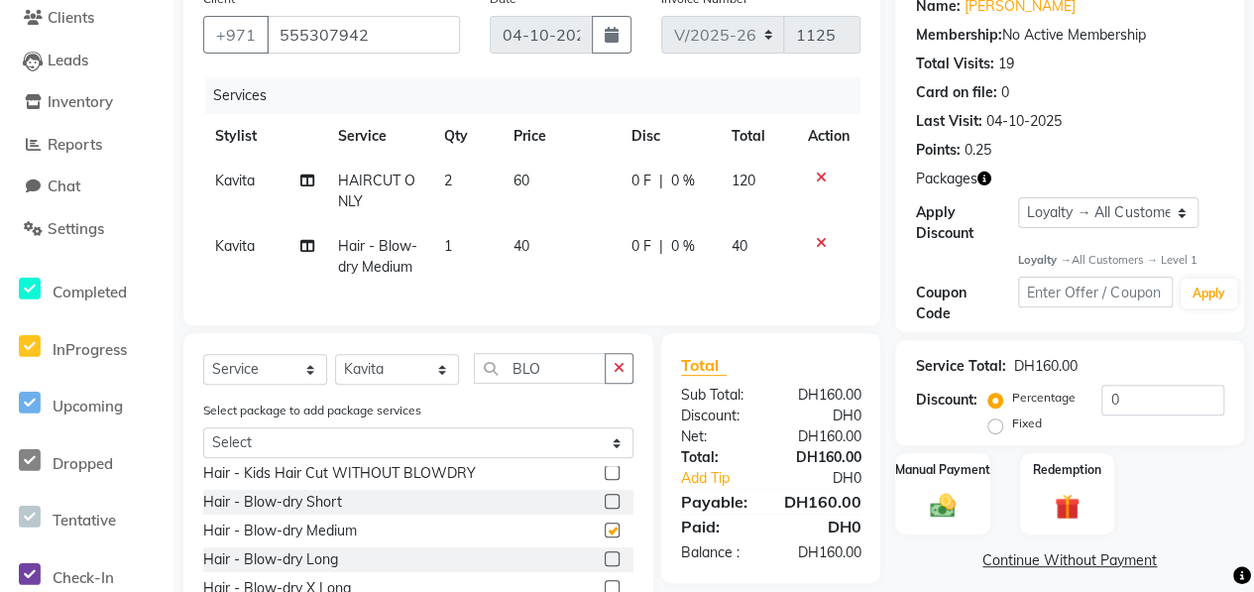
checkbox input "false"
click at [1051, 488] on div "Redemption" at bounding box center [1067, 494] width 98 height 84
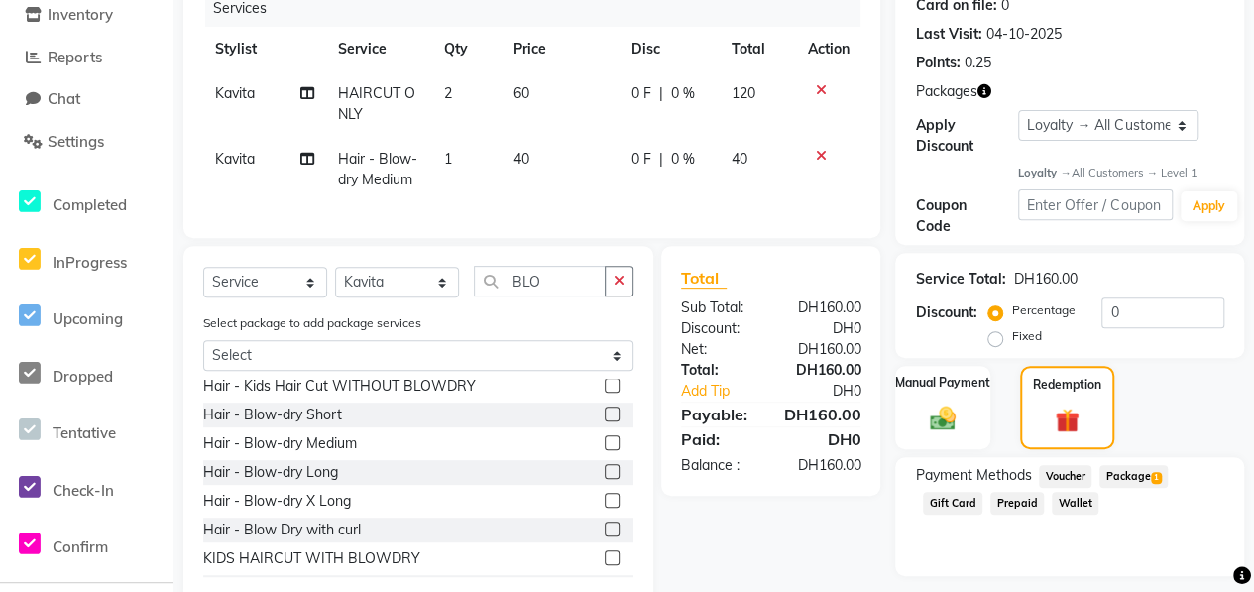
scroll to position [312, 0]
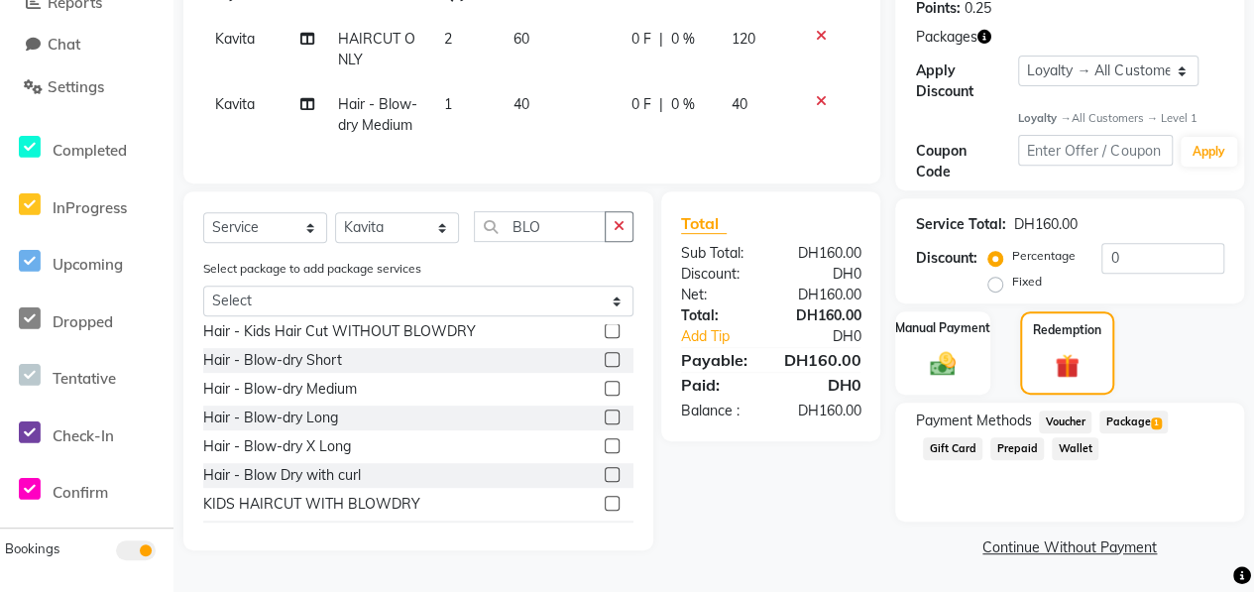
click at [1140, 423] on span "Package 1" at bounding box center [1133, 421] width 68 height 23
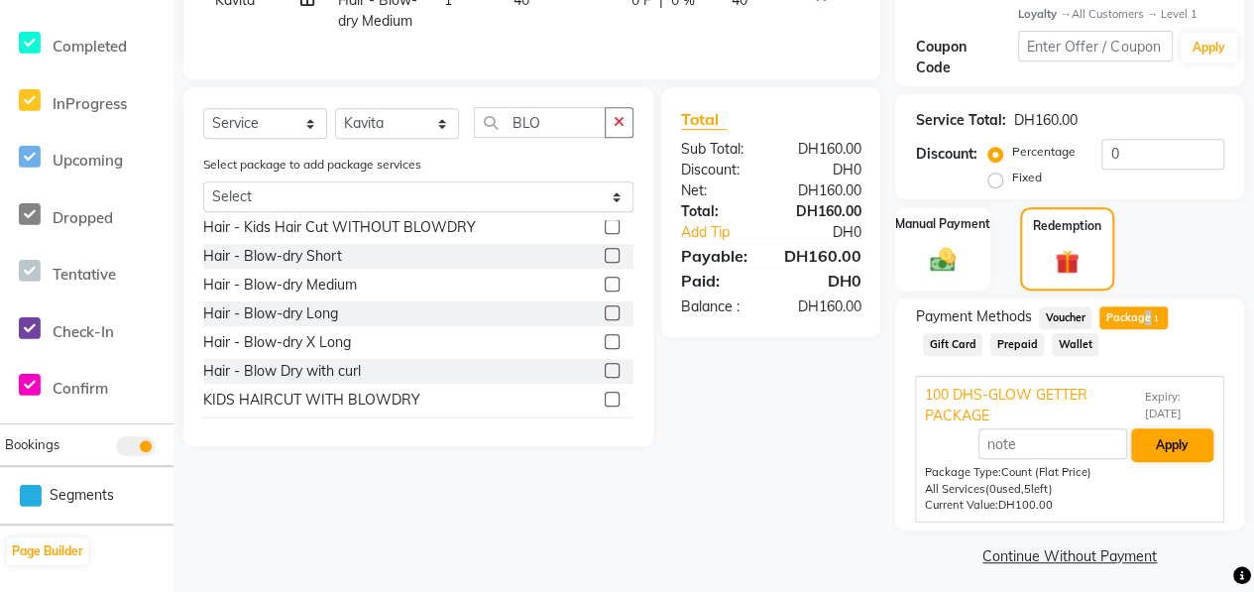
scroll to position [422, 0]
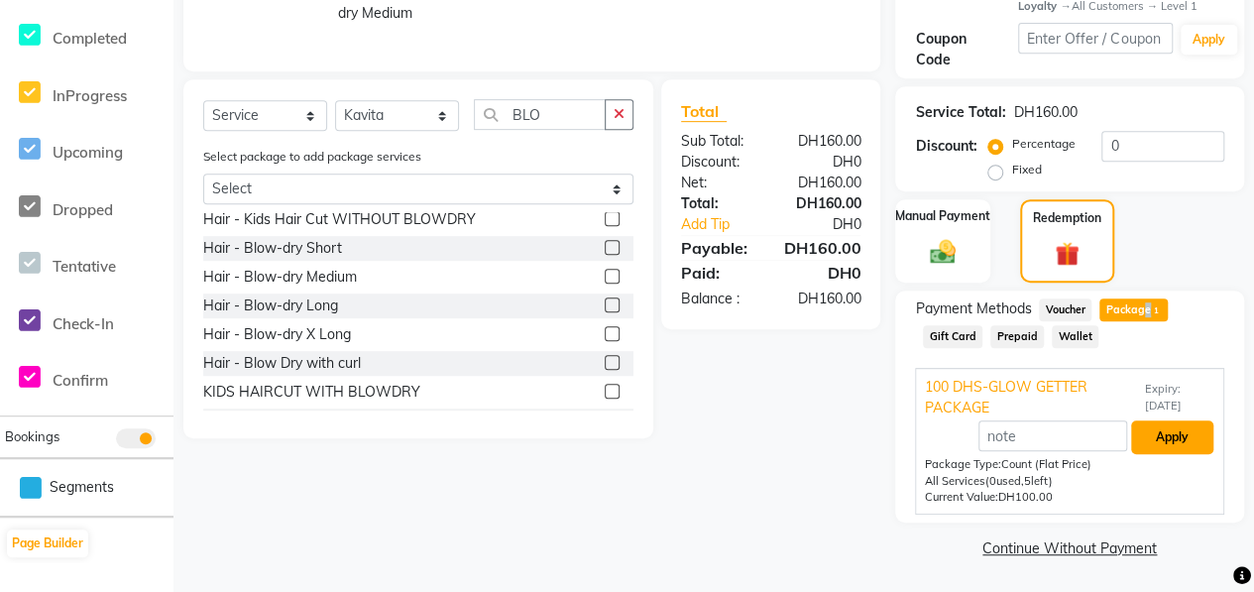
click at [1150, 435] on button "Apply" at bounding box center [1172, 437] width 82 height 34
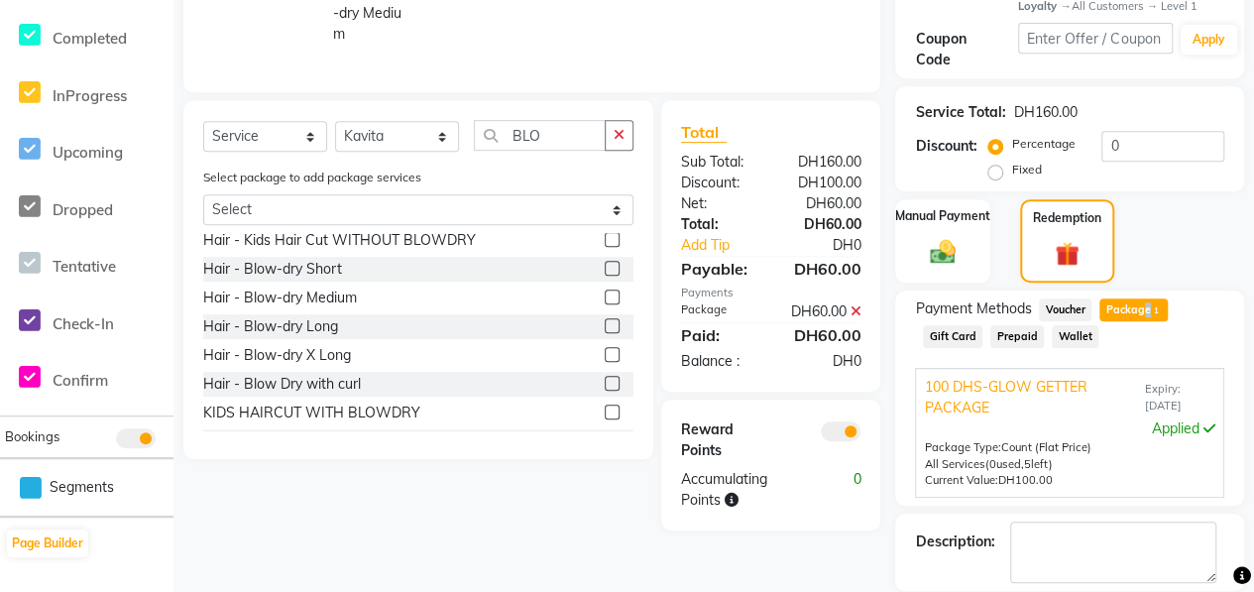
scroll to position [516, 0]
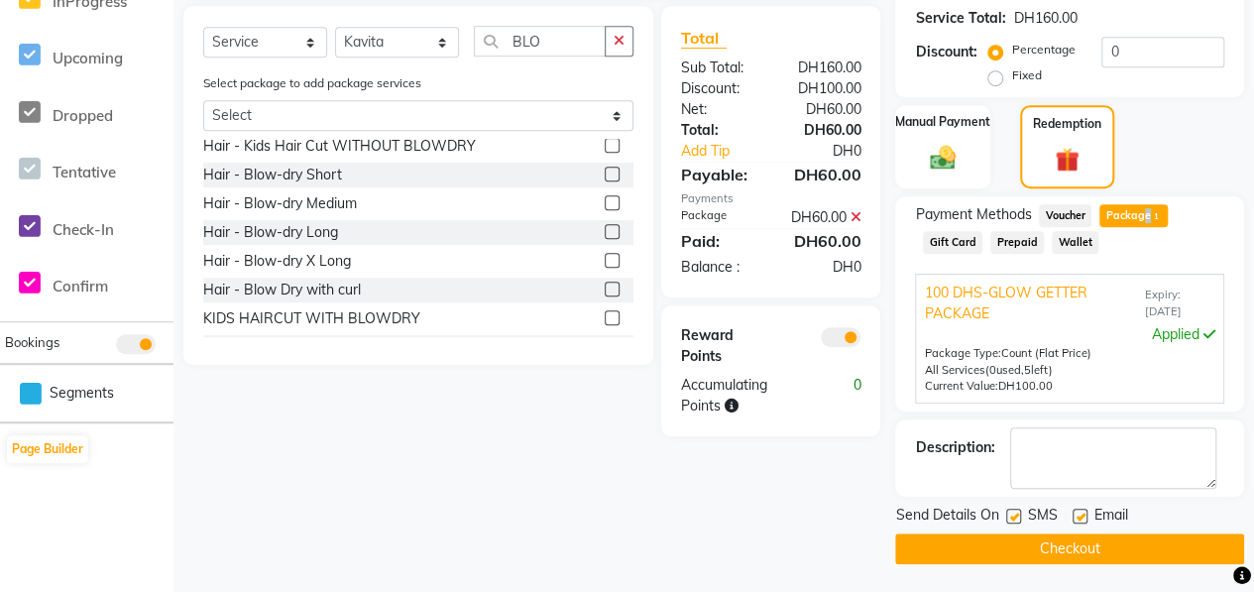
click at [1115, 549] on button "Checkout" at bounding box center [1069, 548] width 349 height 31
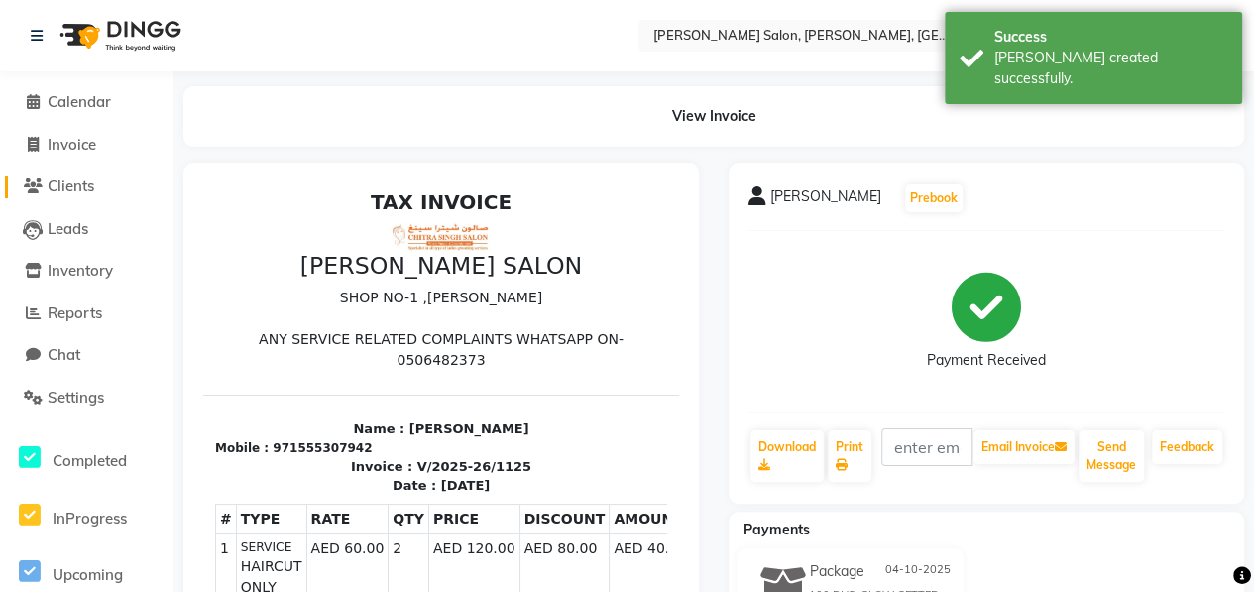
click at [79, 187] on span "Clients" at bounding box center [71, 185] width 47 height 19
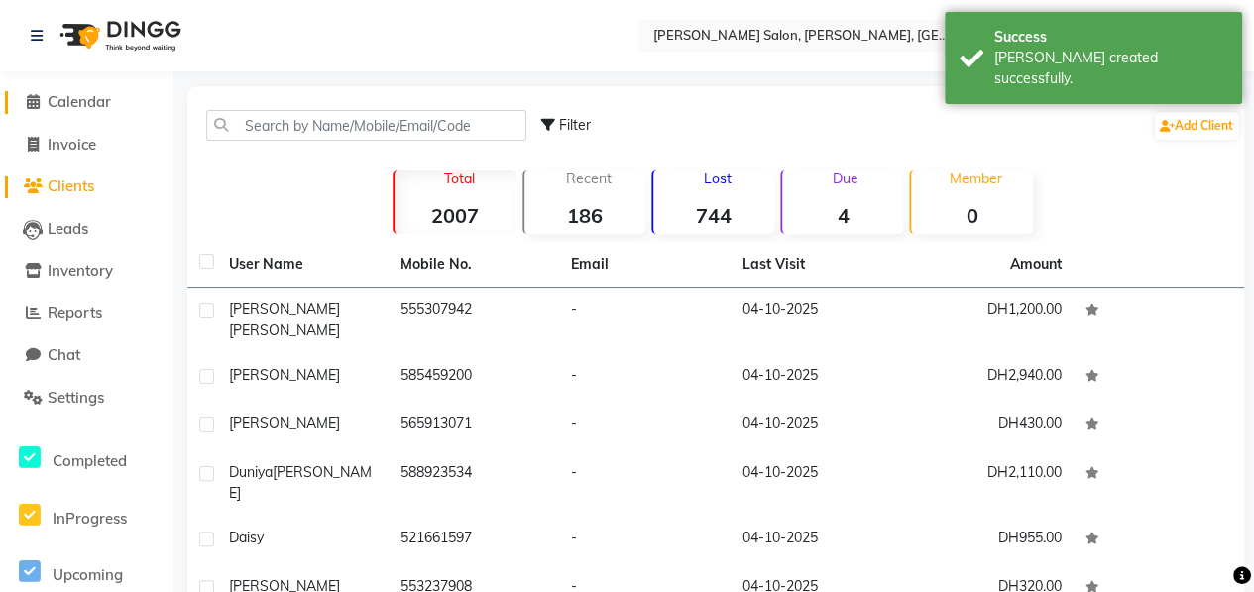
click at [81, 96] on span "Calendar" at bounding box center [79, 101] width 63 height 19
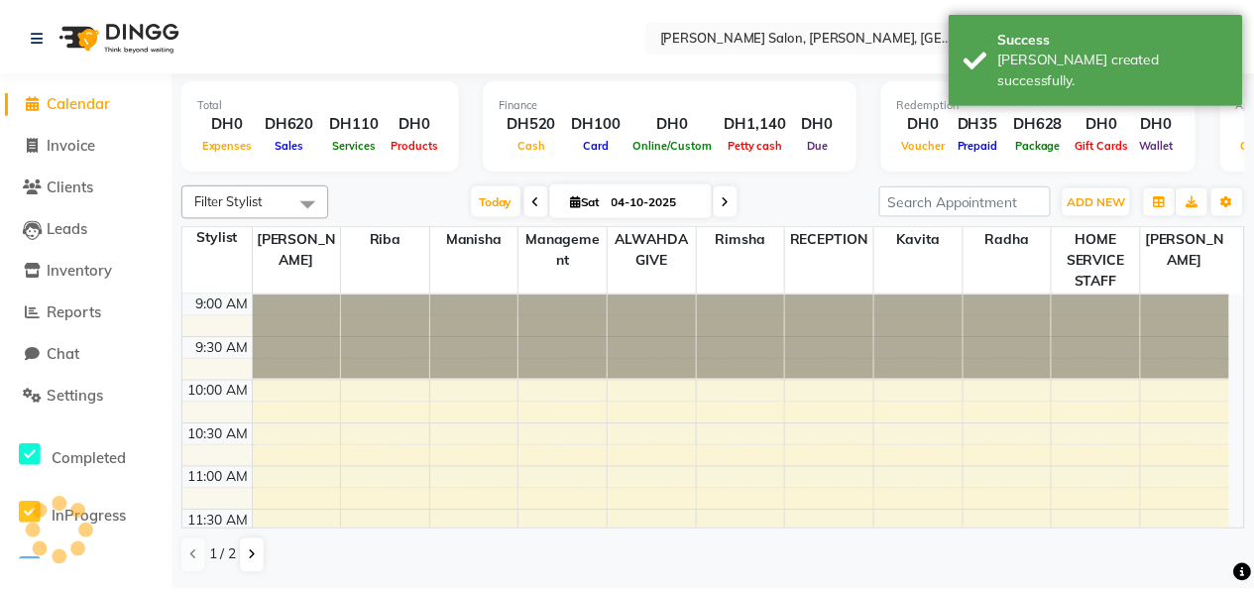
scroll to position [430, 0]
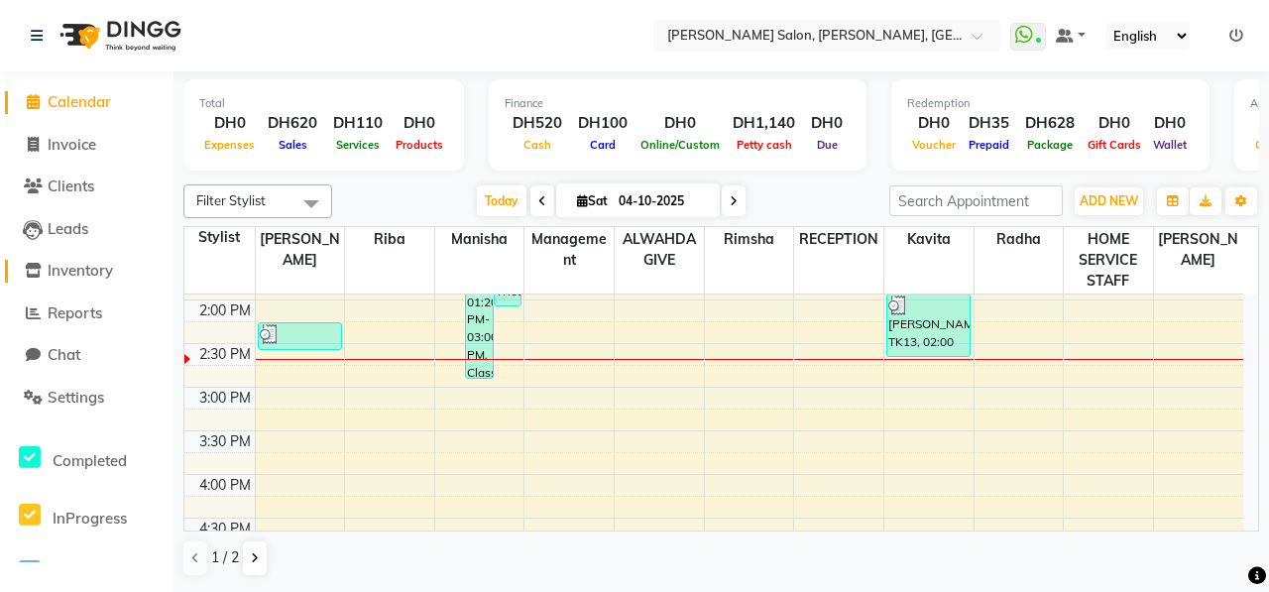
click at [107, 278] on span "Inventory" at bounding box center [80, 270] width 65 height 19
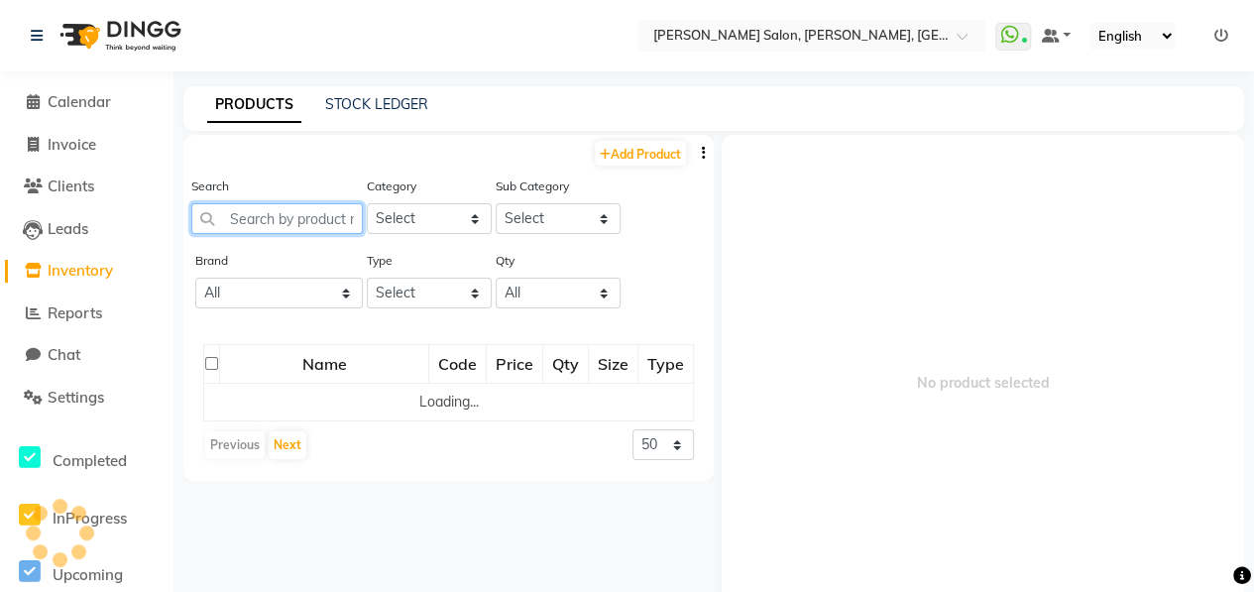
click at [276, 219] on input "text" at bounding box center [276, 218] width 171 height 31
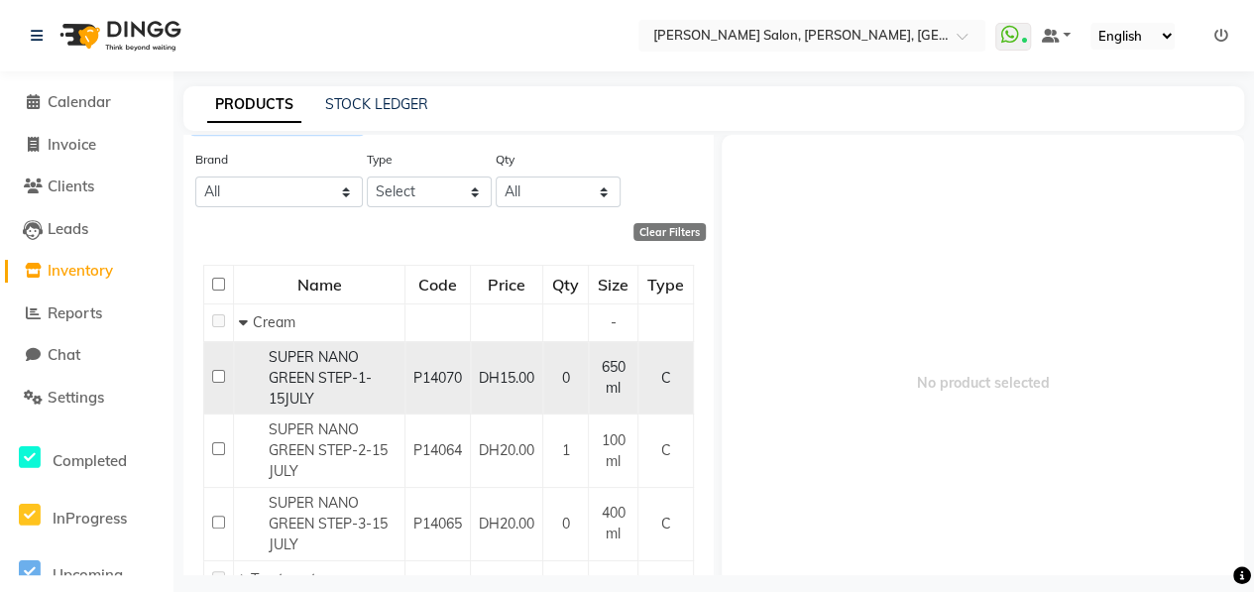
scroll to position [181, 0]
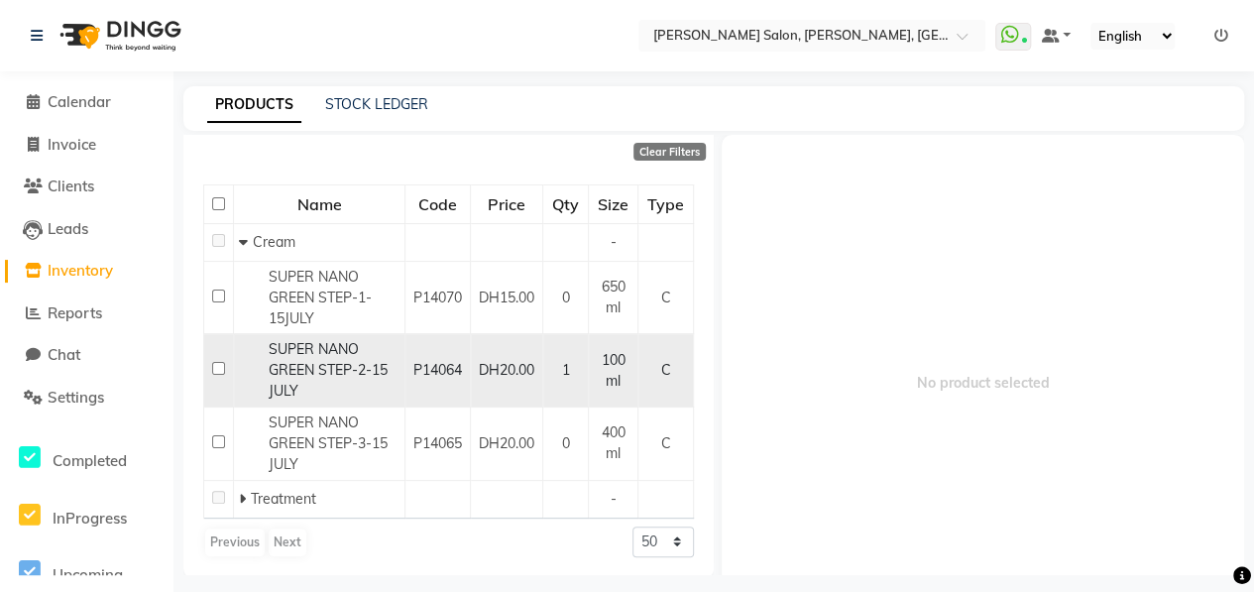
type input "SUPER N"
click at [216, 369] on input "checkbox" at bounding box center [218, 368] width 13 height 13
checkbox input "true"
select select
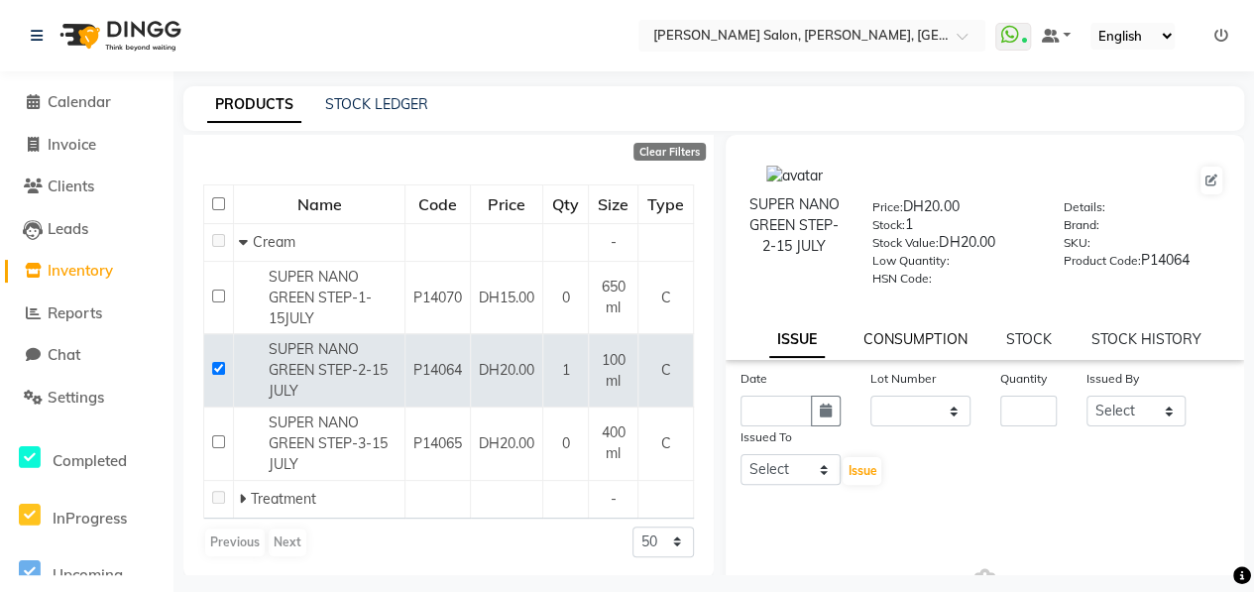
click at [900, 344] on link "CONSUMPTION" at bounding box center [914, 339] width 103 height 18
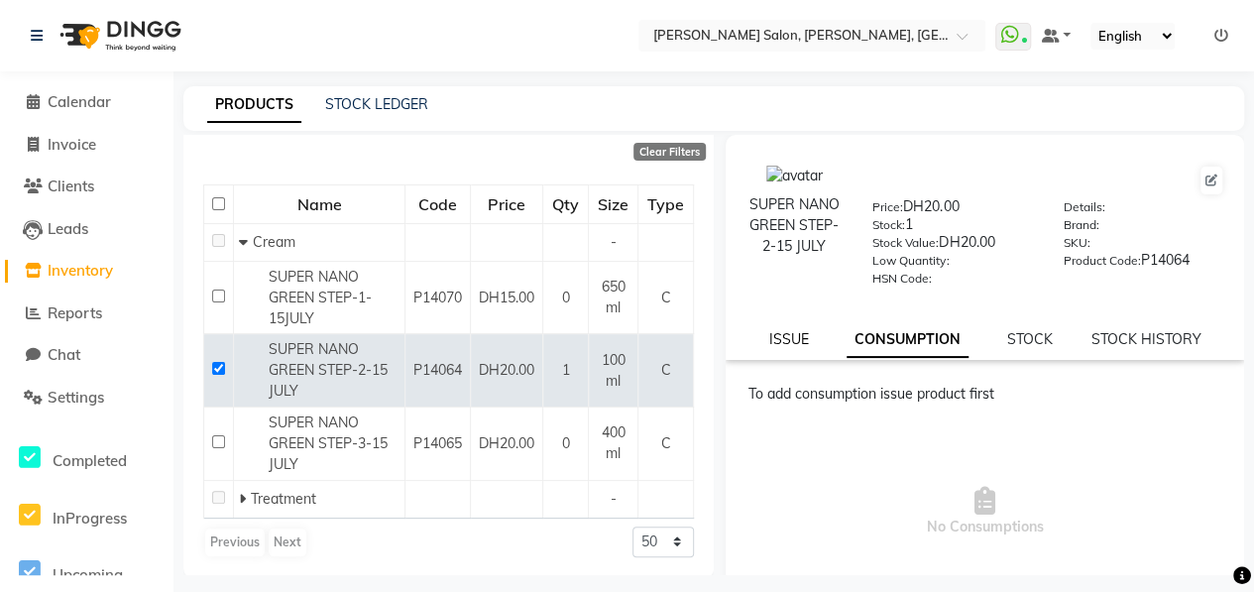
click at [793, 336] on link "ISSUE" at bounding box center [788, 339] width 40 height 18
select select
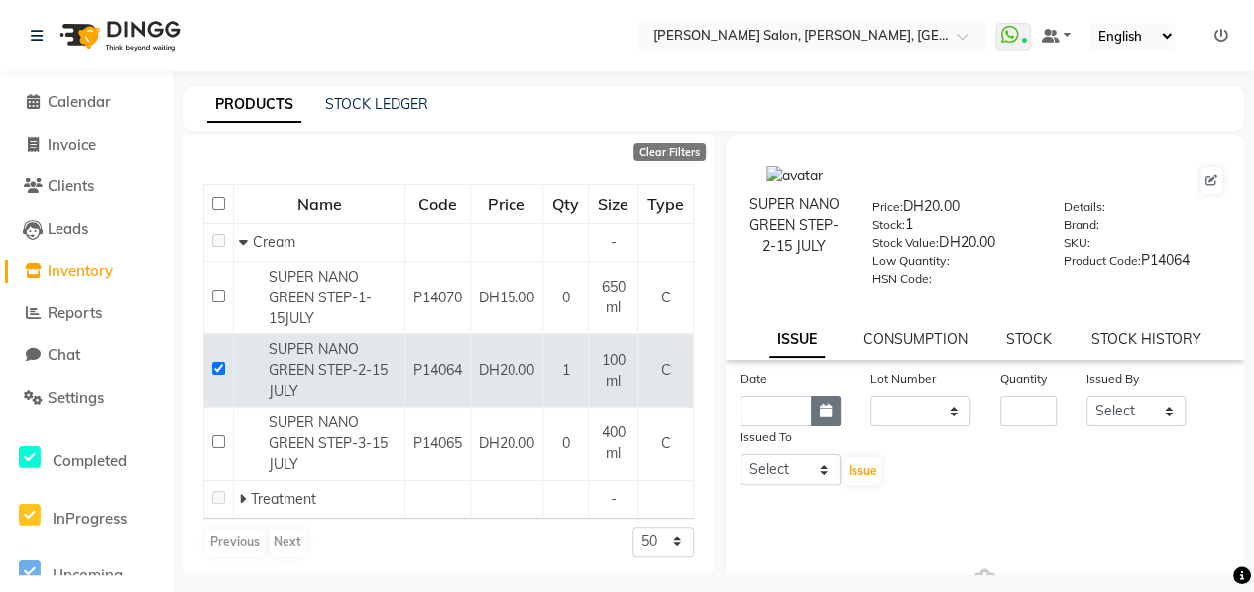
click at [820, 411] on icon "button" at bounding box center [826, 410] width 12 height 14
select select "10"
select select "2025"
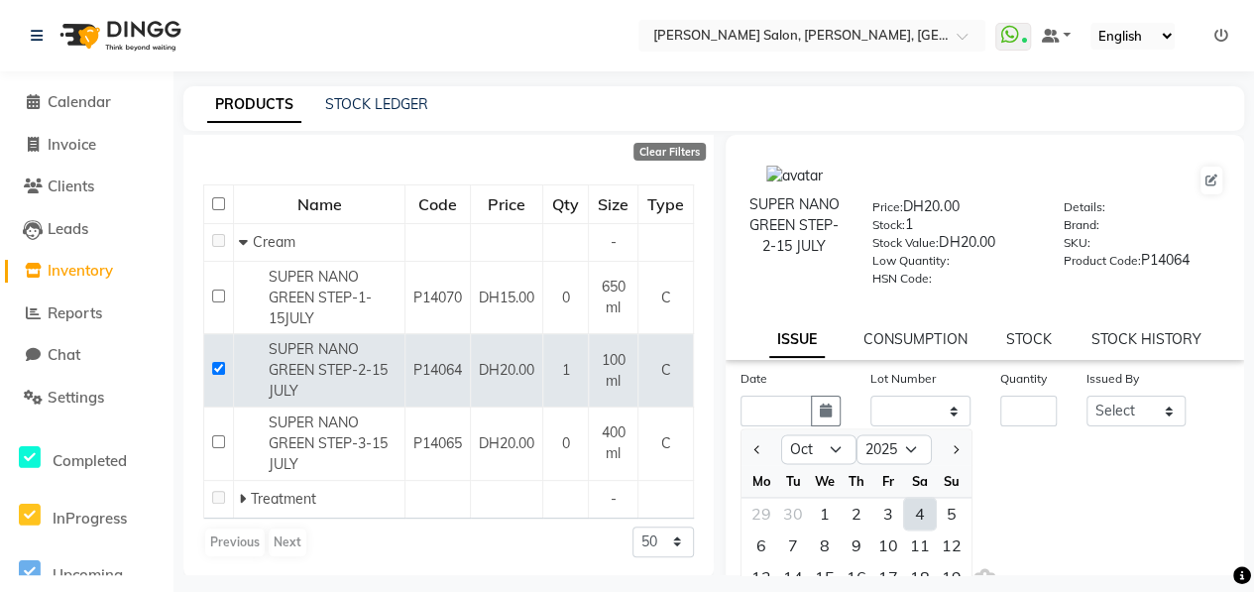
click at [918, 523] on div "4" at bounding box center [920, 513] width 32 height 32
type input "04-10-2025"
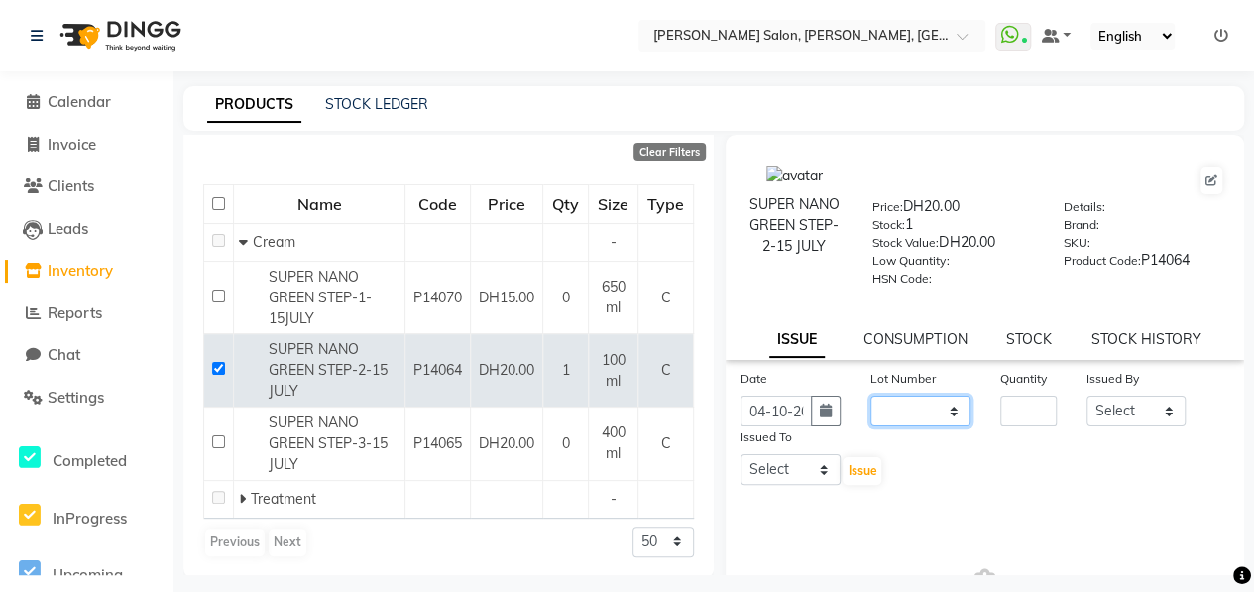
click at [892, 413] on select "None" at bounding box center [920, 410] width 100 height 31
select select "0: null"
click at [870, 395] on select "None" at bounding box center [920, 410] width 100 height 31
click at [1011, 382] on label "Quantity" at bounding box center [1023, 379] width 47 height 18
drag, startPoint x: 1011, startPoint y: 382, endPoint x: 1017, endPoint y: 401, distance: 20.7
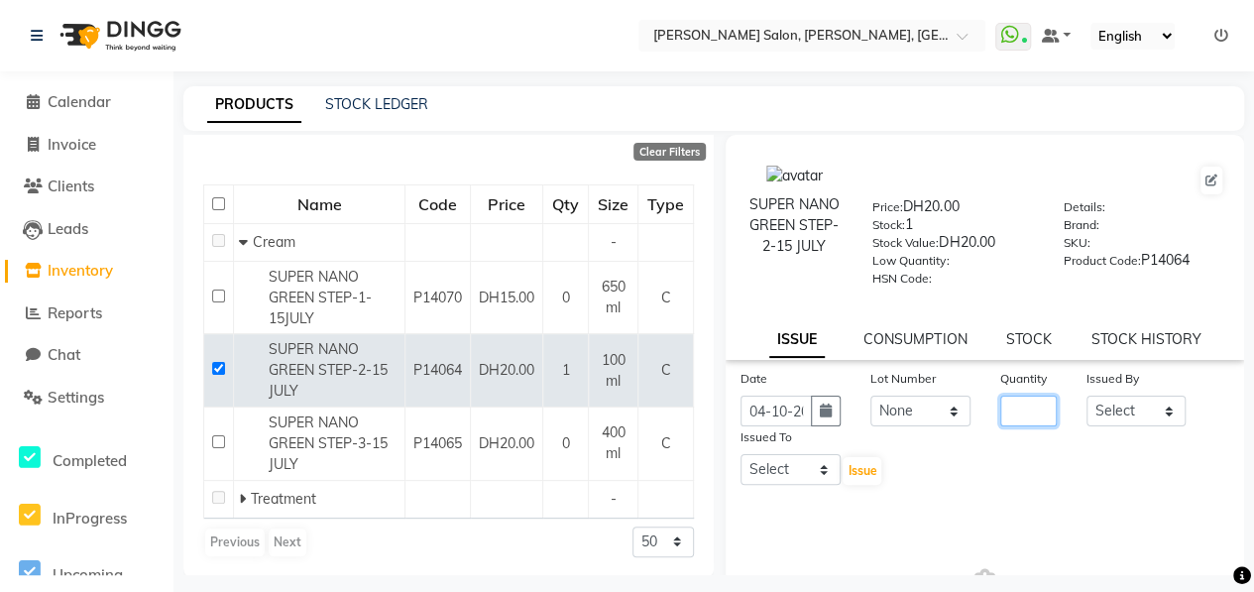
click at [1017, 401] on input "number" at bounding box center [1028, 410] width 56 height 31
type input "1"
click at [1152, 412] on select "Select ALWAHDA GIVE HOME SERVICE STAFF [PERSON_NAME] [PERSON_NAME] Management […" at bounding box center [1136, 410] width 100 height 31
select select "76470"
click at [1086, 395] on select "Select ALWAHDA GIVE HOME SERVICE STAFF [PERSON_NAME] [PERSON_NAME] Management […" at bounding box center [1136, 410] width 100 height 31
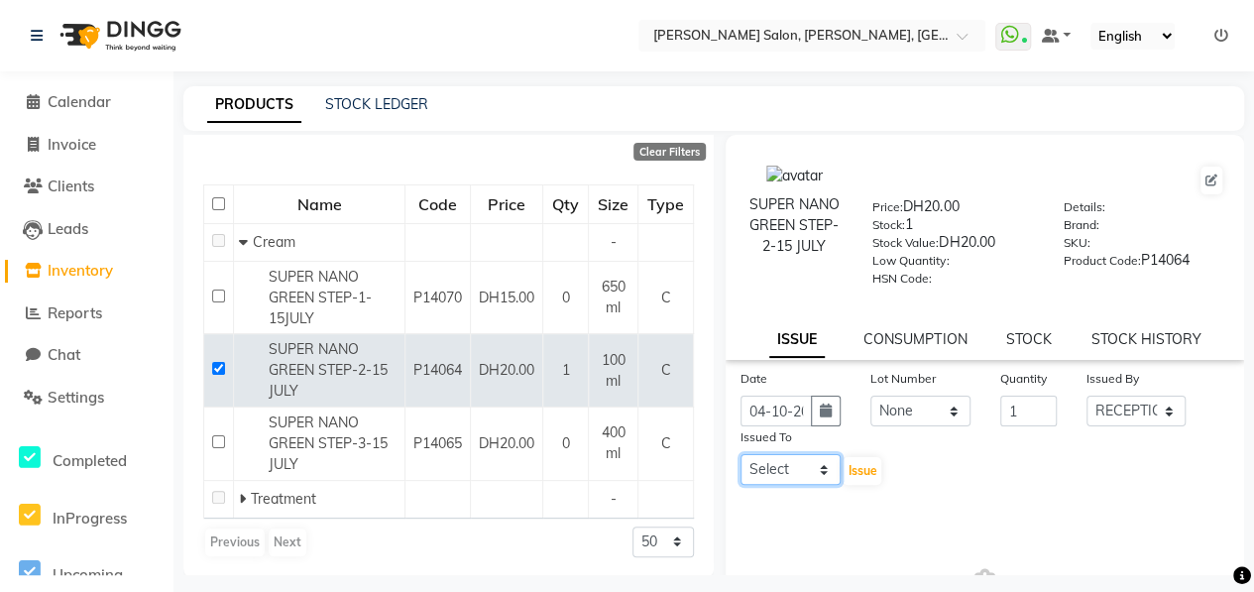
click at [803, 472] on select "Select ALWAHDA GIVE HOME SERVICE STAFF [PERSON_NAME] [PERSON_NAME] Management […" at bounding box center [790, 469] width 100 height 31
select select "60436"
click at [740, 454] on select "Select ALWAHDA GIVE HOME SERVICE STAFF [PERSON_NAME] [PERSON_NAME] Management […" at bounding box center [790, 469] width 100 height 31
click at [870, 473] on span "Issue" at bounding box center [861, 470] width 29 height 15
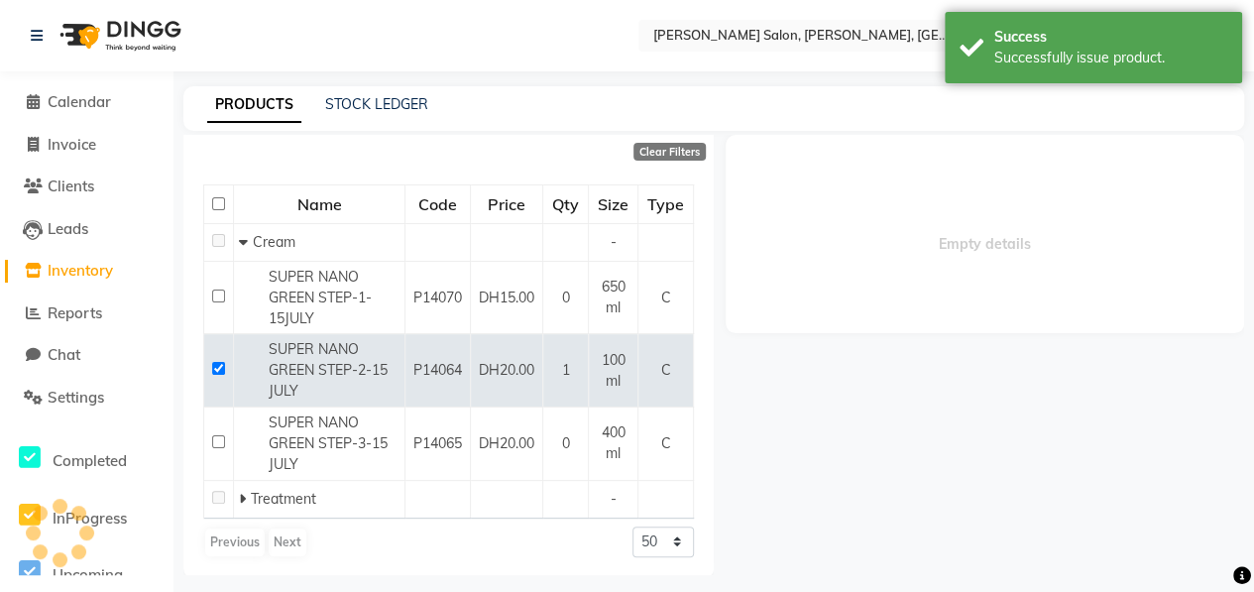
select select
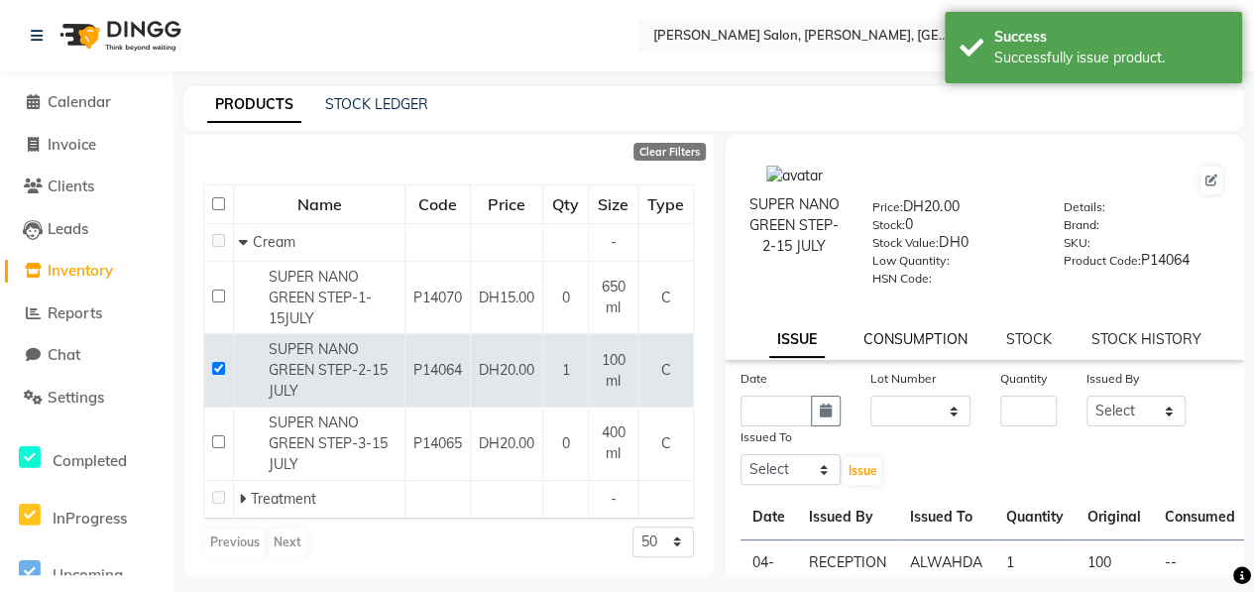
click at [902, 333] on link "CONSUMPTION" at bounding box center [914, 339] width 103 height 18
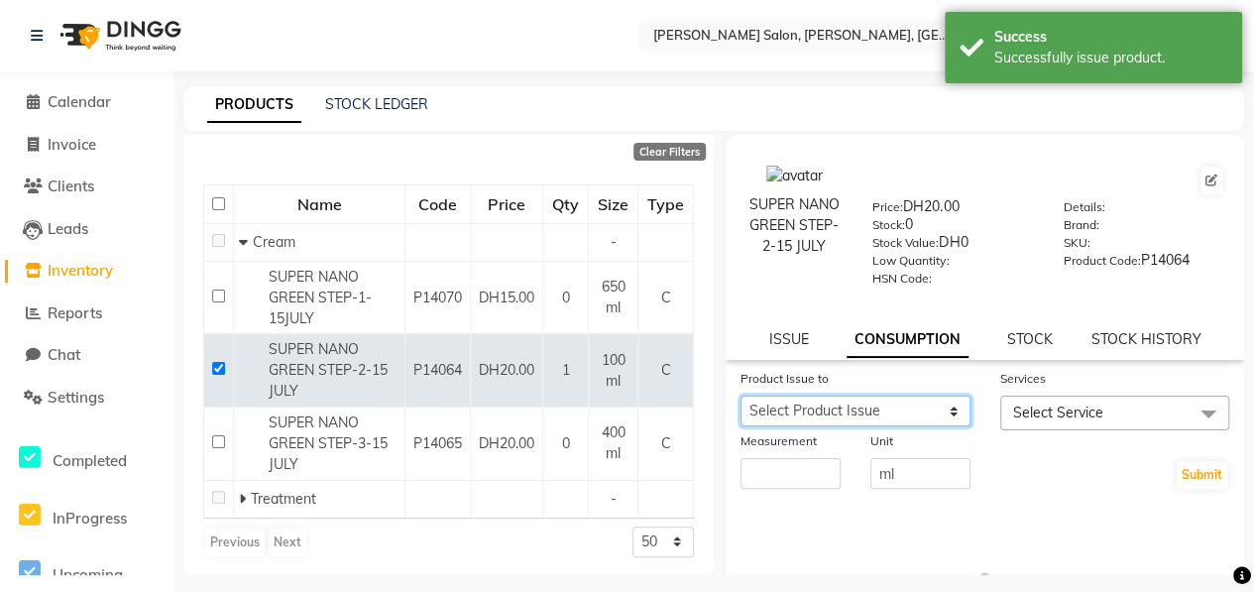
click at [909, 403] on select "Select Product Issue 2025-10-04, Issued to: ALWAHDA GIVE, Balance: 100" at bounding box center [855, 410] width 230 height 31
select select "1285812"
click at [740, 395] on select "Select Product Issue 2025-10-04, Issued to: ALWAHDA GIVE, Balance: 100" at bounding box center [855, 410] width 230 height 31
click at [1055, 397] on span "Select Service" at bounding box center [1115, 412] width 230 height 35
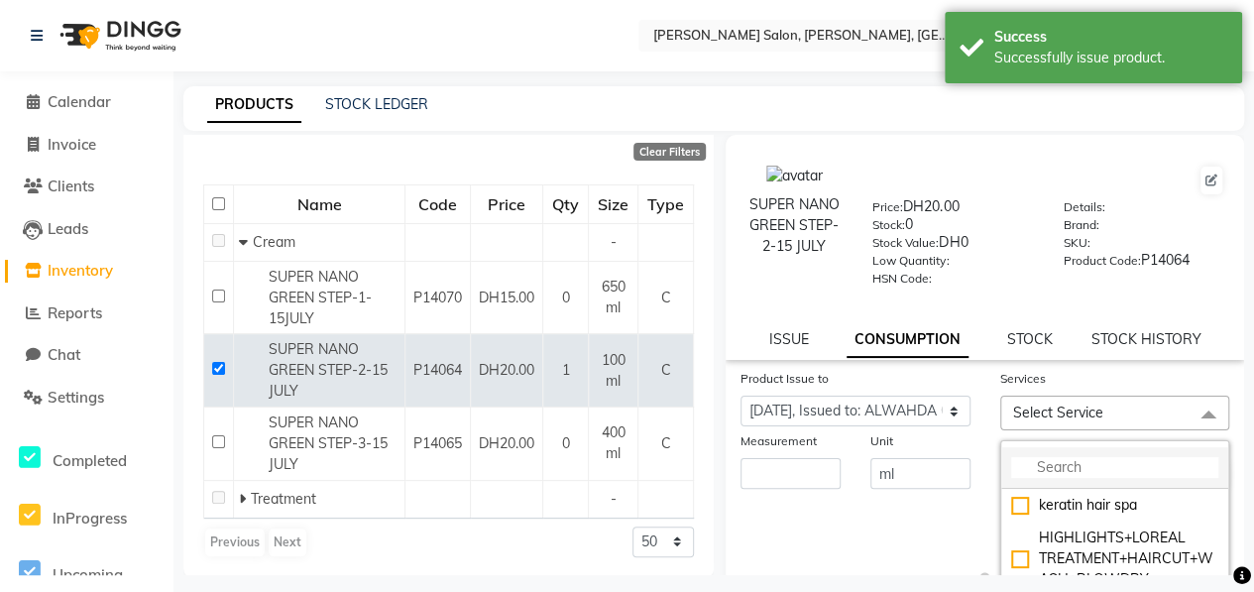
click at [1108, 463] on input "multiselect-search" at bounding box center [1115, 467] width 208 height 21
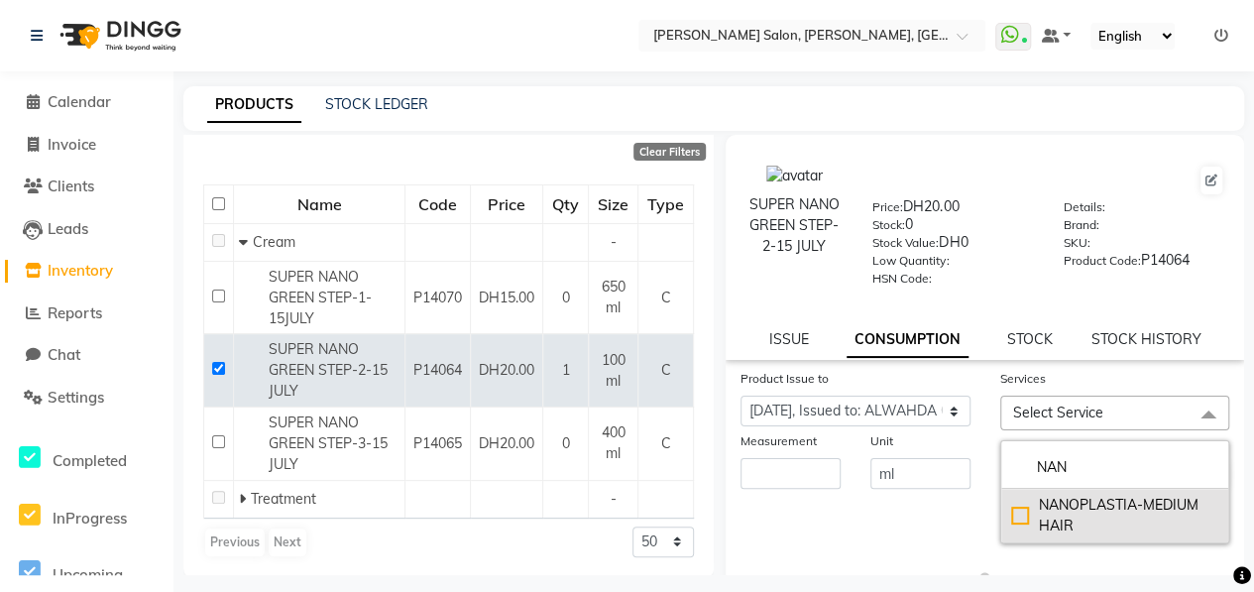
type input "NAN"
click at [1015, 510] on div "NANOPLASTIA-MEDIUM HAIR" at bounding box center [1115, 516] width 208 height 42
checkbox input "true"
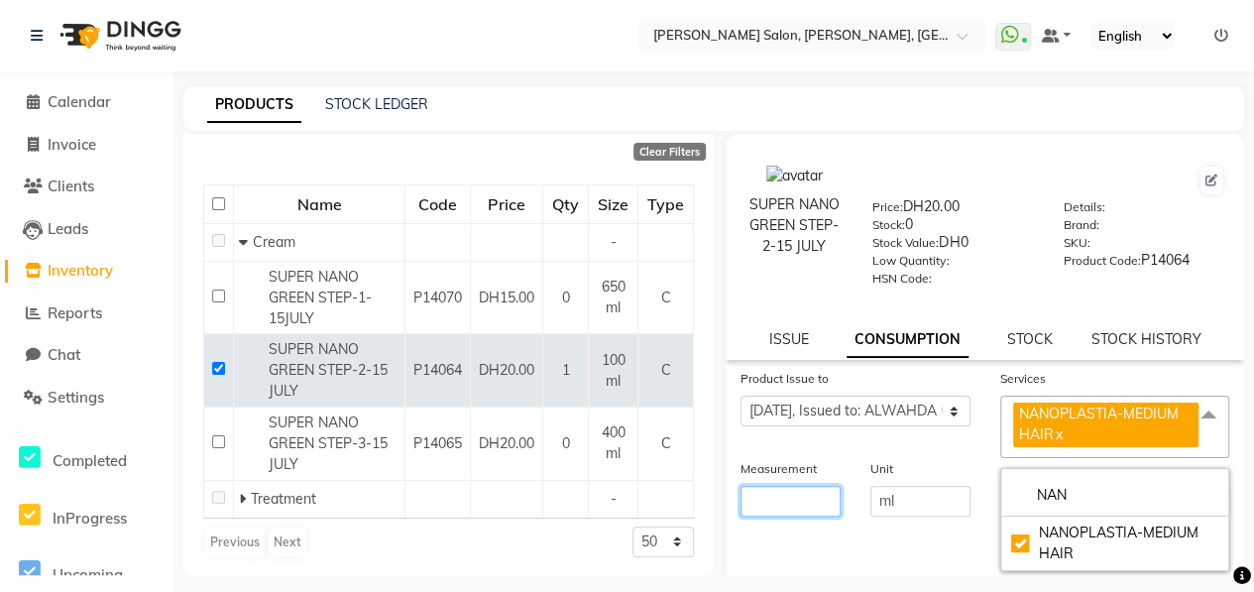
click at [805, 499] on input "number" at bounding box center [790, 501] width 100 height 31
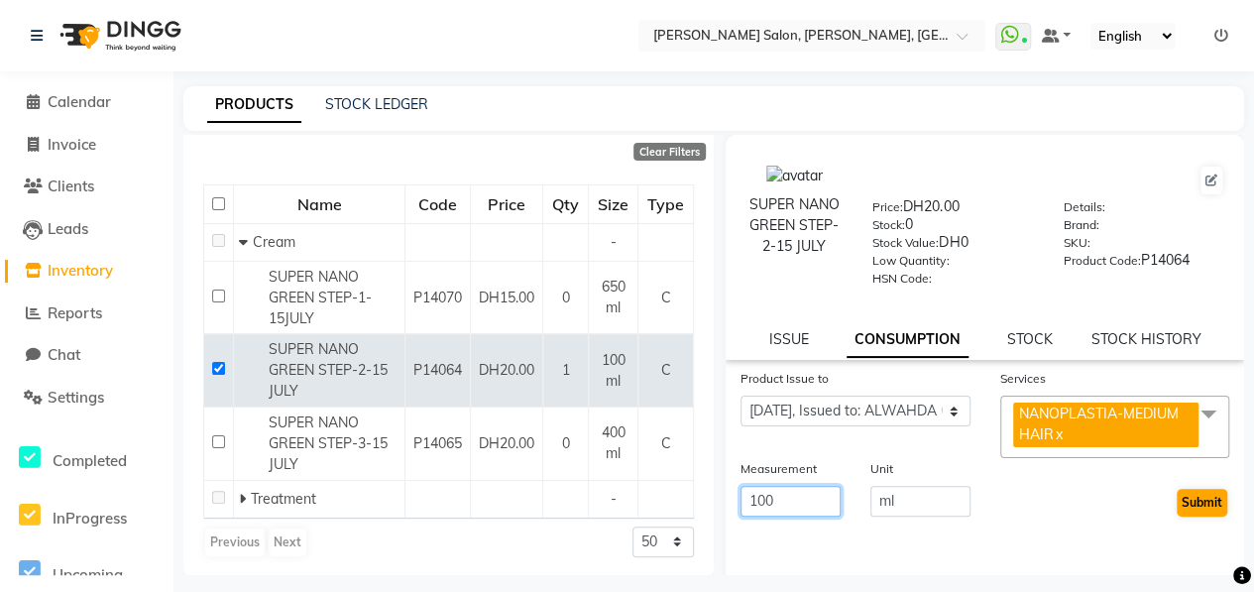
type input "100"
click at [1176, 499] on button "Submit" at bounding box center [1201, 503] width 51 height 28
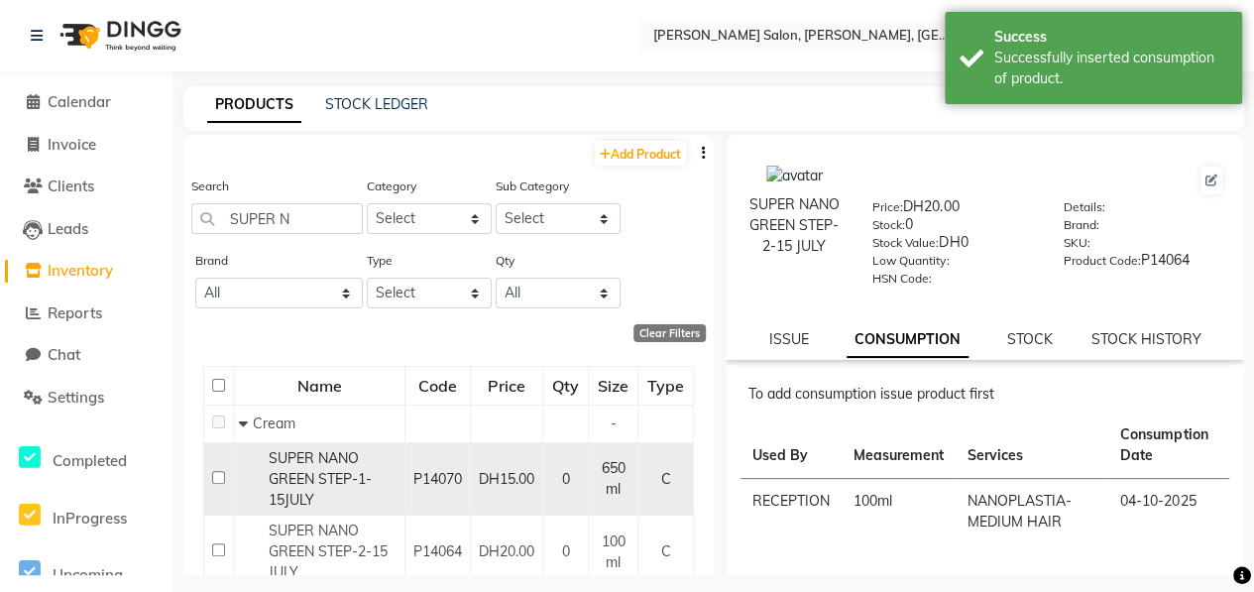
scroll to position [99, 0]
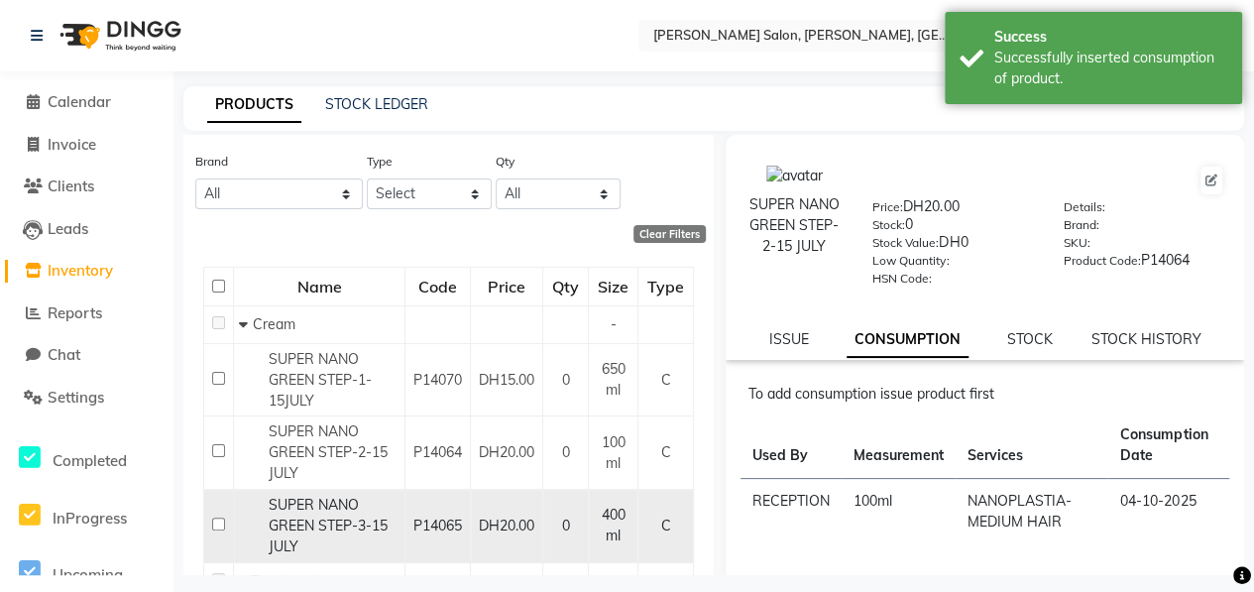
click at [219, 522] on input "checkbox" at bounding box center [218, 523] width 13 height 13
checkbox input "true"
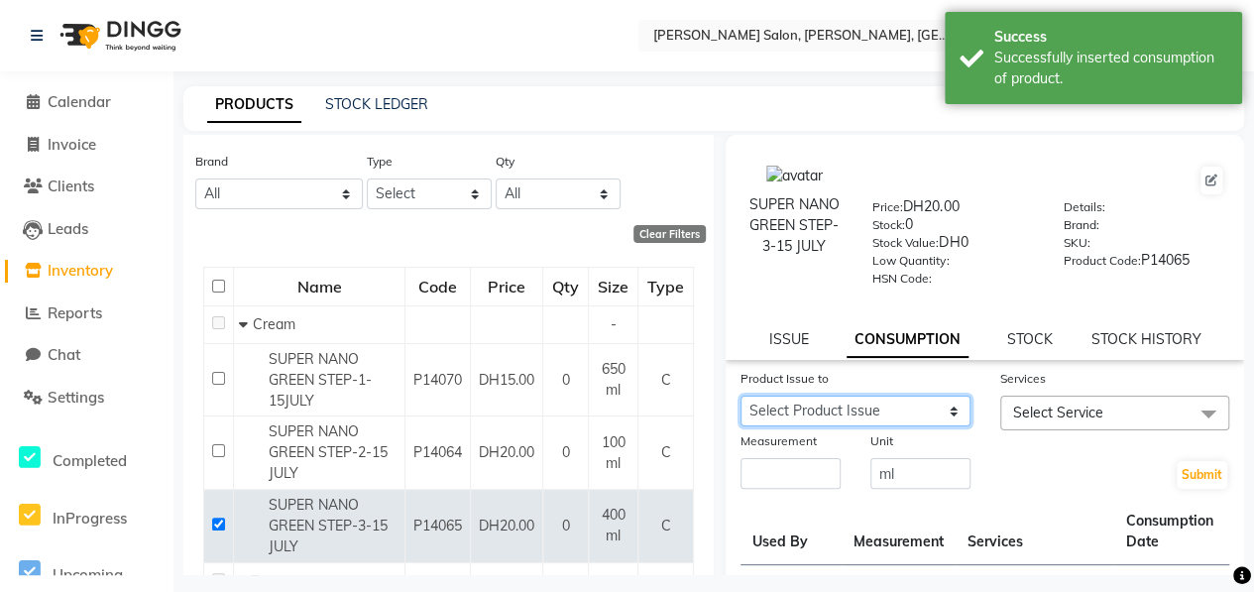
click at [852, 412] on select "Select Product Issue 2025-07-30, Issued to: Kavita, Balance: 320" at bounding box center [855, 410] width 230 height 31
select select "1114682"
click at [740, 395] on select "Select Product Issue 2025-07-30, Issued to: Kavita, Balance: 320" at bounding box center [855, 410] width 230 height 31
click at [1082, 409] on span "Select Service" at bounding box center [1058, 412] width 90 height 18
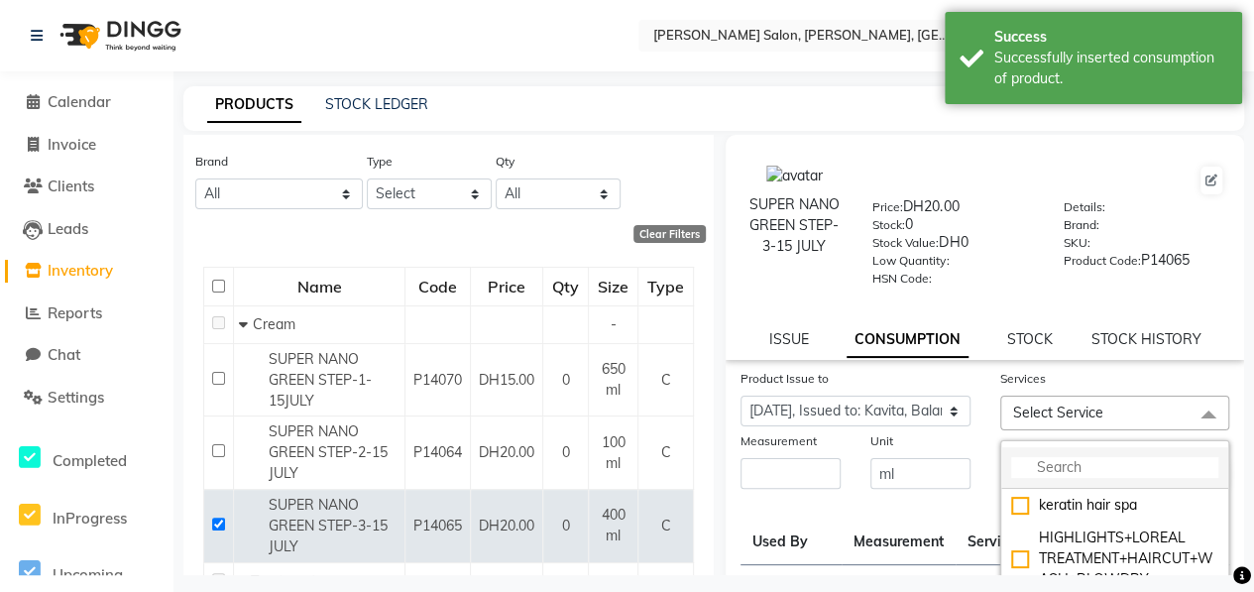
drag, startPoint x: 1082, startPoint y: 409, endPoint x: 1102, endPoint y: 456, distance: 50.6
click at [1102, 456] on li at bounding box center [1115, 468] width 228 height 42
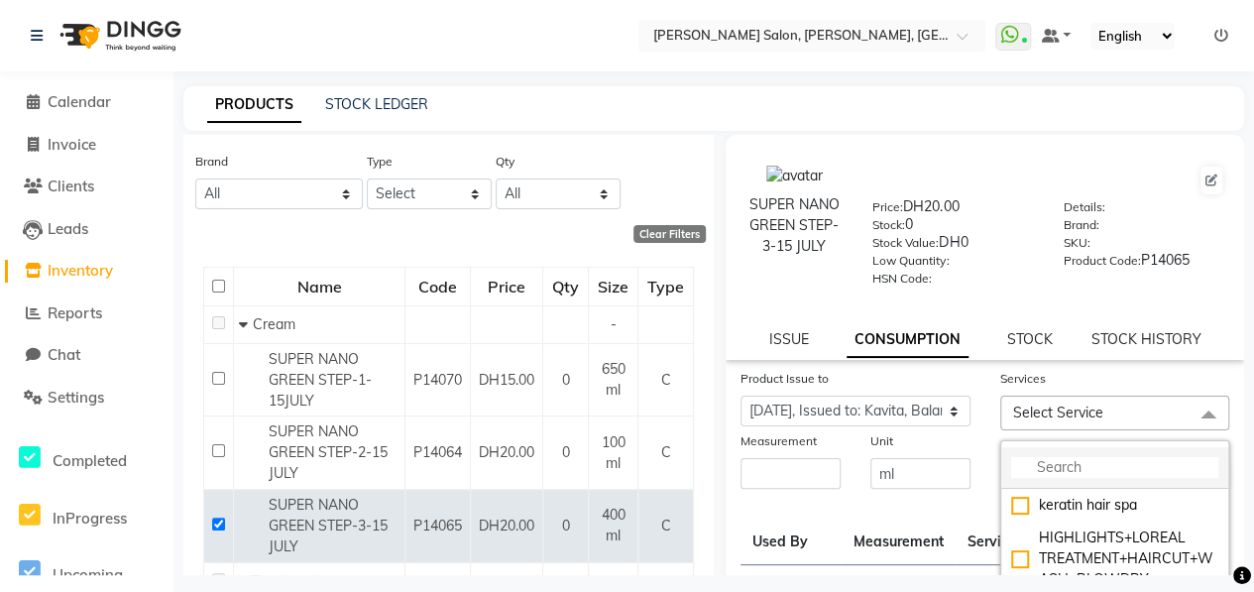
click at [1092, 463] on input "multiselect-search" at bounding box center [1115, 467] width 208 height 21
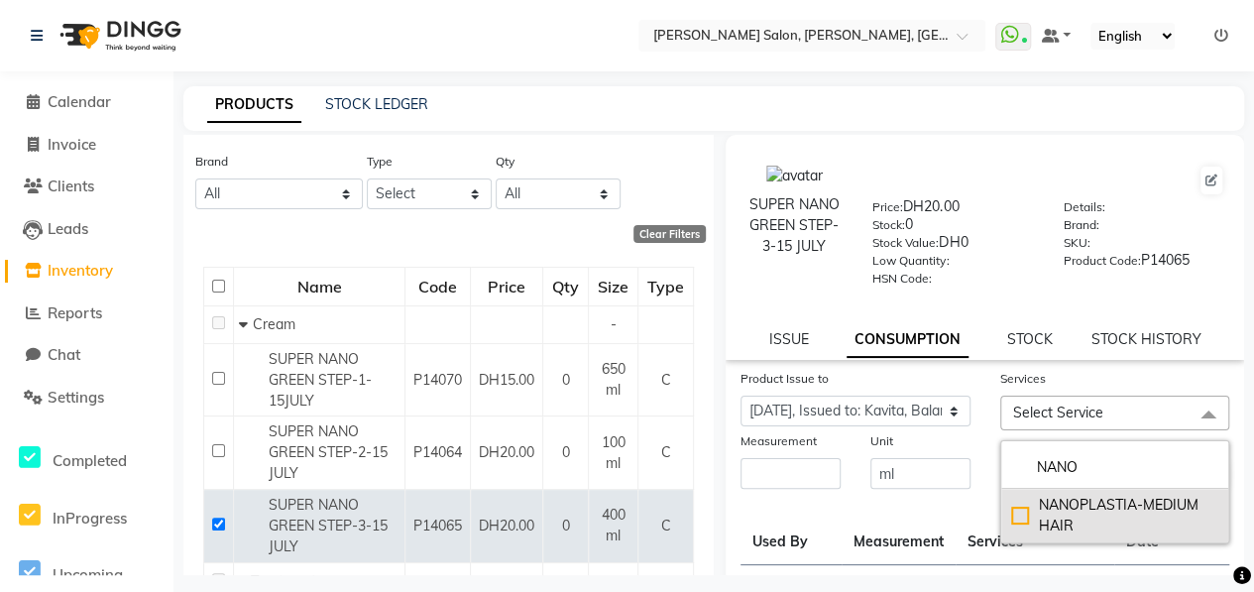
type input "NANO"
click at [1018, 513] on div "NANOPLASTIA-MEDIUM HAIR" at bounding box center [1115, 516] width 208 height 42
checkbox input "true"
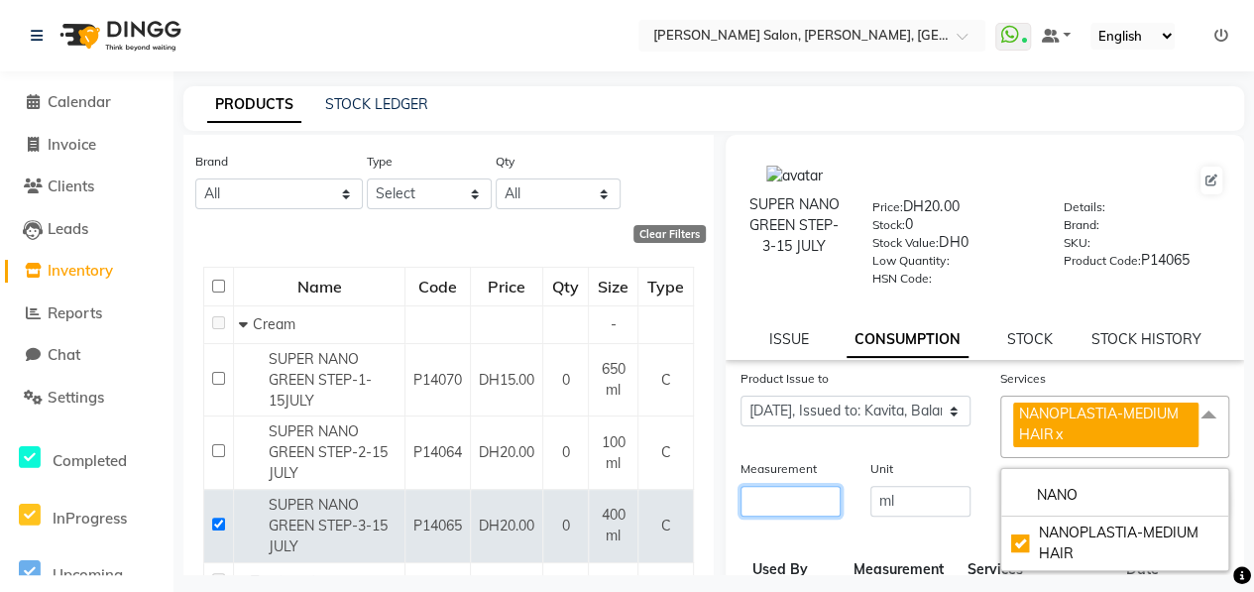
click at [799, 499] on input "number" at bounding box center [790, 501] width 100 height 31
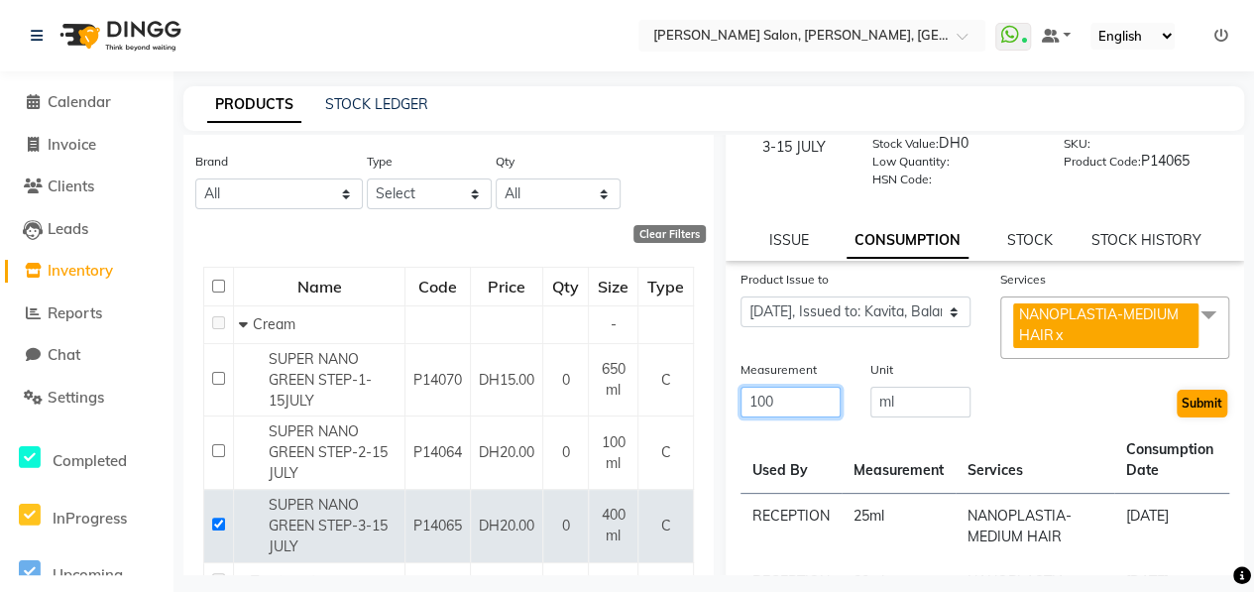
type input "100"
click at [1182, 404] on button "Submit" at bounding box center [1201, 403] width 51 height 28
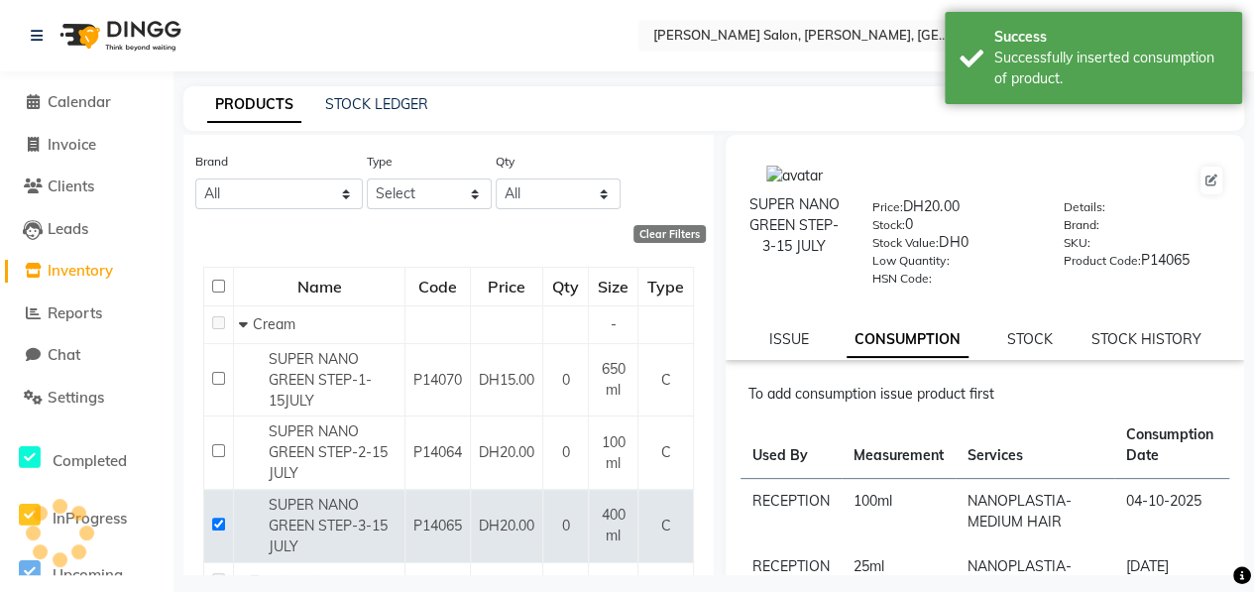
scroll to position [0, 0]
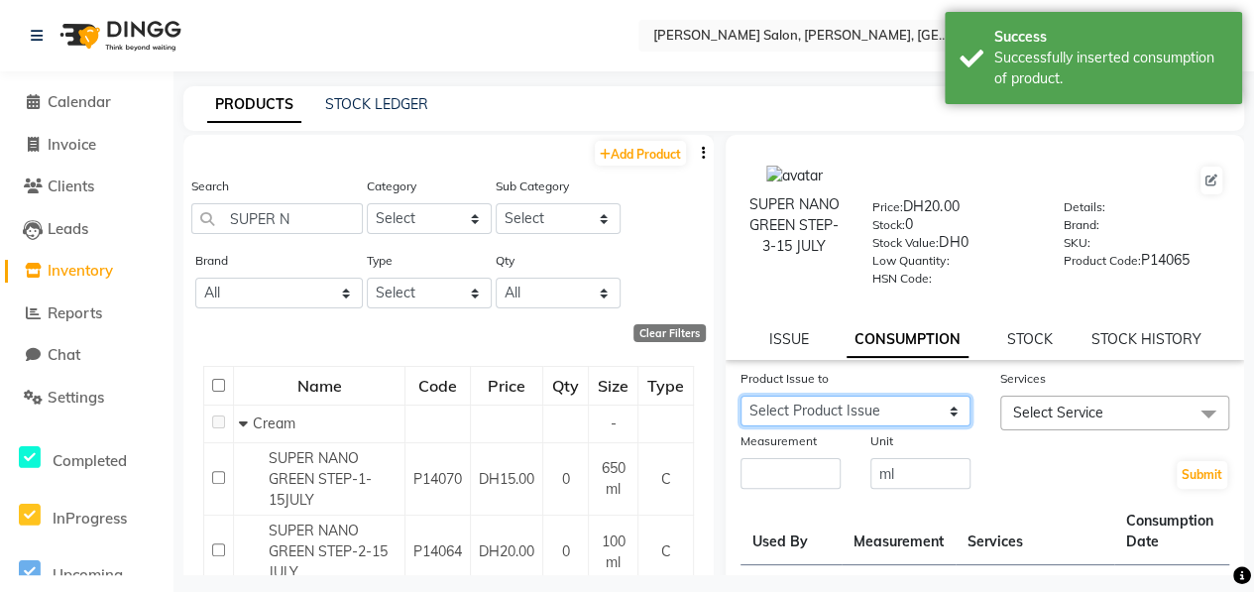
click at [836, 407] on select "Select Product Issue 2025-07-30, Issued to: Kavita, Balance: 220" at bounding box center [855, 410] width 230 height 31
click at [1062, 457] on div "Submit" at bounding box center [1115, 460] width 260 height 60
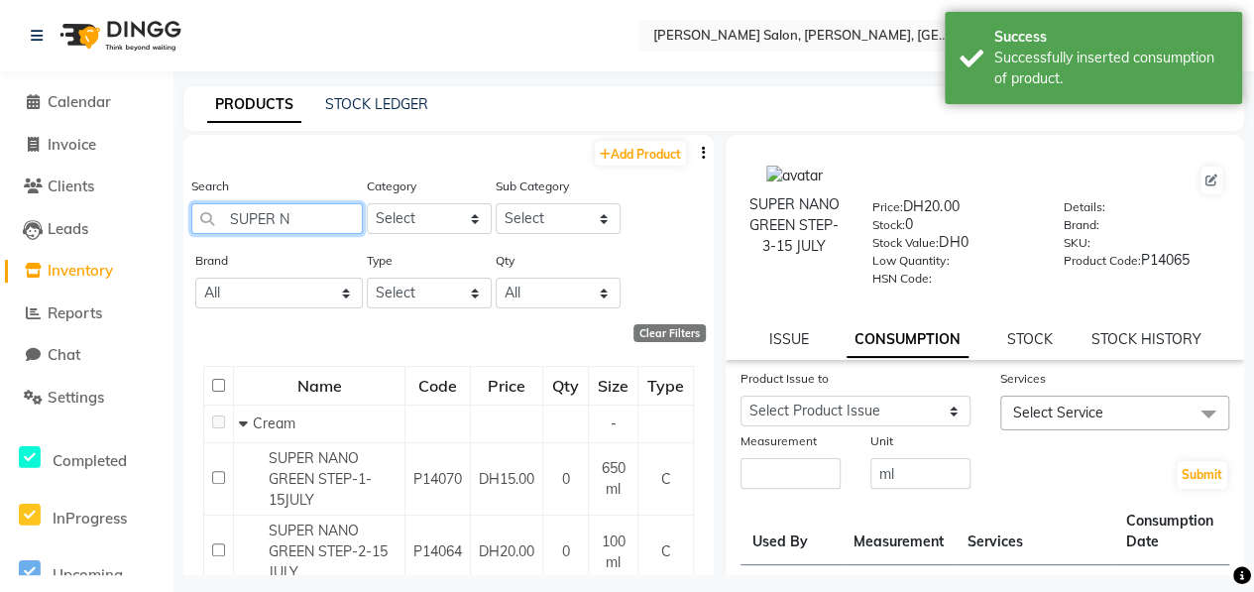
drag, startPoint x: 312, startPoint y: 223, endPoint x: 224, endPoint y: 218, distance: 88.3
click at [224, 218] on input "SUPER N" at bounding box center [276, 218] width 171 height 31
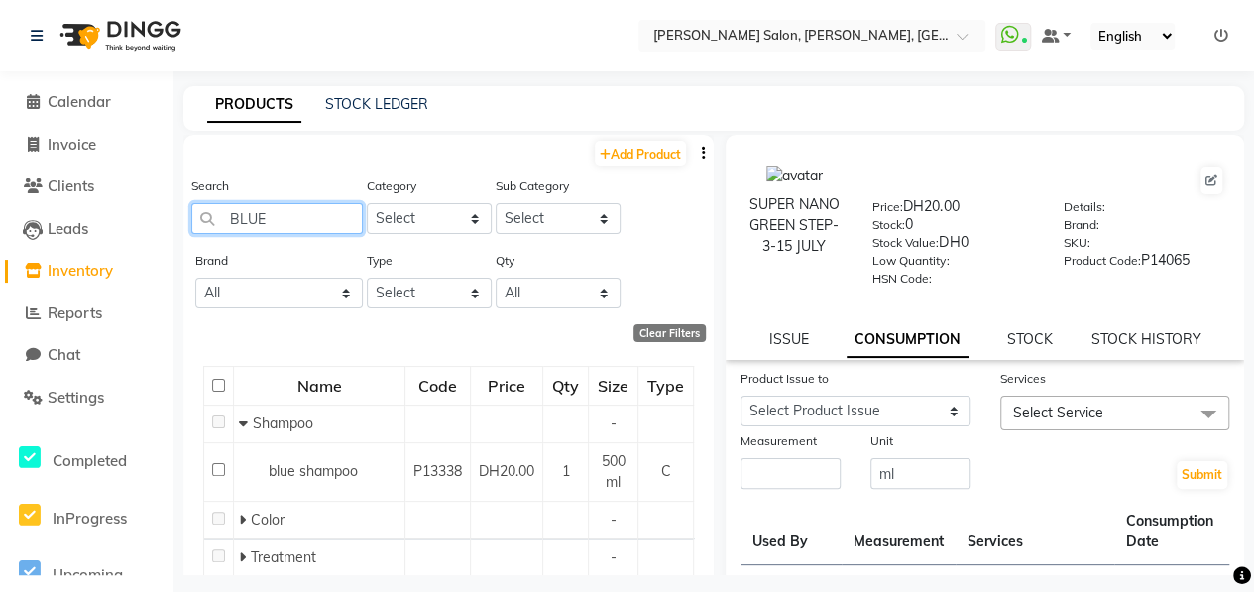
scroll to position [59, 0]
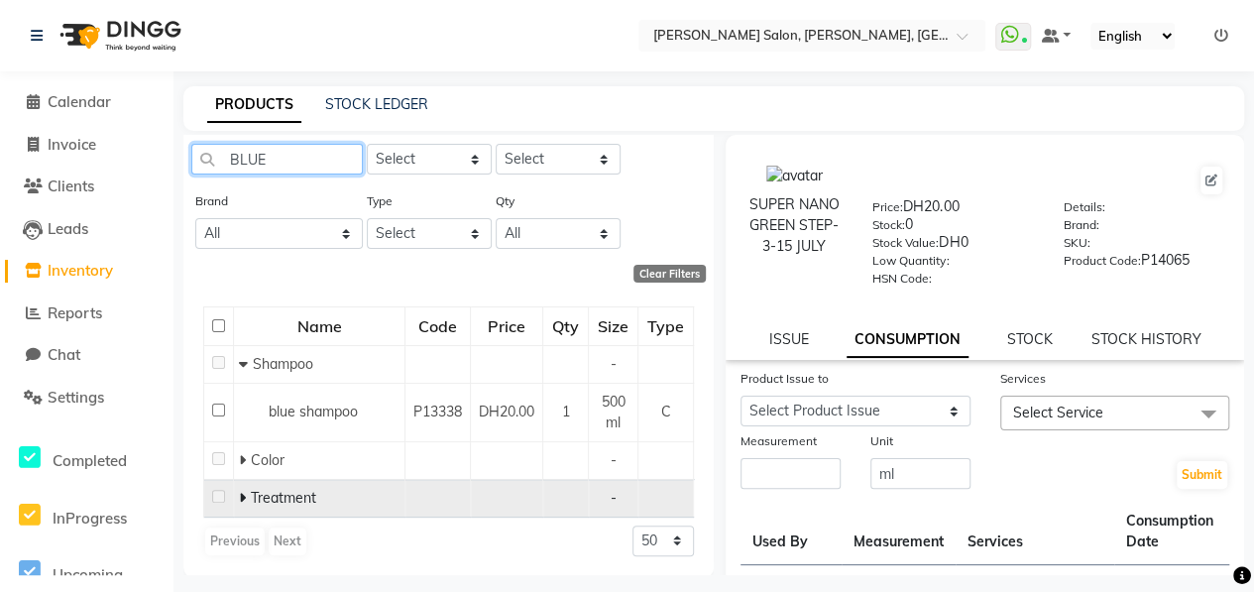
type input "BLUE"
click at [241, 493] on icon at bounding box center [242, 498] width 7 height 14
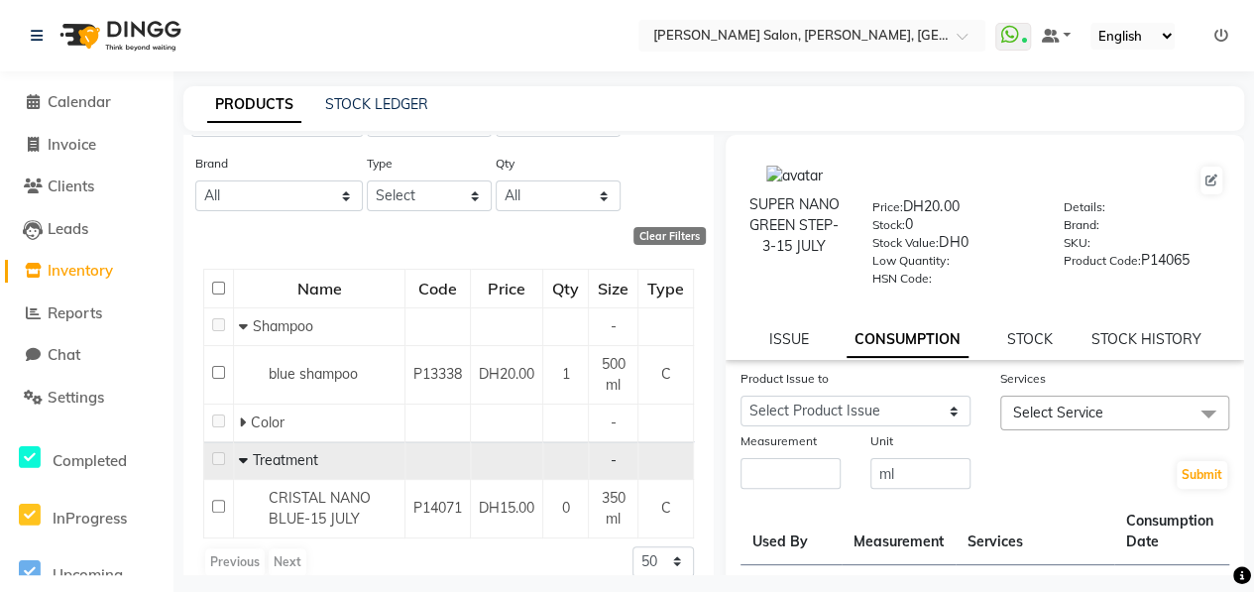
scroll to position [117, 0]
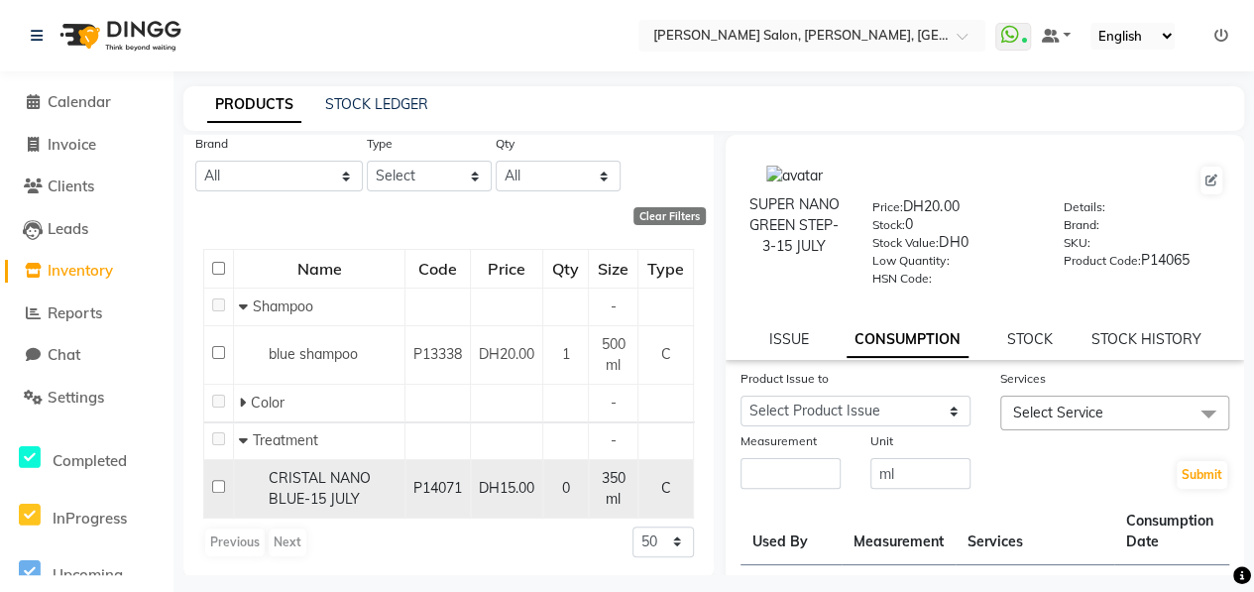
click at [216, 486] on input "checkbox" at bounding box center [218, 486] width 13 height 13
checkbox input "true"
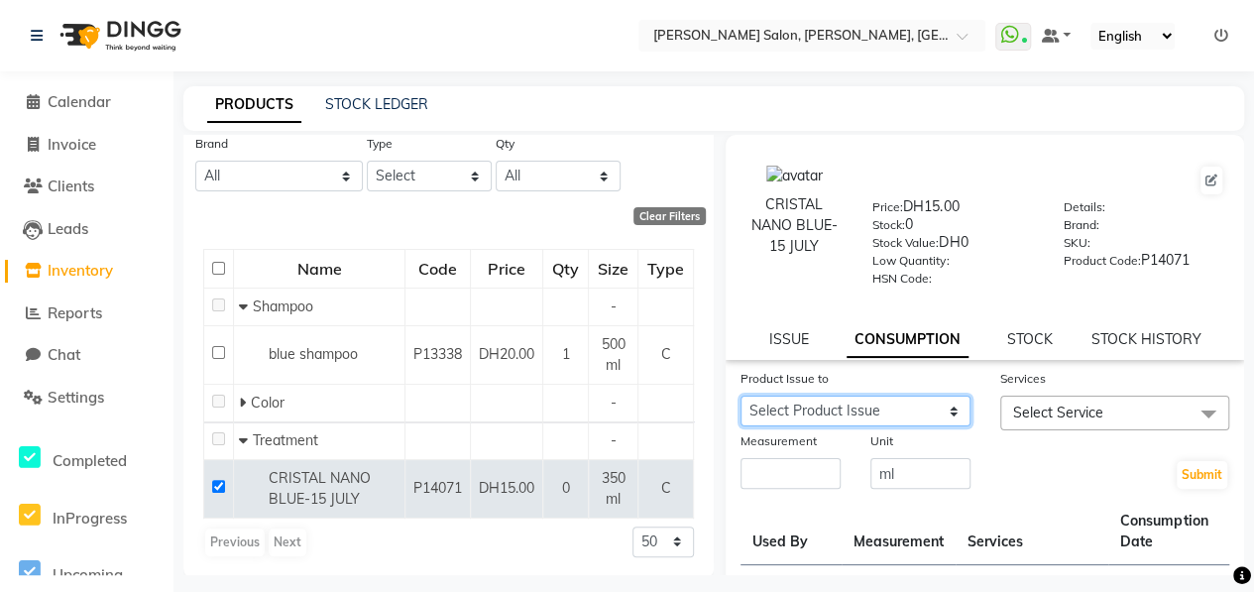
click at [869, 414] on select "Select Product Issue 2025-09-12, Issued to: Kavita, Balance: 300" at bounding box center [855, 410] width 230 height 31
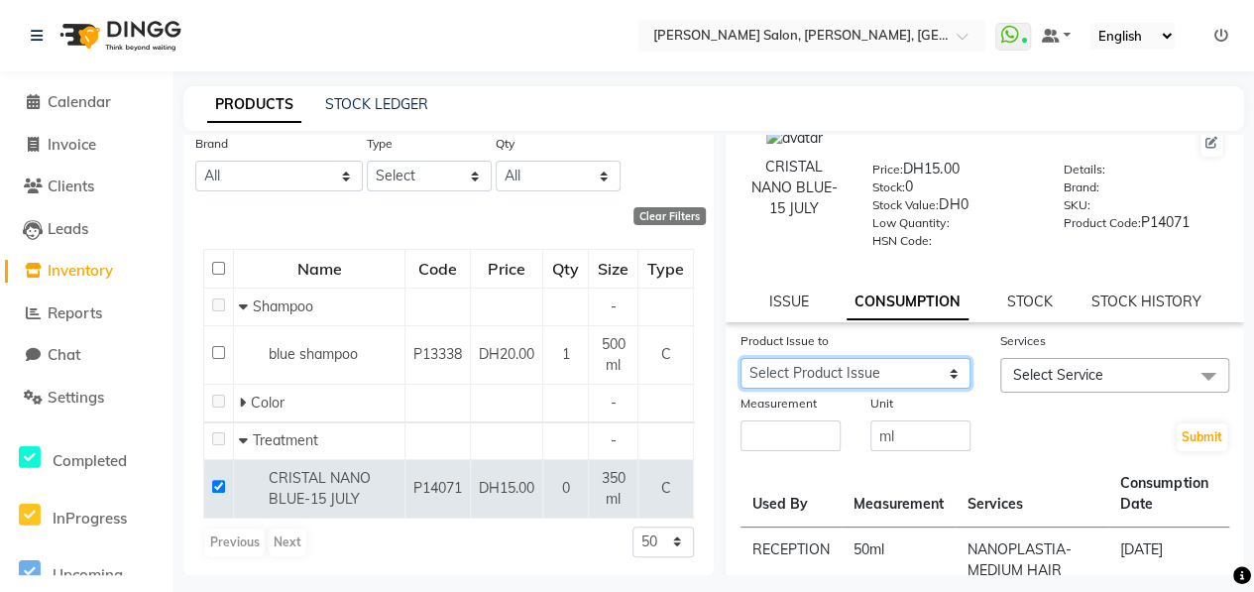
scroll to position [0, 0]
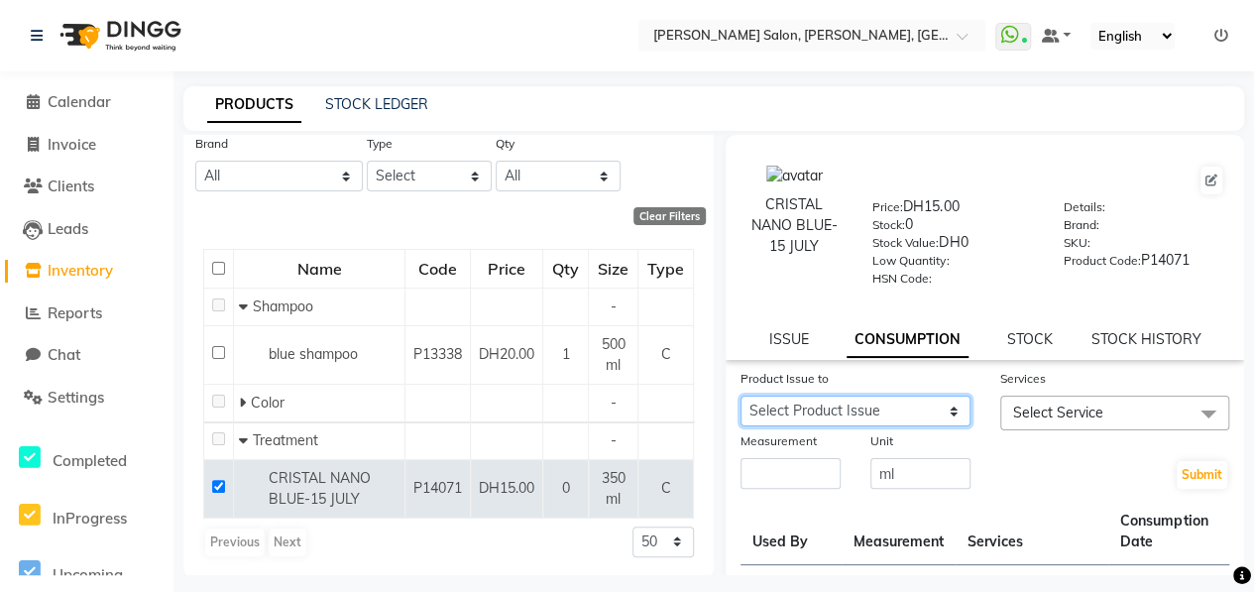
click at [897, 419] on select "Select Product Issue 2025-09-12, Issued to: Kavita, Balance: 300" at bounding box center [855, 410] width 230 height 31
select select "1225392"
click at [740, 395] on select "Select Product Issue 2025-09-12, Issued to: Kavita, Balance: 300" at bounding box center [855, 410] width 230 height 31
click at [1082, 410] on span "Select Service" at bounding box center [1058, 412] width 90 height 18
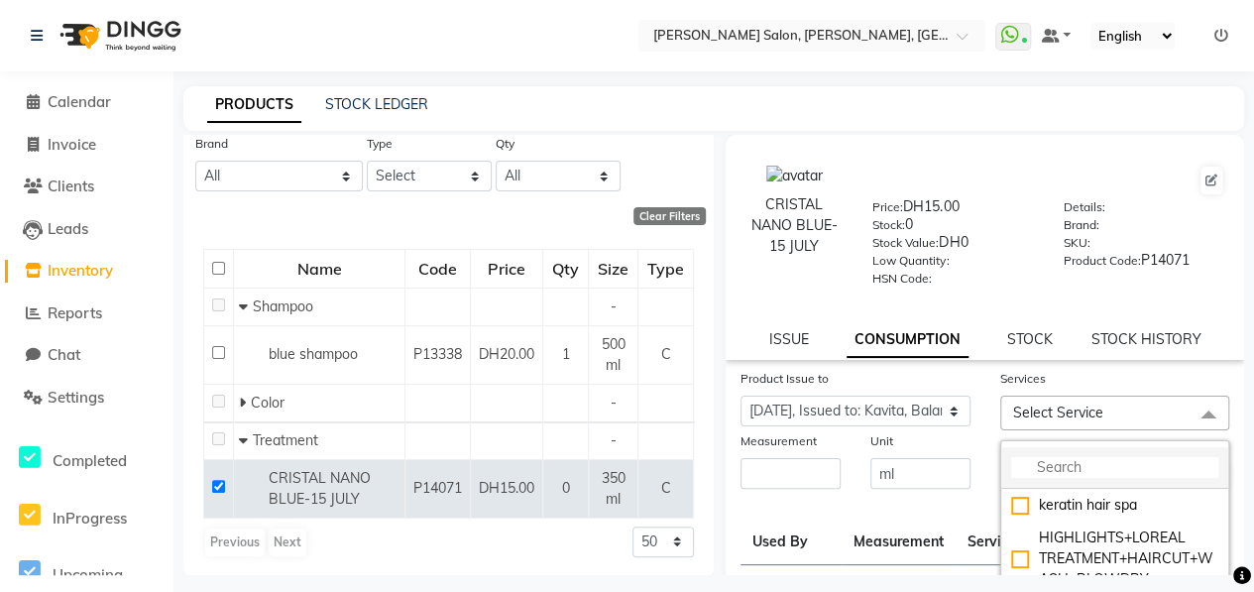
click at [1106, 456] on li at bounding box center [1115, 468] width 228 height 42
click at [1121, 466] on input "multiselect-search" at bounding box center [1115, 467] width 208 height 21
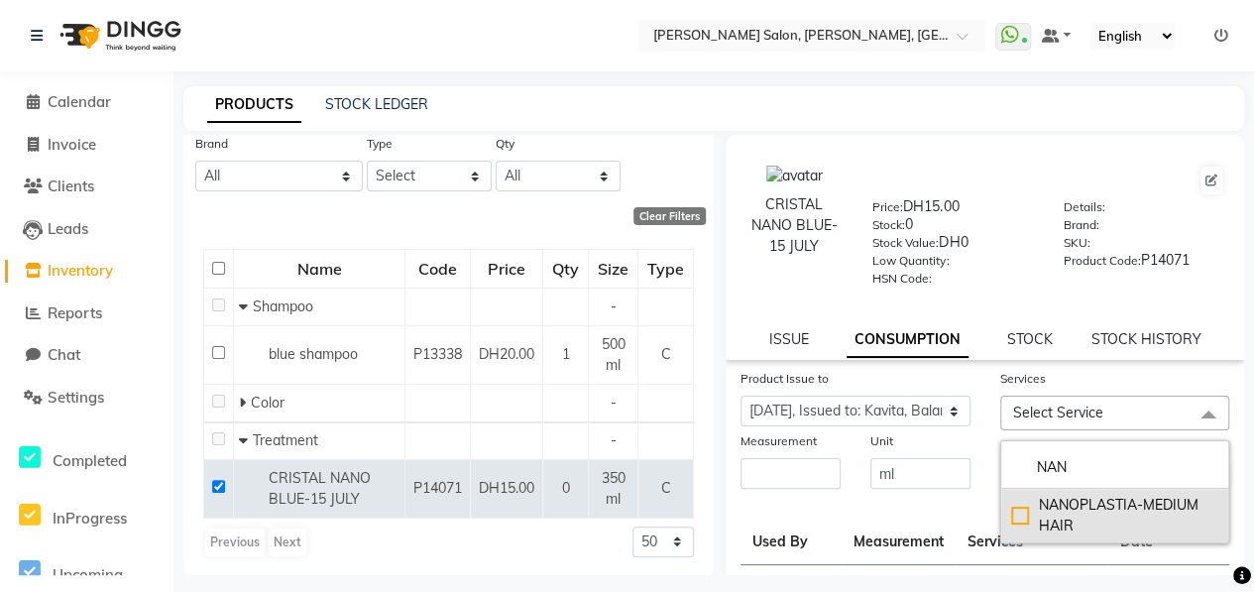
type input "NAN"
click at [1011, 512] on div "NANOPLASTIA-MEDIUM HAIR" at bounding box center [1115, 516] width 208 height 42
checkbox input "true"
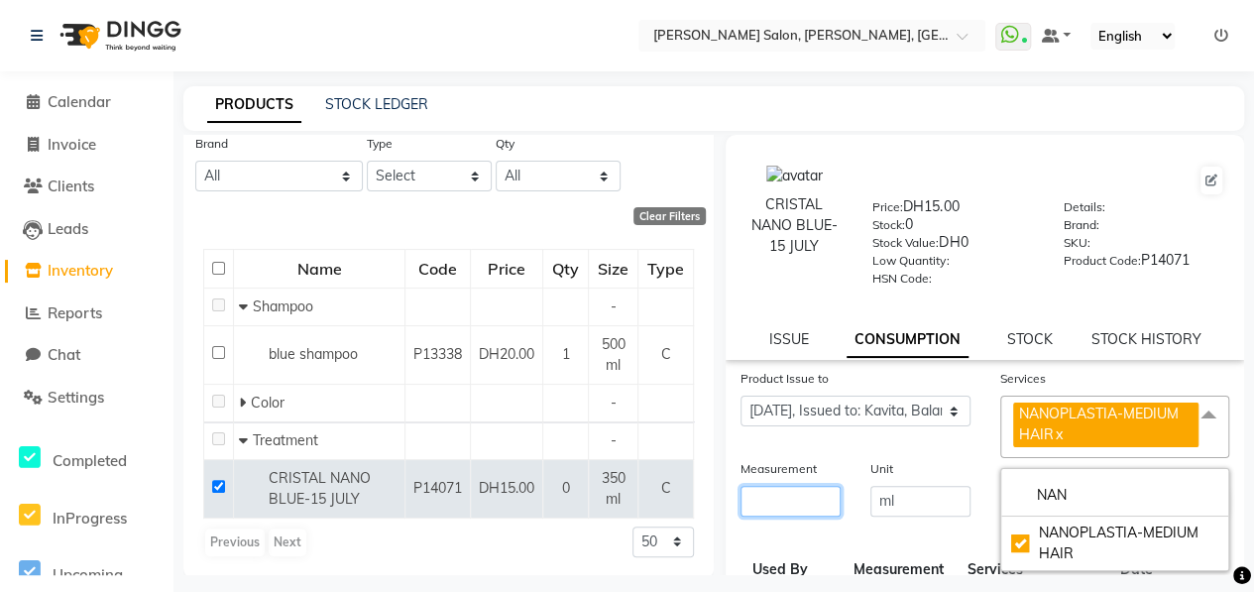
click at [787, 500] on input "number" at bounding box center [790, 501] width 100 height 31
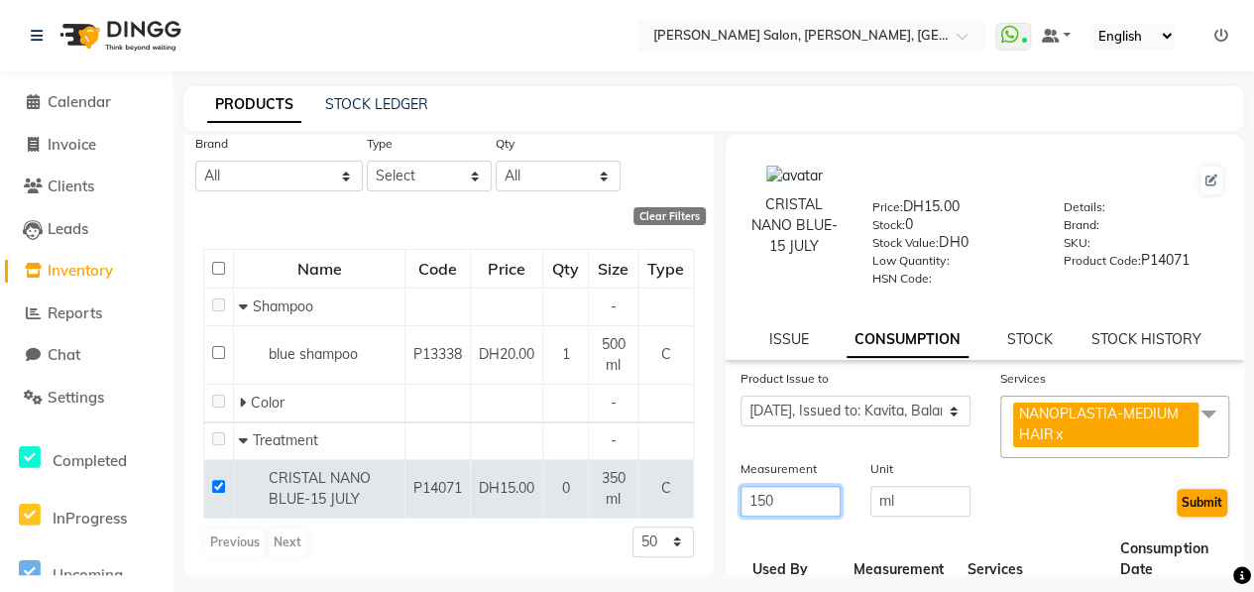
type input "150"
click at [1201, 500] on button "Submit" at bounding box center [1201, 503] width 51 height 28
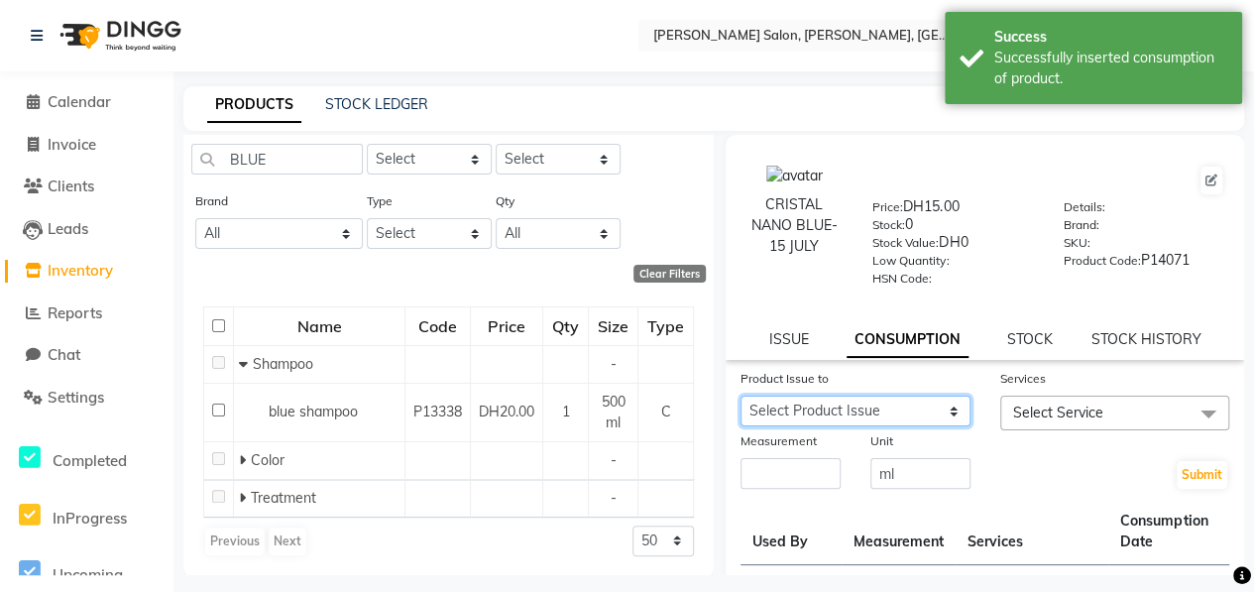
click at [913, 419] on select "Select Product Issue 2025-09-12, Issued to: Kavita, Balance: 150" at bounding box center [855, 410] width 230 height 31
click at [1042, 459] on div "Submit" at bounding box center [1115, 460] width 260 height 60
click at [1096, 415] on span "Select Service" at bounding box center [1115, 412] width 230 height 35
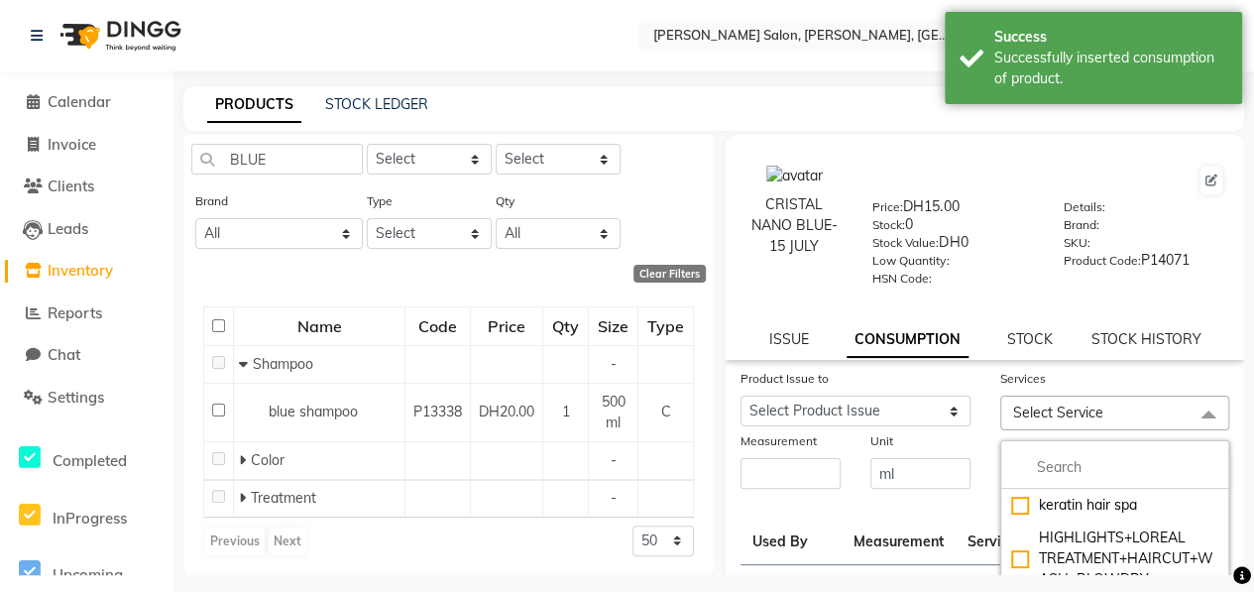
click at [953, 508] on th "Measurement" at bounding box center [898, 531] width 114 height 66
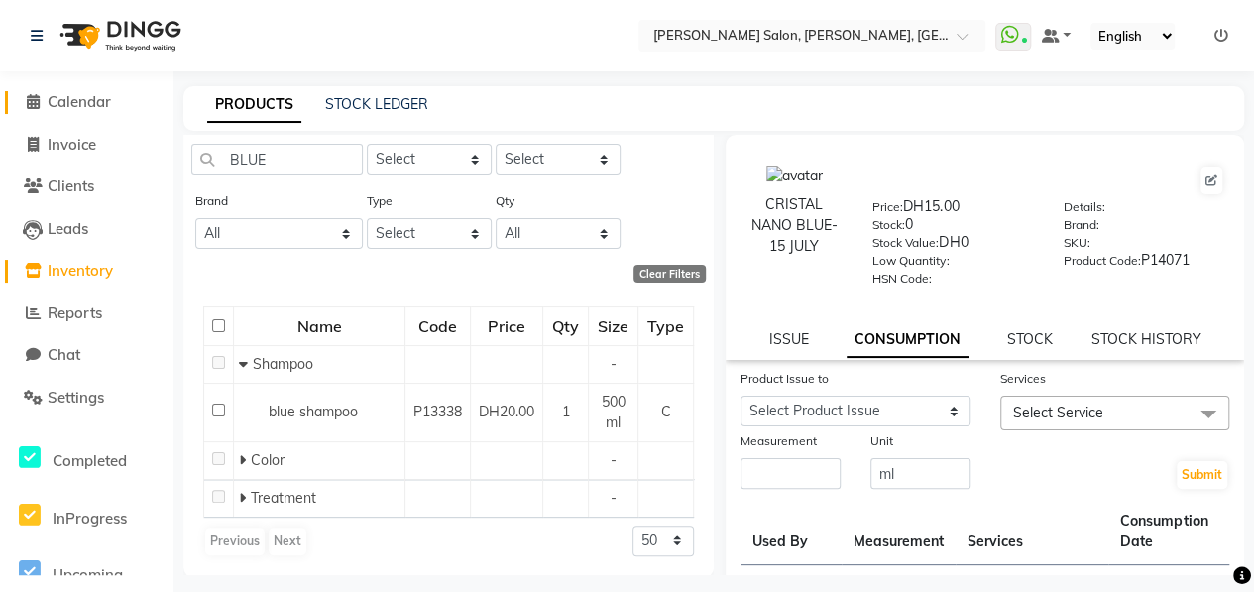
click at [91, 111] on span "Calendar" at bounding box center [79, 101] width 63 height 19
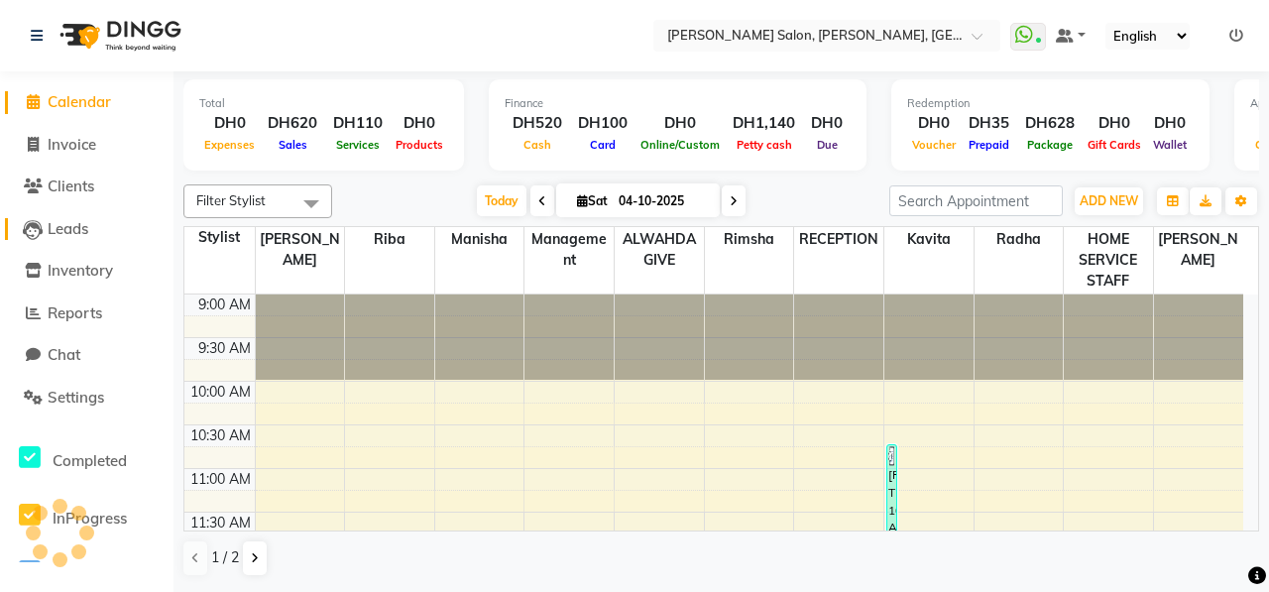
click at [78, 233] on span "Leads" at bounding box center [68, 228] width 41 height 19
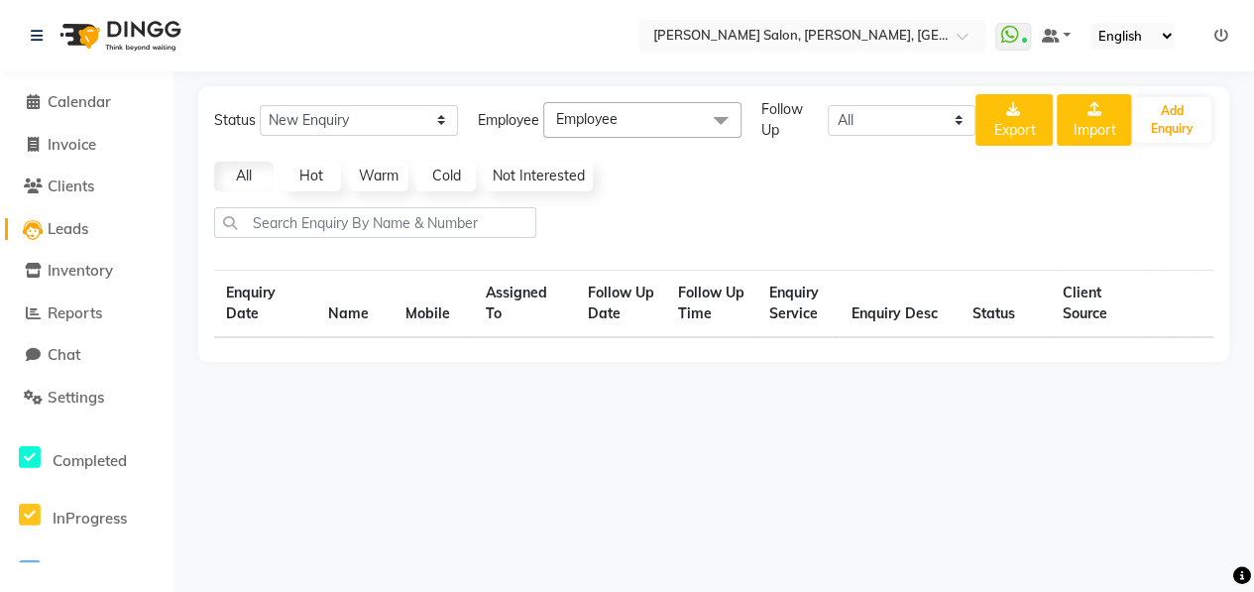
select select "10"
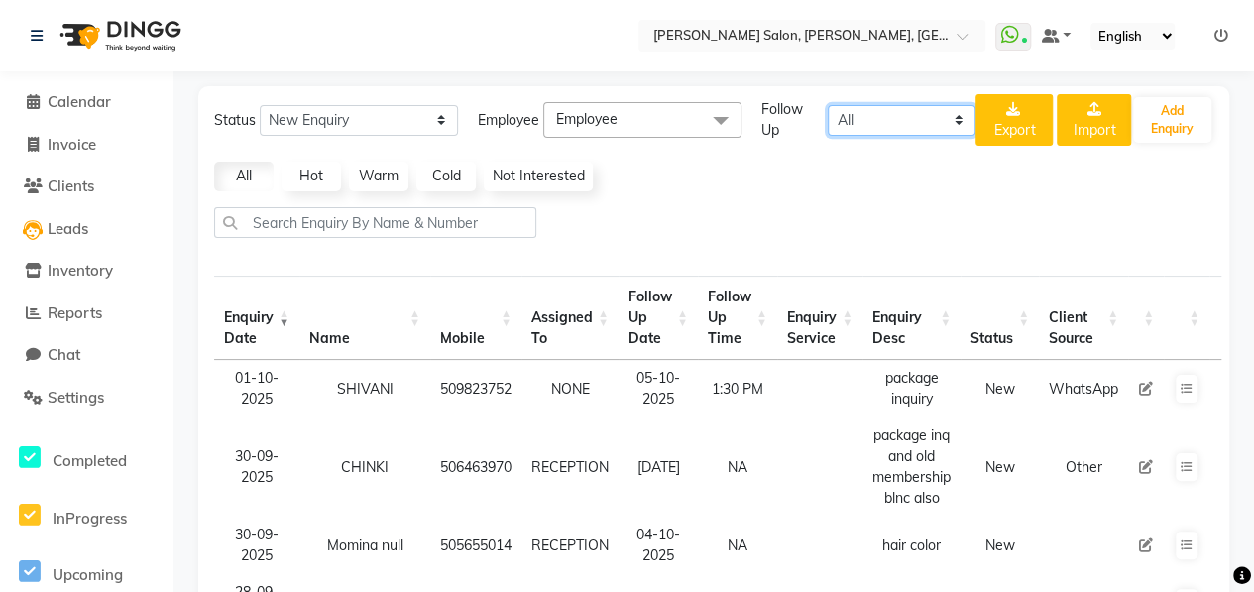
click at [871, 112] on select "All Today Tomorrow This Week This Month Custom" at bounding box center [902, 120] width 148 height 31
select select "today"
click at [828, 105] on select "All Today Tomorrow This Week This Month Custom" at bounding box center [902, 120] width 148 height 31
click at [906, 114] on select "All Today Tomorrow This Week This Month Custom" at bounding box center [902, 120] width 148 height 31
click at [828, 105] on select "All Today Tomorrow This Week This Month Custom" at bounding box center [902, 120] width 148 height 31
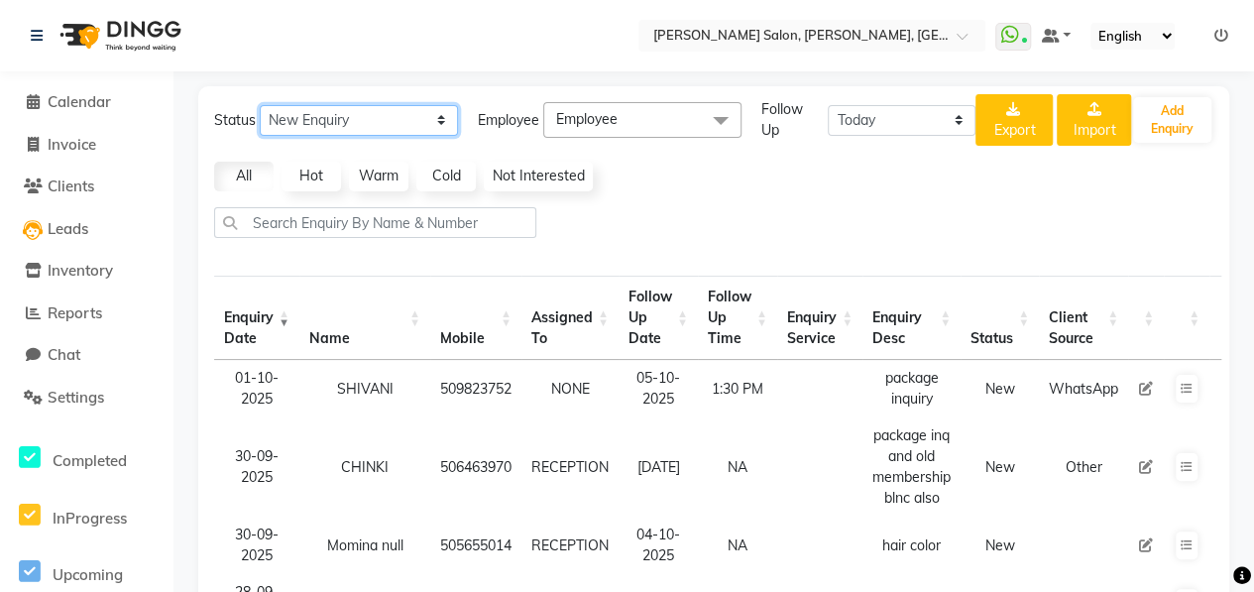
drag, startPoint x: 361, startPoint y: 114, endPoint x: 407, endPoint y: 119, distance: 46.8
click at [361, 114] on select "New Enquiry Open Enquiry Converted Enquiry All" at bounding box center [359, 120] width 198 height 31
click at [407, 119] on select "New Enquiry Open Enquiry Converted Enquiry All" at bounding box center [359, 120] width 198 height 31
click at [458, 115] on div "Status New Enquiry Open Enquiry Converted Enquiry All All New Open Converted Em…" at bounding box center [594, 120] width 761 height 52
click at [260, 105] on select "New Enquiry Open Enquiry Converted Enquiry All" at bounding box center [359, 120] width 198 height 31
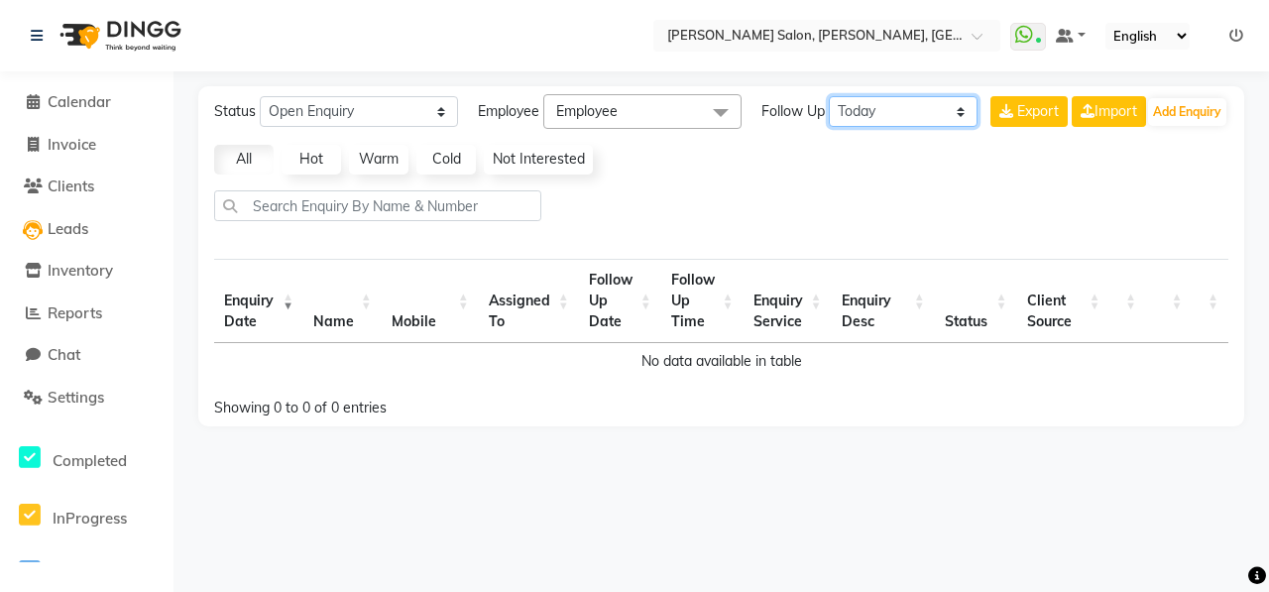
click at [908, 116] on select "All Today Tomorrow This Week This Month Custom" at bounding box center [902, 111] width 149 height 31
click at [396, 105] on select "New Enquiry Open Enquiry Converted Enquiry All" at bounding box center [359, 111] width 198 height 31
select select "New"
click at [260, 96] on select "New Enquiry Open Enquiry Converted Enquiry All" at bounding box center [359, 111] width 198 height 31
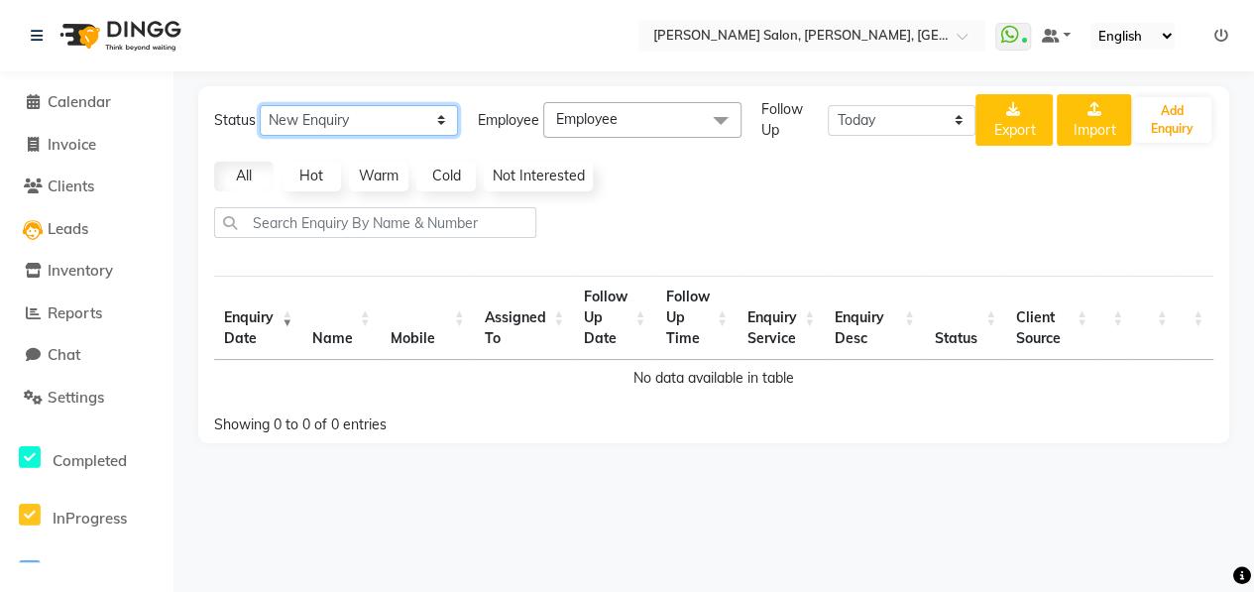
select select "10"
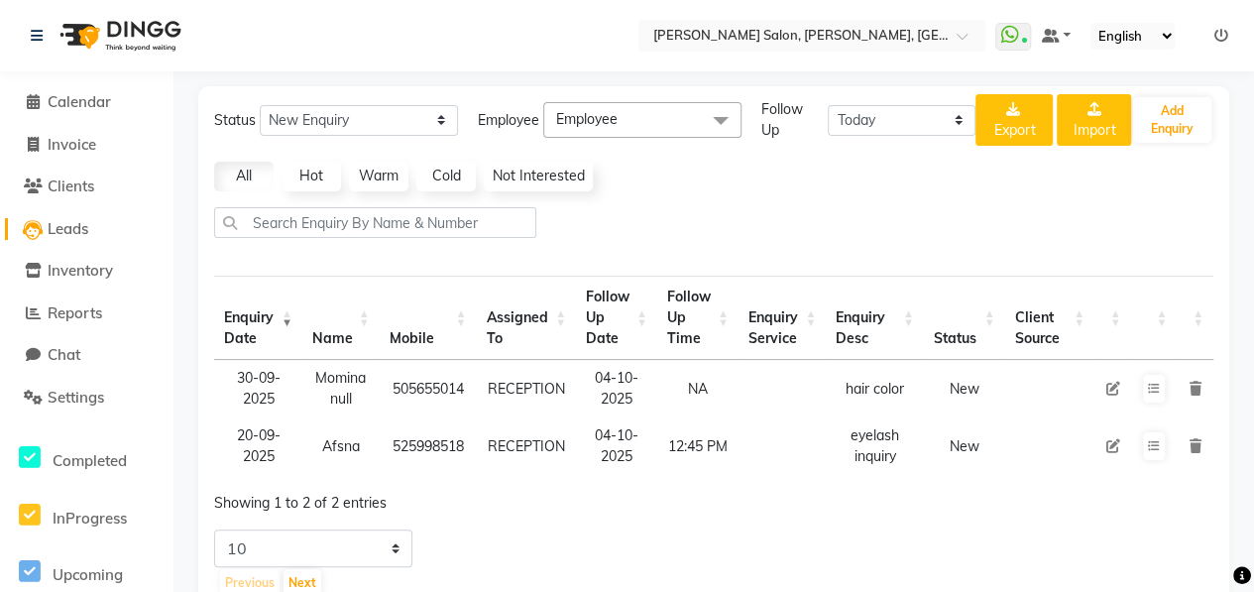
click at [77, 235] on span "Leads" at bounding box center [68, 228] width 41 height 19
click at [57, 229] on span "Leads" at bounding box center [68, 228] width 41 height 19
click at [81, 150] on span "Invoice" at bounding box center [72, 144] width 49 height 19
select select "service"
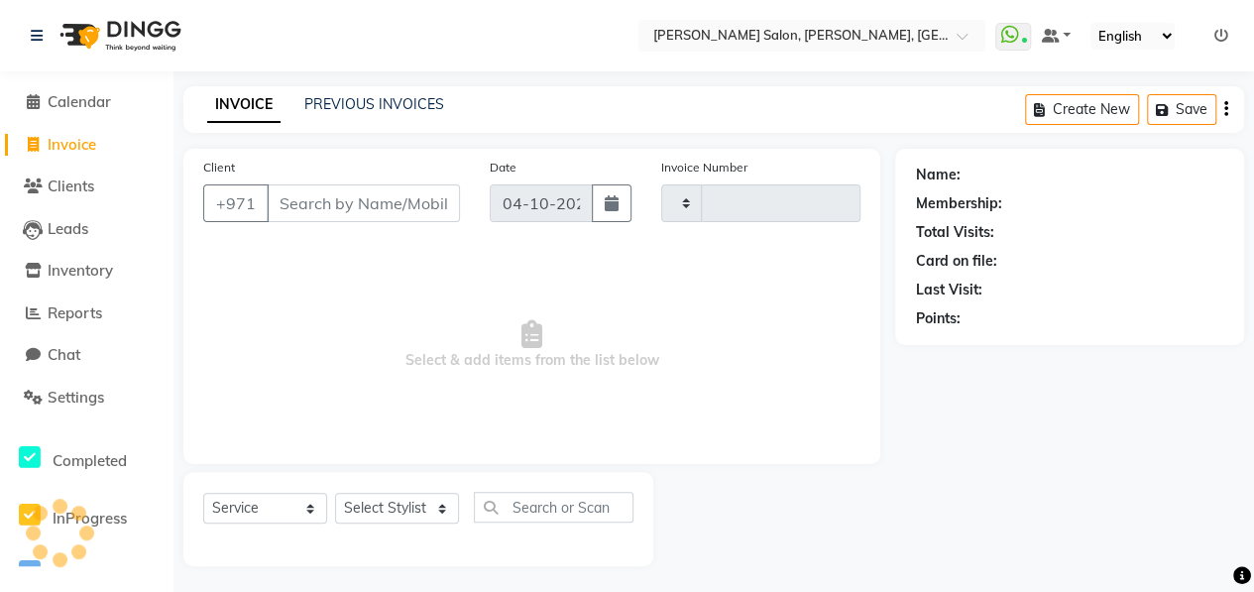
type input "1126"
select select "3934"
click at [79, 104] on span "Calendar" at bounding box center [79, 101] width 63 height 19
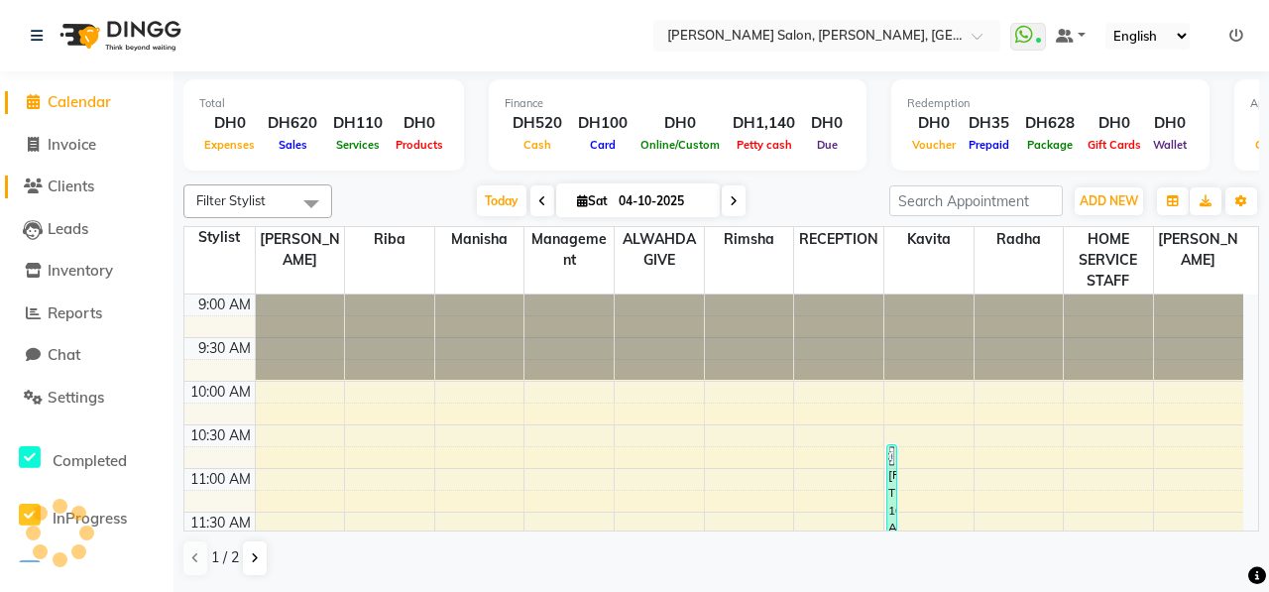
click at [88, 183] on span "Clients" at bounding box center [71, 185] width 47 height 19
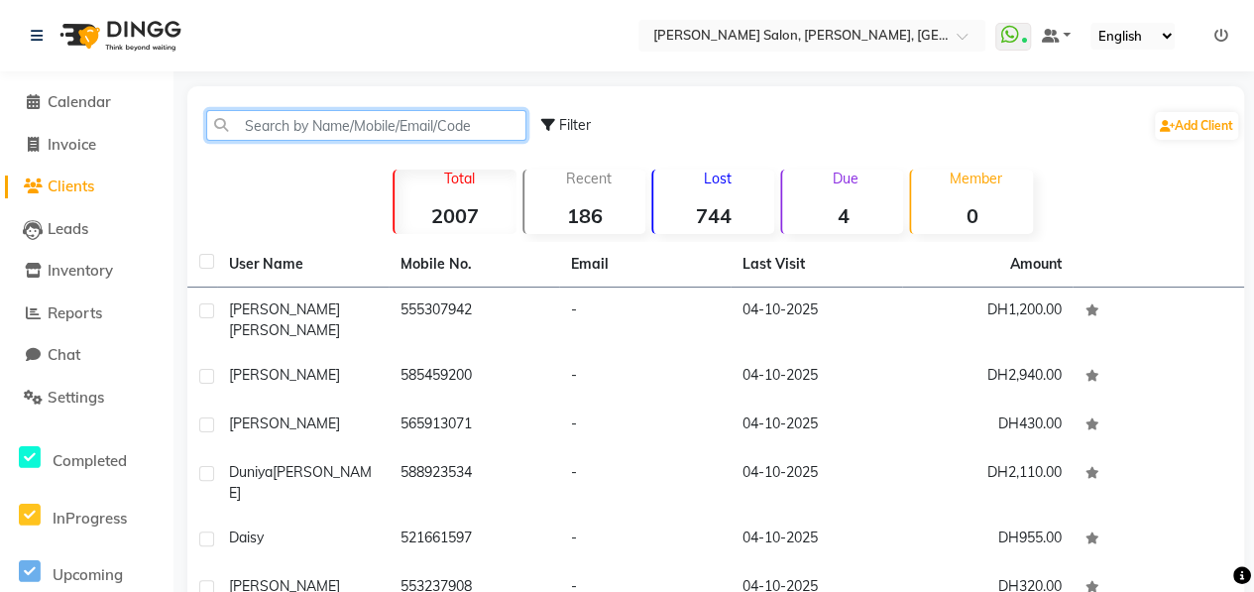
click at [281, 124] on input "text" at bounding box center [366, 125] width 320 height 31
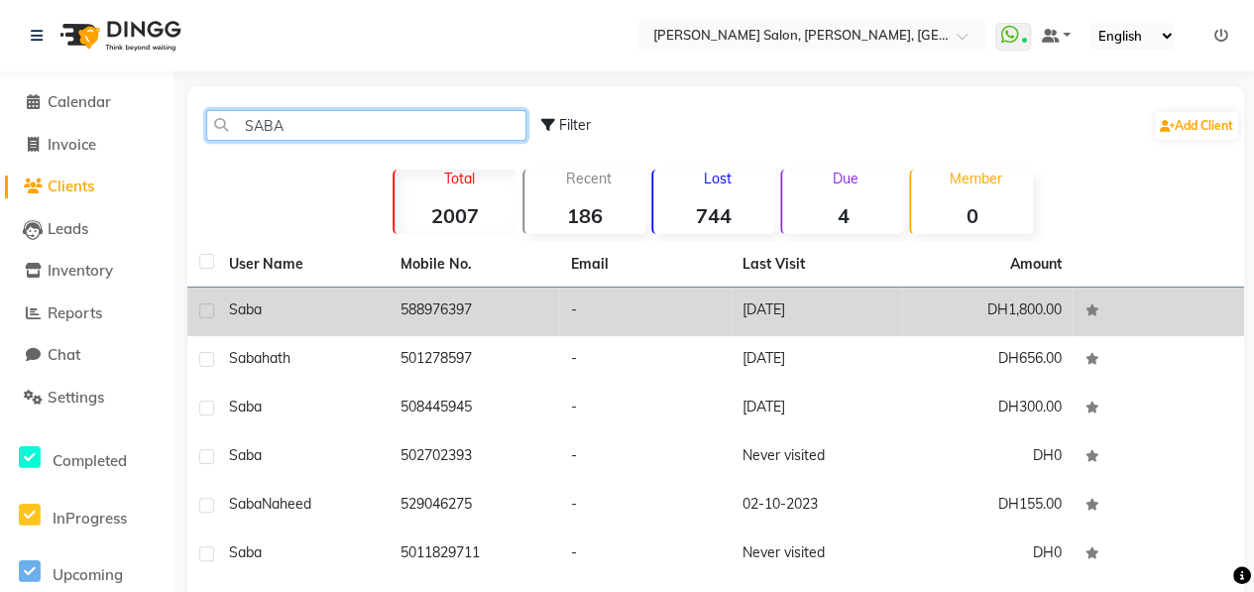
type input "SABA"
click at [339, 302] on div "saba" at bounding box center [303, 309] width 148 height 21
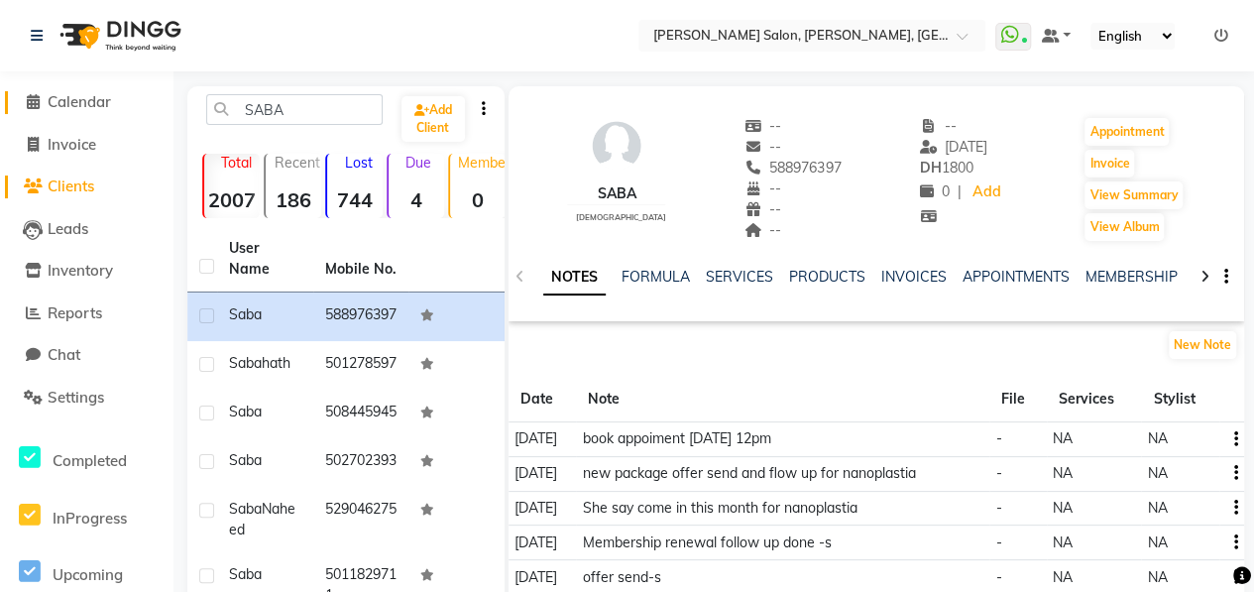
click at [83, 110] on span "Calendar" at bounding box center [79, 101] width 63 height 19
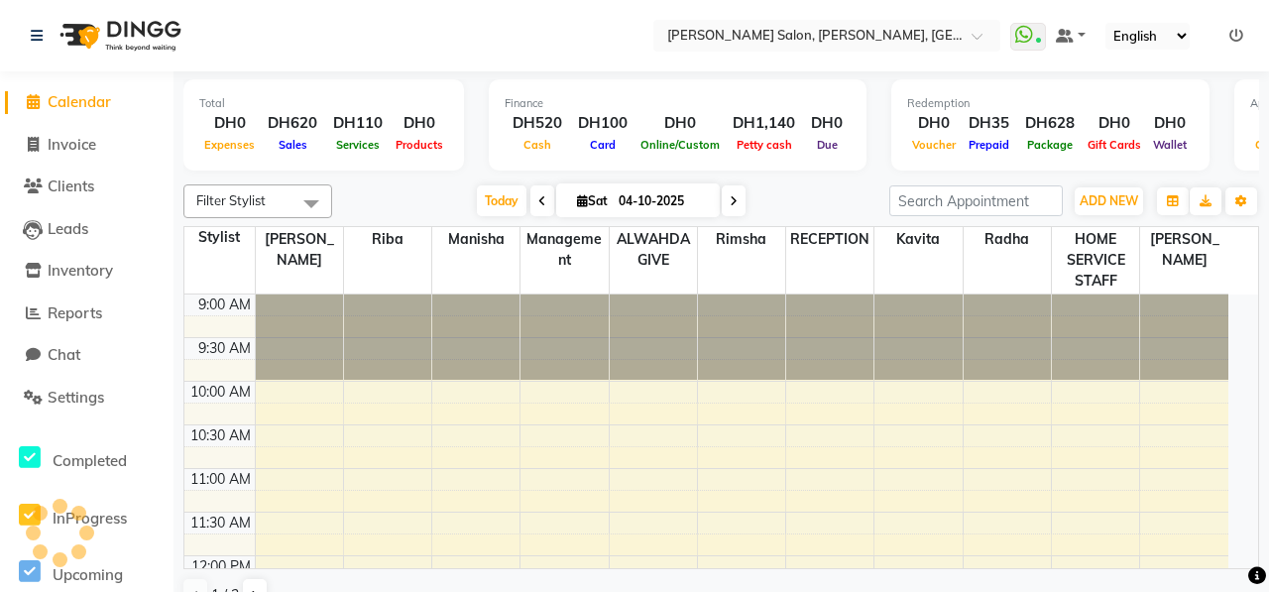
scroll to position [430, 0]
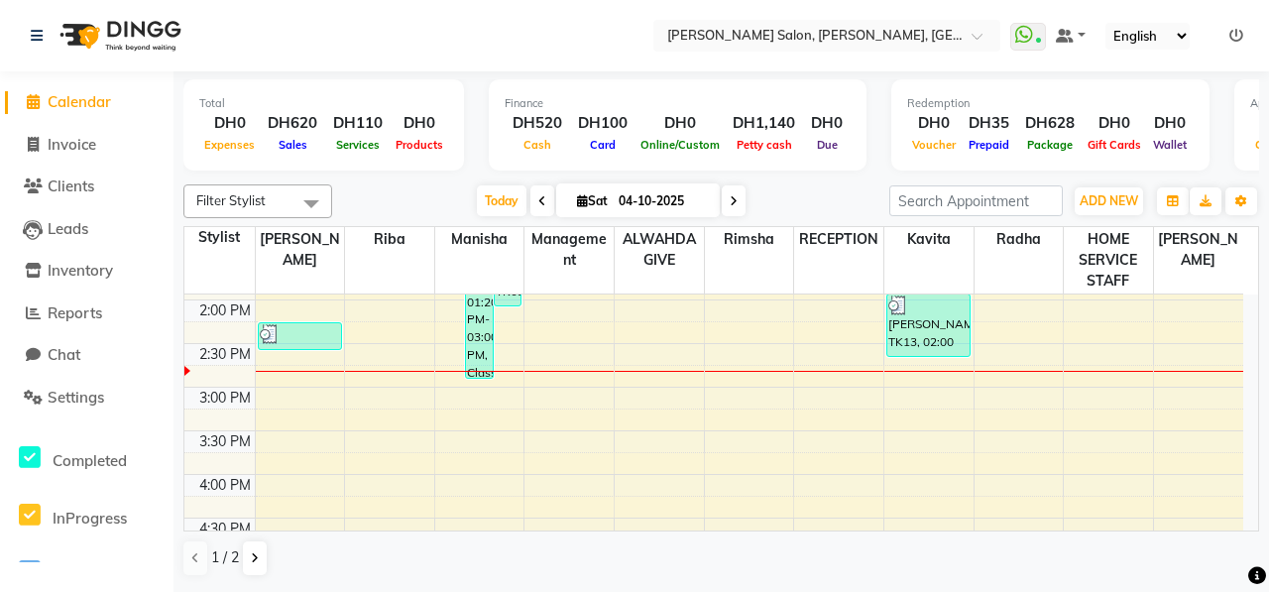
click at [731, 207] on span at bounding box center [733, 200] width 24 height 31
type input "05-10-2025"
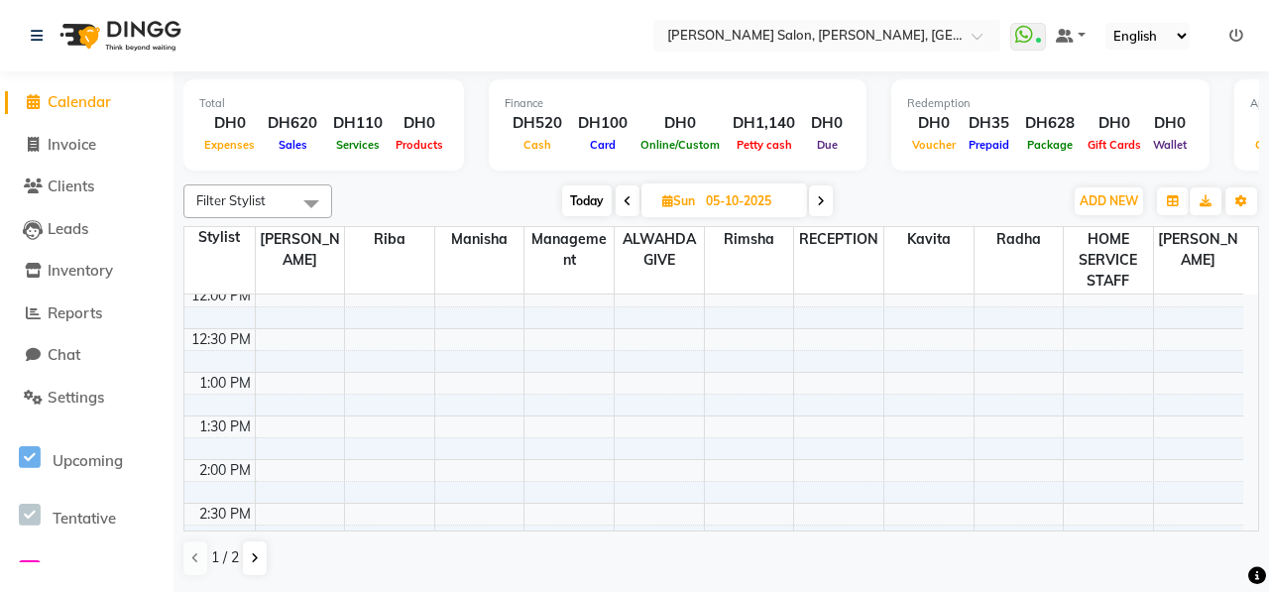
scroll to position [0, 0]
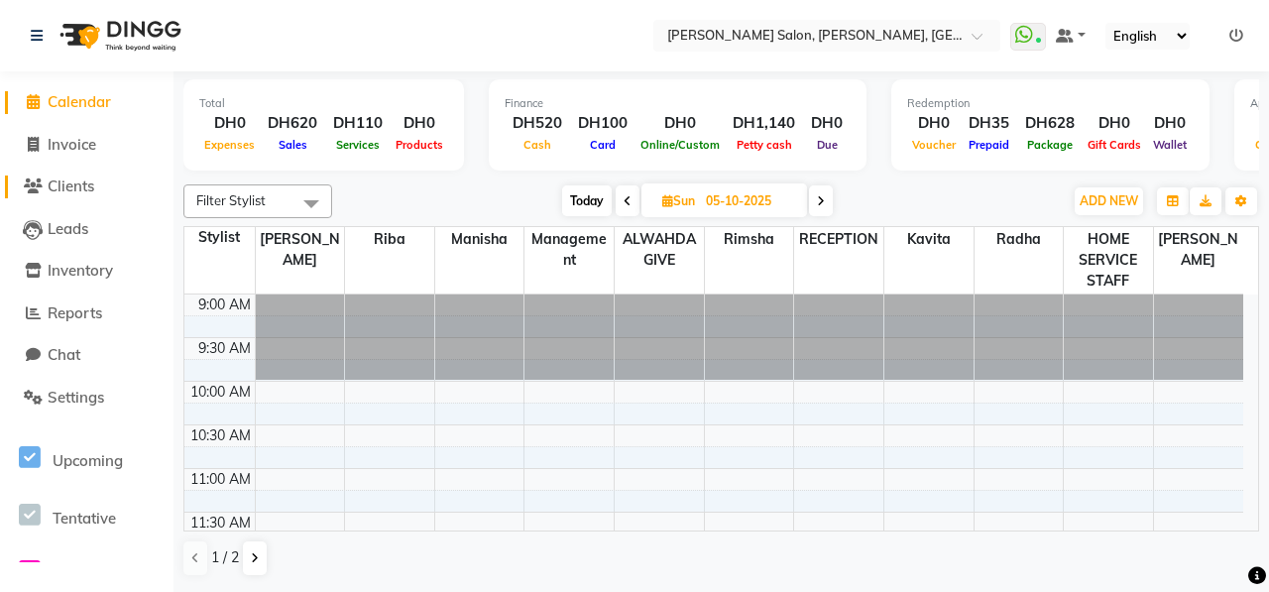
click at [77, 191] on span "Clients" at bounding box center [71, 185] width 47 height 19
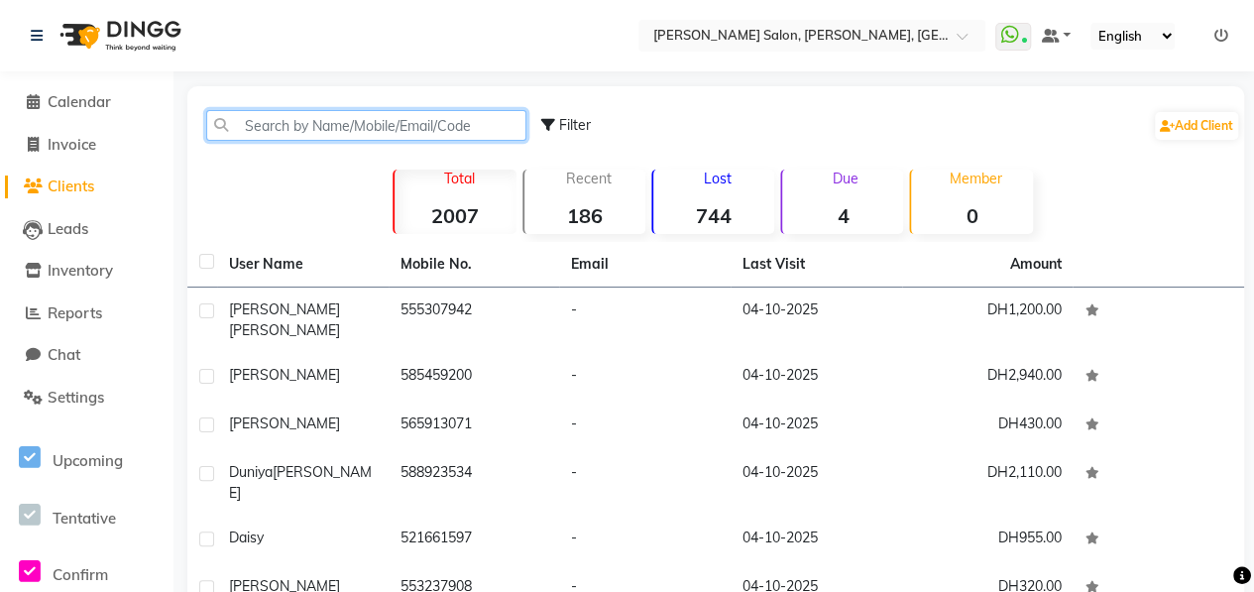
click at [324, 120] on input "text" at bounding box center [366, 125] width 320 height 31
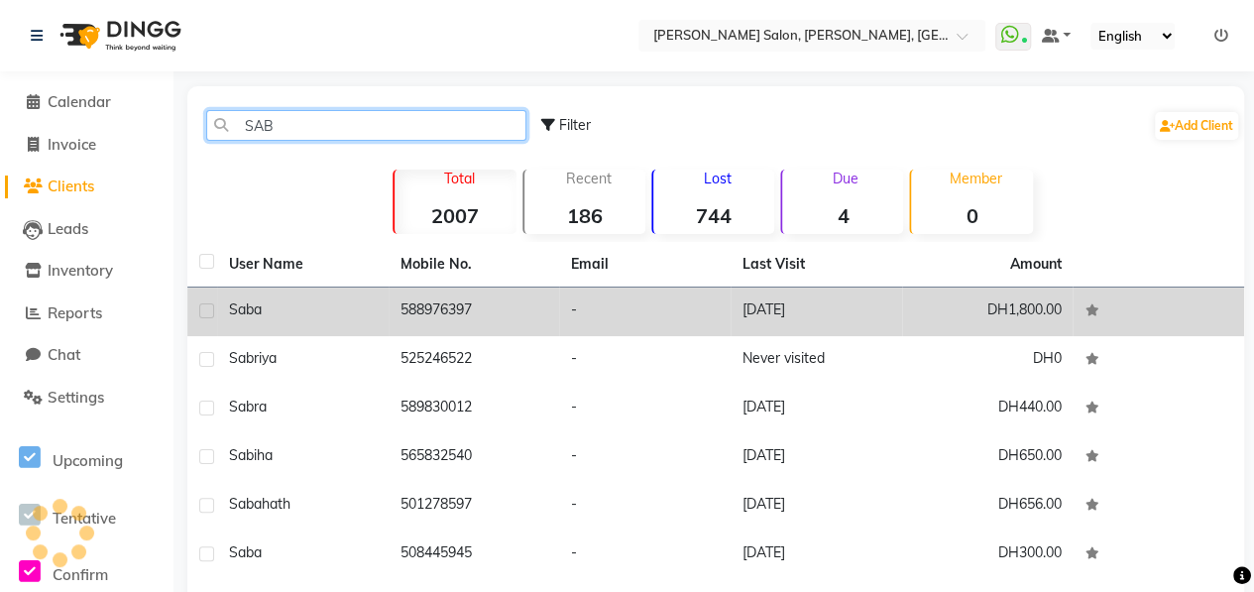
type input "SAB"
click at [365, 299] on div "saba" at bounding box center [303, 309] width 148 height 21
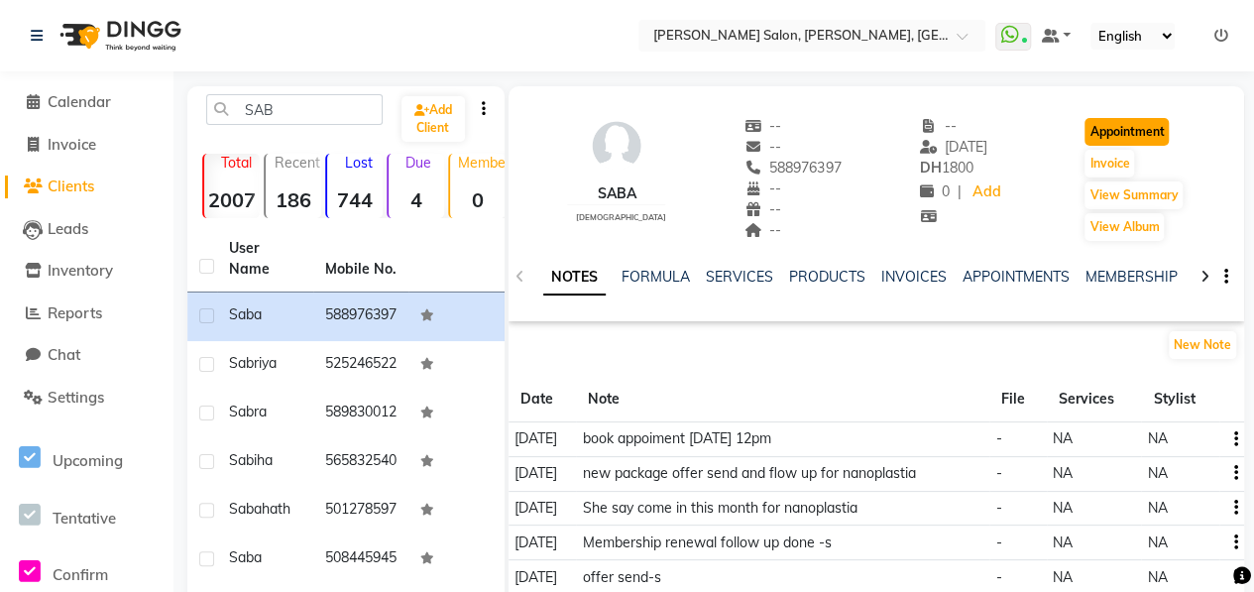
click at [1117, 124] on button "Appointment" at bounding box center [1126, 132] width 84 height 28
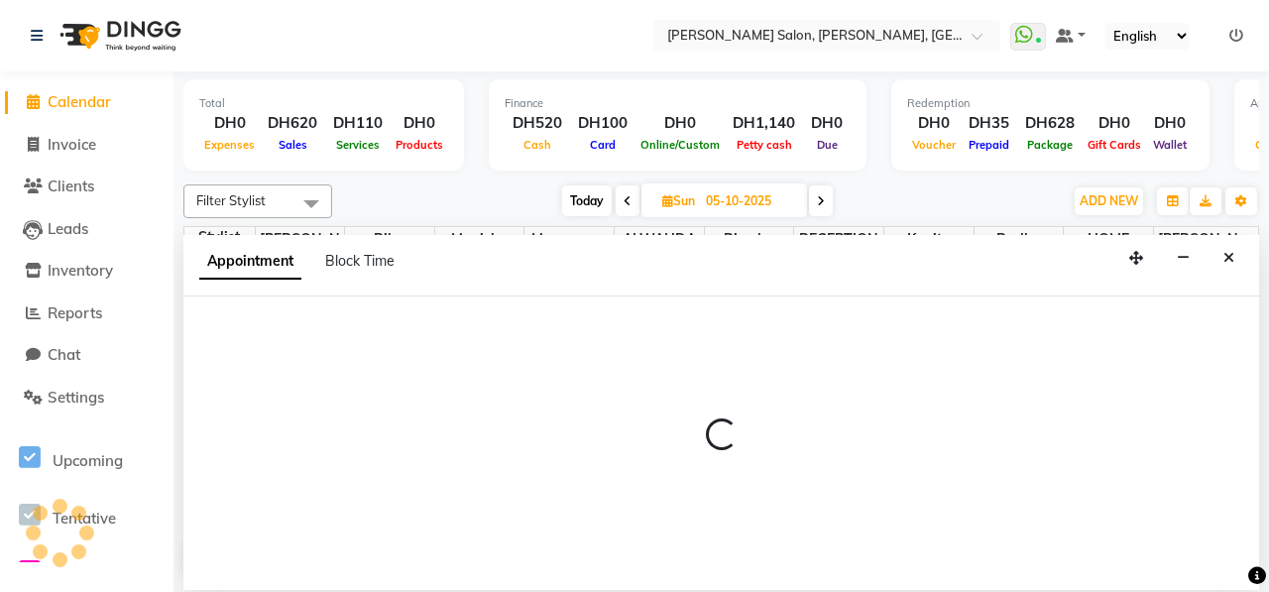
scroll to position [430, 0]
type input "04-10-2025"
select select "tentative"
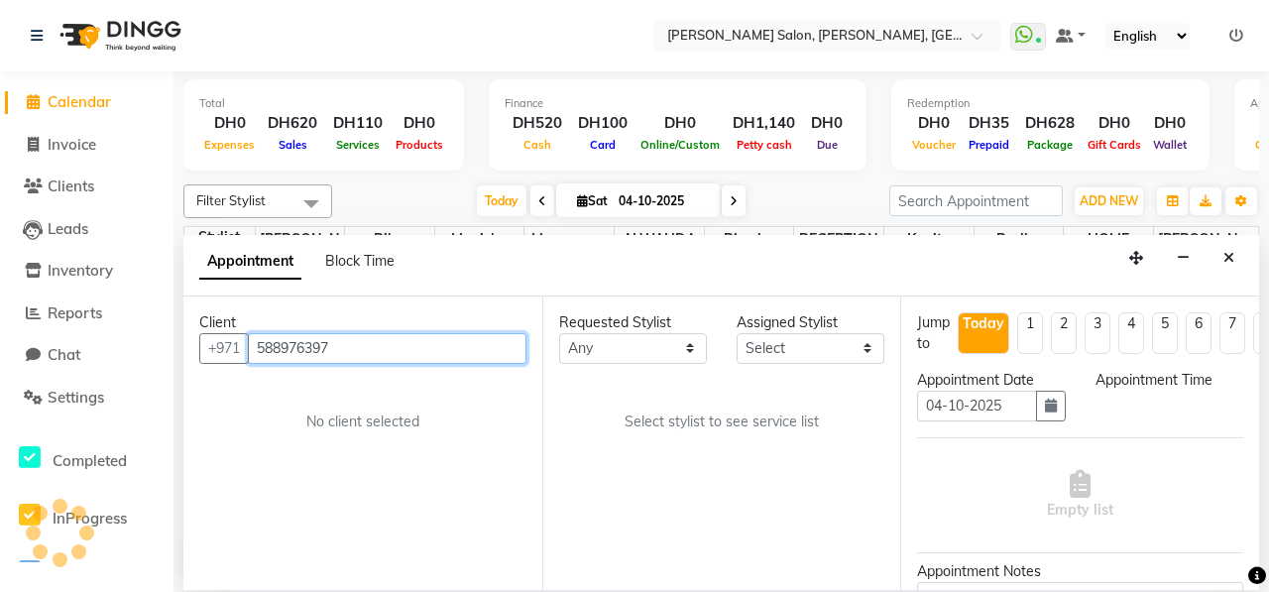
scroll to position [0, 0]
select select "600"
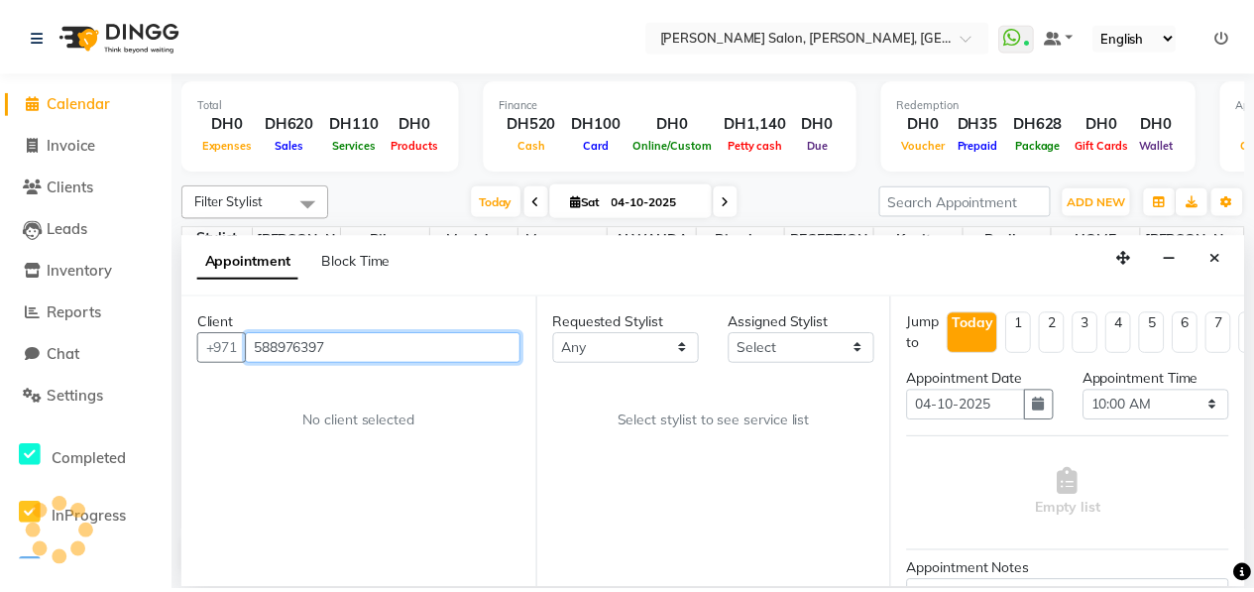
scroll to position [431, 0]
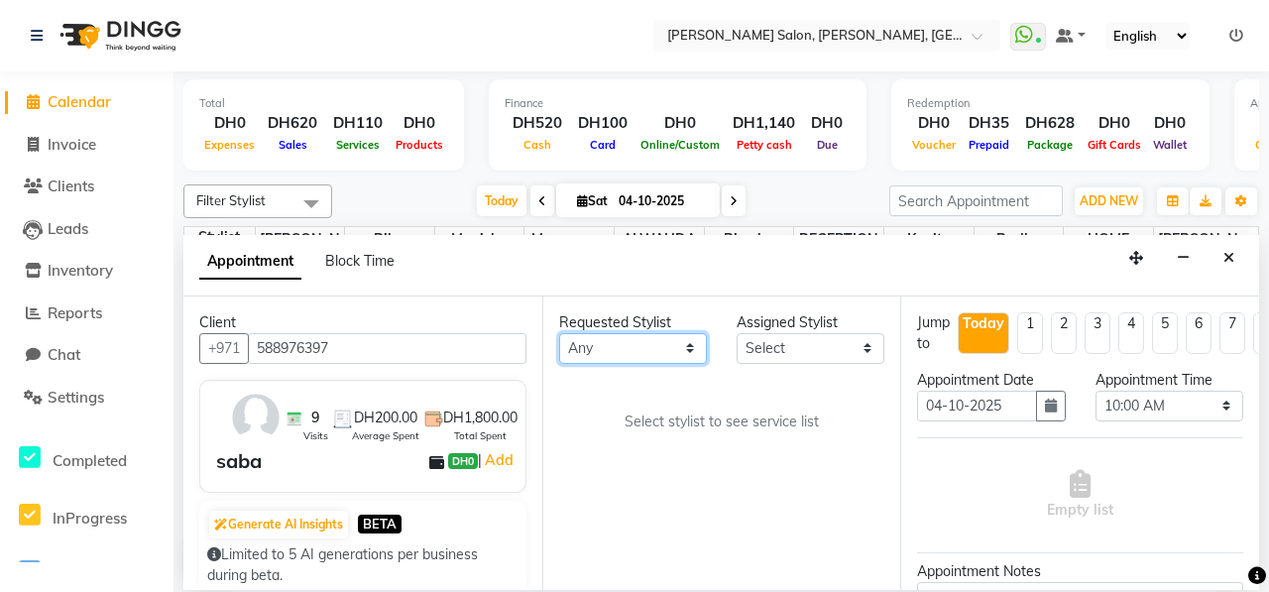
click at [676, 352] on select "Any ALWAHDA GIVE HOME SERVICE STAFF KABITA-LASH Kavita LAXMI Management Manisha…" at bounding box center [633, 348] width 148 height 31
select select "76470"
click at [559, 333] on select "Any ALWAHDA GIVE HOME SERVICE STAFF KABITA-LASH Kavita LAXMI Management Manisha…" at bounding box center [633, 348] width 148 height 31
select select "76470"
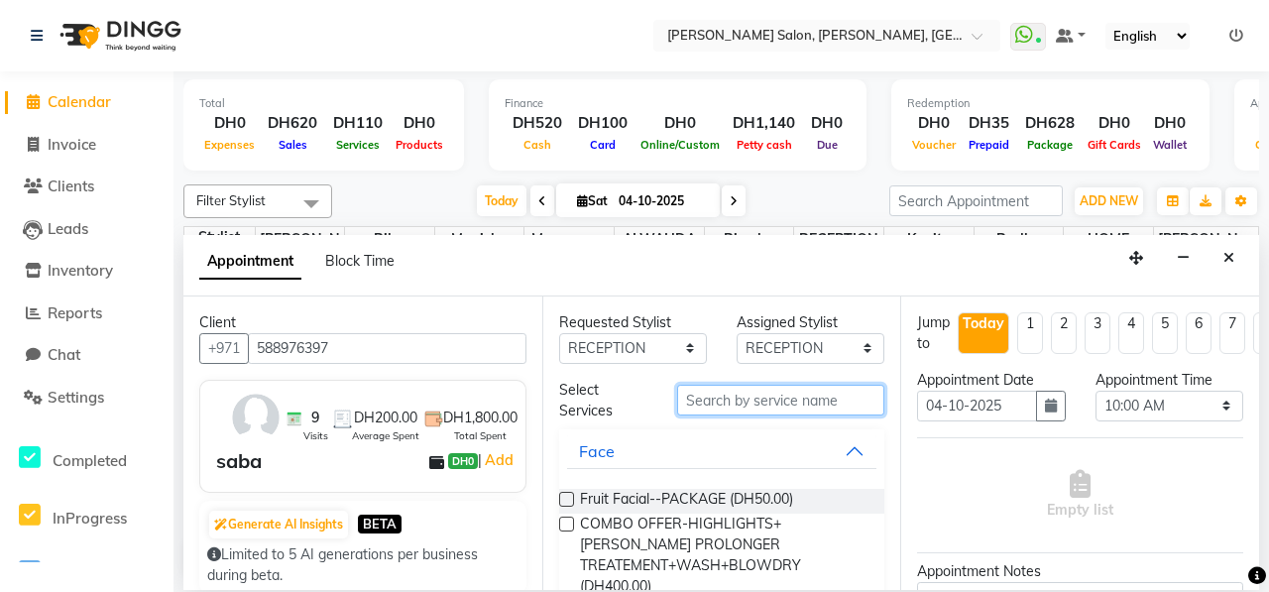
click at [747, 399] on input "text" at bounding box center [780, 400] width 207 height 31
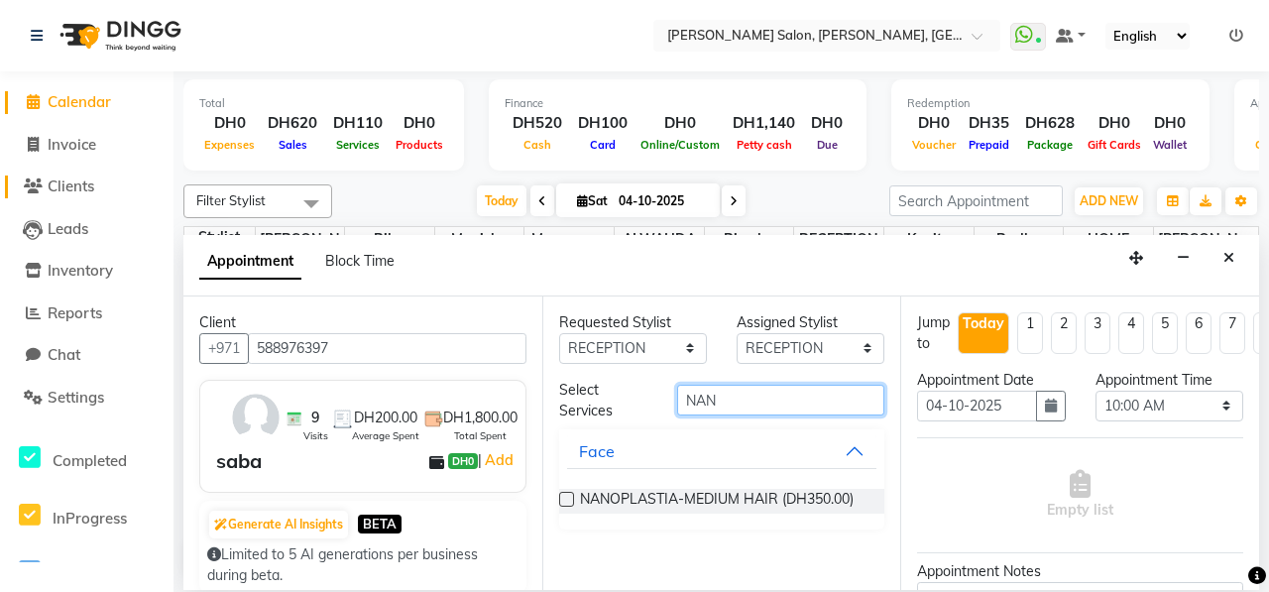
type input "NAN"
click at [70, 193] on span "Clients" at bounding box center [71, 185] width 47 height 19
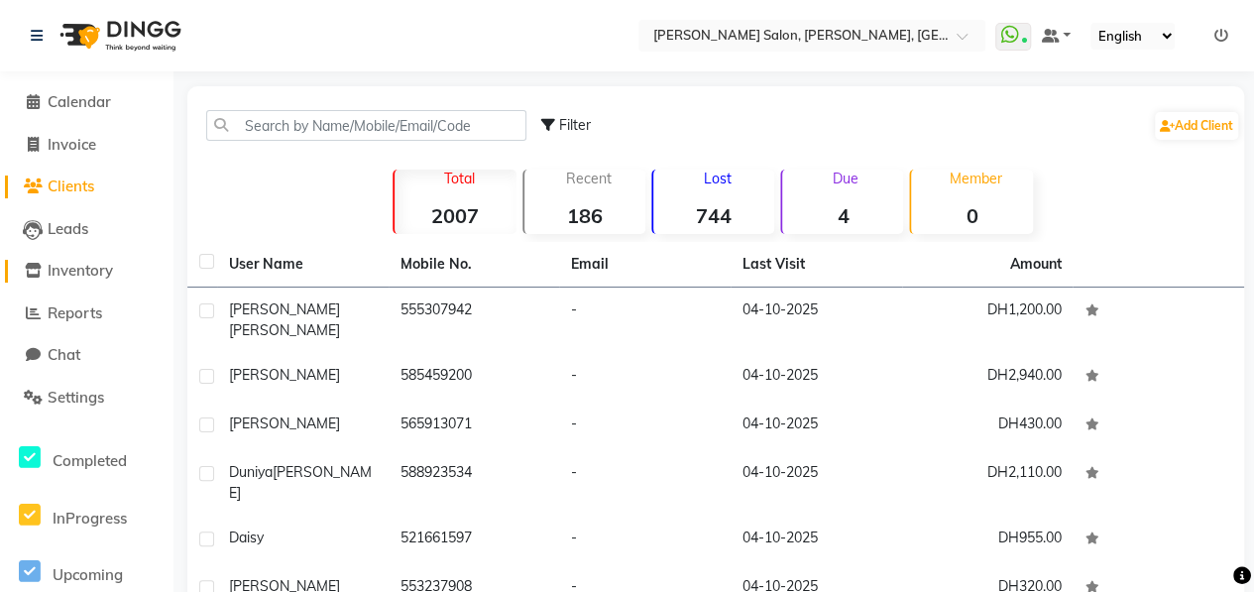
click at [88, 277] on span "Inventory" at bounding box center [80, 270] width 65 height 19
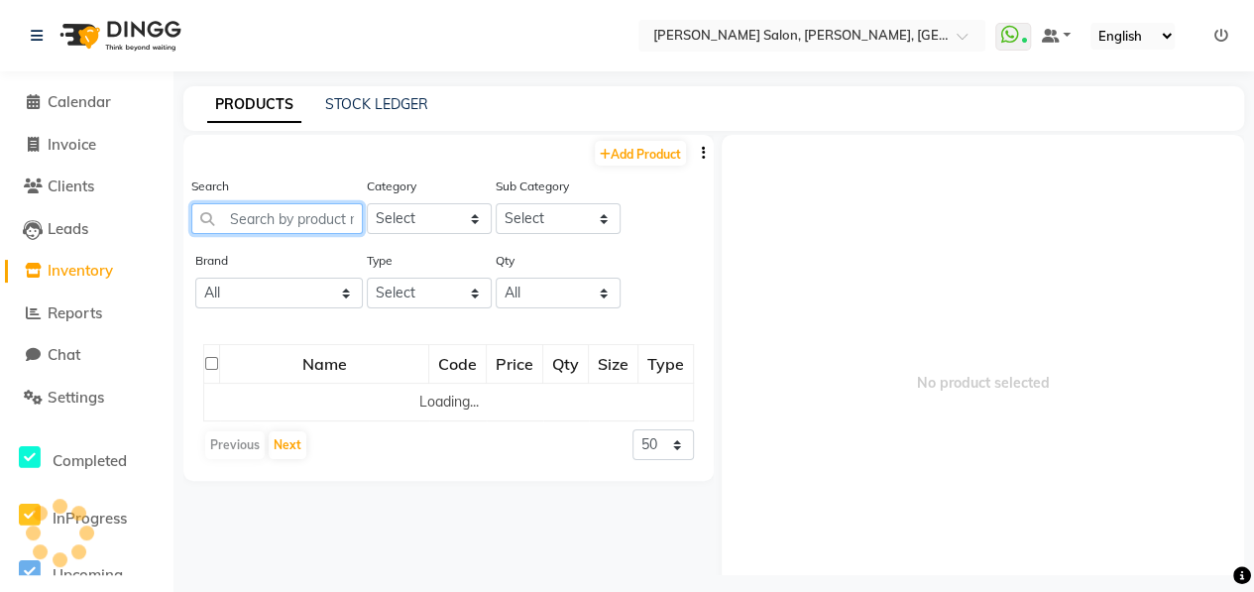
click at [289, 215] on input "text" at bounding box center [276, 218] width 171 height 31
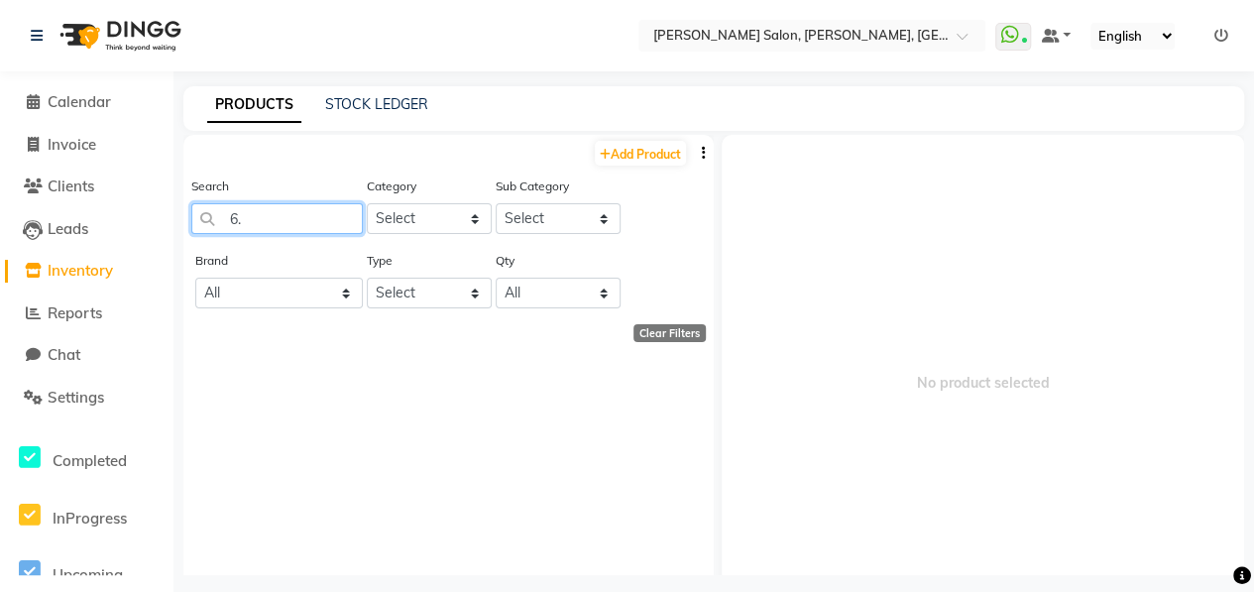
type input "6"
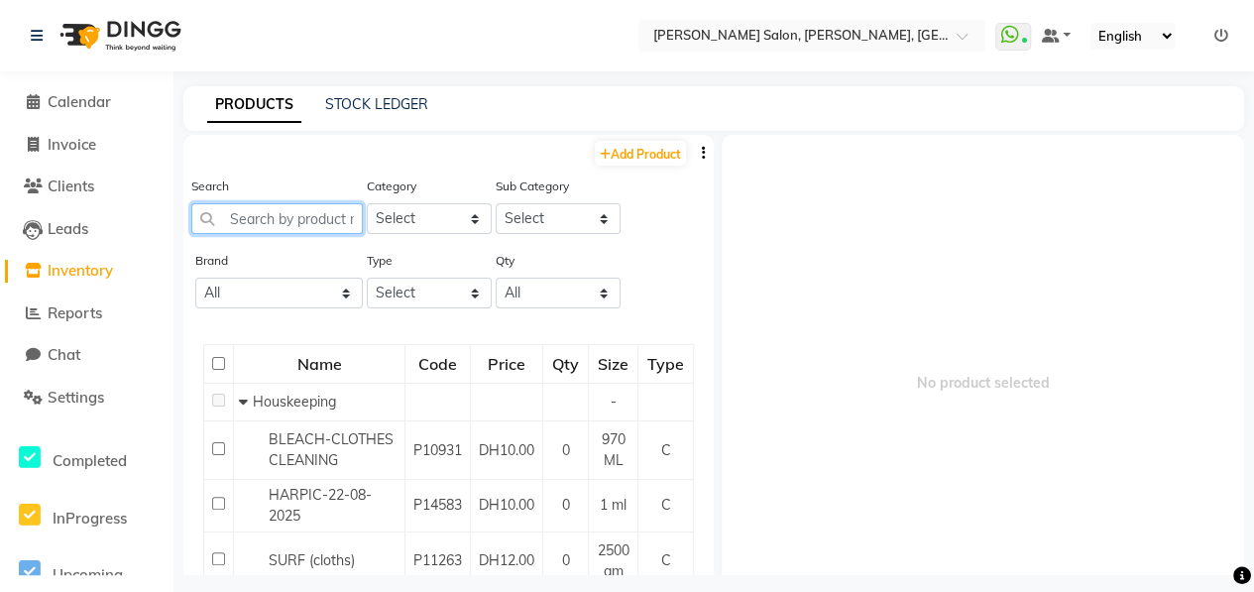
click at [266, 214] on input "text" at bounding box center [276, 218] width 171 height 31
type input "6"
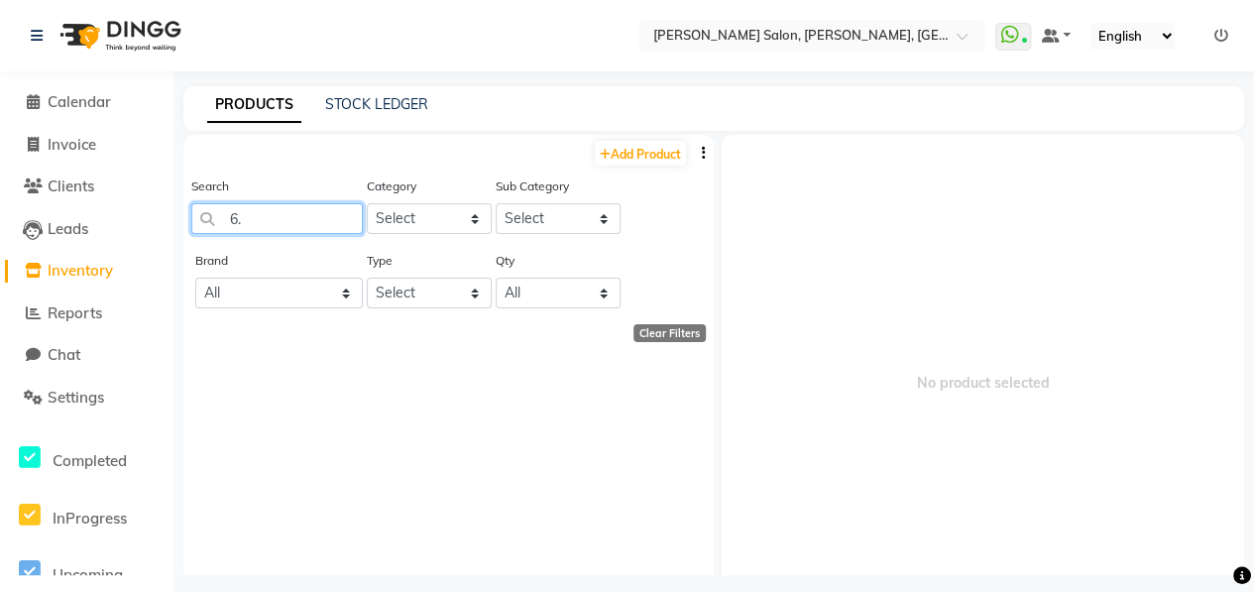
type input "6"
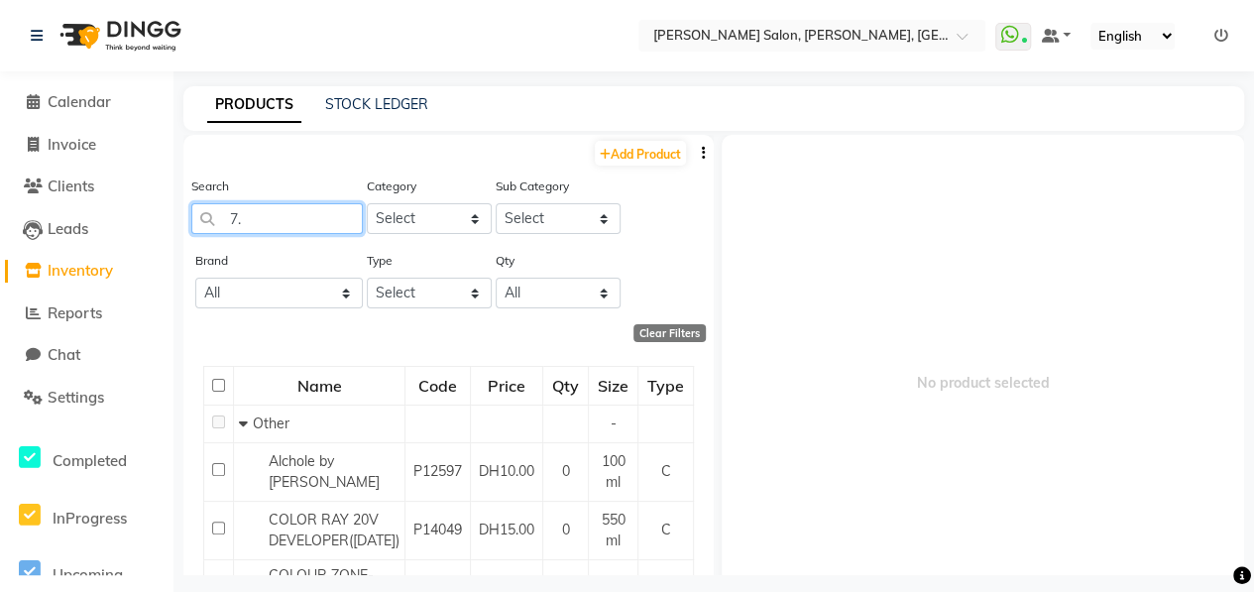
type input "7.4"
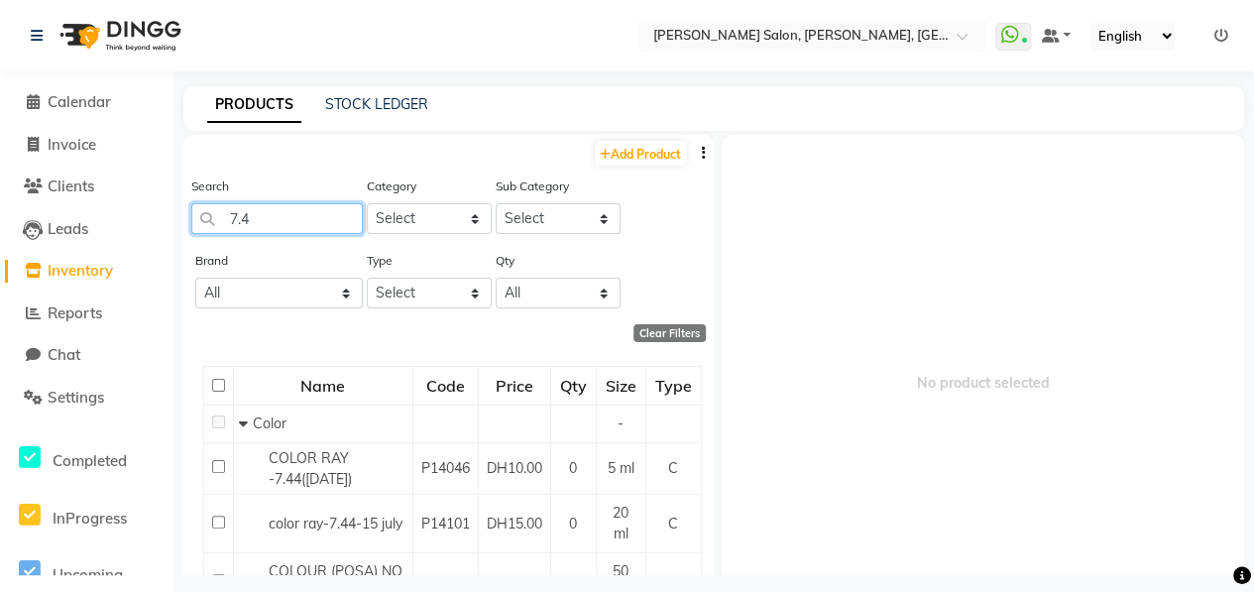
drag, startPoint x: 260, startPoint y: 220, endPoint x: 202, endPoint y: 218, distance: 57.5
click at [202, 218] on input "7.4" at bounding box center [276, 218] width 171 height 31
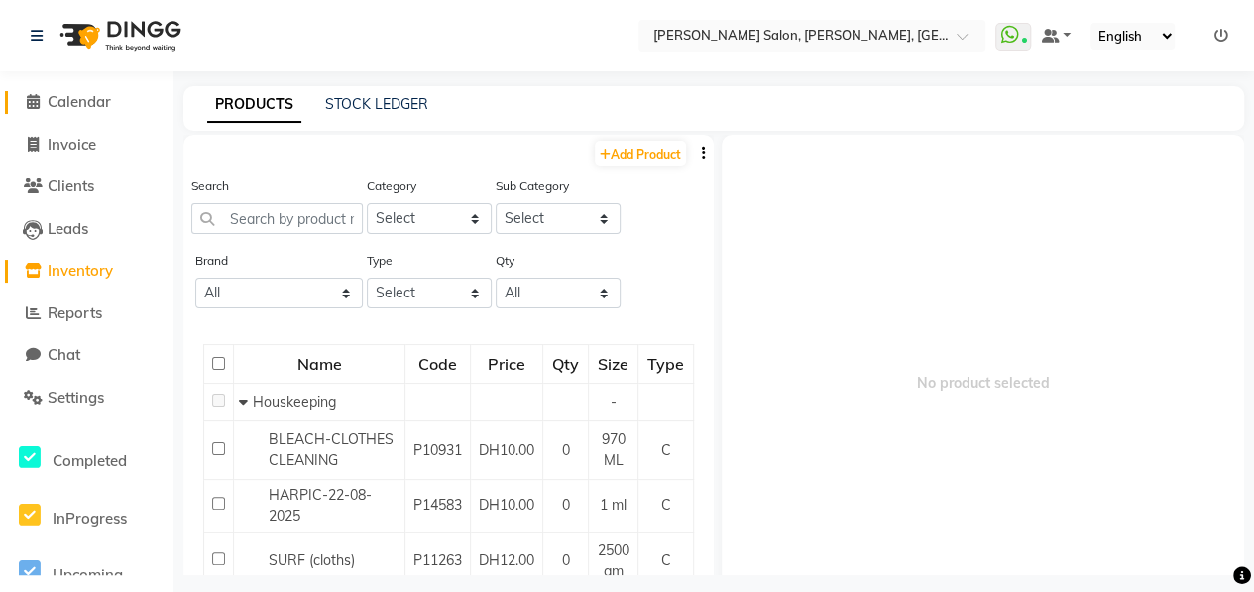
click at [80, 100] on span "Calendar" at bounding box center [79, 101] width 63 height 19
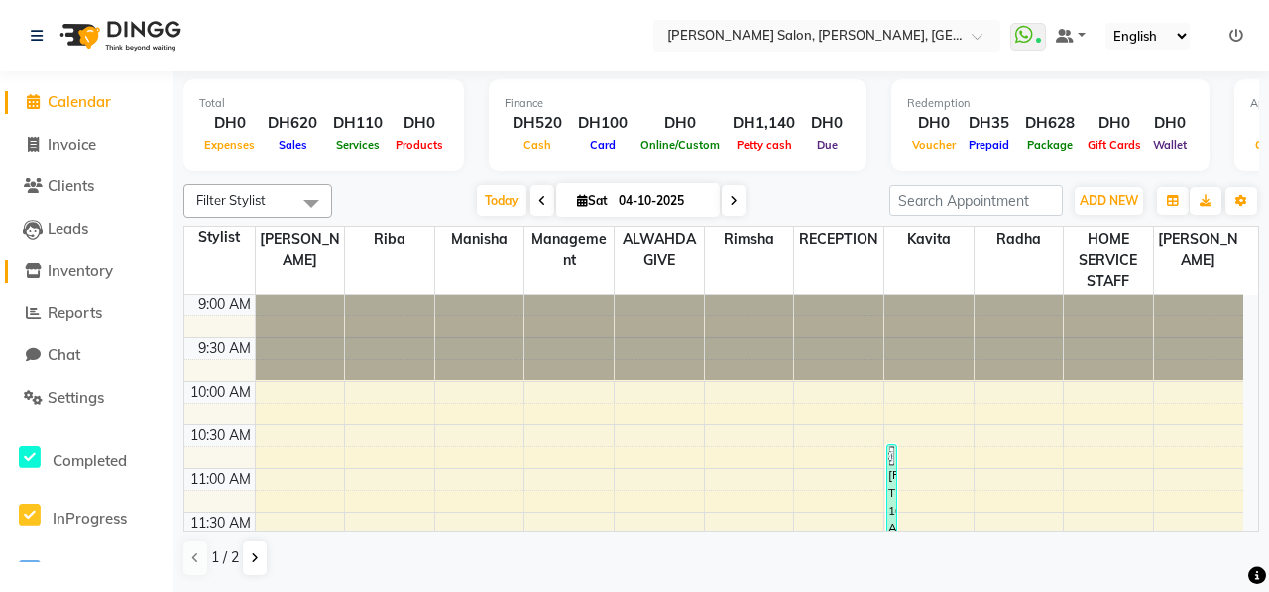
click at [82, 273] on span "Inventory" at bounding box center [80, 270] width 65 height 19
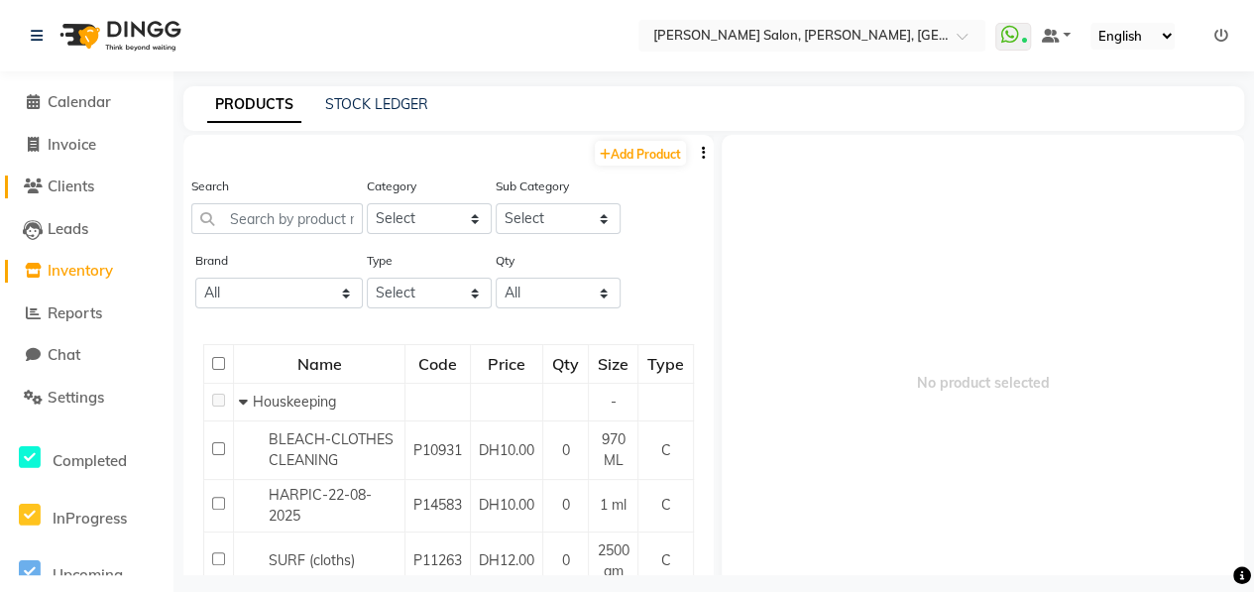
click at [84, 190] on span "Clients" at bounding box center [71, 185] width 47 height 19
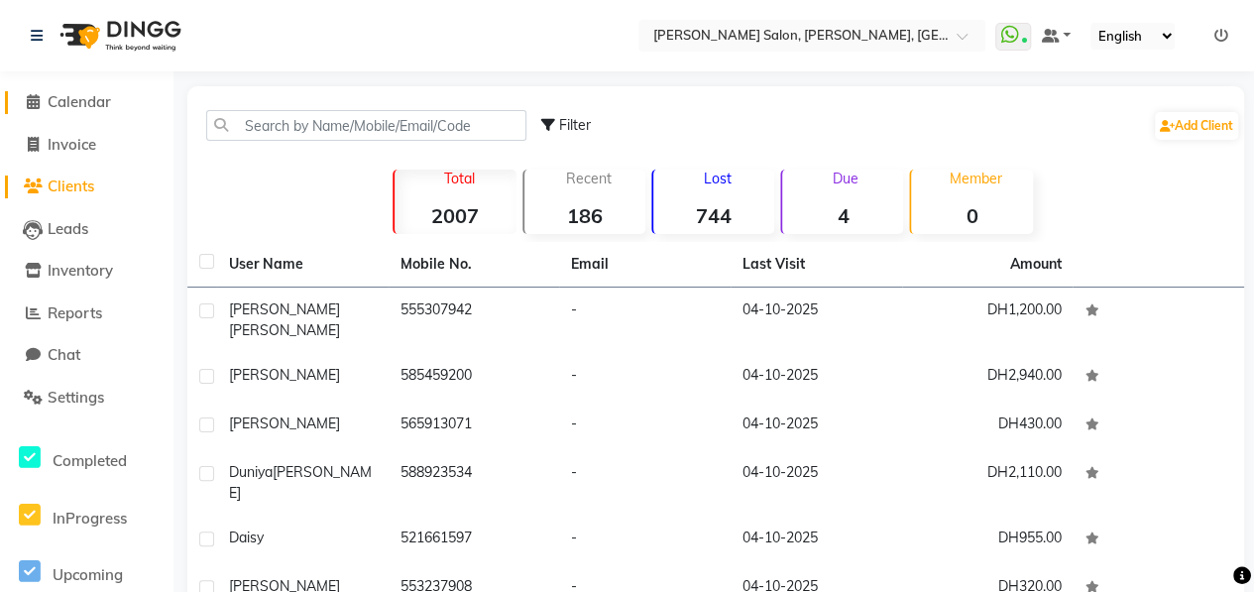
click at [91, 100] on span "Calendar" at bounding box center [79, 101] width 63 height 19
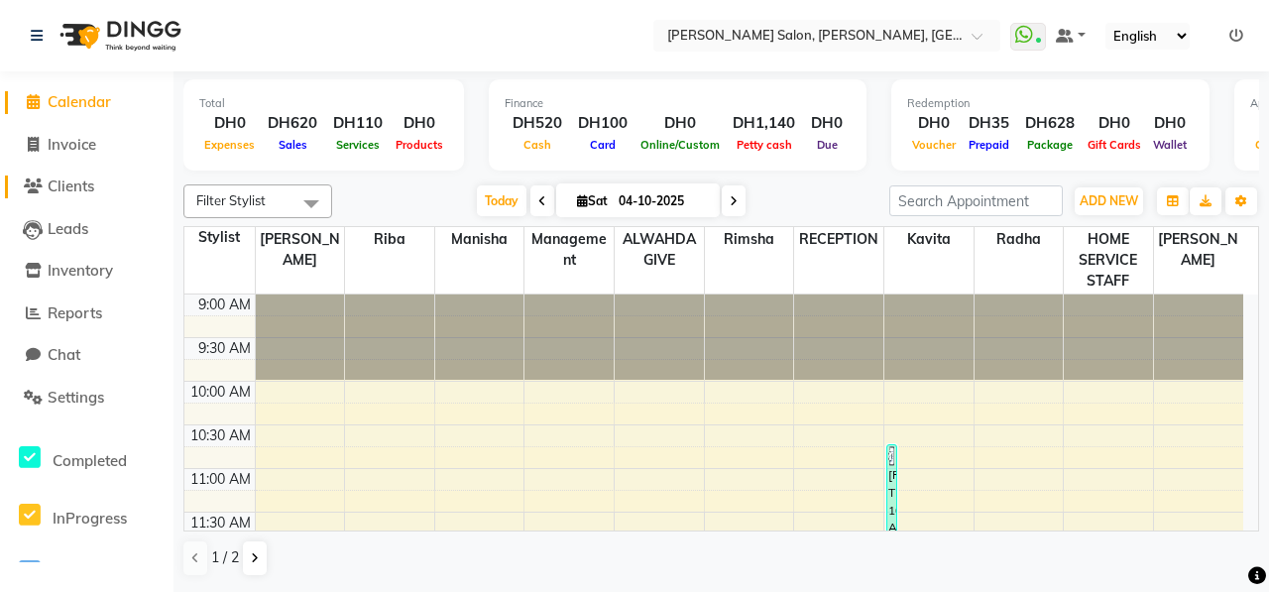
click at [86, 189] on span "Clients" at bounding box center [71, 185] width 47 height 19
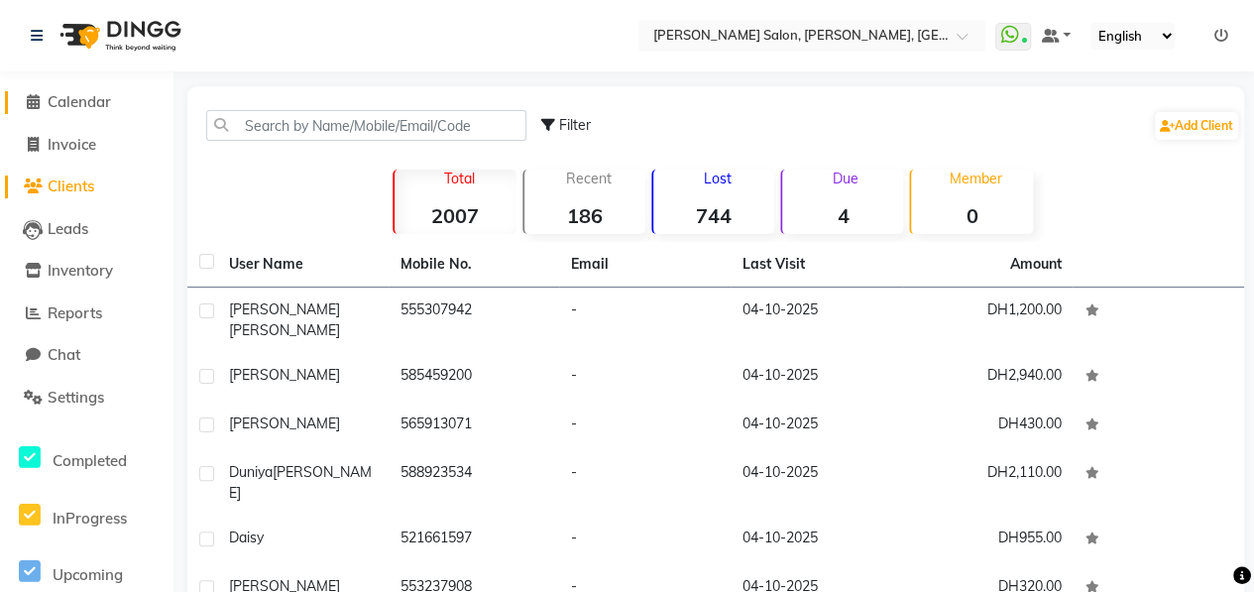
click at [72, 112] on link "Calendar" at bounding box center [87, 102] width 164 height 23
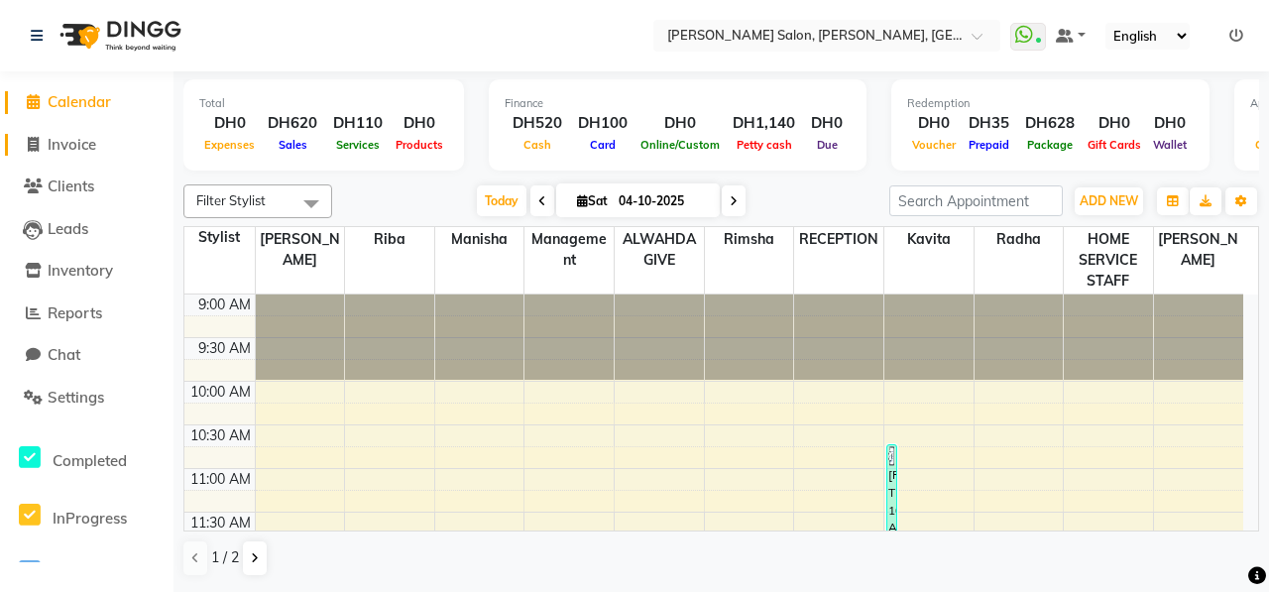
click at [72, 149] on span "Invoice" at bounding box center [72, 144] width 49 height 19
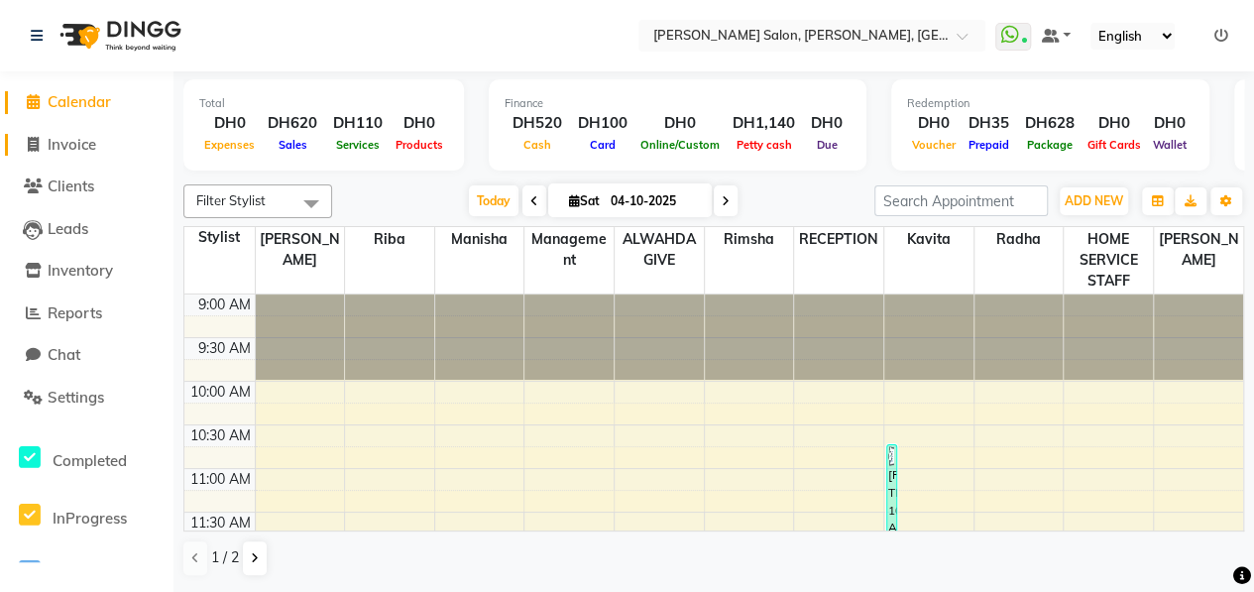
select select "3934"
select select "service"
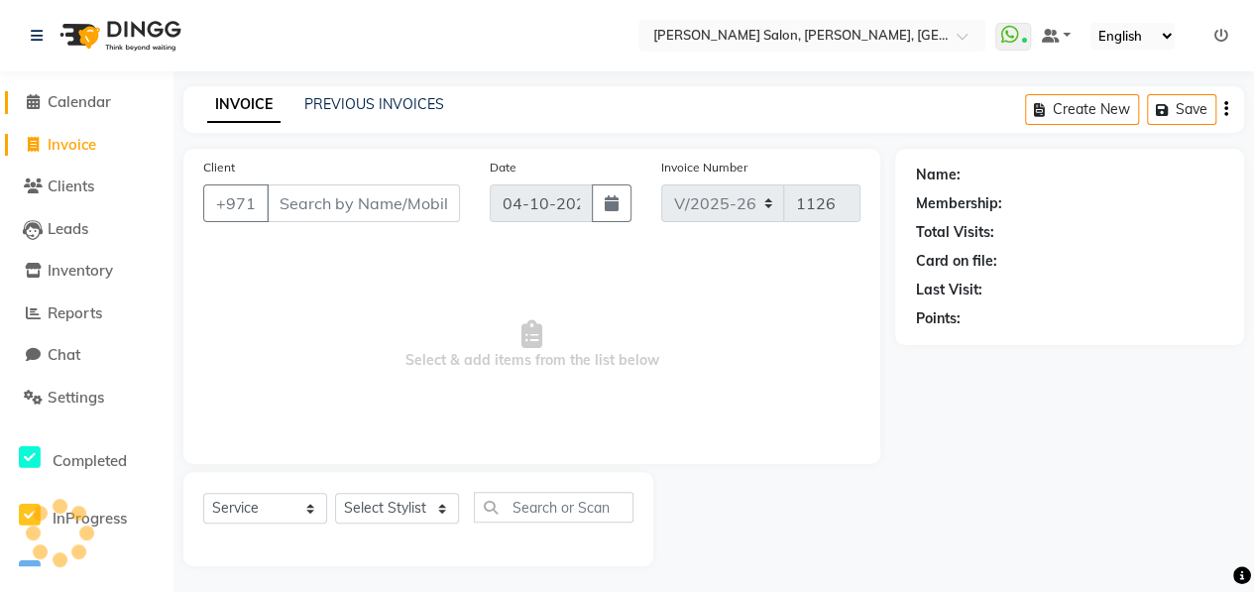
click at [82, 100] on span "Calendar" at bounding box center [79, 101] width 63 height 19
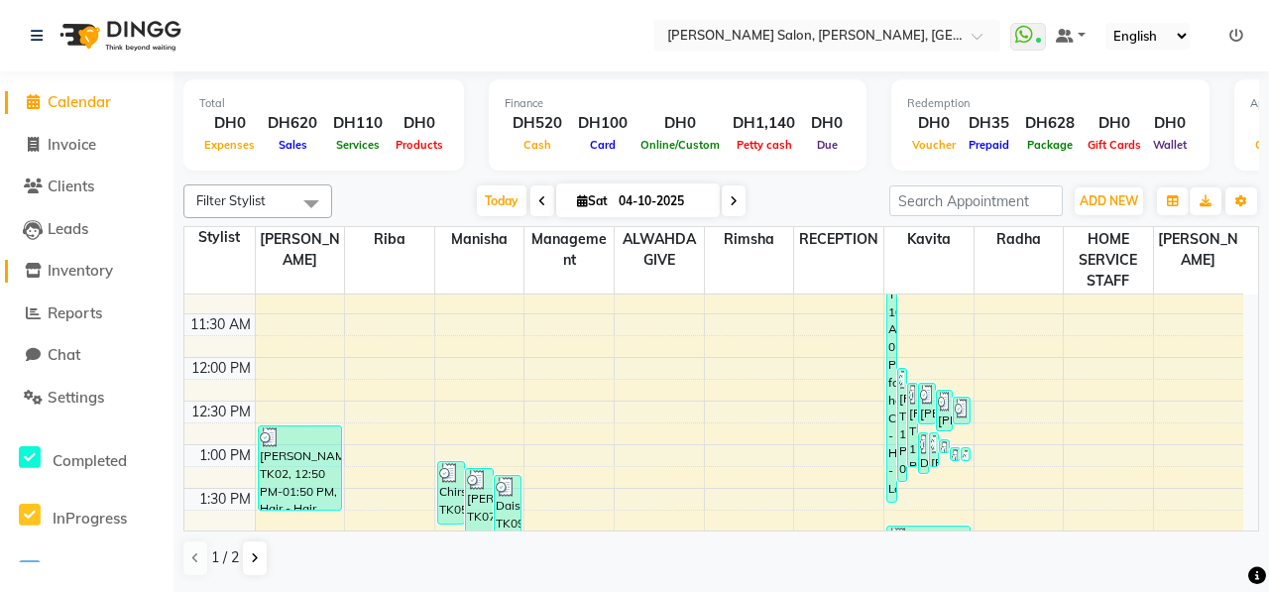
click at [110, 276] on span "Inventory" at bounding box center [80, 270] width 65 height 19
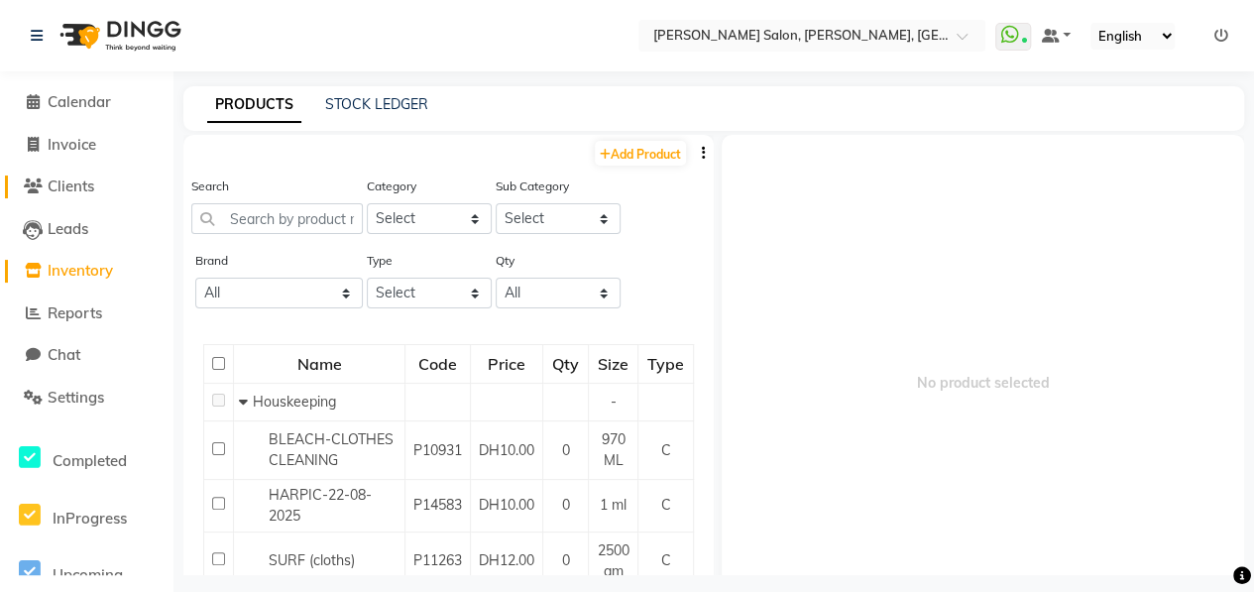
click at [94, 185] on span "Clients" at bounding box center [71, 185] width 47 height 19
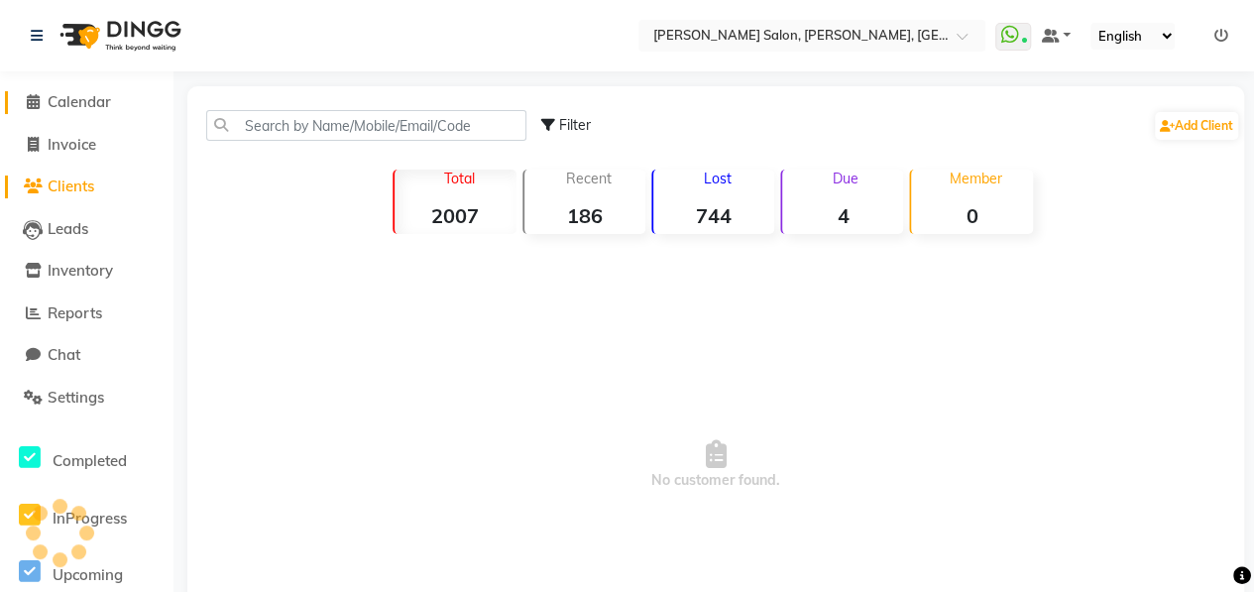
click at [95, 102] on span "Calendar" at bounding box center [79, 101] width 63 height 19
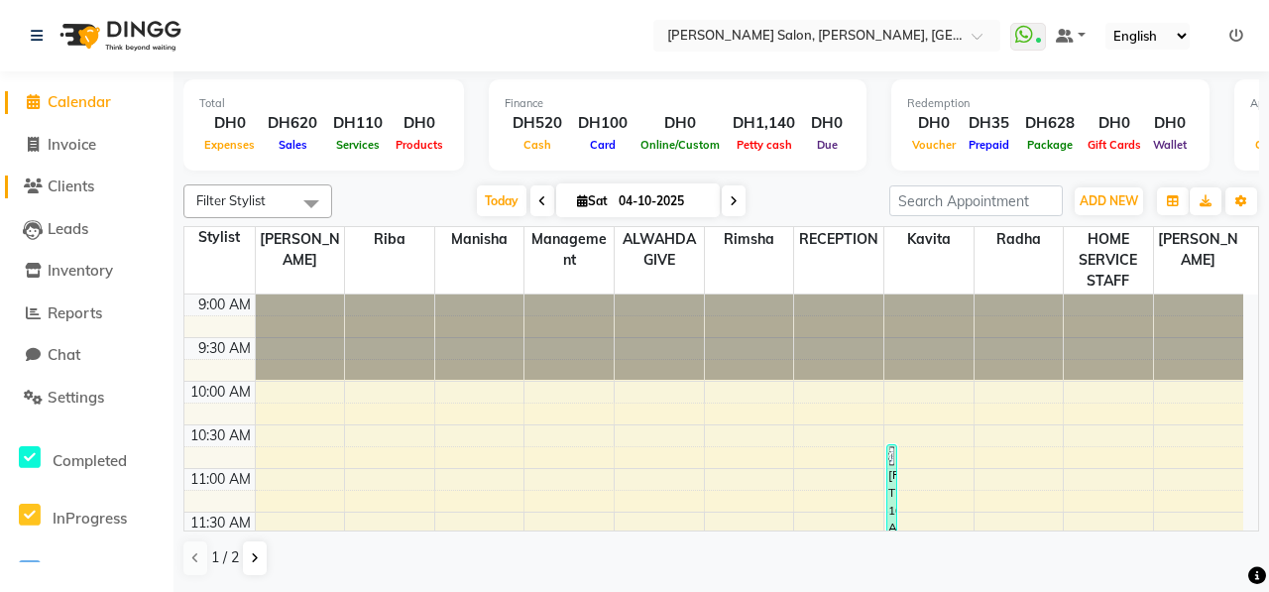
click at [93, 187] on span "Clients" at bounding box center [71, 185] width 47 height 19
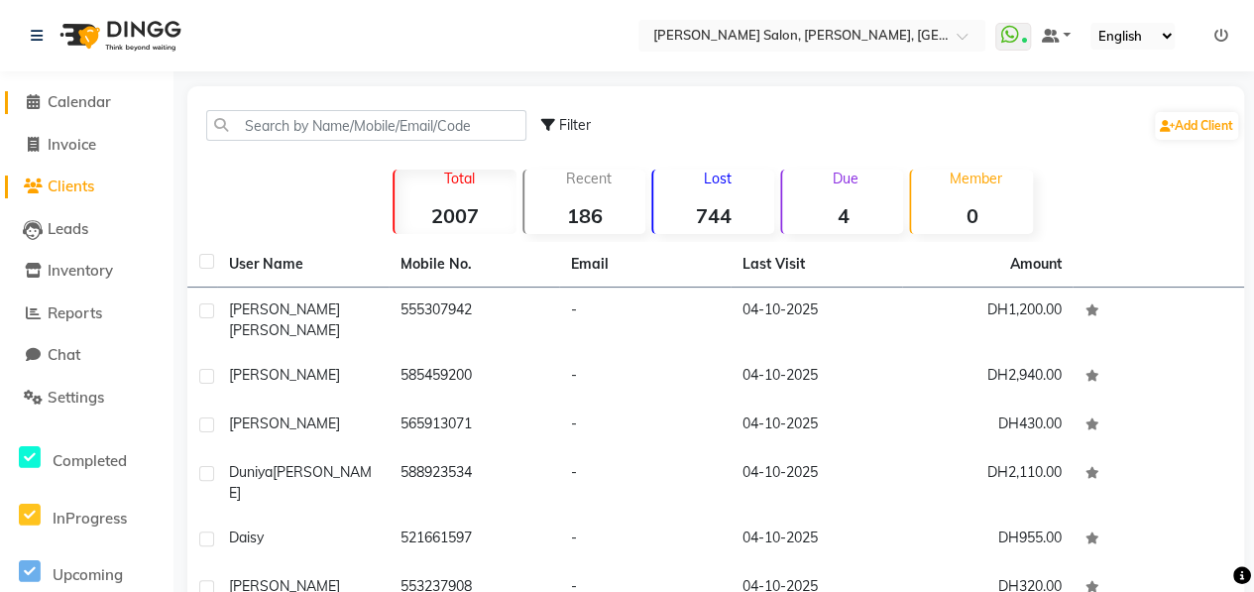
click at [86, 105] on span "Calendar" at bounding box center [79, 101] width 63 height 19
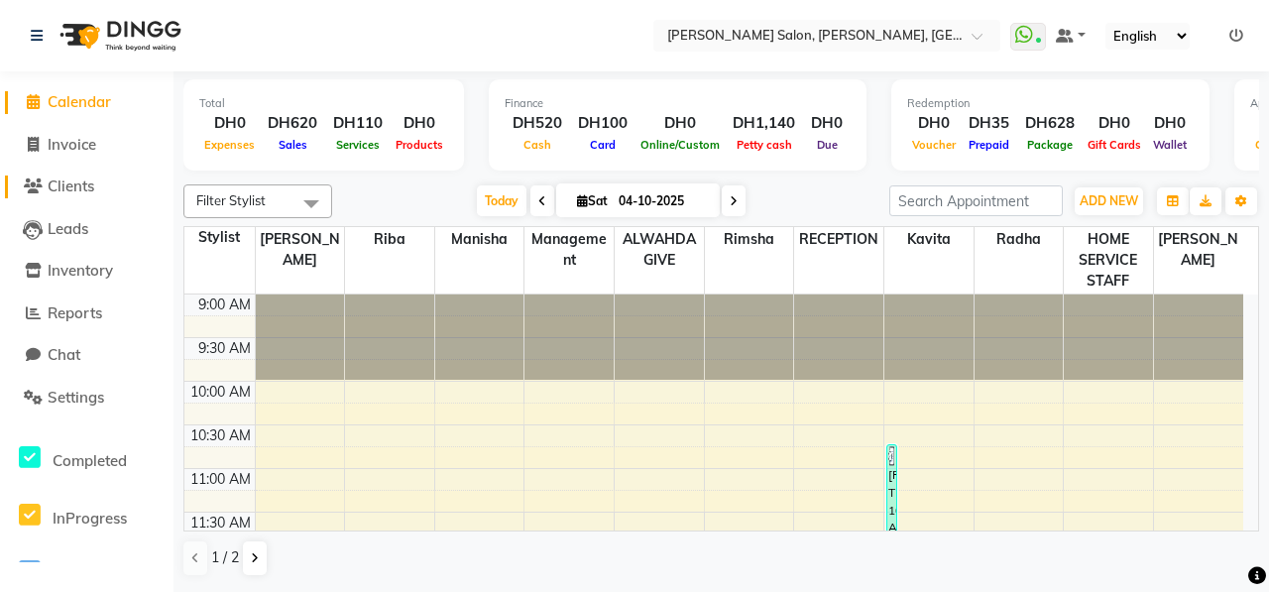
click at [79, 186] on span "Clients" at bounding box center [71, 185] width 47 height 19
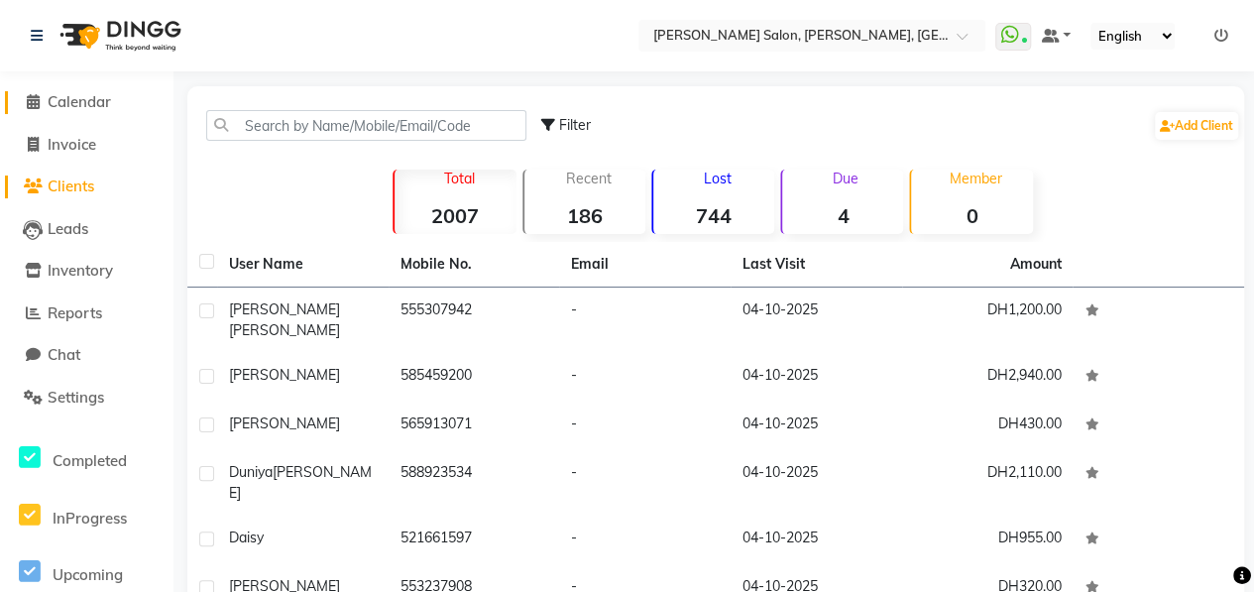
click at [81, 110] on span "Calendar" at bounding box center [79, 101] width 63 height 19
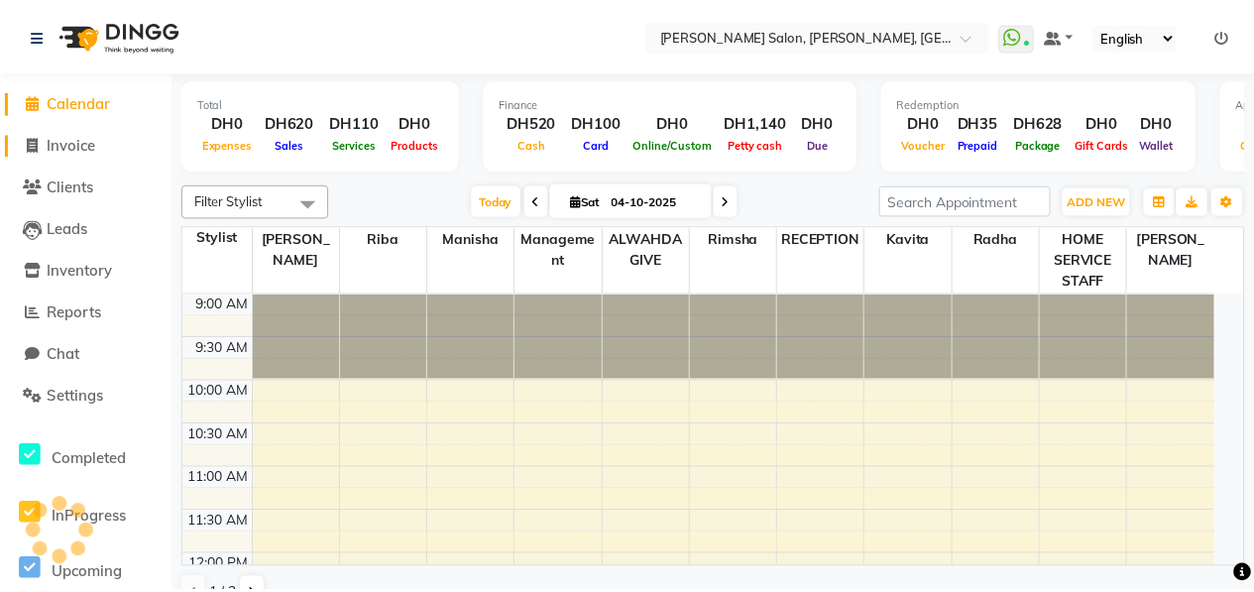
scroll to position [516, 0]
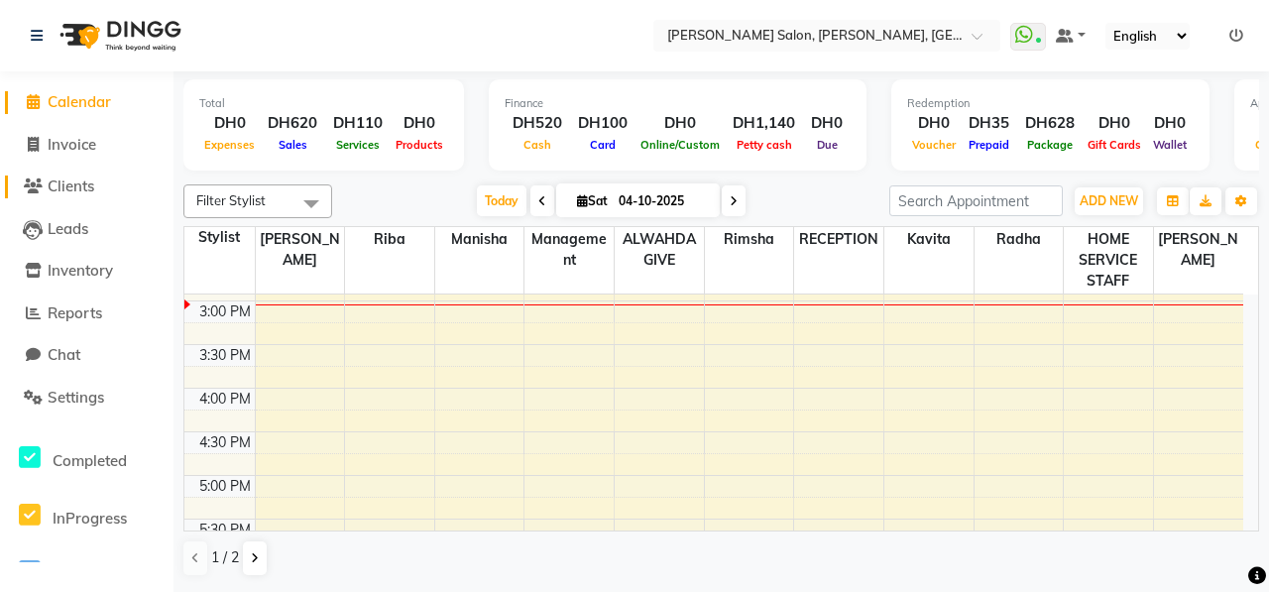
click at [93, 179] on span "Clients" at bounding box center [71, 185] width 47 height 19
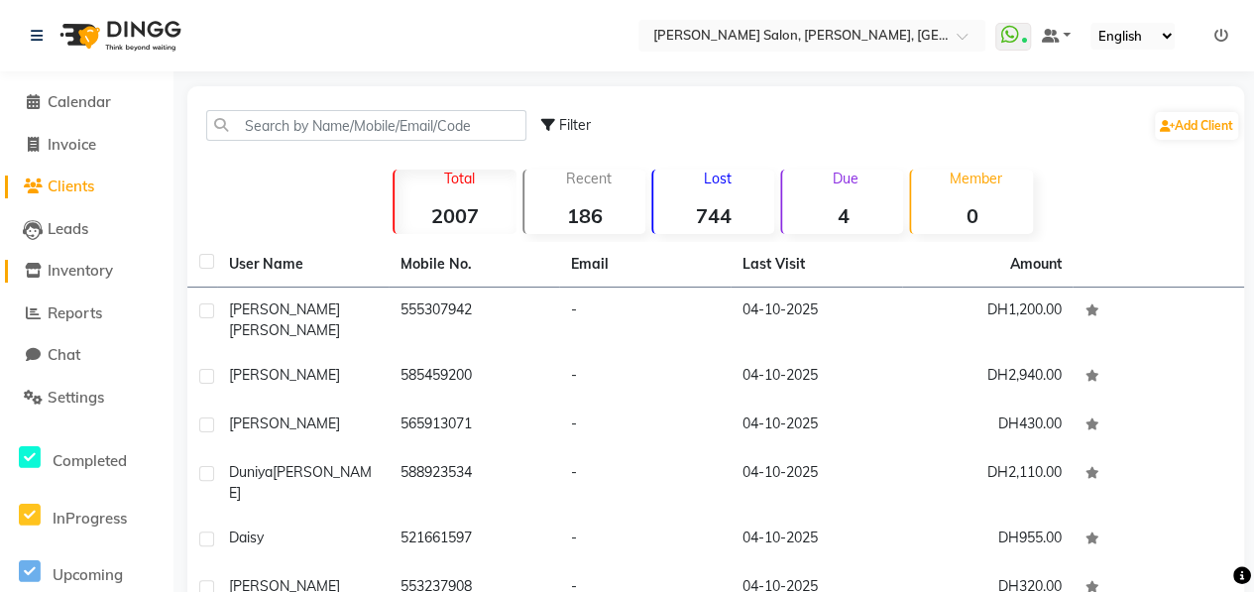
click at [81, 271] on span "Inventory" at bounding box center [80, 270] width 65 height 19
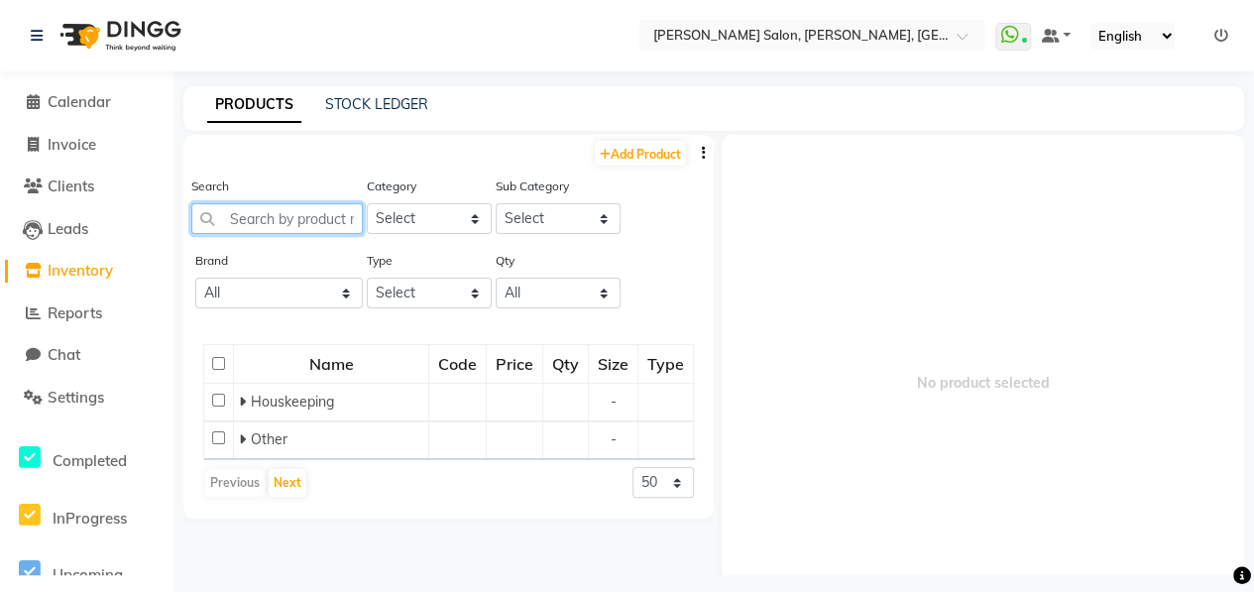
click at [325, 209] on input "text" at bounding box center [276, 218] width 171 height 31
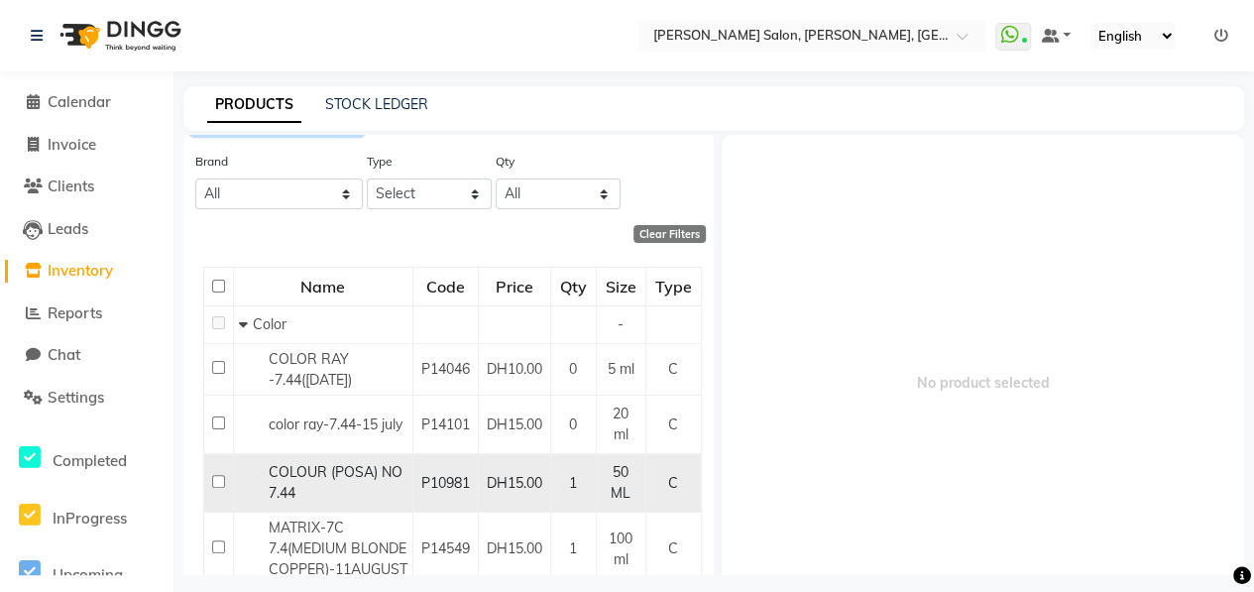
scroll to position [166, 0]
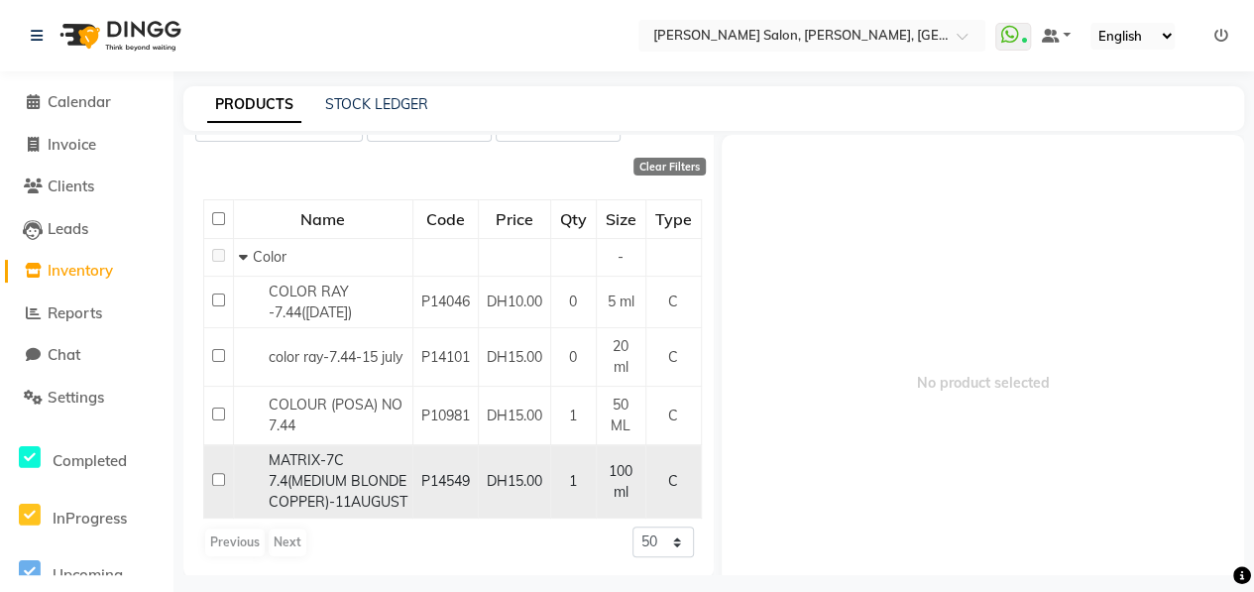
type input "7.4"
click at [223, 483] on input "checkbox" at bounding box center [218, 479] width 13 height 13
checkbox input "true"
select select
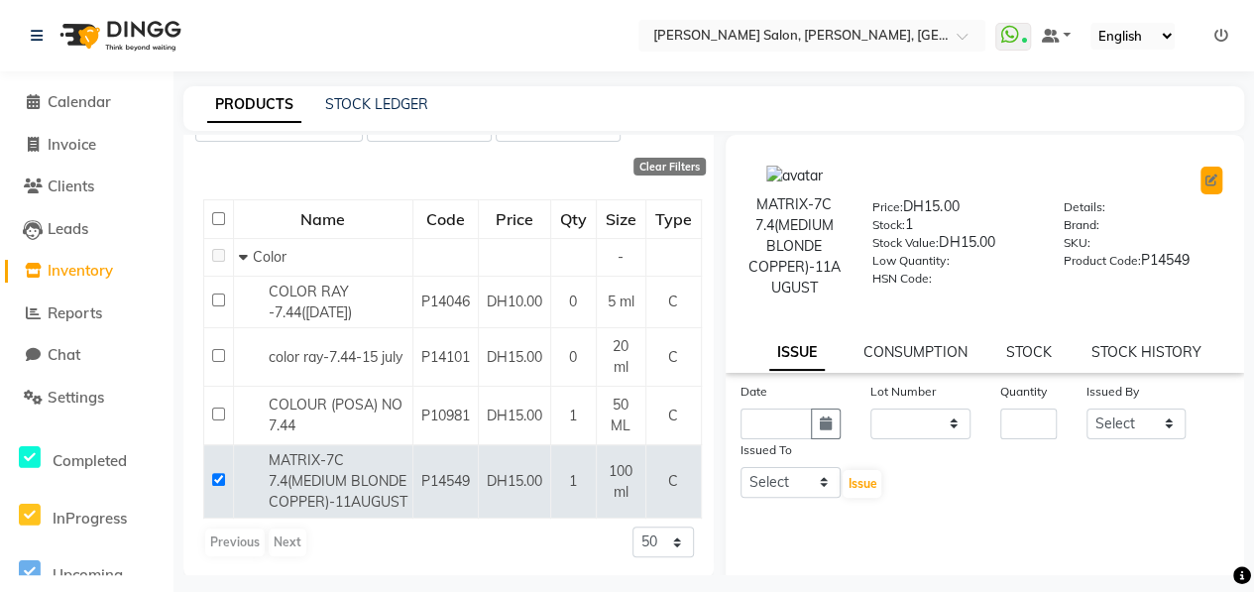
click at [1205, 176] on icon at bounding box center [1211, 180] width 12 height 12
select select "true"
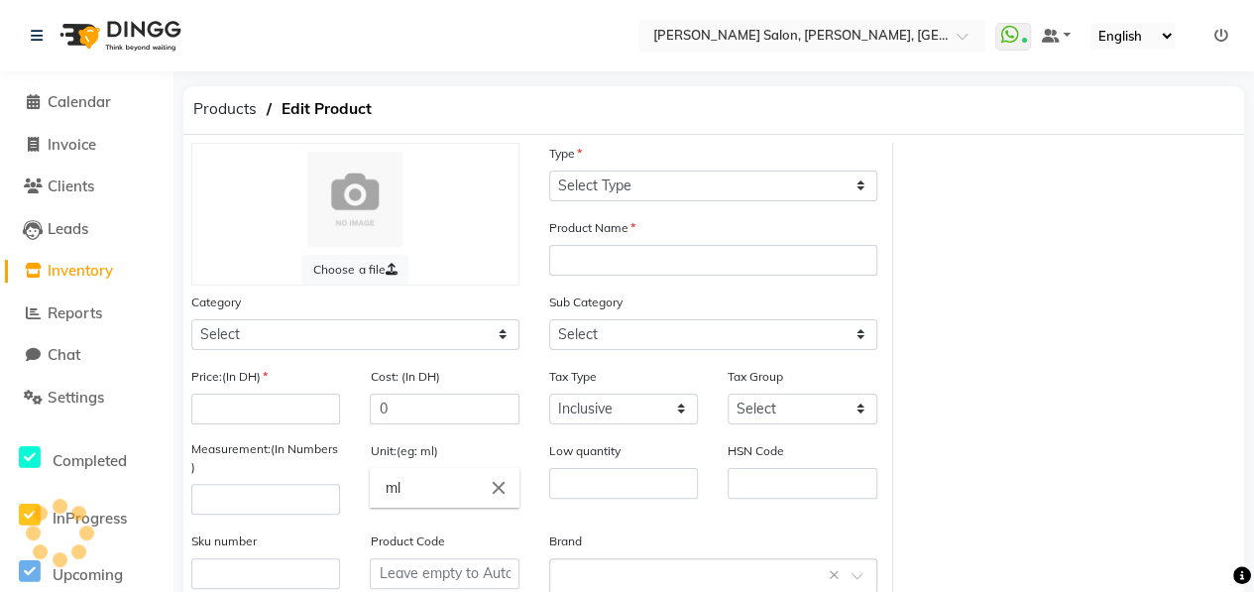
select select "C"
type input "MATRIX-7C 7.4(MEDIUM BLONDE COPPER)-11AUGUST"
select select
type input "15"
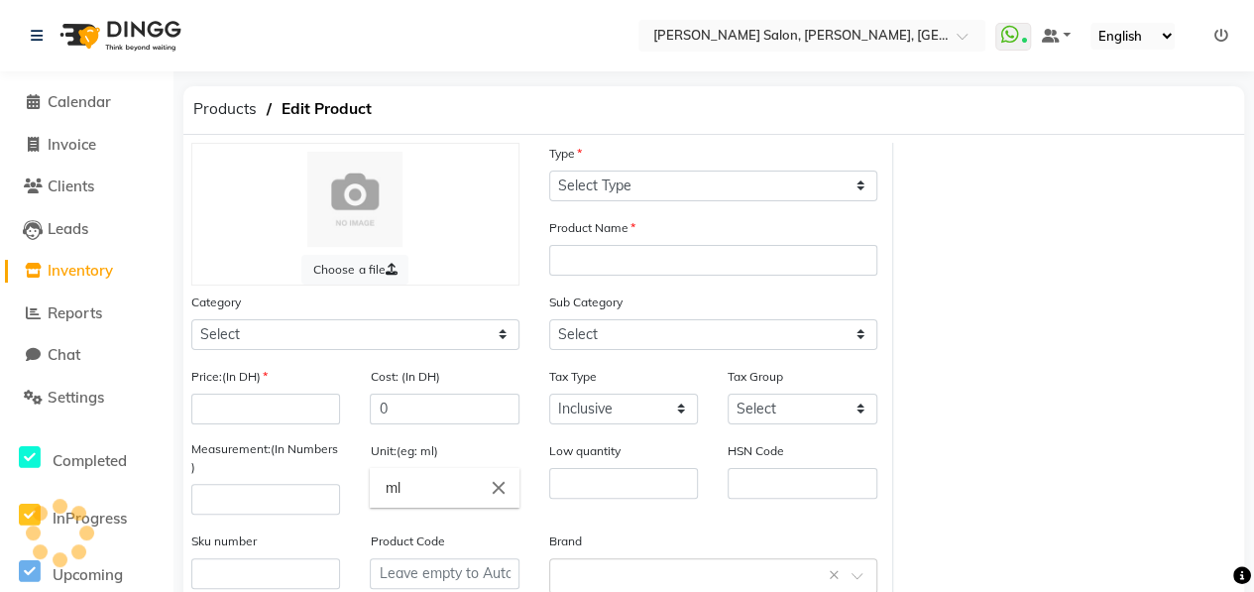
type input "100"
type input "P14549"
select select "462401100"
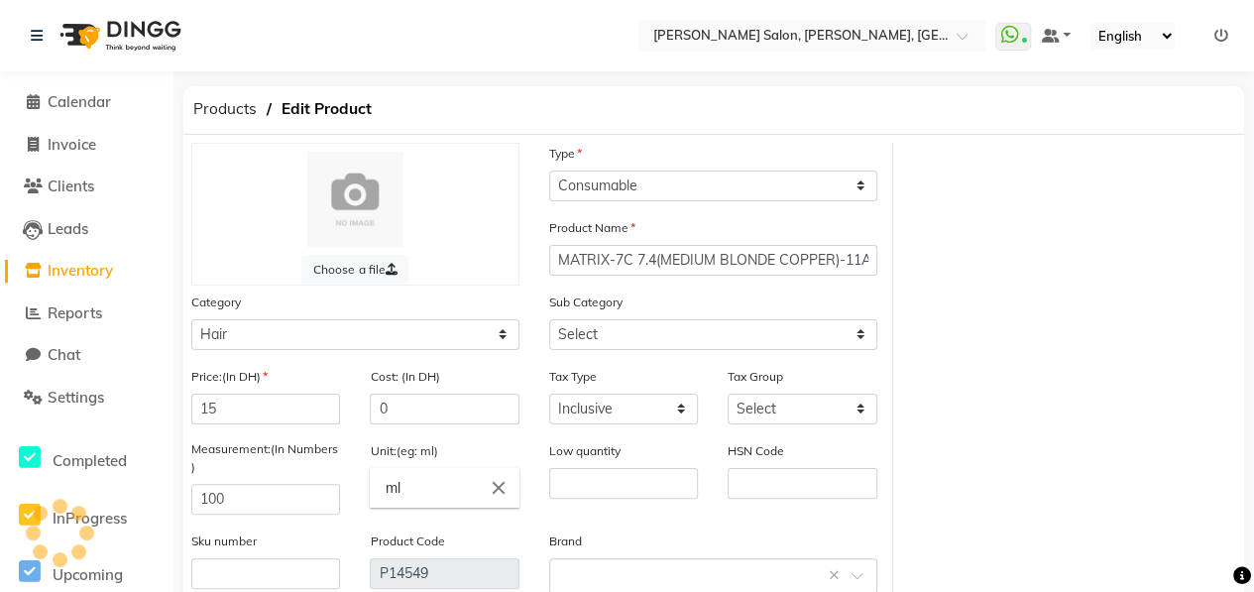
select select "462401107"
click at [229, 497] on input "100" at bounding box center [265, 499] width 149 height 31
type input "1"
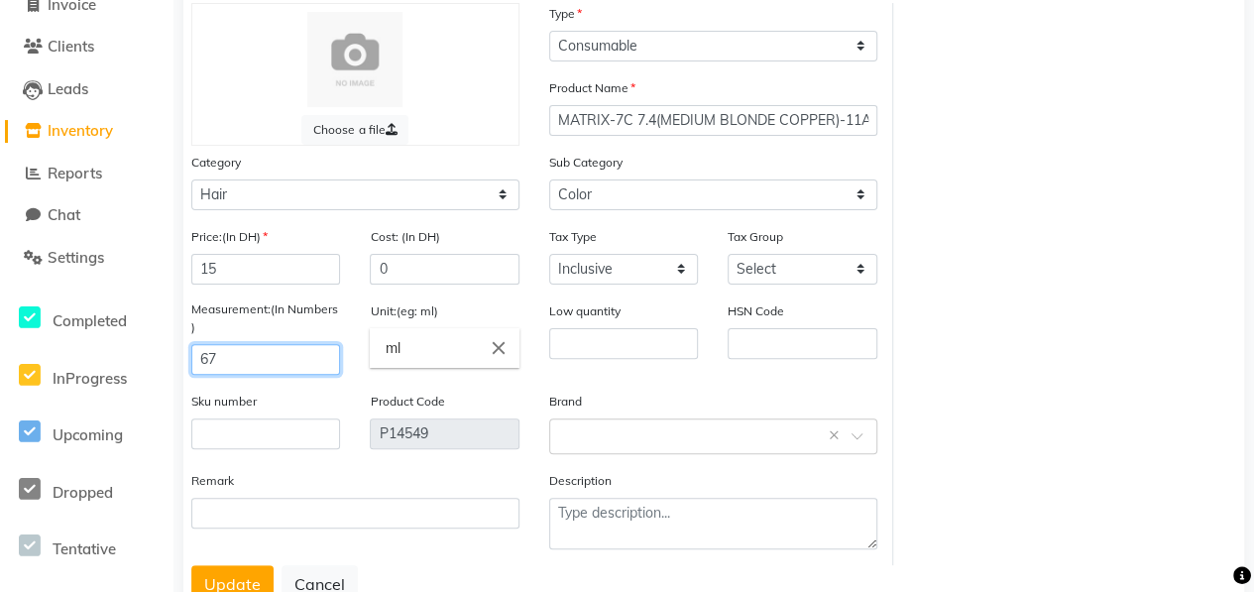
scroll to position [206, 0]
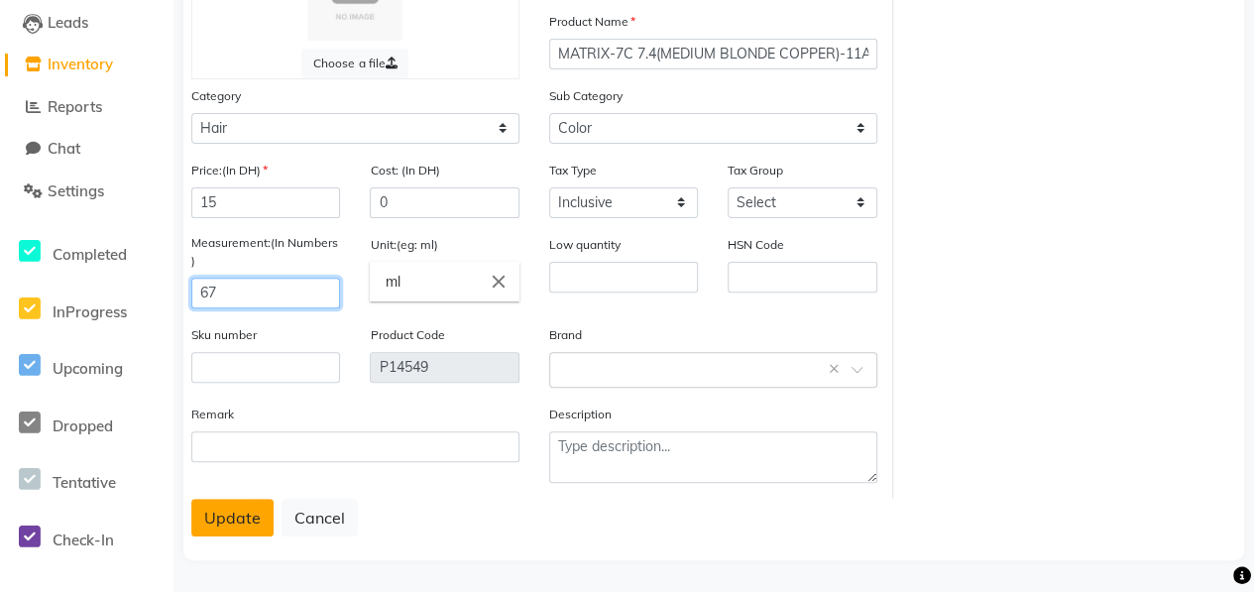
type input "67"
click at [249, 518] on button "Update" at bounding box center [232, 517] width 82 height 38
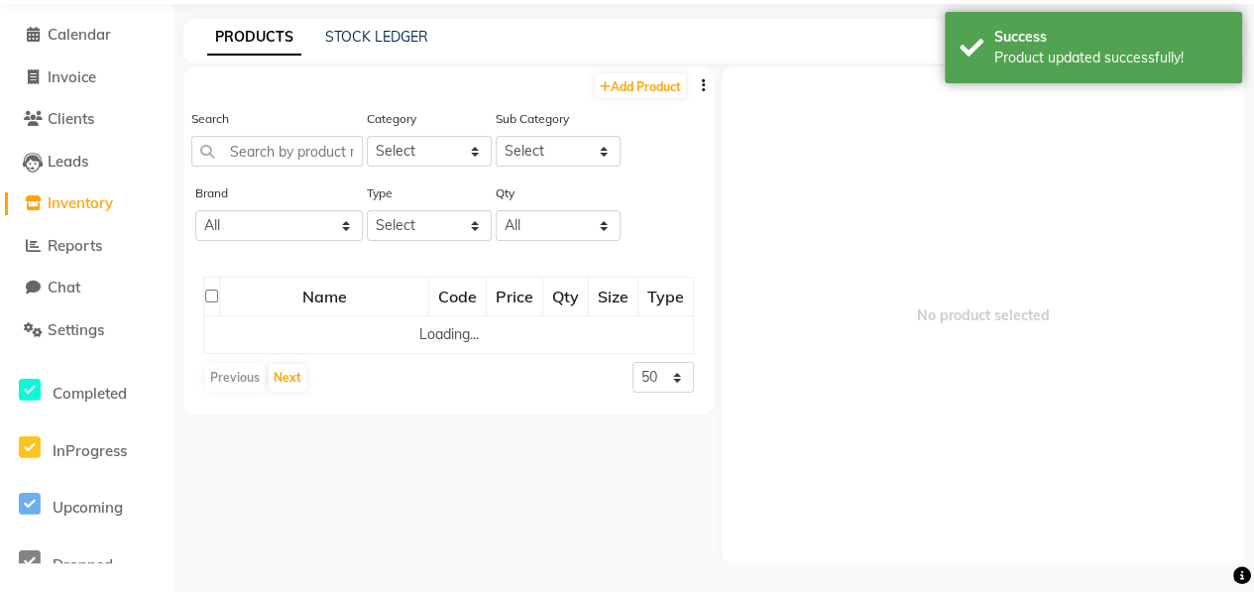
scroll to position [12, 0]
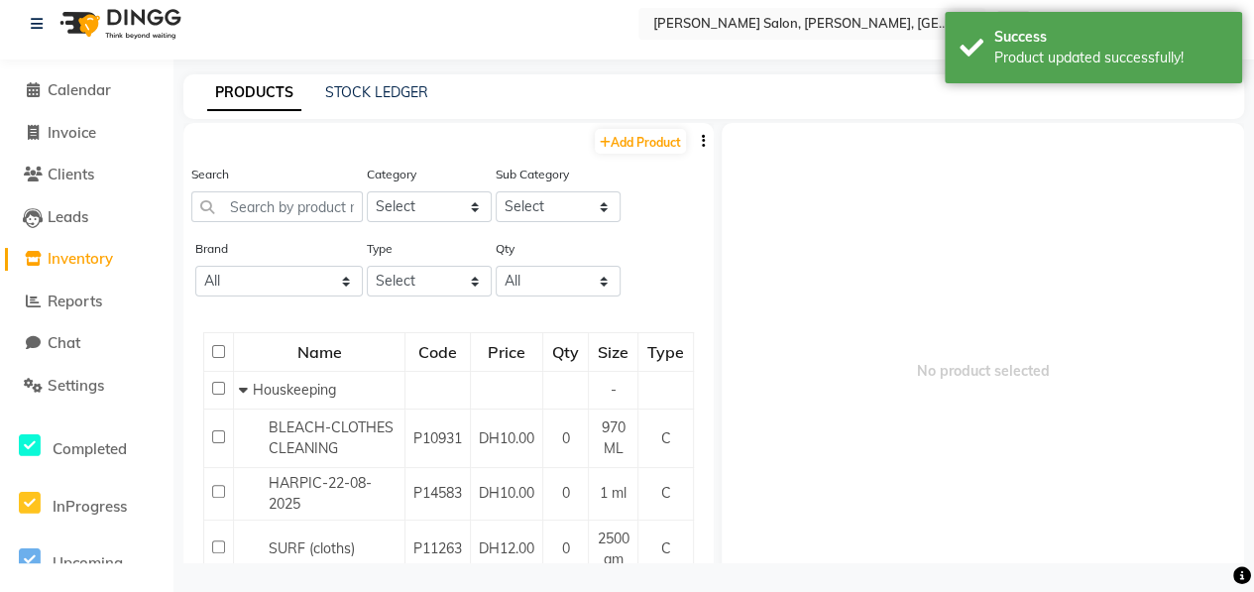
click at [325, 142] on div "Add Product" at bounding box center [448, 139] width 530 height 33
click at [319, 205] on input "text" at bounding box center [276, 206] width 171 height 31
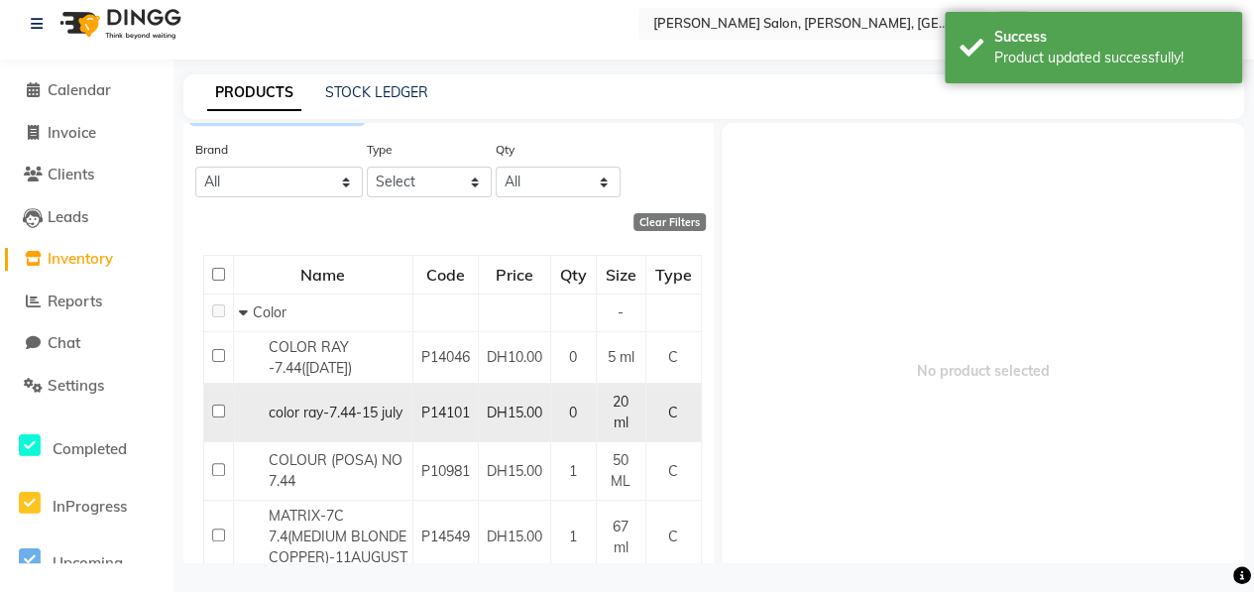
scroll to position [166, 0]
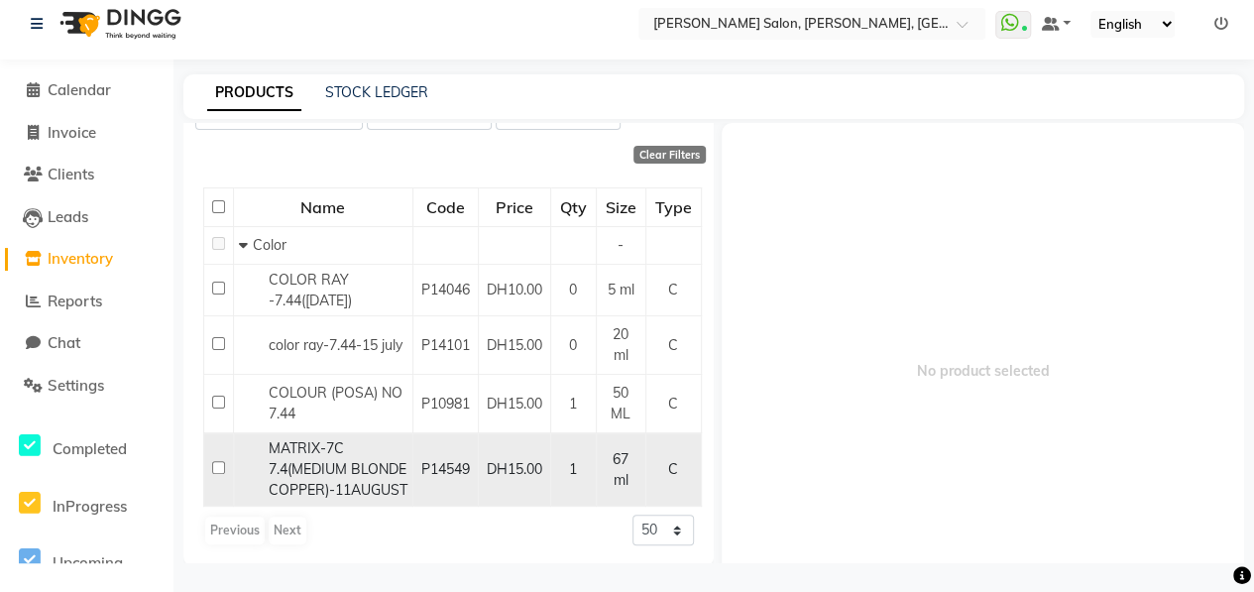
type input "7.4"
click at [218, 464] on input "checkbox" at bounding box center [218, 467] width 13 height 13
checkbox input "true"
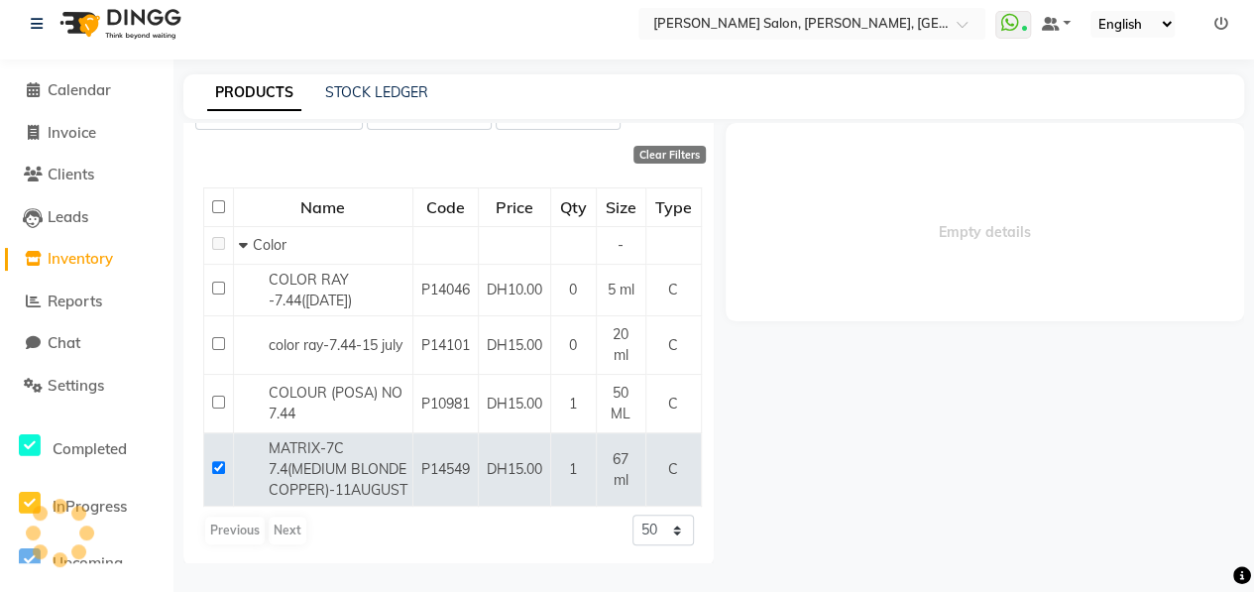
select select
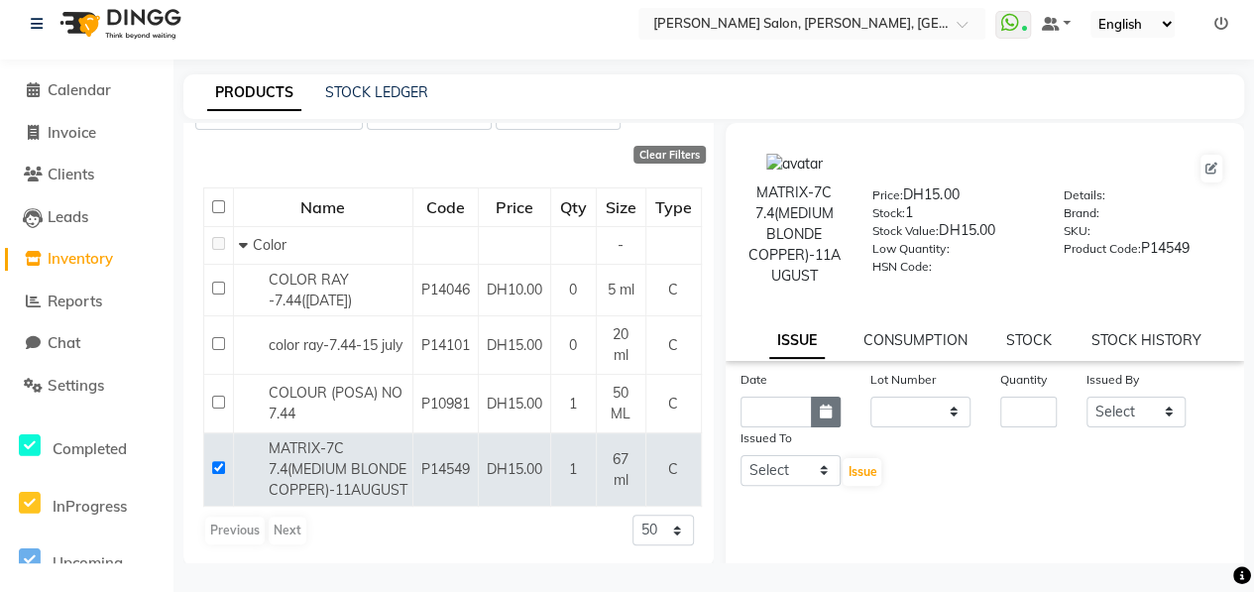
click at [812, 409] on button "button" at bounding box center [826, 411] width 30 height 31
select select "10"
select select "2025"
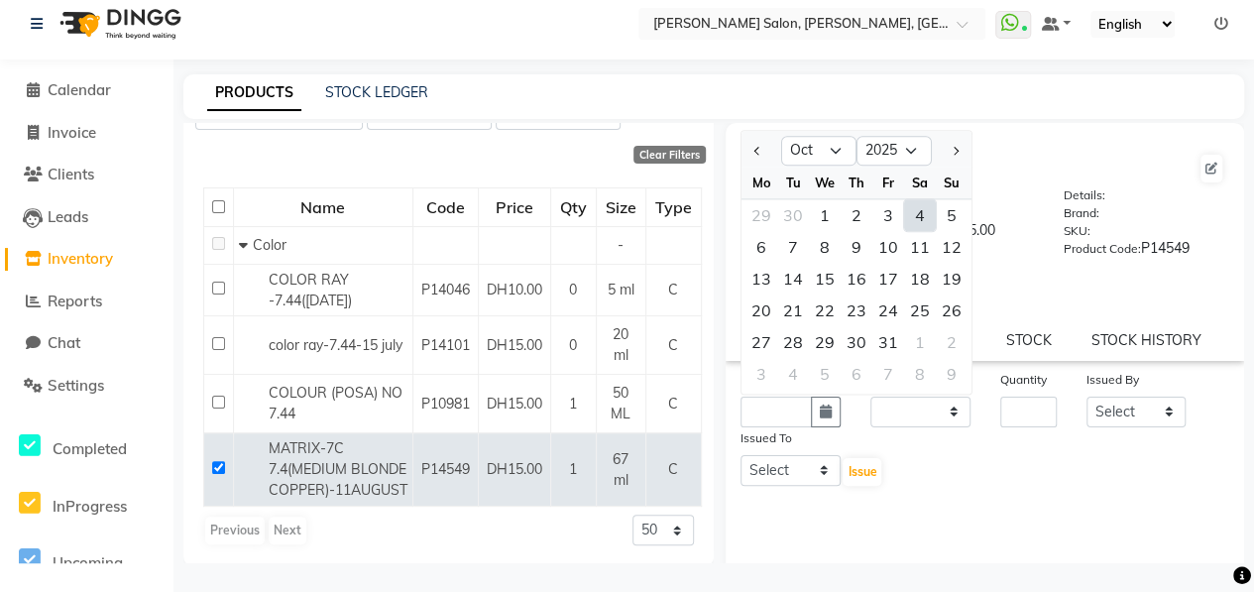
click at [910, 217] on div "4" at bounding box center [920, 215] width 32 height 32
type input "04-10-2025"
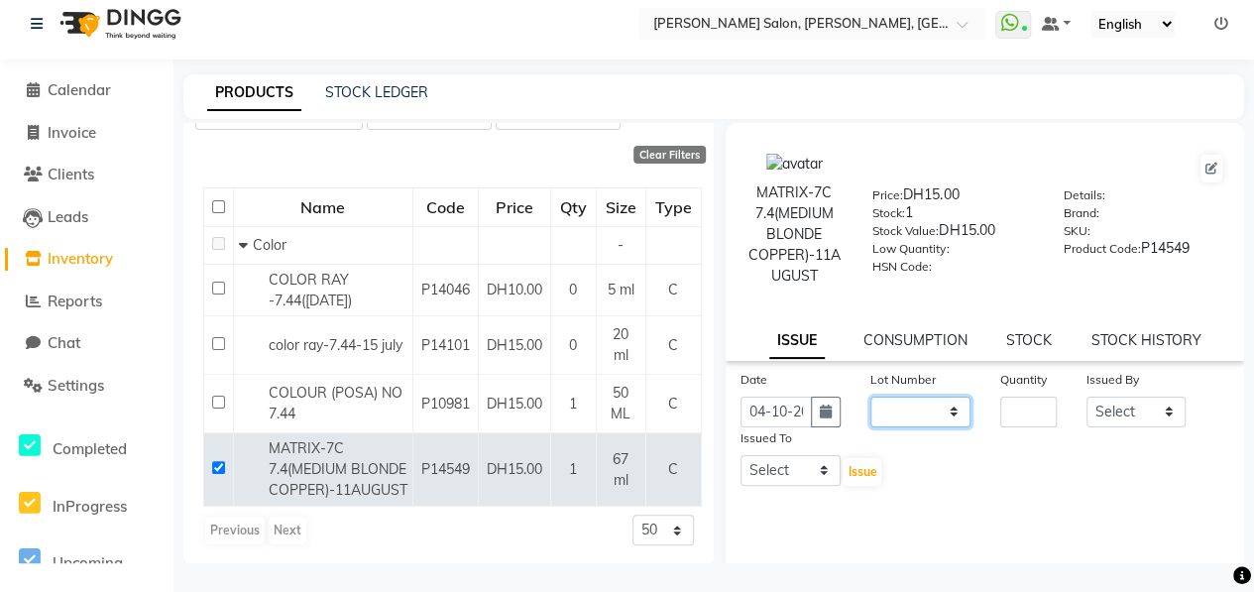
click at [904, 410] on select "None" at bounding box center [920, 411] width 100 height 31
select select "0: null"
click at [870, 396] on select "None" at bounding box center [920, 411] width 100 height 31
click at [1025, 407] on input "number" at bounding box center [1028, 411] width 56 height 31
type input "1"
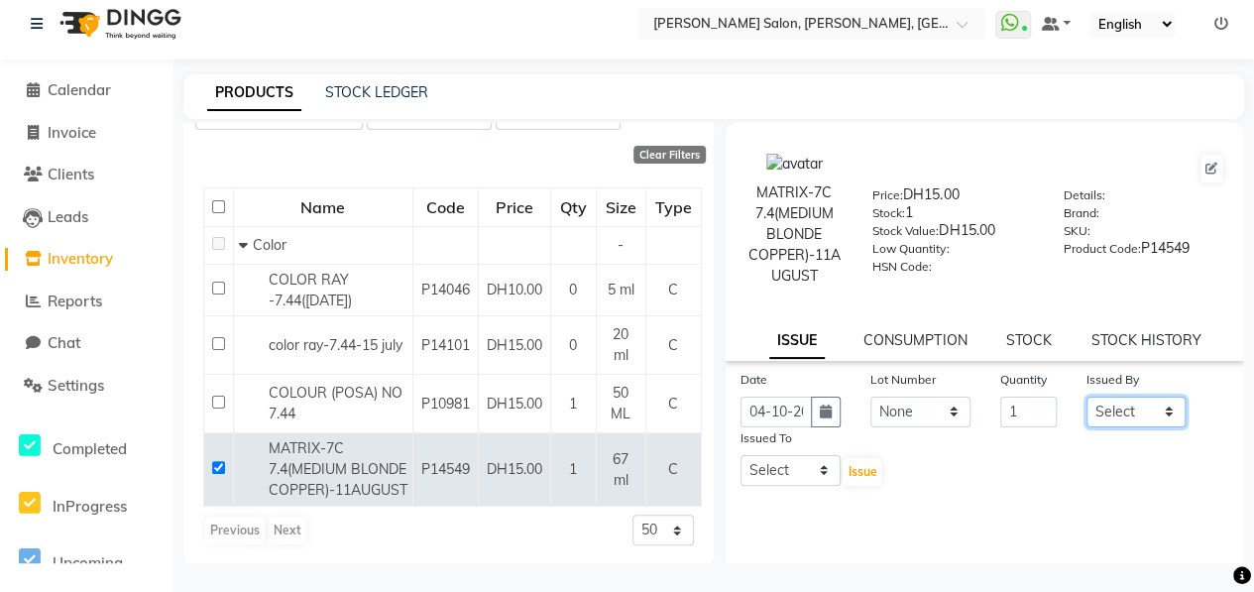
click at [1136, 418] on select "Select ALWAHDA GIVE HOME SERVICE STAFF [PERSON_NAME] [PERSON_NAME] Management […" at bounding box center [1136, 411] width 100 height 31
select select "76470"
click at [1086, 396] on select "Select ALWAHDA GIVE HOME SERVICE STAFF [PERSON_NAME] [PERSON_NAME] Management […" at bounding box center [1136, 411] width 100 height 31
click at [811, 463] on select "Select ALWAHDA GIVE HOME SERVICE STAFF [PERSON_NAME] [PERSON_NAME] Management […" at bounding box center [790, 470] width 100 height 31
select select "76539"
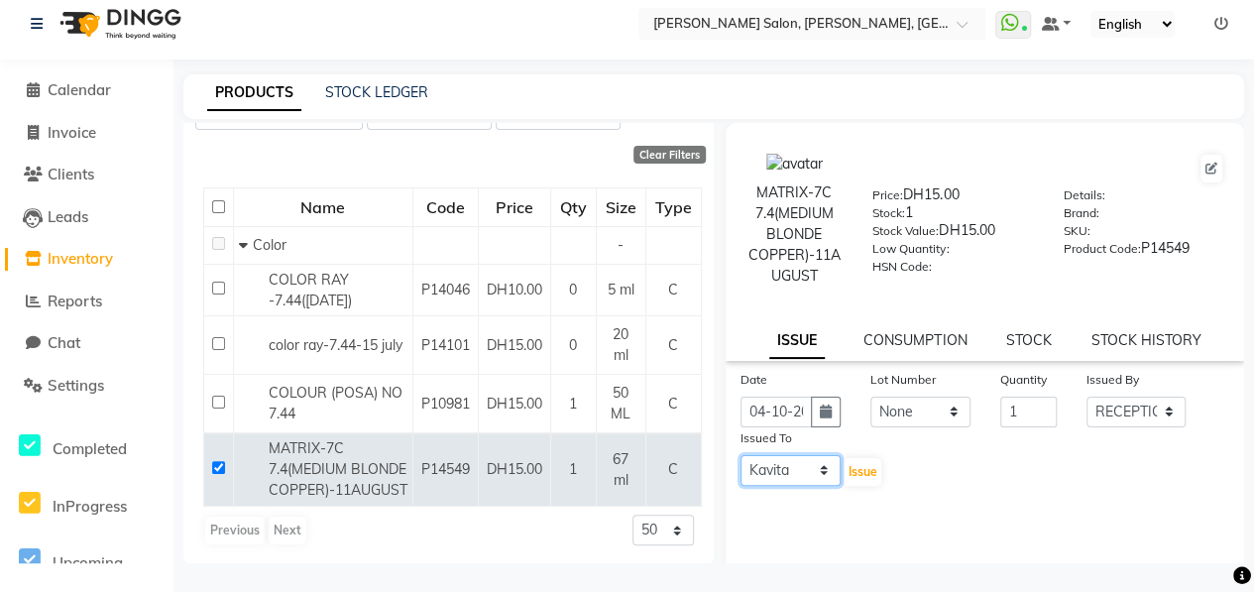
click at [740, 455] on select "Select ALWAHDA GIVE HOME SERVICE STAFF [PERSON_NAME] [PERSON_NAME] Management […" at bounding box center [790, 470] width 100 height 31
click at [853, 477] on span "Issue" at bounding box center [861, 471] width 29 height 15
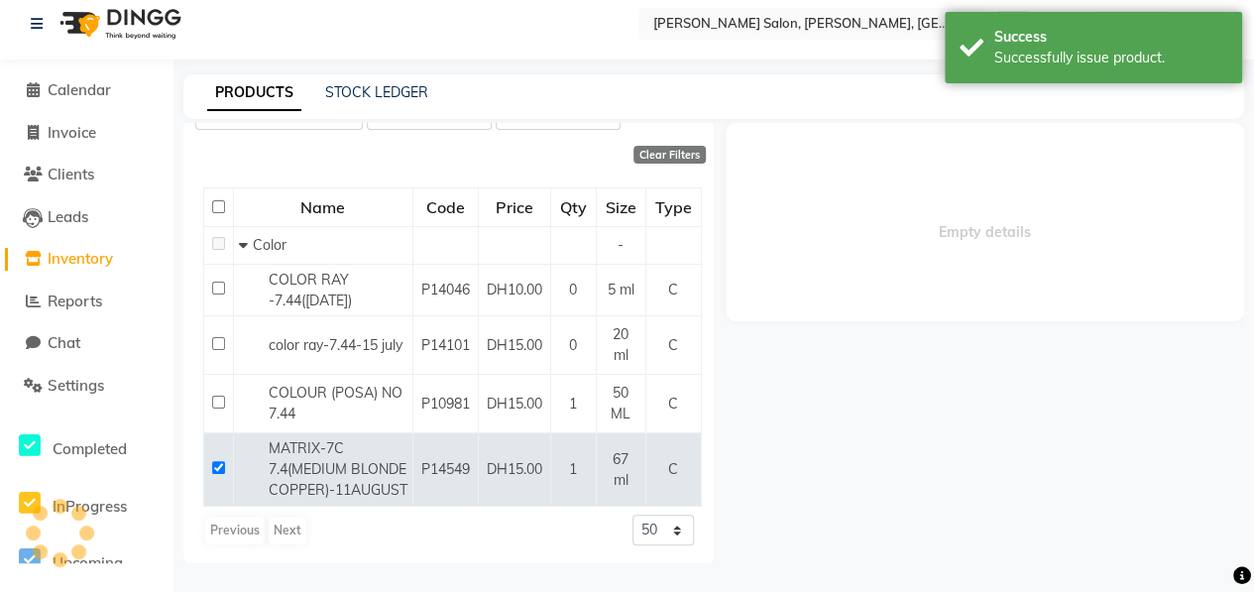
select select
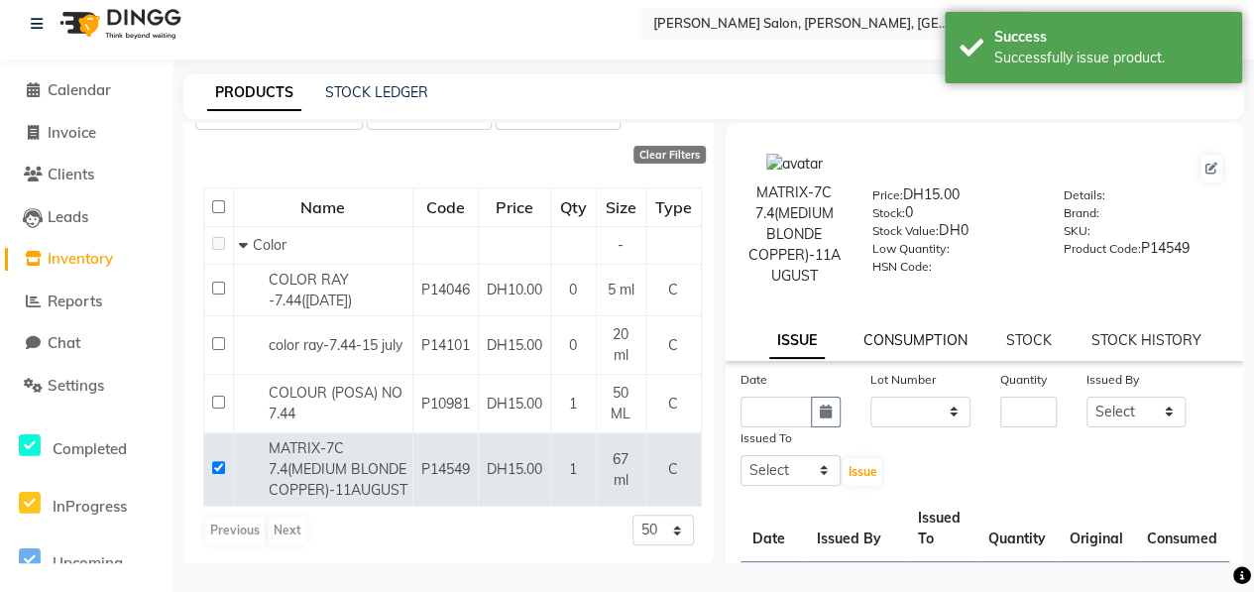
click at [893, 382] on div "MATRIX-7C 7.4(MEDIUM BLONDE COPPER)-11AUGUST Price: DH15.00 Stock: 0 Stock Valu…" at bounding box center [984, 444] width 518 height 642
click at [827, 408] on icon "button" at bounding box center [826, 411] width 12 height 14
select select "10"
select select "2025"
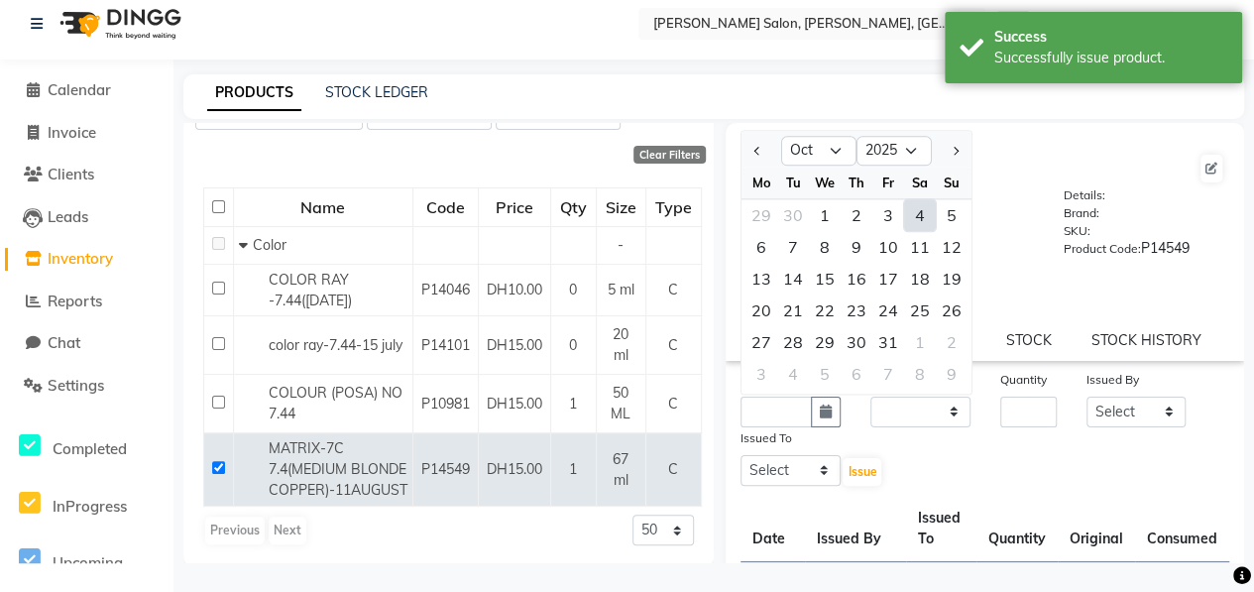
click at [959, 486] on div "Date Jan Feb Mar Apr May Jun Jul Aug Sep Oct Nov Dec 2015 2016 2017 2018 2019 2…" at bounding box center [984, 508] width 518 height 279
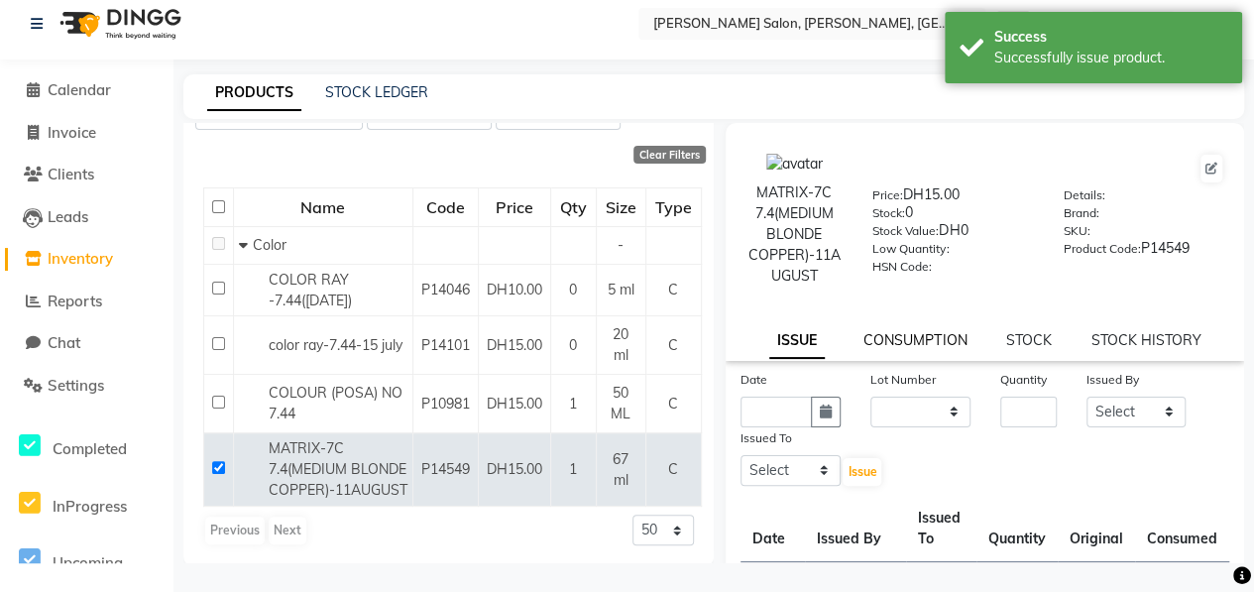
click at [927, 336] on link "CONSUMPTION" at bounding box center [914, 340] width 103 height 18
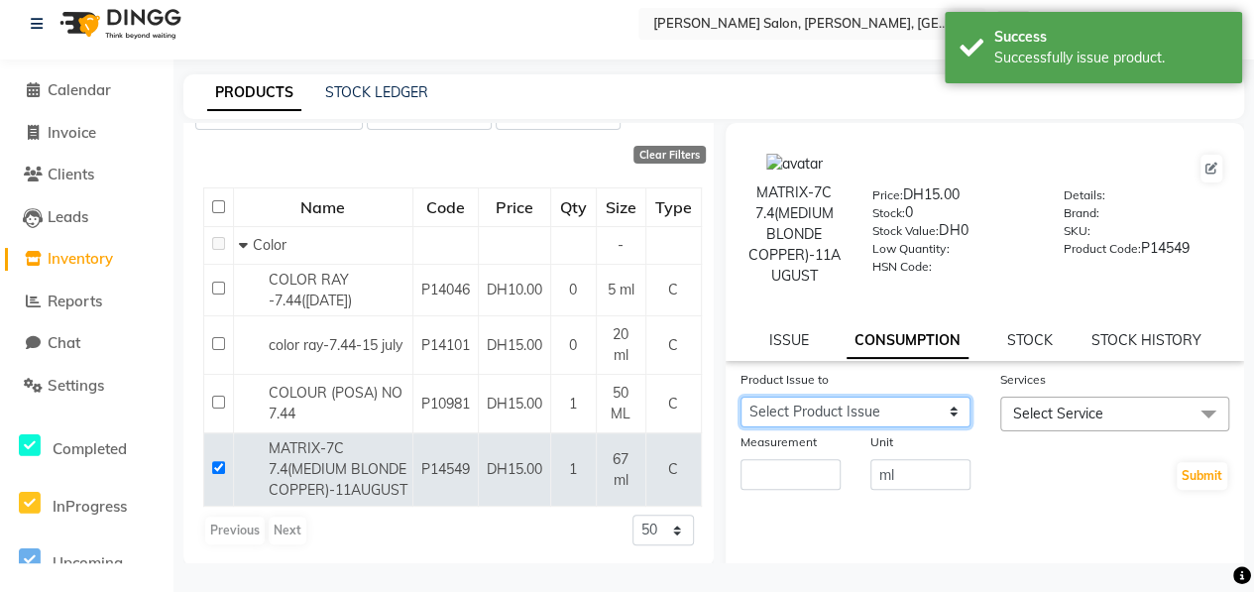
click at [927, 397] on select "Select Product Issue 2025-10-04, Issued to: Kavita, Balance: 67" at bounding box center [855, 411] width 230 height 31
select select "1285912"
click at [740, 396] on select "Select Product Issue 2025-10-04, Issued to: Kavita, Balance: 67" at bounding box center [855, 411] width 230 height 31
click at [1065, 405] on span "Select Service" at bounding box center [1058, 413] width 90 height 18
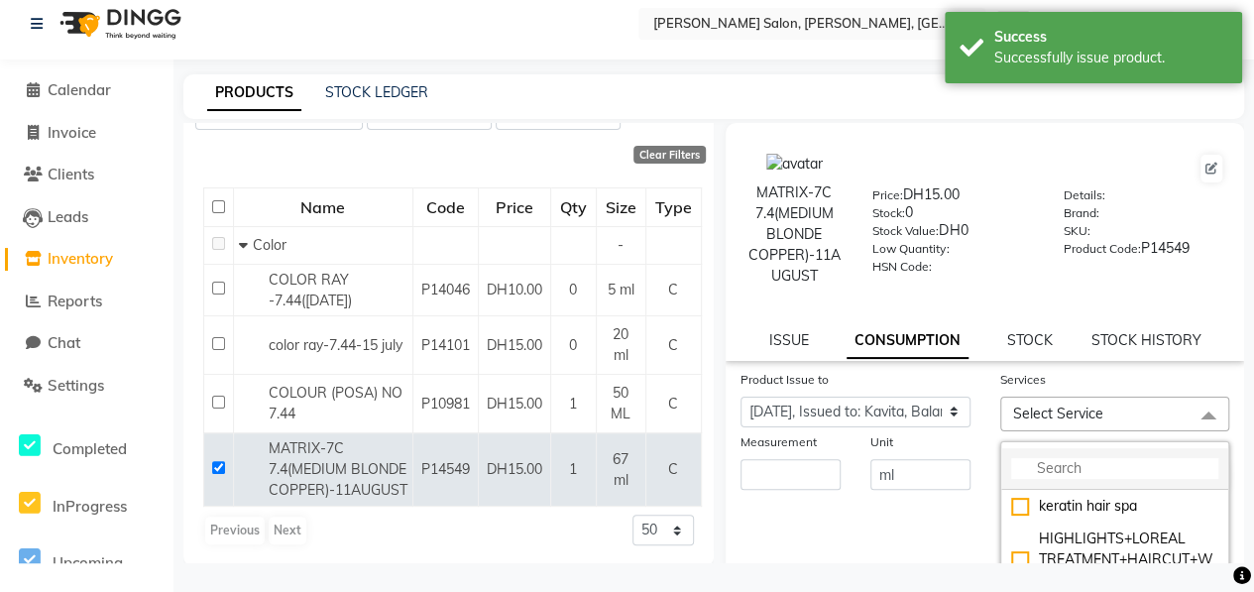
drag, startPoint x: 1094, startPoint y: 454, endPoint x: 1100, endPoint y: 463, distance: 10.7
click at [1097, 457] on li at bounding box center [1115, 469] width 228 height 42
click at [1101, 464] on input "multiselect-search" at bounding box center [1115, 468] width 208 height 21
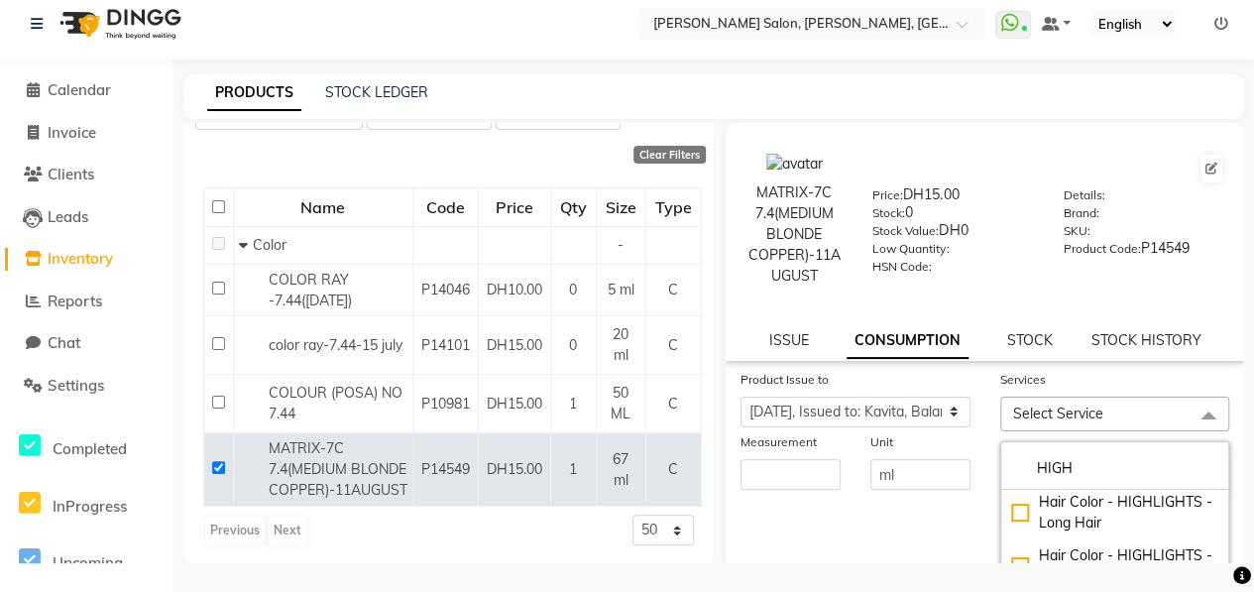
scroll to position [496, 0]
type input "HIGH"
click at [1014, 434] on div "Hair Color - HIGHLIGHTS - Long Hair" at bounding box center [1115, 413] width 208 height 42
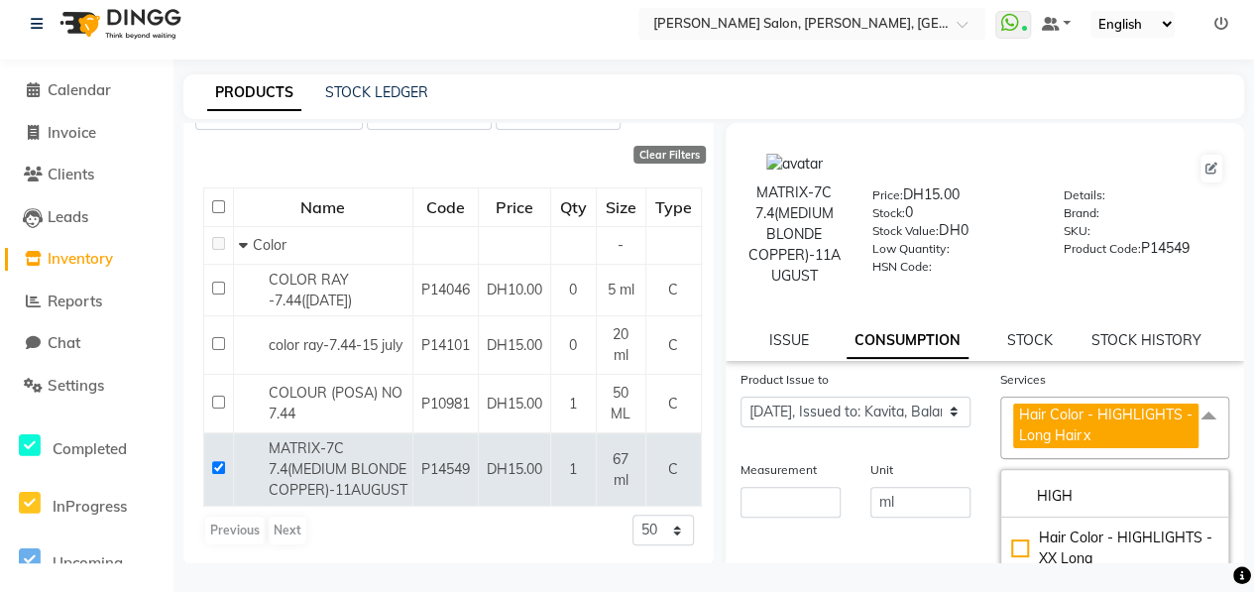
checkbox input "true"
click at [789, 493] on input "number" at bounding box center [790, 502] width 100 height 31
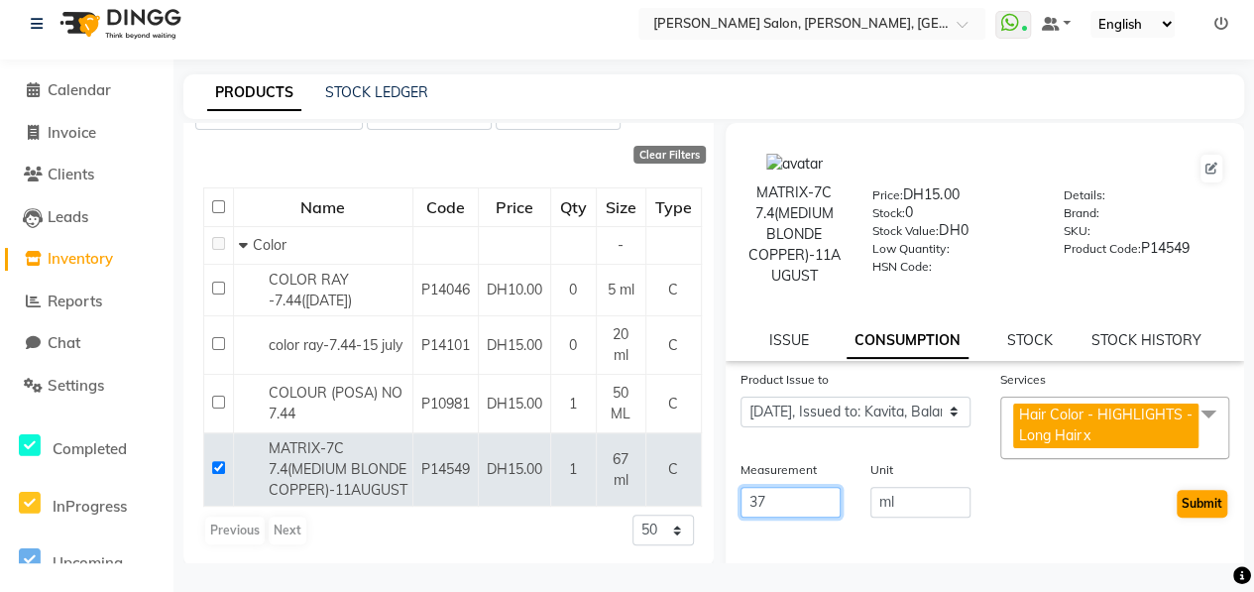
type input "37"
click at [1176, 497] on button "Submit" at bounding box center [1201, 504] width 51 height 28
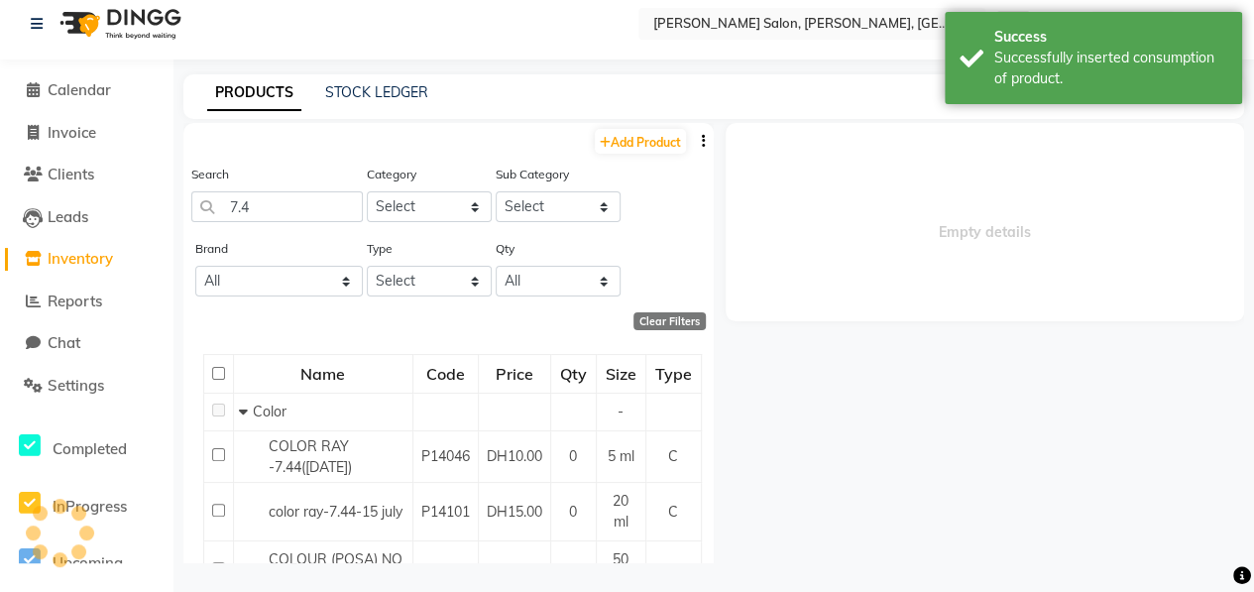
scroll to position [0, 0]
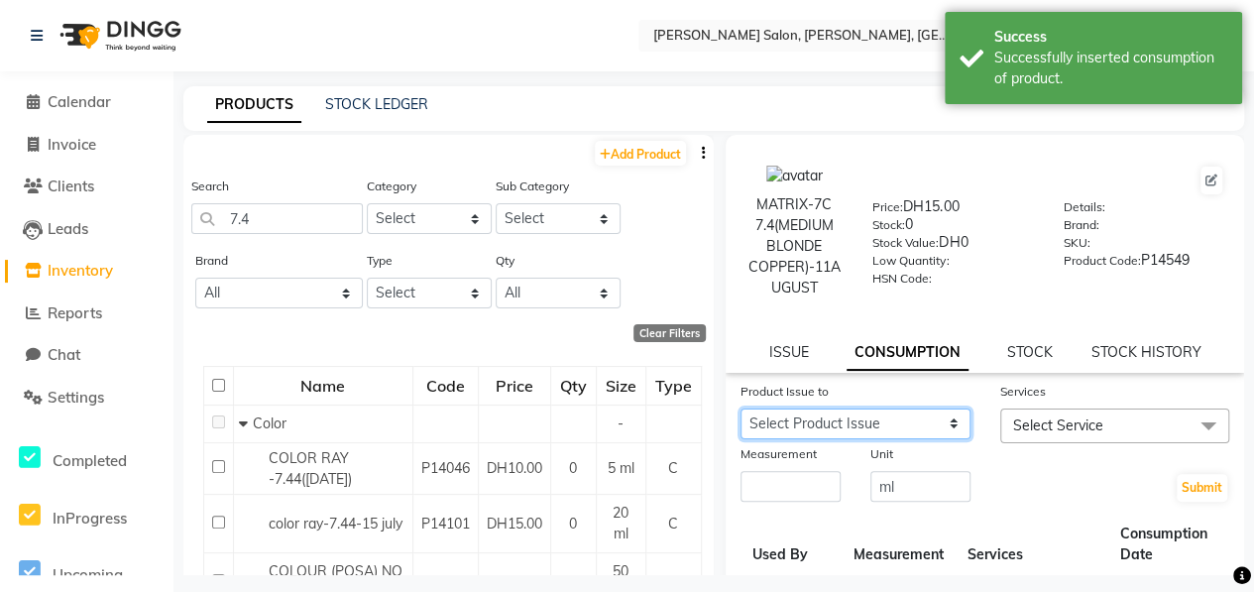
click at [886, 466] on form "Product Issue to Select Product Issue 2025-10-04, Issued to: Kavita, Balance: 3…" at bounding box center [984, 442] width 489 height 123
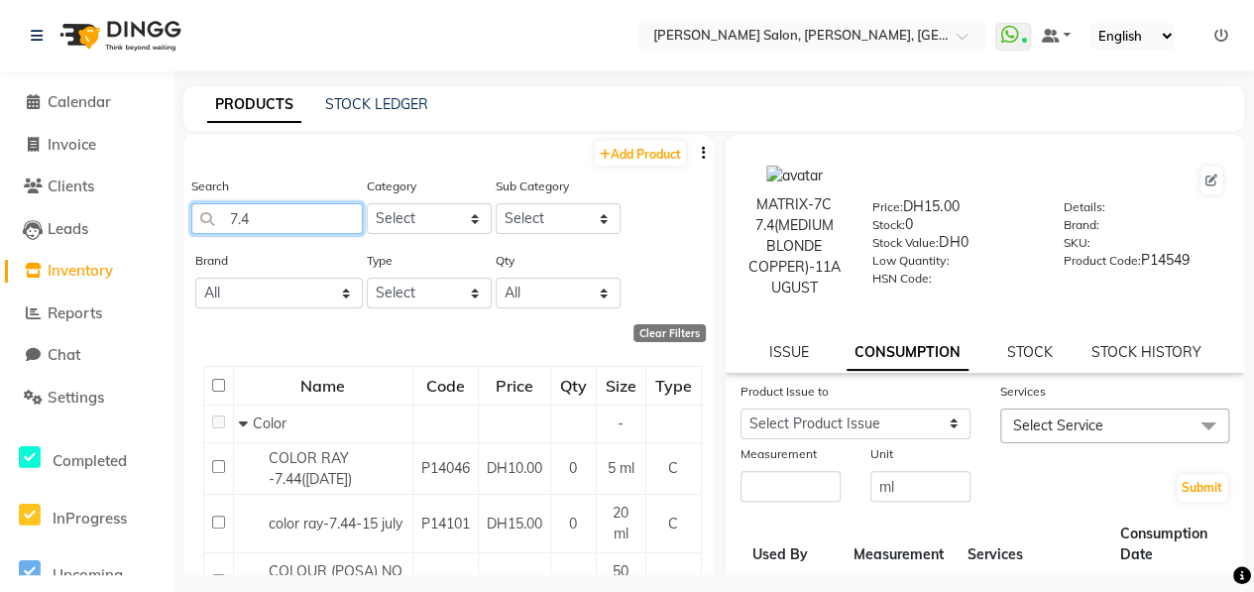
drag, startPoint x: 255, startPoint y: 219, endPoint x: 180, endPoint y: 211, distance: 74.7
click at [180, 211] on main "PRODUCTS STOCK LEDGER Add Product Search 7.4 Category Select Hair Skin Makeup P…" at bounding box center [713, 345] width 1080 height 518
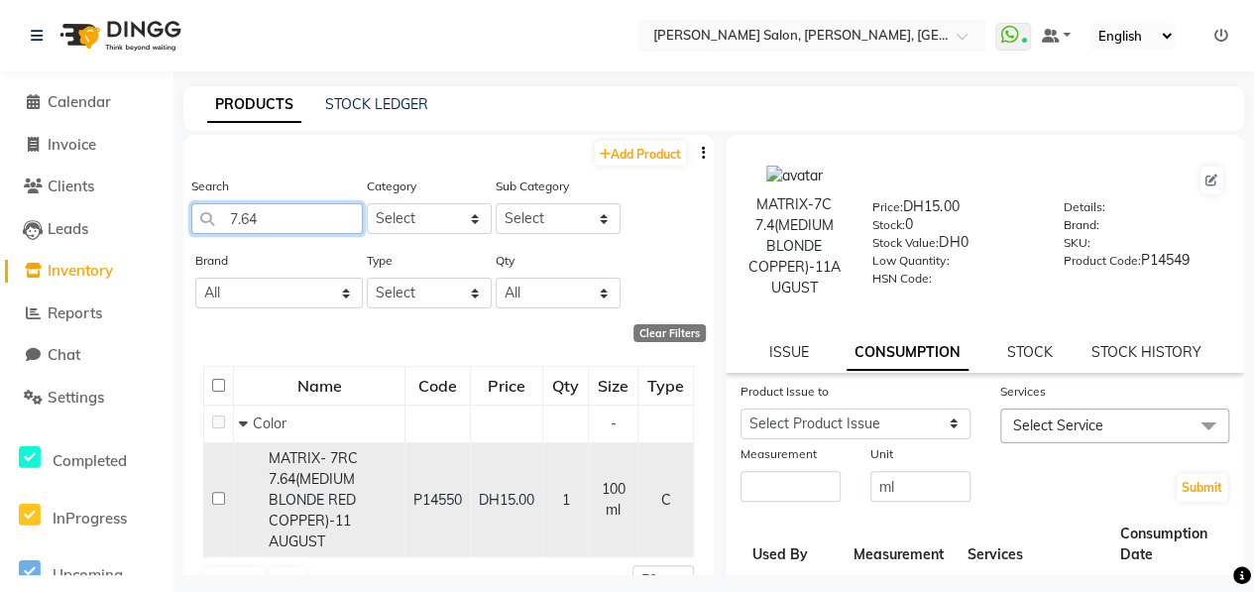
scroll to position [41, 0]
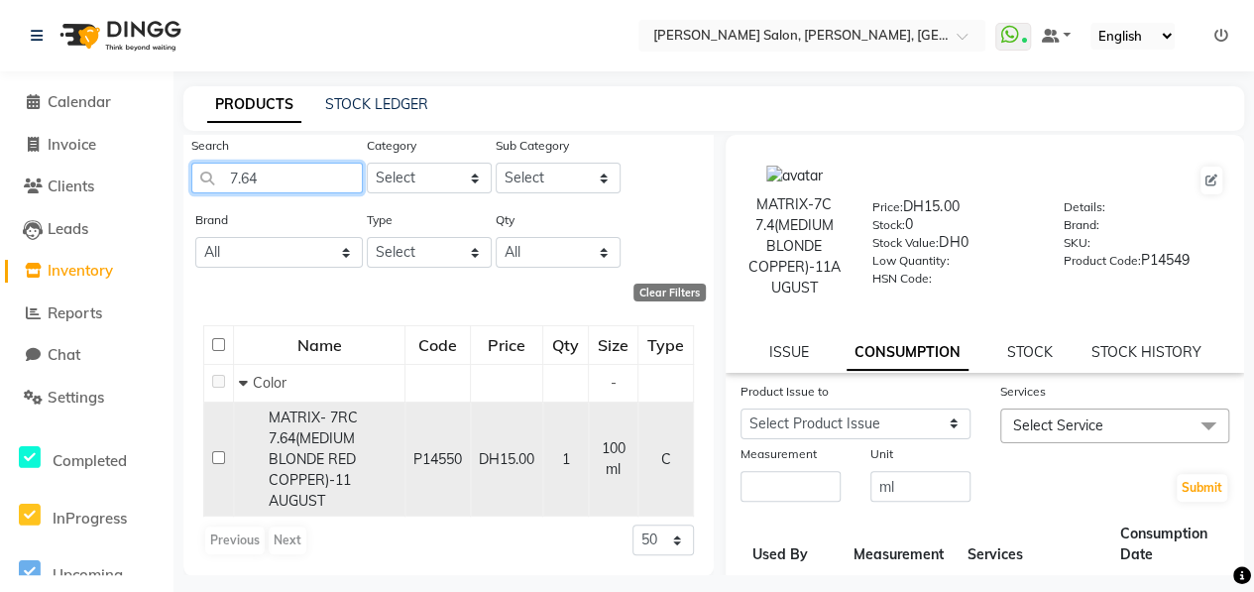
type input "7.64"
click at [220, 456] on input "checkbox" at bounding box center [218, 457] width 13 height 13
checkbox input "true"
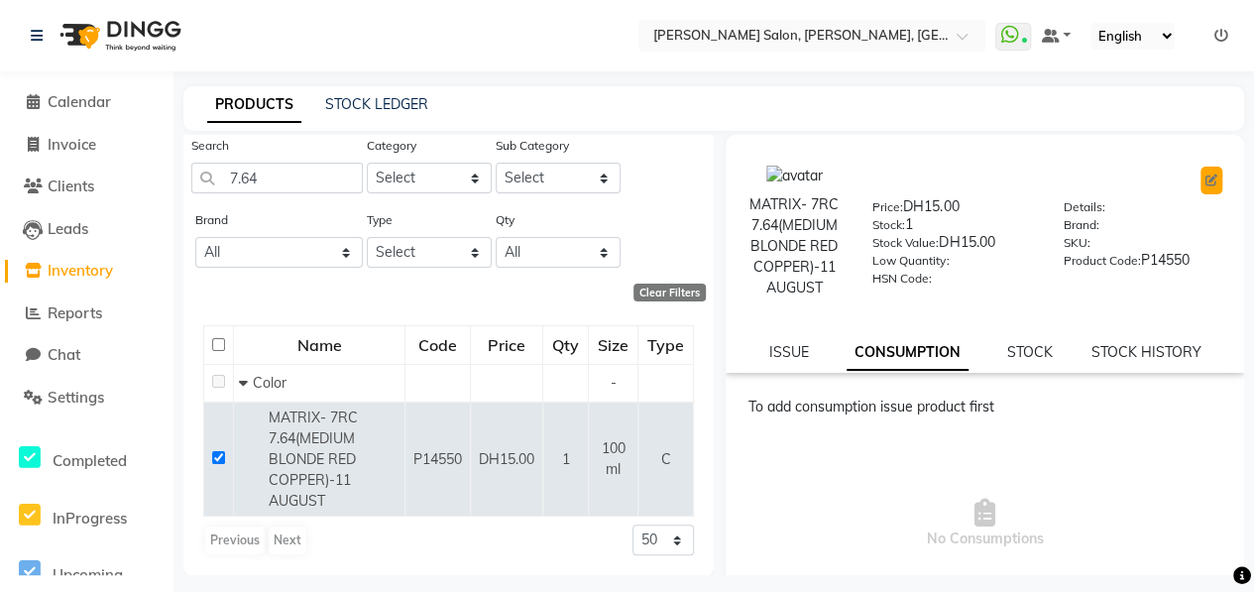
click at [1201, 172] on button at bounding box center [1211, 180] width 22 height 28
select select "true"
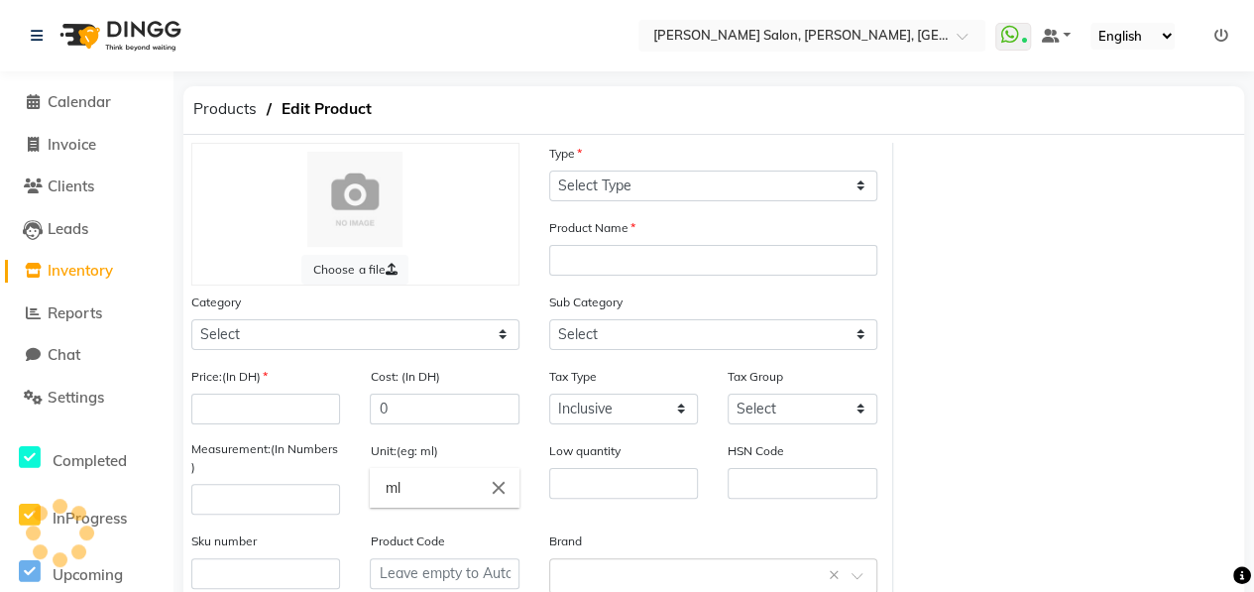
select select "C"
type input "MATRIX- 7RC 7.64(MEDIUM BLONDE RED COPPER)-11 AUGUST"
select select
type input "15"
type input "100"
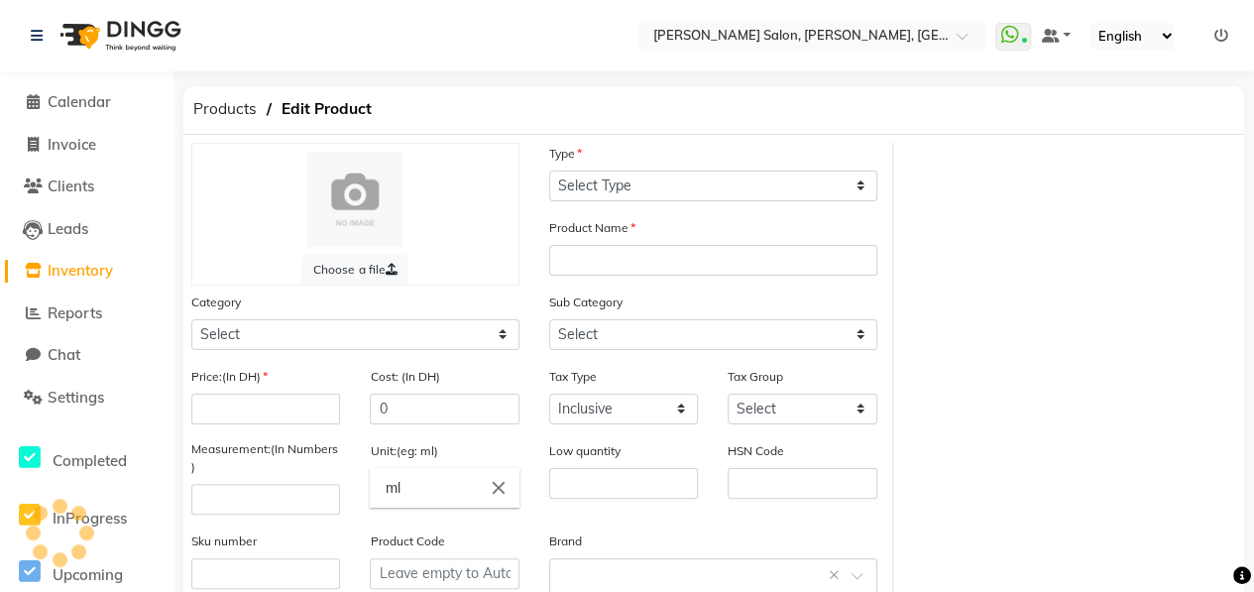
type input "P14550"
select select "462401100"
select select "462401107"
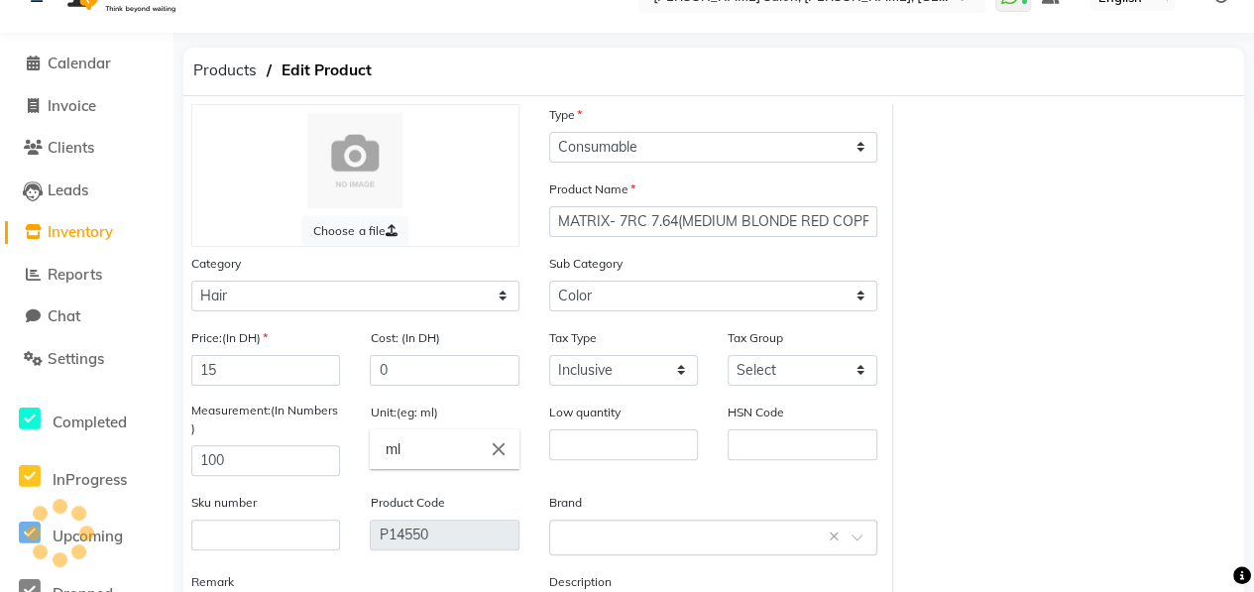
scroll to position [99, 0]
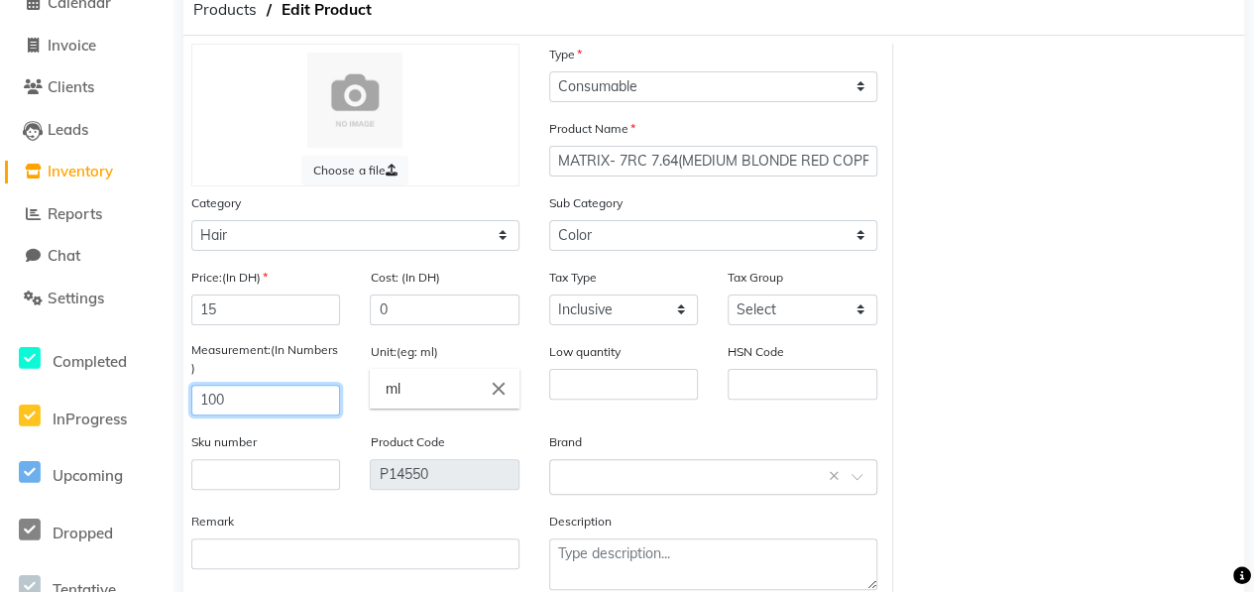
click at [235, 404] on input "100" at bounding box center [265, 400] width 149 height 31
type input "1"
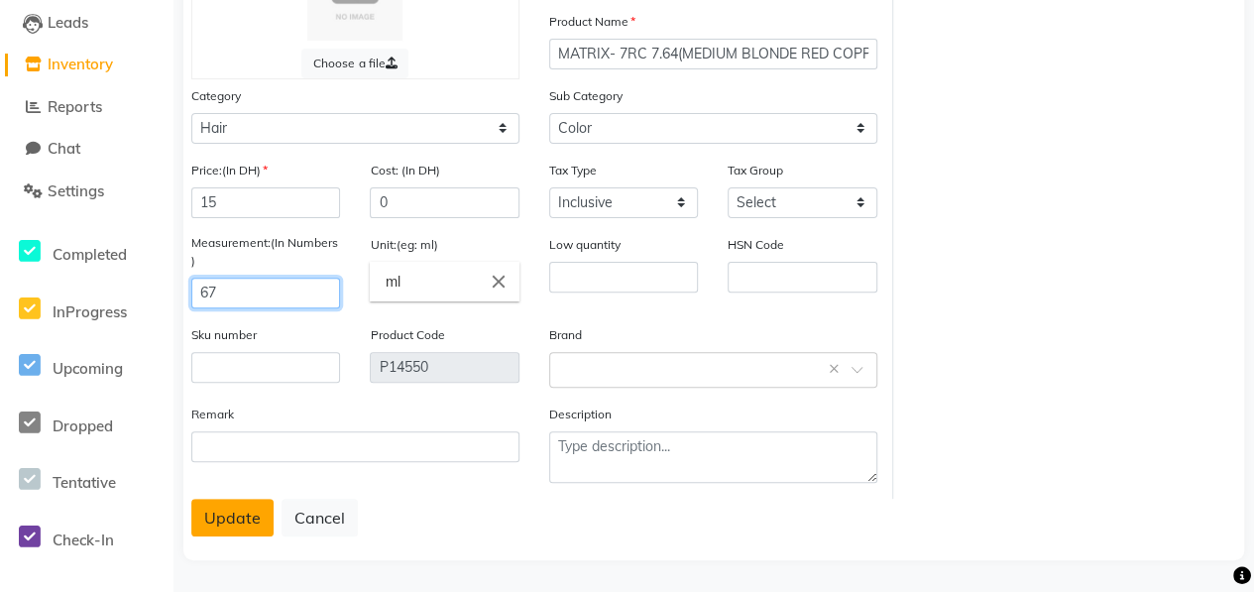
type input "67"
click at [234, 526] on button "Update" at bounding box center [232, 517] width 82 height 38
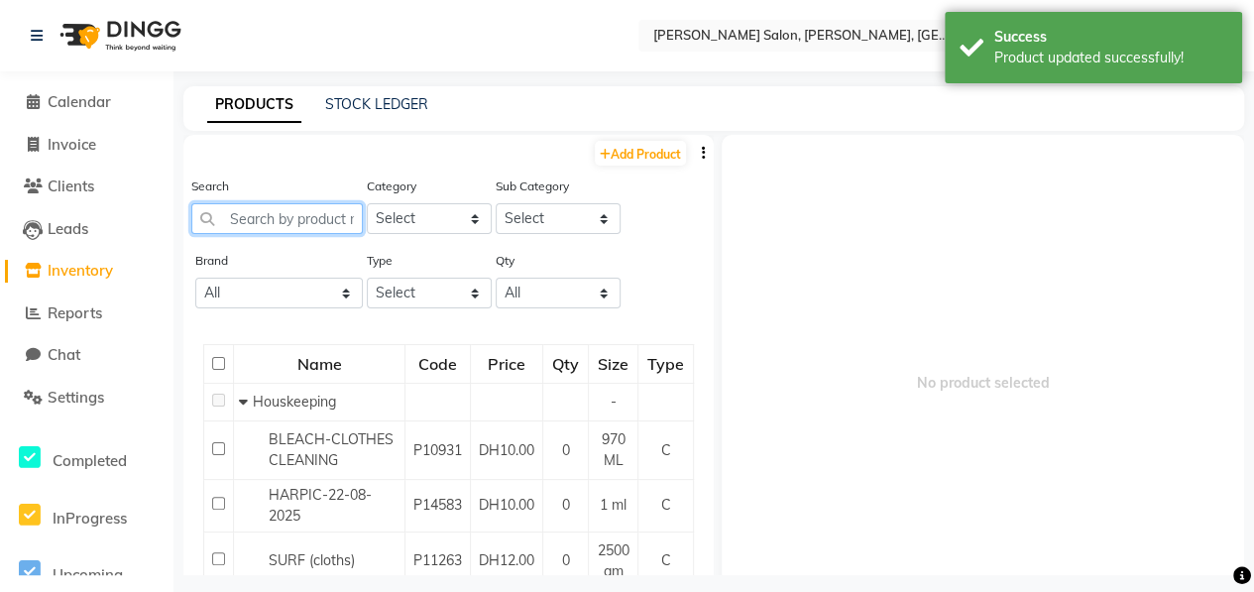
click at [325, 223] on input "text" at bounding box center [276, 218] width 171 height 31
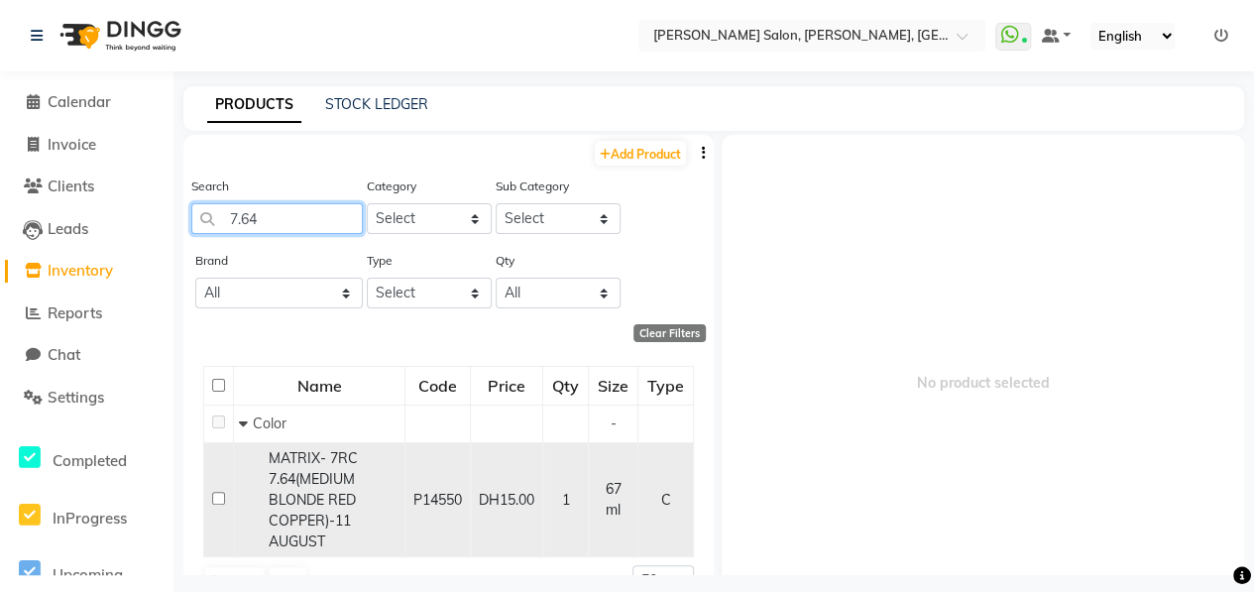
type input "7.64"
click at [220, 497] on input "checkbox" at bounding box center [218, 498] width 13 height 13
checkbox input "true"
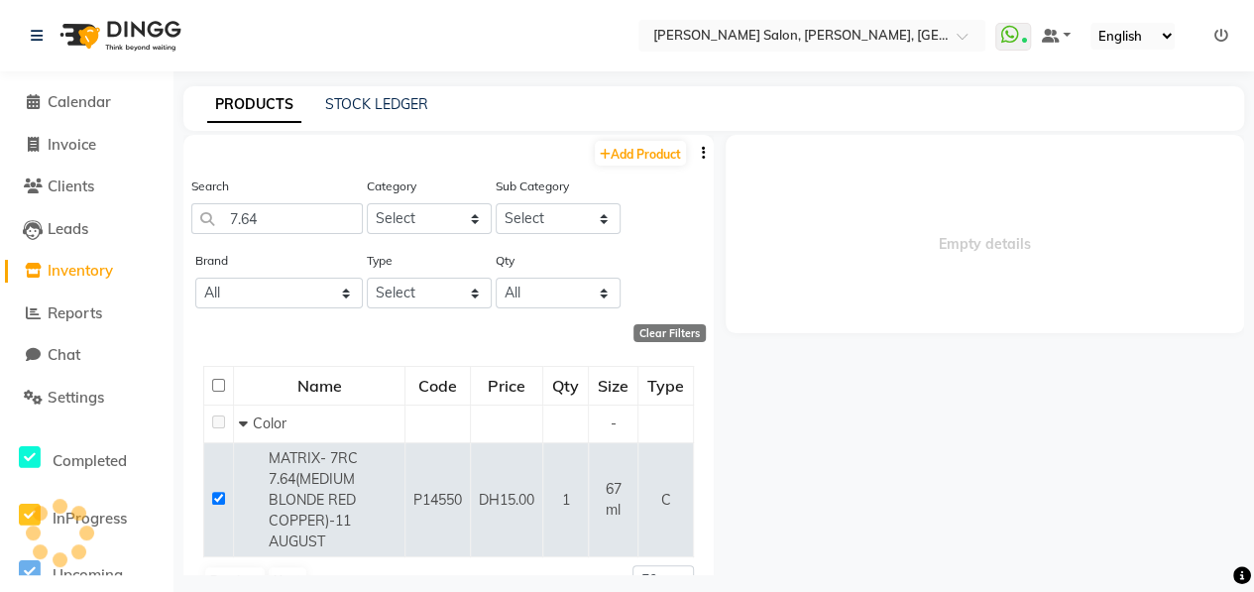
select select
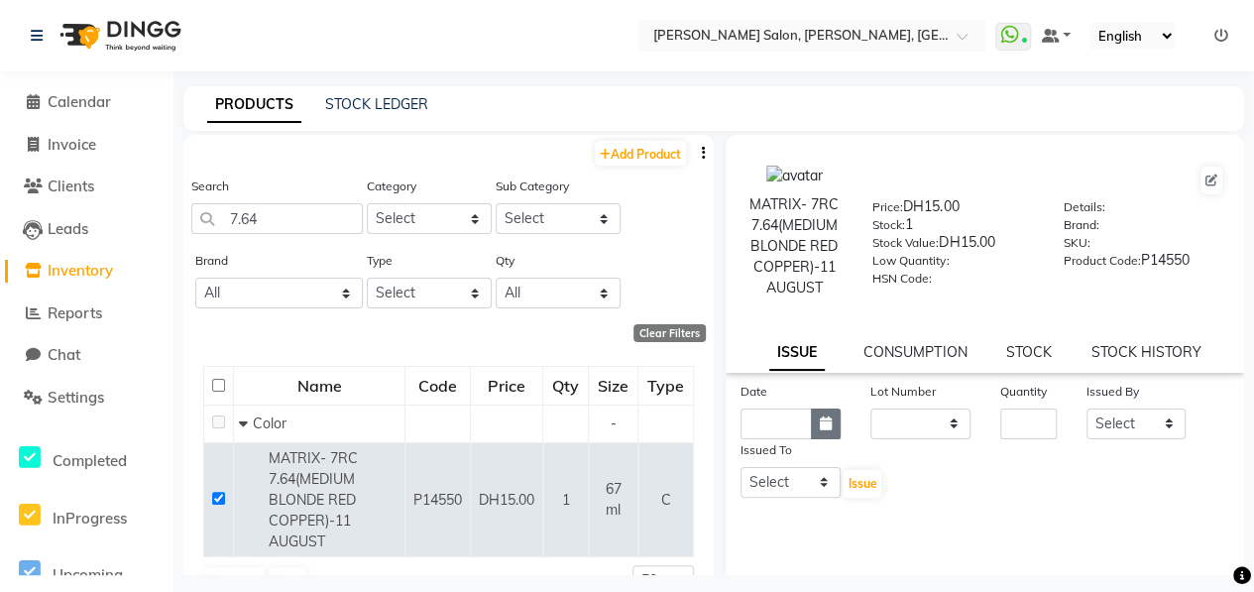
click at [827, 421] on icon "button" at bounding box center [826, 423] width 12 height 14
select select "10"
select select "2025"
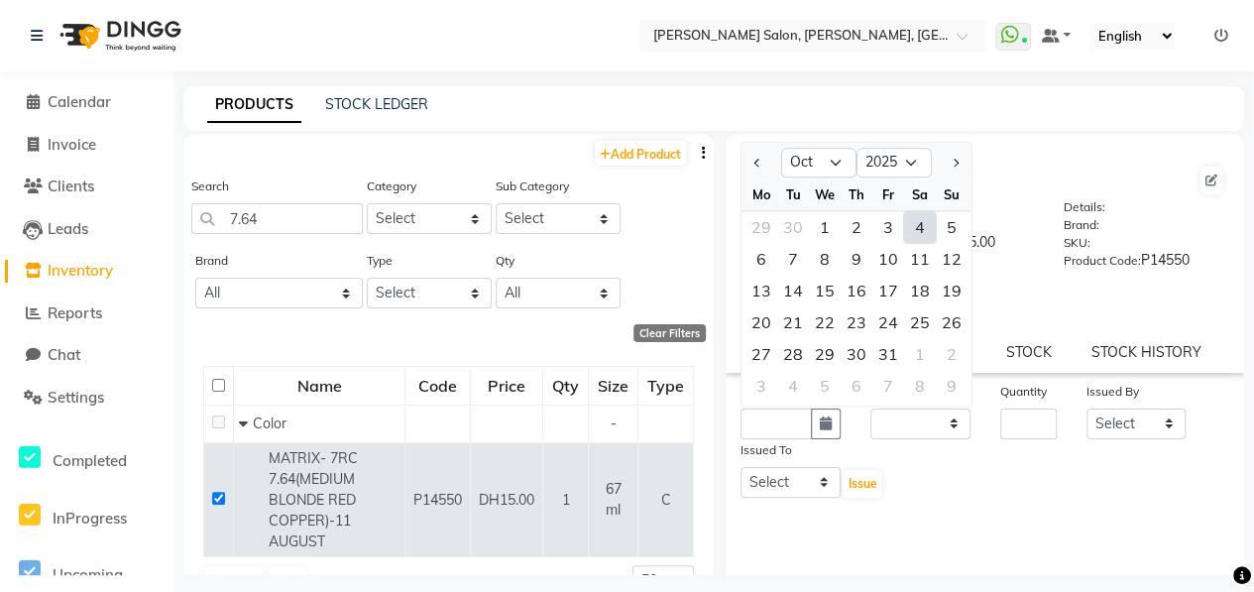
click at [922, 233] on div "4" at bounding box center [920, 227] width 32 height 32
type input "04-10-2025"
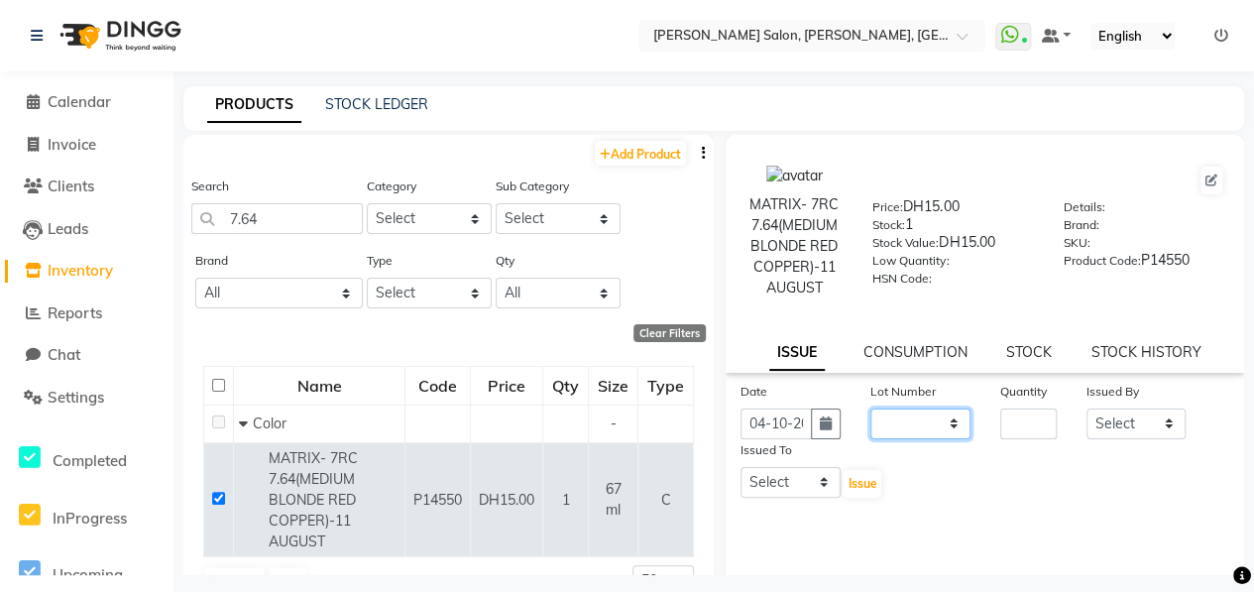
click at [922, 418] on select "None" at bounding box center [920, 423] width 100 height 31
select select "0: null"
click at [870, 408] on select "None" at bounding box center [920, 423] width 100 height 31
click at [1030, 407] on div "Quantity" at bounding box center [1028, 395] width 56 height 28
click at [1025, 420] on input "number" at bounding box center [1028, 423] width 56 height 31
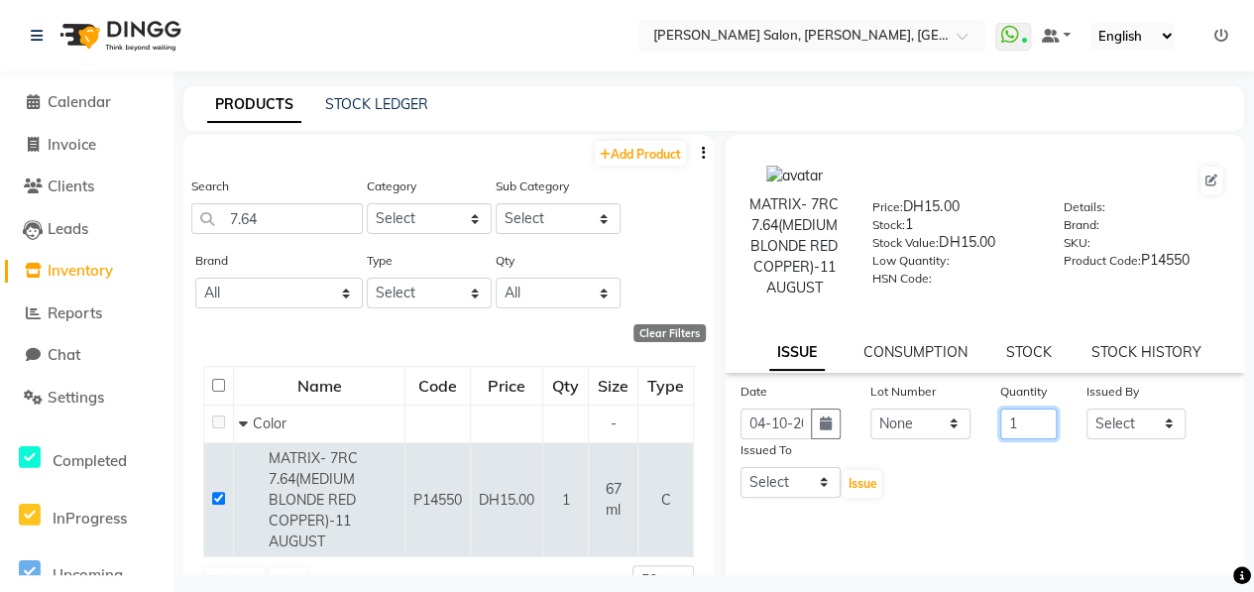
type input "1"
click at [1132, 412] on select "Select ALWAHDA GIVE HOME SERVICE STAFF [PERSON_NAME] [PERSON_NAME] Management […" at bounding box center [1136, 423] width 100 height 31
select select "76470"
click at [1086, 408] on select "Select ALWAHDA GIVE HOME SERVICE STAFF [PERSON_NAME] [PERSON_NAME] Management […" at bounding box center [1136, 423] width 100 height 31
click at [819, 485] on select "Select ALWAHDA GIVE HOME SERVICE STAFF [PERSON_NAME] [PERSON_NAME] Management […" at bounding box center [790, 482] width 100 height 31
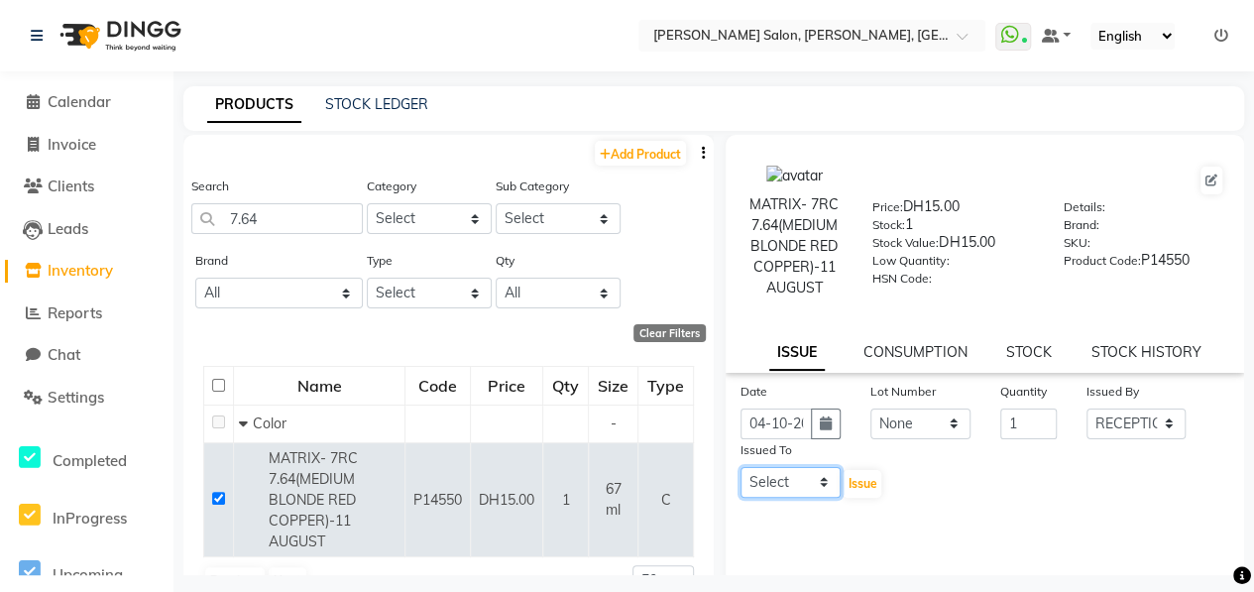
select select "76539"
click at [740, 467] on select "Select ALWAHDA GIVE HOME SERVICE STAFF [PERSON_NAME] [PERSON_NAME] Management […" at bounding box center [790, 482] width 100 height 31
click at [861, 487] on span "Issue" at bounding box center [861, 483] width 29 height 15
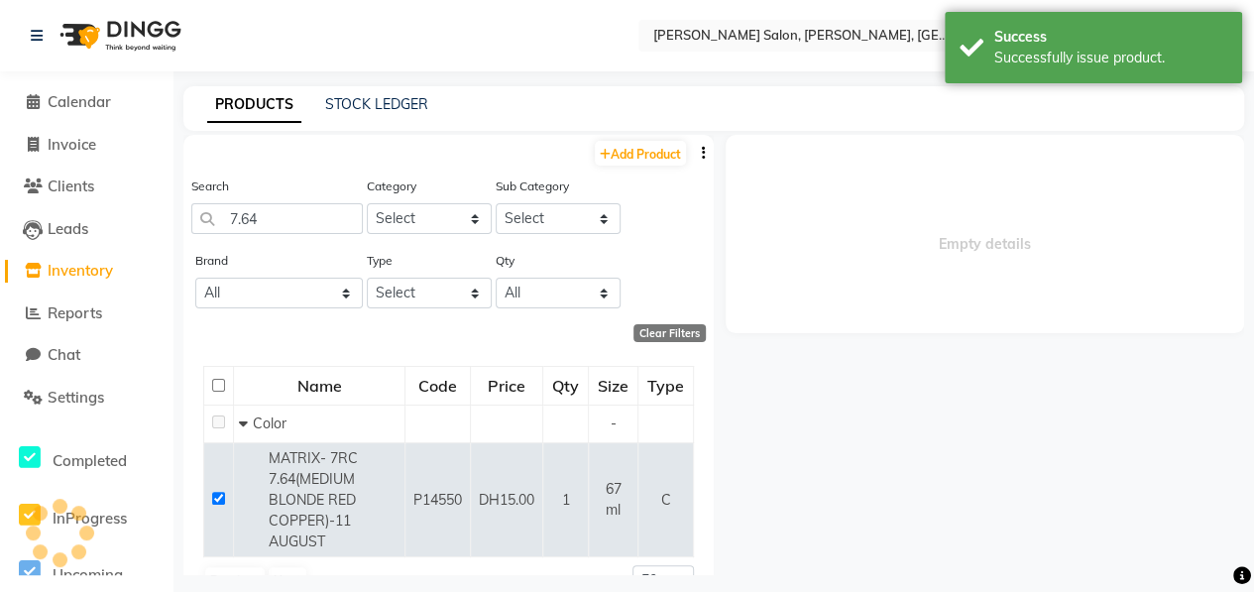
select select
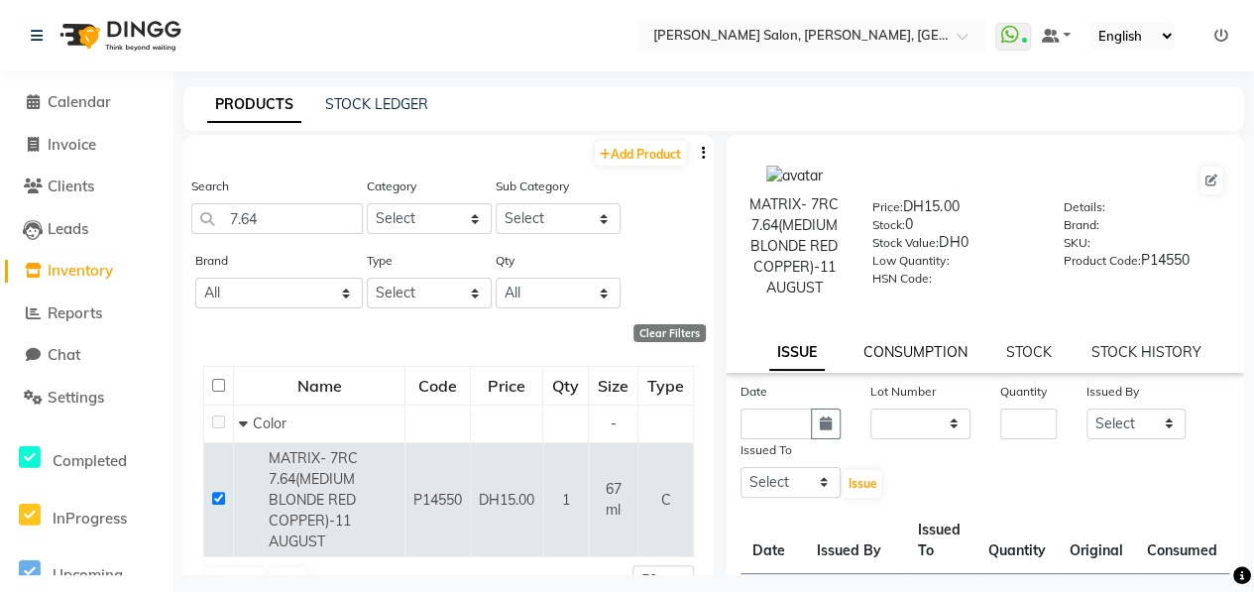
click at [916, 356] on link "CONSUMPTION" at bounding box center [914, 352] width 103 height 18
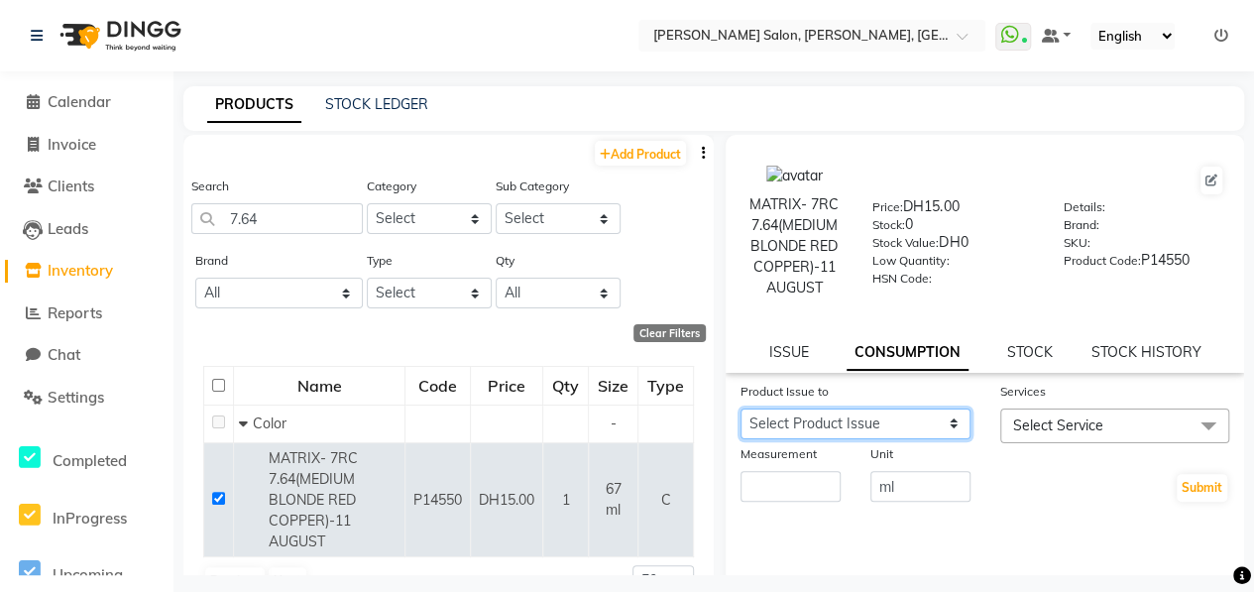
click at [862, 417] on select "Select Product Issue 2025-10-04, Issued to: Kavita, Balance: 67" at bounding box center [855, 423] width 230 height 31
select select "1285920"
click at [740, 408] on select "Select Product Issue 2025-10-04, Issued to: Kavita, Balance: 67" at bounding box center [855, 423] width 230 height 31
click at [1052, 425] on span "Select Service" at bounding box center [1058, 425] width 90 height 18
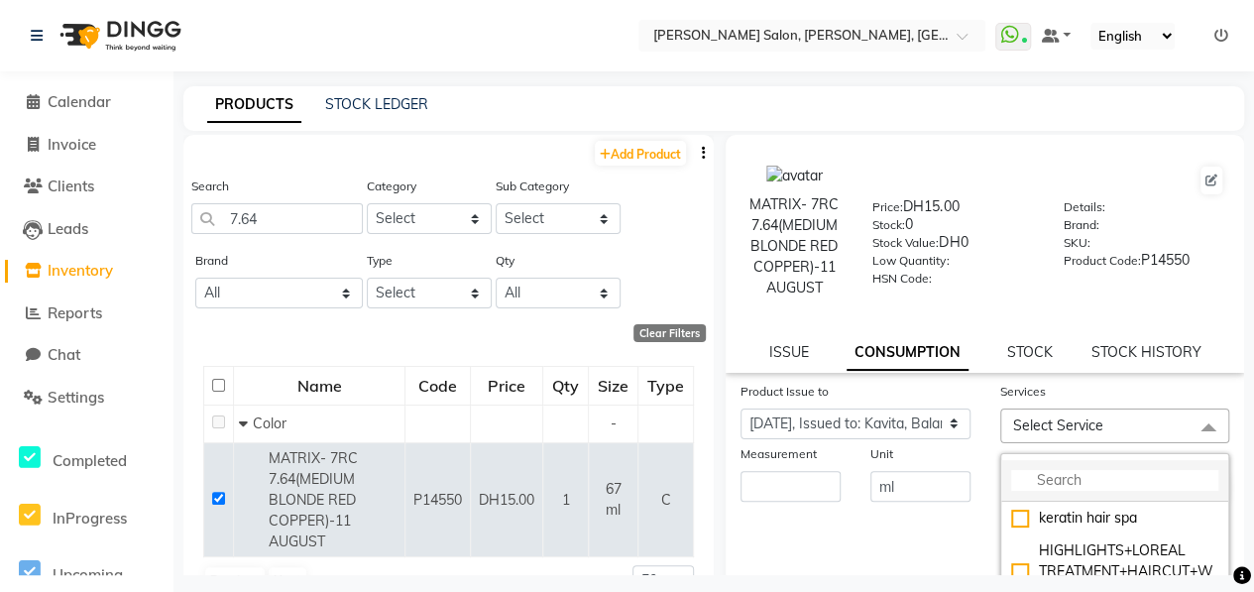
click at [1102, 473] on input "multiselect-search" at bounding box center [1115, 480] width 208 height 21
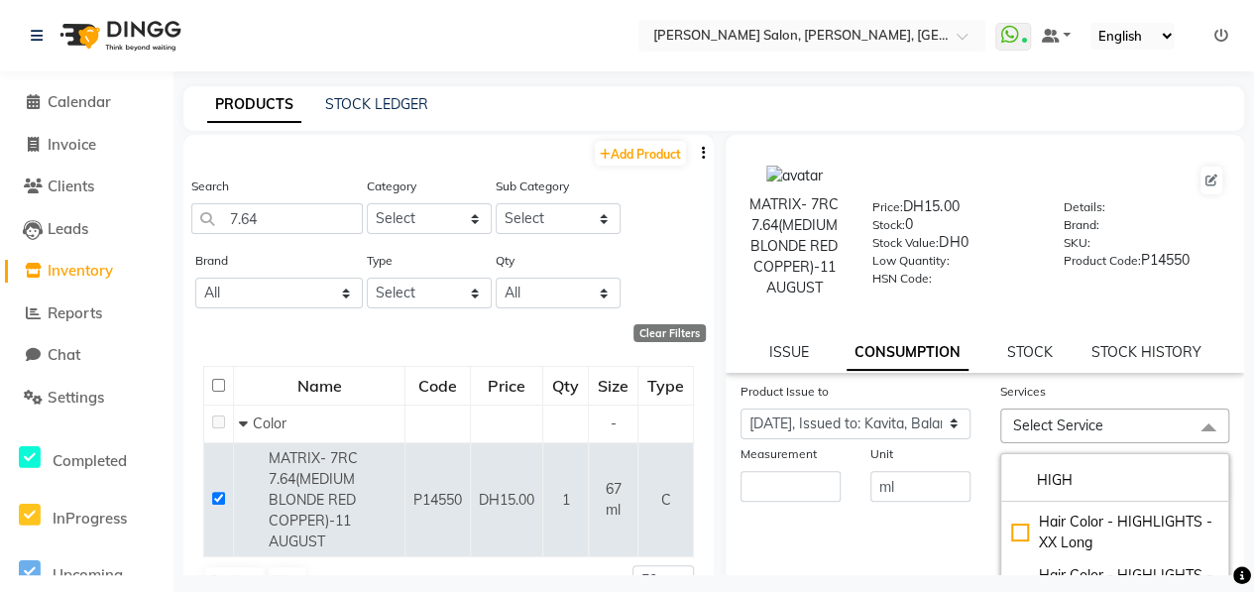
type input "HIGH"
click at [1011, 446] on div "Hair Color - HIGHLIGHTS - Long Hair" at bounding box center [1115, 425] width 208 height 42
checkbox input "true"
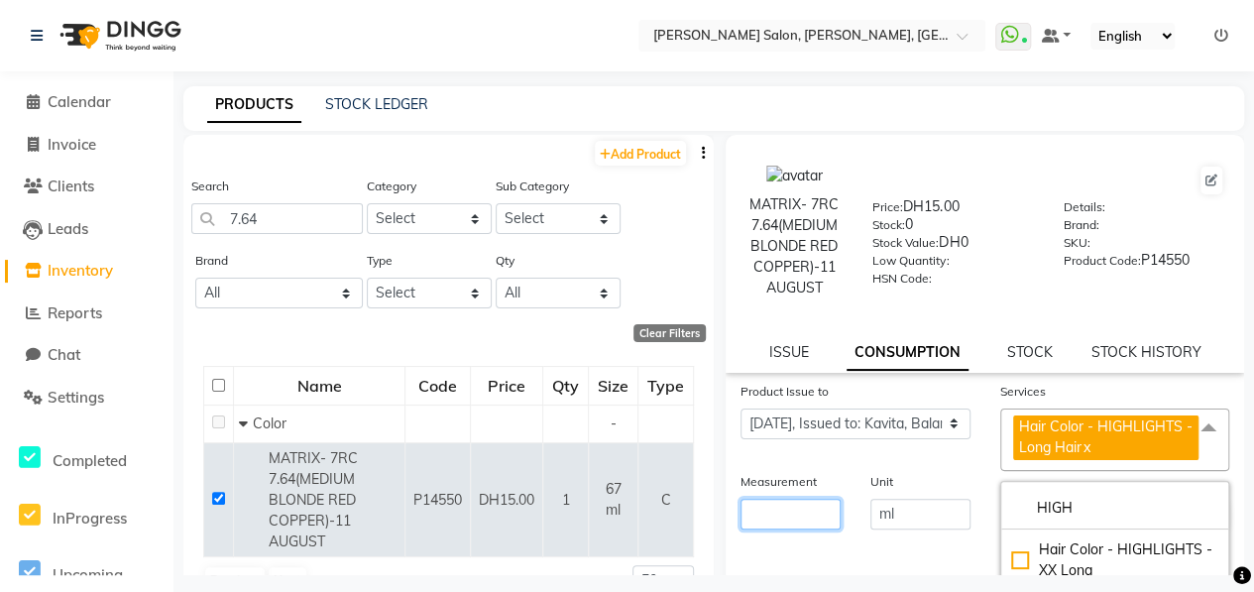
click at [809, 504] on input "number" at bounding box center [790, 513] width 100 height 31
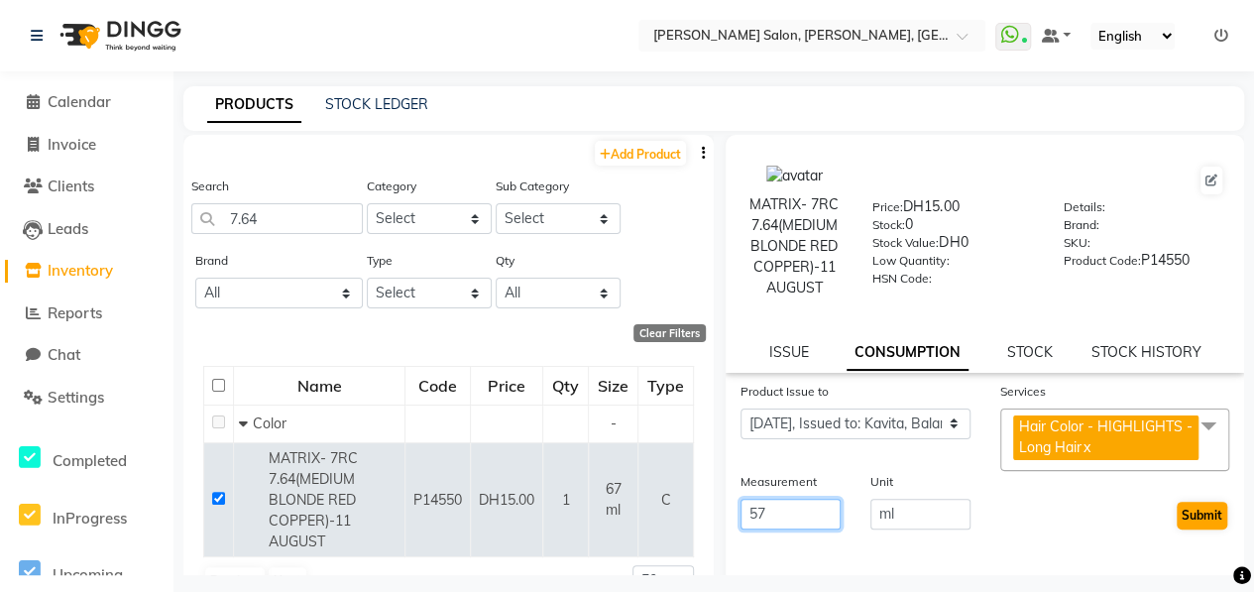
type input "57"
click at [1177, 502] on button "Submit" at bounding box center [1201, 515] width 51 height 28
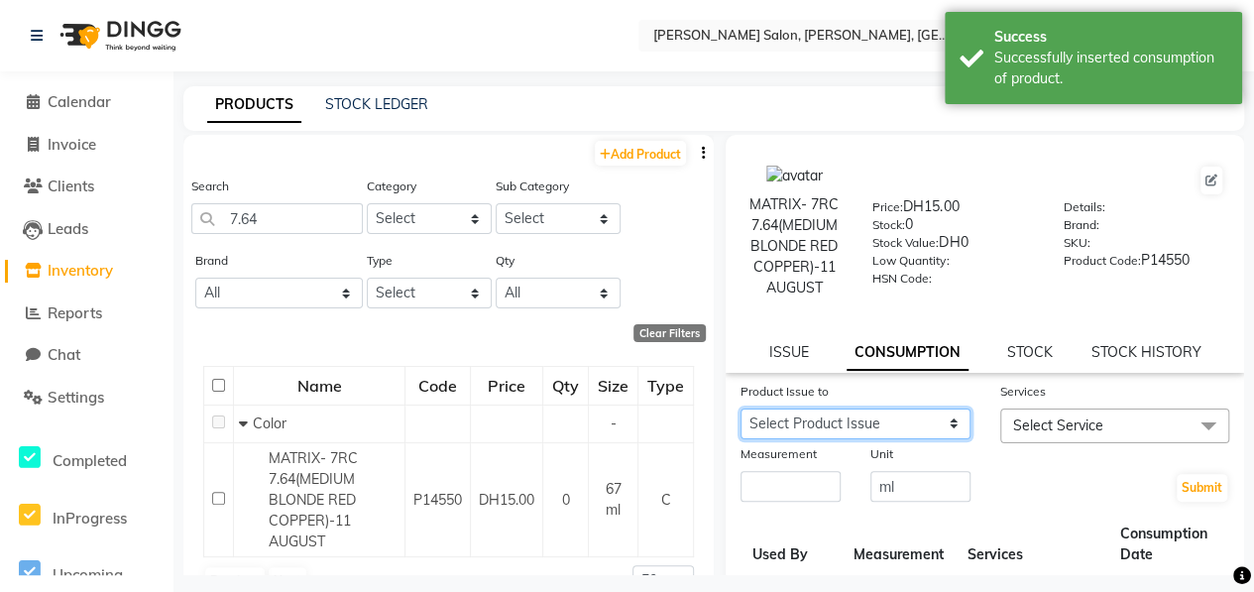
click at [890, 424] on select "Select Product Issue 2025-10-04, Issued to: Kavita, Balance: 10" at bounding box center [855, 423] width 230 height 31
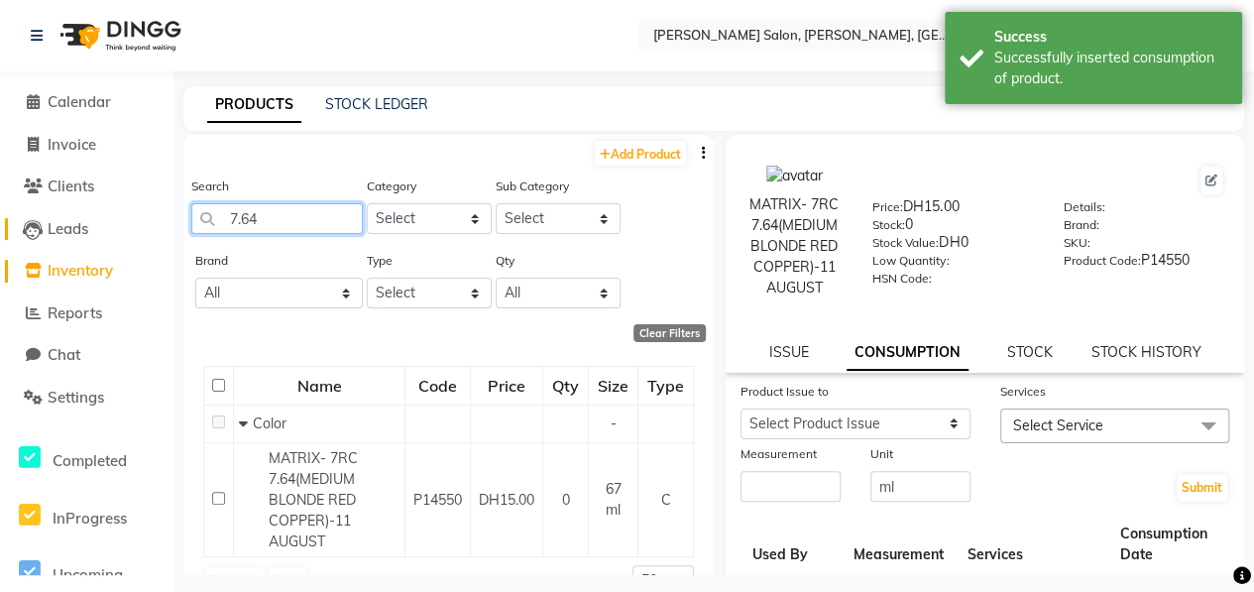
drag, startPoint x: 285, startPoint y: 224, endPoint x: 134, endPoint y: 223, distance: 151.6
click at [134, 223] on app-home "Select Location × Chitra Singh Salon, Abu Shagara, Abu Shagara WhatsApp Status …" at bounding box center [627, 302] width 1254 height 605
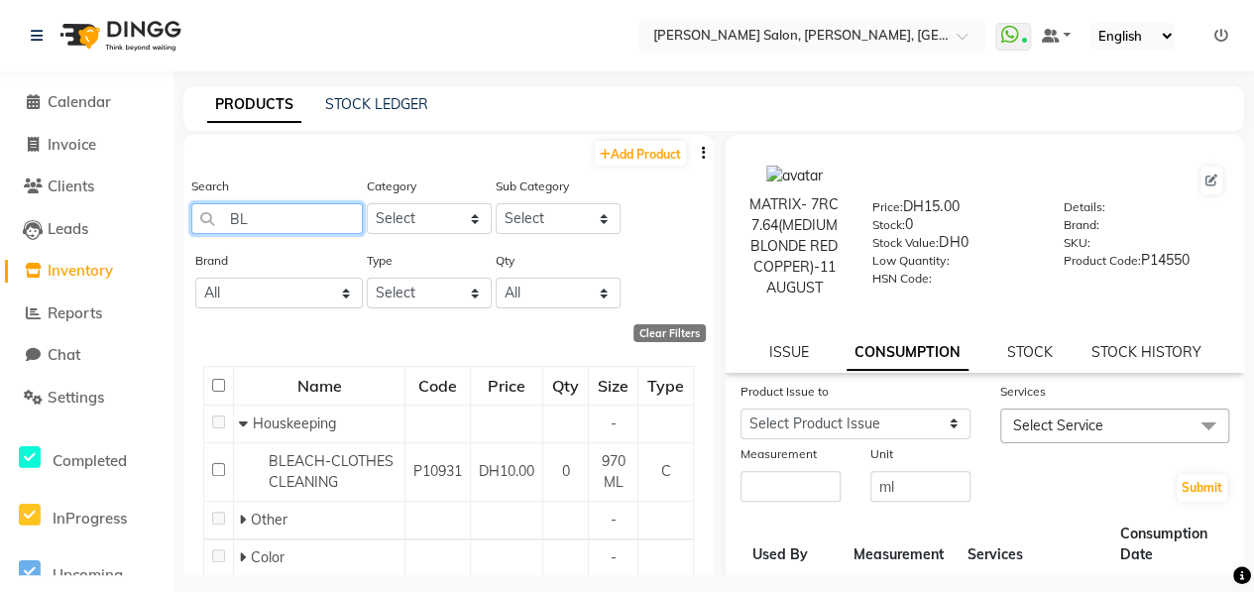
type input "B"
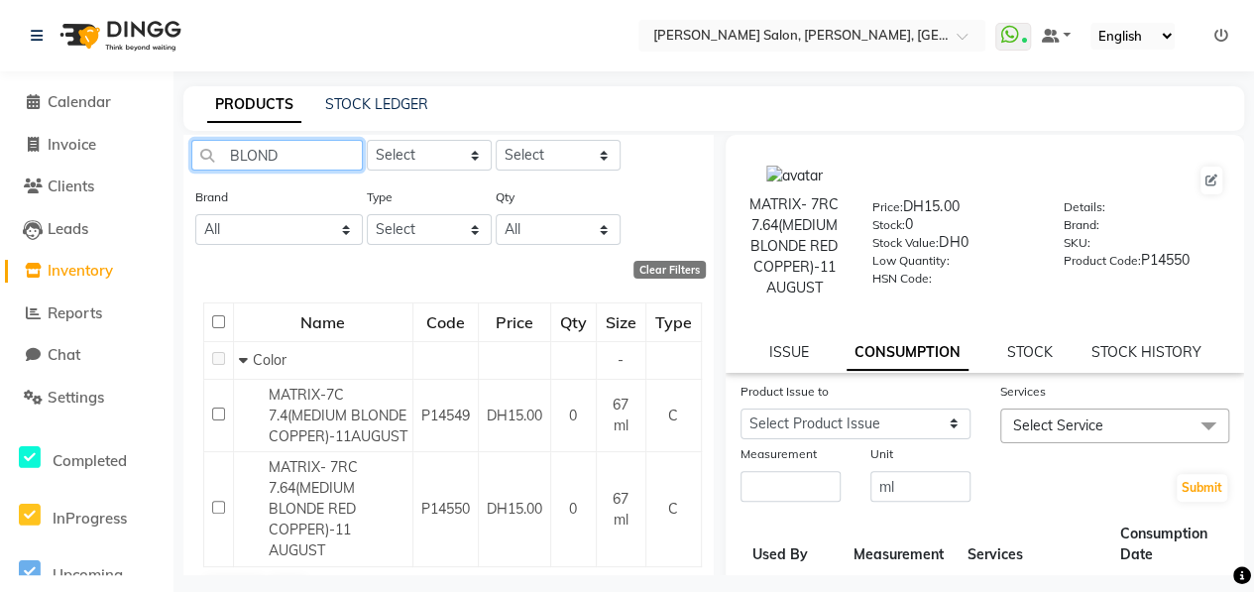
scroll to position [0, 0]
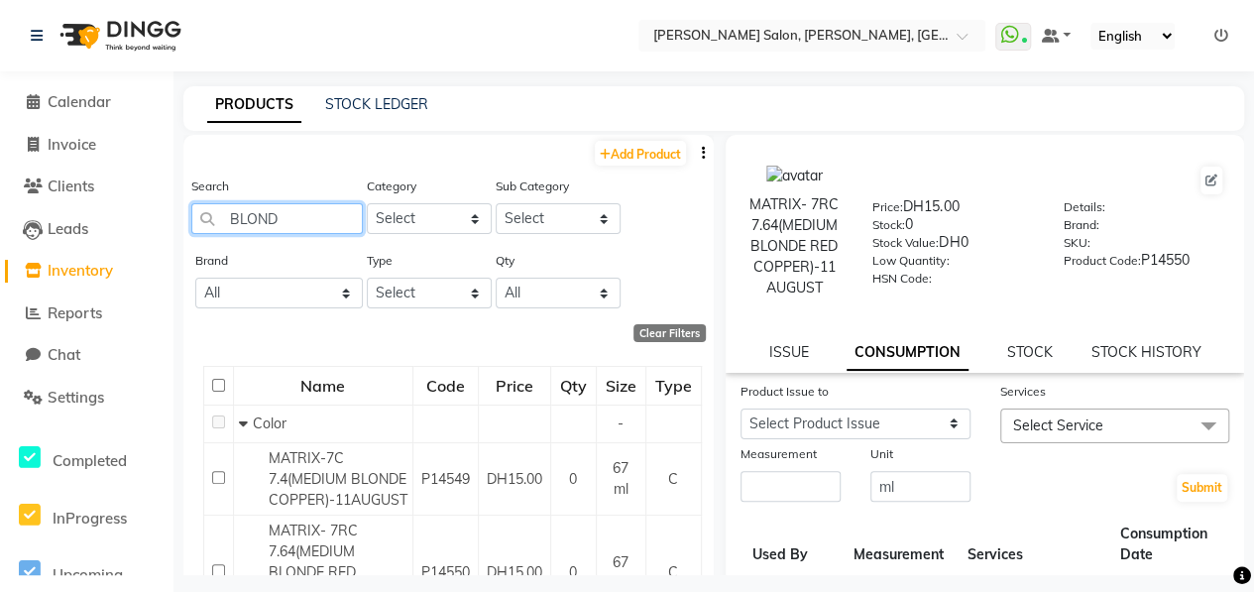
drag, startPoint x: 289, startPoint y: 222, endPoint x: 150, endPoint y: 211, distance: 140.2
click at [150, 211] on app-home "Select Location × Chitra Singh Salon, Abu Shagara, Abu Shagara WhatsApp Status …" at bounding box center [627, 302] width 1254 height 605
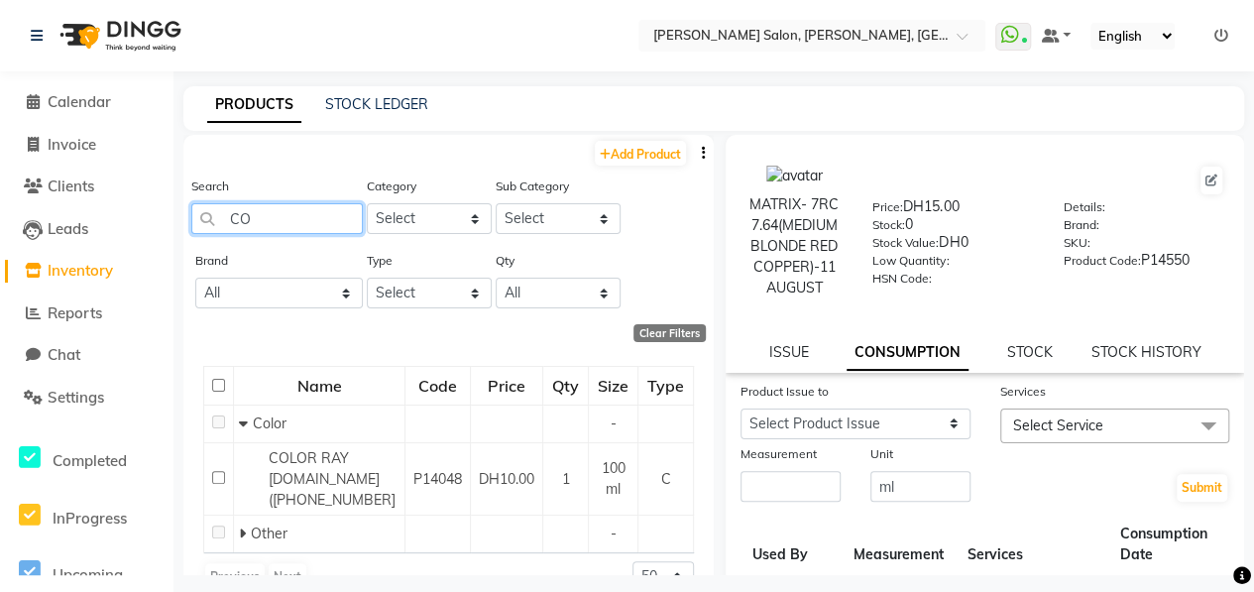
type input "C"
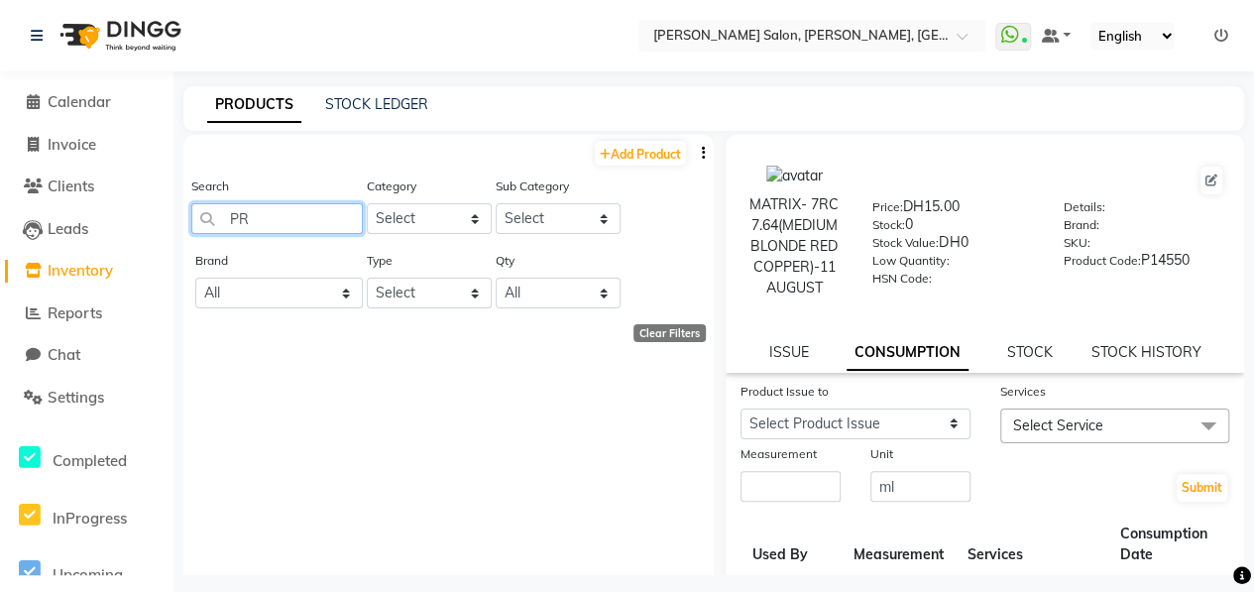
type input "P"
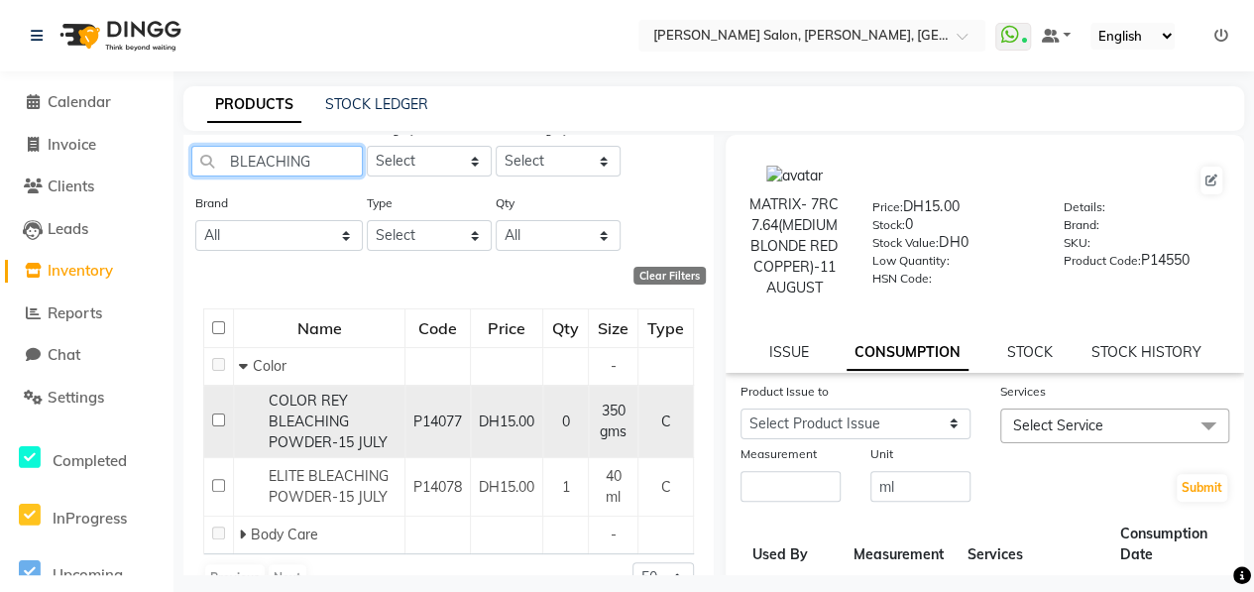
scroll to position [99, 0]
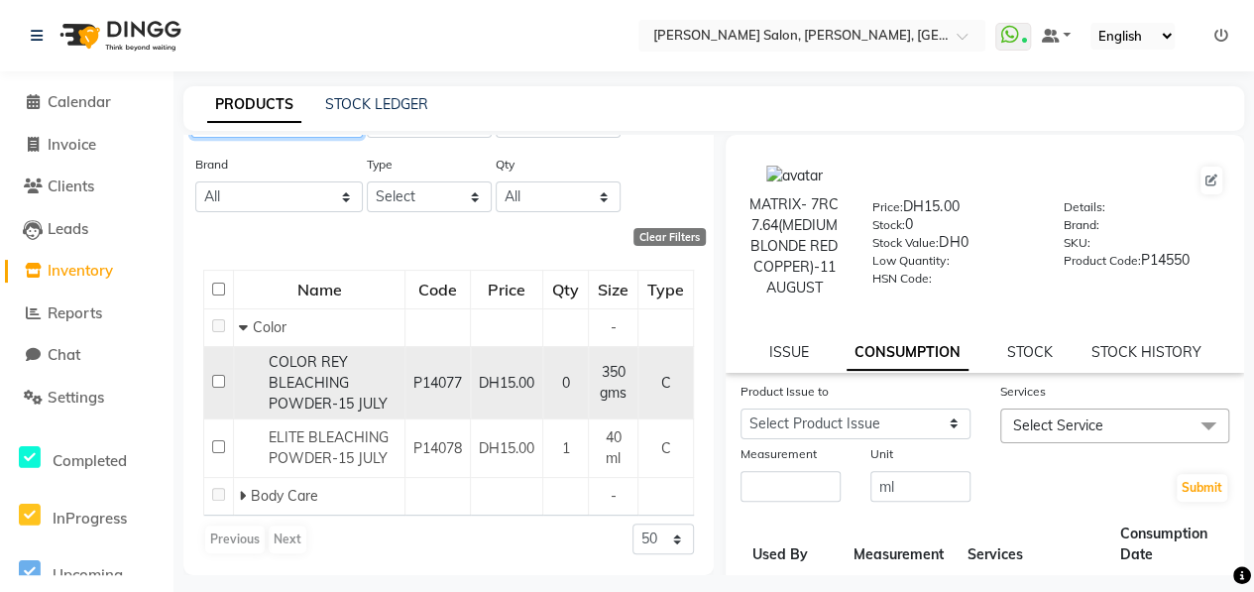
type input "BLEACHING"
click at [216, 385] on input "checkbox" at bounding box center [218, 381] width 13 height 13
checkbox input "true"
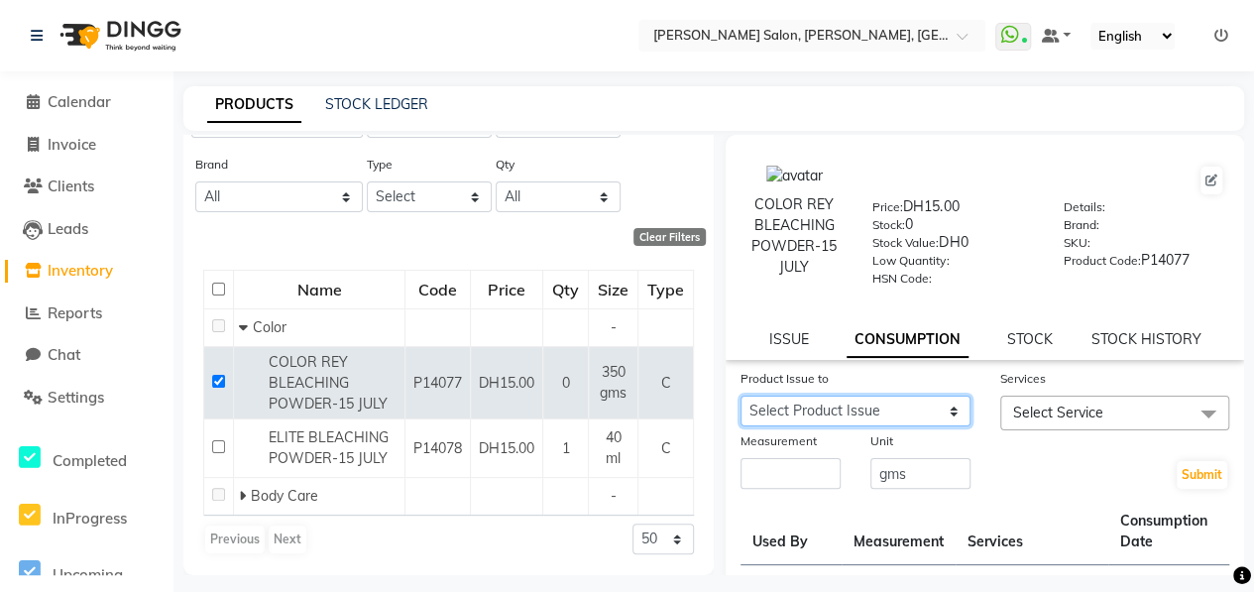
click at [876, 413] on select "Select Product Issue 2025-08-11, Issued to: Kavita, Balance: 310" at bounding box center [855, 410] width 230 height 31
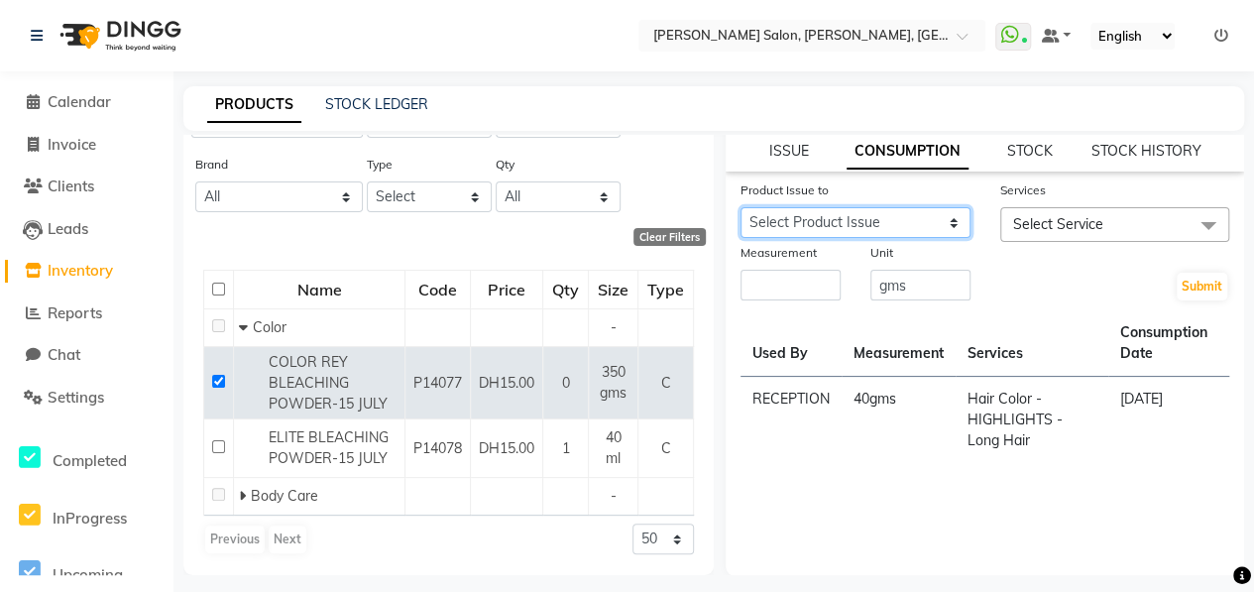
scroll to position [189, 0]
click at [851, 222] on select "Select Product Issue 2025-08-11, Issued to: Kavita, Balance: 310" at bounding box center [855, 221] width 230 height 31
click at [1065, 301] on div "Product Issue to Select Product Issue 2025-08-11, Issued to: Kavita, Balance: 3…" at bounding box center [984, 319] width 518 height 283
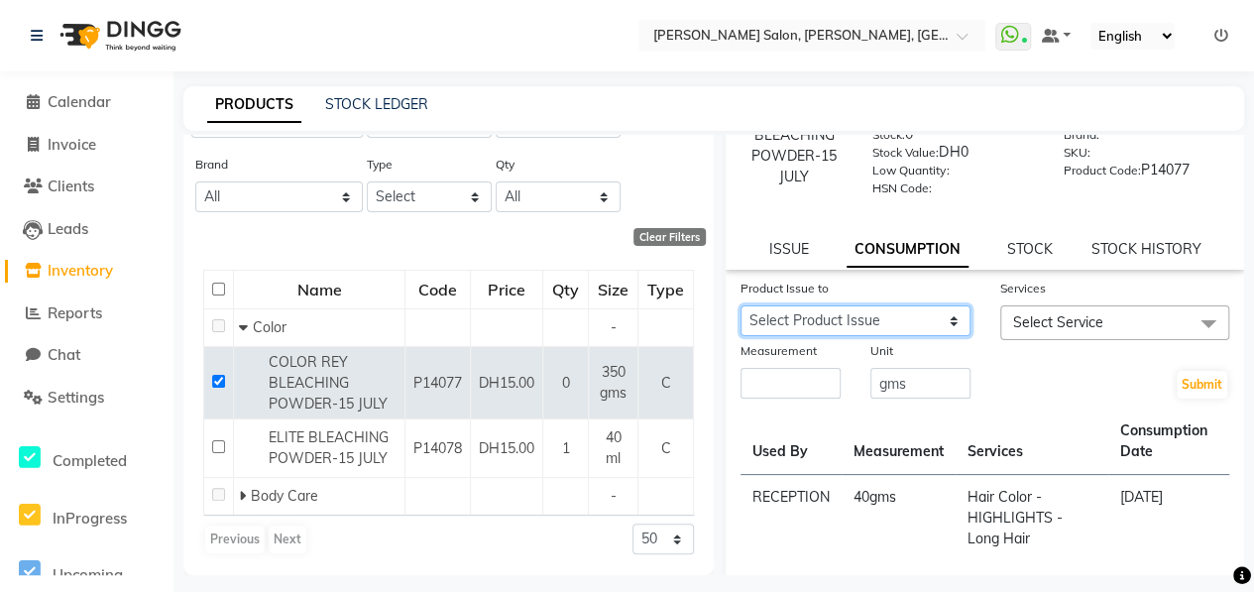
click at [915, 319] on select "Select Product Issue 2025-08-11, Issued to: Kavita, Balance: 310" at bounding box center [855, 320] width 230 height 31
click at [1125, 314] on span "Select Service" at bounding box center [1115, 322] width 230 height 35
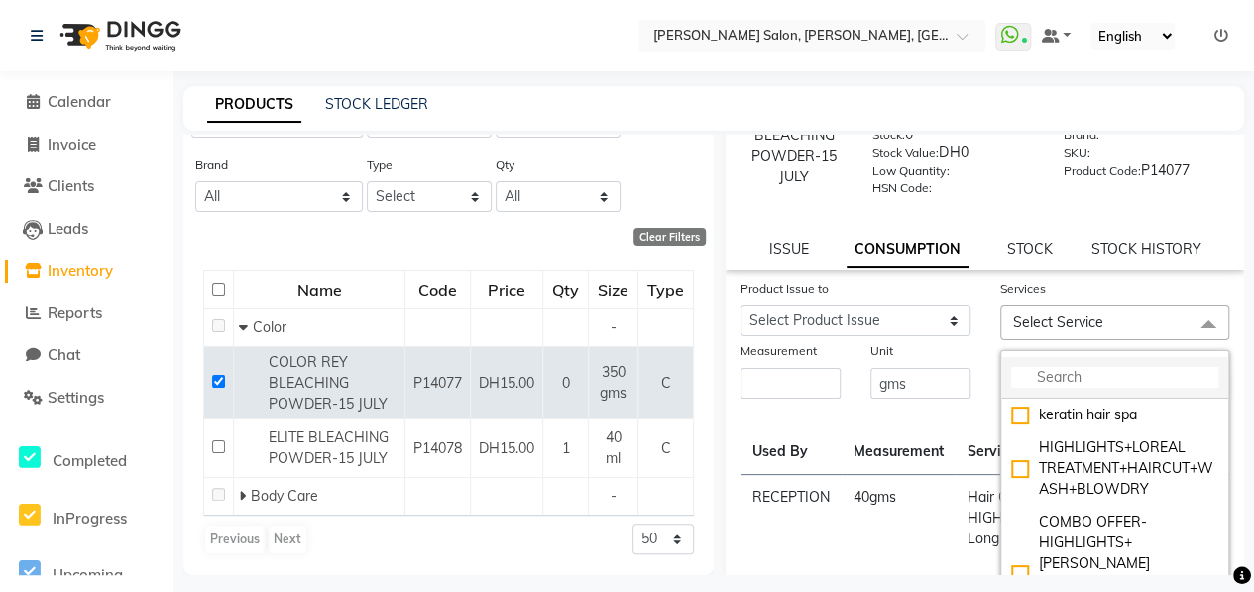
click at [1132, 369] on input "multiselect-search" at bounding box center [1115, 377] width 208 height 21
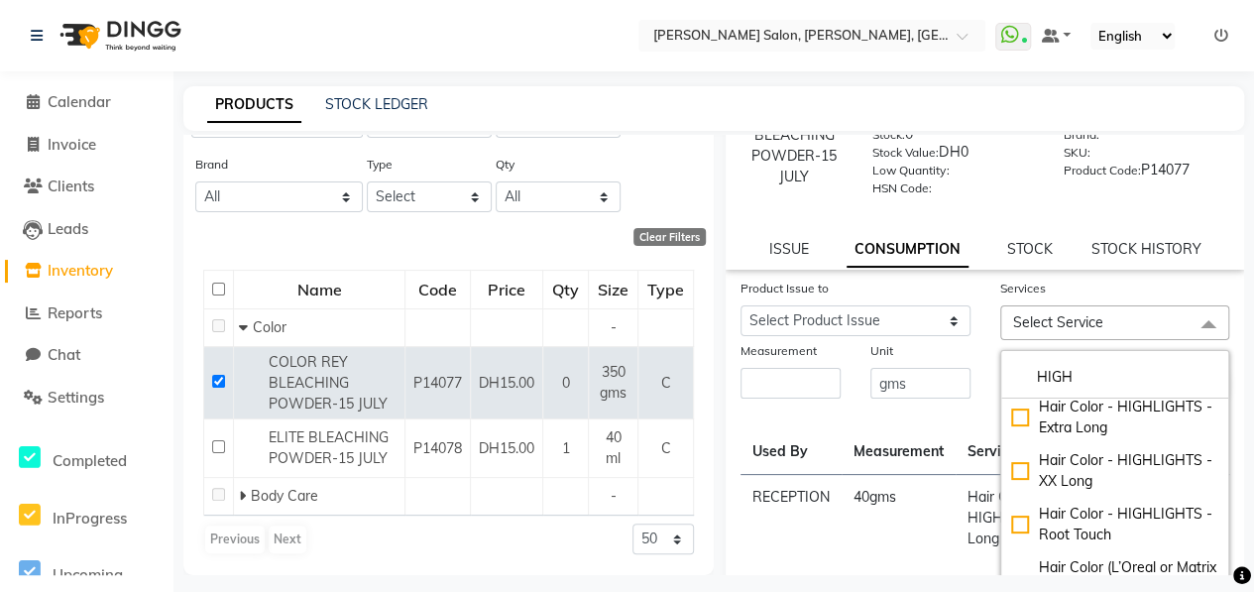
scroll to position [496, 0]
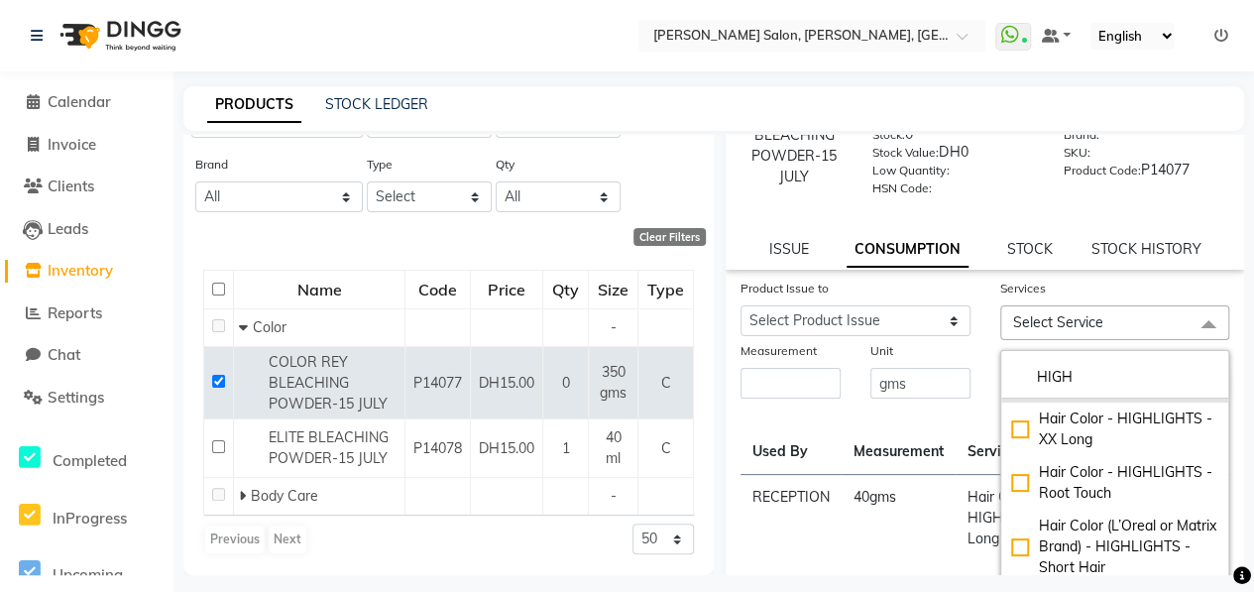
type input "HIGH"
click at [1011, 396] on div "Hair Color - HIGHLIGHTS - Extra Long" at bounding box center [1115, 376] width 208 height 42
checkbox input "true"
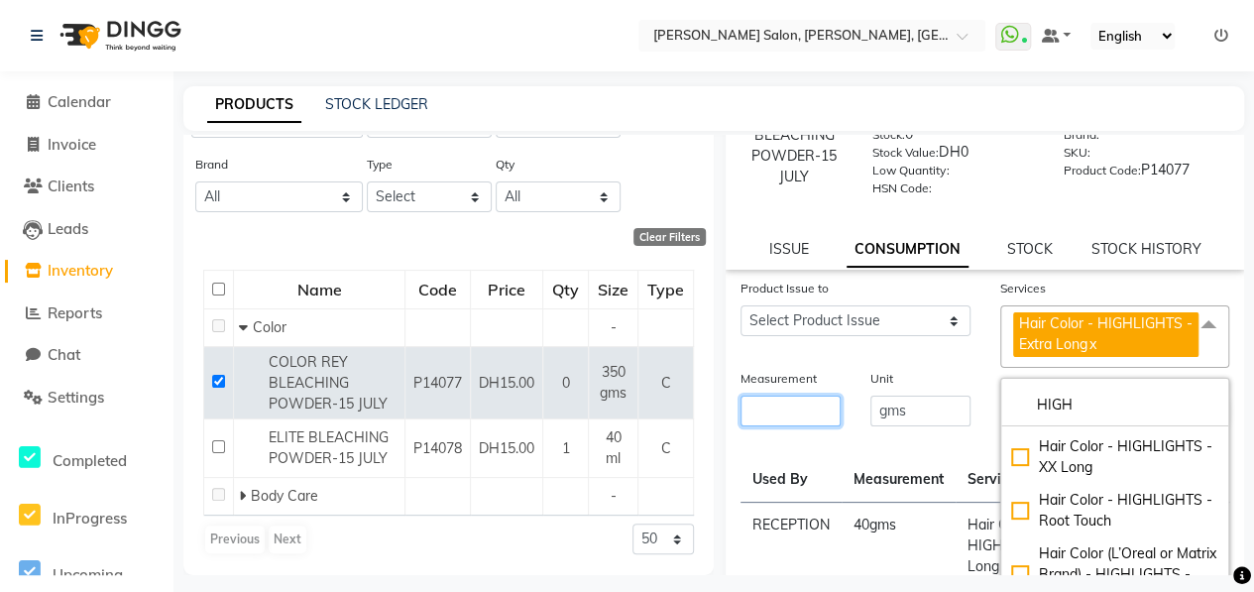
click at [805, 407] on input "number" at bounding box center [790, 410] width 100 height 31
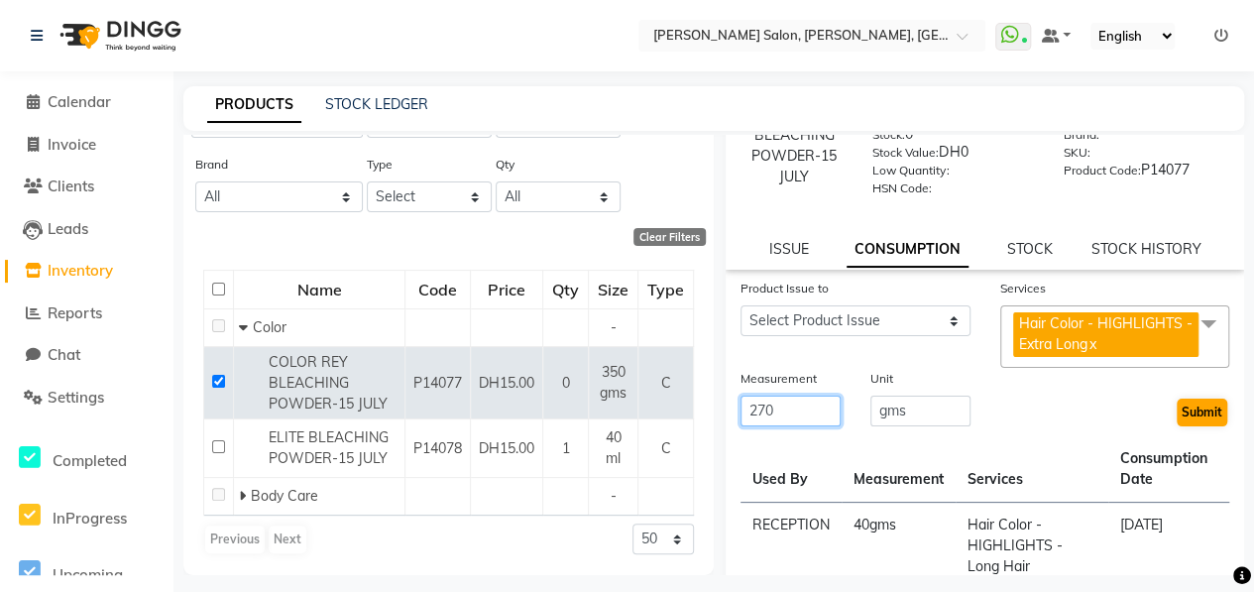
type input "270"
click at [1176, 413] on button "Submit" at bounding box center [1201, 412] width 51 height 28
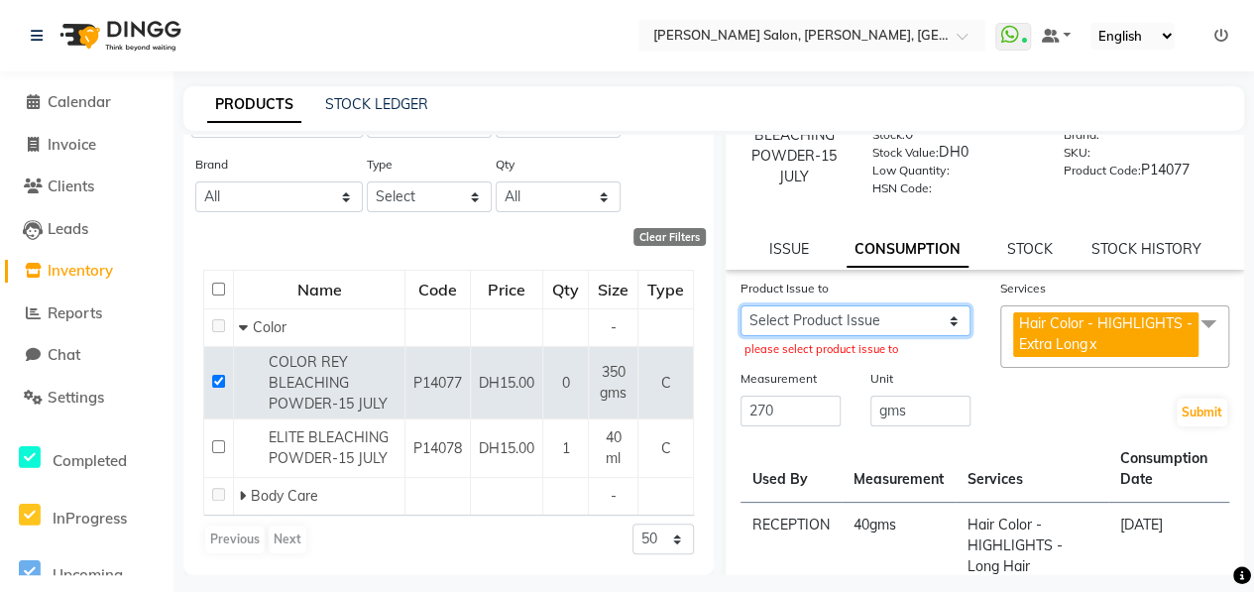
click at [890, 312] on select "Select Product Issue 2025-08-11, Issued to: Kavita, Balance: 310" at bounding box center [855, 320] width 230 height 31
select select "1146787"
click at [740, 305] on select "Select Product Issue 2025-08-11, Issued to: Kavita, Balance: 310" at bounding box center [855, 320] width 230 height 31
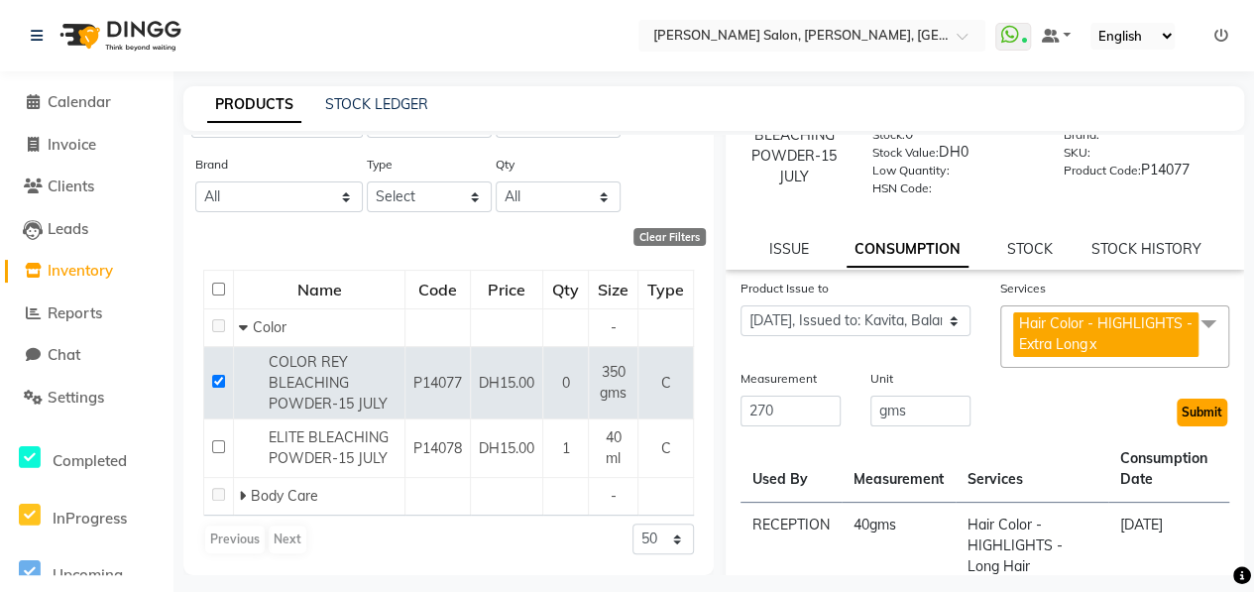
click at [1176, 410] on button "Submit" at bounding box center [1201, 412] width 51 height 28
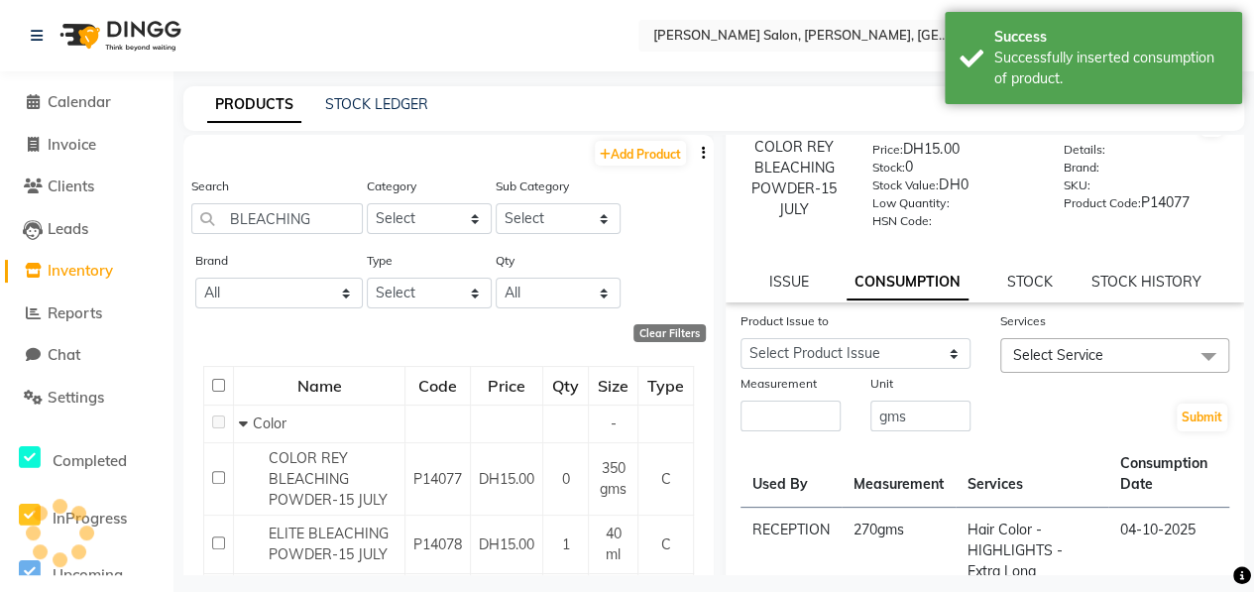
scroll to position [0, 0]
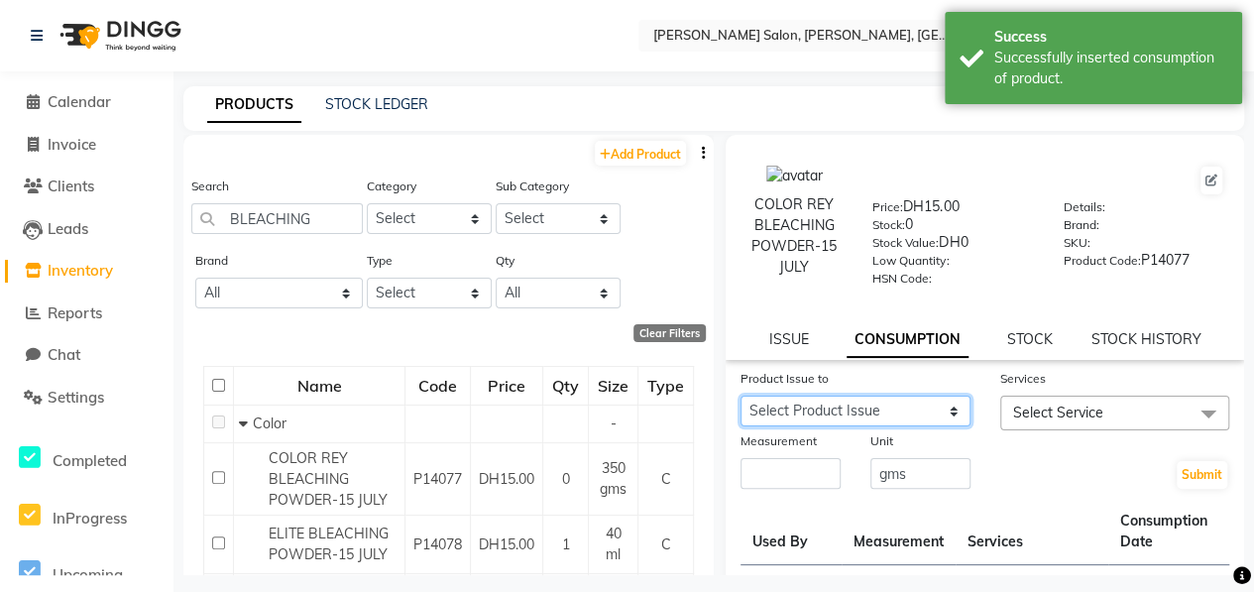
click at [928, 422] on select "Select Product Issue 2025-08-11, Issued to: Kavita, Balance: 40" at bounding box center [855, 410] width 230 height 31
click at [1059, 451] on div "Submit" at bounding box center [1115, 460] width 260 height 60
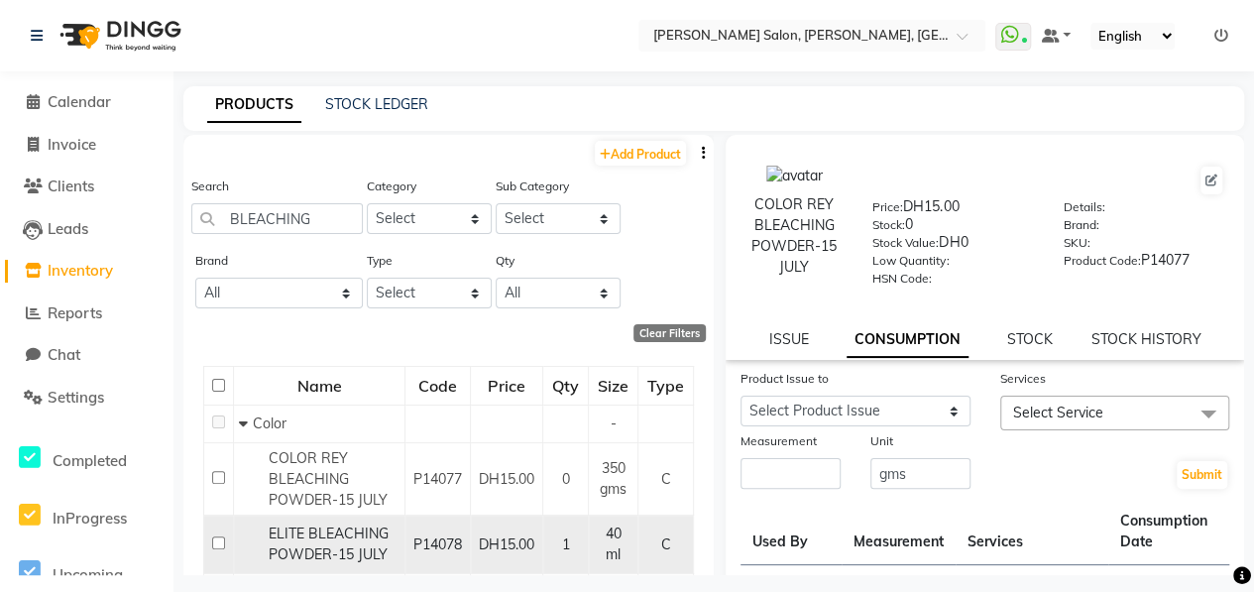
scroll to position [99, 0]
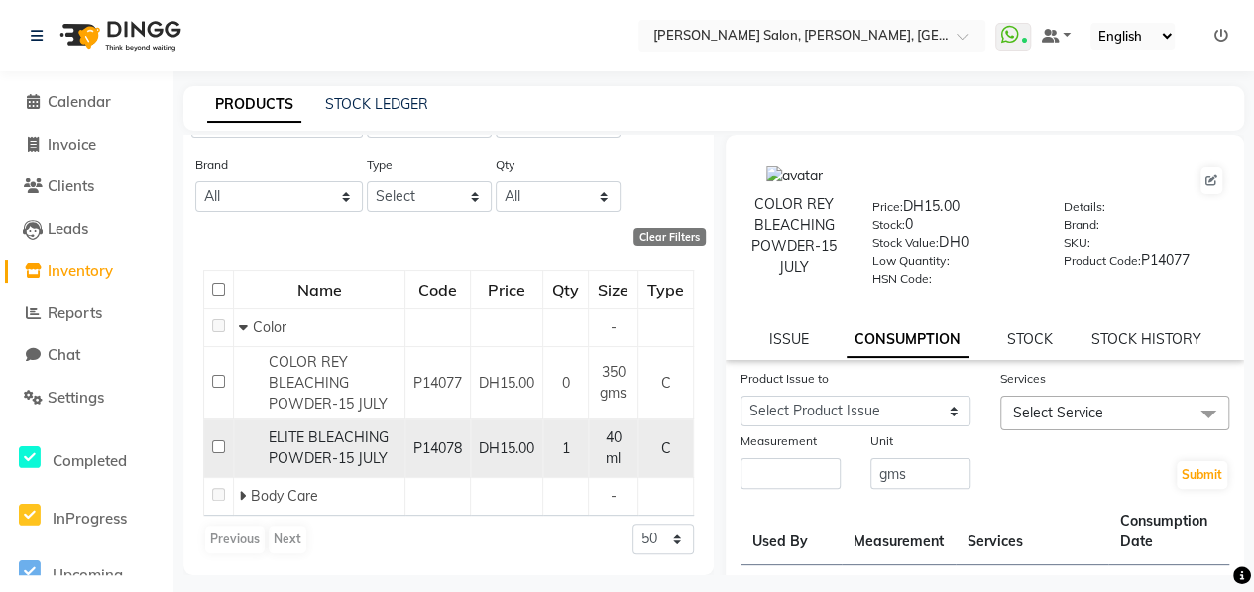
click at [217, 453] on input "checkbox" at bounding box center [218, 446] width 13 height 13
checkbox input "true"
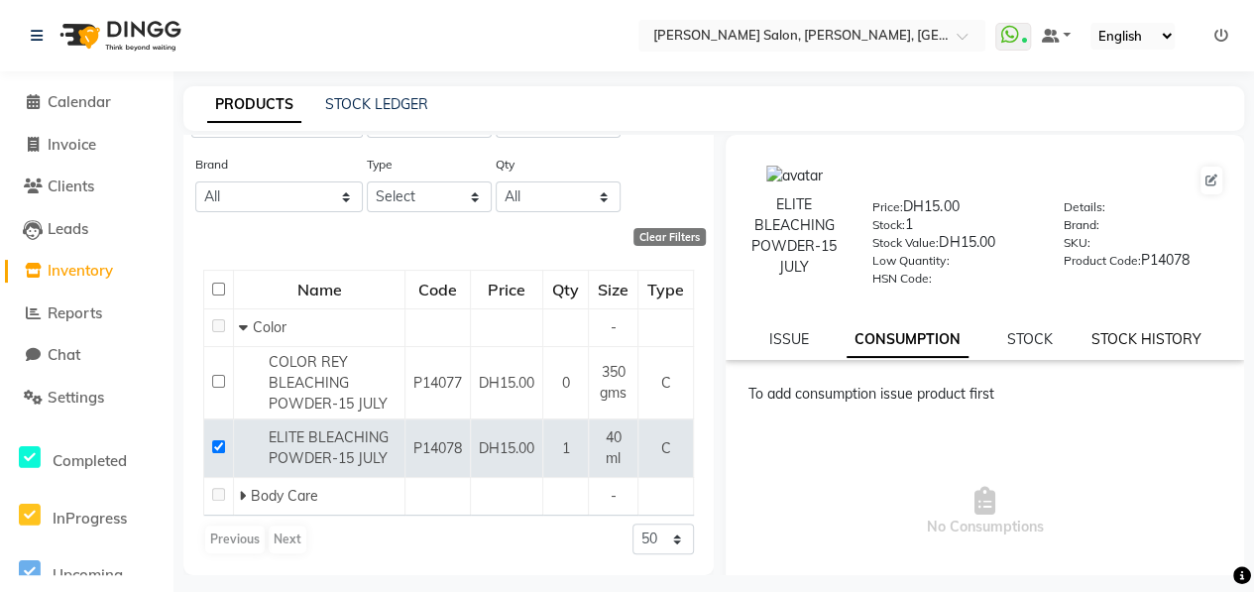
click at [1091, 340] on link "STOCK HISTORY" at bounding box center [1146, 339] width 110 height 18
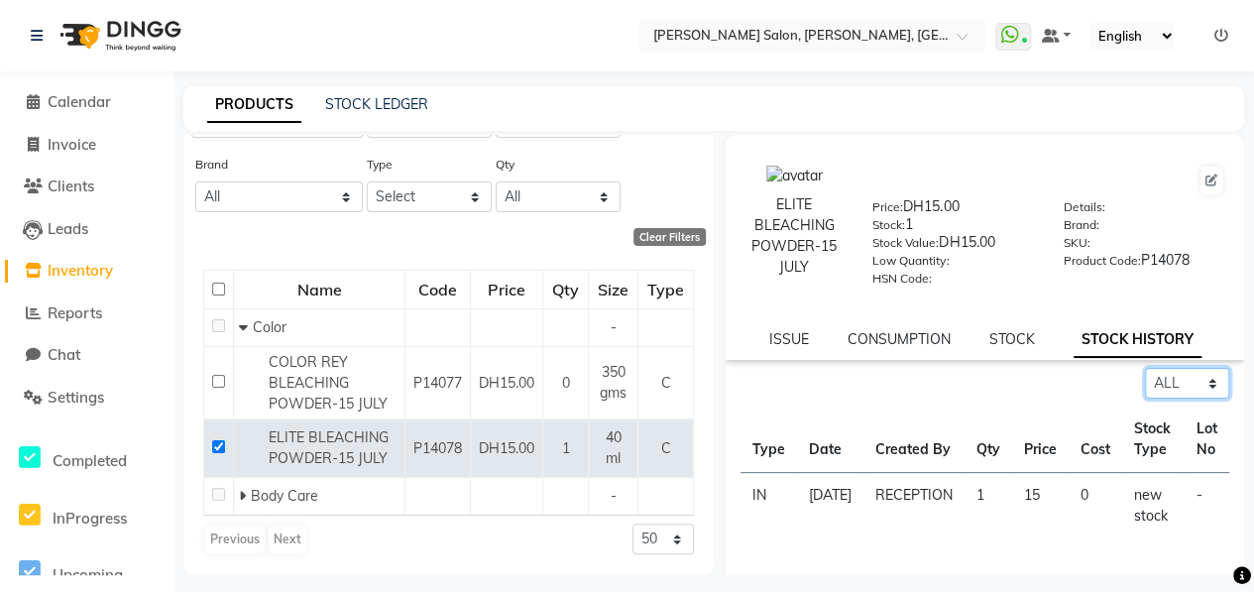
click at [1183, 382] on select "Select ALL IN OUT" at bounding box center [1187, 383] width 84 height 31
select select "in"
click at [1145, 368] on select "Select ALL IN OUT" at bounding box center [1187, 383] width 84 height 31
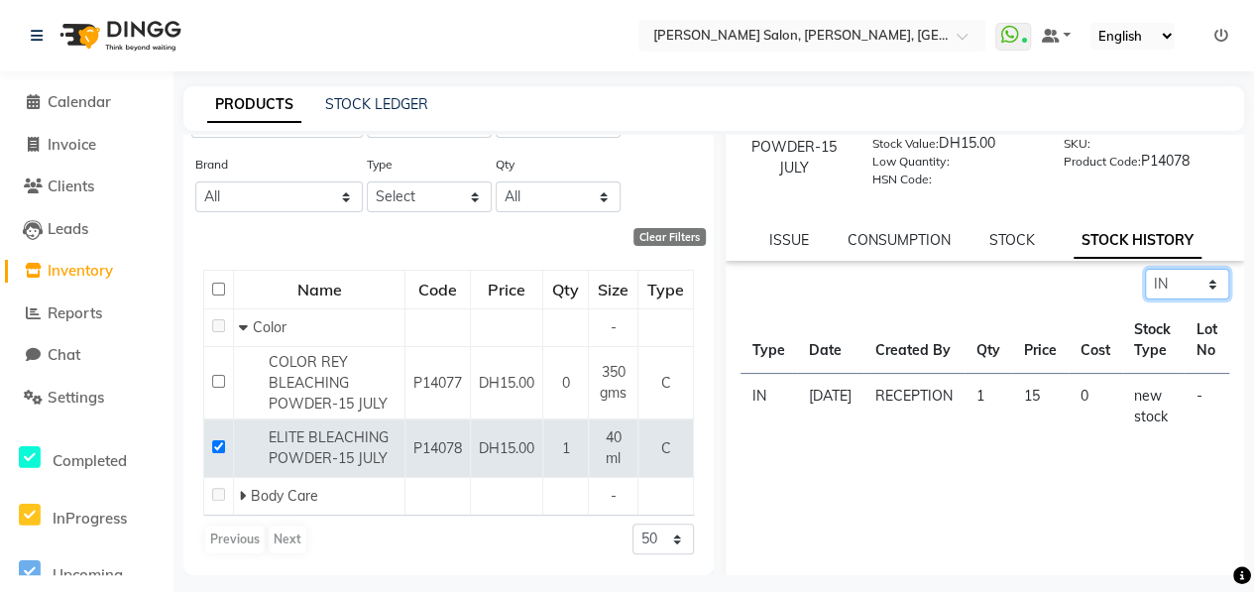
scroll to position [0, 0]
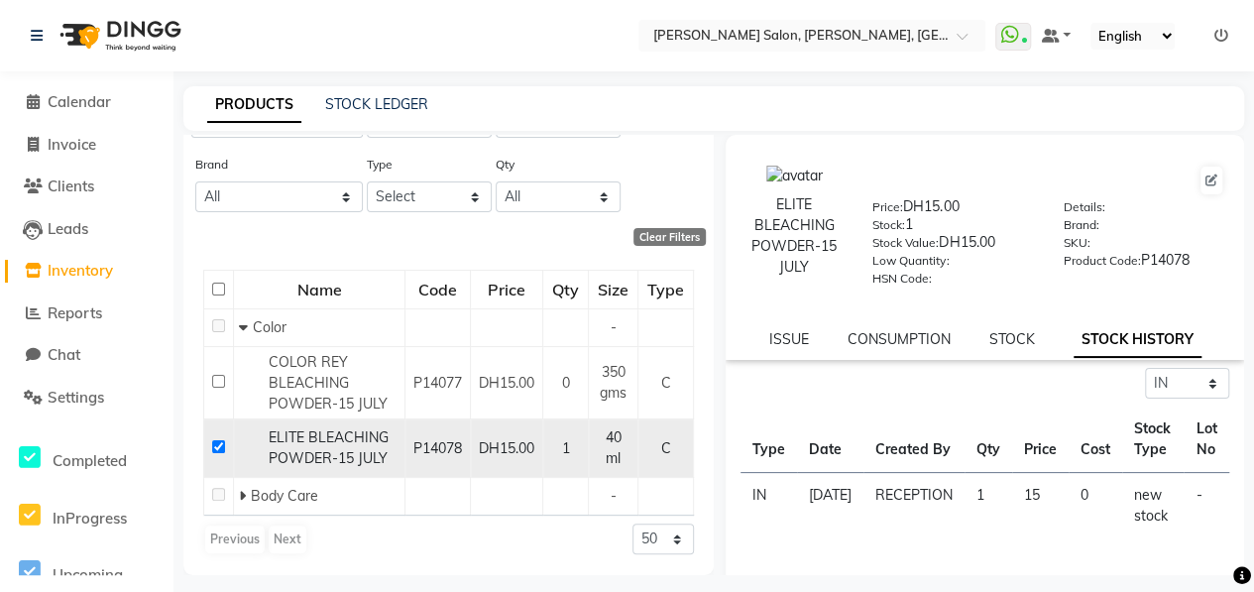
click at [214, 453] on input "checkbox" at bounding box center [218, 446] width 13 height 13
checkbox input "false"
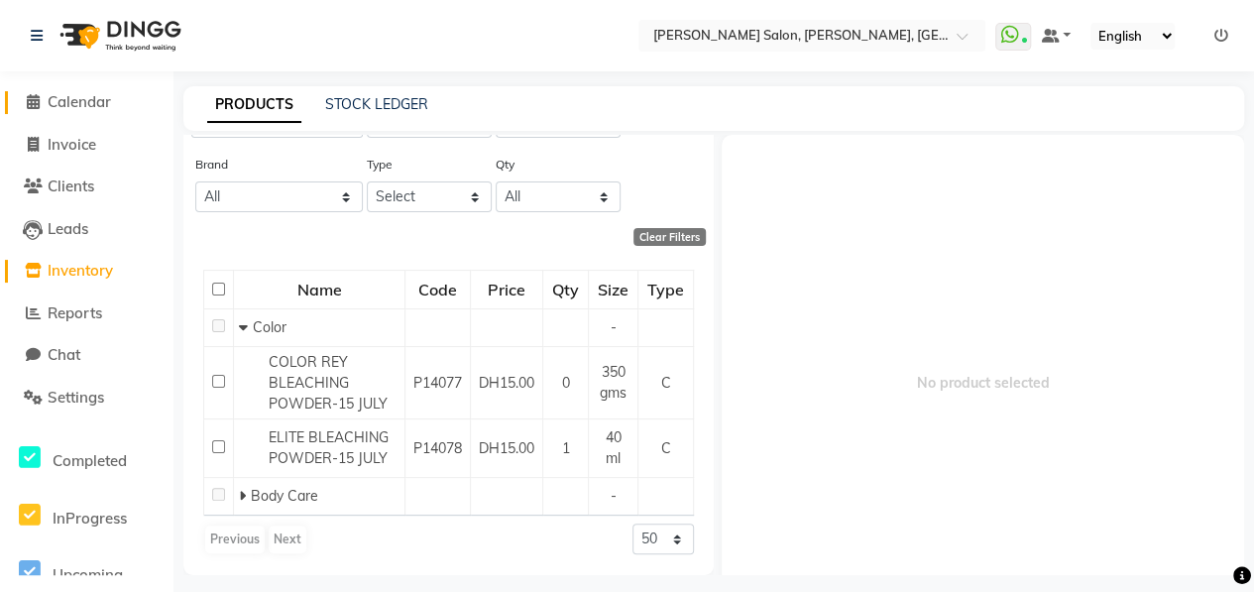
click at [75, 104] on span "Calendar" at bounding box center [79, 101] width 63 height 19
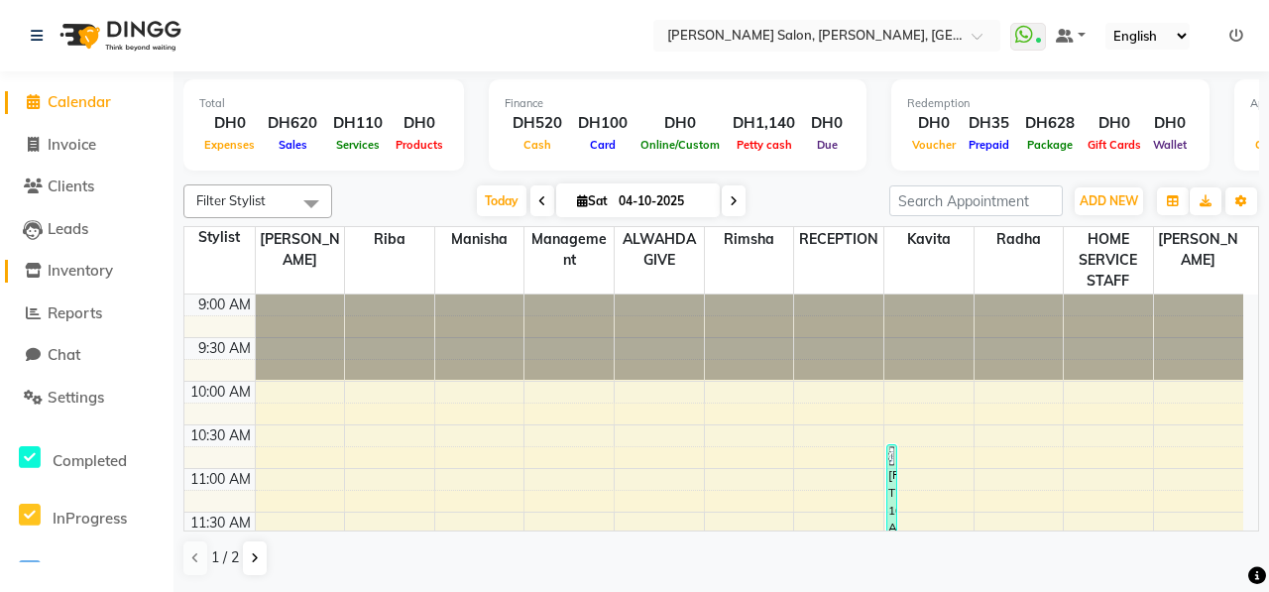
click at [103, 269] on span "Inventory" at bounding box center [80, 270] width 65 height 19
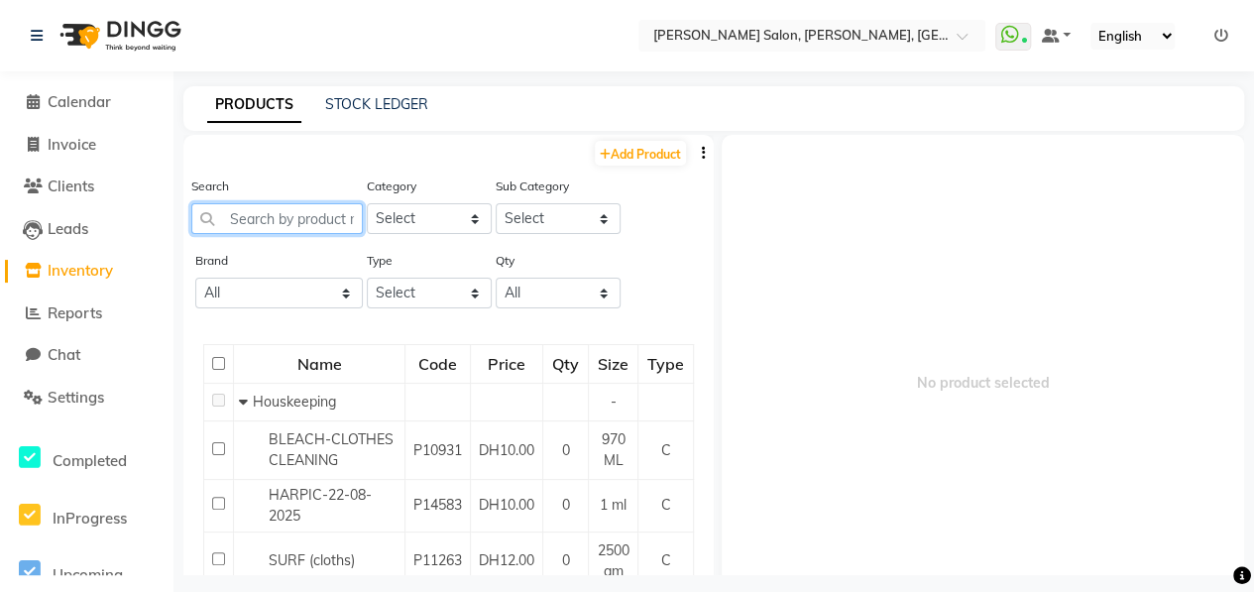
click at [242, 223] on input "text" at bounding box center [276, 218] width 171 height 31
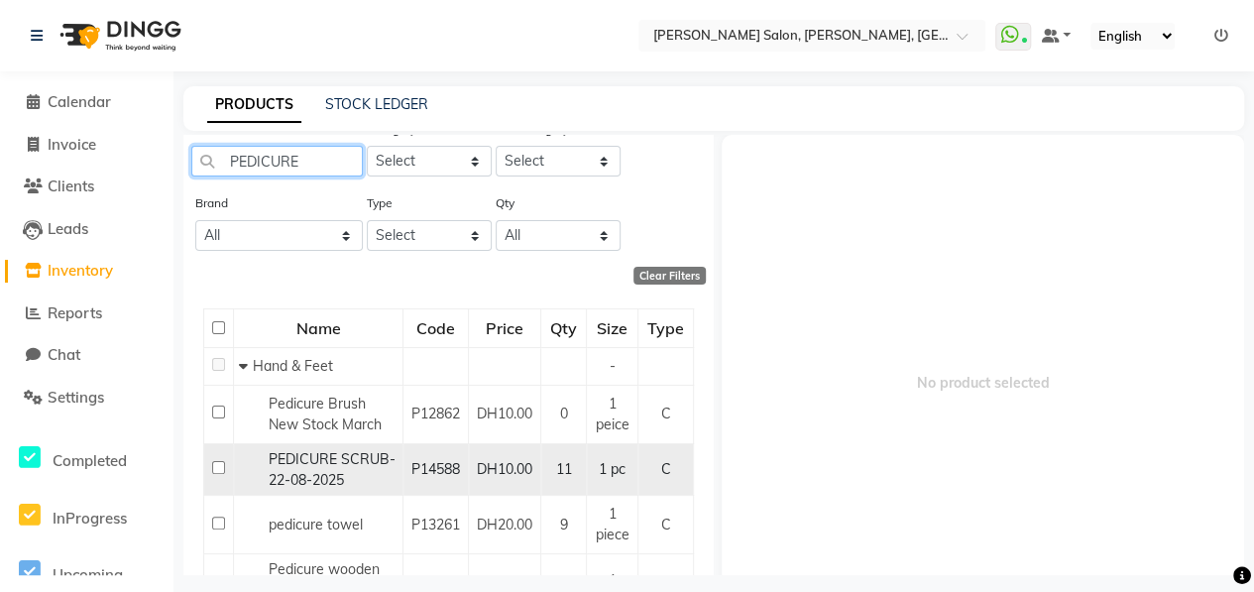
scroll to position [99, 0]
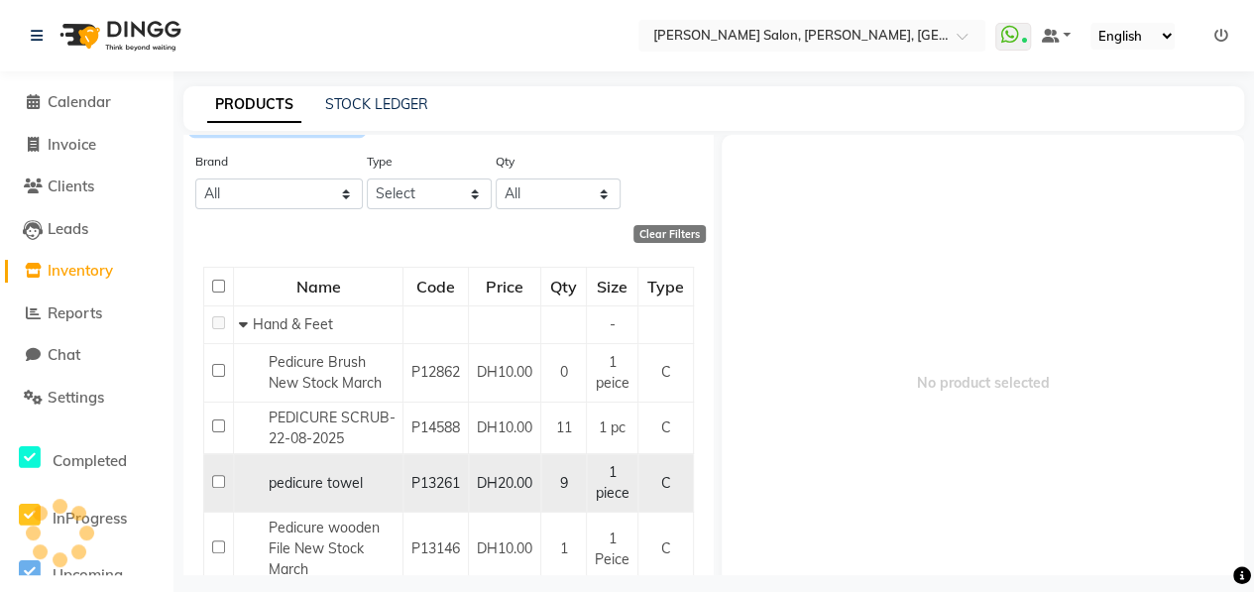
type input "PEDICURE"
click at [220, 488] on input "checkbox" at bounding box center [218, 481] width 13 height 13
checkbox input "true"
select select
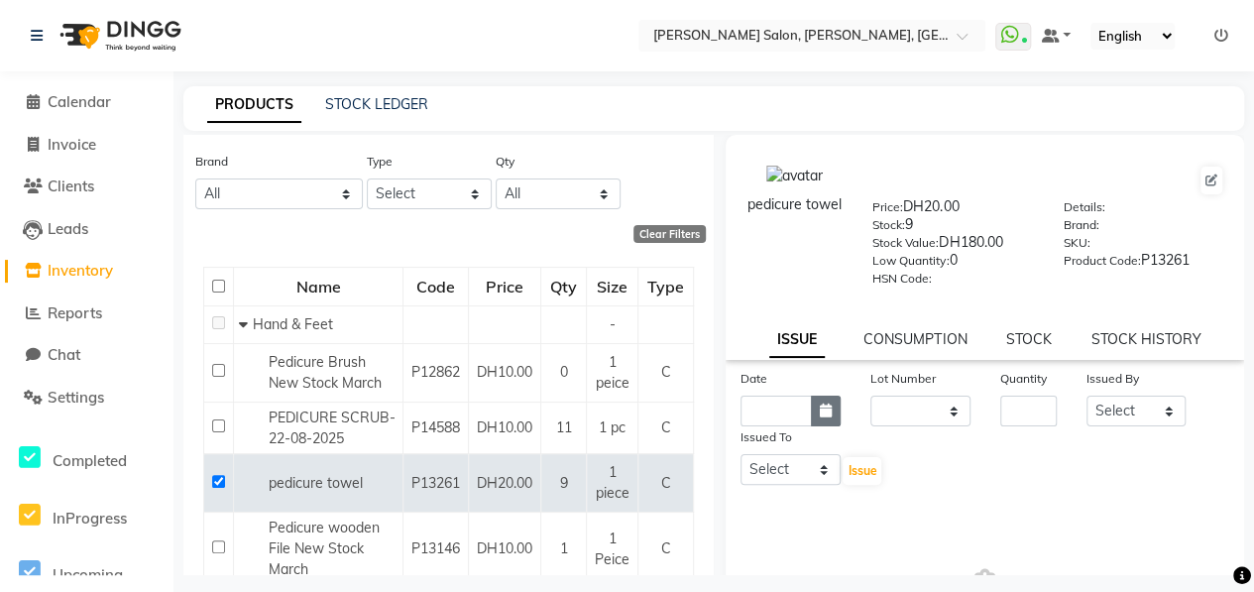
click at [823, 416] on button "button" at bounding box center [826, 410] width 30 height 31
select select "10"
select select "2025"
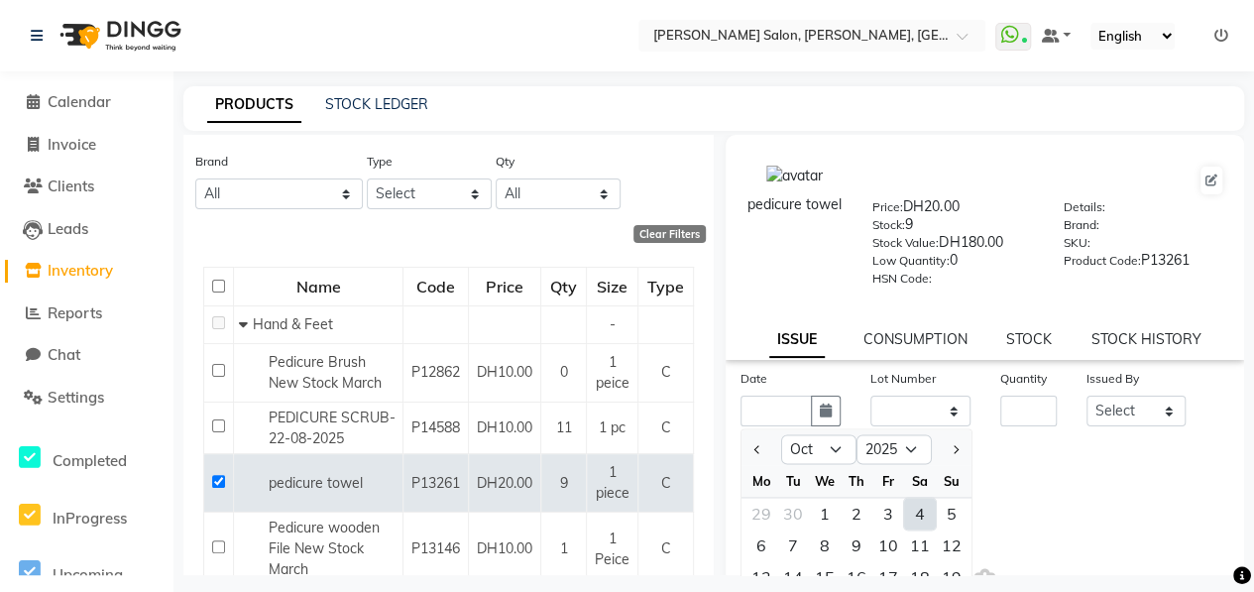
click at [920, 511] on div "4" at bounding box center [920, 513] width 32 height 32
type input "04-10-2025"
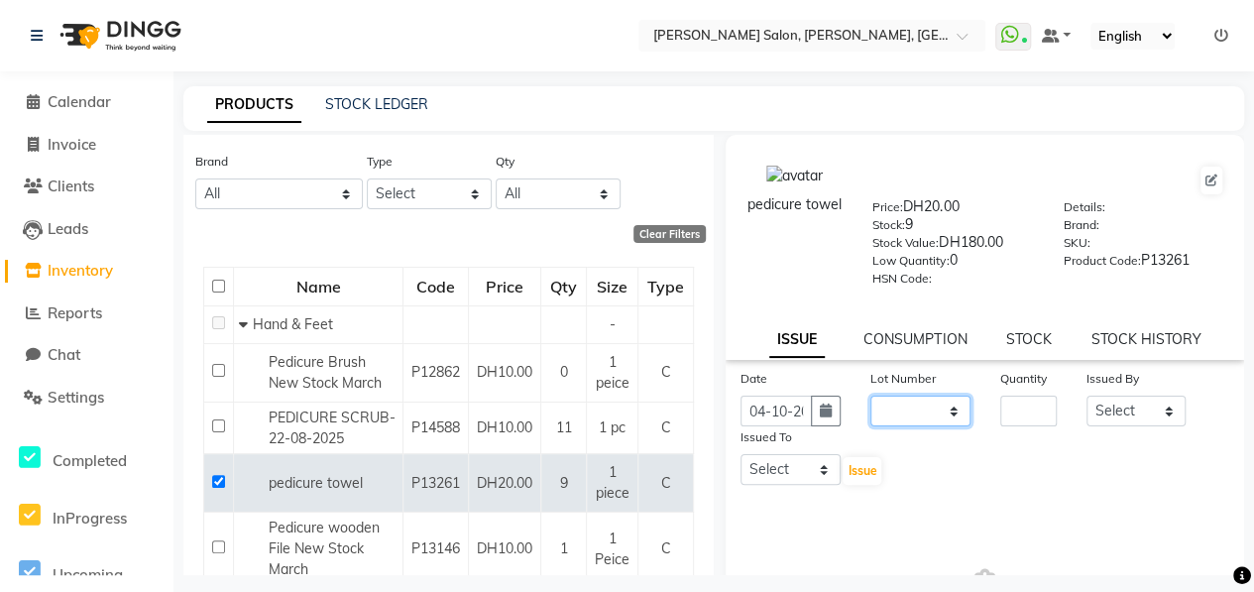
click at [916, 413] on select "None" at bounding box center [920, 410] width 100 height 31
select select "0: null"
click at [870, 395] on select "None" at bounding box center [920, 410] width 100 height 31
click at [1015, 411] on input "number" at bounding box center [1028, 410] width 56 height 31
type input "4"
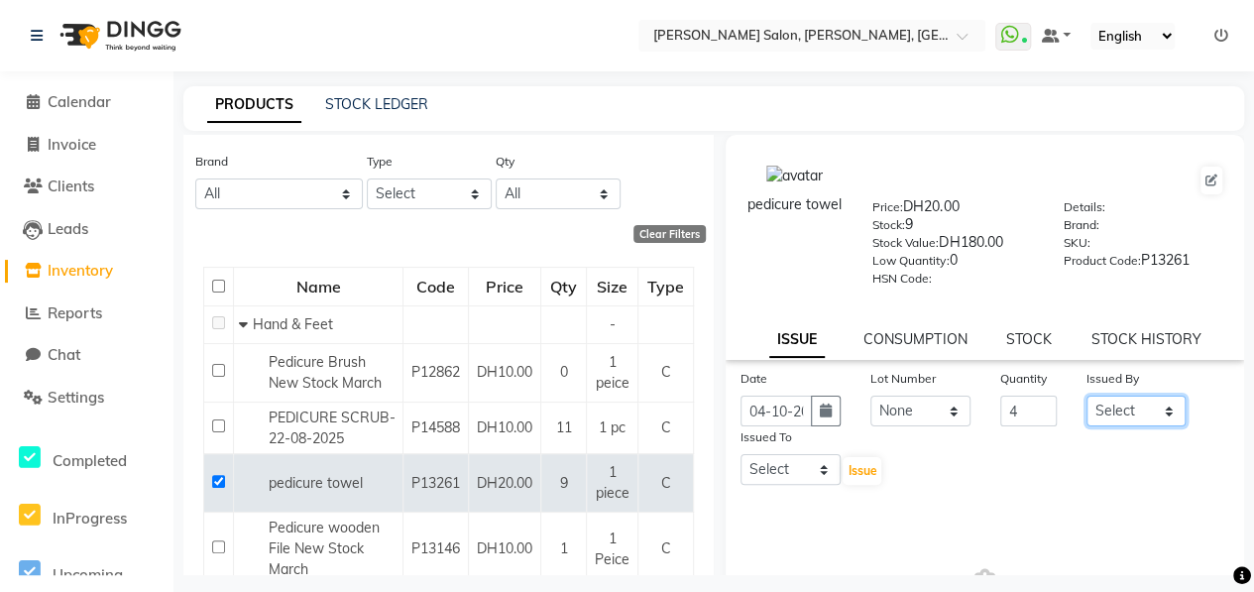
click at [1138, 413] on select "Select ALWAHDA GIVE HOME SERVICE STAFF [PERSON_NAME] [PERSON_NAME] Management […" at bounding box center [1136, 410] width 100 height 31
select select "76470"
click at [1086, 395] on select "Select ALWAHDA GIVE HOME SERVICE STAFF [PERSON_NAME] [PERSON_NAME] Management […" at bounding box center [1136, 410] width 100 height 31
click at [814, 469] on select "Select ALWAHDA GIVE HOME SERVICE STAFF [PERSON_NAME] [PERSON_NAME] Management […" at bounding box center [790, 469] width 100 height 31
select select "47300"
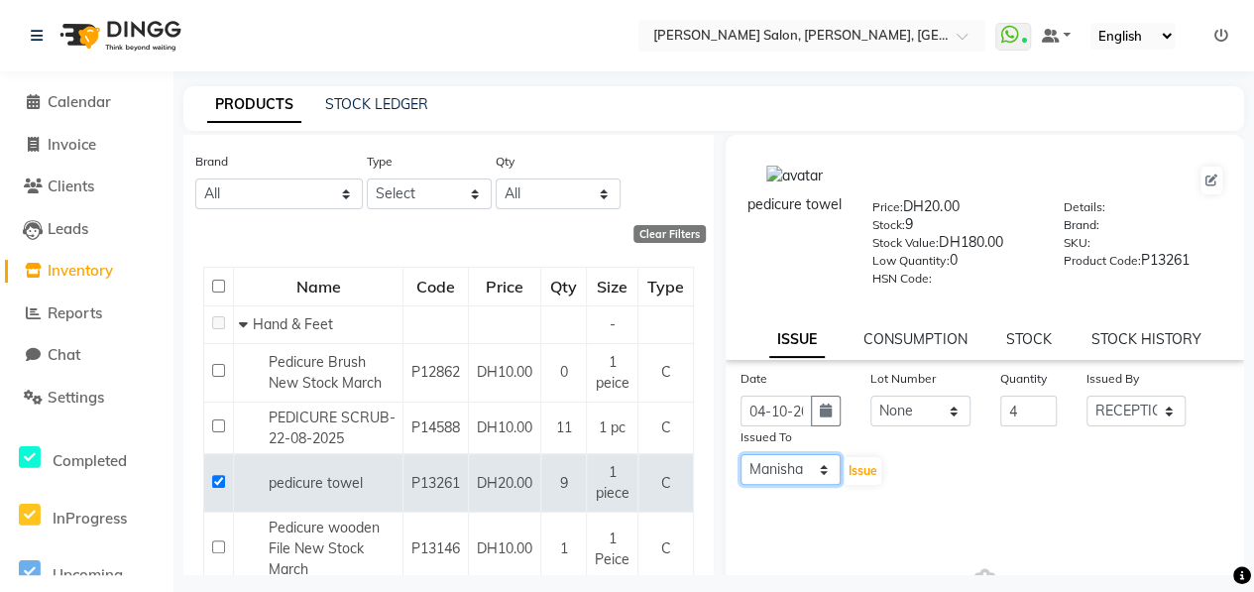
click at [740, 454] on select "Select ALWAHDA GIVE HOME SERVICE STAFF [PERSON_NAME] [PERSON_NAME] Management […" at bounding box center [790, 469] width 100 height 31
click at [854, 470] on span "Issue" at bounding box center [861, 470] width 29 height 15
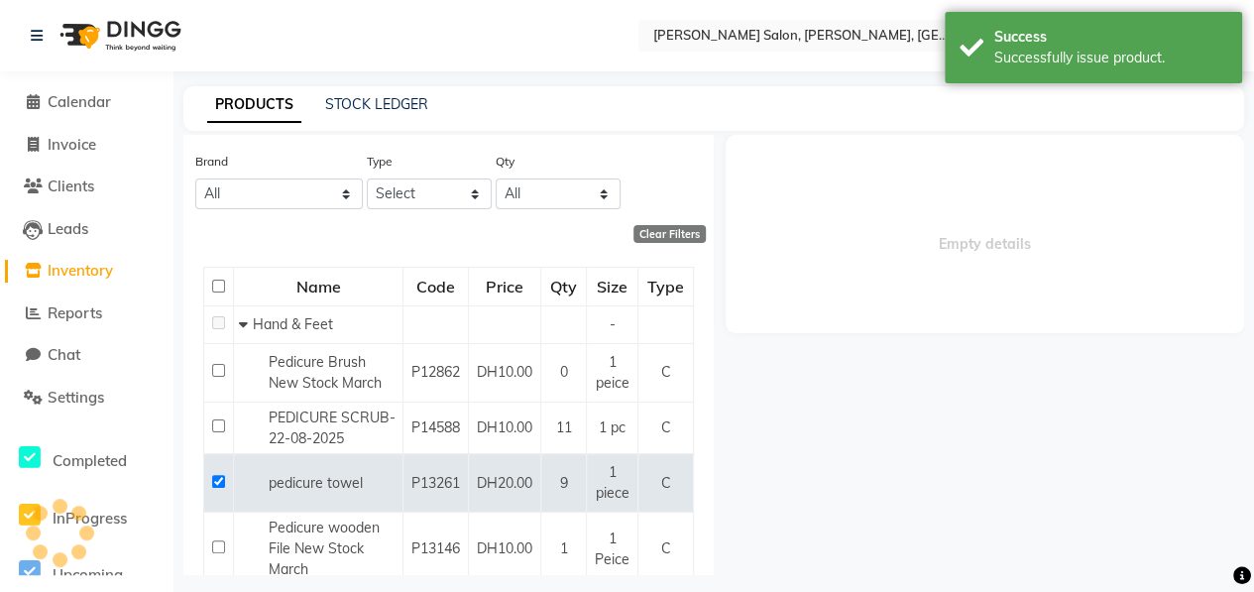
select select
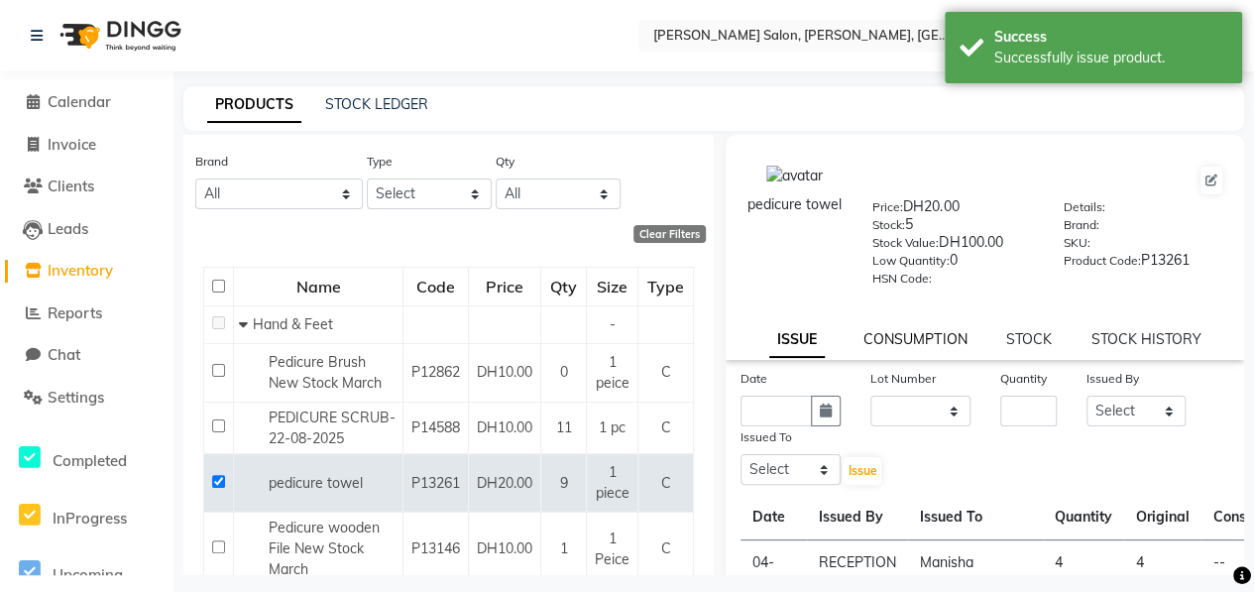
click at [919, 337] on link "CONSUMPTION" at bounding box center [914, 339] width 103 height 18
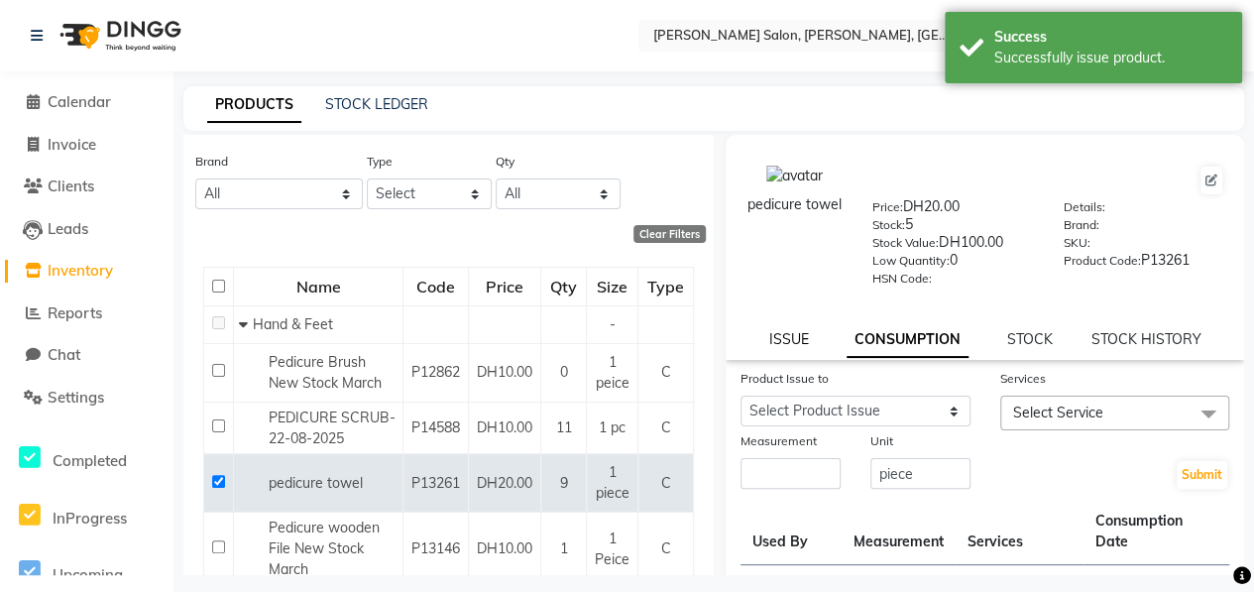
click at [797, 342] on link "ISSUE" at bounding box center [788, 339] width 40 height 18
select select
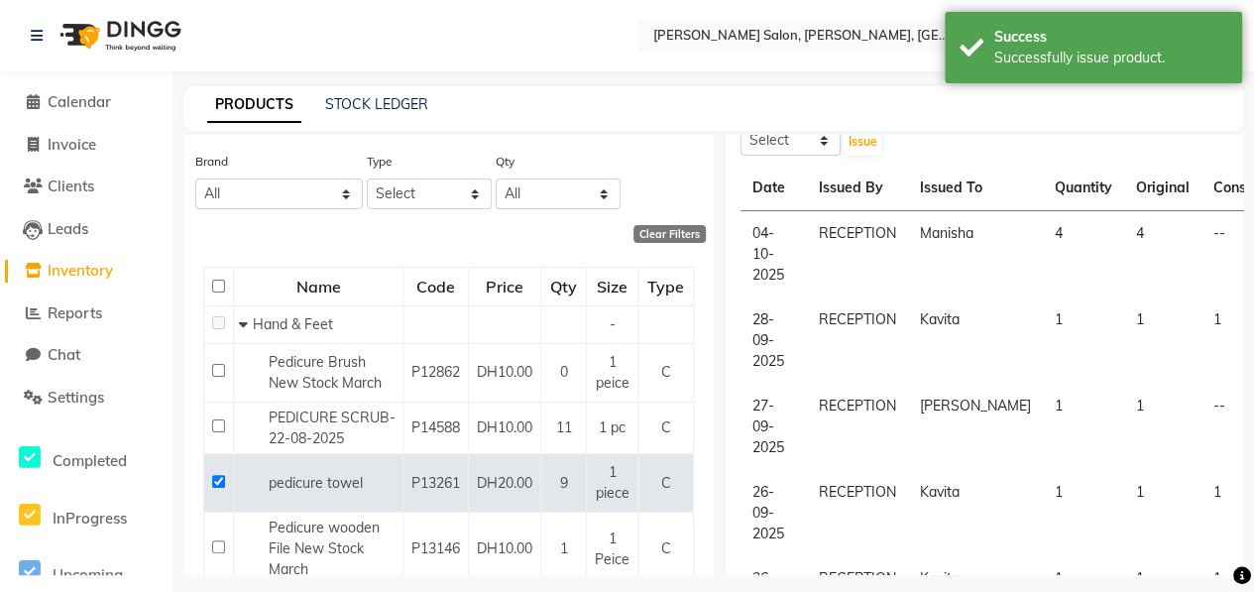
scroll to position [297, 0]
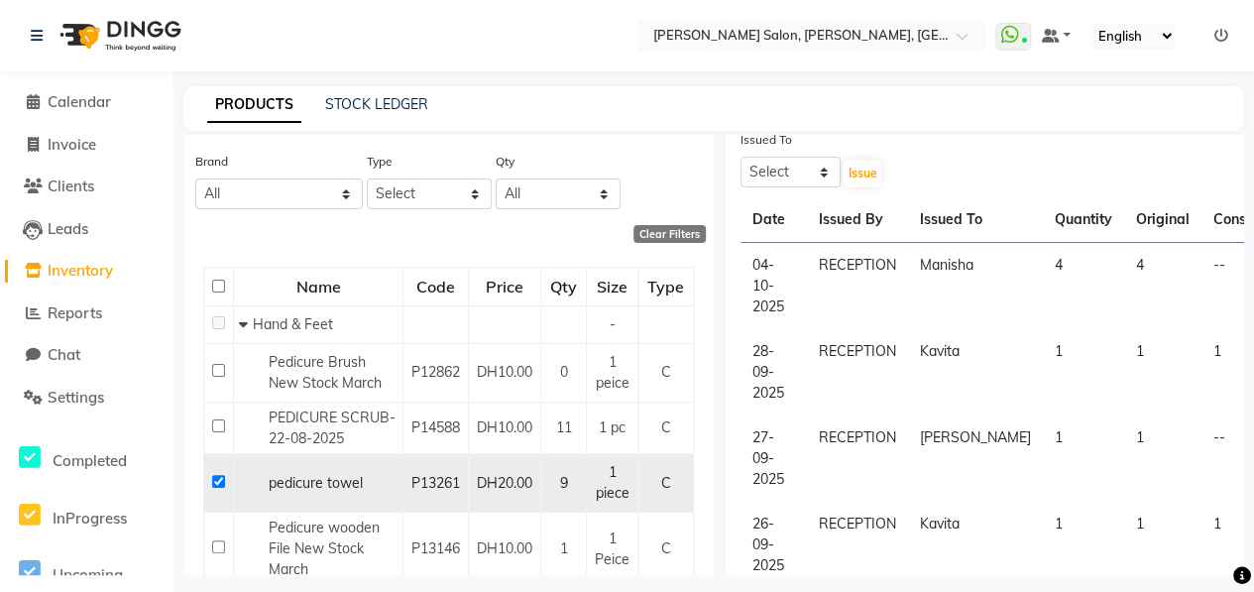
click at [220, 488] on input "checkbox" at bounding box center [218, 481] width 13 height 13
checkbox input "false"
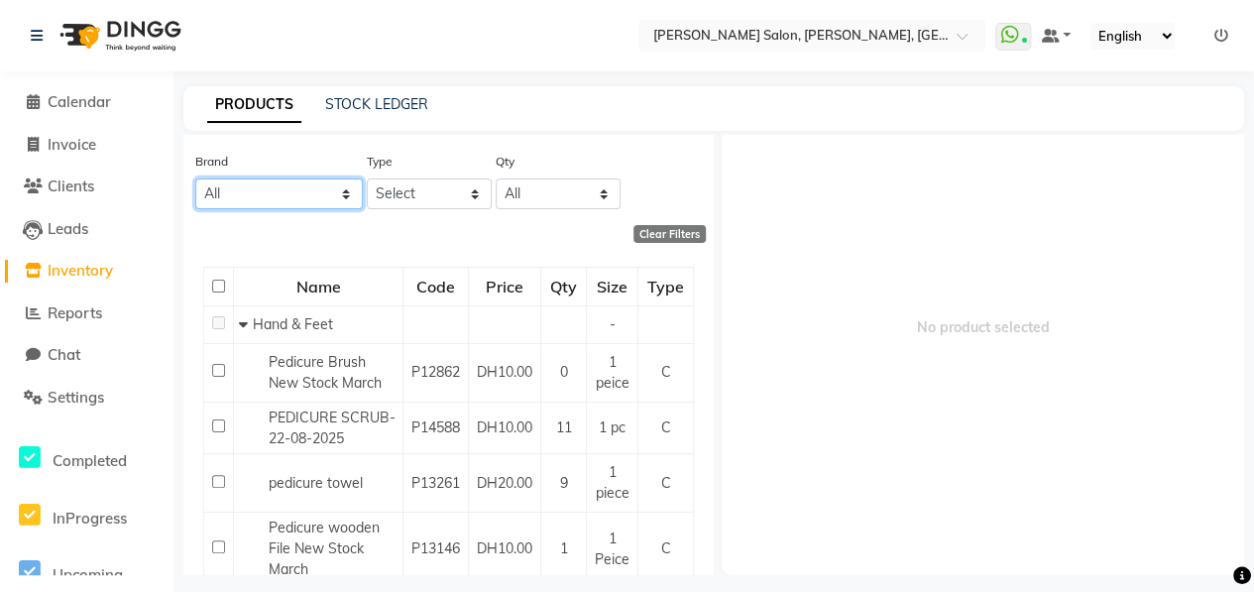
click at [272, 193] on select "All 03 Full Kit 3delux 3 Delux 9 Theory Aromatic Bigen Brand Casmara Cobacabana…" at bounding box center [278, 193] width 167 height 31
click at [581, 143] on div "Sub Category Select" at bounding box center [556, 113] width 129 height 74
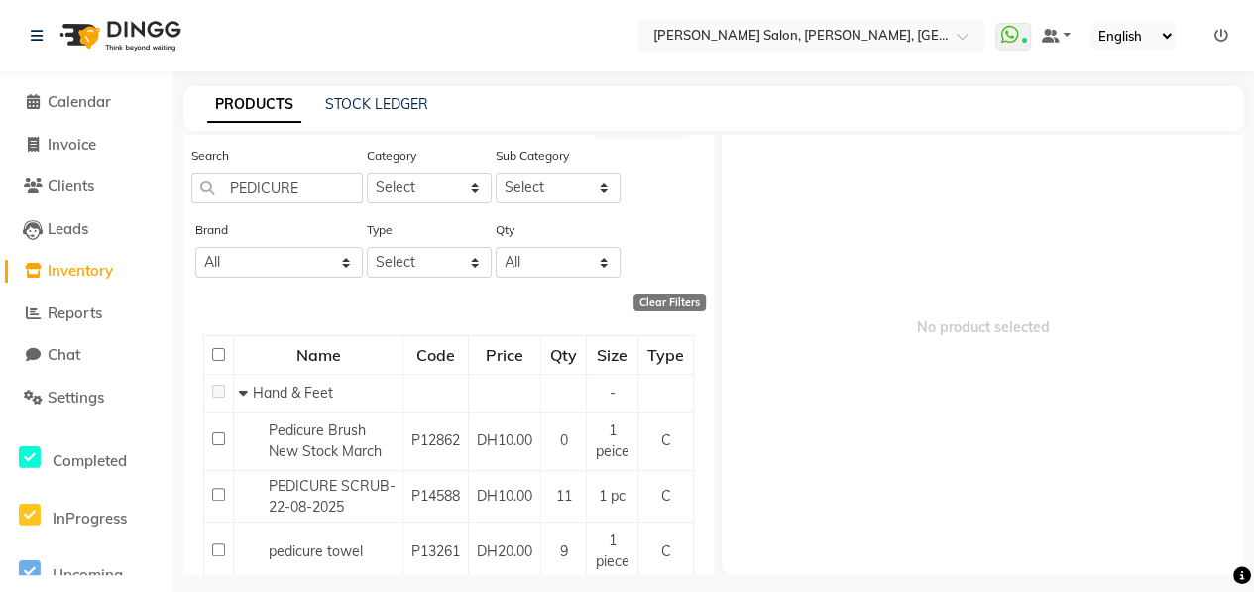
scroll to position [0, 0]
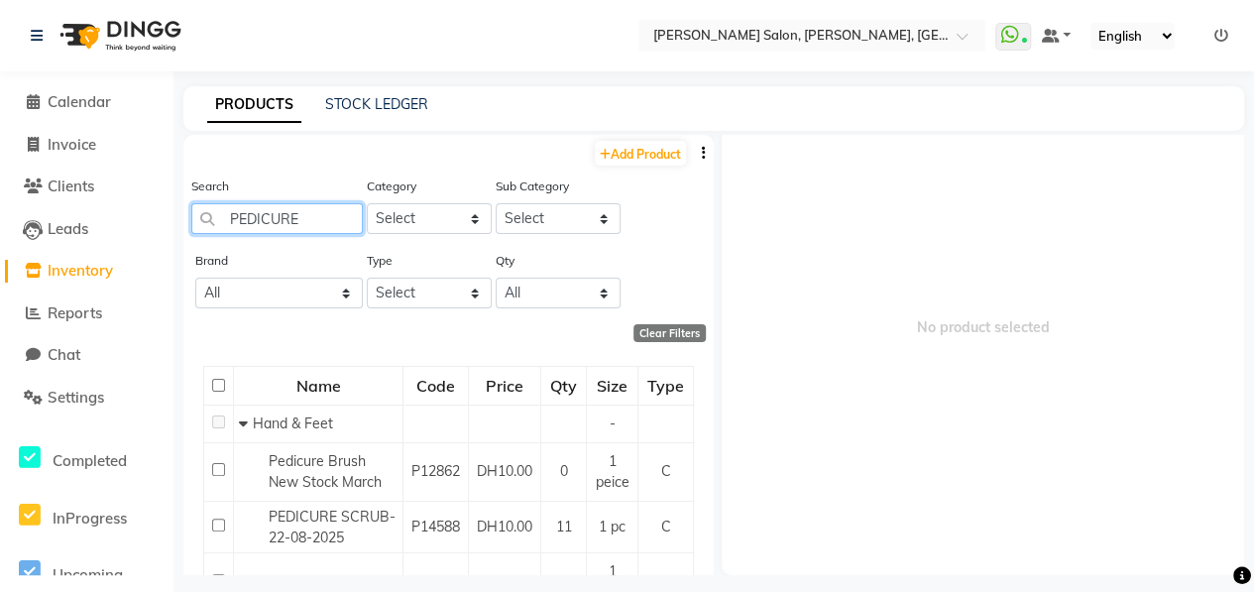
drag, startPoint x: 326, startPoint y: 210, endPoint x: 196, endPoint y: 215, distance: 129.9
click at [196, 215] on input "PEDICURE" at bounding box center [276, 218] width 171 height 31
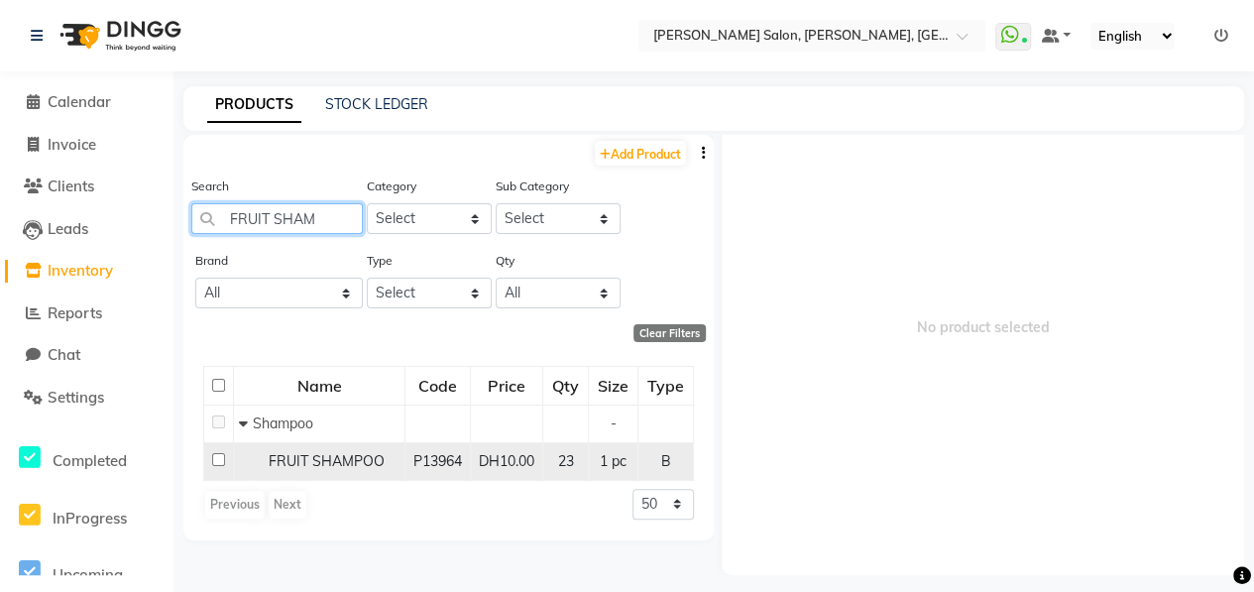
type input "FRUIT SHAM"
click at [212, 455] on input "checkbox" at bounding box center [218, 459] width 13 height 13
checkbox input "true"
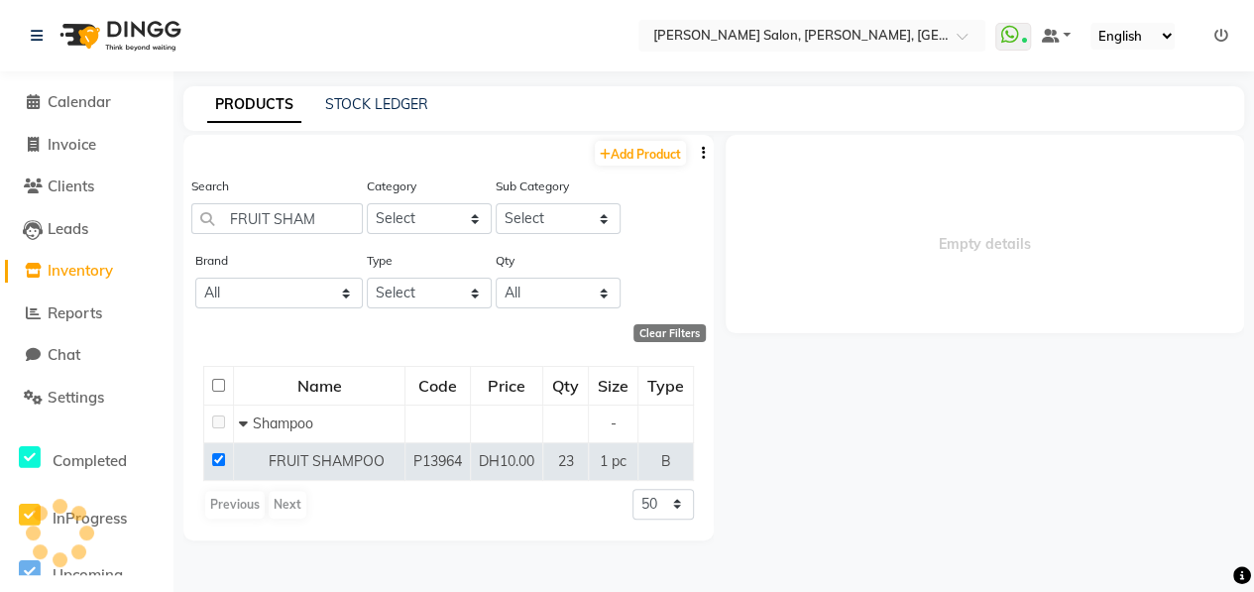
select select
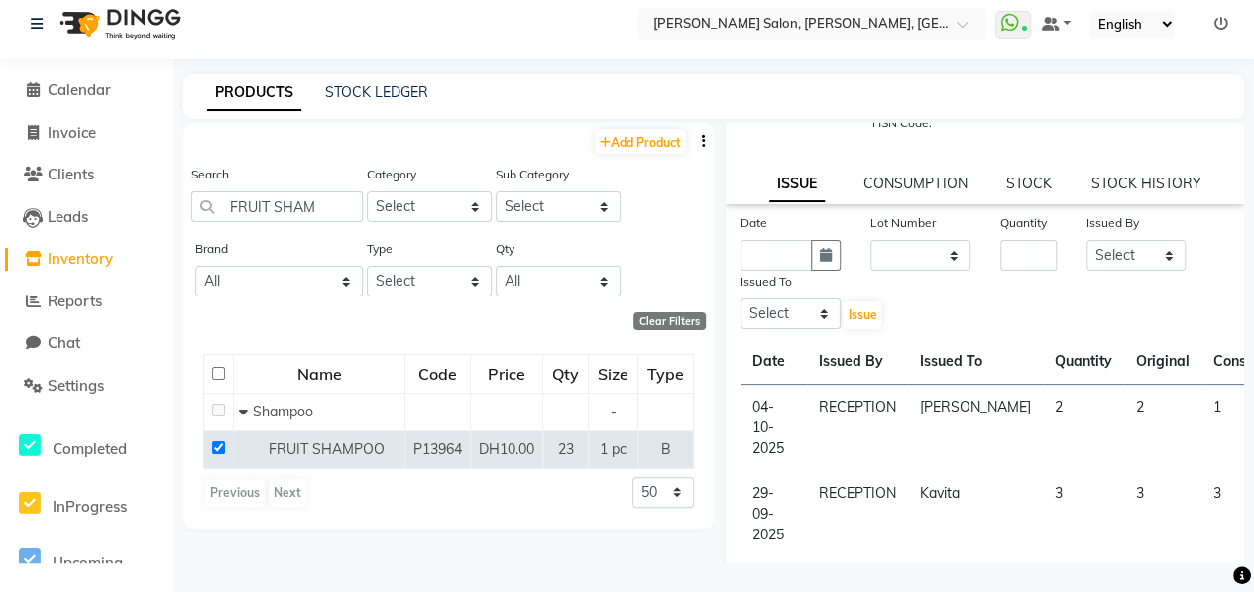
scroll to position [99, 0]
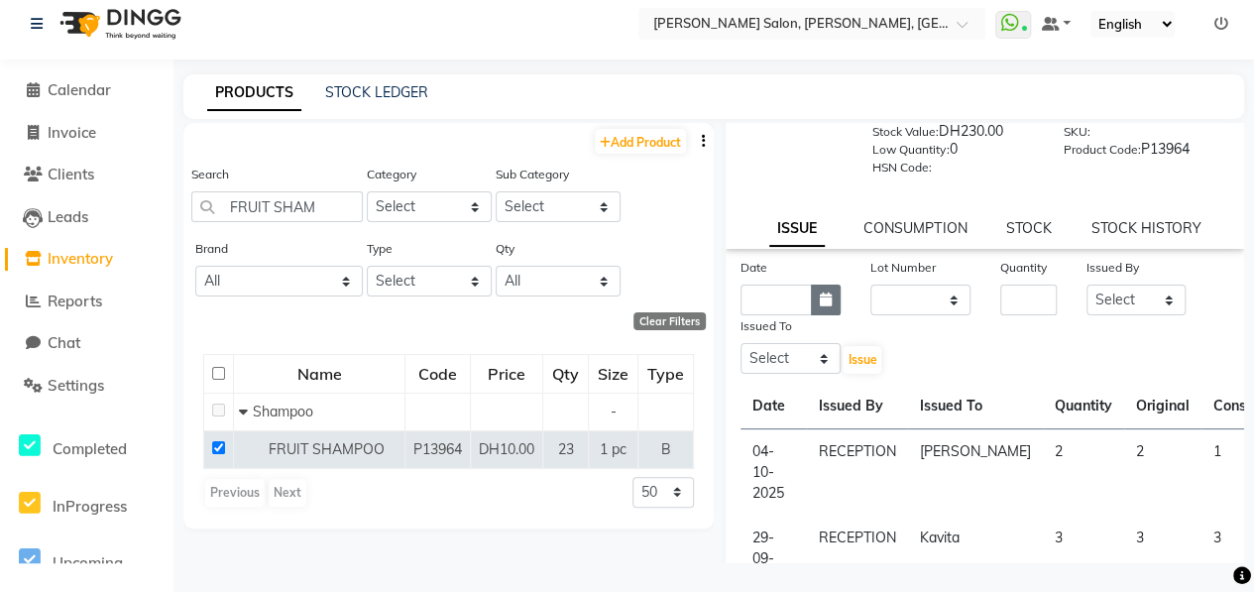
click at [820, 305] on icon "button" at bounding box center [826, 299] width 12 height 14
select select "10"
select select "2025"
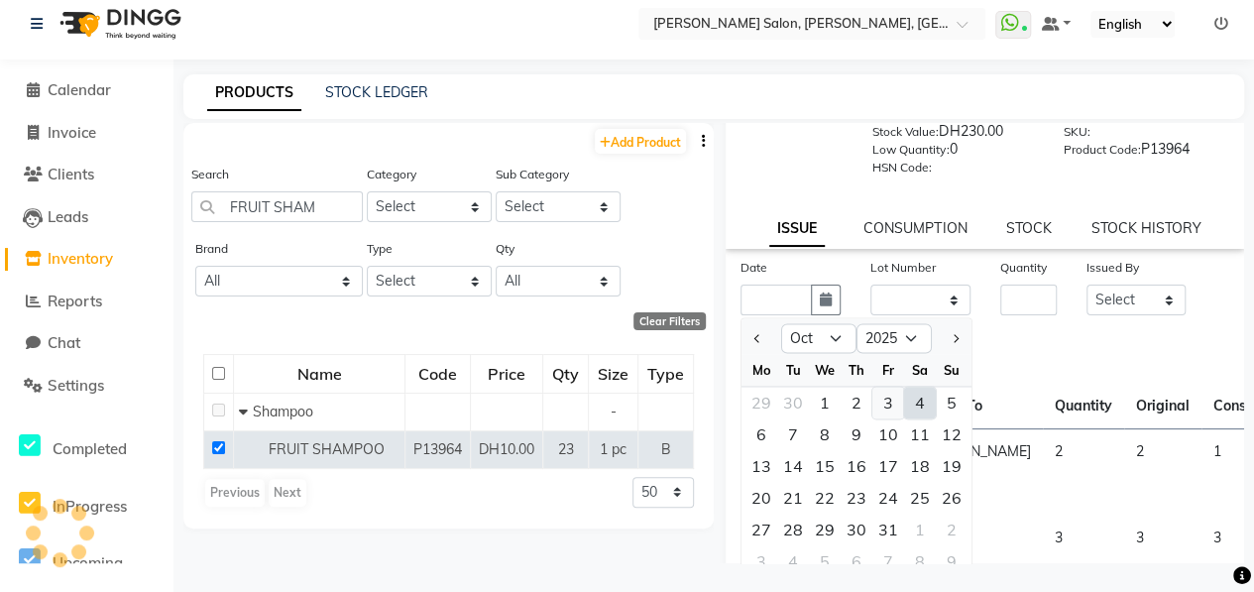
click at [894, 398] on div "3" at bounding box center [888, 402] width 32 height 32
type input "03-10-2025"
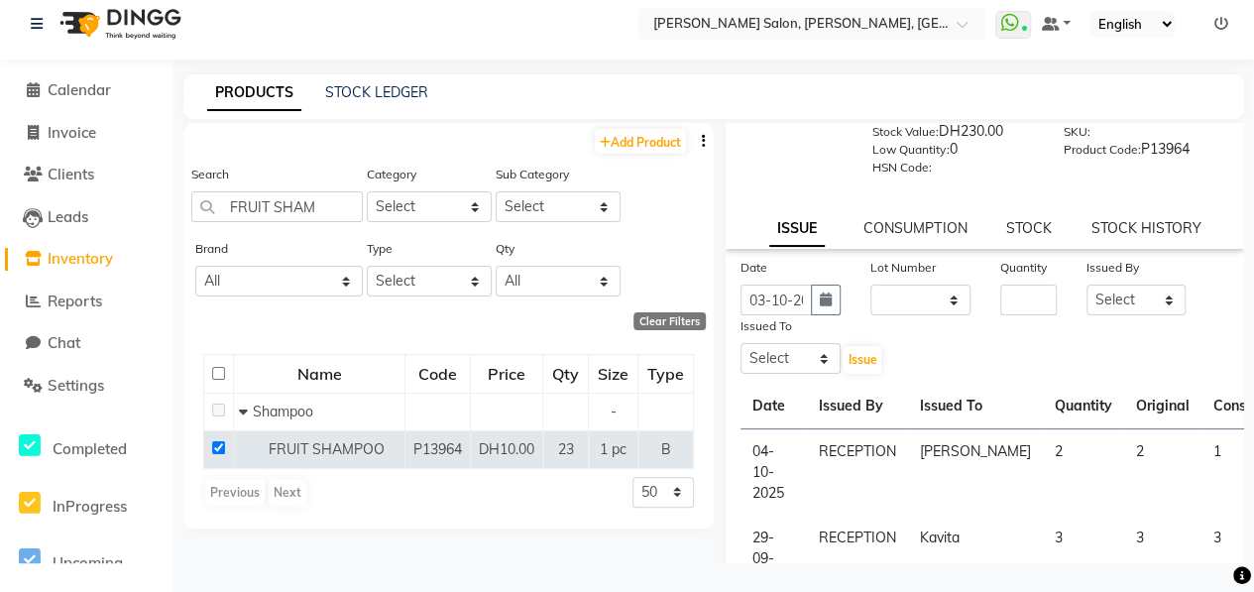
drag, startPoint x: 899, startPoint y: 276, endPoint x: 900, endPoint y: 291, distance: 15.9
click at [900, 282] on div "Lot Number" at bounding box center [920, 271] width 100 height 28
drag, startPoint x: 900, startPoint y: 291, endPoint x: 916, endPoint y: 314, distance: 27.8
click at [900, 299] on select "None" at bounding box center [920, 299] width 100 height 31
select select "0: null"
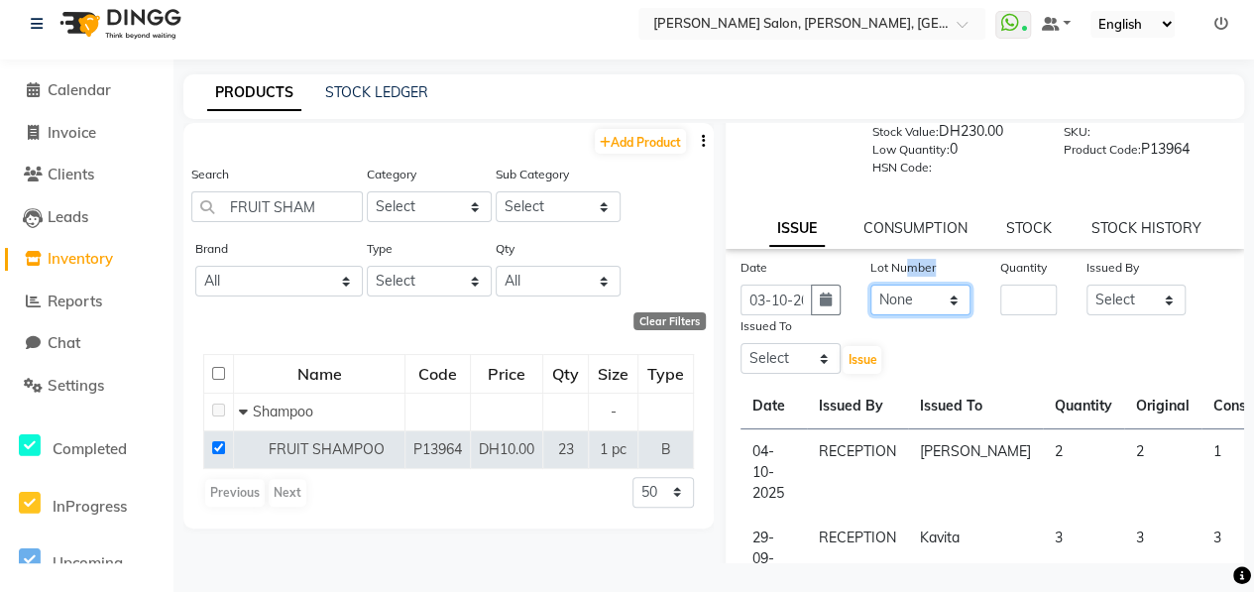
click at [870, 284] on select "None" at bounding box center [920, 299] width 100 height 31
click at [1033, 306] on input "number" at bounding box center [1028, 299] width 56 height 31
type input "1"
click at [1134, 288] on select "Select ALWAHDA GIVE HOME SERVICE STAFF [PERSON_NAME] [PERSON_NAME] Management […" at bounding box center [1136, 299] width 100 height 31
select select "76470"
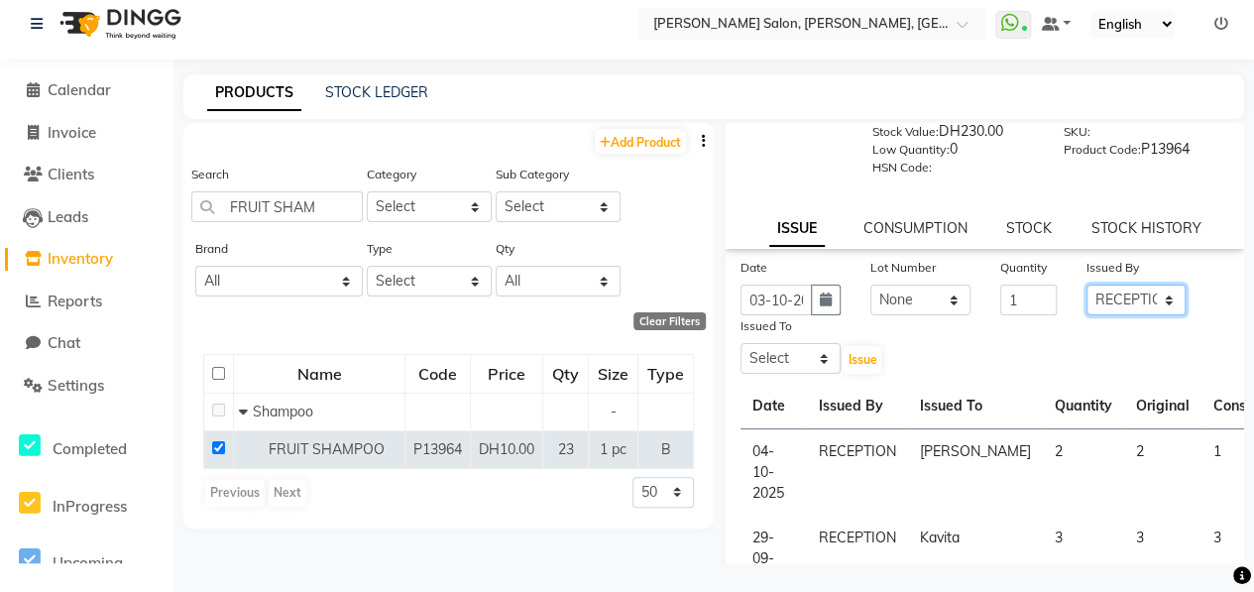
click at [1086, 284] on select "Select ALWAHDA GIVE HOME SERVICE STAFF [PERSON_NAME] [PERSON_NAME] Management […" at bounding box center [1136, 299] width 100 height 31
click at [820, 370] on select "Select ALWAHDA GIVE HOME SERVICE STAFF [PERSON_NAME] [PERSON_NAME] Management […" at bounding box center [790, 358] width 100 height 31
select select "76539"
click at [740, 343] on select "Select ALWAHDA GIVE HOME SERVICE STAFF [PERSON_NAME] [PERSON_NAME] Management […" at bounding box center [790, 358] width 100 height 31
click at [855, 368] on button "Issue" at bounding box center [861, 360] width 39 height 28
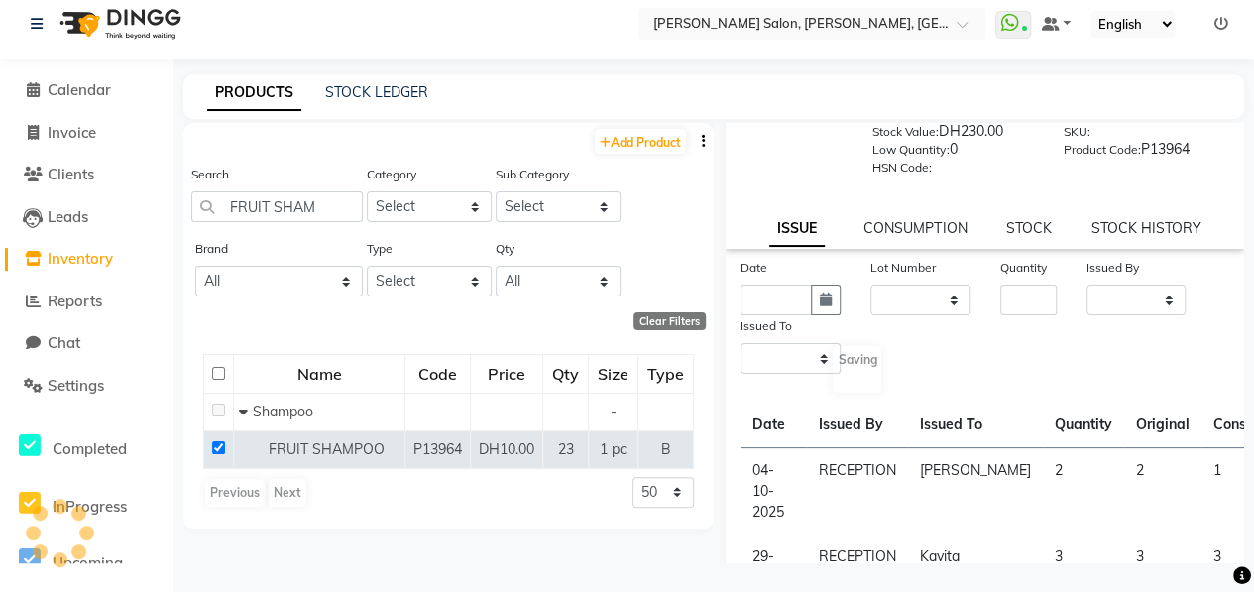
scroll to position [0, 0]
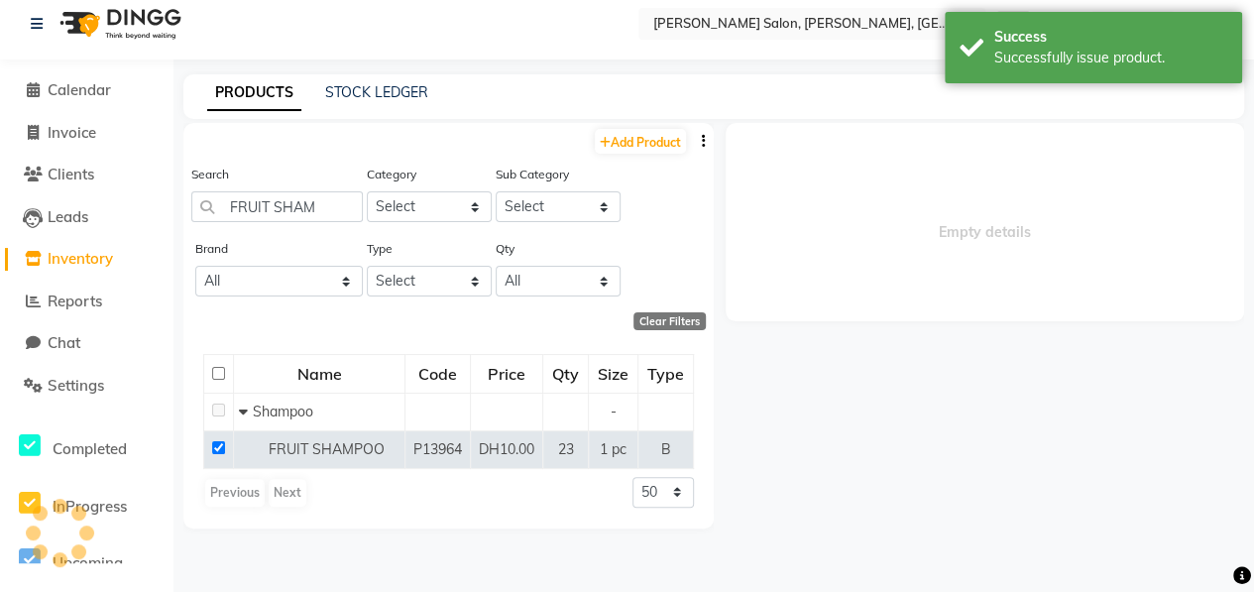
select select
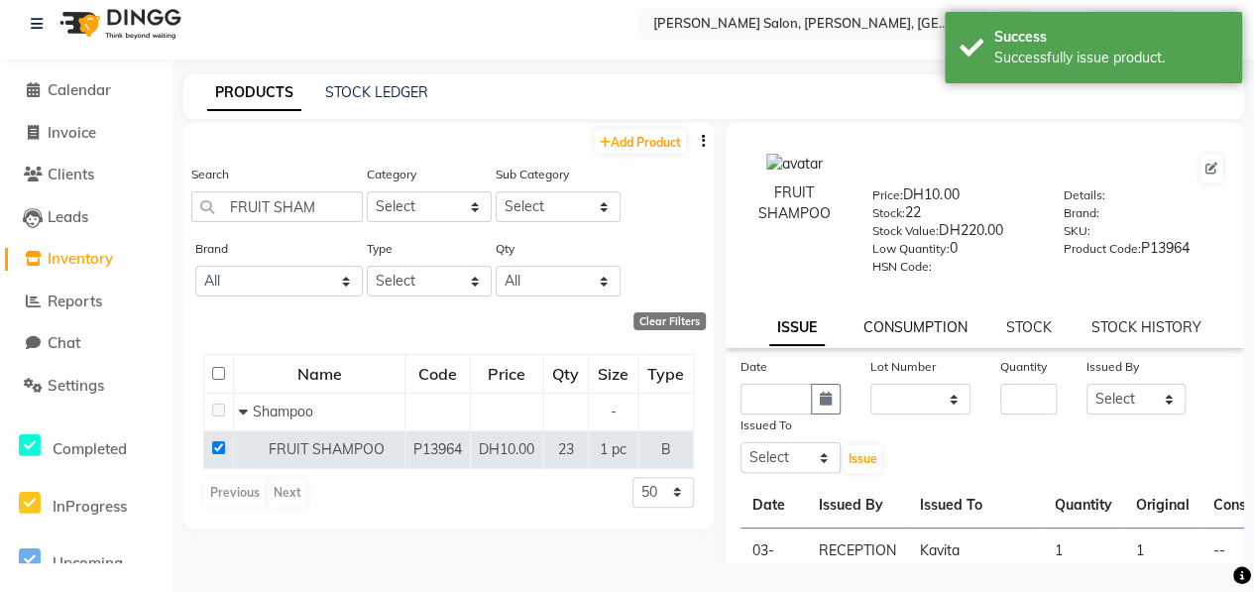
click at [905, 326] on link "CONSUMPTION" at bounding box center [914, 327] width 103 height 18
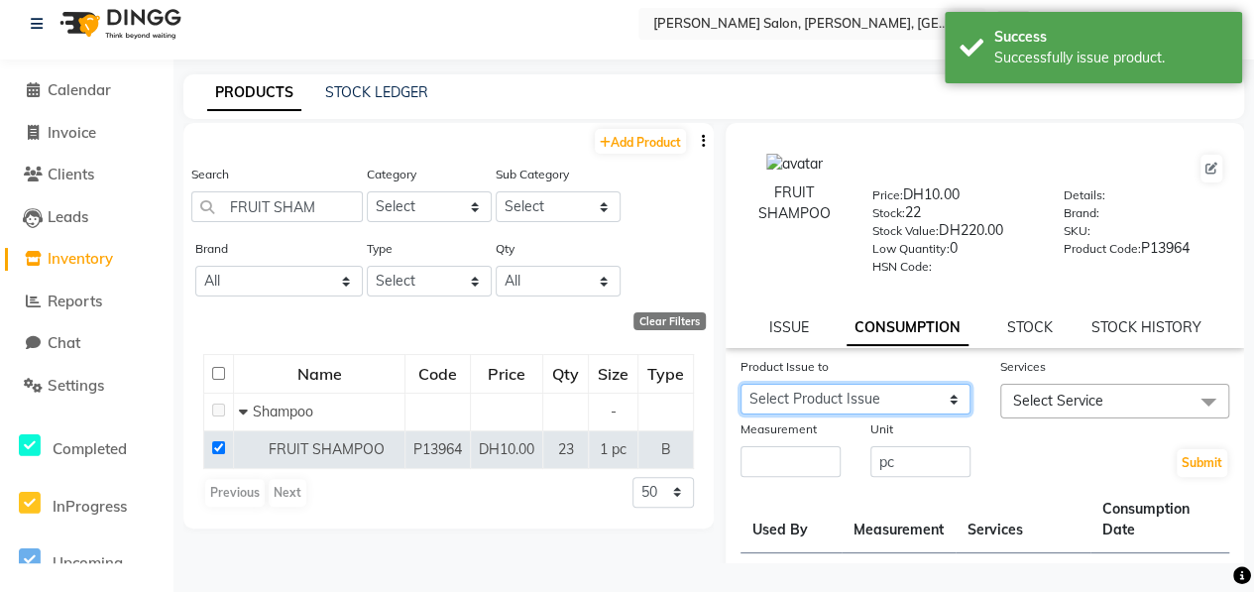
click at [895, 398] on select "Select Product Issue 2025-10-03, Issued to: Kavita, Balance: 1 2025-10-04, Issu…" at bounding box center [855, 399] width 230 height 31
select select "1286253"
click at [740, 384] on select "Select Product Issue 2025-10-03, Issued to: Kavita, Balance: 1 2025-10-04, Issu…" at bounding box center [855, 399] width 230 height 31
click at [1015, 398] on span "Select Service" at bounding box center [1058, 400] width 90 height 18
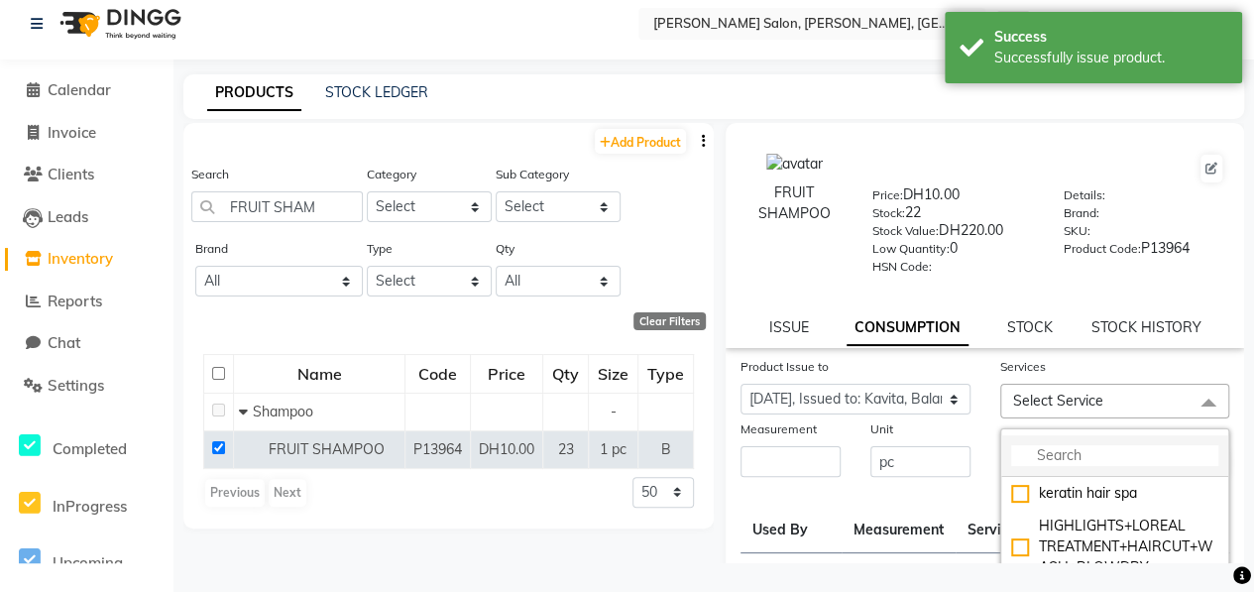
click at [1038, 447] on input "multiselect-search" at bounding box center [1115, 455] width 208 height 21
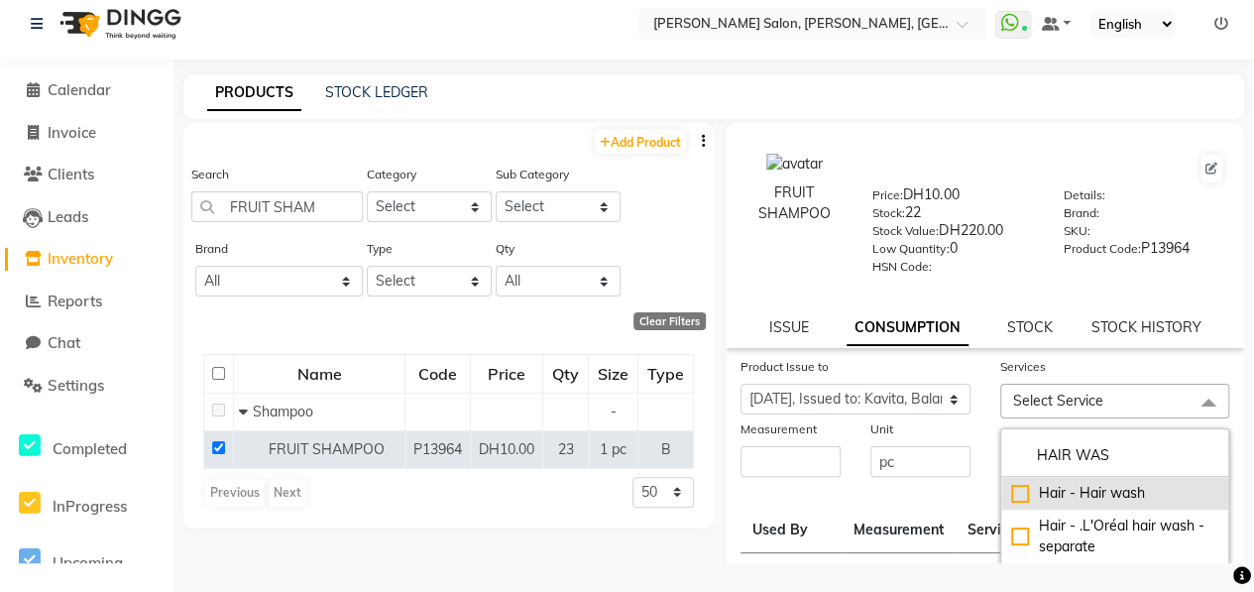
type input "HAIR WAS"
click at [1011, 486] on div "Hair - Hair wash" at bounding box center [1115, 493] width 208 height 21
checkbox input "true"
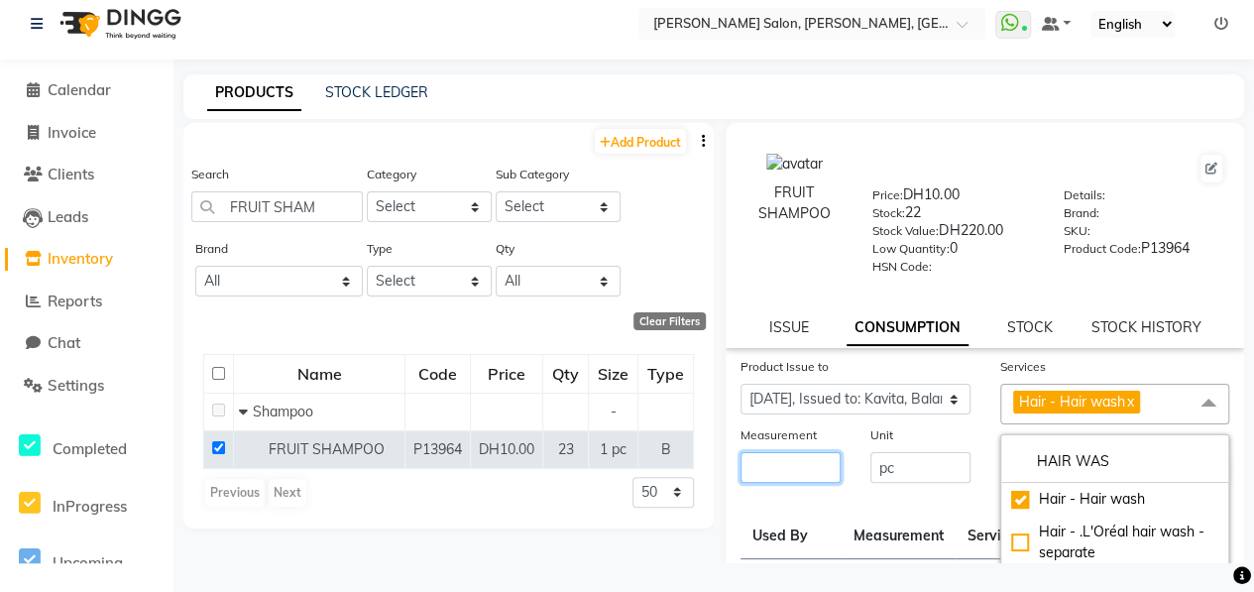
click at [810, 454] on input "number" at bounding box center [790, 467] width 100 height 31
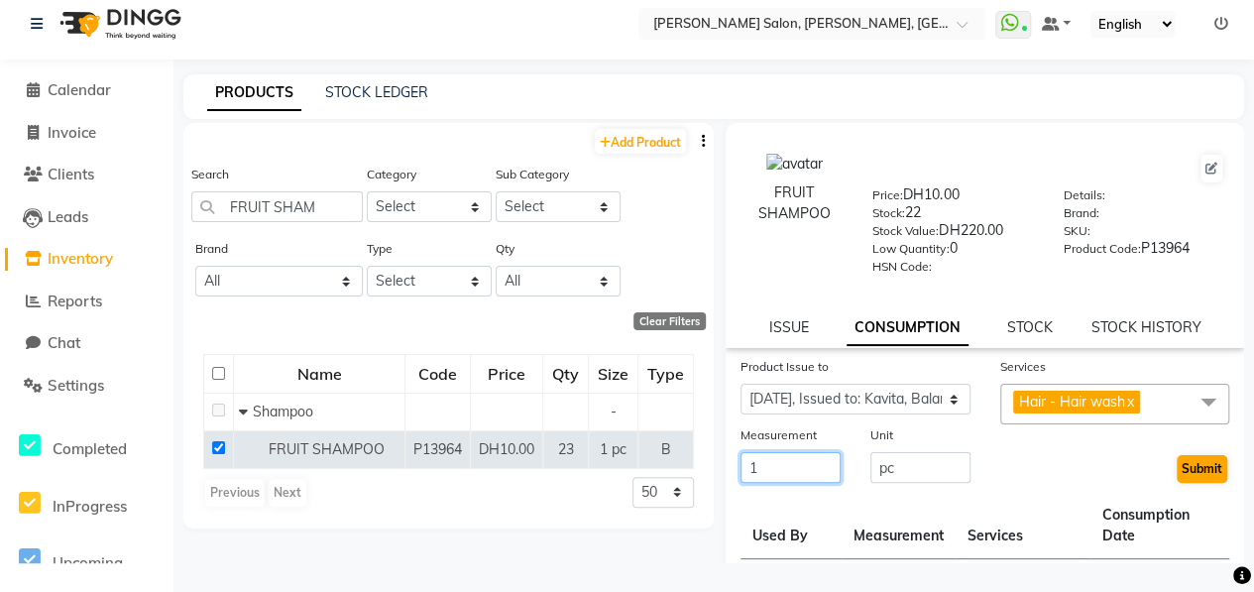
type input "1"
click at [1176, 469] on button "Submit" at bounding box center [1201, 469] width 51 height 28
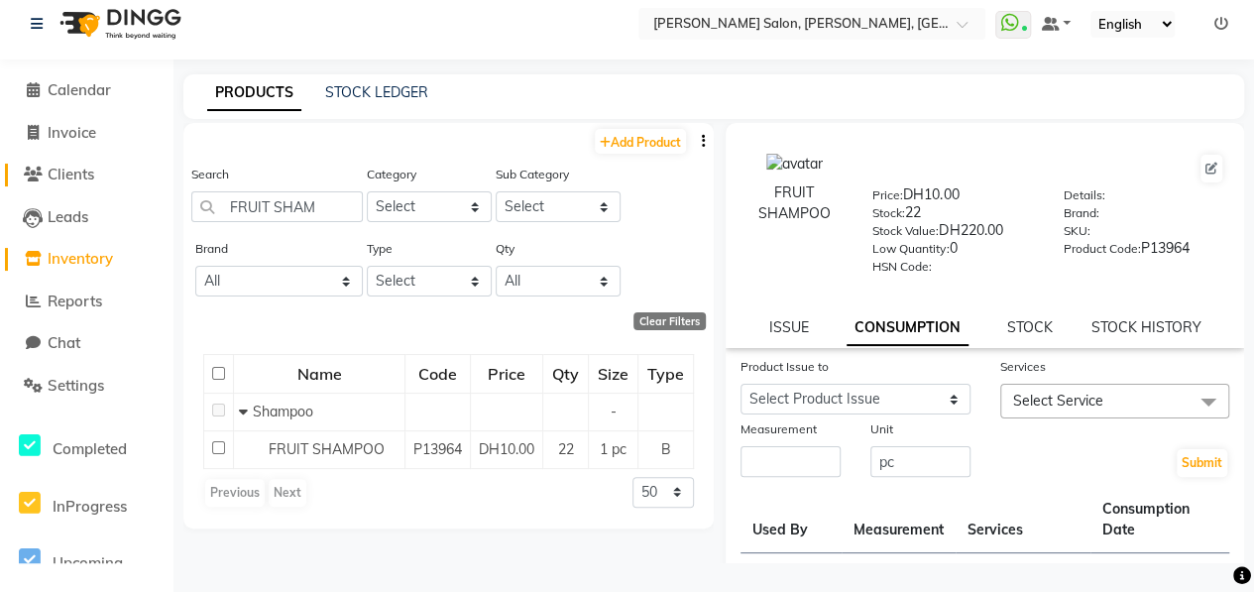
click at [79, 173] on span "Clients" at bounding box center [71, 174] width 47 height 19
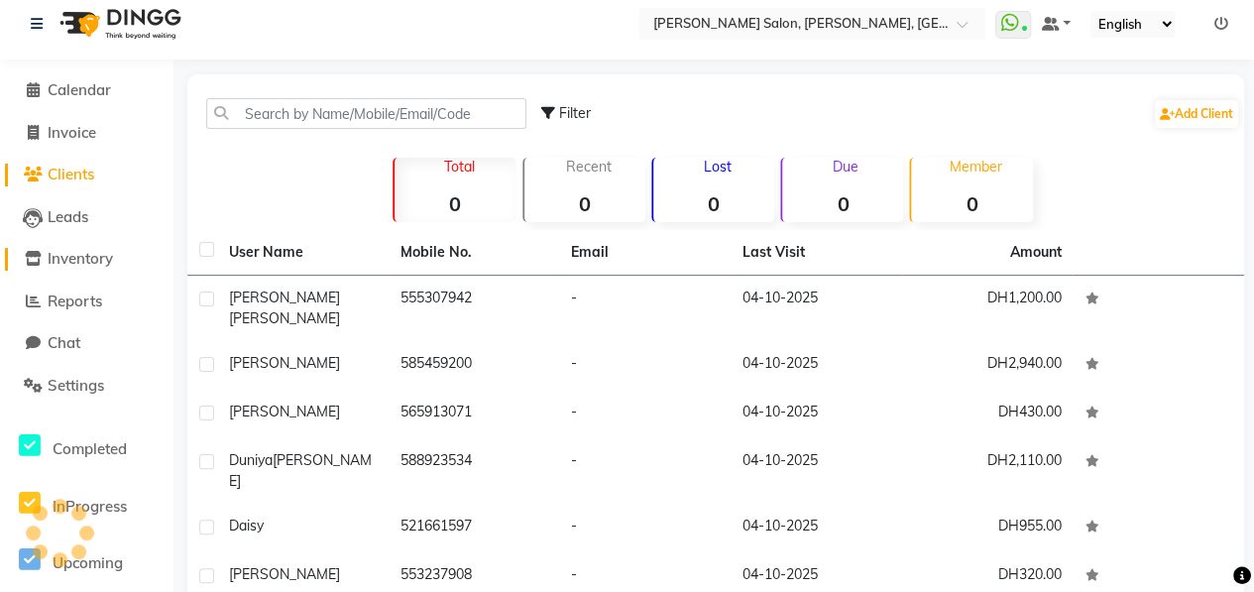
click at [90, 253] on span "Inventory" at bounding box center [80, 258] width 65 height 19
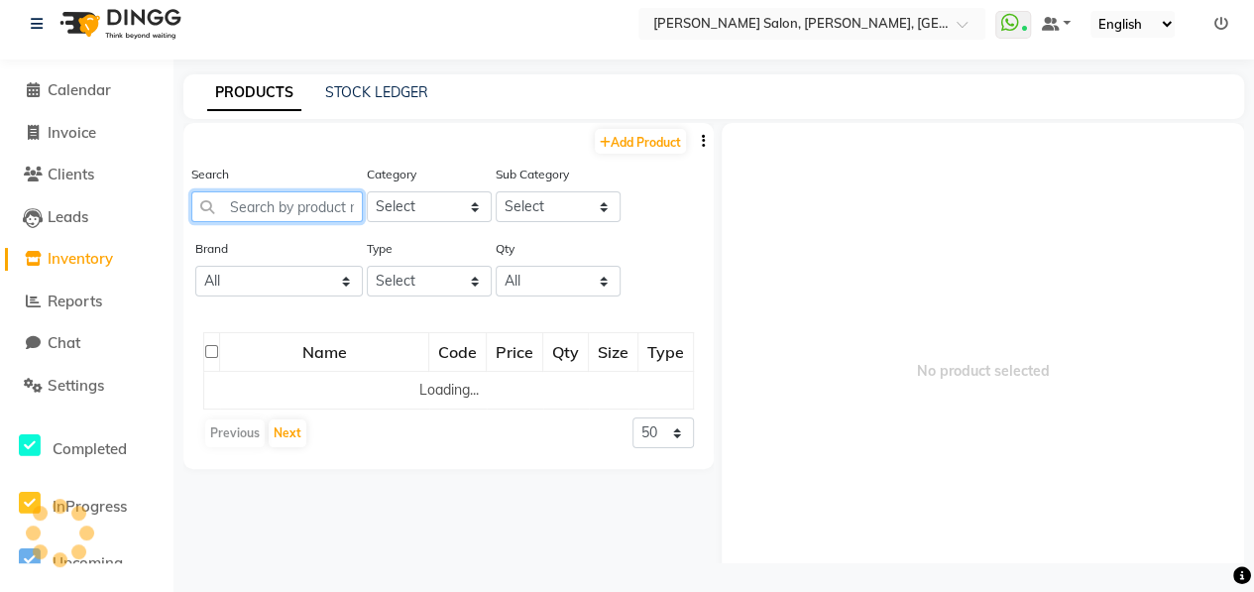
click at [273, 205] on input "text" at bounding box center [276, 206] width 171 height 31
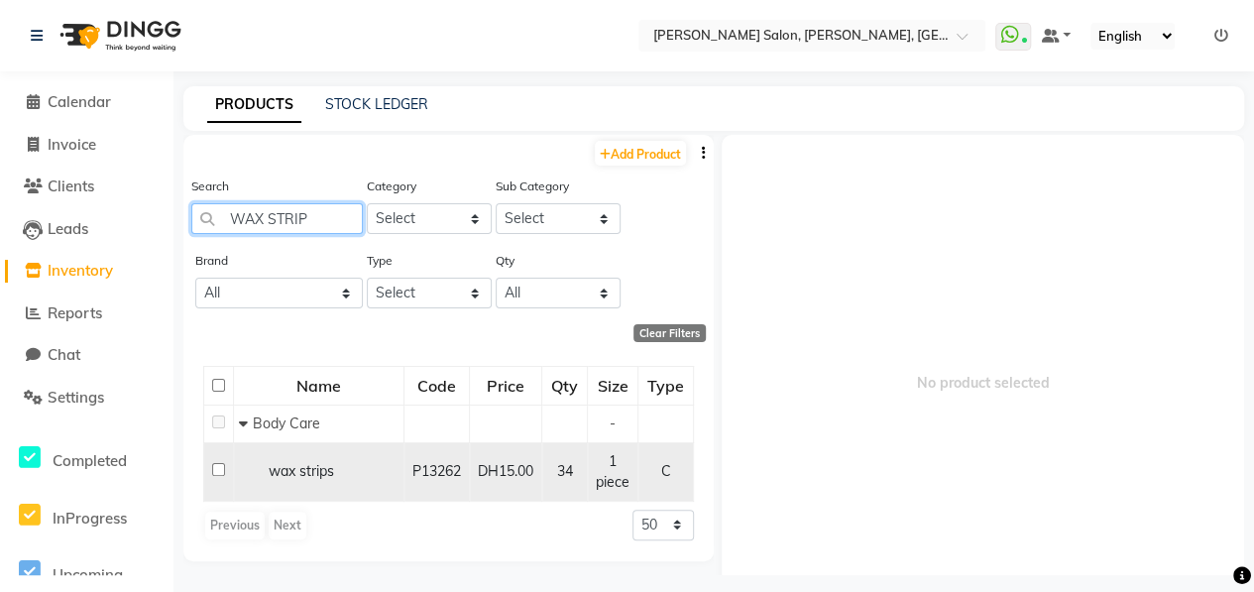
type input "WAX STRIP"
click at [216, 471] on input "checkbox" at bounding box center [218, 469] width 13 height 13
checkbox input "true"
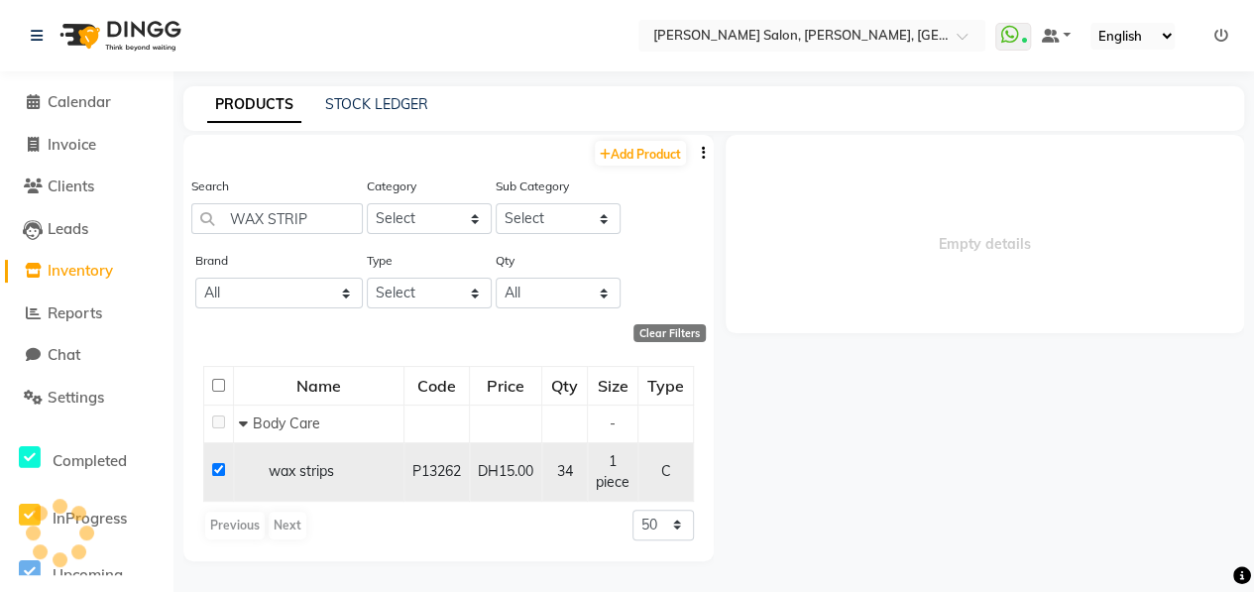
select select
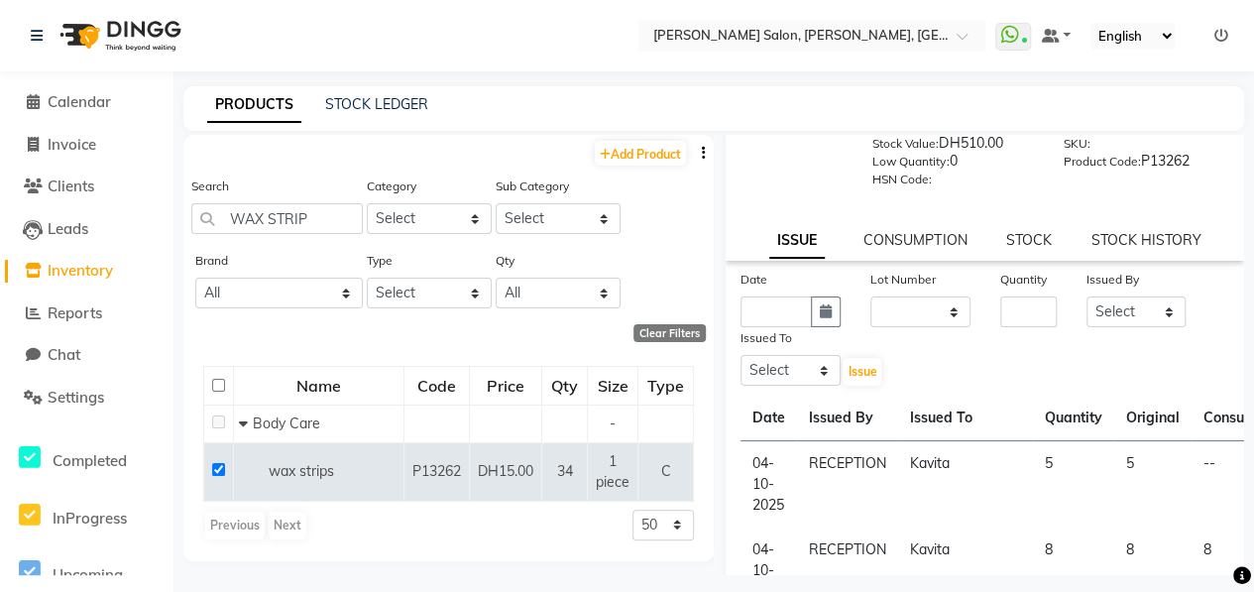
scroll to position [198, 0]
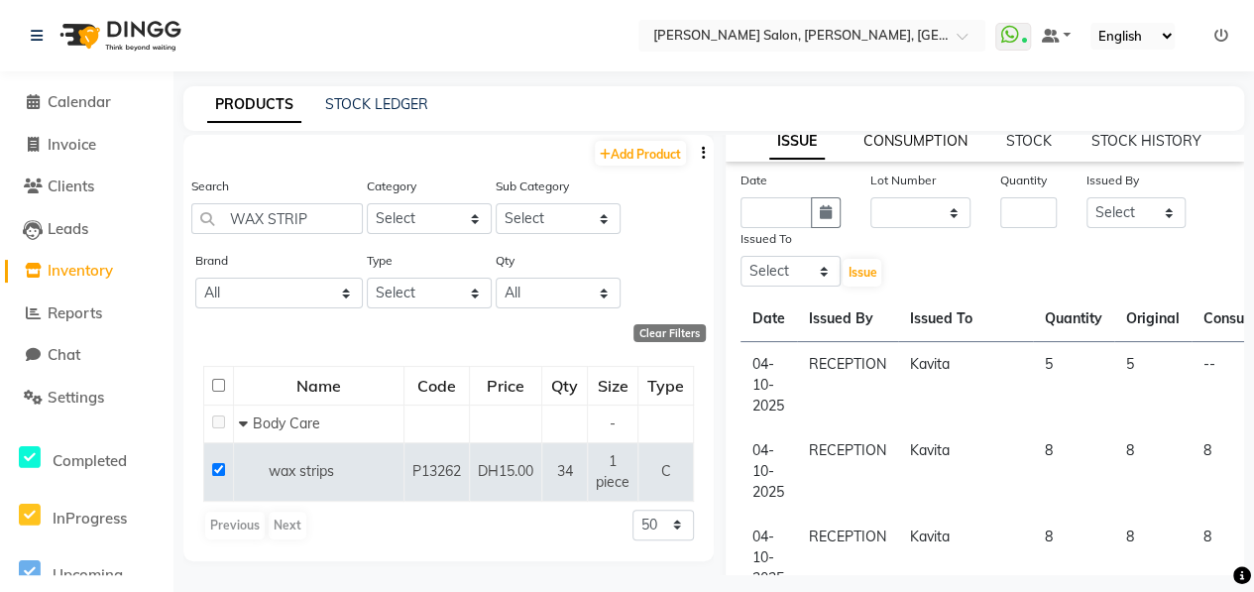
click at [938, 142] on link "CONSUMPTION" at bounding box center [914, 141] width 103 height 18
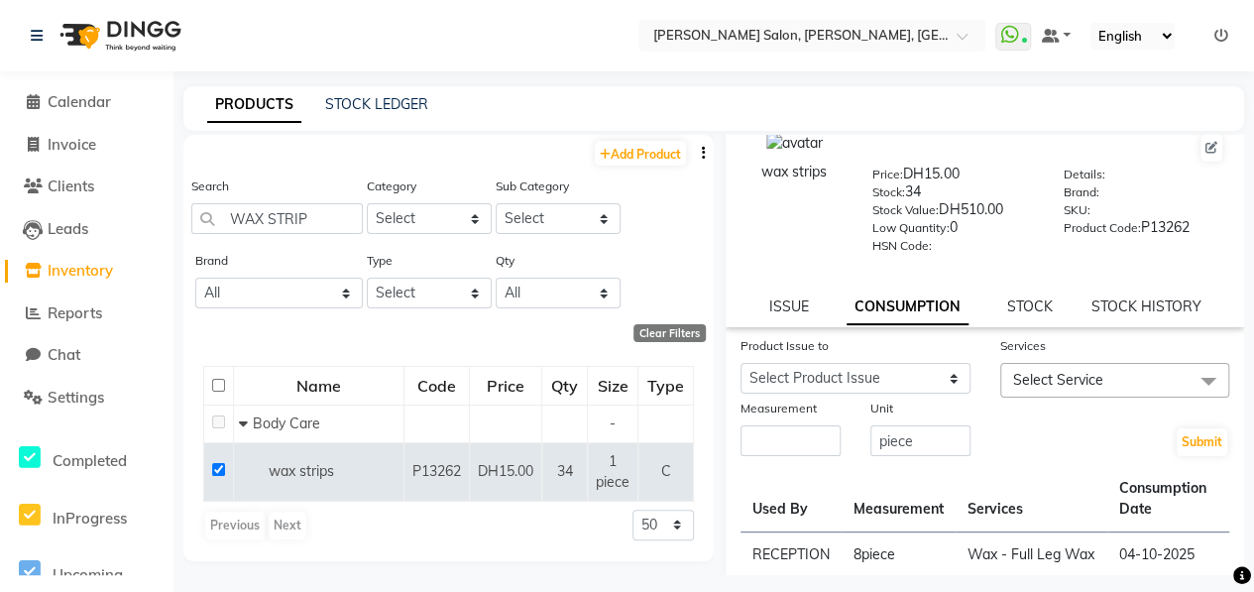
scroll to position [0, 0]
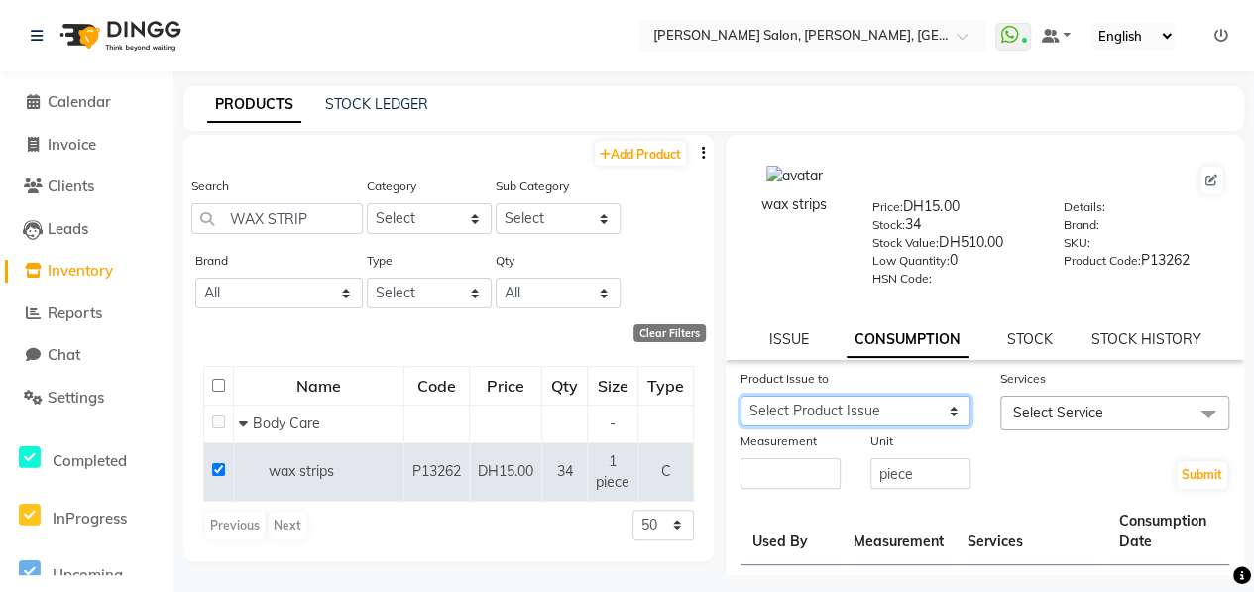
click at [858, 407] on select "Select Product Issue 2025-10-04, Issued to: , Balance: 5 2025-09-29, Issued to:…" at bounding box center [855, 410] width 230 height 31
click at [904, 410] on select "Select Product Issue 2025-10-04, Issued to: , Balance: 5 2025-09-29, Issued to:…" at bounding box center [855, 410] width 230 height 31
click at [1112, 413] on span "Select Service" at bounding box center [1115, 412] width 230 height 35
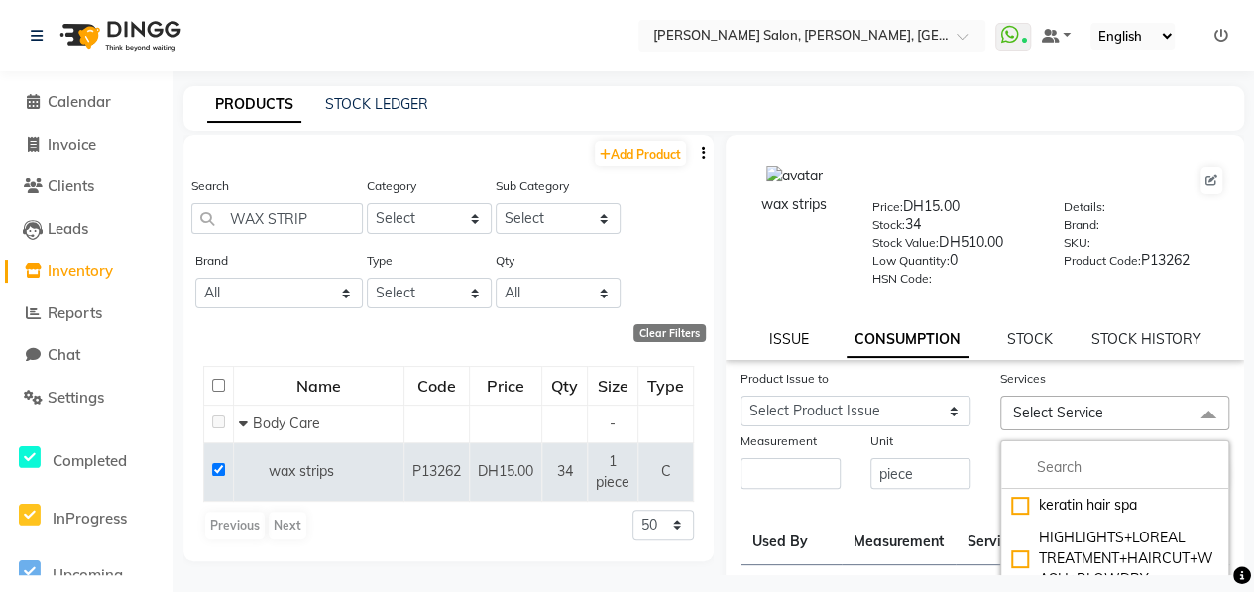
click at [795, 344] on link "ISSUE" at bounding box center [788, 339] width 40 height 18
select select
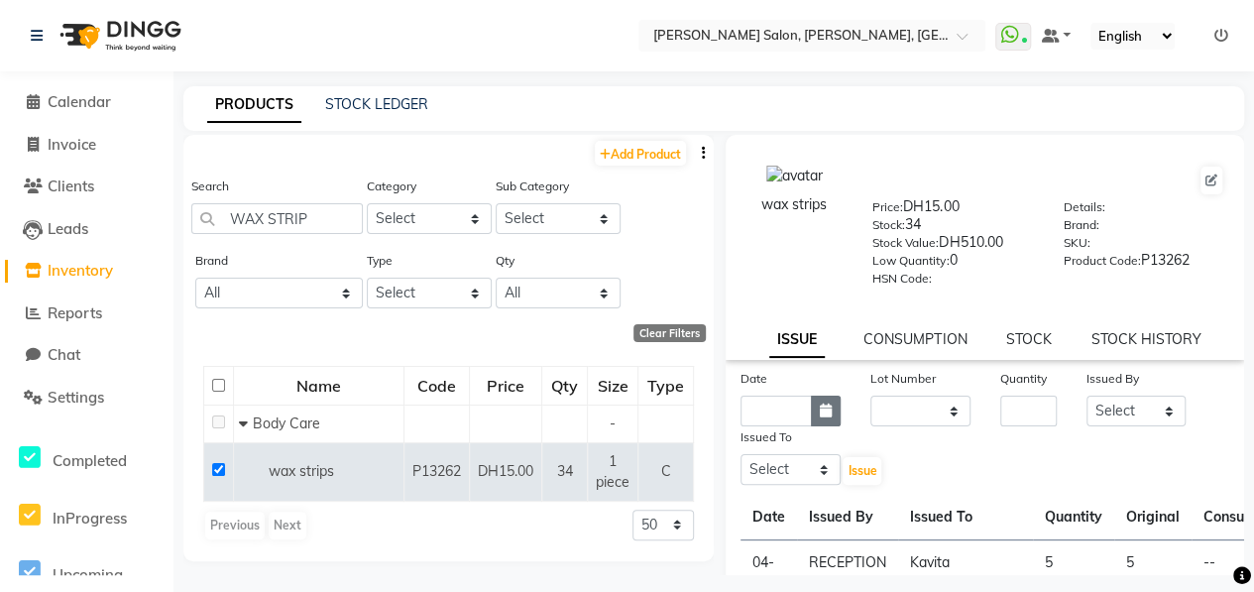
click at [825, 403] on icon "button" at bounding box center [826, 410] width 12 height 14
select select "10"
select select "2025"
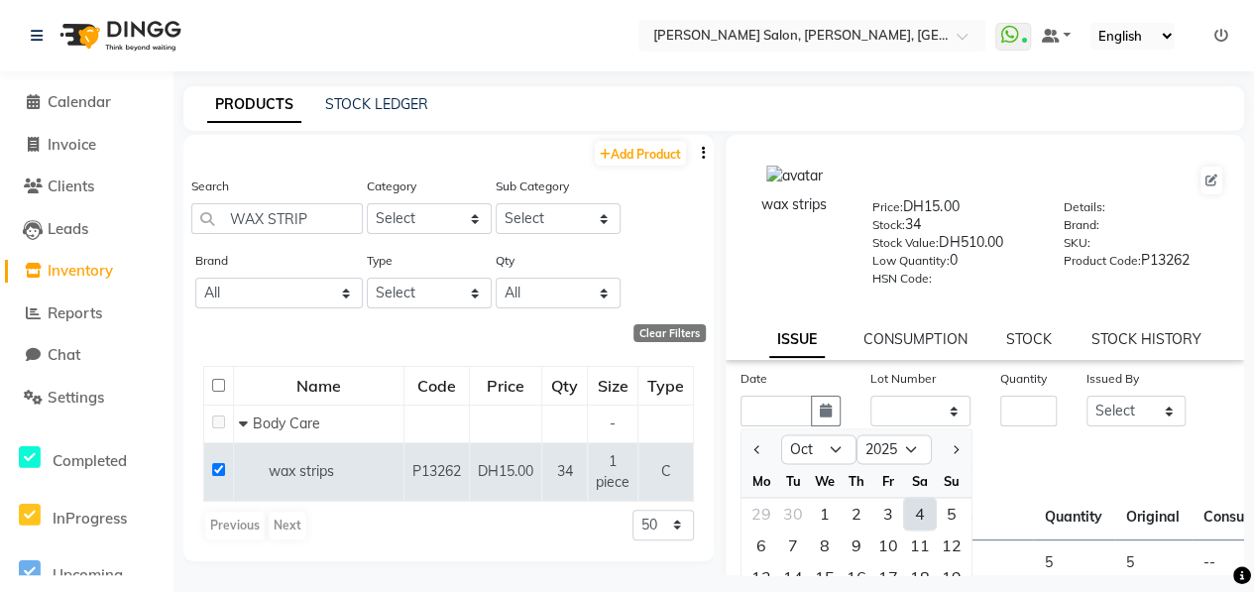
drag, startPoint x: 929, startPoint y: 514, endPoint x: 920, endPoint y: 489, distance: 27.3
click at [928, 514] on div "4" at bounding box center [920, 513] width 32 height 32
type input "04-10-2025"
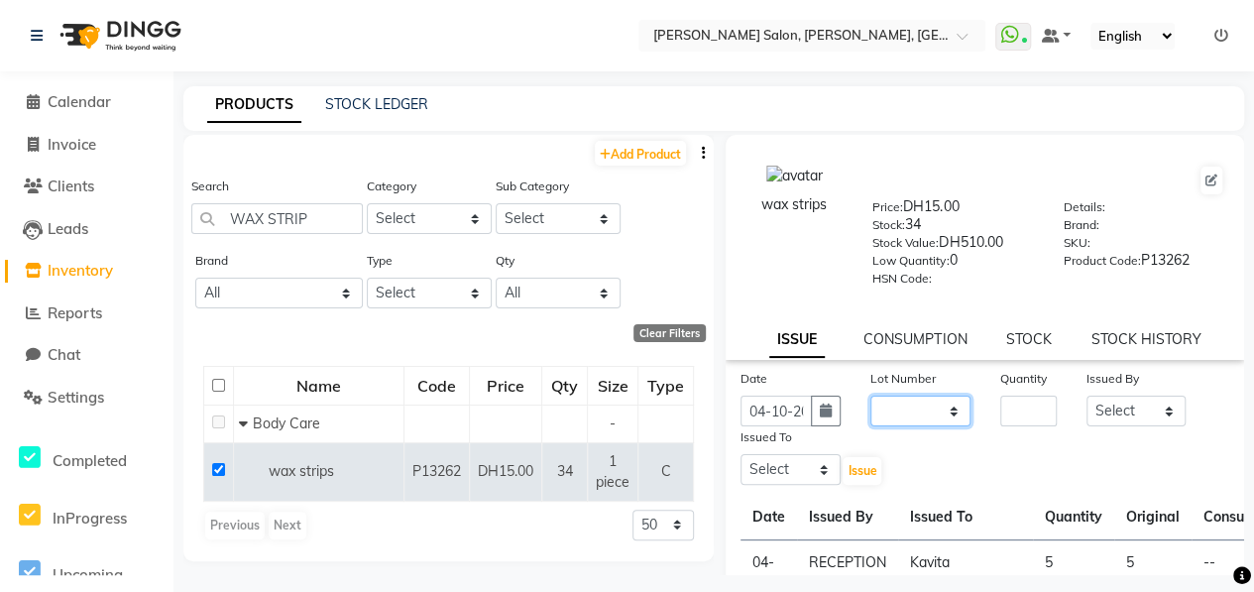
click at [916, 411] on select "None" at bounding box center [920, 410] width 100 height 31
select select "0: null"
click at [870, 395] on select "None" at bounding box center [920, 410] width 100 height 31
click at [1019, 412] on input "number" at bounding box center [1028, 410] width 56 height 31
type input "9"
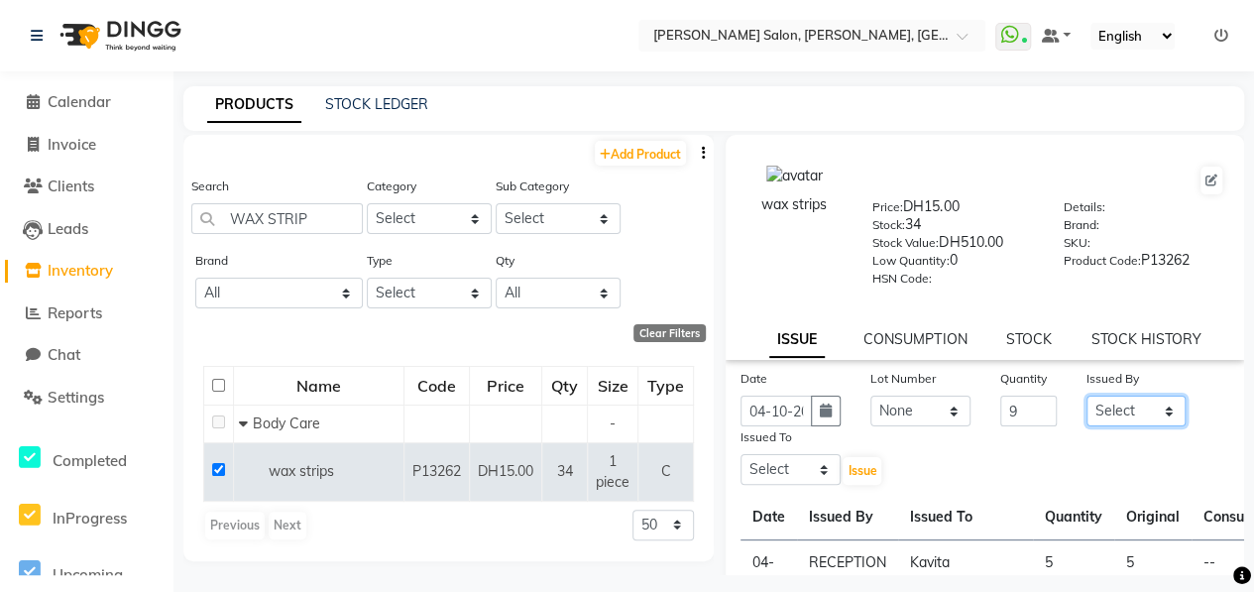
click at [1129, 399] on select "Select ALWAHDA GIVE HOME SERVICE STAFF [PERSON_NAME] [PERSON_NAME] Management […" at bounding box center [1136, 410] width 100 height 31
select select "76470"
click at [1086, 395] on select "Select ALWAHDA GIVE HOME SERVICE STAFF [PERSON_NAME] [PERSON_NAME] Management […" at bounding box center [1136, 410] width 100 height 31
click at [811, 467] on select "Select ALWAHDA GIVE HOME SERVICE STAFF [PERSON_NAME] [PERSON_NAME] Management […" at bounding box center [790, 469] width 100 height 31
select select "76539"
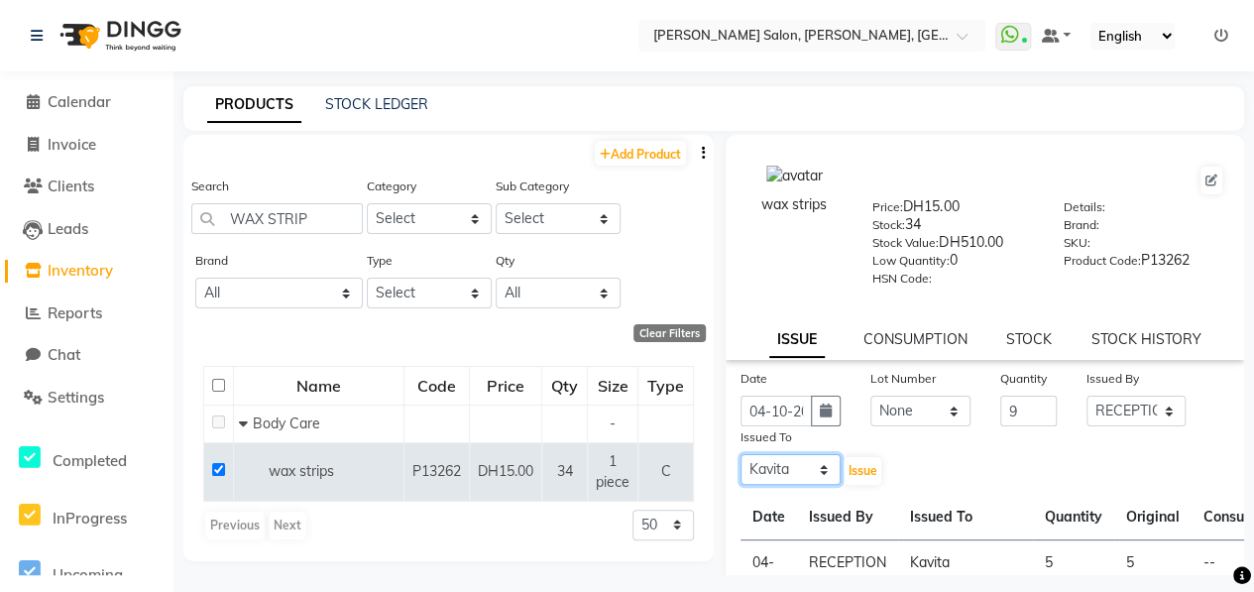
click at [740, 454] on select "Select ALWAHDA GIVE HOME SERVICE STAFF [PERSON_NAME] [PERSON_NAME] Management […" at bounding box center [790, 469] width 100 height 31
click at [853, 477] on span "Issue" at bounding box center [861, 470] width 29 height 15
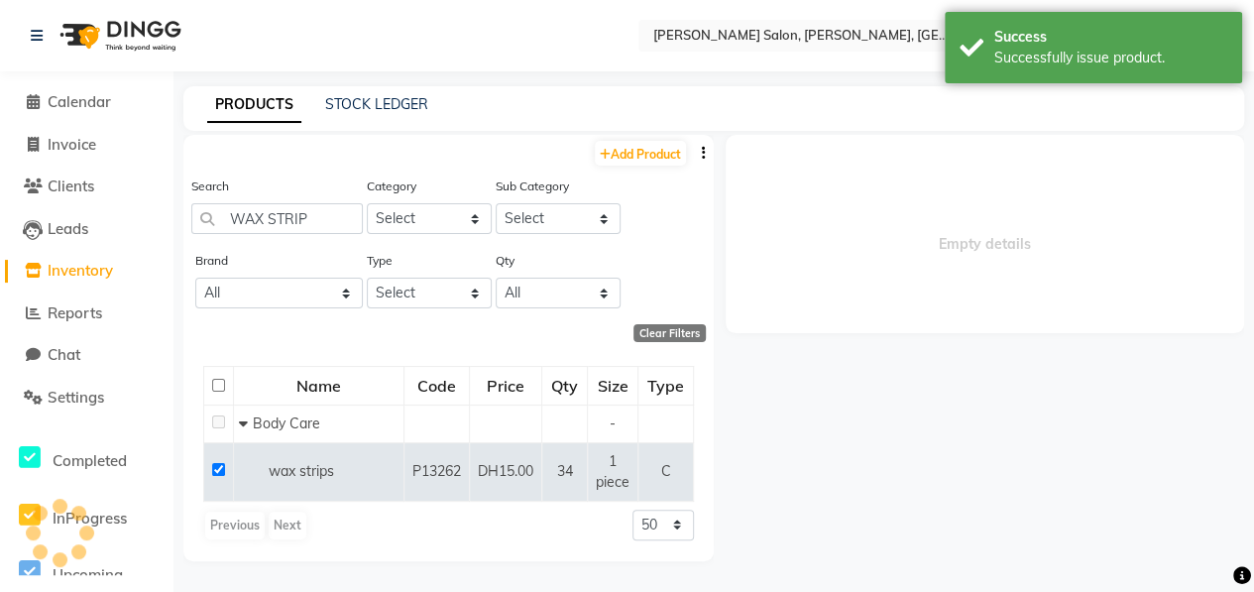
select select
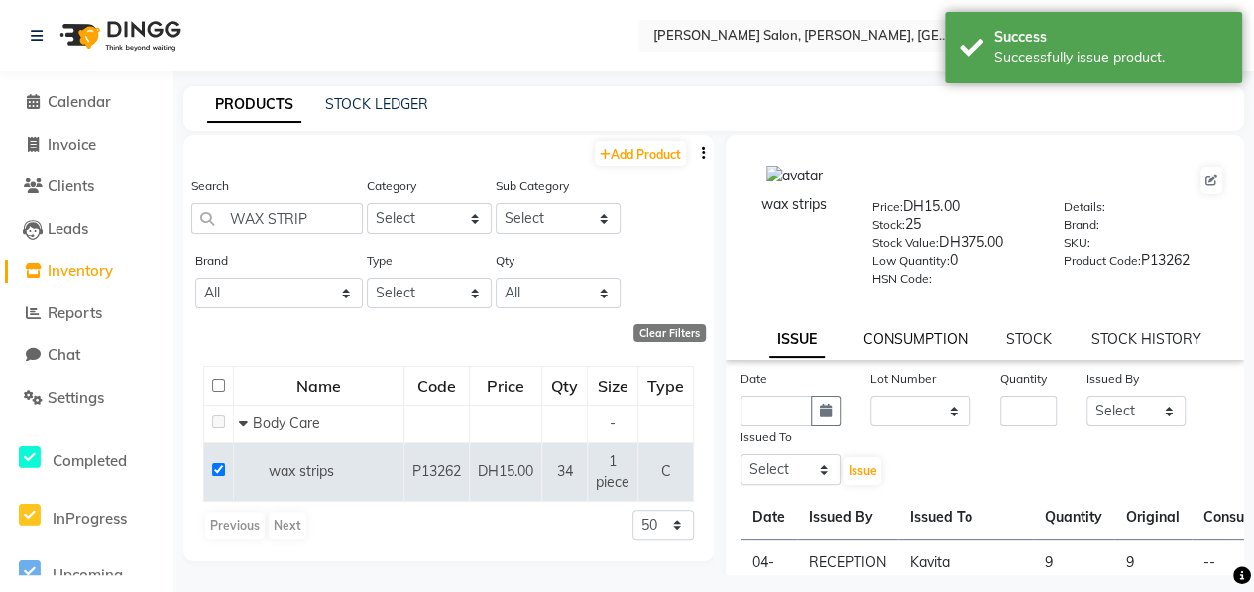
click at [917, 332] on link "CONSUMPTION" at bounding box center [914, 339] width 103 height 18
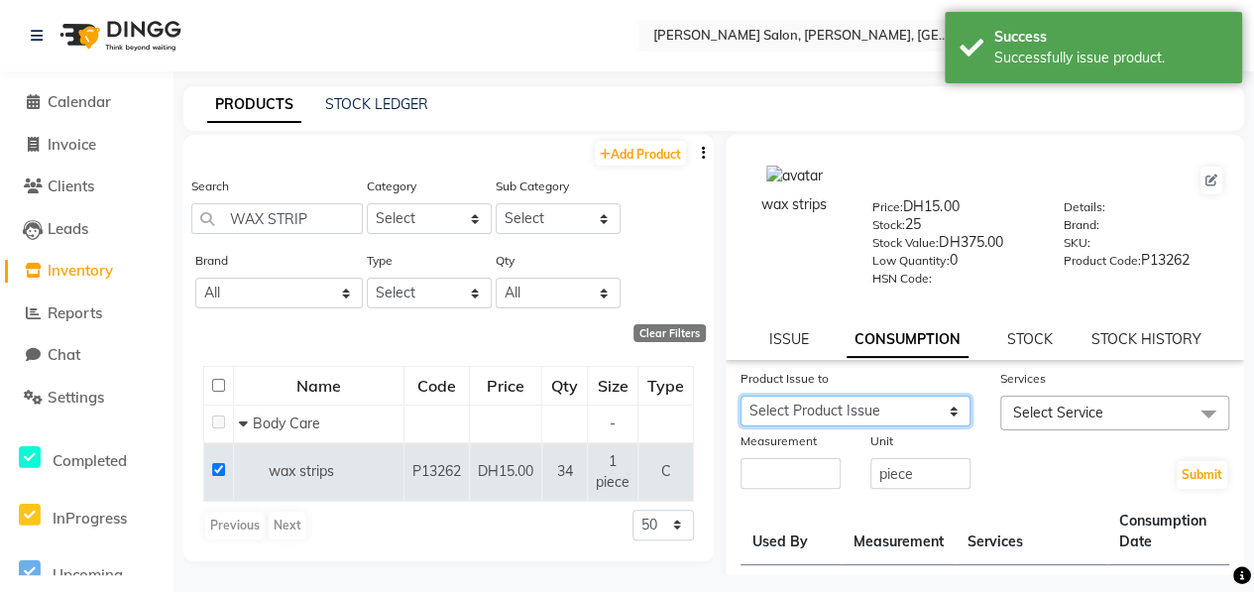
drag, startPoint x: 900, startPoint y: 409, endPoint x: 886, endPoint y: 392, distance: 21.8
click at [893, 401] on select "Select Product Issue 2025-10-04, Issued to: Kavita, Balance: 9 2025-10-04, Issu…" at bounding box center [855, 410] width 230 height 31
select select "1286261"
click at [740, 395] on select "Select Product Issue 2025-10-04, Issued to: Kavita, Balance: 9 2025-10-04, Issu…" at bounding box center [855, 410] width 230 height 31
click at [1026, 411] on span "Select Service" at bounding box center [1058, 412] width 90 height 18
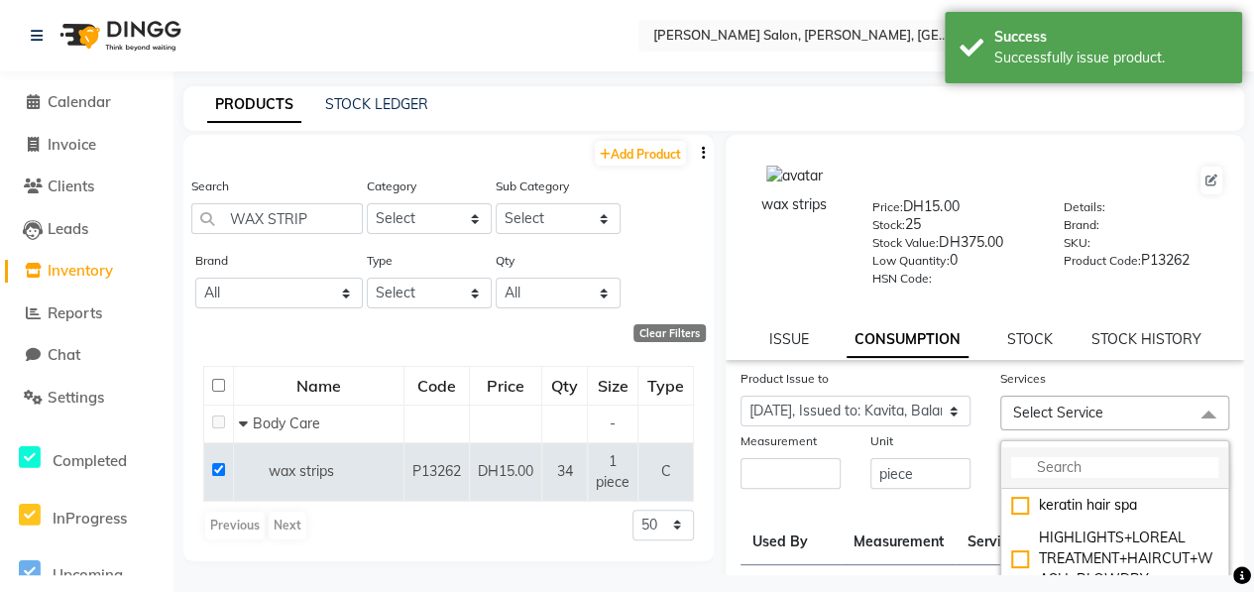
click at [1025, 464] on input "multiselect-search" at bounding box center [1115, 467] width 208 height 21
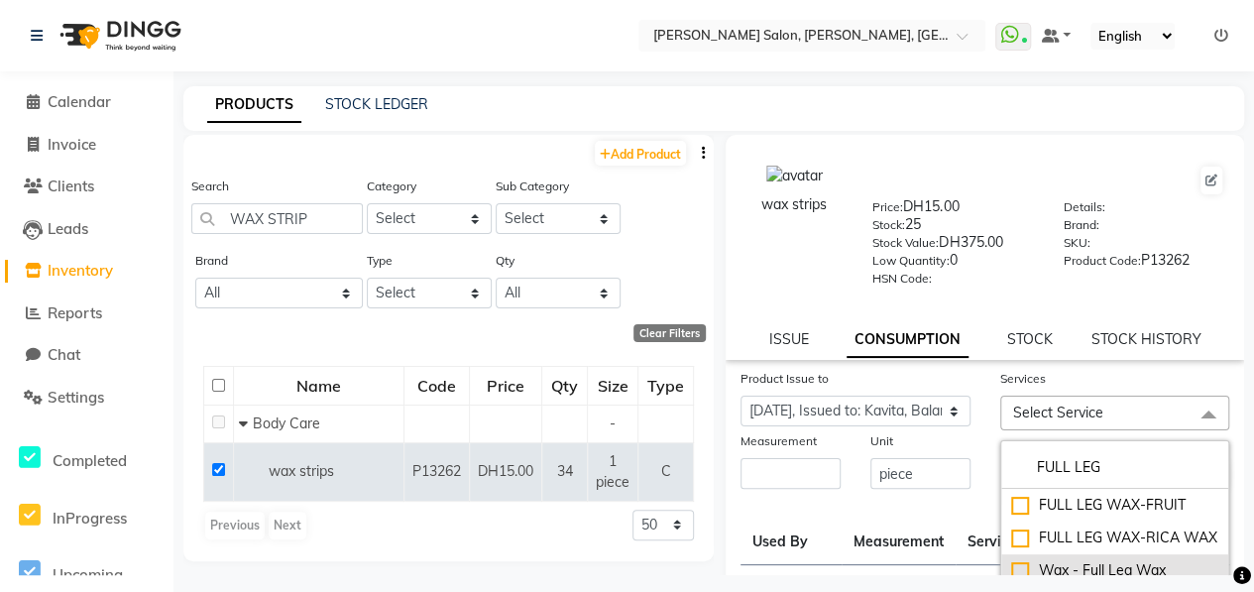
scroll to position [99, 0]
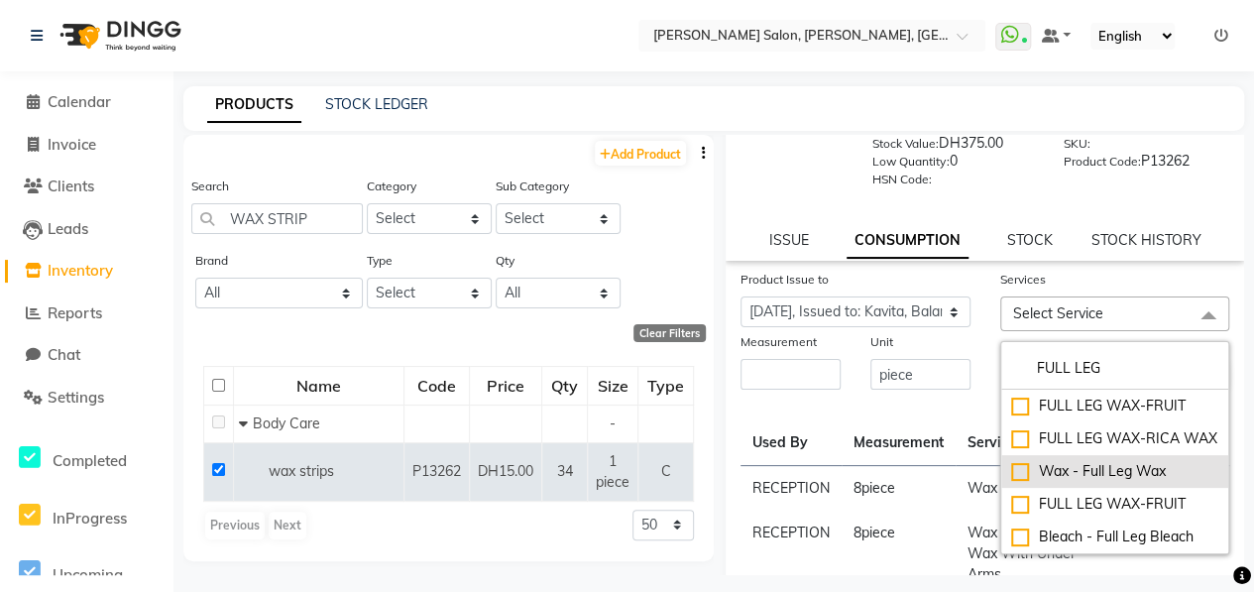
type input "FULL LEG"
click at [1017, 482] on div "Wax - Full Leg Wax" at bounding box center [1115, 471] width 208 height 21
checkbox input "true"
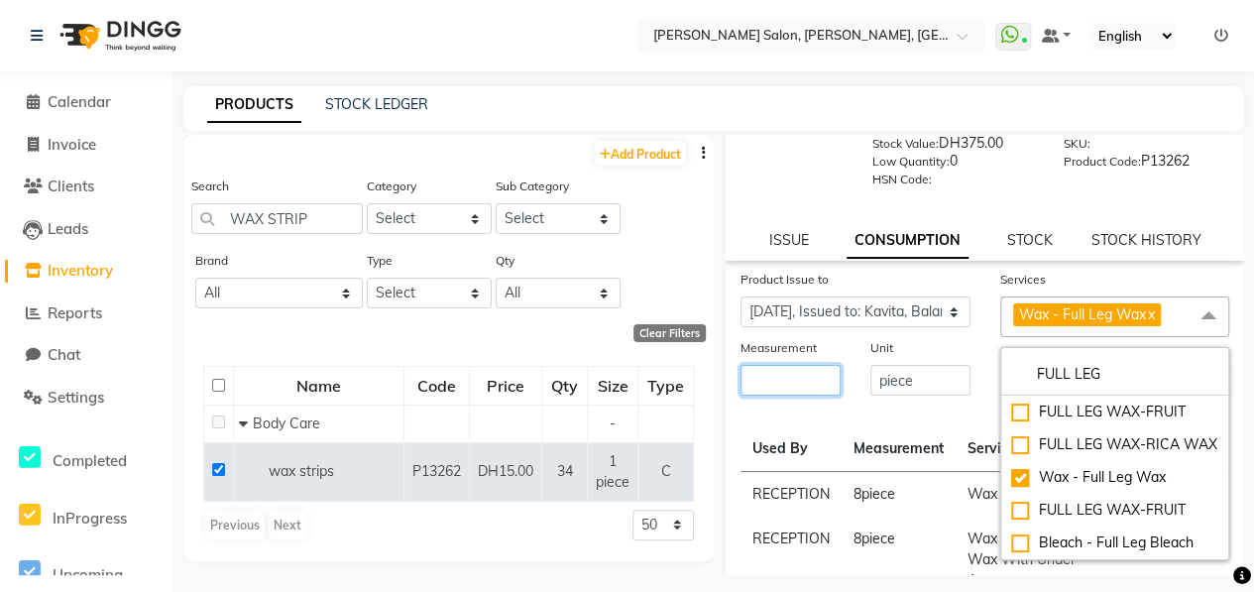
click at [801, 386] on input "number" at bounding box center [790, 380] width 100 height 31
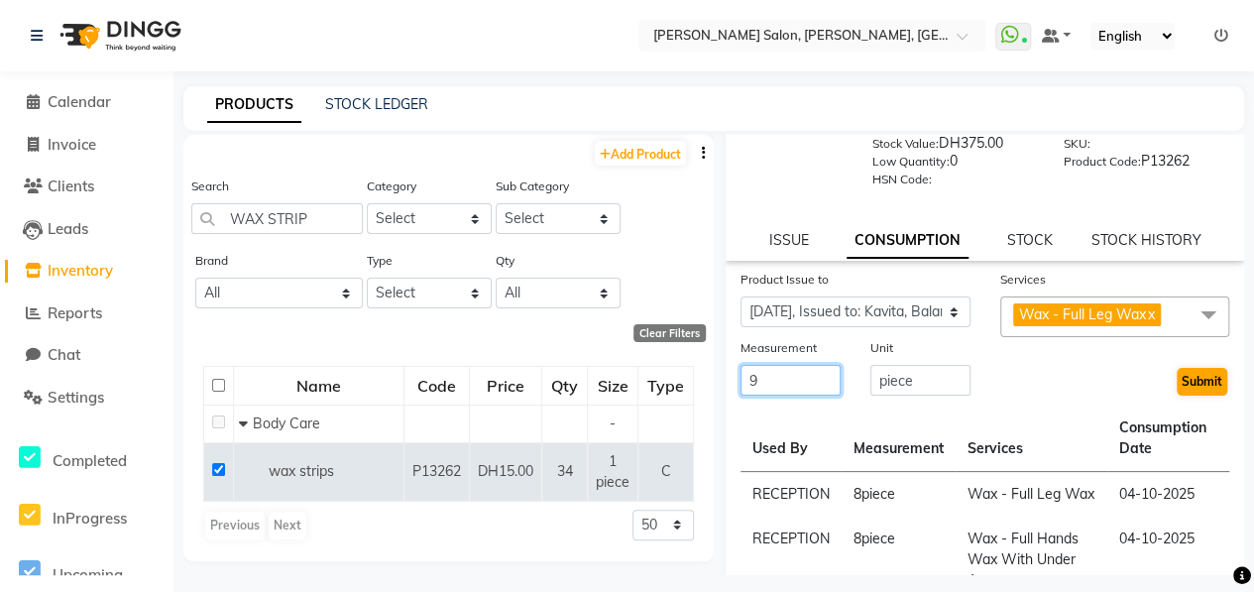
type input "9"
click at [1176, 382] on button "Submit" at bounding box center [1201, 382] width 51 height 28
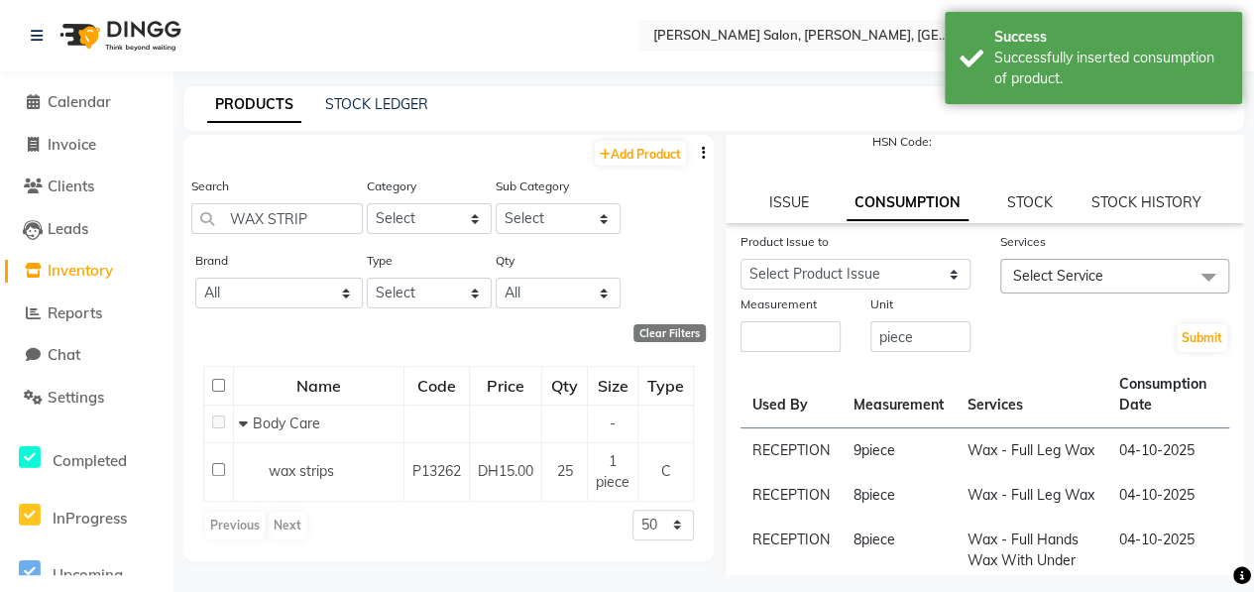
scroll to position [0, 0]
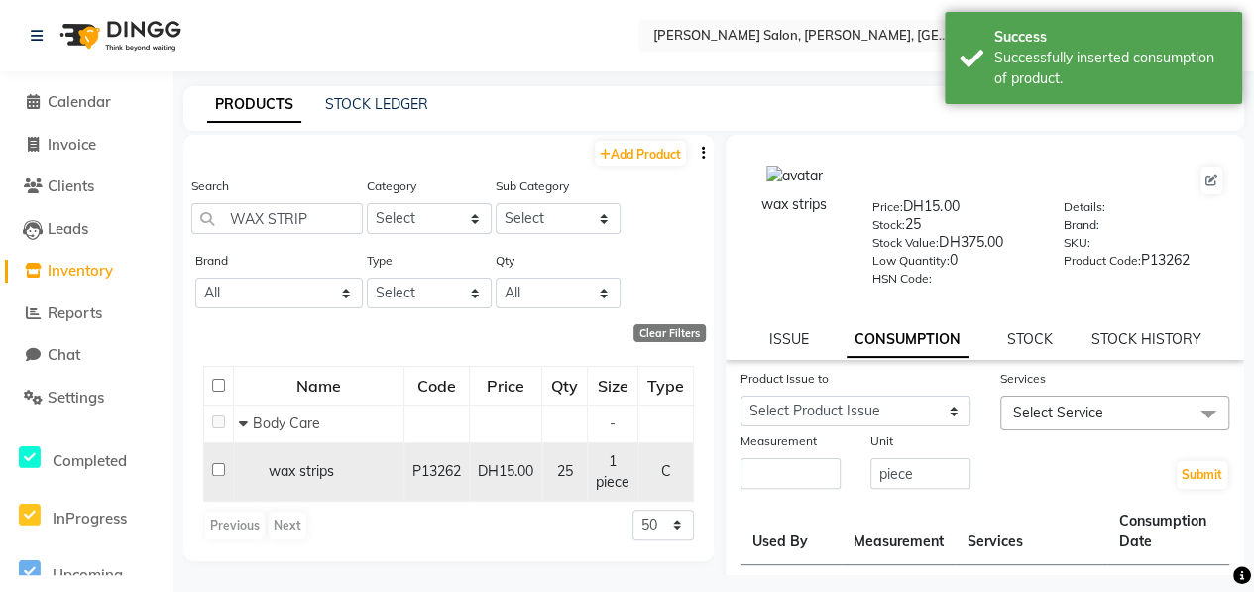
click at [214, 468] on input "checkbox" at bounding box center [218, 469] width 13 height 13
checkbox input "false"
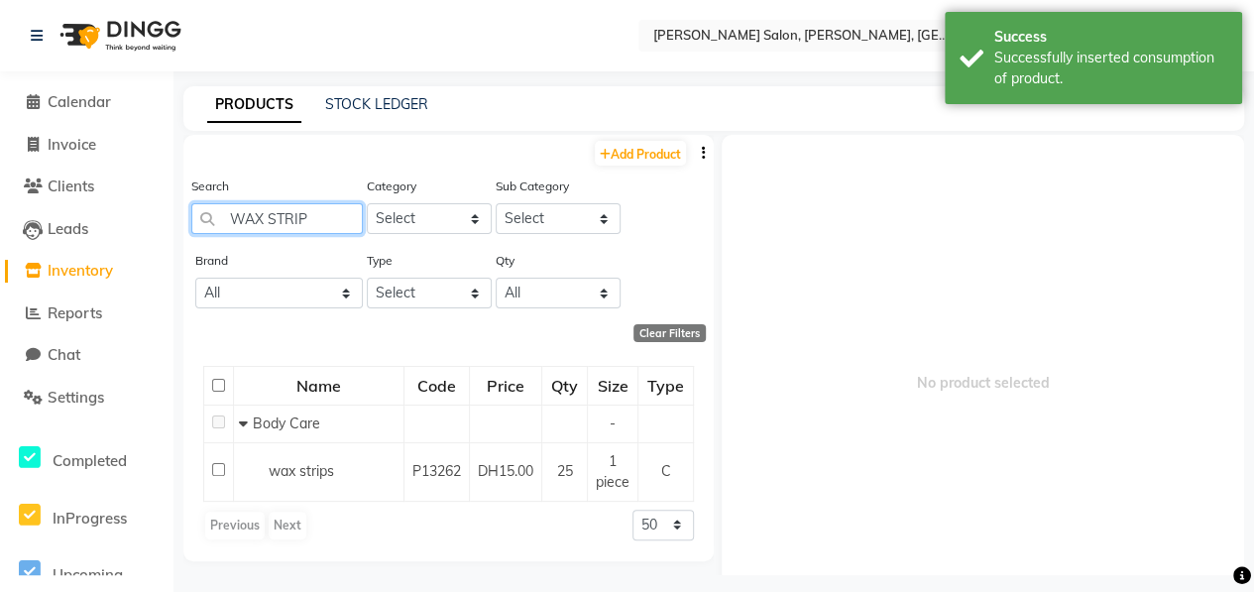
drag, startPoint x: 309, startPoint y: 224, endPoint x: 137, endPoint y: 214, distance: 172.7
click at [172, 224] on app-home "Select Location × Chitra Singh Salon, Abu Shagara, Abu Shagara WhatsApp Status …" at bounding box center [627, 302] width 1254 height 605
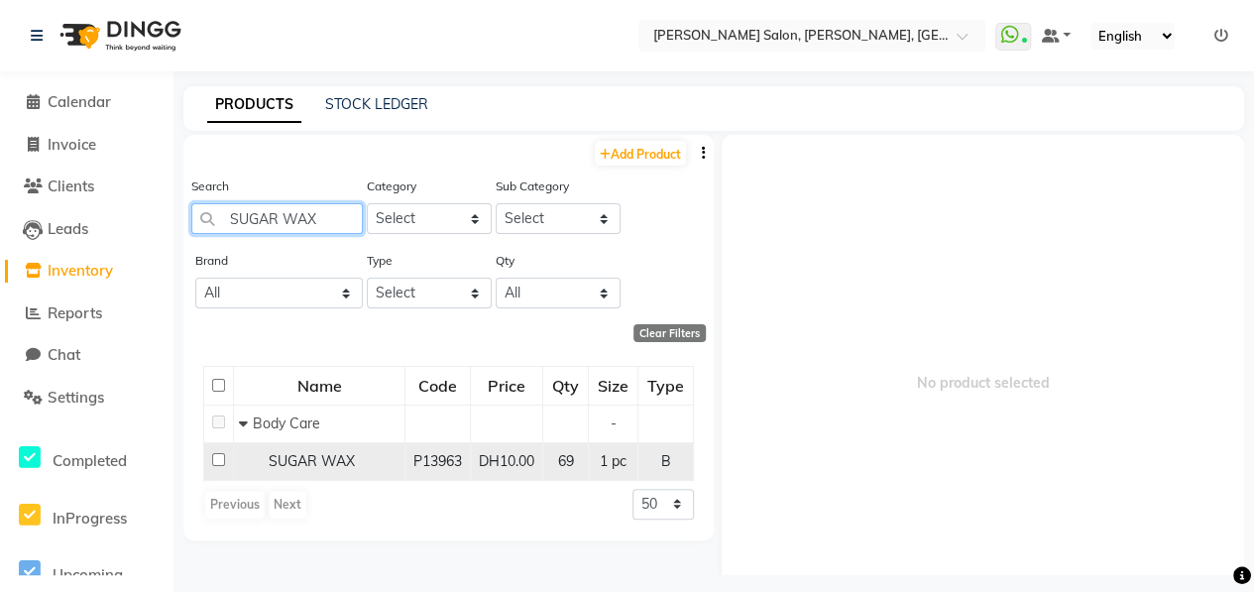
type input "SUGAR WAX"
click at [214, 458] on input "checkbox" at bounding box center [218, 459] width 13 height 13
checkbox input "true"
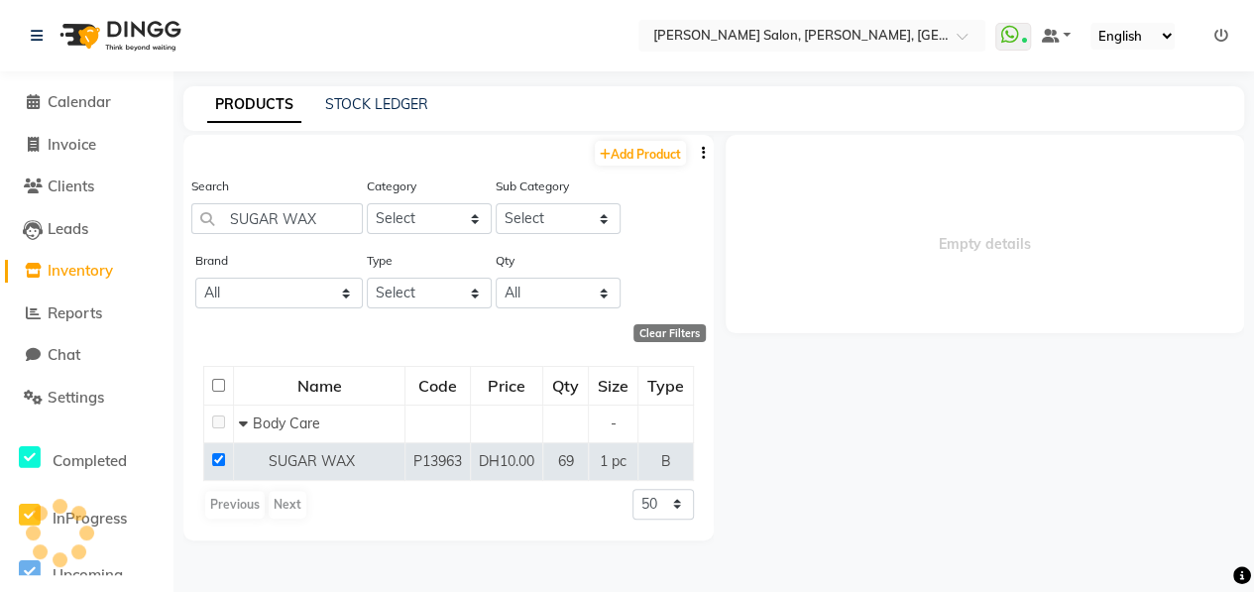
select select
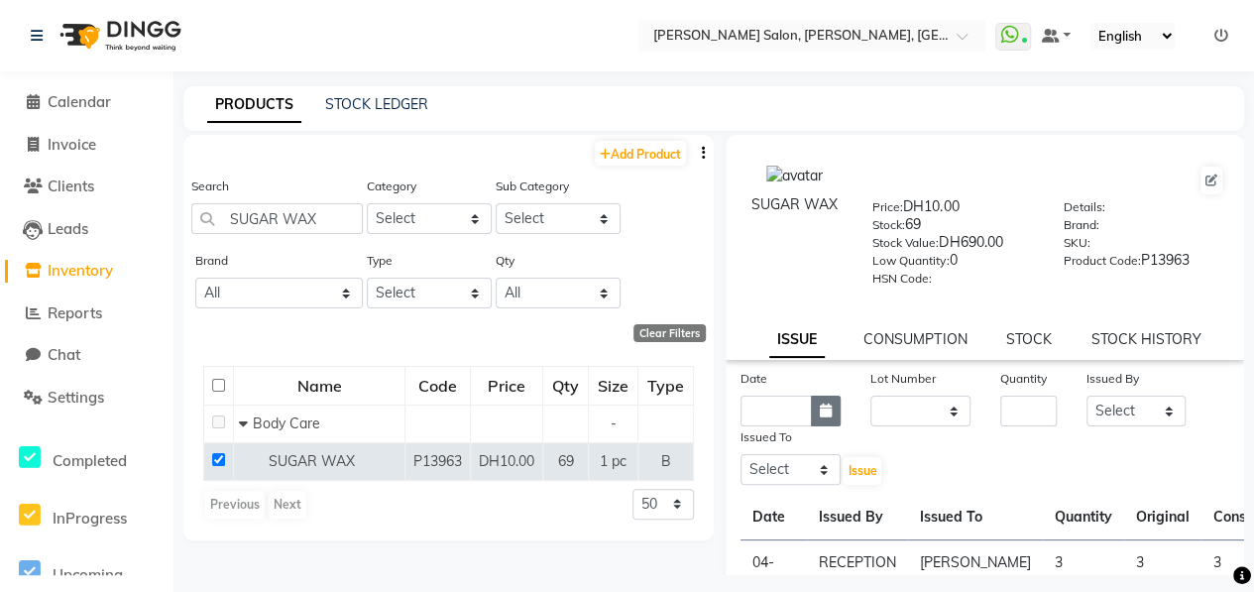
click at [825, 413] on icon "button" at bounding box center [826, 410] width 12 height 14
select select "10"
select select "2025"
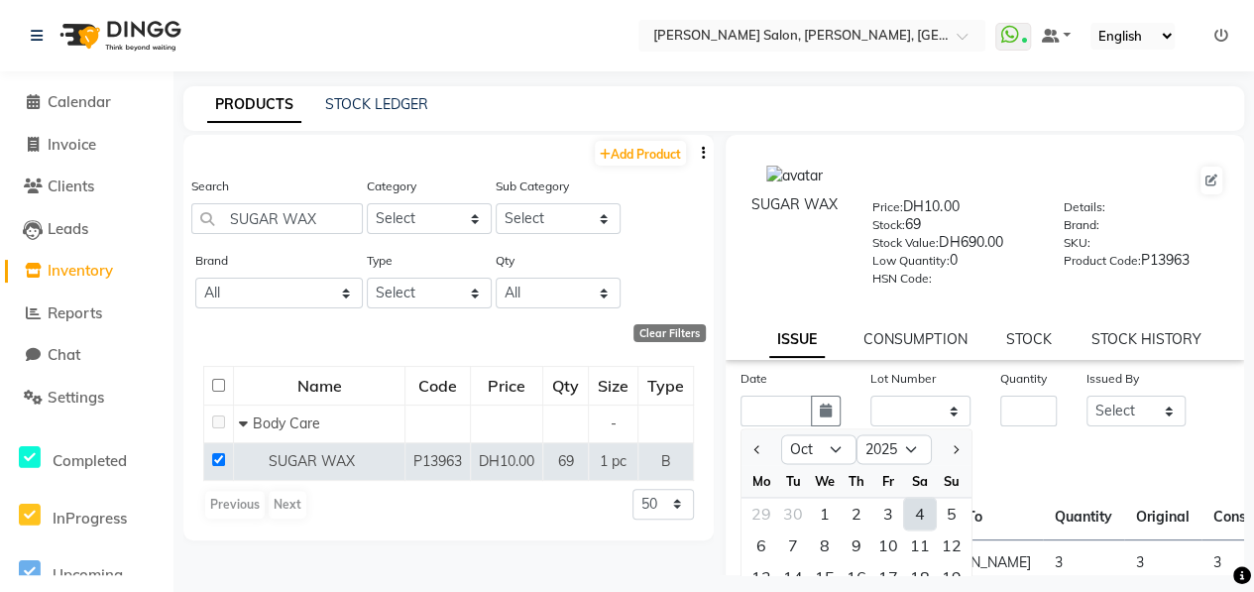
click at [931, 509] on div "4" at bounding box center [920, 513] width 32 height 32
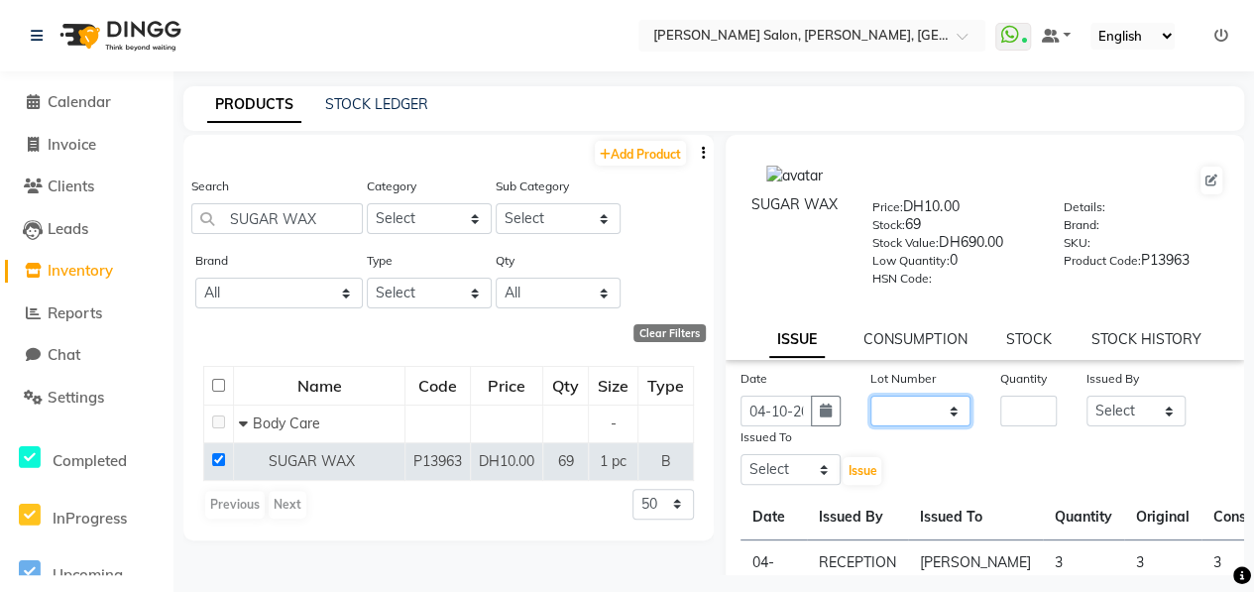
click at [884, 407] on select "None" at bounding box center [920, 410] width 100 height 31
click at [870, 395] on select "None" at bounding box center [920, 410] width 100 height 31
click at [1025, 411] on input "number" at bounding box center [1028, 410] width 56 height 31
click at [1154, 415] on select "Select ALWAHDA GIVE HOME SERVICE STAFF [PERSON_NAME] [PERSON_NAME] Management […" at bounding box center [1136, 410] width 100 height 31
click at [1086, 395] on select "Select ALWAHDA GIVE HOME SERVICE STAFF [PERSON_NAME] [PERSON_NAME] Management […" at bounding box center [1136, 410] width 100 height 31
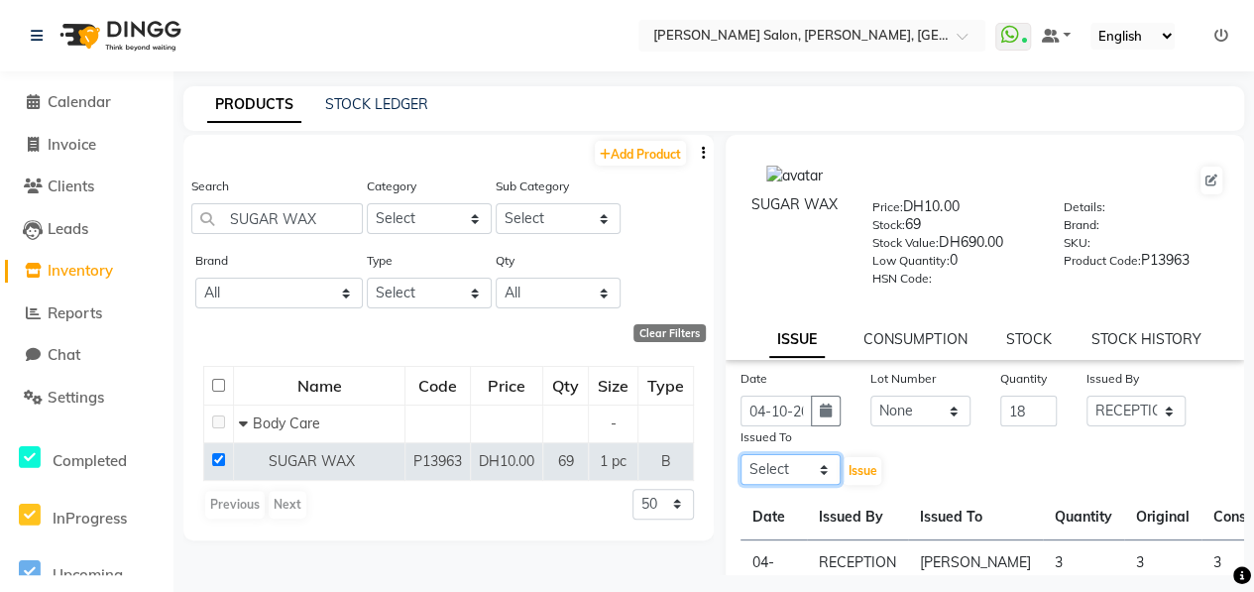
drag, startPoint x: 808, startPoint y: 475, endPoint x: 812, endPoint y: 462, distance: 13.5
click at [808, 475] on select "Select ALWAHDA GIVE HOME SERVICE STAFF [PERSON_NAME] [PERSON_NAME] Management […" at bounding box center [790, 469] width 100 height 31
click at [740, 454] on select "Select ALWAHDA GIVE HOME SERVICE STAFF [PERSON_NAME] [PERSON_NAME] Management […" at bounding box center [790, 469] width 100 height 31
click at [864, 473] on span "Issue" at bounding box center [861, 470] width 29 height 15
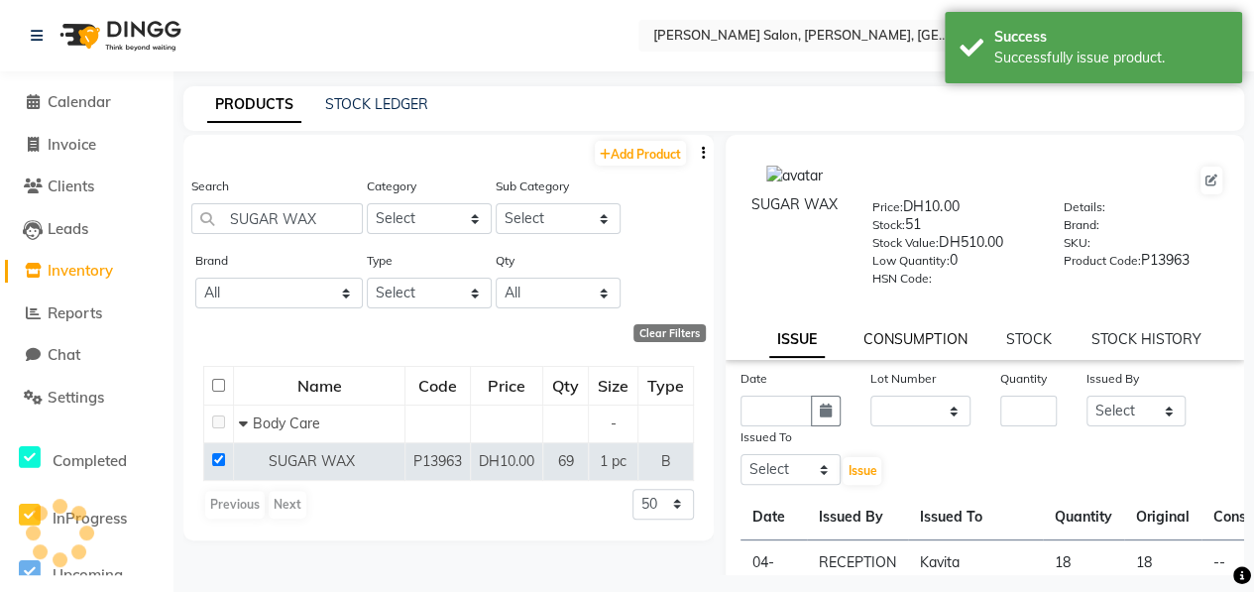
click at [927, 343] on link "CONSUMPTION" at bounding box center [914, 339] width 103 height 18
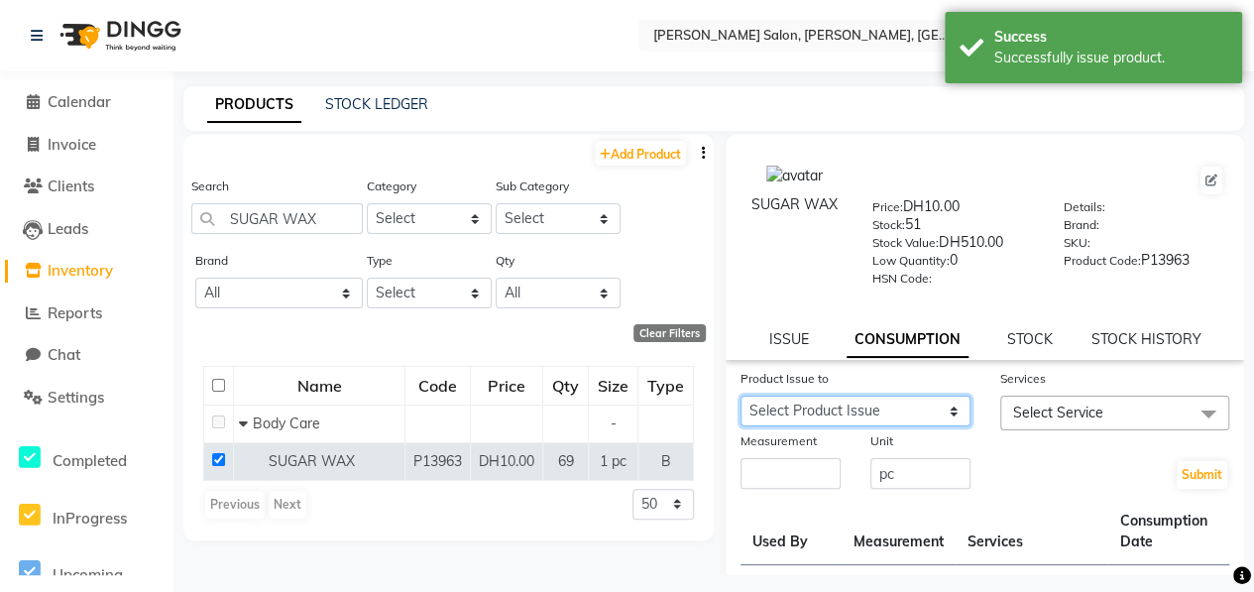
click at [882, 418] on select "Select Product Issue 2025-10-04, Issued to: Kavita, Balance: 18 2025-09-29, Iss…" at bounding box center [855, 410] width 230 height 31
click at [740, 395] on select "Select Product Issue 2025-10-04, Issued to: Kavita, Balance: 18 2025-09-29, Iss…" at bounding box center [855, 410] width 230 height 31
click at [1154, 411] on span "Select Service" at bounding box center [1115, 412] width 230 height 35
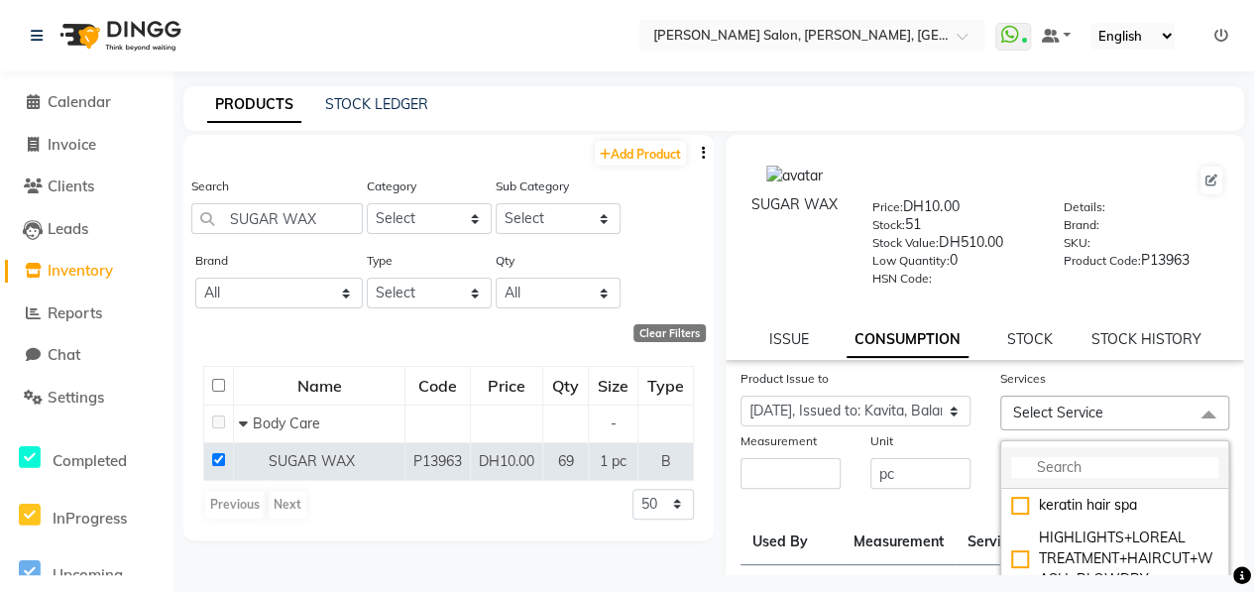
click at [1131, 467] on input "multiselect-search" at bounding box center [1115, 467] width 208 height 21
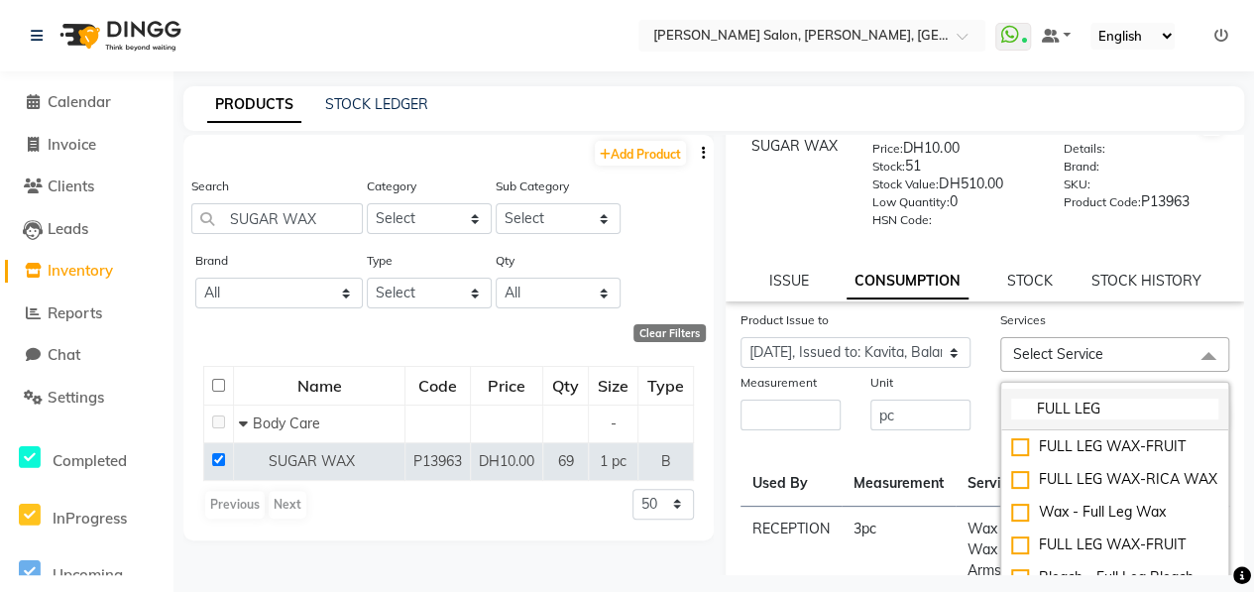
scroll to position [99, 0]
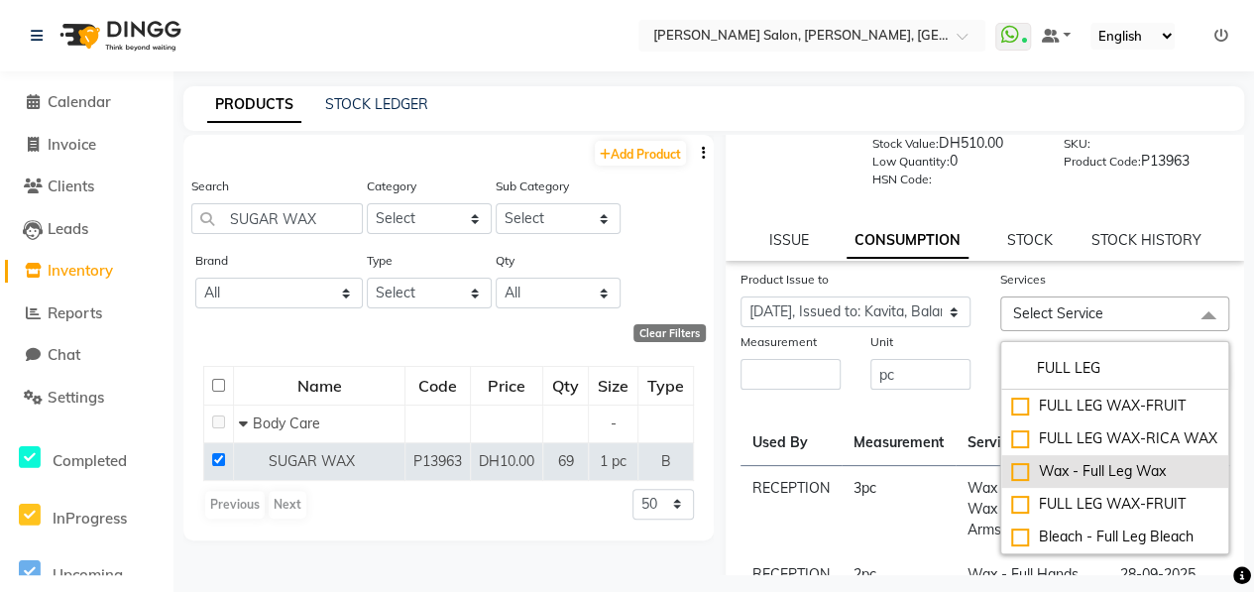
click at [1011, 482] on div "Wax - Full Leg Wax" at bounding box center [1115, 471] width 208 height 21
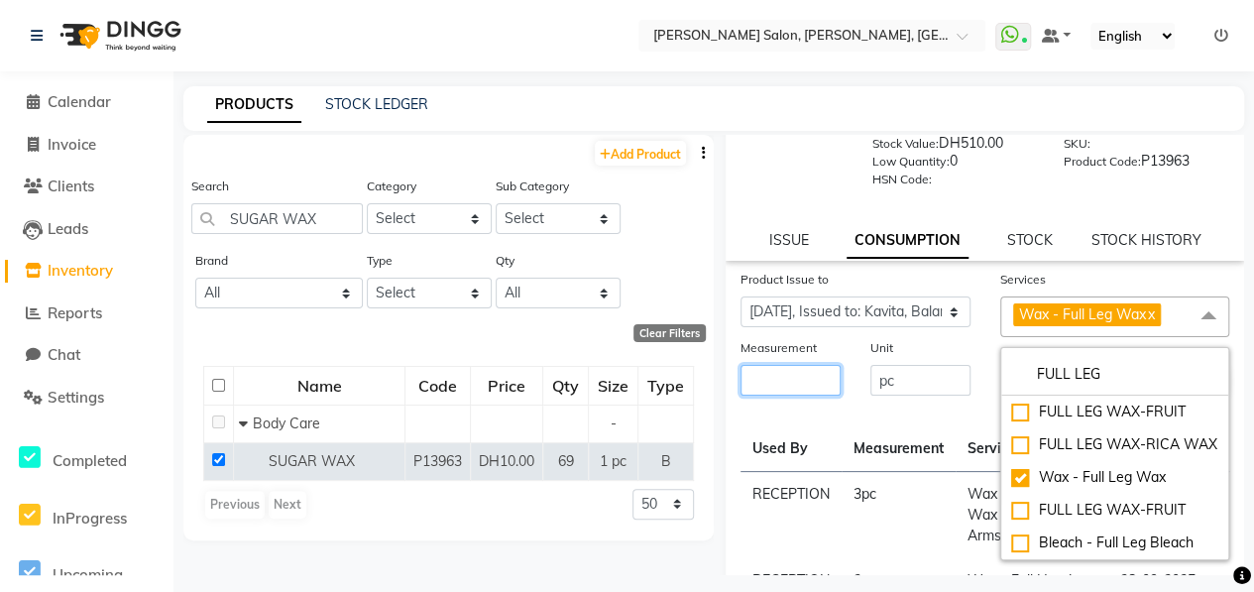
click at [786, 372] on input "number" at bounding box center [790, 380] width 100 height 31
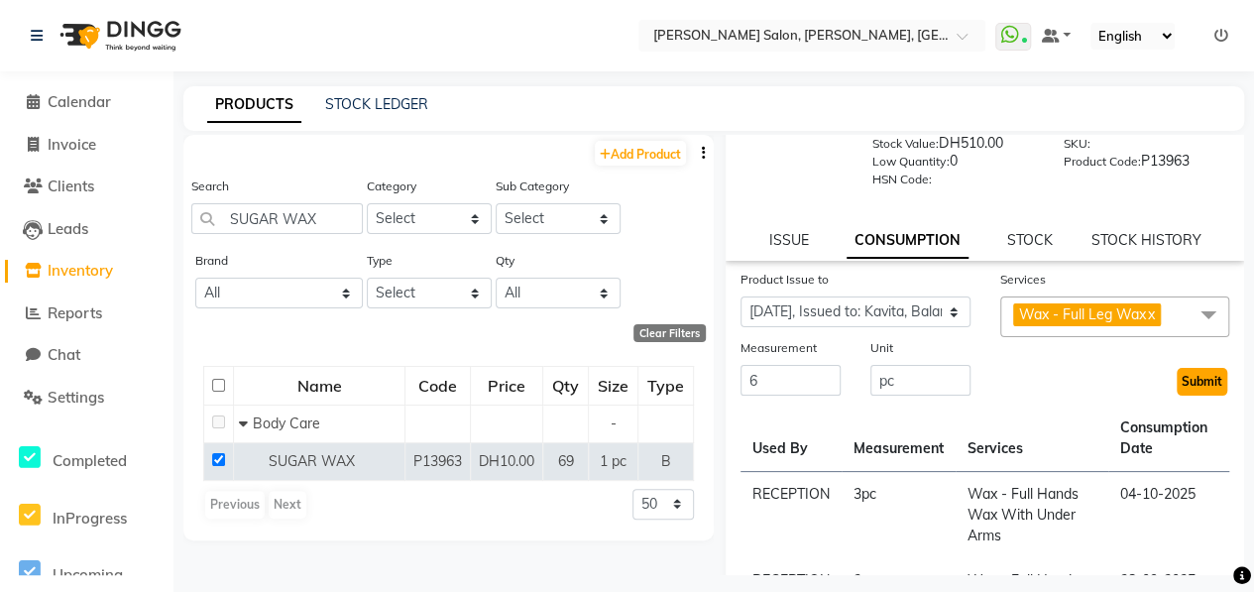
click at [1202, 392] on button "Submit" at bounding box center [1201, 382] width 51 height 28
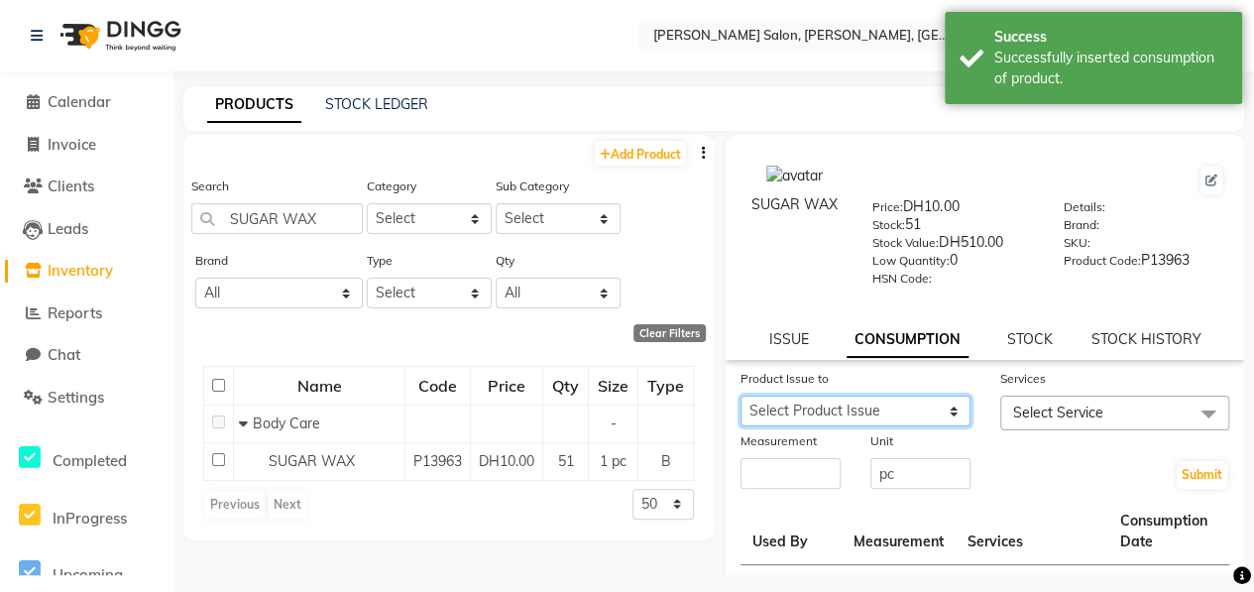
drag, startPoint x: 892, startPoint y: 403, endPoint x: 902, endPoint y: 392, distance: 14.7
click at [893, 404] on select "Select Product Issue 2025-10-04, Issued to: Kavita, Balance: 12 2025-09-29, Iss…" at bounding box center [855, 410] width 230 height 31
click at [740, 395] on select "Select Product Issue 2025-10-04, Issued to: Kavita, Balance: 12 2025-09-29, Iss…" at bounding box center [855, 410] width 230 height 31
click at [1106, 419] on span "Select Service" at bounding box center [1115, 412] width 230 height 35
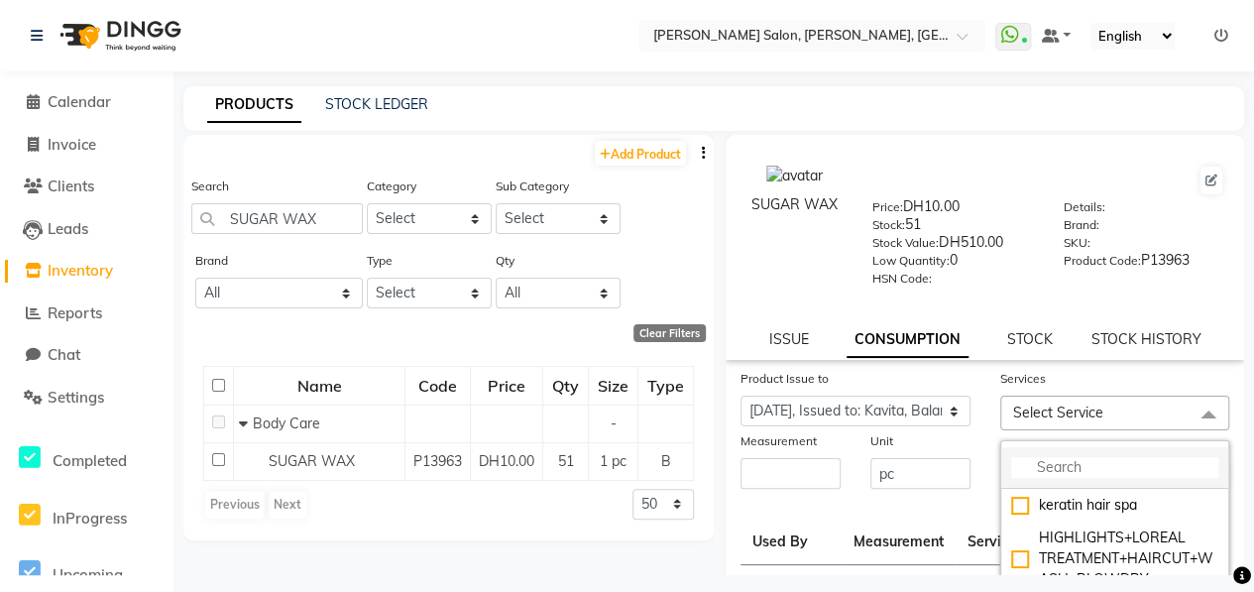
drag, startPoint x: 1118, startPoint y: 469, endPoint x: 1126, endPoint y: 459, distance: 12.7
click at [1119, 469] on input "multiselect-search" at bounding box center [1115, 467] width 208 height 21
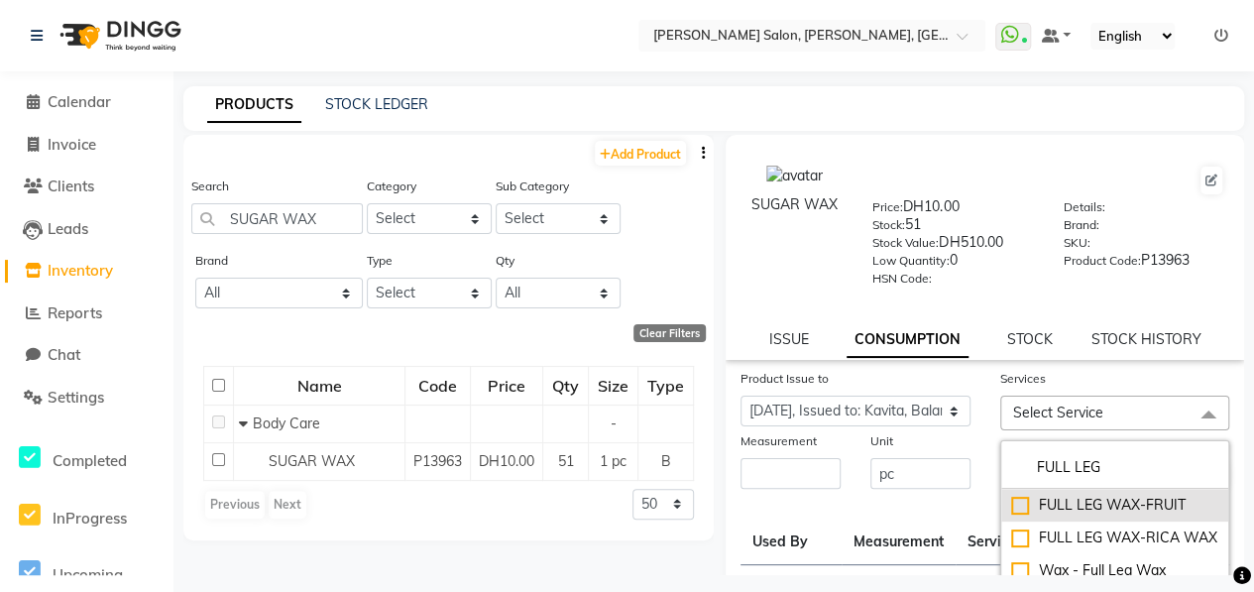
scroll to position [99, 0]
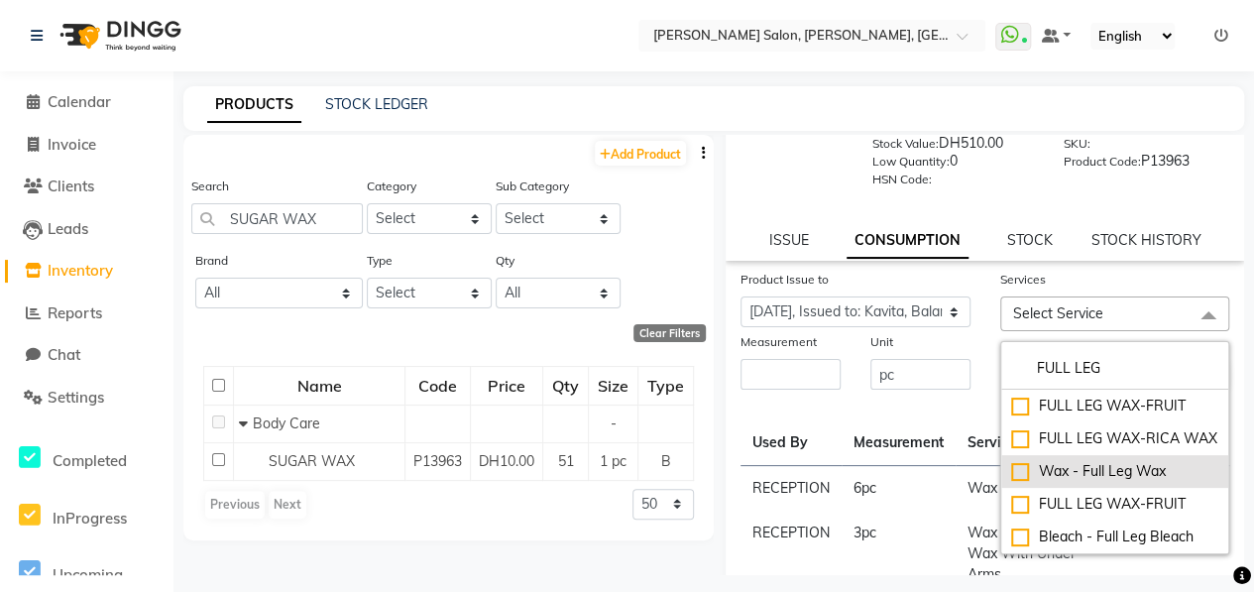
click at [1011, 482] on div "Wax - Full Leg Wax" at bounding box center [1115, 471] width 208 height 21
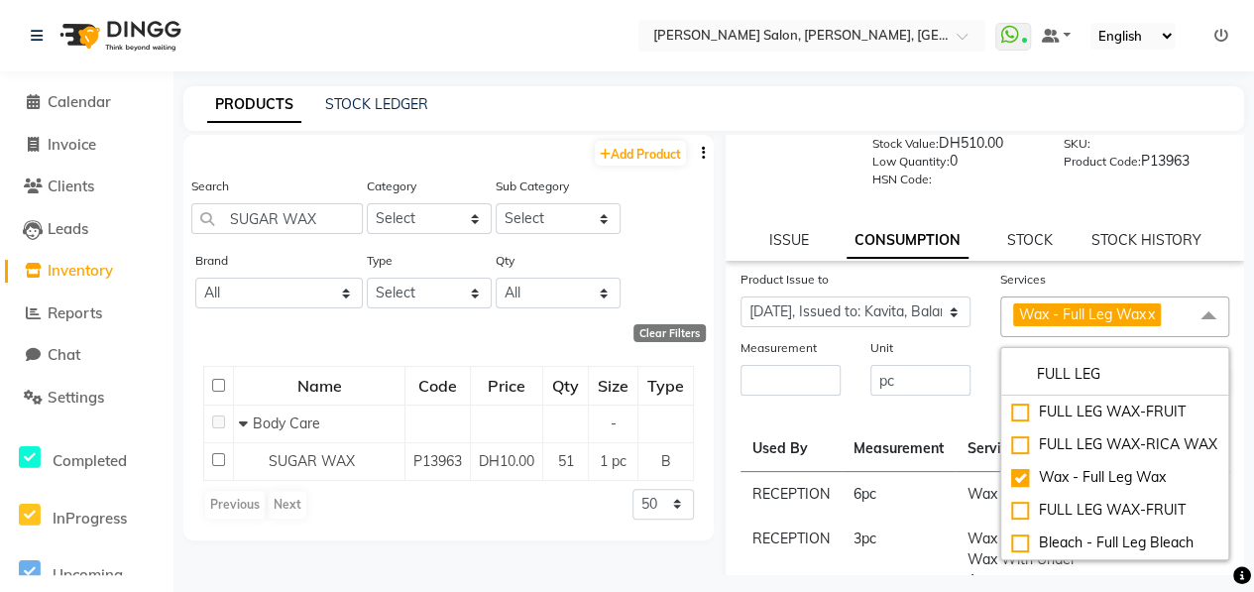
click at [792, 360] on div "Measurement" at bounding box center [790, 351] width 100 height 28
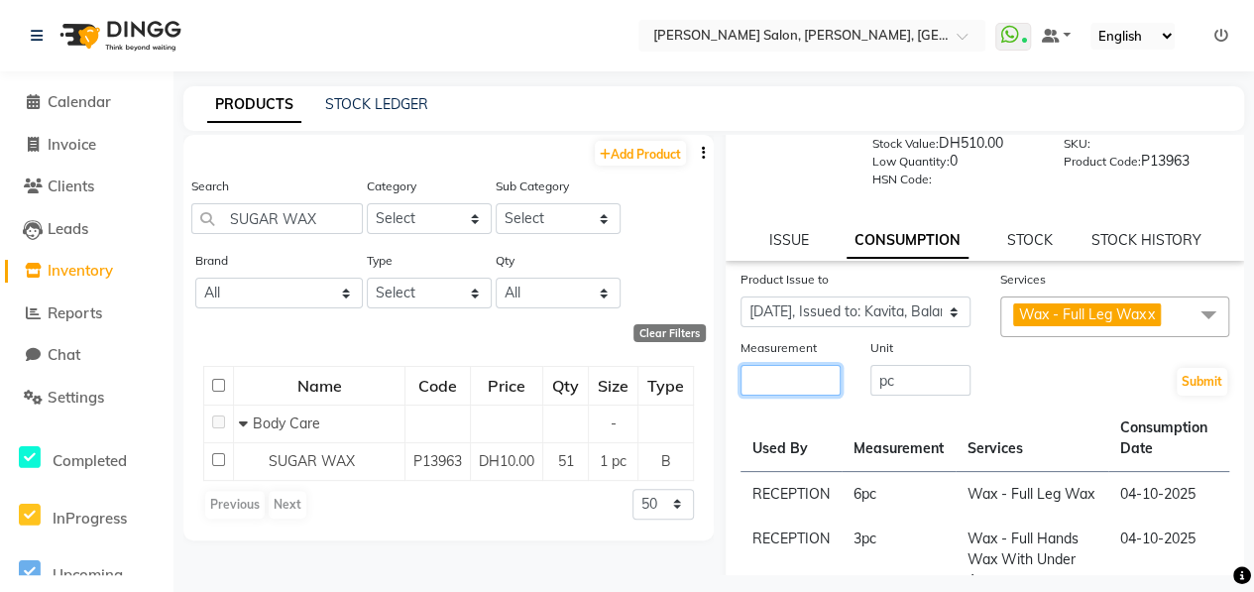
click at [791, 375] on input "number" at bounding box center [790, 380] width 100 height 31
click at [1197, 386] on button "Submit" at bounding box center [1201, 382] width 51 height 28
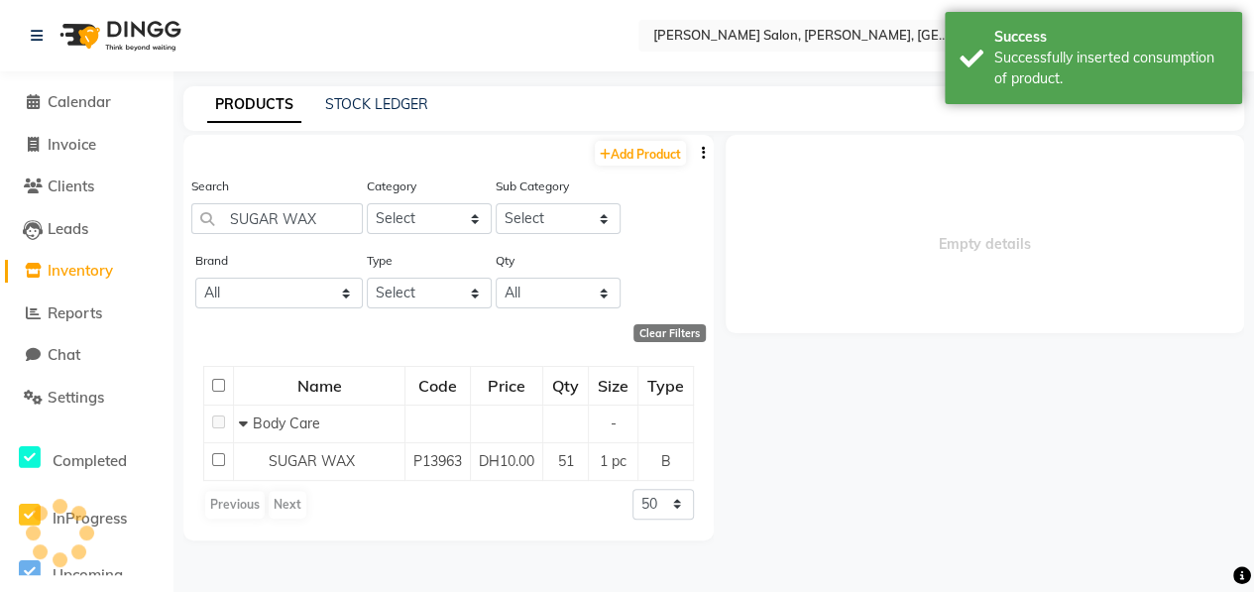
scroll to position [0, 0]
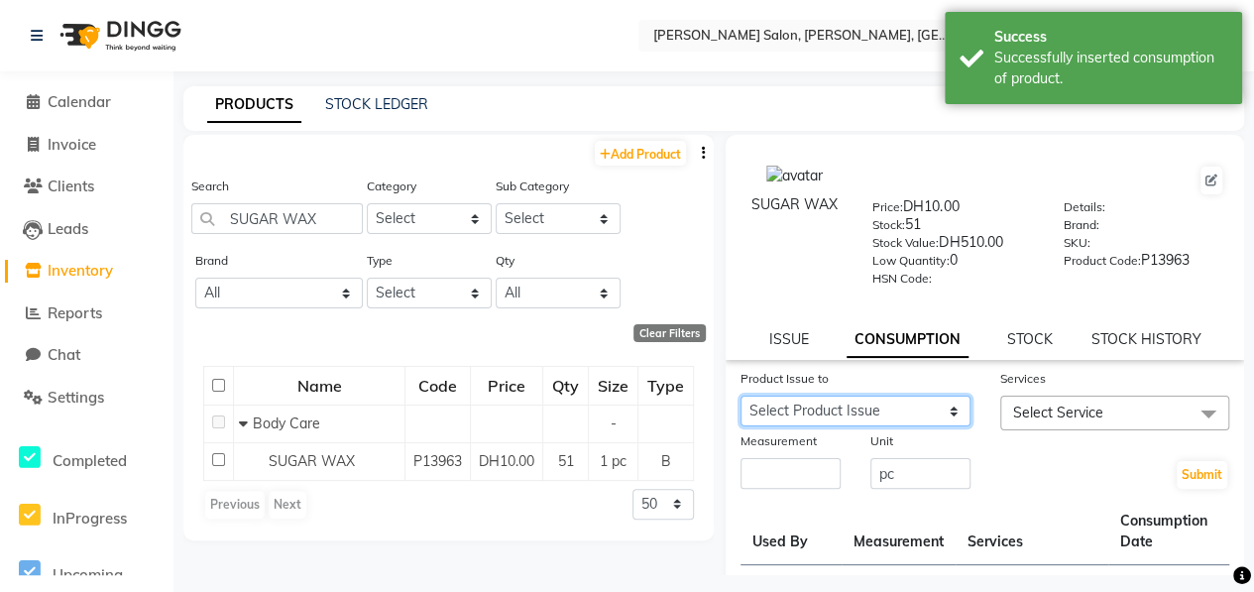
drag, startPoint x: 921, startPoint y: 413, endPoint x: 927, endPoint y: 404, distance: 10.7
click at [921, 413] on select "Select Product Issue 2025-10-04, Issued to: Kavita, Balance: 7 2025-09-29, Issu…" at bounding box center [855, 410] width 230 height 31
click at [740, 395] on select "Select Product Issue 2025-10-04, Issued to: Kavita, Balance: 7 2025-09-29, Issu…" at bounding box center [855, 410] width 230 height 31
click at [1097, 413] on span "Select Service" at bounding box center [1115, 412] width 230 height 35
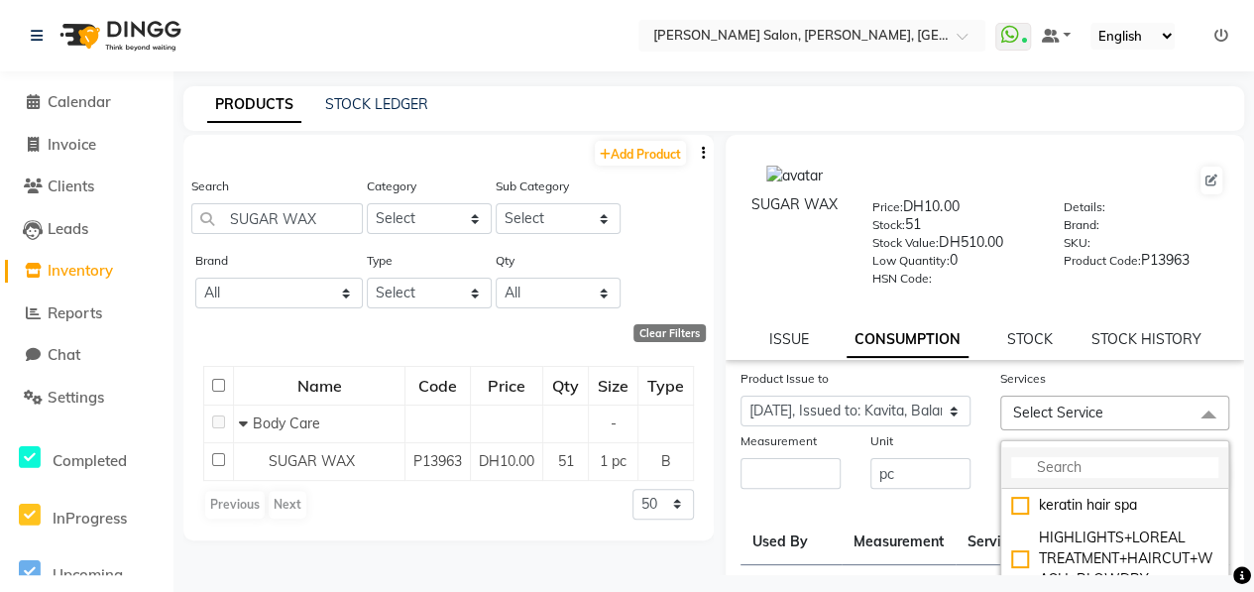
click at [1134, 454] on li at bounding box center [1115, 468] width 228 height 42
click at [1124, 462] on input "multiselect-search" at bounding box center [1115, 467] width 208 height 21
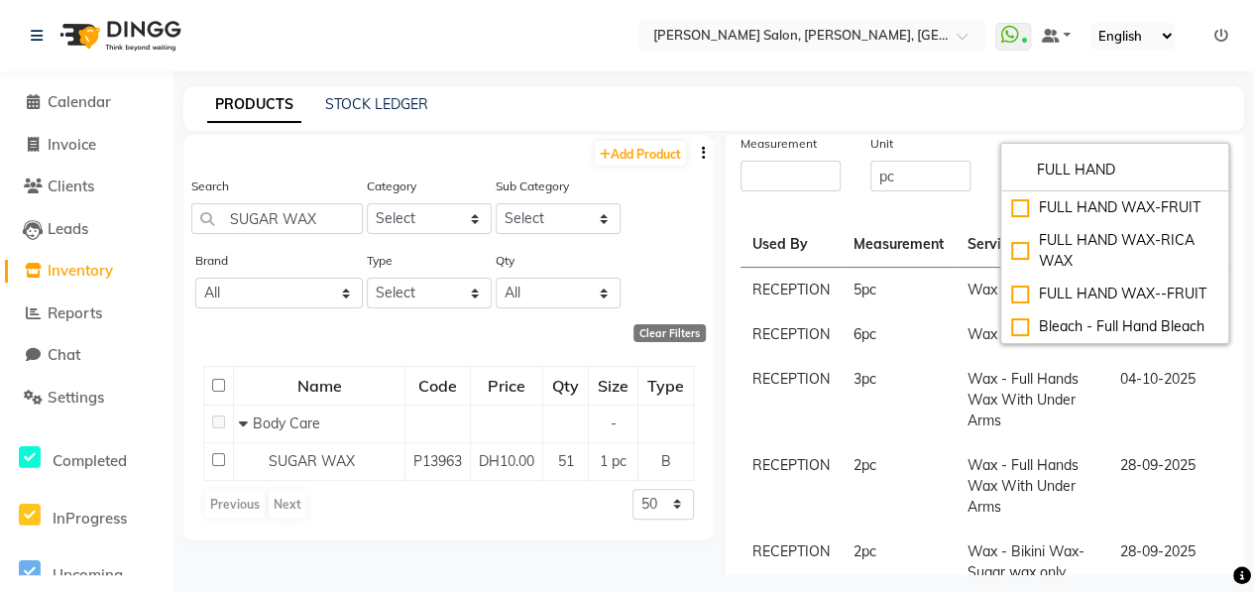
drag, startPoint x: 1121, startPoint y: 169, endPoint x: 983, endPoint y: 166, distance: 137.8
click at [983, 166] on form "Product Issue to Select Product Issue 2025-10-04, Issued to: Kavita, Balance: 7…" at bounding box center [984, 131] width 489 height 123
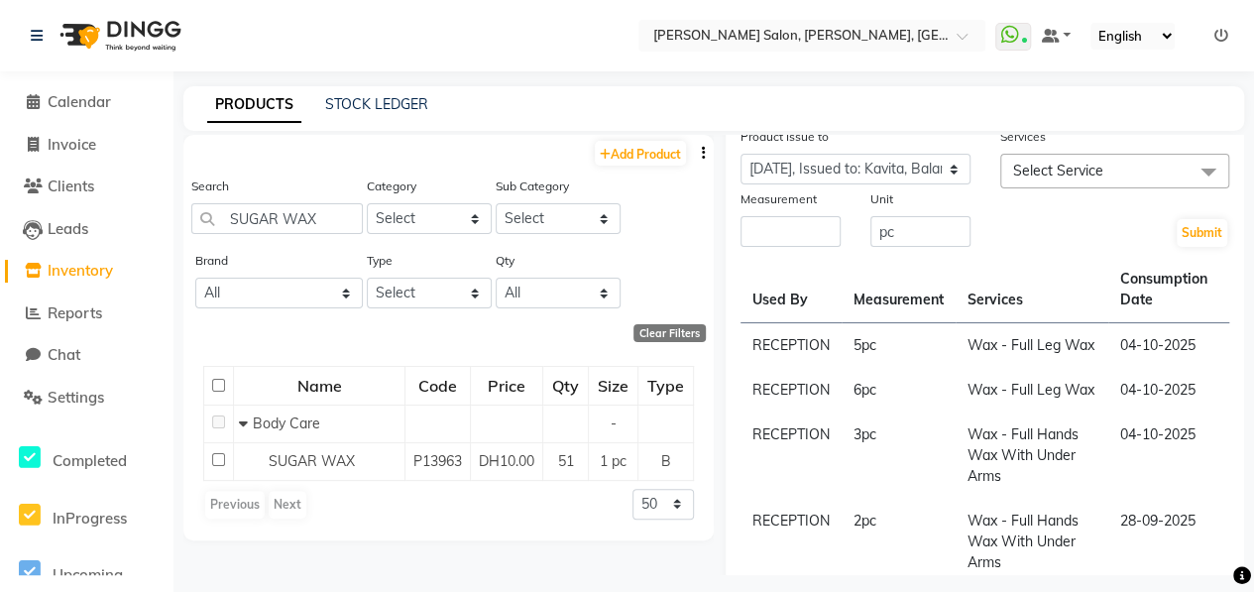
scroll to position [198, 0]
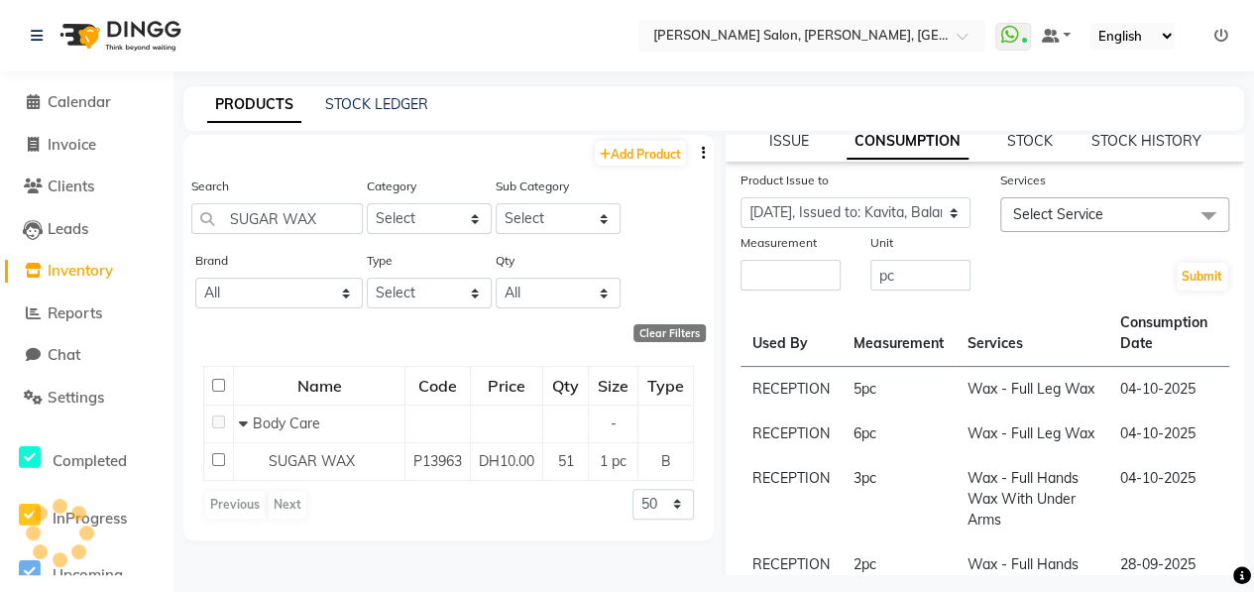
click at [1092, 204] on span "Select Service" at bounding box center [1115, 214] width 230 height 35
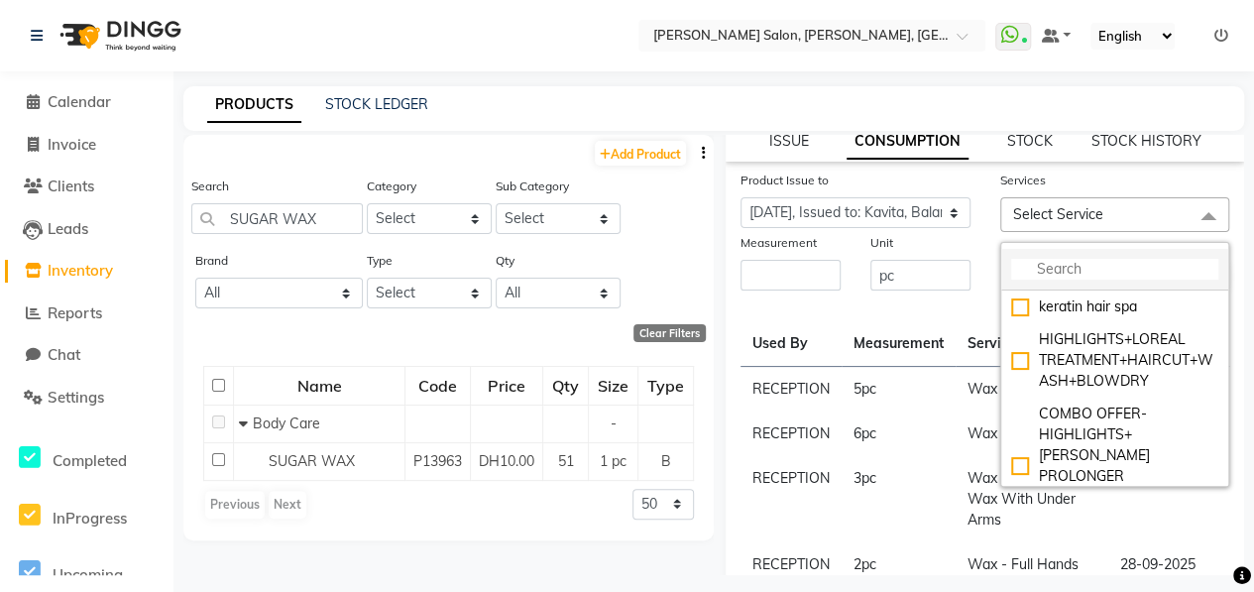
click at [1107, 275] on input "multiselect-search" at bounding box center [1115, 269] width 208 height 21
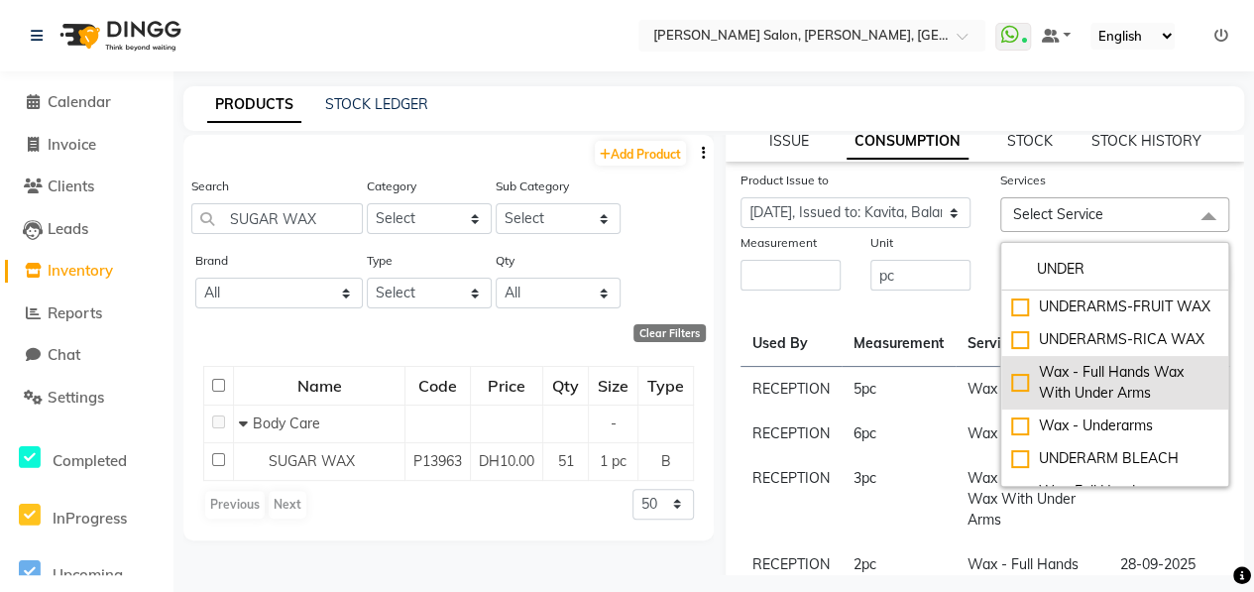
click at [1012, 403] on div "Wax - Full Hands Wax With Under Arms" at bounding box center [1115, 383] width 208 height 42
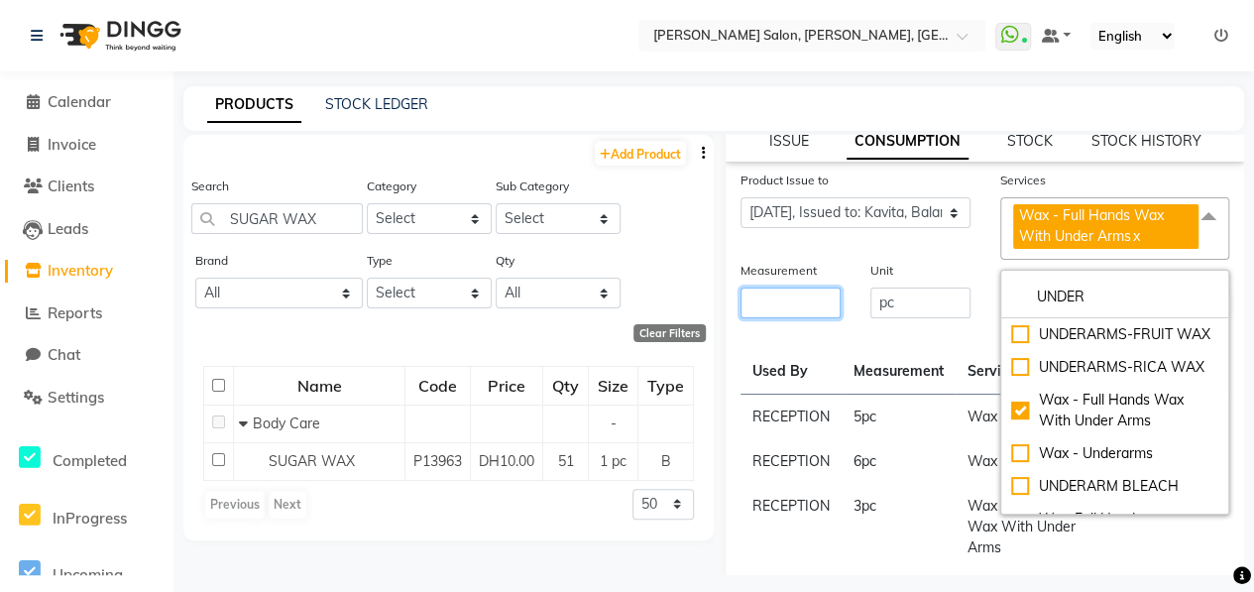
click at [808, 296] on input "number" at bounding box center [790, 302] width 100 height 31
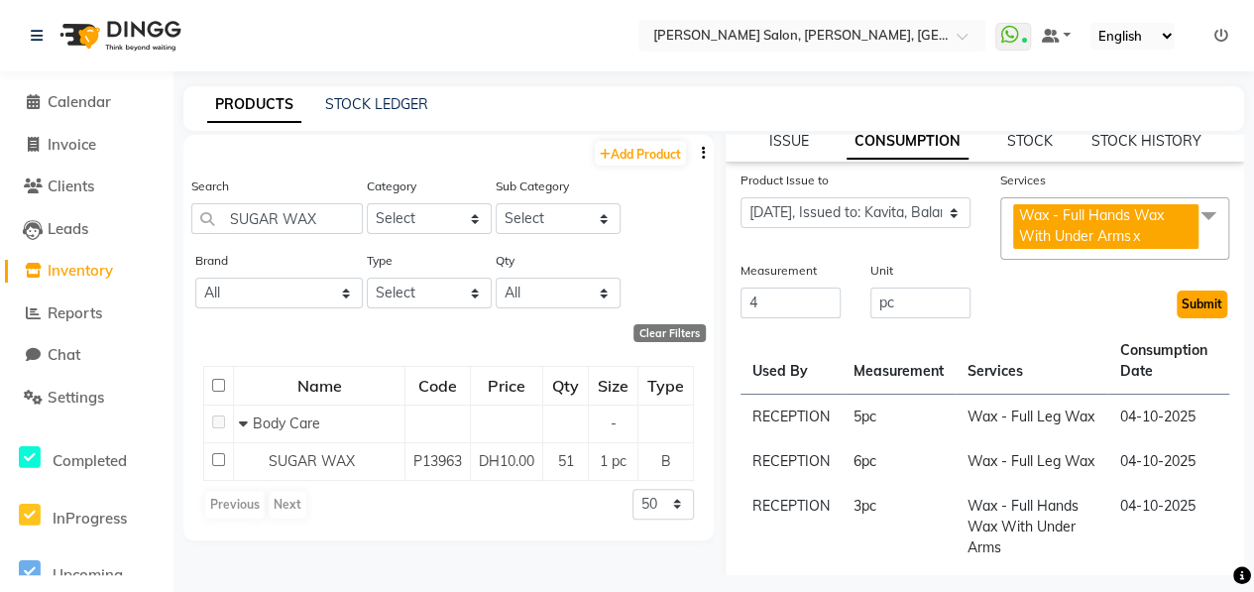
click at [1176, 308] on button "Submit" at bounding box center [1201, 304] width 51 height 28
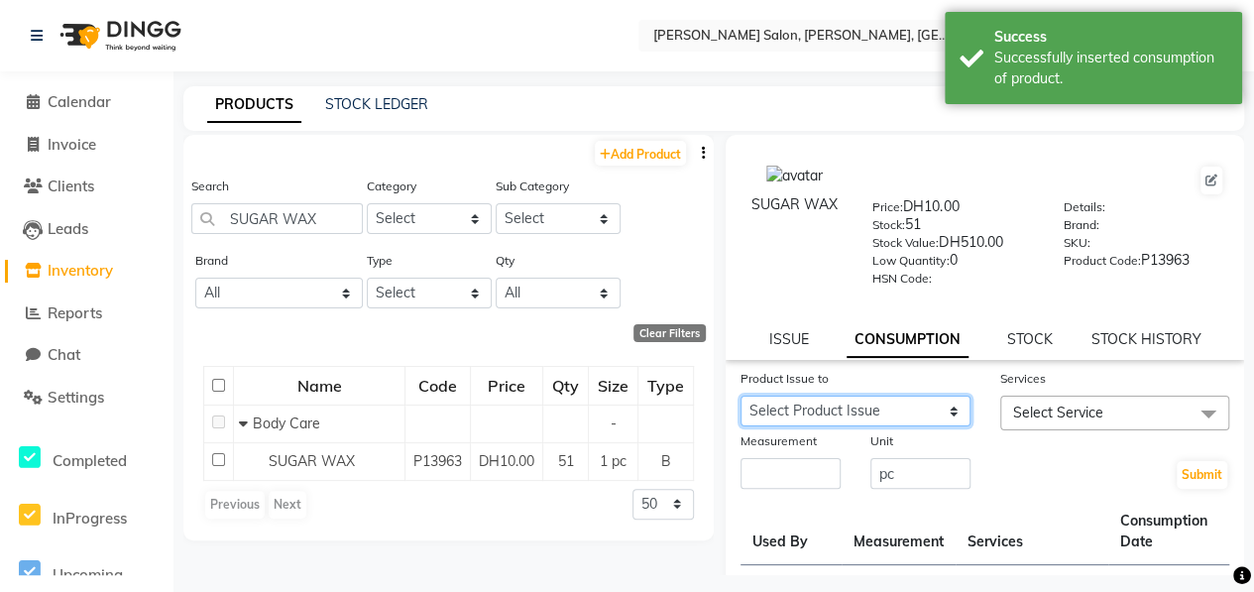
click at [842, 409] on select "Select Product Issue 2025-10-04, Issued to: Kavita, Balance: 3 2025-09-29, Issu…" at bounding box center [855, 410] width 230 height 31
click at [740, 395] on select "Select Product Issue 2025-10-04, Issued to: Kavita, Balance: 3 2025-09-29, Issu…" at bounding box center [855, 410] width 230 height 31
click at [1047, 407] on span "Select Service" at bounding box center [1058, 412] width 90 height 18
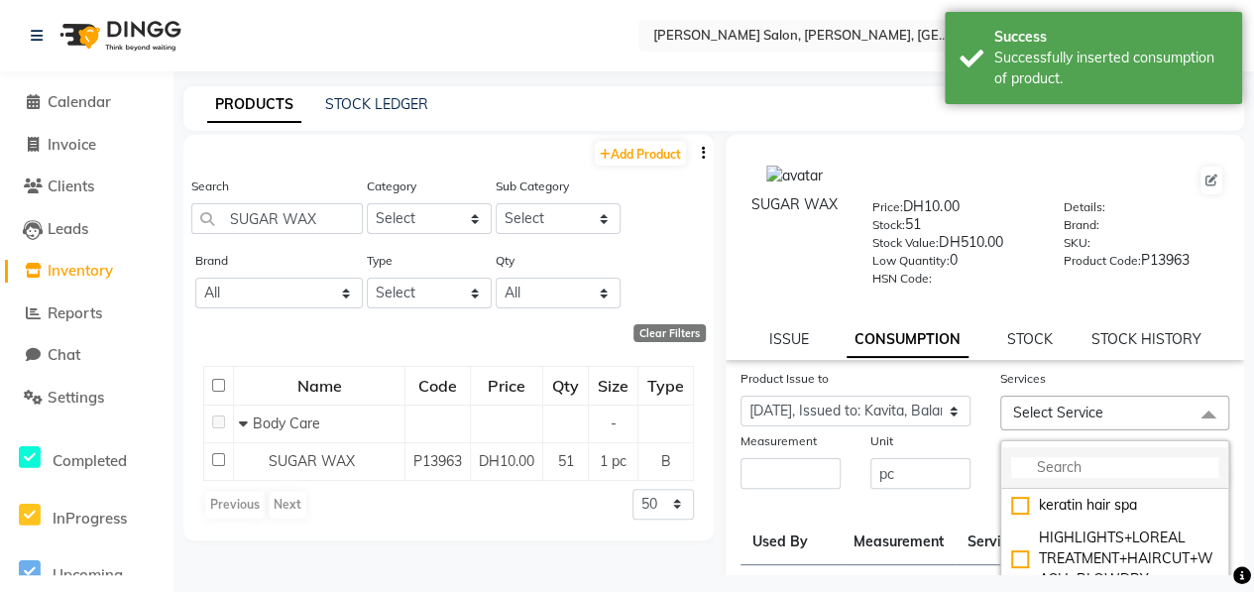
click at [1110, 453] on li at bounding box center [1115, 468] width 228 height 42
click at [1116, 464] on input "multiselect-search" at bounding box center [1115, 467] width 208 height 21
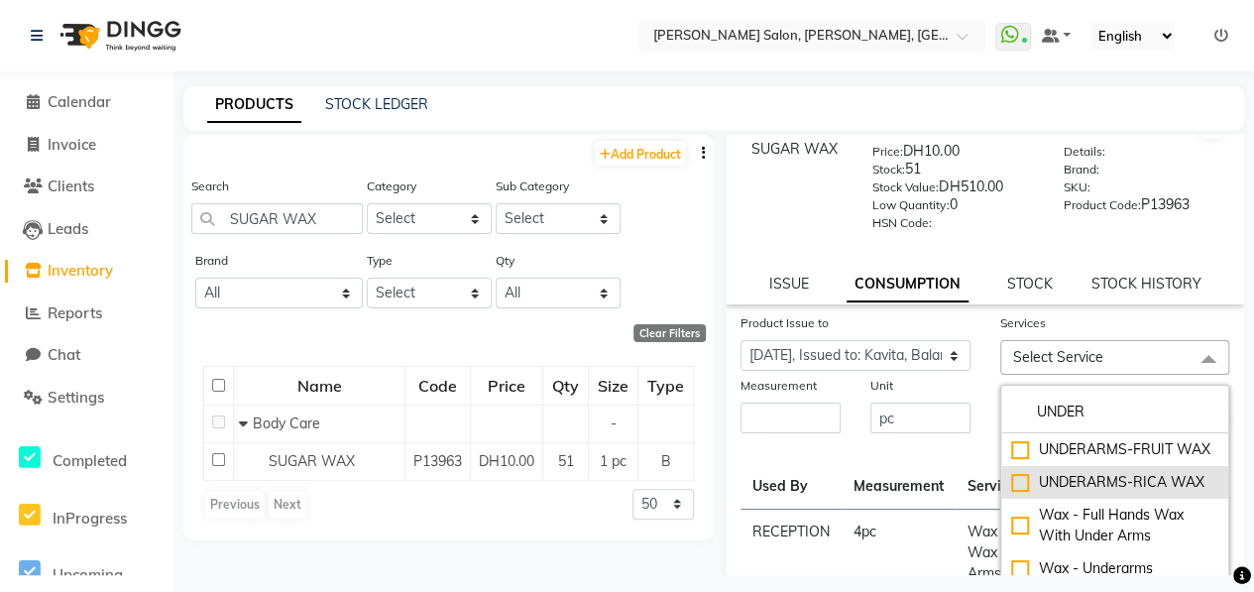
scroll to position [99, 0]
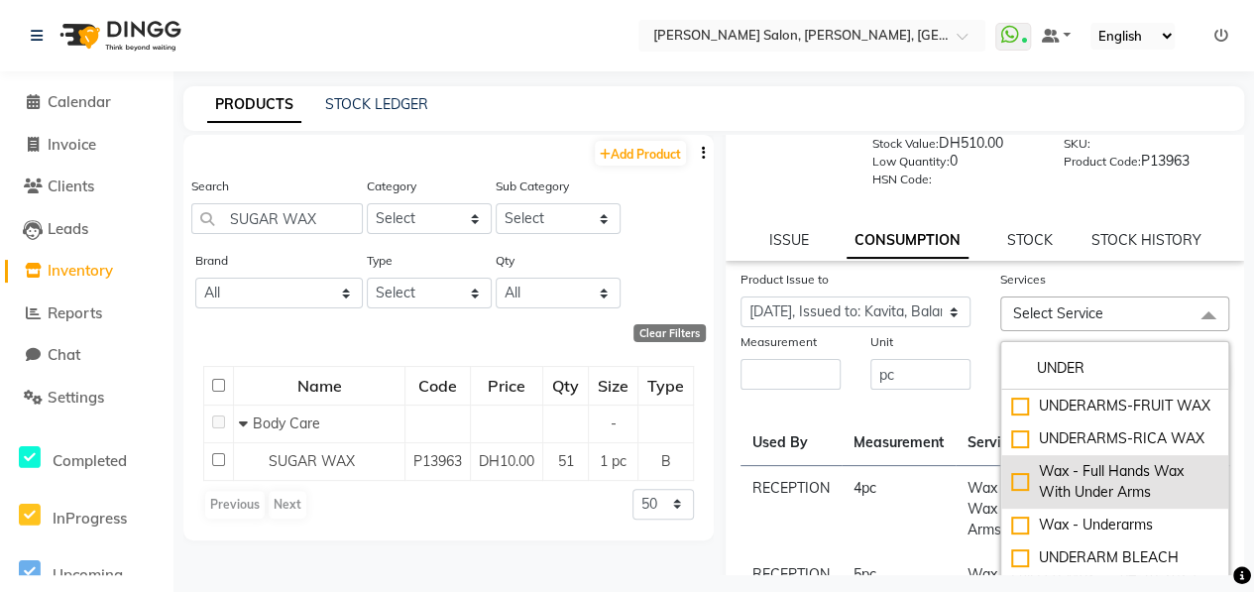
click at [1011, 502] on div "Wax - Full Hands Wax With Under Arms" at bounding box center [1115, 482] width 208 height 42
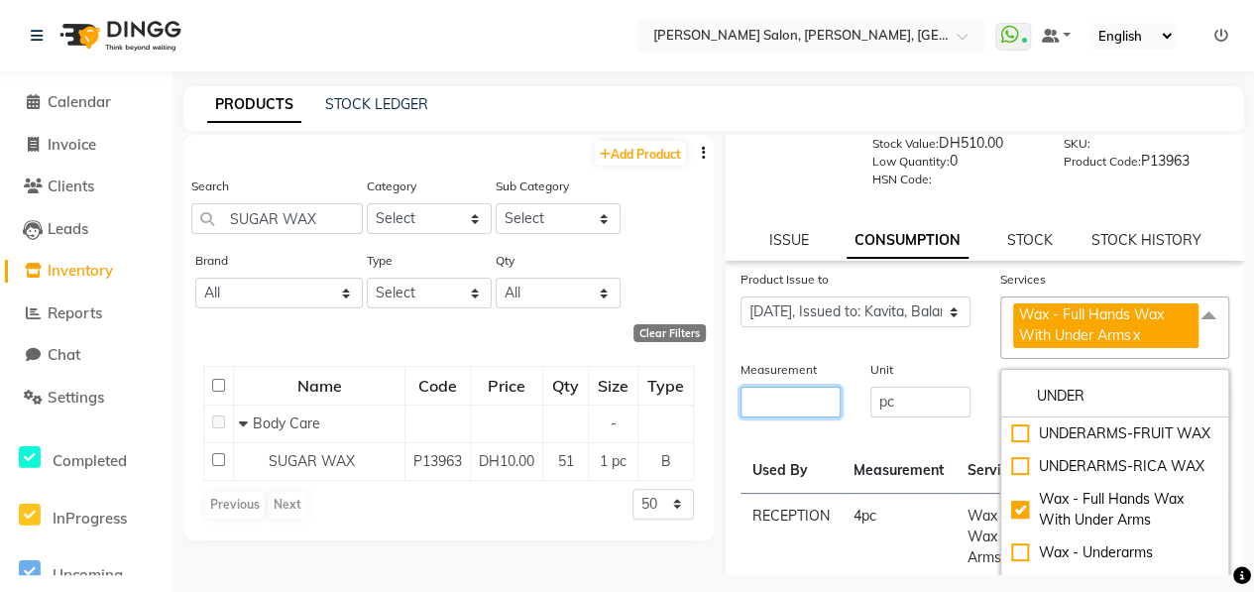
click at [791, 405] on input "number" at bounding box center [790, 401] width 100 height 31
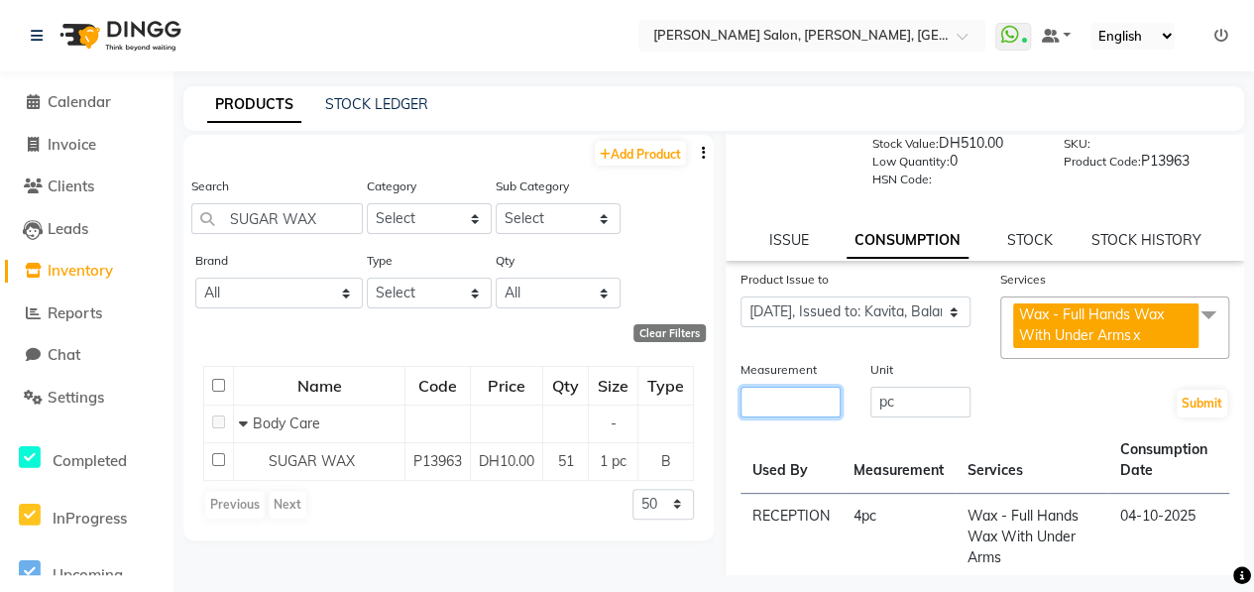
click at [791, 405] on input "number" at bounding box center [790, 401] width 100 height 31
click at [1190, 399] on button "Submit" at bounding box center [1201, 403] width 51 height 28
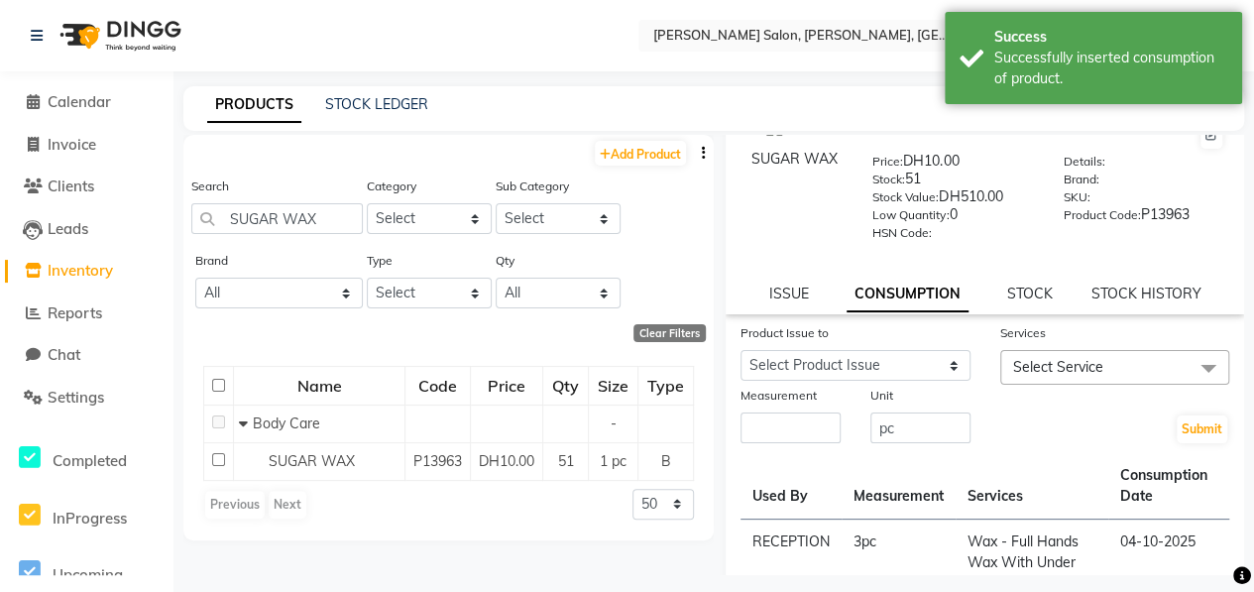
scroll to position [0, 0]
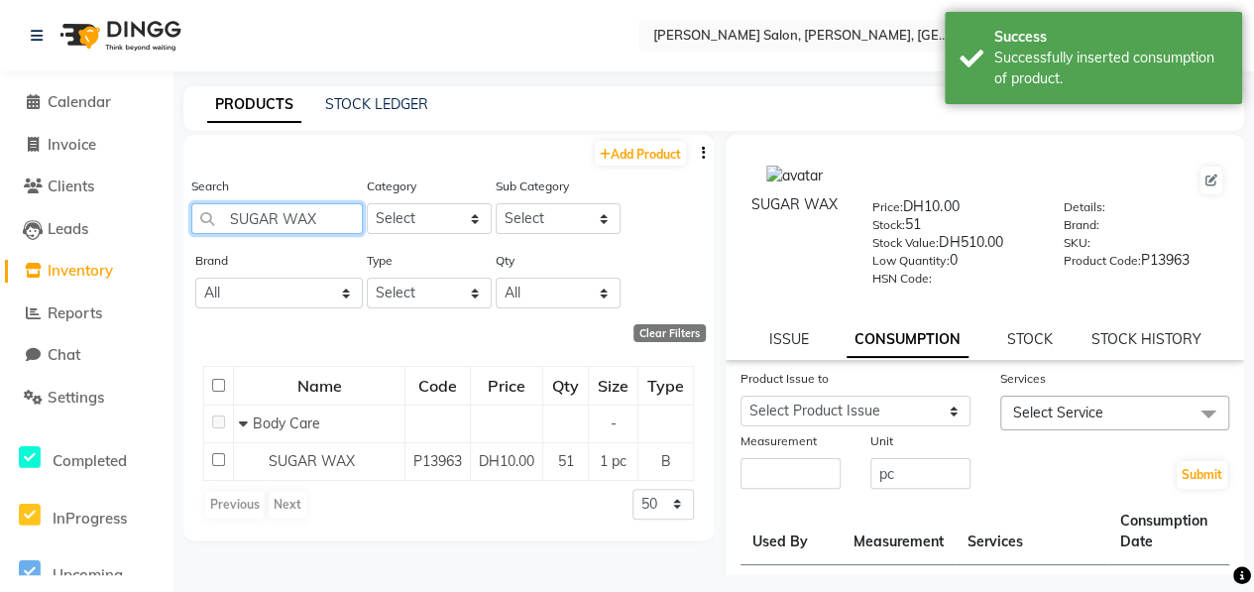
drag, startPoint x: 325, startPoint y: 214, endPoint x: 189, endPoint y: 223, distance: 136.1
click at [189, 223] on div "Search SUGAR WAX Category Select Hair Skin Makeup Personal Care Appliances Bear…" at bounding box center [448, 212] width 530 height 74
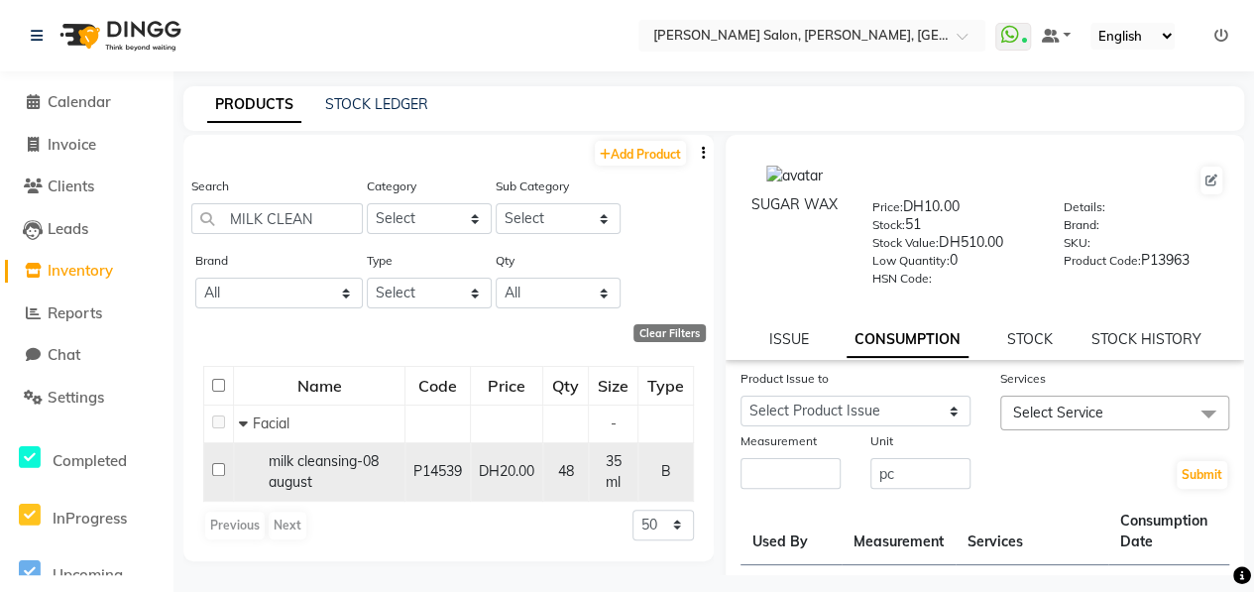
click at [219, 468] on input "checkbox" at bounding box center [218, 469] width 13 height 13
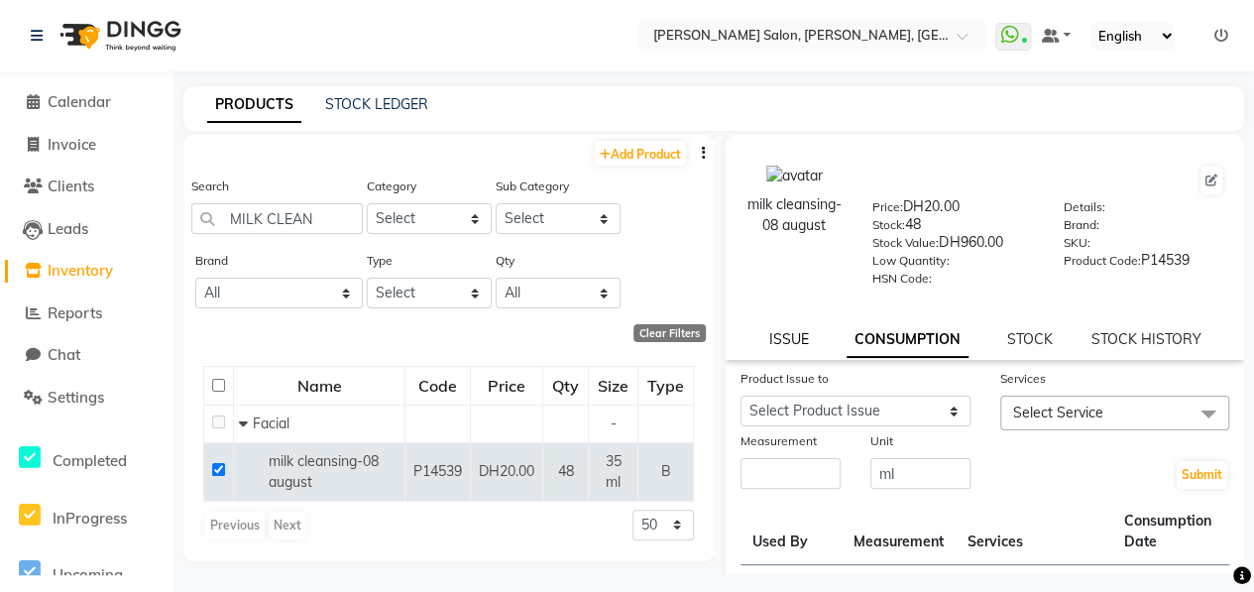
click at [783, 333] on link "ISSUE" at bounding box center [788, 339] width 40 height 18
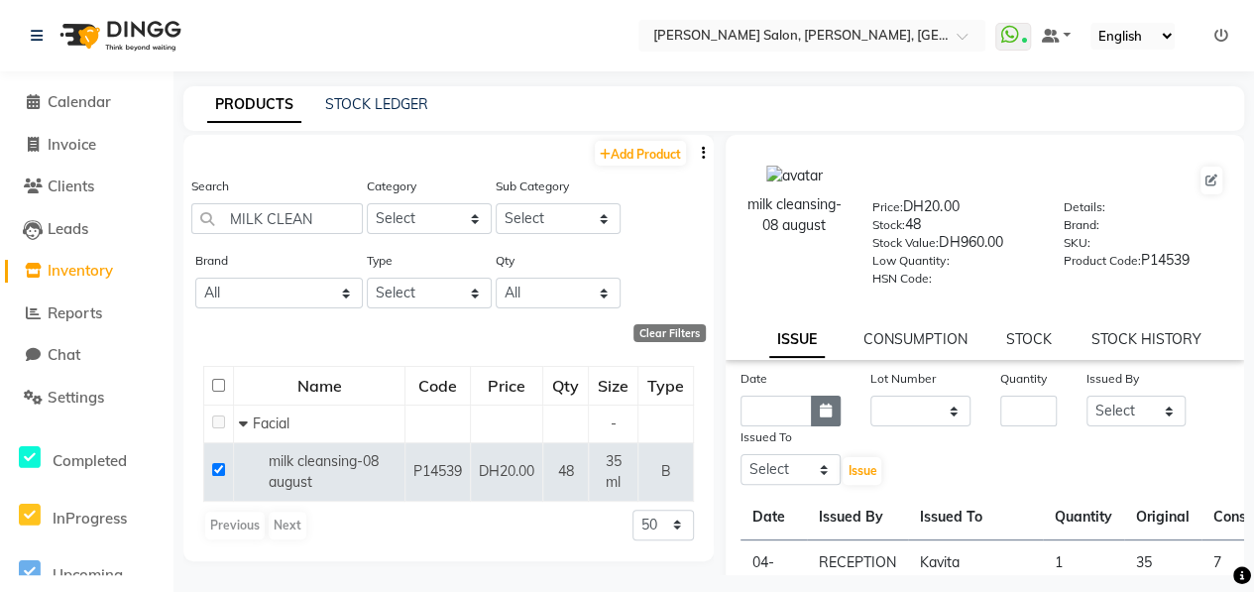
click at [823, 409] on icon "button" at bounding box center [826, 410] width 12 height 14
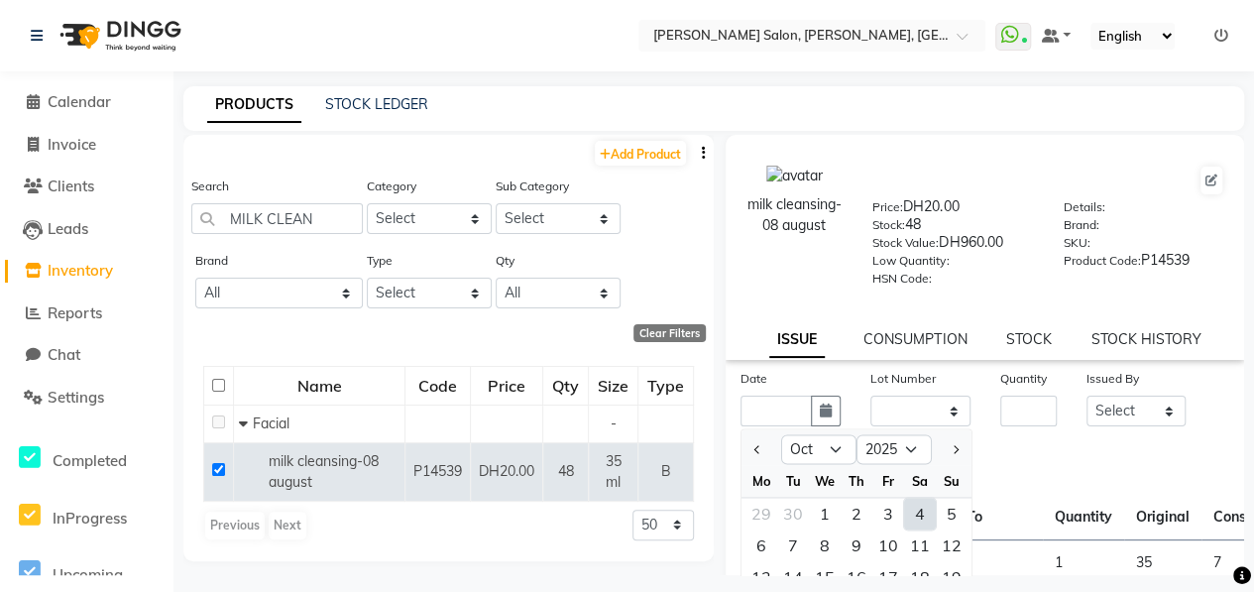
click at [916, 516] on div "4" at bounding box center [920, 513] width 32 height 32
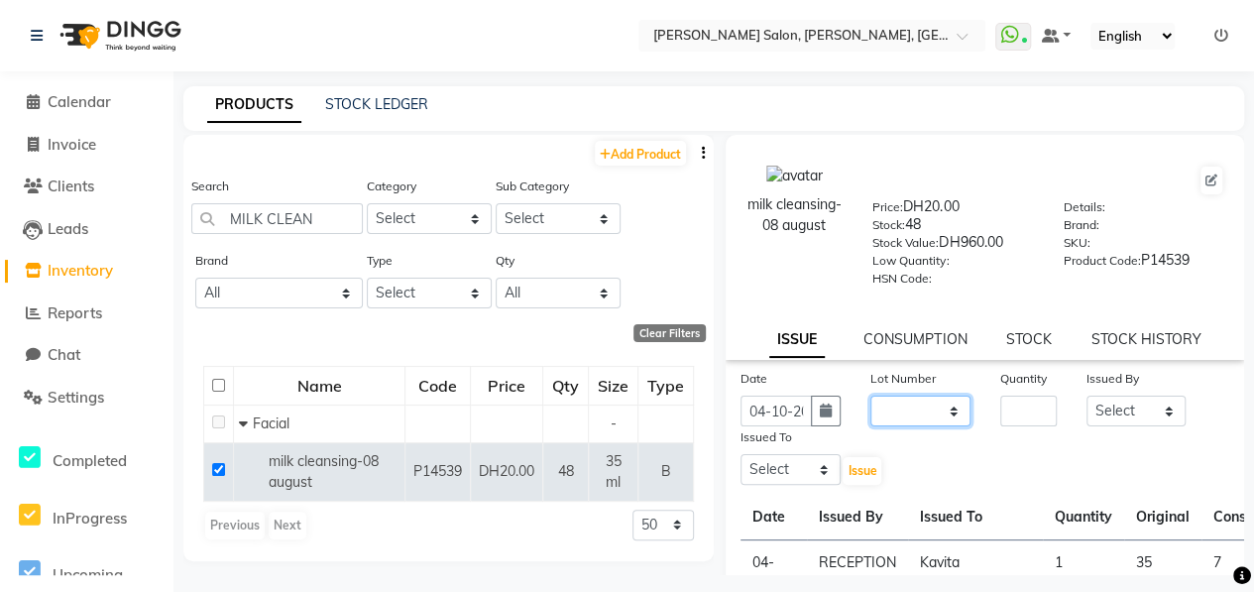
click at [916, 413] on select "None" at bounding box center [920, 410] width 100 height 31
click at [870, 395] on select "None" at bounding box center [920, 410] width 100 height 31
click at [1023, 409] on input "number" at bounding box center [1028, 410] width 56 height 31
click at [1122, 419] on select "Select ALWAHDA GIVE HOME SERVICE STAFF [PERSON_NAME] [PERSON_NAME] Management […" at bounding box center [1136, 410] width 100 height 31
click at [1086, 395] on select "Select ALWAHDA GIVE HOME SERVICE STAFF [PERSON_NAME] [PERSON_NAME] Management […" at bounding box center [1136, 410] width 100 height 31
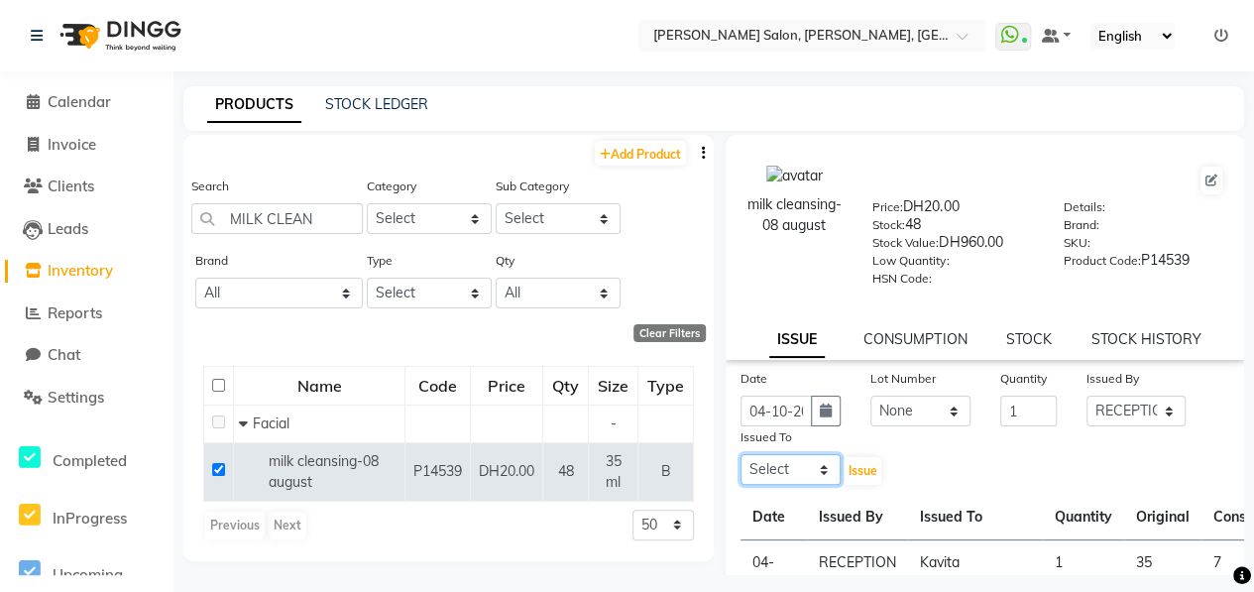
click at [822, 473] on select "Select ALWAHDA GIVE HOME SERVICE STAFF [PERSON_NAME] [PERSON_NAME] Management […" at bounding box center [790, 469] width 100 height 31
click at [740, 454] on select "Select ALWAHDA GIVE HOME SERVICE STAFF [PERSON_NAME] [PERSON_NAME] Management […" at bounding box center [790, 469] width 100 height 31
click at [866, 468] on span "Issue" at bounding box center [861, 470] width 29 height 15
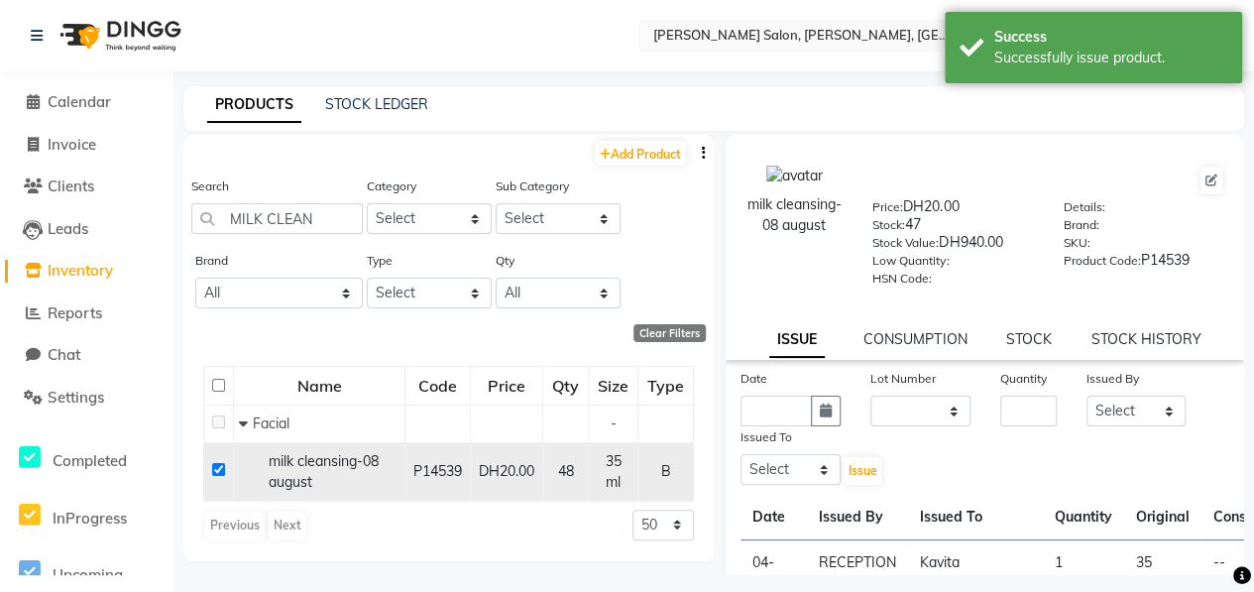
click at [217, 467] on input "checkbox" at bounding box center [218, 469] width 13 height 13
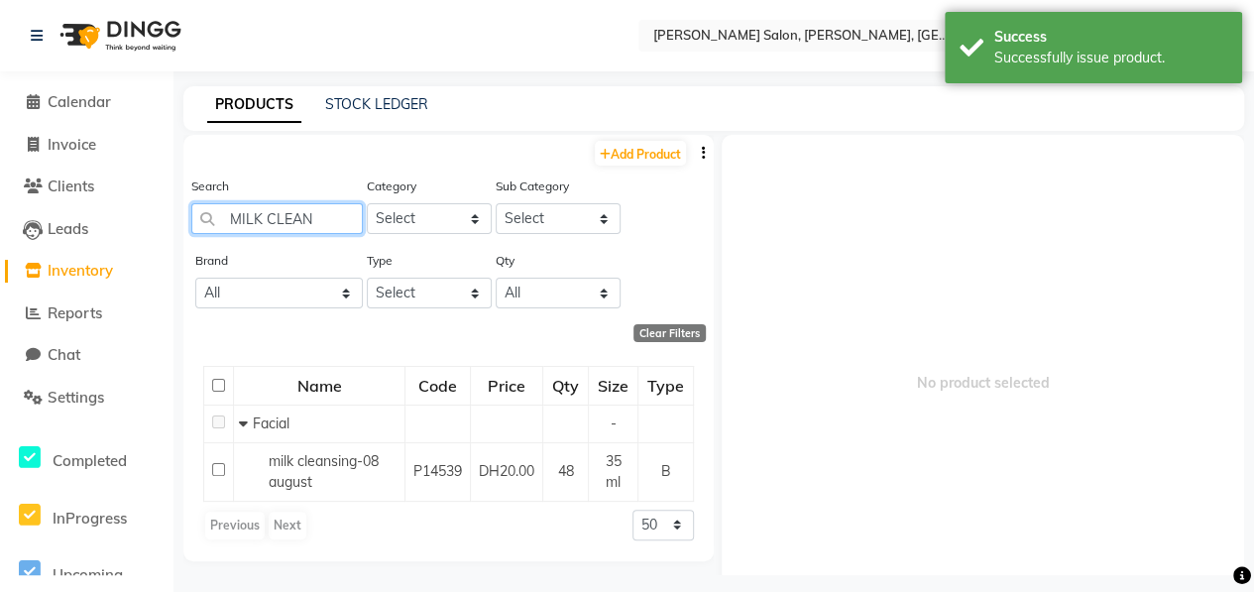
drag, startPoint x: 321, startPoint y: 227, endPoint x: 202, endPoint y: 225, distance: 118.9
click at [202, 225] on input "MILK CLEAN" at bounding box center [276, 218] width 171 height 31
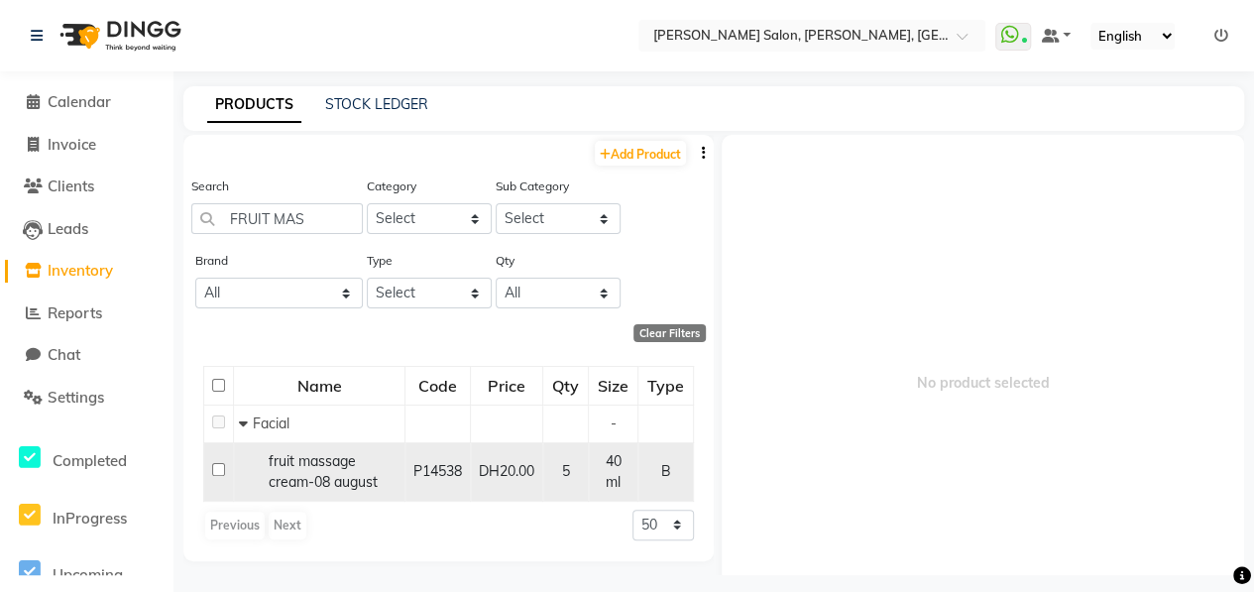
click at [217, 468] on input "checkbox" at bounding box center [218, 469] width 13 height 13
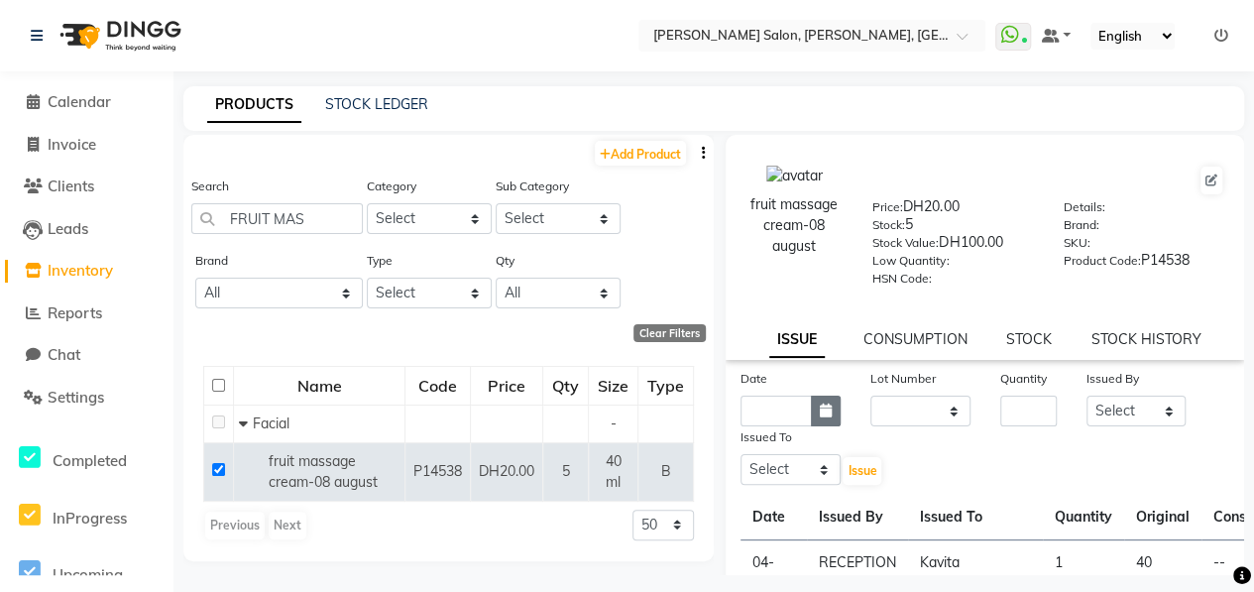
click at [823, 403] on icon "button" at bounding box center [826, 410] width 12 height 14
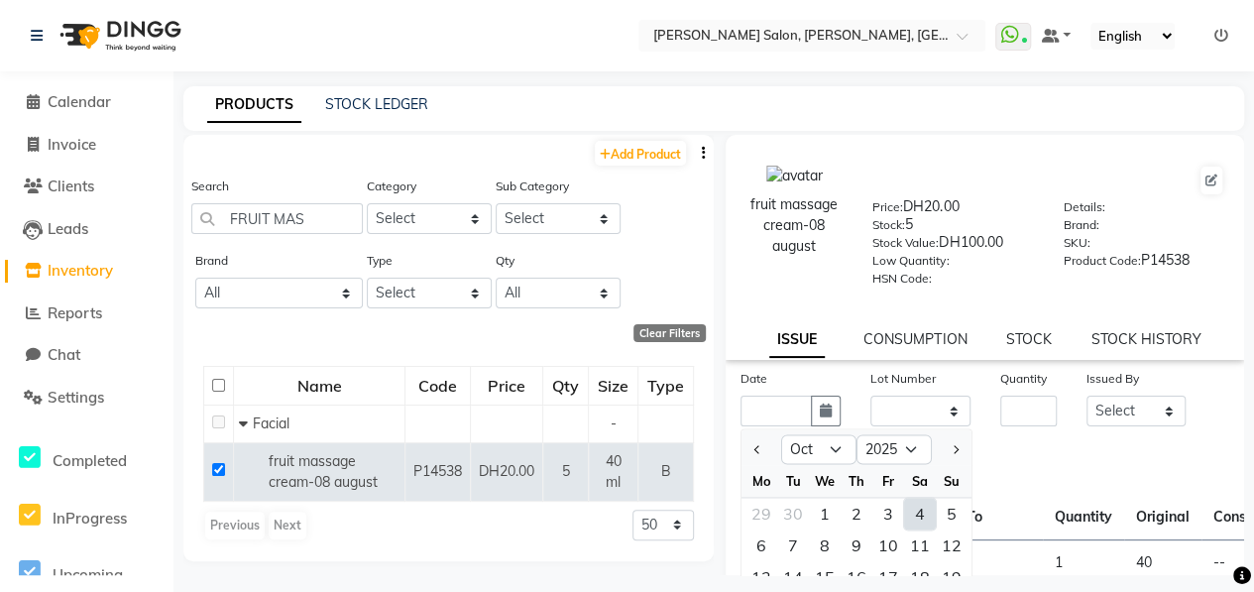
click at [918, 508] on div "4" at bounding box center [920, 513] width 32 height 32
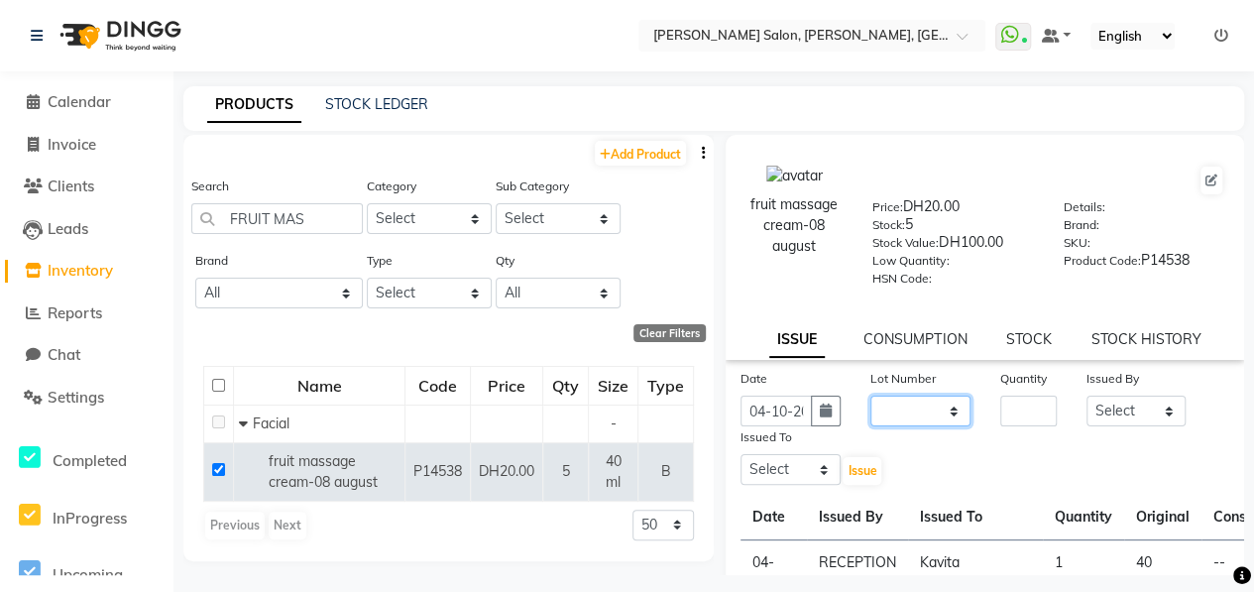
click at [912, 412] on select "None" at bounding box center [920, 410] width 100 height 31
click at [870, 395] on select "None" at bounding box center [920, 410] width 100 height 31
click at [1023, 407] on input "number" at bounding box center [1028, 410] width 56 height 31
click at [1148, 402] on select "Select ALWAHDA GIVE HOME SERVICE STAFF [PERSON_NAME] [PERSON_NAME] Management […" at bounding box center [1136, 410] width 100 height 31
click at [1086, 395] on select "Select ALWAHDA GIVE HOME SERVICE STAFF [PERSON_NAME] [PERSON_NAME] Management […" at bounding box center [1136, 410] width 100 height 31
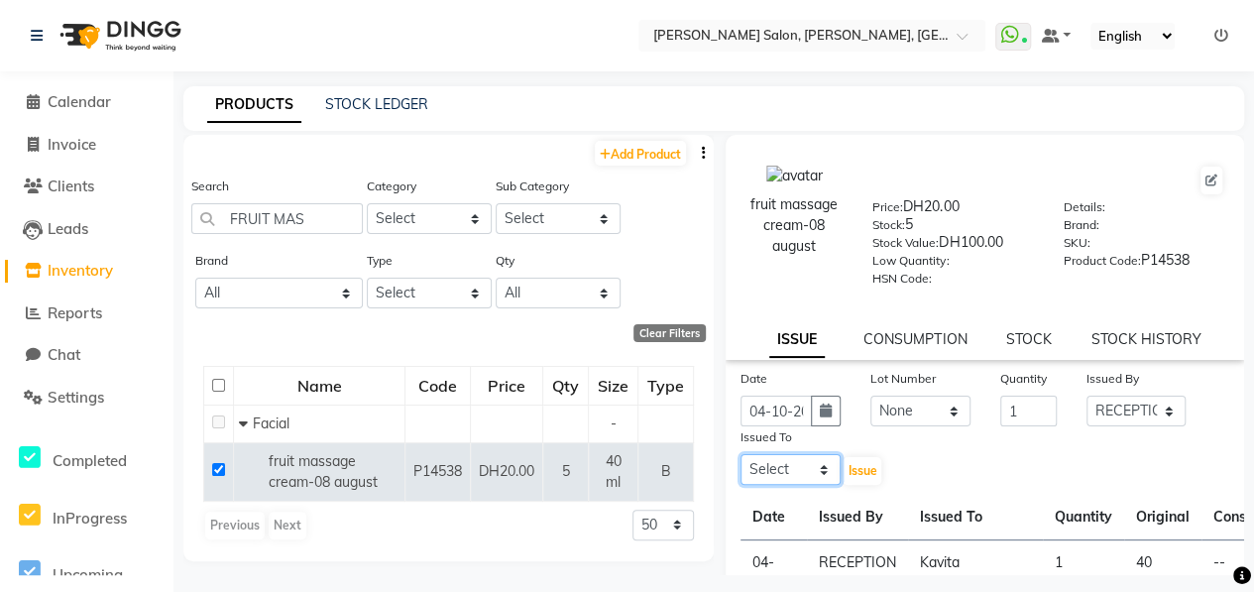
click at [811, 463] on select "Select ALWAHDA GIVE HOME SERVICE STAFF [PERSON_NAME] [PERSON_NAME] Management […" at bounding box center [790, 469] width 100 height 31
click at [740, 454] on select "Select ALWAHDA GIVE HOME SERVICE STAFF [PERSON_NAME] [PERSON_NAME] Management […" at bounding box center [790, 469] width 100 height 31
click at [855, 485] on div "Issue" at bounding box center [877, 456] width 44 height 60
click at [860, 470] on span "Issue" at bounding box center [861, 470] width 29 height 15
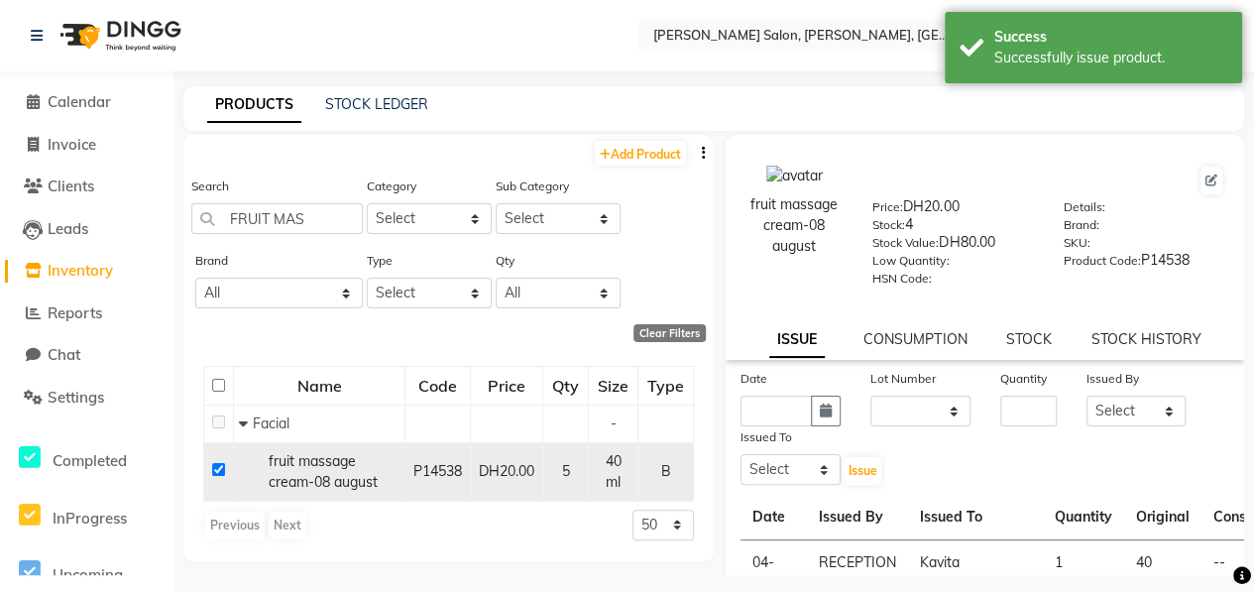
click at [220, 467] on input "checkbox" at bounding box center [218, 469] width 13 height 13
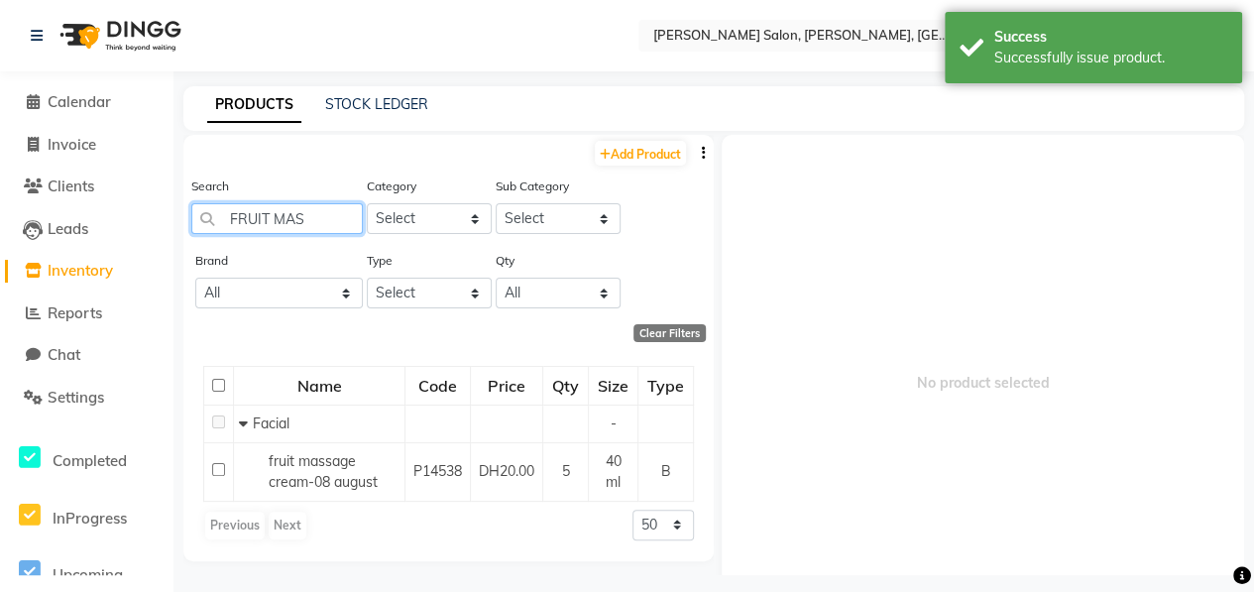
drag, startPoint x: 323, startPoint y: 215, endPoint x: 176, endPoint y: 222, distance: 146.8
click at [179, 221] on main "PRODUCTS STOCK LEDGER Add Product Search FRUIT MAS Category Select Hair Skin Ma…" at bounding box center [713, 345] width 1080 height 518
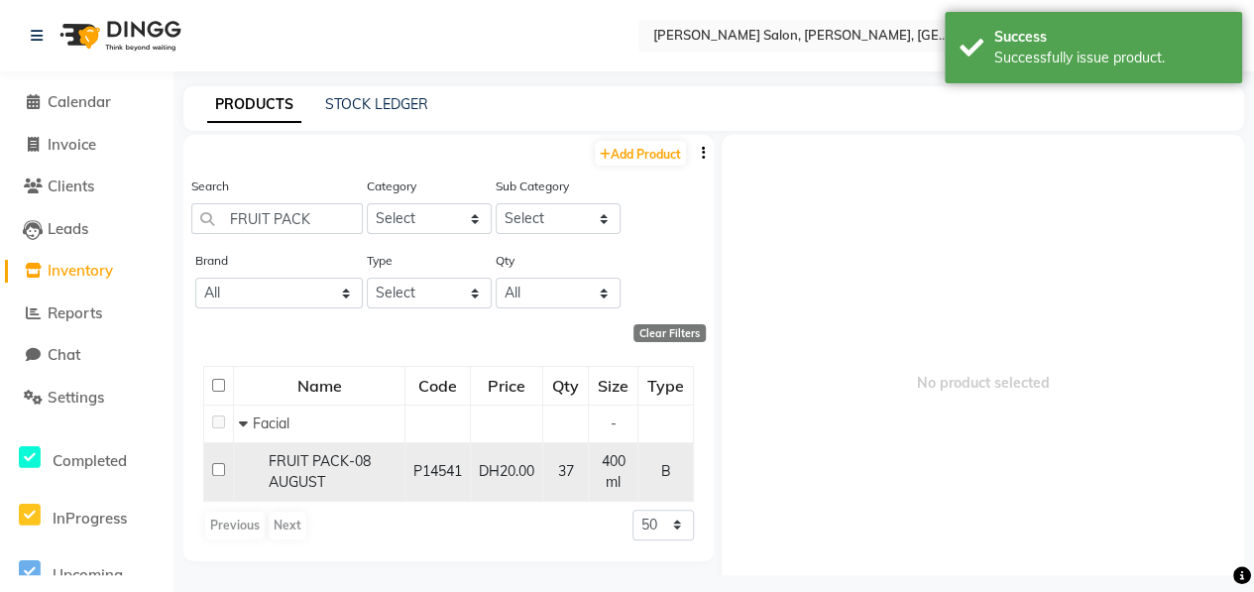
click at [214, 469] on input "checkbox" at bounding box center [218, 469] width 13 height 13
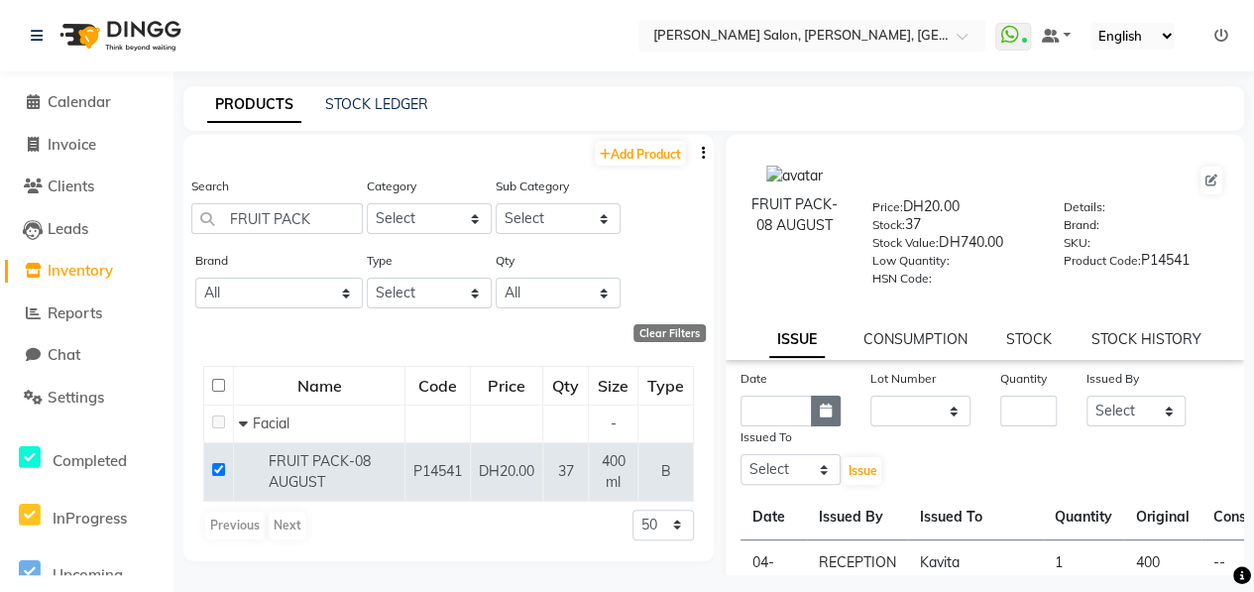
click at [820, 415] on icon "button" at bounding box center [826, 410] width 12 height 14
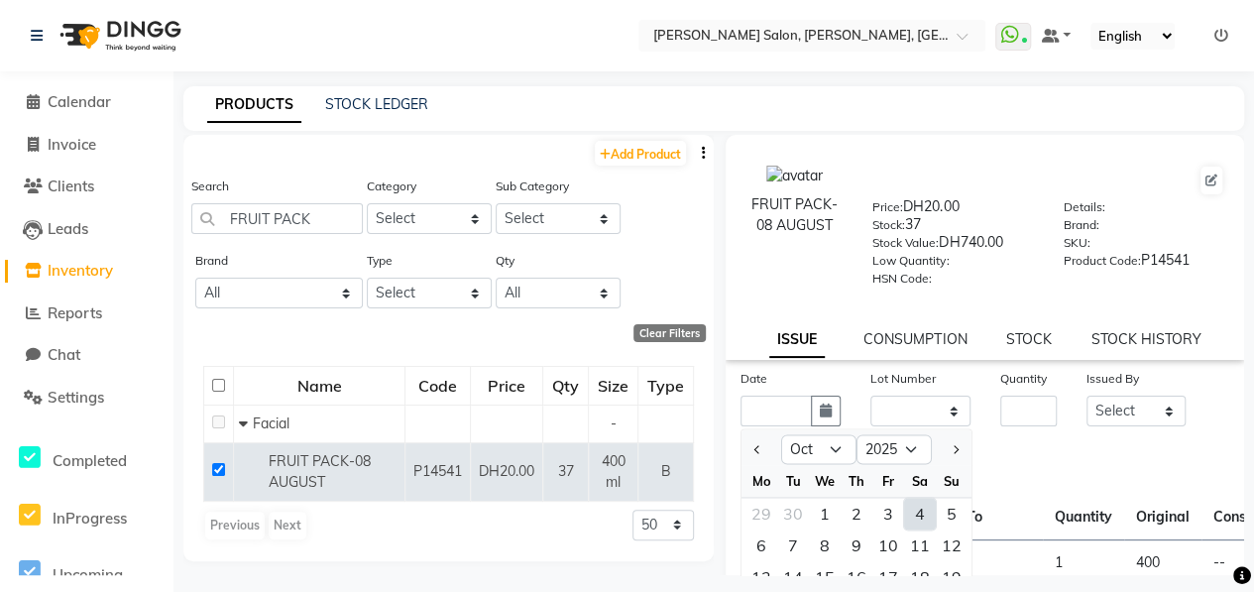
click at [930, 507] on div "4" at bounding box center [920, 513] width 32 height 32
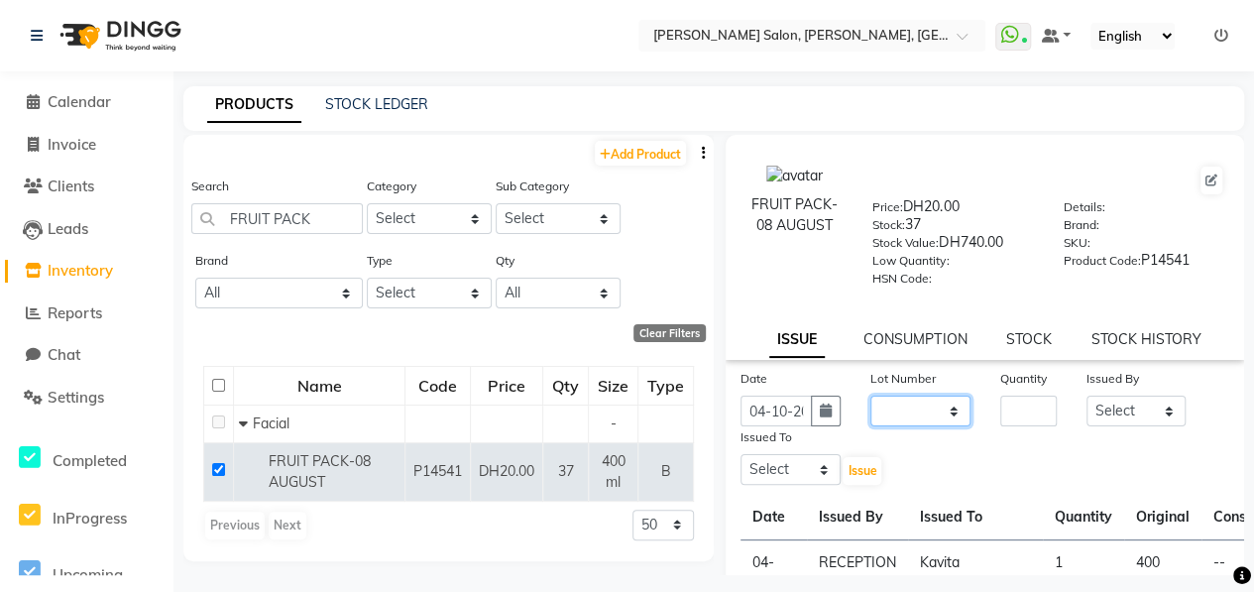
click at [896, 411] on select "None" at bounding box center [920, 410] width 100 height 31
click at [870, 395] on select "None" at bounding box center [920, 410] width 100 height 31
click at [1009, 411] on input "number" at bounding box center [1028, 410] width 56 height 31
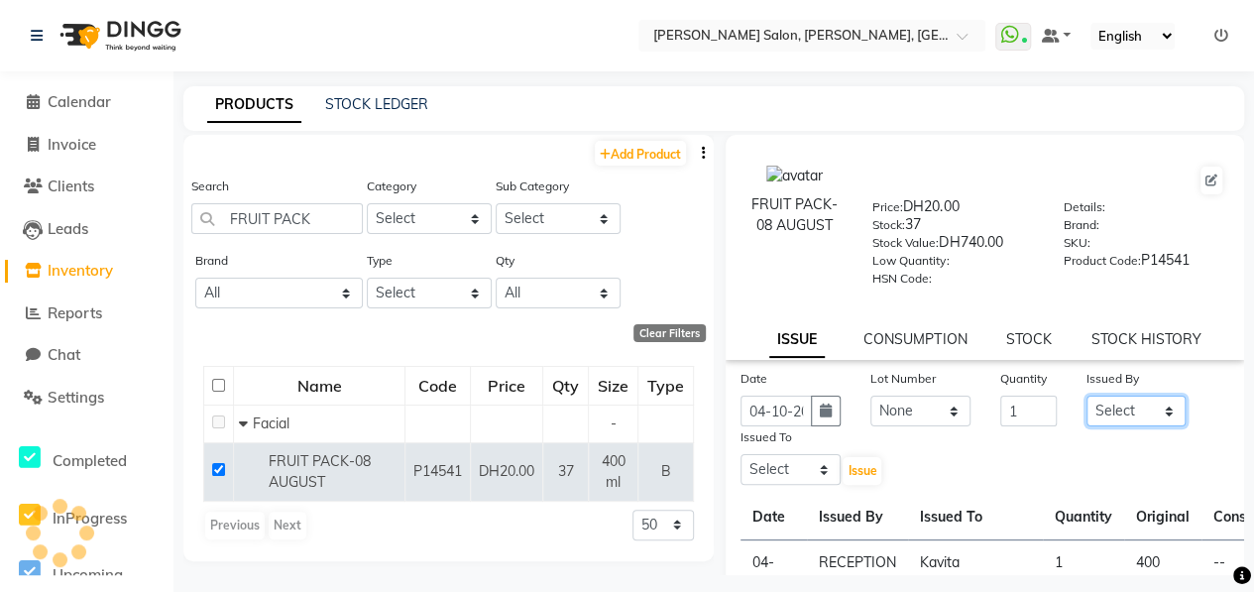
click at [1142, 400] on select "Select ALWAHDA GIVE HOME SERVICE STAFF [PERSON_NAME] [PERSON_NAME] Management […" at bounding box center [1136, 410] width 100 height 31
click at [1086, 395] on select "Select ALWAHDA GIVE HOME SERVICE STAFF [PERSON_NAME] [PERSON_NAME] Management […" at bounding box center [1136, 410] width 100 height 31
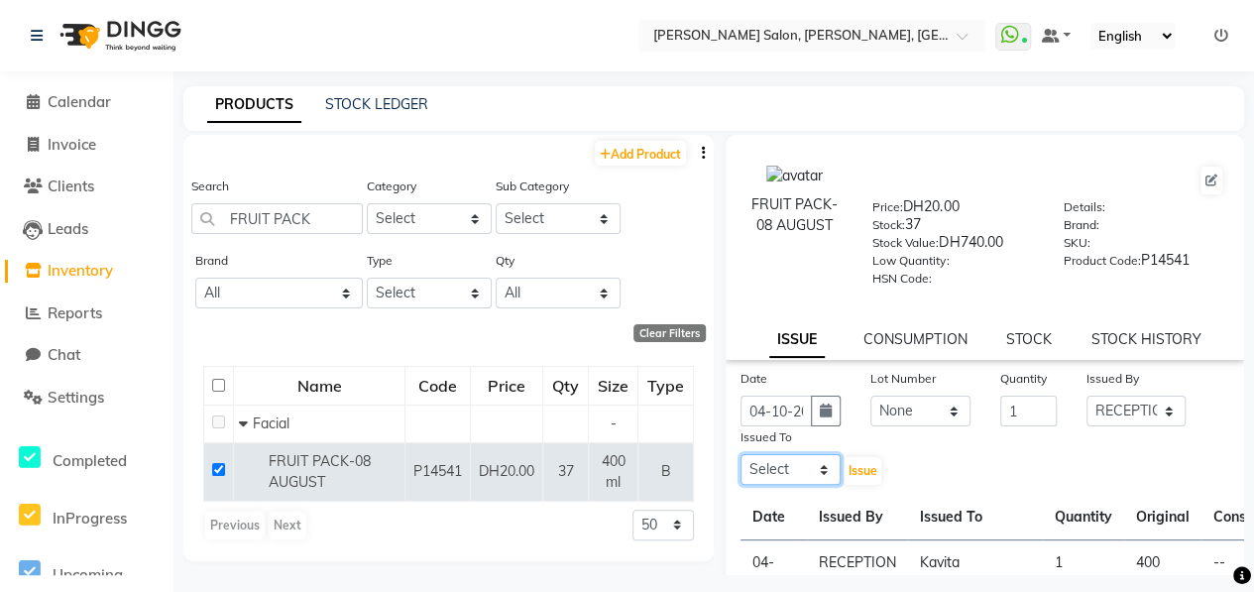
click at [825, 468] on select "Select ALWAHDA GIVE HOME SERVICE STAFF [PERSON_NAME] [PERSON_NAME] Management […" at bounding box center [790, 469] width 100 height 31
click at [740, 454] on select "Select ALWAHDA GIVE HOME SERVICE STAFF [PERSON_NAME] [PERSON_NAME] Management […" at bounding box center [790, 469] width 100 height 31
click at [865, 455] on div "Issue" at bounding box center [877, 456] width 44 height 60
click at [844, 479] on button "Issue" at bounding box center [861, 471] width 39 height 28
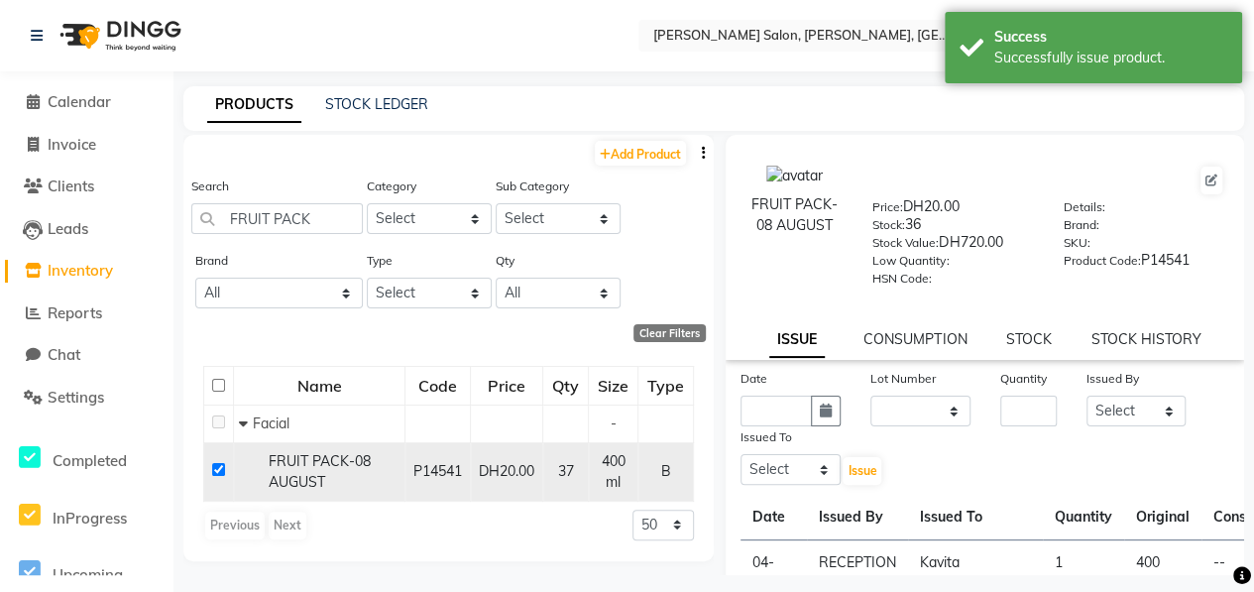
click at [219, 467] on input "checkbox" at bounding box center [218, 469] width 13 height 13
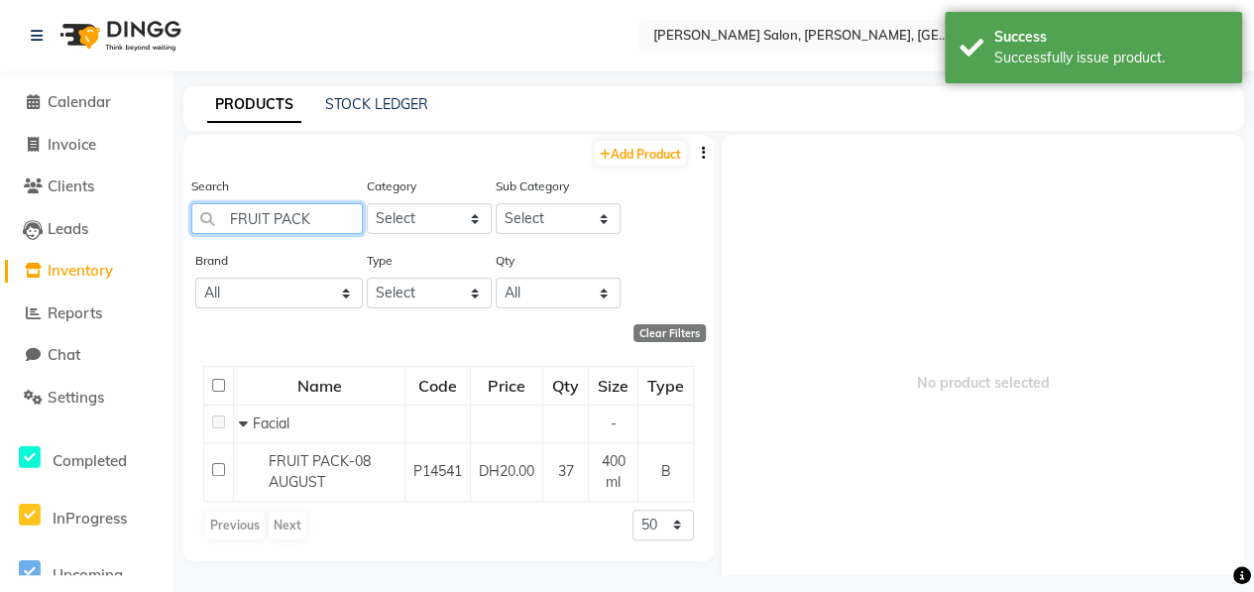
drag, startPoint x: 319, startPoint y: 213, endPoint x: 194, endPoint y: 274, distance: 138.7
click at [176, 273] on main "PRODUCTS STOCK LEDGER Add Product Search FRUIT PACK Category Select Hair Skin M…" at bounding box center [713, 345] width 1080 height 518
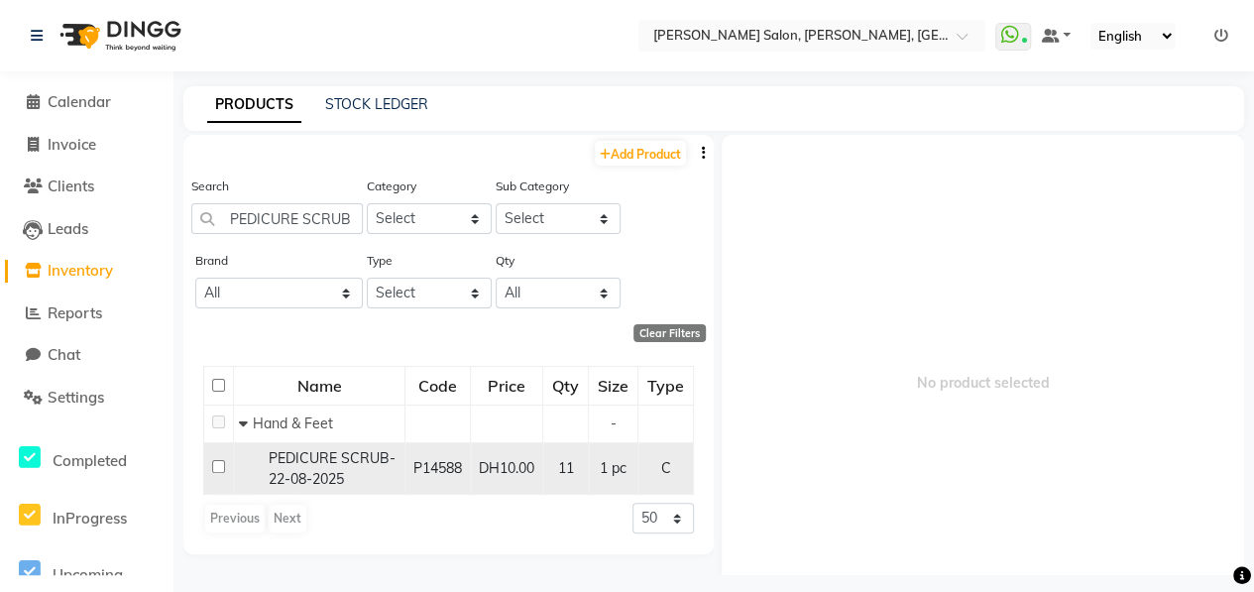
click at [217, 463] on input "checkbox" at bounding box center [218, 466] width 13 height 13
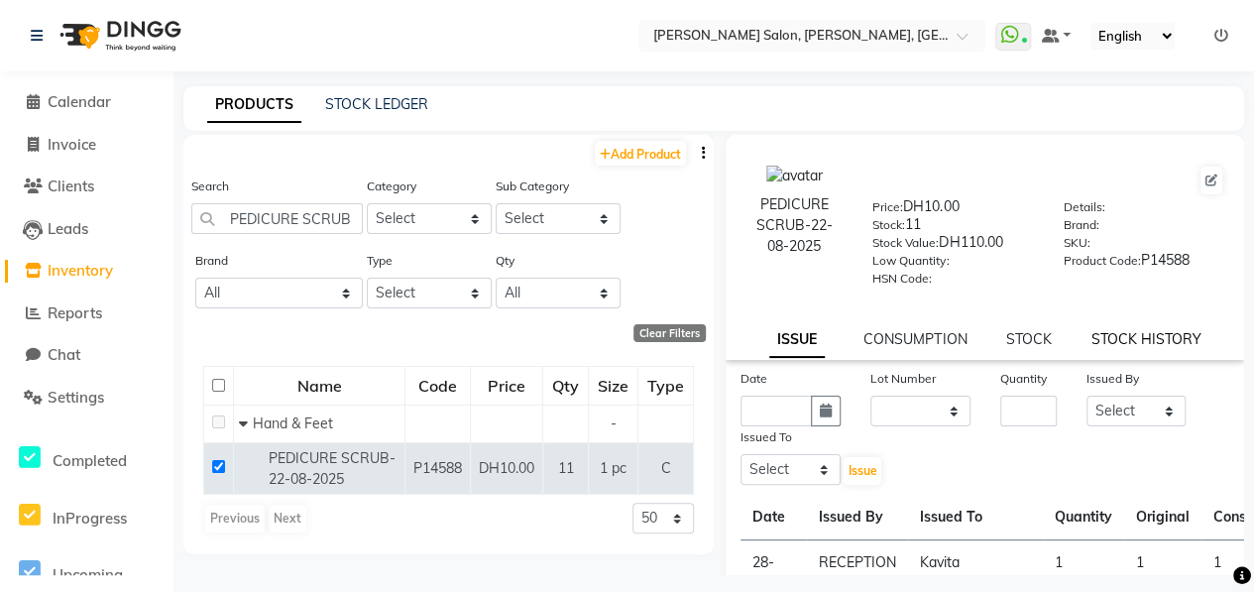
click at [1161, 340] on link "STOCK HISTORY" at bounding box center [1145, 339] width 110 height 18
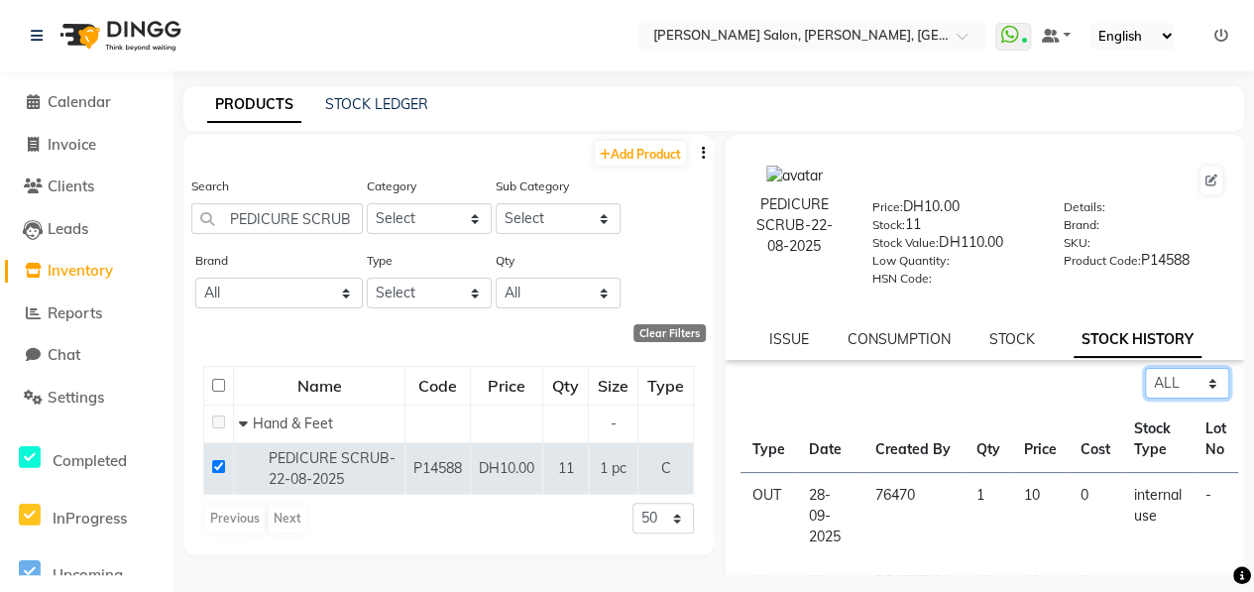
click at [1179, 378] on select "Select ALL IN OUT" at bounding box center [1187, 383] width 84 height 31
click at [1145, 368] on select "Select ALL IN OUT" at bounding box center [1187, 383] width 84 height 31
click at [772, 342] on link "ISSUE" at bounding box center [789, 339] width 40 height 18
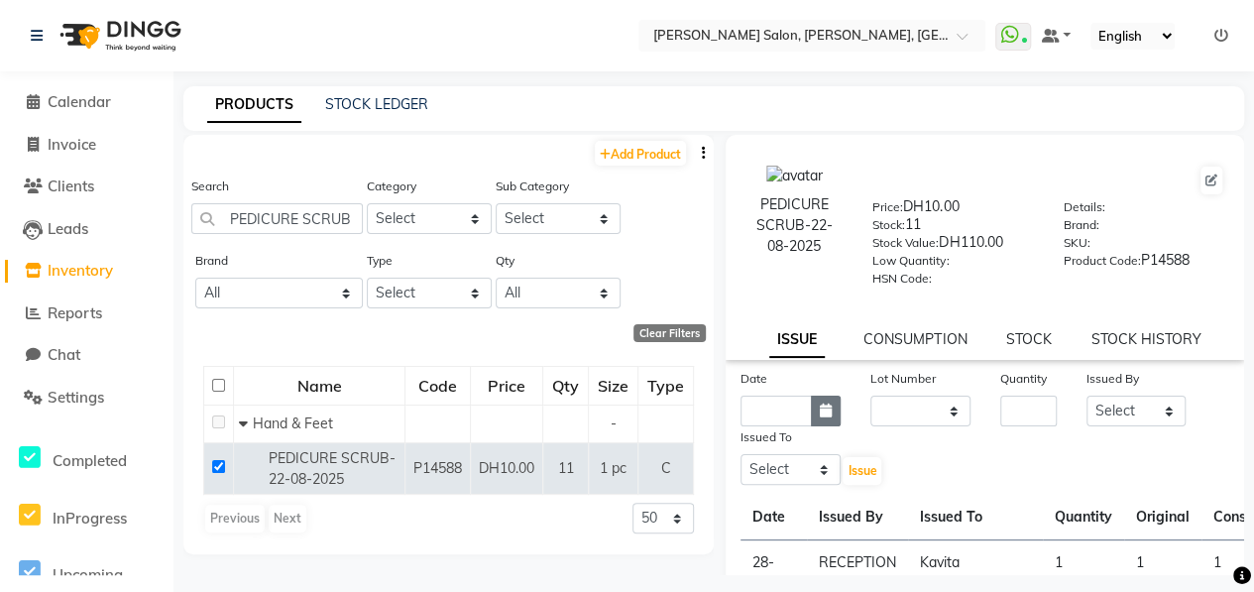
click at [820, 405] on icon "button" at bounding box center [826, 410] width 12 height 14
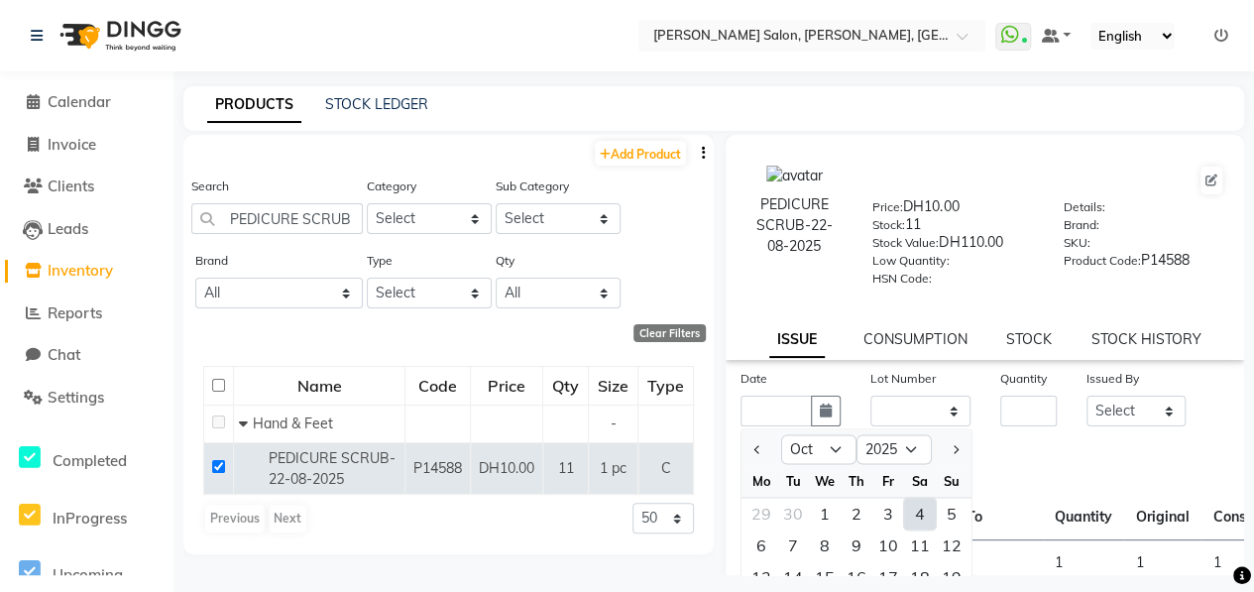
drag, startPoint x: 916, startPoint y: 520, endPoint x: 916, endPoint y: 508, distance: 11.9
click at [917, 519] on div "4" at bounding box center [920, 513] width 32 height 32
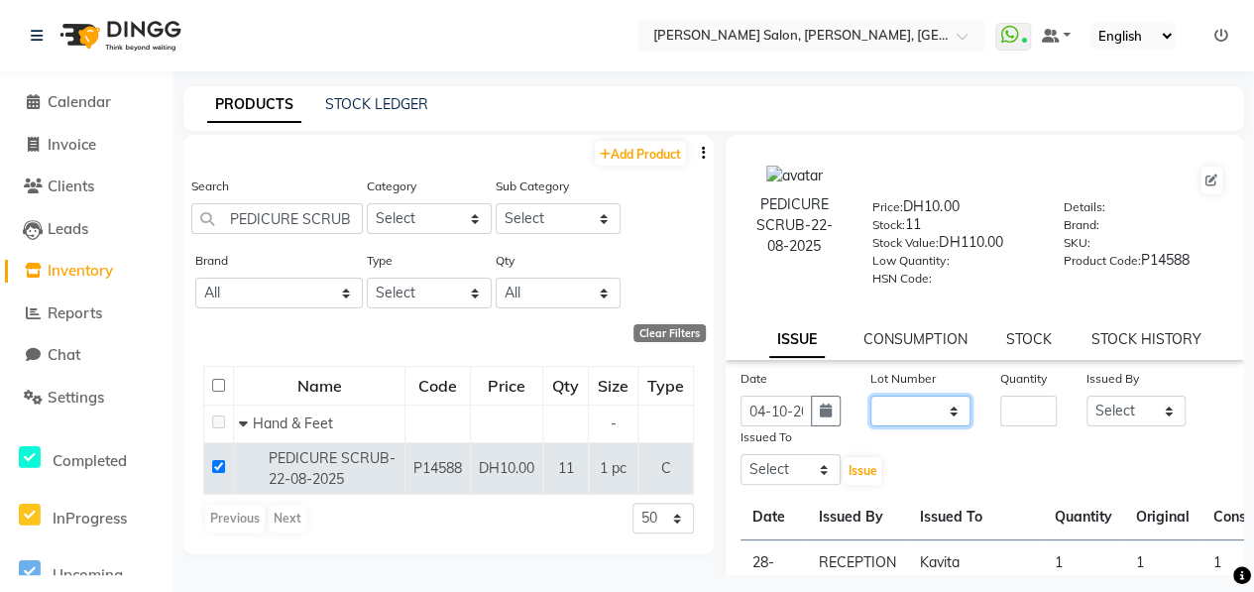
click at [917, 415] on select "None" at bounding box center [920, 410] width 100 height 31
click at [870, 395] on select "None" at bounding box center [920, 410] width 100 height 31
click at [1021, 401] on input "number" at bounding box center [1028, 410] width 56 height 31
click at [1167, 410] on select "Select ALWAHDA GIVE HOME SERVICE STAFF [PERSON_NAME] [PERSON_NAME] Management […" at bounding box center [1136, 410] width 100 height 31
click at [1086, 395] on select "Select ALWAHDA GIVE HOME SERVICE STAFF [PERSON_NAME] [PERSON_NAME] Management […" at bounding box center [1136, 410] width 100 height 31
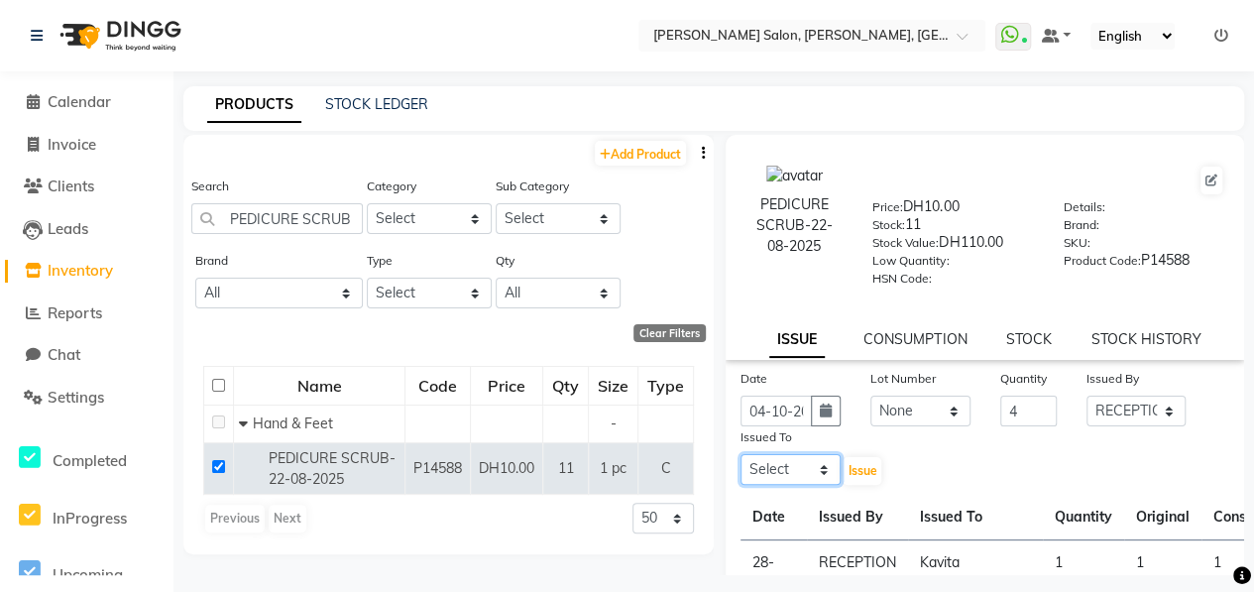
click at [811, 467] on select "Select ALWAHDA GIVE HOME SERVICE STAFF [PERSON_NAME] [PERSON_NAME] Management […" at bounding box center [790, 469] width 100 height 31
click at [740, 454] on select "Select ALWAHDA GIVE HOME SERVICE STAFF [PERSON_NAME] [PERSON_NAME] Management […" at bounding box center [790, 469] width 100 height 31
click at [847, 468] on span "Issue" at bounding box center [861, 470] width 29 height 15
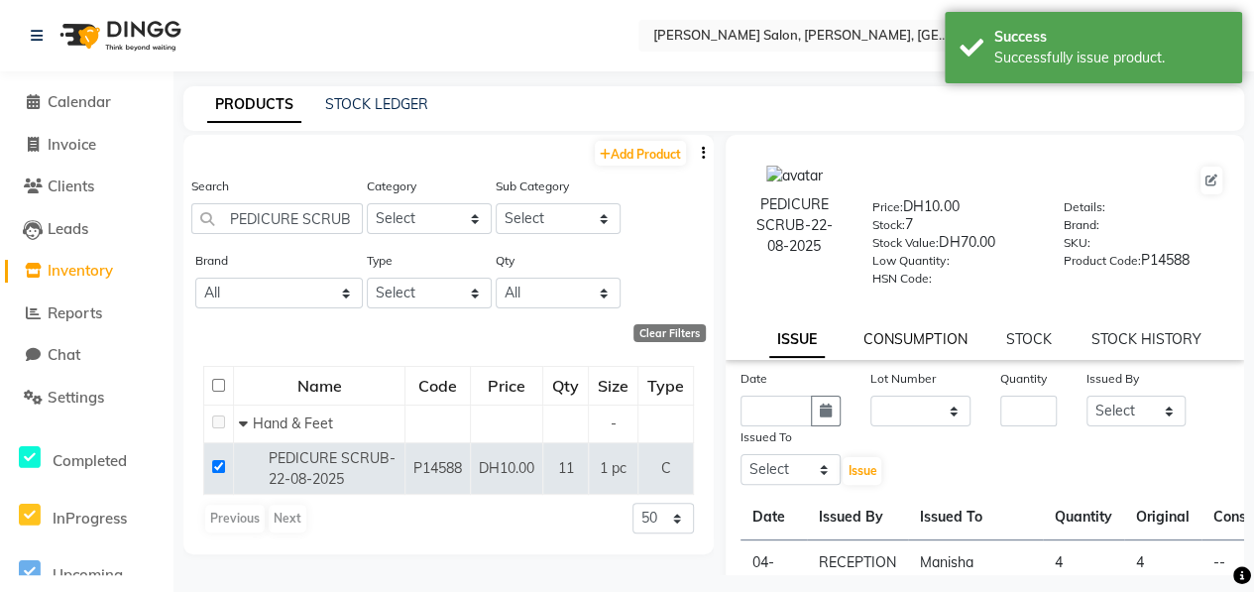
click at [906, 346] on link "CONSUMPTION" at bounding box center [914, 339] width 103 height 18
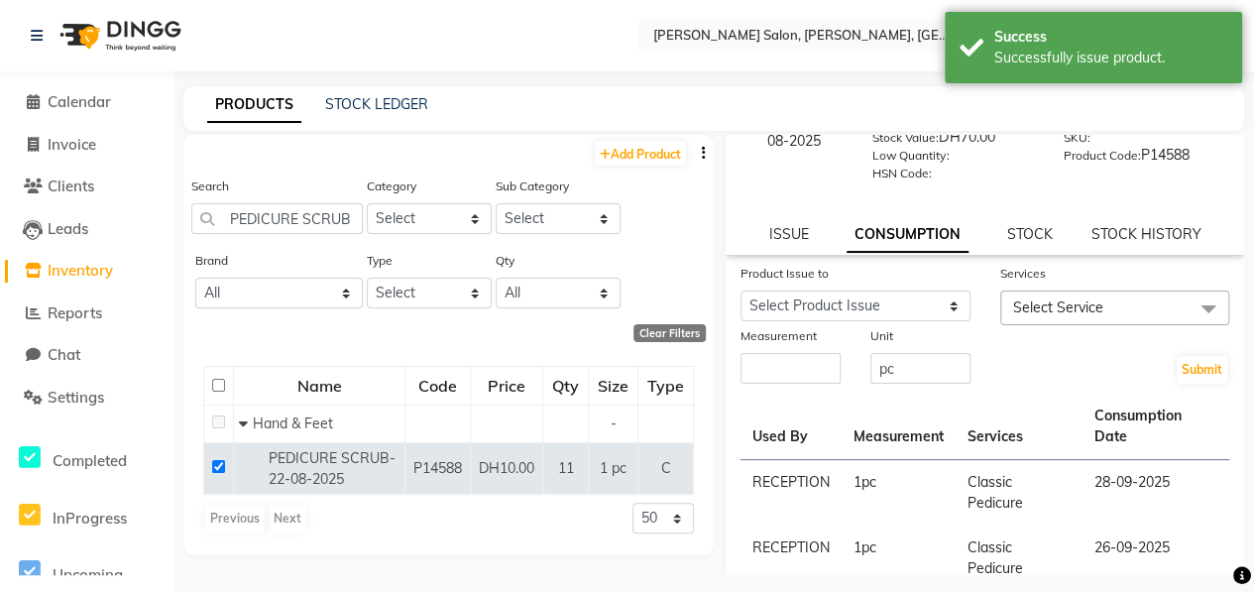
scroll to position [99, 0]
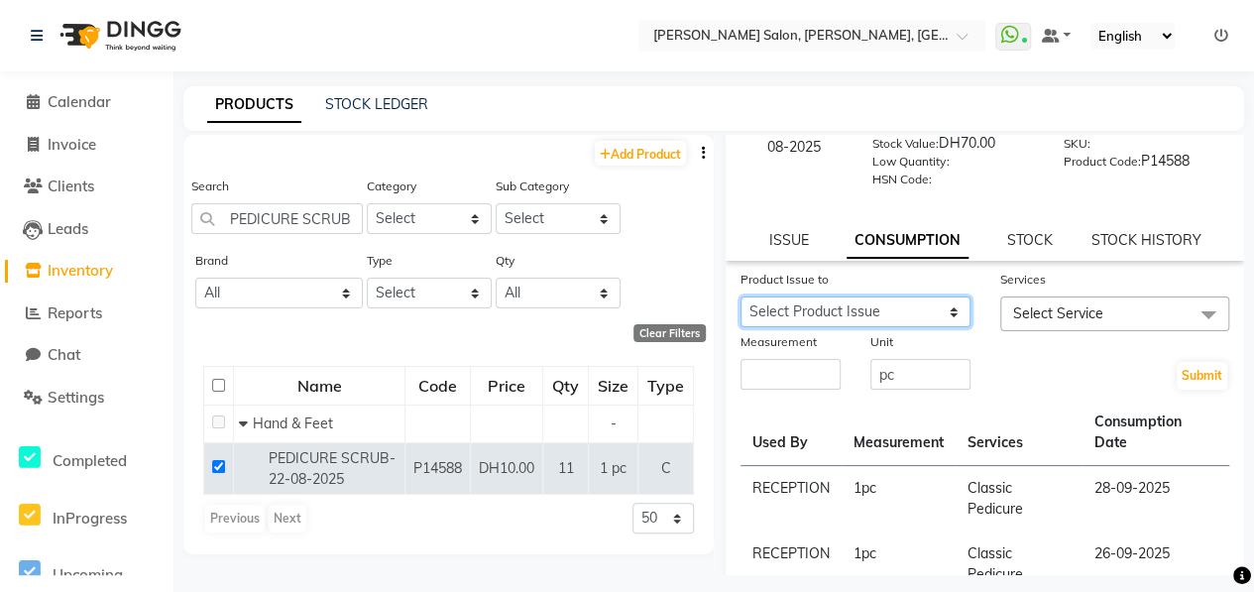
click at [898, 306] on select "Select Product Issue 2025-10-04, Issued to: Manisha, Balance: 4 2025-09-26, Iss…" at bounding box center [855, 311] width 230 height 31
click at [740, 296] on select "Select Product Issue 2025-10-04, Issued to: Manisha, Balance: 4 2025-09-26, Iss…" at bounding box center [855, 311] width 230 height 31
click at [1027, 316] on span "Select Service" at bounding box center [1058, 313] width 90 height 18
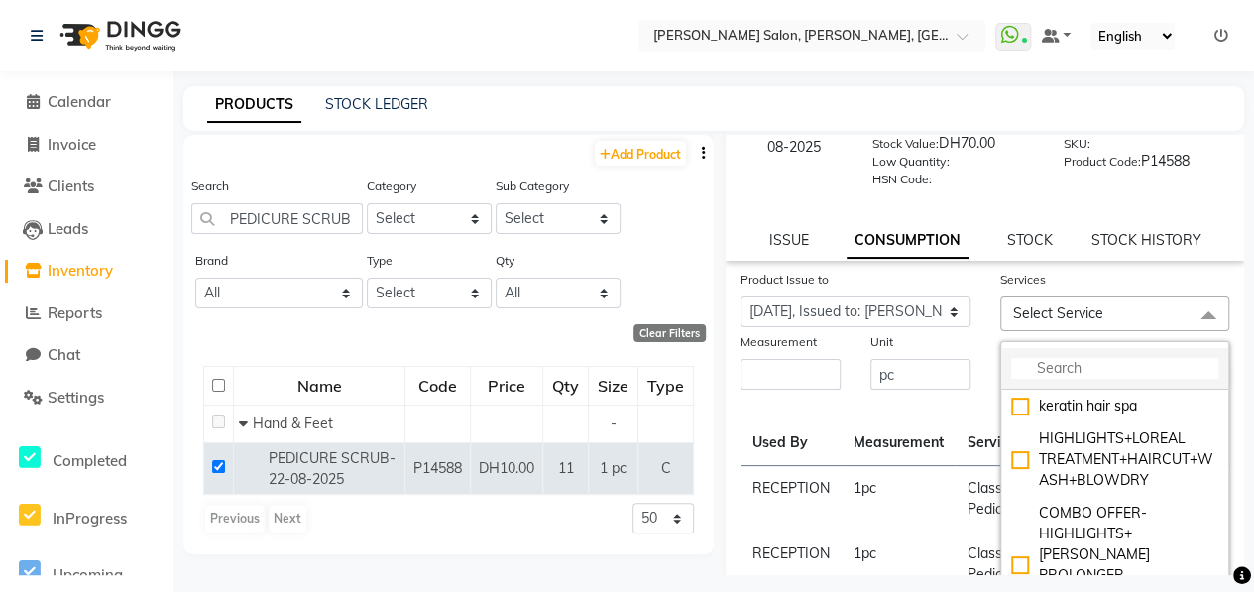
click at [1048, 369] on input "multiselect-search" at bounding box center [1115, 368] width 208 height 21
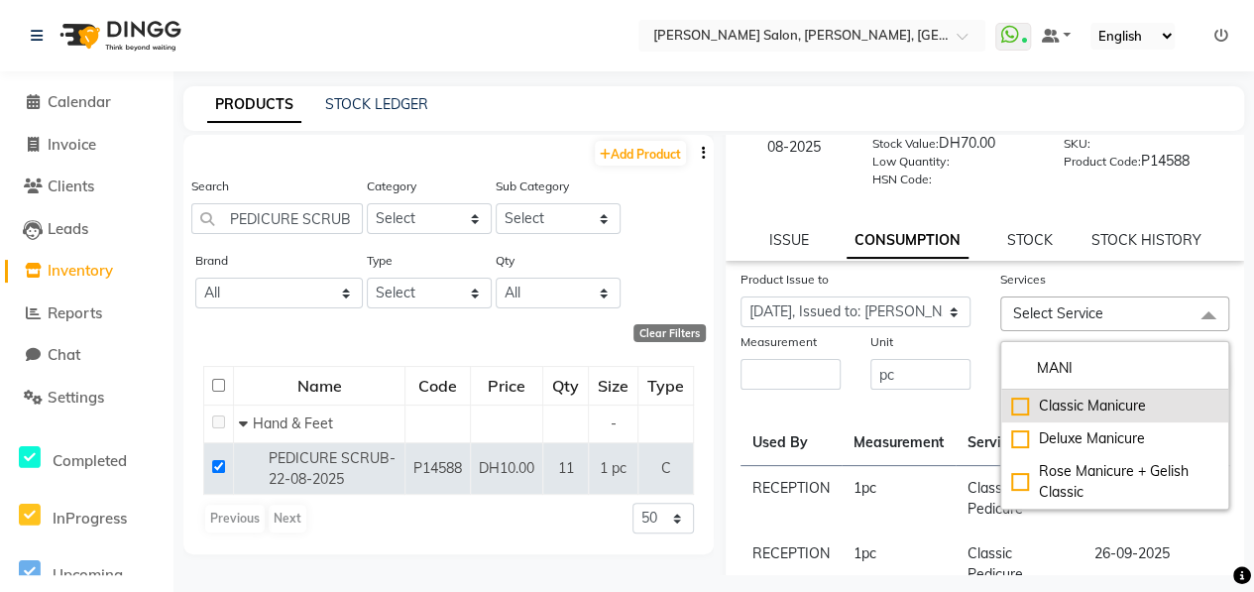
click at [1011, 405] on div "Classic Manicure" at bounding box center [1115, 405] width 208 height 21
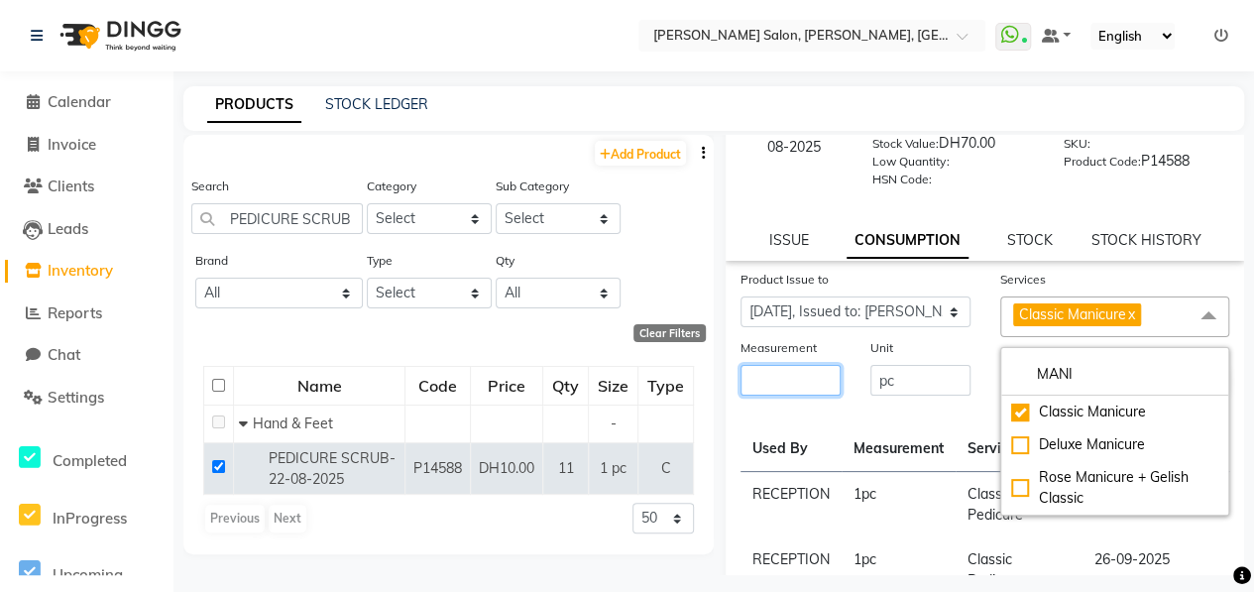
click at [812, 375] on input "number" at bounding box center [790, 380] width 100 height 31
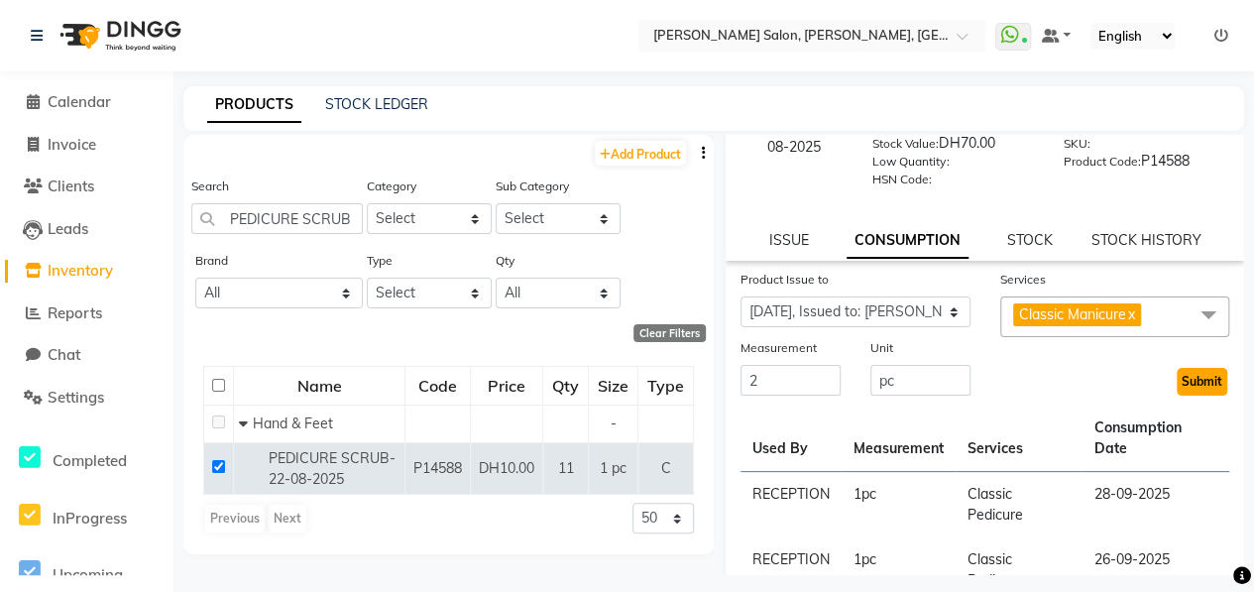
click at [1176, 378] on button "Submit" at bounding box center [1201, 382] width 51 height 28
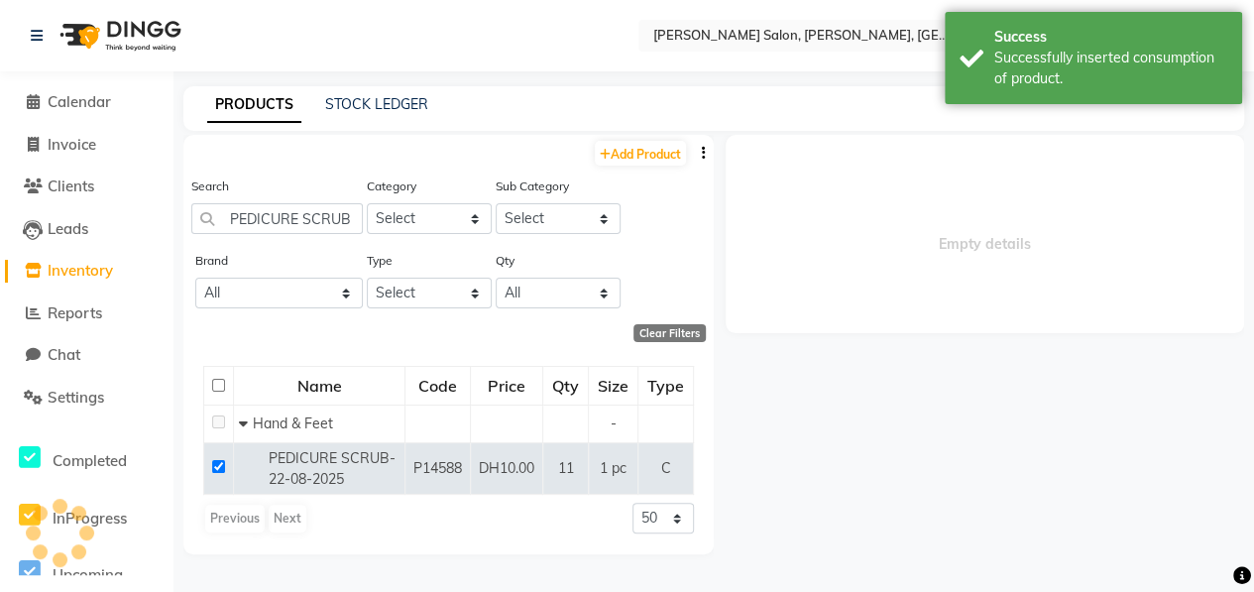
scroll to position [0, 0]
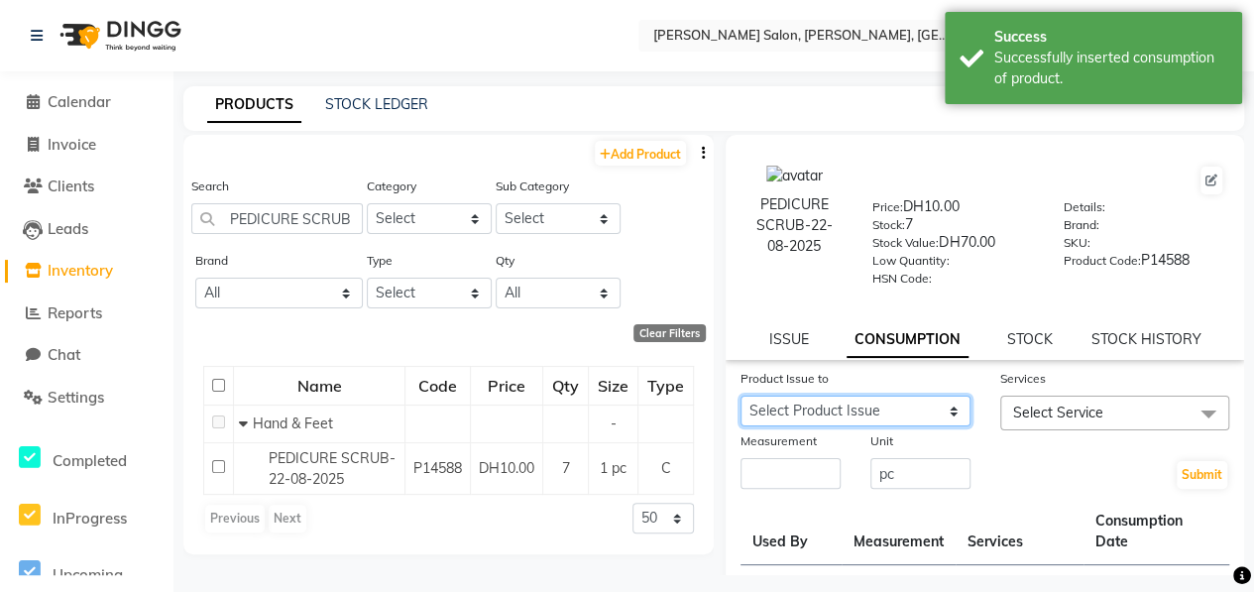
click at [920, 411] on select "Select Product Issue 2025-10-04, Issued to: Manisha, Balance: 2 2025-09-26, Iss…" at bounding box center [855, 410] width 230 height 31
click at [740, 395] on select "Select Product Issue 2025-10-04, Issued to: Manisha, Balance: 2 2025-09-26, Iss…" at bounding box center [855, 410] width 230 height 31
click at [1082, 408] on span "Select Service" at bounding box center [1058, 412] width 90 height 18
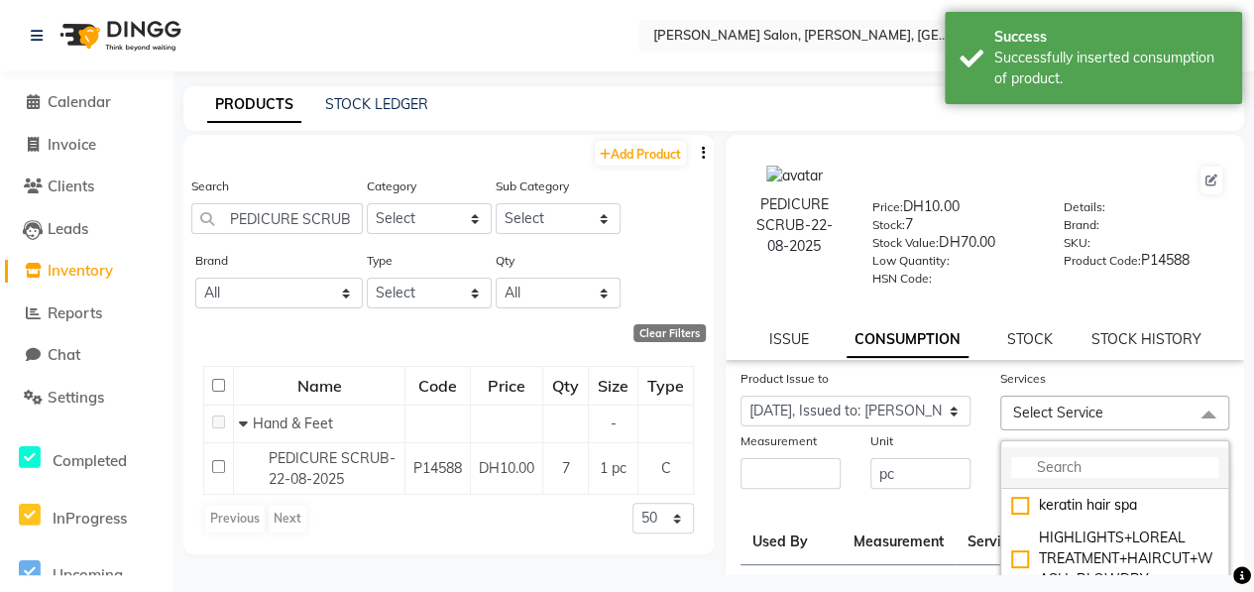
drag, startPoint x: 1095, startPoint y: 465, endPoint x: 1077, endPoint y: 475, distance: 20.4
click at [1099, 465] on input "multiselect-search" at bounding box center [1115, 467] width 208 height 21
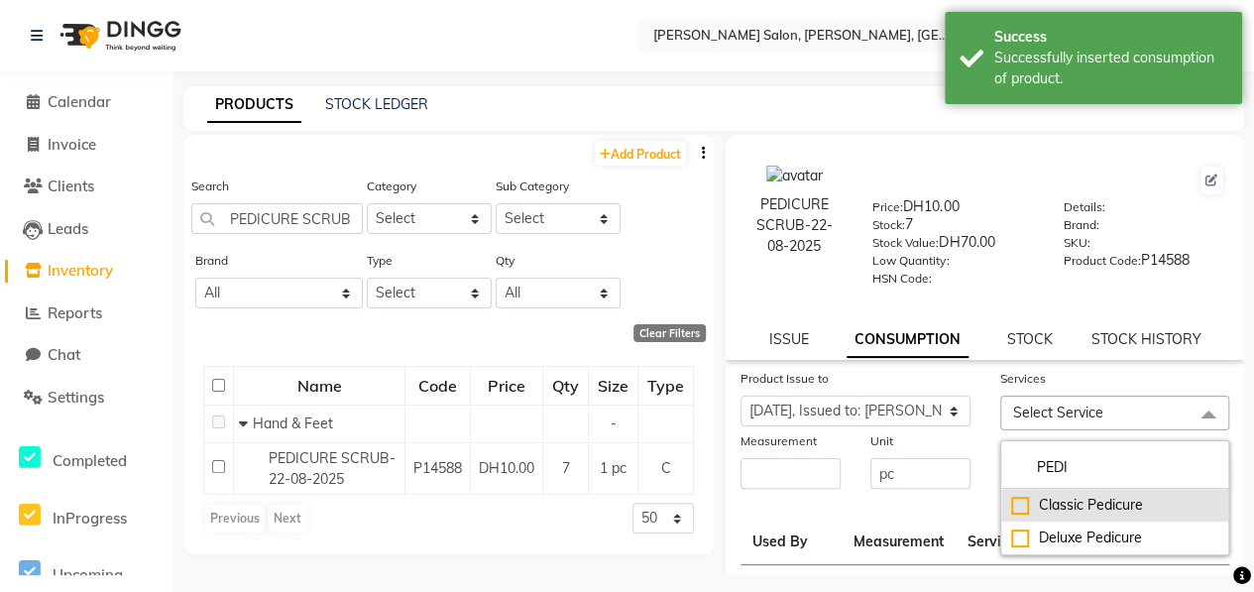
click at [1012, 506] on div "Classic Pedicure" at bounding box center [1115, 505] width 208 height 21
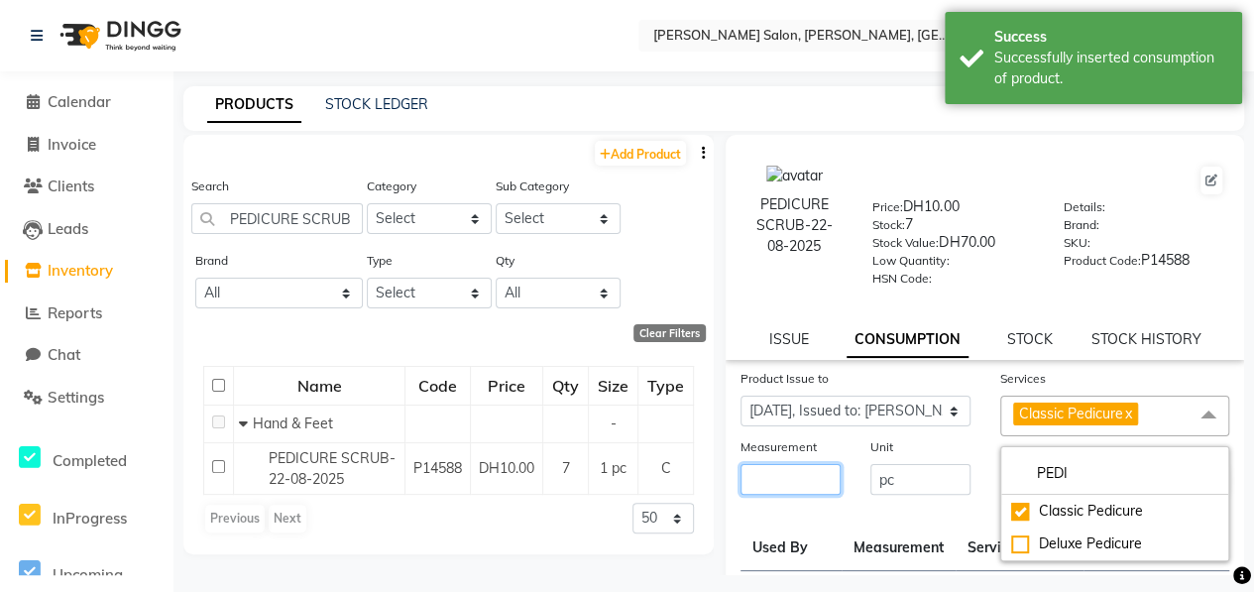
click at [794, 478] on input "number" at bounding box center [790, 479] width 100 height 31
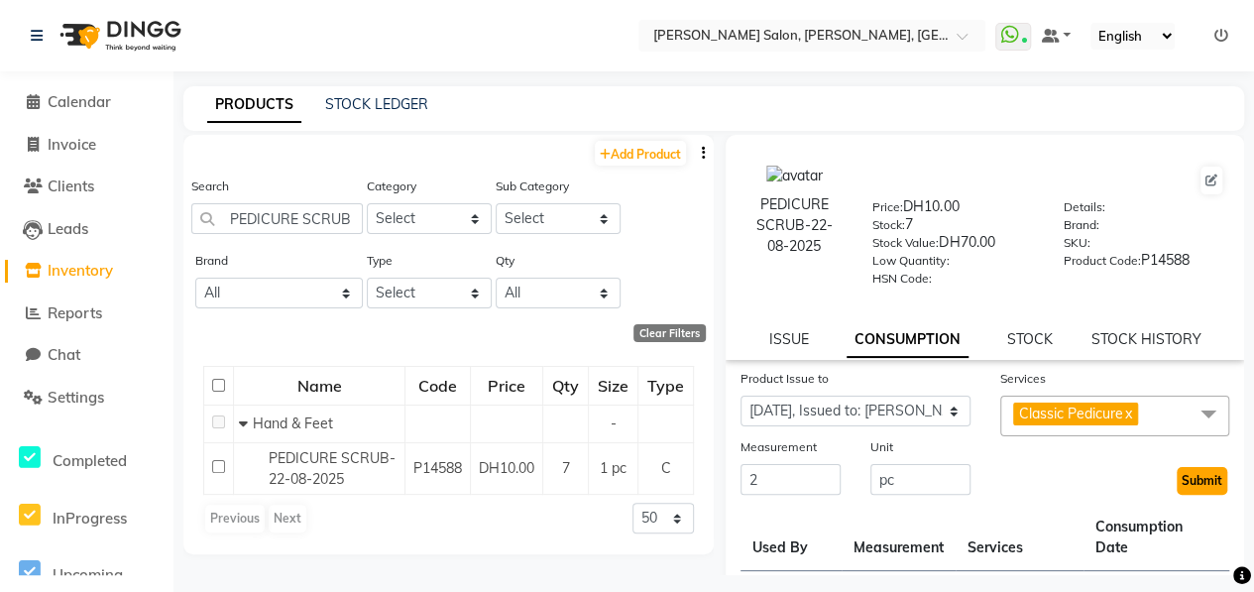
drag, startPoint x: 1180, startPoint y: 479, endPoint x: 1172, endPoint y: 489, distance: 12.7
click at [1181, 479] on button "Submit" at bounding box center [1201, 481] width 51 height 28
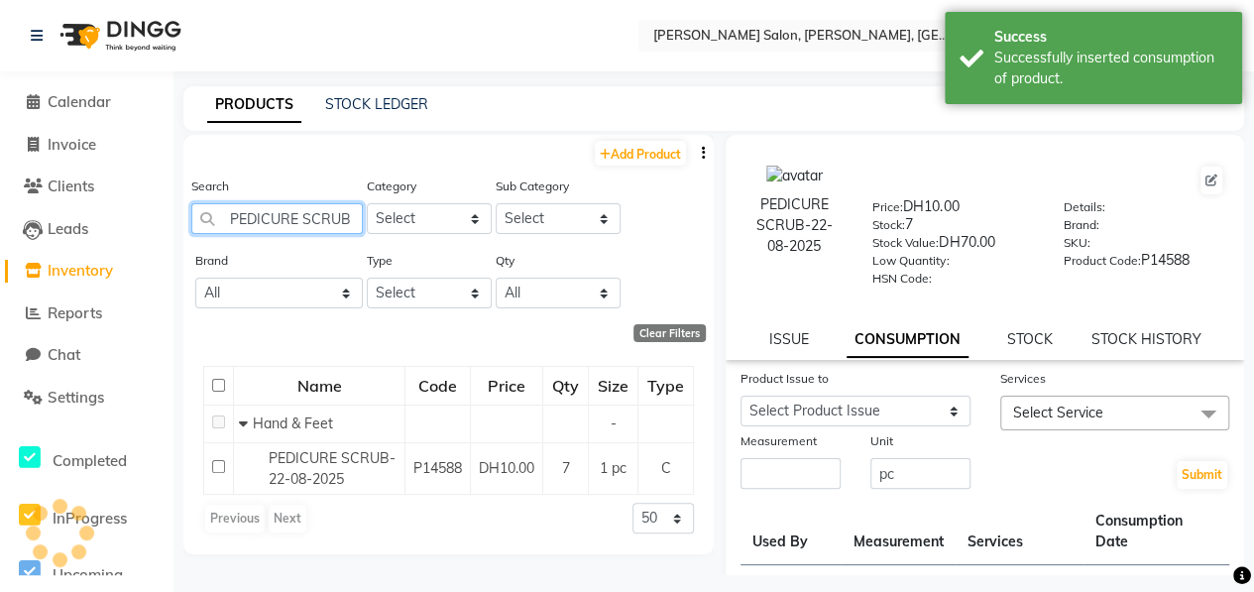
drag, startPoint x: 344, startPoint y: 213, endPoint x: 95, endPoint y: 207, distance: 248.8
click at [127, 206] on app-home "Select Location × Chitra Singh Salon, Abu Shagara, Abu Shagara WhatsApp Status …" at bounding box center [627, 302] width 1254 height 605
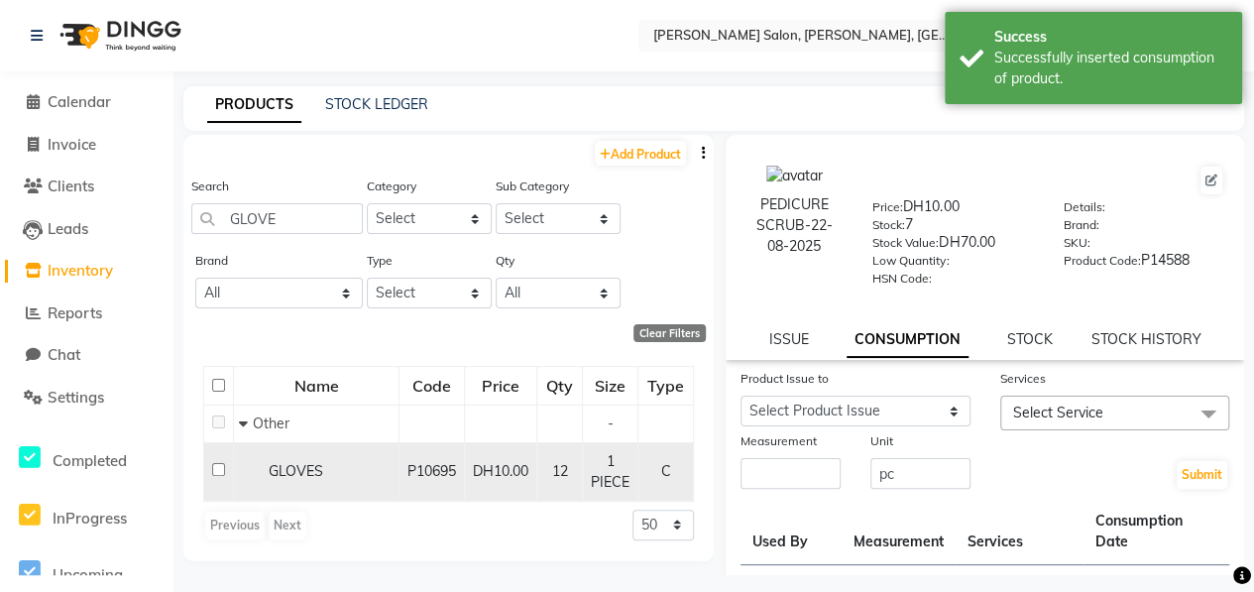
click at [220, 466] on input "checkbox" at bounding box center [218, 469] width 13 height 13
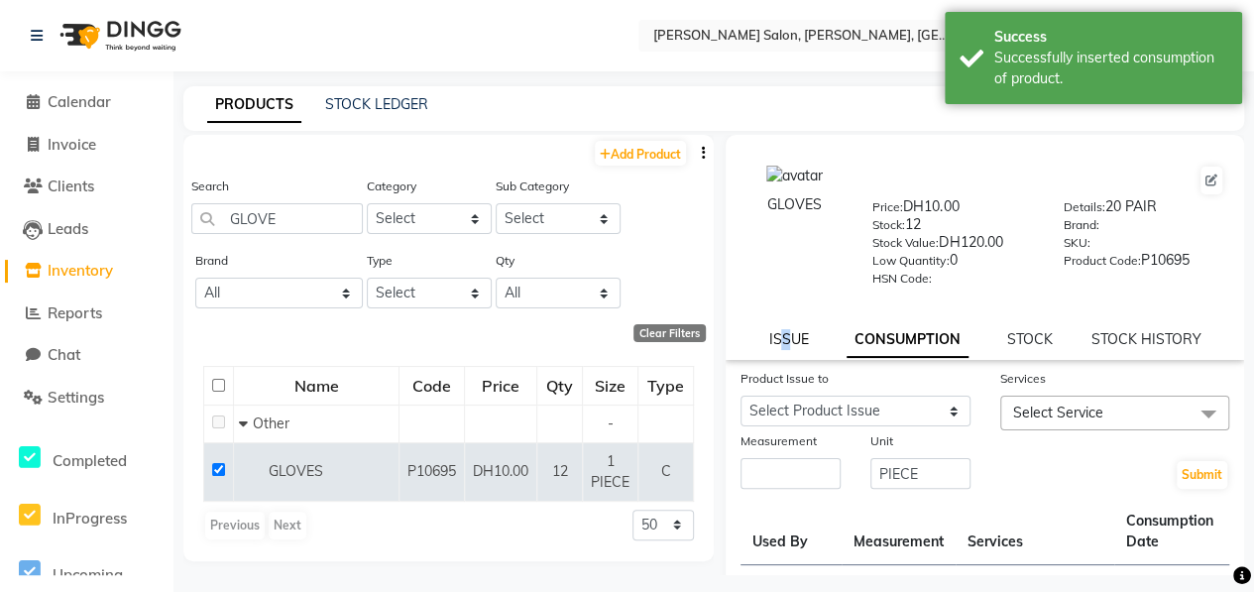
click at [784, 339] on link "ISSUE" at bounding box center [788, 339] width 40 height 18
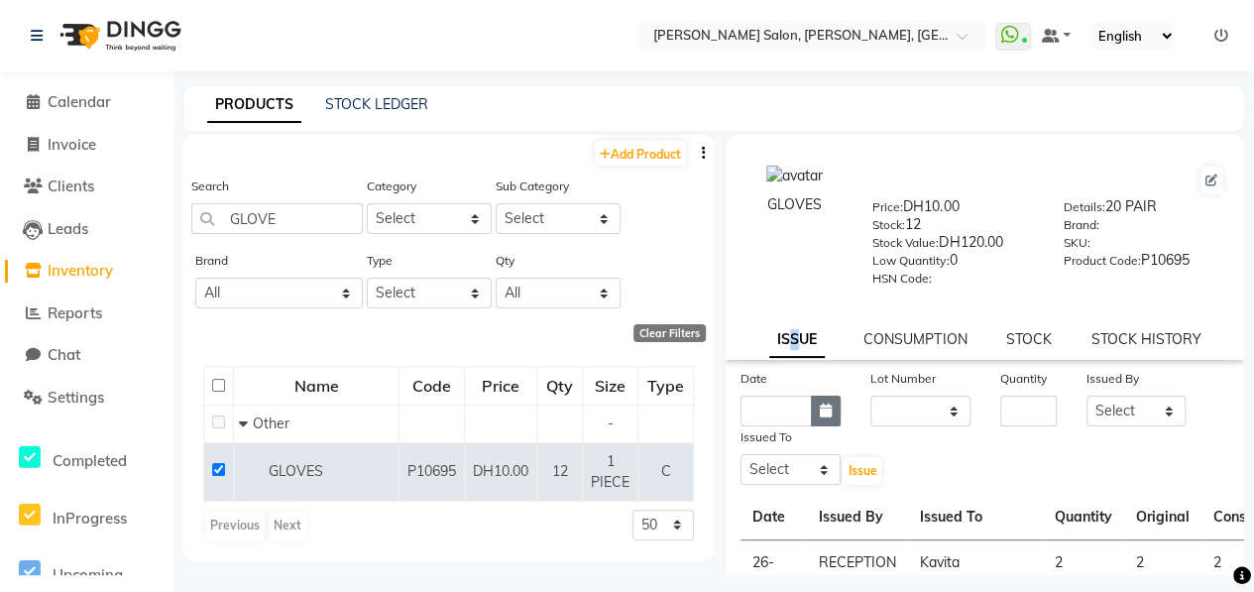
drag, startPoint x: 784, startPoint y: 339, endPoint x: 832, endPoint y: 413, distance: 88.8
click at [820, 405] on icon "button" at bounding box center [826, 410] width 12 height 14
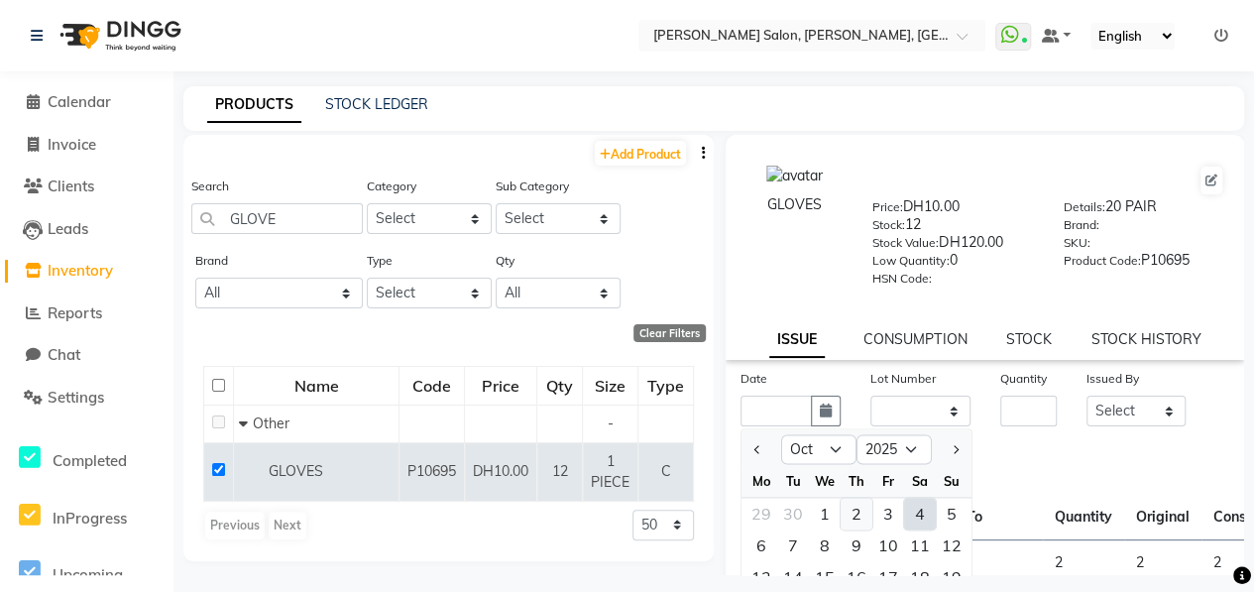
click at [849, 512] on div "2" at bounding box center [856, 513] width 32 height 32
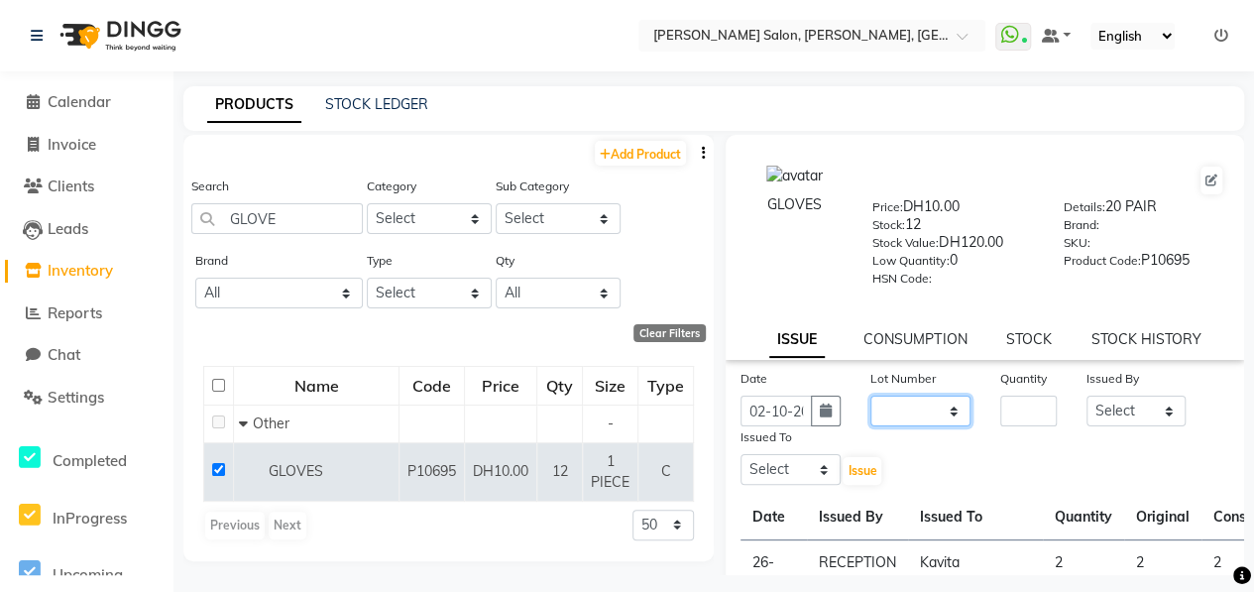
click at [908, 404] on select "None" at bounding box center [920, 410] width 100 height 31
click at [870, 395] on select "None" at bounding box center [920, 410] width 100 height 31
click at [1013, 410] on input "number" at bounding box center [1028, 410] width 56 height 31
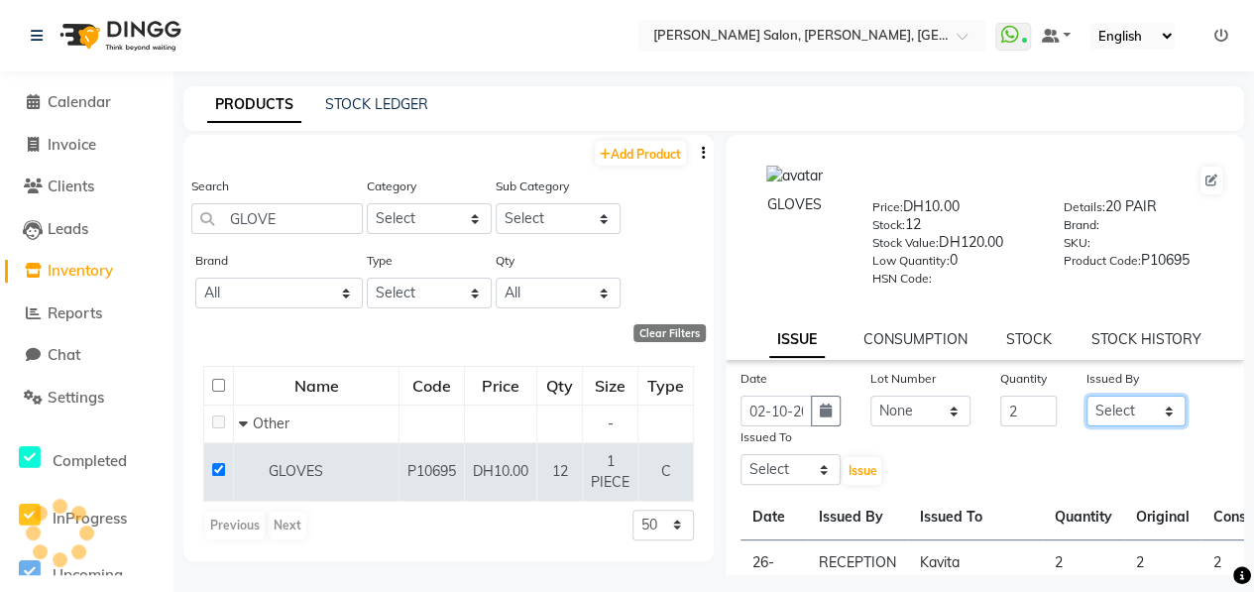
click at [1147, 415] on select "Select ALWAHDA GIVE HOME SERVICE STAFF [PERSON_NAME] [PERSON_NAME] Management […" at bounding box center [1136, 410] width 100 height 31
click at [1086, 395] on select "Select ALWAHDA GIVE HOME SERVICE STAFF [PERSON_NAME] [PERSON_NAME] Management […" at bounding box center [1136, 410] width 100 height 31
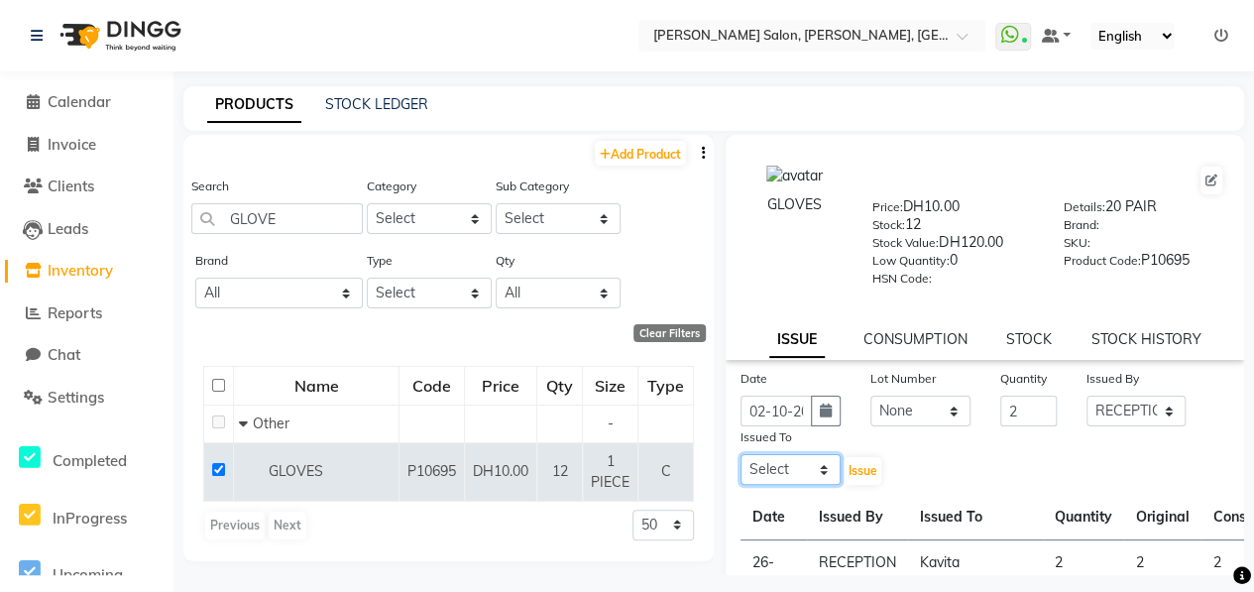
click at [820, 459] on select "Select ALWAHDA GIVE HOME SERVICE STAFF [PERSON_NAME] [PERSON_NAME] Management […" at bounding box center [790, 469] width 100 height 31
click at [740, 454] on select "Select ALWAHDA GIVE HOME SERVICE STAFF [PERSON_NAME] [PERSON_NAME] Management […" at bounding box center [790, 469] width 100 height 31
click at [856, 482] on button "Issue" at bounding box center [861, 471] width 39 height 28
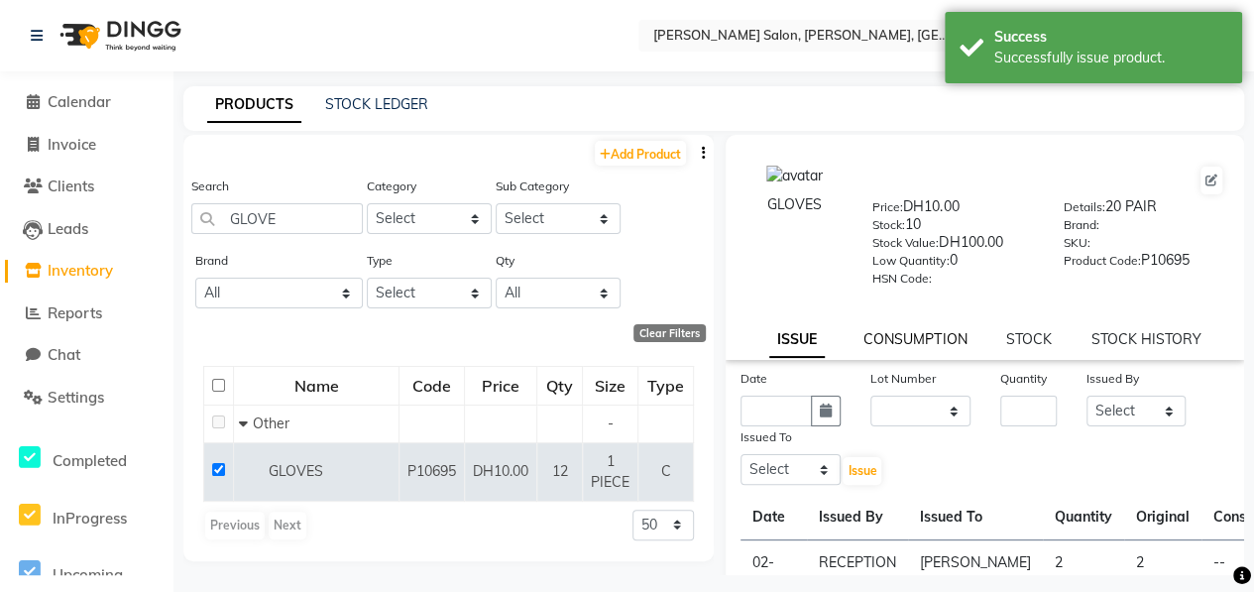
click at [898, 338] on link "CONSUMPTION" at bounding box center [914, 339] width 103 height 18
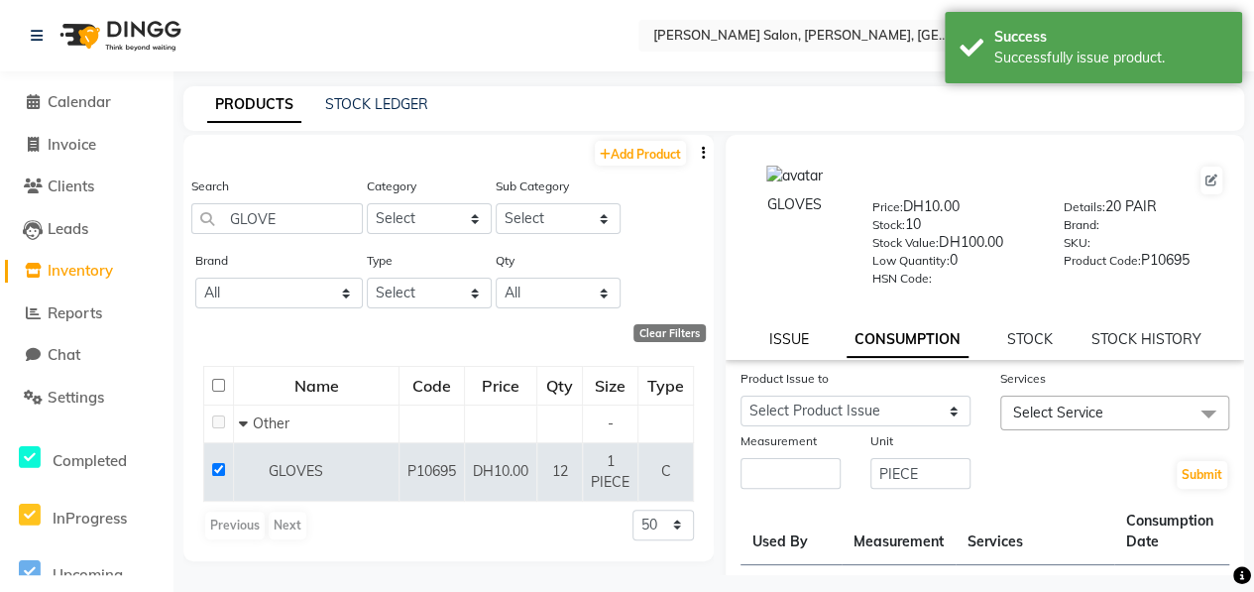
click at [795, 334] on link "ISSUE" at bounding box center [788, 339] width 40 height 18
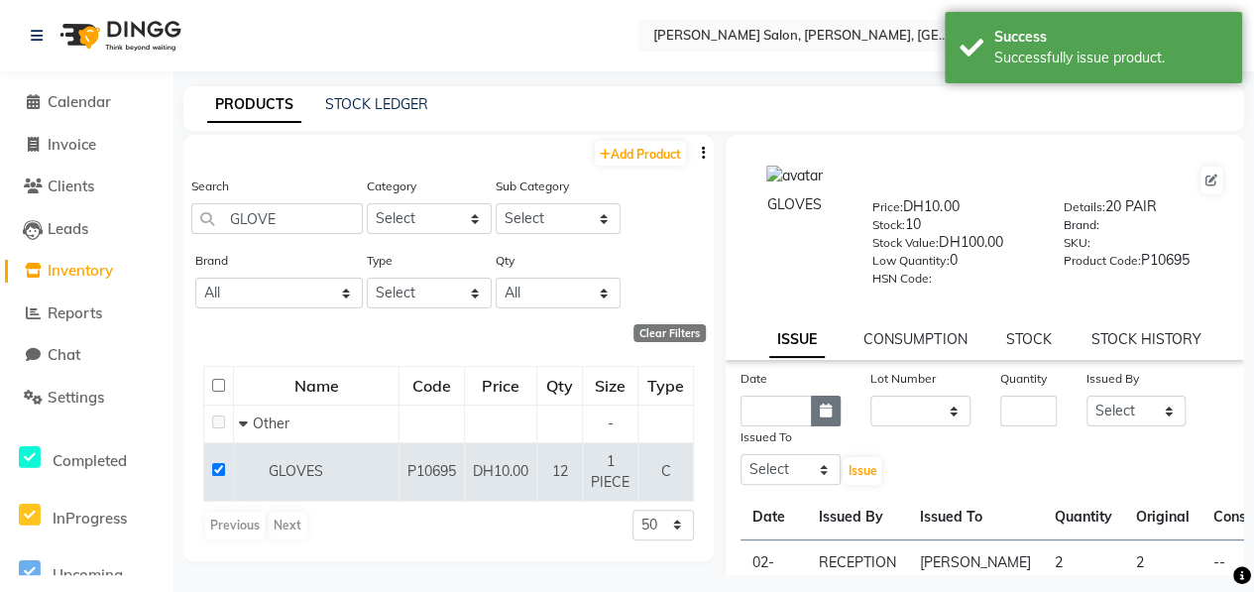
click at [828, 421] on button "button" at bounding box center [826, 410] width 30 height 31
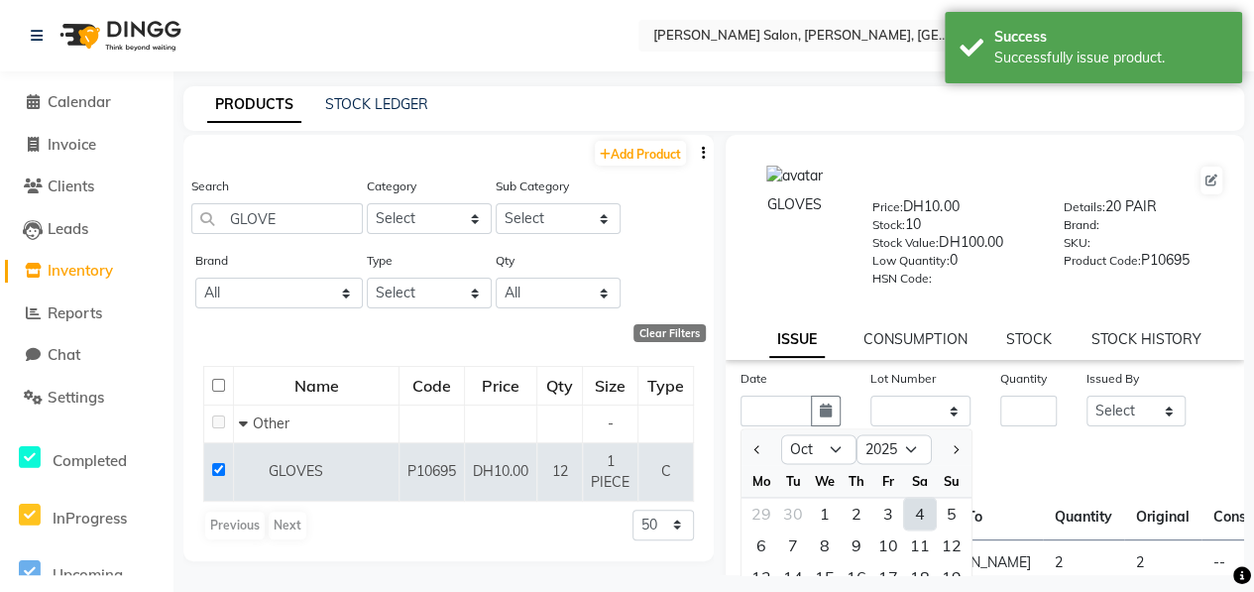
drag, startPoint x: 922, startPoint y: 519, endPoint x: 910, endPoint y: 446, distance: 74.3
click at [922, 518] on div "4" at bounding box center [920, 513] width 32 height 32
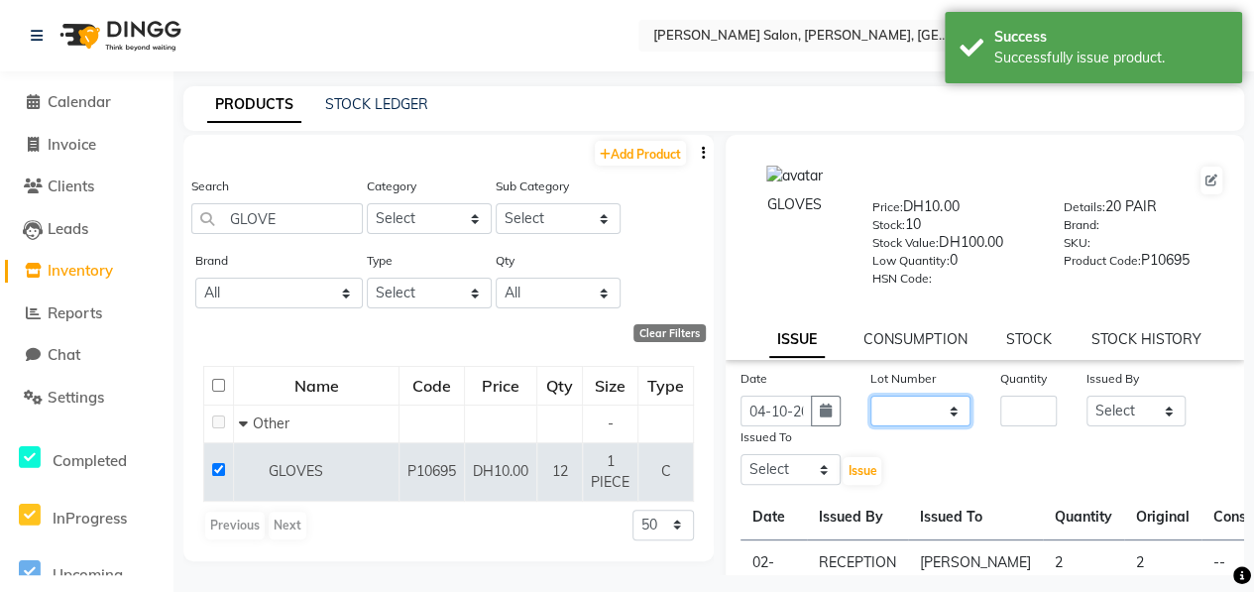
click at [904, 401] on select "None" at bounding box center [920, 410] width 100 height 31
click at [870, 395] on select "None" at bounding box center [920, 410] width 100 height 31
click at [1021, 409] on input "number" at bounding box center [1028, 410] width 56 height 31
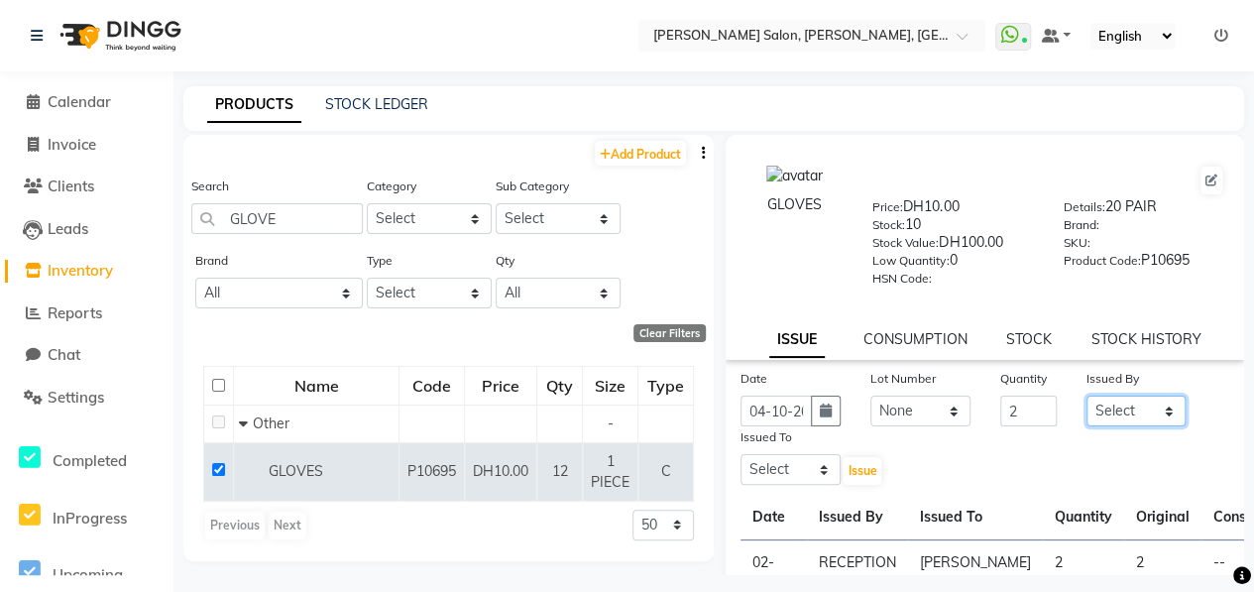
click at [1139, 425] on select "Select ALWAHDA GIVE HOME SERVICE STAFF [PERSON_NAME] [PERSON_NAME] Management […" at bounding box center [1136, 410] width 100 height 31
click at [1086, 395] on select "Select ALWAHDA GIVE HOME SERVICE STAFF [PERSON_NAME] [PERSON_NAME] Management […" at bounding box center [1136, 410] width 100 height 31
click at [812, 467] on select "Select ALWAHDA GIVE HOME SERVICE STAFF [PERSON_NAME] [PERSON_NAME] Management […" at bounding box center [790, 469] width 100 height 31
click at [740, 454] on select "Select ALWAHDA GIVE HOME SERVICE STAFF [PERSON_NAME] [PERSON_NAME] Management […" at bounding box center [790, 469] width 100 height 31
click at [860, 477] on span "Issue" at bounding box center [861, 470] width 29 height 15
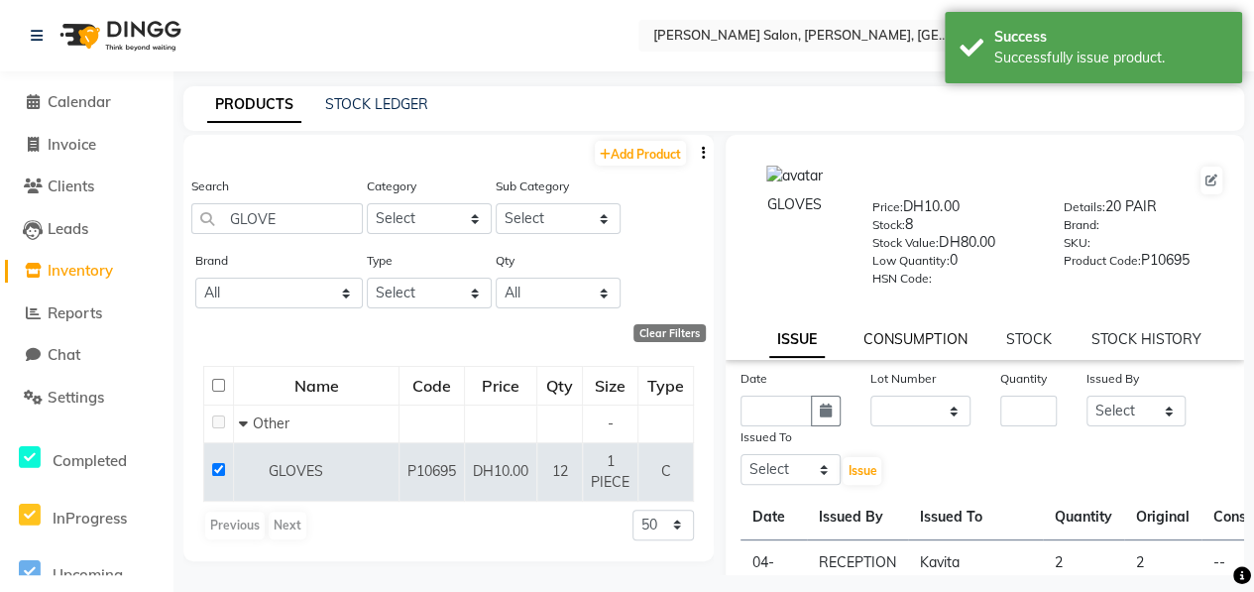
click at [892, 340] on link "CONSUMPTION" at bounding box center [914, 339] width 103 height 18
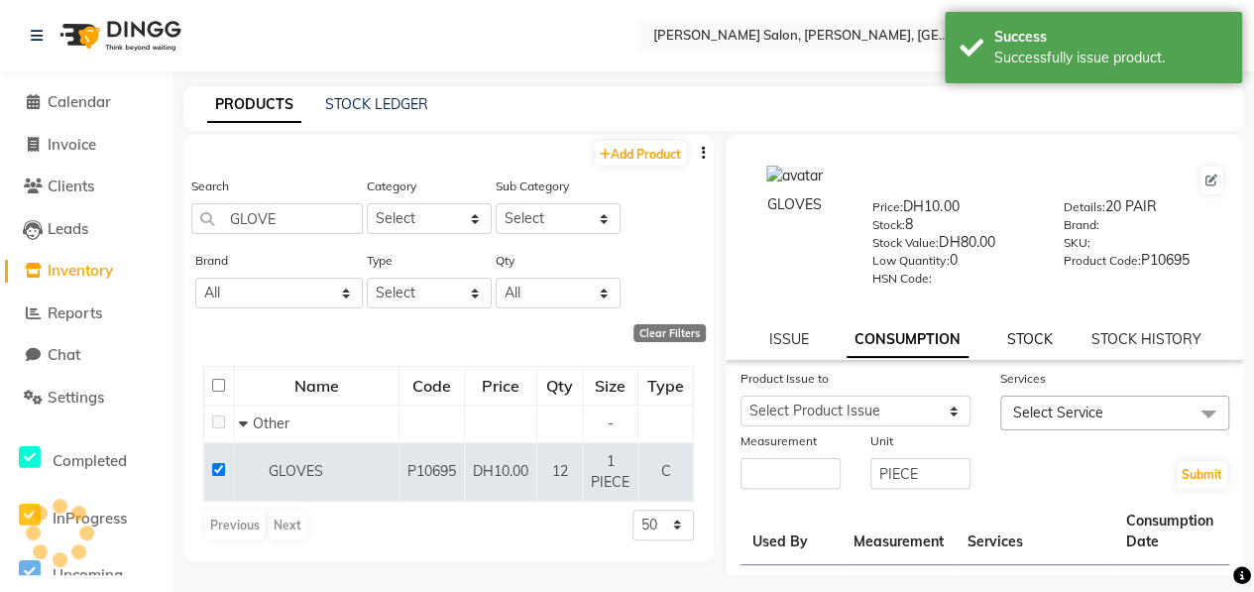
click at [1016, 342] on link "STOCK" at bounding box center [1030, 339] width 46 height 18
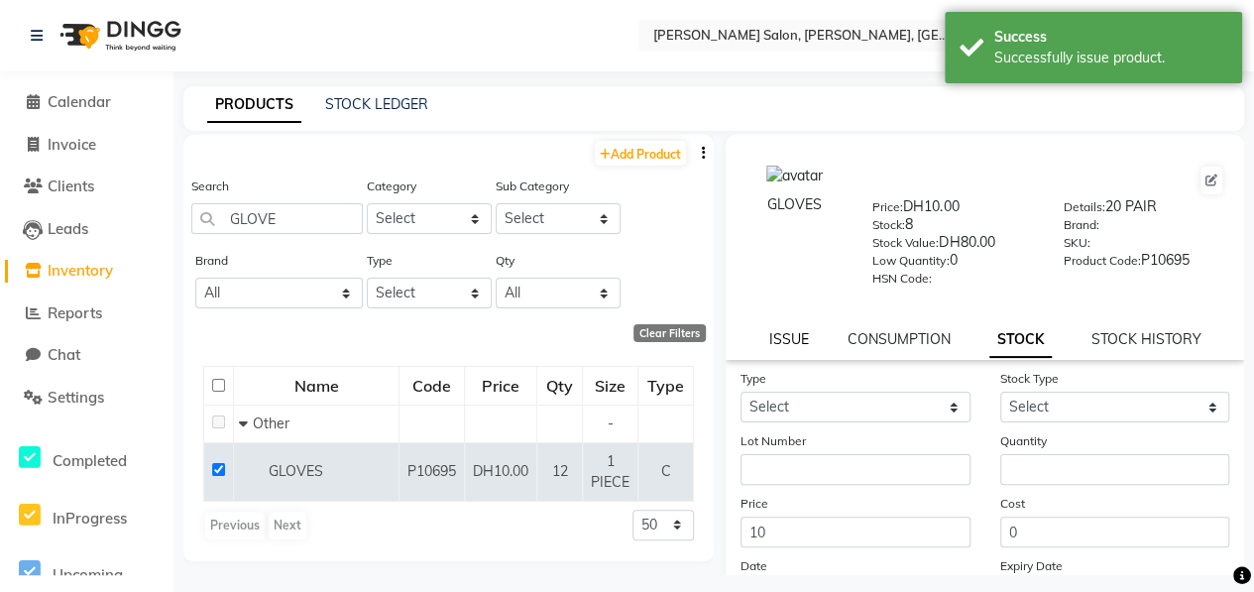
click at [803, 339] on link "ISSUE" at bounding box center [789, 339] width 40 height 18
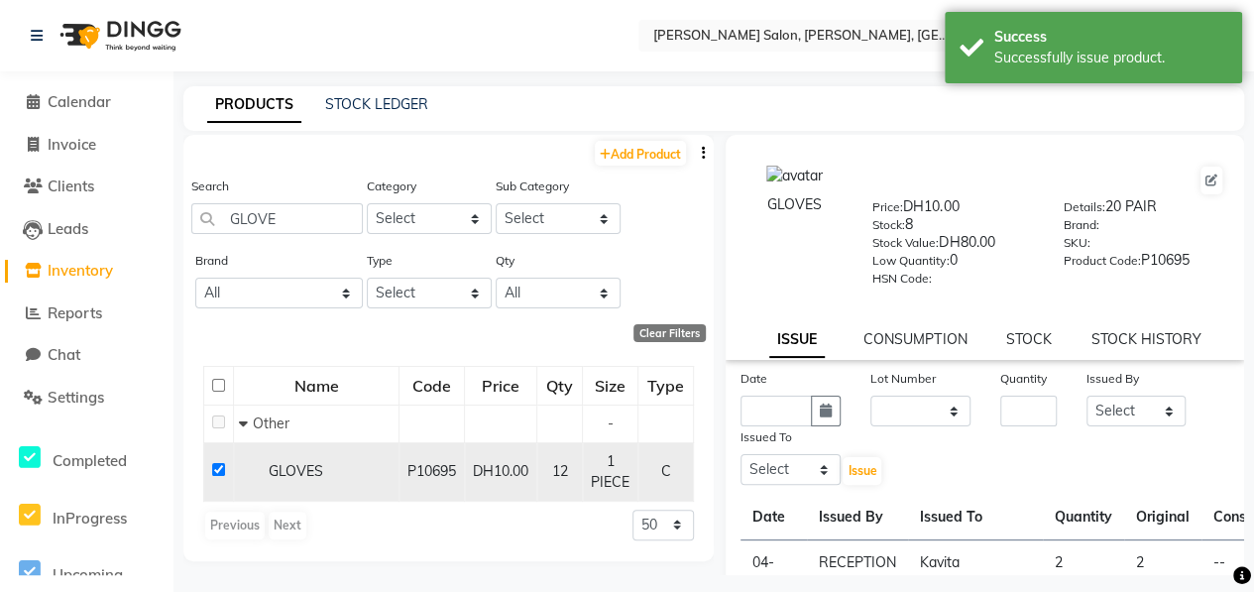
click at [210, 465] on td at bounding box center [219, 471] width 30 height 58
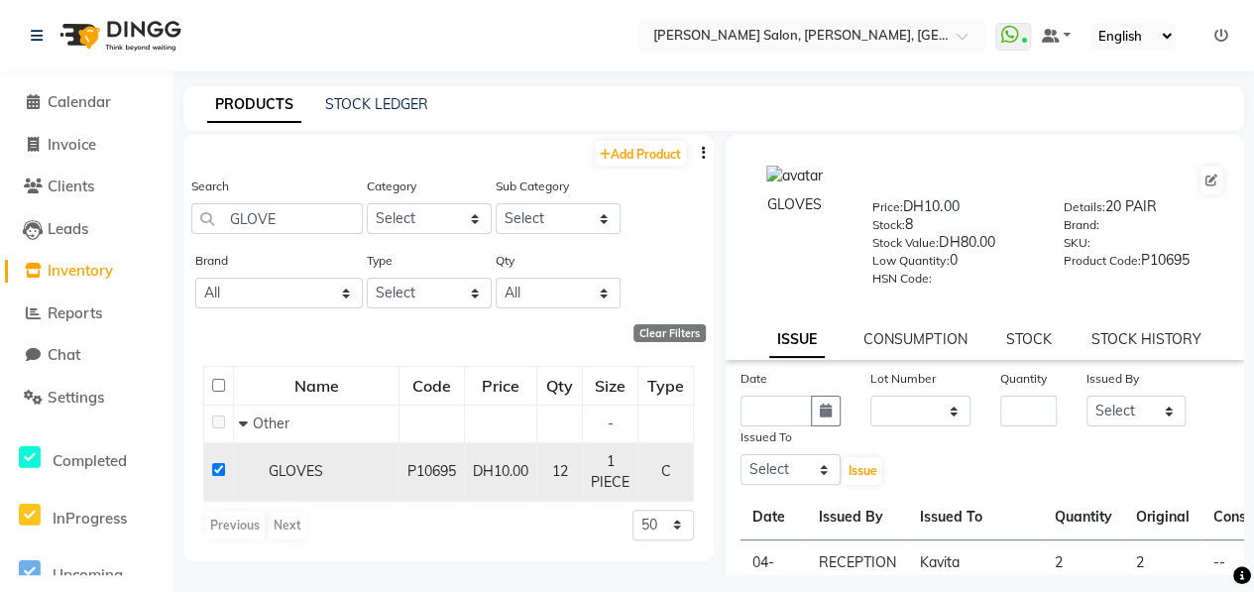
click at [214, 470] on input "checkbox" at bounding box center [218, 469] width 13 height 13
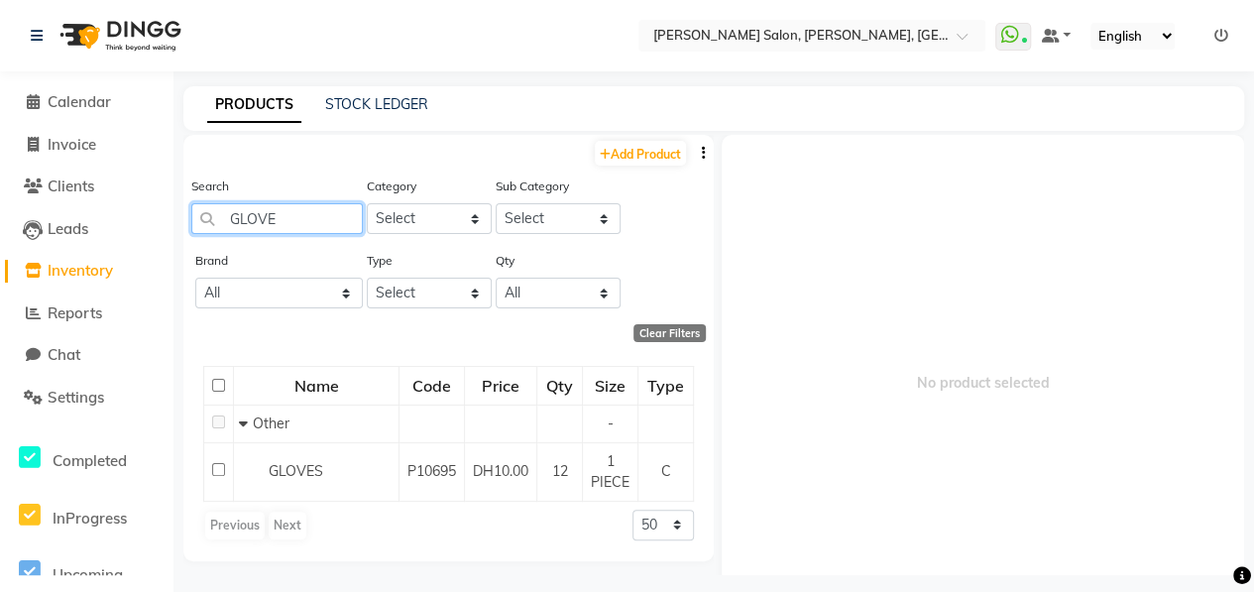
drag, startPoint x: 294, startPoint y: 222, endPoint x: 177, endPoint y: 222, distance: 116.9
click at [190, 222] on div "Search GLOVE Category Select Hair Skin Makeup Personal Care Appliances Beard Wa…" at bounding box center [448, 212] width 530 height 74
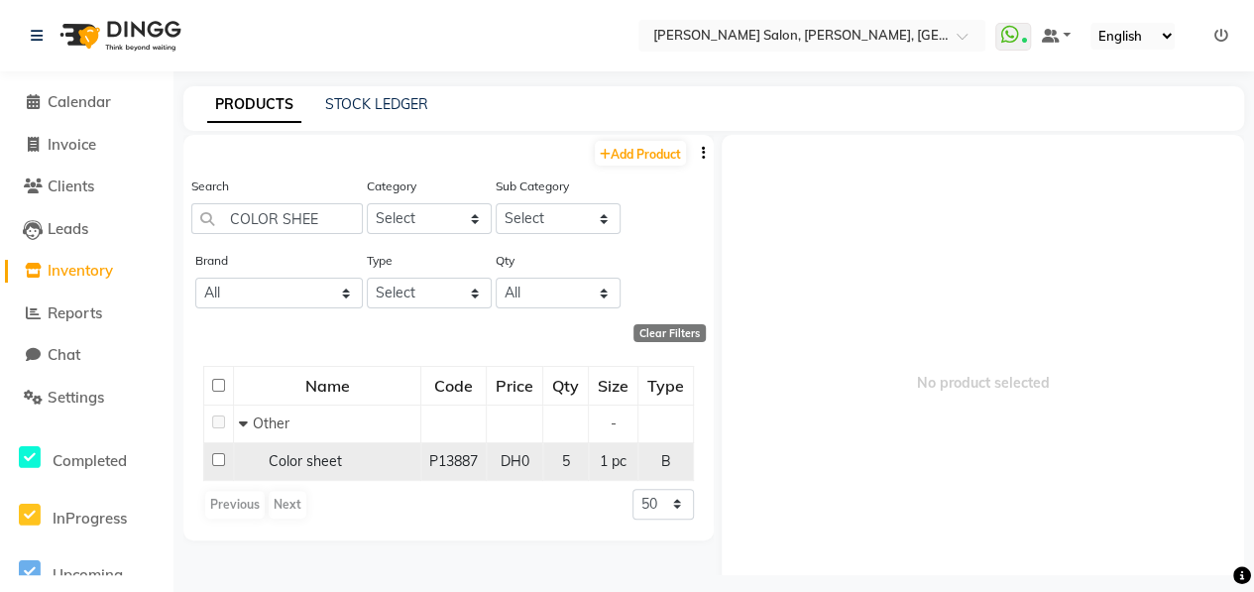
click at [216, 457] on input "checkbox" at bounding box center [218, 459] width 13 height 13
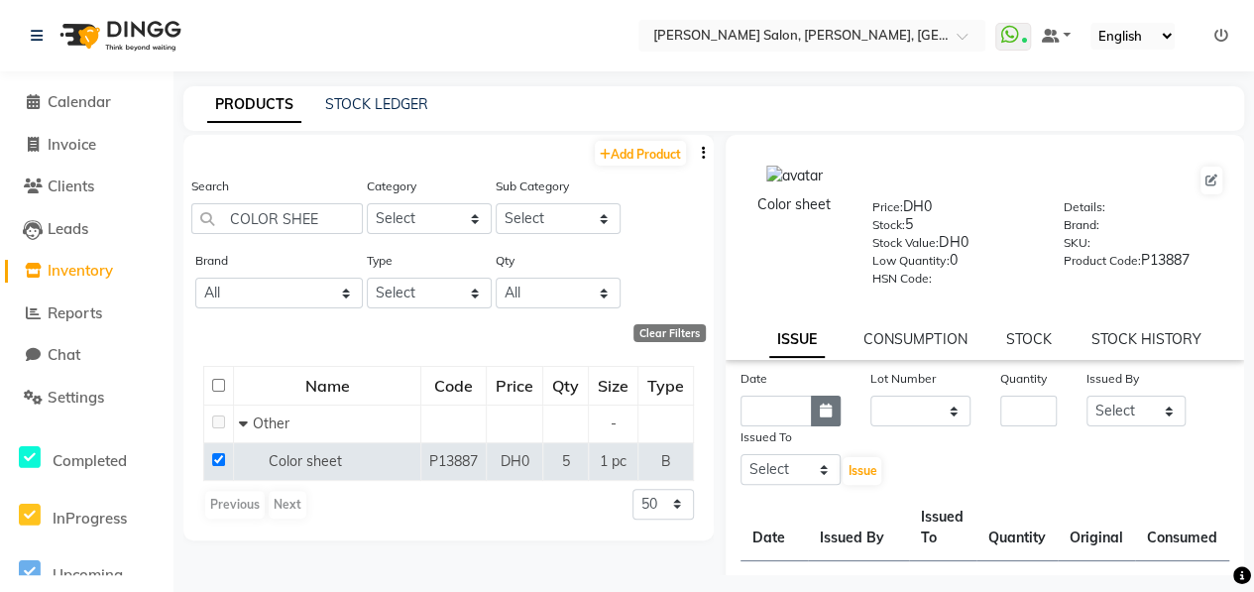
click at [813, 413] on button "button" at bounding box center [826, 410] width 30 height 31
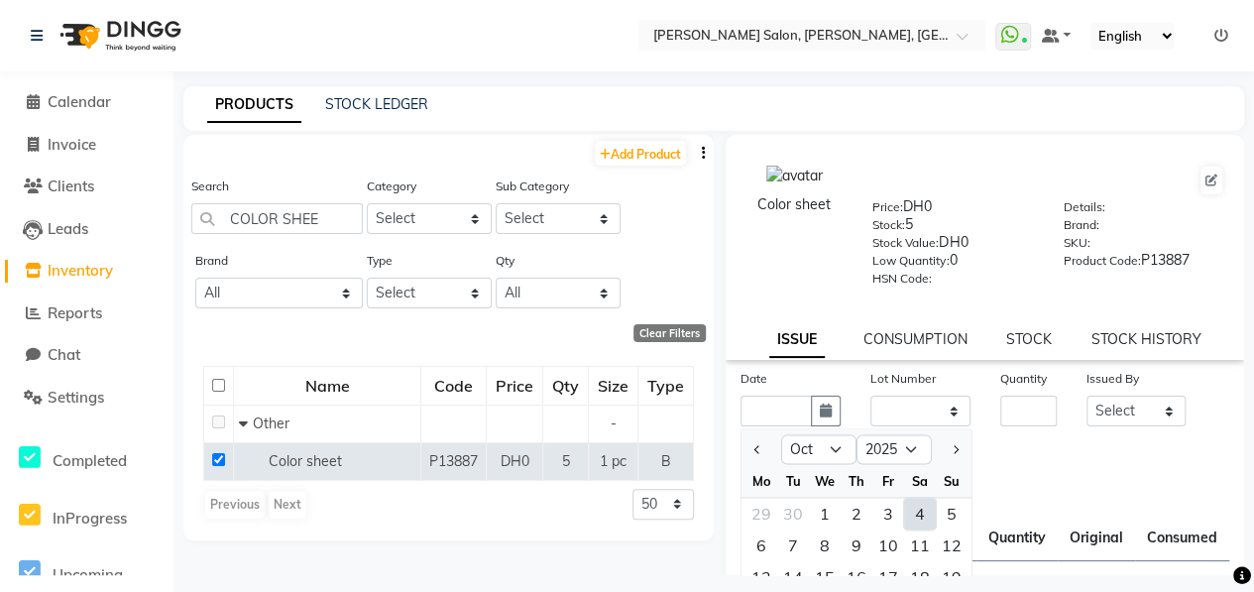
drag, startPoint x: 918, startPoint y: 512, endPoint x: 916, endPoint y: 469, distance: 43.6
click at [918, 508] on div "4" at bounding box center [920, 513] width 32 height 32
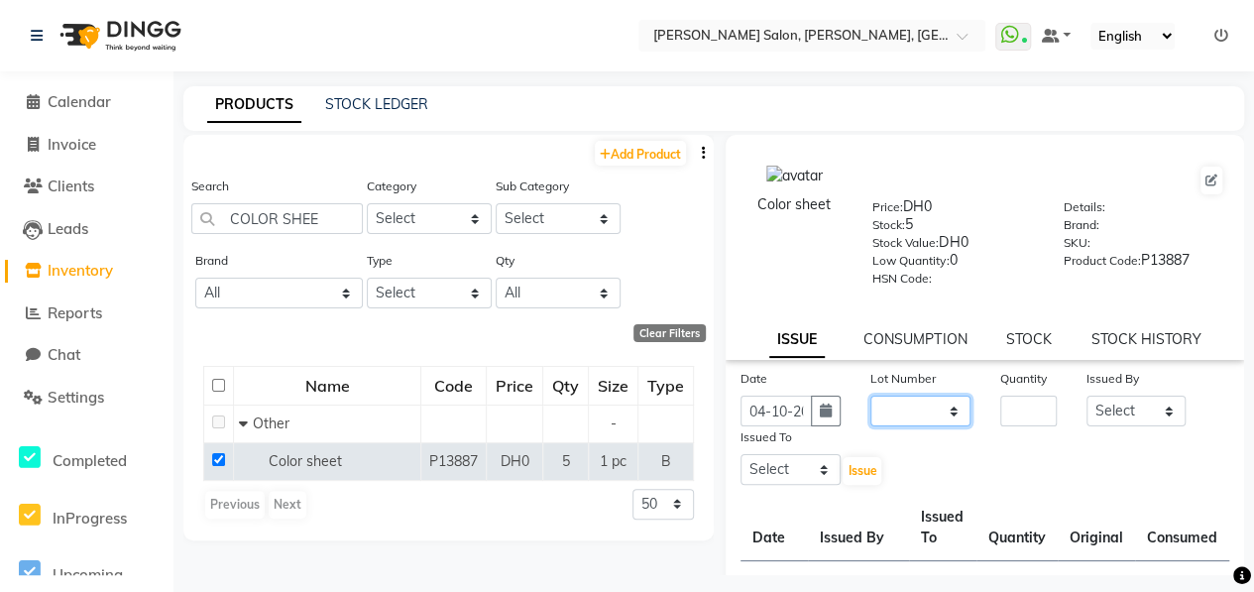
drag, startPoint x: 915, startPoint y: 411, endPoint x: 914, endPoint y: 424, distance: 12.9
click at [915, 411] on select "None" at bounding box center [920, 410] width 100 height 31
click at [870, 395] on select "None" at bounding box center [920, 410] width 100 height 31
click at [1009, 407] on input "number" at bounding box center [1028, 410] width 56 height 31
click at [1126, 409] on select "Select ALWAHDA GIVE HOME SERVICE STAFF [PERSON_NAME] [PERSON_NAME] Management […" at bounding box center [1136, 410] width 100 height 31
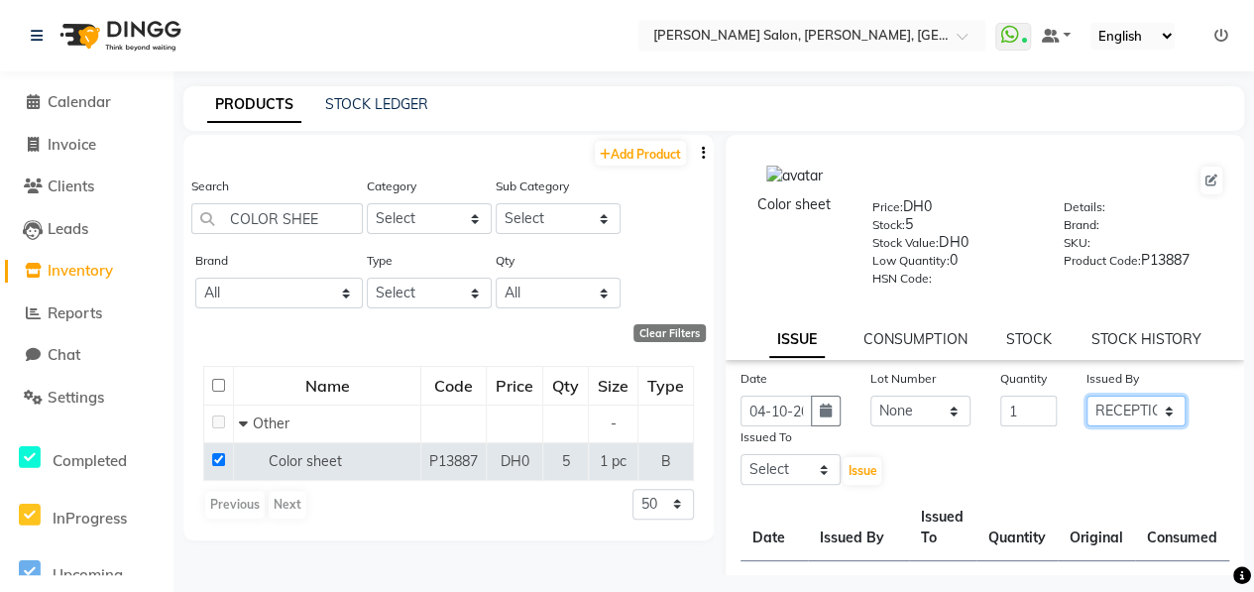
click at [1086, 395] on select "Select ALWAHDA GIVE HOME SERVICE STAFF [PERSON_NAME] [PERSON_NAME] Management […" at bounding box center [1136, 410] width 100 height 31
drag, startPoint x: 802, startPoint y: 469, endPoint x: 817, endPoint y: 451, distance: 23.2
click at [805, 465] on select "Select ALWAHDA GIVE HOME SERVICE STAFF [PERSON_NAME] [PERSON_NAME] Management […" at bounding box center [790, 469] width 100 height 31
click at [740, 454] on select "Select ALWAHDA GIVE HOME SERVICE STAFF [PERSON_NAME] [PERSON_NAME] Management […" at bounding box center [790, 469] width 100 height 31
drag, startPoint x: 848, startPoint y: 472, endPoint x: 875, endPoint y: 463, distance: 28.2
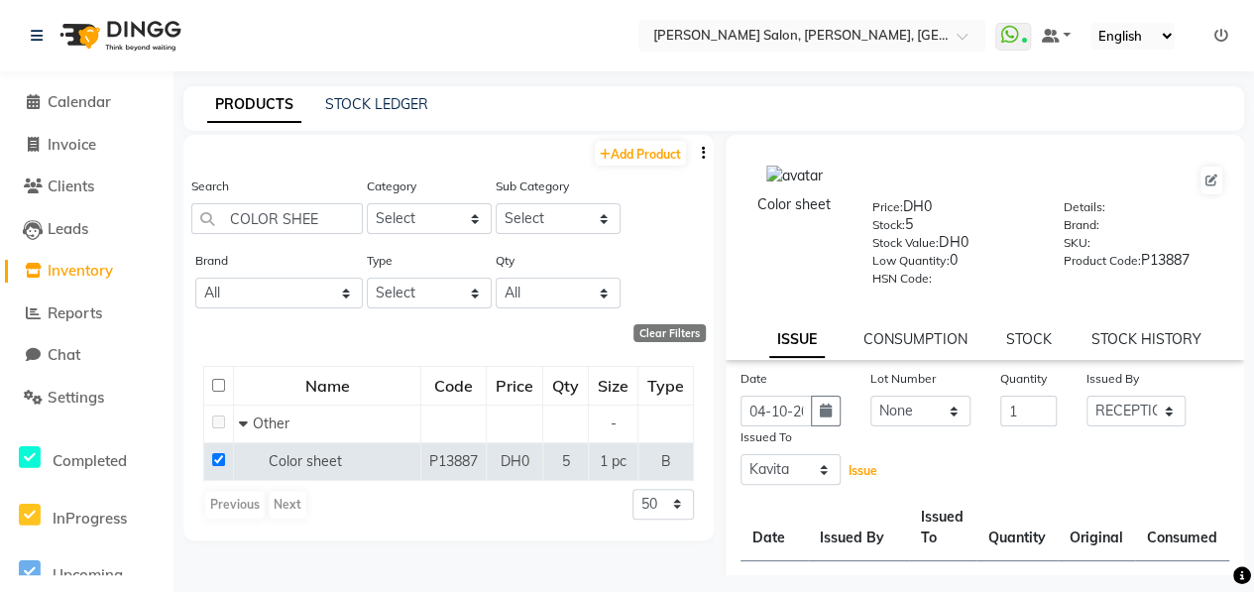
click at [854, 471] on span "Issue" at bounding box center [861, 470] width 29 height 15
click at [228, 458] on td at bounding box center [219, 461] width 30 height 38
click at [224, 457] on td at bounding box center [219, 461] width 30 height 38
click at [224, 459] on input "checkbox" at bounding box center [218, 459] width 13 height 13
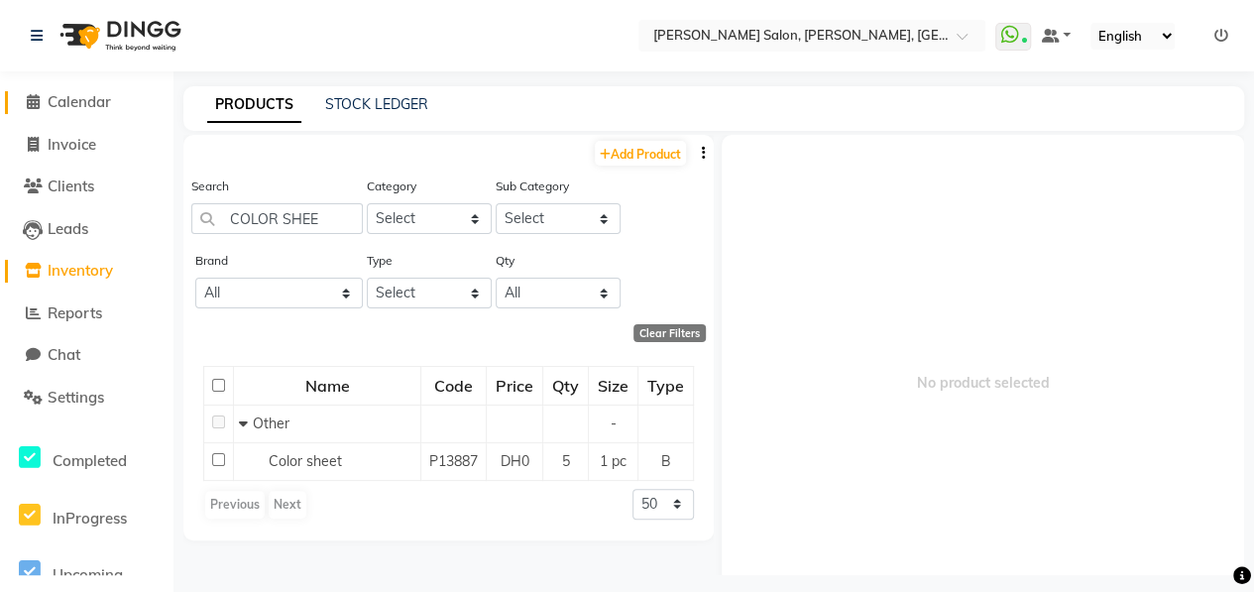
click at [96, 104] on span "Calendar" at bounding box center [79, 101] width 63 height 19
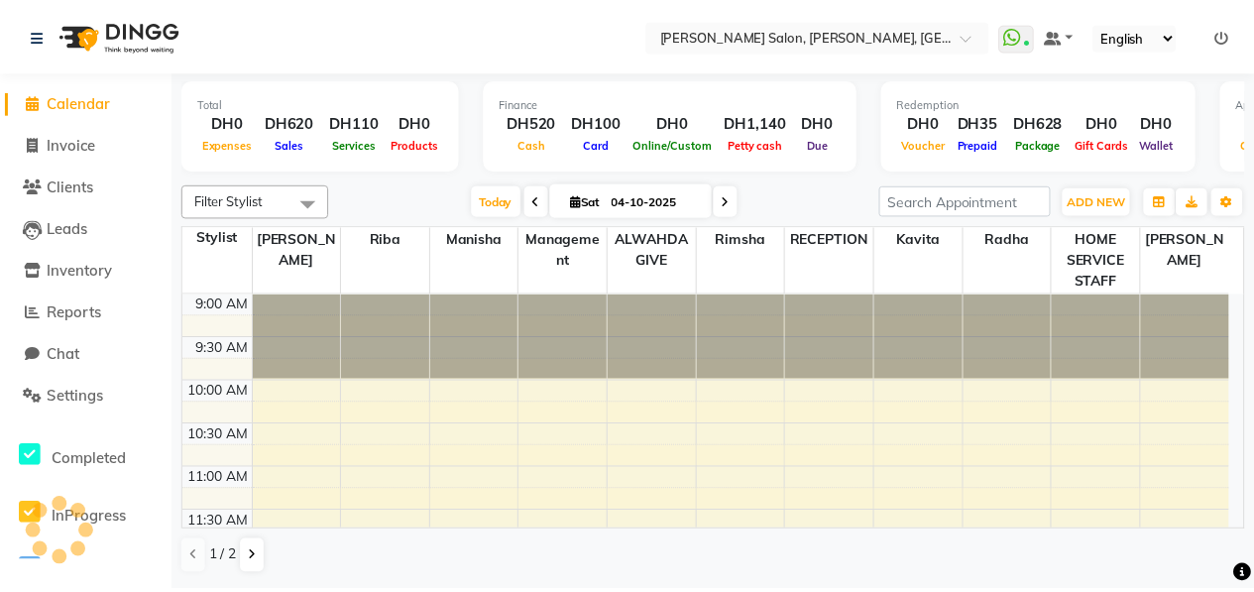
scroll to position [603, 0]
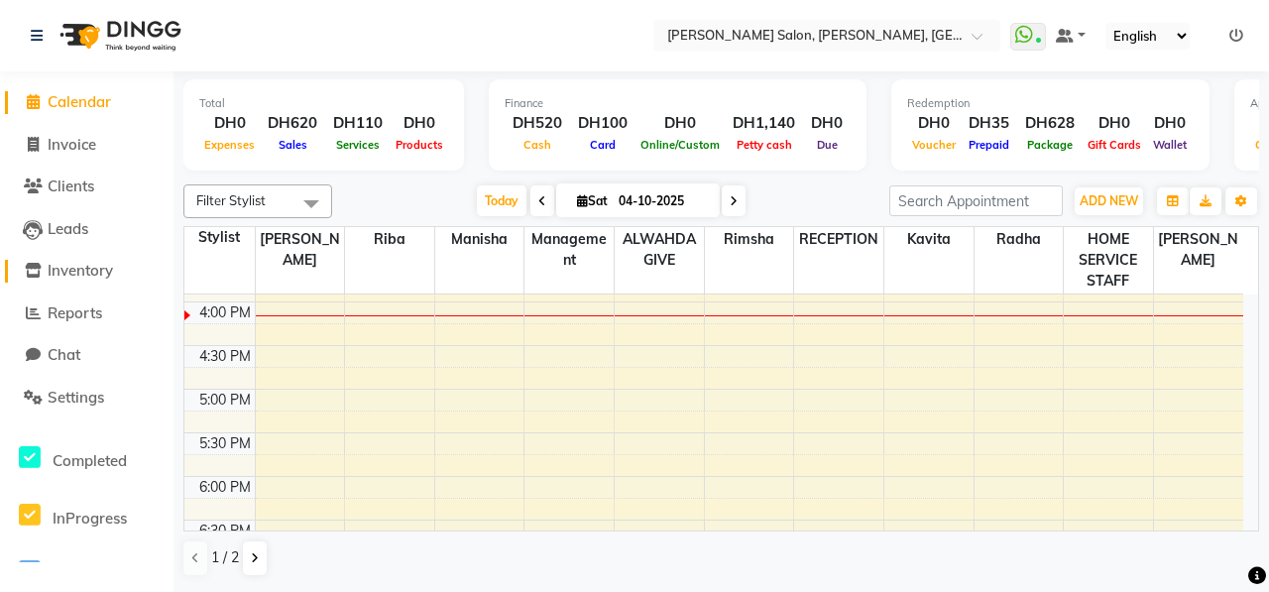
click at [89, 272] on span "Inventory" at bounding box center [80, 270] width 65 height 19
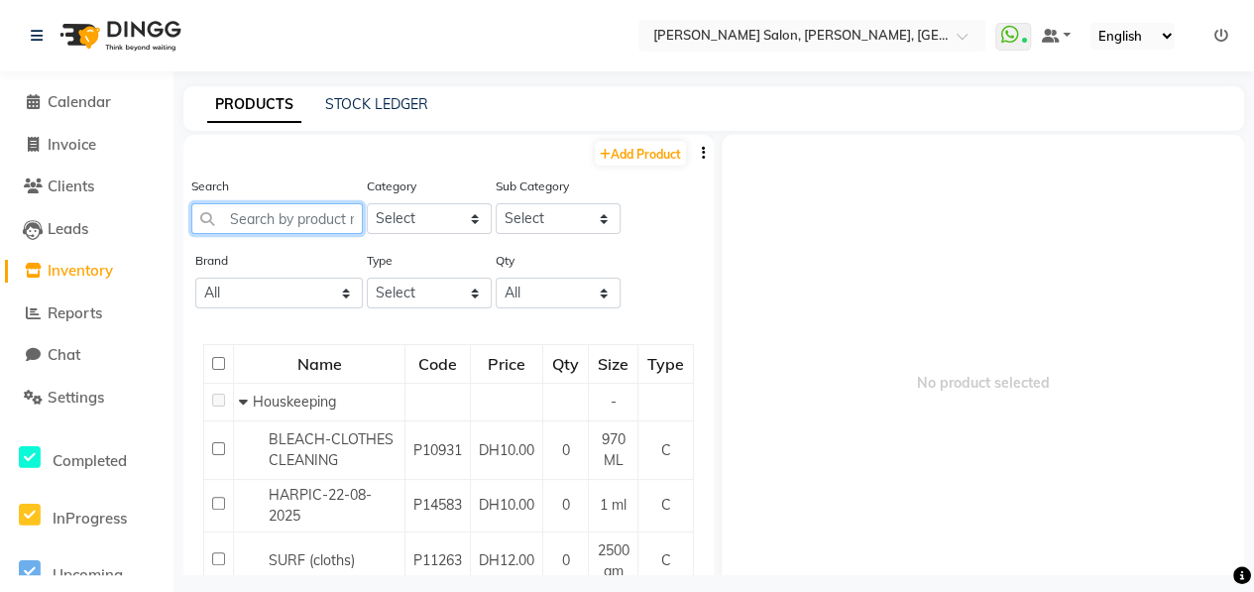
click at [297, 216] on input "text" at bounding box center [276, 218] width 171 height 31
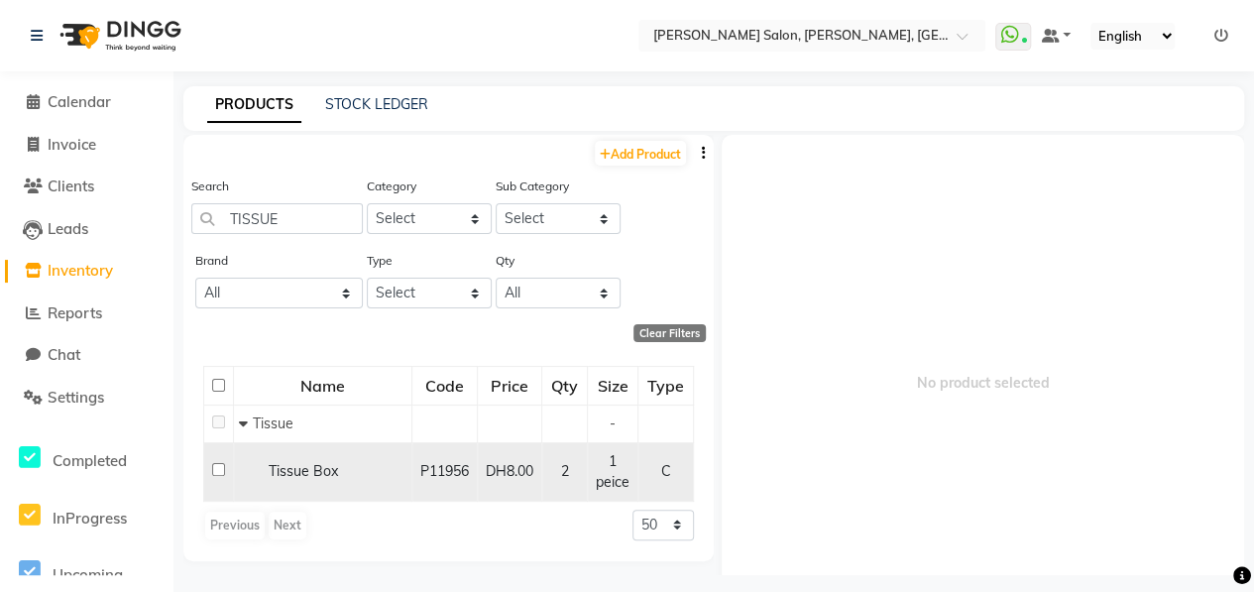
click at [215, 473] on input "checkbox" at bounding box center [218, 469] width 13 height 13
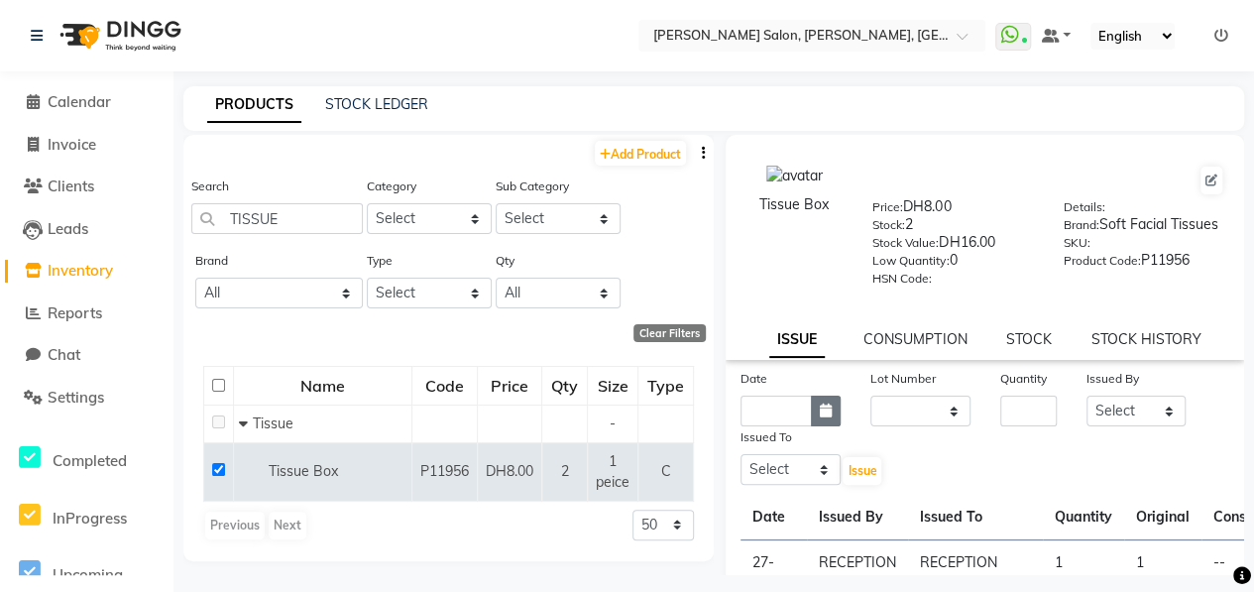
click at [811, 421] on button "button" at bounding box center [826, 410] width 30 height 31
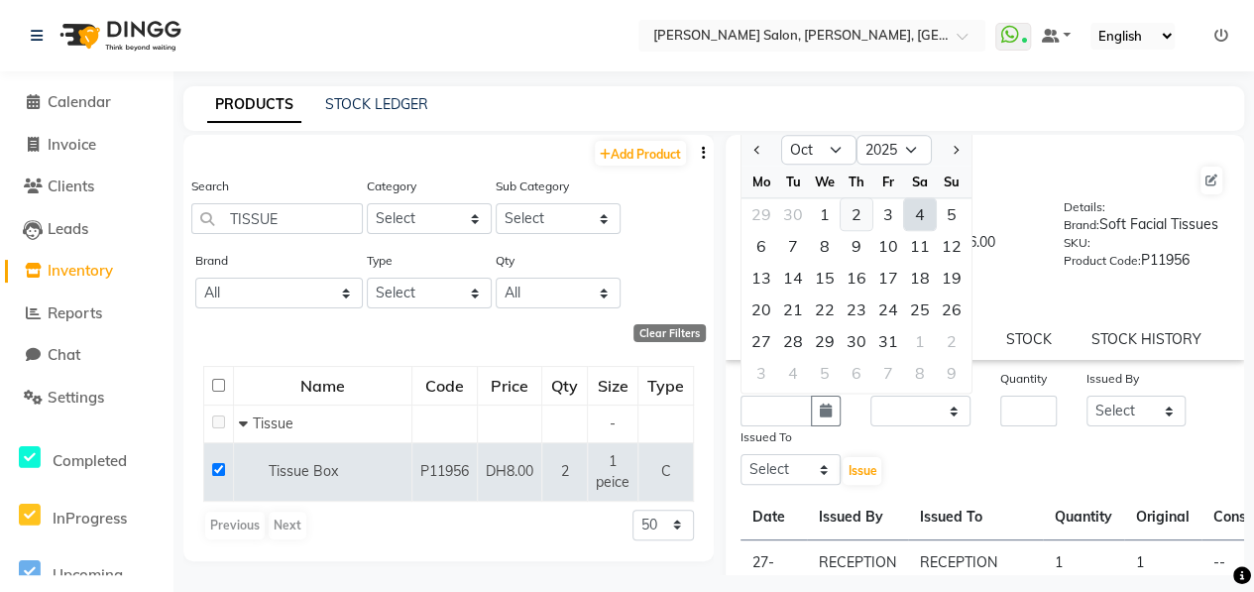
click at [848, 224] on div "2" at bounding box center [856, 214] width 32 height 32
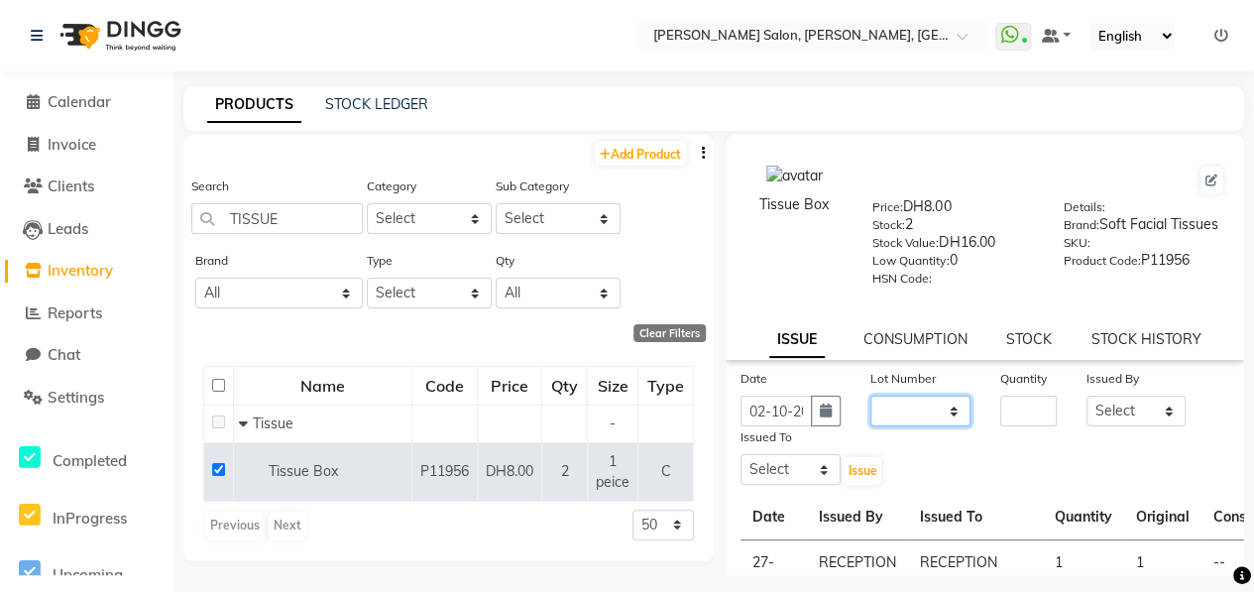
click at [928, 421] on select "None" at bounding box center [920, 410] width 100 height 31
click at [870, 408] on select "None" at bounding box center [920, 410] width 100 height 31
click at [1009, 425] on input "number" at bounding box center [1028, 410] width 56 height 31
click at [1131, 421] on select "Select ALWAHDA GIVE HOME SERVICE STAFF [PERSON_NAME] [PERSON_NAME] Management […" at bounding box center [1136, 410] width 100 height 31
click at [1086, 408] on select "Select ALWAHDA GIVE HOME SERVICE STAFF [PERSON_NAME] [PERSON_NAME] Management […" at bounding box center [1136, 410] width 100 height 31
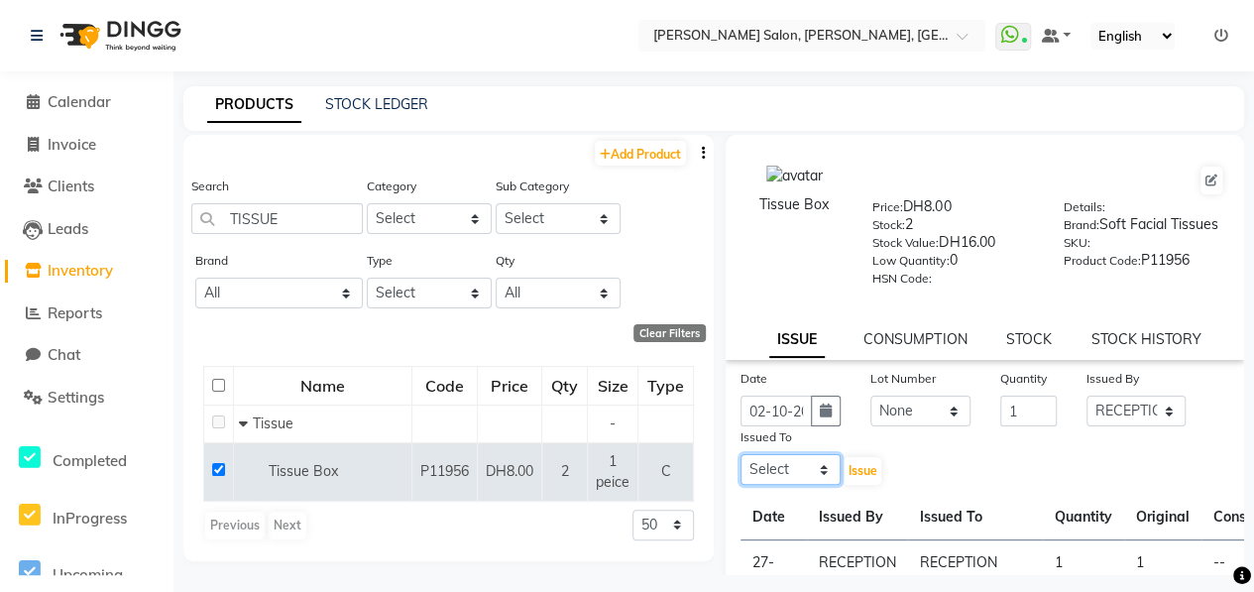
click at [807, 483] on select "Select ALWAHDA GIVE HOME SERVICE STAFF [PERSON_NAME] [PERSON_NAME] Management […" at bounding box center [790, 469] width 100 height 31
click at [740, 467] on select "Select ALWAHDA GIVE HOME SERVICE STAFF [PERSON_NAME] [PERSON_NAME] Management […" at bounding box center [790, 469] width 100 height 31
click at [870, 487] on div "Issue" at bounding box center [877, 456] width 44 height 60
click at [870, 478] on span "Issue" at bounding box center [861, 470] width 29 height 15
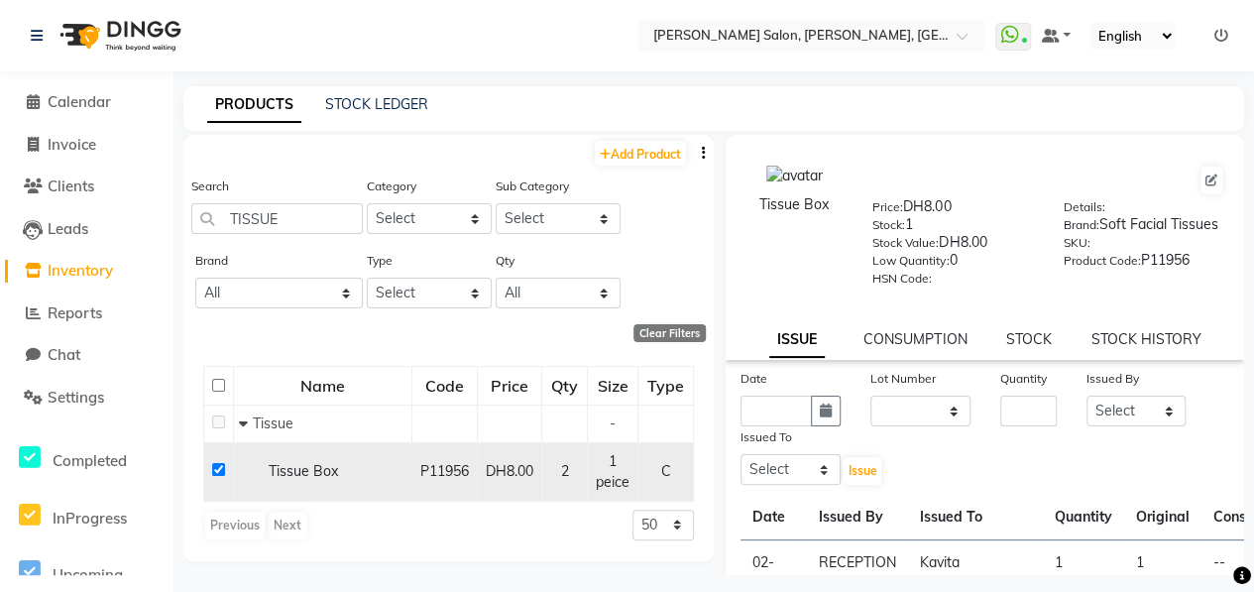
click at [218, 471] on input "checkbox" at bounding box center [218, 469] width 13 height 13
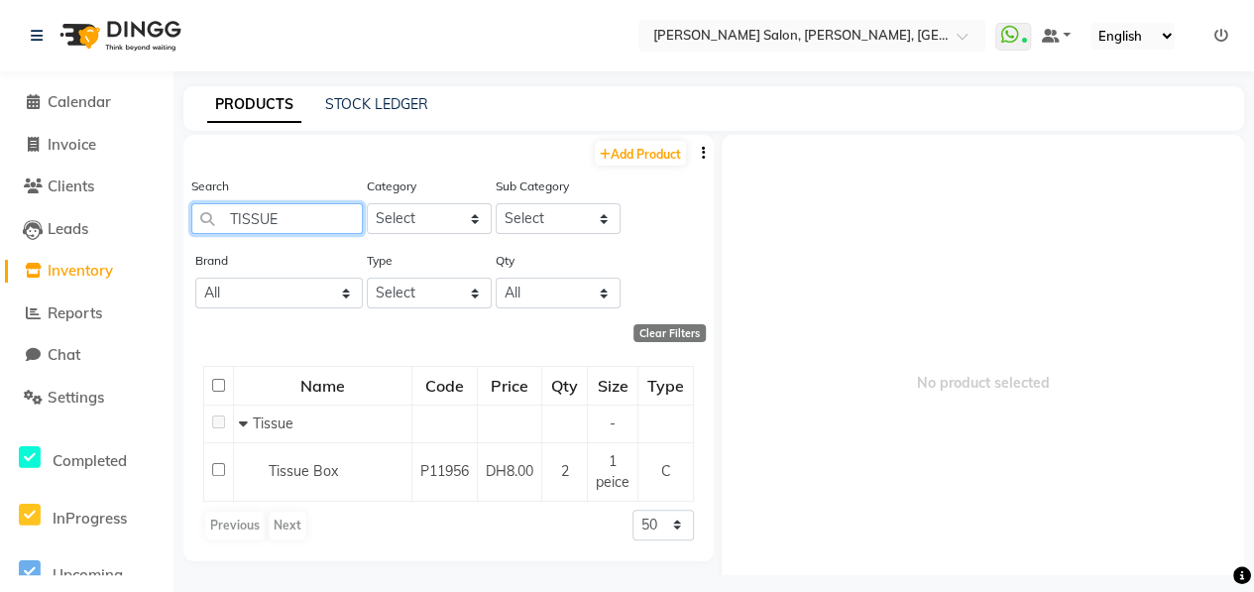
click at [291, 221] on input "TISSUE" at bounding box center [276, 218] width 171 height 31
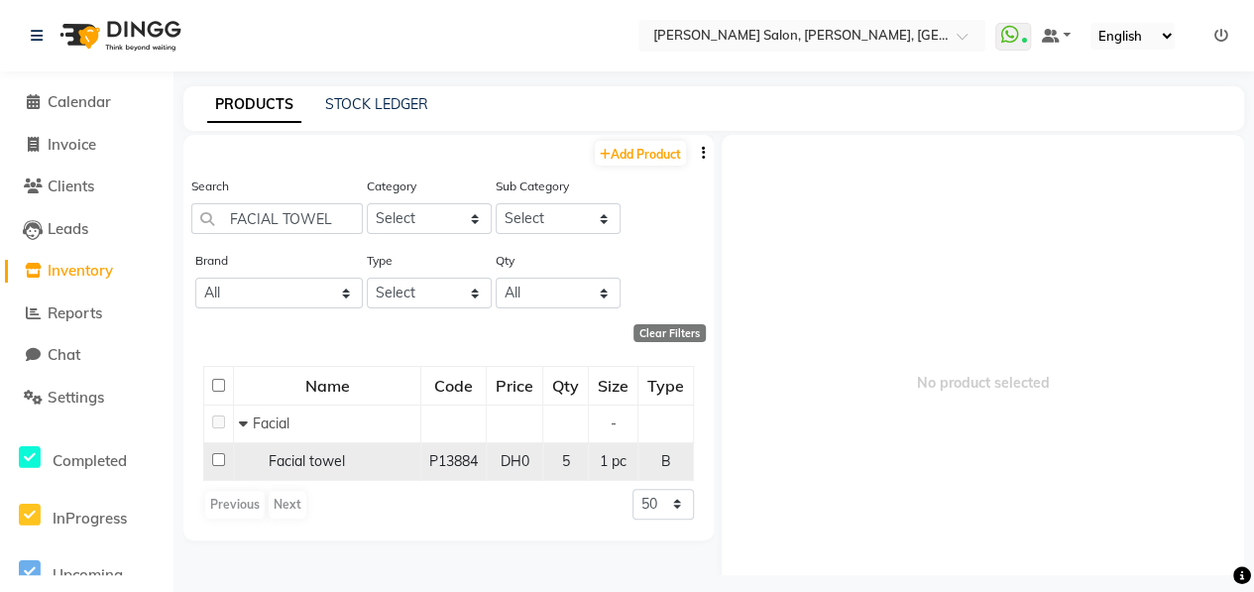
click at [217, 461] on input "checkbox" at bounding box center [218, 459] width 13 height 13
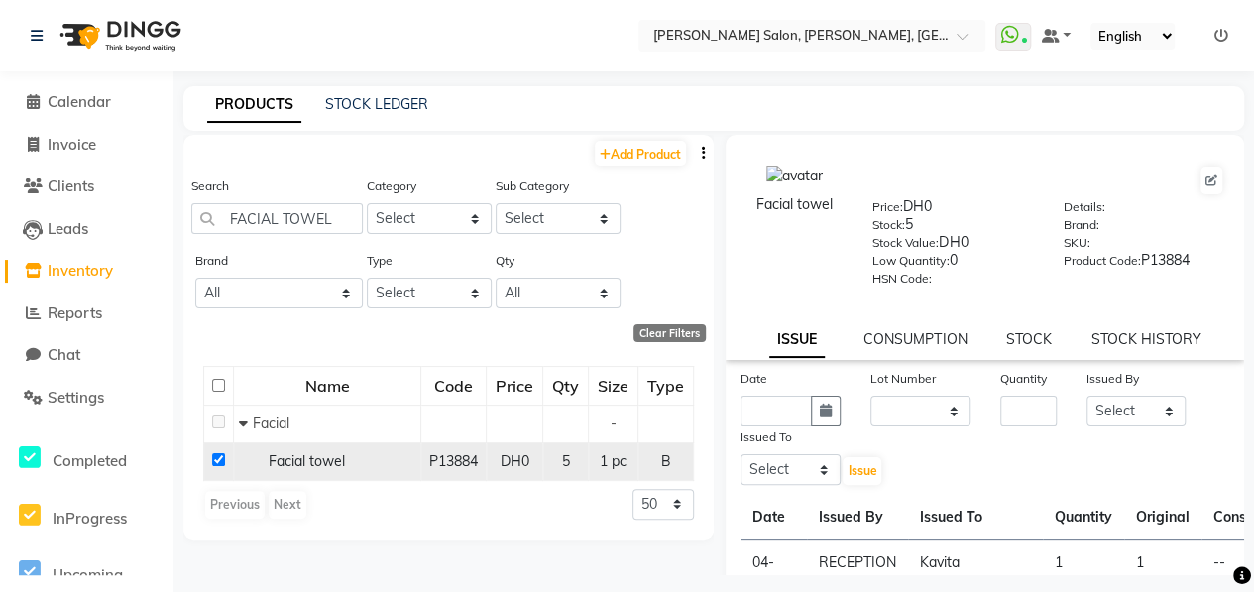
click at [216, 459] on input "checkbox" at bounding box center [218, 459] width 13 height 13
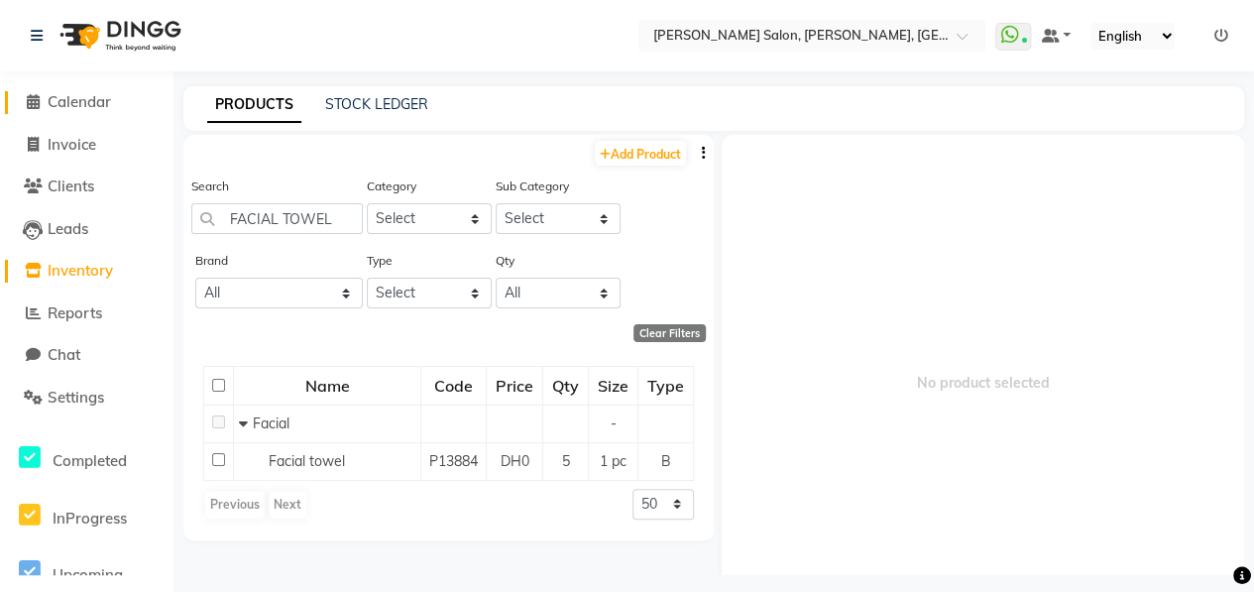
click at [87, 101] on span "Calendar" at bounding box center [79, 101] width 63 height 19
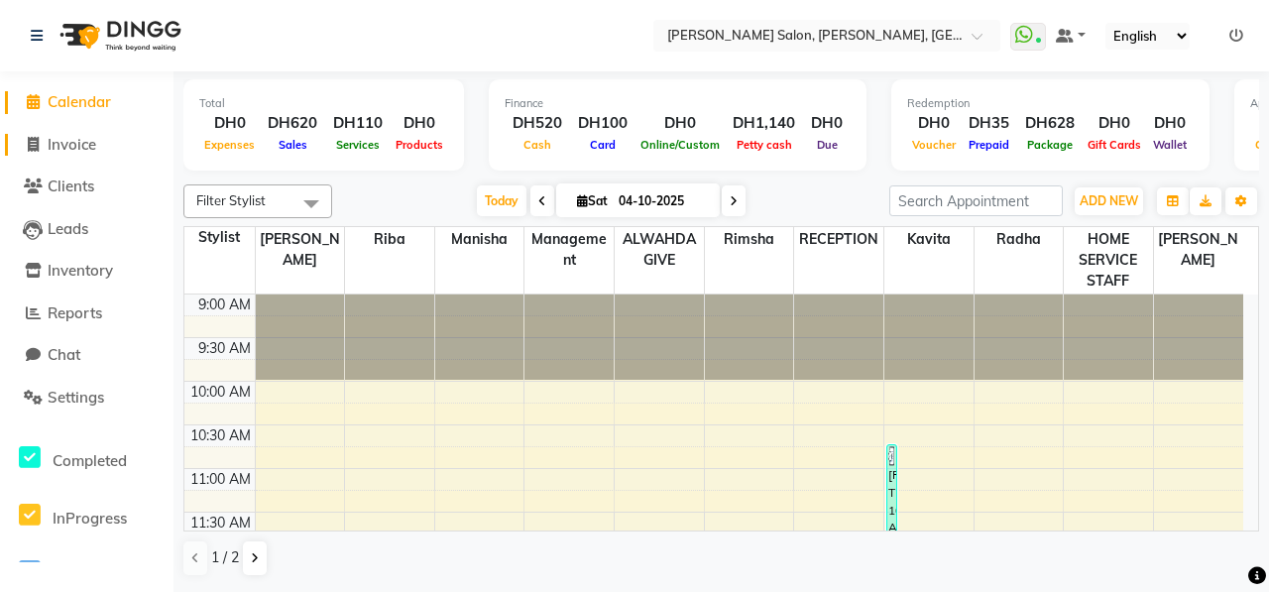
click at [69, 155] on link "Invoice" at bounding box center [87, 145] width 164 height 23
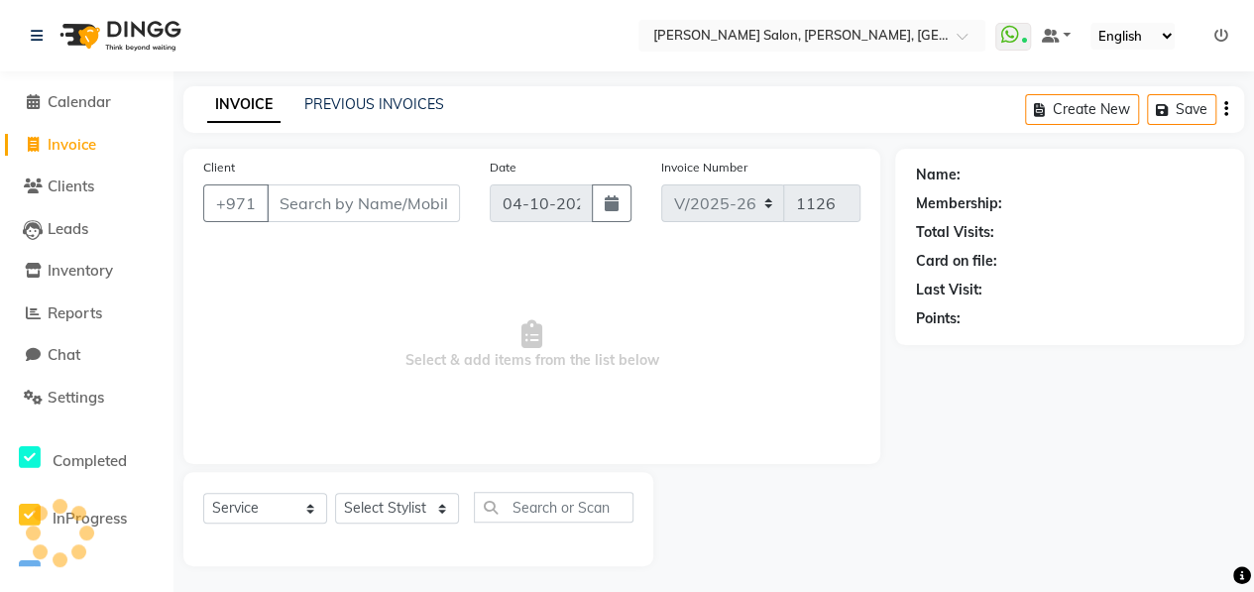
click at [71, 147] on span "Invoice" at bounding box center [72, 144] width 49 height 19
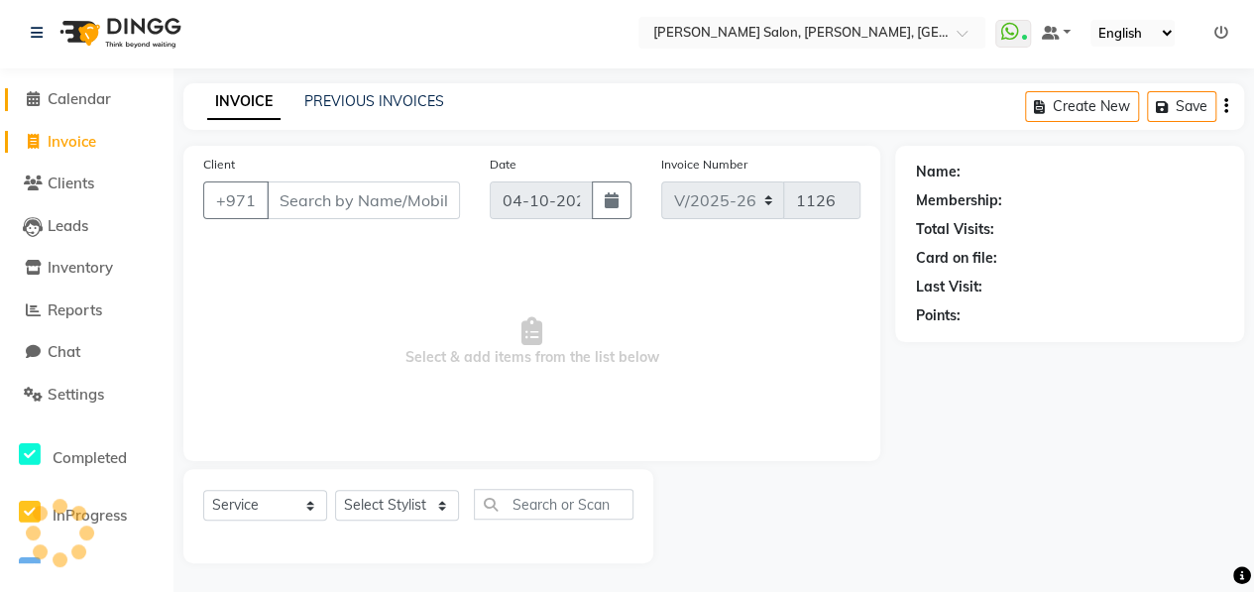
click at [79, 98] on span "Calendar" at bounding box center [79, 98] width 63 height 19
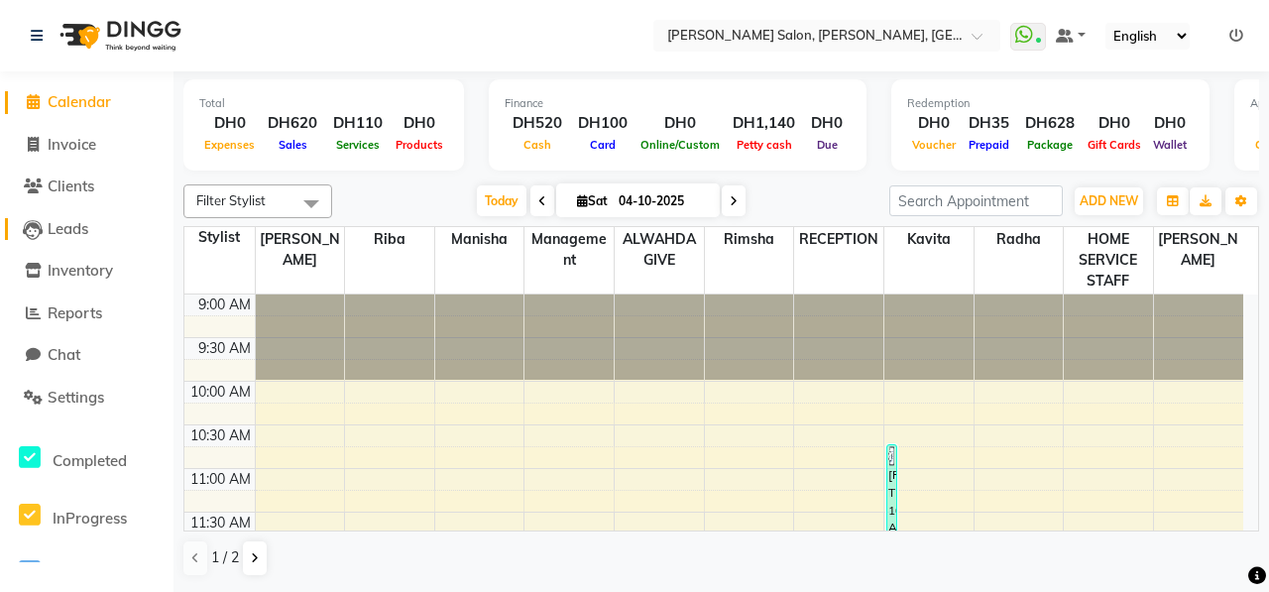
click at [87, 233] on span "Leads" at bounding box center [68, 228] width 41 height 19
